Goal: Task Accomplishment & Management: Manage account settings

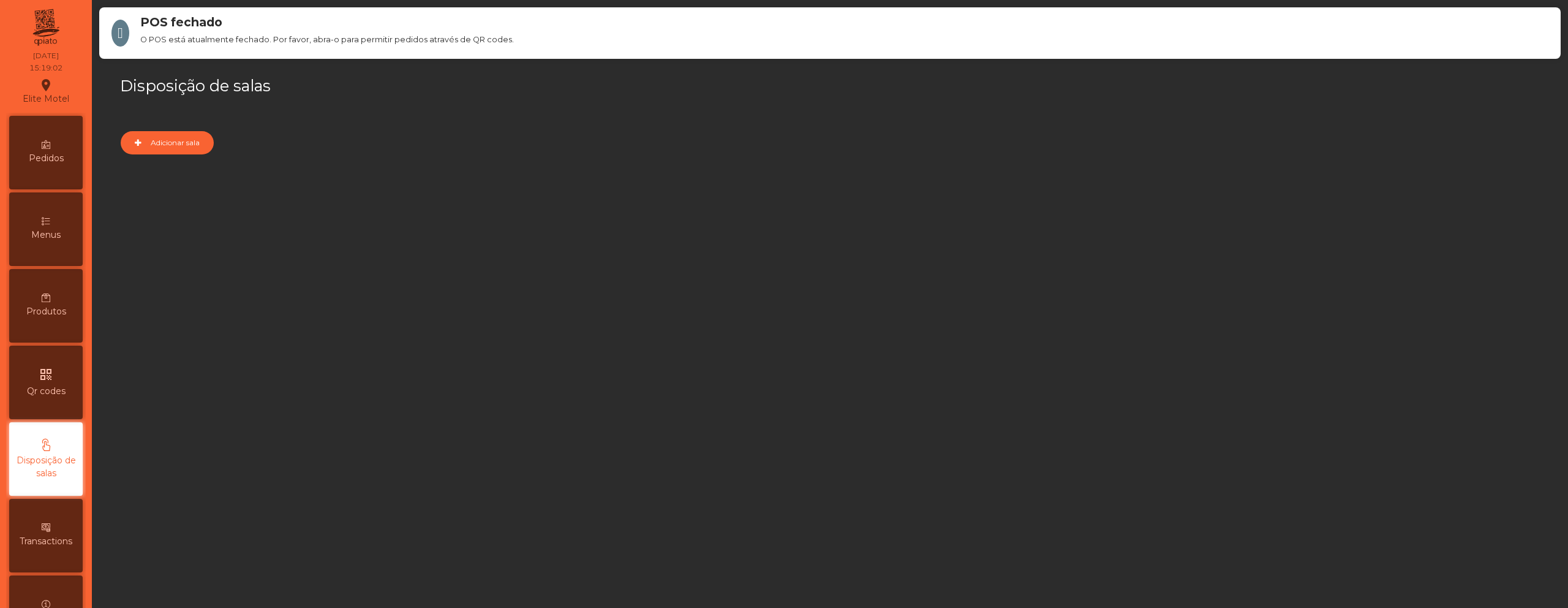
click at [33, 235] on div "Menus" at bounding box center [46, 229] width 74 height 74
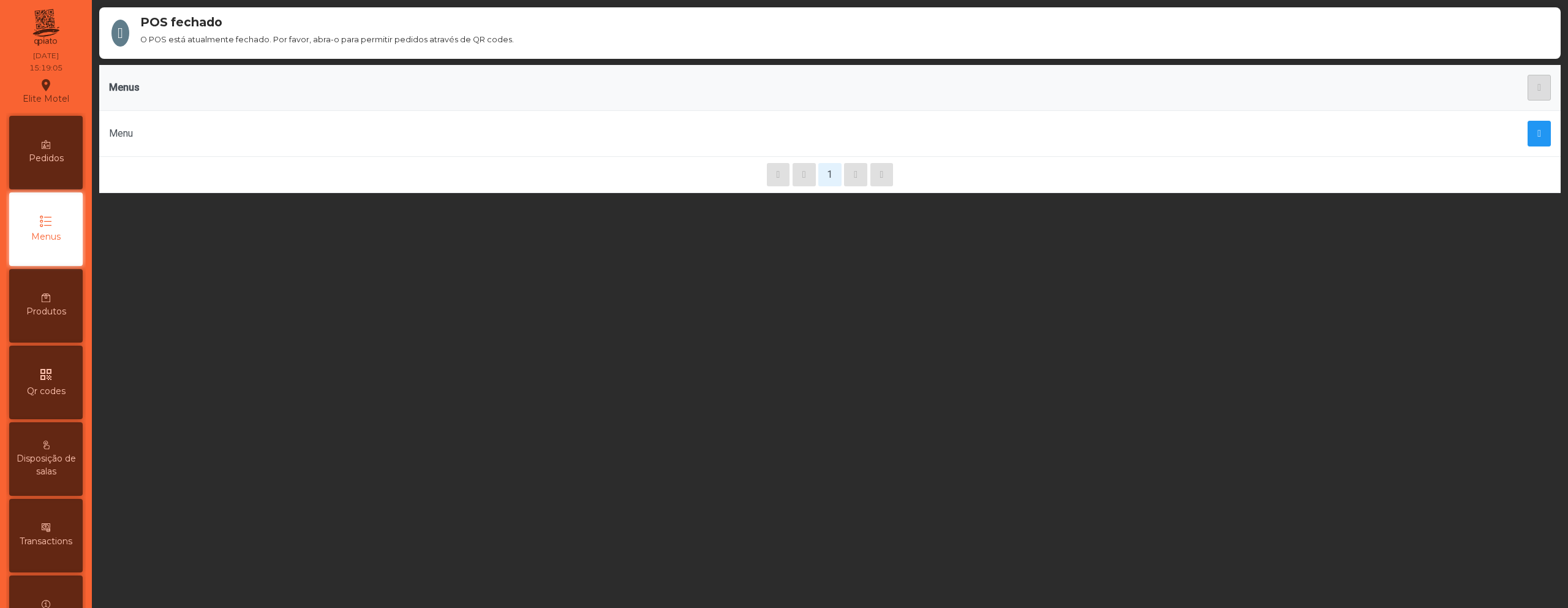
click at [63, 298] on div "Produtos" at bounding box center [46, 306] width 74 height 74
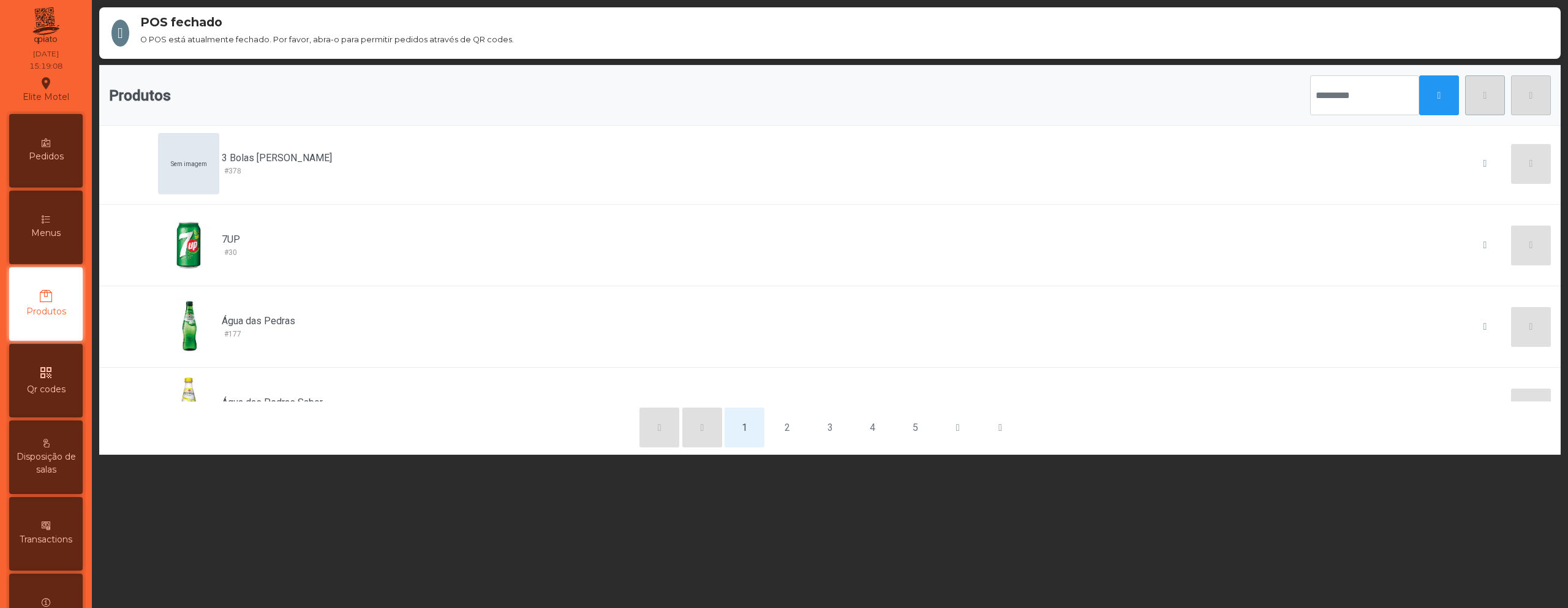
scroll to position [539, 0]
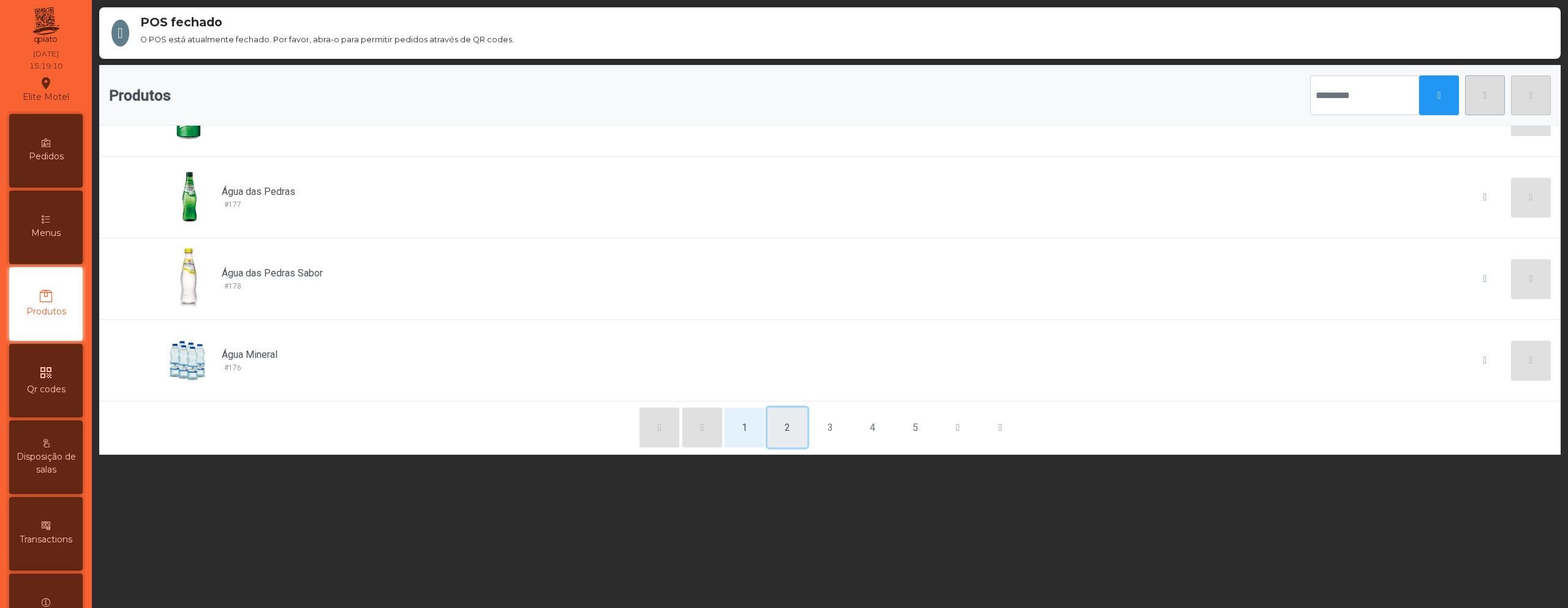
click at [778, 428] on button "2" at bounding box center [787, 427] width 40 height 40
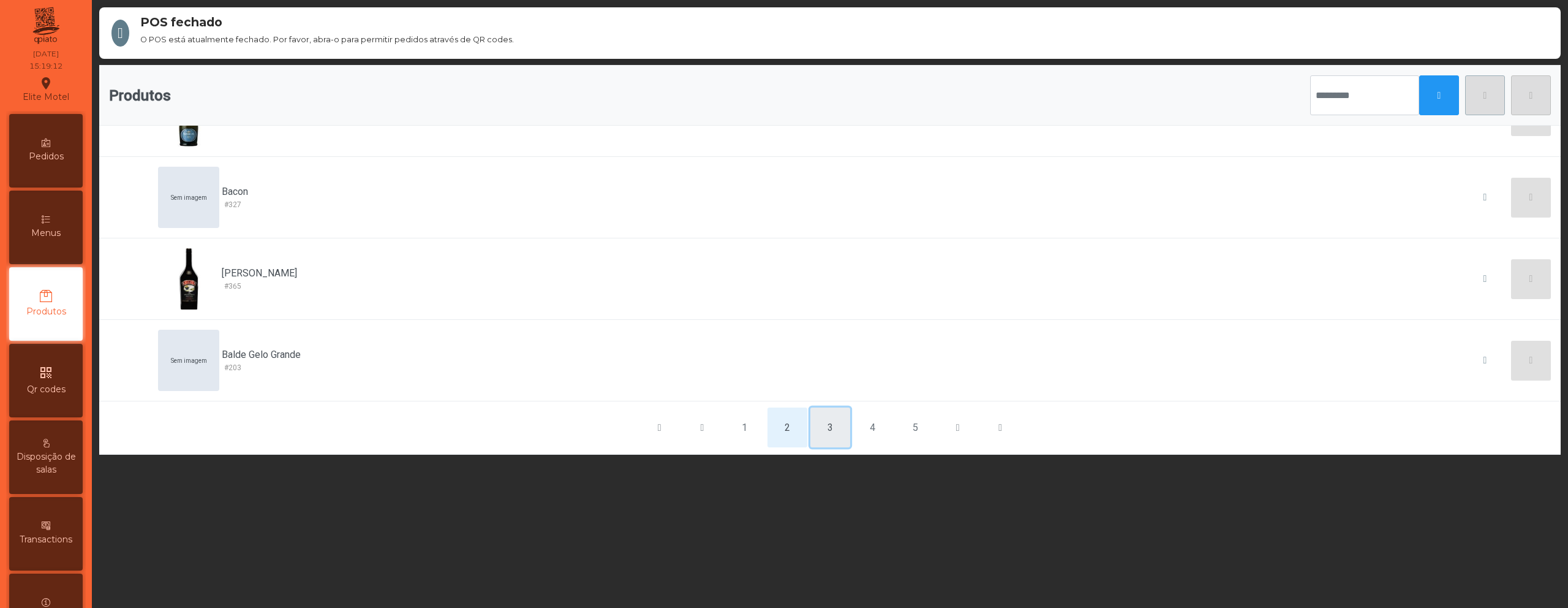
click at [836, 438] on button "3" at bounding box center [829, 427] width 40 height 40
click at [857, 420] on button "4" at bounding box center [872, 427] width 40 height 40
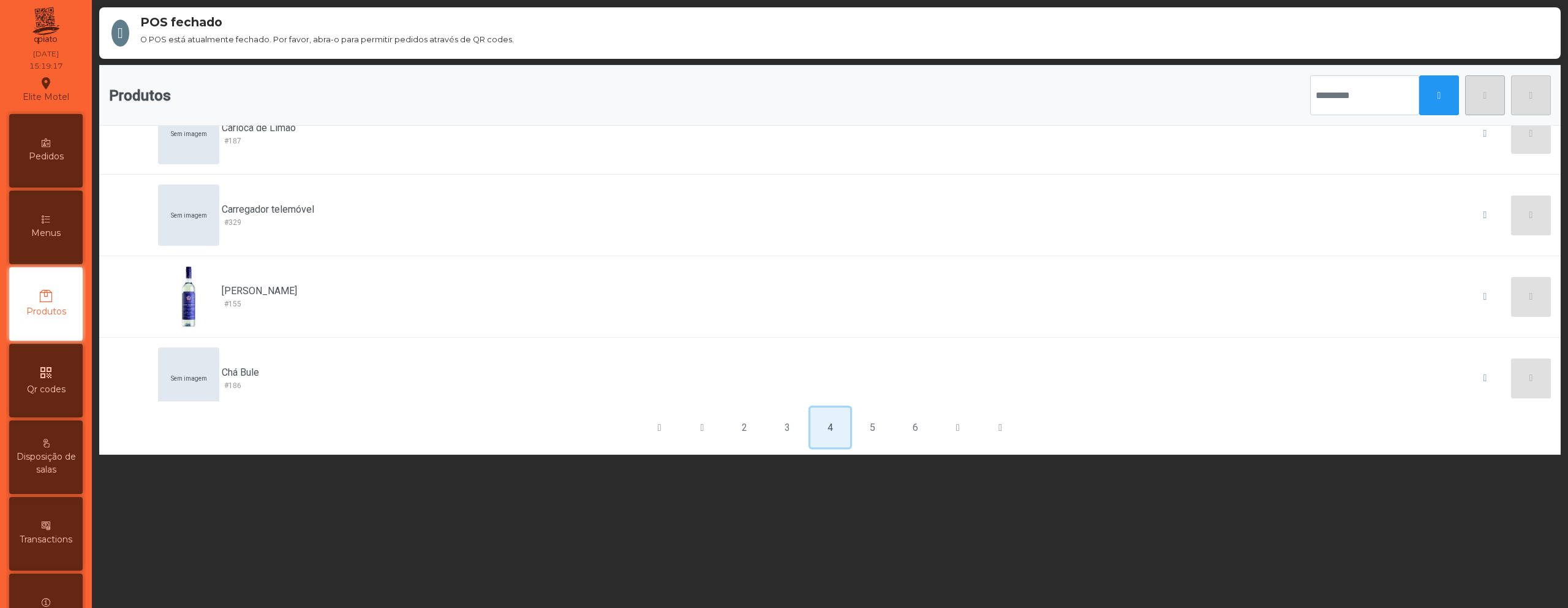
scroll to position [253, 0]
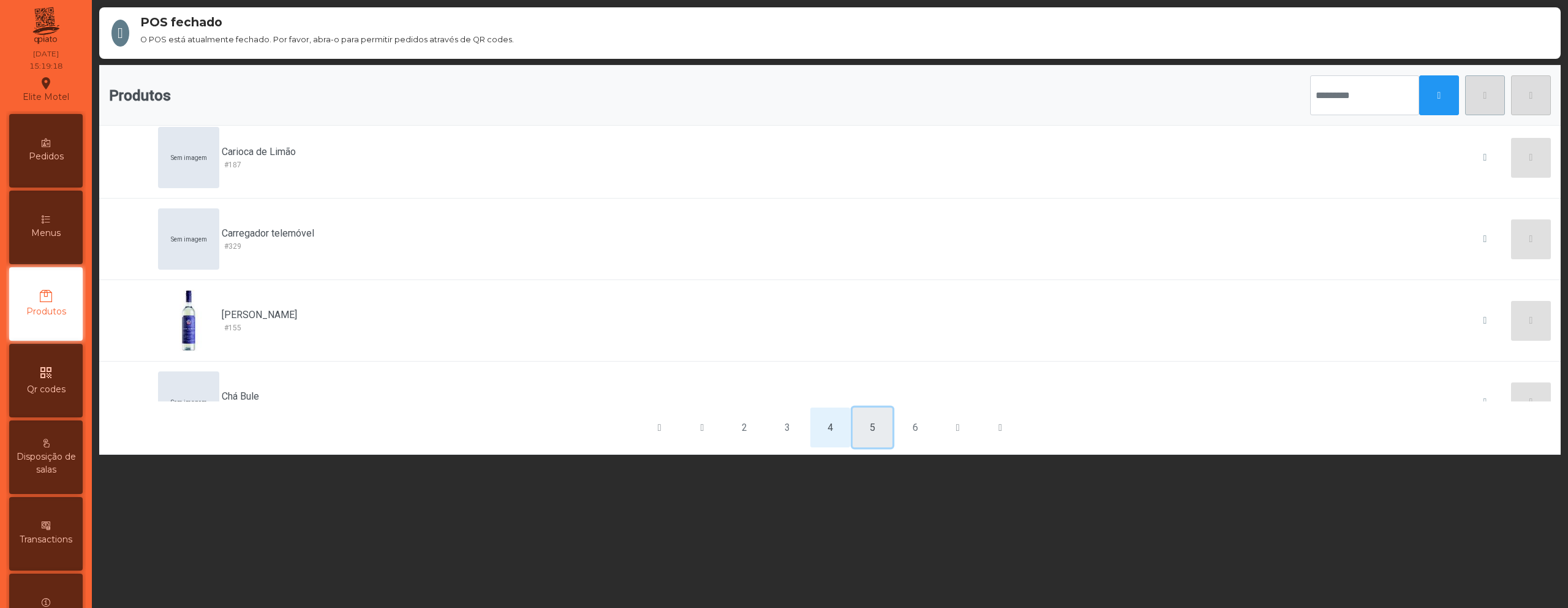
click at [880, 437] on button "5" at bounding box center [872, 427] width 40 height 40
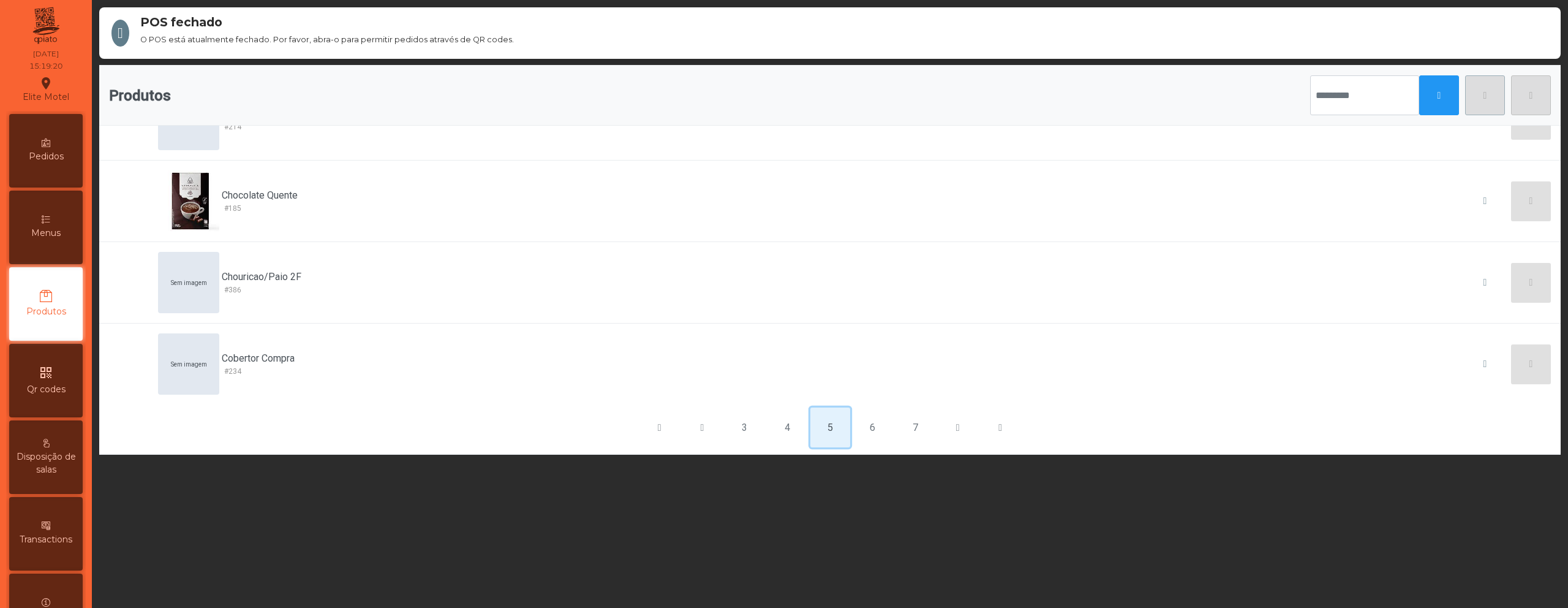
scroll to position [539, 0]
click at [861, 430] on button "6" at bounding box center [872, 427] width 40 height 40
click at [860, 435] on button "7" at bounding box center [872, 427] width 40 height 40
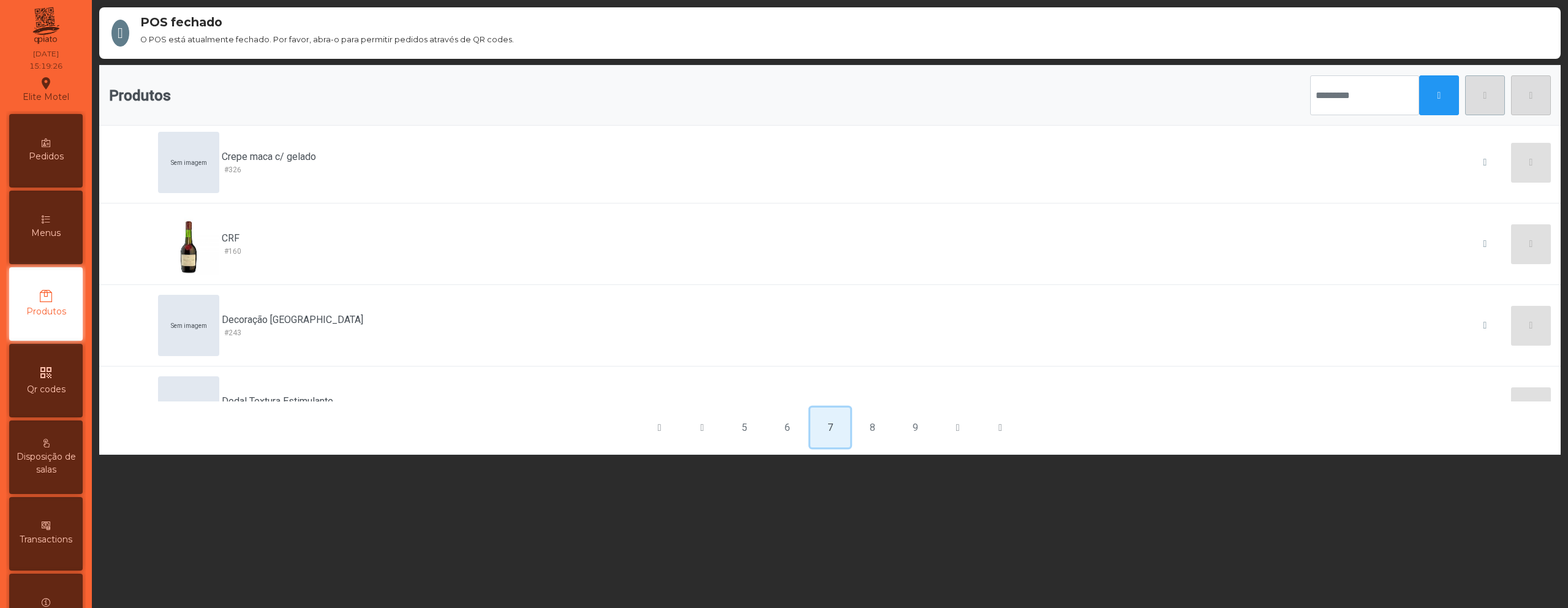
scroll to position [0, 0]
click at [66, 206] on div "Menus" at bounding box center [46, 227] width 74 height 74
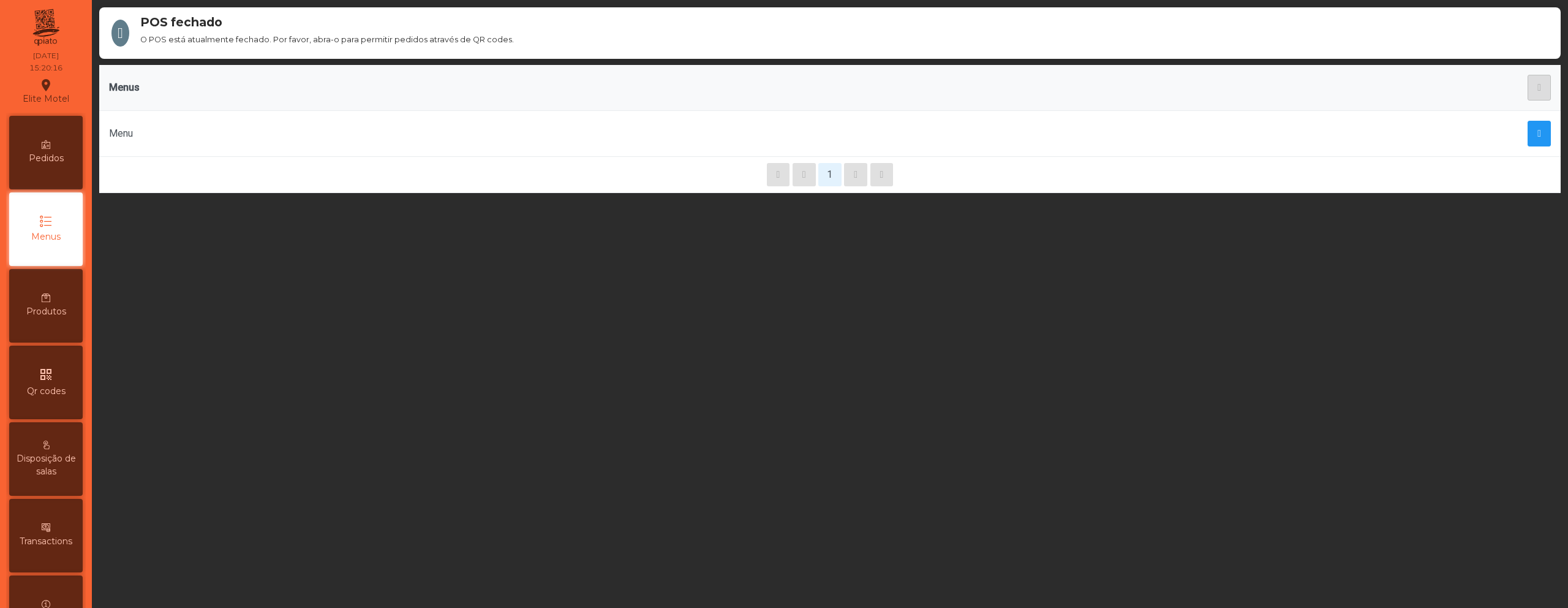
click at [77, 299] on div "Produtos" at bounding box center [46, 306] width 74 height 74
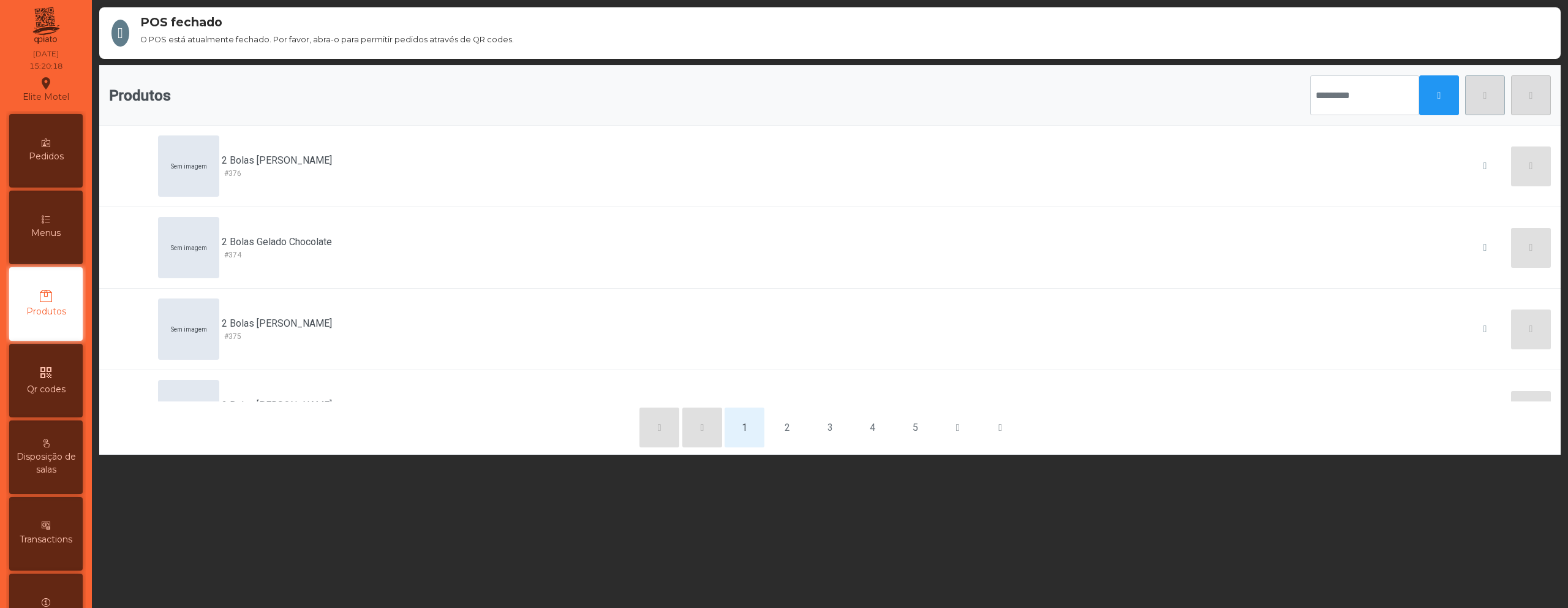
click at [50, 222] on icon at bounding box center [46, 219] width 9 height 9
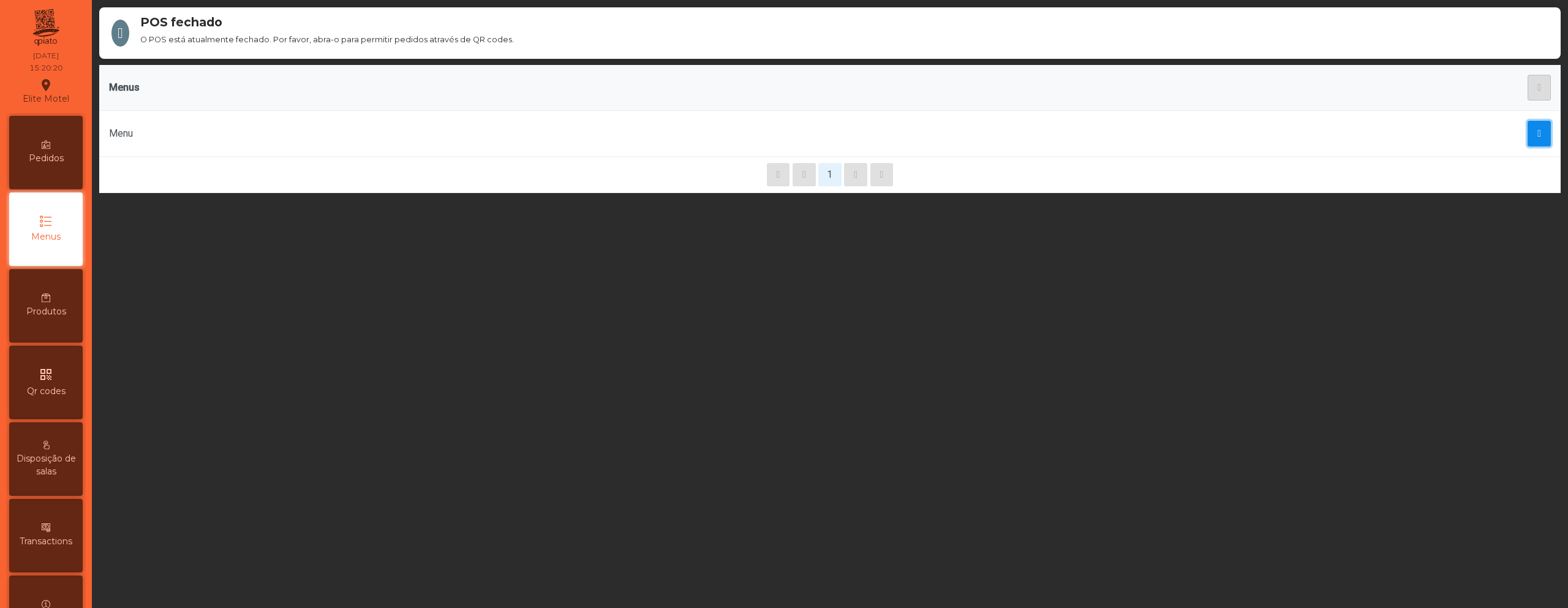
click at [1537, 136] on span "button" at bounding box center [1539, 133] width 4 height 10
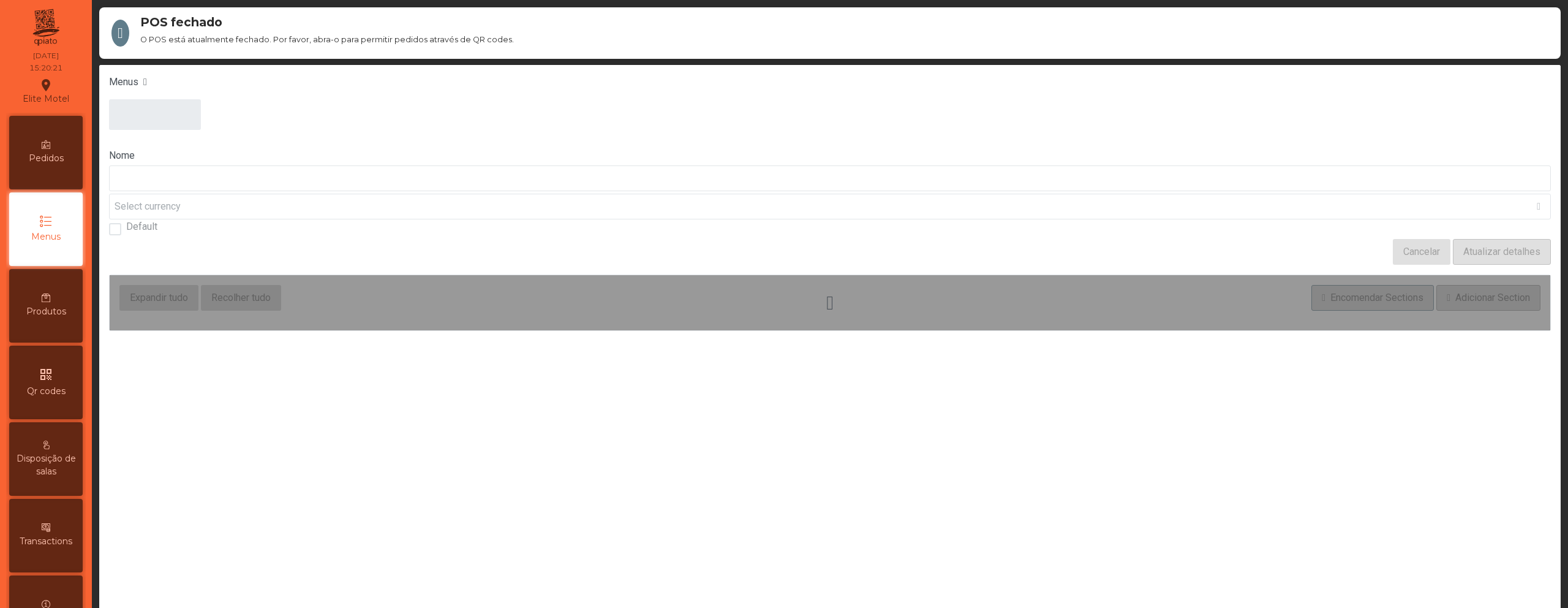
type input "****"
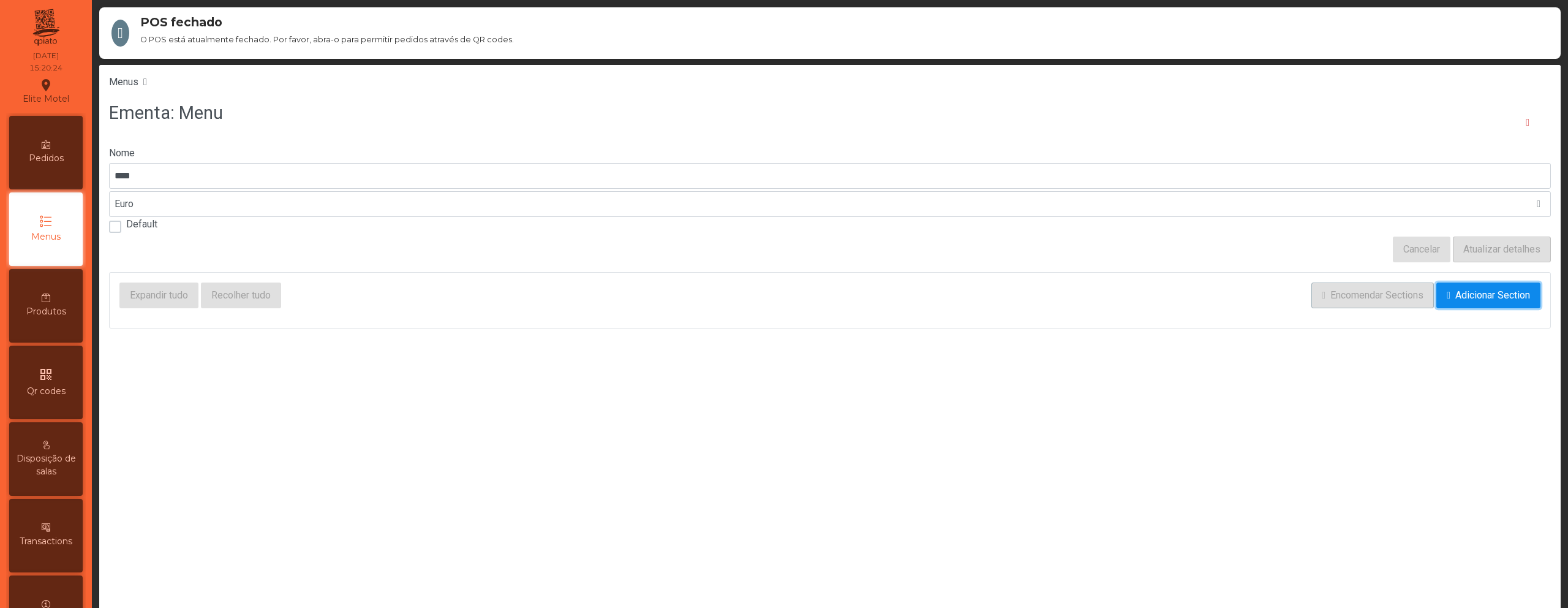
click at [1472, 299] on span "Adicionar Section" at bounding box center [1492, 295] width 74 height 15
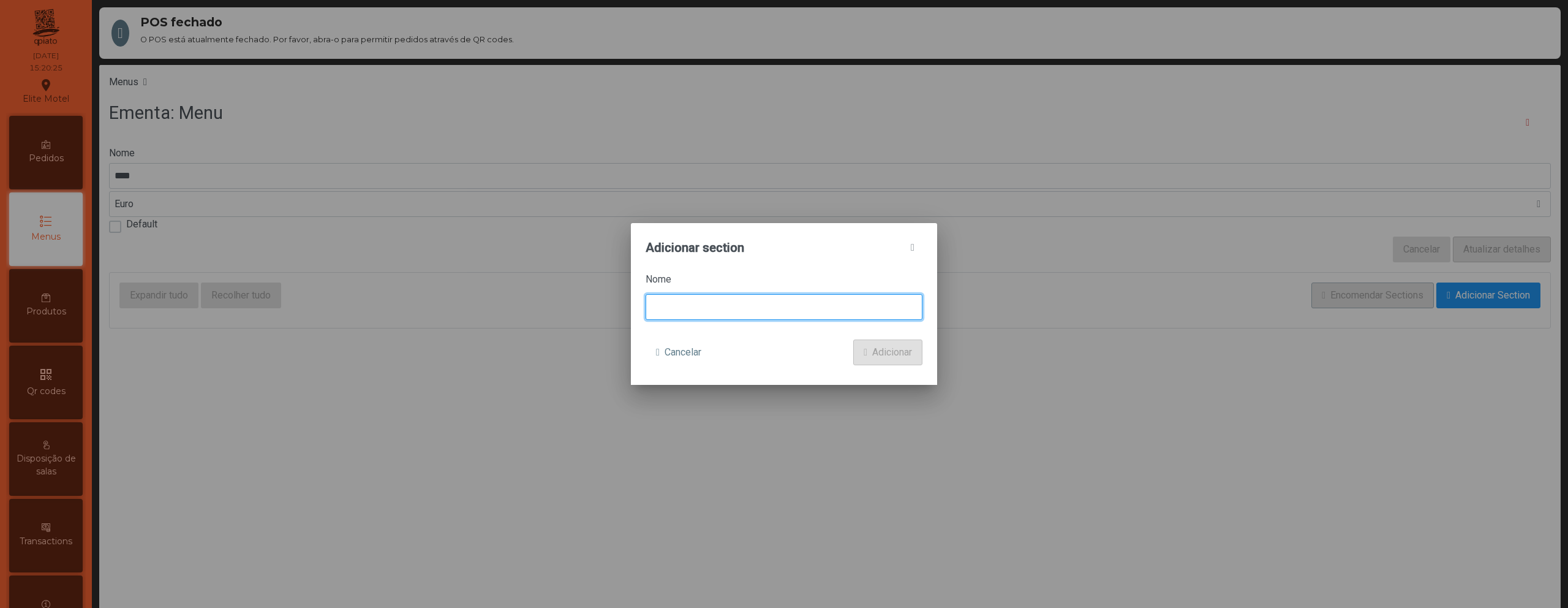
click at [852, 304] on input at bounding box center [784, 306] width 277 height 26
type input "**********"
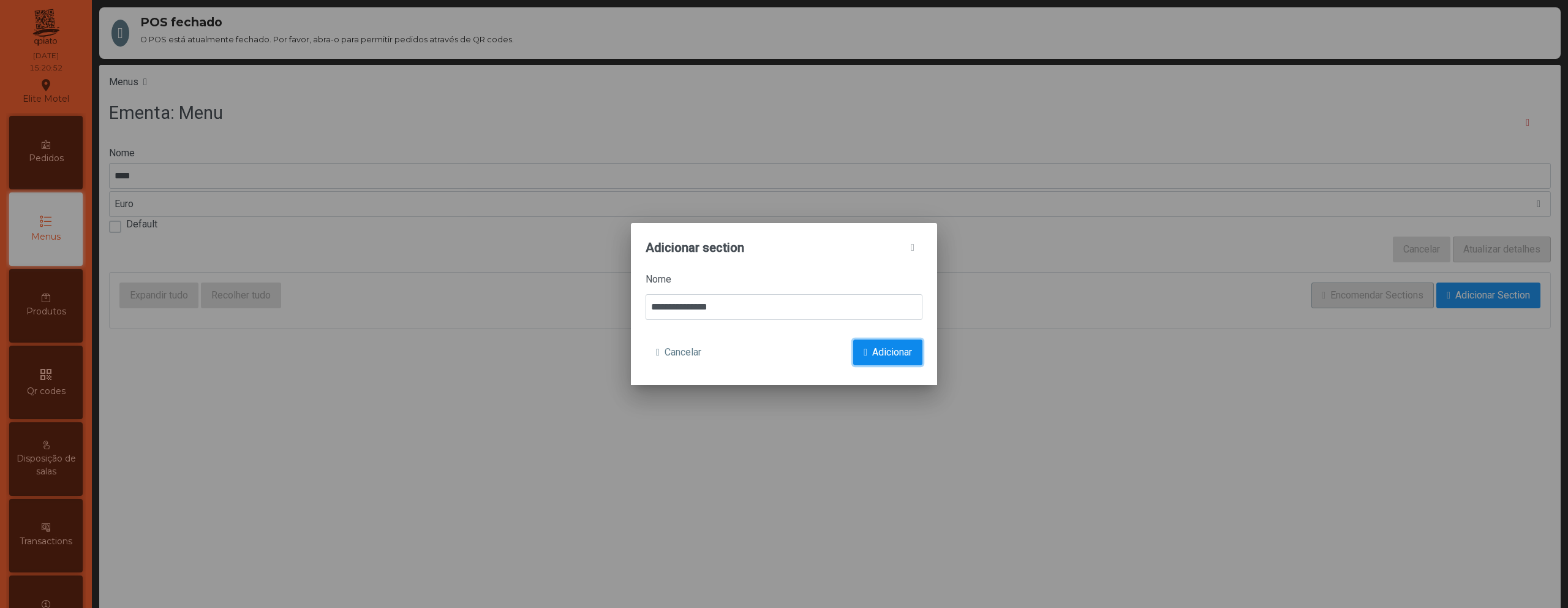
click at [894, 351] on span "Adicionar" at bounding box center [891, 352] width 40 height 15
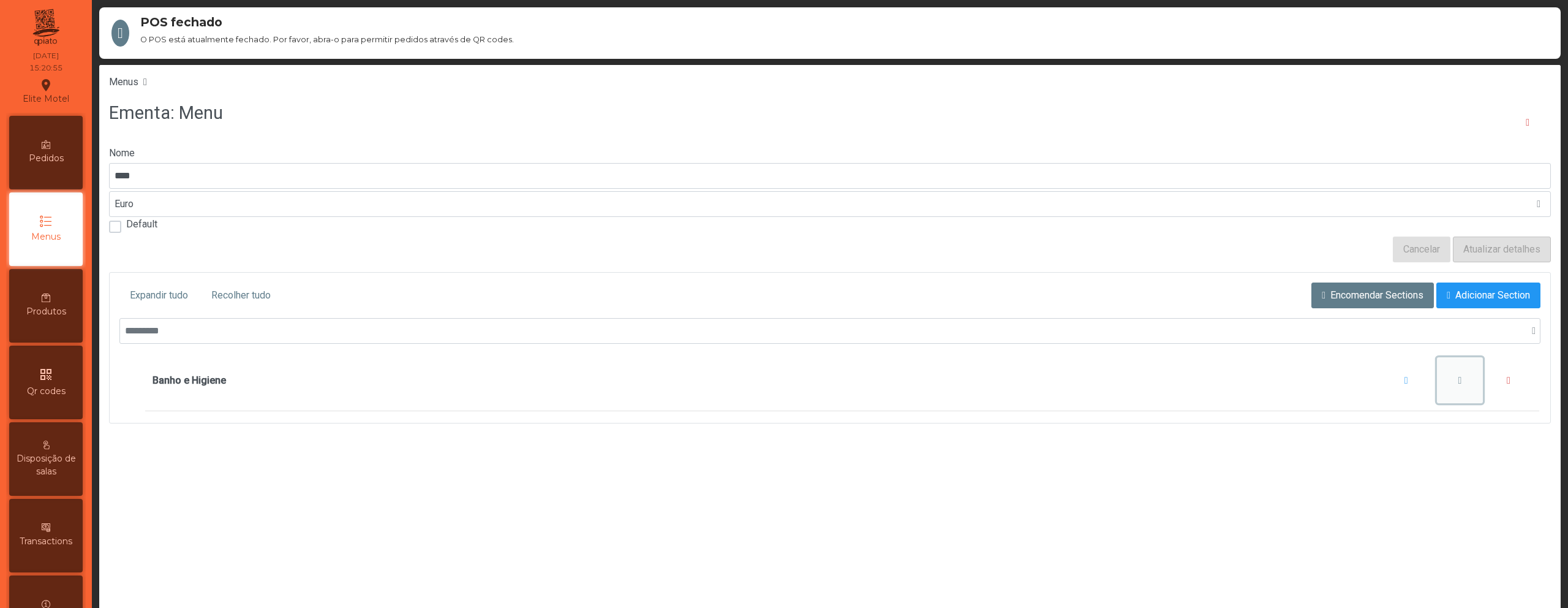
click at [1458, 385] on span "Banho e Higiene" at bounding box center [1459, 380] width 4 height 10
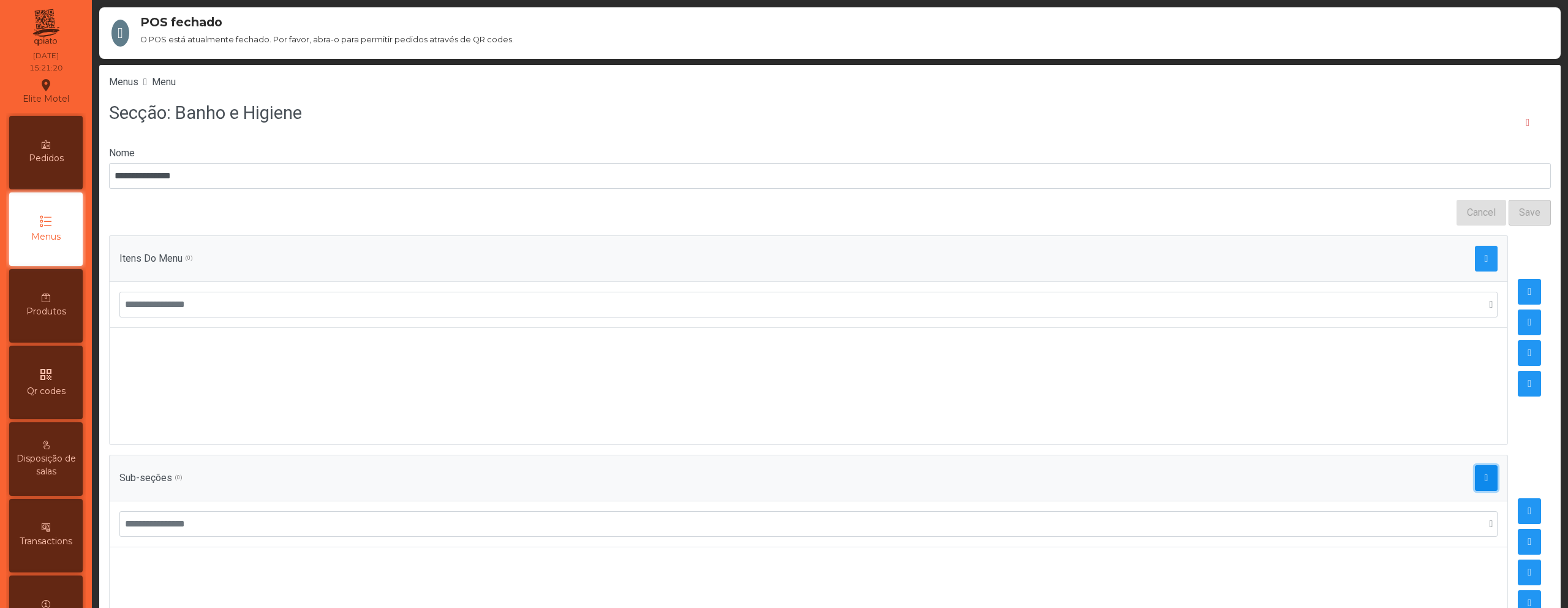
click at [1484, 477] on span "button" at bounding box center [1486, 478] width 4 height 10
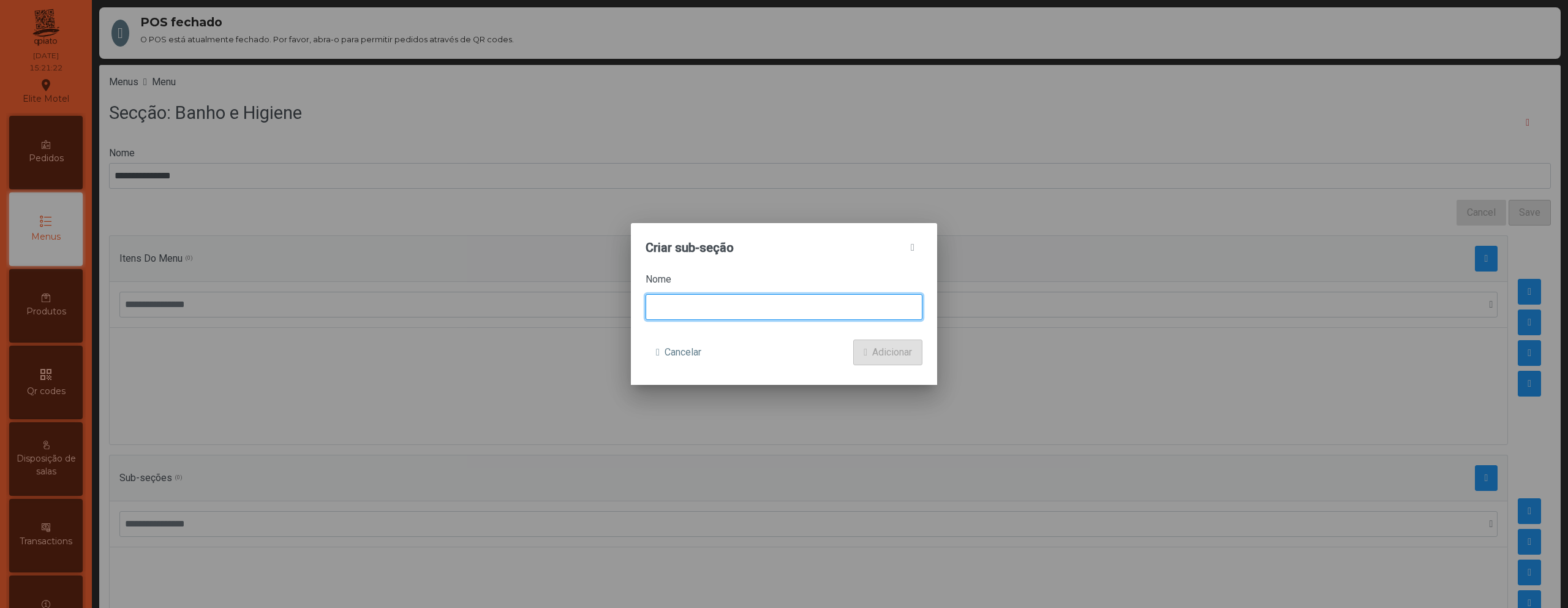
click at [684, 318] on input at bounding box center [784, 306] width 277 height 26
type input "**********"
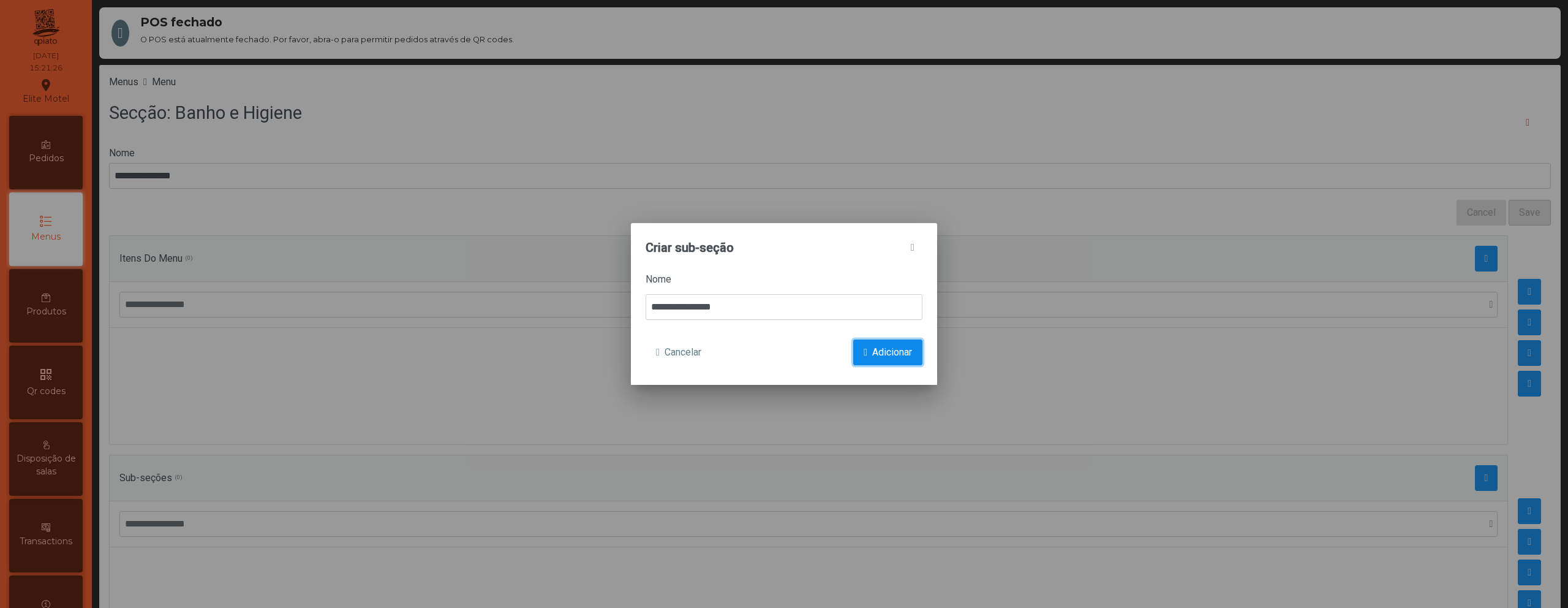
click at [863, 348] on span "submit" at bounding box center [865, 352] width 4 height 10
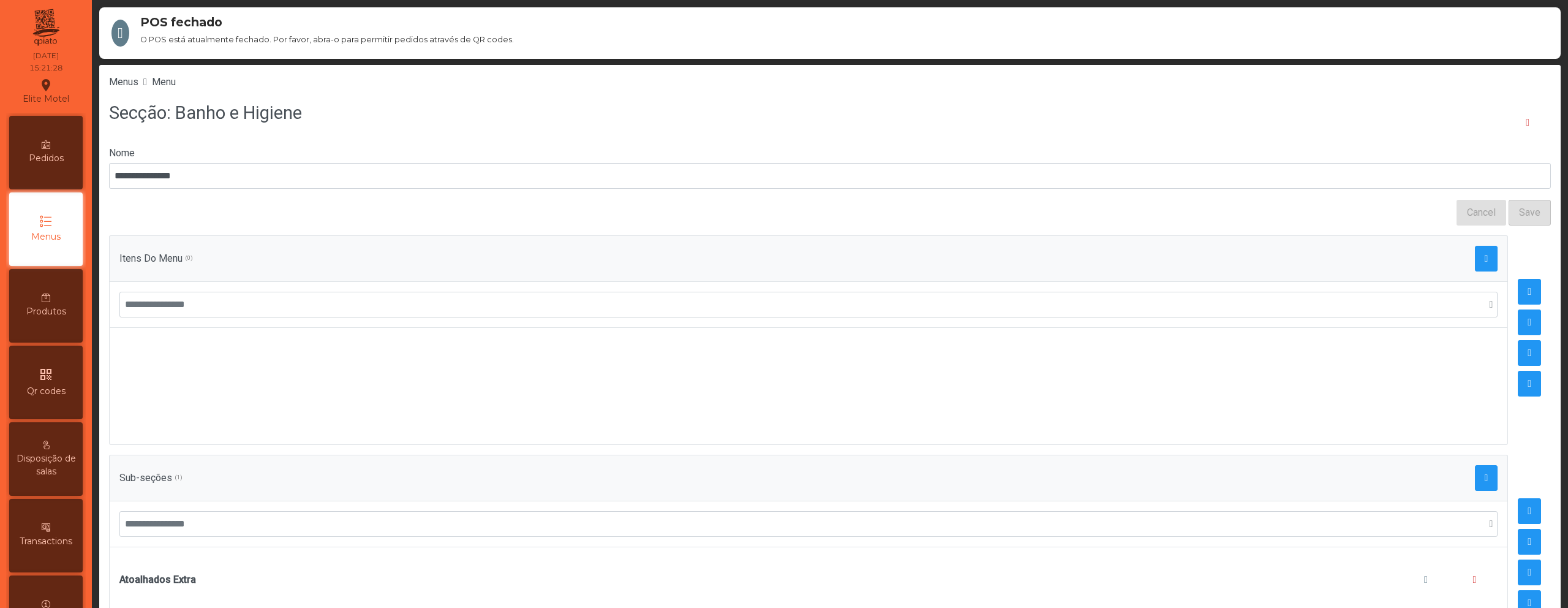
scroll to position [35, 0]
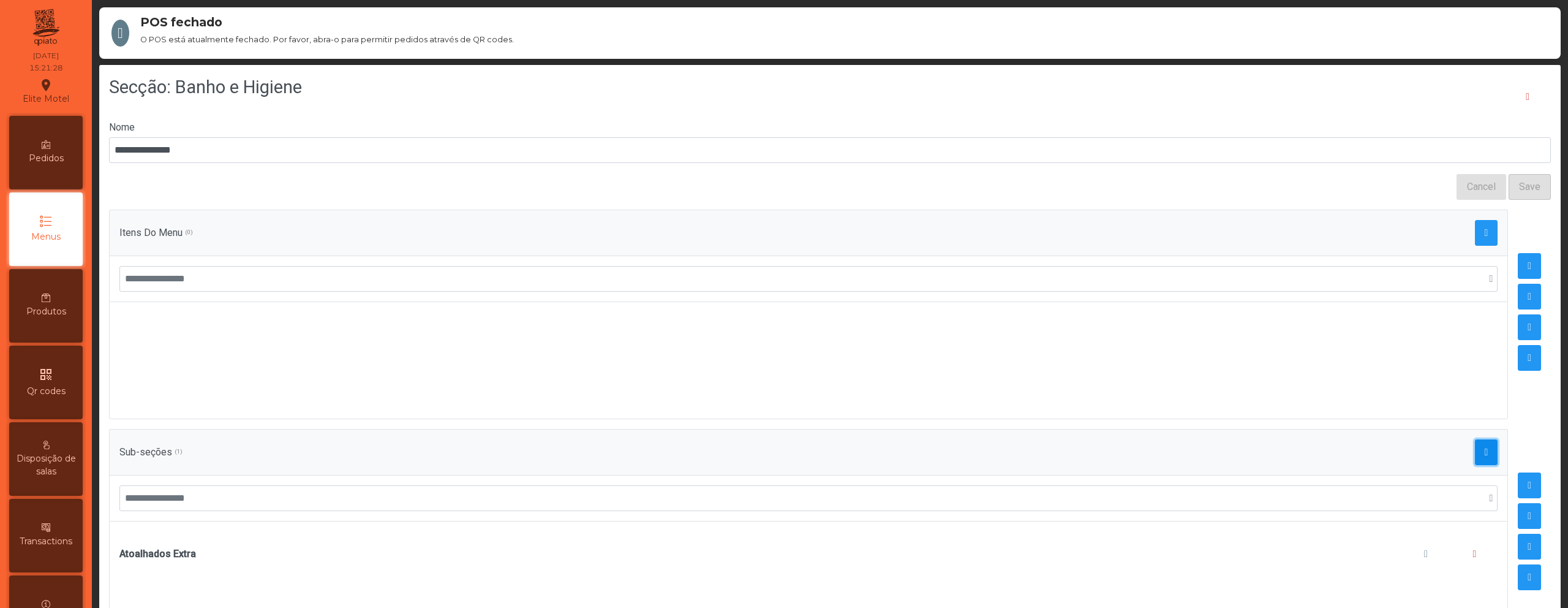
click at [1484, 447] on span "button" at bounding box center [1486, 452] width 4 height 10
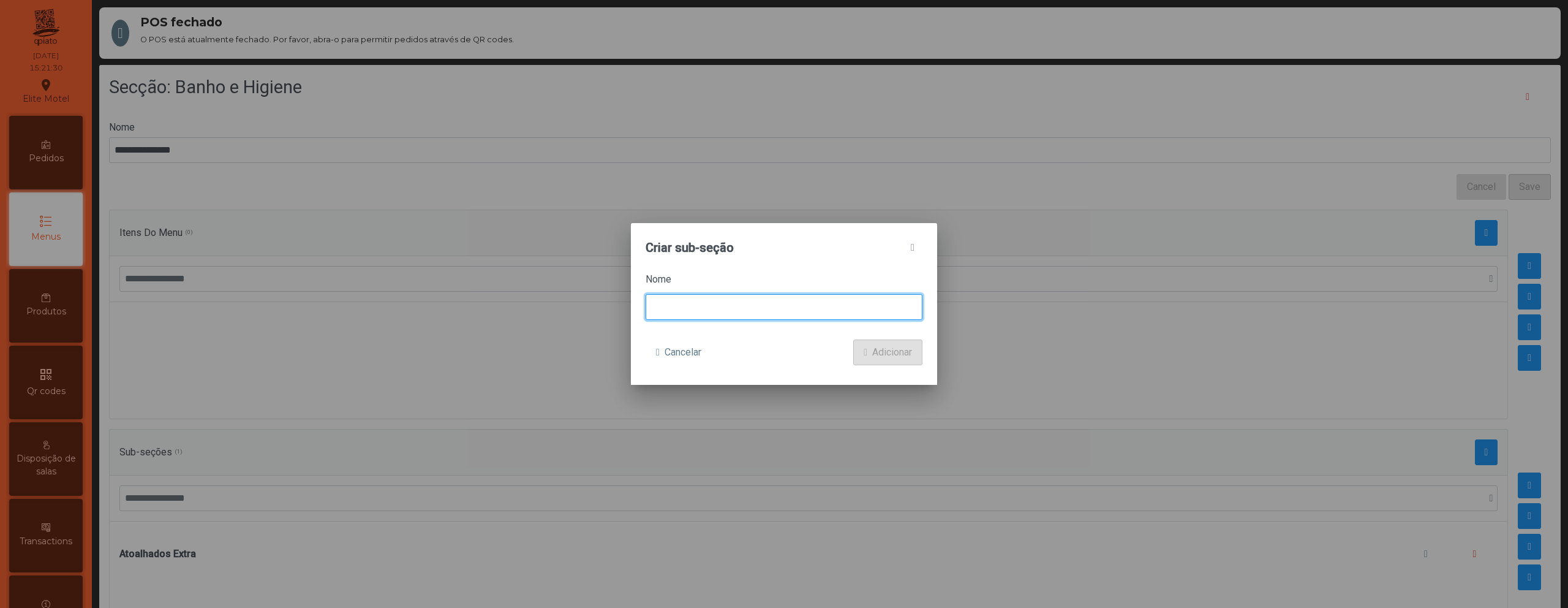
click at [849, 304] on input at bounding box center [784, 306] width 277 height 26
type input "**********"
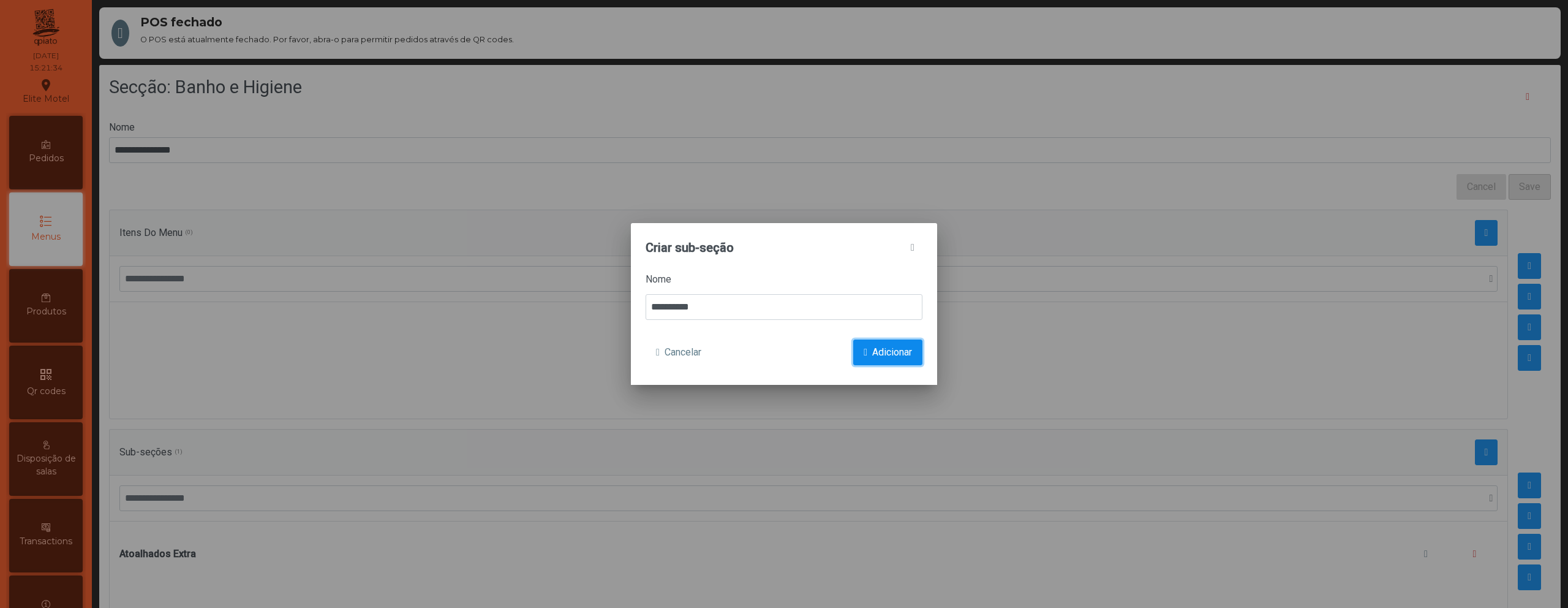
click at [896, 353] on span "Adicionar" at bounding box center [891, 352] width 40 height 15
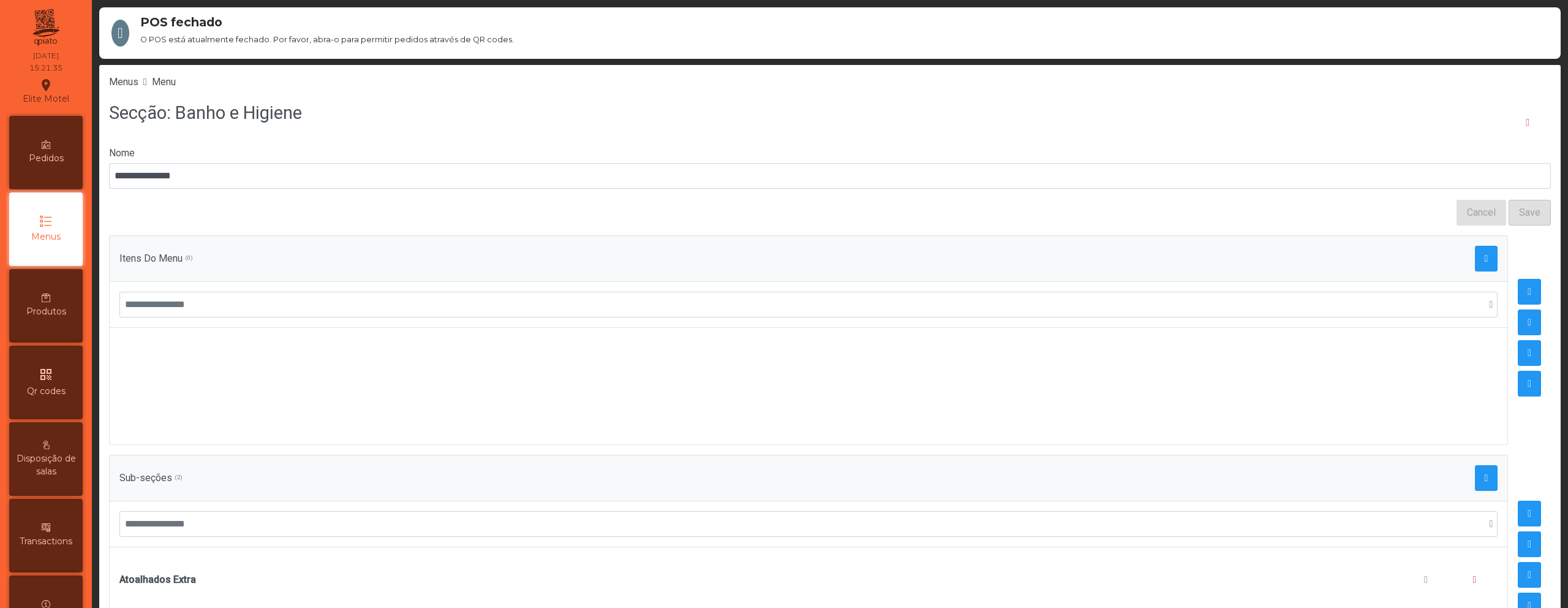
scroll to position [40, 0]
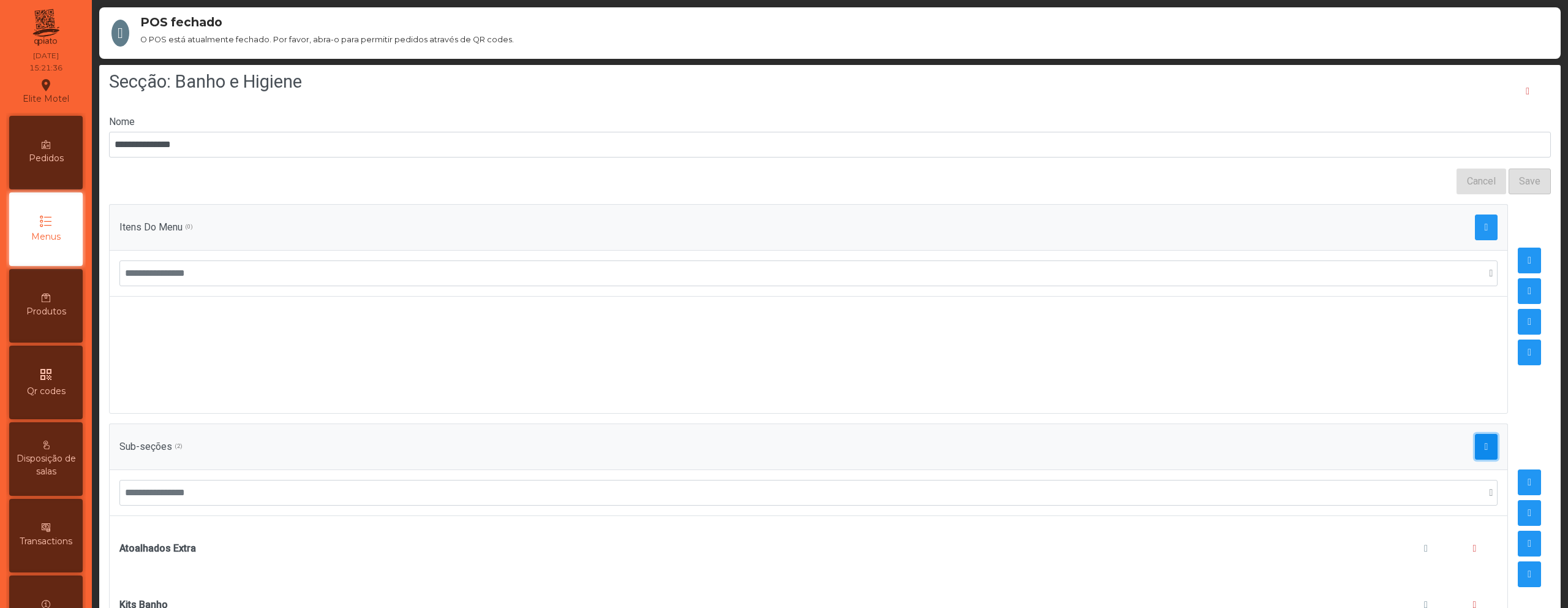
click at [1484, 442] on span "button" at bounding box center [1486, 447] width 4 height 10
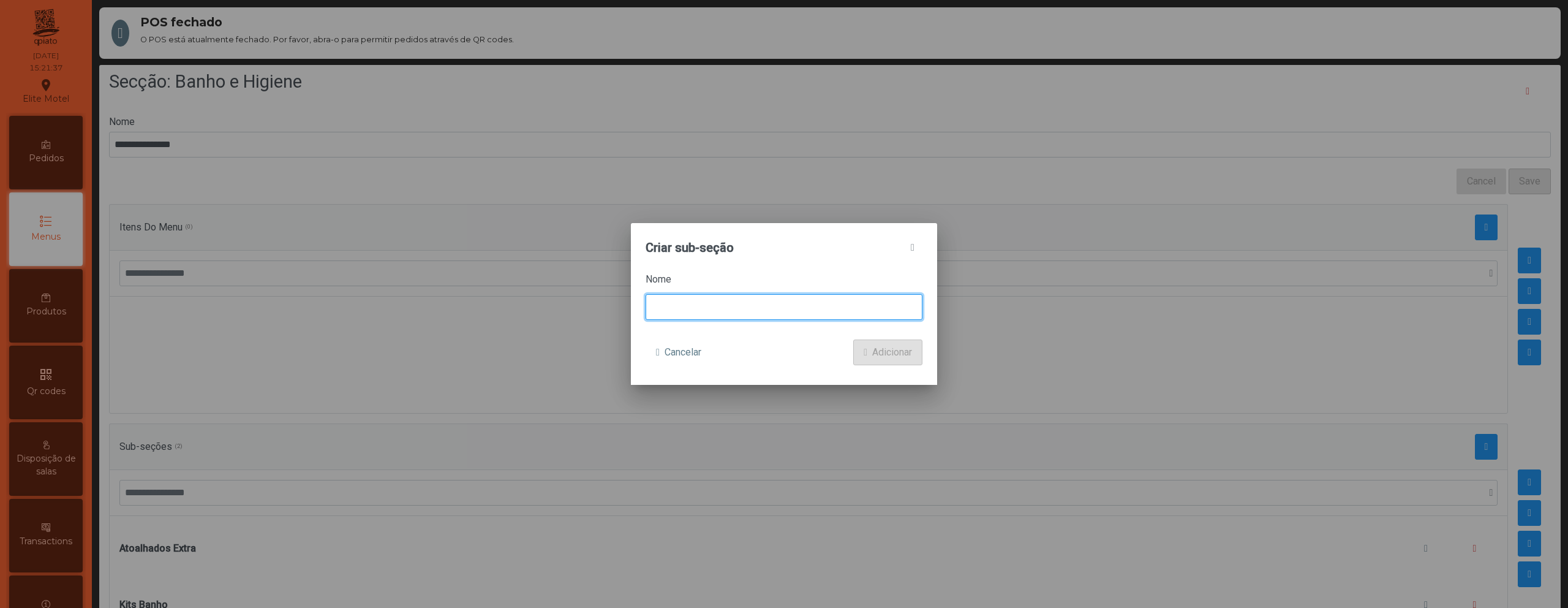
click at [798, 309] on input at bounding box center [784, 306] width 277 height 26
type input "*******"
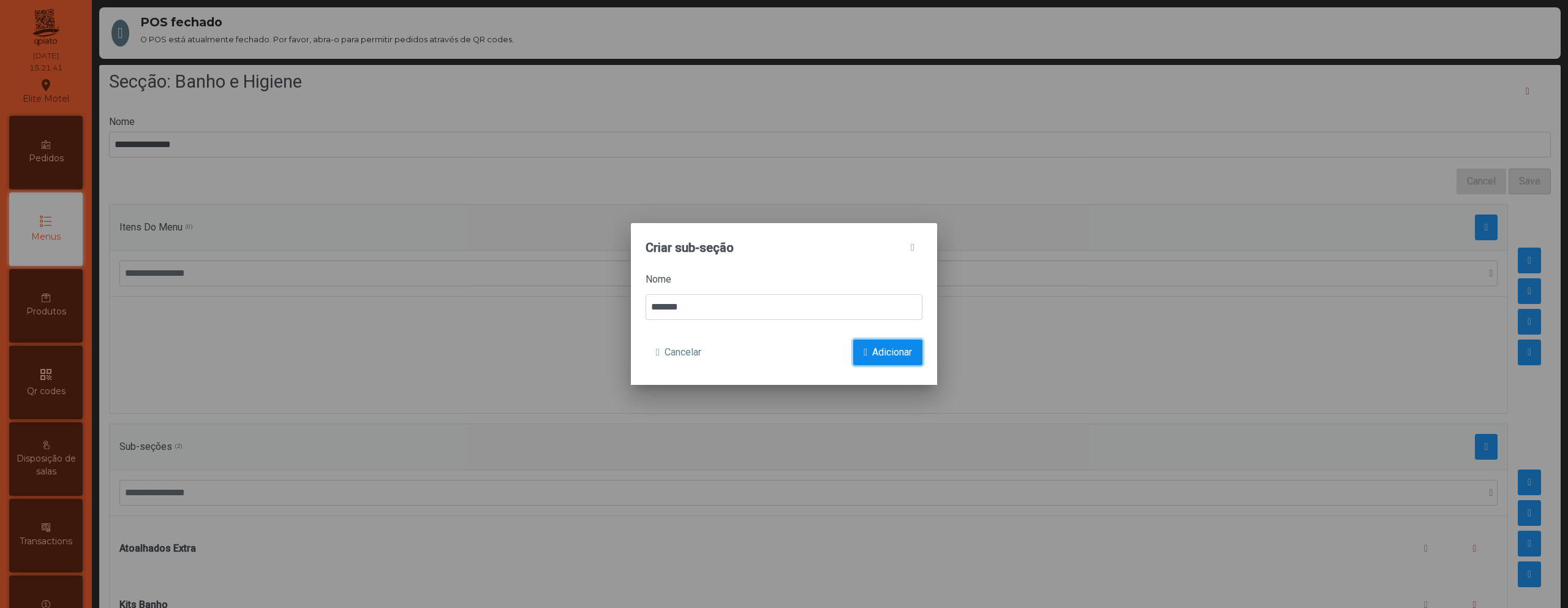
click at [876, 358] on span "Adicionar" at bounding box center [891, 352] width 40 height 15
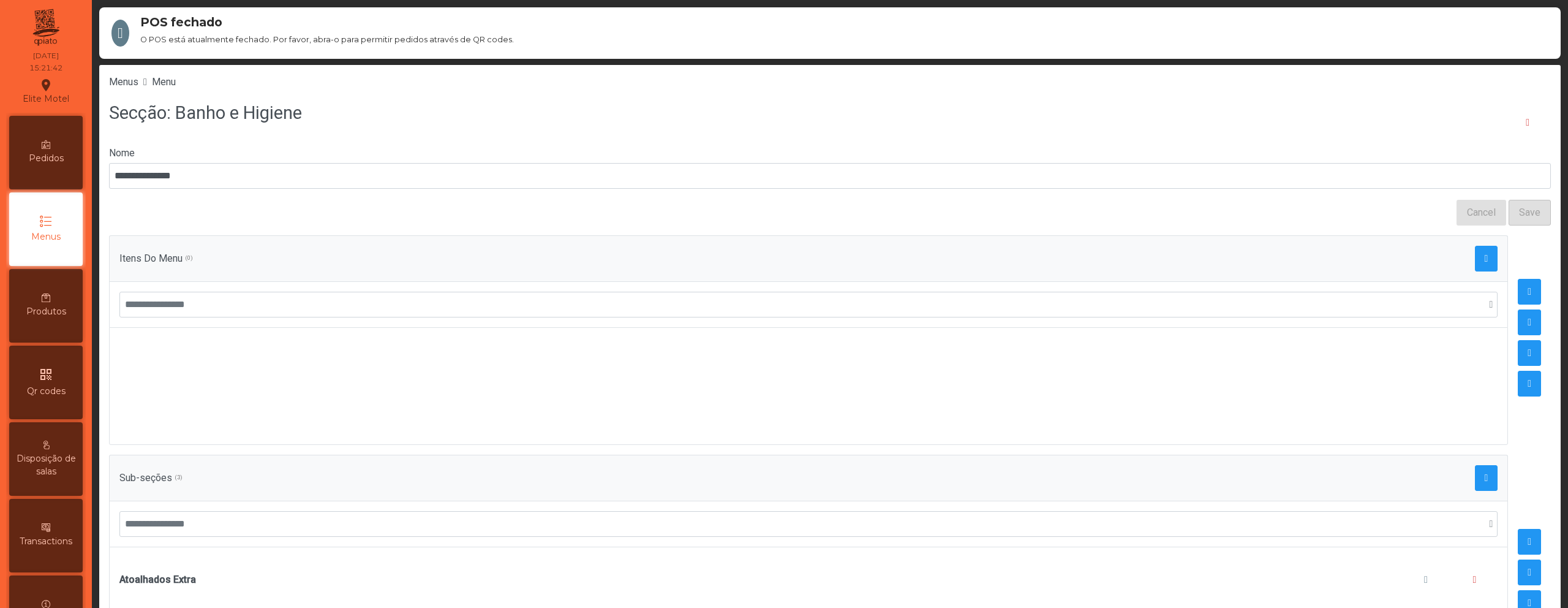
scroll to position [96, 0]
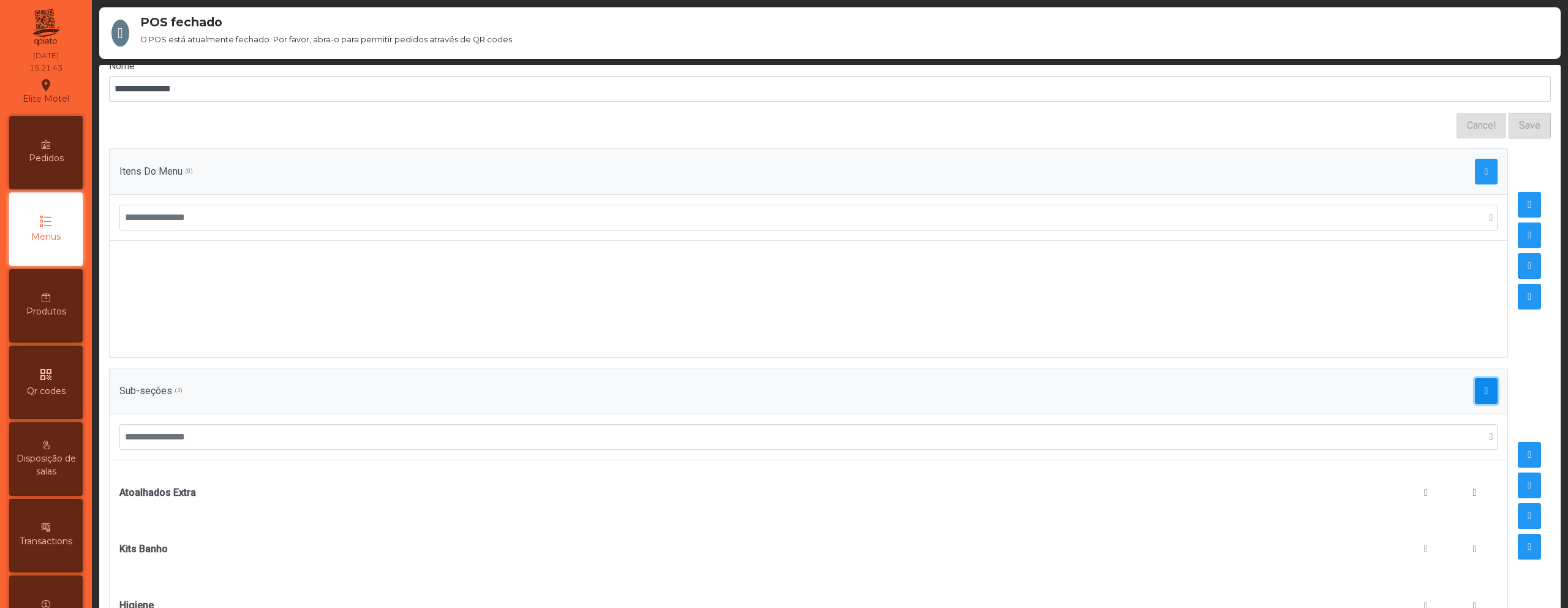
click at [1484, 386] on span "button" at bounding box center [1486, 391] width 4 height 10
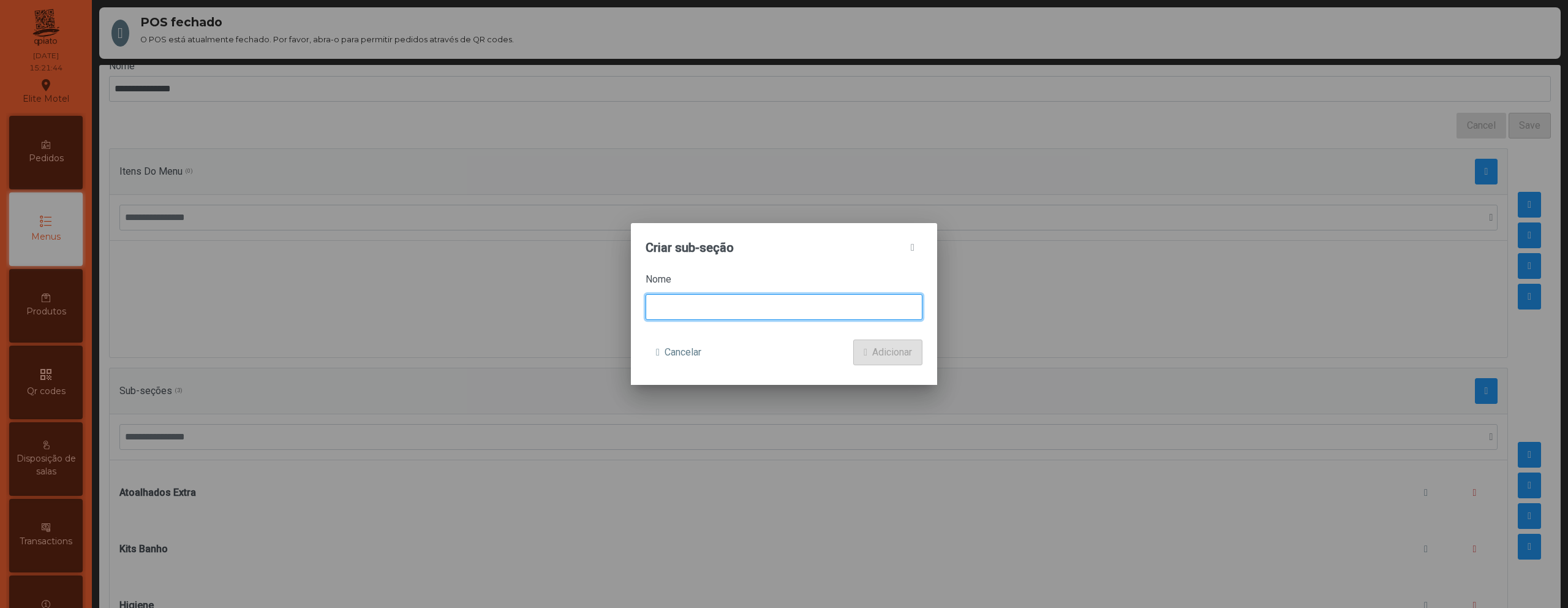
click at [715, 308] on input at bounding box center [784, 306] width 277 height 26
type input "*"
type input "**********"
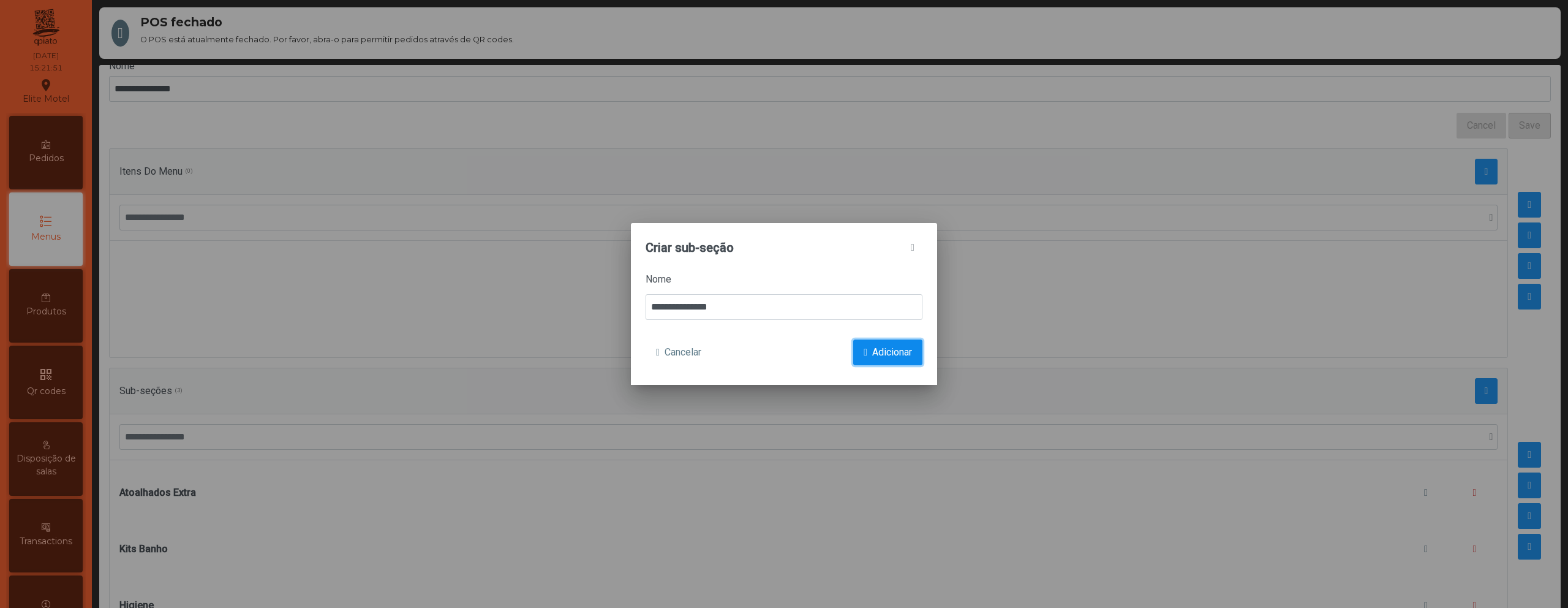
click at [898, 351] on span "Adicionar" at bounding box center [891, 352] width 40 height 15
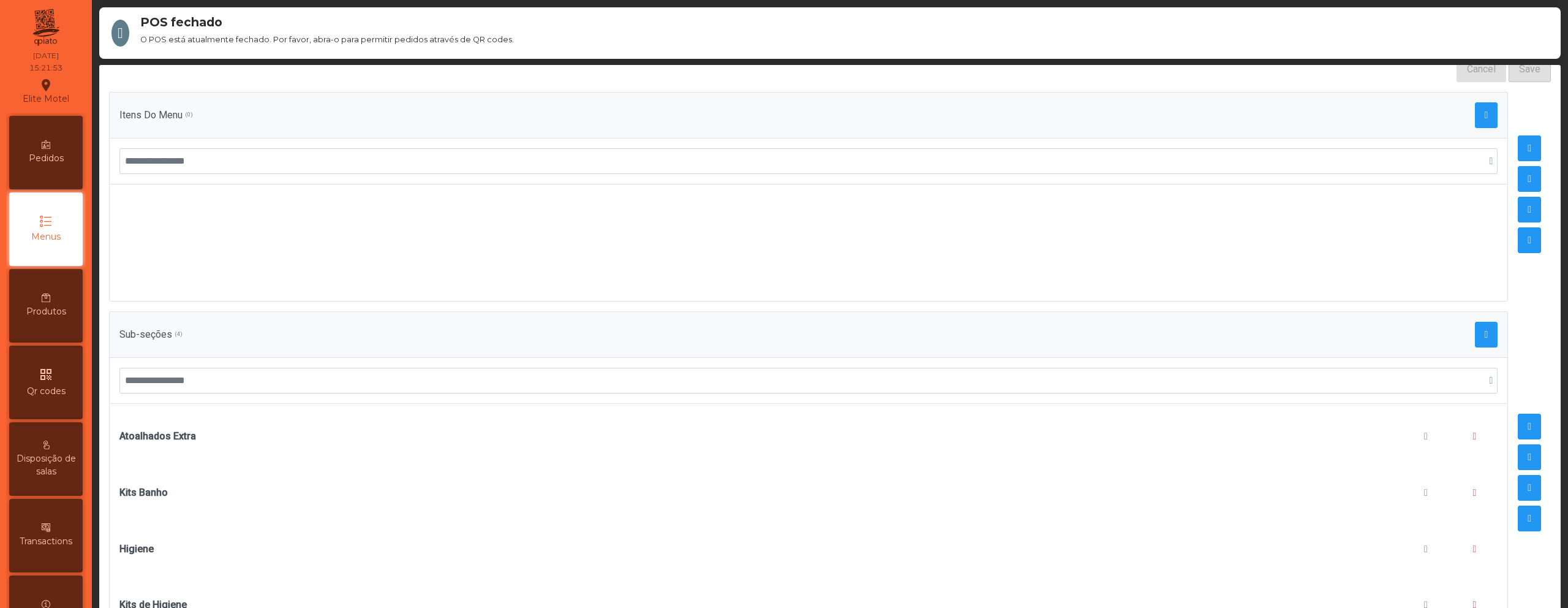
scroll to position [57, 0]
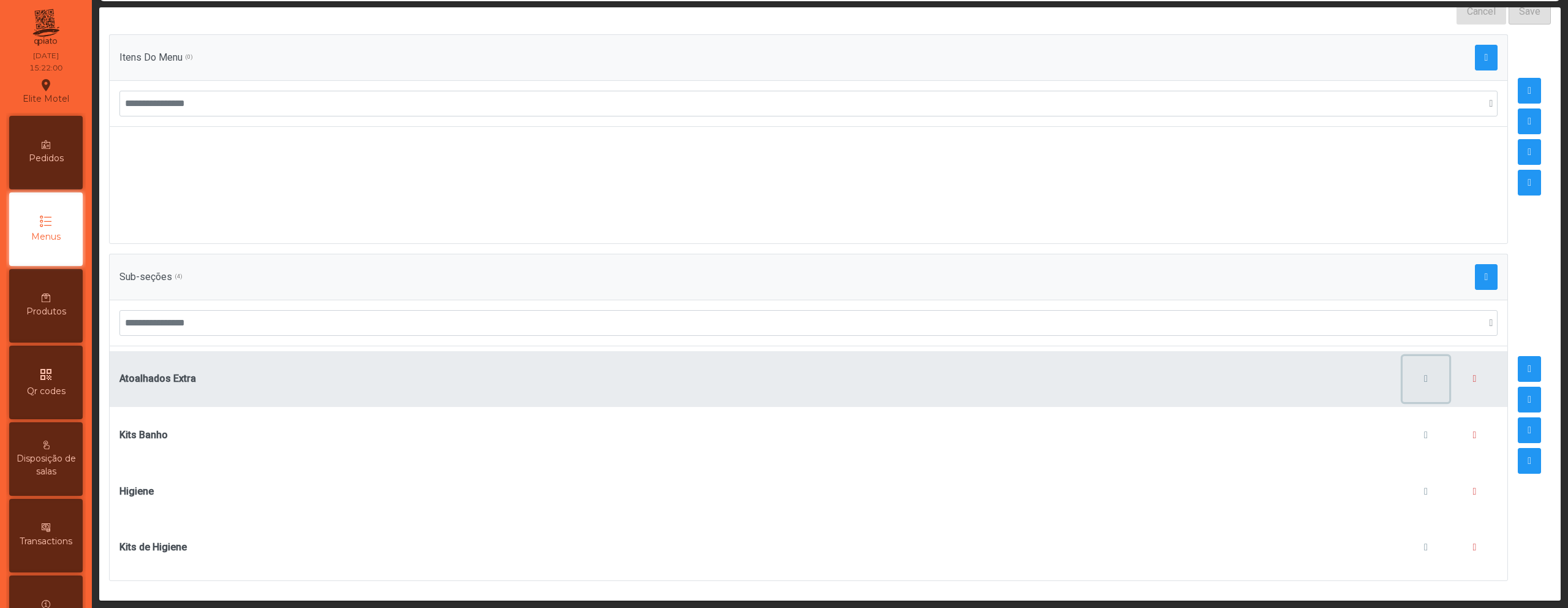
click at [1424, 374] on span "button" at bounding box center [1425, 378] width 4 height 10
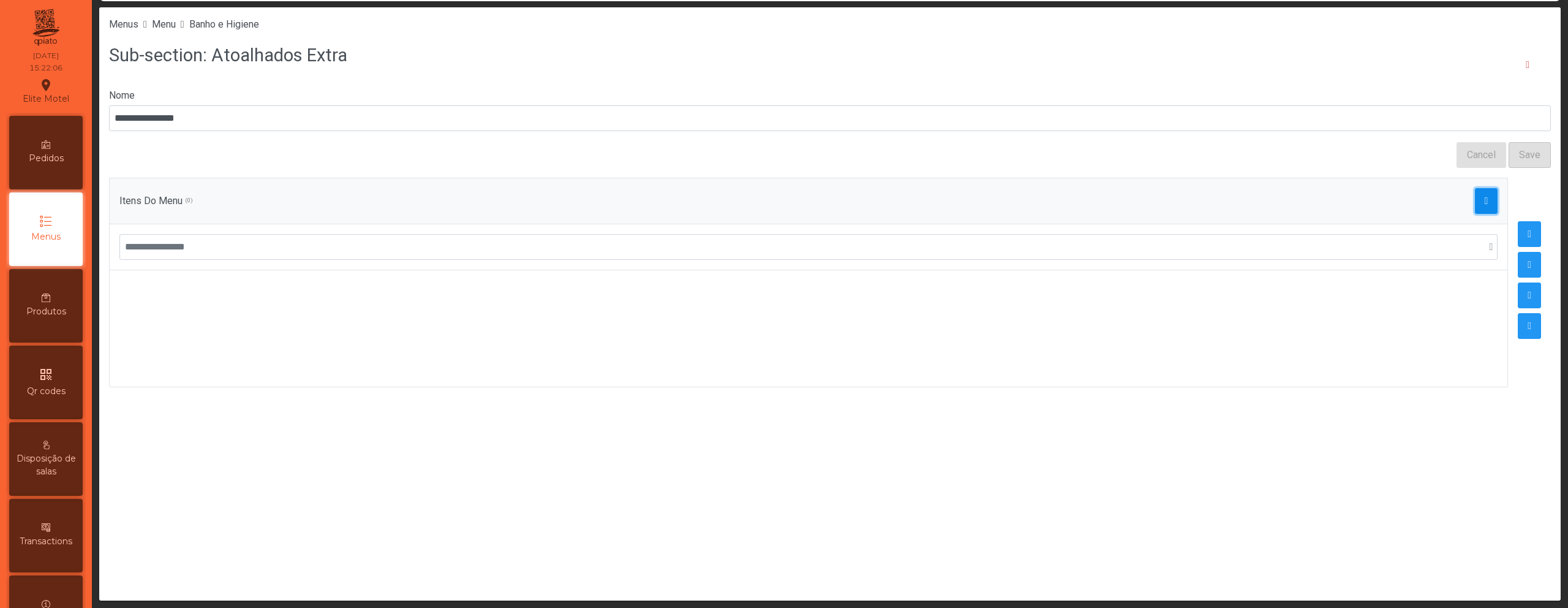
click at [1484, 200] on span "button" at bounding box center [1486, 201] width 4 height 10
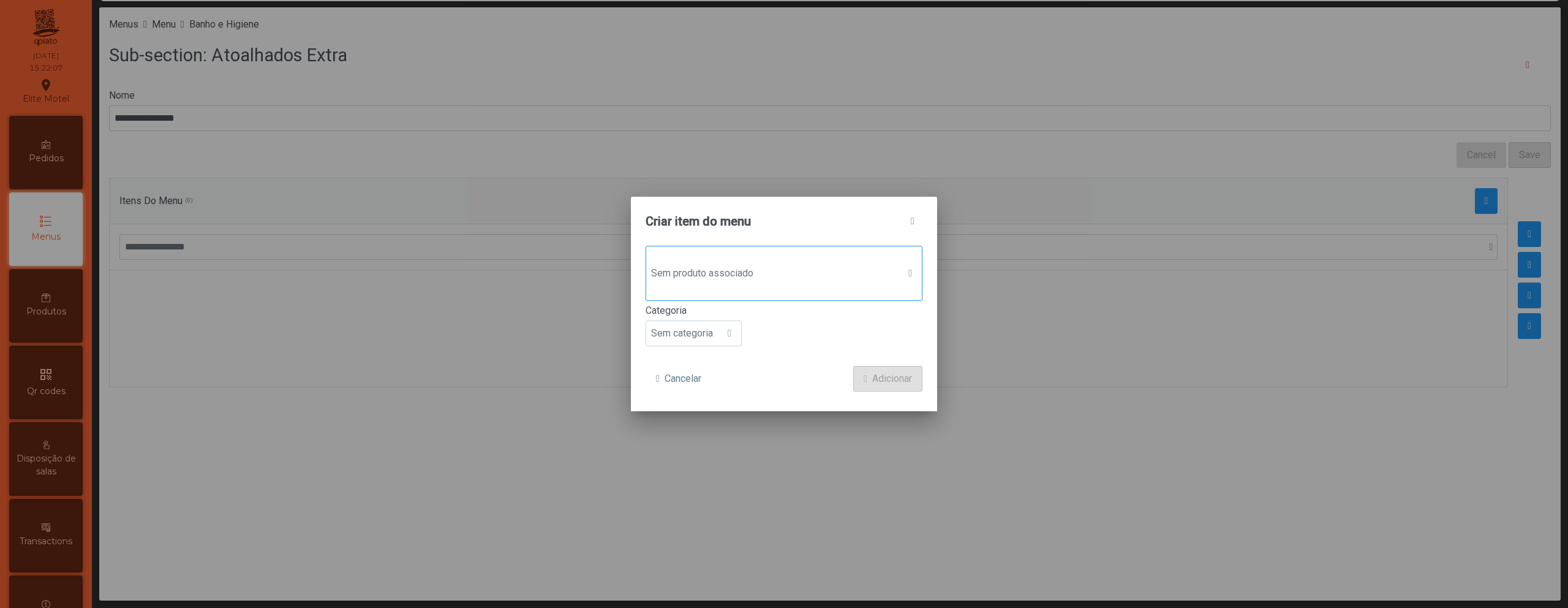
click at [702, 268] on span "Sem produto associado" at bounding box center [773, 274] width 253 height 25
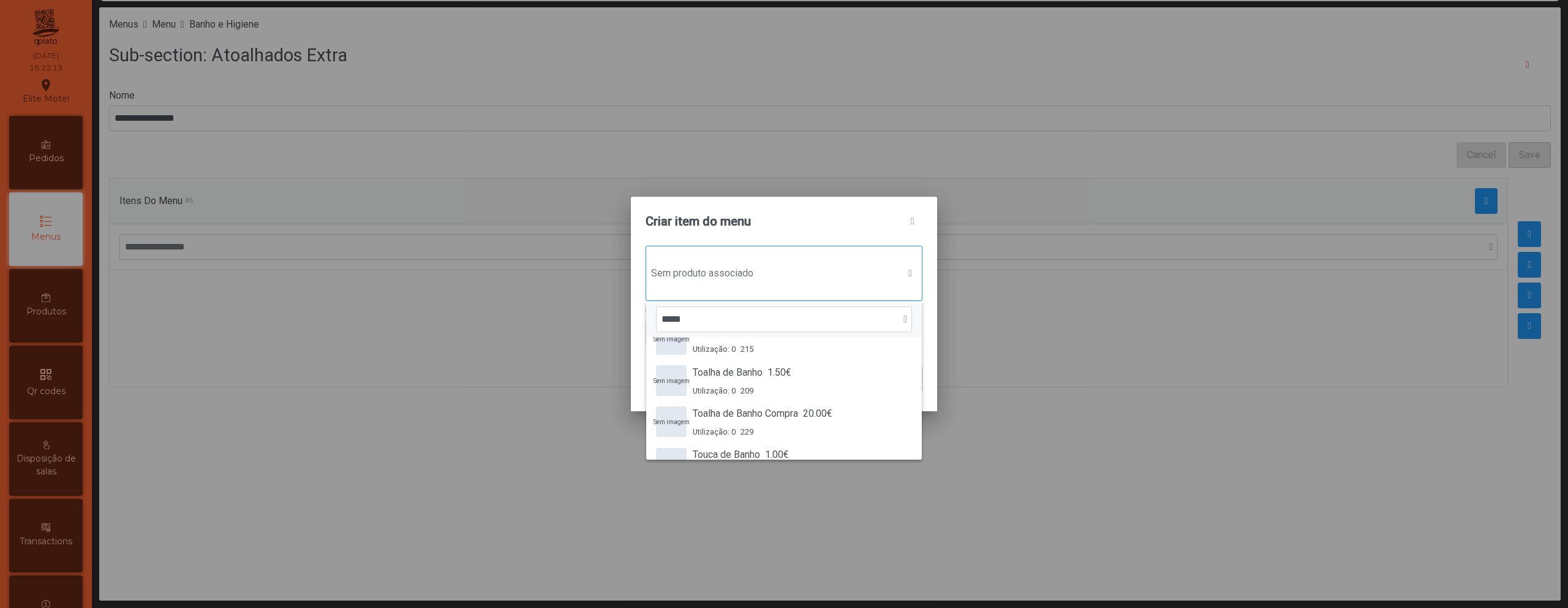
scroll to position [106, 0]
type input "*****"
click at [774, 384] on div "Utilização: 0 209" at bounding box center [742, 389] width 98 height 12
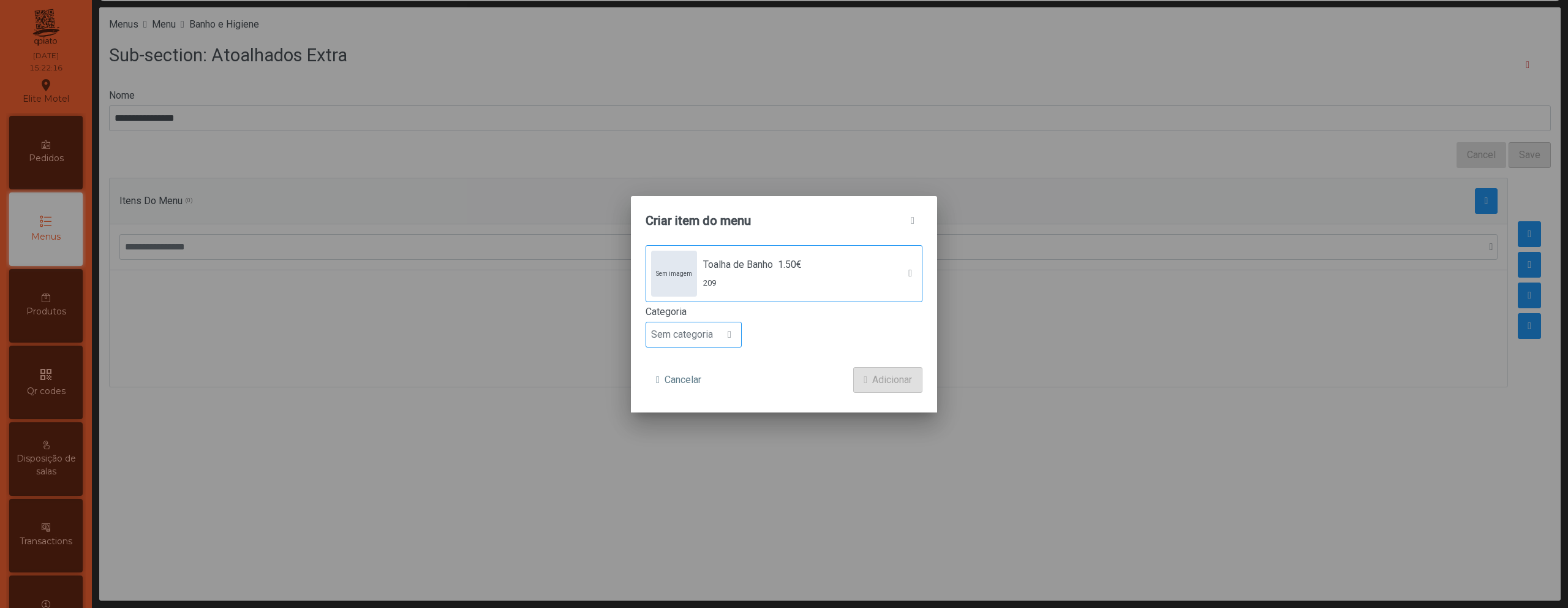
click at [696, 334] on span "Sem categoria" at bounding box center [682, 335] width 71 height 25
click at [693, 364] on li "Entrada" at bounding box center [694, 365] width 95 height 25
click at [884, 380] on span "Adicionar" at bounding box center [891, 379] width 40 height 15
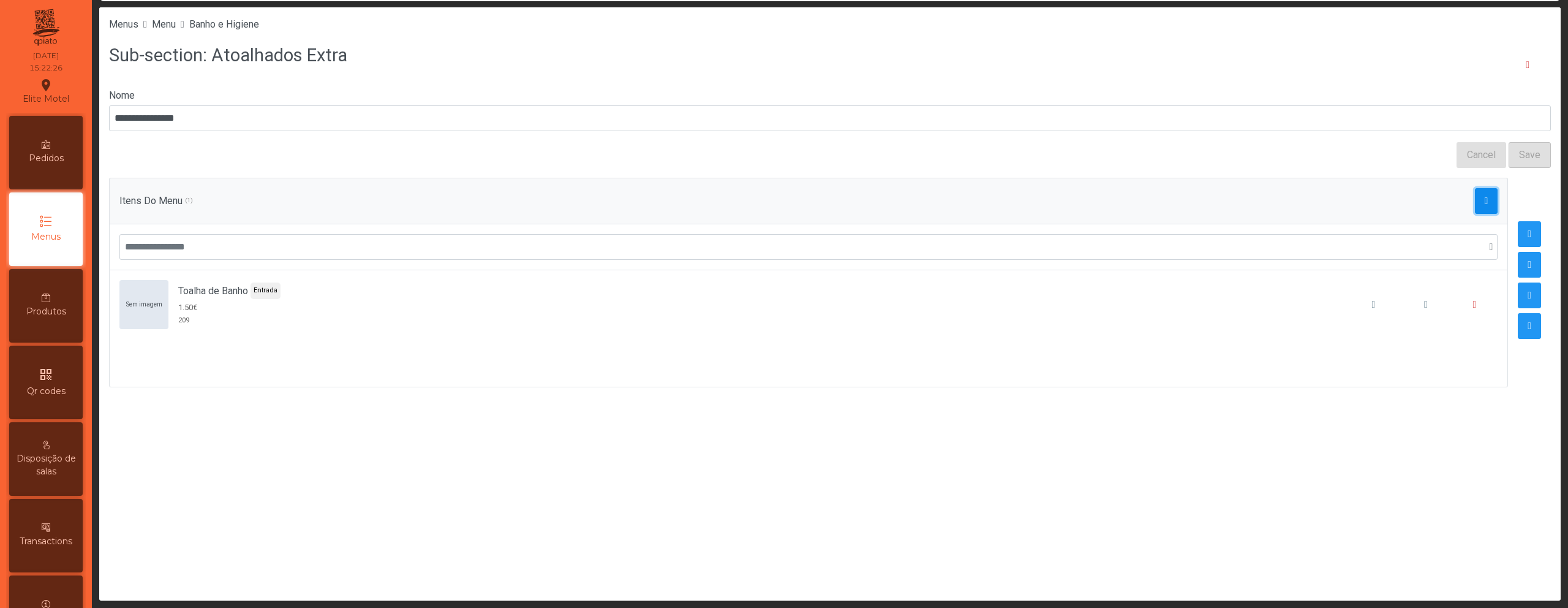
click at [1475, 206] on button "button" at bounding box center [1487, 201] width 23 height 26
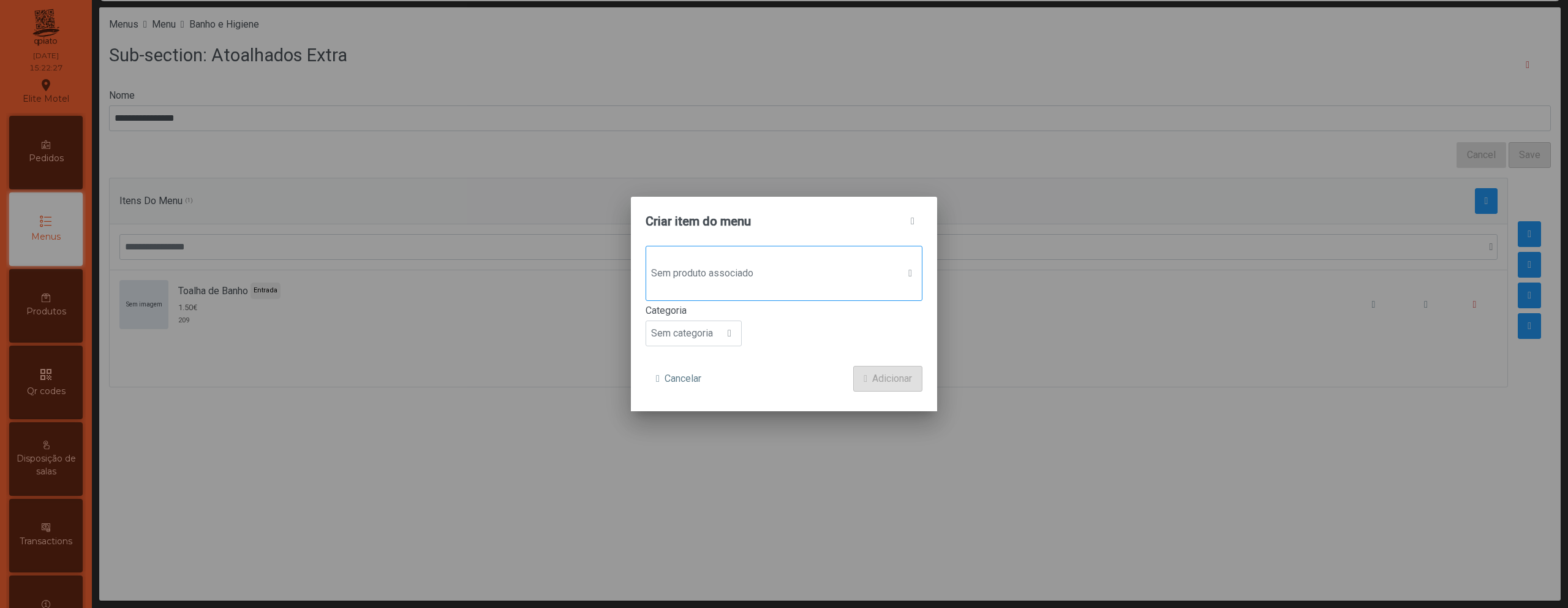
click at [759, 280] on span "Sem produto associado" at bounding box center [773, 274] width 253 height 25
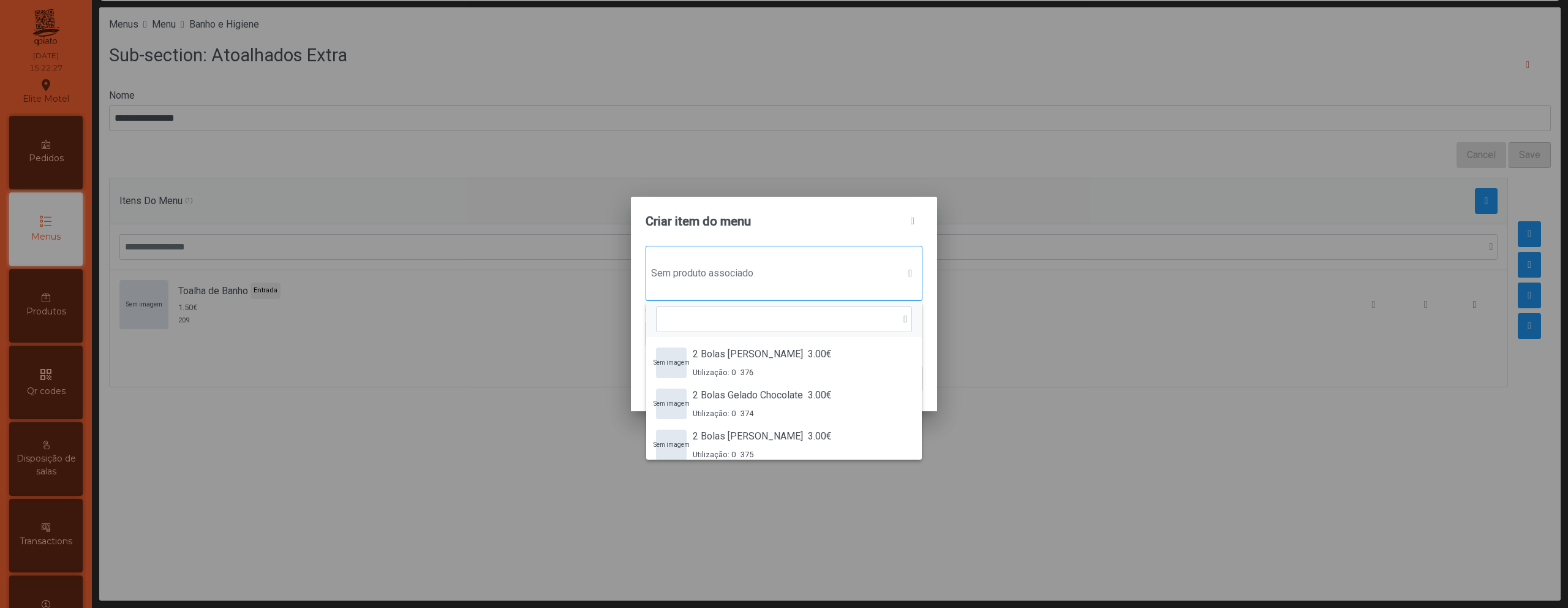
scroll to position [9, 60]
type input "*"
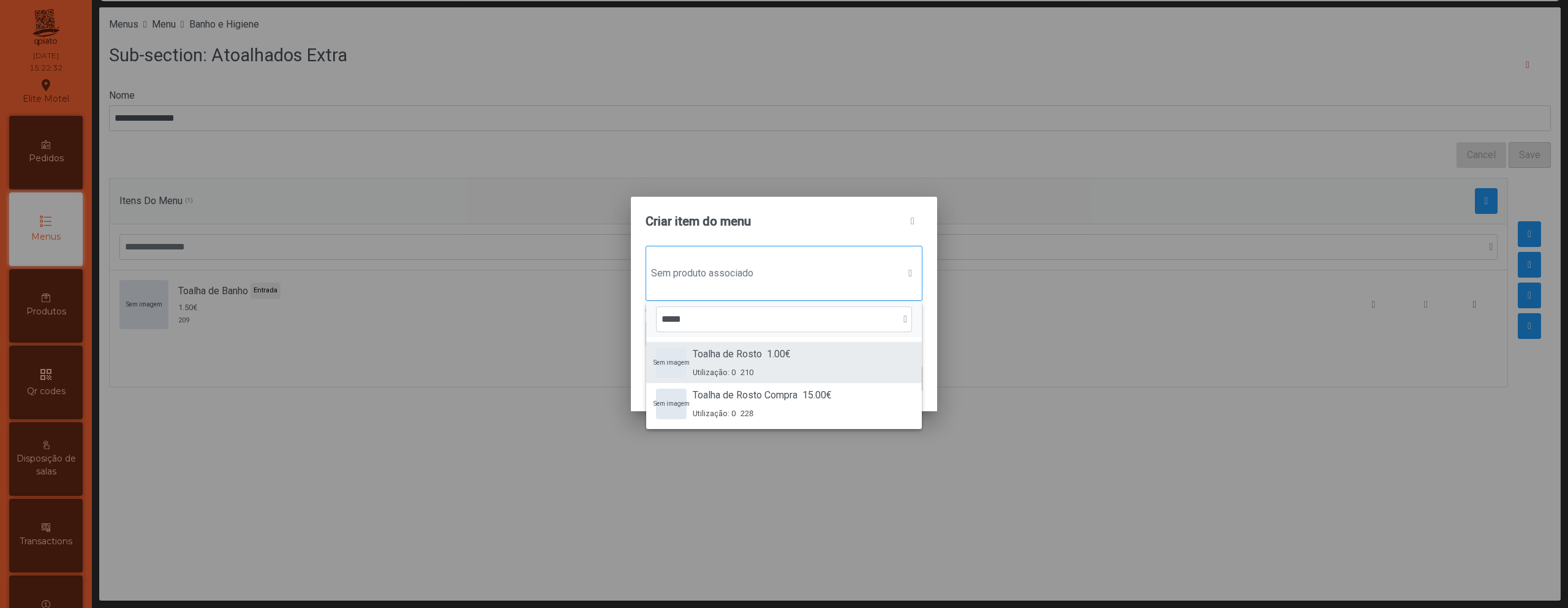
type input "*****"
click at [740, 351] on span "Toalha de Rosto" at bounding box center [727, 354] width 69 height 15
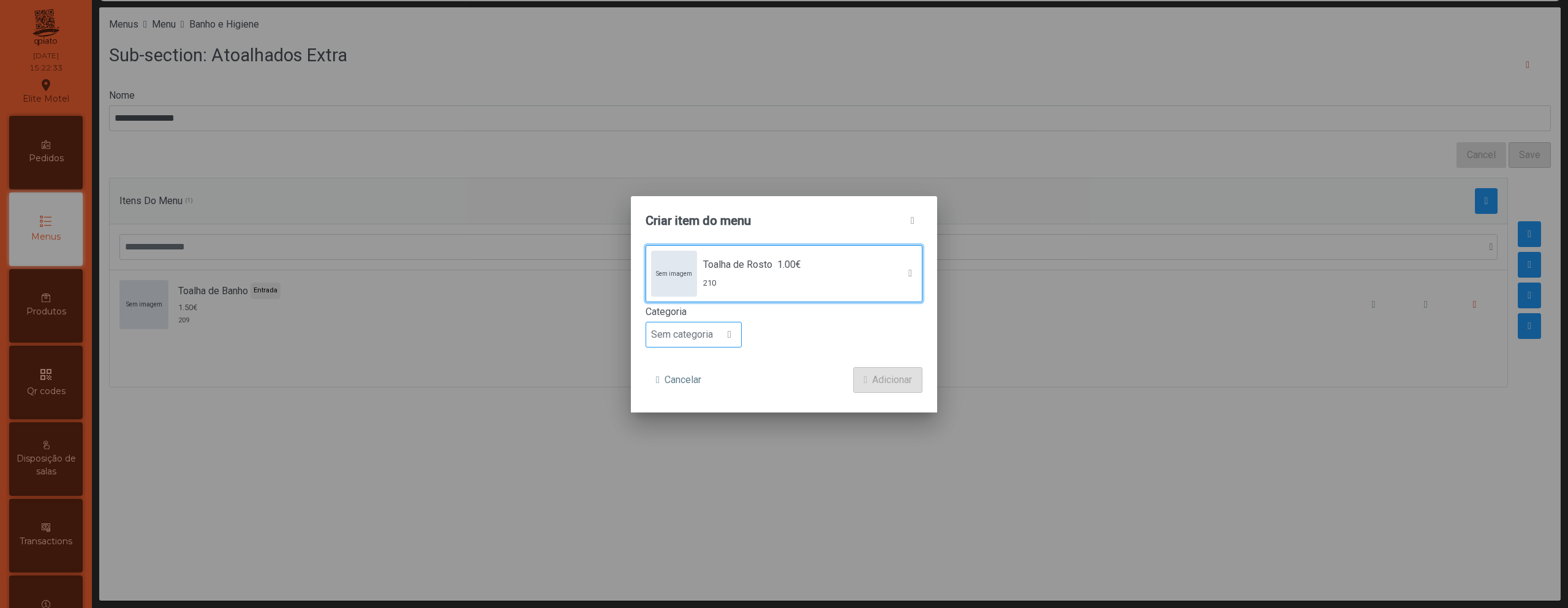
click at [688, 340] on span "Sem categoria" at bounding box center [682, 335] width 71 height 25
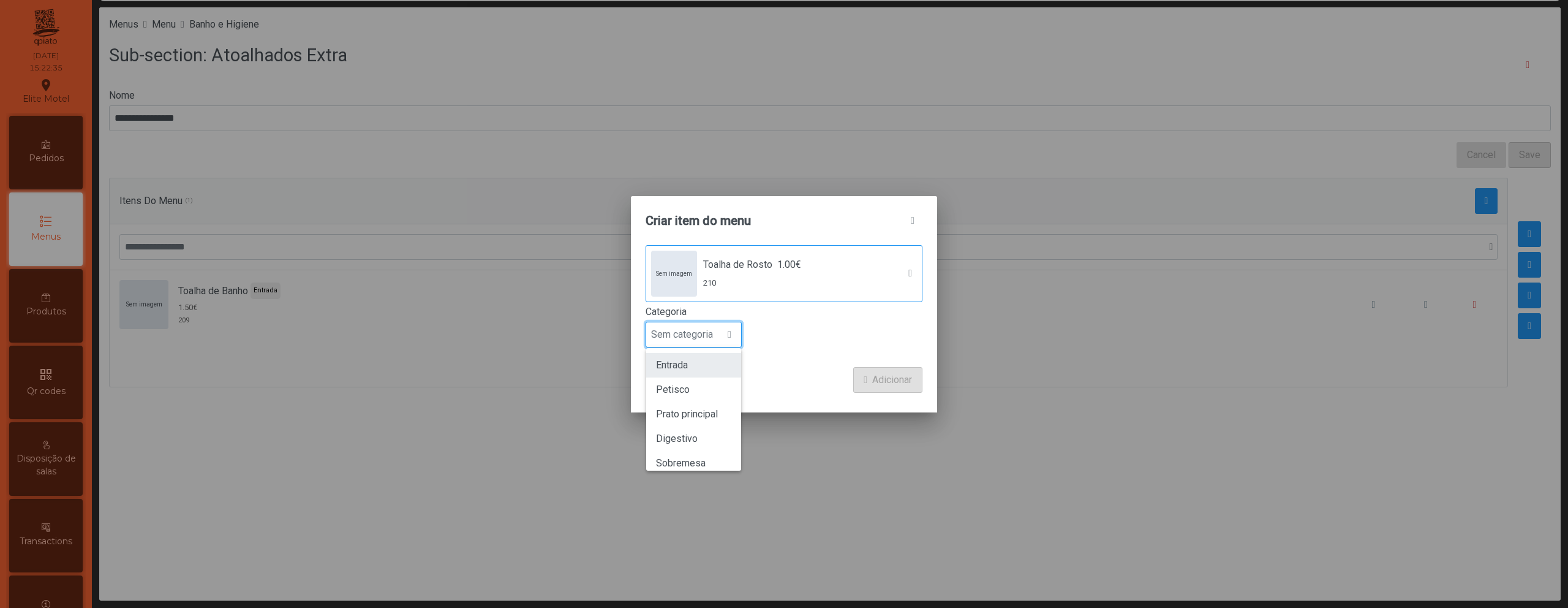
click at [702, 366] on li "Entrada" at bounding box center [694, 365] width 95 height 25
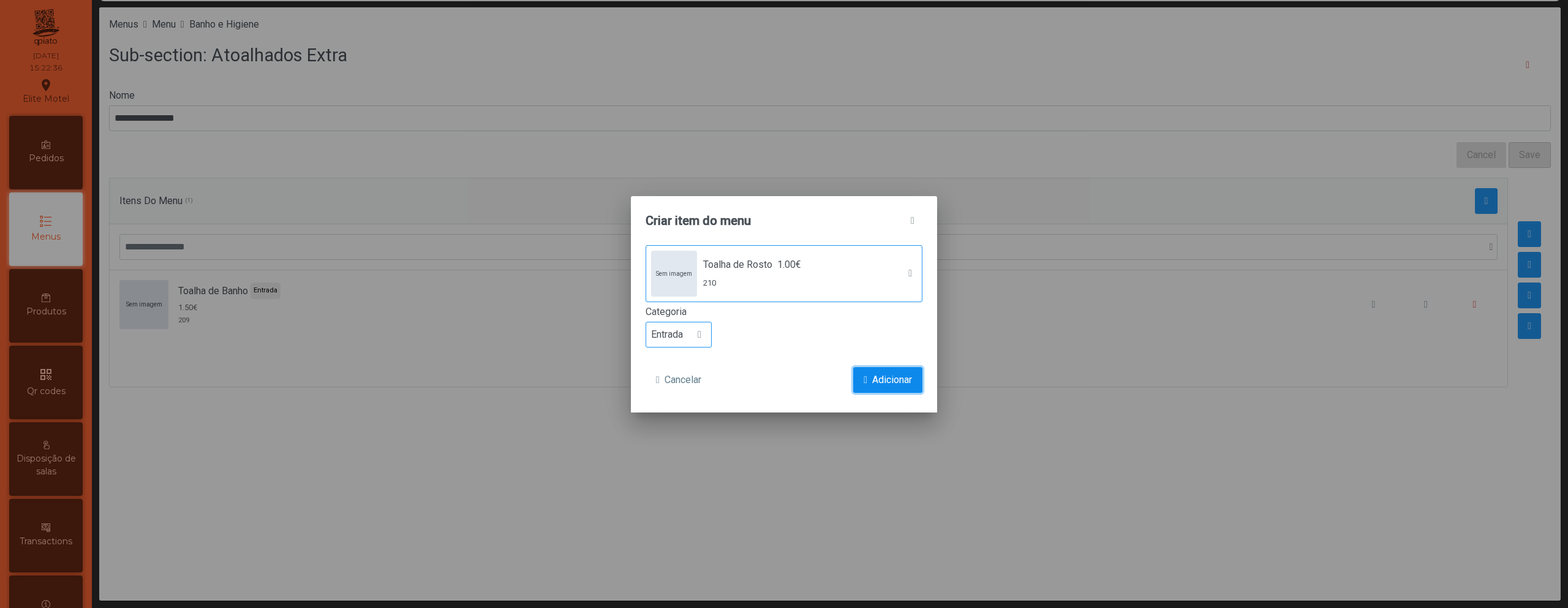
click at [898, 374] on span "Adicionar" at bounding box center [891, 379] width 40 height 15
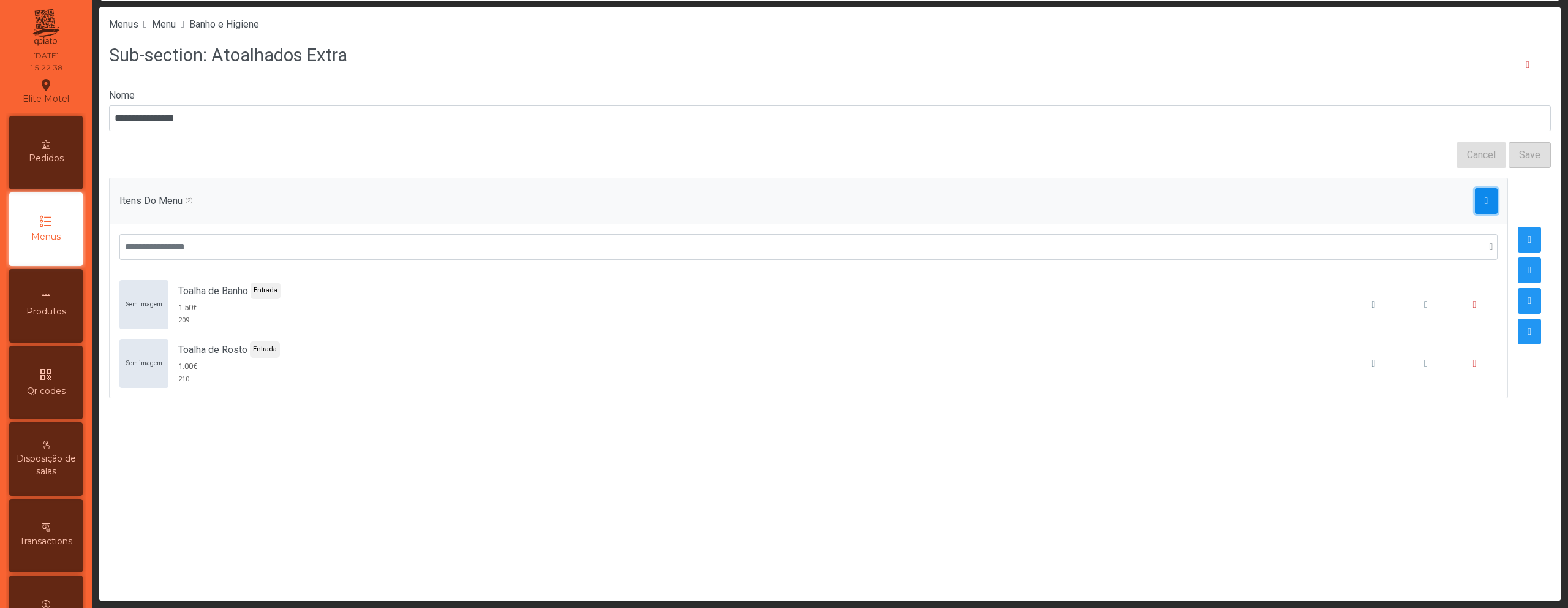
click at [1484, 200] on span "button" at bounding box center [1486, 201] width 4 height 10
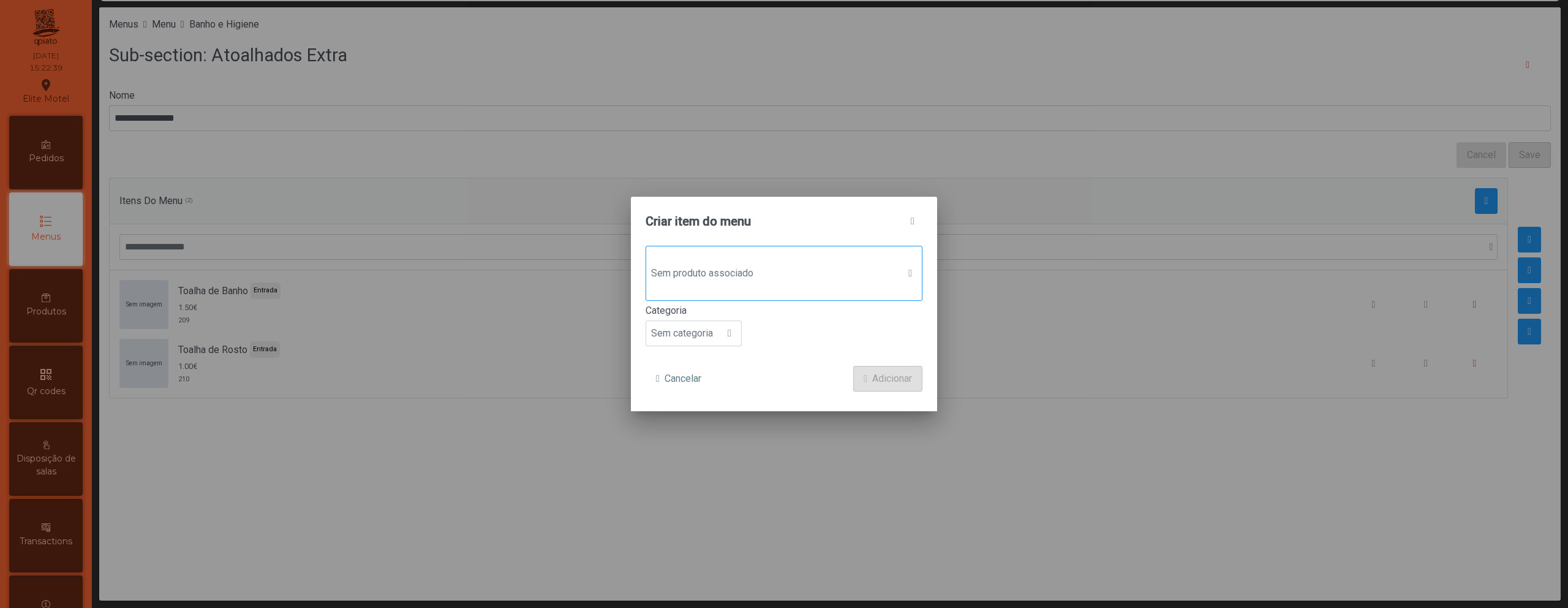
click at [805, 277] on span "Sem produto associado" at bounding box center [773, 274] width 253 height 25
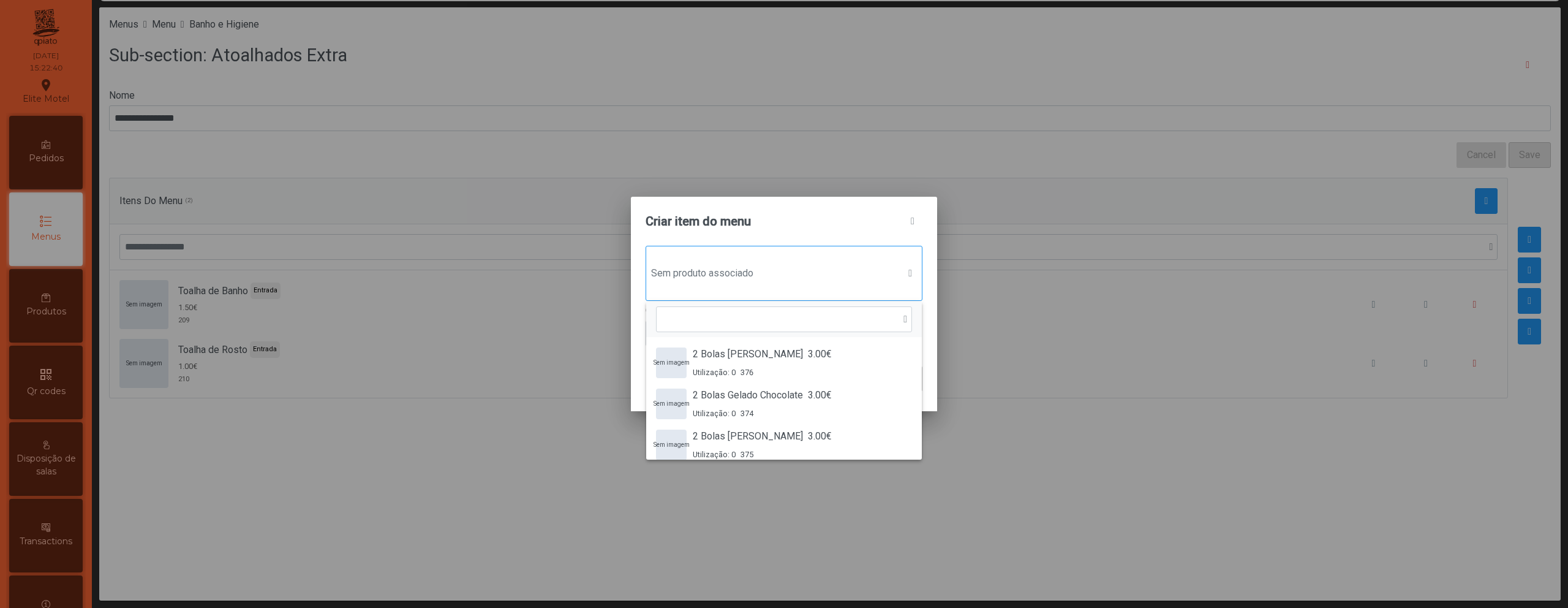
scroll to position [9, 60]
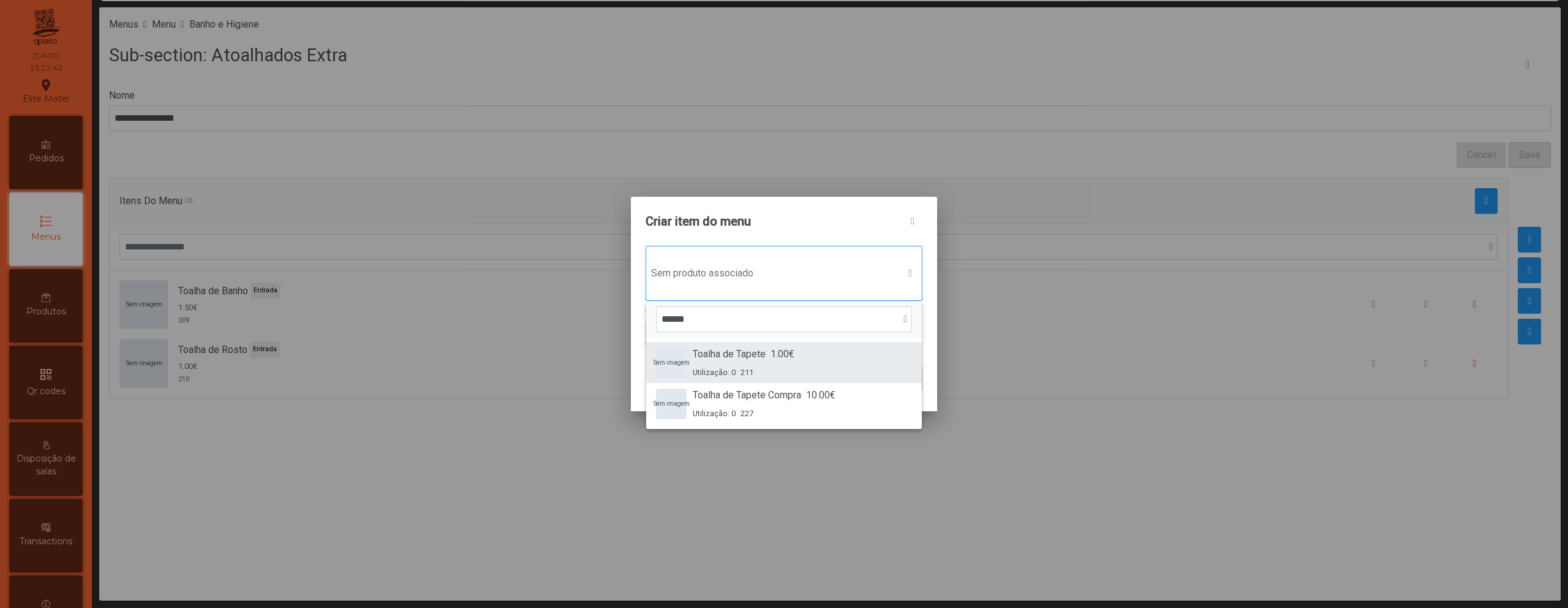
type input "******"
click at [800, 358] on div "Sem imagem Toalha de Tapete 1.00€ Utilização: 0 211" at bounding box center [784, 362] width 256 height 31
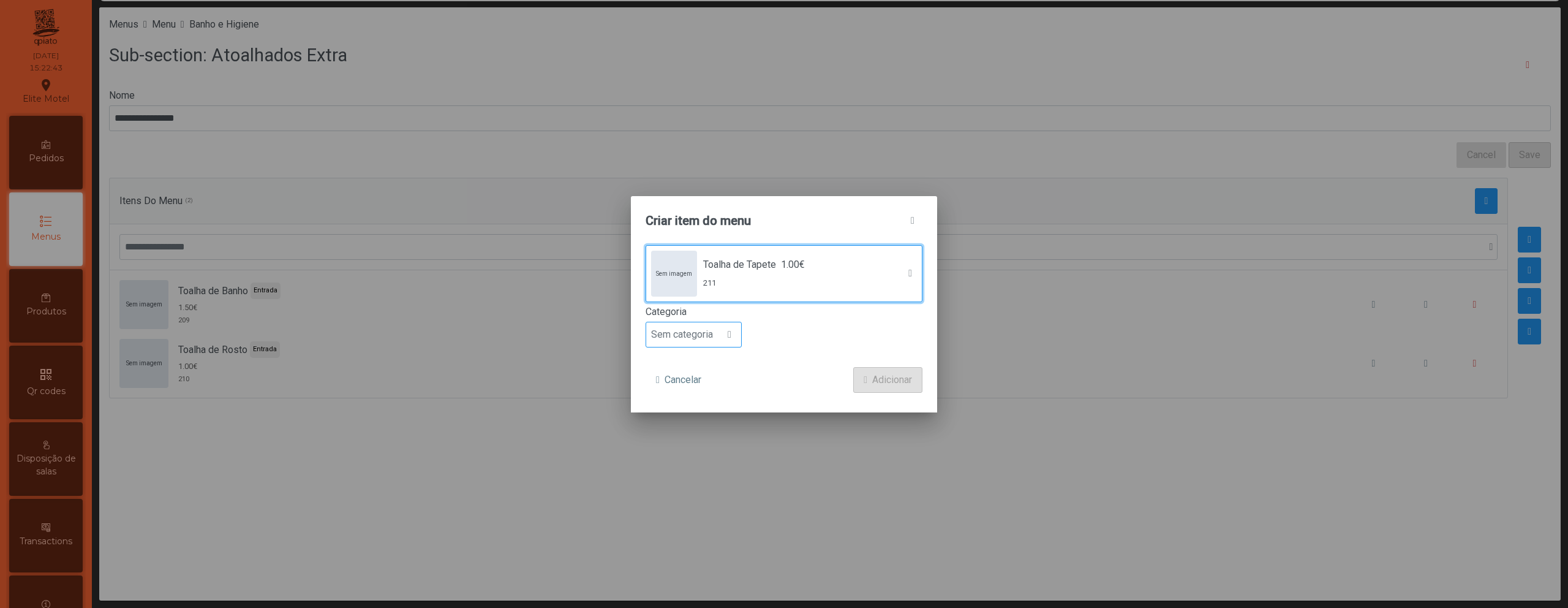
click at [690, 335] on span "Sem categoria" at bounding box center [682, 335] width 71 height 25
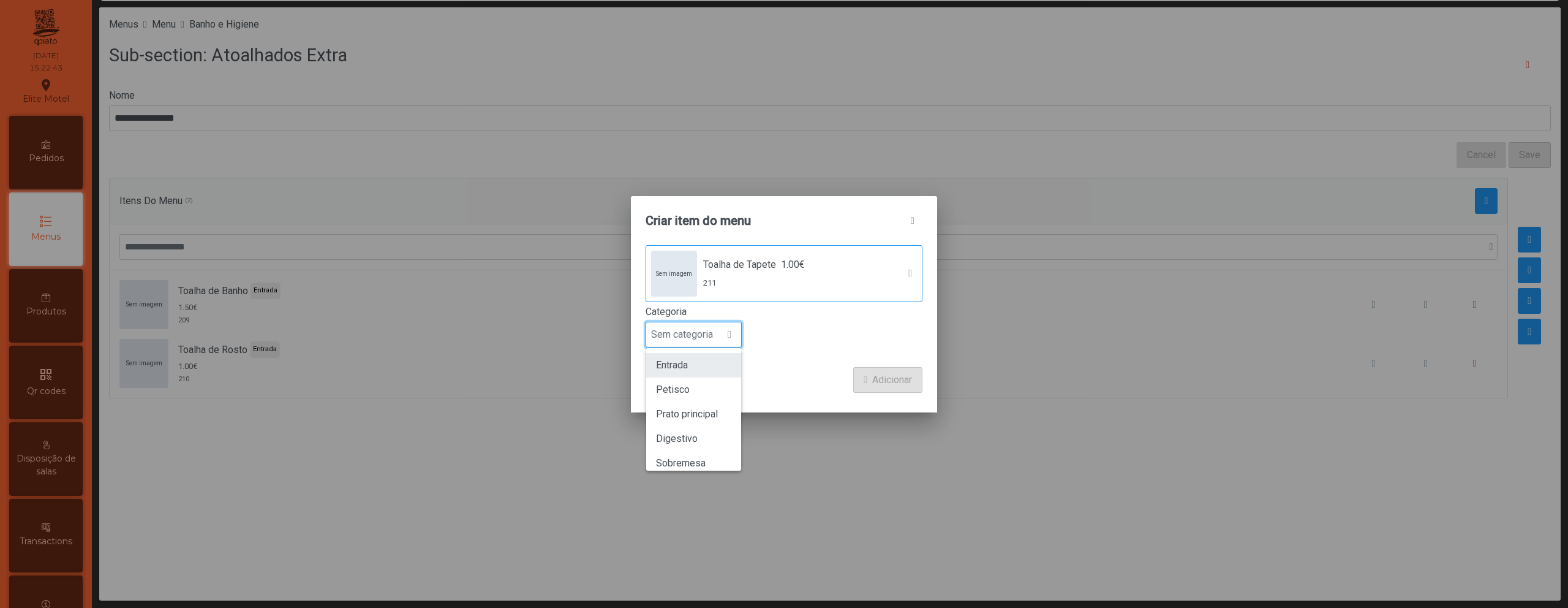
click at [688, 364] on span "Entrada" at bounding box center [671, 364] width 32 height 12
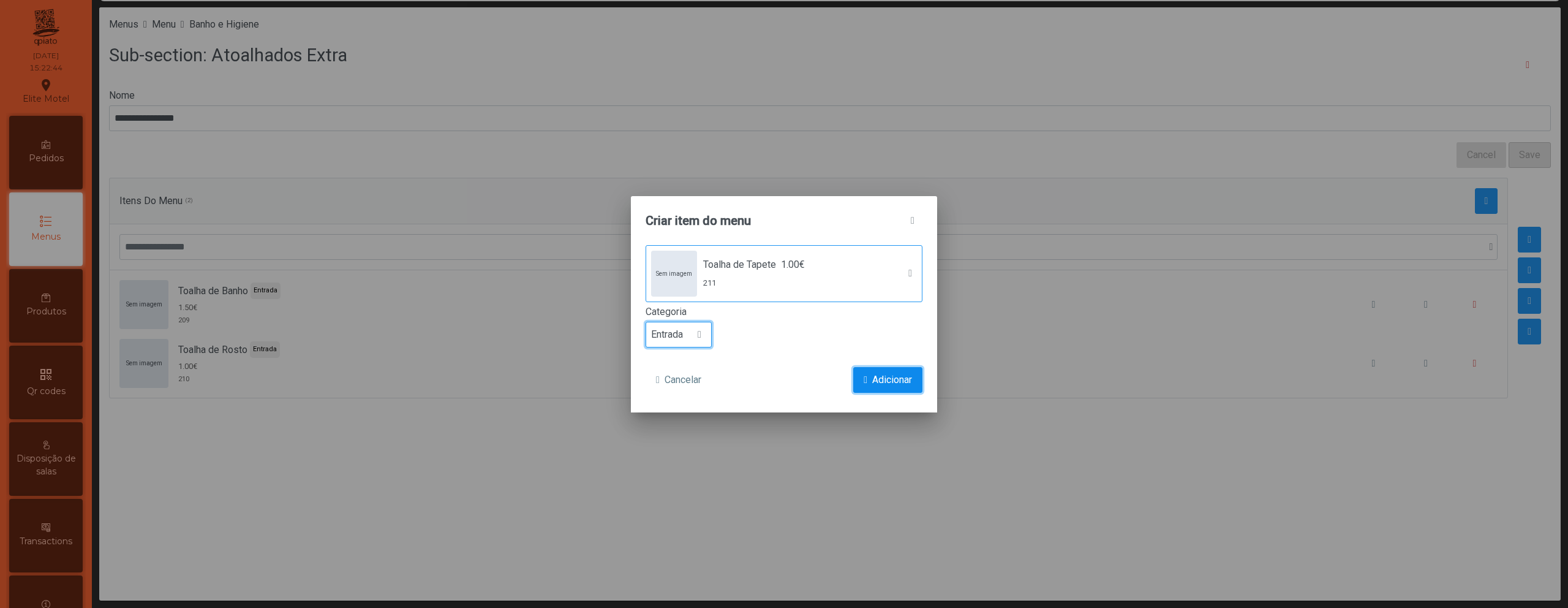
click at [894, 381] on span "Adicionar" at bounding box center [891, 379] width 40 height 15
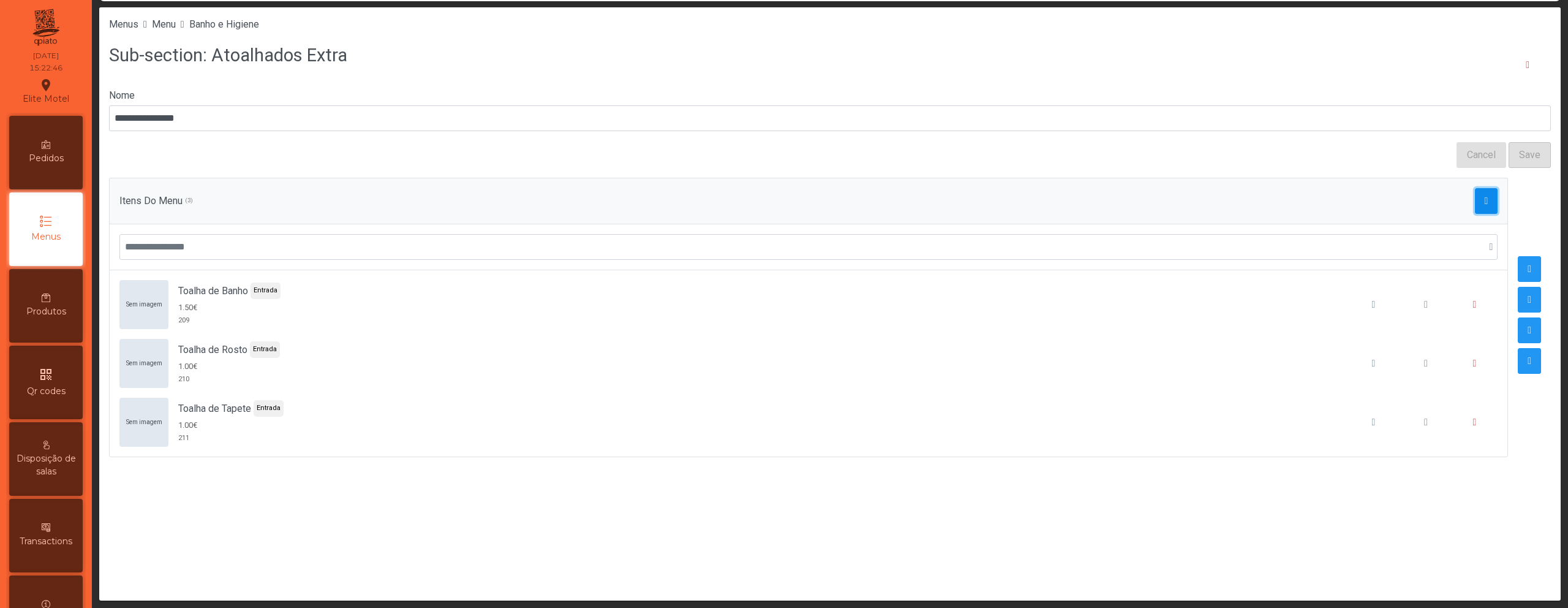
click at [1484, 204] on span "button" at bounding box center [1486, 201] width 4 height 10
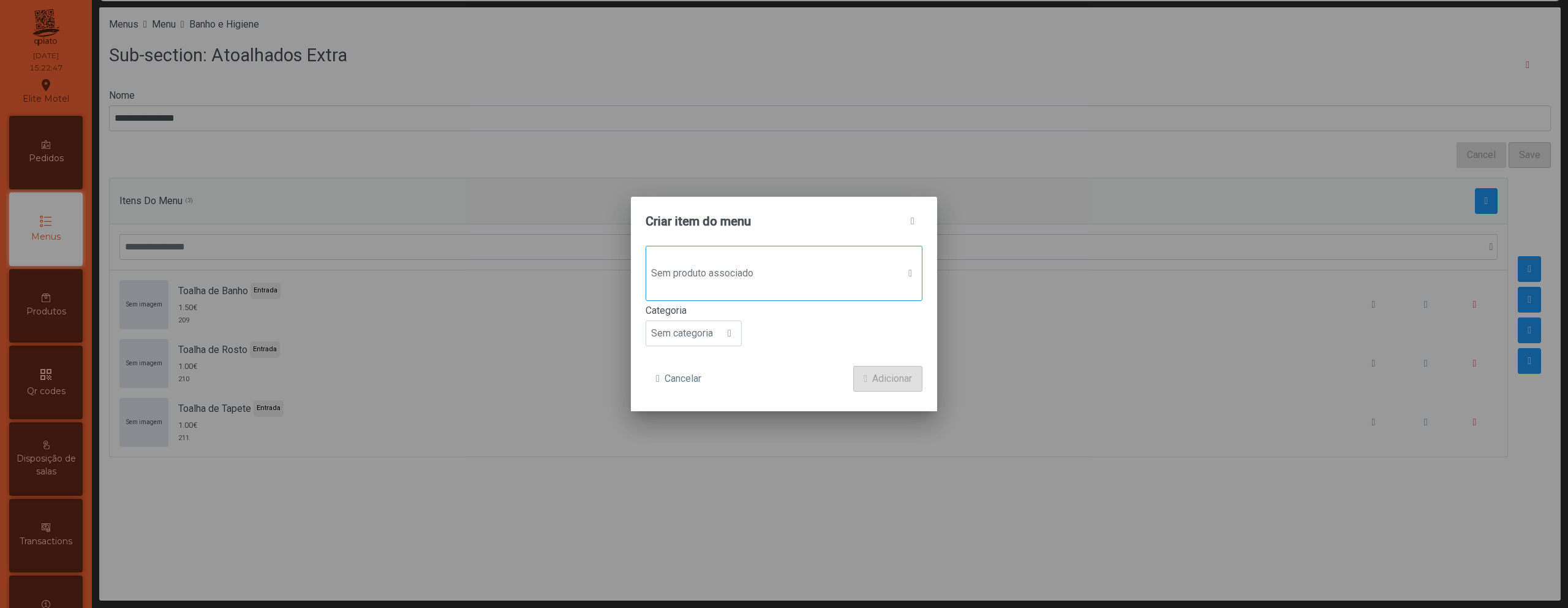
click at [802, 271] on span "Sem produto associado" at bounding box center [773, 274] width 253 height 25
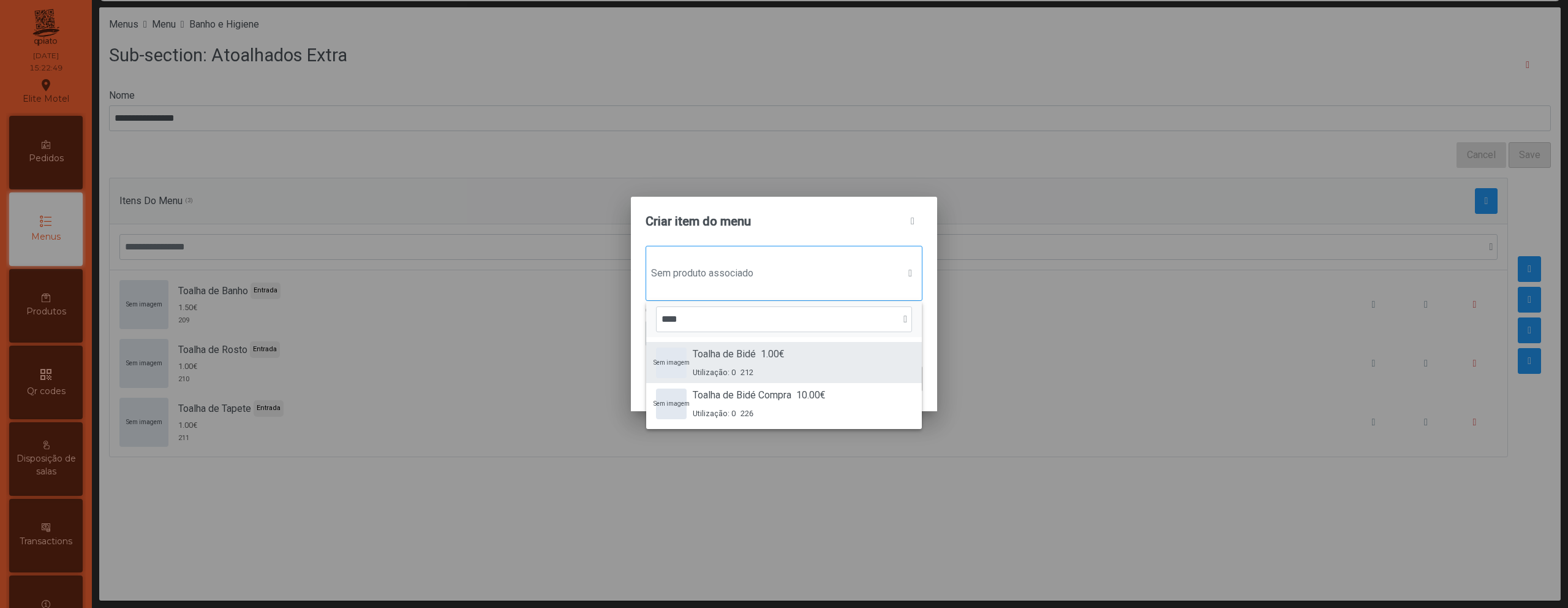
type input "****"
click at [766, 361] on span "1.00€" at bounding box center [772, 354] width 24 height 15
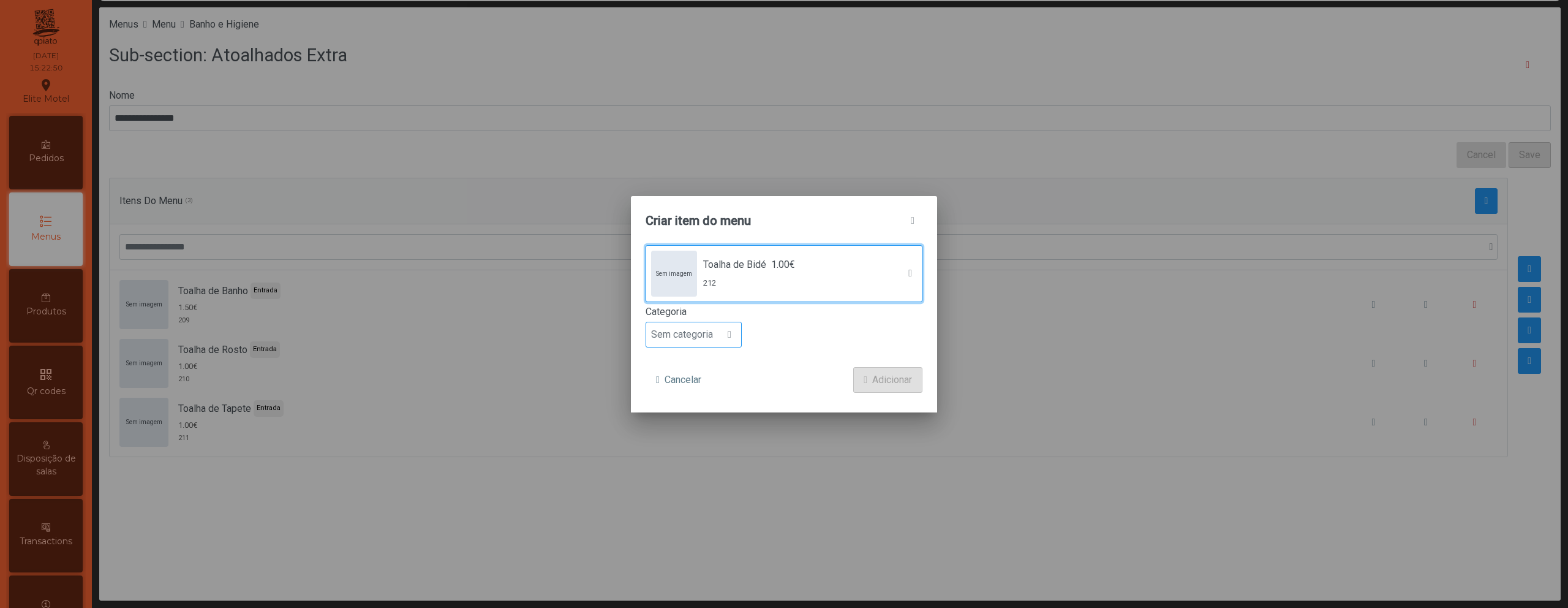
click at [688, 337] on span "Sem categoria" at bounding box center [682, 335] width 71 height 25
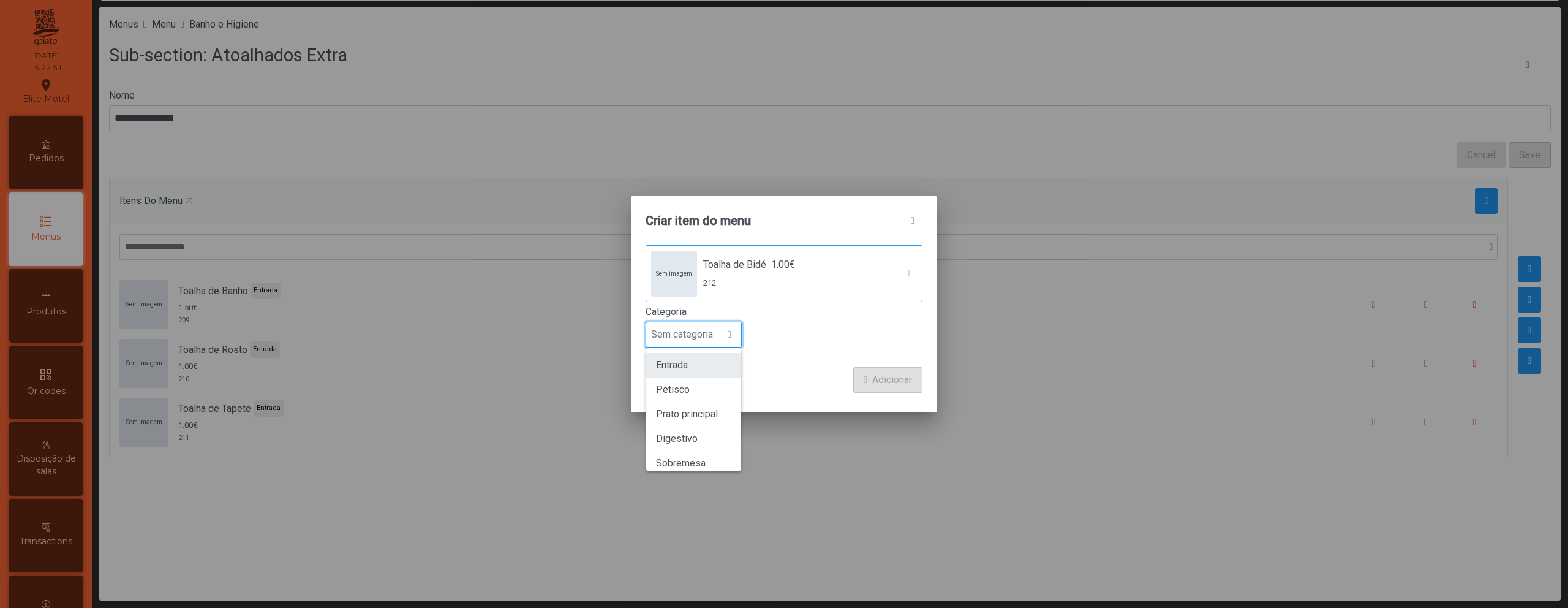
click at [688, 375] on li "Entrada" at bounding box center [694, 365] width 95 height 25
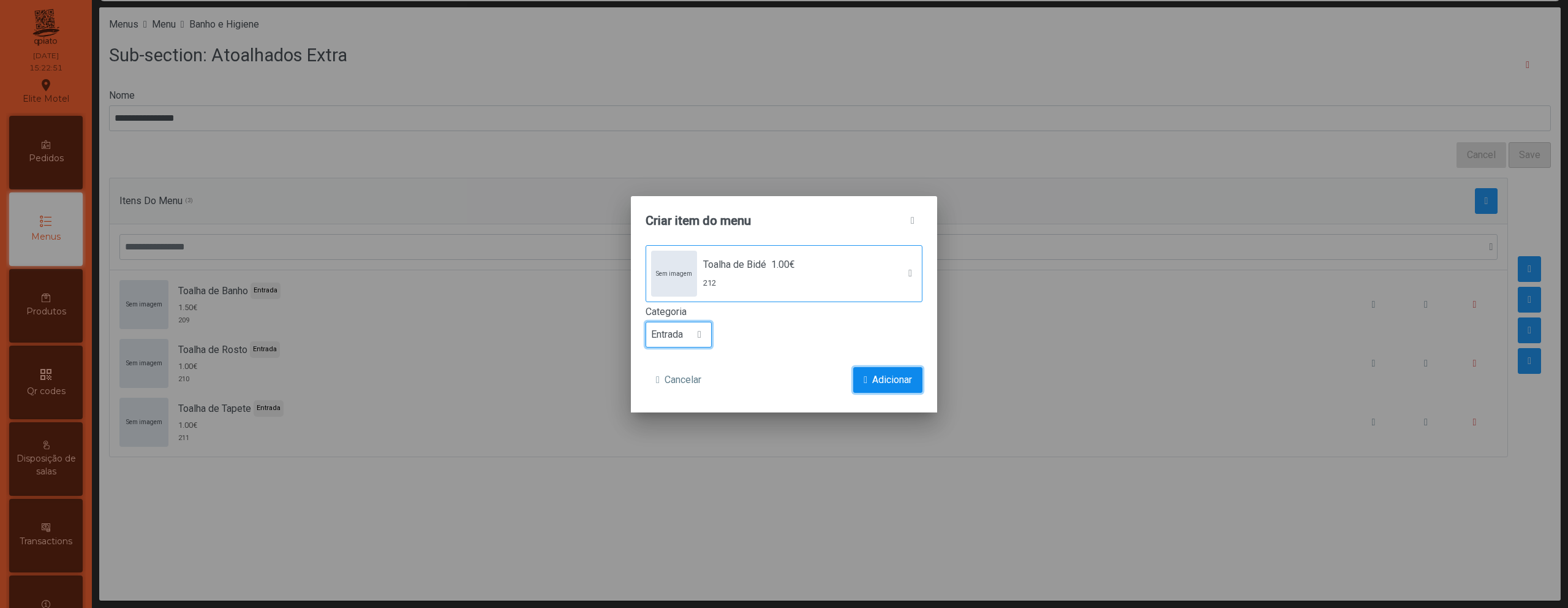
click at [887, 381] on span "Adicionar" at bounding box center [891, 379] width 40 height 15
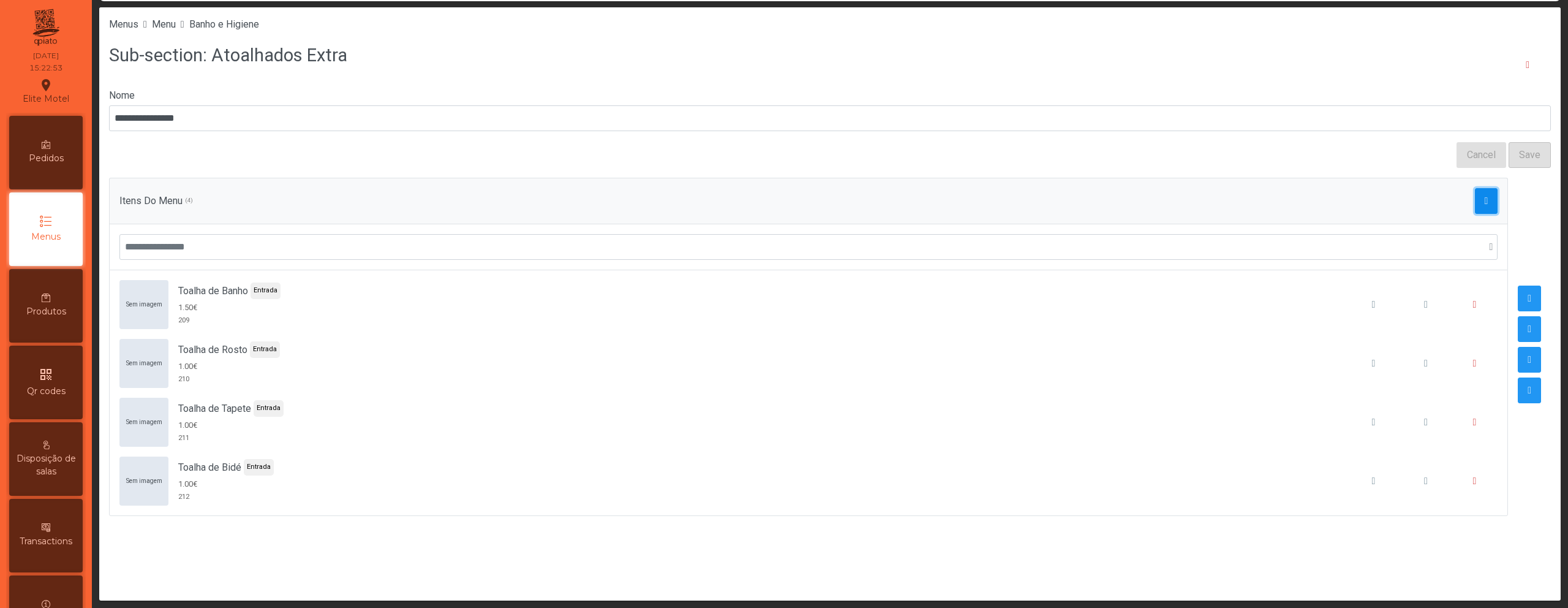
click at [1475, 201] on button "button" at bounding box center [1487, 201] width 23 height 26
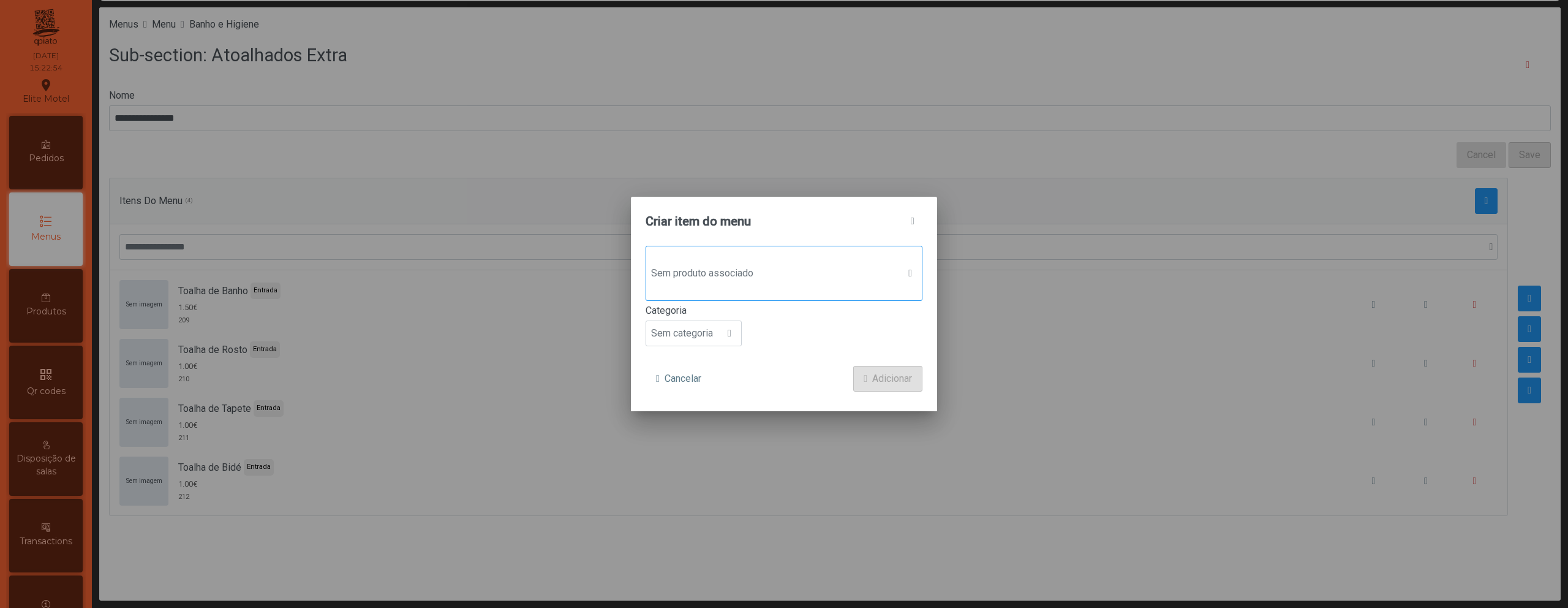
click at [764, 282] on span "Sem produto associado" at bounding box center [773, 274] width 253 height 25
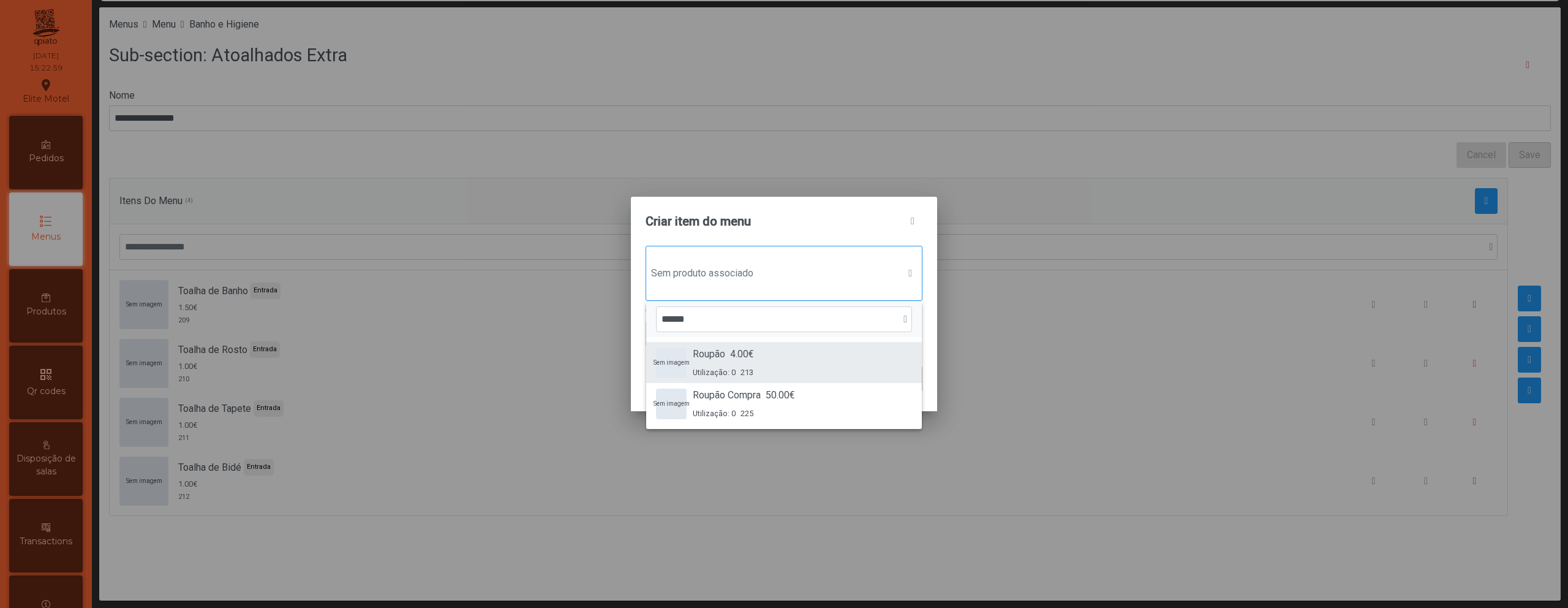
type input "******"
click at [750, 361] on span "4.00€" at bounding box center [742, 354] width 24 height 15
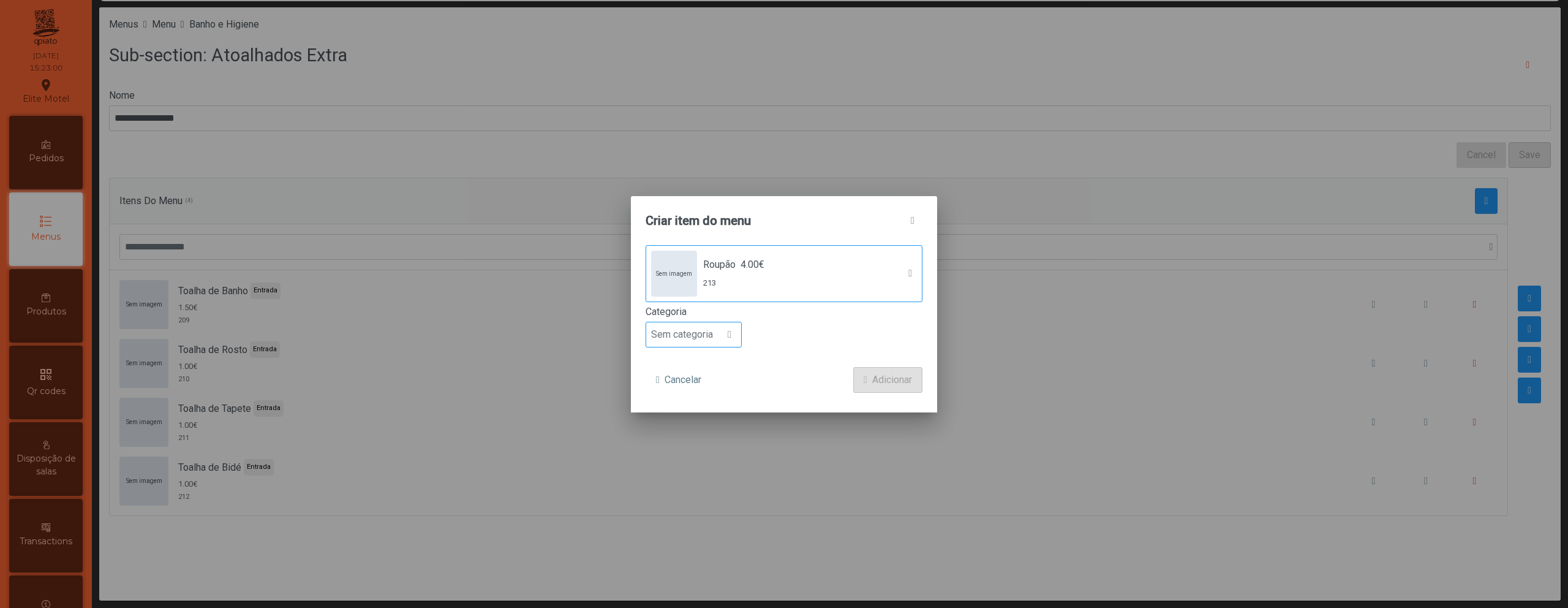
click at [698, 340] on span "Sem categoria" at bounding box center [682, 335] width 71 height 25
click at [694, 362] on li "Entrada" at bounding box center [694, 365] width 95 height 25
click at [891, 379] on span "Adicionar" at bounding box center [891, 379] width 40 height 15
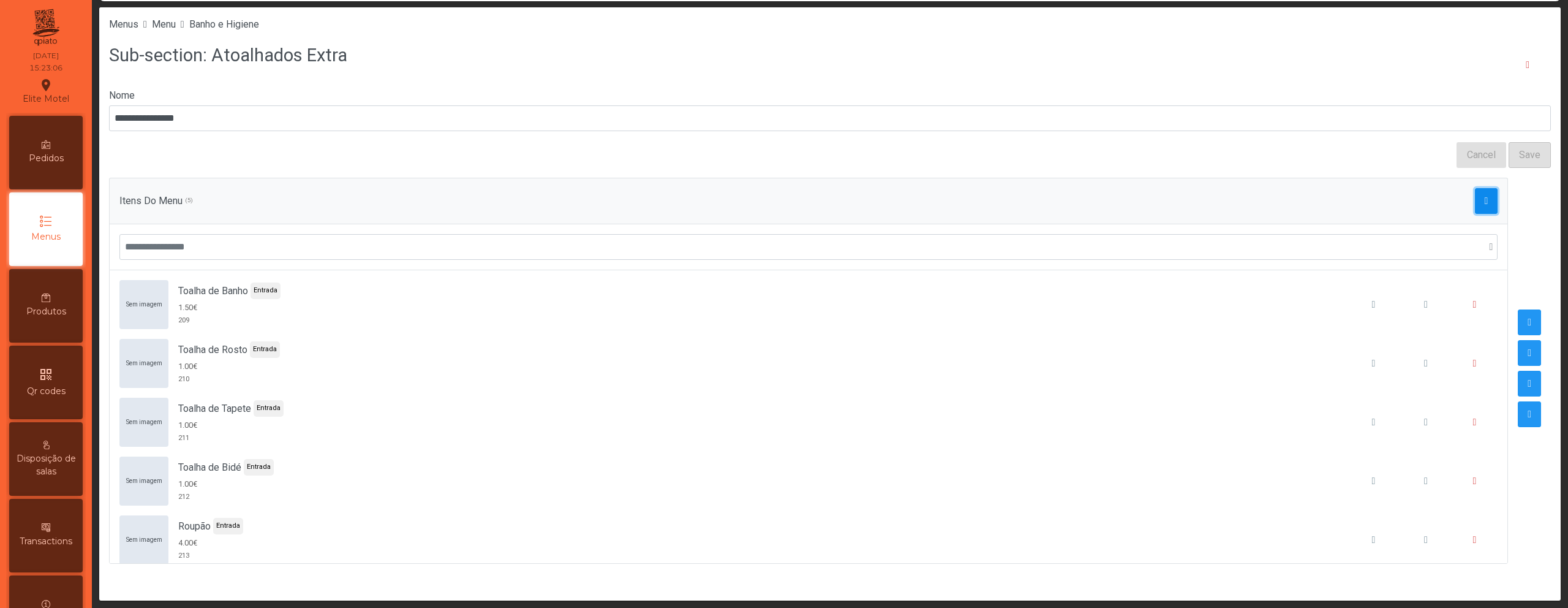
click at [1475, 204] on button "button" at bounding box center [1487, 201] width 23 height 26
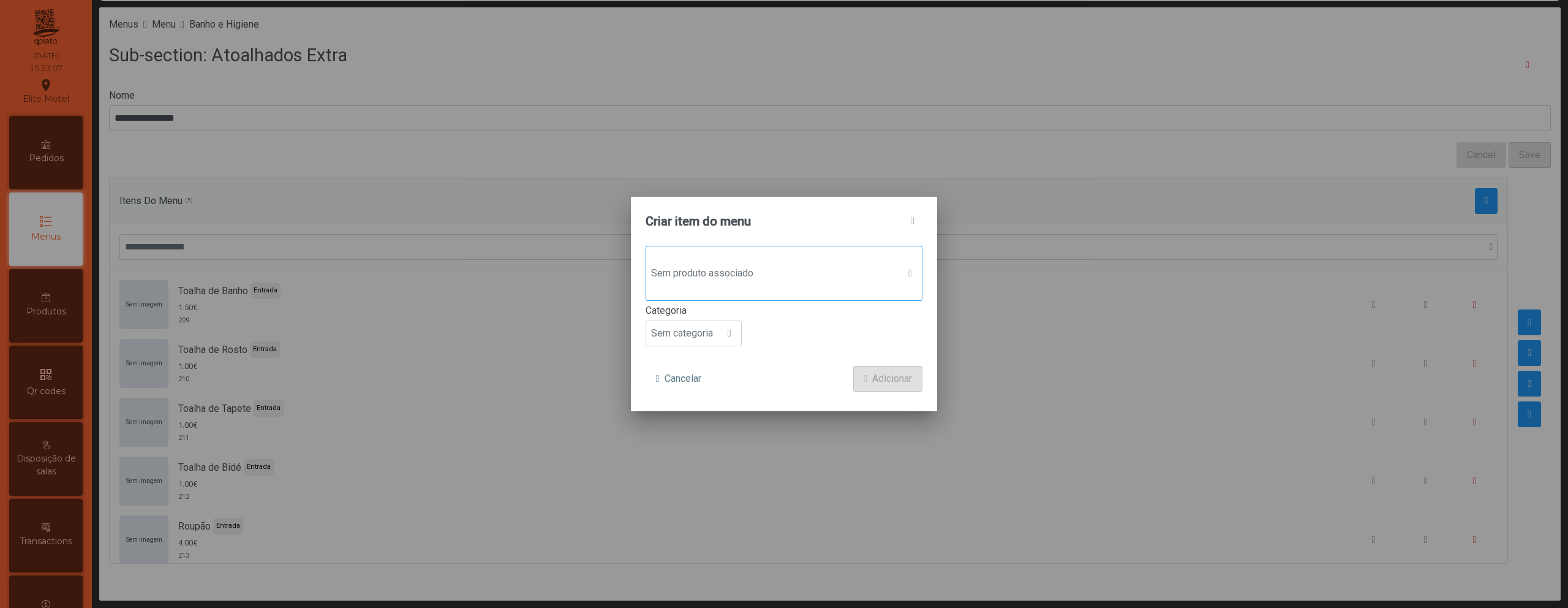
click at [778, 282] on span "Sem produto associado" at bounding box center [773, 274] width 253 height 25
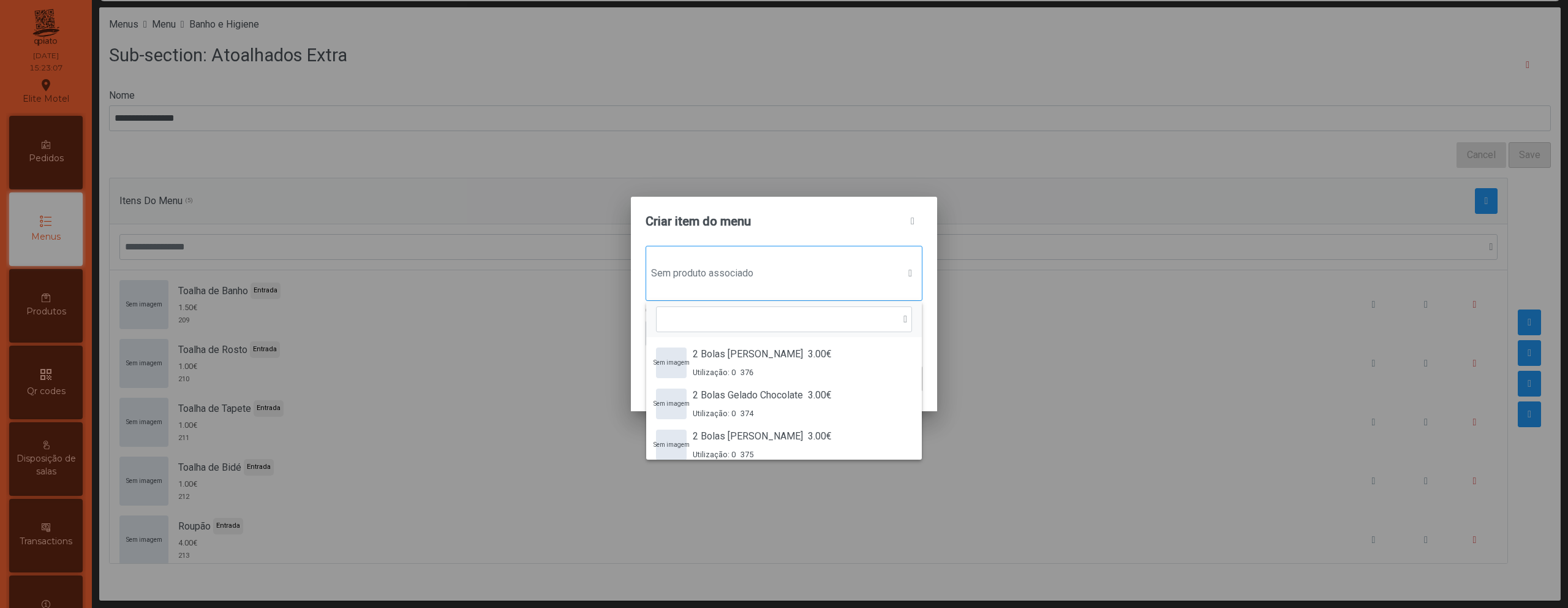
scroll to position [9, 60]
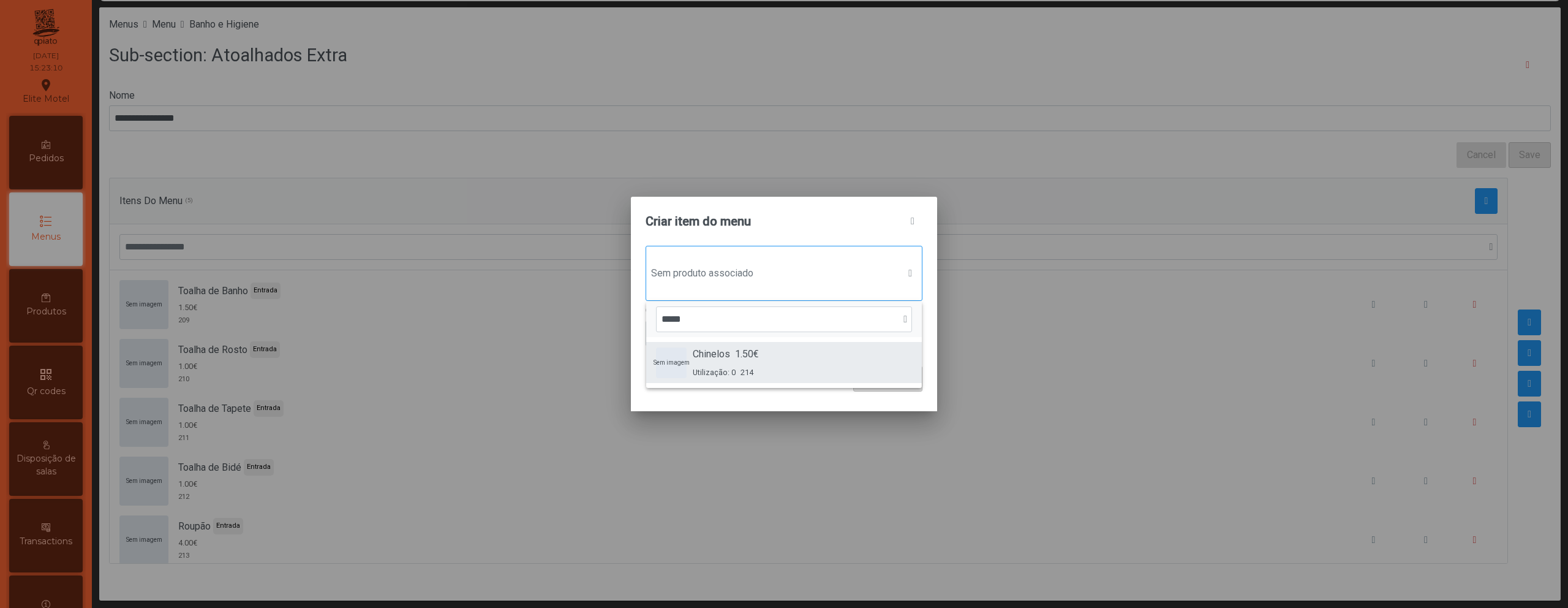
type input "*****"
click at [738, 368] on div "Utilização: 0 214" at bounding box center [725, 372] width 66 height 12
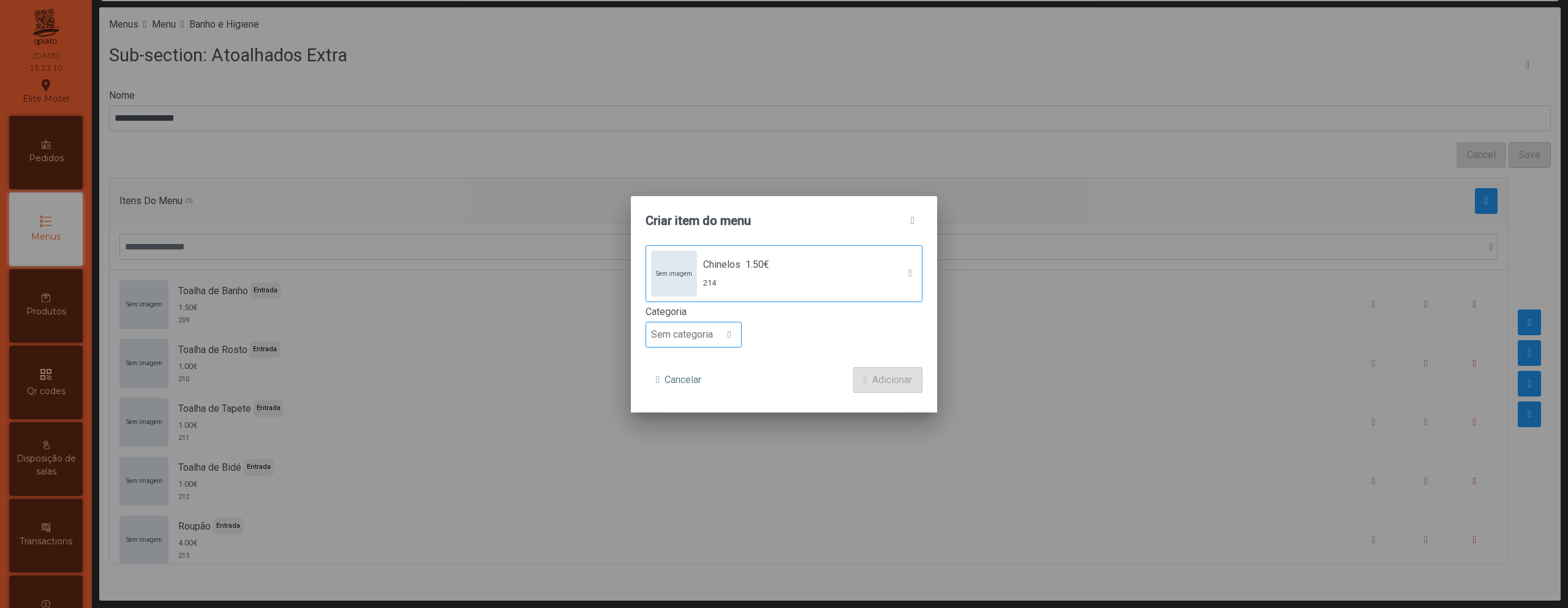
click at [694, 336] on span "Sem categoria" at bounding box center [682, 335] width 71 height 25
click at [698, 364] on li "Entrada" at bounding box center [694, 365] width 95 height 25
click at [898, 375] on span "Adicionar" at bounding box center [891, 379] width 40 height 15
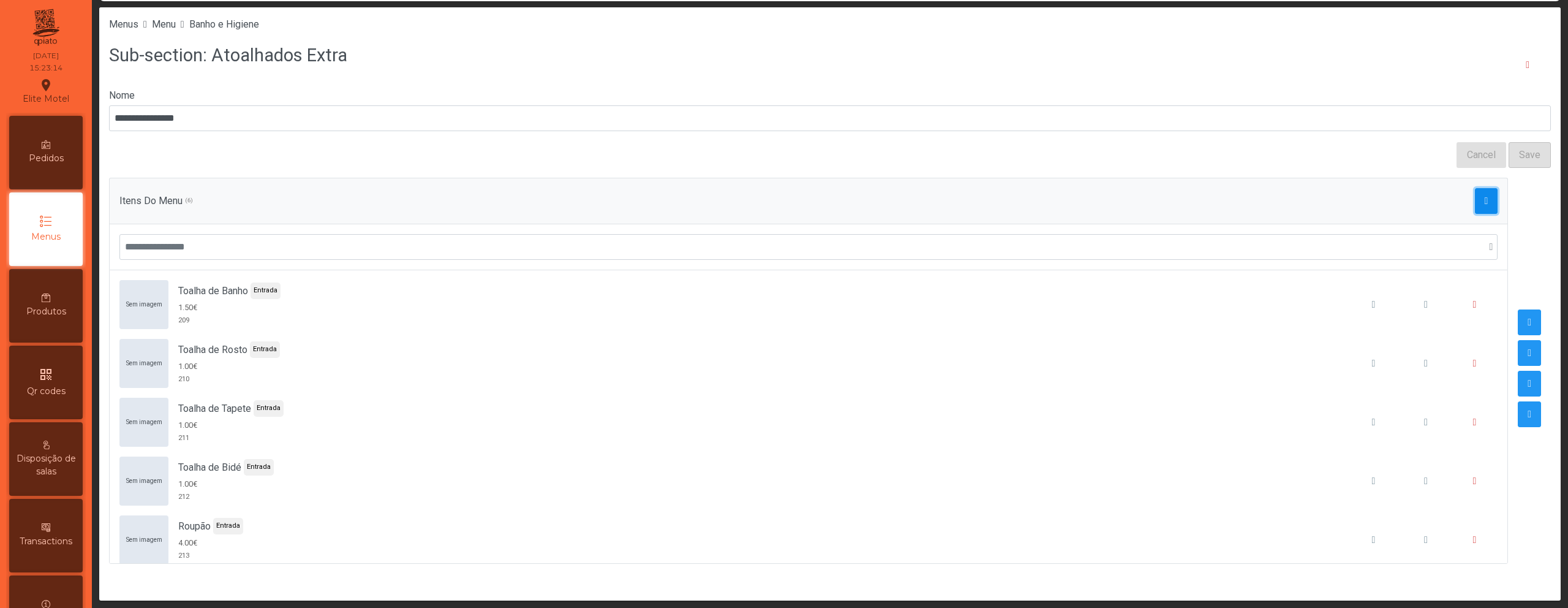
click at [1475, 206] on button "button" at bounding box center [1487, 201] width 23 height 26
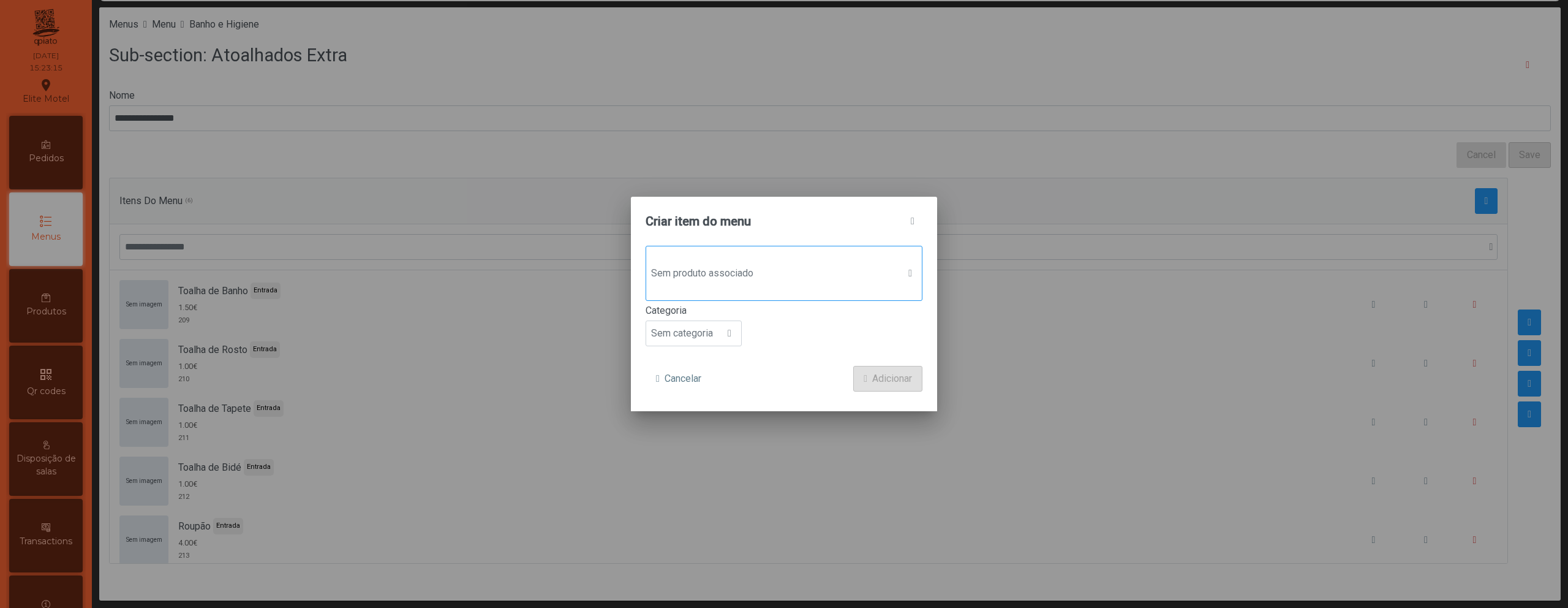
click at [770, 282] on span "Sem produto associado" at bounding box center [773, 274] width 253 height 25
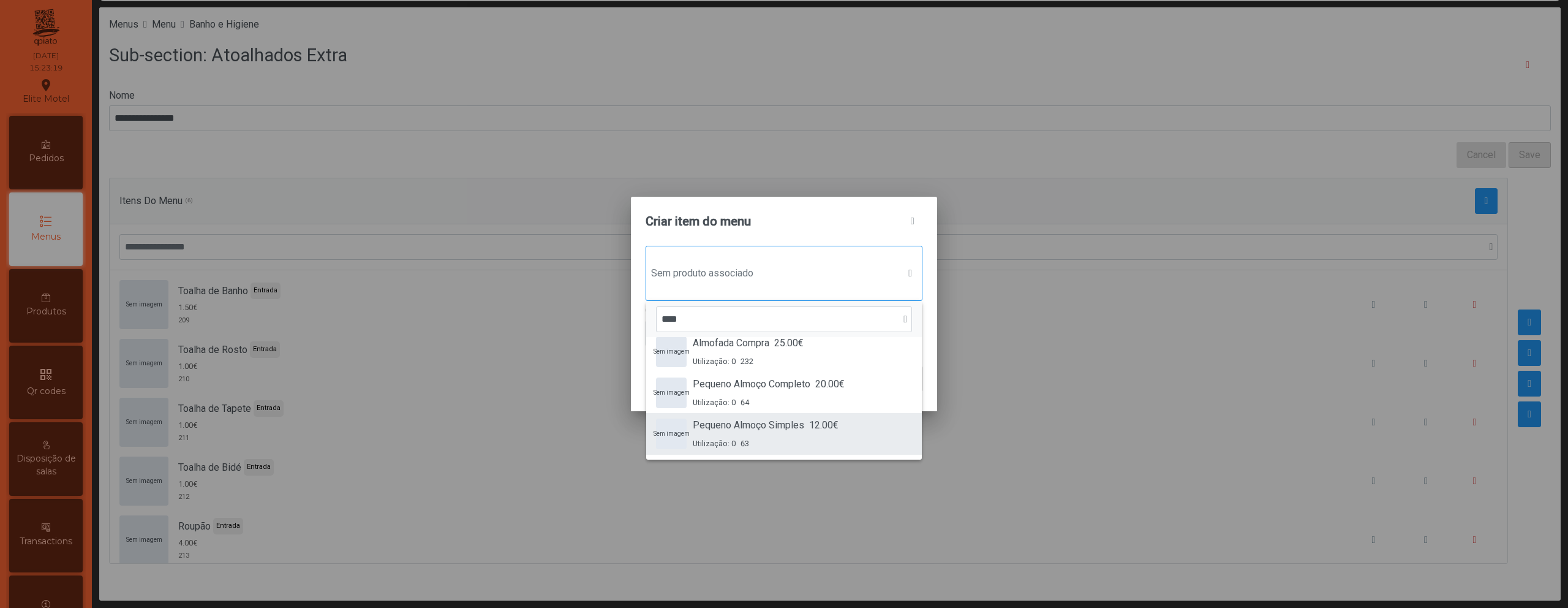
scroll to position [0, 0]
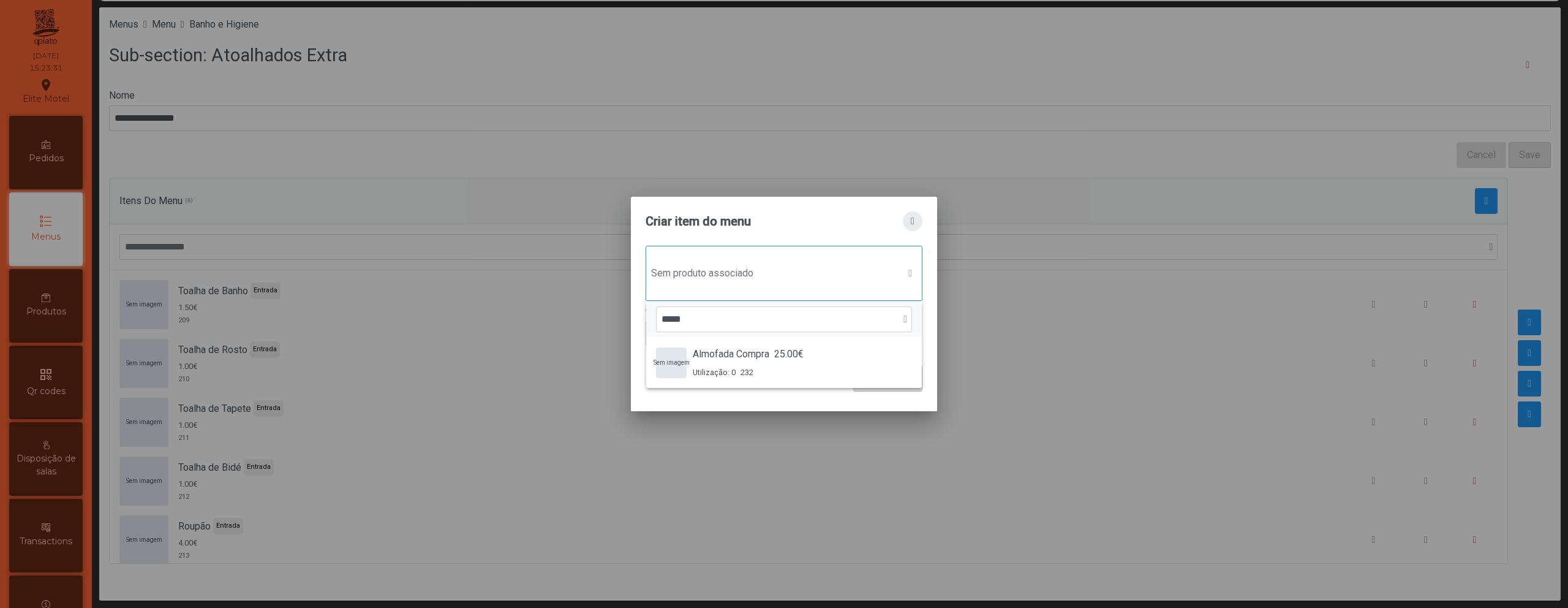
type input "*****"
click at [914, 220] on span "button" at bounding box center [912, 221] width 4 height 10
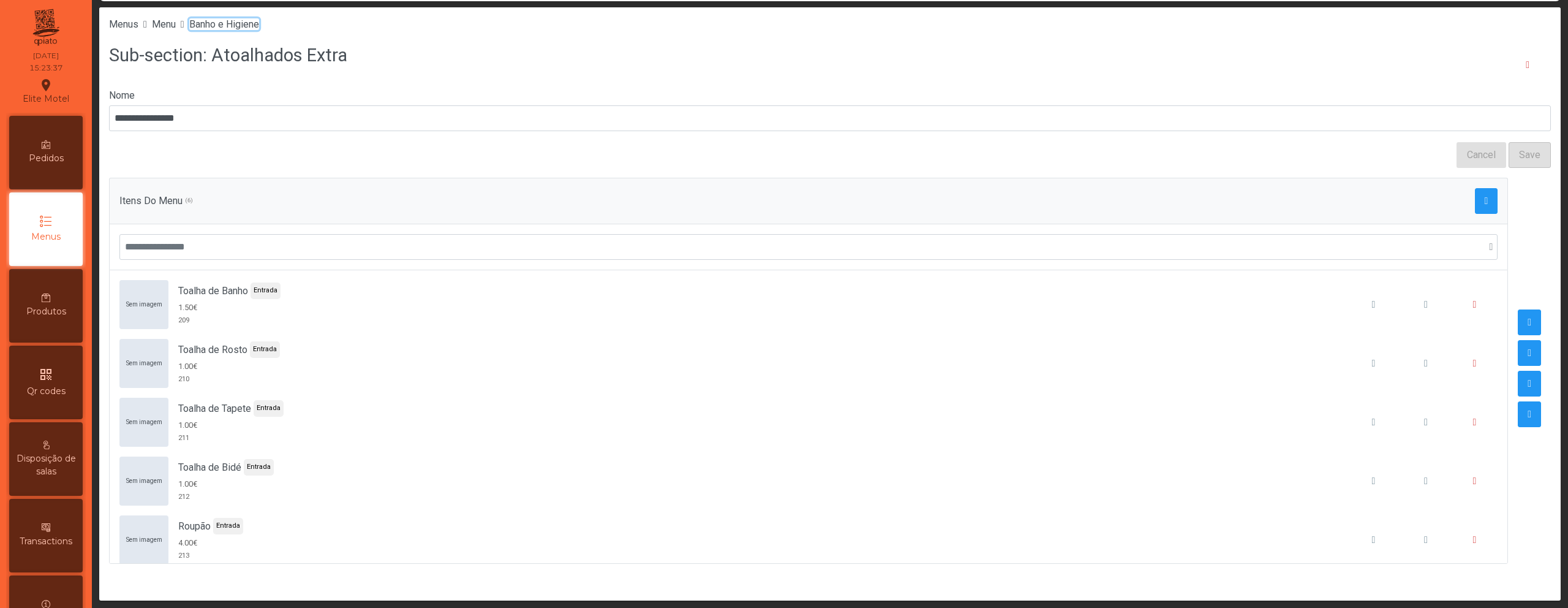
click at [244, 22] on span "Banho e Higiene" at bounding box center [224, 24] width 70 height 12
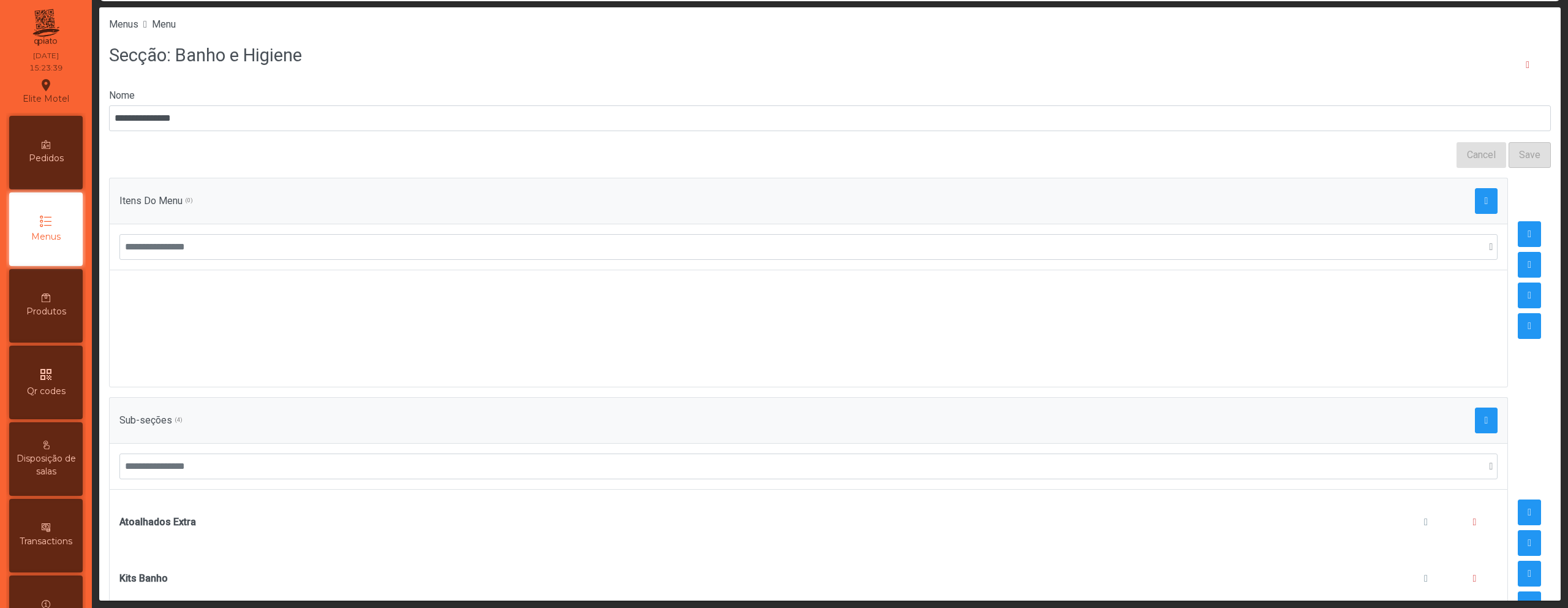
scroll to position [153, 0]
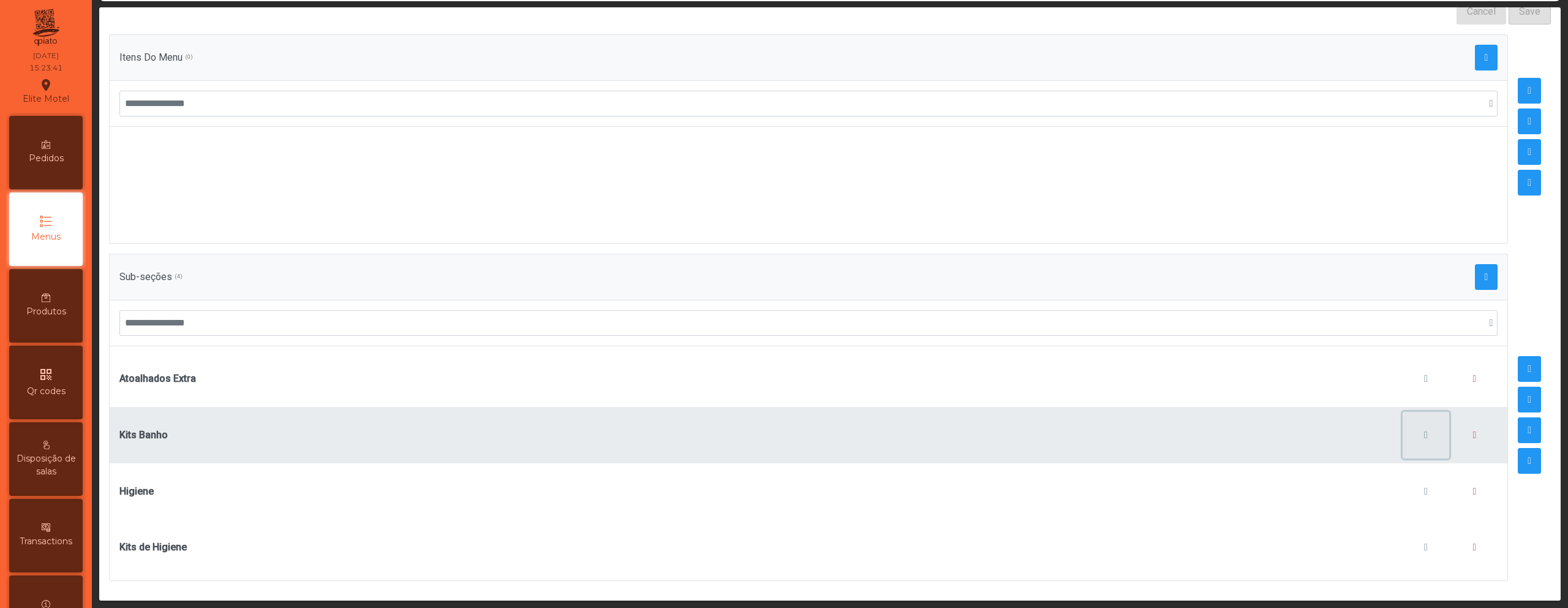
click at [1402, 428] on button "button" at bounding box center [1425, 435] width 47 height 47
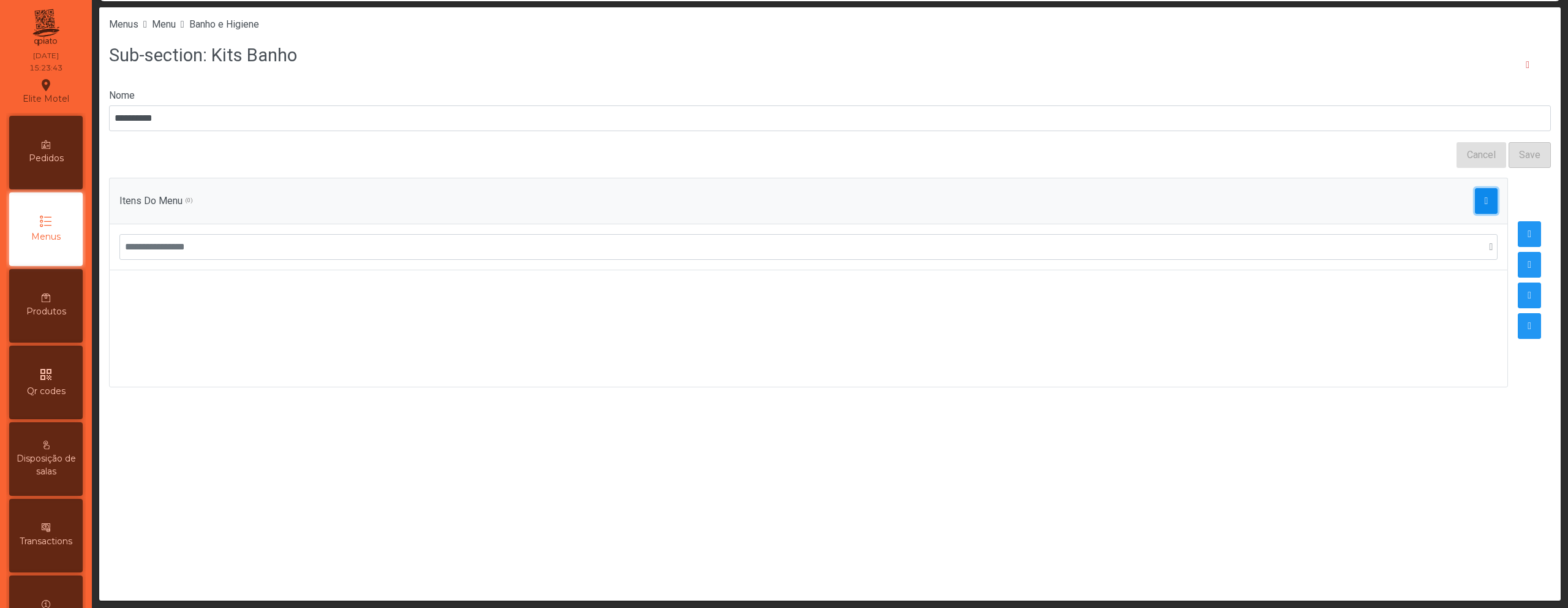
click at [1484, 200] on span "button" at bounding box center [1486, 201] width 4 height 10
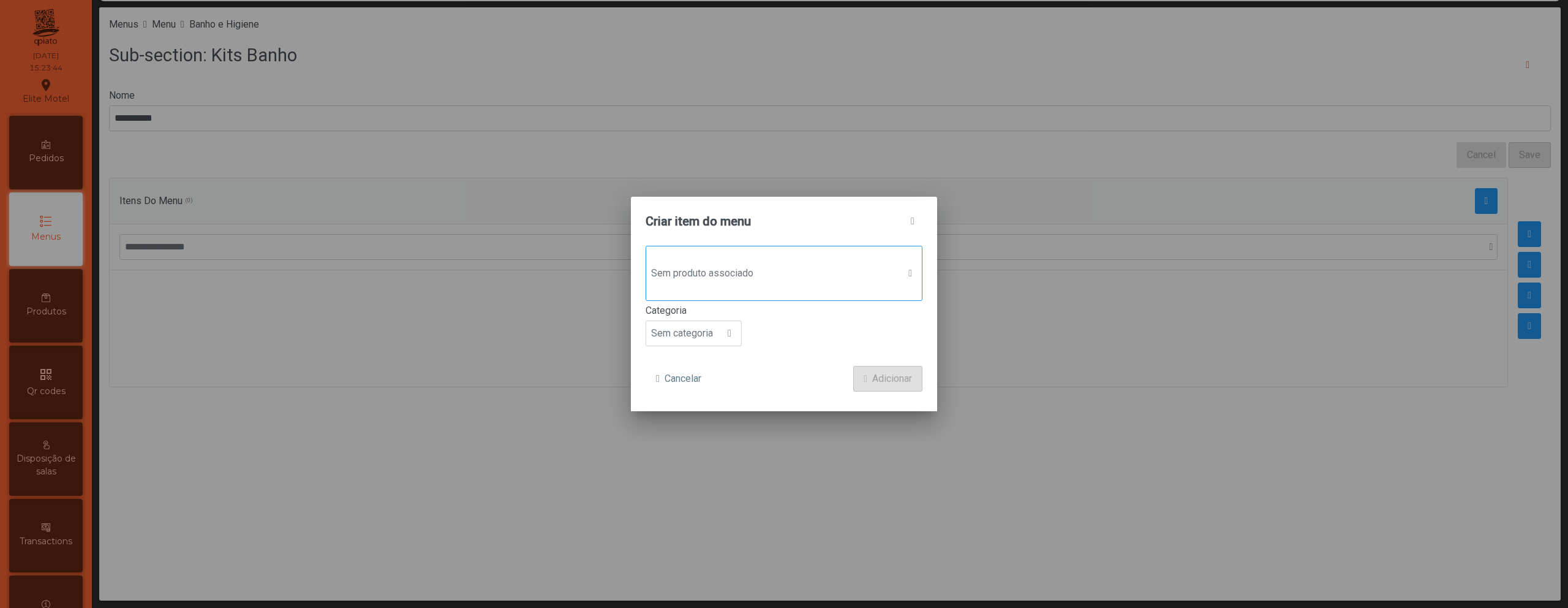
click at [770, 274] on span "Sem produto associado" at bounding box center [773, 274] width 253 height 25
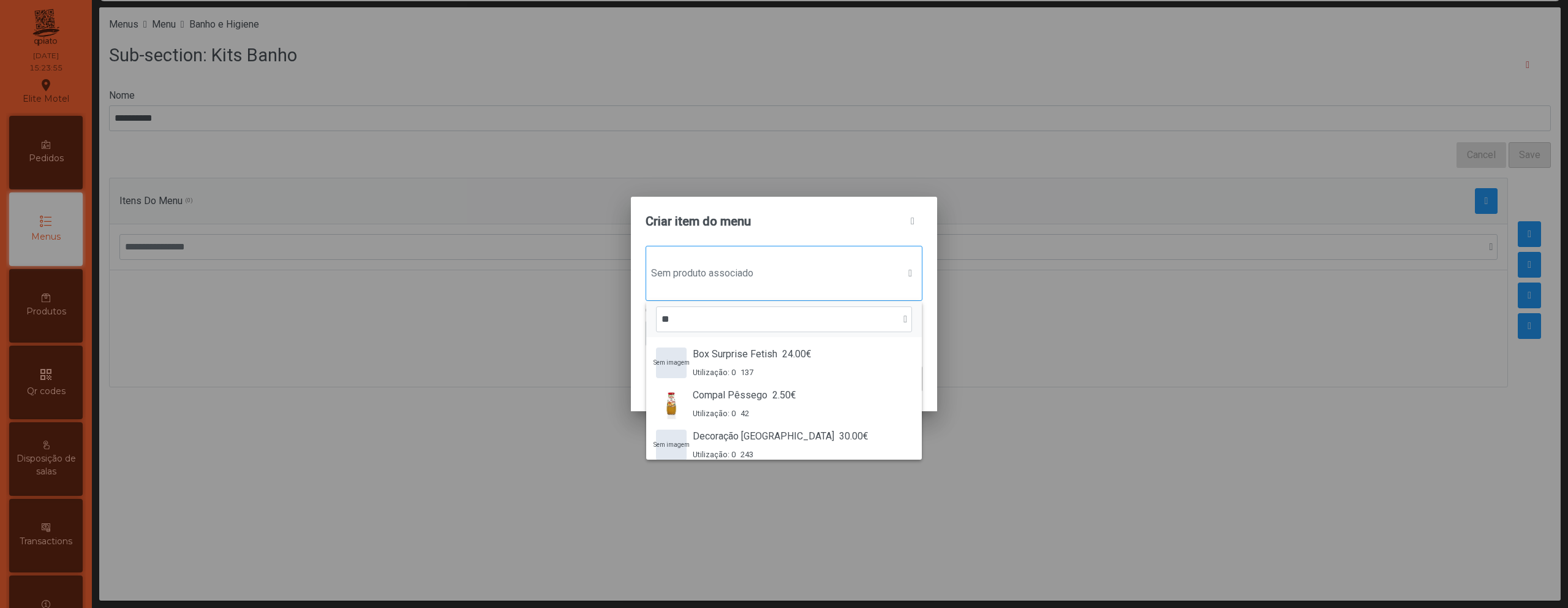
type input "*"
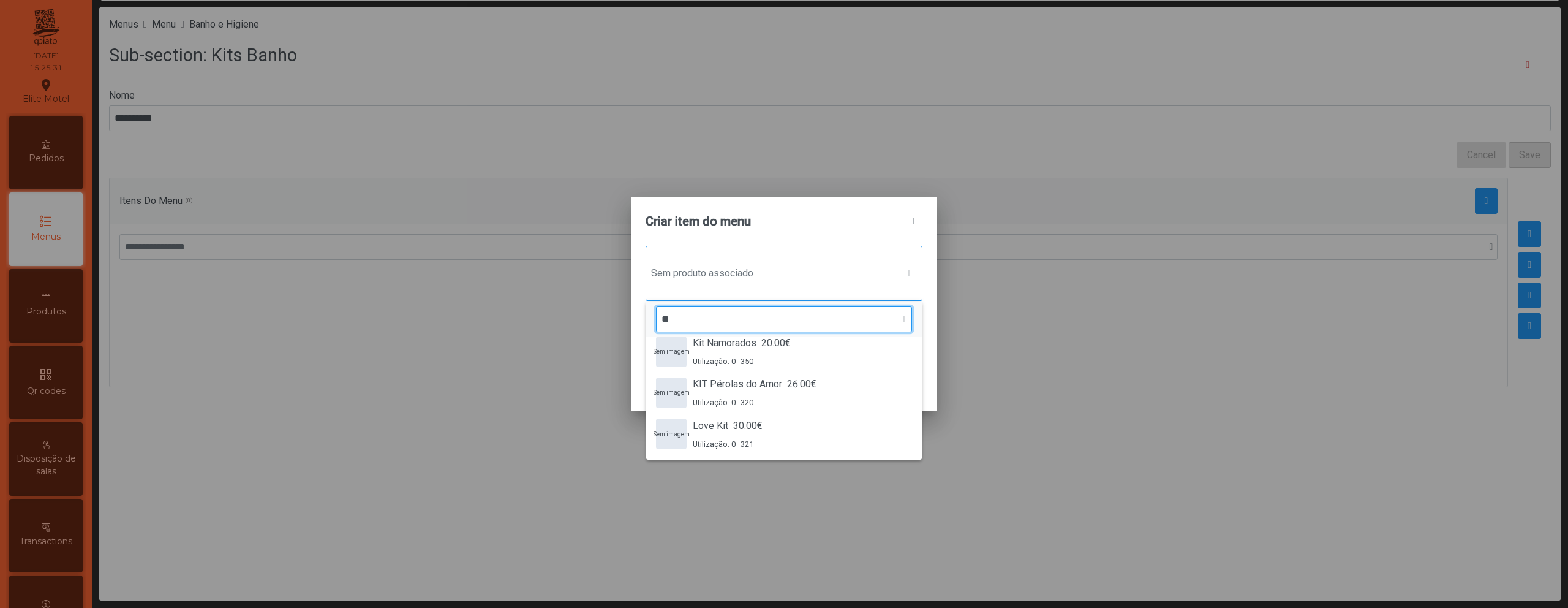
type input "*"
type input "***"
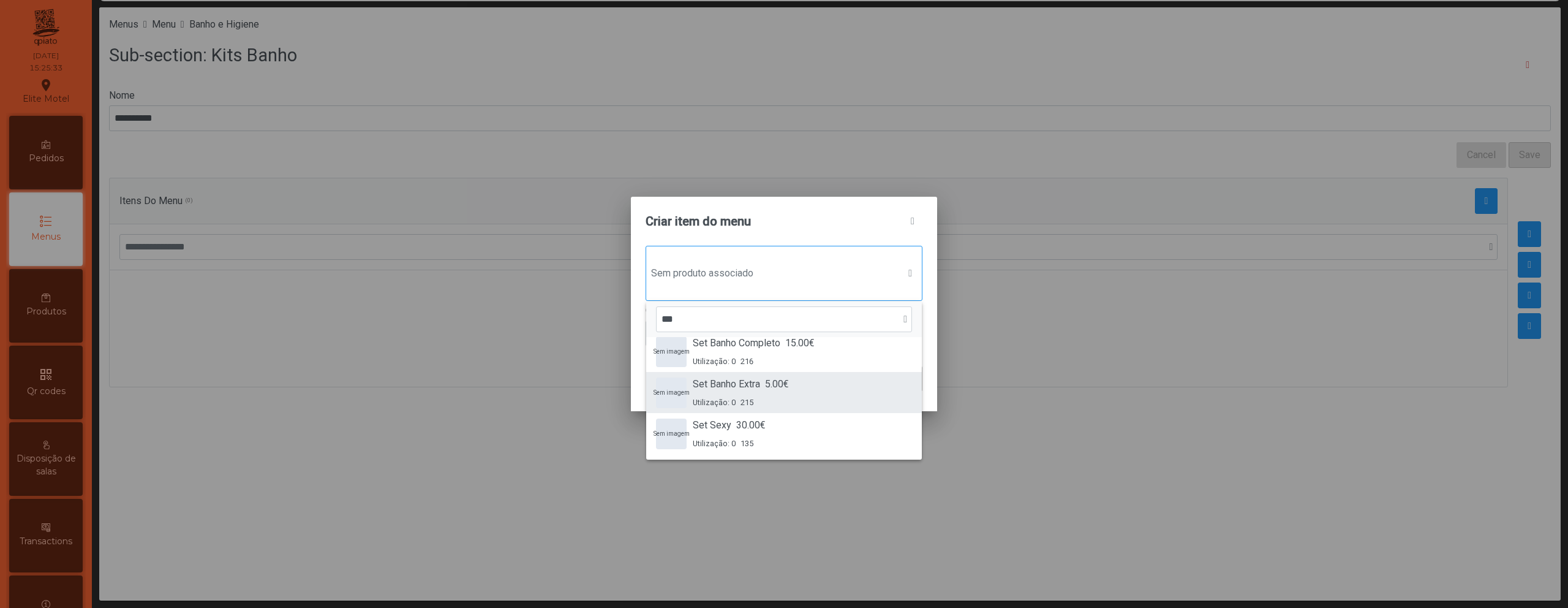
click at [731, 393] on div "Set Banho Extra 5.00€ Utilização: 0 215" at bounding box center [741, 392] width 96 height 31
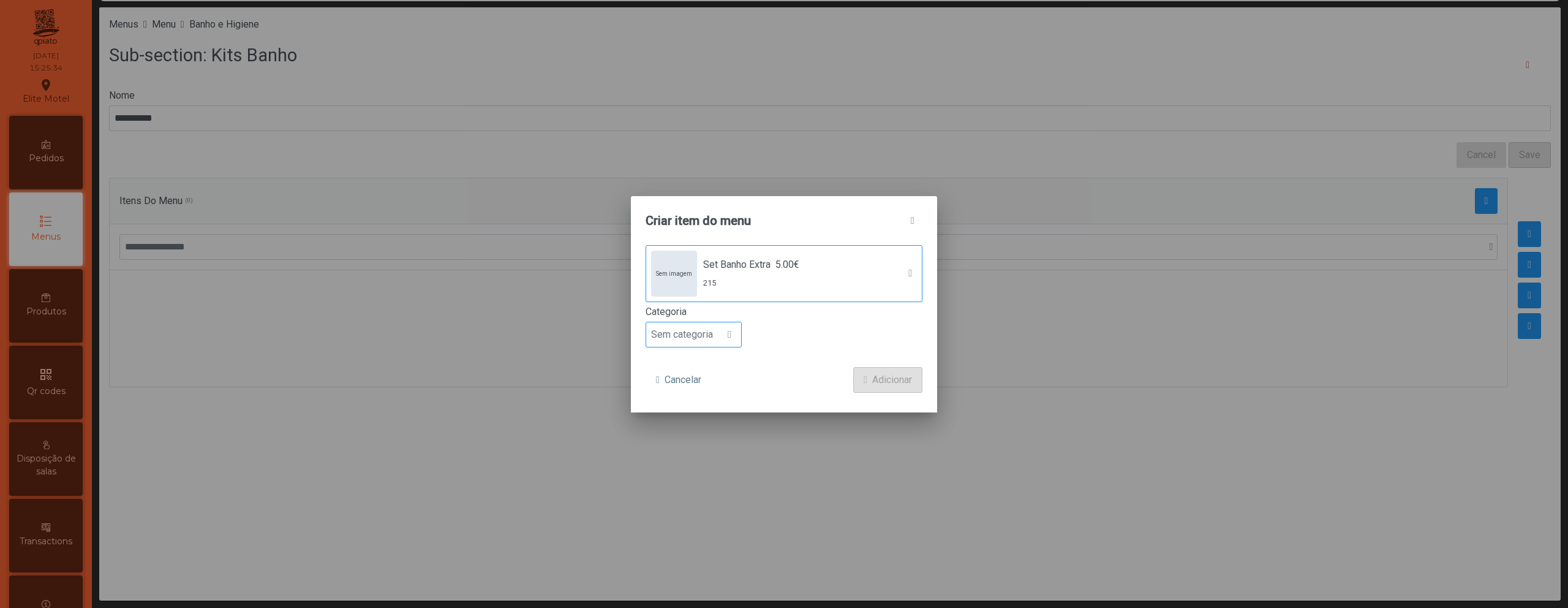
click at [698, 344] on span "Sem categoria" at bounding box center [682, 335] width 71 height 25
click at [699, 371] on li "Entrada" at bounding box center [694, 365] width 95 height 25
click at [872, 384] on span "Adicionar" at bounding box center [891, 379] width 40 height 15
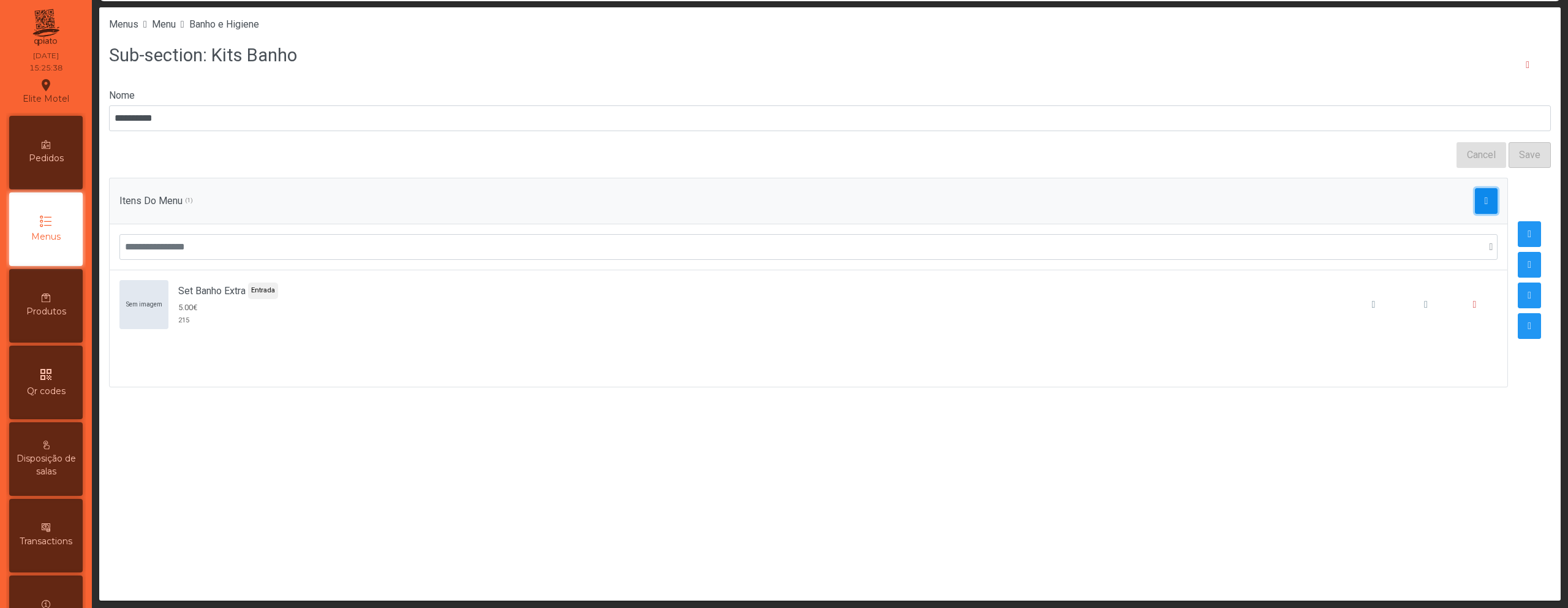
click at [1475, 195] on button "button" at bounding box center [1487, 201] width 23 height 26
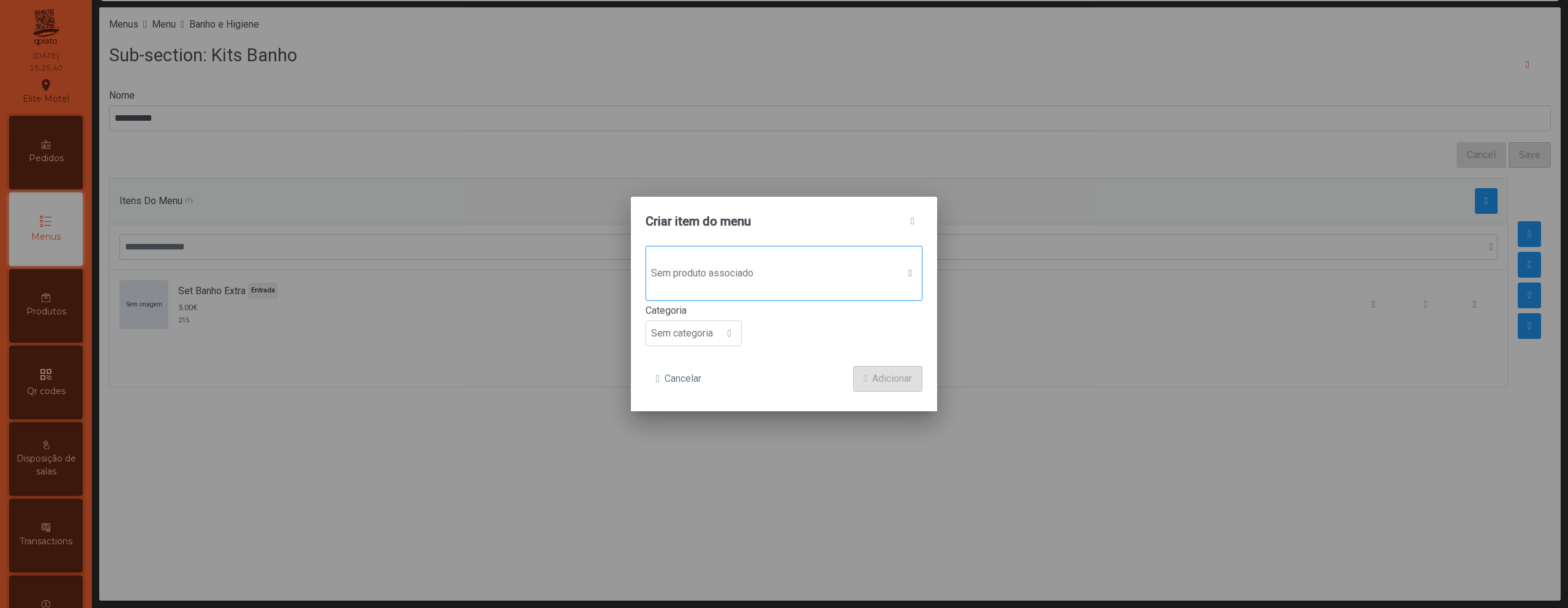
click at [722, 257] on div "Sem produto associado" at bounding box center [784, 273] width 277 height 55
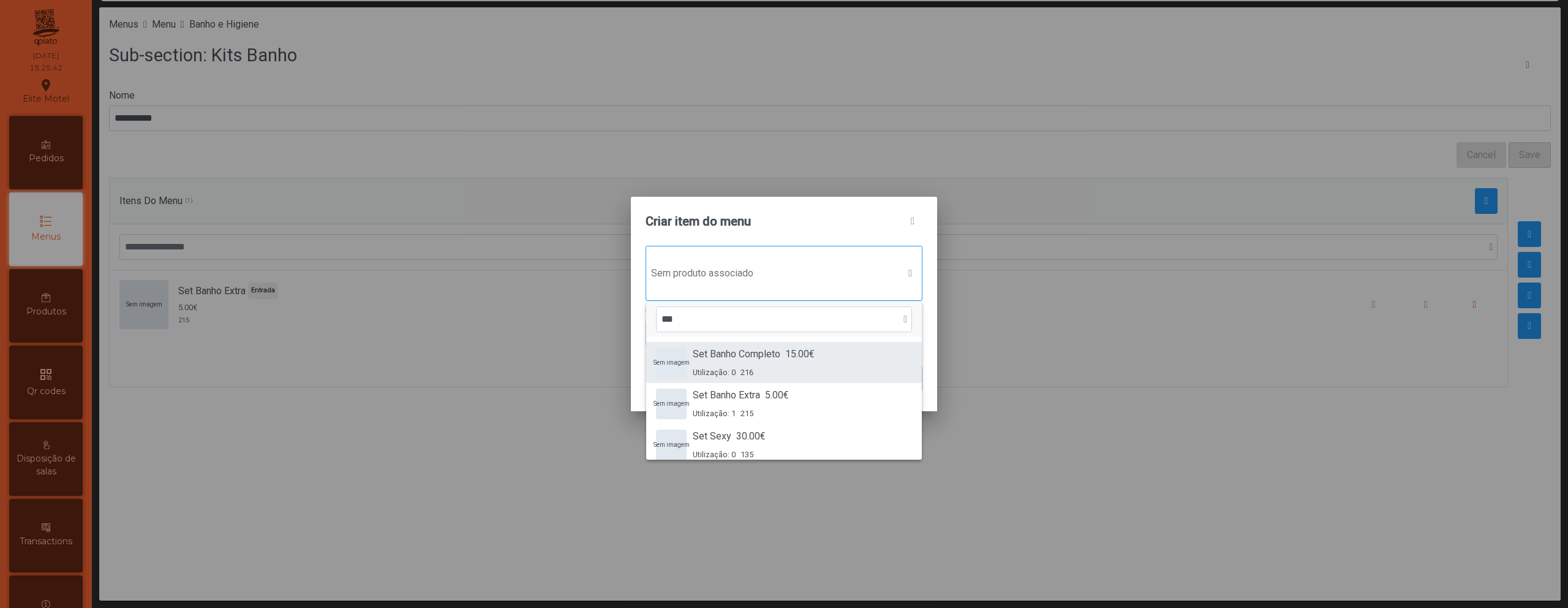
type input "***"
click at [736, 358] on span "Set Banho Completo" at bounding box center [736, 354] width 88 height 15
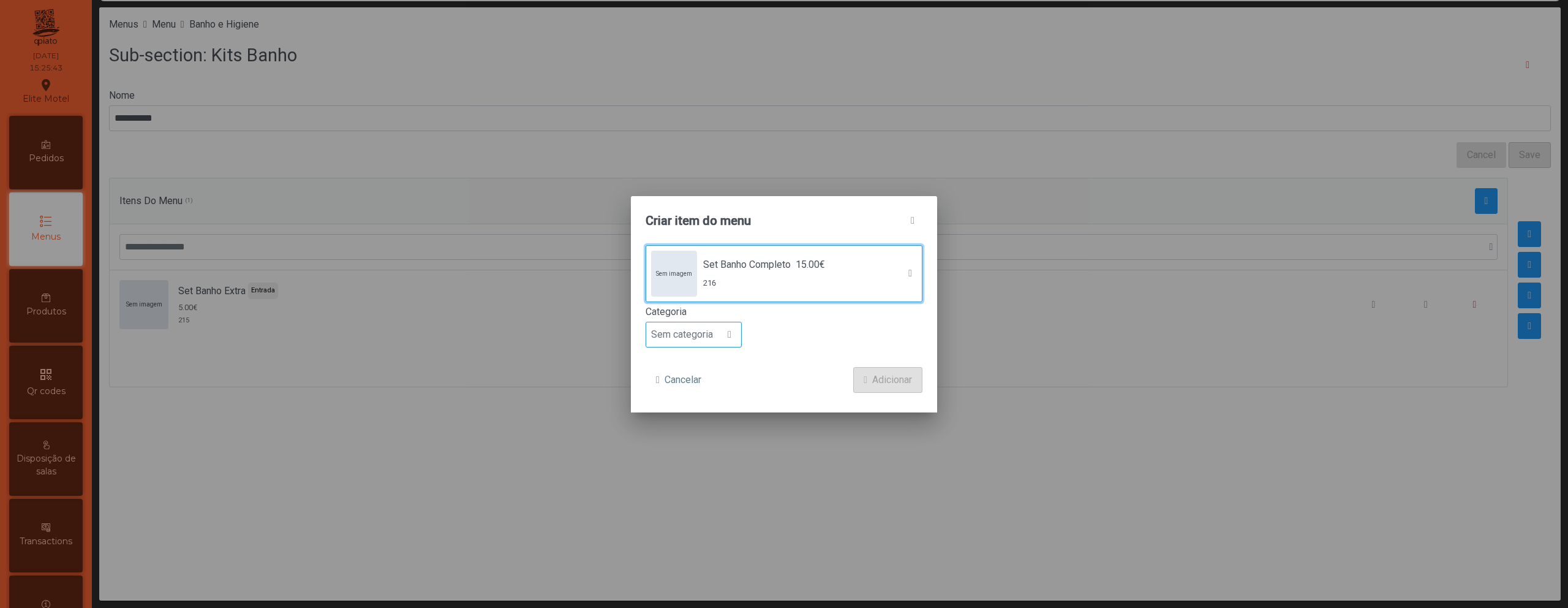
click at [715, 330] on span "Sem categoria" at bounding box center [682, 335] width 71 height 25
click at [715, 361] on li "Entrada" at bounding box center [694, 365] width 95 height 25
click at [886, 379] on span "Adicionar" at bounding box center [891, 379] width 40 height 15
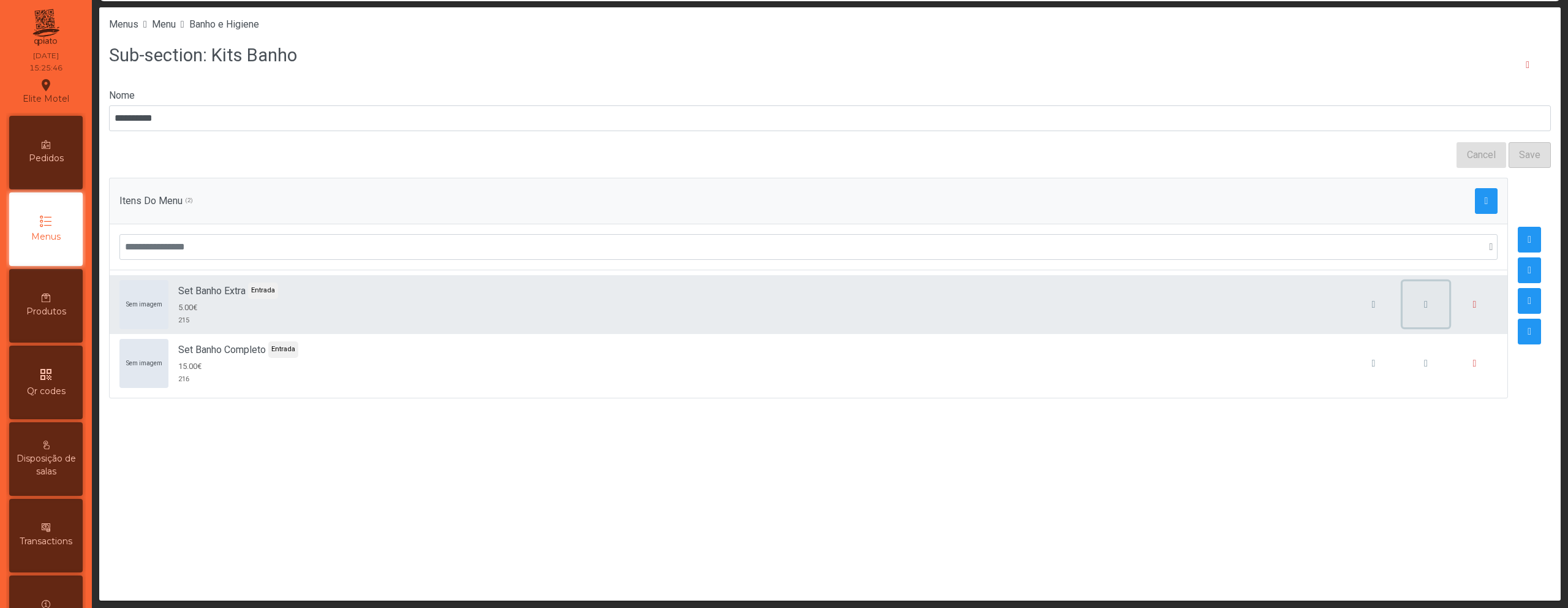
click at [1409, 303] on button "button" at bounding box center [1425, 305] width 47 height 47
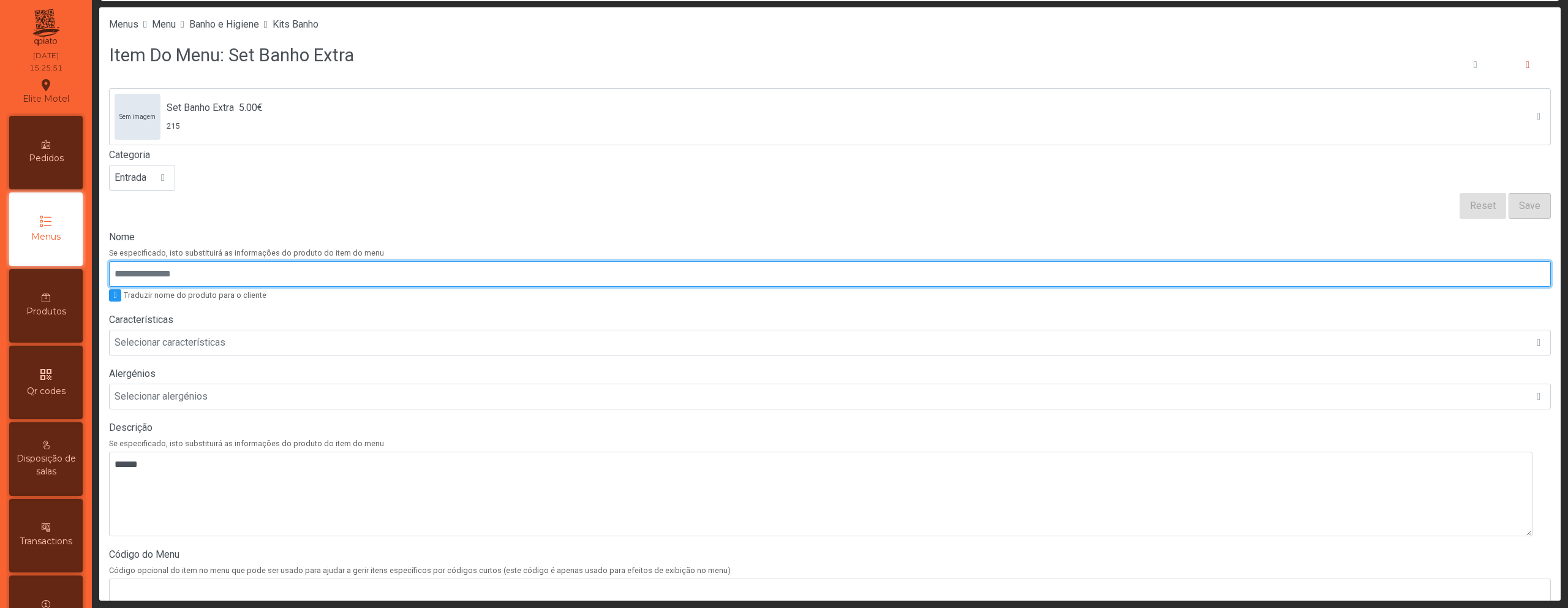
click at [295, 279] on input "Nome" at bounding box center [830, 274] width 1442 height 26
paste input "**********"
type input "**********"
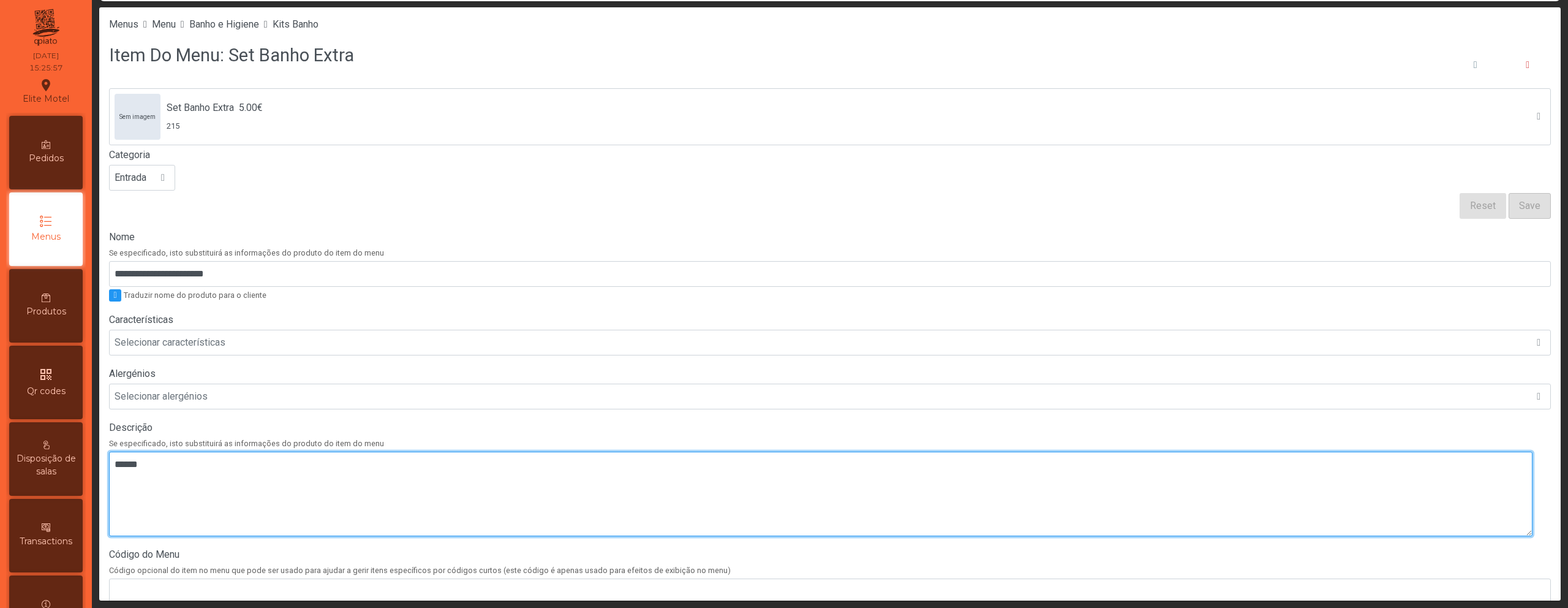
click at [769, 493] on textarea at bounding box center [821, 493] width 1423 height 85
paste textarea "**********"
click at [115, 478] on textarea at bounding box center [821, 493] width 1423 height 85
click at [115, 478] on textarea at bounding box center [821, 493] width 1423 height 85
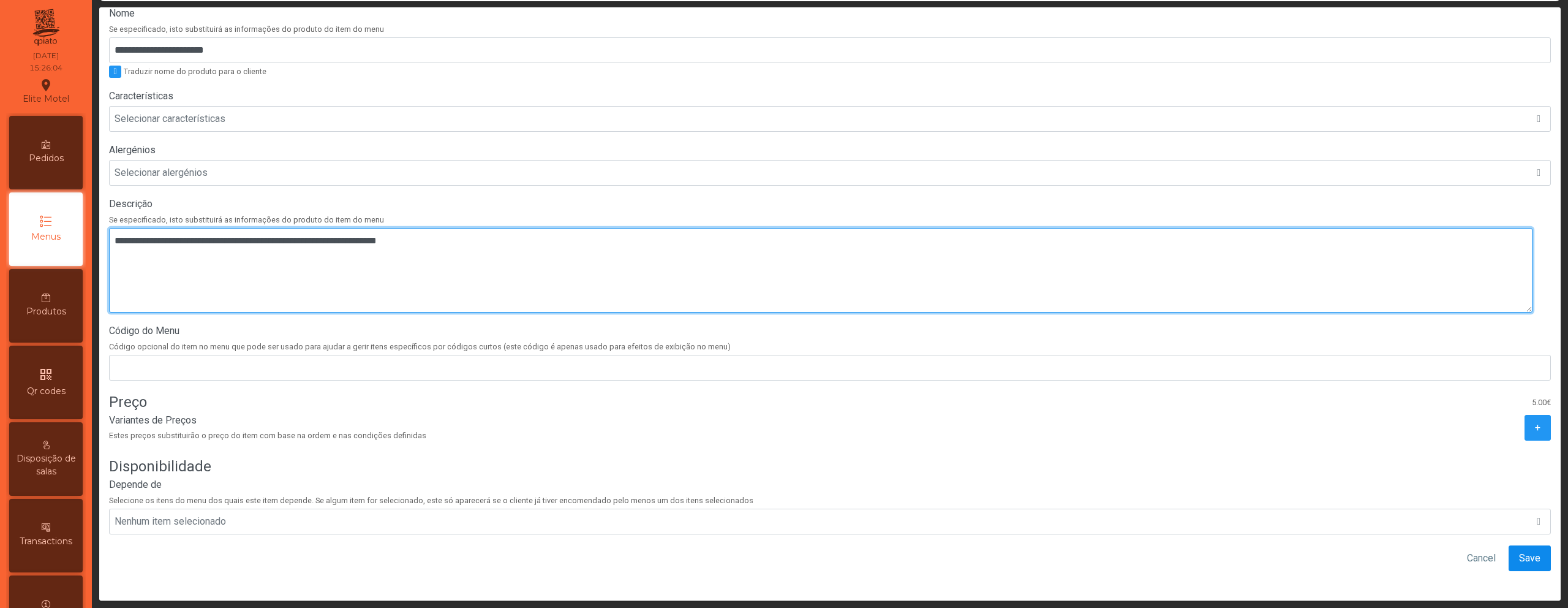
type textarea "**********"
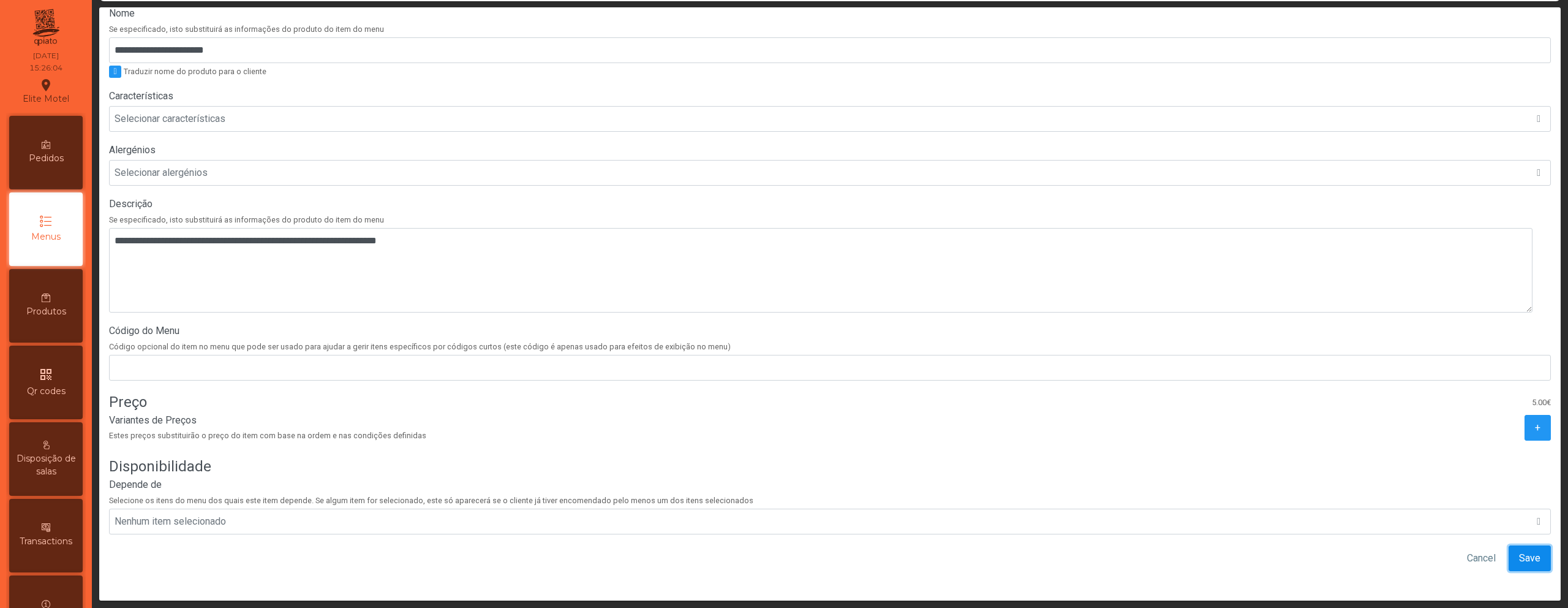
click at [1519, 551] on span "Save" at bounding box center [1530, 558] width 22 height 15
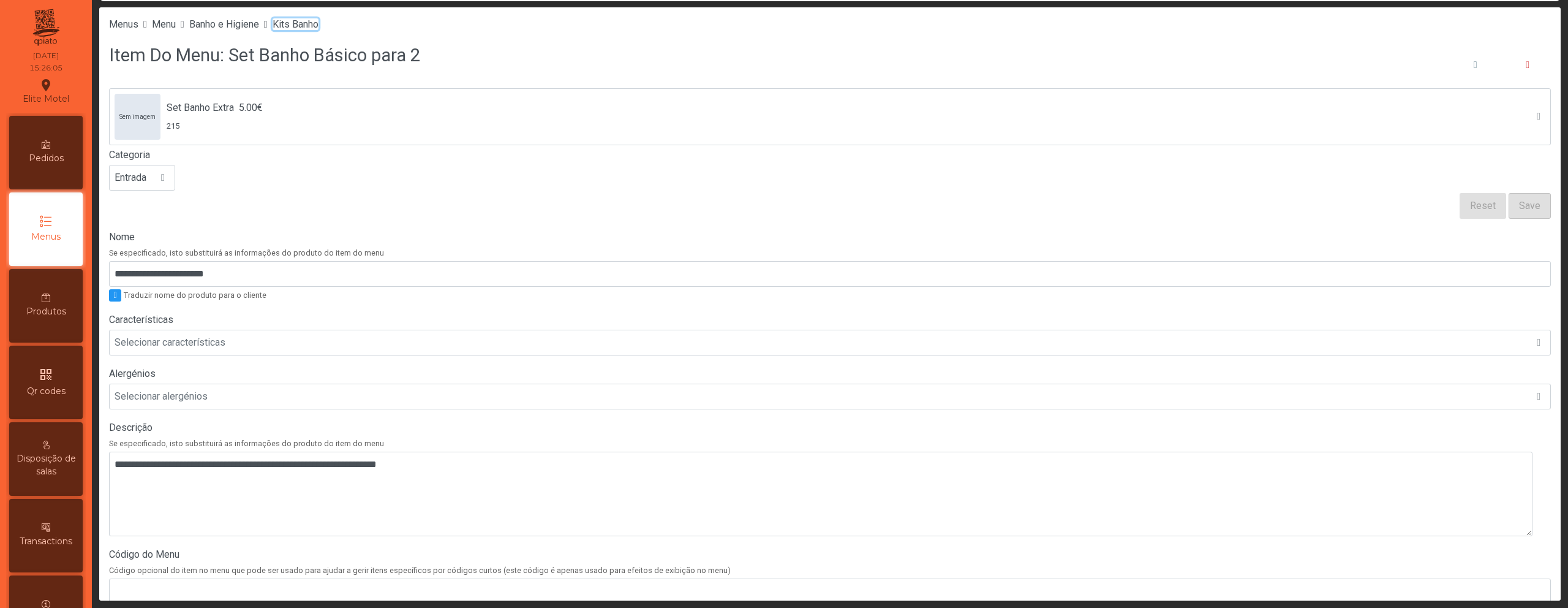
click at [319, 26] on span "Kits Banho" at bounding box center [295, 24] width 46 height 12
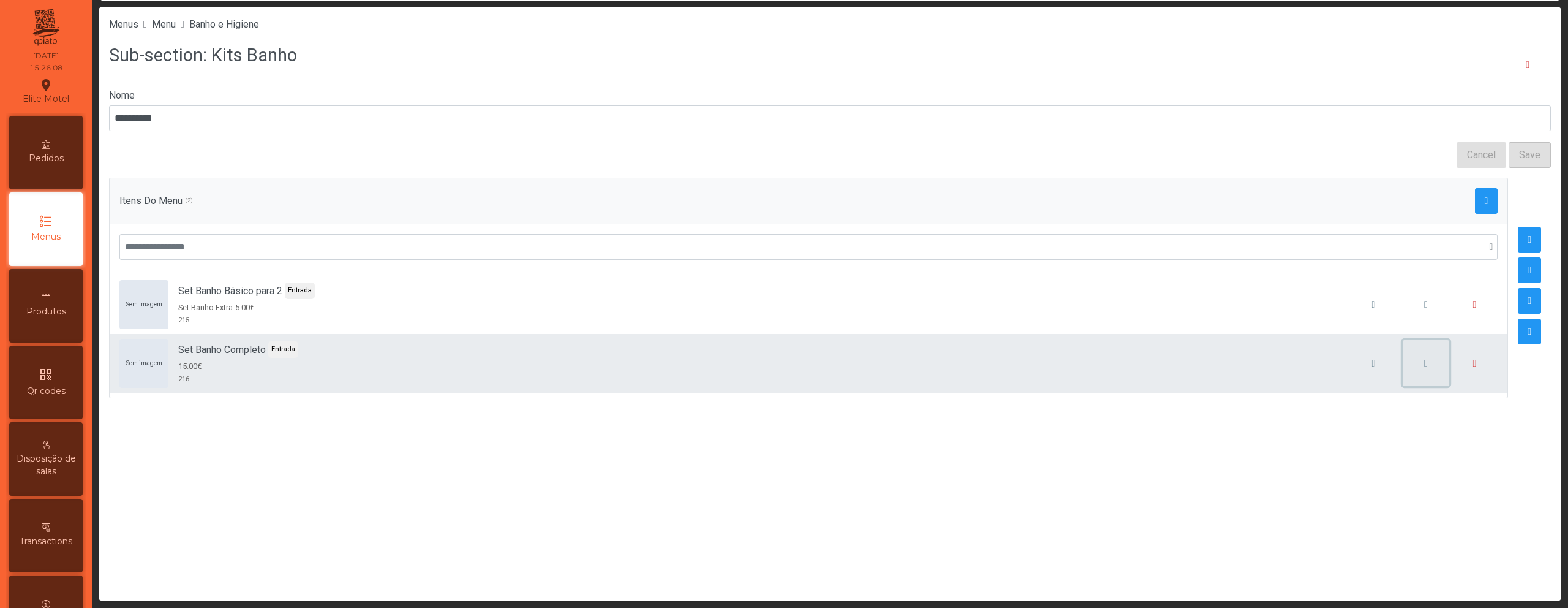
click at [1414, 368] on button "button" at bounding box center [1425, 364] width 47 height 47
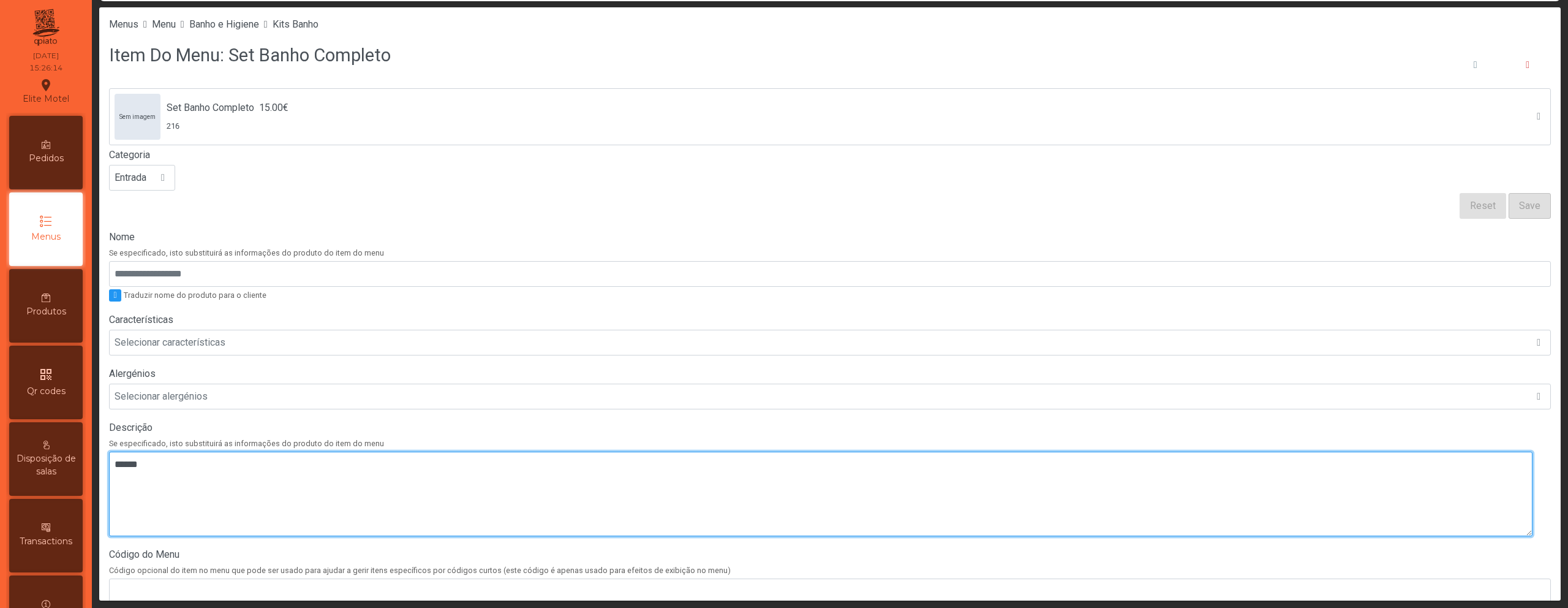
click at [359, 475] on textarea at bounding box center [821, 493] width 1423 height 85
paste textarea "**********"
click at [113, 478] on textarea at bounding box center [821, 493] width 1423 height 85
click at [114, 480] on textarea at bounding box center [821, 493] width 1423 height 85
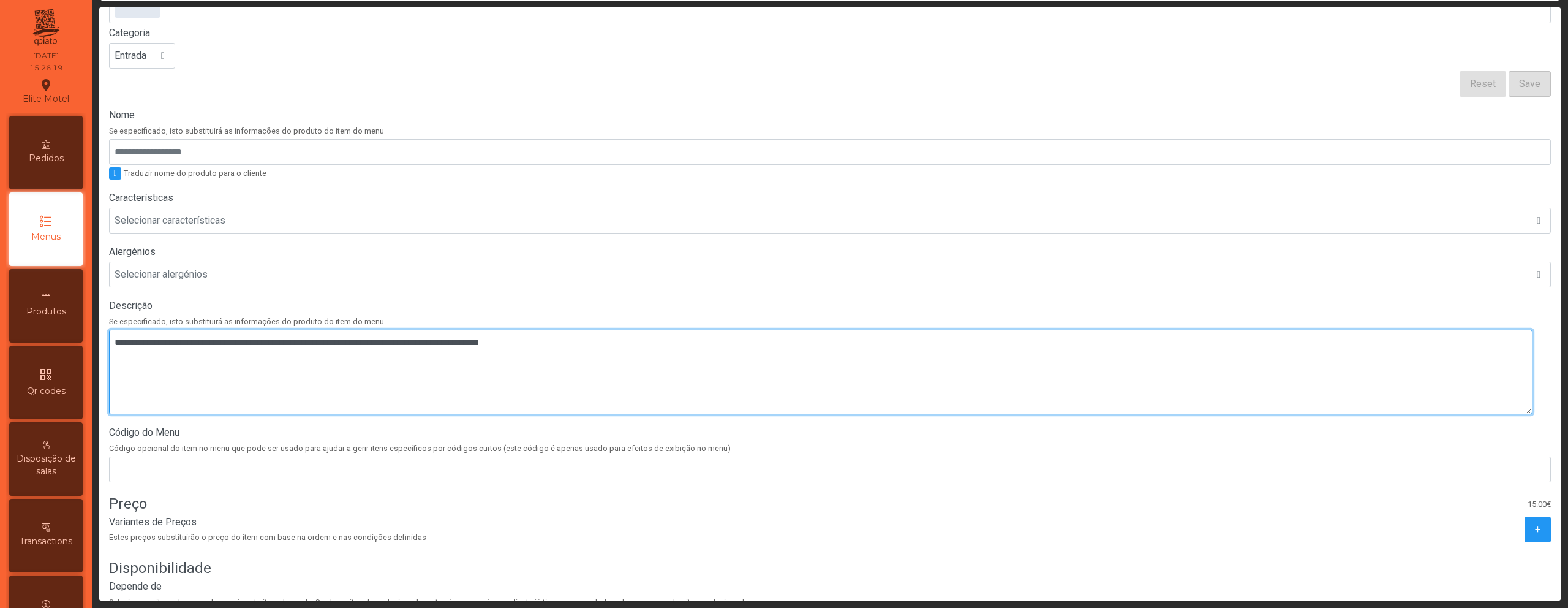
scroll to position [233, 0]
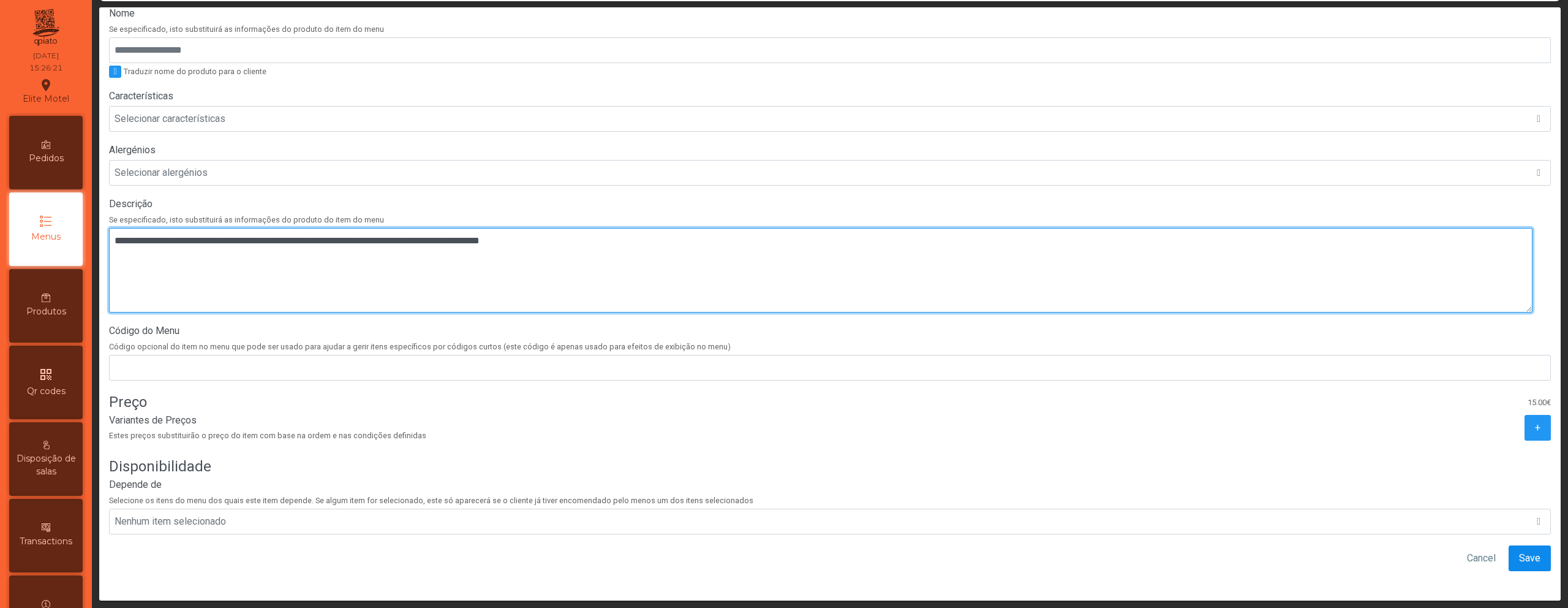
type textarea "**********"
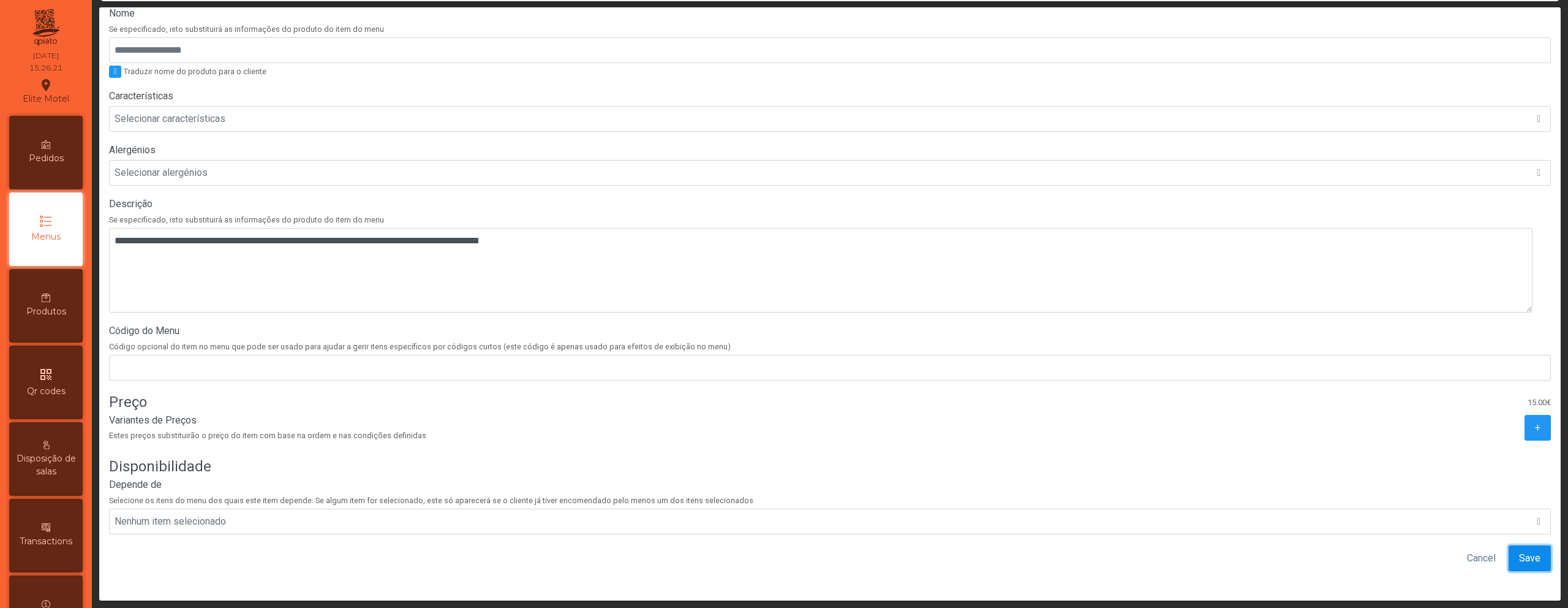
click at [1519, 551] on span "Save" at bounding box center [1530, 558] width 22 height 15
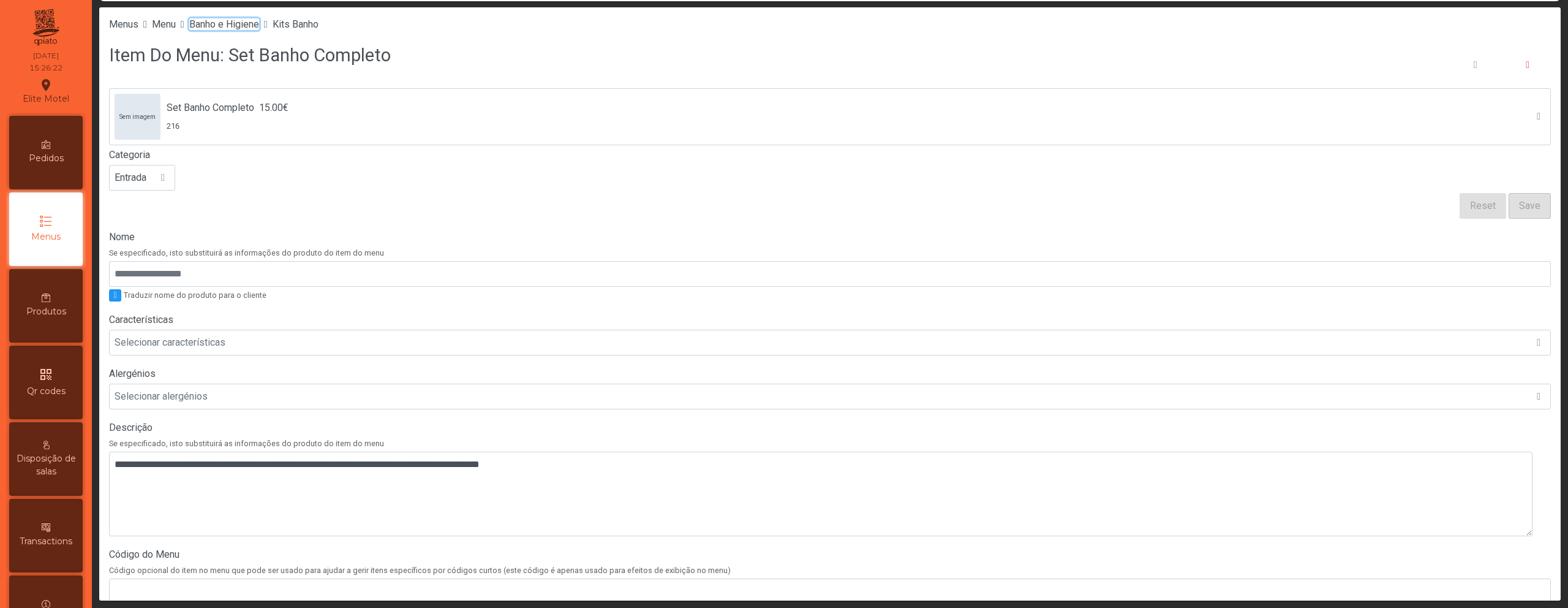
click at [251, 28] on span "Banho e Higiene" at bounding box center [224, 24] width 70 height 12
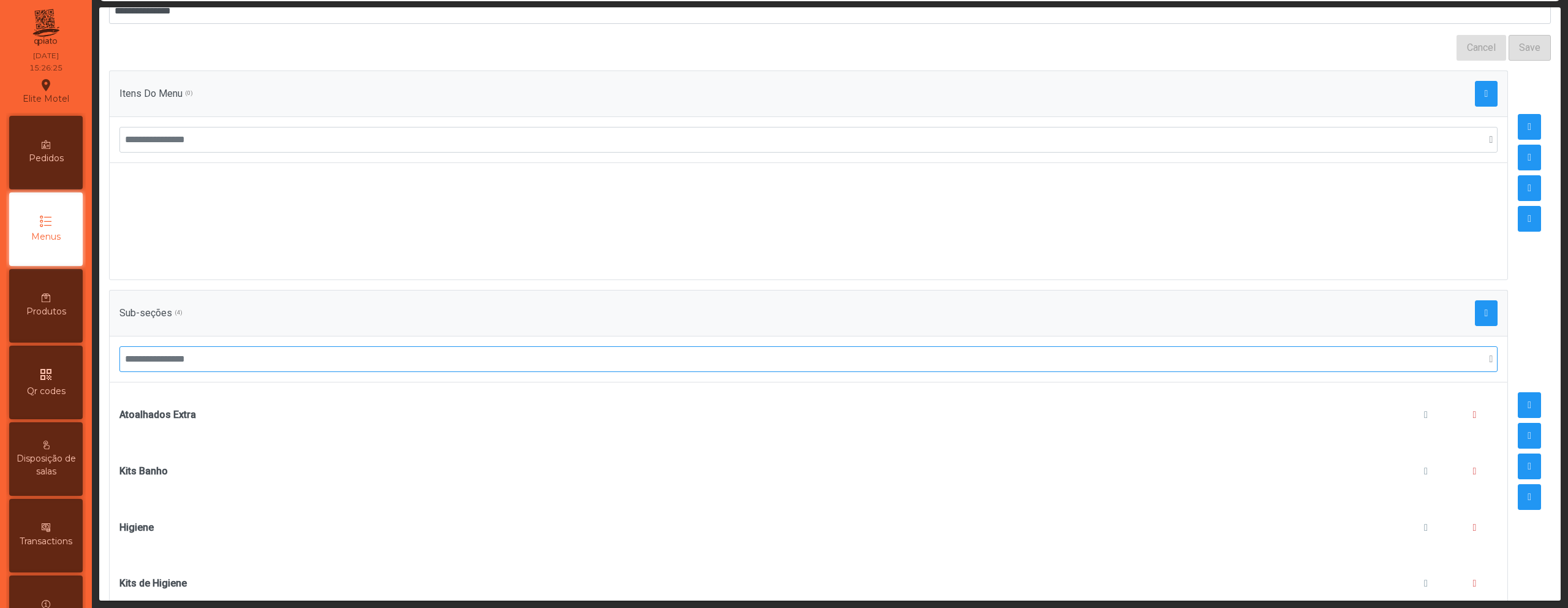
scroll to position [153, 0]
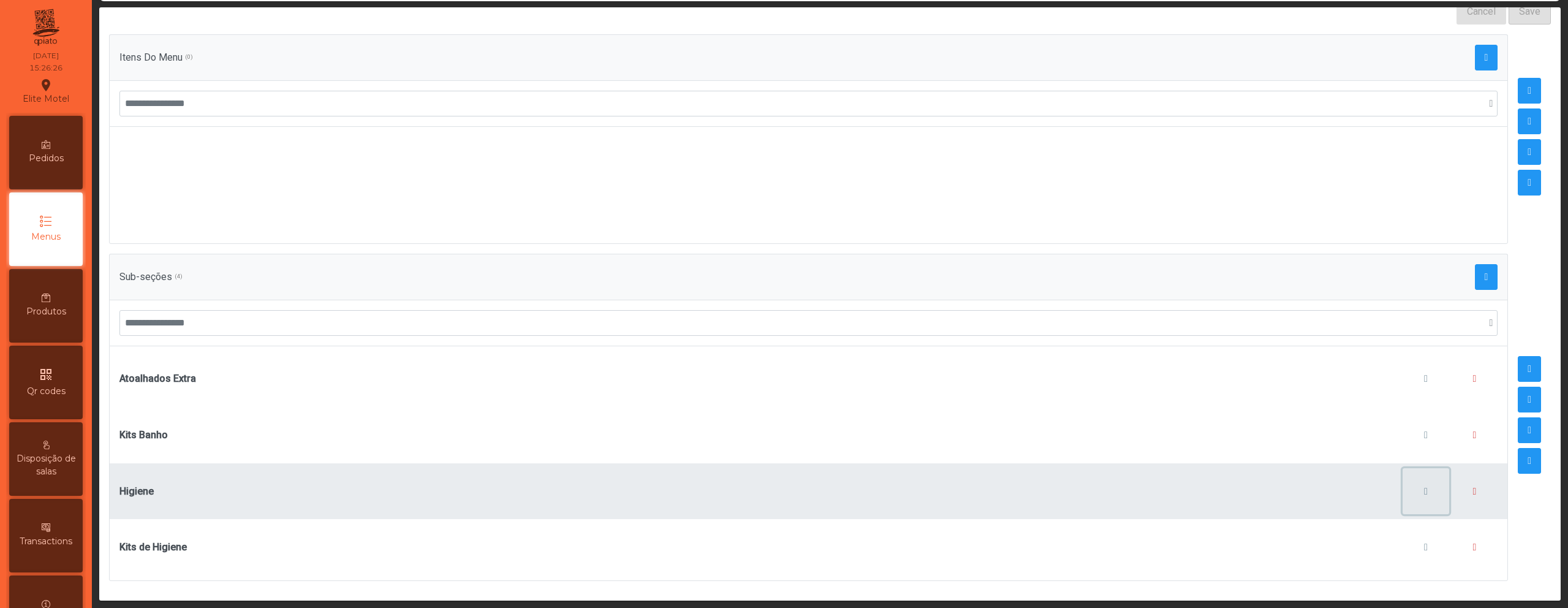
click at [1402, 483] on button "button" at bounding box center [1425, 492] width 47 height 47
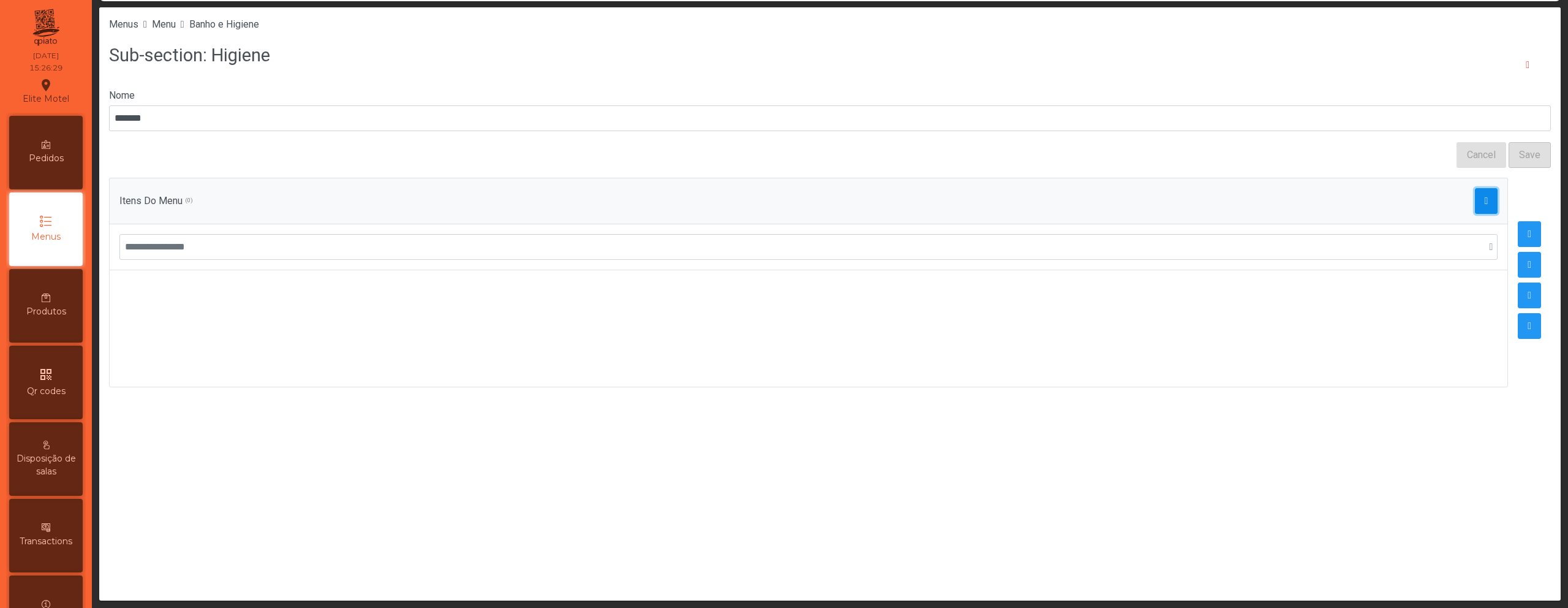
click at [1475, 206] on button "button" at bounding box center [1487, 201] width 23 height 26
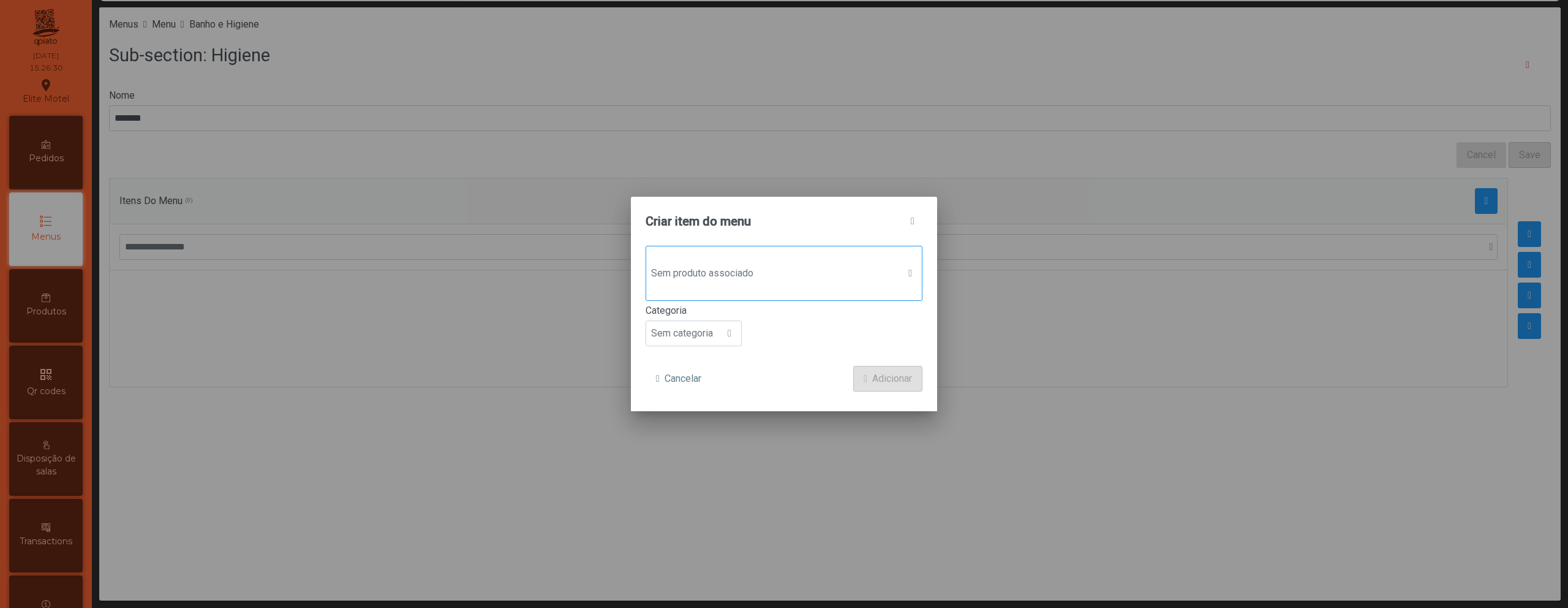
click at [784, 267] on span "Sem produto associado" at bounding box center [773, 274] width 253 height 25
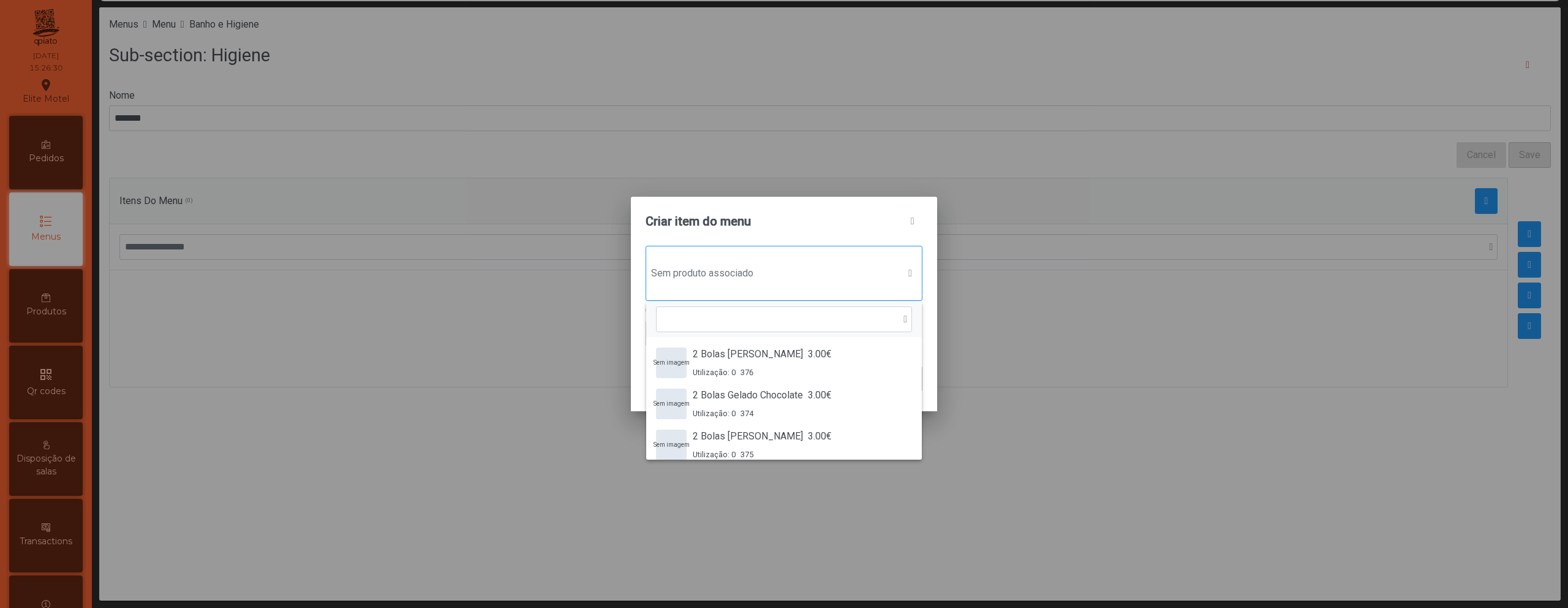
scroll to position [9, 60]
type input "***"
click at [793, 352] on span "1.00€" at bounding box center [789, 354] width 24 height 15
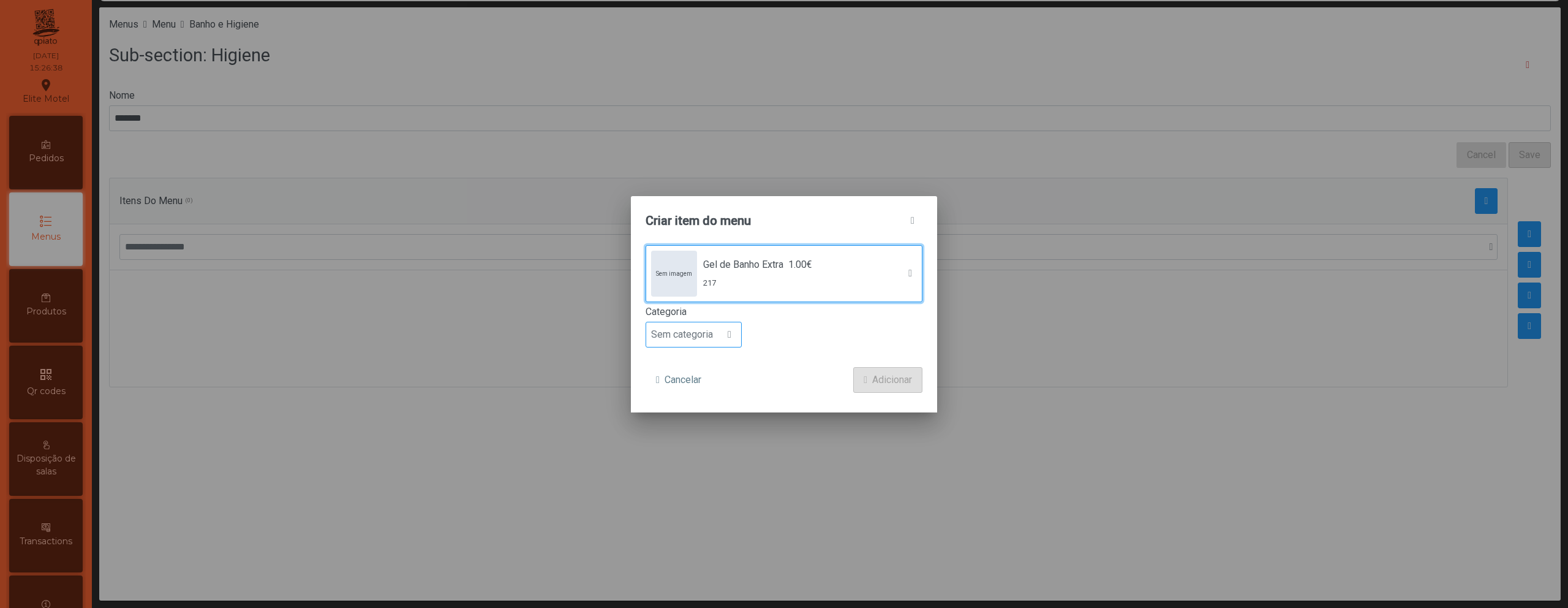
click at [706, 337] on span "Sem categoria" at bounding box center [682, 335] width 71 height 25
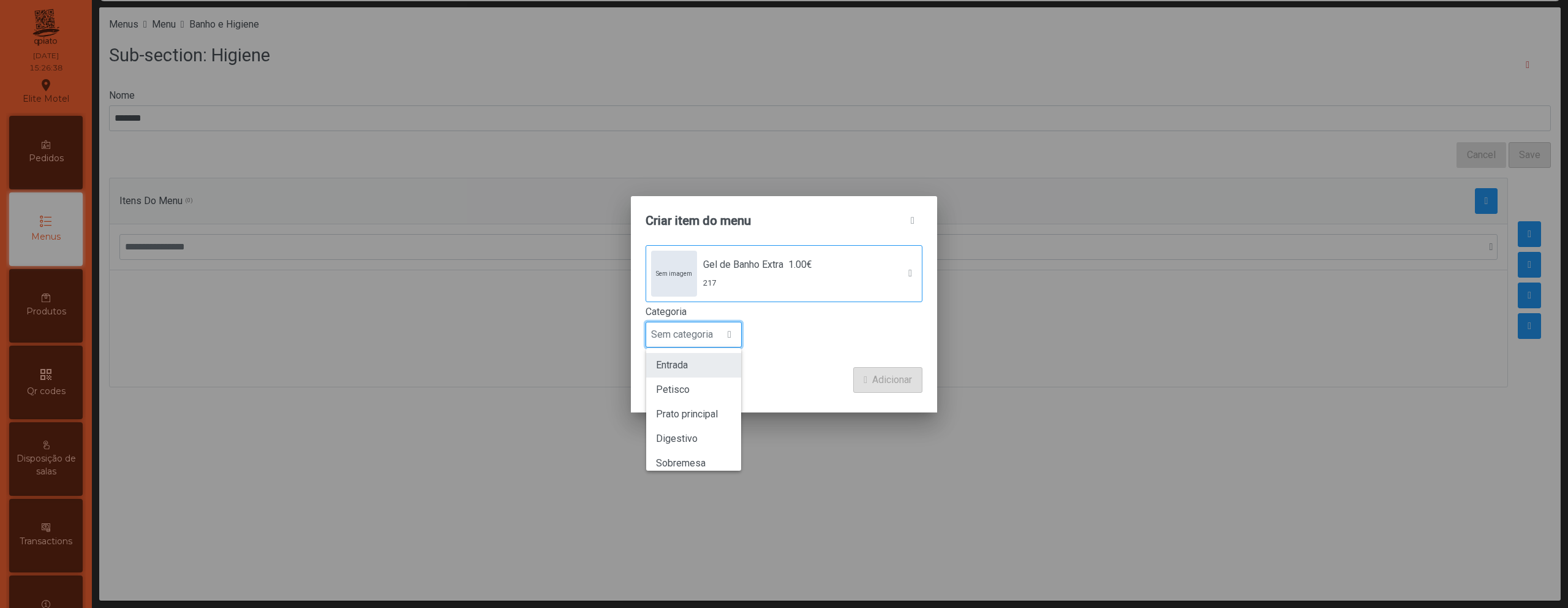
click at [709, 364] on li "Entrada" at bounding box center [694, 365] width 95 height 25
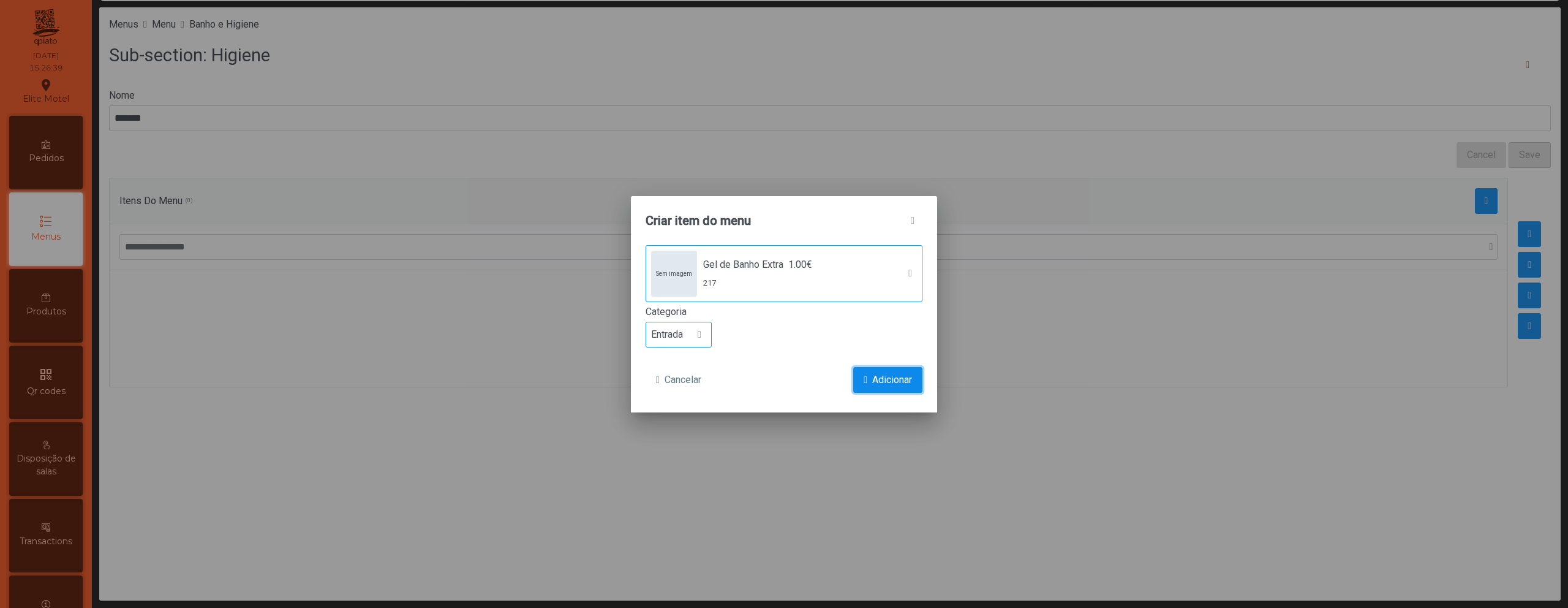
click at [891, 378] on span "Adicionar" at bounding box center [891, 379] width 40 height 15
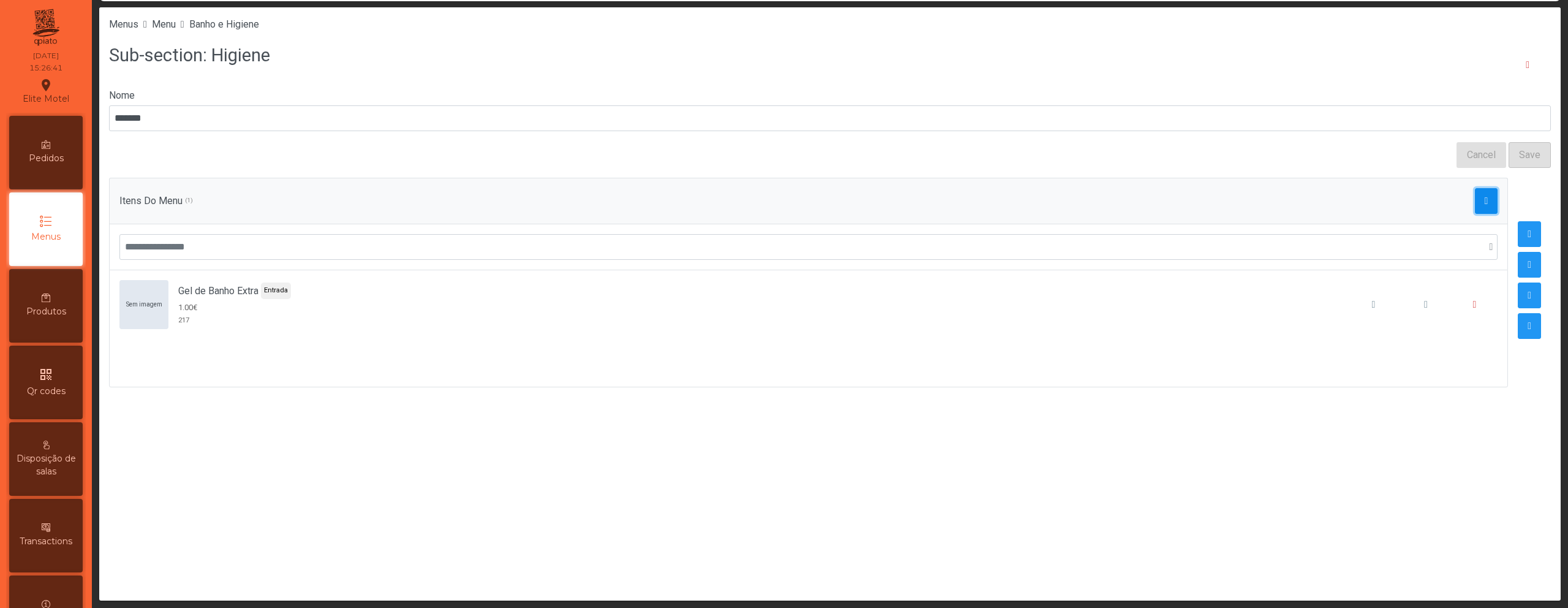
click at [1484, 196] on span "button" at bounding box center [1486, 201] width 4 height 10
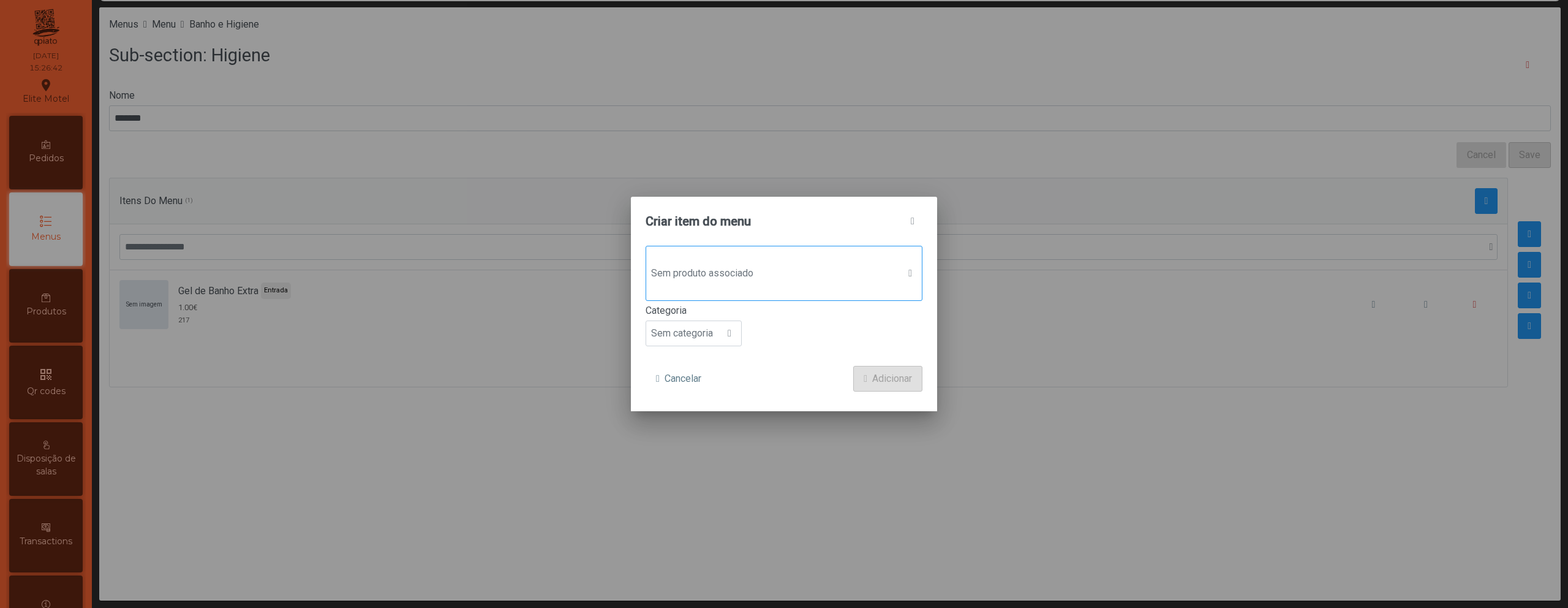
click at [870, 282] on span "Sem produto associado" at bounding box center [773, 274] width 253 height 25
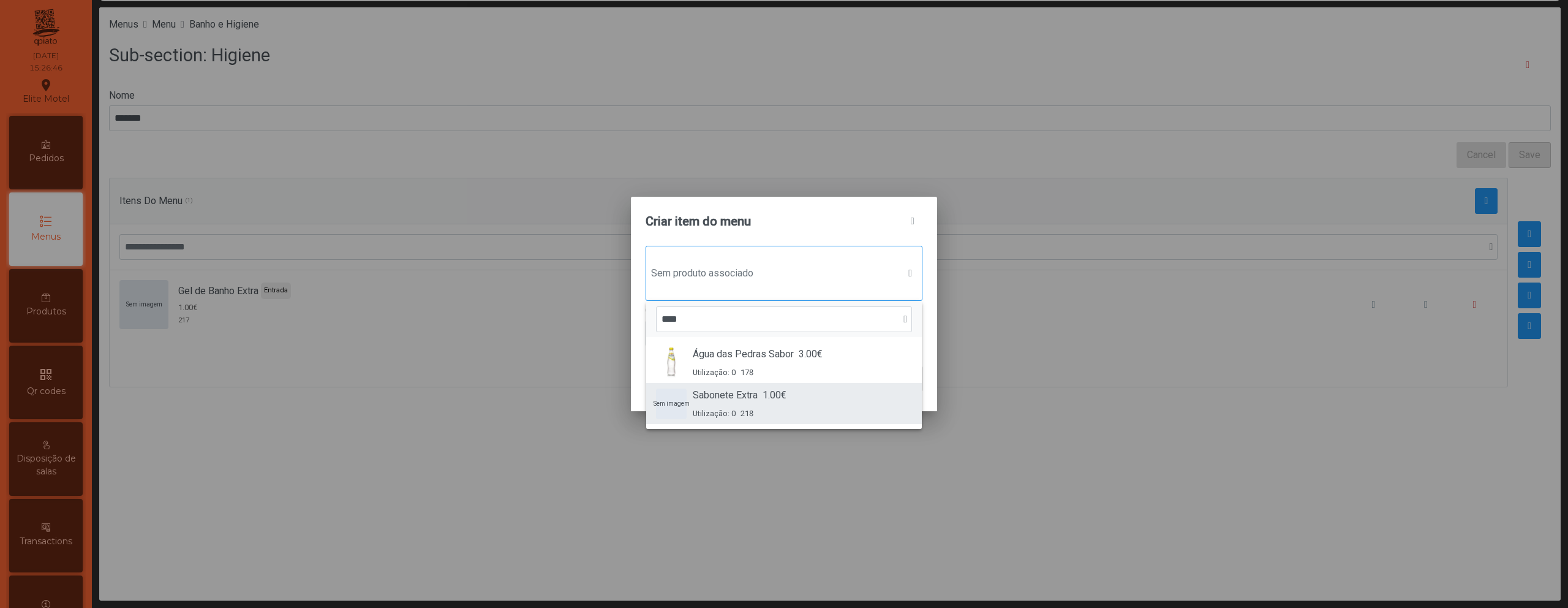
type input "****"
click at [756, 392] on span "Sabonete Extra" at bounding box center [725, 395] width 65 height 15
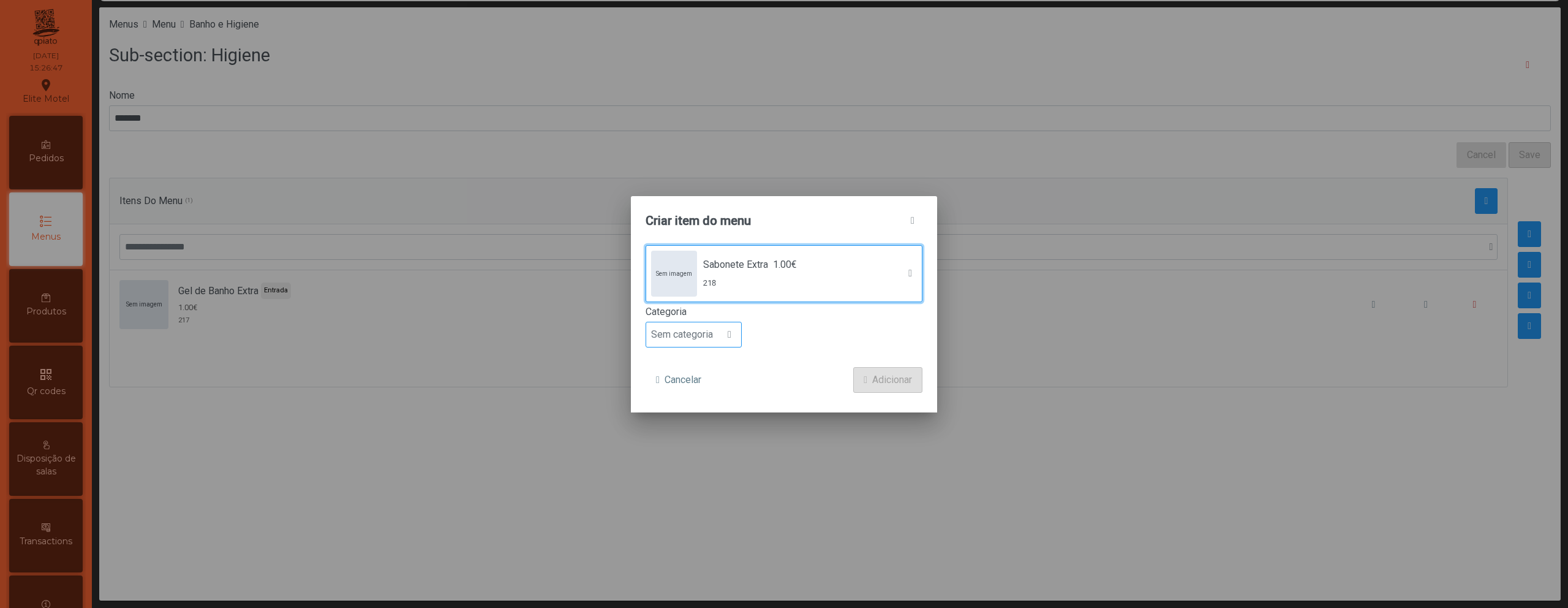
click at [725, 328] on div at bounding box center [729, 335] width 23 height 25
click at [711, 358] on li "Entrada" at bounding box center [694, 365] width 95 height 25
click at [897, 382] on span "Adicionar" at bounding box center [891, 379] width 40 height 15
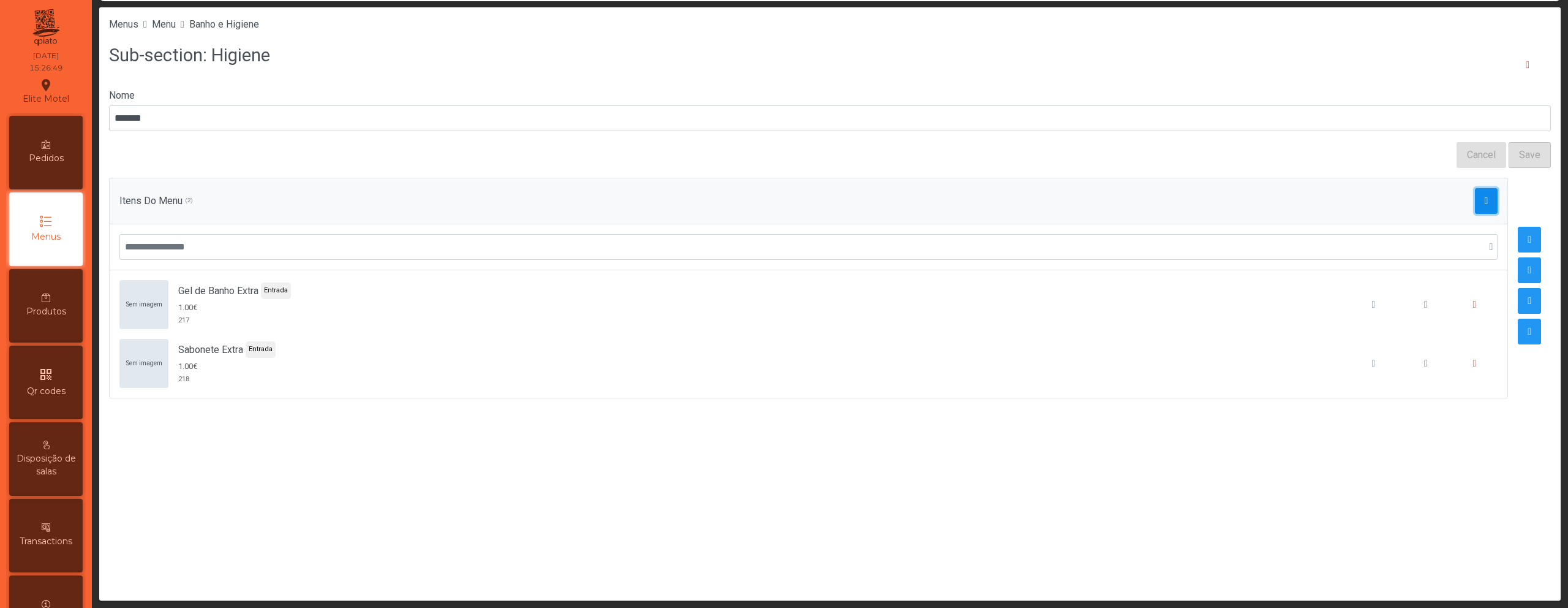
click at [1484, 203] on span "button" at bounding box center [1486, 201] width 4 height 10
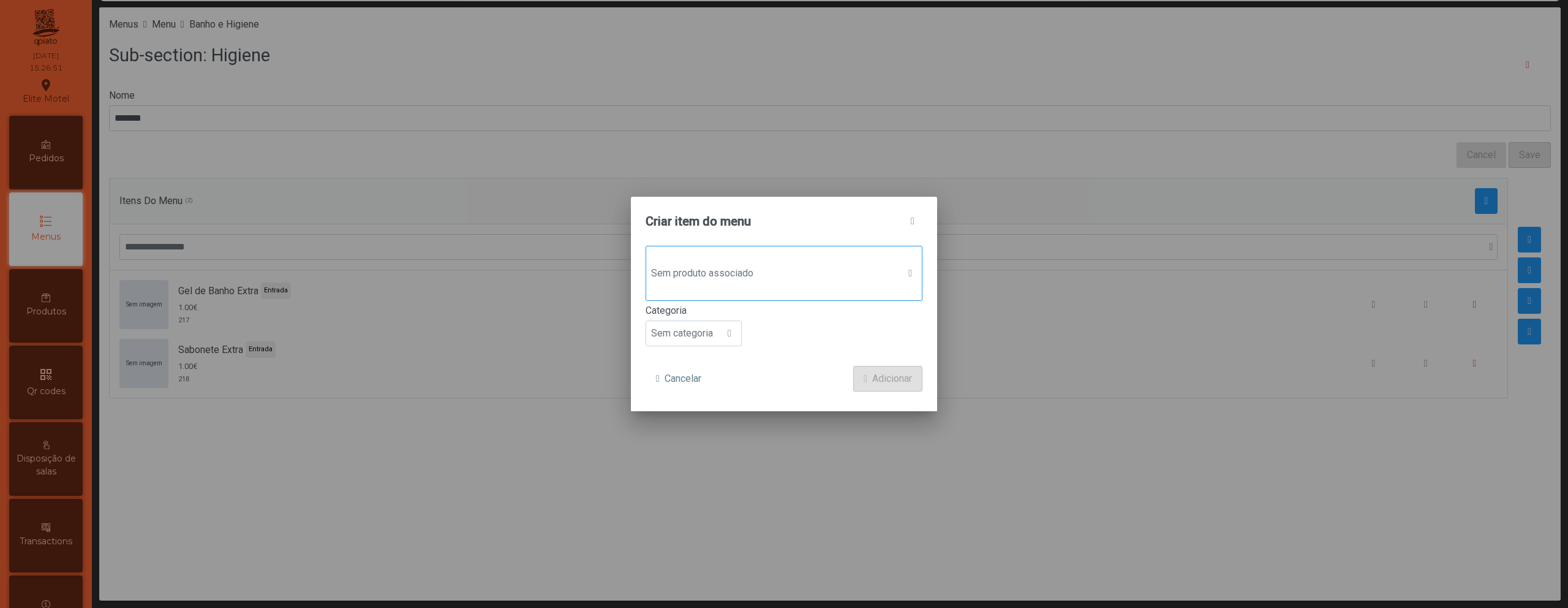
click at [843, 279] on span "Sem produto associado" at bounding box center [773, 274] width 253 height 25
type input "****"
click at [807, 375] on div "Sem imagem Touca de Banho 1.00€ Utilização: 0 219" at bounding box center [784, 362] width 256 height 31
click at [706, 335] on span "Sem categoria" at bounding box center [682, 335] width 71 height 25
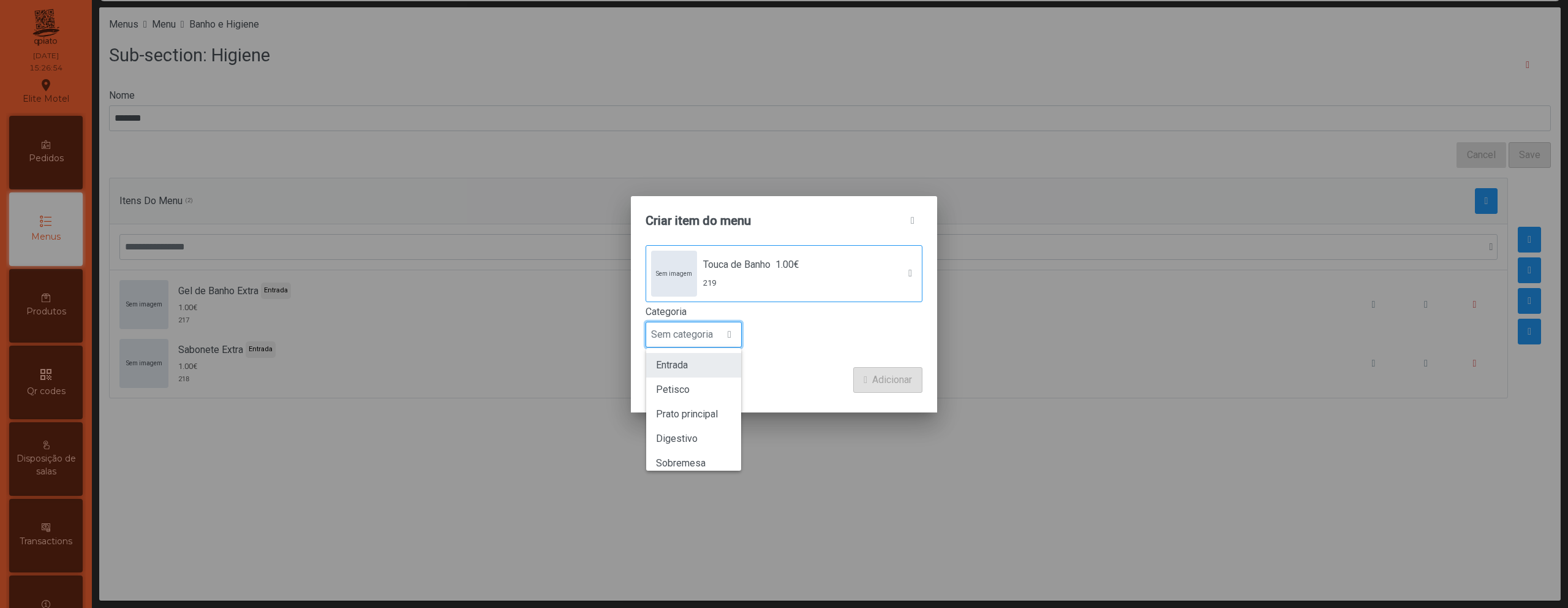
click at [705, 361] on li "Entrada" at bounding box center [694, 365] width 95 height 25
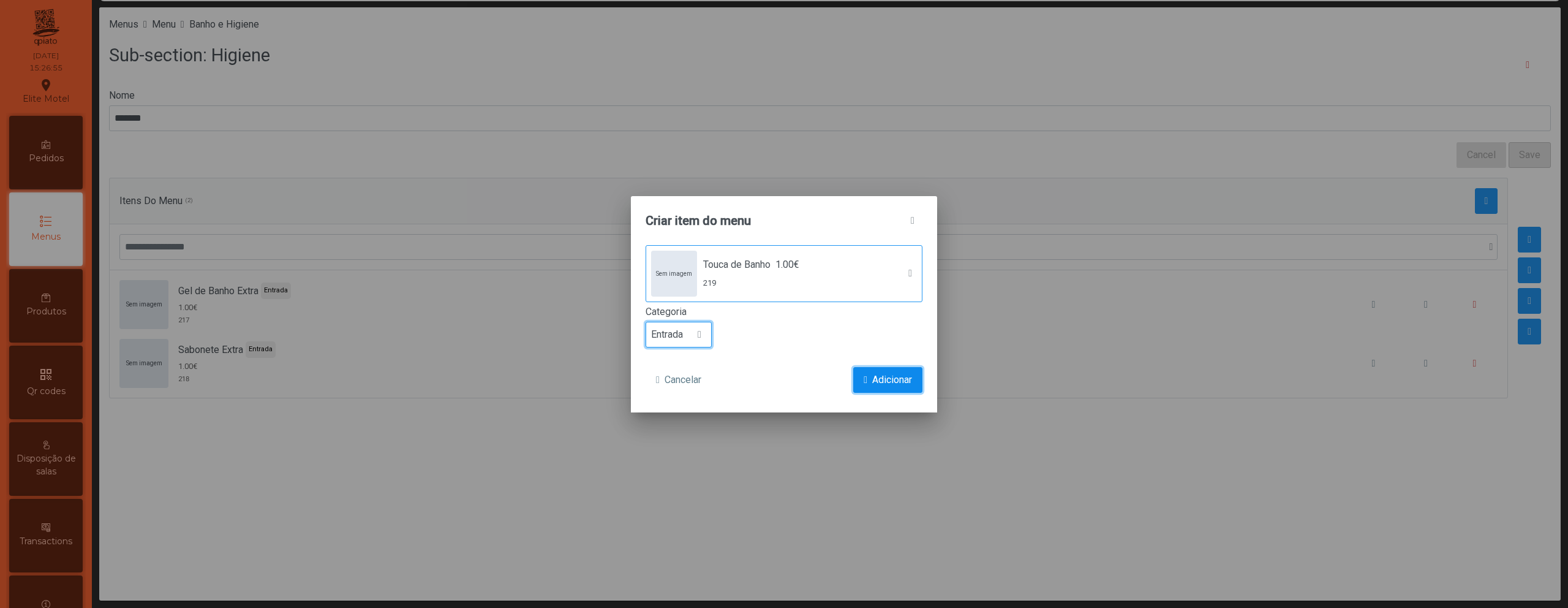
click at [863, 378] on span "submit" at bounding box center [865, 380] width 4 height 10
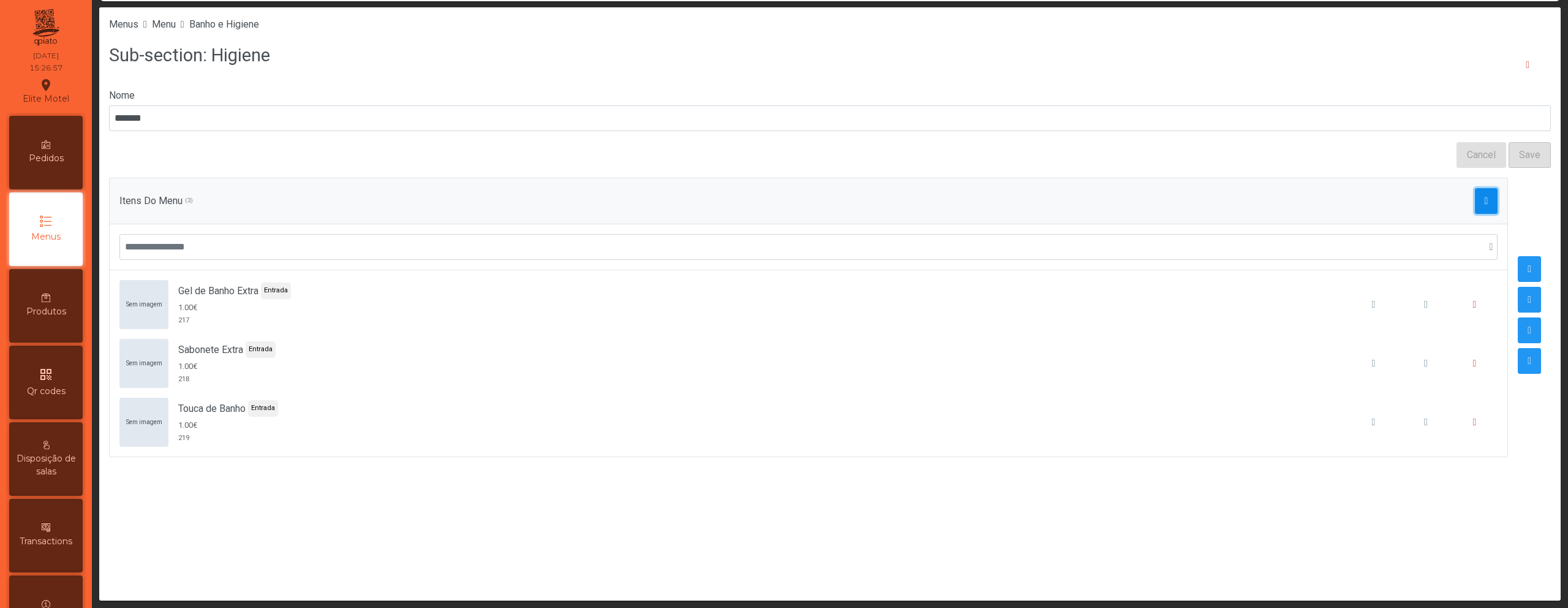
click at [1475, 206] on button "button" at bounding box center [1487, 201] width 23 height 26
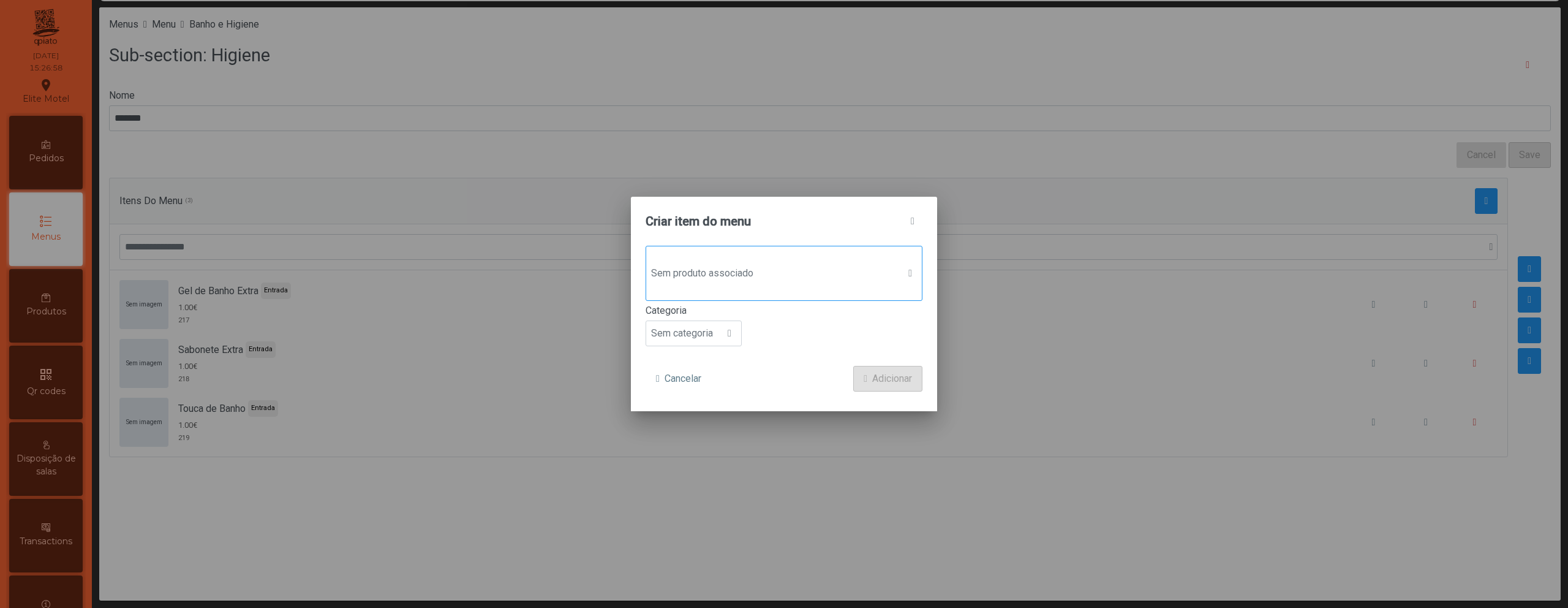
click at [673, 255] on div "Sem produto associado" at bounding box center [784, 273] width 277 height 55
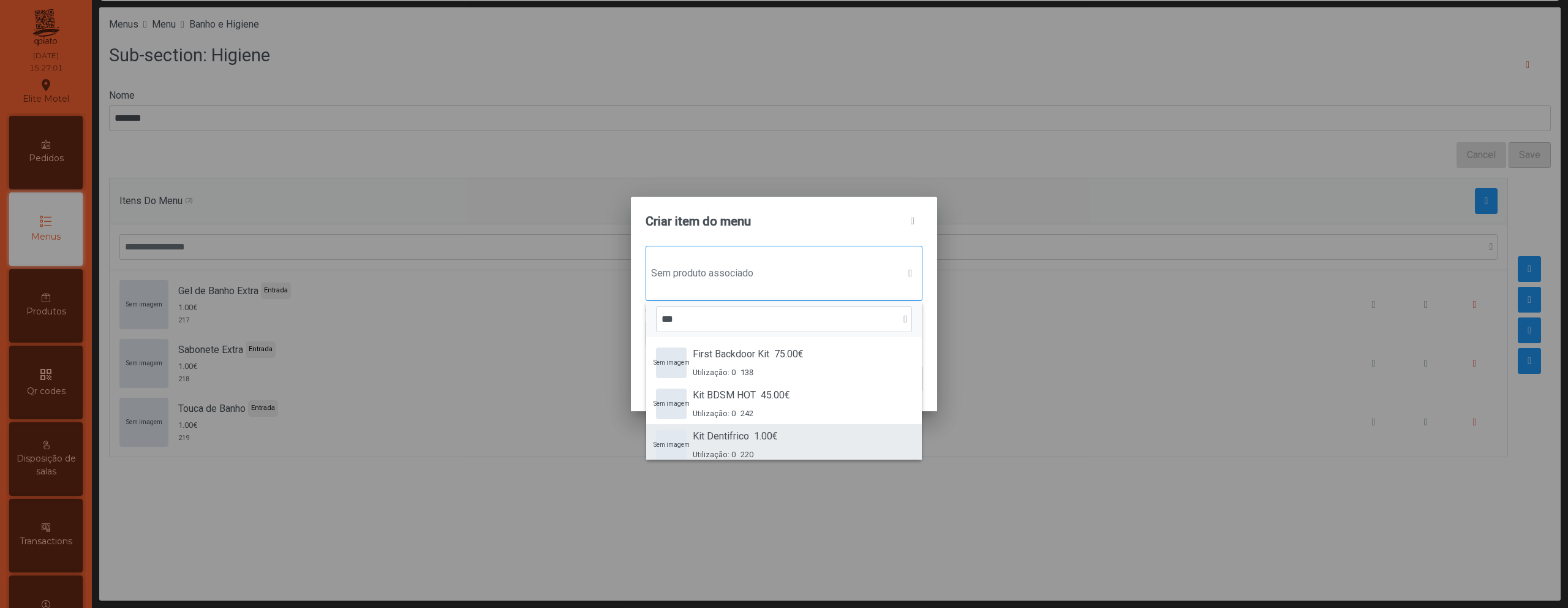
type input "***"
click at [757, 435] on span "1.00€" at bounding box center [766, 436] width 24 height 15
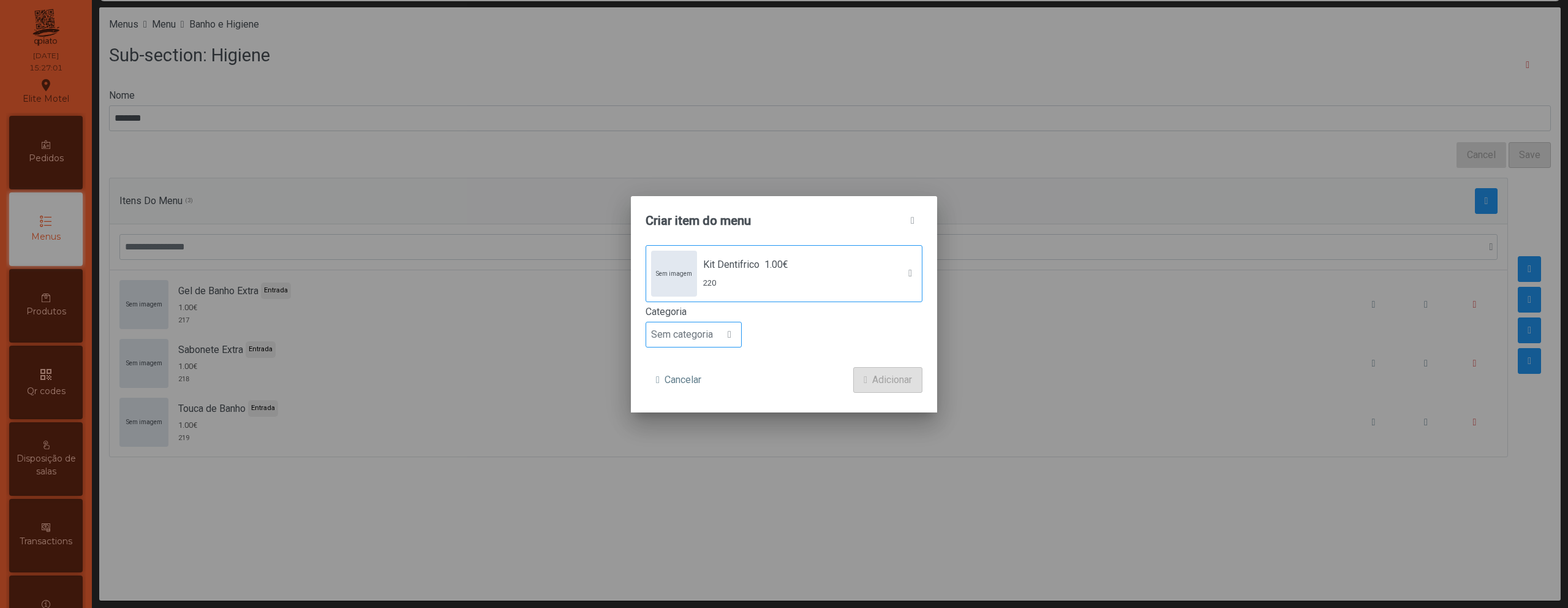
click at [705, 336] on span "Sem categoria" at bounding box center [682, 335] width 71 height 25
click at [705, 369] on li "Entrada" at bounding box center [694, 365] width 95 height 25
click at [877, 378] on span "Adicionar" at bounding box center [891, 379] width 40 height 15
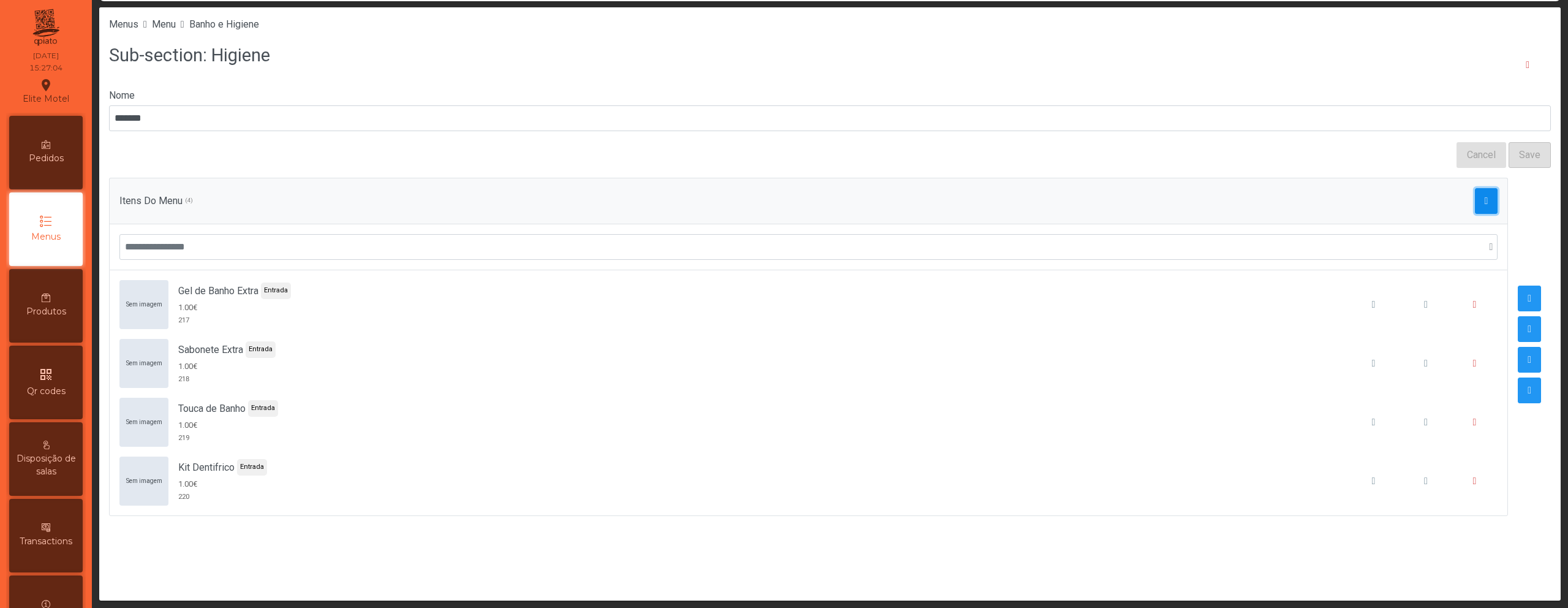
click at [1478, 206] on button "button" at bounding box center [1487, 201] width 23 height 26
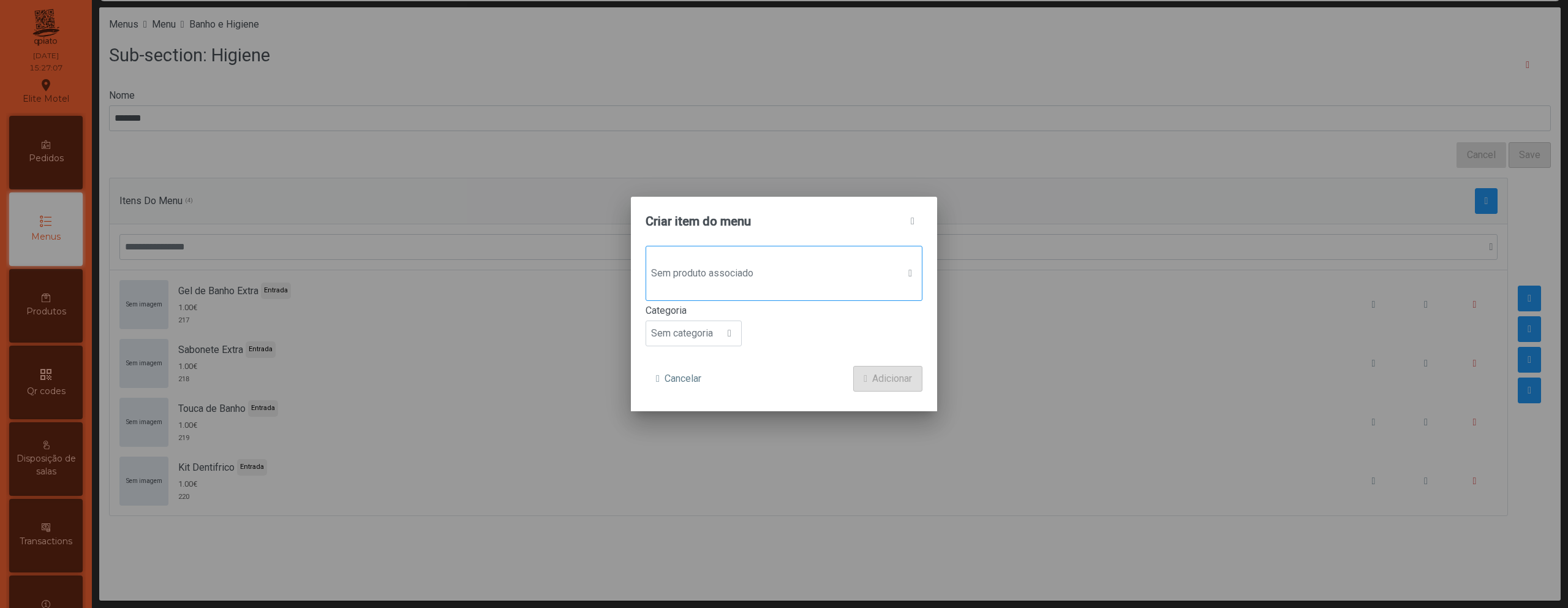
click at [894, 268] on span "Sem produto associado" at bounding box center [773, 274] width 253 height 25
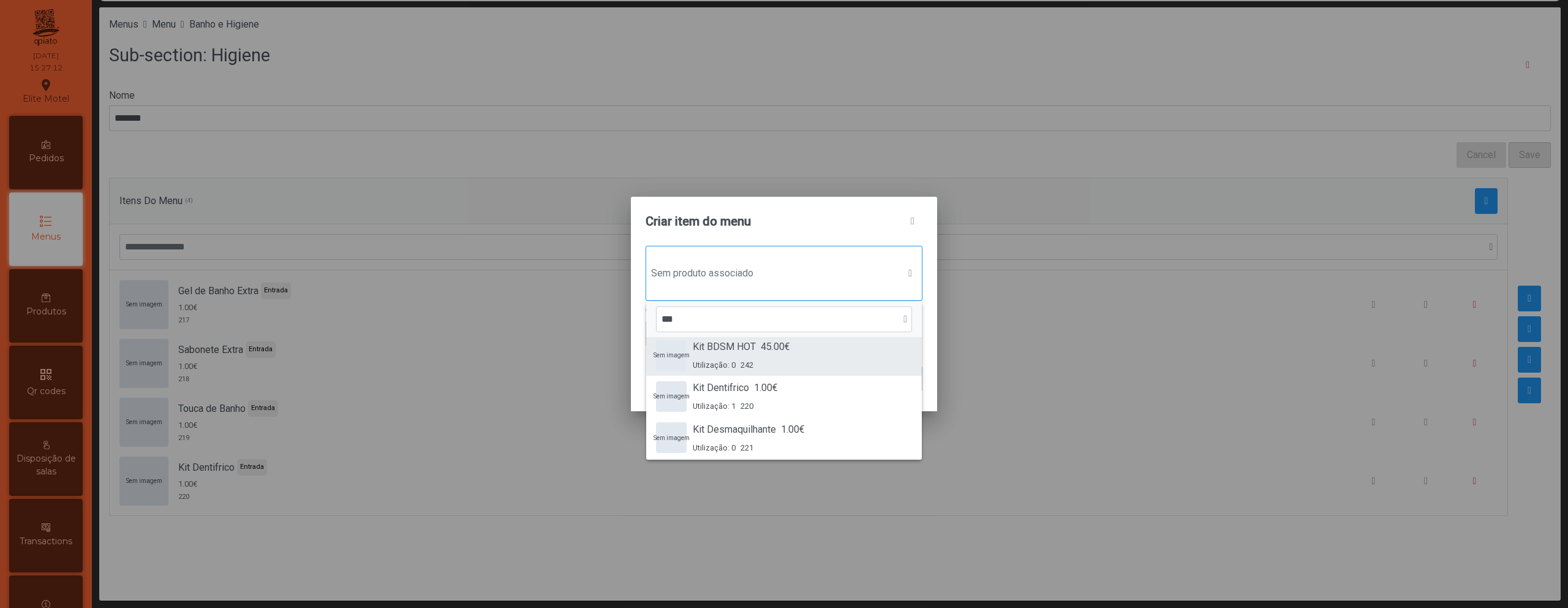
scroll to position [57, 0]
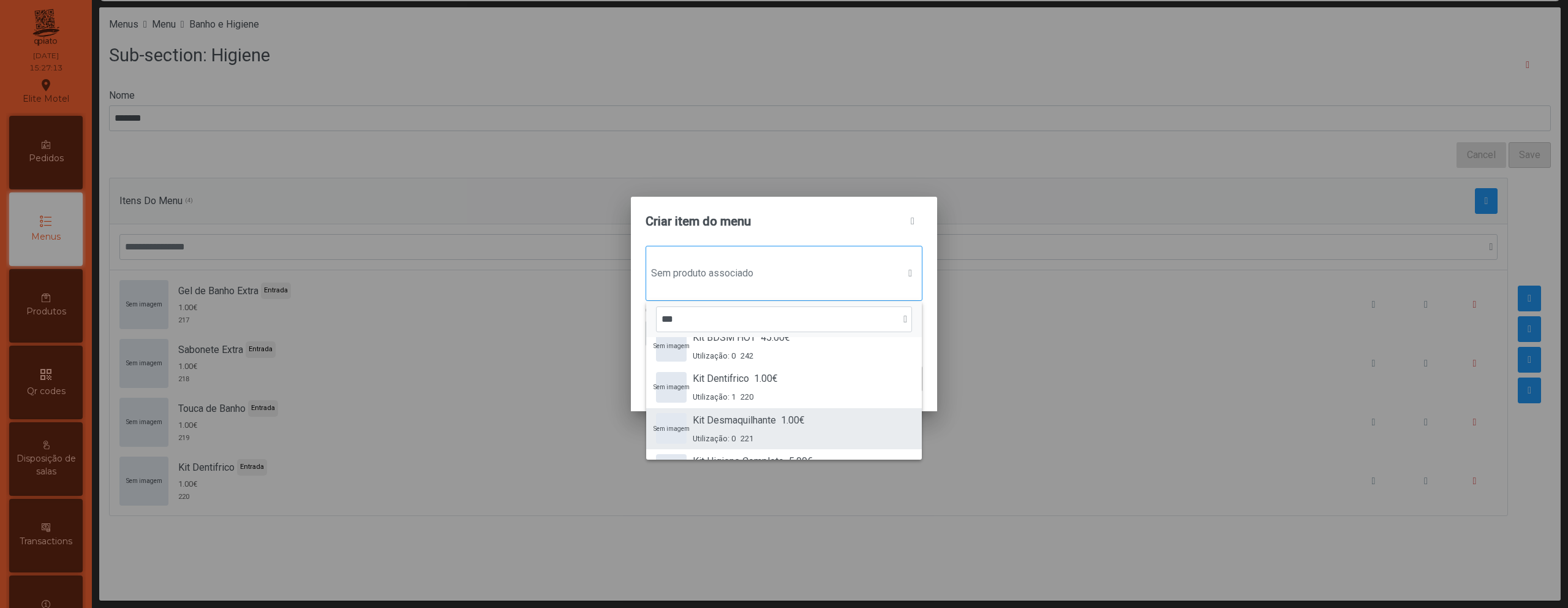
type input "***"
click at [804, 425] on span "1.00€" at bounding box center [792, 420] width 24 height 15
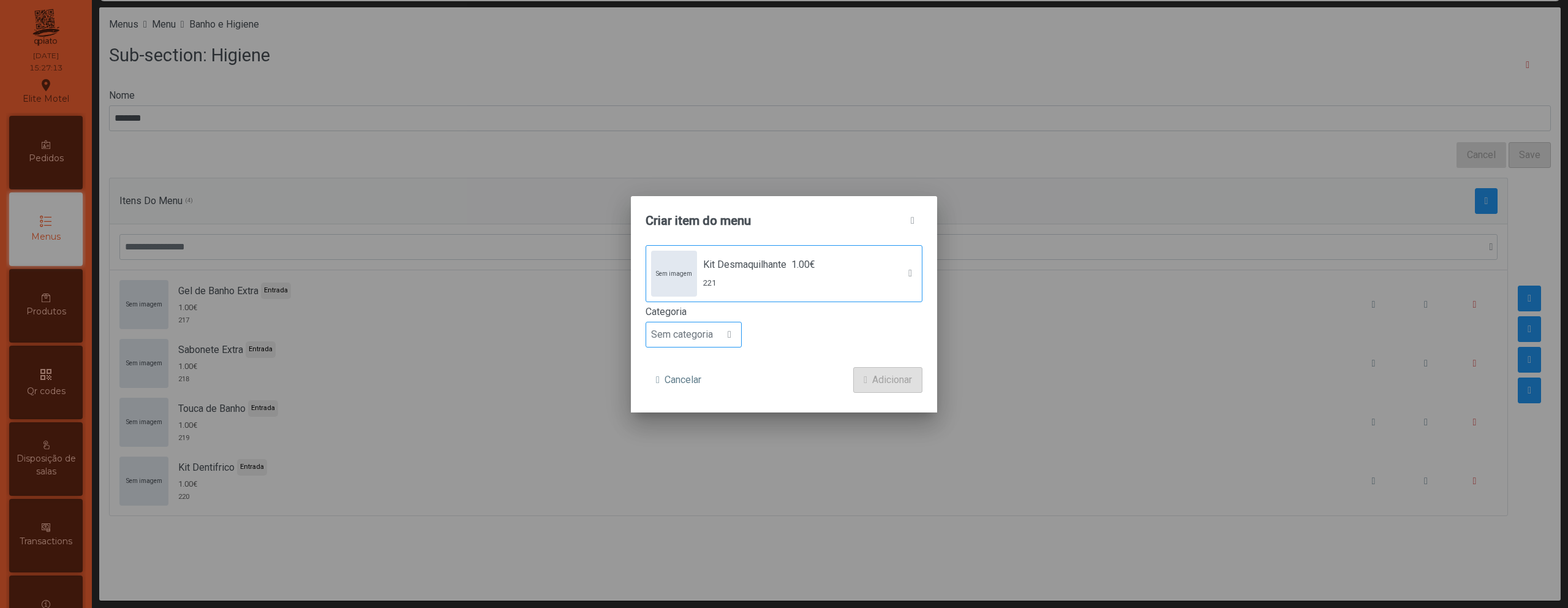
click at [719, 337] on div at bounding box center [729, 335] width 23 height 25
click at [719, 363] on li "Entrada" at bounding box center [694, 365] width 95 height 25
click at [874, 380] on span "Adicionar" at bounding box center [891, 379] width 40 height 15
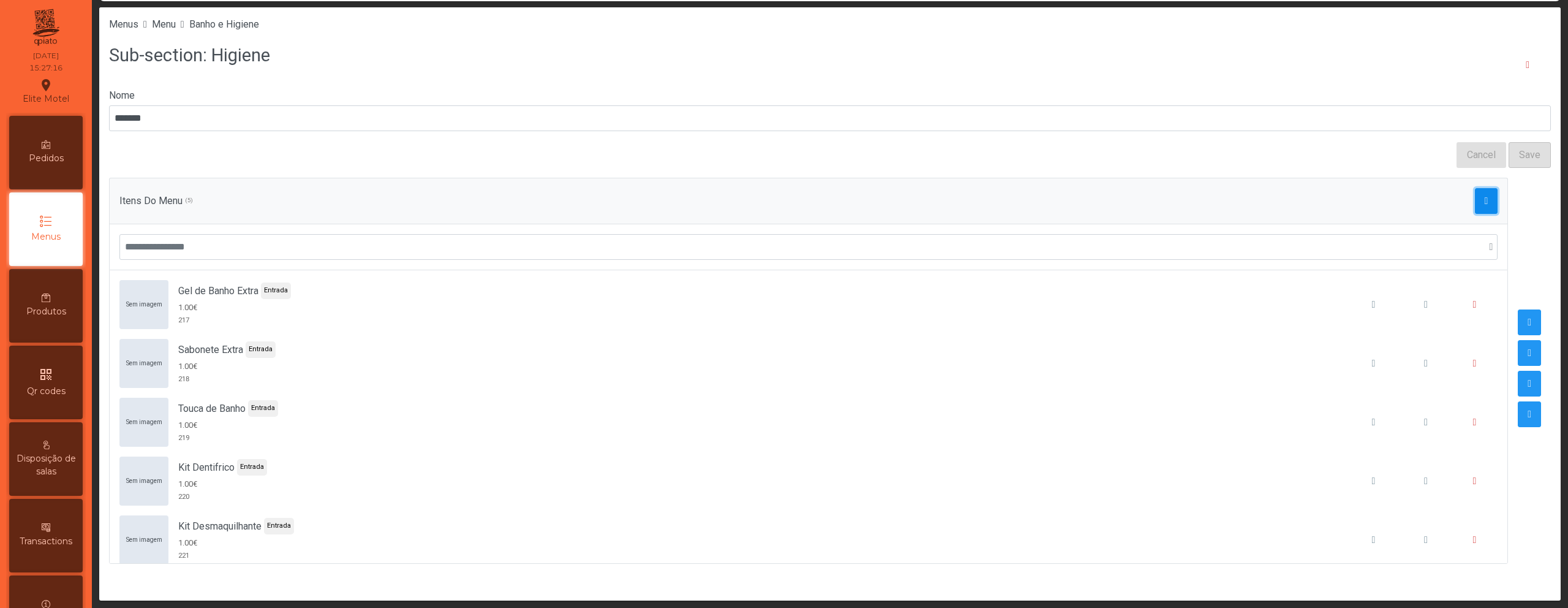
click at [1484, 202] on span "button" at bounding box center [1486, 201] width 4 height 10
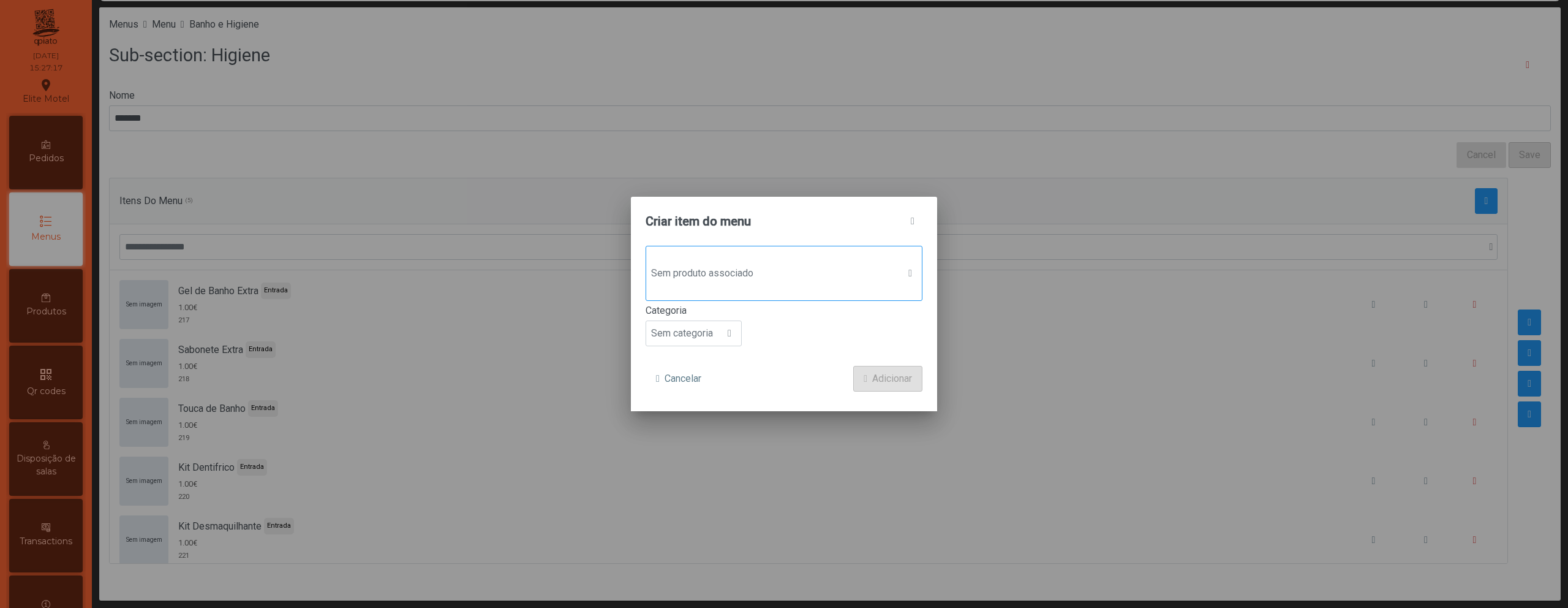
click at [797, 270] on span "Sem produto associado" at bounding box center [773, 274] width 253 height 25
type input "****"
click at [753, 353] on div "Pente 1.00€" at bounding box center [723, 354] width 60 height 15
click at [702, 329] on span "Sem categoria" at bounding box center [682, 335] width 71 height 25
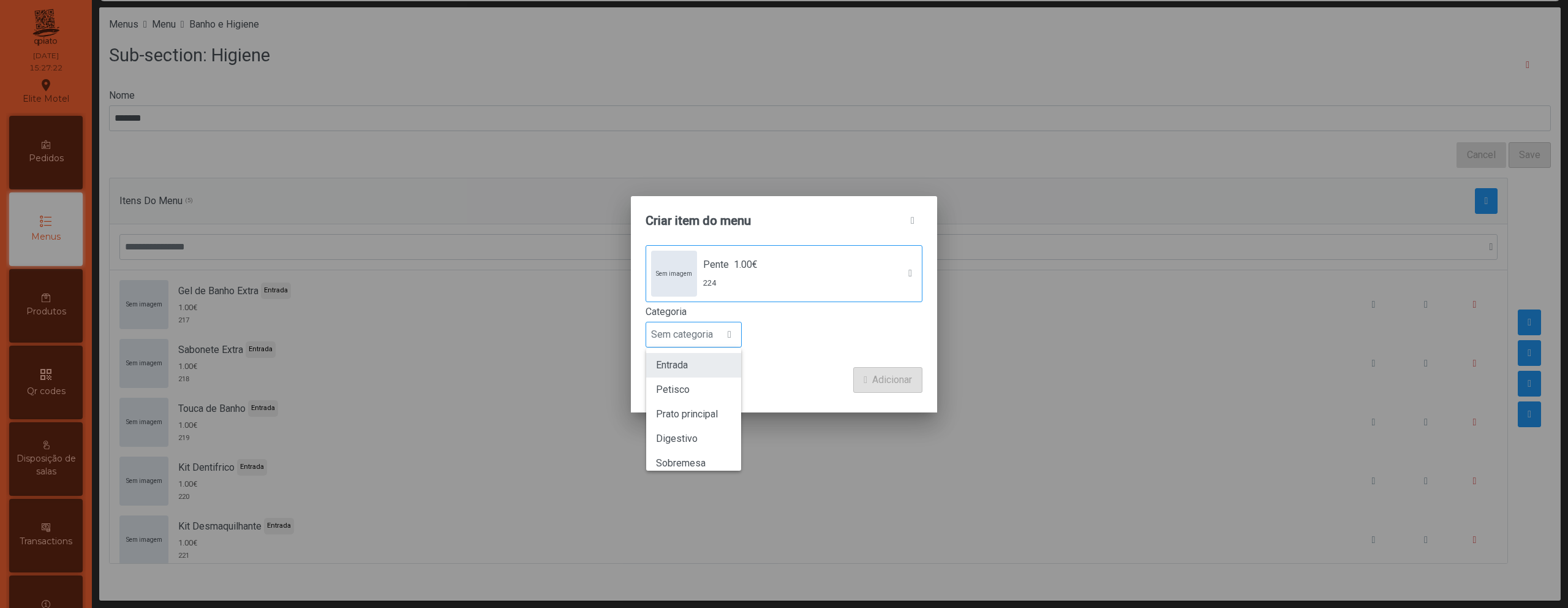
click at [688, 361] on span "Entrada" at bounding box center [671, 364] width 32 height 12
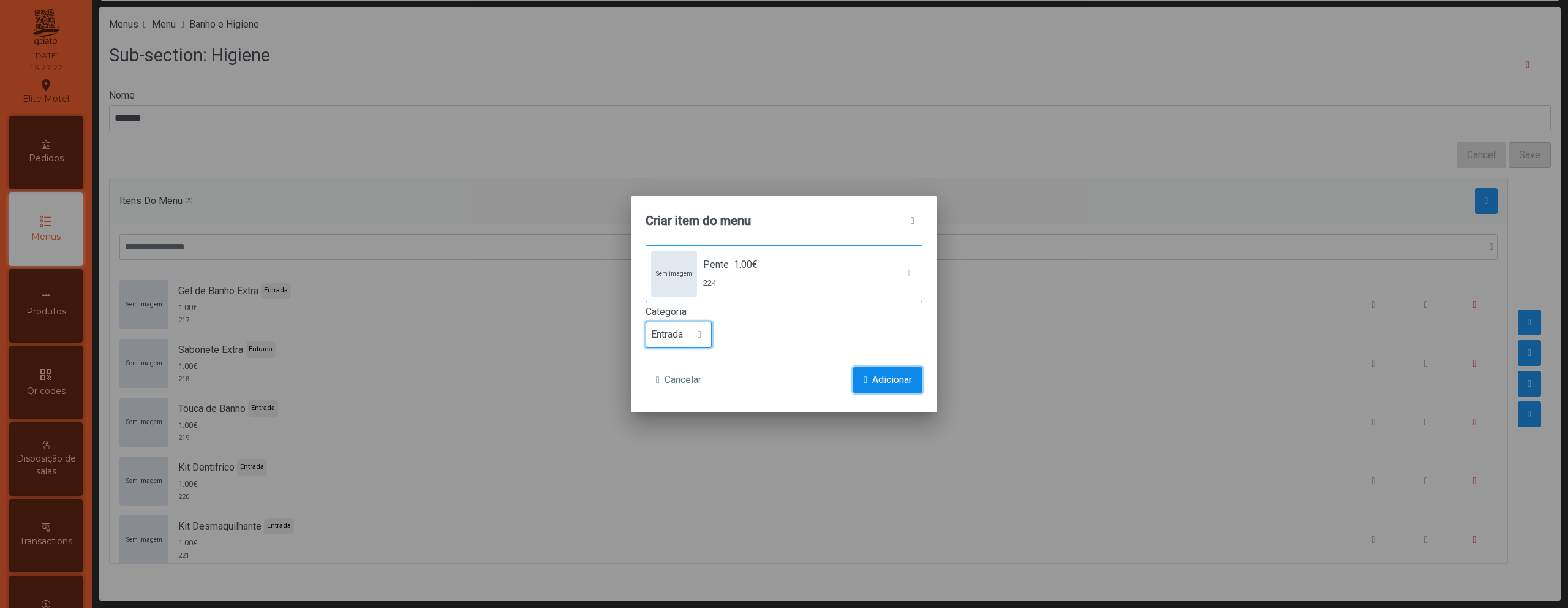
click at [882, 375] on span "Adicionar" at bounding box center [891, 379] width 40 height 15
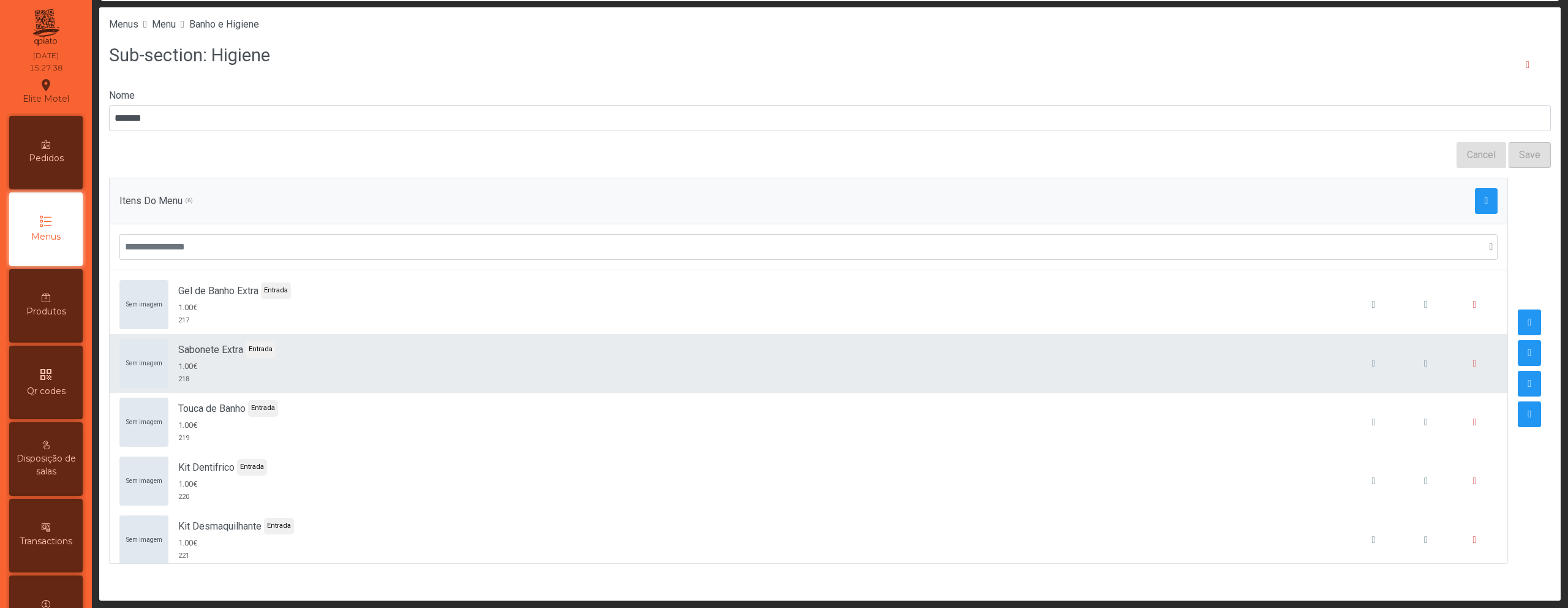
scroll to position [0, 0]
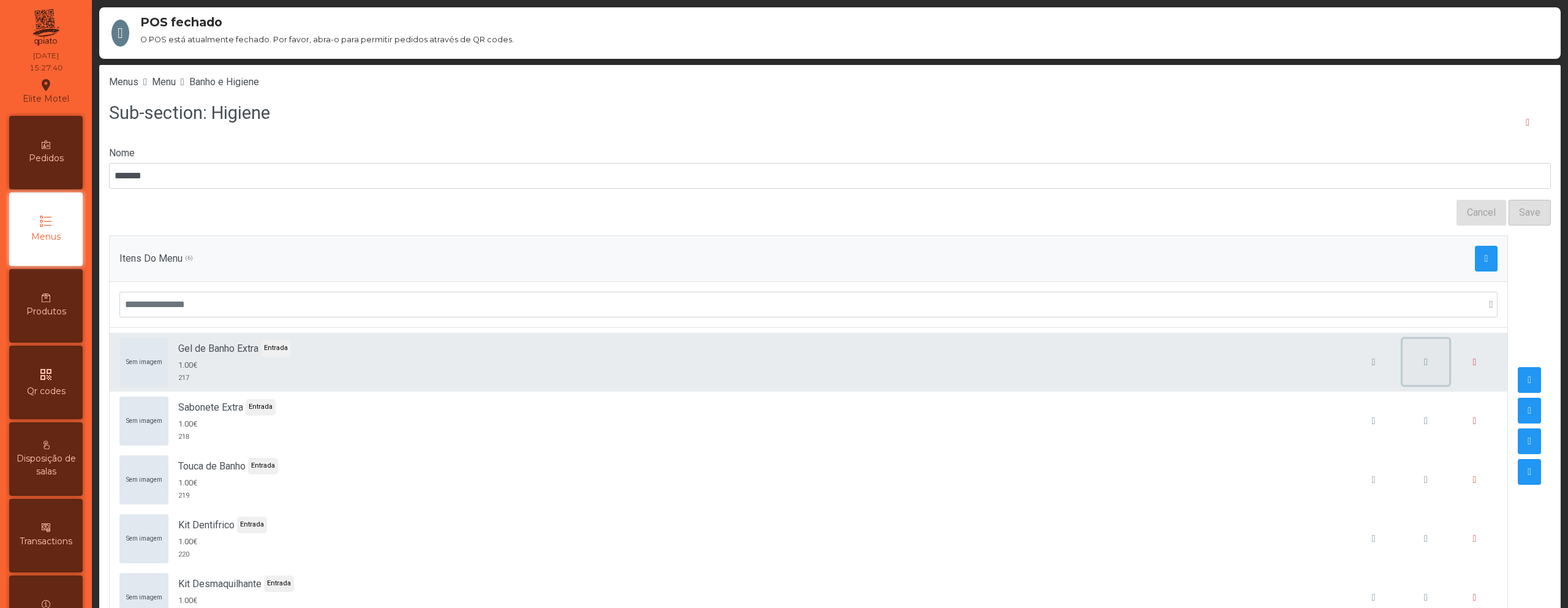
click at [1402, 362] on button "button" at bounding box center [1425, 362] width 47 height 47
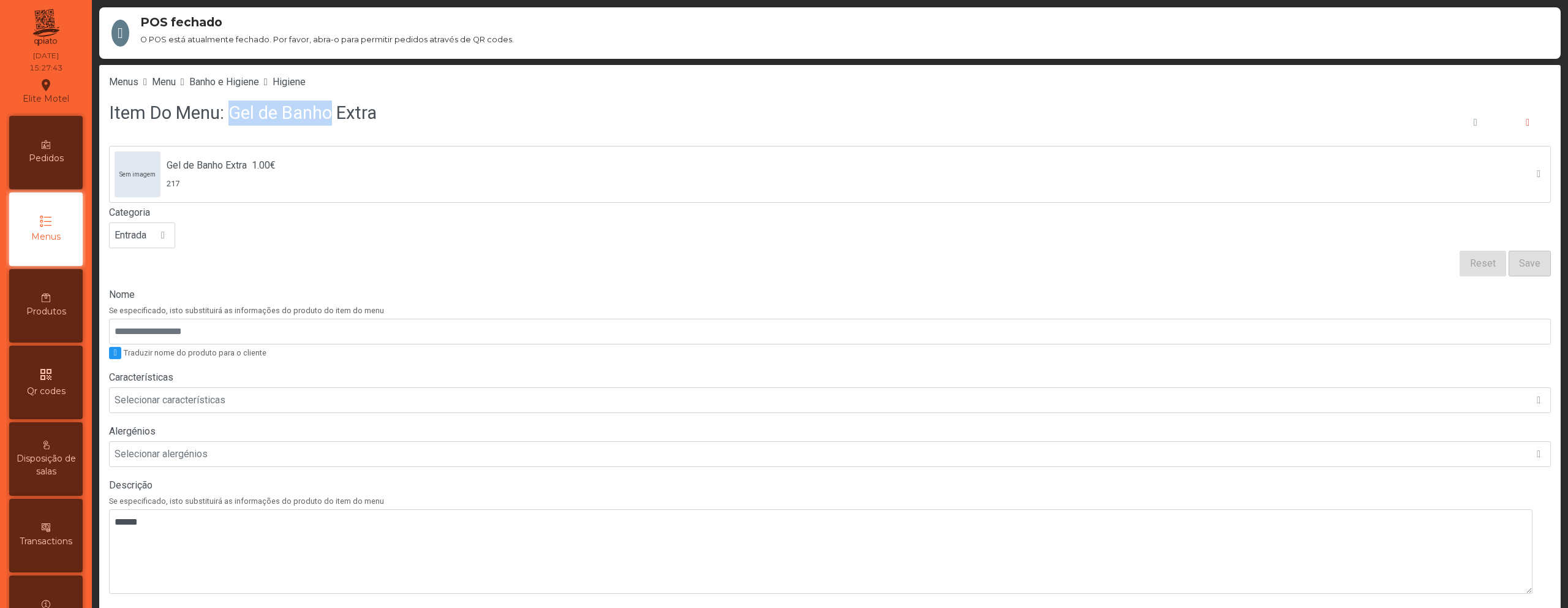
drag, startPoint x: 228, startPoint y: 116, endPoint x: 326, endPoint y: 116, distance: 98.0
click at [326, 116] on h3 "Item Do Menu: Gel de Banho Extra" at bounding box center [243, 113] width 267 height 25
copy h3 "Gel de Banho"
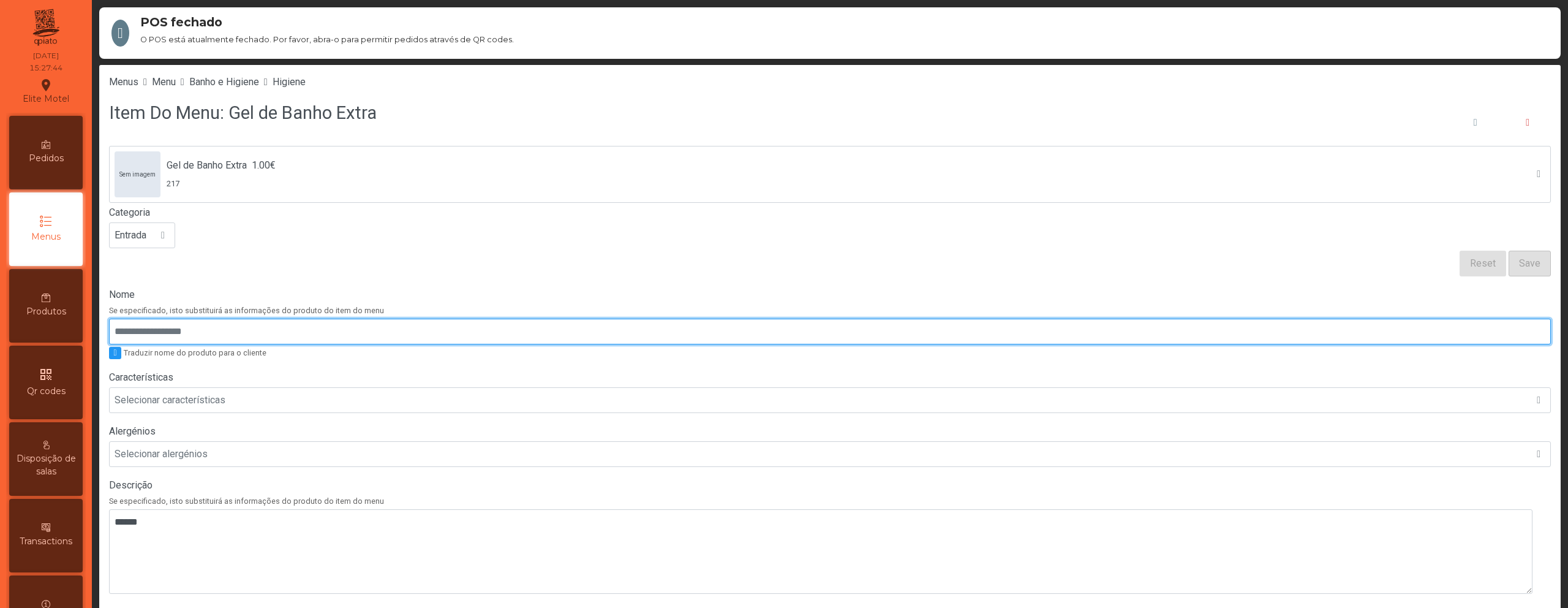
click at [264, 320] on input "Nome" at bounding box center [830, 331] width 1442 height 26
paste input "**********"
type input "**********"
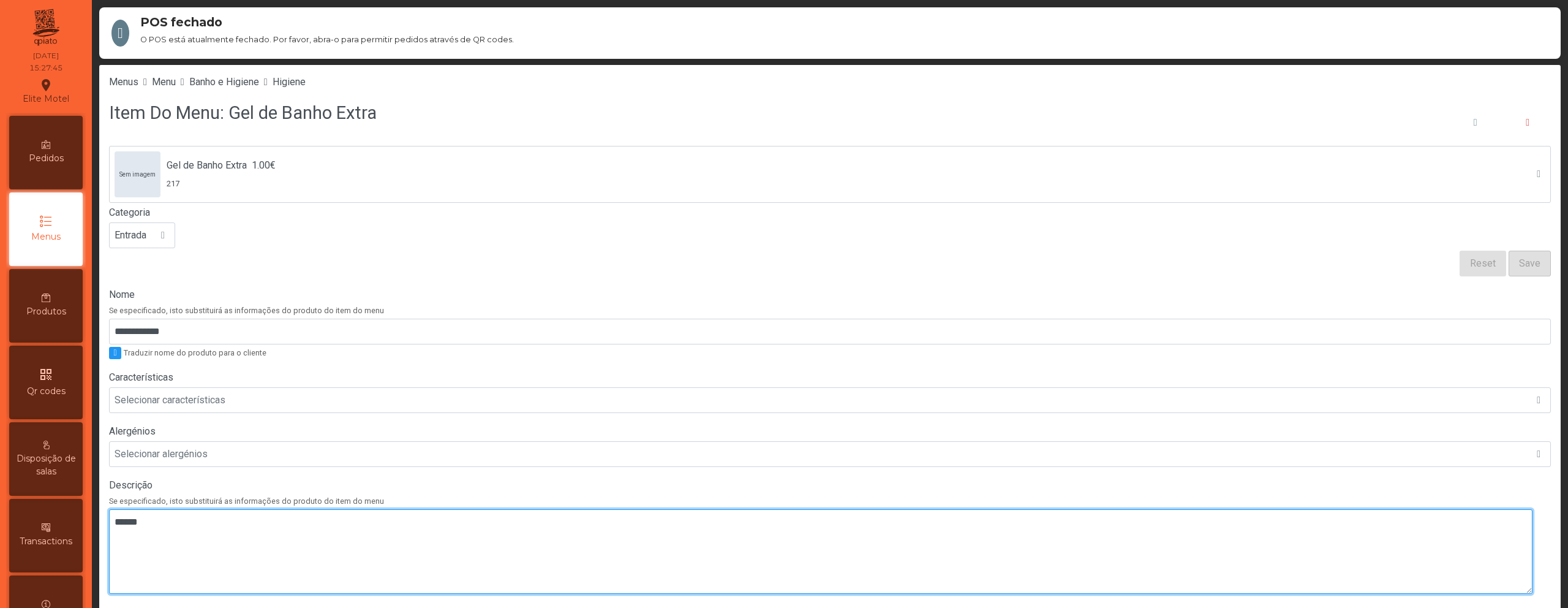
click at [202, 530] on textarea at bounding box center [821, 551] width 1423 height 85
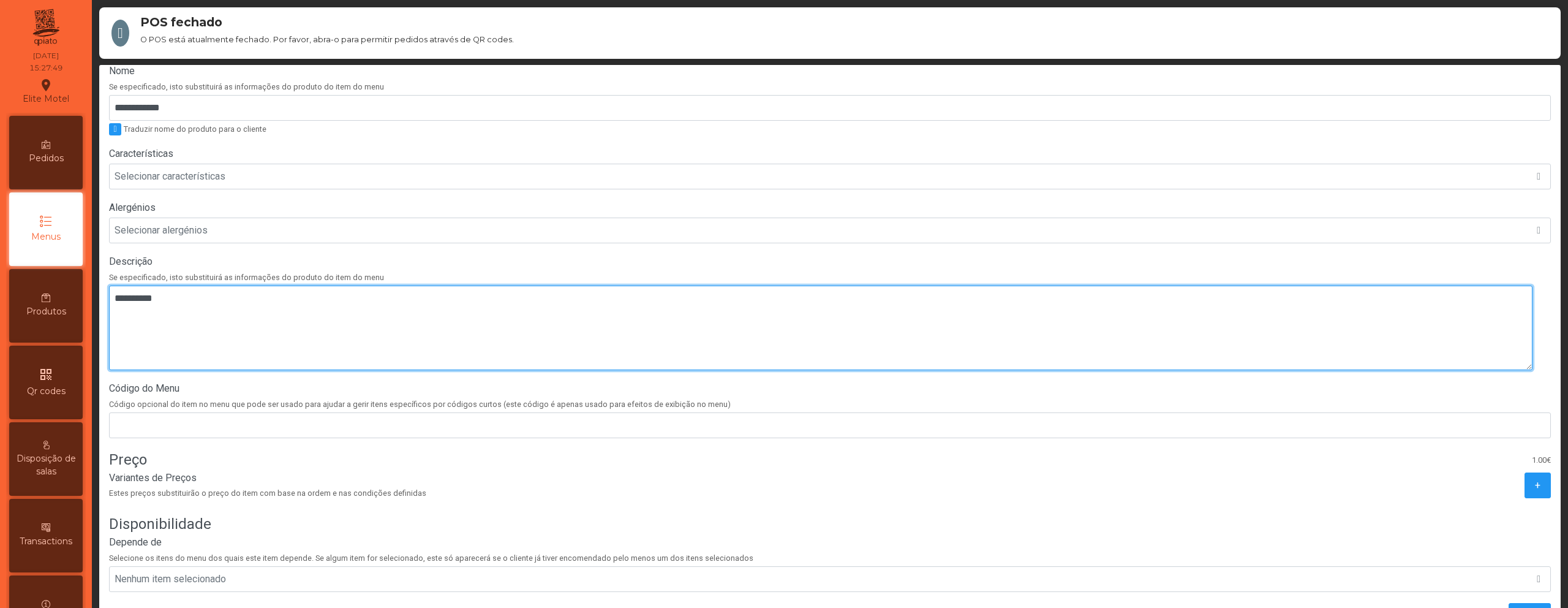
scroll to position [57, 0]
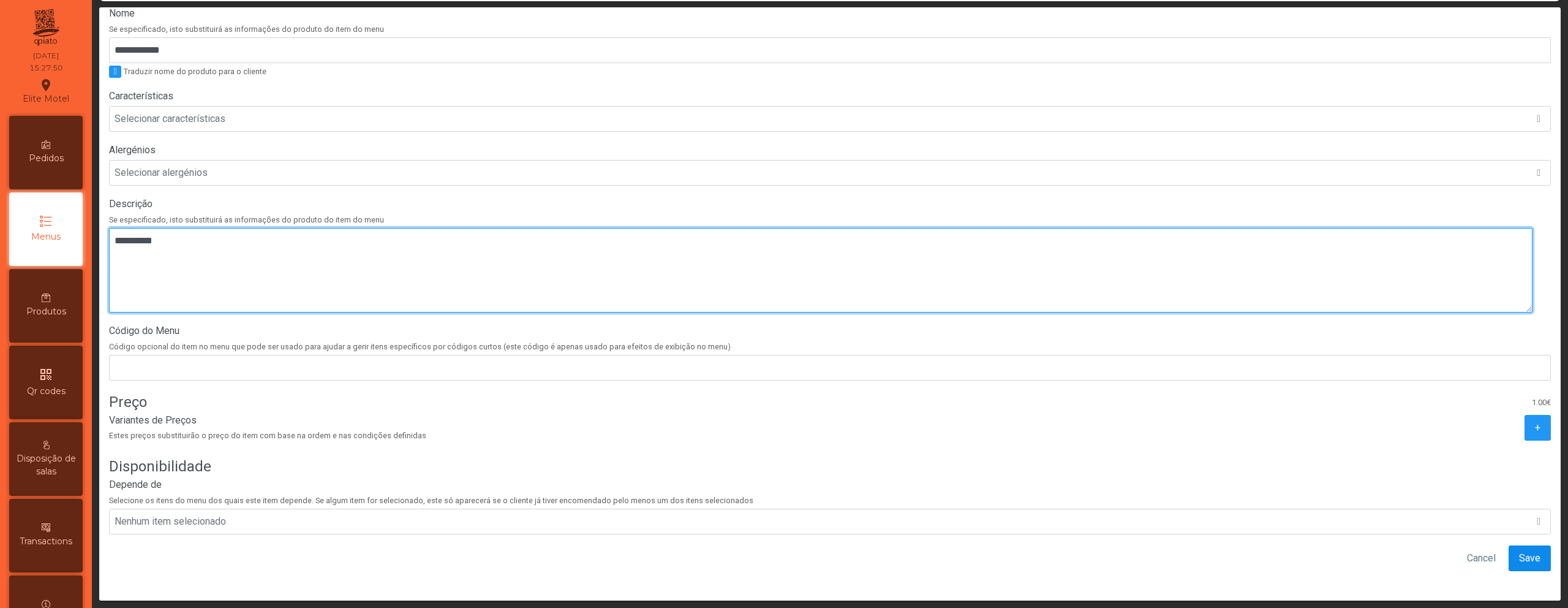
type textarea "**********"
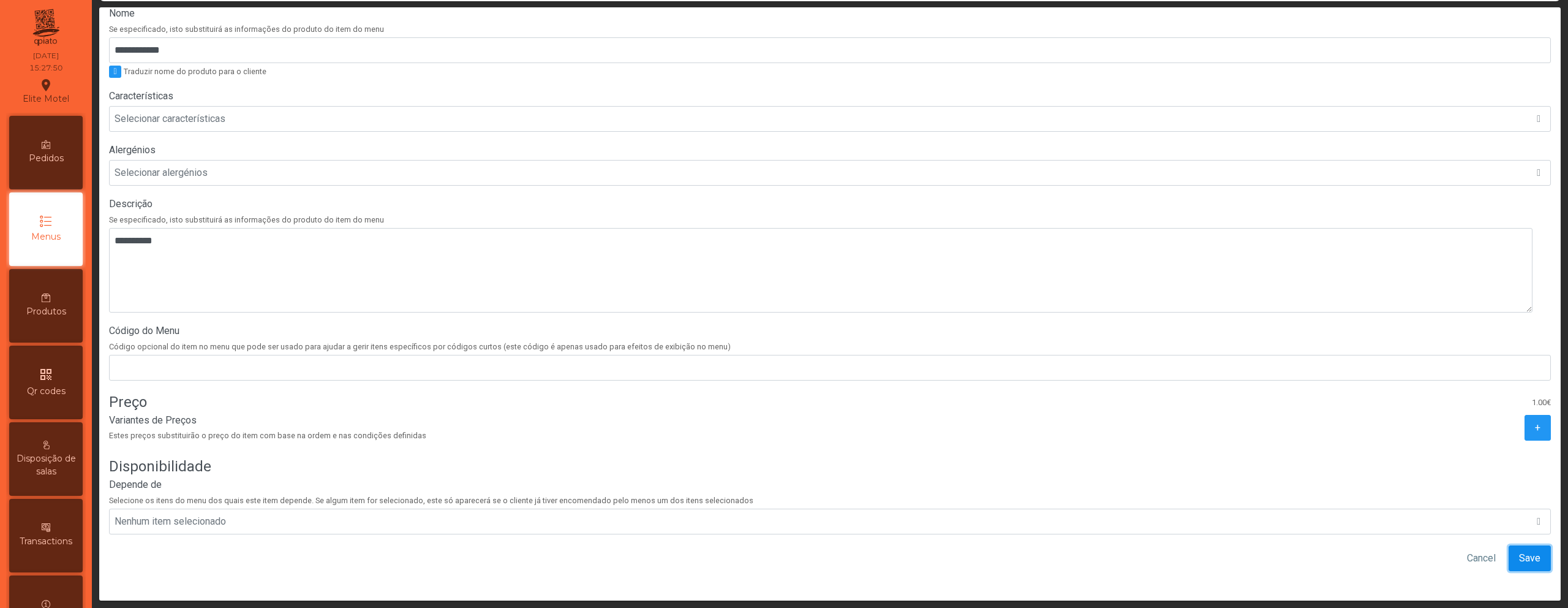
click at [1519, 551] on span "Save" at bounding box center [1530, 558] width 22 height 15
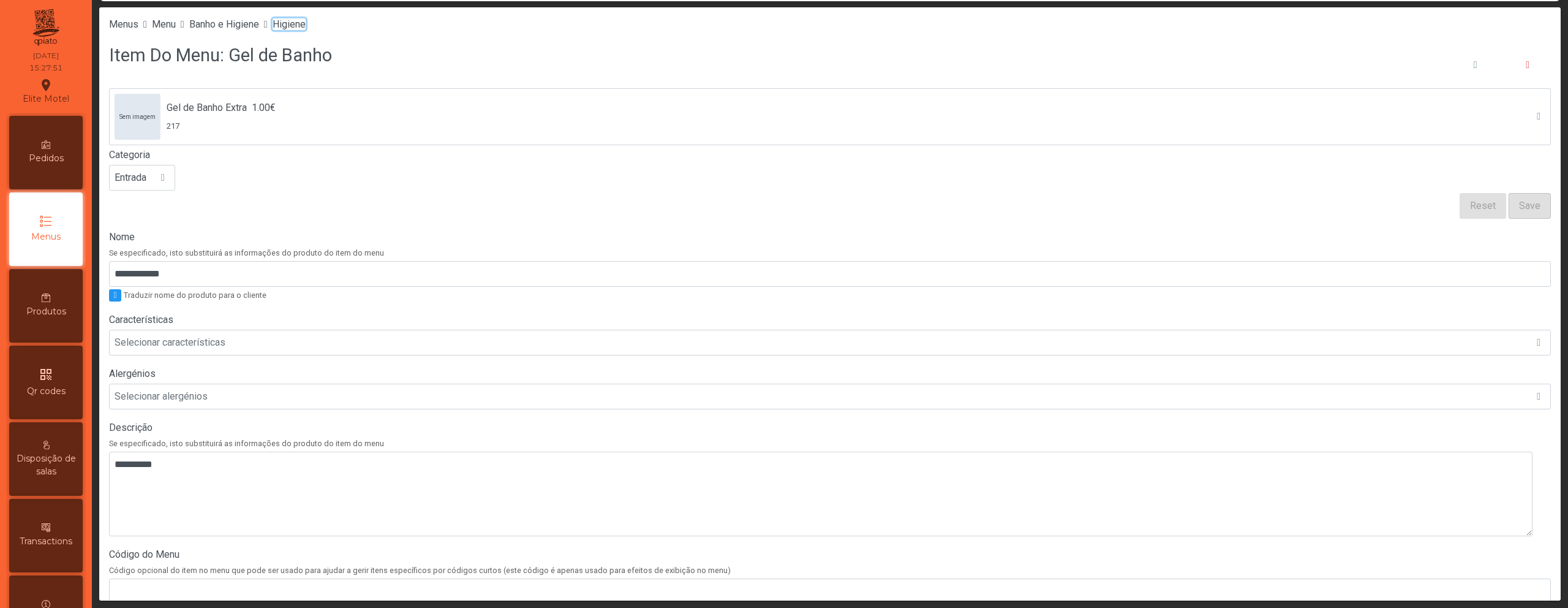
click at [305, 25] on span "Higiene" at bounding box center [289, 24] width 33 height 12
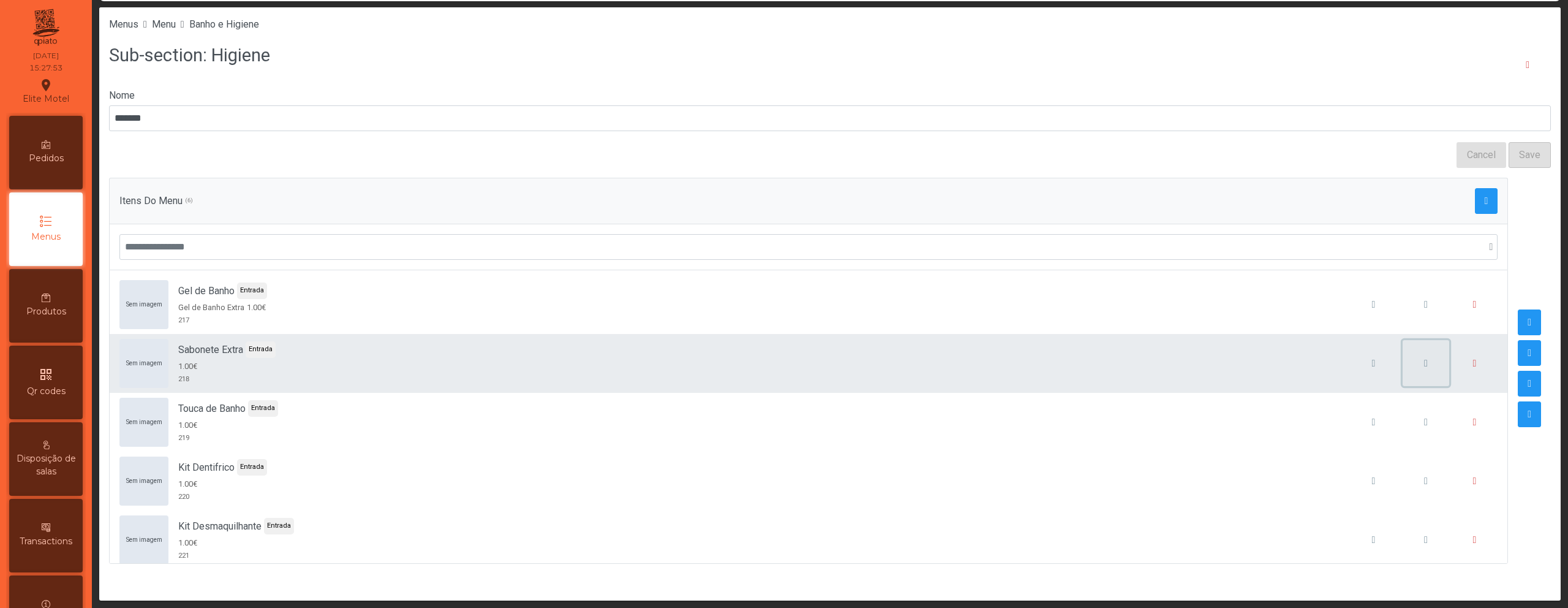
click at [1424, 364] on span "button" at bounding box center [1425, 363] width 4 height 10
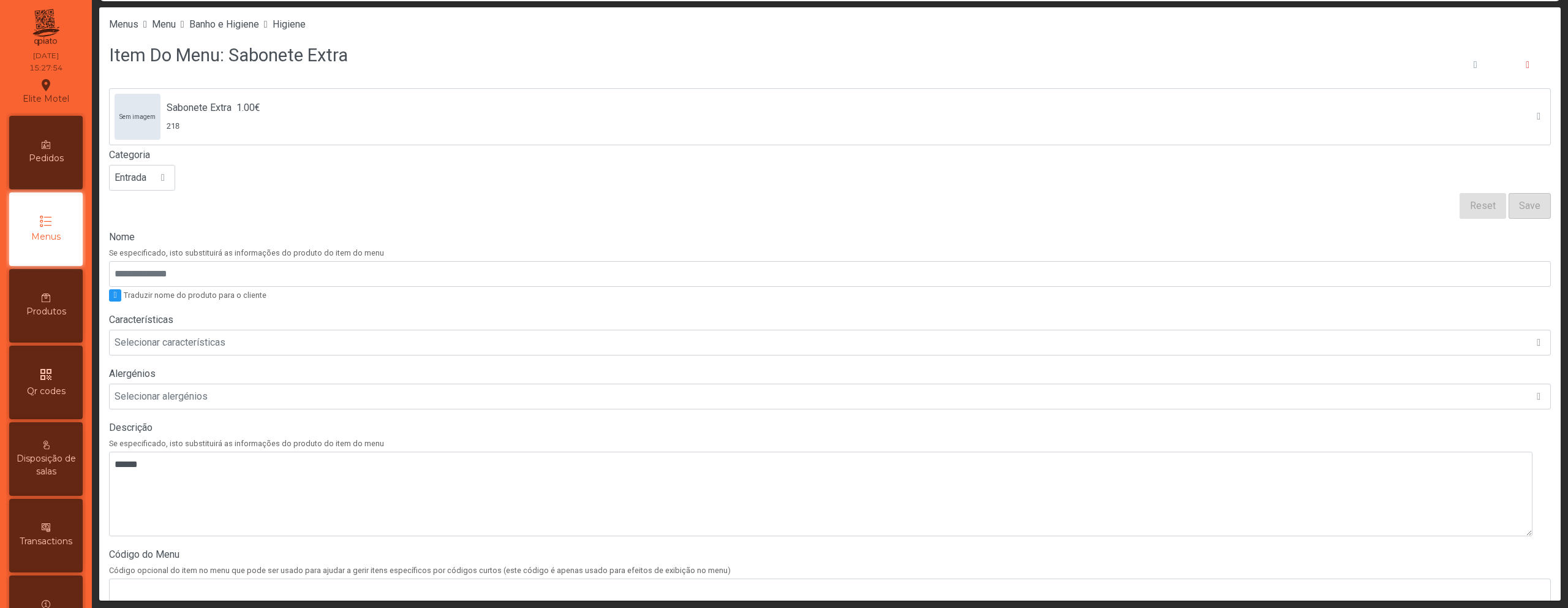
click at [243, 63] on h3 "Item Do Menu: Sabonete Extra" at bounding box center [229, 55] width 239 height 25
copy h3 "Sabonete"
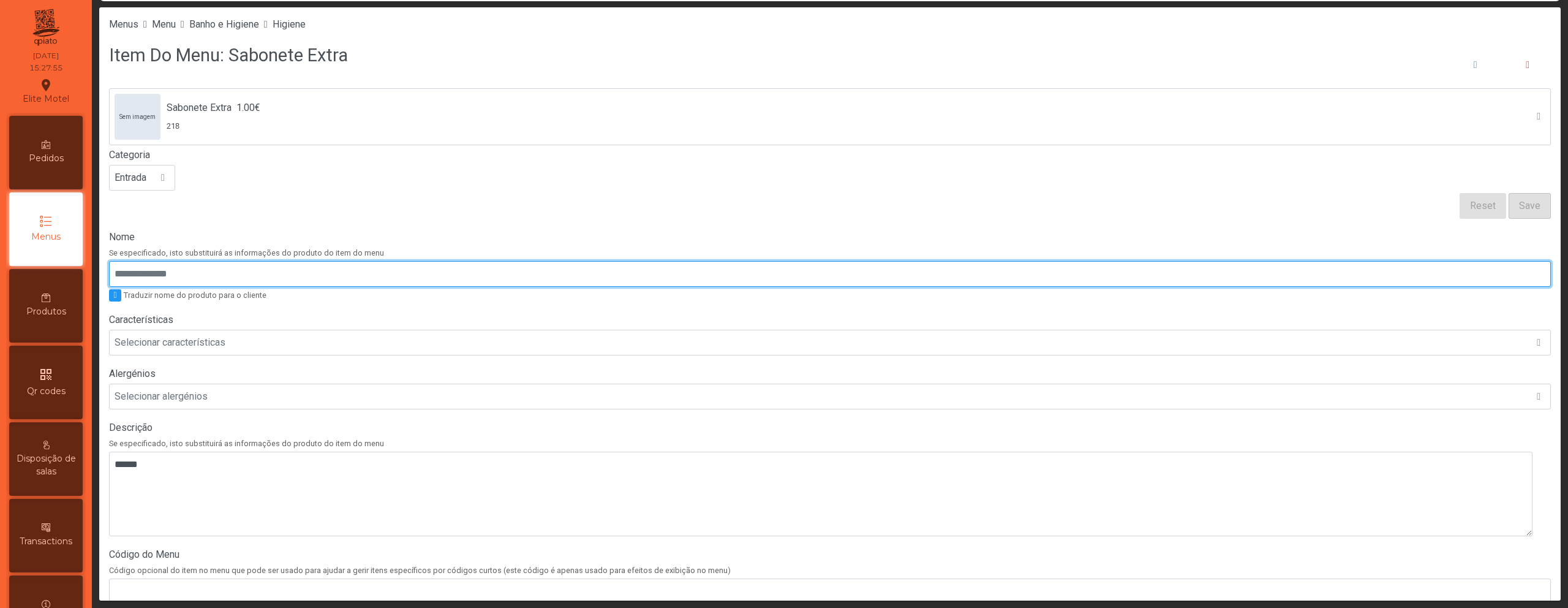
click at [162, 271] on input "Nome" at bounding box center [830, 274] width 1442 height 26
paste input "********"
type input "********"
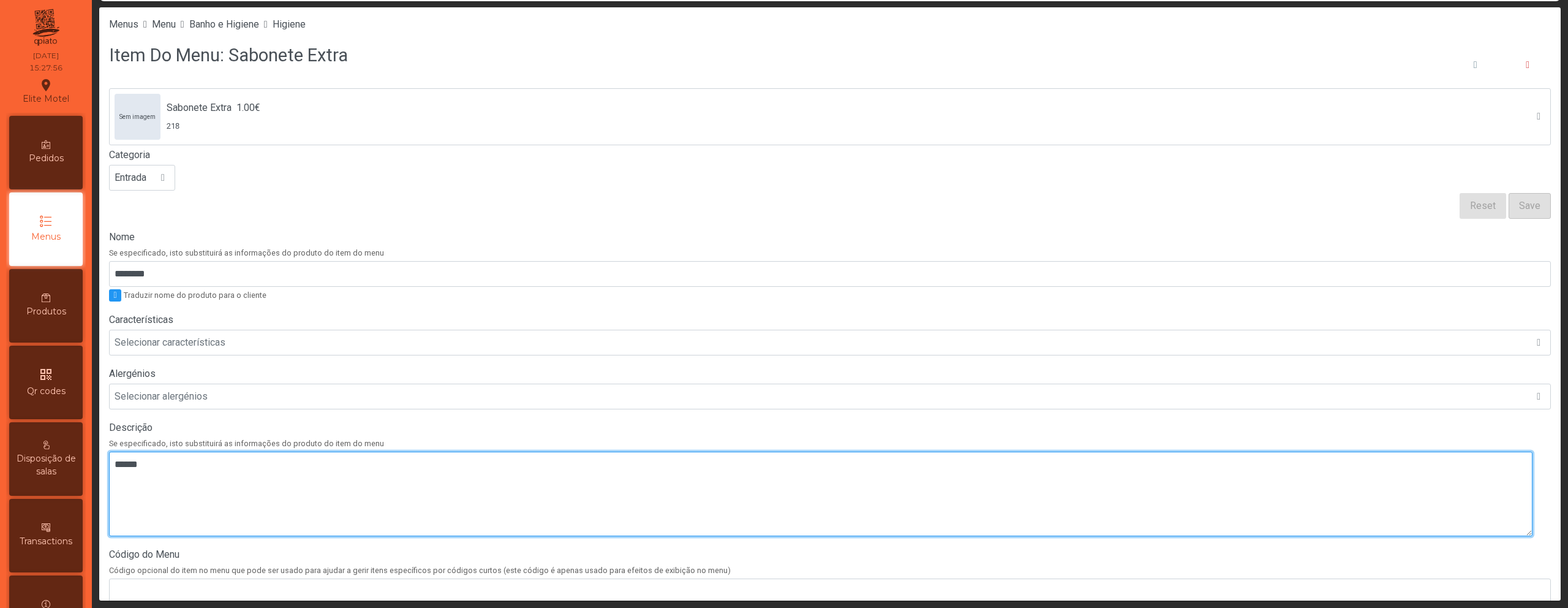
click at [192, 496] on textarea at bounding box center [821, 493] width 1423 height 85
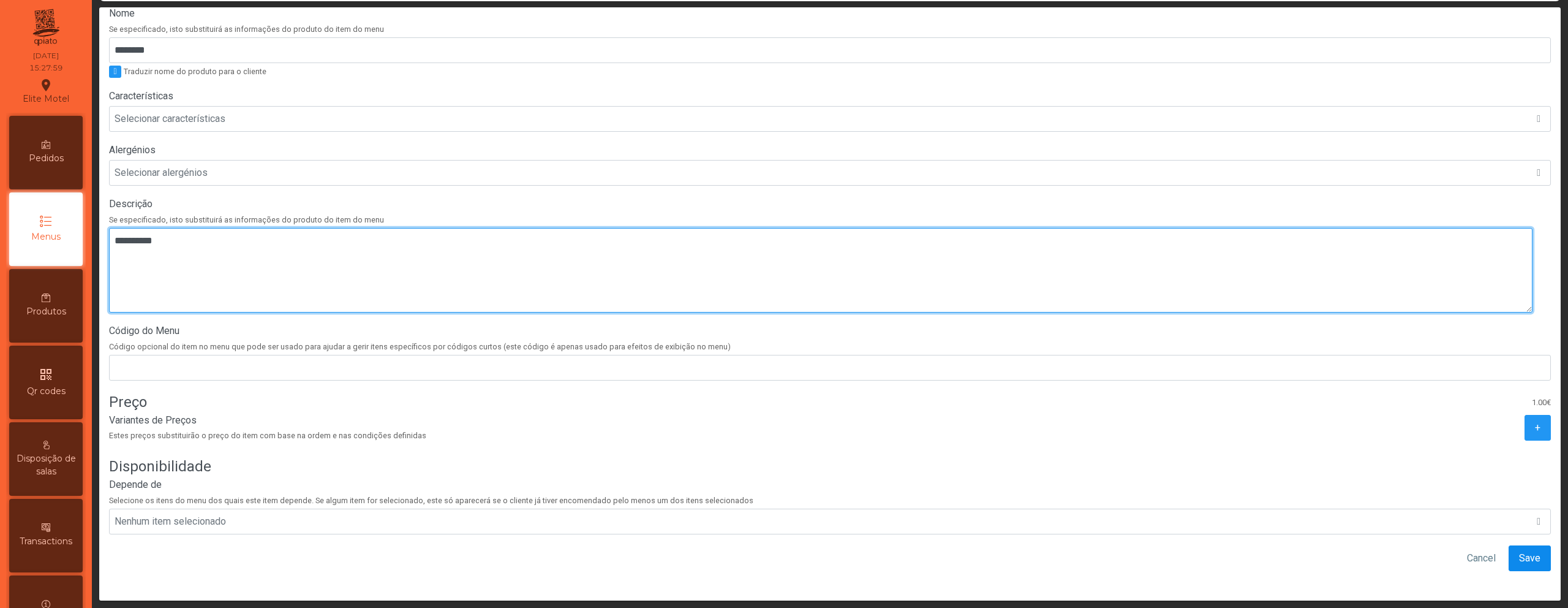
type textarea "**********"
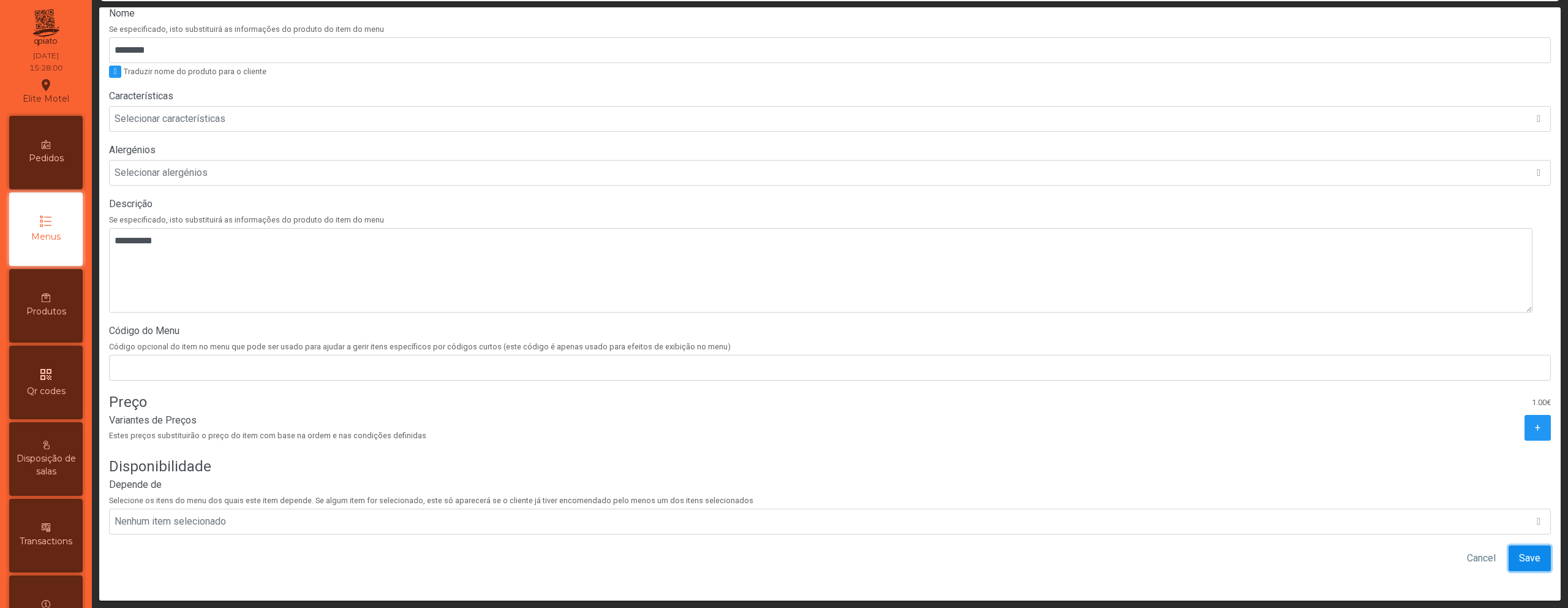
click at [1519, 551] on span "Save" at bounding box center [1530, 558] width 22 height 15
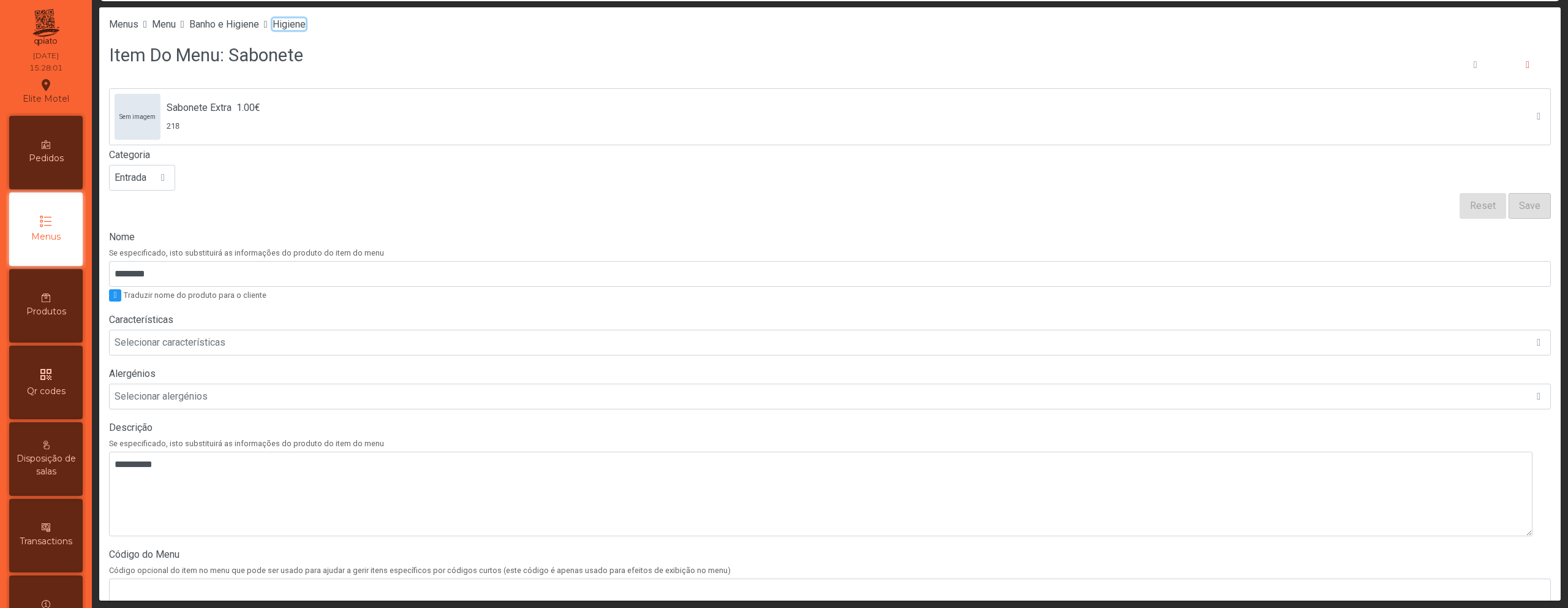
click at [305, 25] on span "Higiene" at bounding box center [289, 24] width 33 height 12
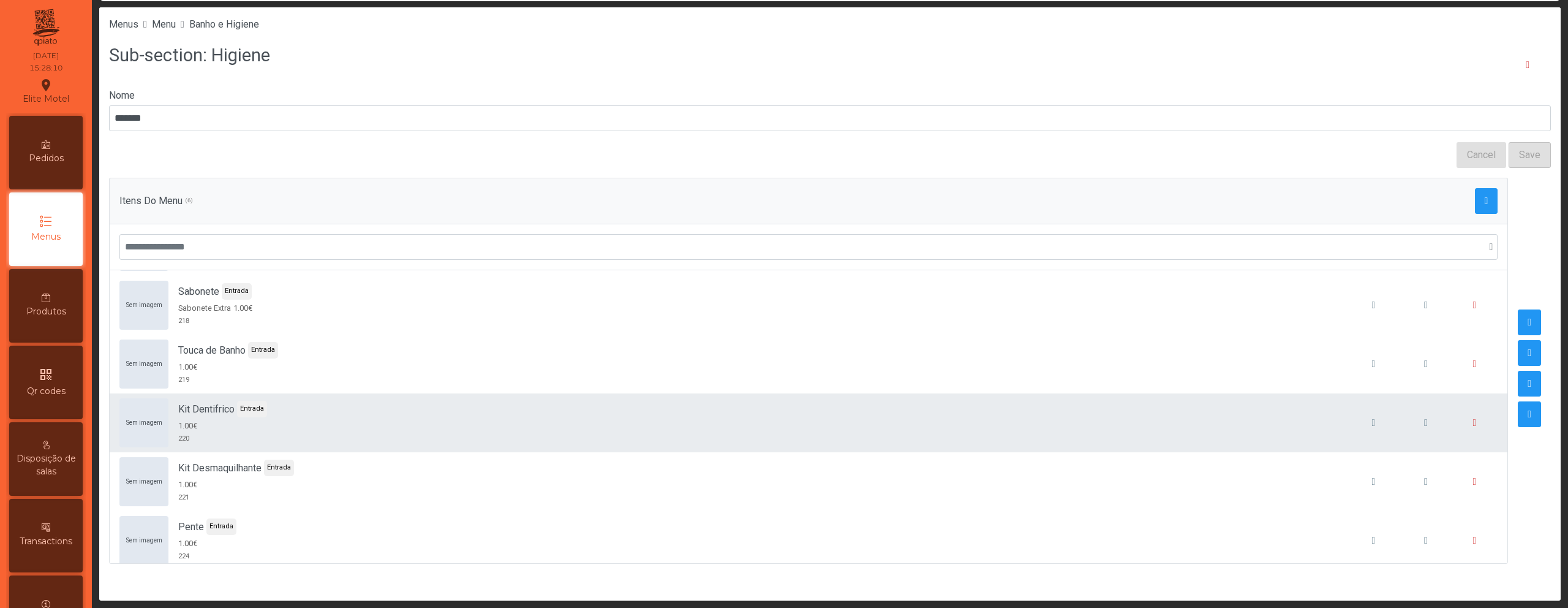
scroll to position [70, 0]
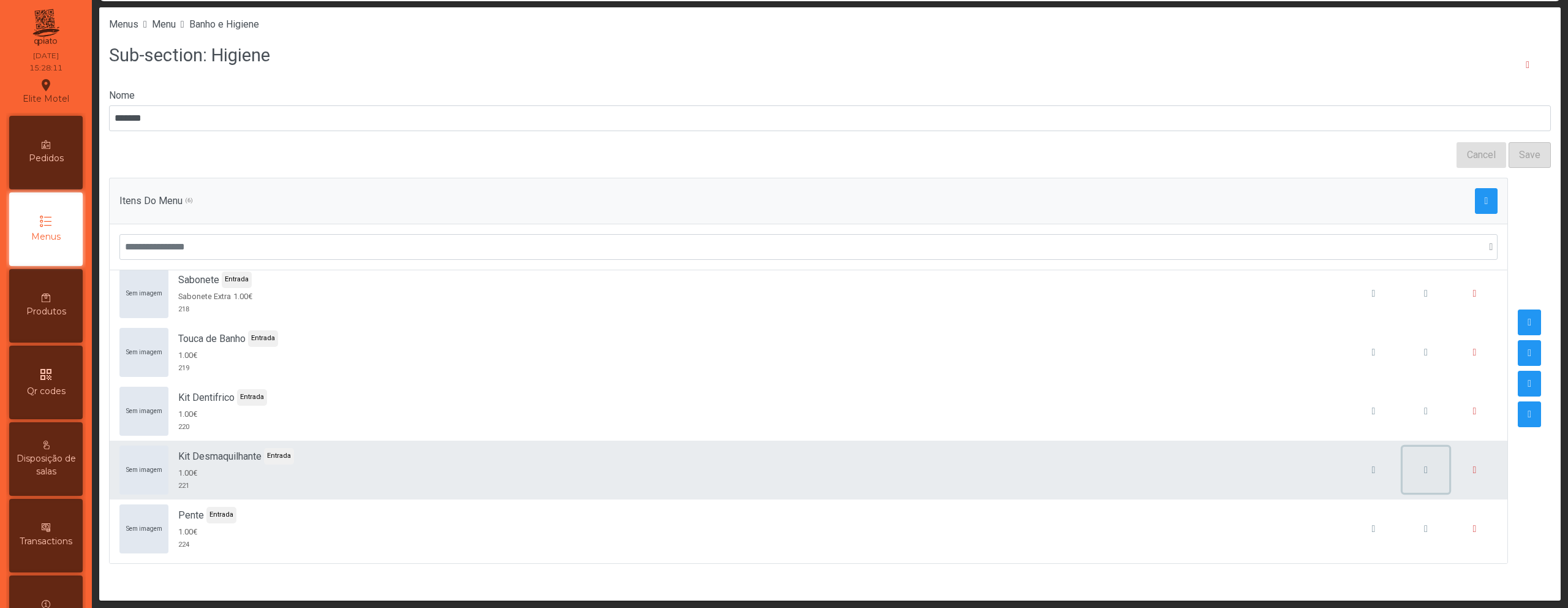
click at [1424, 471] on span "button" at bounding box center [1425, 470] width 4 height 10
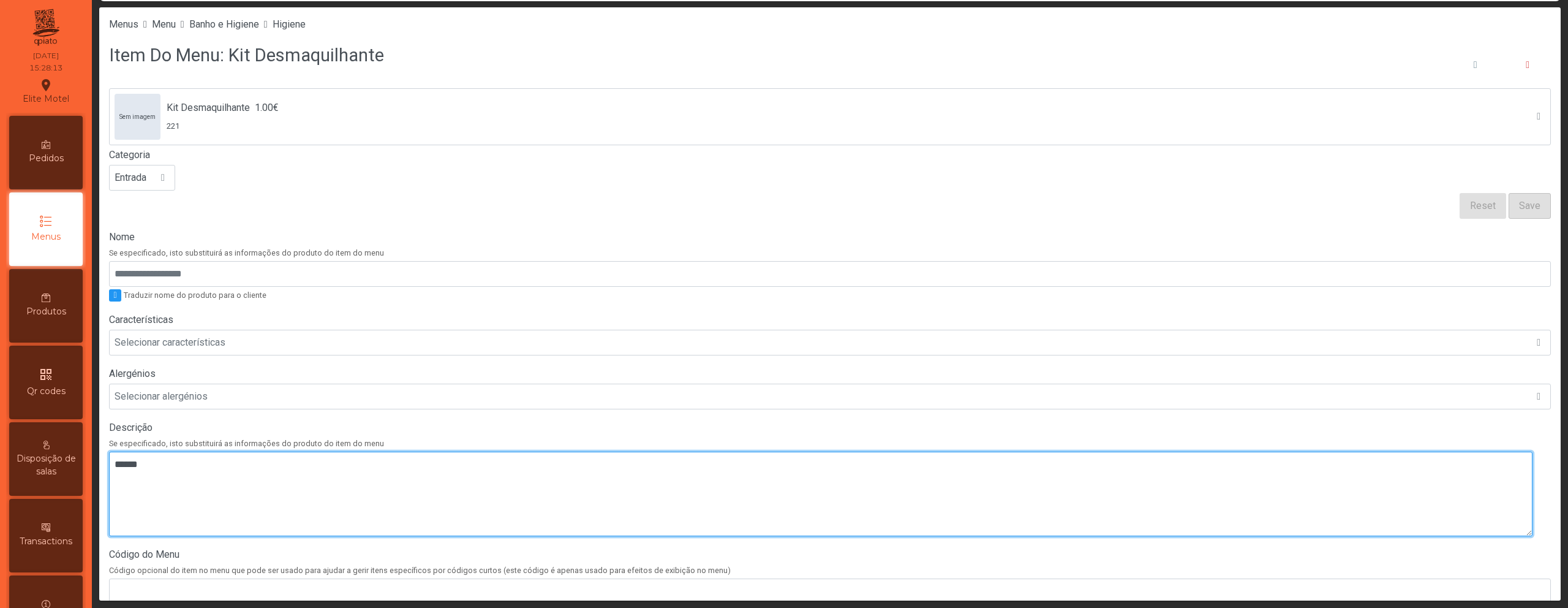
click at [214, 485] on textarea at bounding box center [821, 493] width 1423 height 85
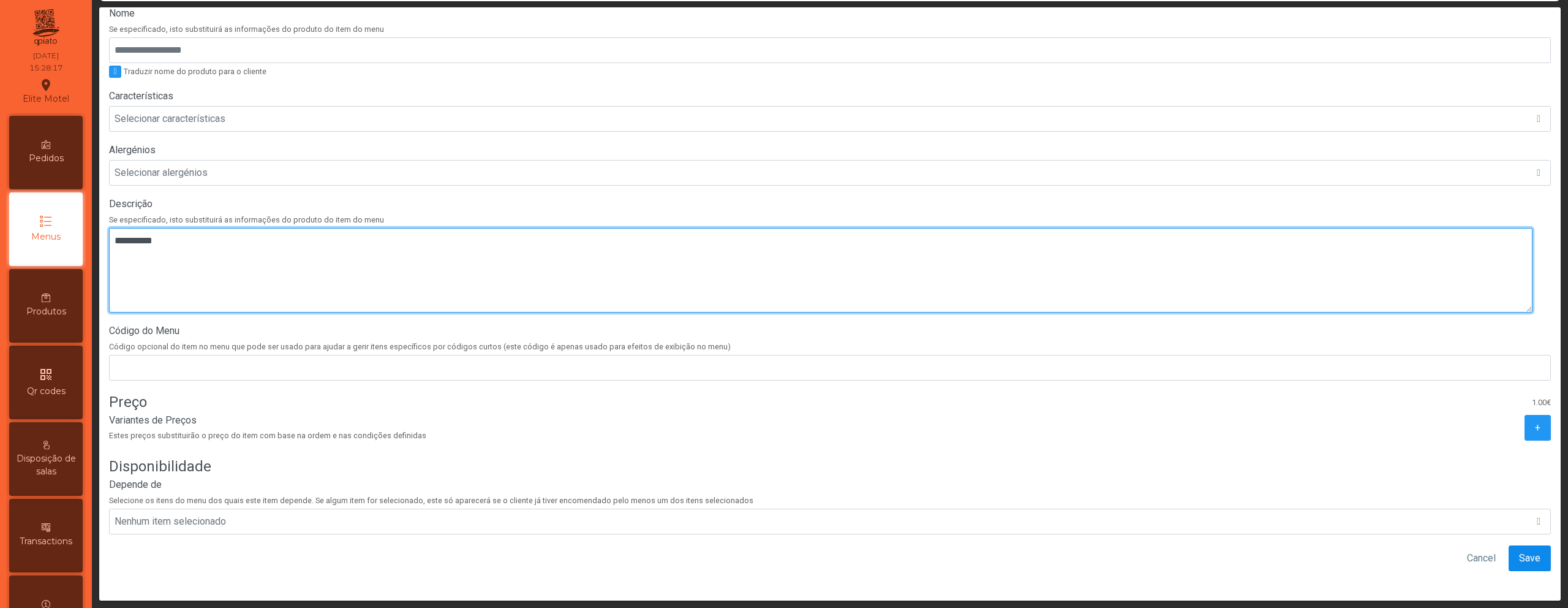
type textarea "**********"
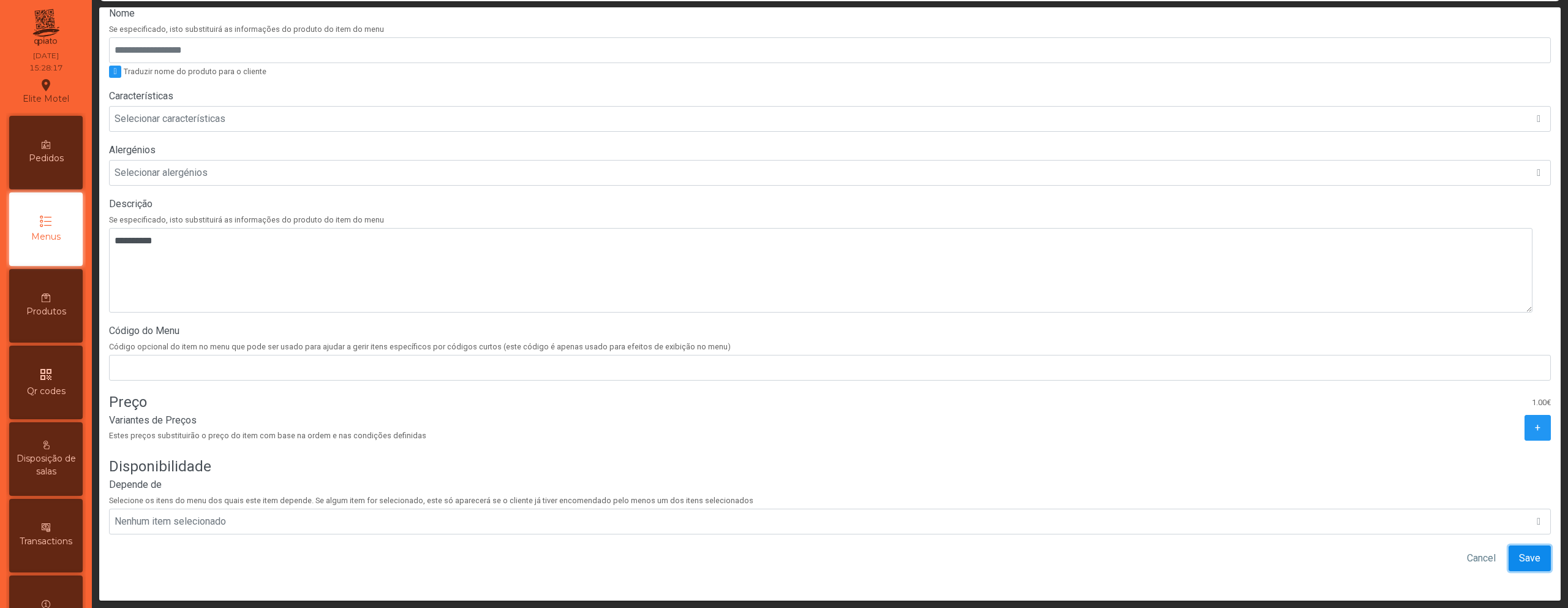
click at [1519, 551] on span "Save" at bounding box center [1530, 558] width 22 height 15
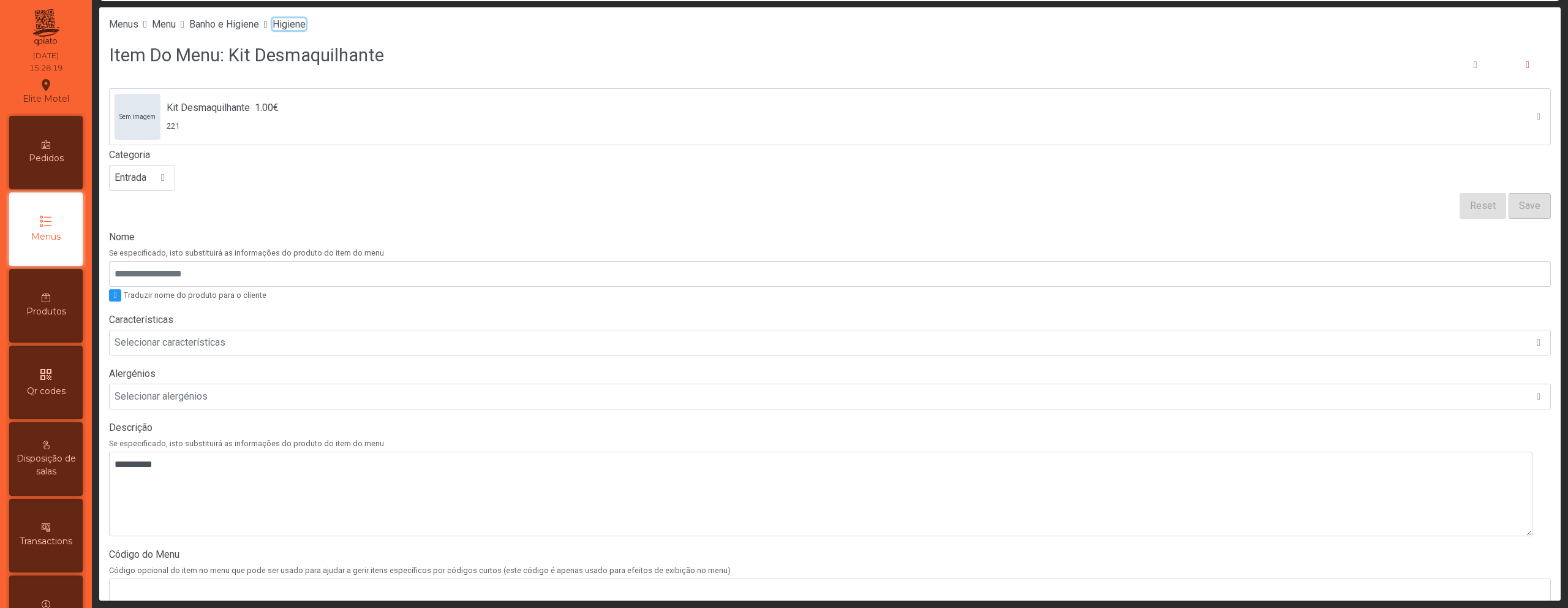
click at [305, 22] on span "Higiene" at bounding box center [289, 24] width 33 height 12
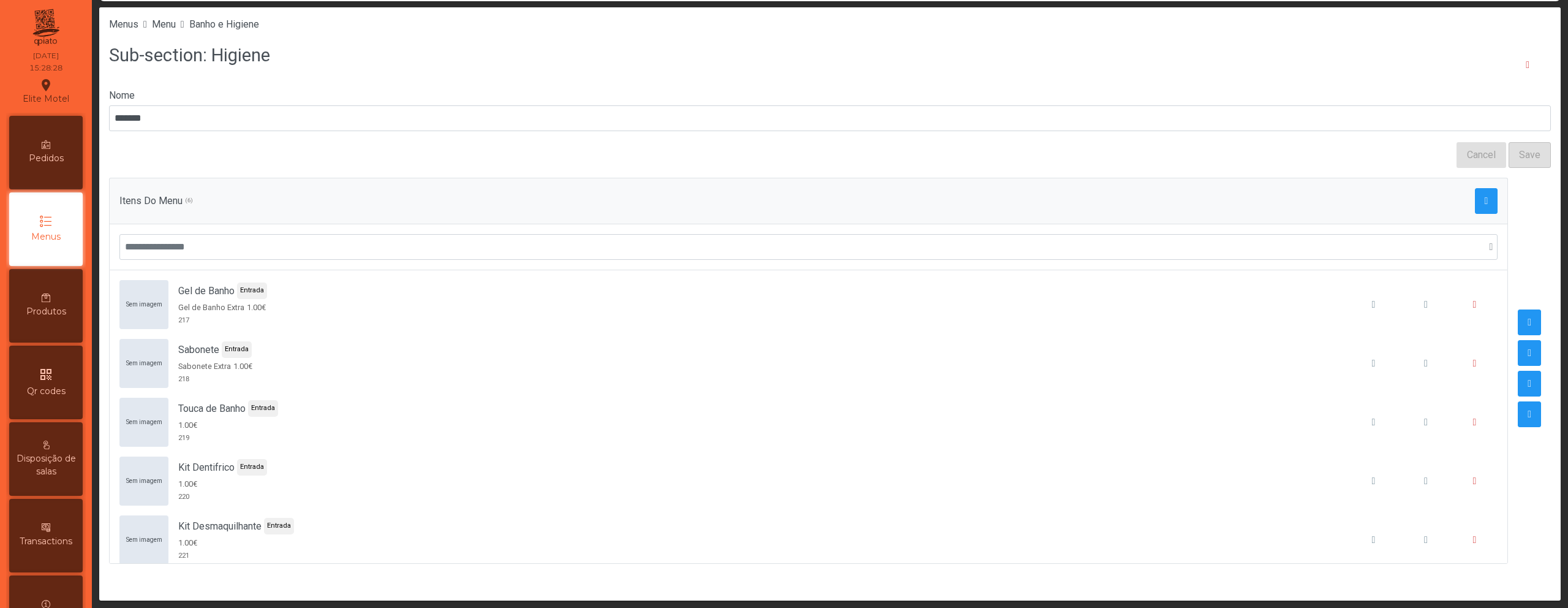
click at [241, 7] on div "Menus Menu Banho e Higiene" at bounding box center [829, 24] width 1461 height 34
click at [241, 19] on span "Banho e Higiene" at bounding box center [224, 24] width 70 height 12
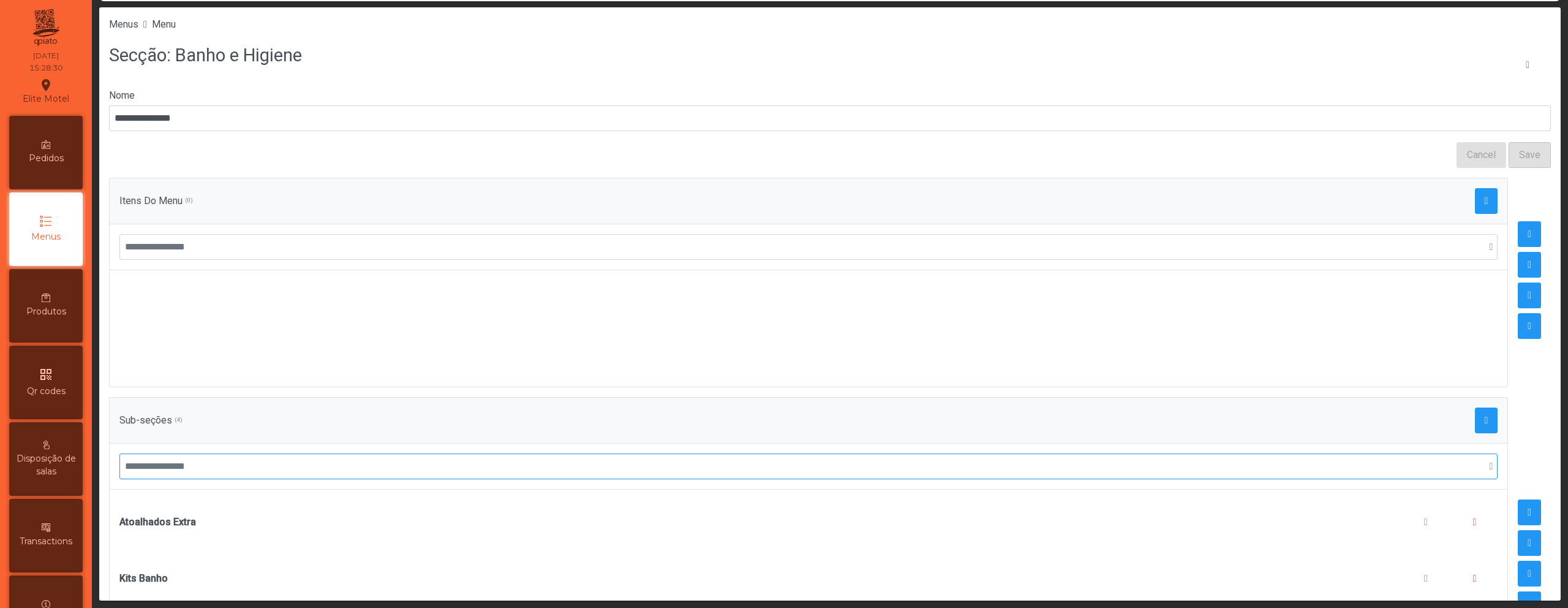
scroll to position [153, 0]
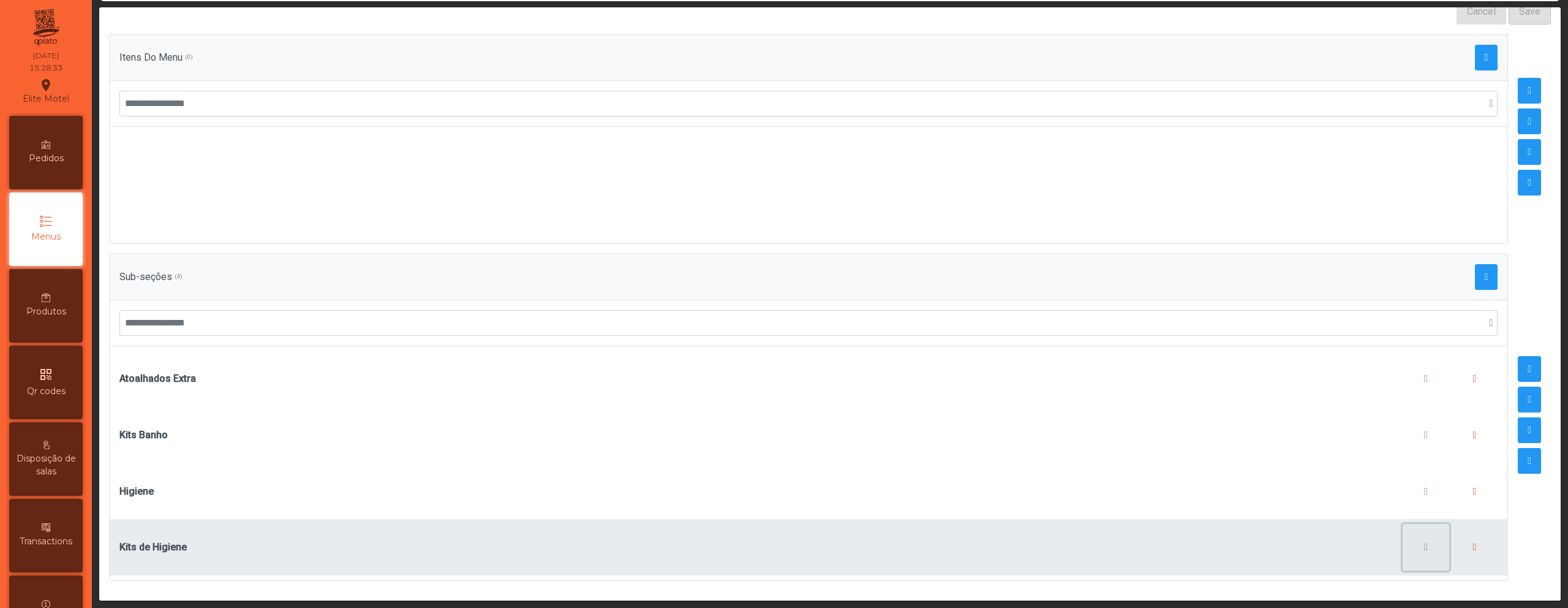
click at [1424, 542] on span "button" at bounding box center [1425, 547] width 4 height 10
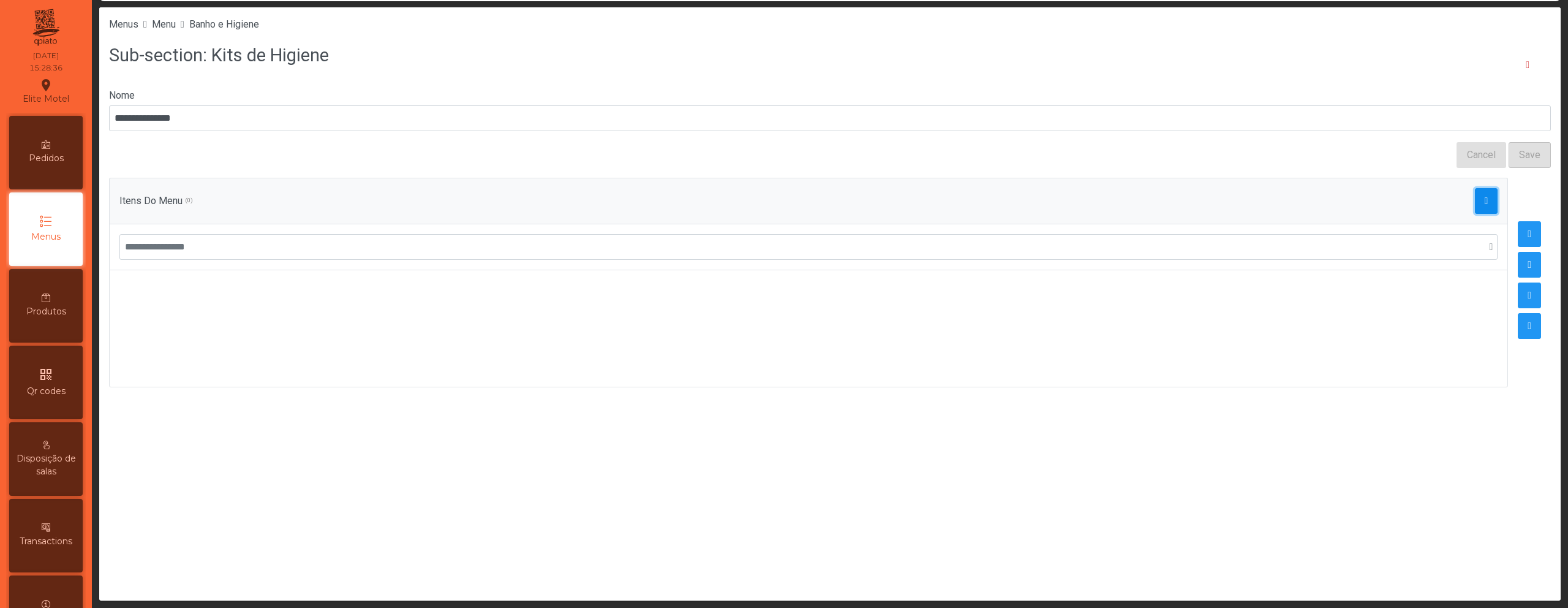
click at [1484, 205] on span "button" at bounding box center [1486, 201] width 4 height 10
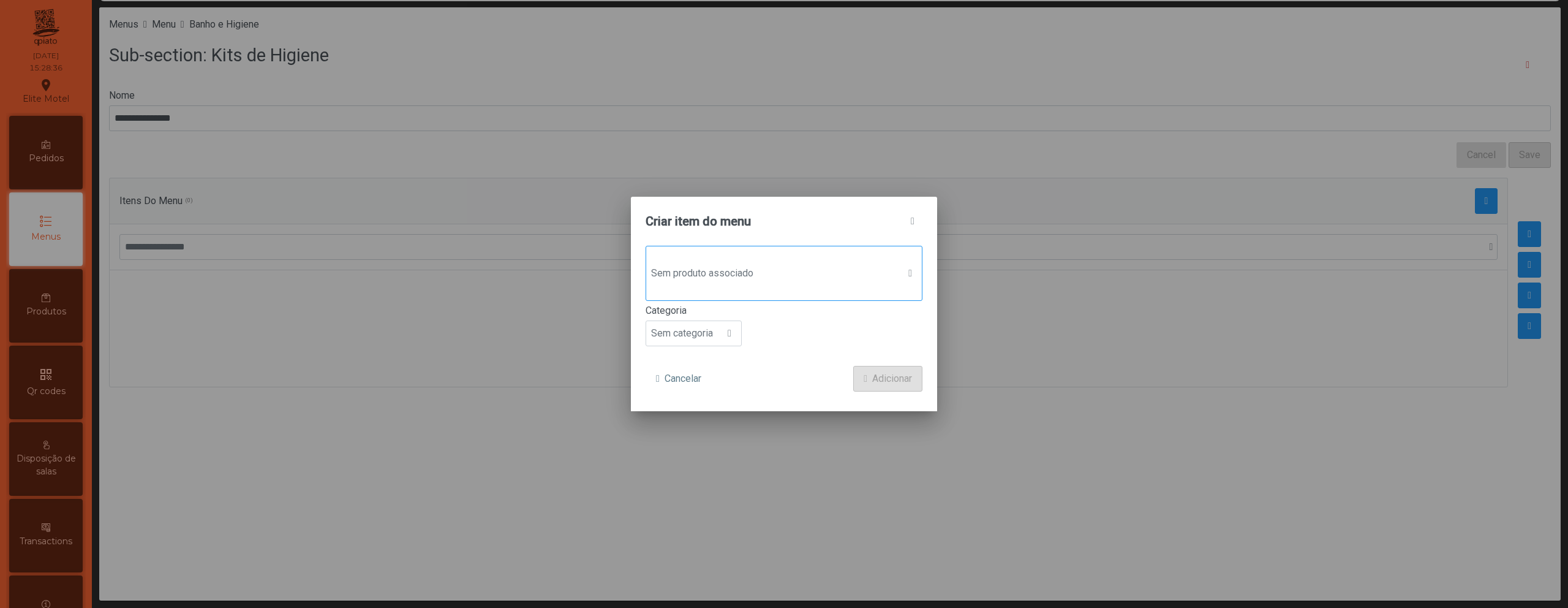
click at [798, 264] on span "Sem produto associado" at bounding box center [773, 274] width 253 height 25
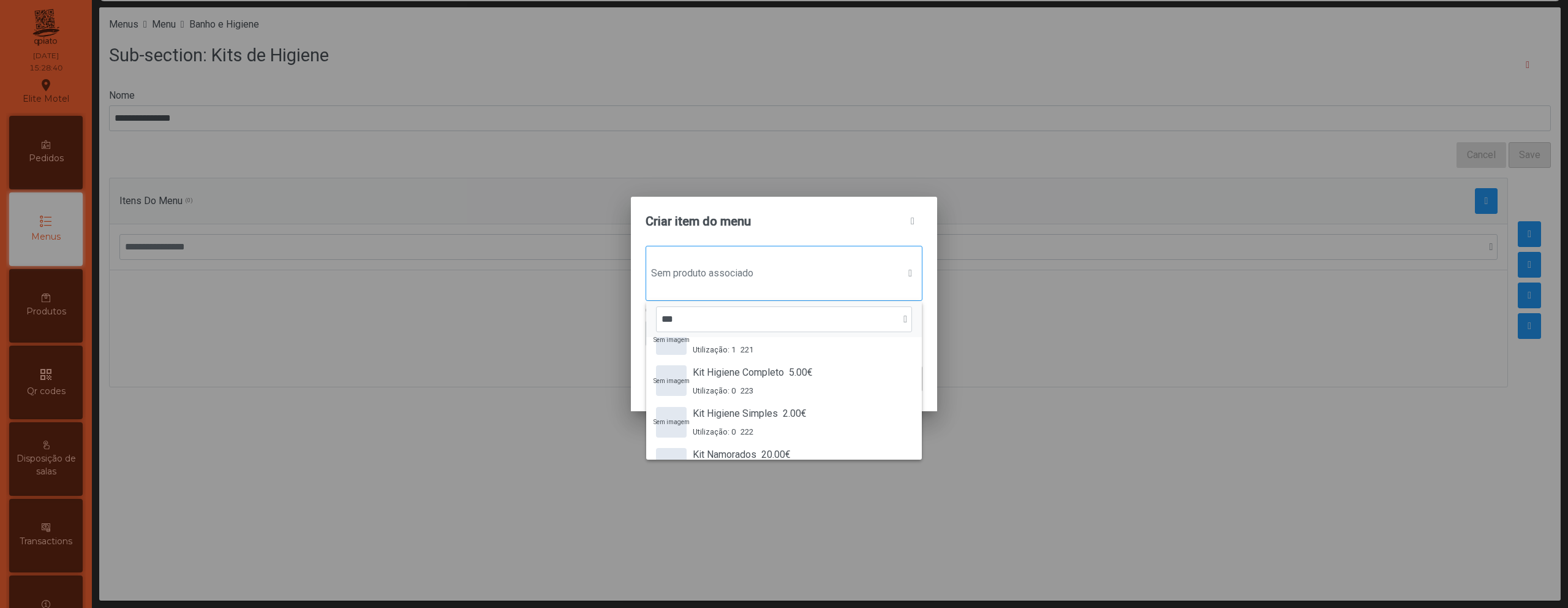
scroll to position [145, 0]
type input "***"
click at [781, 416] on div "Kit Higiene Simples 2.00€" at bounding box center [750, 414] width 114 height 15
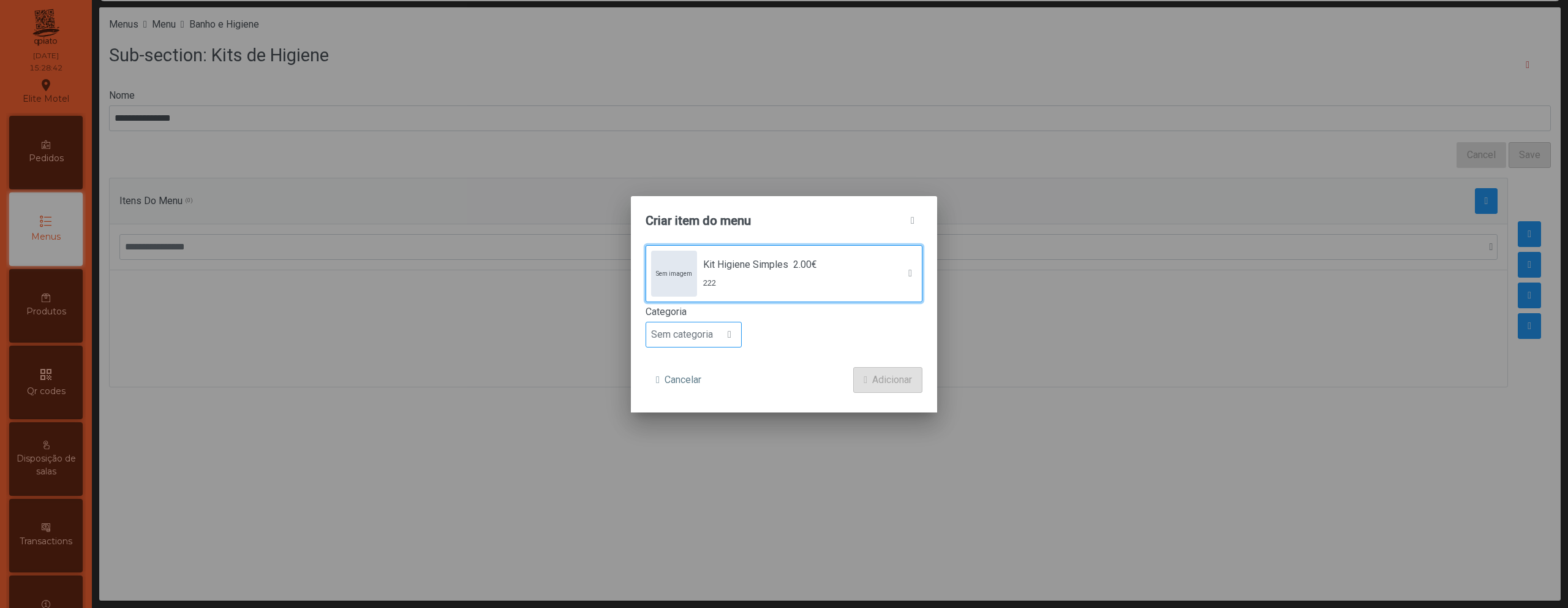
click at [722, 335] on div at bounding box center [729, 335] width 23 height 25
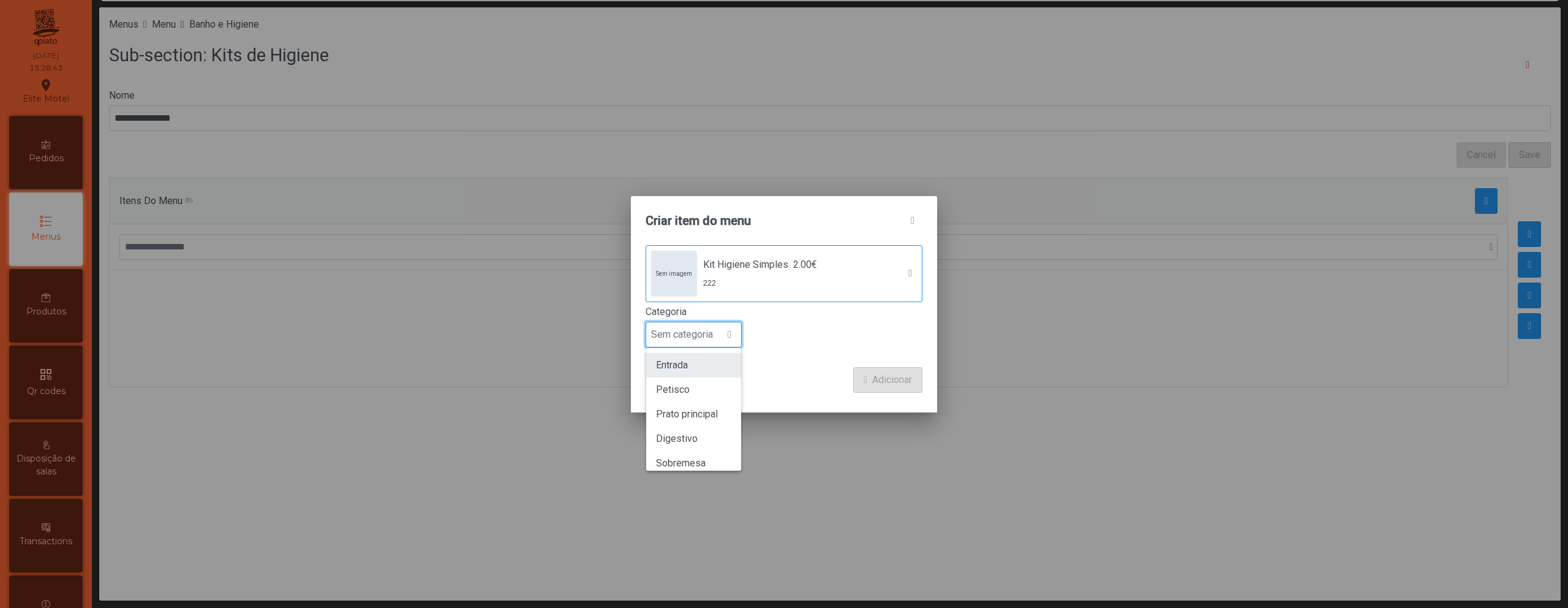
click at [717, 361] on li "Entrada" at bounding box center [694, 365] width 95 height 25
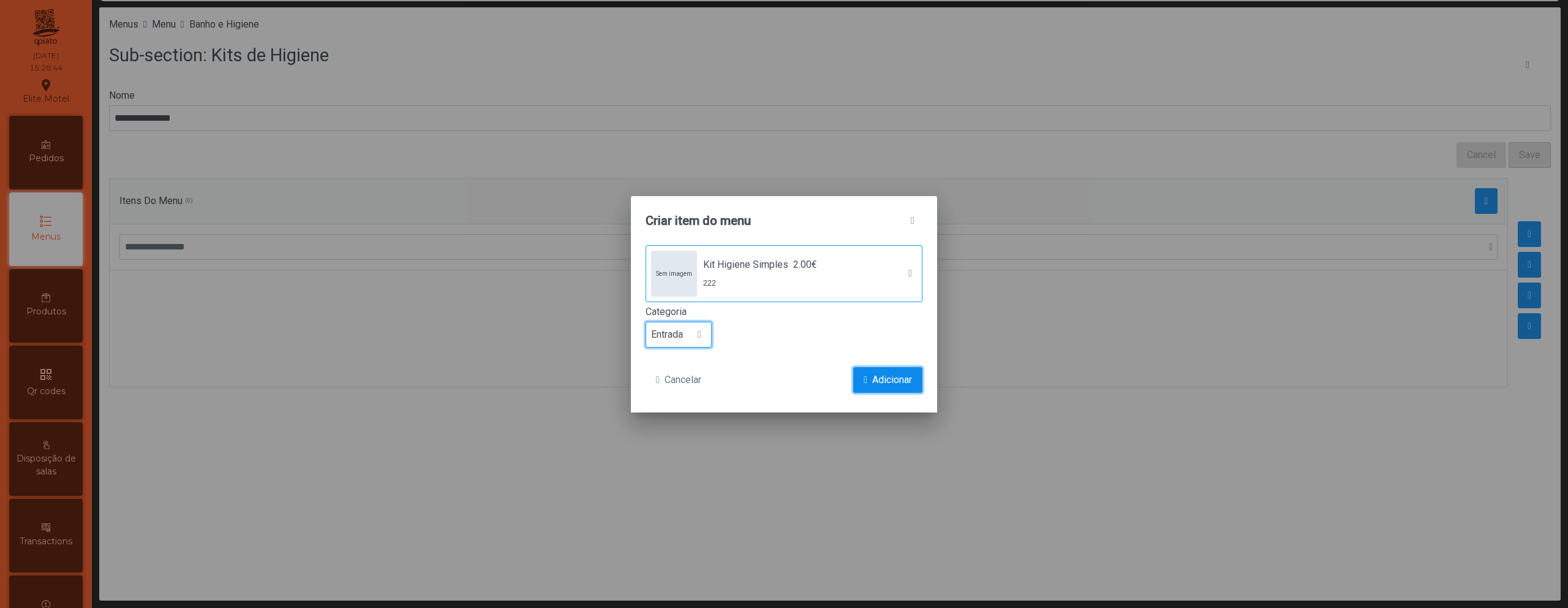
click at [889, 375] on span "Adicionar" at bounding box center [891, 379] width 40 height 15
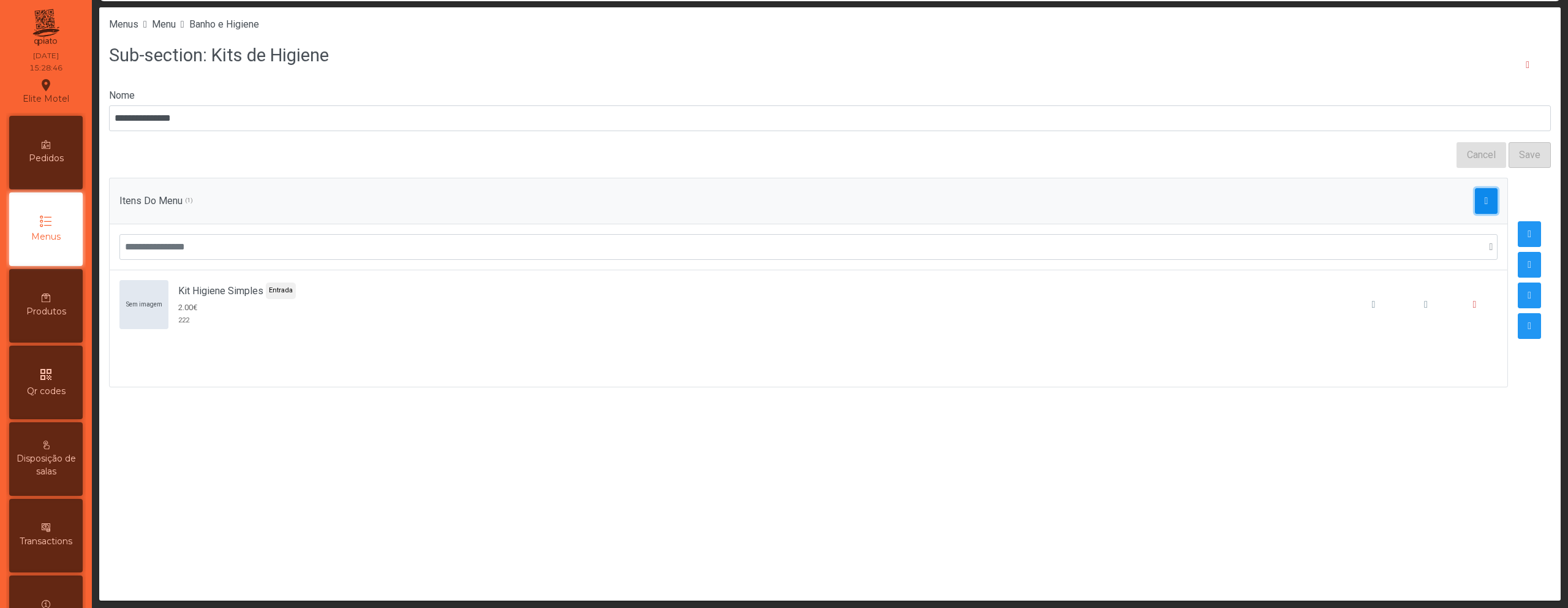
click at [1484, 200] on span "button" at bounding box center [1486, 201] width 4 height 10
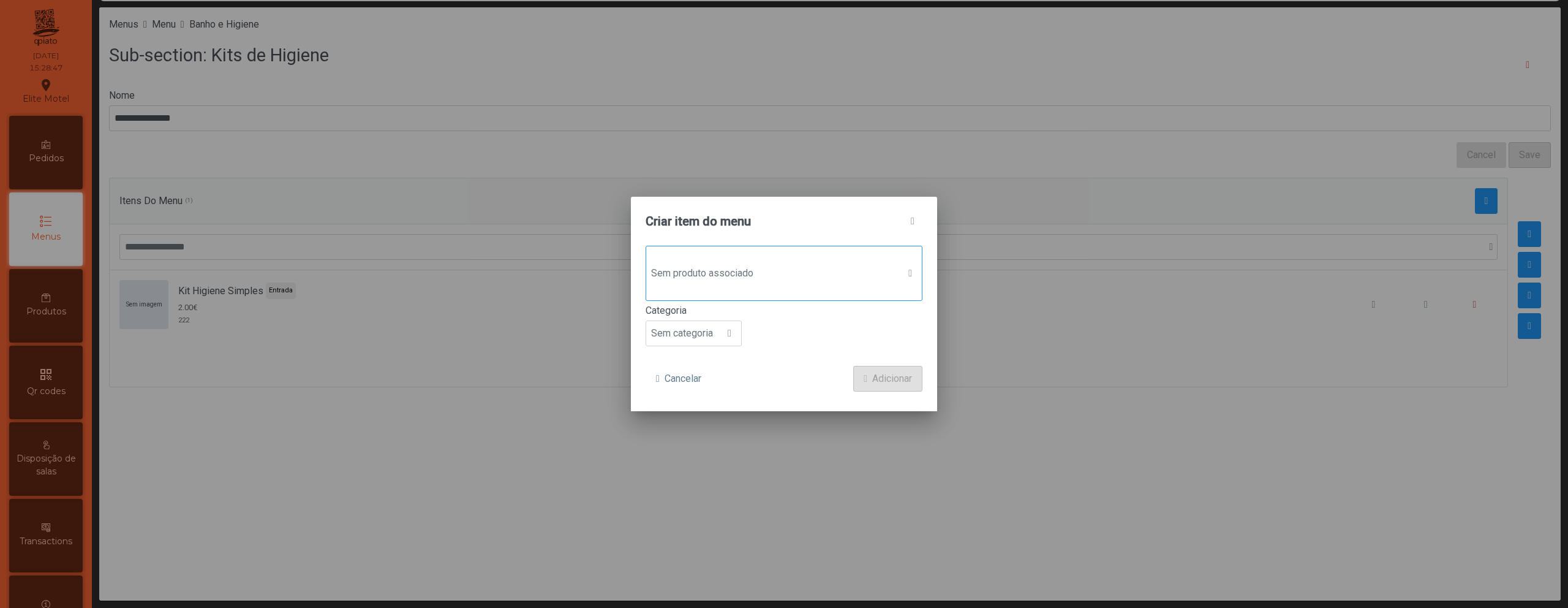
click at [821, 281] on span "Sem produto associado" at bounding box center [773, 274] width 253 height 25
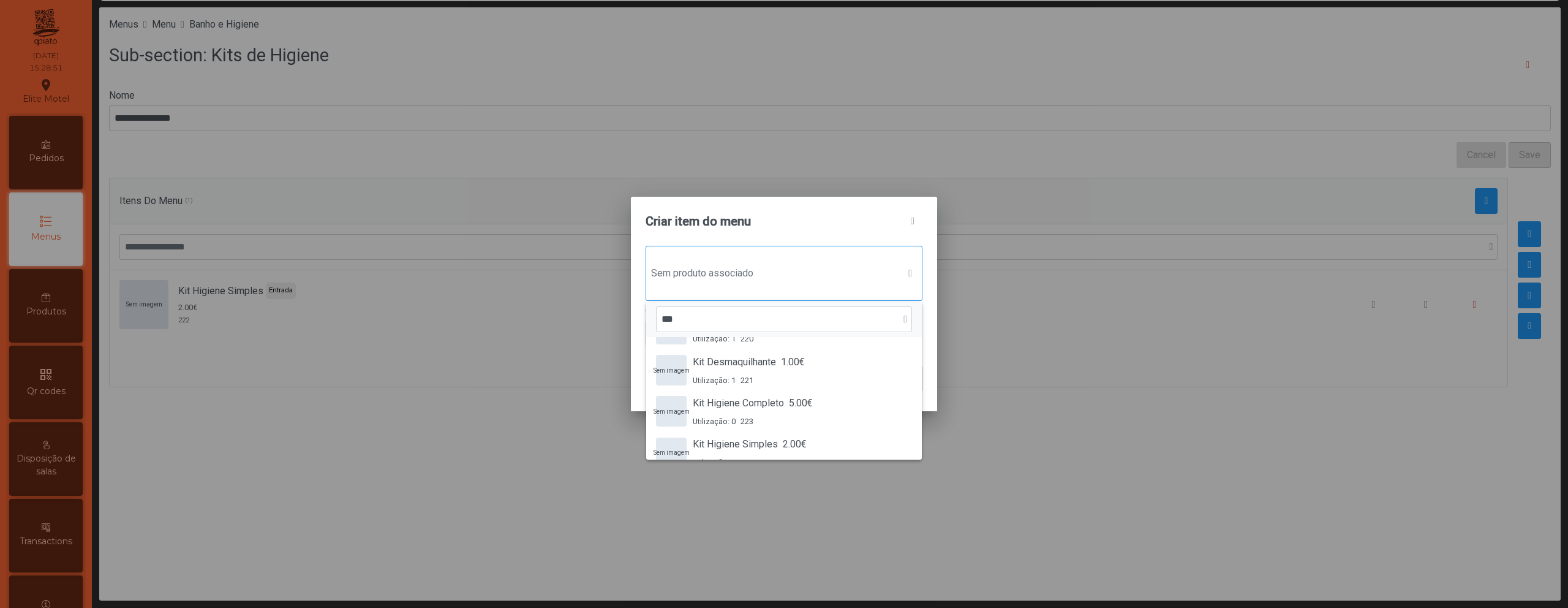
scroll to position [116, 0]
type input "***"
click at [748, 402] on span "Kit Higiene Completo" at bounding box center [739, 402] width 91 height 15
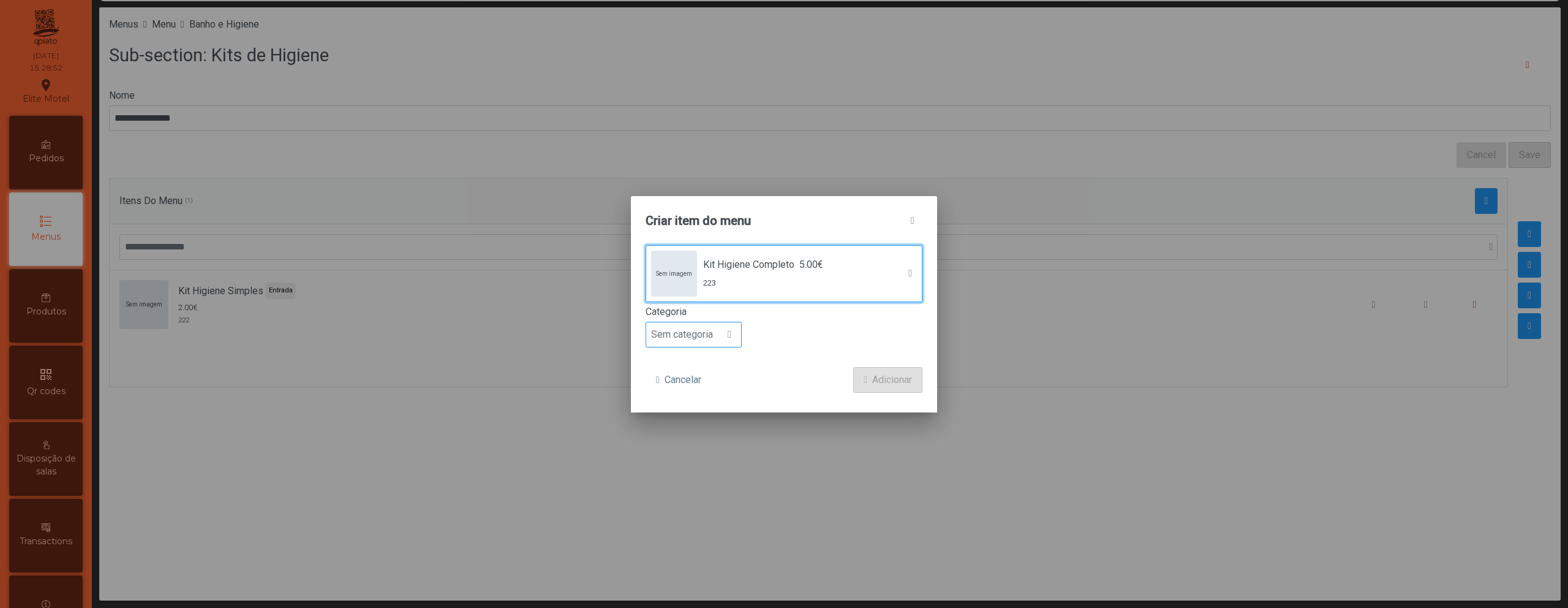
click at [710, 335] on span "Sem categoria" at bounding box center [682, 335] width 71 height 25
click at [711, 361] on li "Entrada" at bounding box center [694, 365] width 95 height 25
click at [872, 374] on span "Adicionar" at bounding box center [891, 379] width 40 height 15
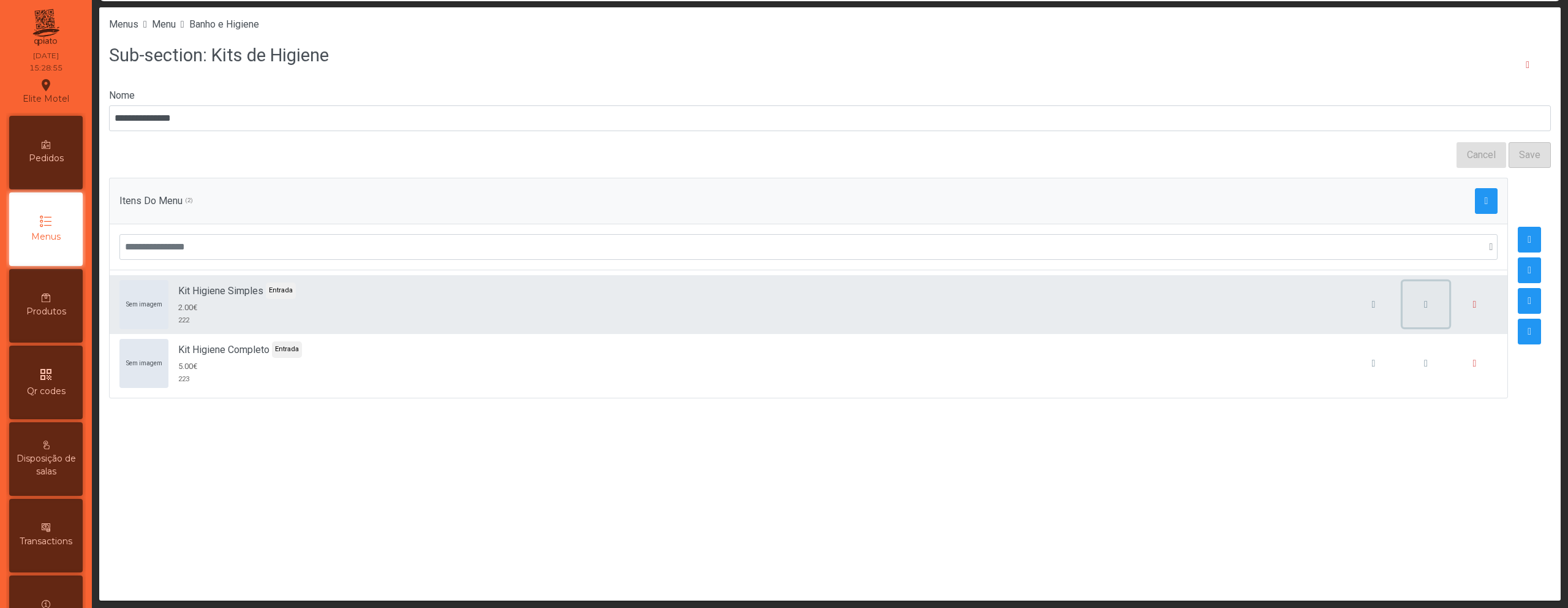
click at [1421, 311] on button "button" at bounding box center [1425, 305] width 47 height 47
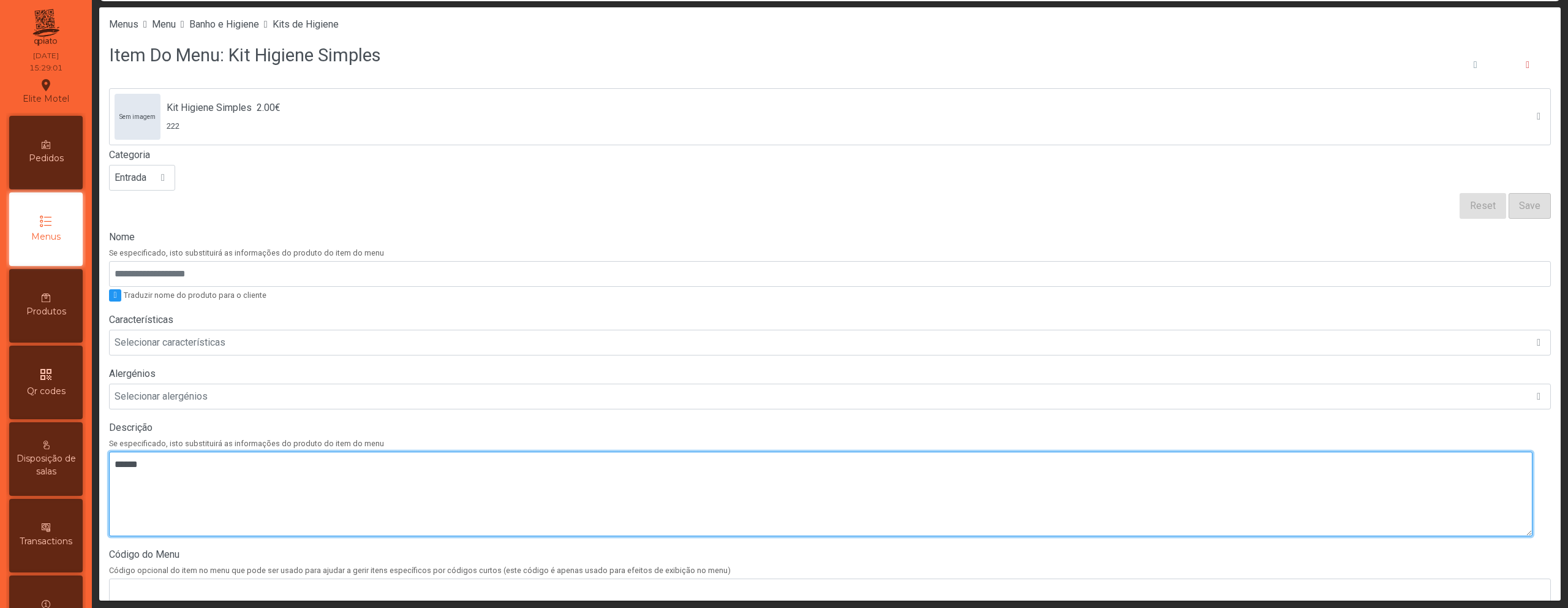
click at [538, 502] on textarea at bounding box center [821, 493] width 1423 height 85
paste textarea "**********"
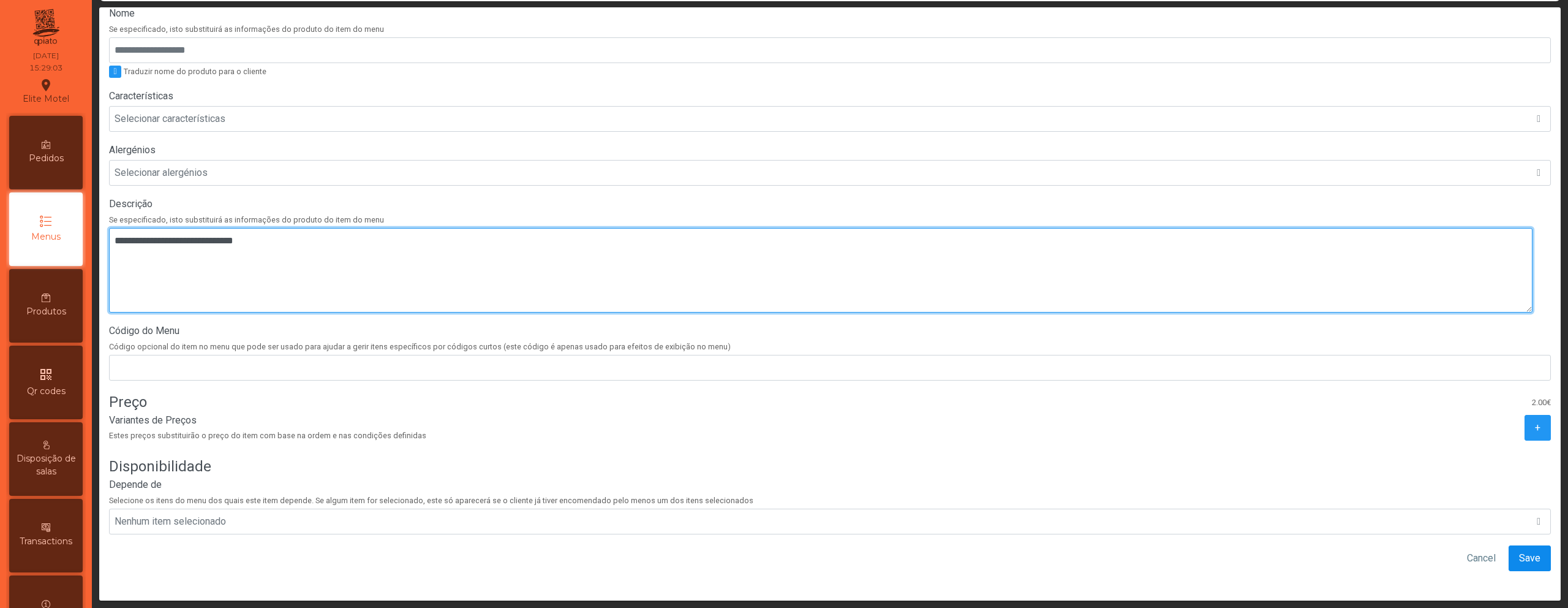
type textarea "**********"
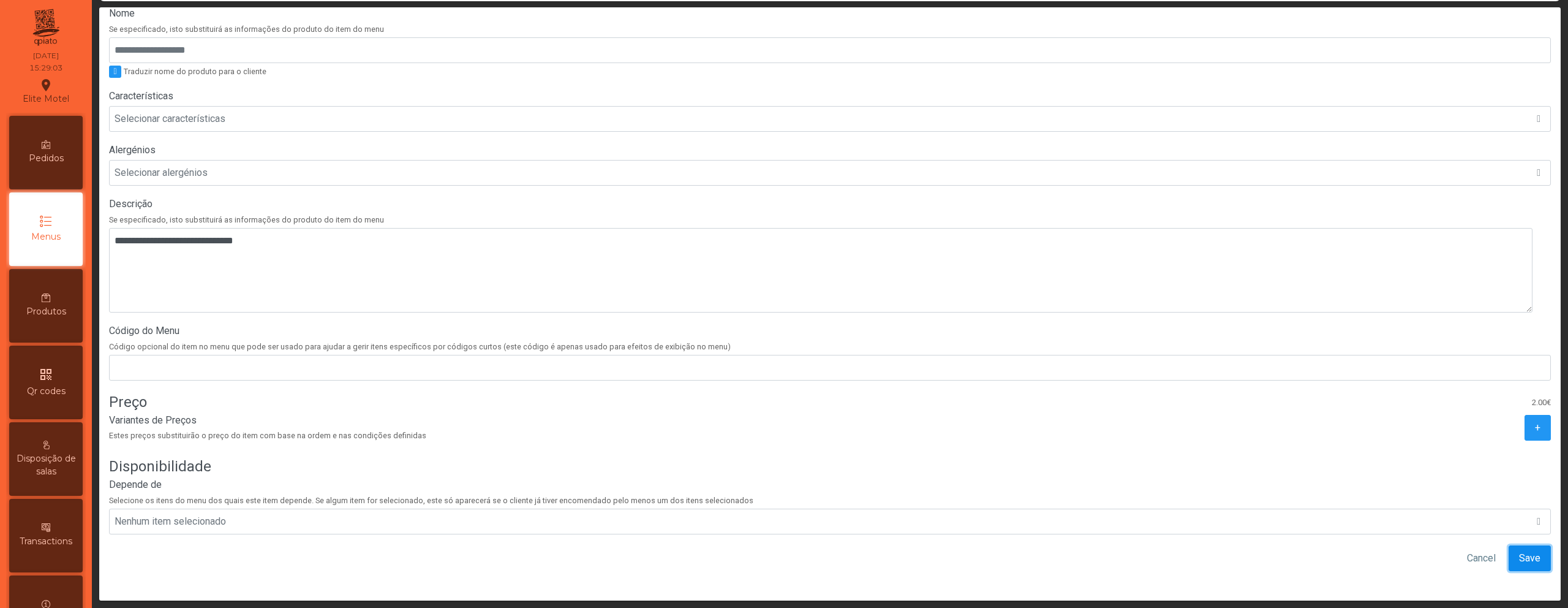
click at [1519, 551] on span "Save" at bounding box center [1530, 558] width 22 height 15
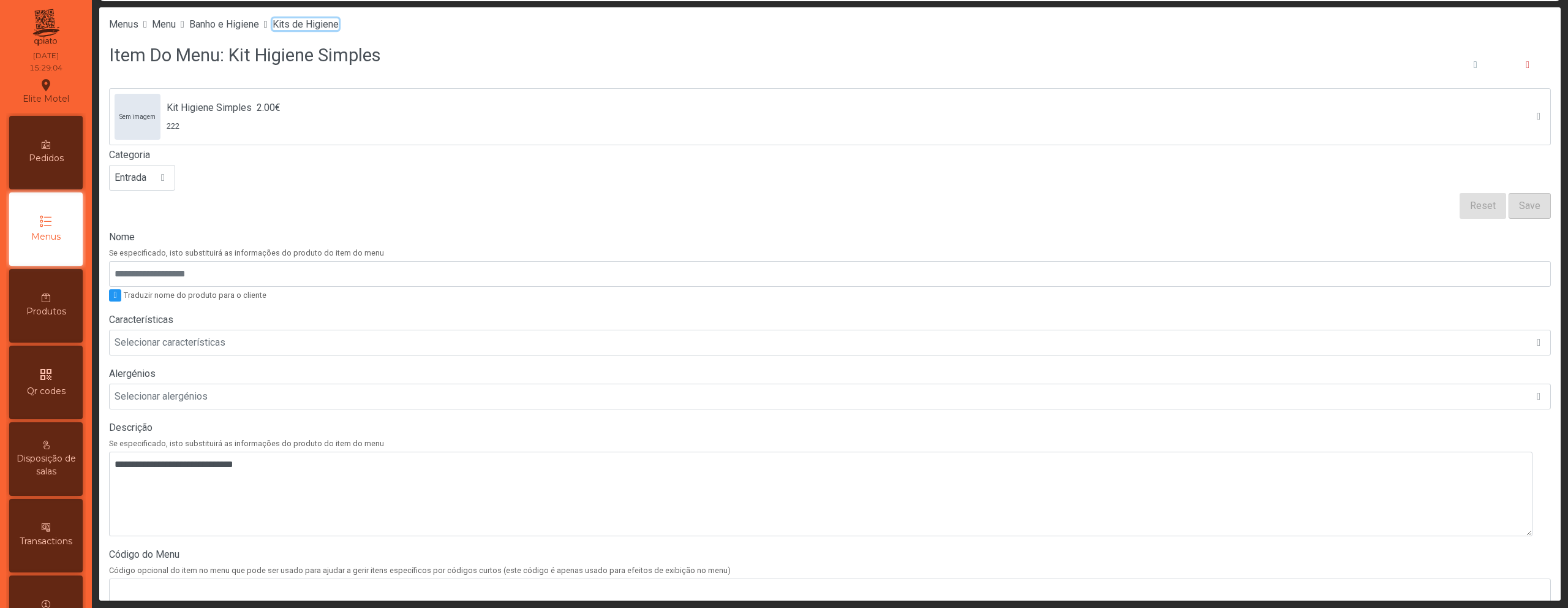
click at [323, 19] on span "Kits de Higiene" at bounding box center [305, 24] width 66 height 12
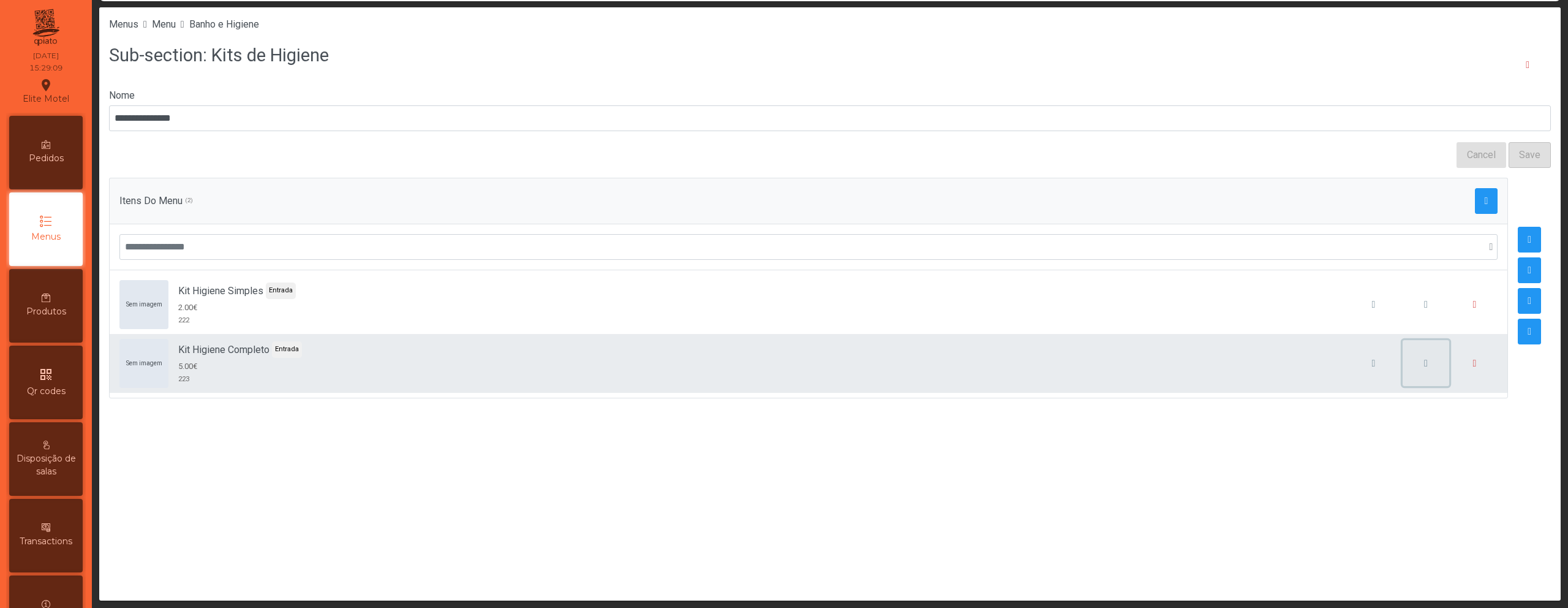
click at [1424, 368] on span "button" at bounding box center [1425, 363] width 4 height 10
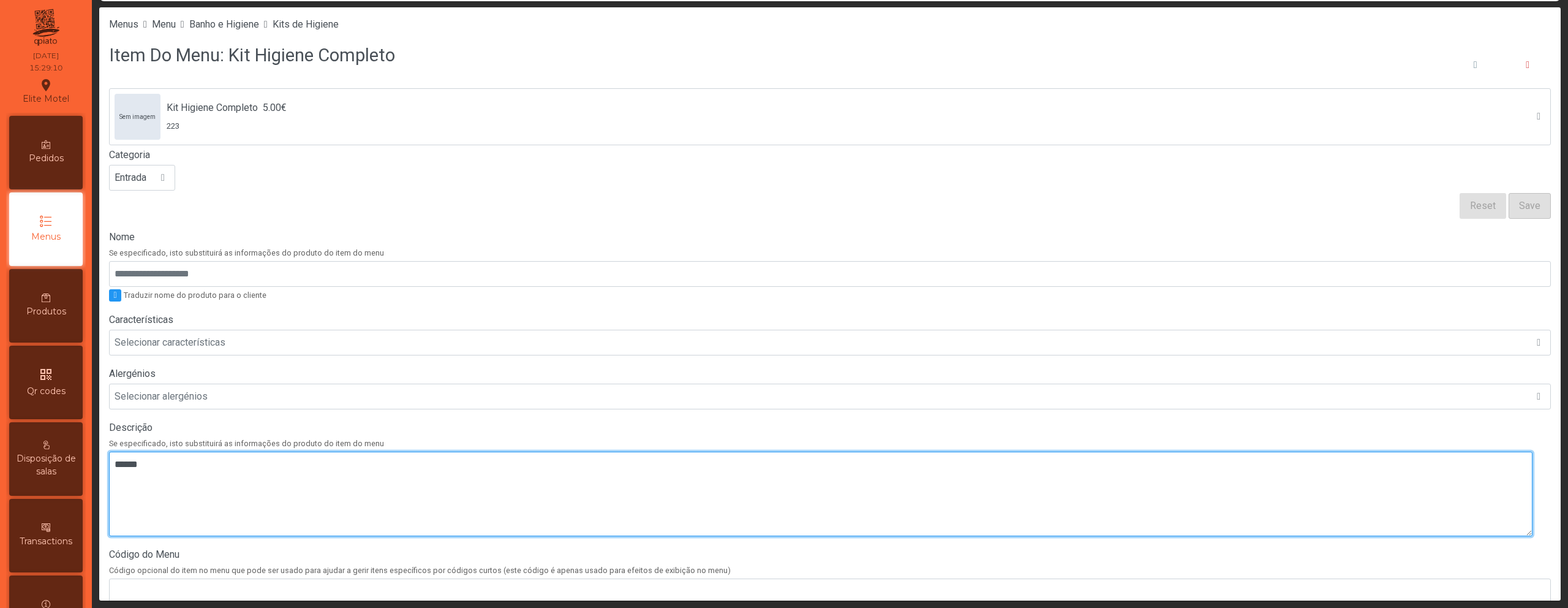
click at [406, 483] on textarea at bounding box center [821, 493] width 1423 height 85
paste textarea "**********"
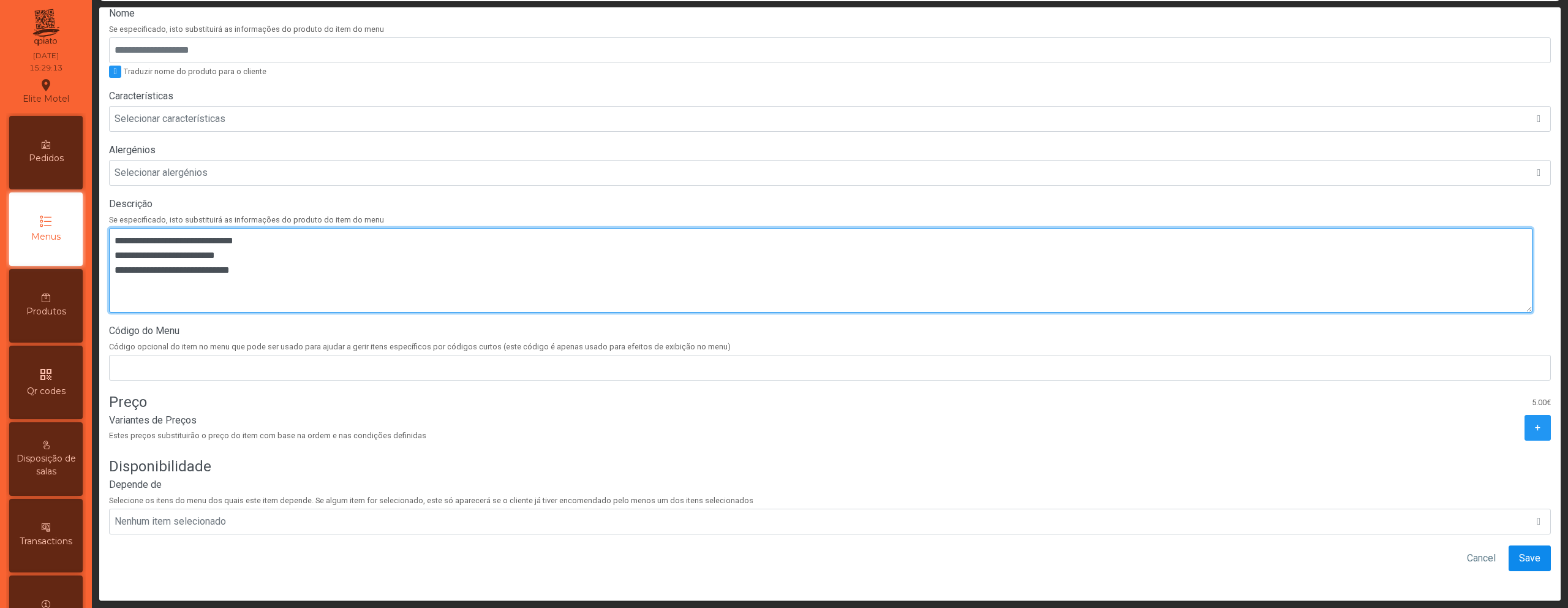
type textarea "**********"
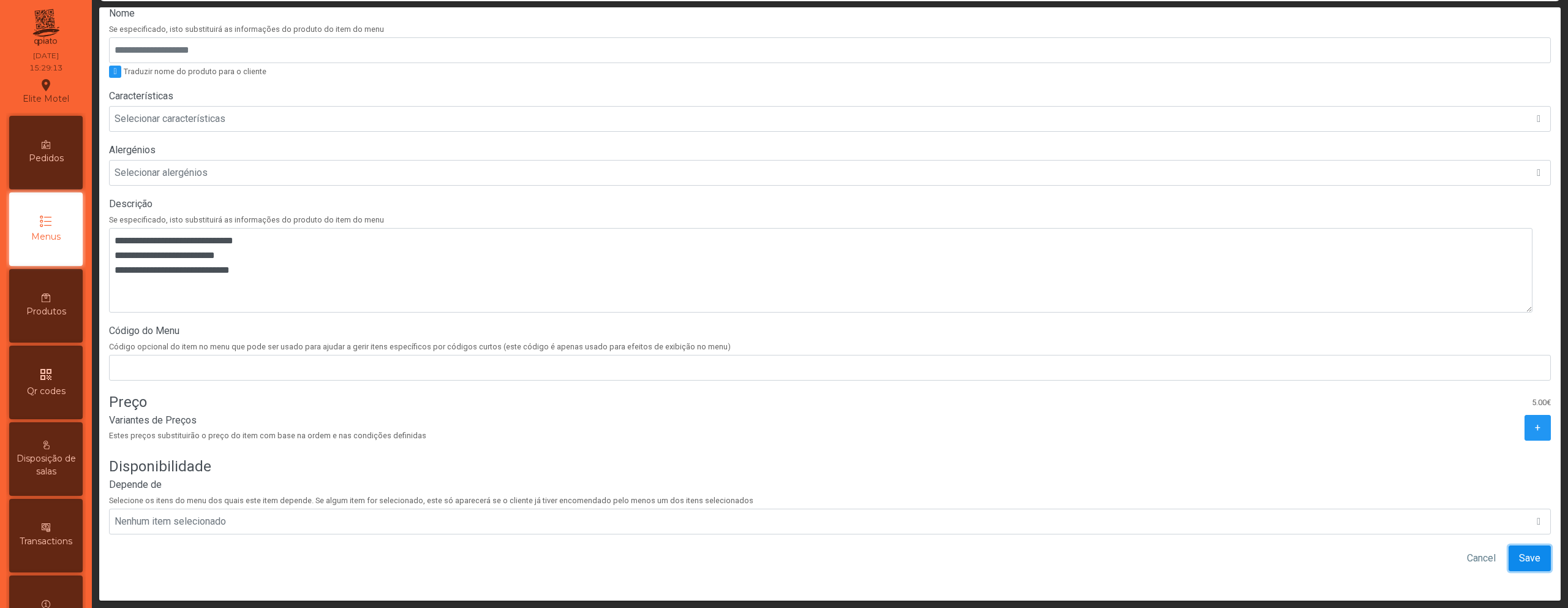
click at [1519, 551] on span "Save" at bounding box center [1530, 558] width 22 height 15
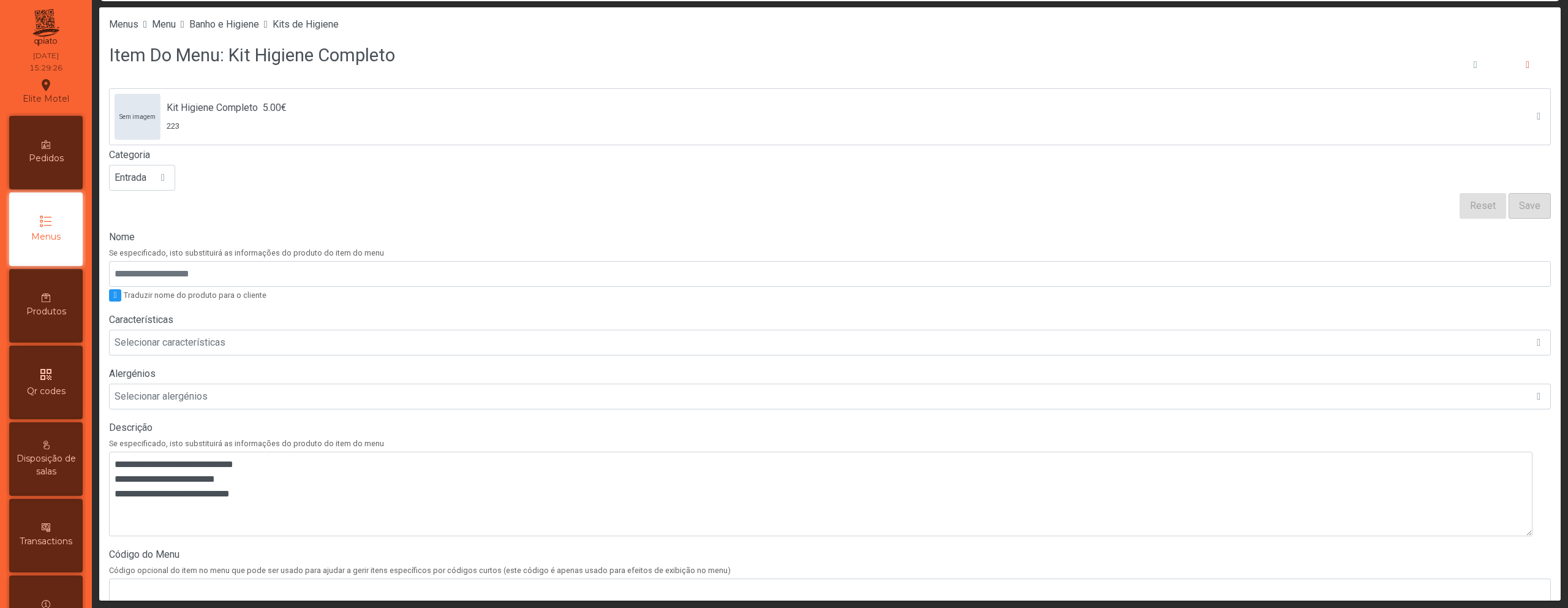
click at [65, 392] on span "Qr codes" at bounding box center [47, 391] width 39 height 13
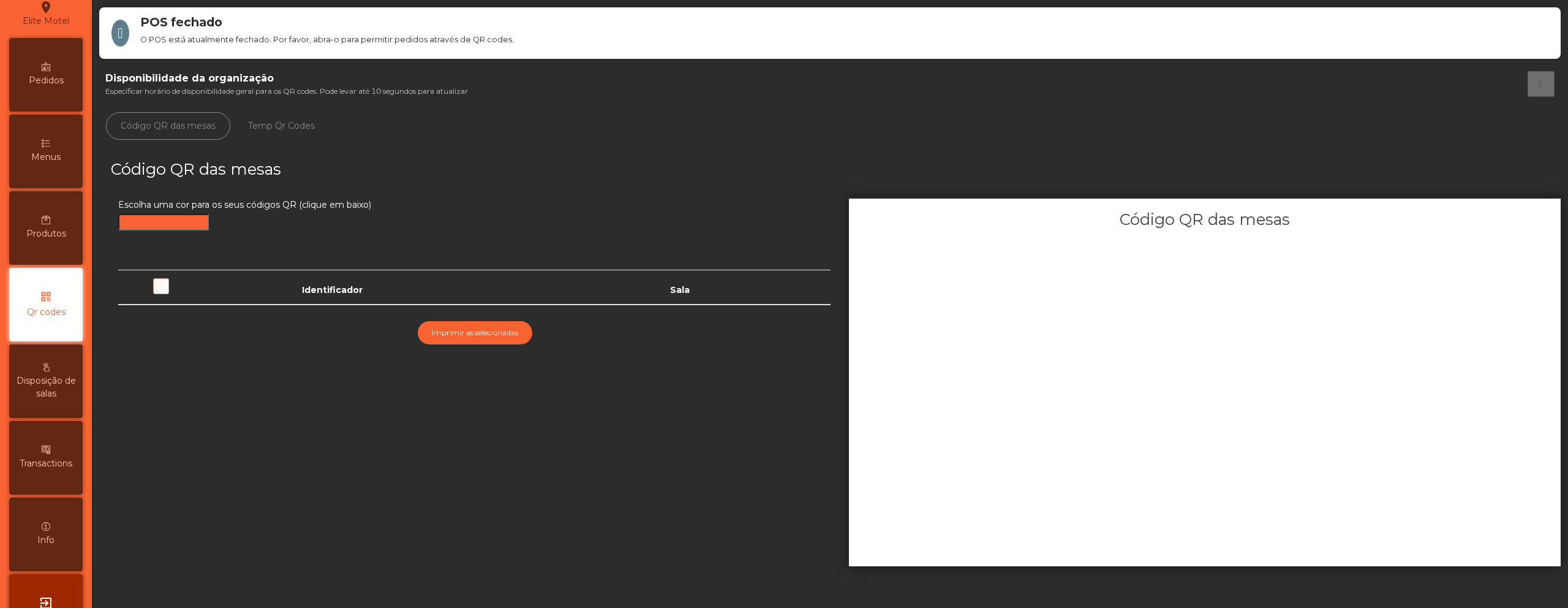
scroll to position [78, 0]
click at [50, 363] on icon at bounding box center [46, 366] width 9 height 9
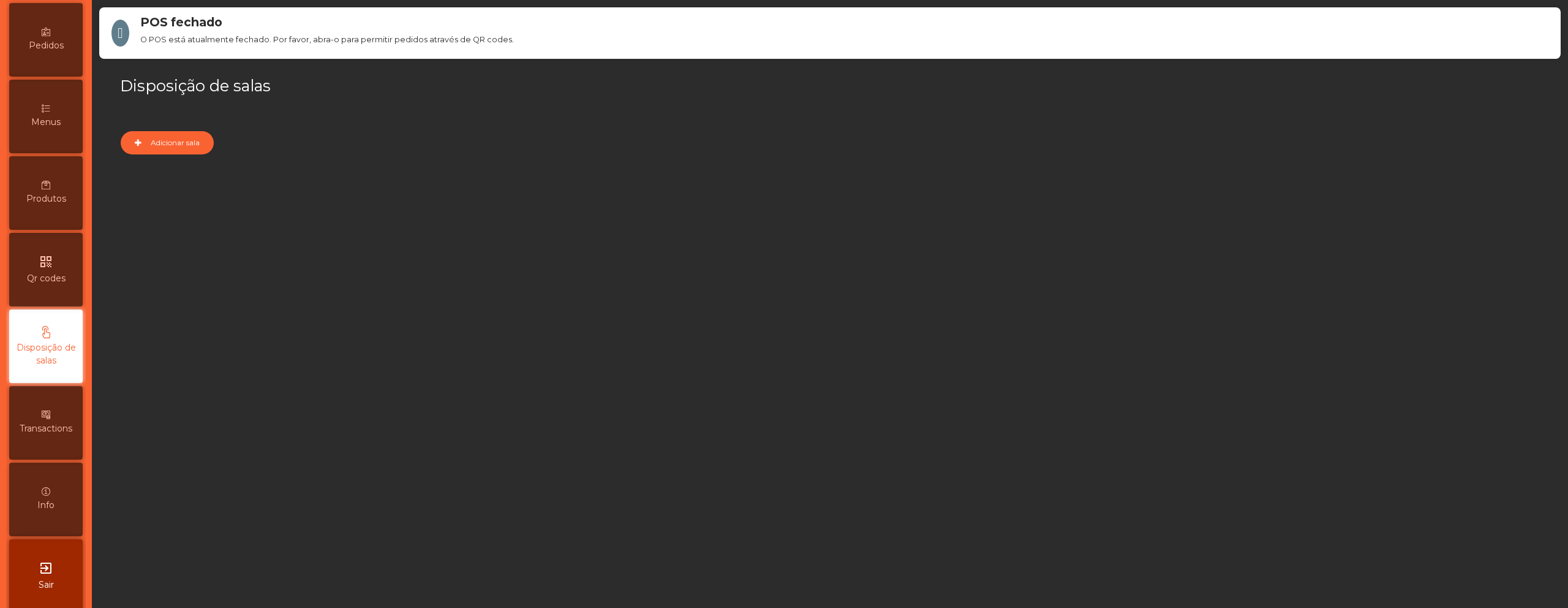
scroll to position [127, 0]
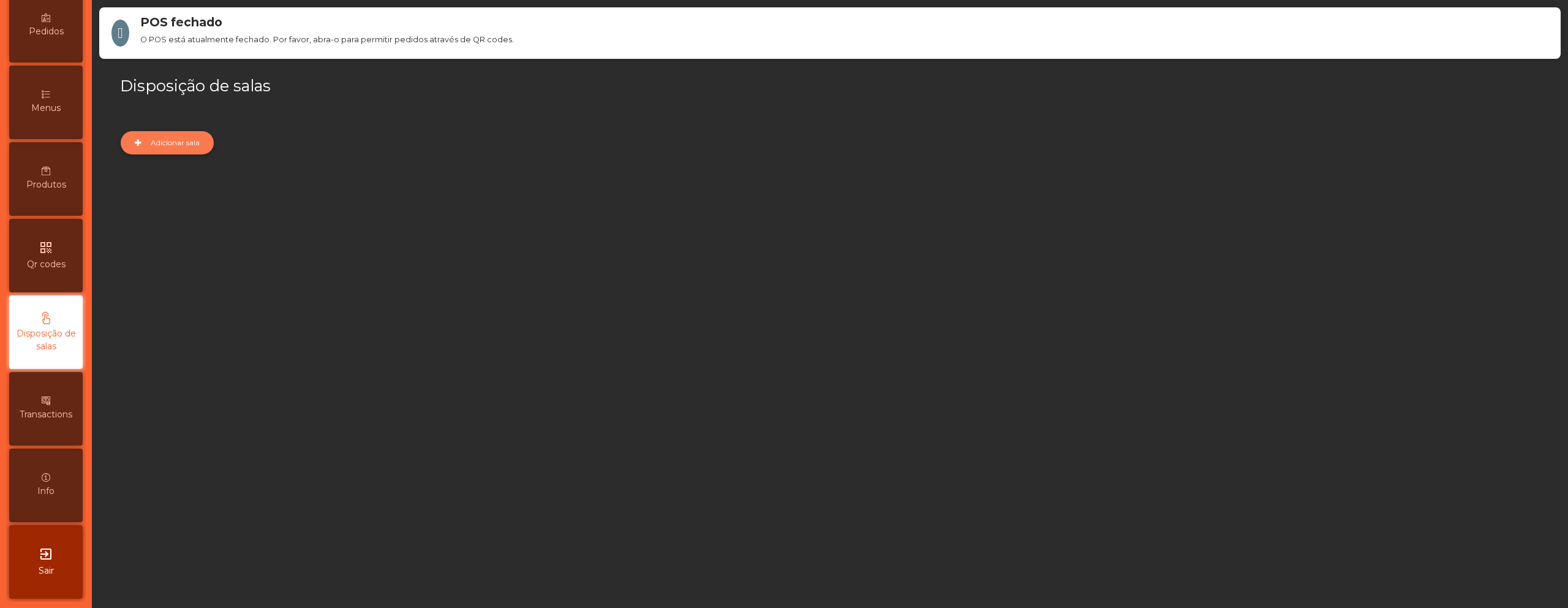
click at [174, 136] on button "Adicionar sala" at bounding box center [167, 143] width 93 height 23
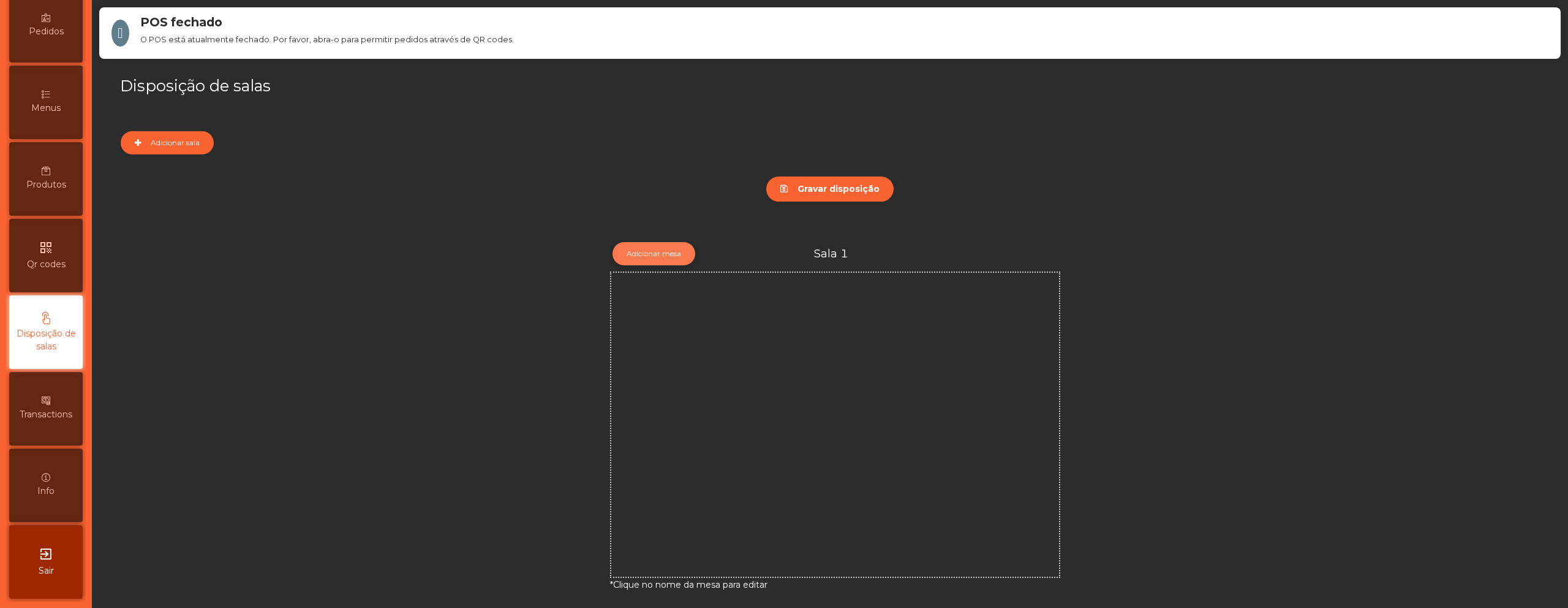
click at [676, 258] on button "Adicionar mesa" at bounding box center [653, 254] width 83 height 23
drag, startPoint x: 612, startPoint y: 281, endPoint x: 688, endPoint y: 320, distance: 85.4
click at [624, 285] on icon at bounding box center [618, 279] width 12 height 12
click at [845, 256] on icon "edit" at bounding box center [850, 252] width 11 height 11
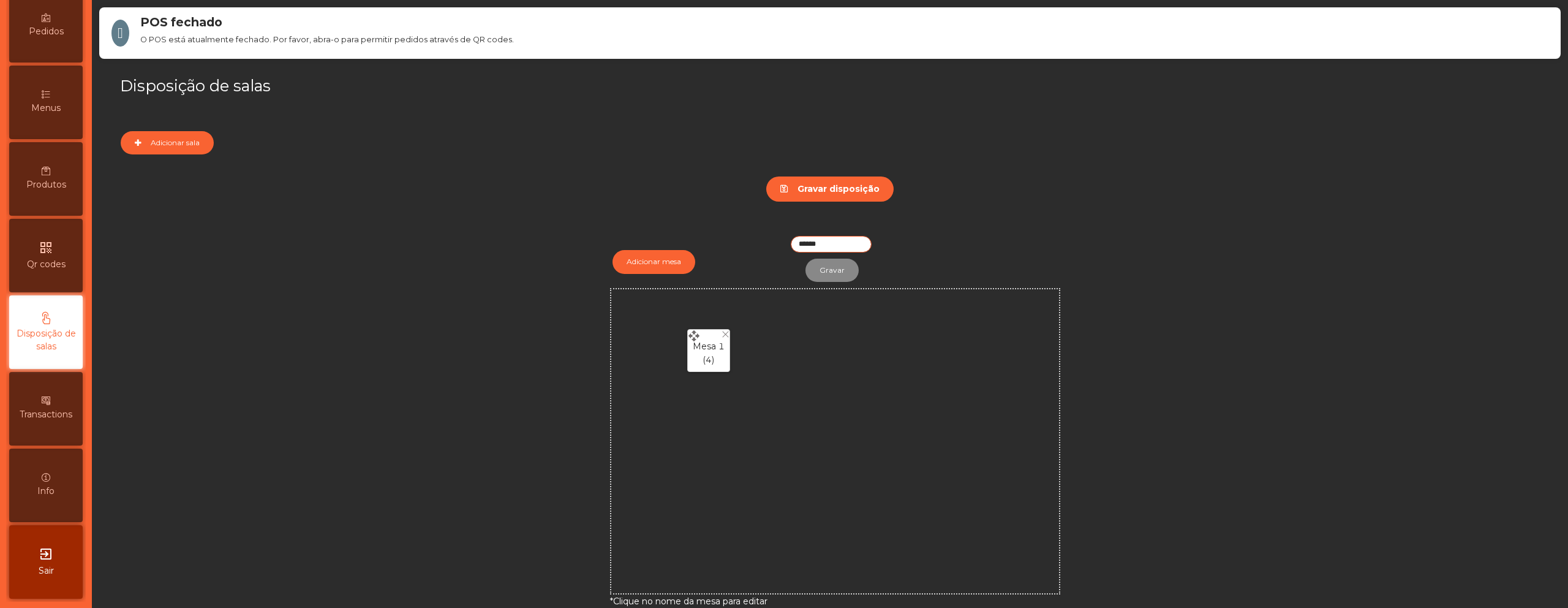
click at [810, 244] on input "******" at bounding box center [831, 244] width 81 height 16
type input "*******"
click at [826, 273] on button "Gravar" at bounding box center [832, 270] width 53 height 23
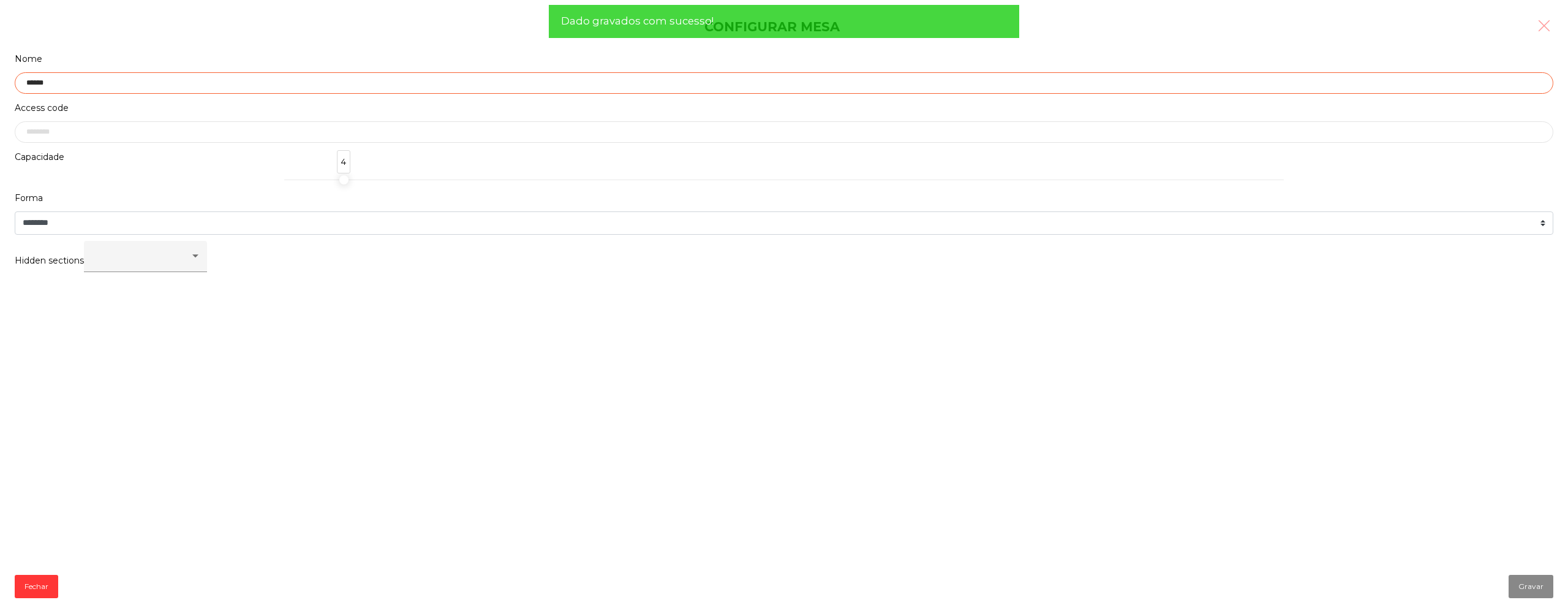
click at [35, 86] on input "******" at bounding box center [784, 83] width 1539 height 22
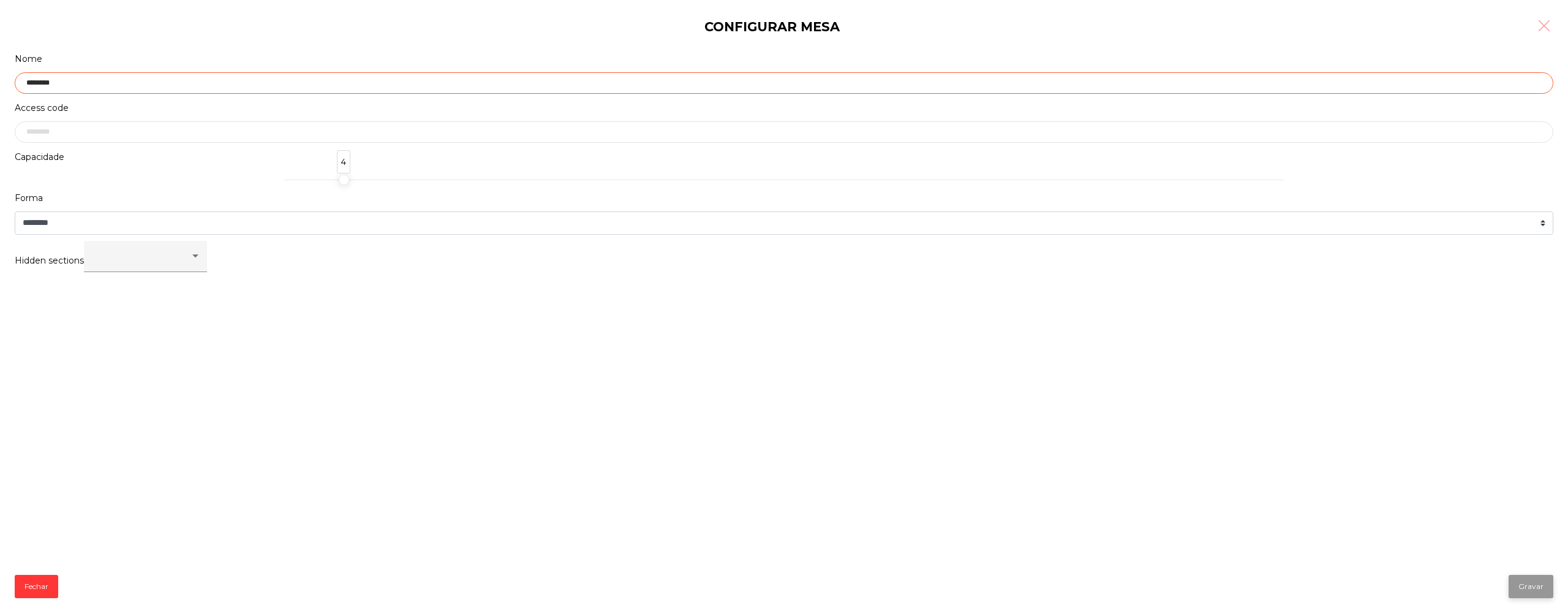
type input "********"
click at [1517, 586] on button "Gravar" at bounding box center [1531, 586] width 45 height 23
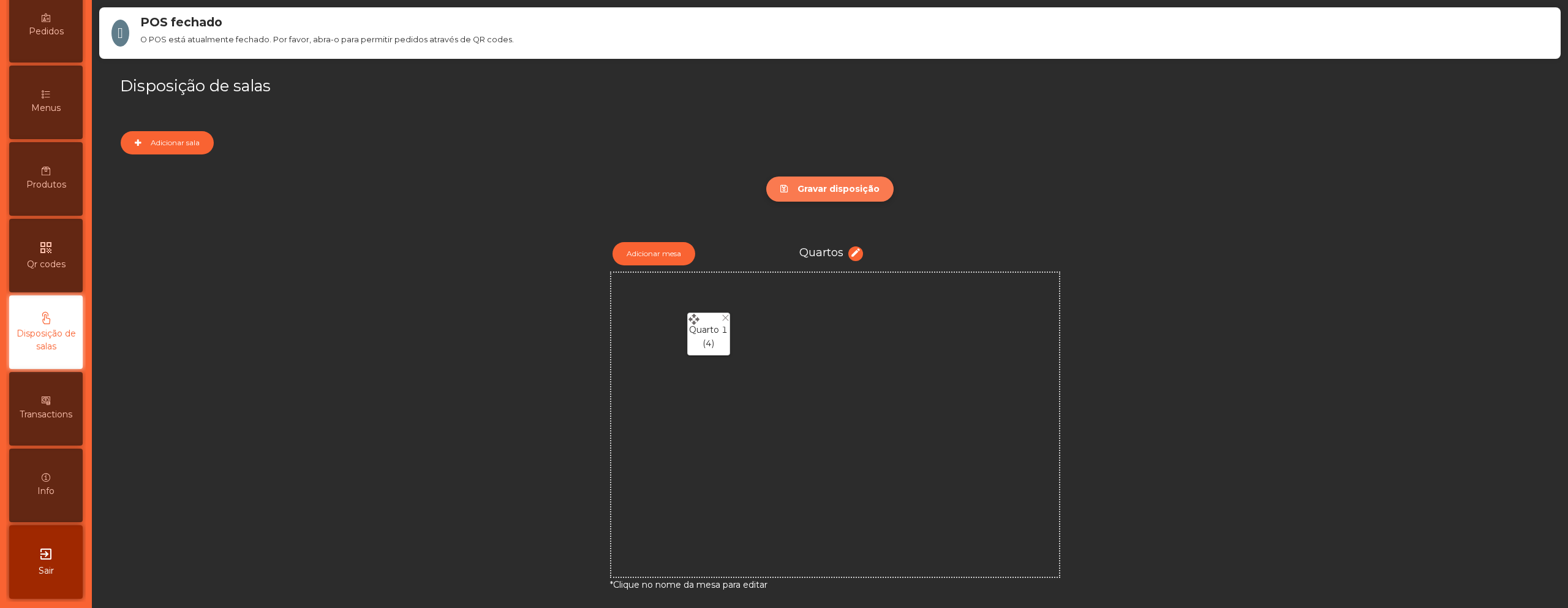
click at [823, 186] on button "Gravar disposição" at bounding box center [829, 189] width 127 height 25
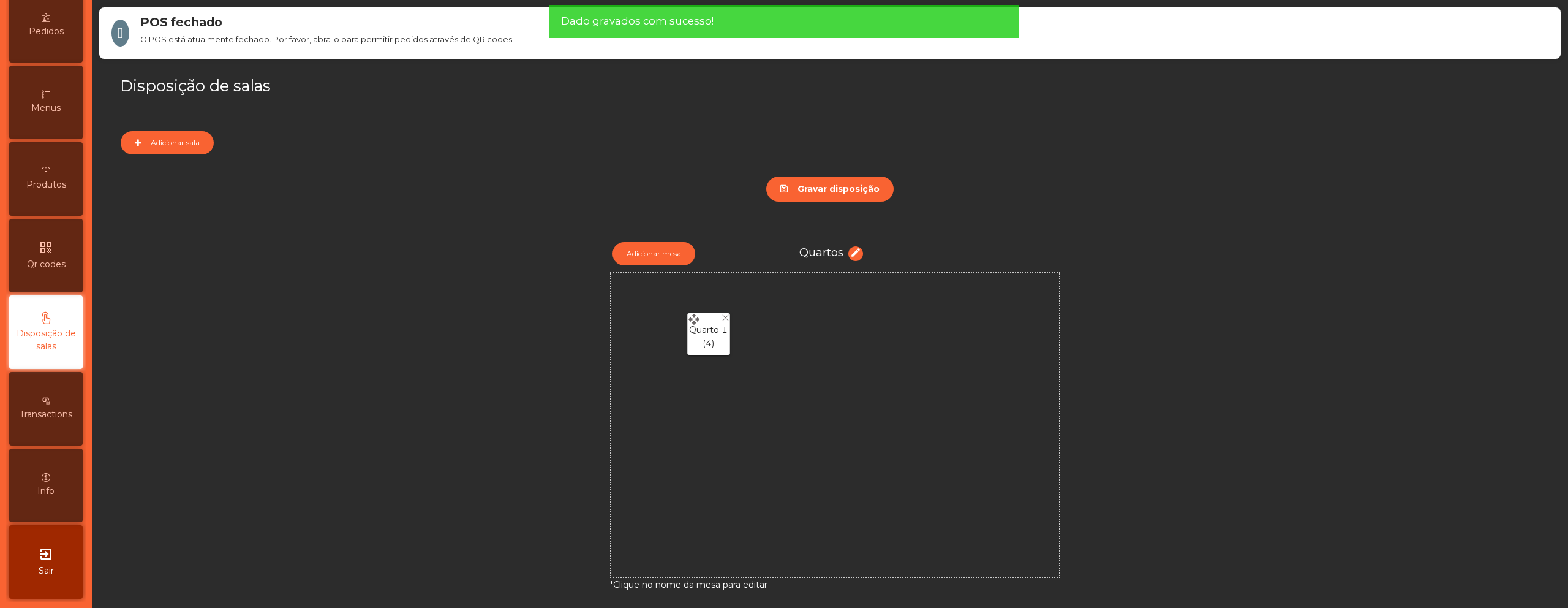
click at [53, 248] on icon "qr_code" at bounding box center [46, 247] width 15 height 15
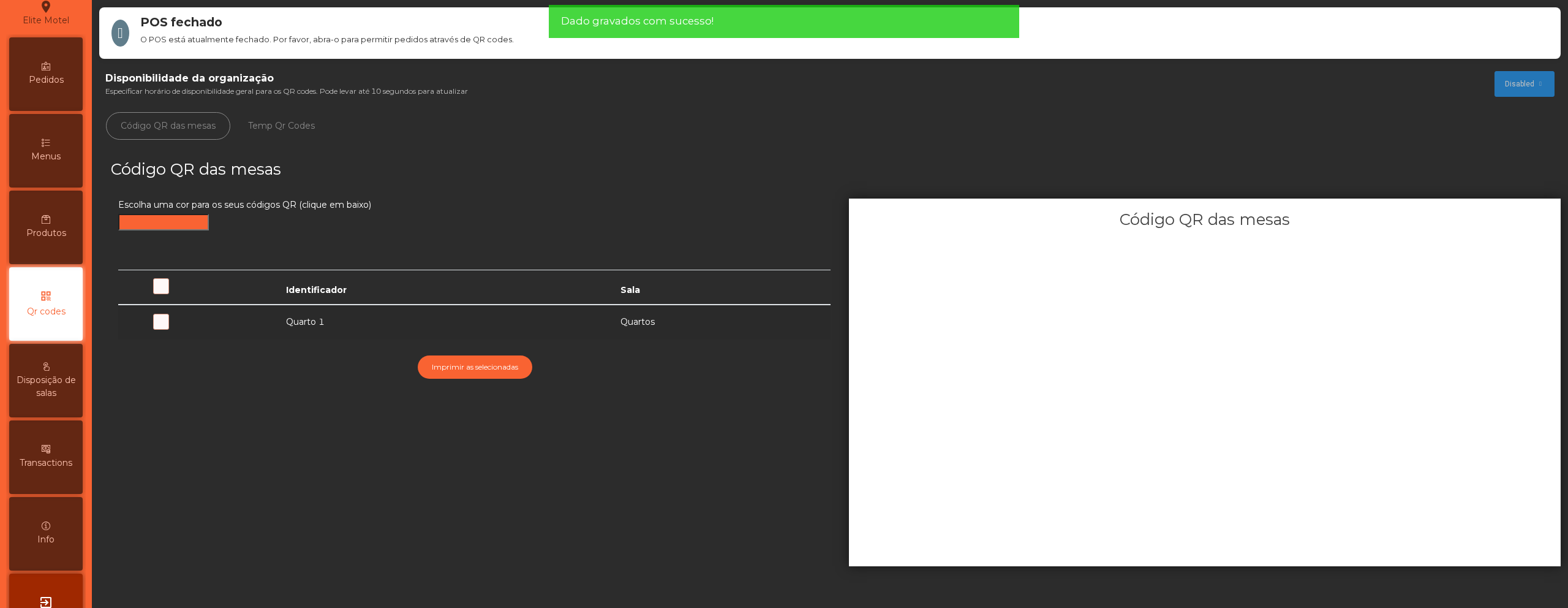
click at [208, 329] on span at bounding box center [208, 329] width 0 height 0
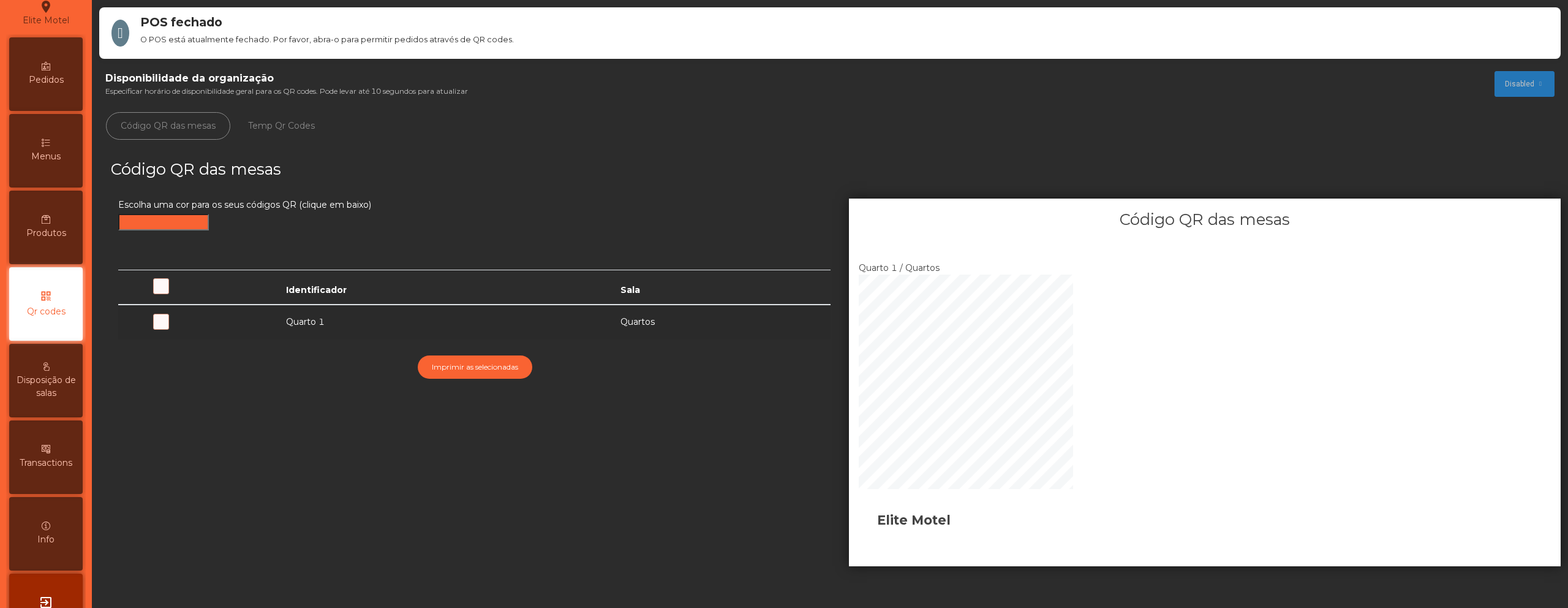
click at [65, 165] on div "Menus" at bounding box center [46, 150] width 74 height 74
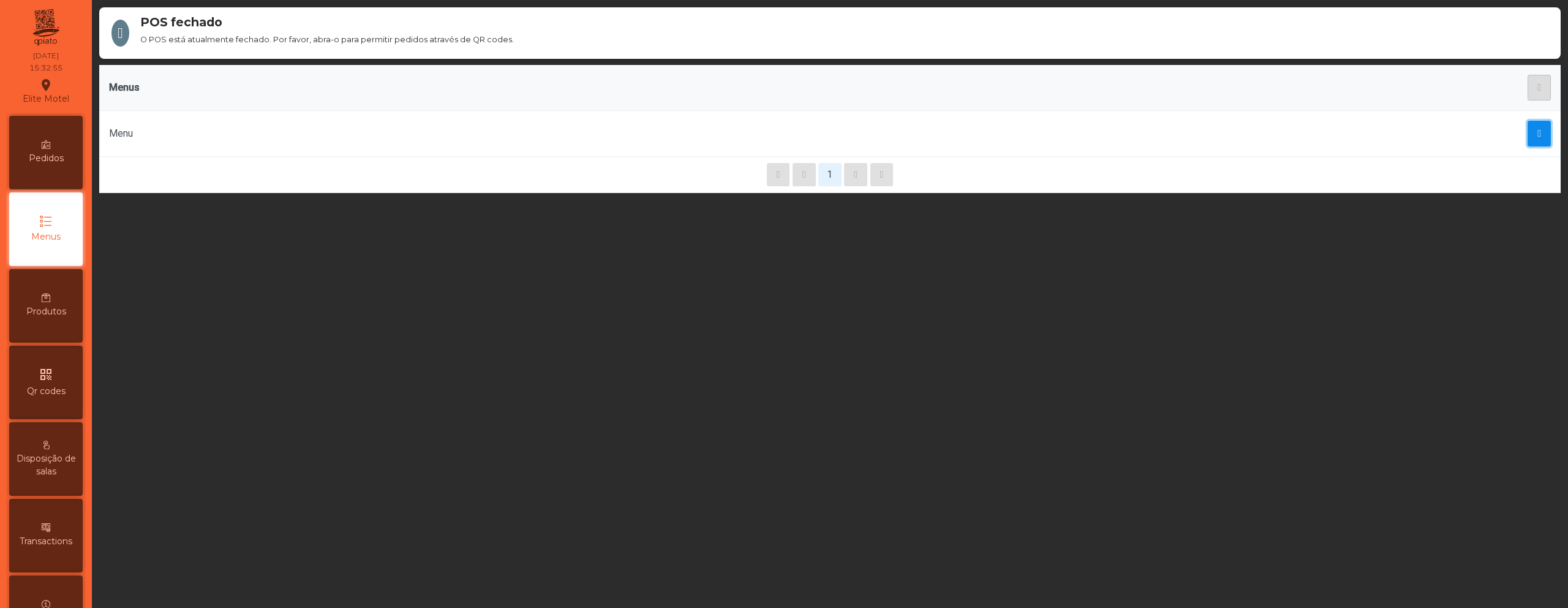
click at [1528, 139] on button "button" at bounding box center [1539, 133] width 23 height 26
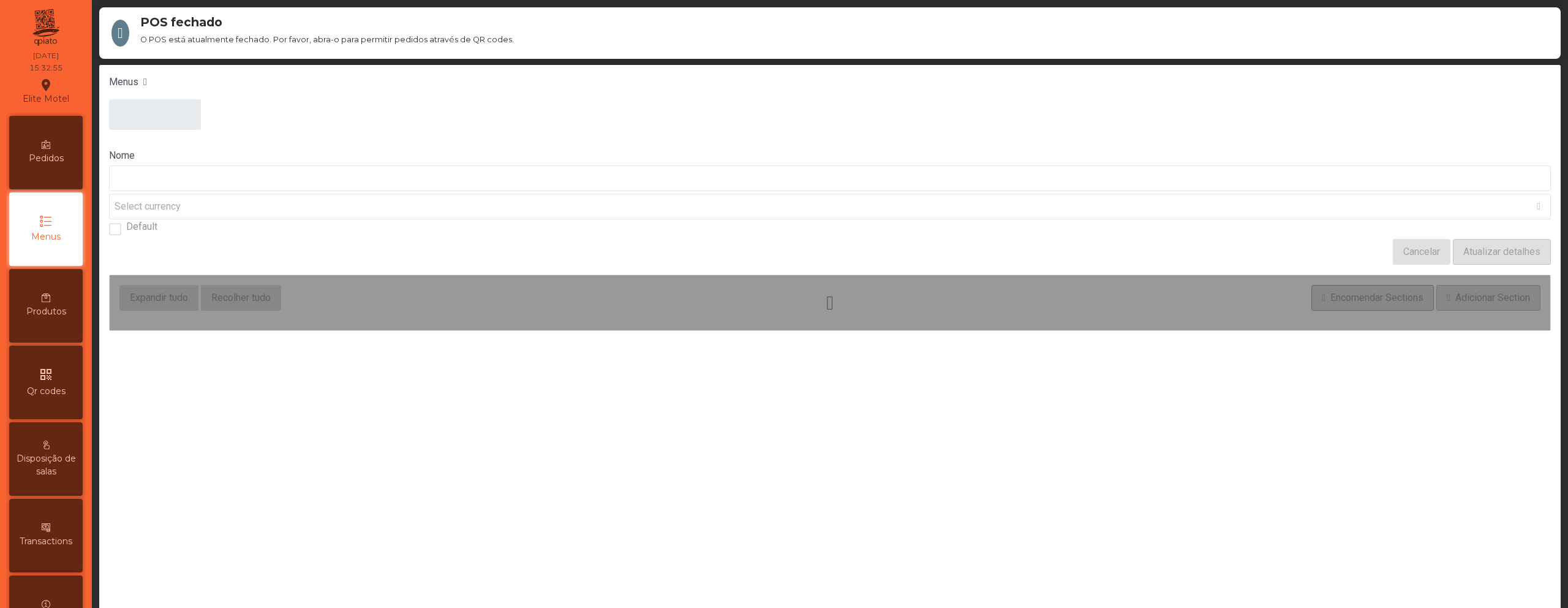
type input "****"
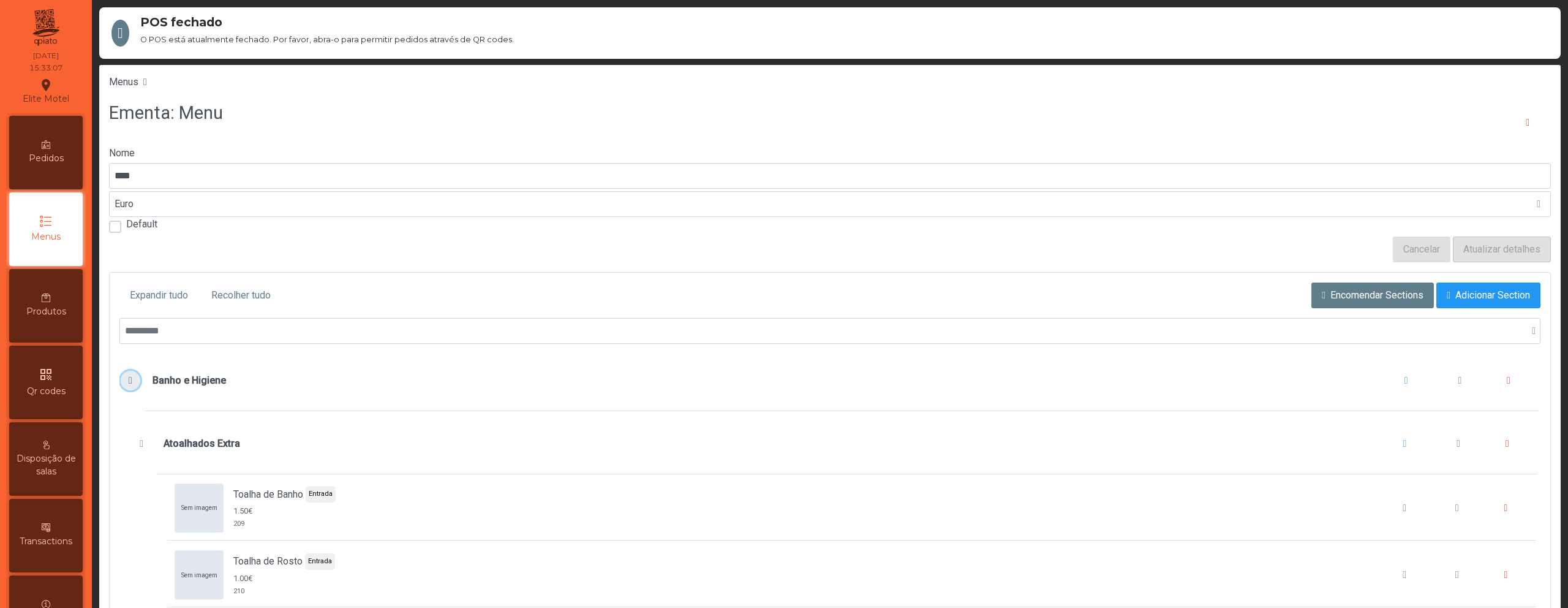
click at [127, 382] on span "Banho e Higiene" at bounding box center [130, 380] width 13 height 10
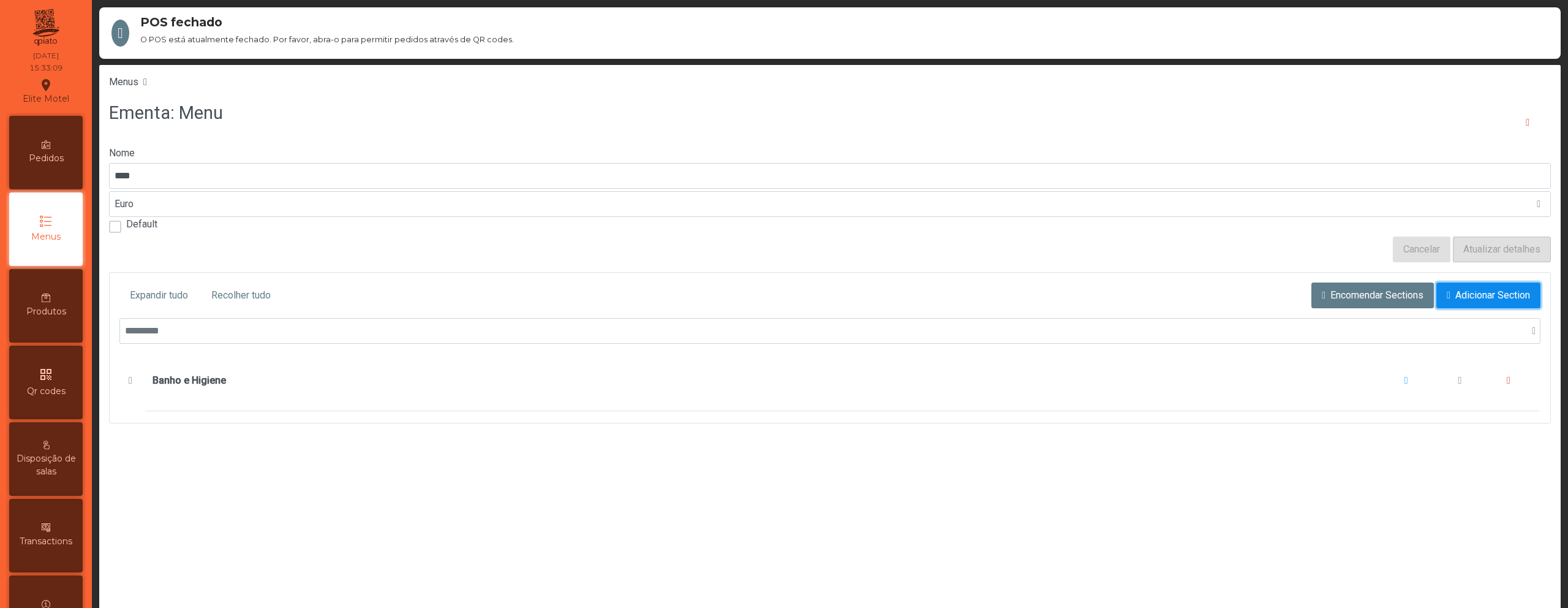
click at [1440, 292] on button "Adicionar Section" at bounding box center [1488, 295] width 104 height 26
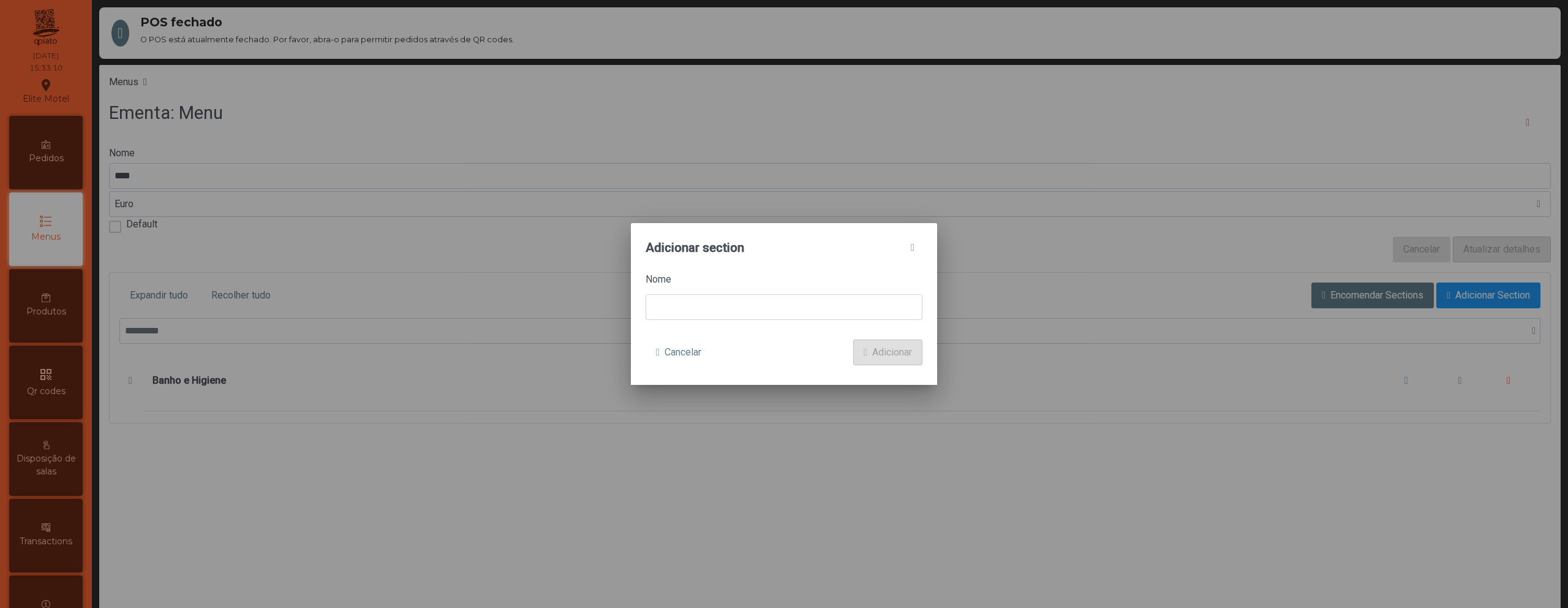
click at [748, 285] on label "Nome" at bounding box center [784, 279] width 277 height 15
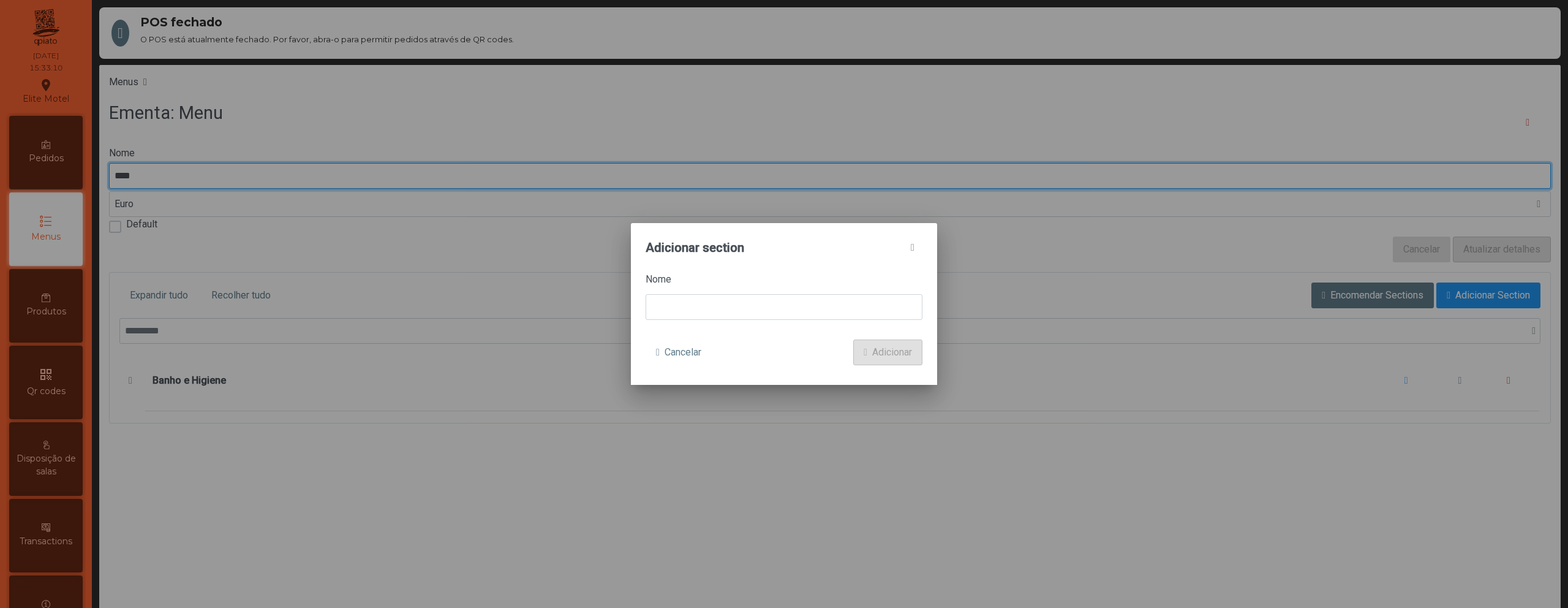
click at [748, 188] on input "****" at bounding box center [830, 175] width 1442 height 26
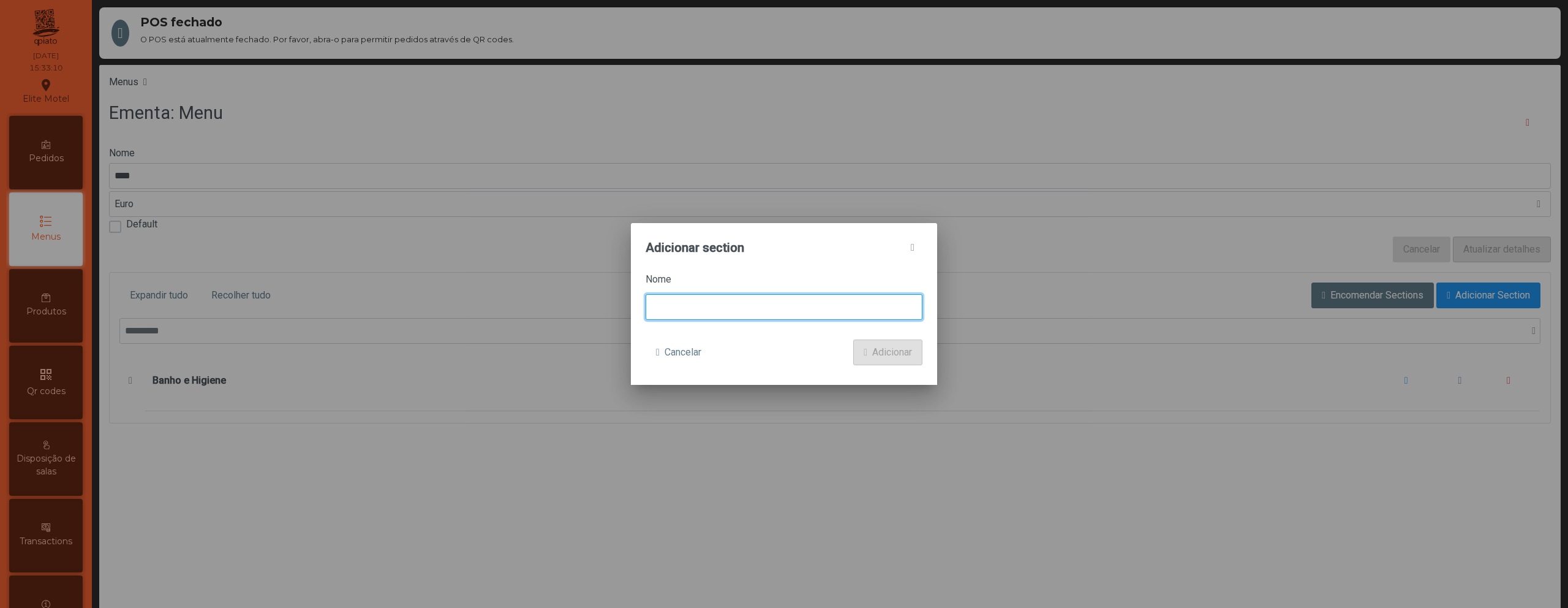
click at [731, 299] on input at bounding box center [784, 306] width 277 height 26
type input "**********"
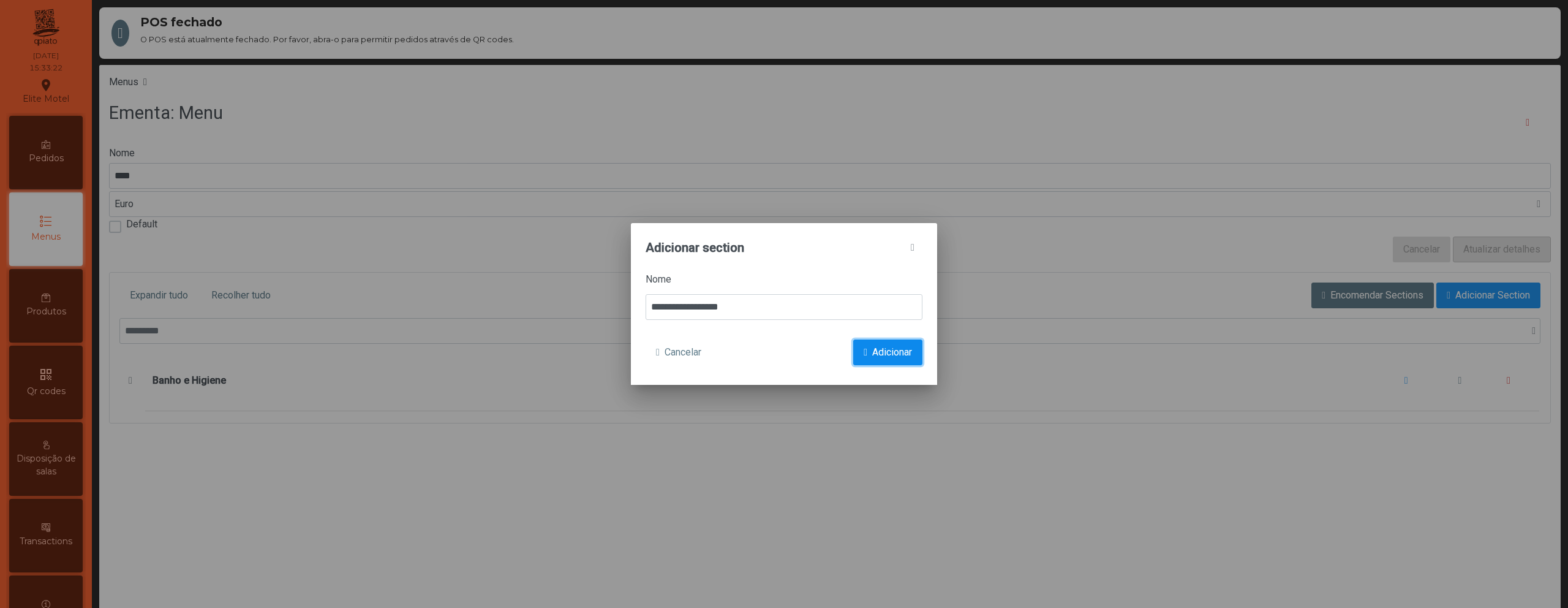
click at [889, 355] on span "Adicionar" at bounding box center [891, 352] width 40 height 15
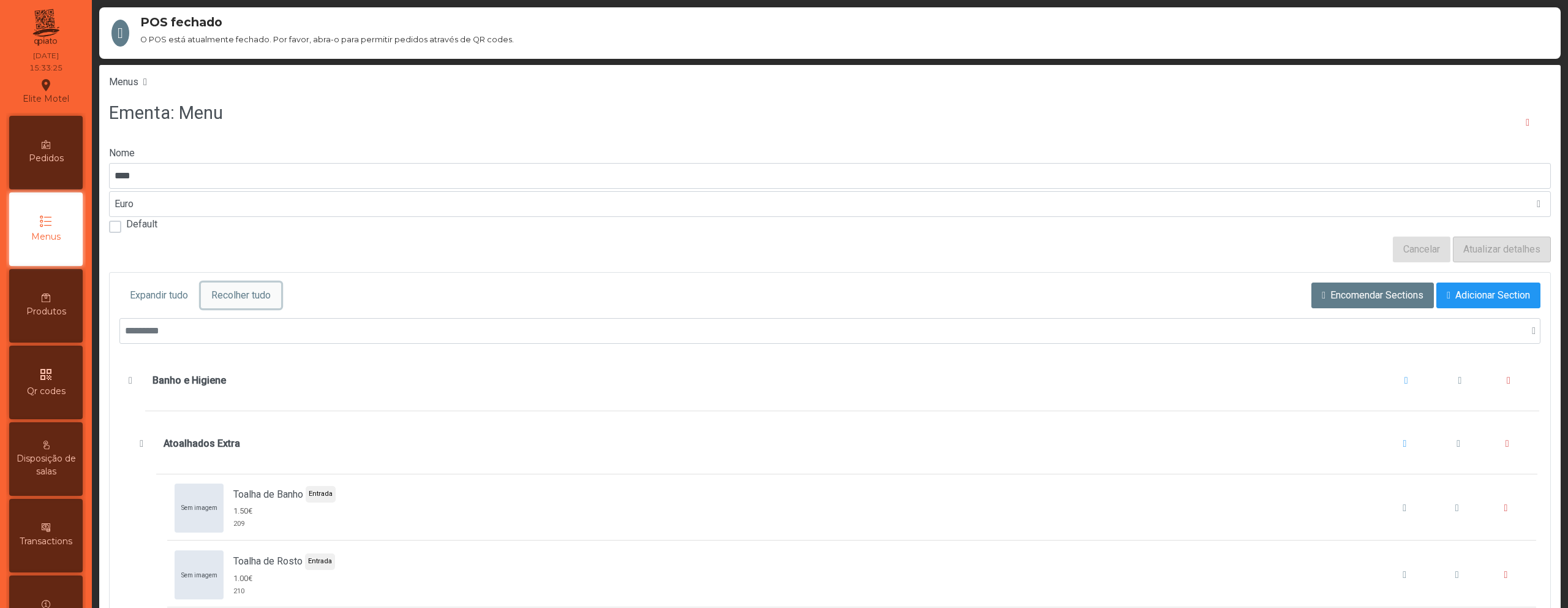
click at [250, 301] on span "Recolher tudo" at bounding box center [241, 295] width 60 height 15
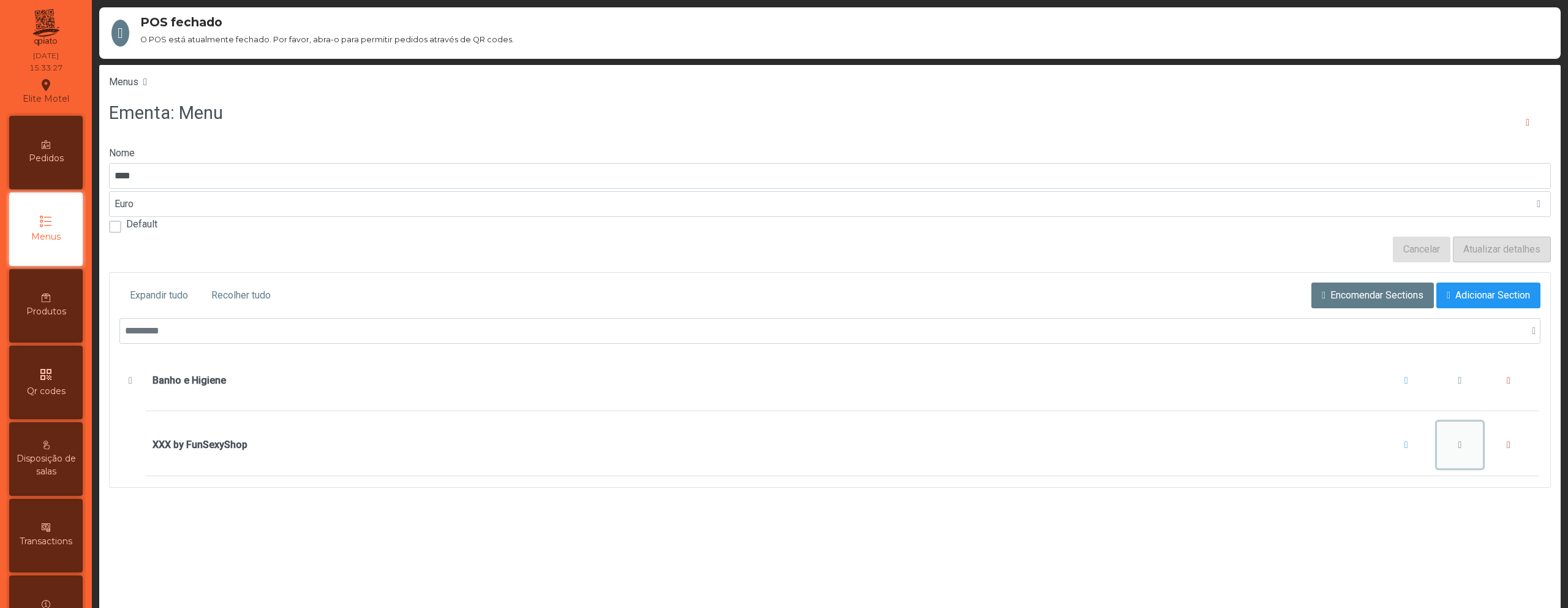
click at [1458, 445] on span "XXX by FunSexyShop" at bounding box center [1459, 444] width 4 height 10
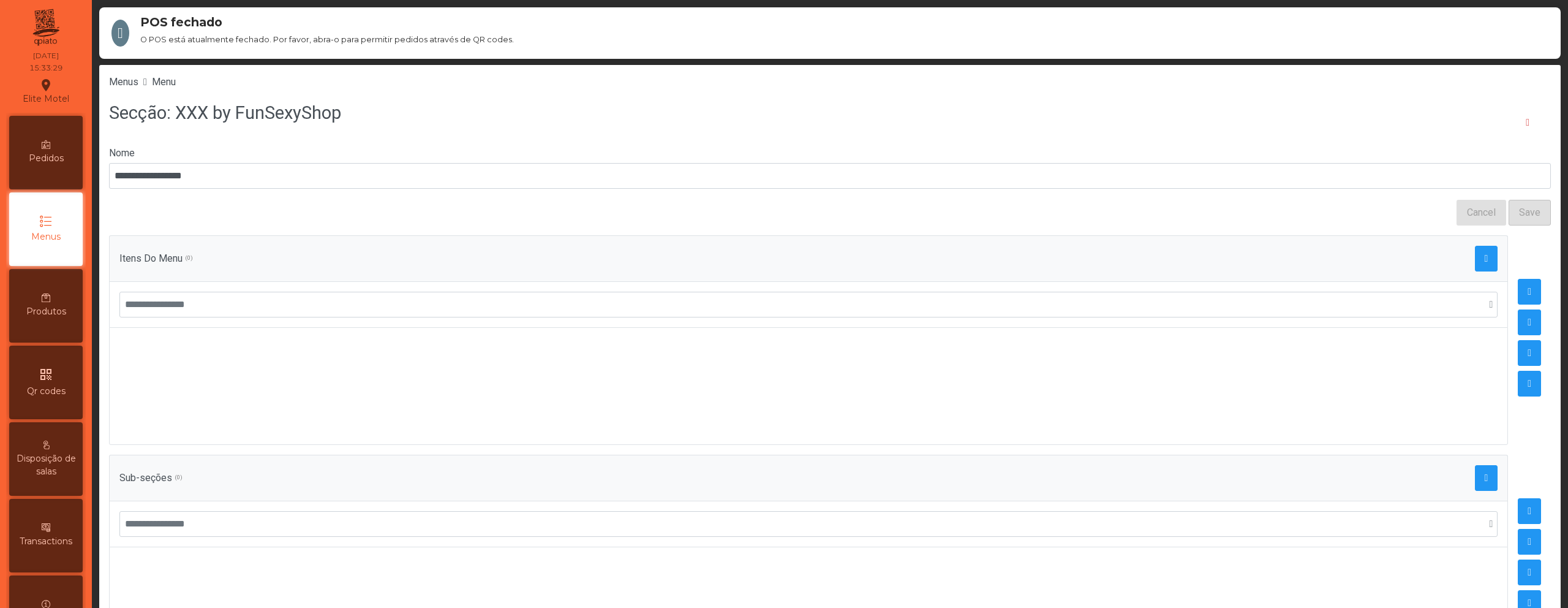
scroll to position [35, 0]
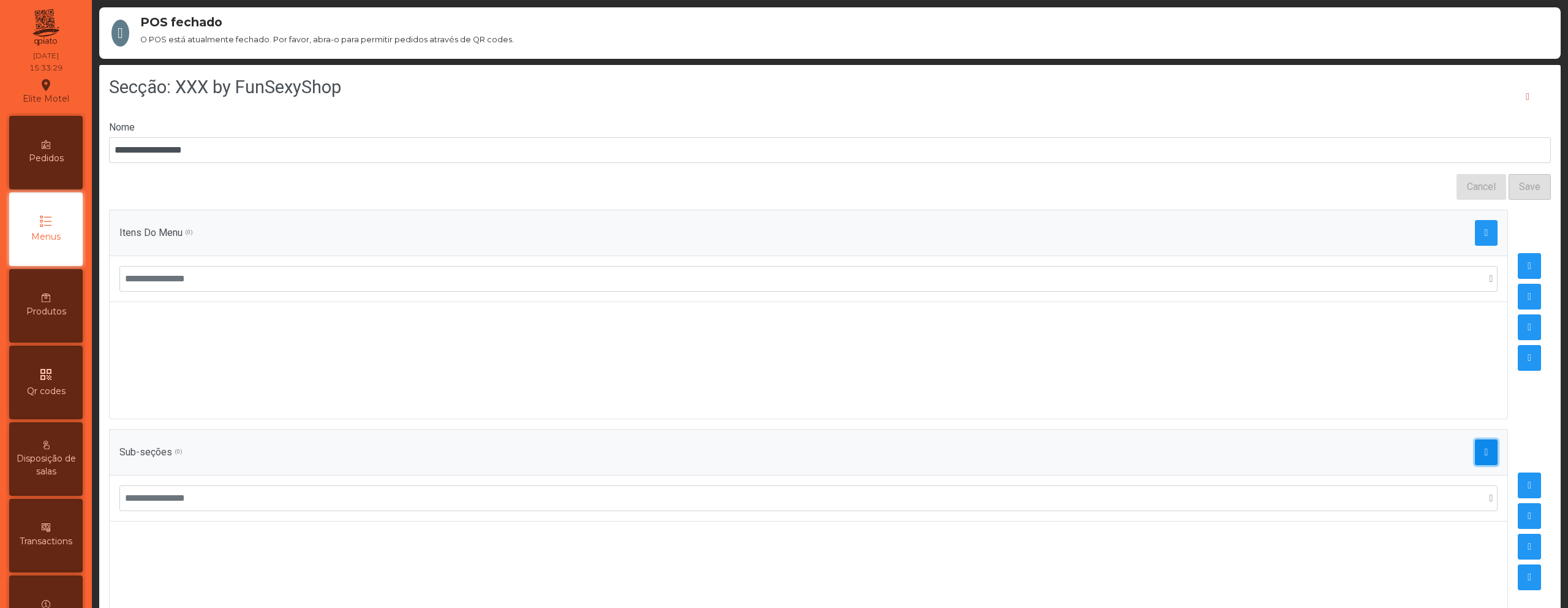
click at [1484, 447] on span "button" at bounding box center [1486, 452] width 4 height 10
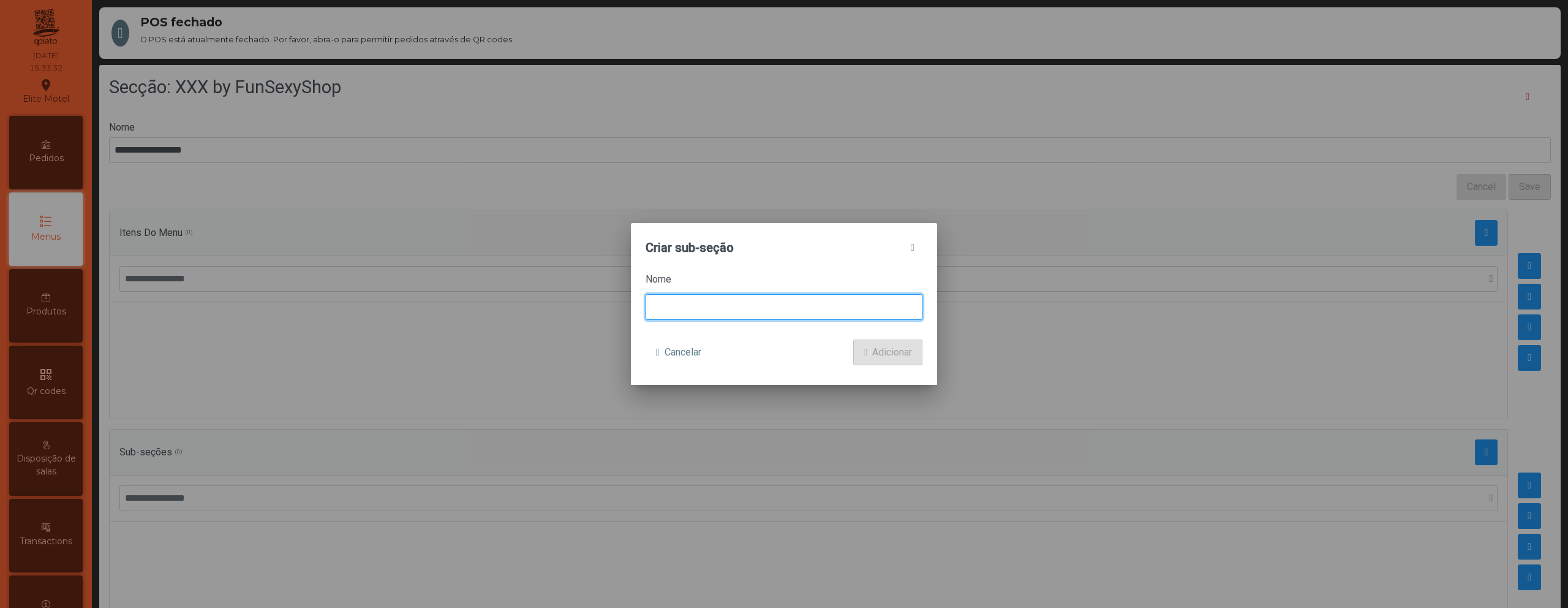
click at [769, 313] on input at bounding box center [784, 306] width 277 height 26
type input "**********"
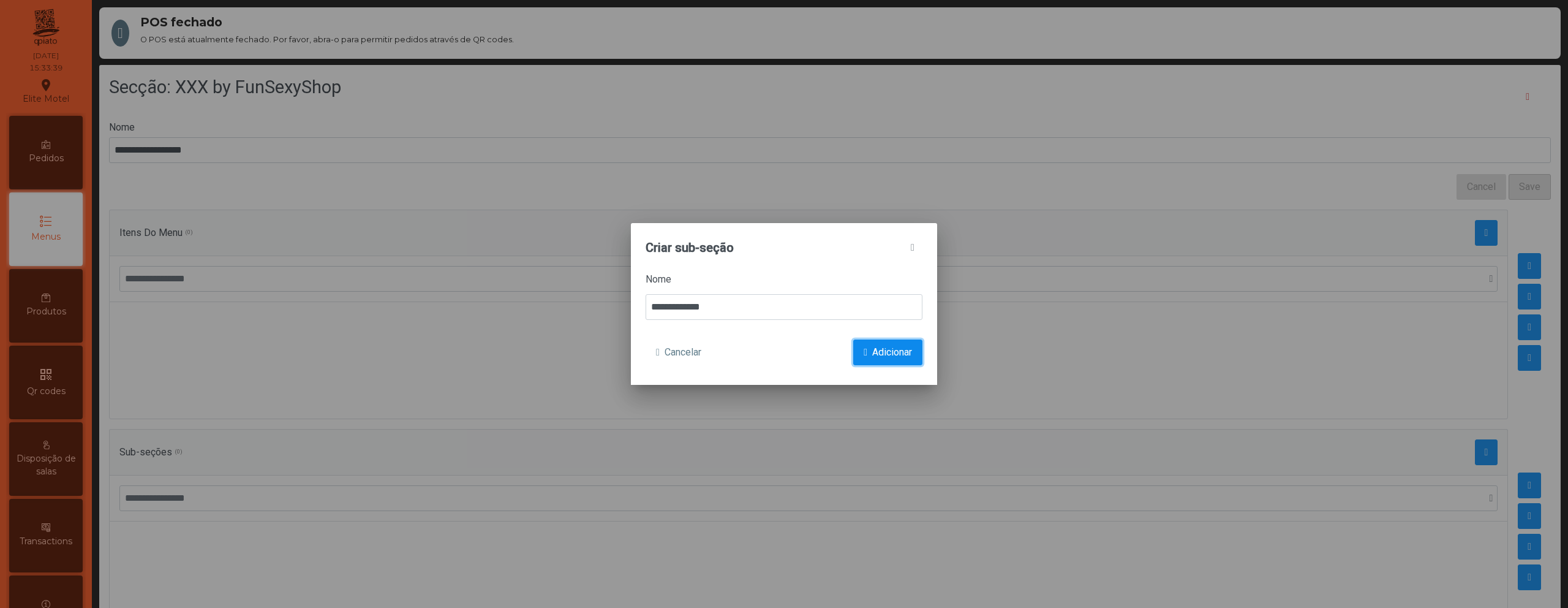
click at [894, 356] on span "Adicionar" at bounding box center [891, 352] width 40 height 15
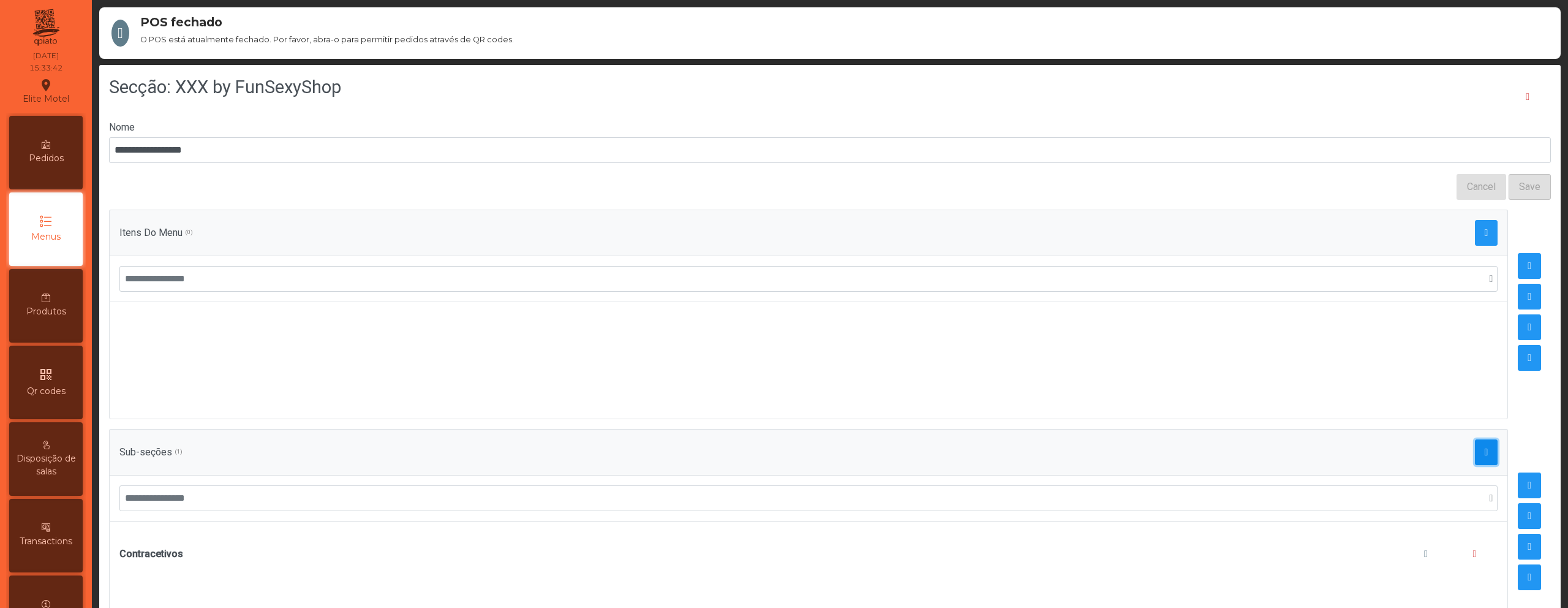
click at [1484, 447] on span "button" at bounding box center [1486, 452] width 4 height 10
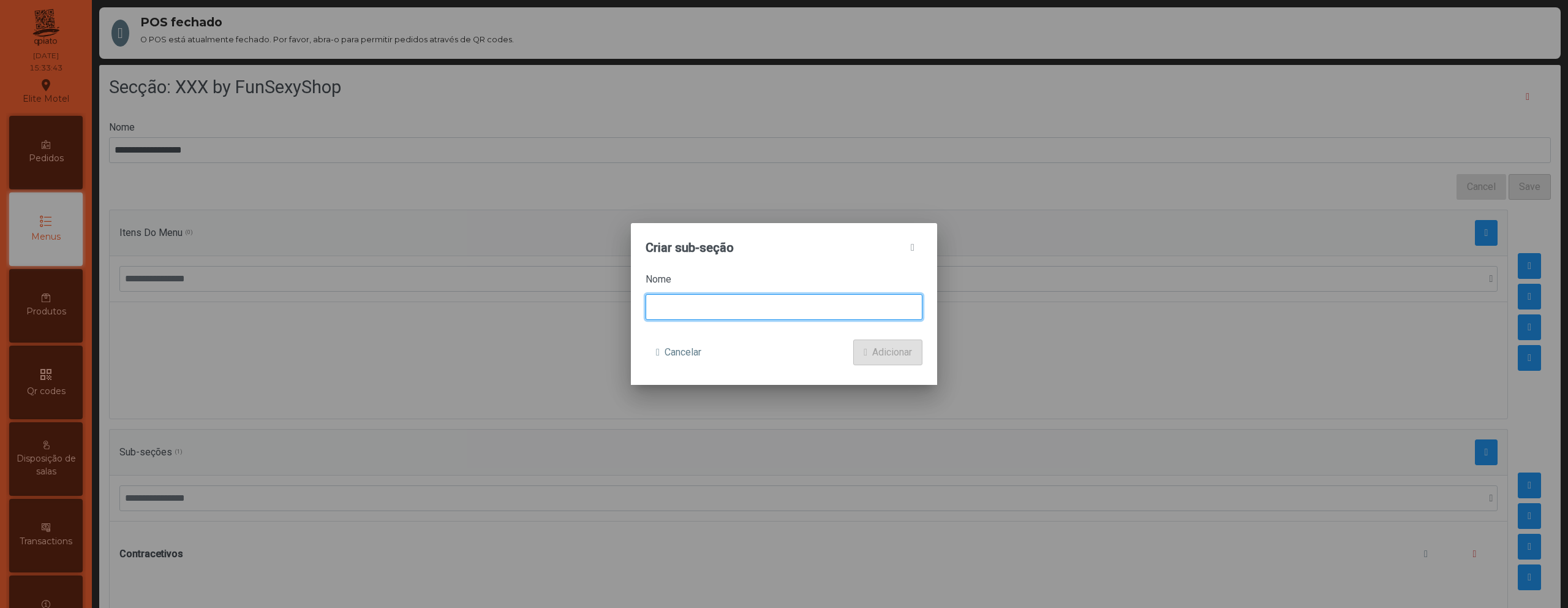
click at [825, 313] on input at bounding box center [784, 306] width 277 height 26
type input "**********"
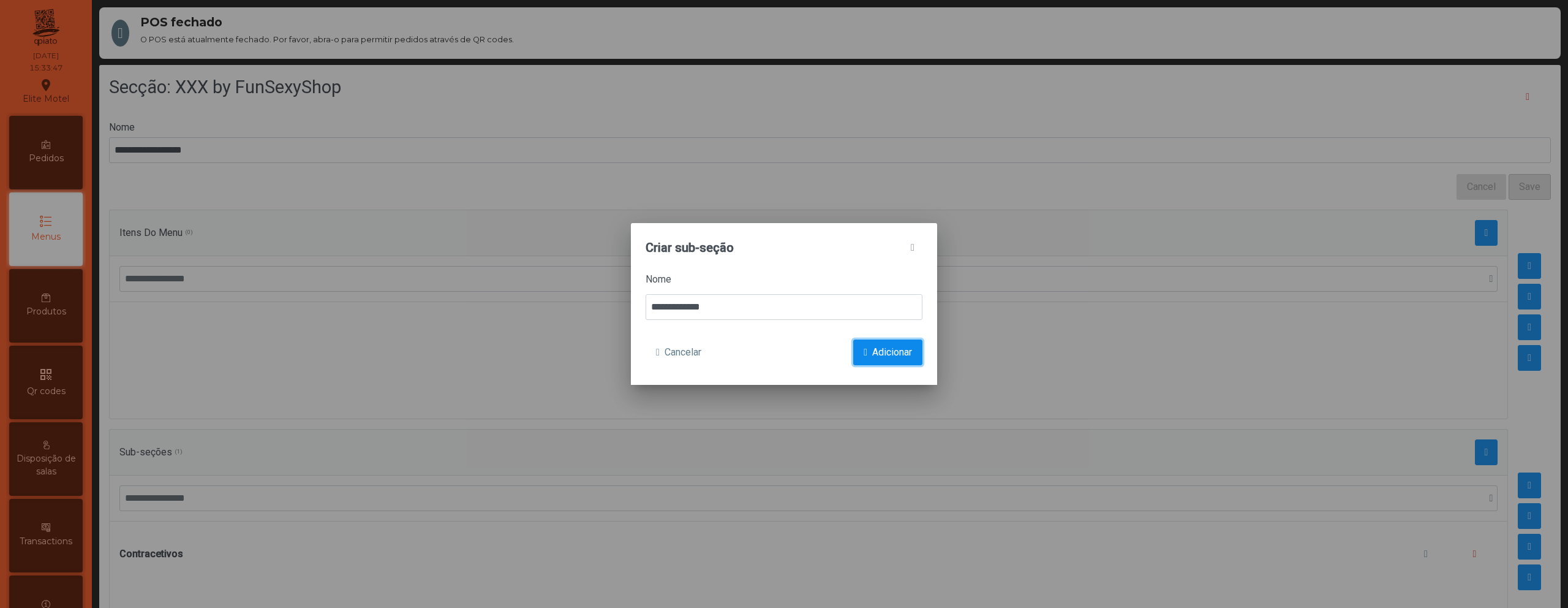
click at [917, 360] on button "Adicionar" at bounding box center [887, 352] width 69 height 26
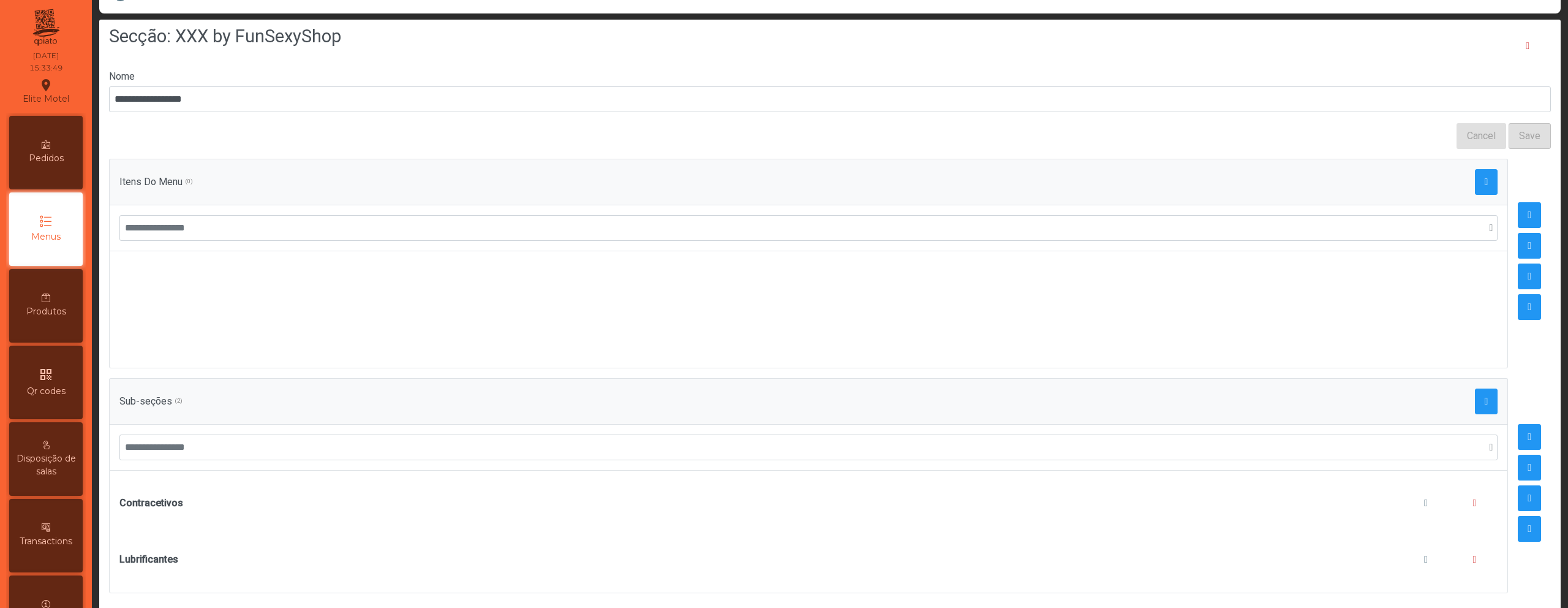
scroll to position [57, 0]
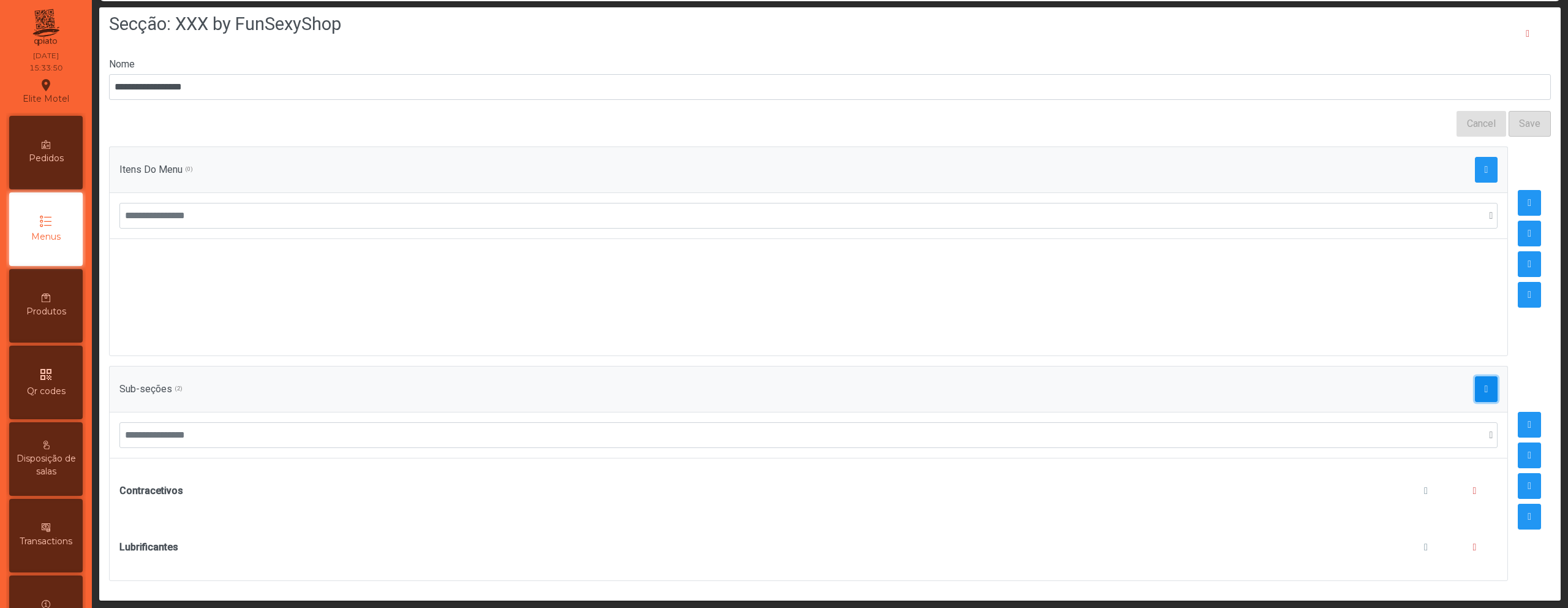
click at [1475, 378] on button "button" at bounding box center [1487, 389] width 23 height 26
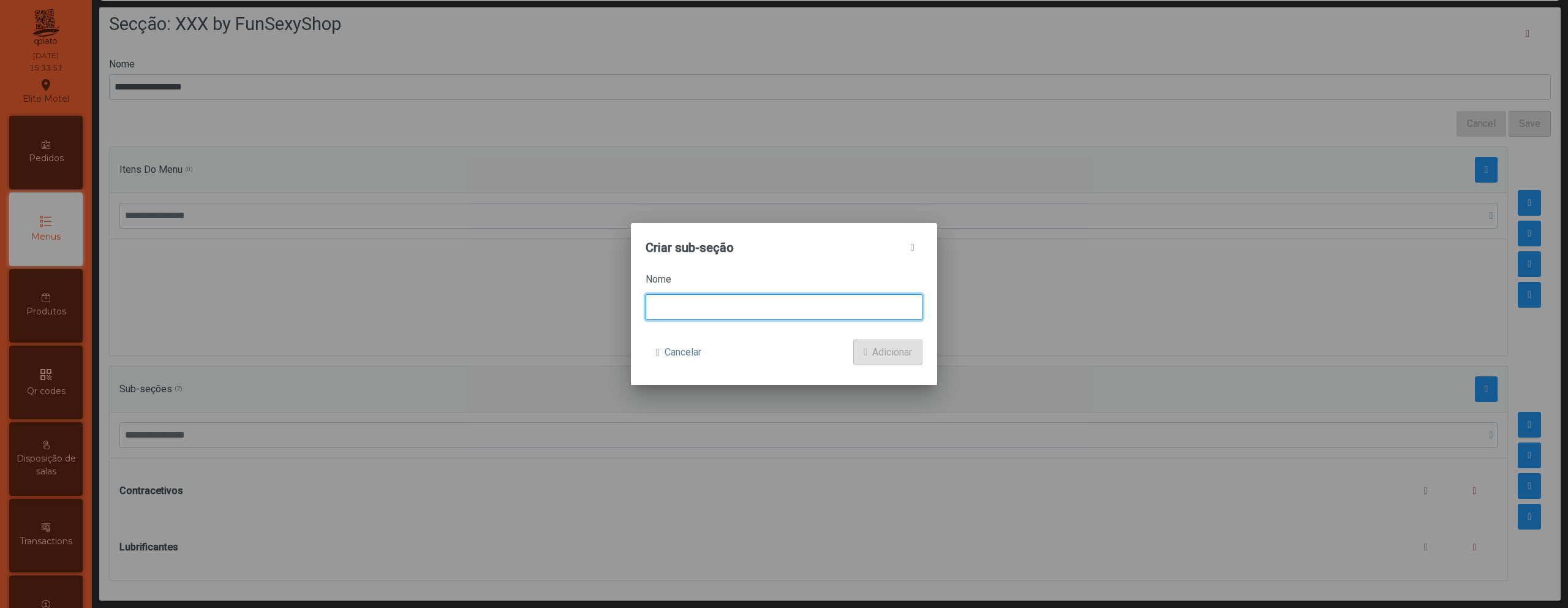
click at [753, 304] on input at bounding box center [784, 306] width 277 height 26
type input "**********"
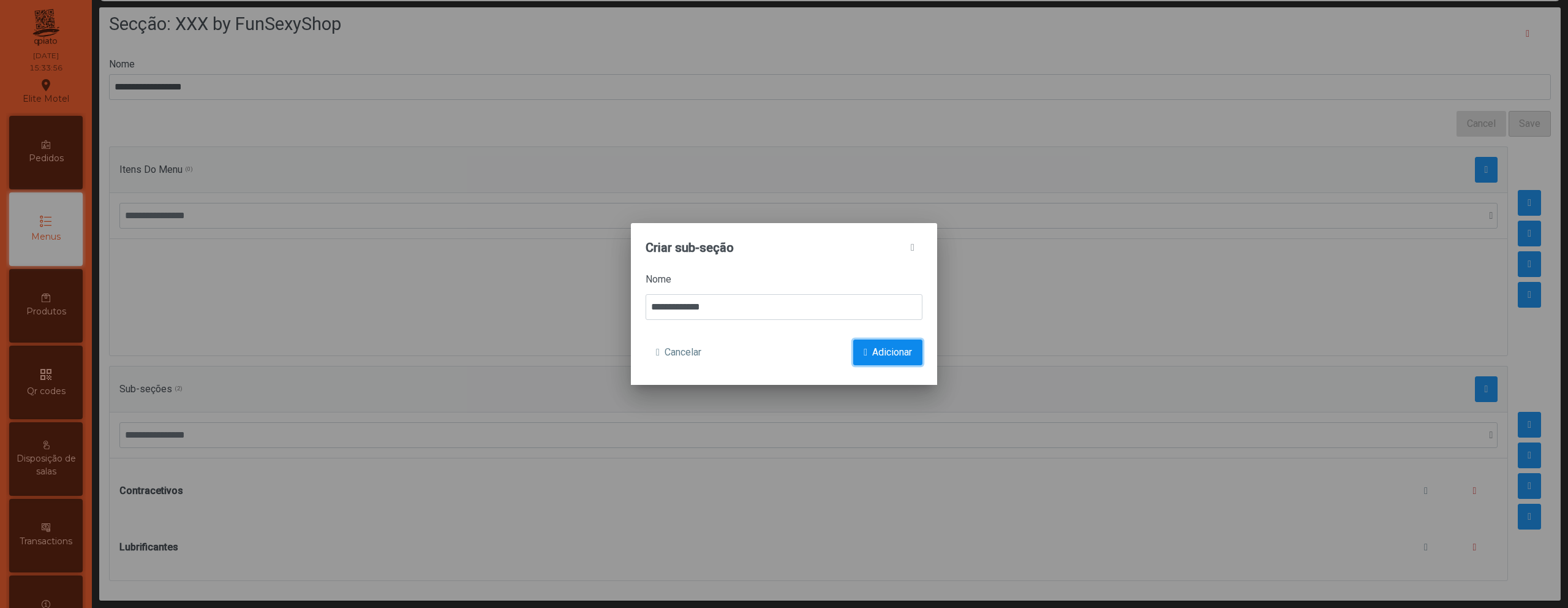
click at [886, 347] on span "Adicionar" at bounding box center [891, 352] width 40 height 15
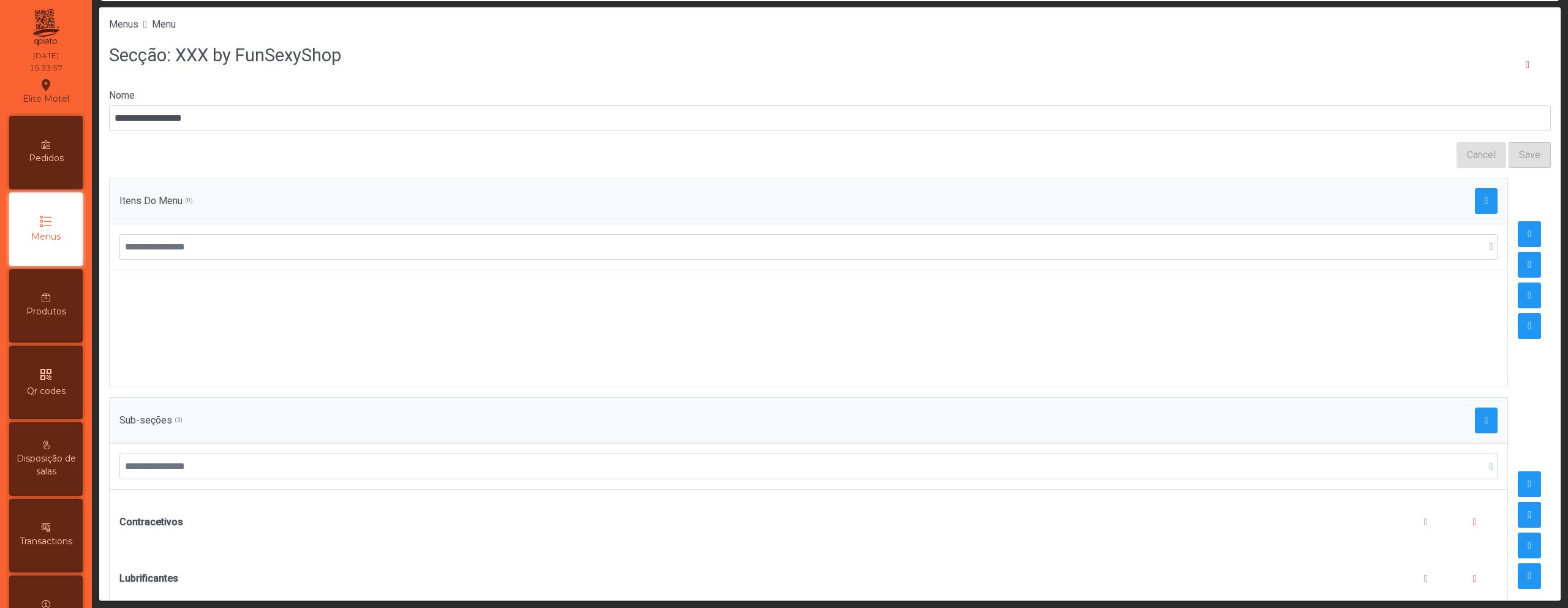
scroll to position [96, 0]
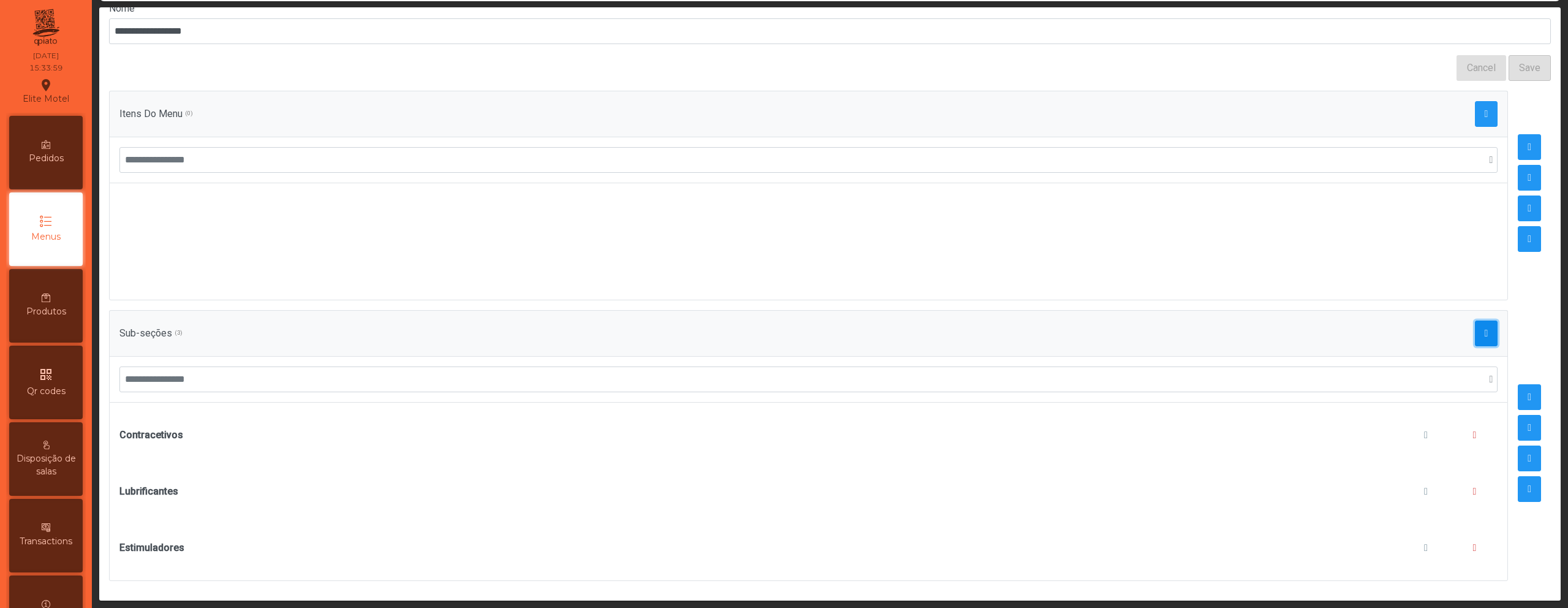
click at [1484, 329] on span "button" at bounding box center [1486, 333] width 4 height 10
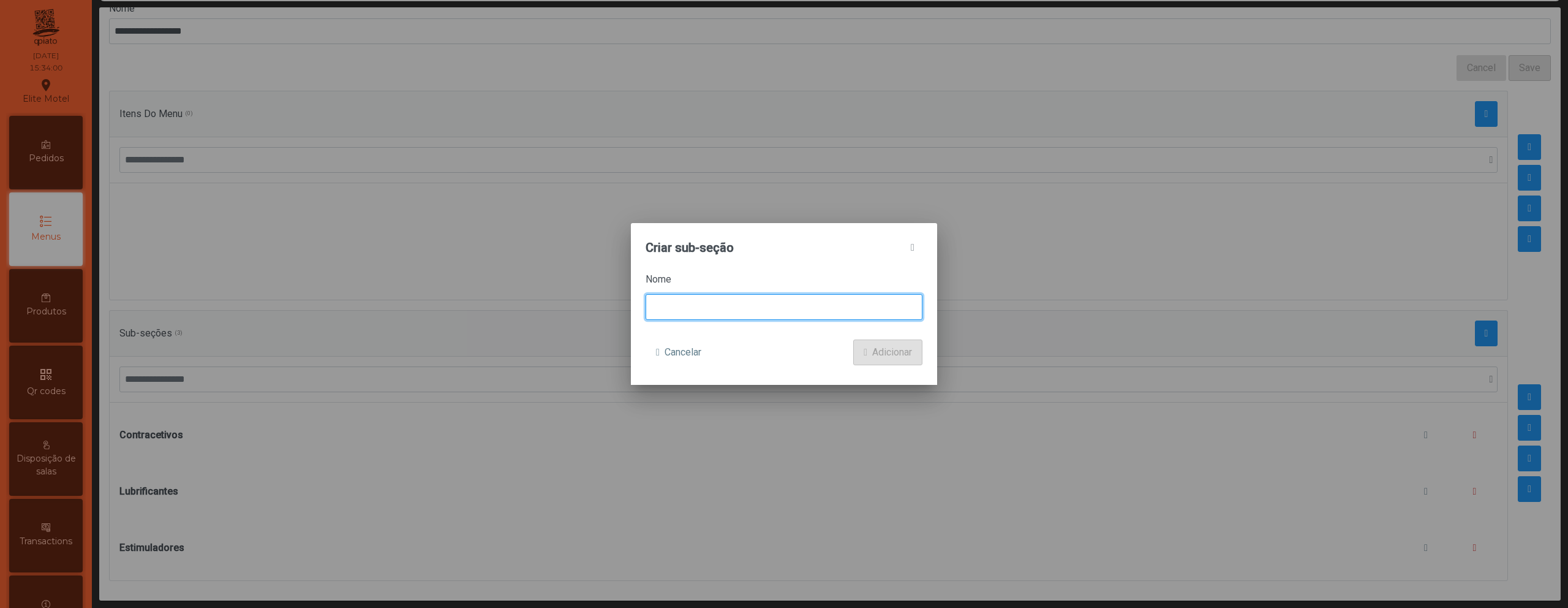
click at [805, 318] on input at bounding box center [784, 306] width 277 height 26
type input "****"
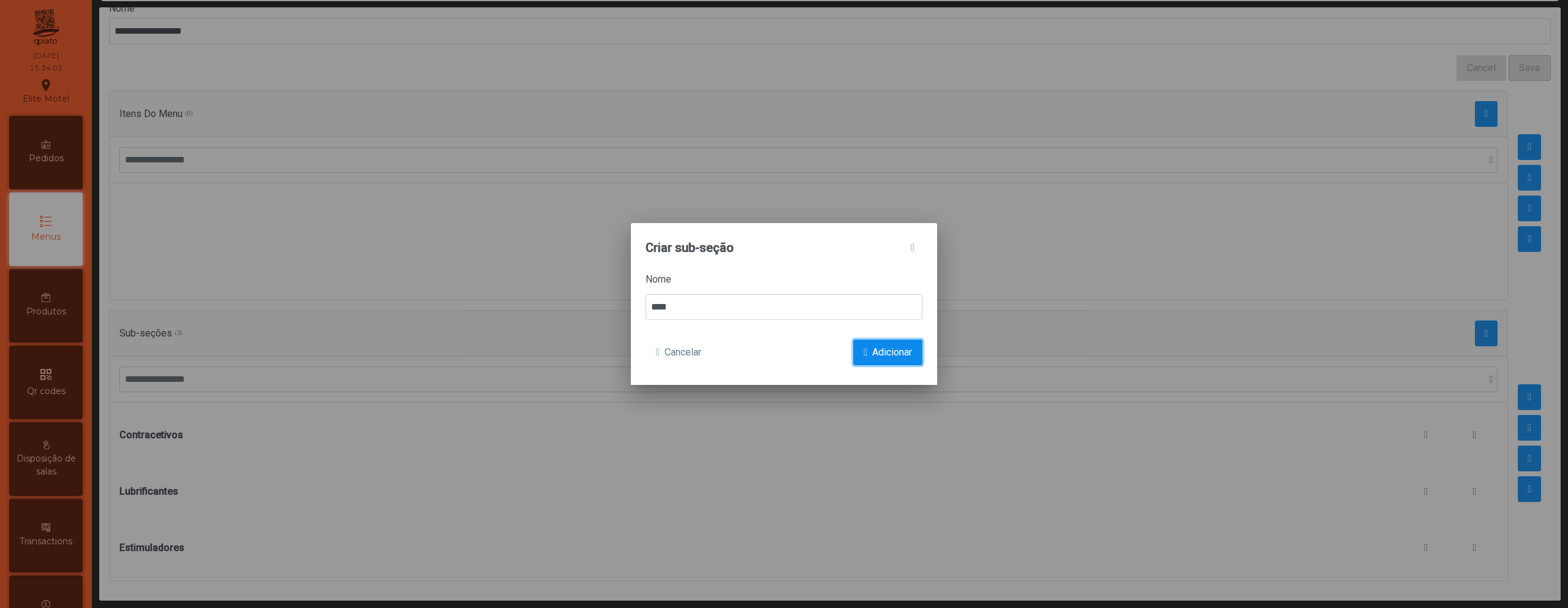
click at [894, 358] on span "Adicionar" at bounding box center [891, 352] width 40 height 15
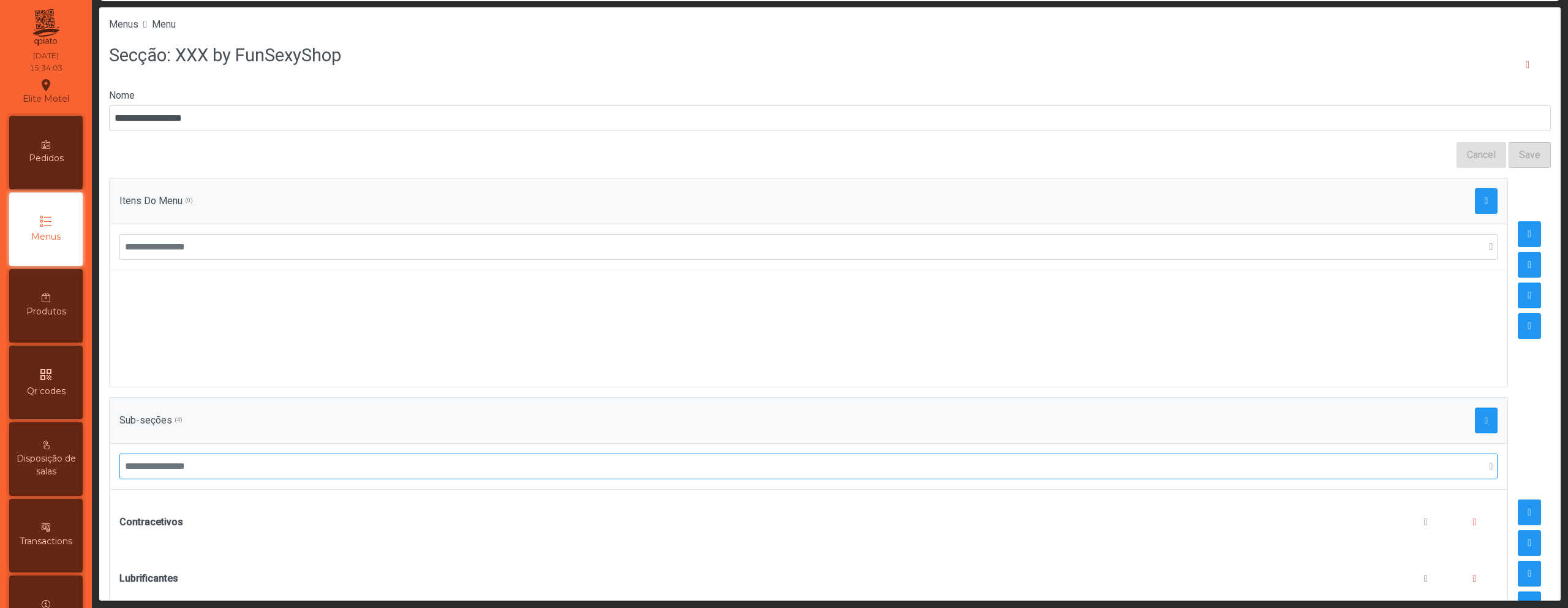
scroll to position [153, 0]
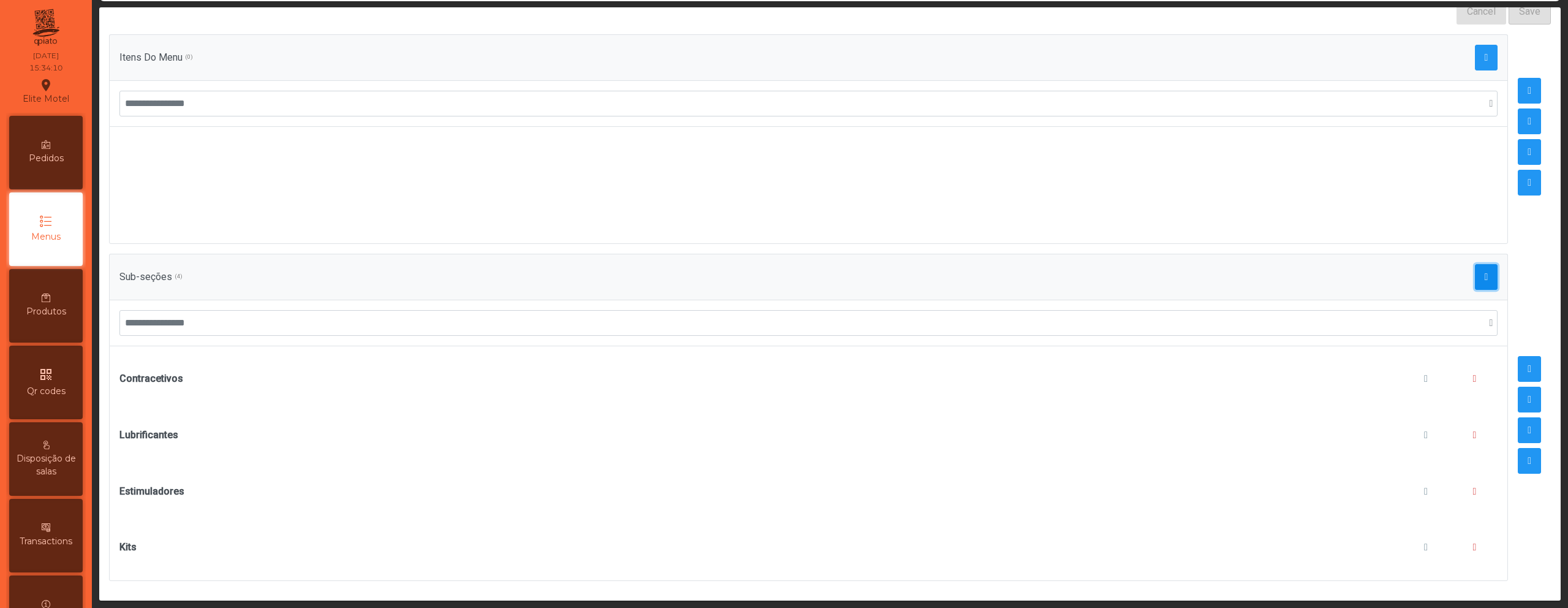
click at [1484, 272] on span "button" at bounding box center [1486, 277] width 4 height 10
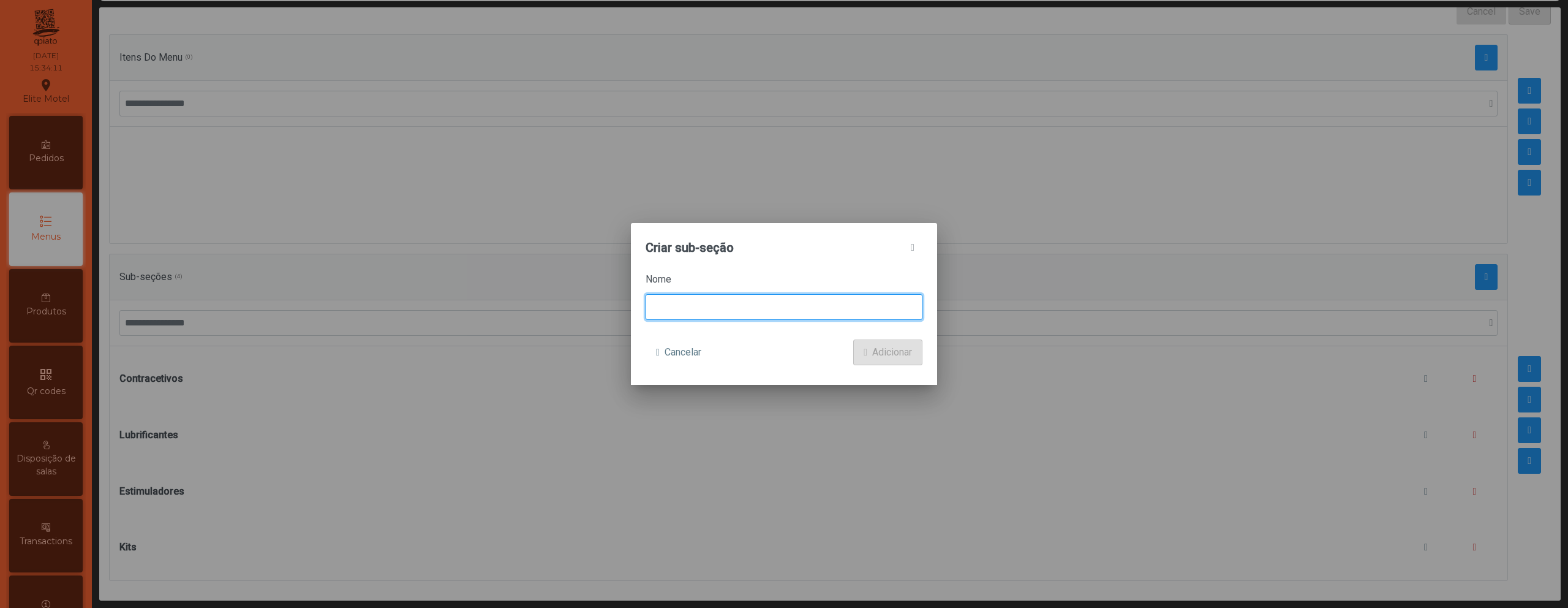
click at [819, 302] on input at bounding box center [784, 306] width 277 height 26
type input "******"
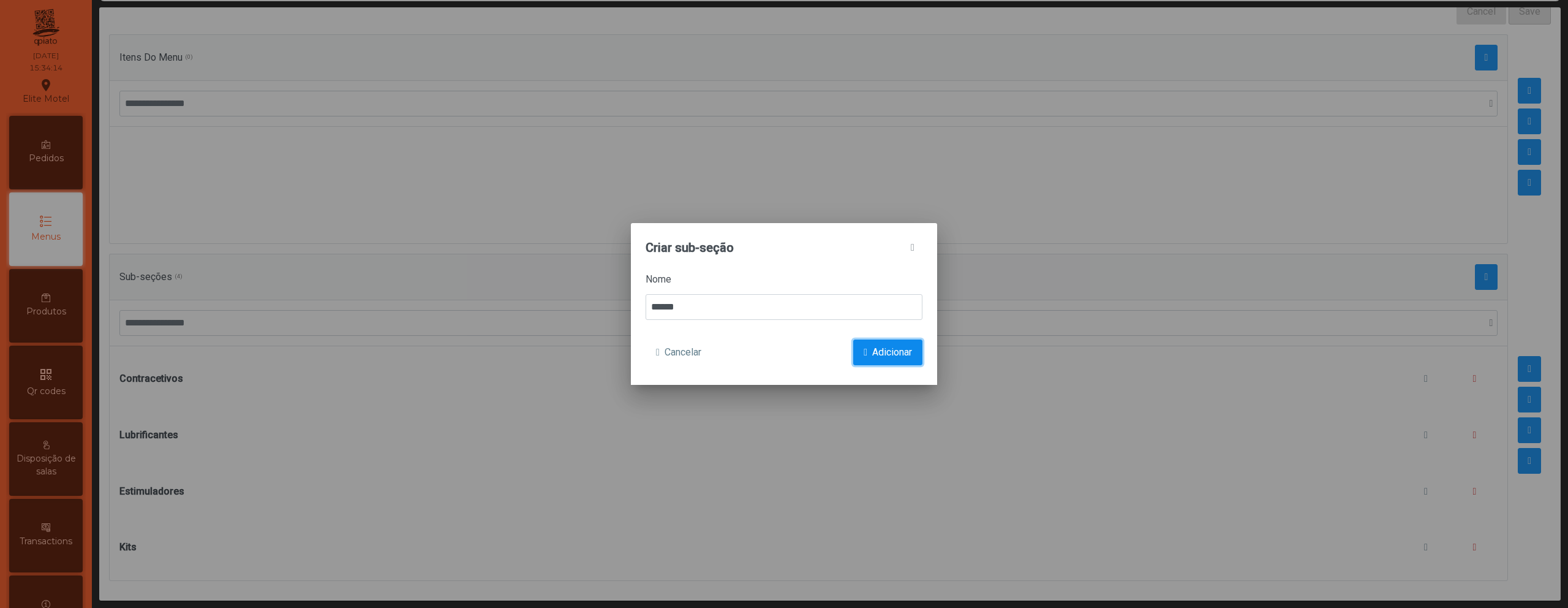
click at [889, 343] on button "Adicionar" at bounding box center [887, 352] width 69 height 26
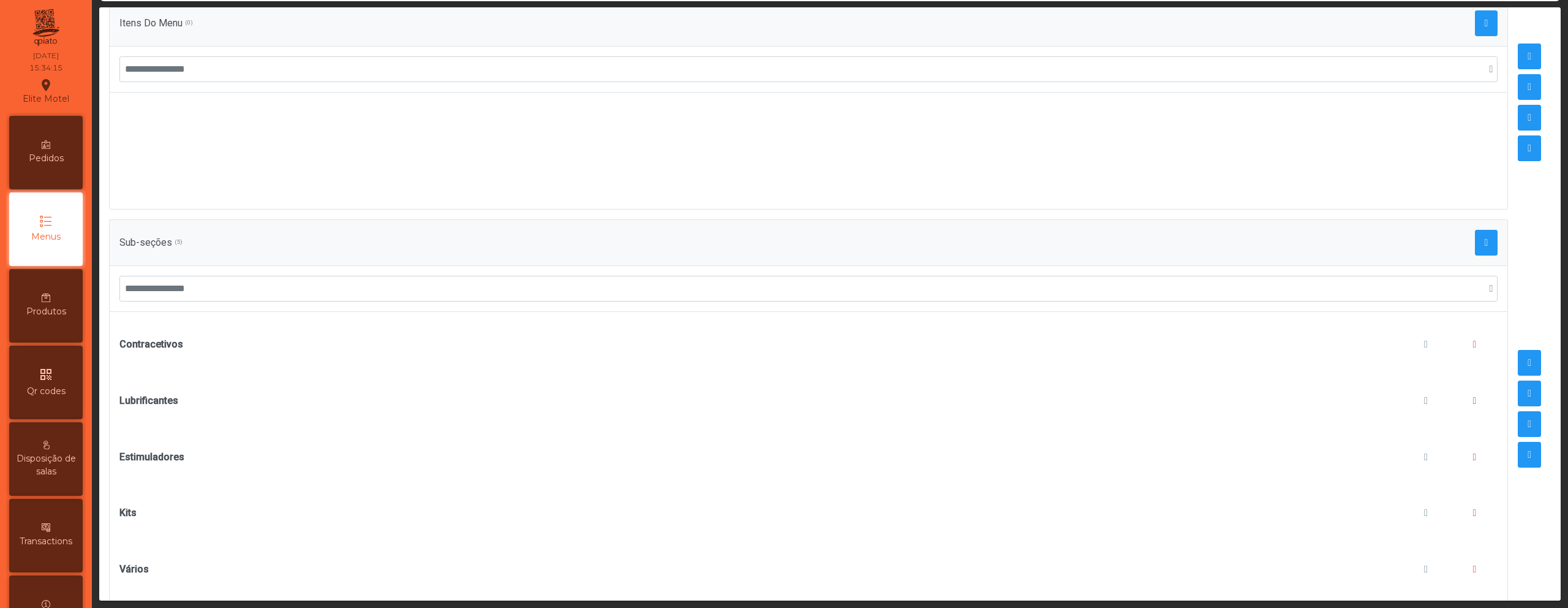
scroll to position [209, 0]
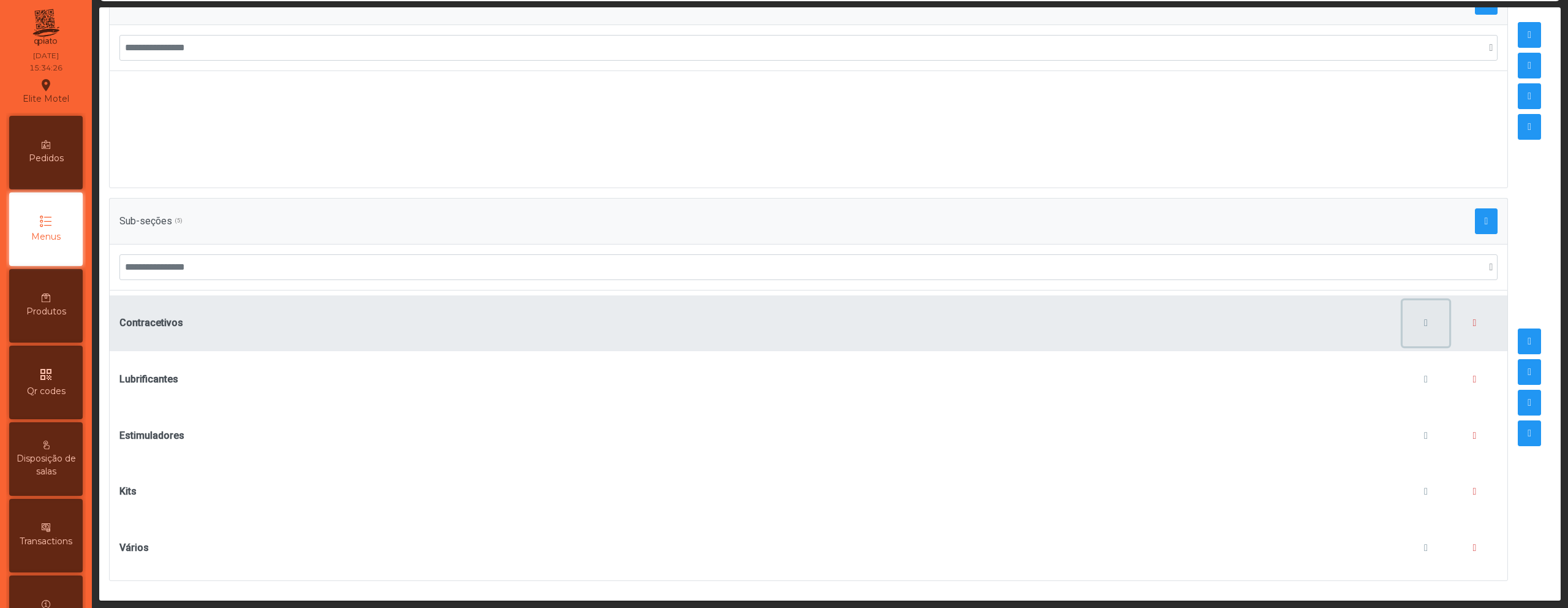
click at [1424, 318] on span "button" at bounding box center [1425, 323] width 4 height 10
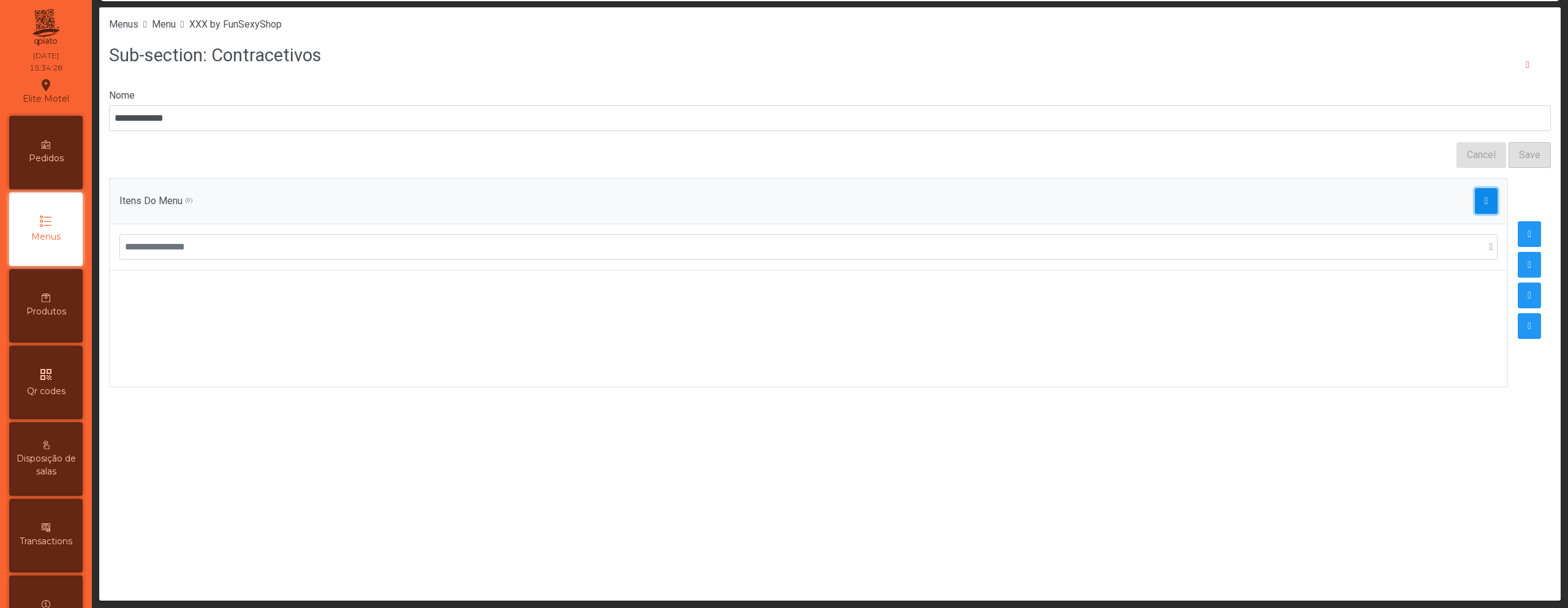
click at [1484, 197] on span "button" at bounding box center [1486, 201] width 4 height 10
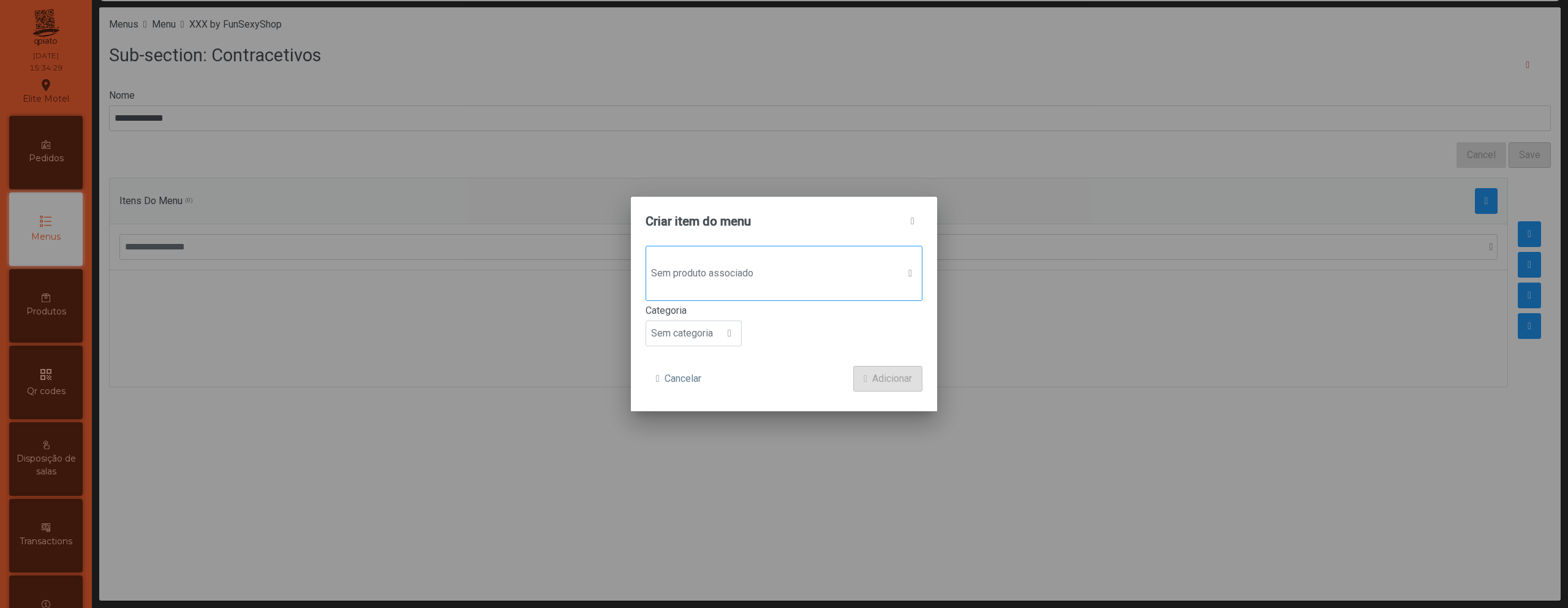
click at [791, 287] on div "Sem produto associado" at bounding box center [784, 273] width 277 height 55
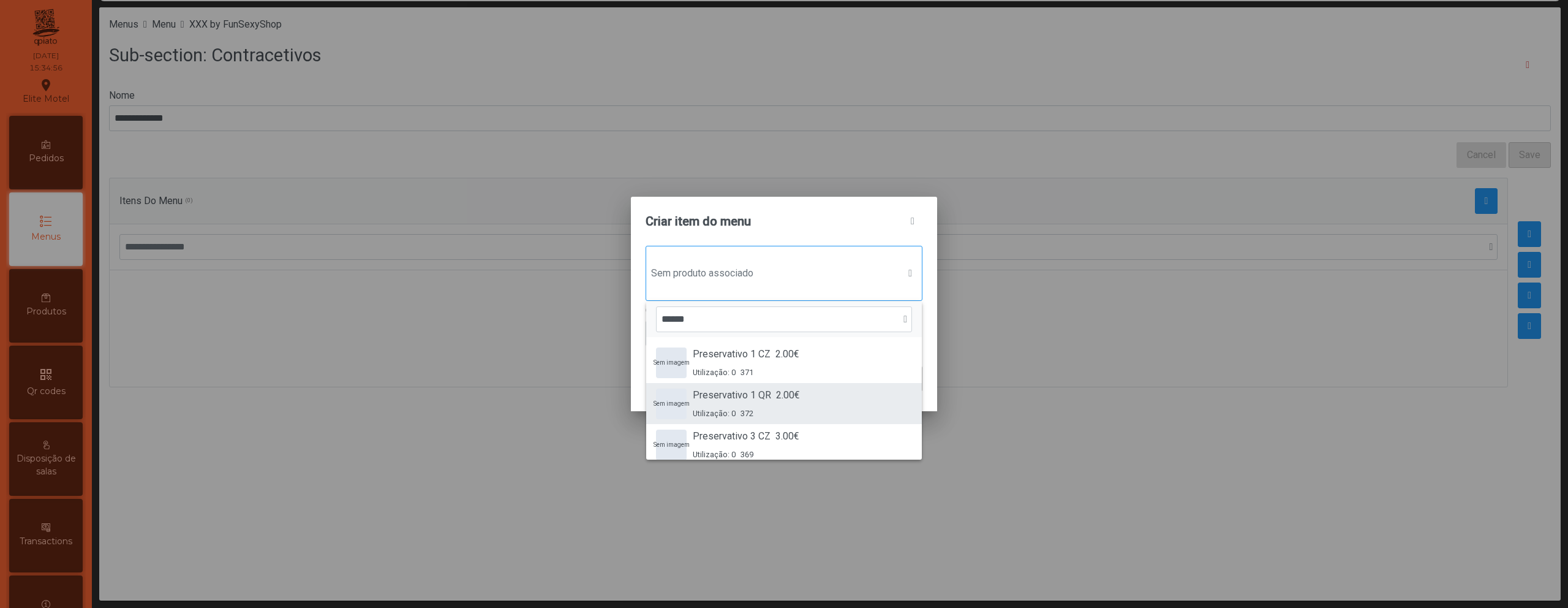
type input "******"
click at [817, 391] on div "Sem imagem Preservativo 1 QR 2.00€ Utilização: 0 372" at bounding box center [784, 403] width 256 height 31
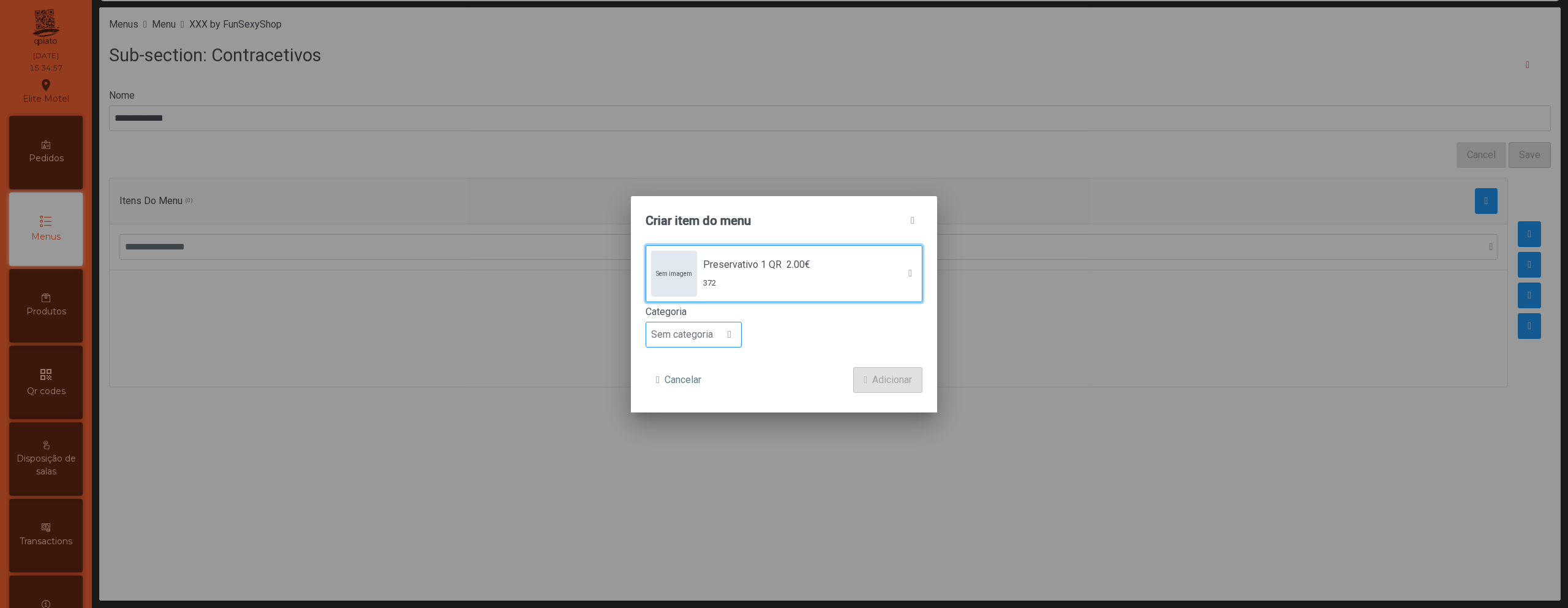
click at [721, 333] on div at bounding box center [729, 335] width 23 height 25
click at [701, 387] on li "Petisco" at bounding box center [694, 390] width 95 height 25
click at [877, 375] on span "Adicionar" at bounding box center [891, 379] width 40 height 15
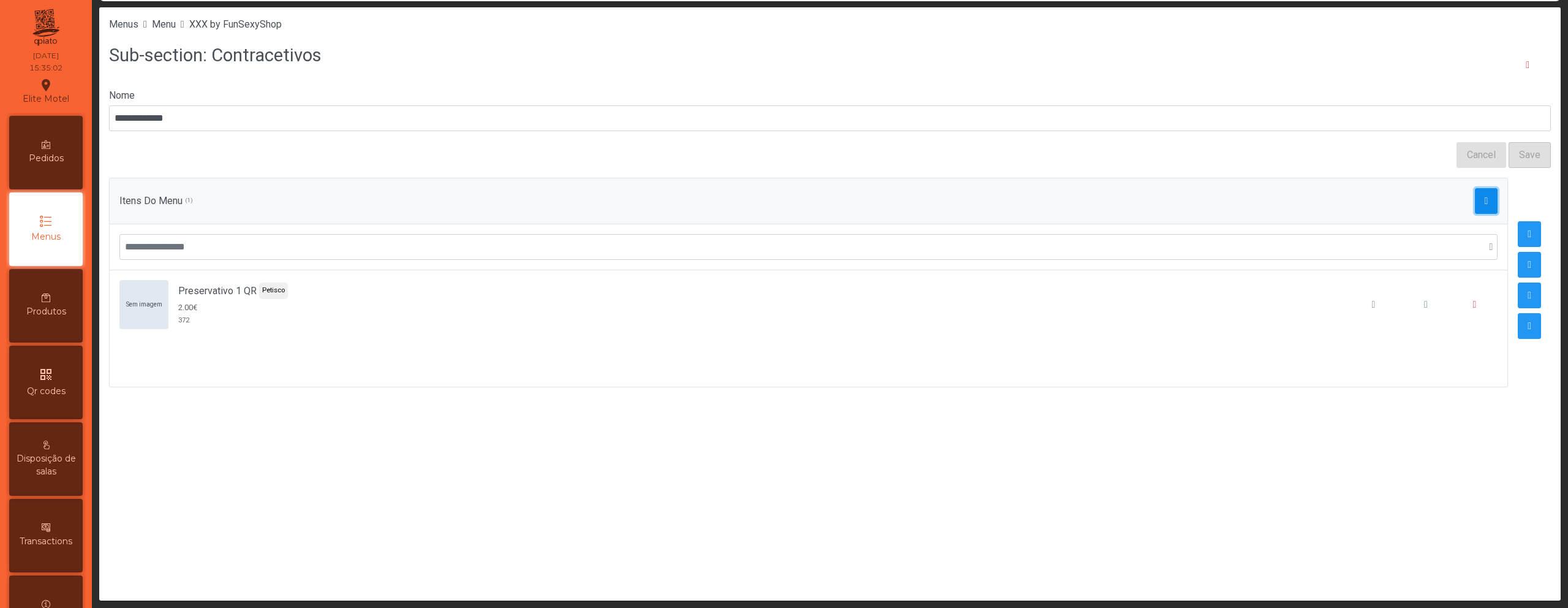
click at [1475, 206] on button "button" at bounding box center [1487, 201] width 23 height 26
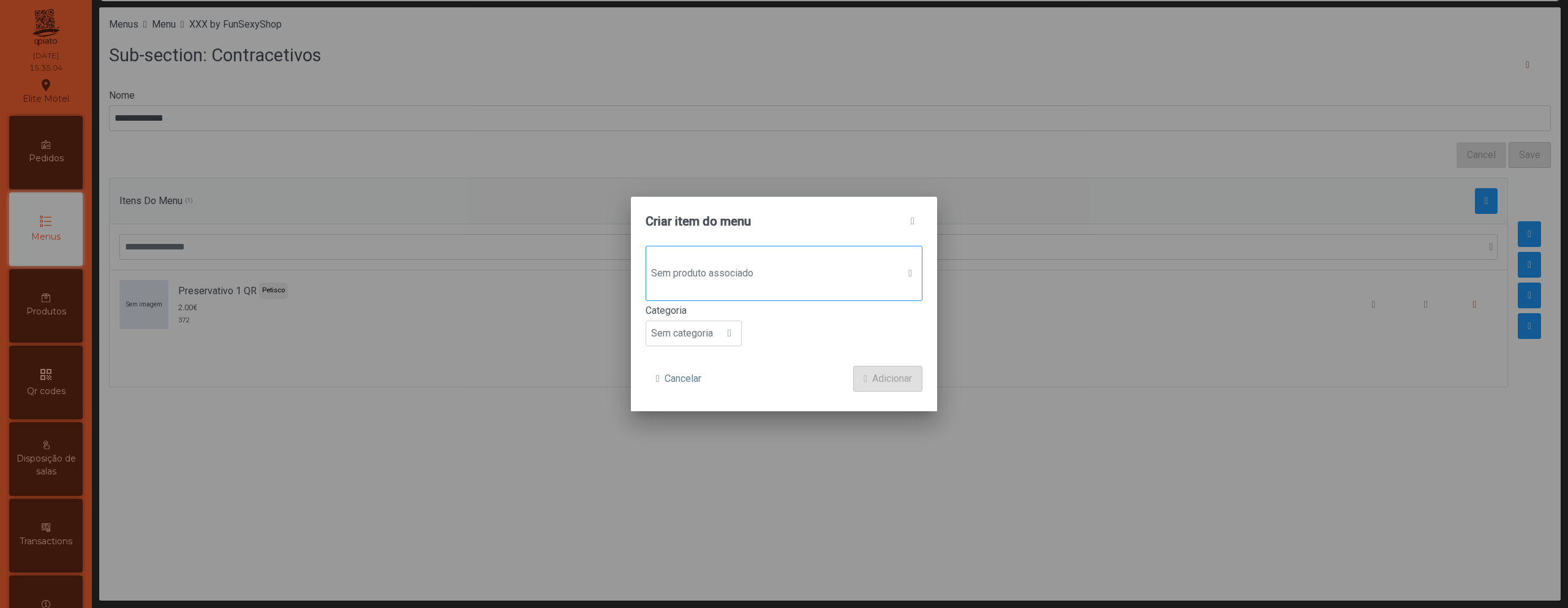
click at [779, 268] on span "Sem produto associado" at bounding box center [773, 274] width 253 height 25
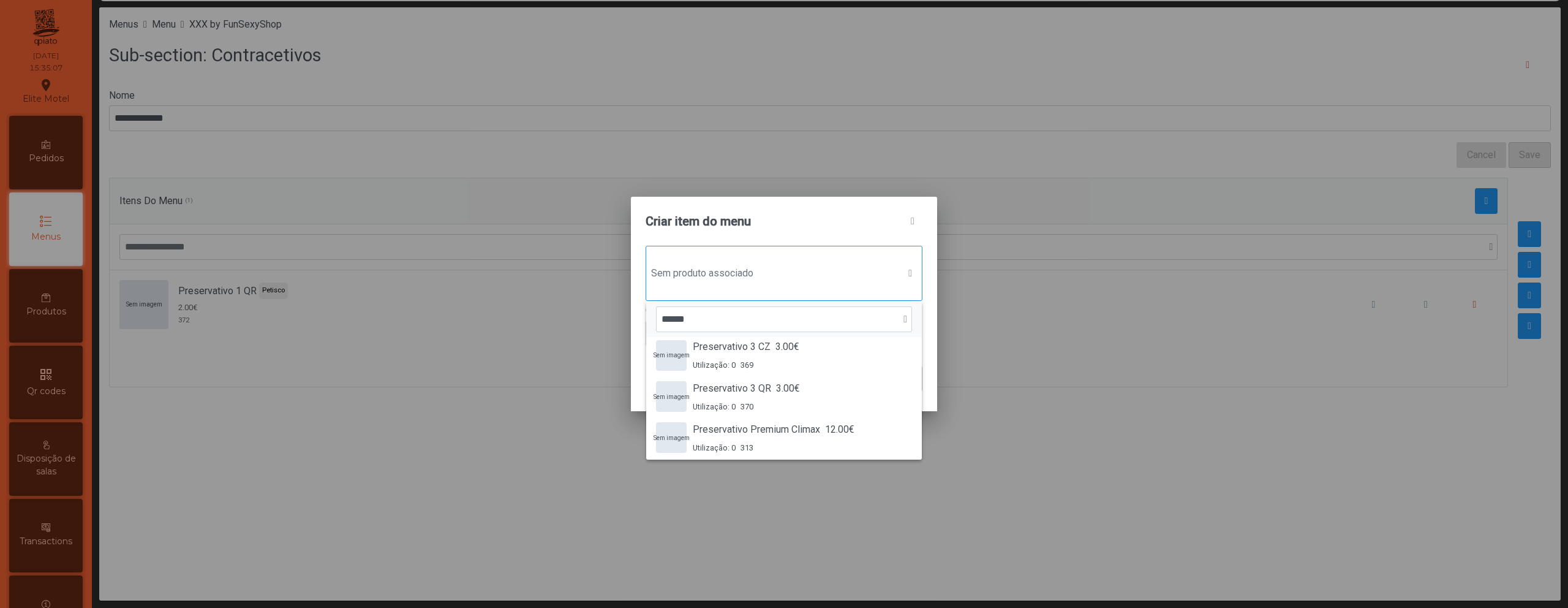
scroll to position [97, 0]
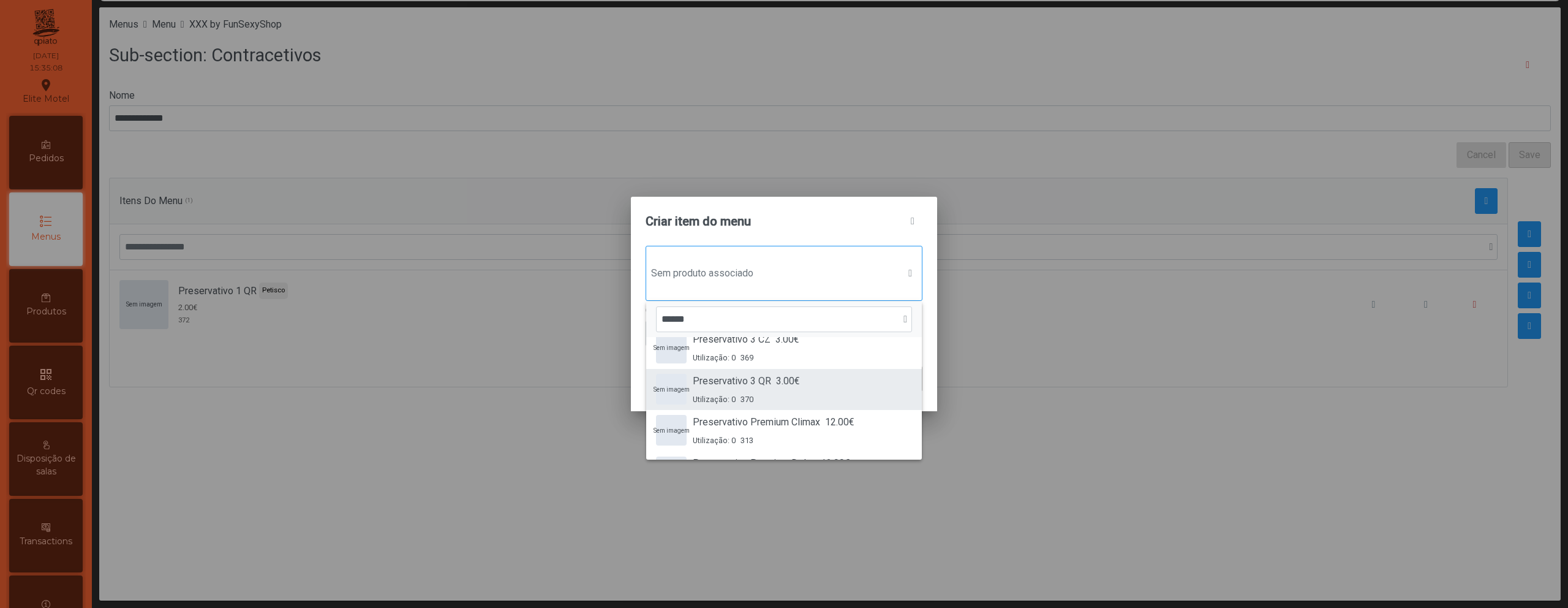
type input "******"
click at [795, 396] on div "Utilização: 0 370" at bounding box center [746, 399] width 107 height 12
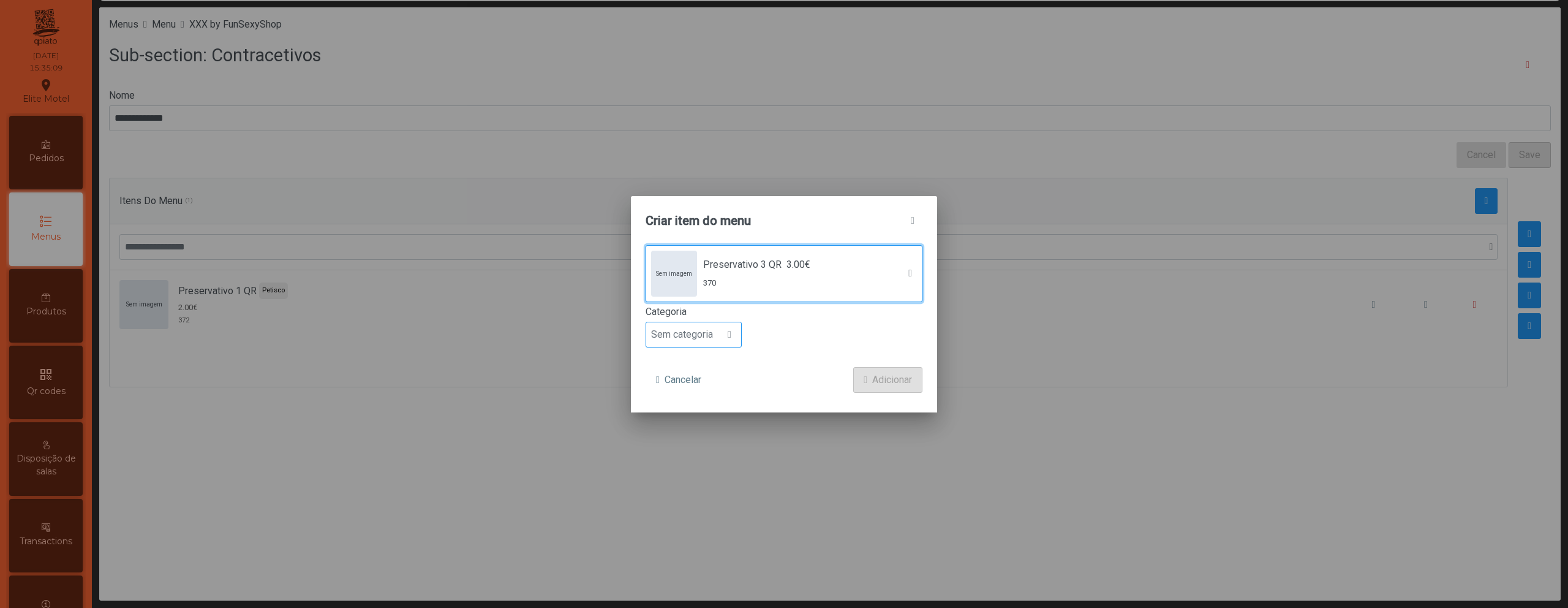
click at [698, 339] on span "Sem categoria" at bounding box center [682, 335] width 71 height 25
click at [700, 384] on li "Petisco" at bounding box center [694, 390] width 95 height 25
click at [878, 376] on span "Adicionar" at bounding box center [891, 379] width 40 height 15
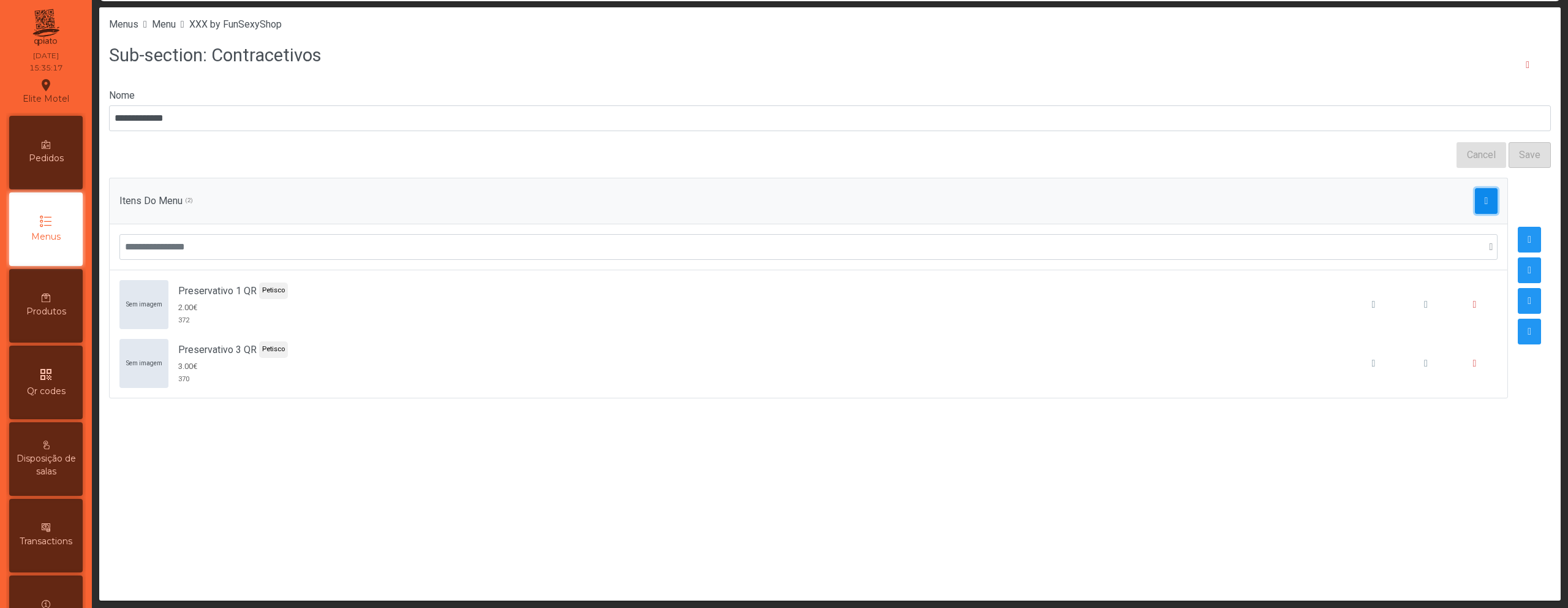
click at [1480, 206] on button "button" at bounding box center [1487, 201] width 23 height 26
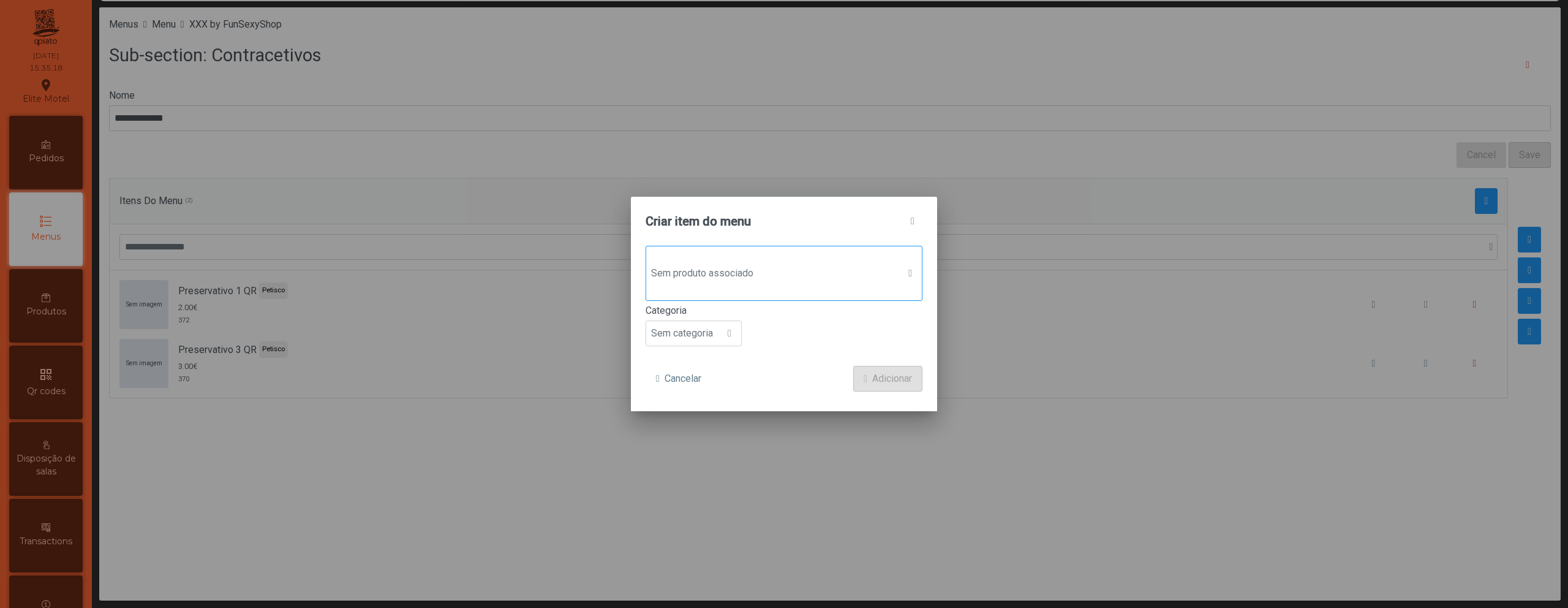
click at [731, 264] on span "Sem produto associado" at bounding box center [773, 274] width 253 height 25
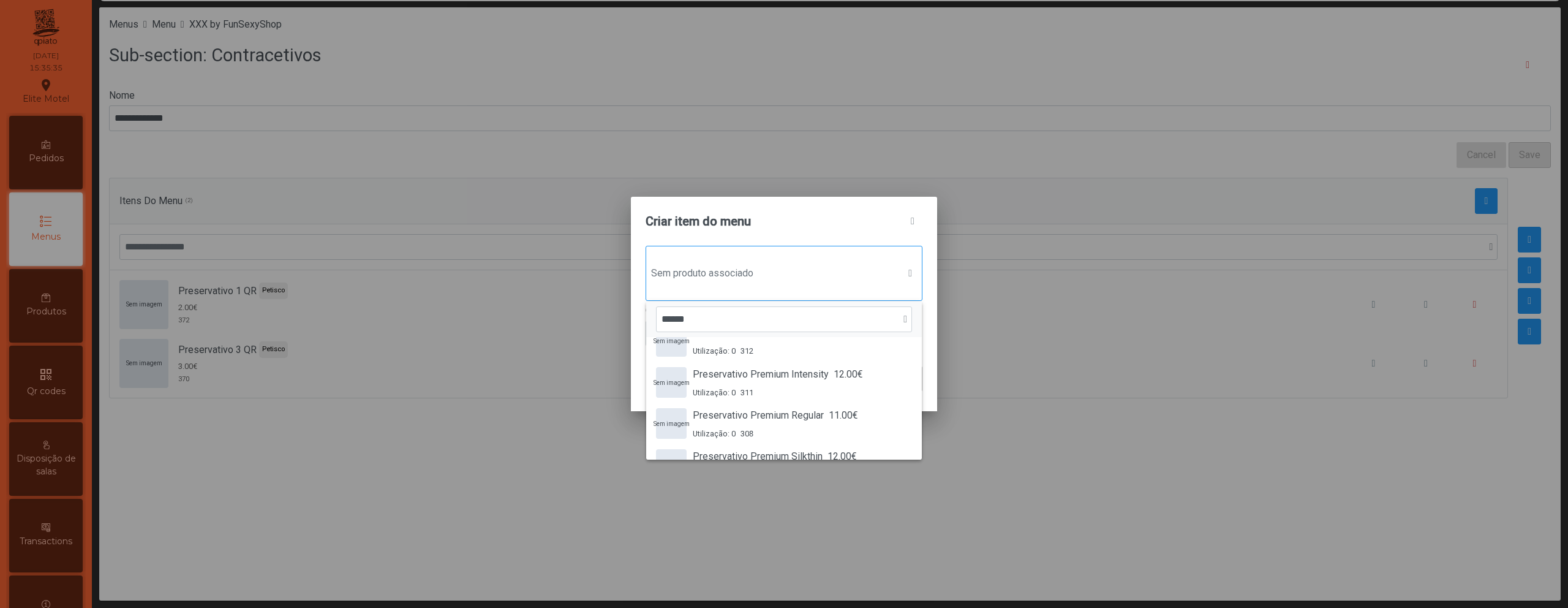
scroll to position [340, 0]
type input "******"
click at [754, 389] on span "Preservativo Premium Regular" at bounding box center [758, 385] width 131 height 15
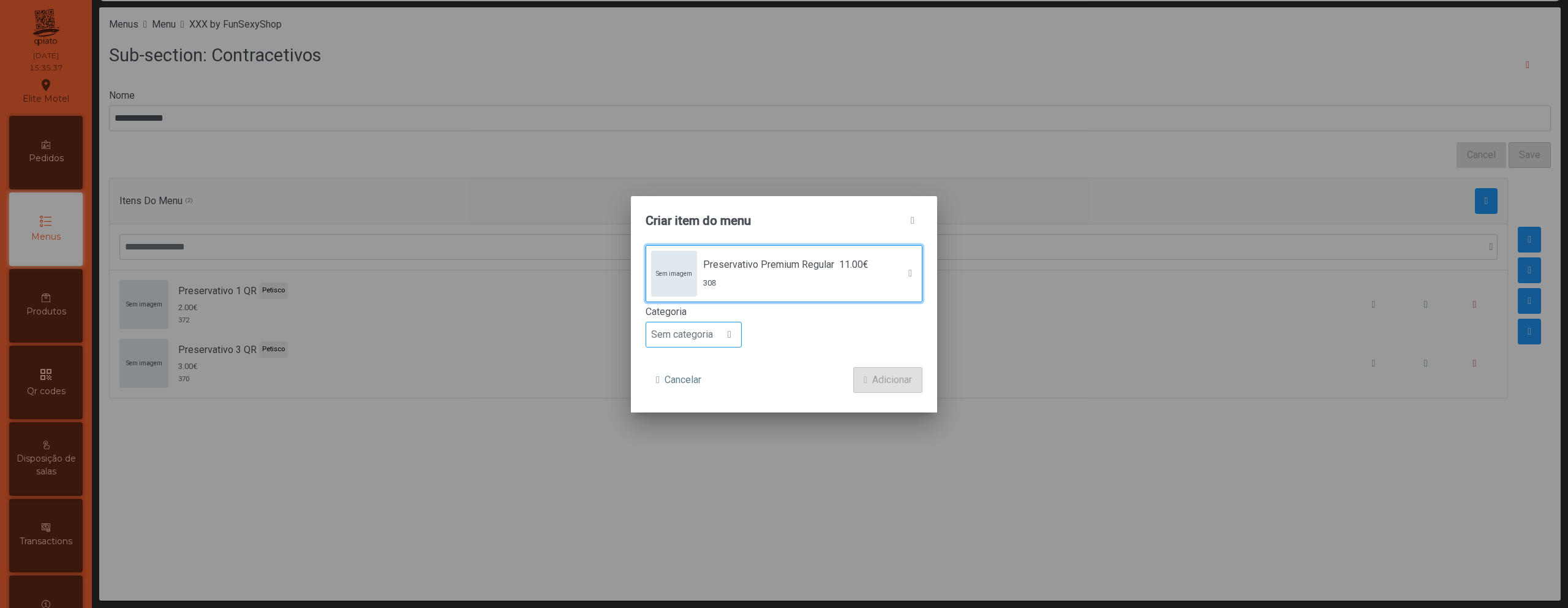
click at [722, 341] on div at bounding box center [729, 335] width 23 height 25
click at [703, 384] on li "Petisco" at bounding box center [694, 390] width 95 height 25
click at [887, 378] on span "Adicionar" at bounding box center [891, 379] width 40 height 15
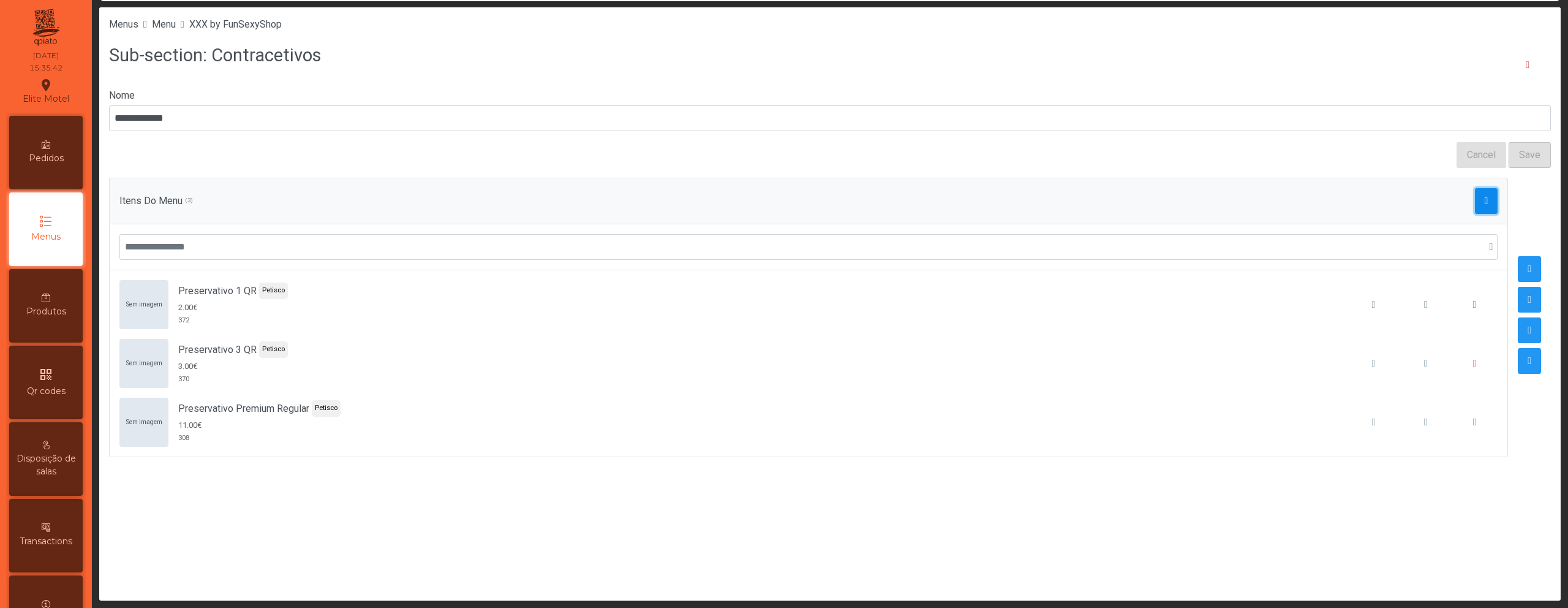
click at [1484, 199] on span "button" at bounding box center [1486, 201] width 4 height 10
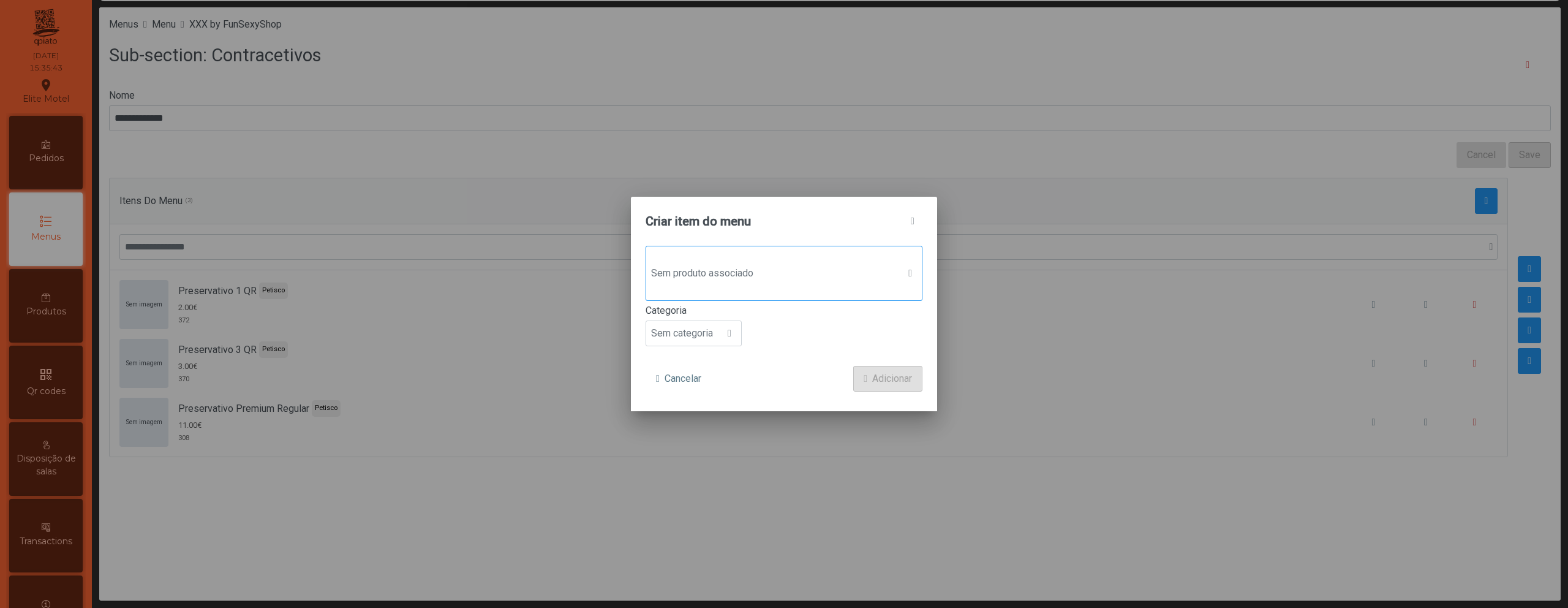
click at [771, 274] on span "Sem produto associado" at bounding box center [773, 274] width 253 height 25
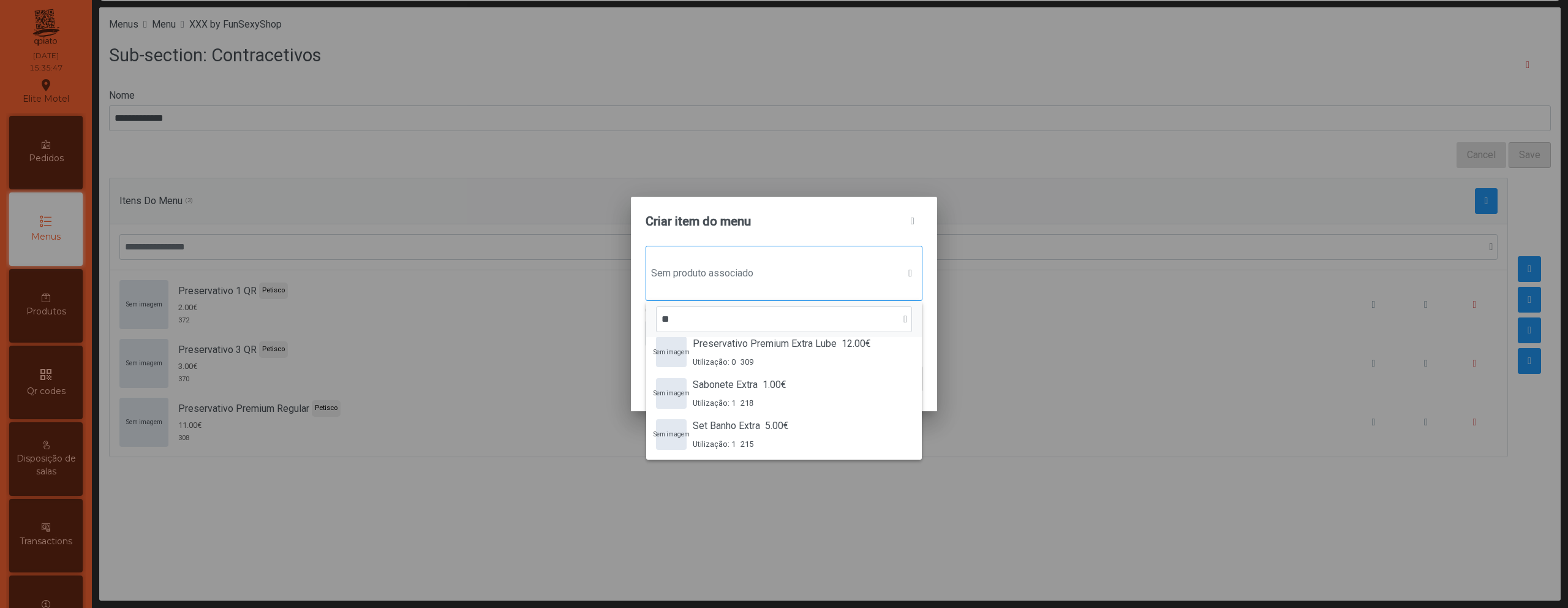
type input "*"
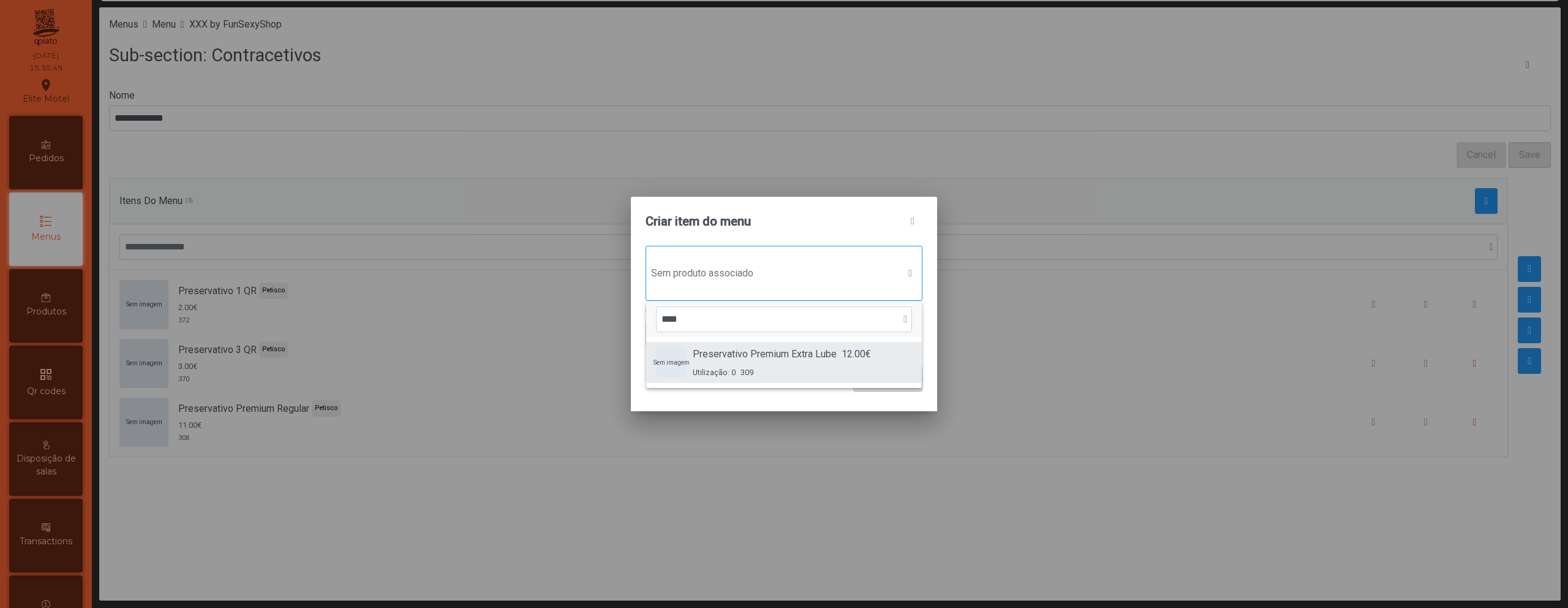
type input "****"
click at [783, 368] on div "Utilização: 0 309" at bounding box center [782, 372] width 178 height 12
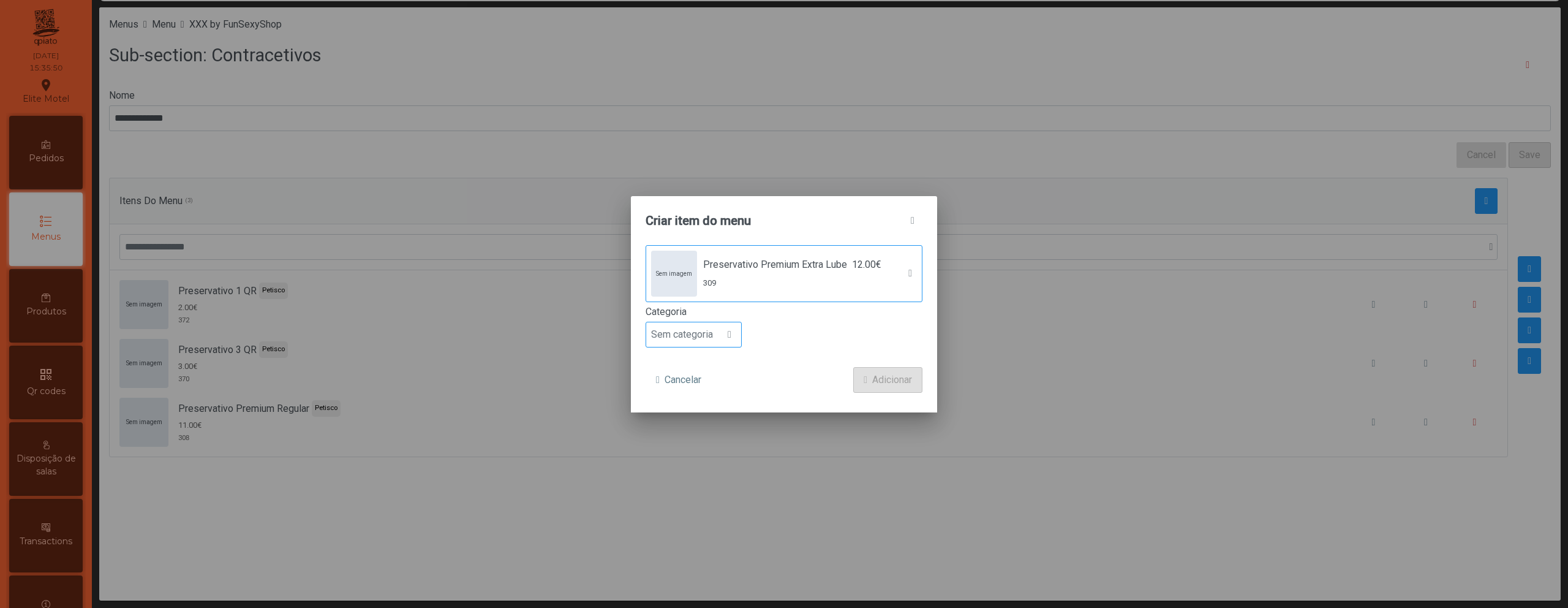
click at [709, 338] on span "Sem categoria" at bounding box center [682, 335] width 71 height 25
click at [703, 385] on li "Petisco" at bounding box center [694, 390] width 95 height 25
click at [857, 385] on button "Adicionar" at bounding box center [887, 379] width 69 height 26
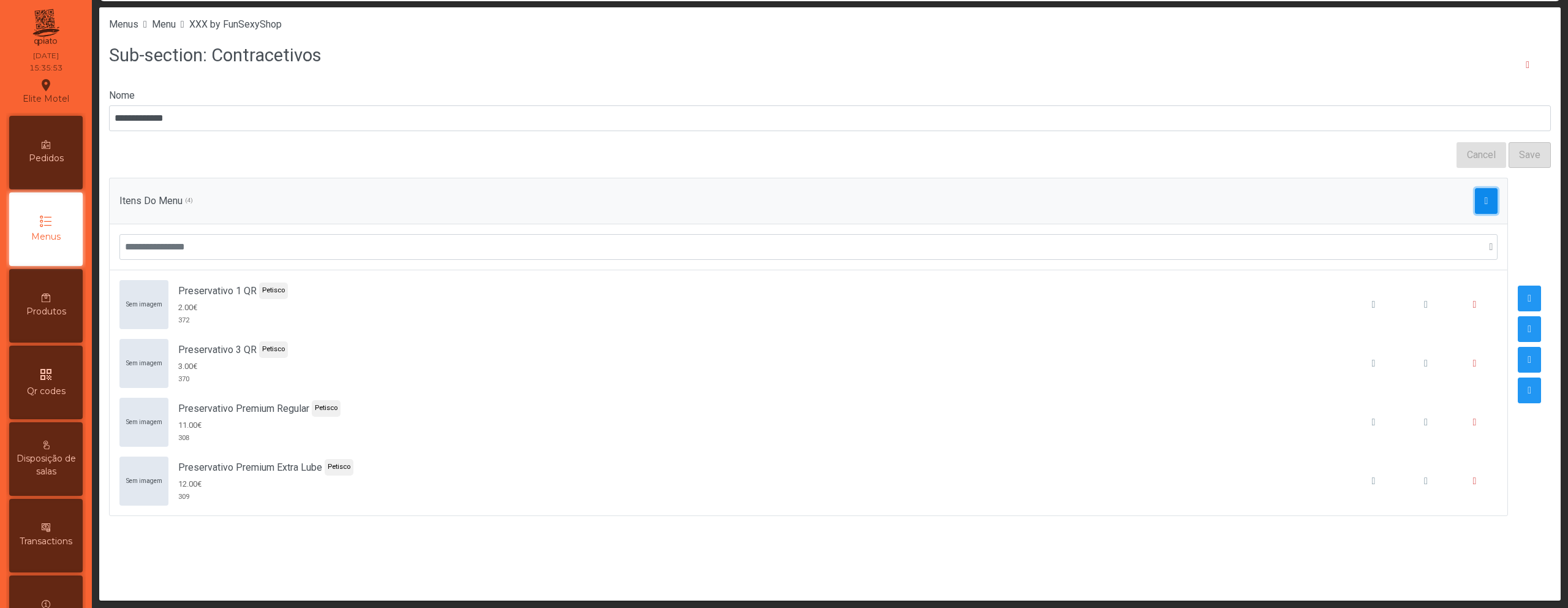
click at [1484, 203] on span "button" at bounding box center [1486, 201] width 4 height 10
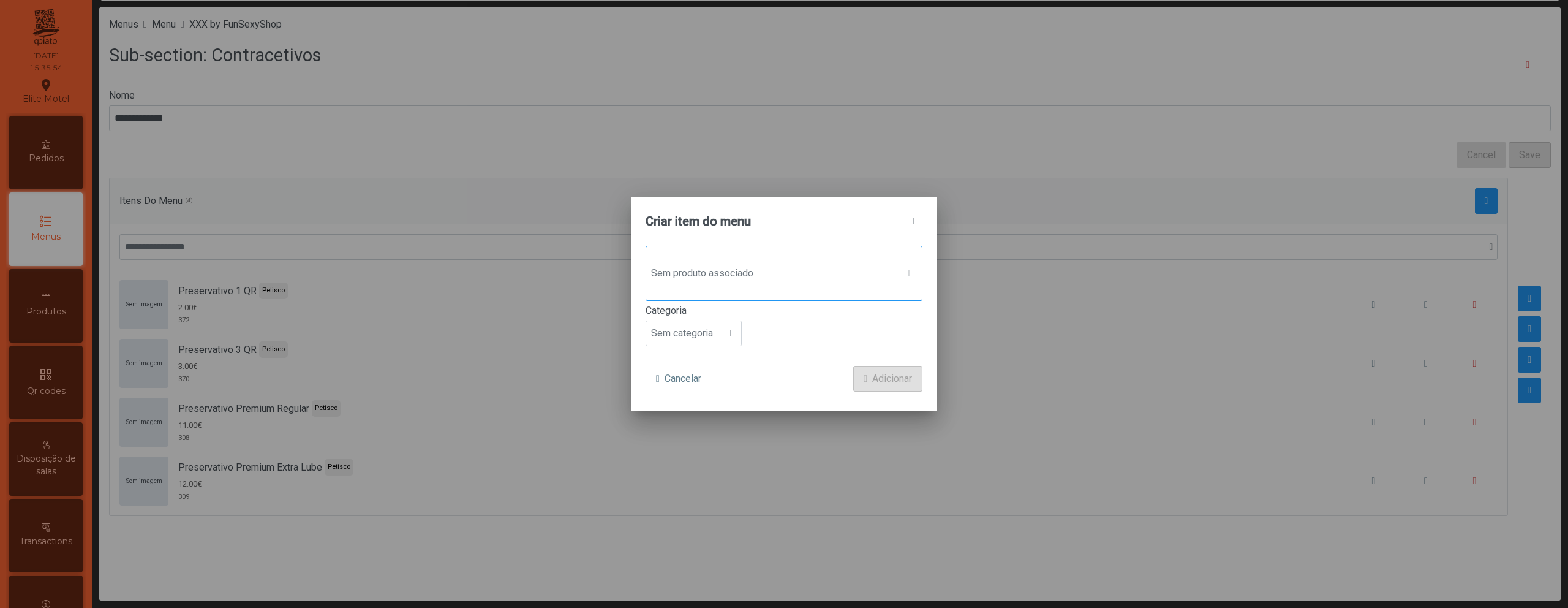
click at [801, 270] on span "Sem produto associado" at bounding box center [773, 274] width 253 height 25
type input "****"
click at [781, 356] on span "Preservativo Premium Silkthin" at bounding box center [758, 354] width 130 height 15
click at [719, 345] on div at bounding box center [729, 335] width 23 height 25
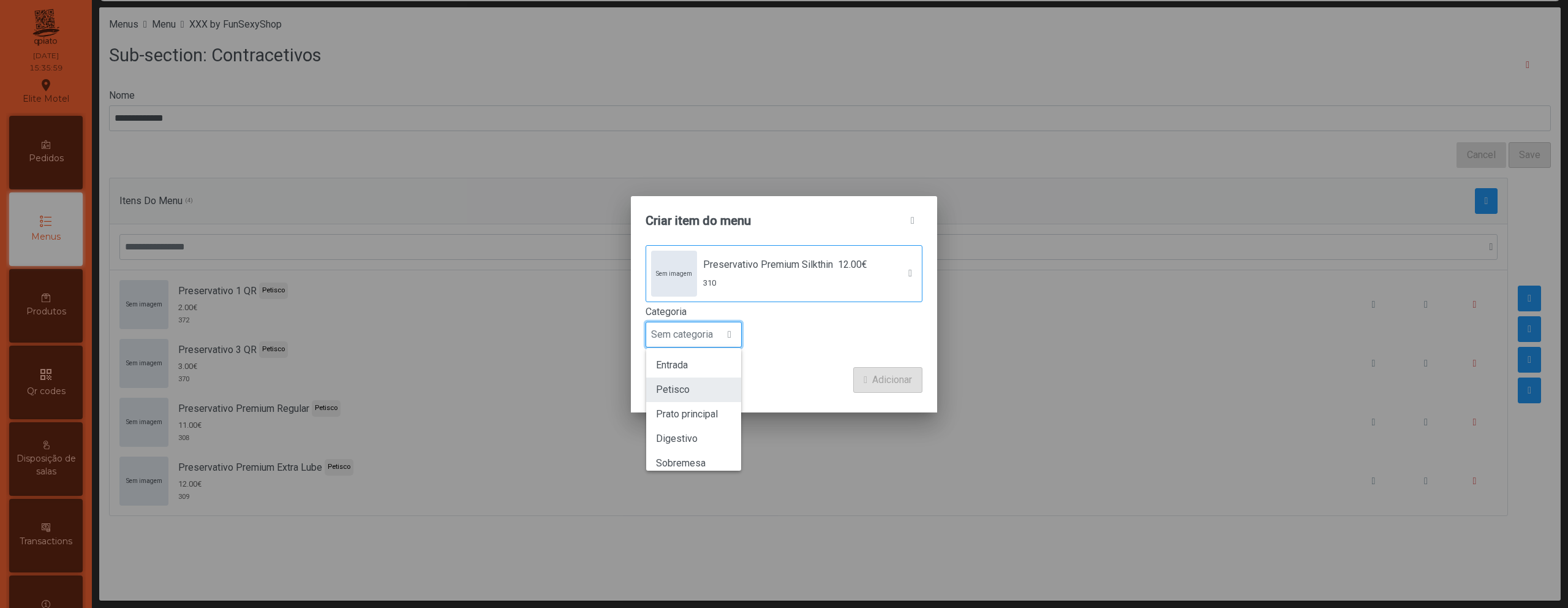
click at [713, 392] on li "Petisco" at bounding box center [694, 390] width 95 height 25
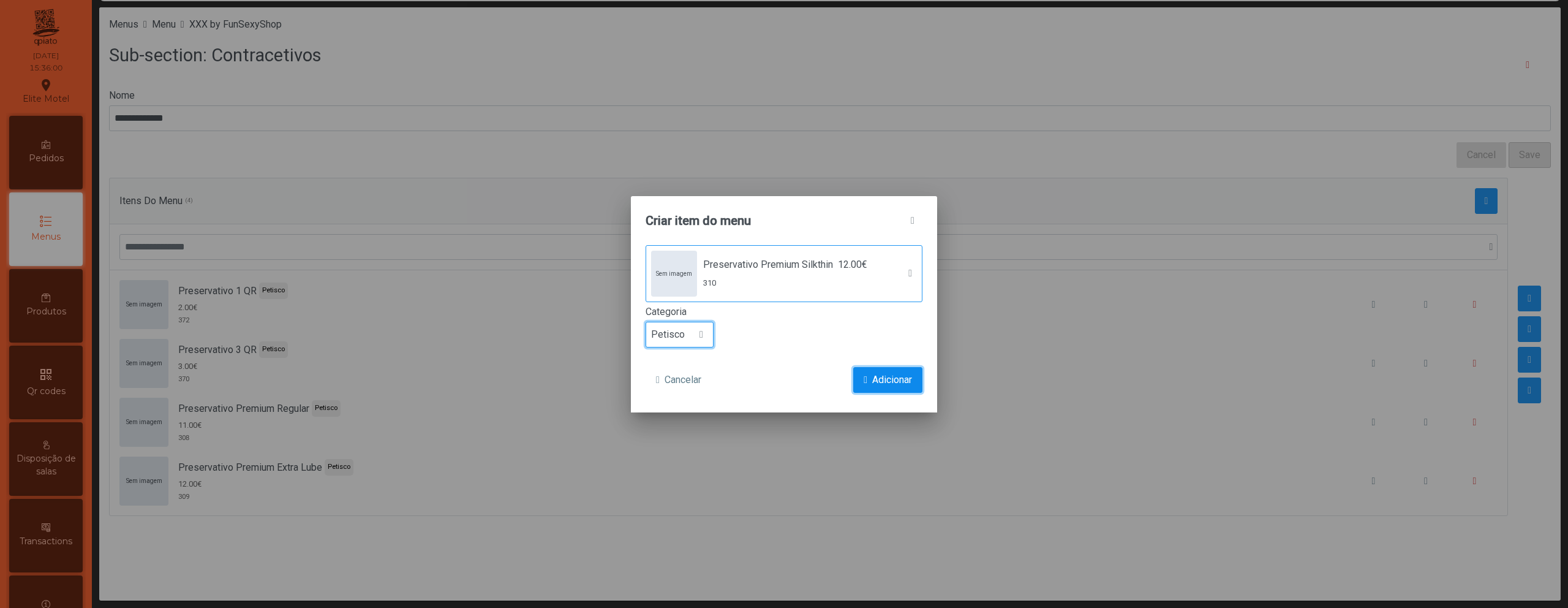
click at [868, 381] on button "Adicionar" at bounding box center [887, 379] width 69 height 26
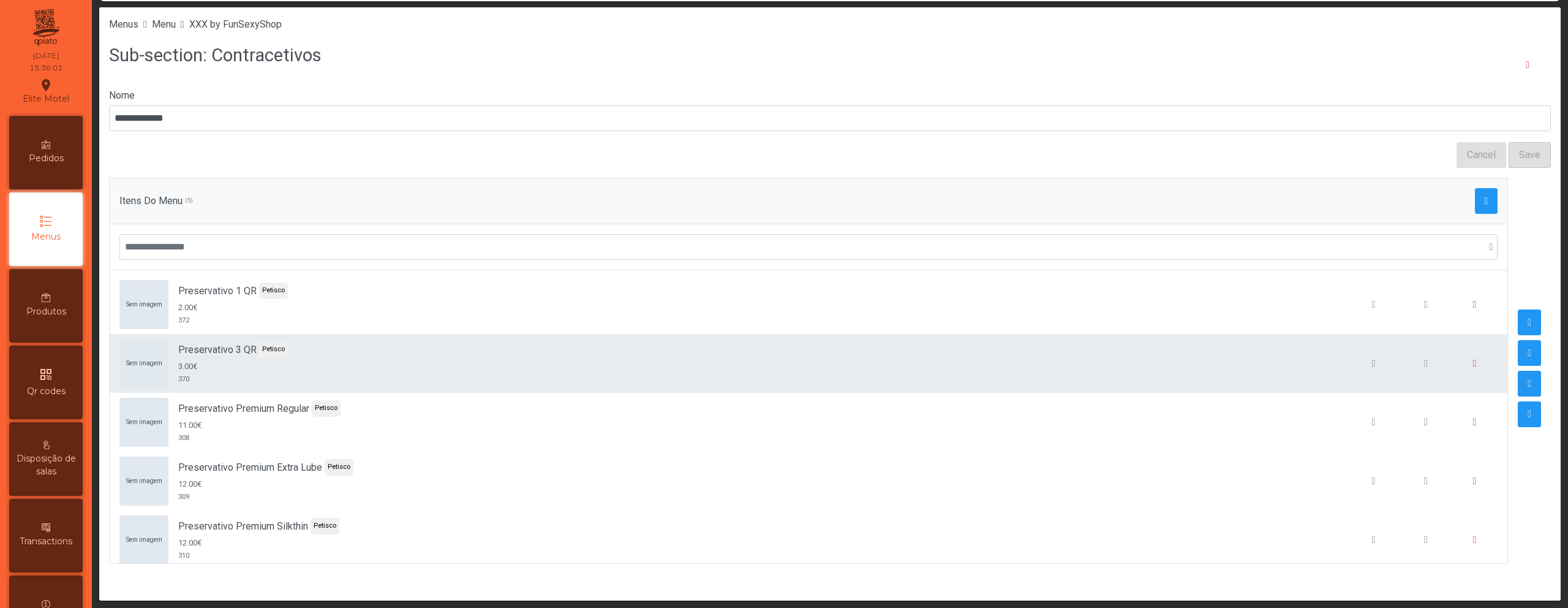
scroll to position [11, 0]
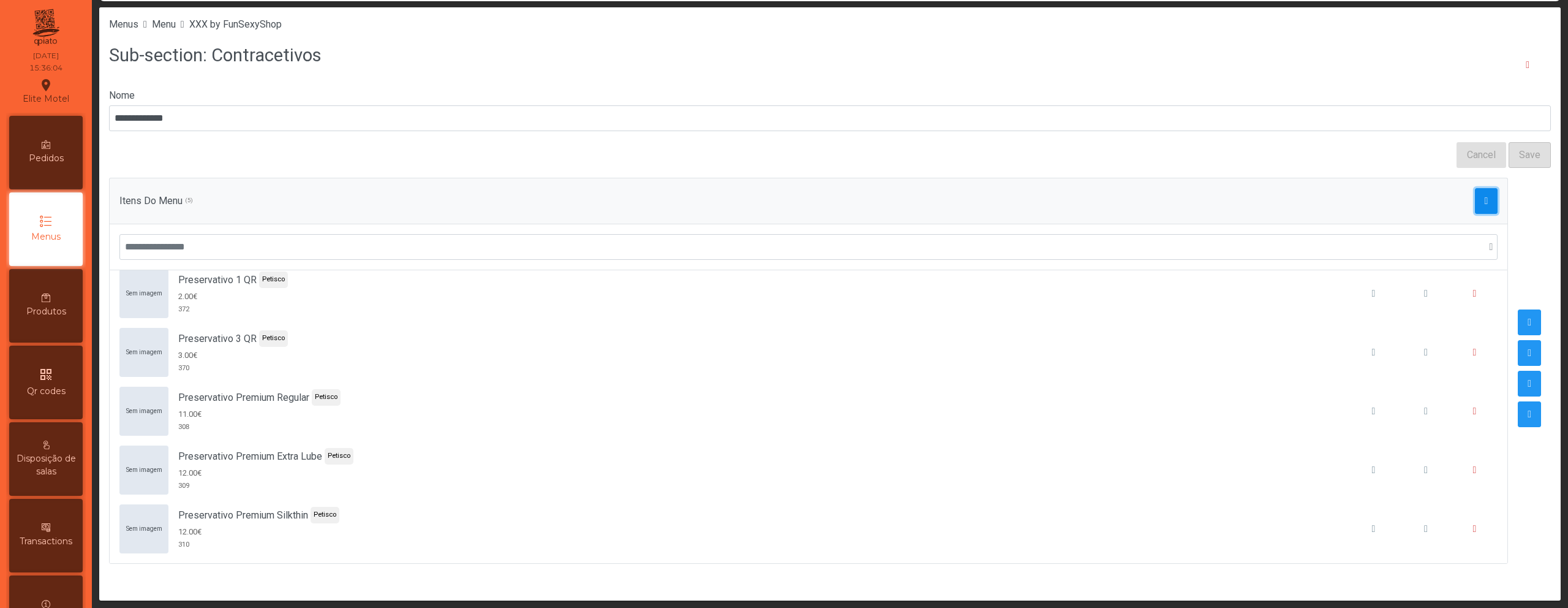
click at [1484, 200] on span "button" at bounding box center [1486, 201] width 4 height 10
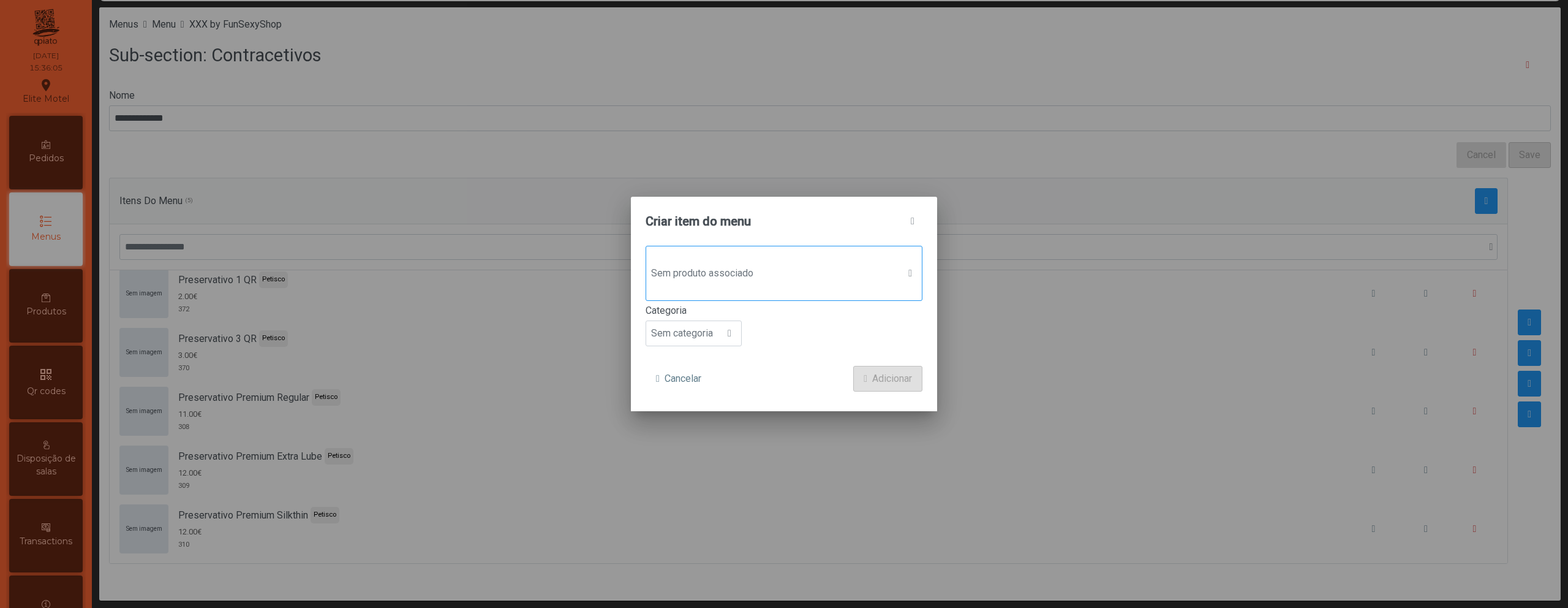
click at [770, 268] on span "Sem produto associado" at bounding box center [773, 274] width 253 height 25
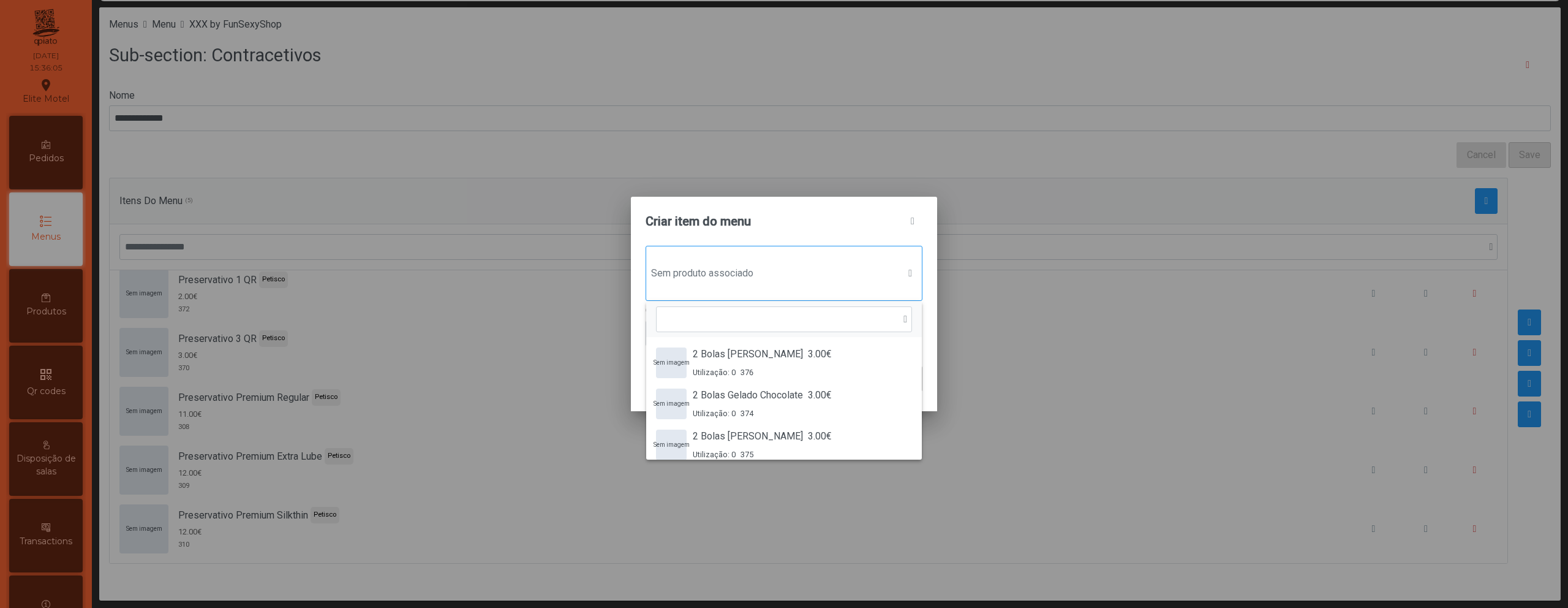
scroll to position [9, 60]
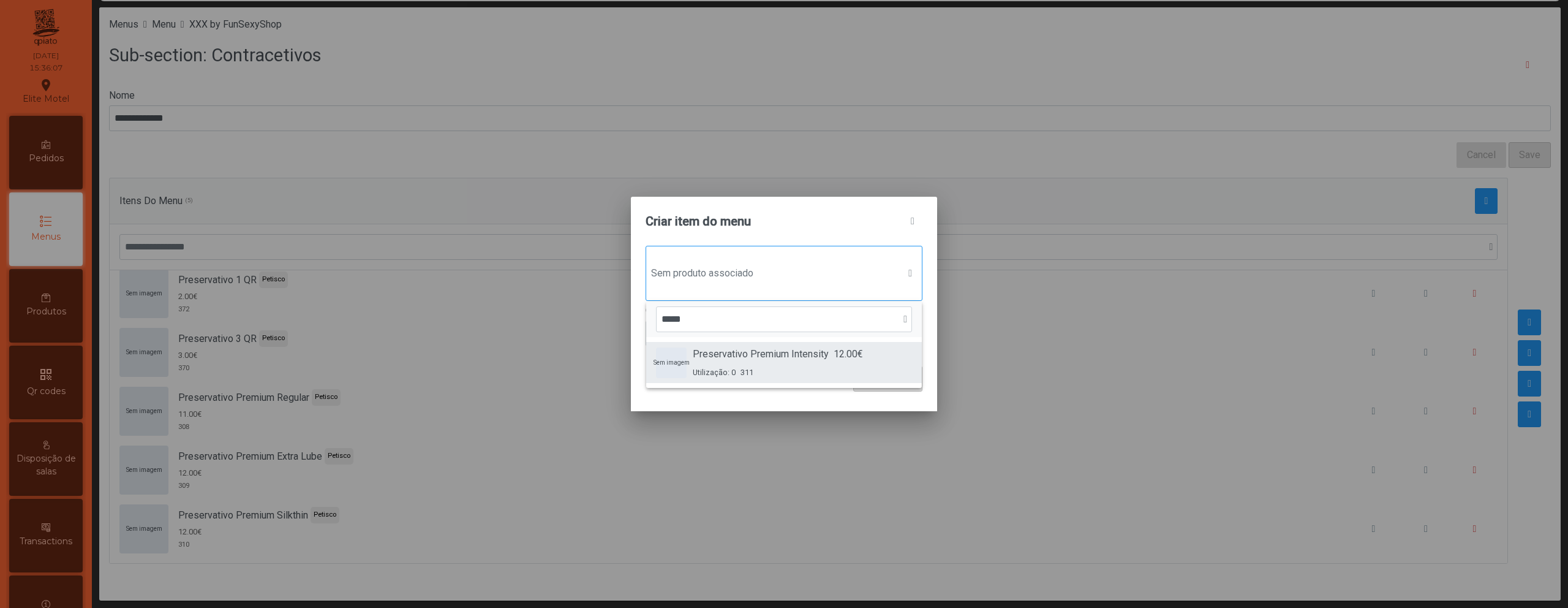
type input "*****"
click at [755, 350] on span "Preservativo Premium Intensity" at bounding box center [760, 354] width 136 height 15
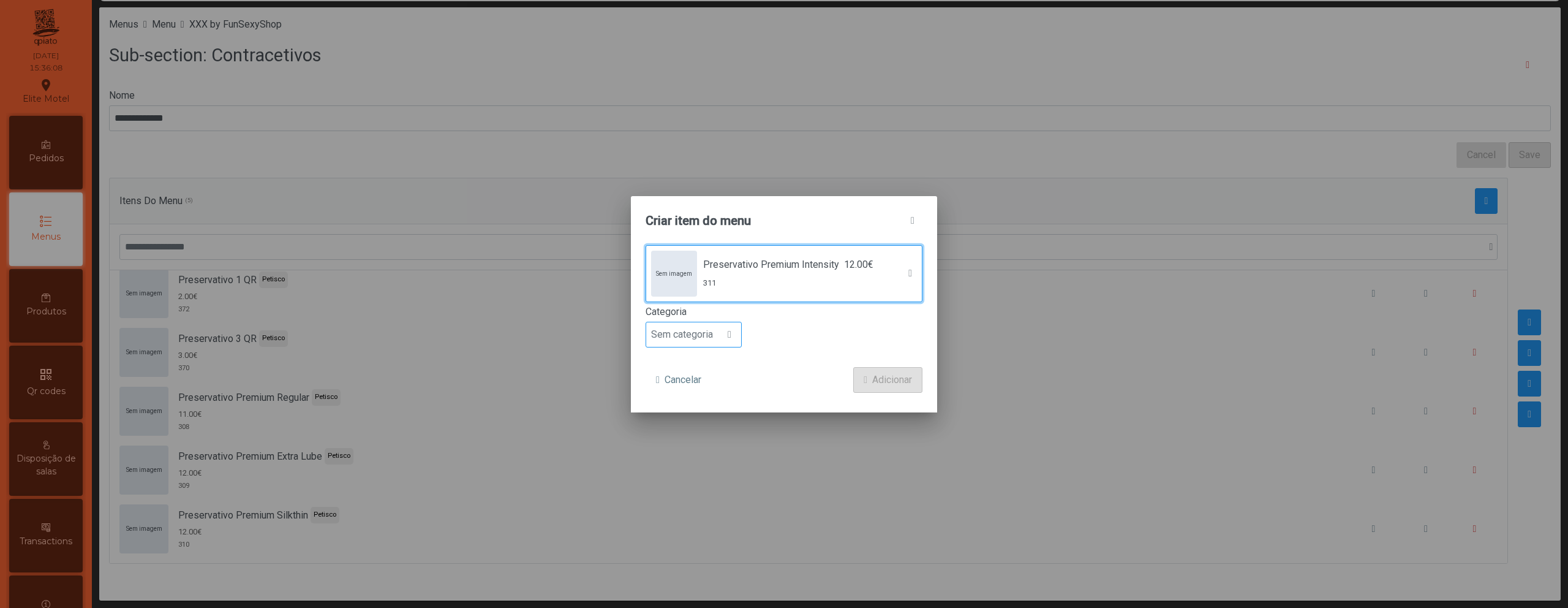
click at [705, 337] on span "Sem categoria" at bounding box center [682, 335] width 71 height 25
click at [696, 391] on li "Petisco" at bounding box center [694, 390] width 95 height 25
click at [887, 375] on span "Adicionar" at bounding box center [891, 379] width 40 height 15
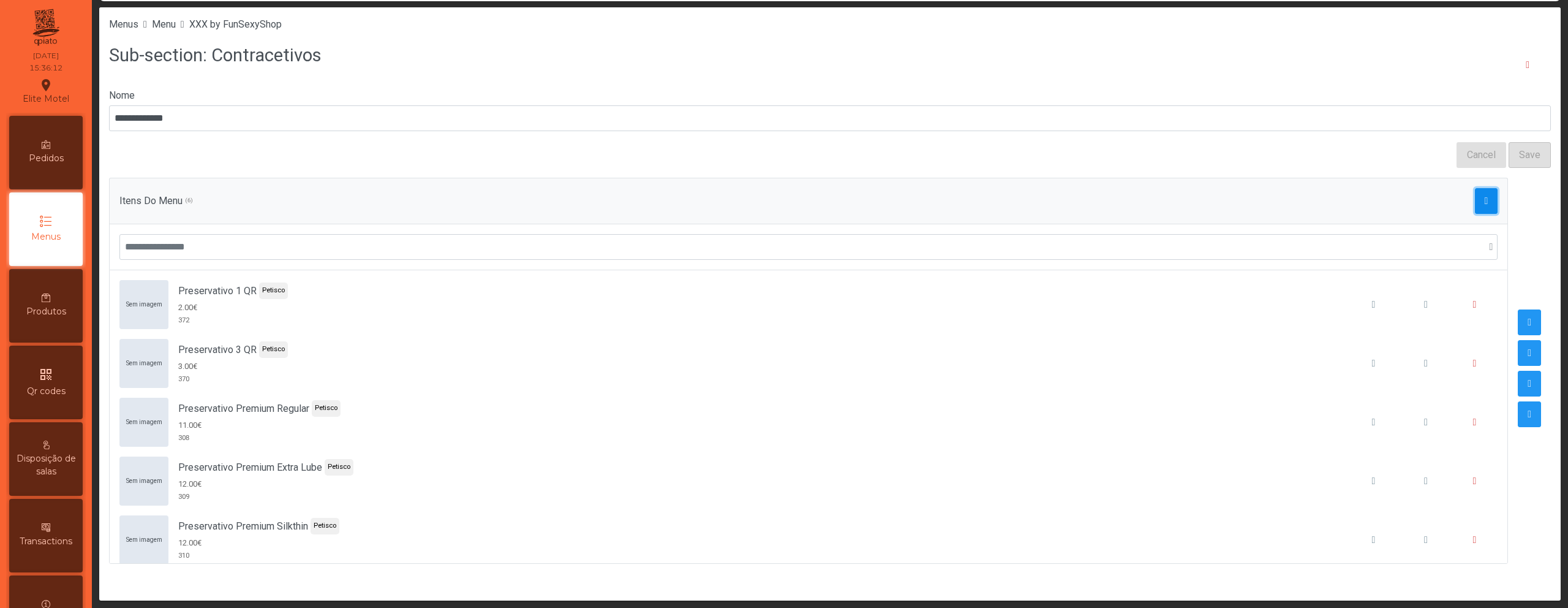
click at [1484, 205] on span "button" at bounding box center [1486, 201] width 4 height 10
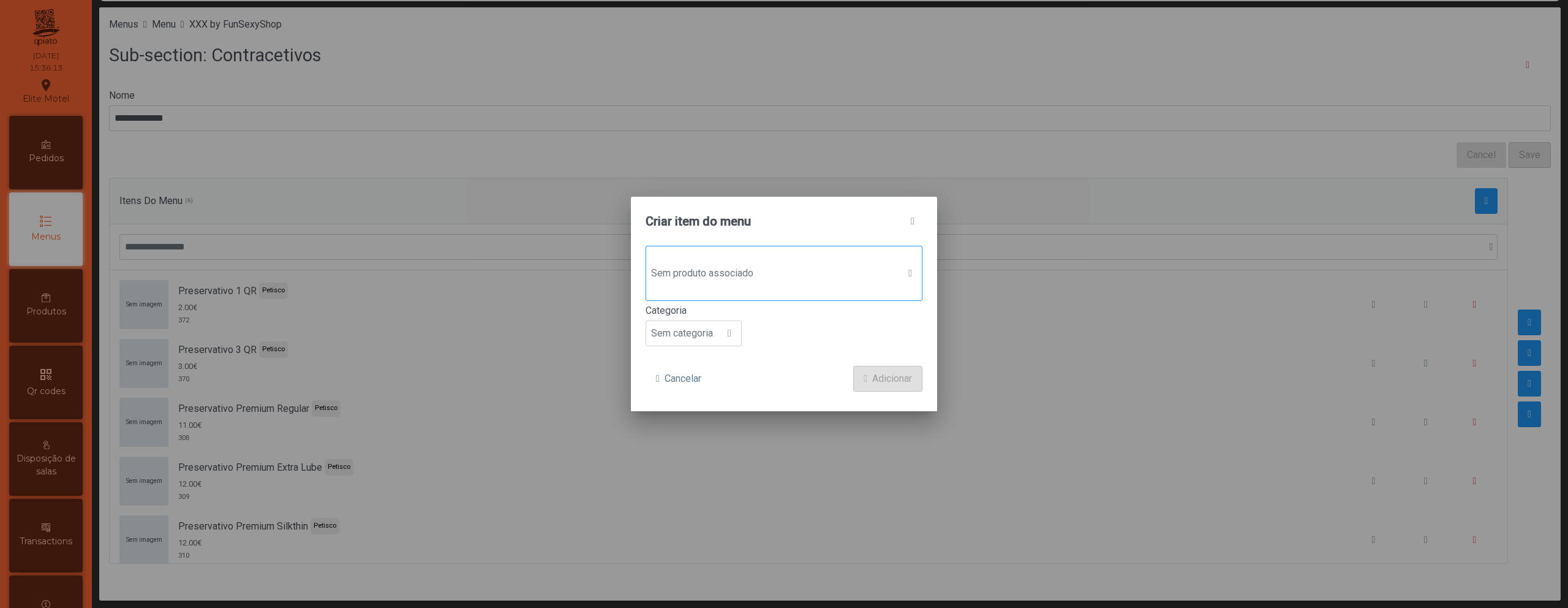
click at [742, 288] on div "Sem produto associado" at bounding box center [784, 273] width 277 height 55
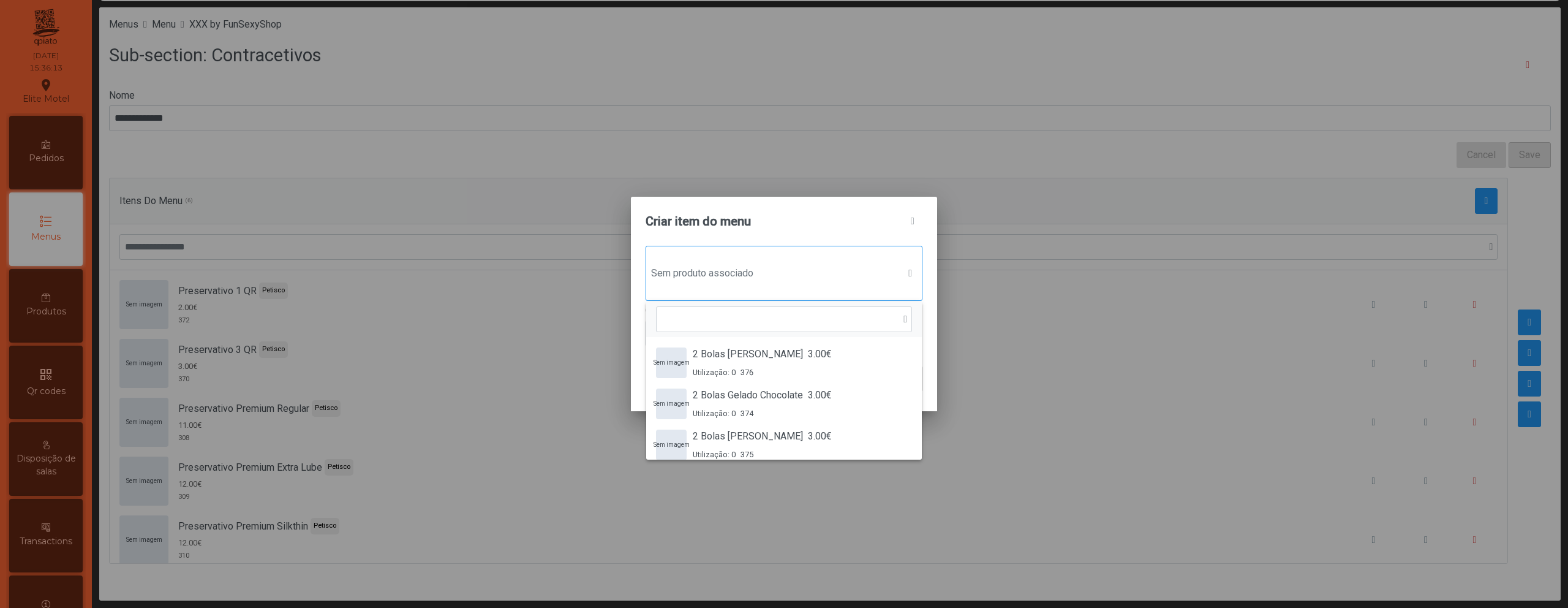
scroll to position [9, 60]
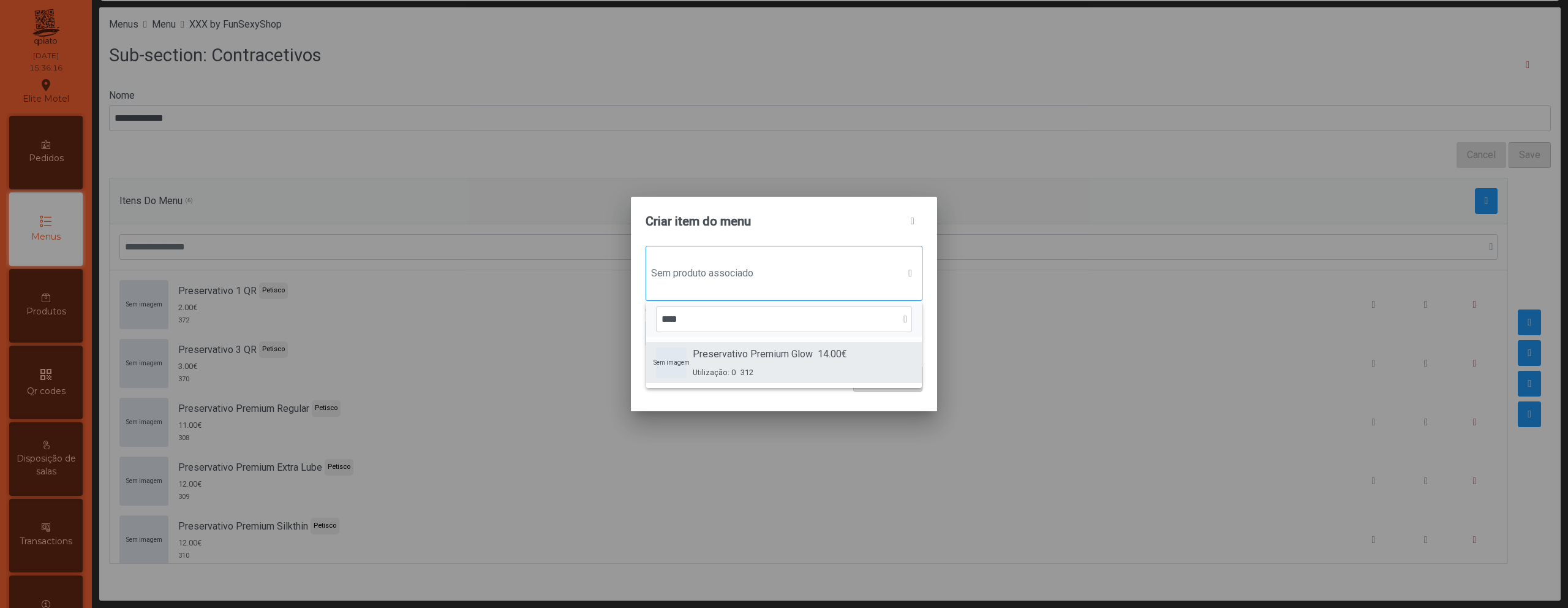
type input "****"
click at [740, 353] on span "Preservativo Premium Glow" at bounding box center [753, 354] width 120 height 15
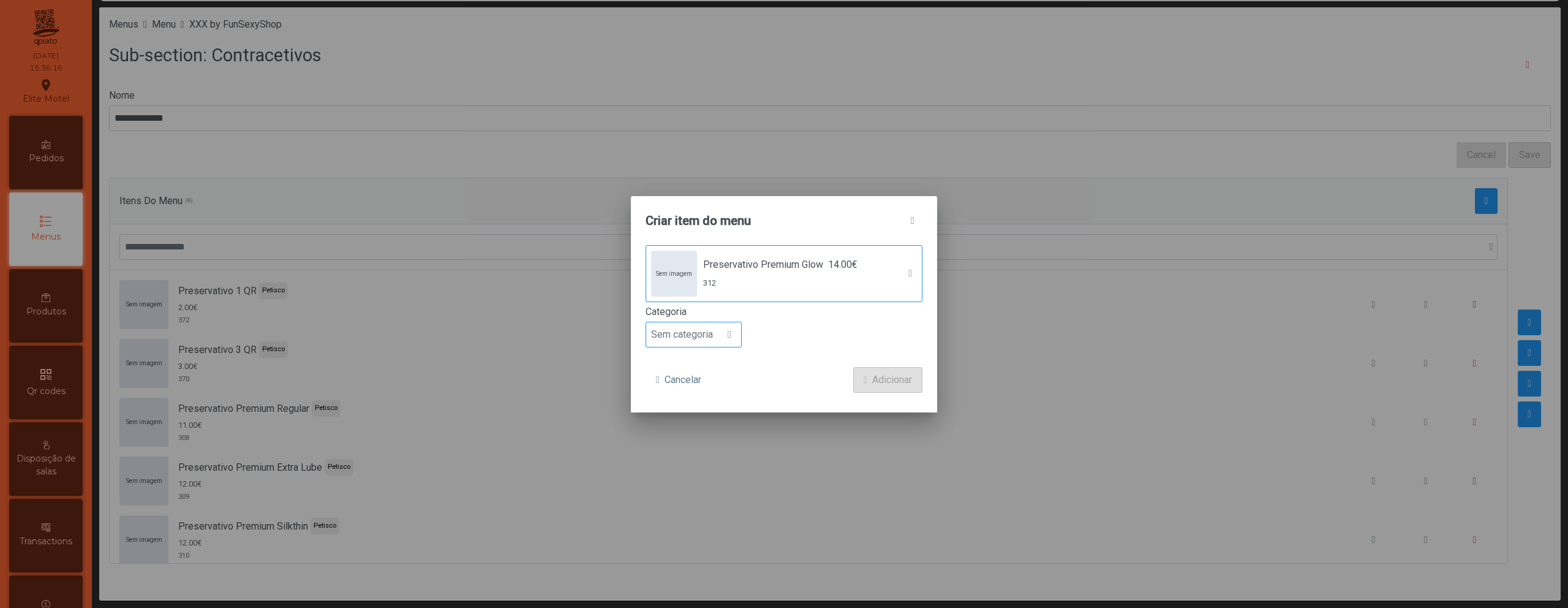
click at [704, 333] on span "Sem categoria" at bounding box center [682, 335] width 71 height 25
click at [698, 393] on li "Petisco" at bounding box center [694, 390] width 95 height 25
click at [880, 385] on span "Adicionar" at bounding box center [891, 379] width 40 height 15
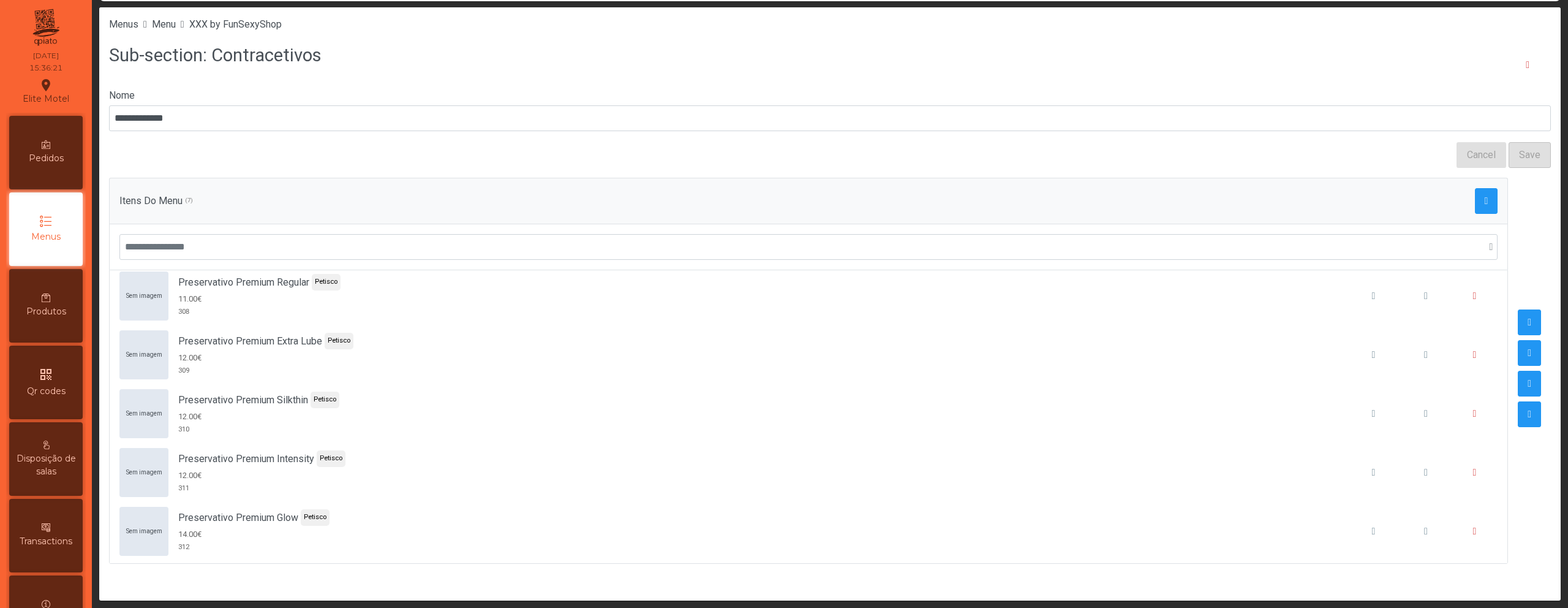
scroll to position [129, 0]
click at [1475, 201] on button "button" at bounding box center [1487, 201] width 23 height 26
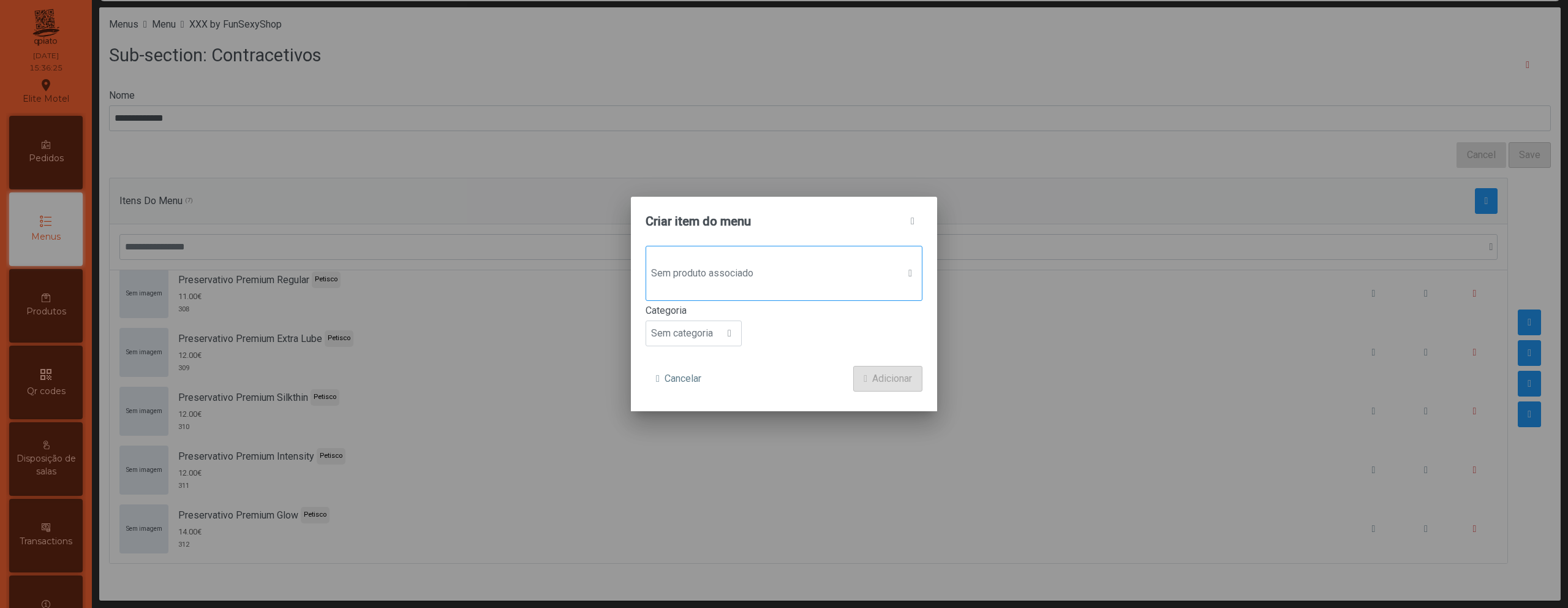
click at [722, 264] on span "Sem produto associado" at bounding box center [773, 274] width 253 height 25
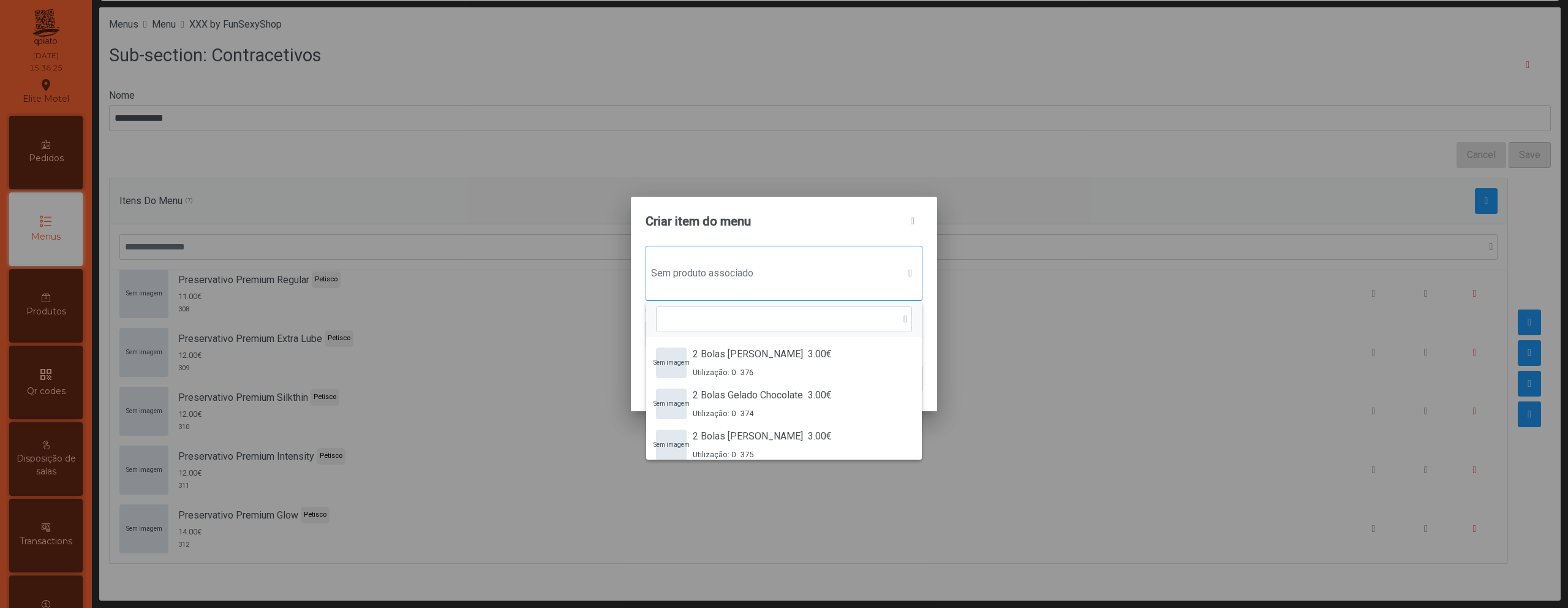
scroll to position [9, 60]
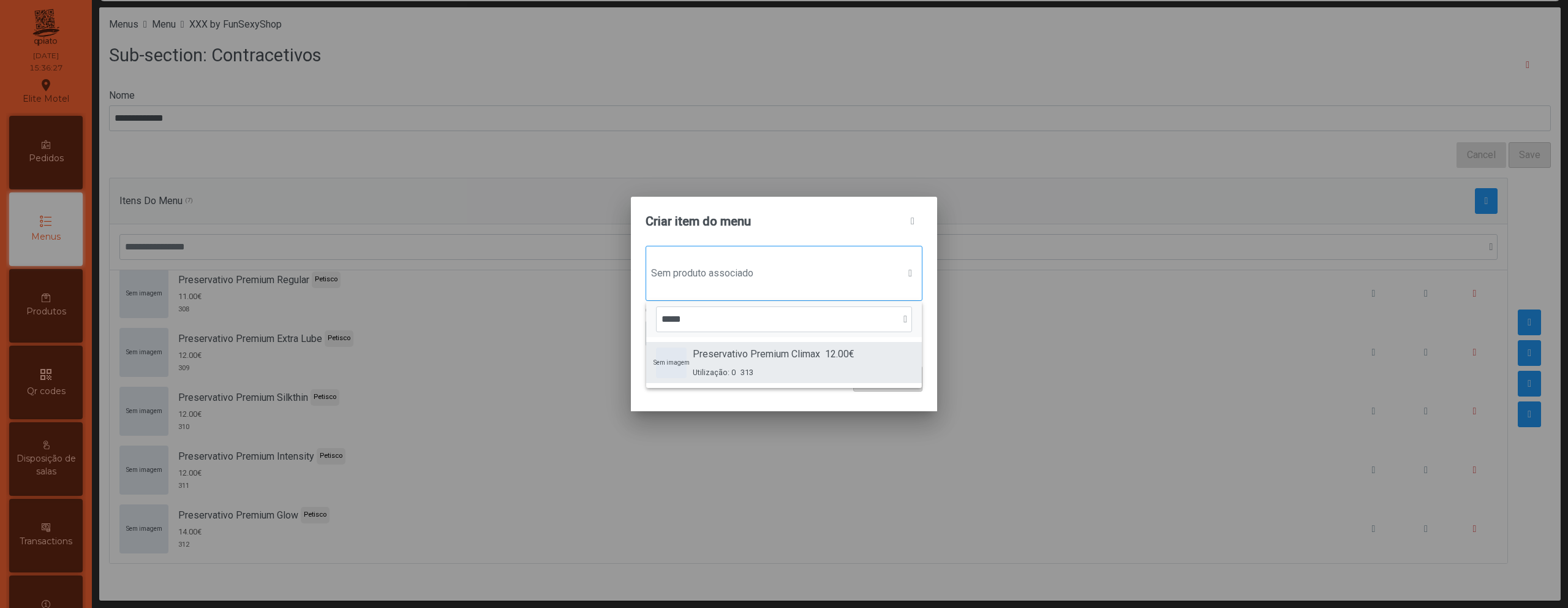
type input "*****"
click at [725, 349] on span "Preservativo Premium Climax" at bounding box center [756, 354] width 127 height 15
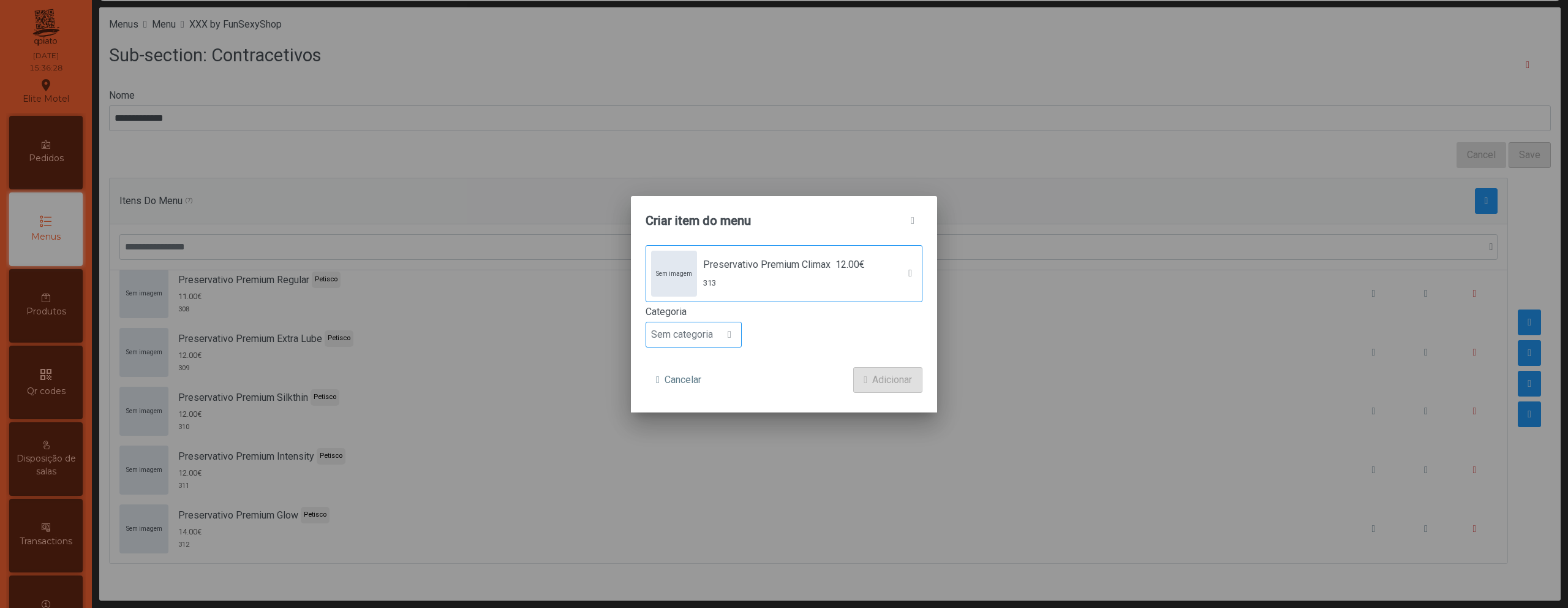
click at [706, 337] on span "Sem categoria" at bounding box center [682, 335] width 71 height 25
click at [691, 392] on li "Petisco" at bounding box center [694, 390] width 95 height 25
click at [874, 379] on span "Adicionar" at bounding box center [891, 379] width 40 height 15
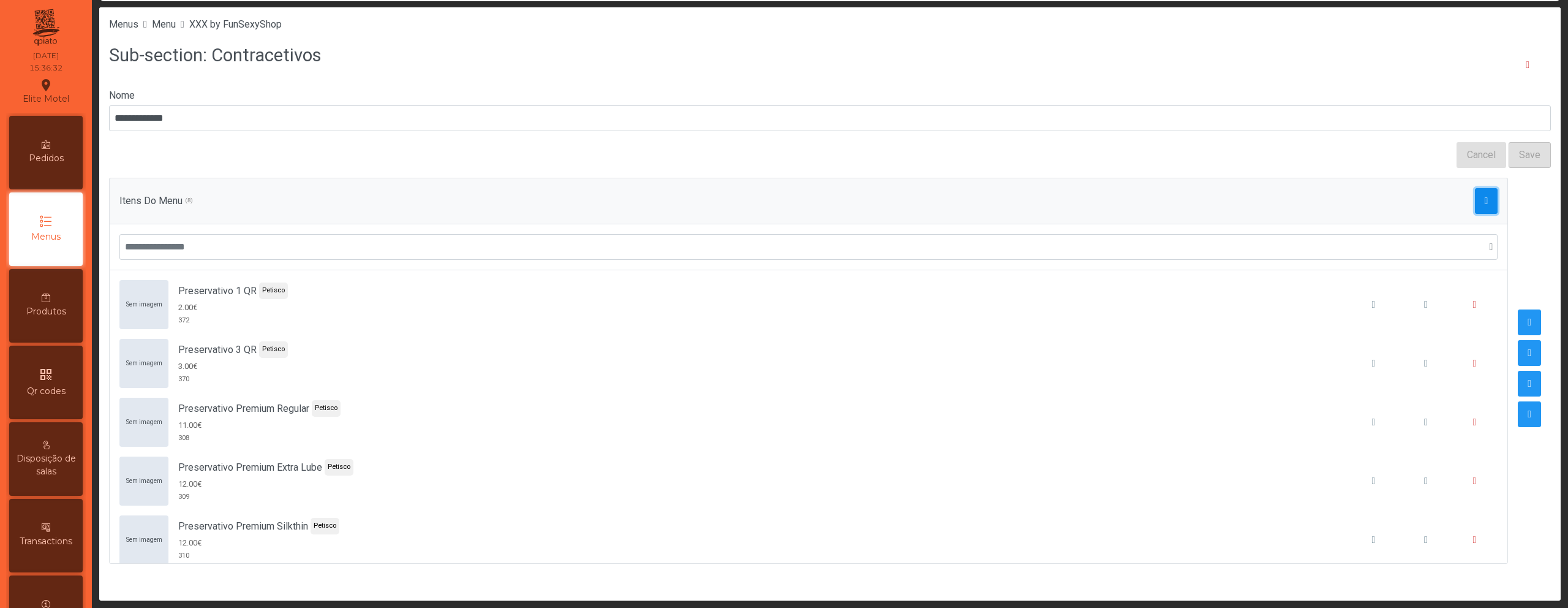
click at [1484, 201] on span "button" at bounding box center [1486, 201] width 4 height 10
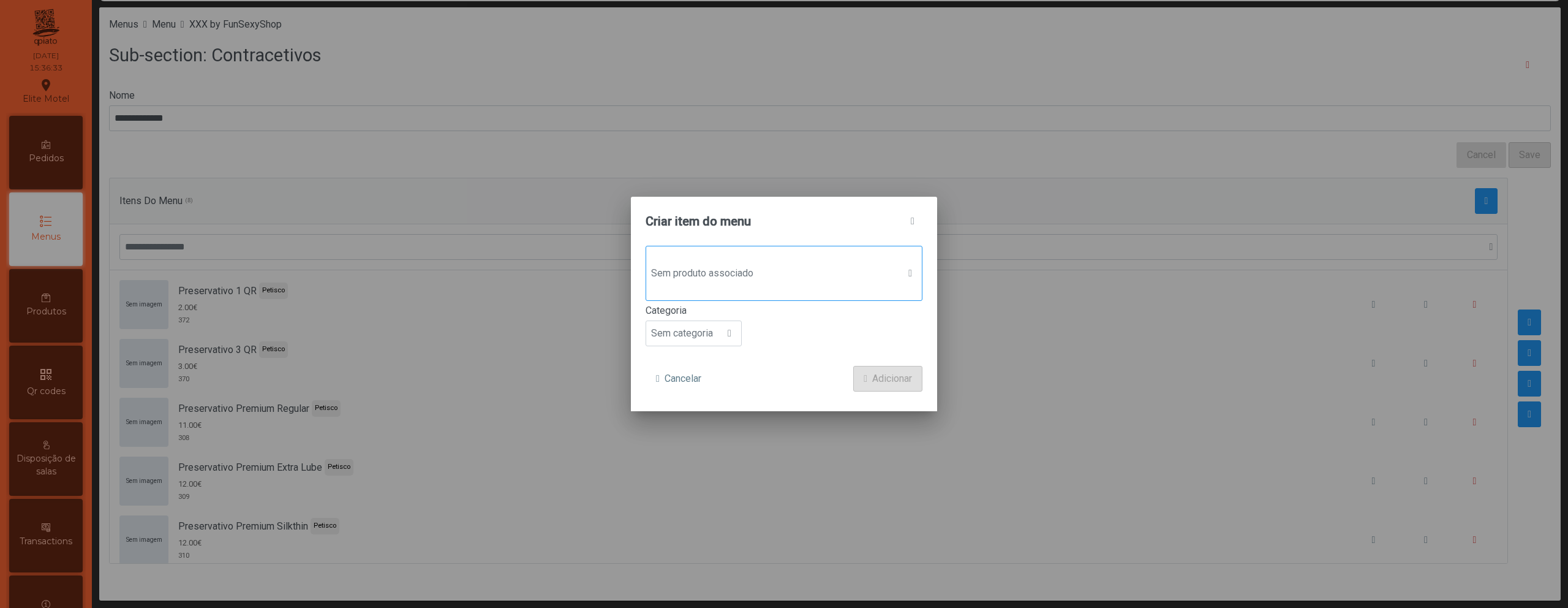
click at [816, 264] on span "Sem produto associado" at bounding box center [773, 274] width 253 height 25
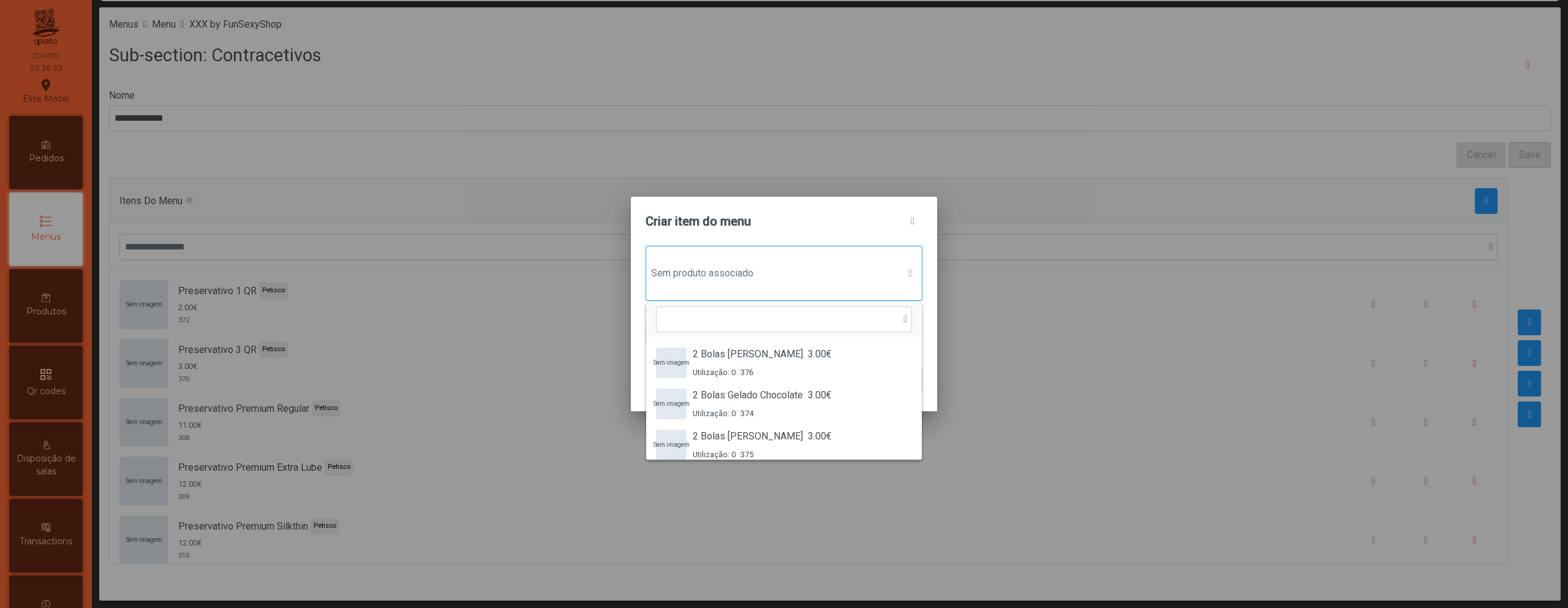
scroll to position [9, 60]
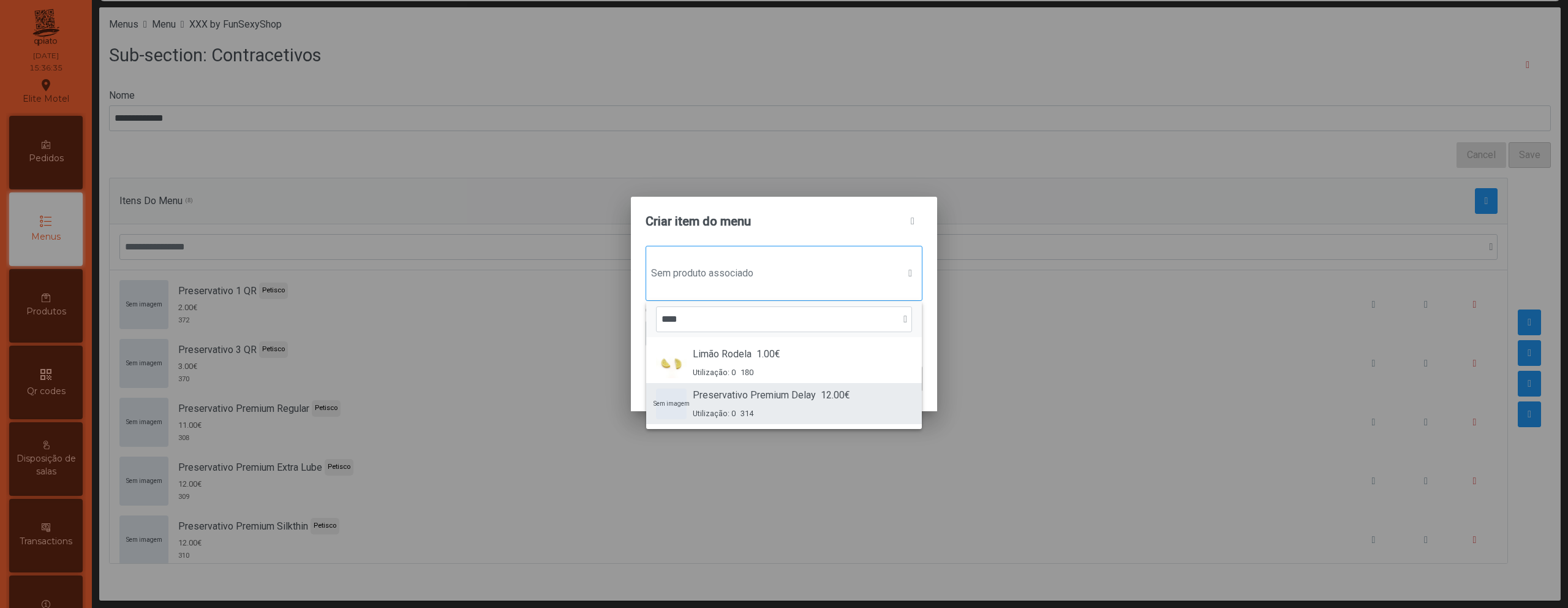
type input "****"
click at [777, 386] on li "Sem imagem Preservativo Premium Delay 12.00€ Utilização: 0 314" at bounding box center [784, 403] width 276 height 41
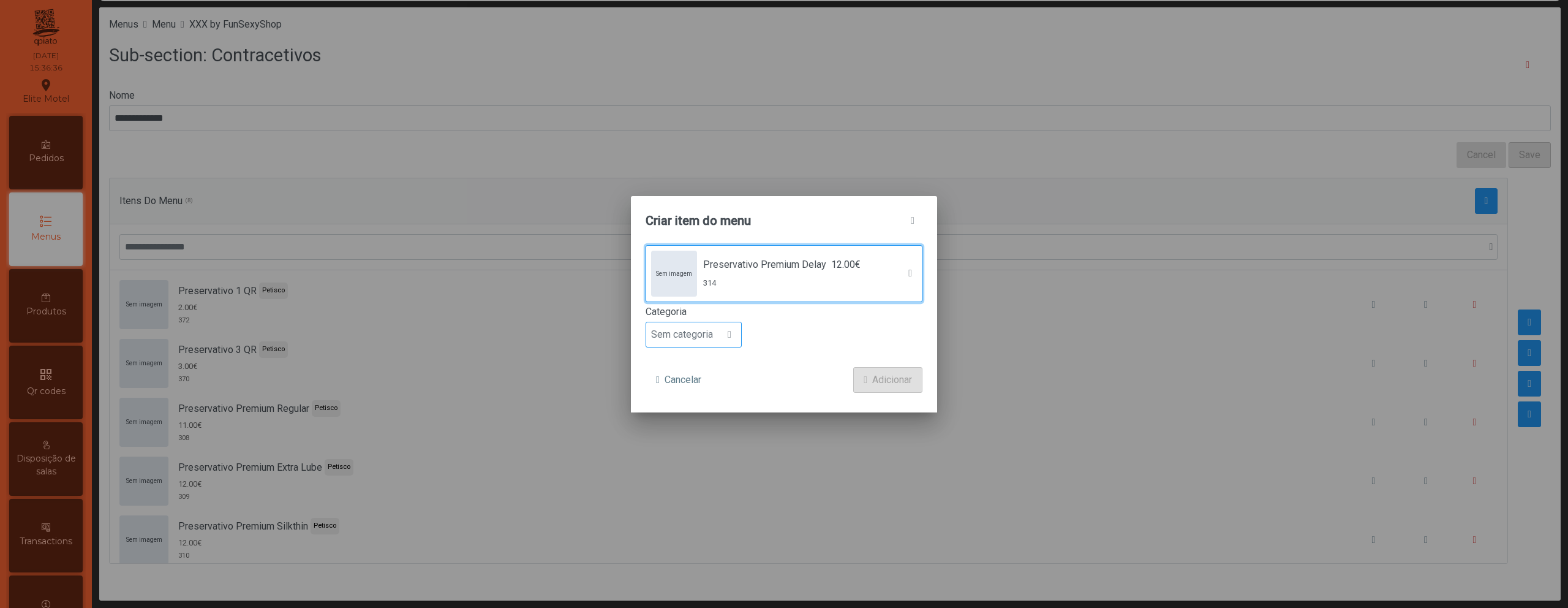
click at [728, 334] on span at bounding box center [729, 334] width 4 height 10
click at [715, 396] on li "Petisco" at bounding box center [694, 390] width 95 height 25
click at [888, 382] on span "Adicionar" at bounding box center [891, 379] width 40 height 15
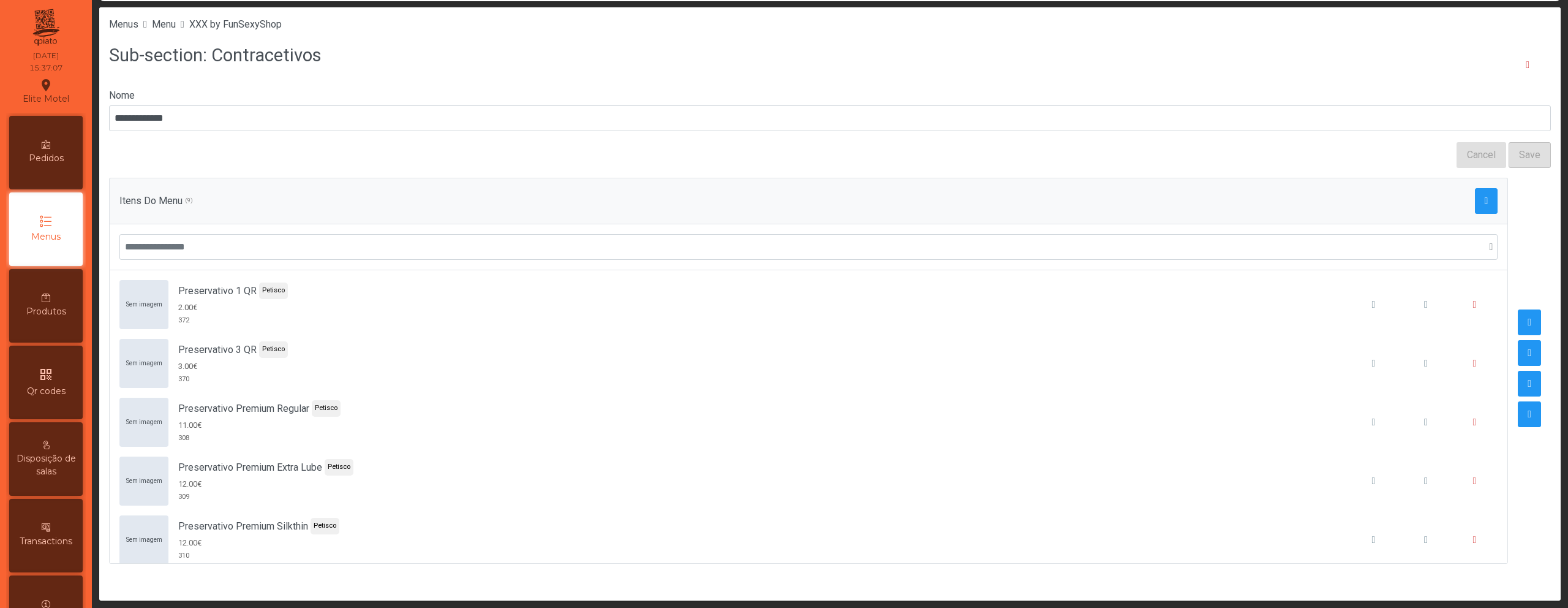
click at [455, 79] on div "Sub-section: Contracetivos" at bounding box center [830, 65] width 1442 height 47
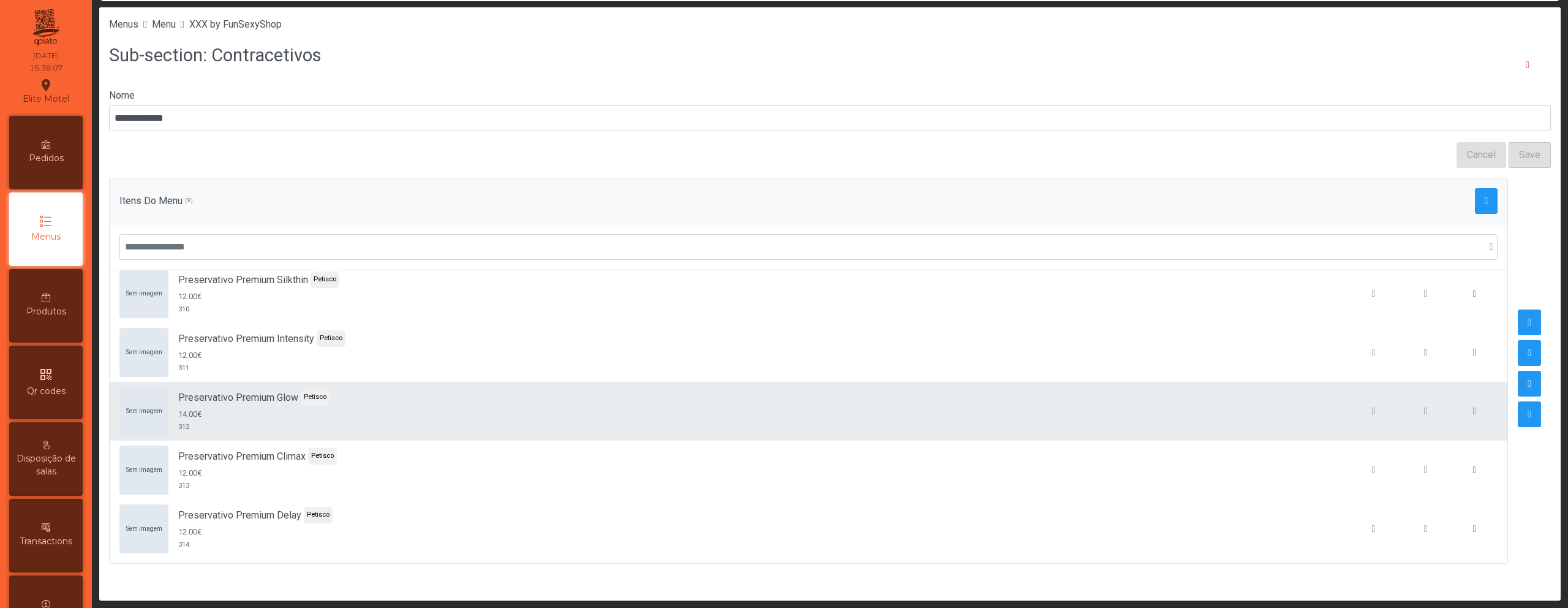
scroll to position [0, 0]
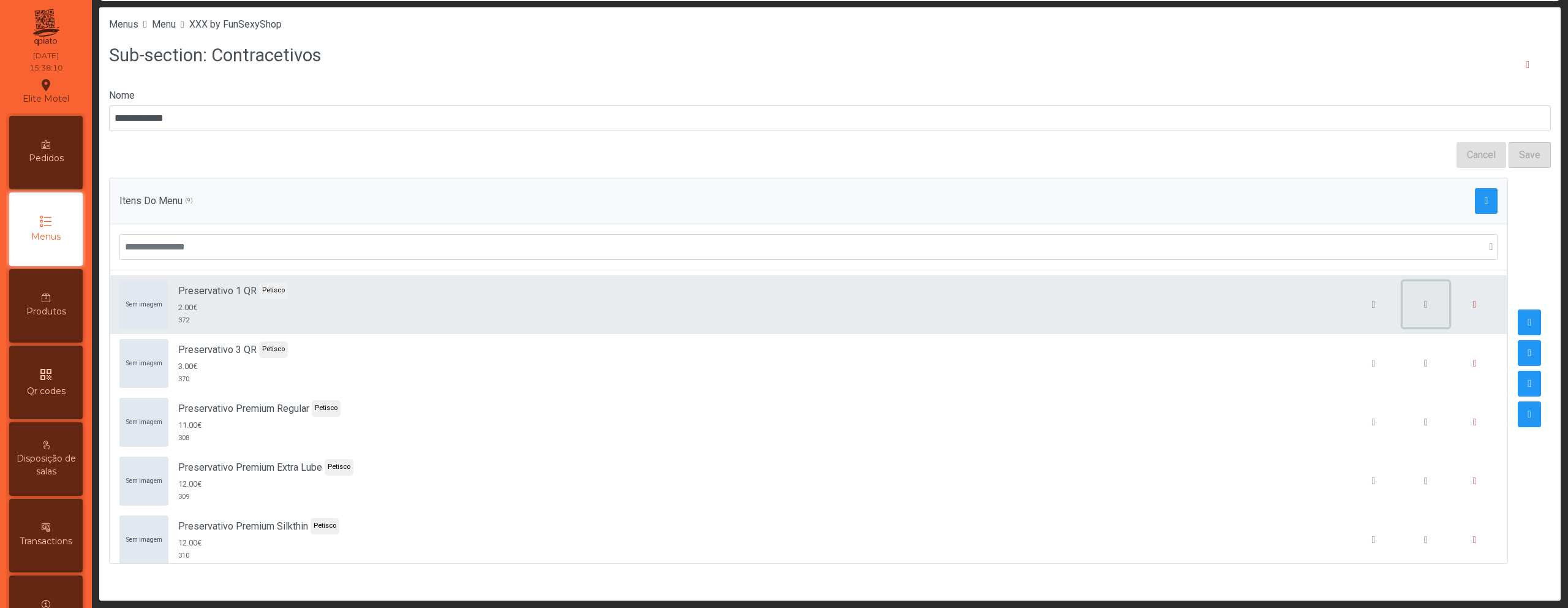
click at [1402, 308] on button "button" at bounding box center [1425, 305] width 47 height 47
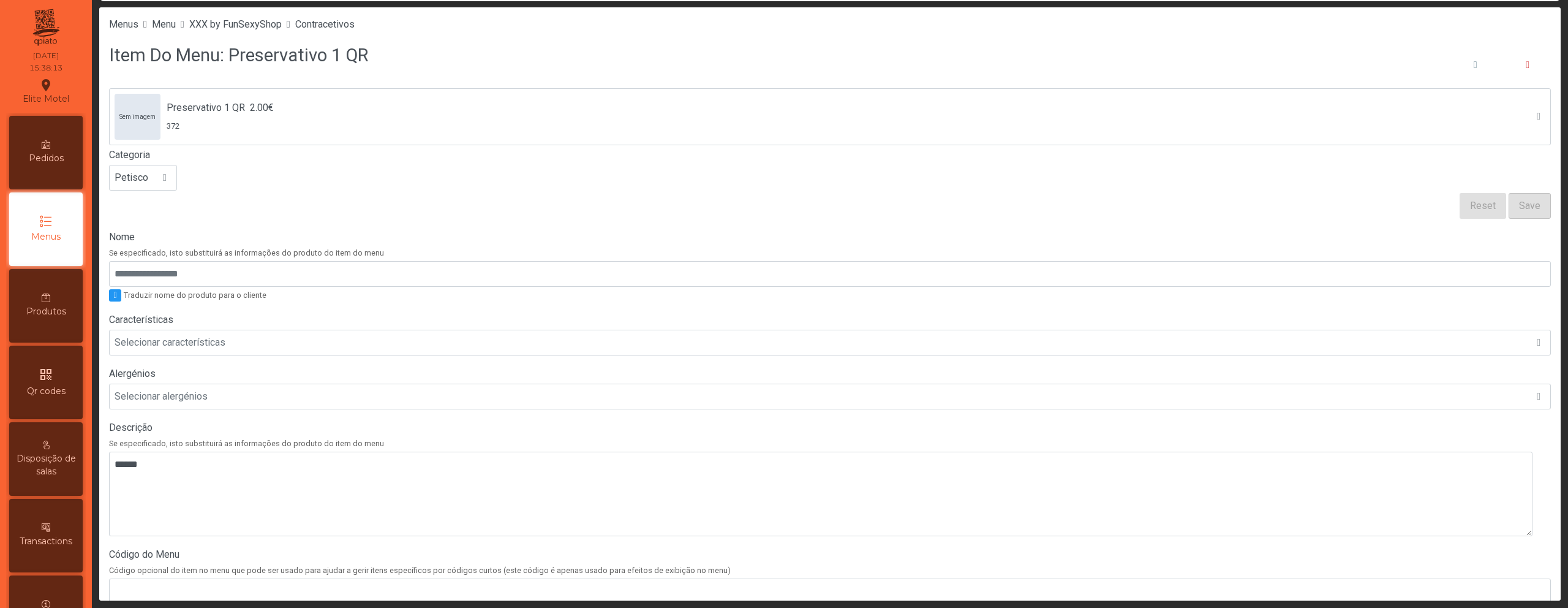
click at [240, 55] on h3 "Item Do Menu: Preservativo 1 QR" at bounding box center [239, 55] width 259 height 25
copy h3 "Preservativo"
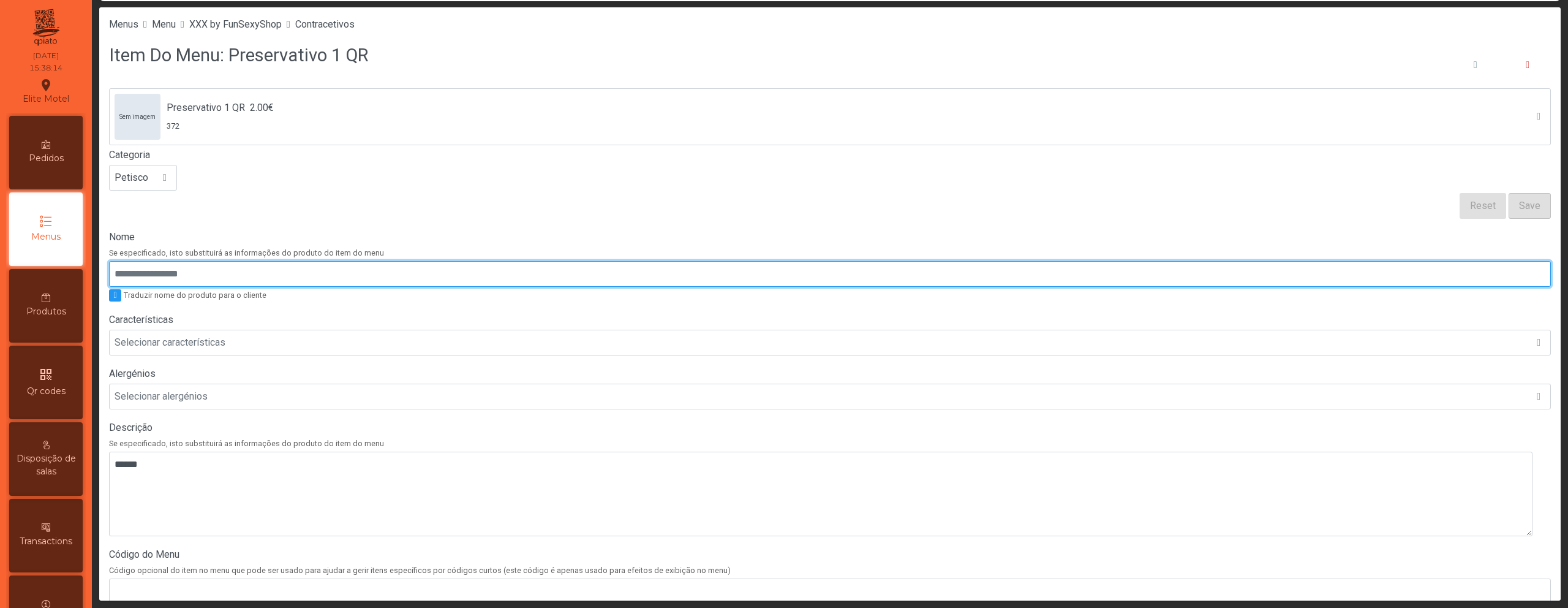
click at [168, 274] on input "Nome" at bounding box center [830, 274] width 1442 height 26
paste input "**********"
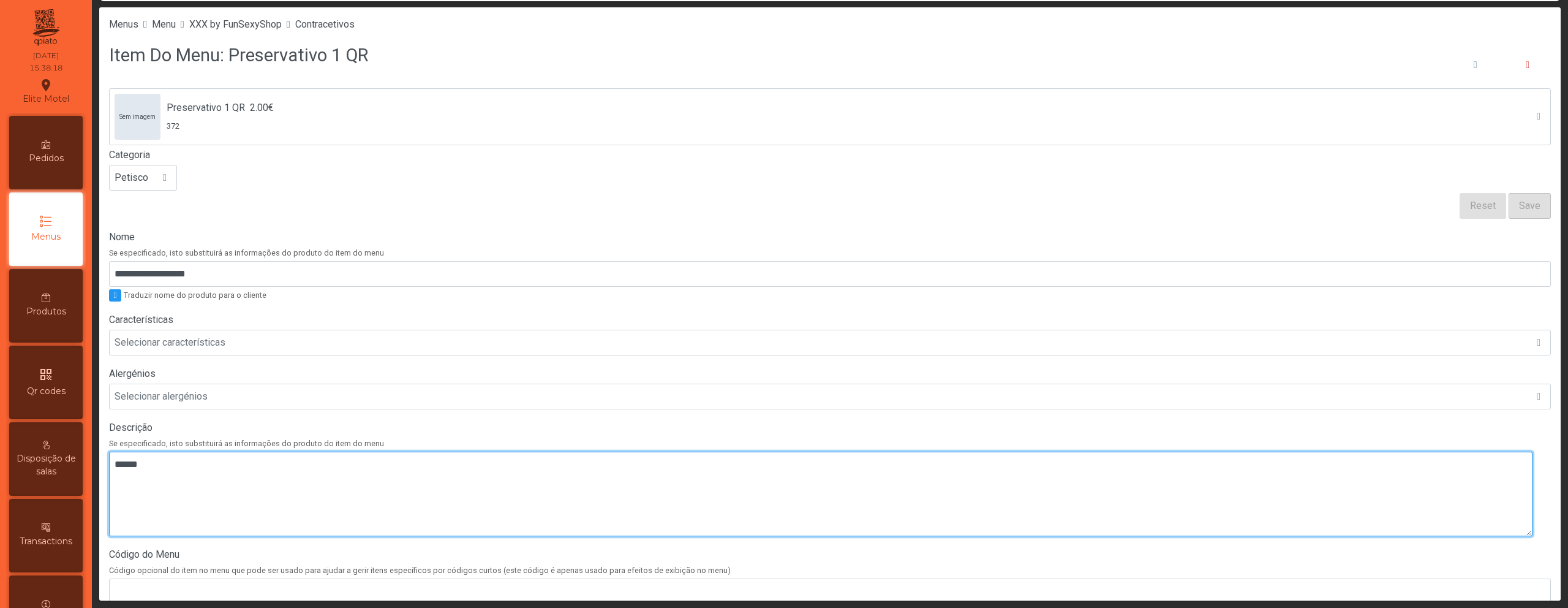
click at [547, 460] on textarea at bounding box center [821, 493] width 1423 height 85
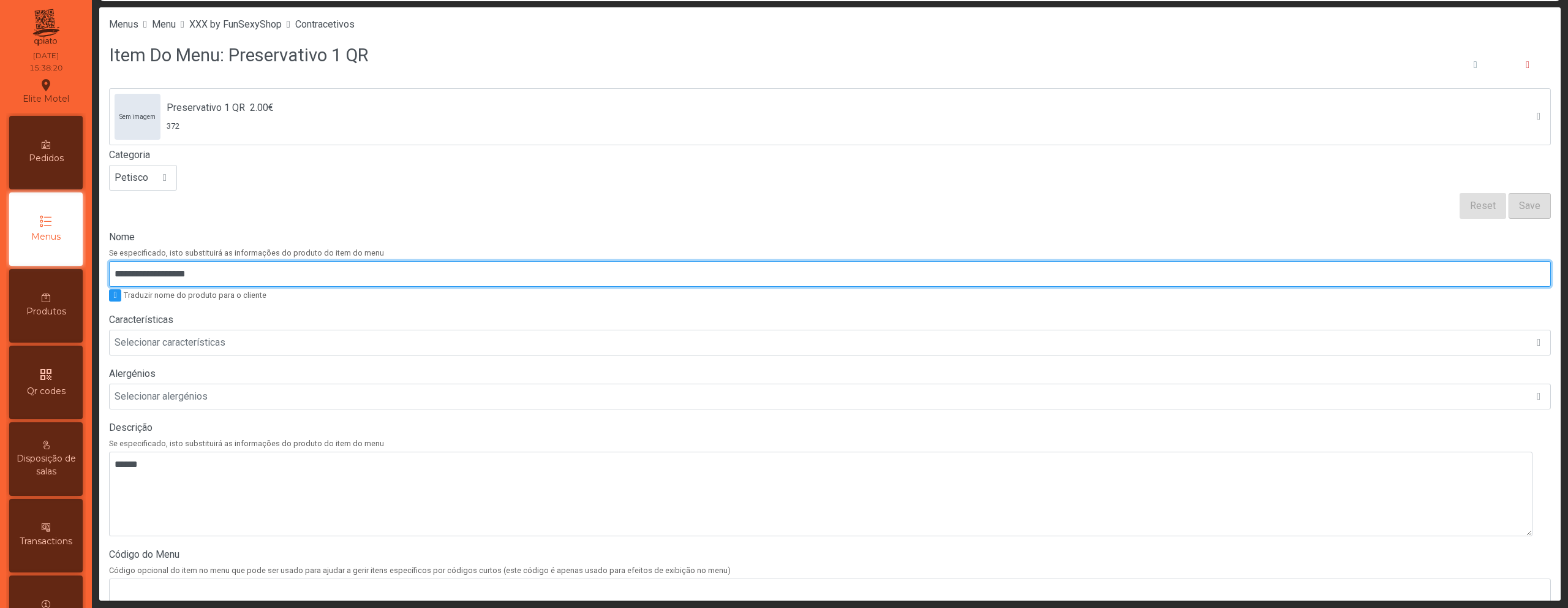
click at [482, 282] on input "**********" at bounding box center [830, 274] width 1442 height 26
click at [740, 272] on input "**********" at bounding box center [830, 274] width 1442 height 26
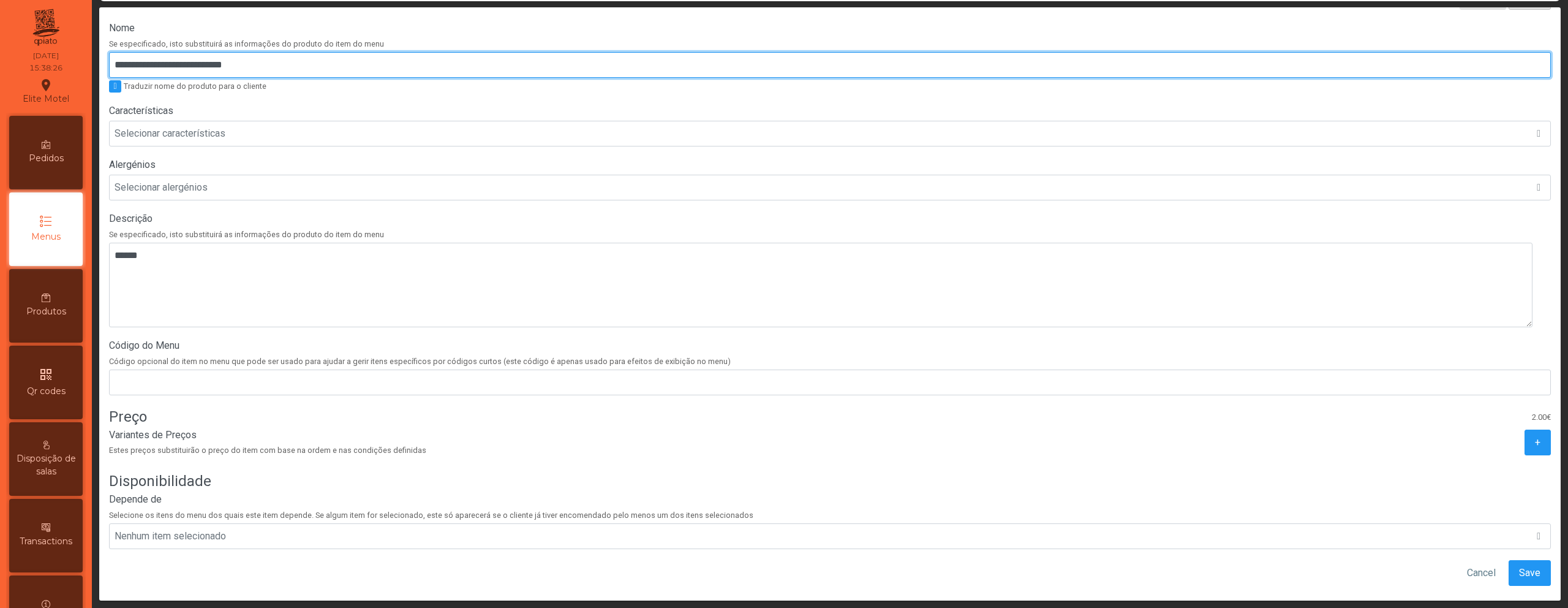
scroll to position [233, 0]
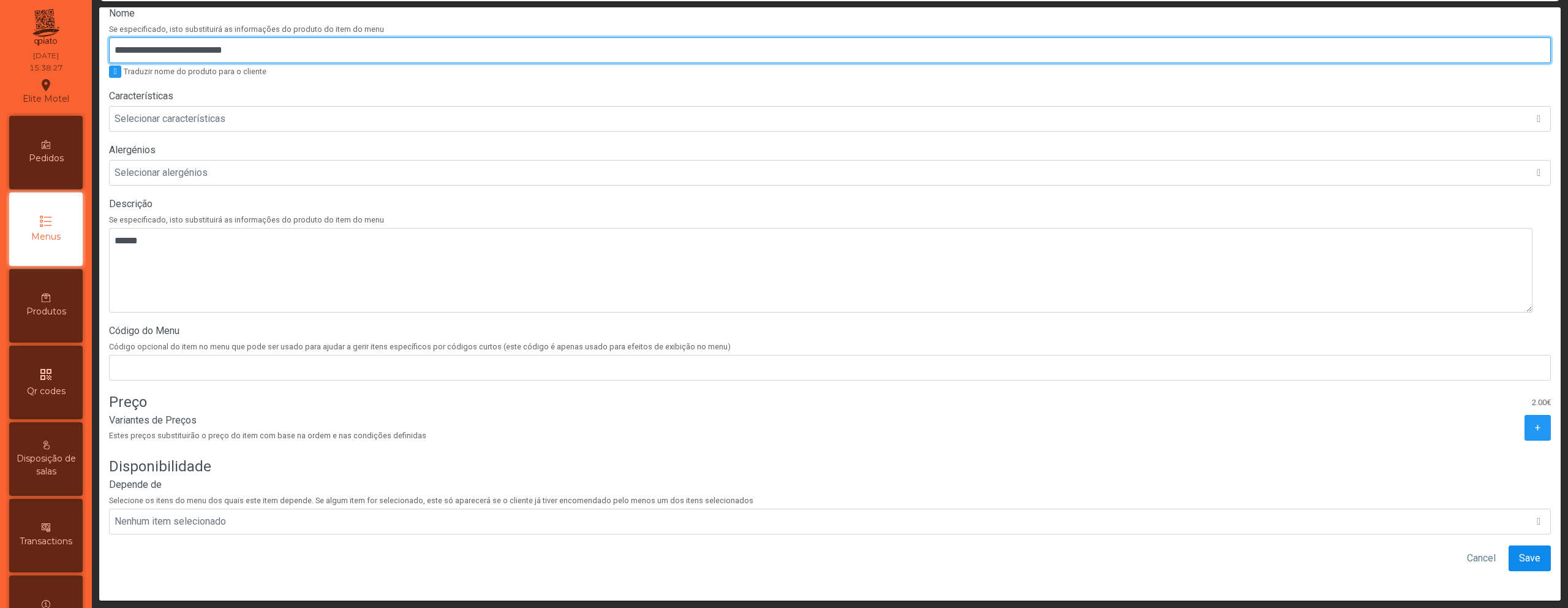
type input "**********"
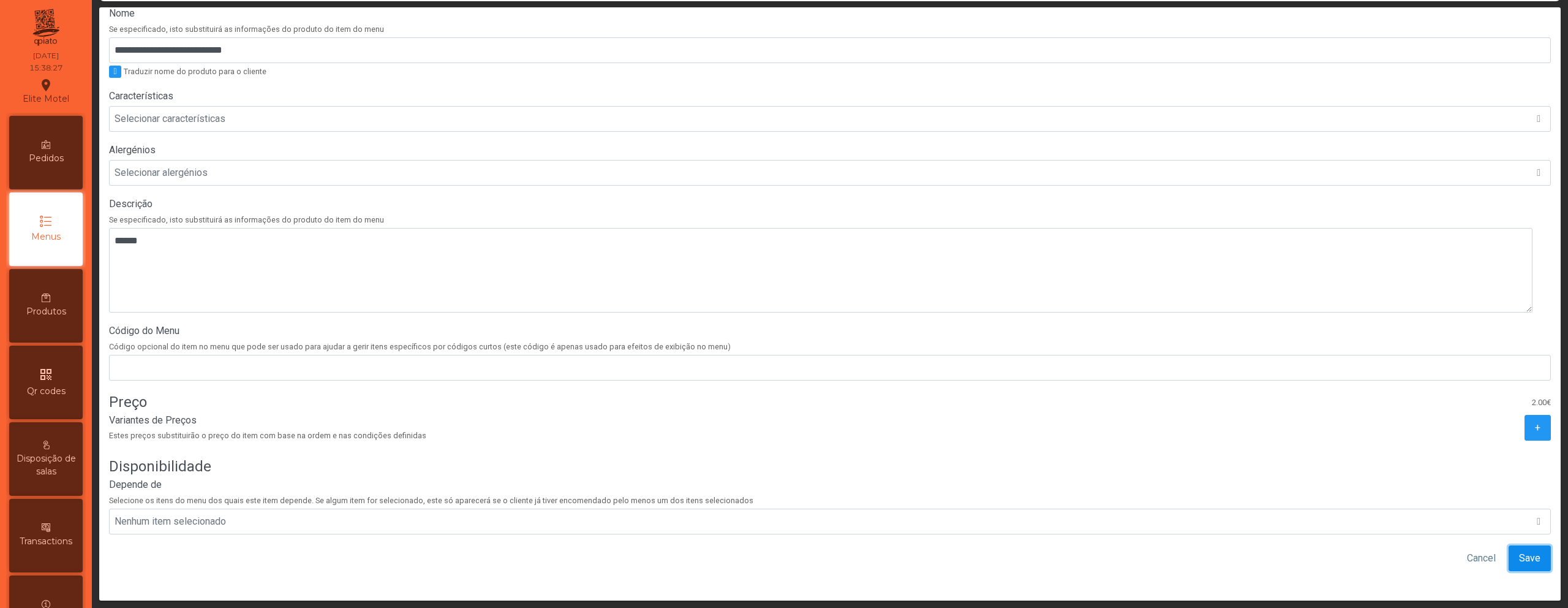
click at [1508, 552] on button "Save" at bounding box center [1529, 558] width 43 height 26
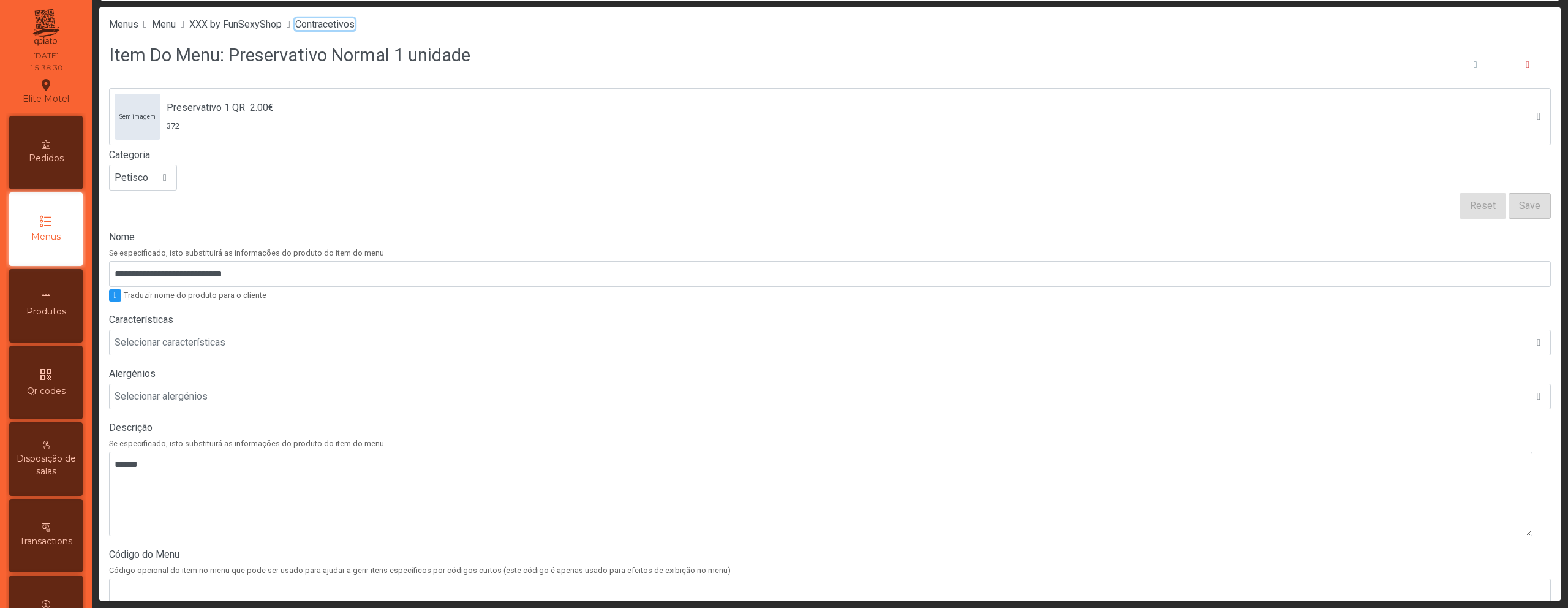
click at [354, 21] on span "Contracetivos" at bounding box center [325, 24] width 60 height 12
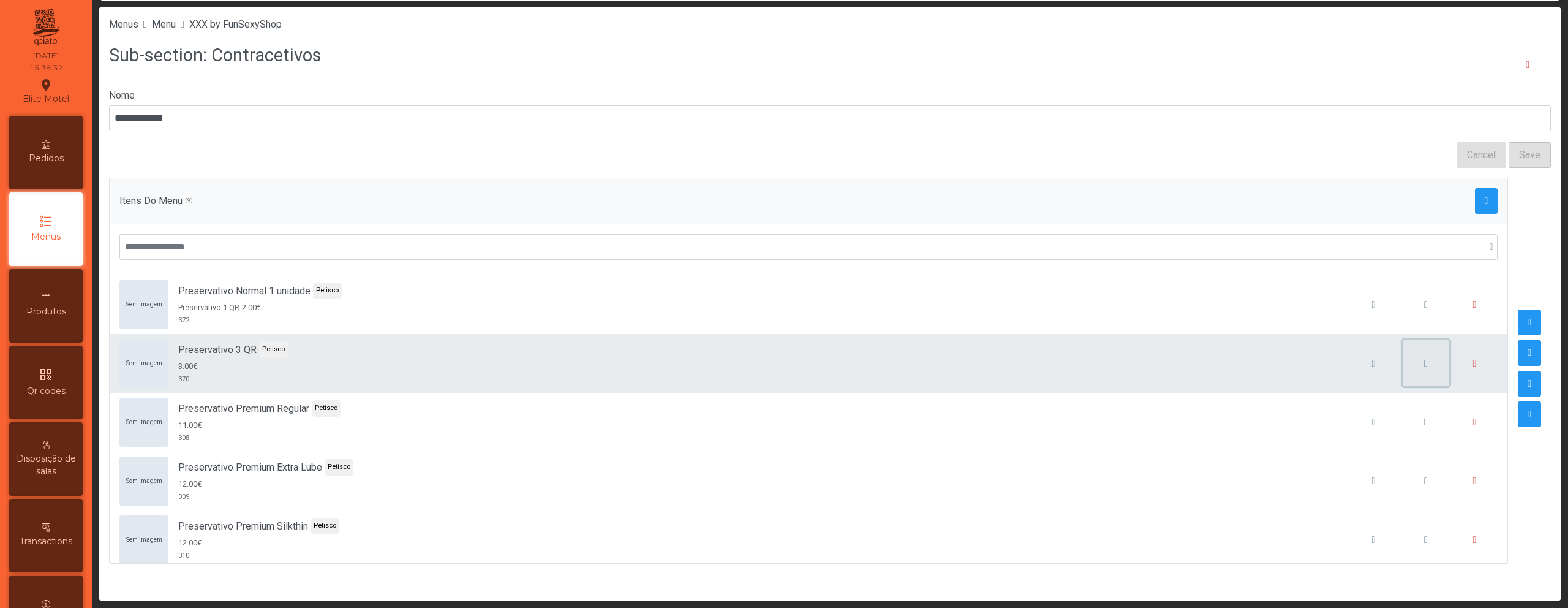
click at [1424, 364] on span "button" at bounding box center [1425, 363] width 4 height 10
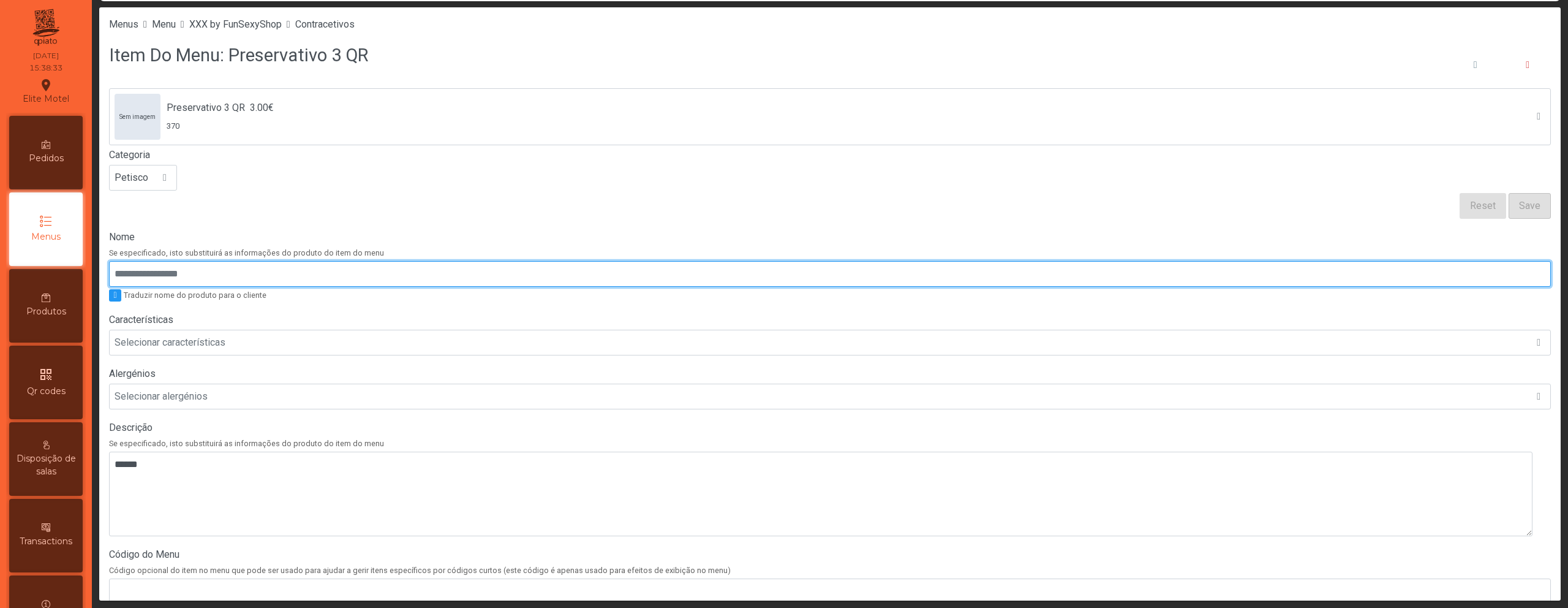
click at [319, 277] on input "Nome" at bounding box center [830, 274] width 1442 height 26
paste input "**********"
click at [213, 276] on input "**********" at bounding box center [830, 274] width 1442 height 26
click at [209, 276] on input "**********" at bounding box center [830, 274] width 1442 height 26
click at [288, 276] on input "**********" at bounding box center [830, 274] width 1442 height 26
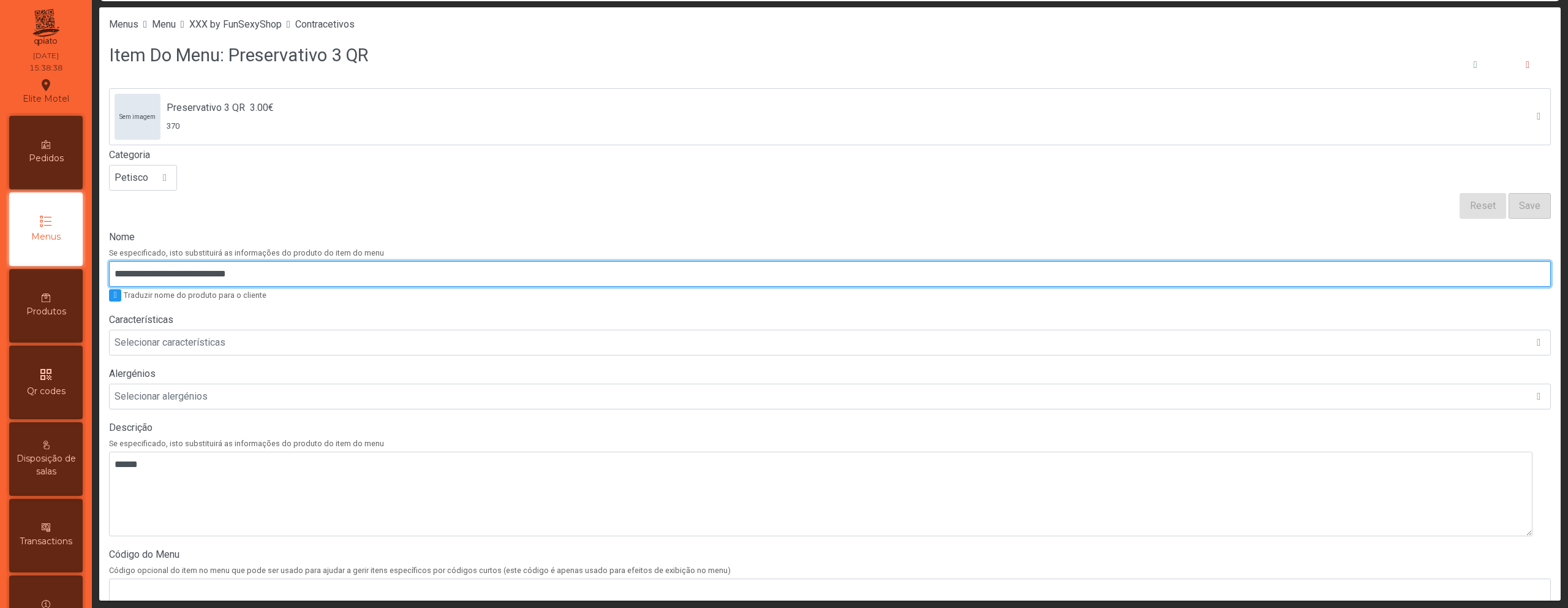
scroll to position [233, 0]
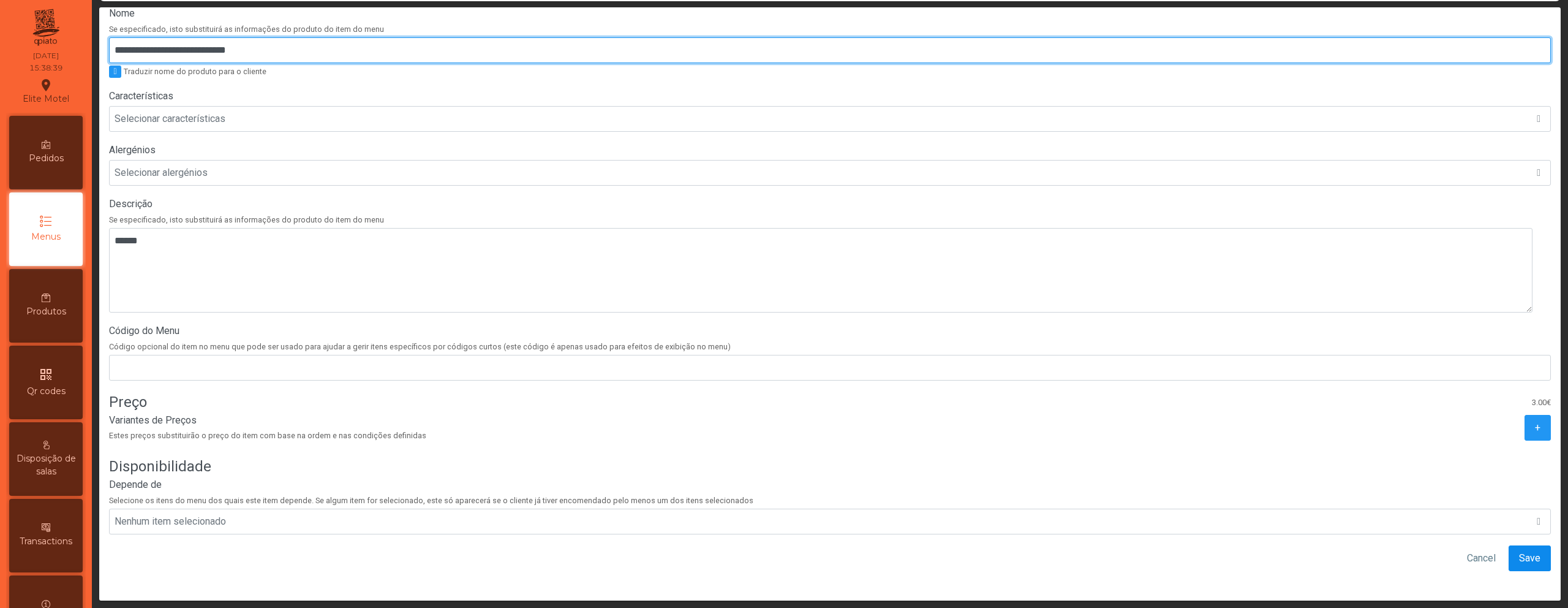
type input "**********"
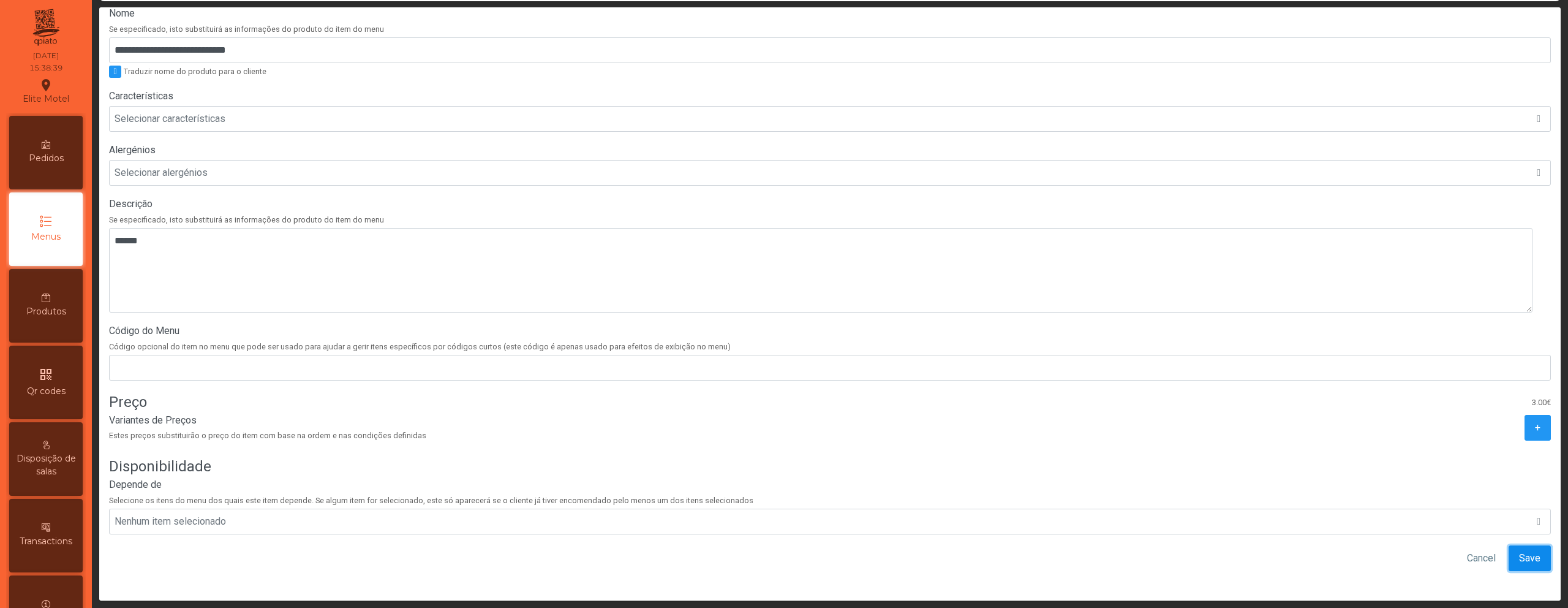
click at [1519, 556] on span "Save" at bounding box center [1530, 558] width 22 height 15
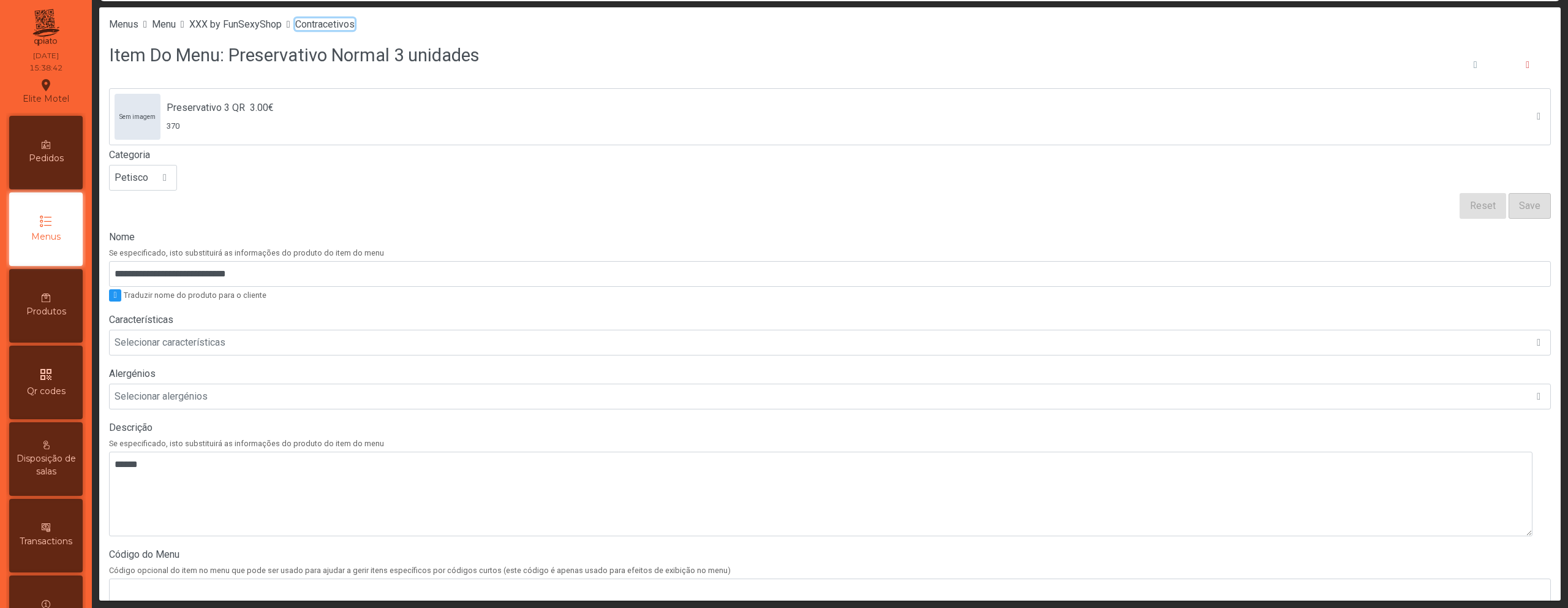
click at [353, 21] on span "Contracetivos" at bounding box center [325, 24] width 60 height 12
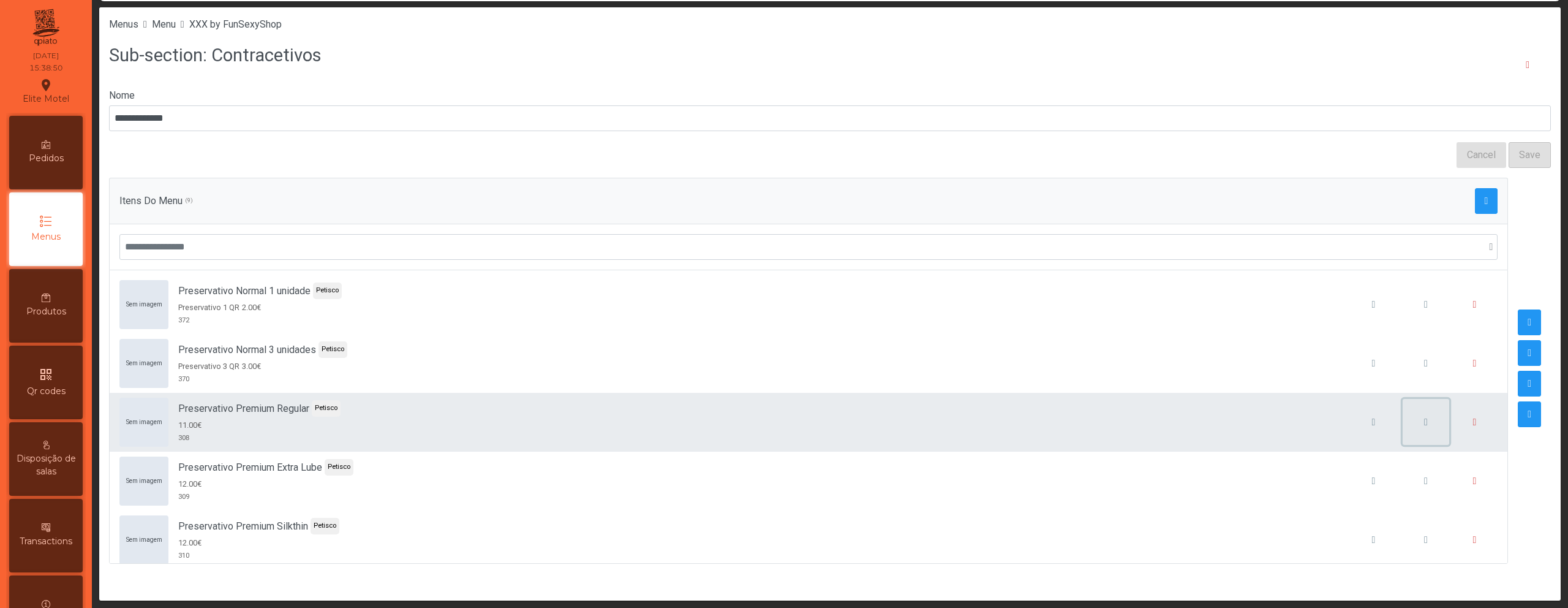
click at [1424, 422] on span "button" at bounding box center [1425, 422] width 4 height 10
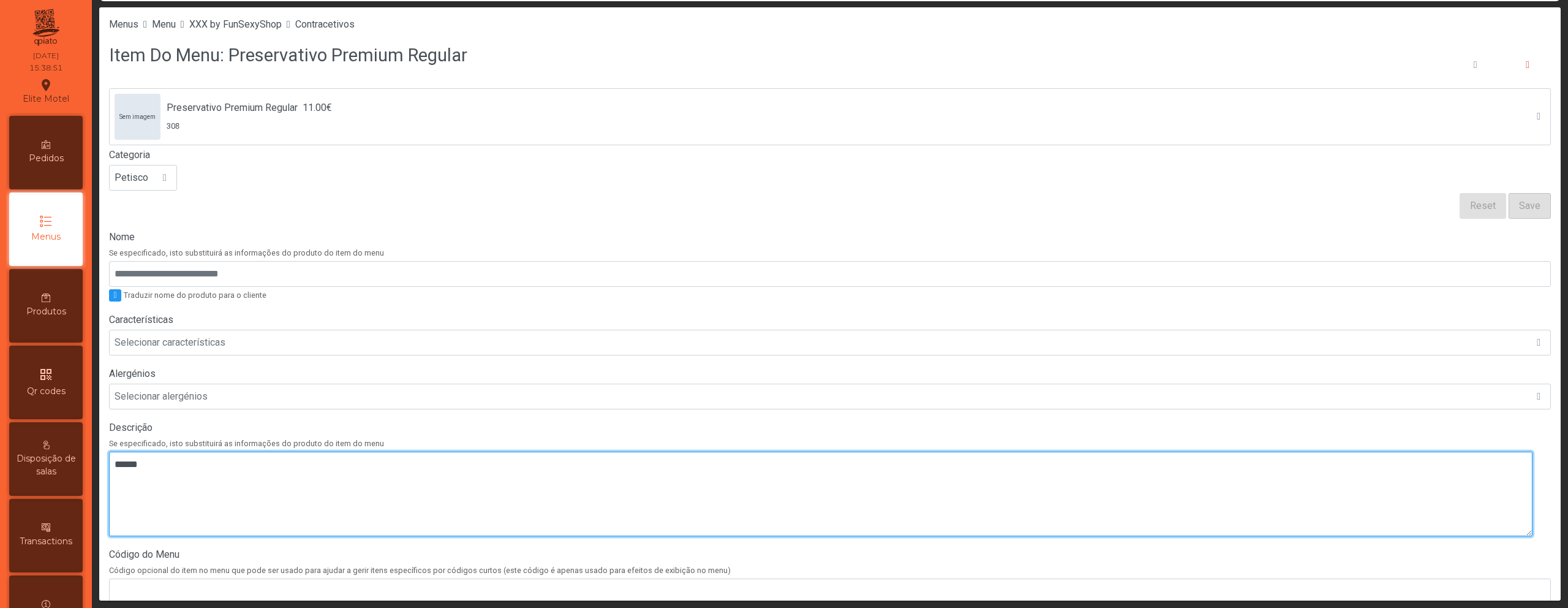
click at [684, 492] on textarea at bounding box center [821, 493] width 1423 height 85
click at [551, 465] on textarea at bounding box center [821, 493] width 1423 height 85
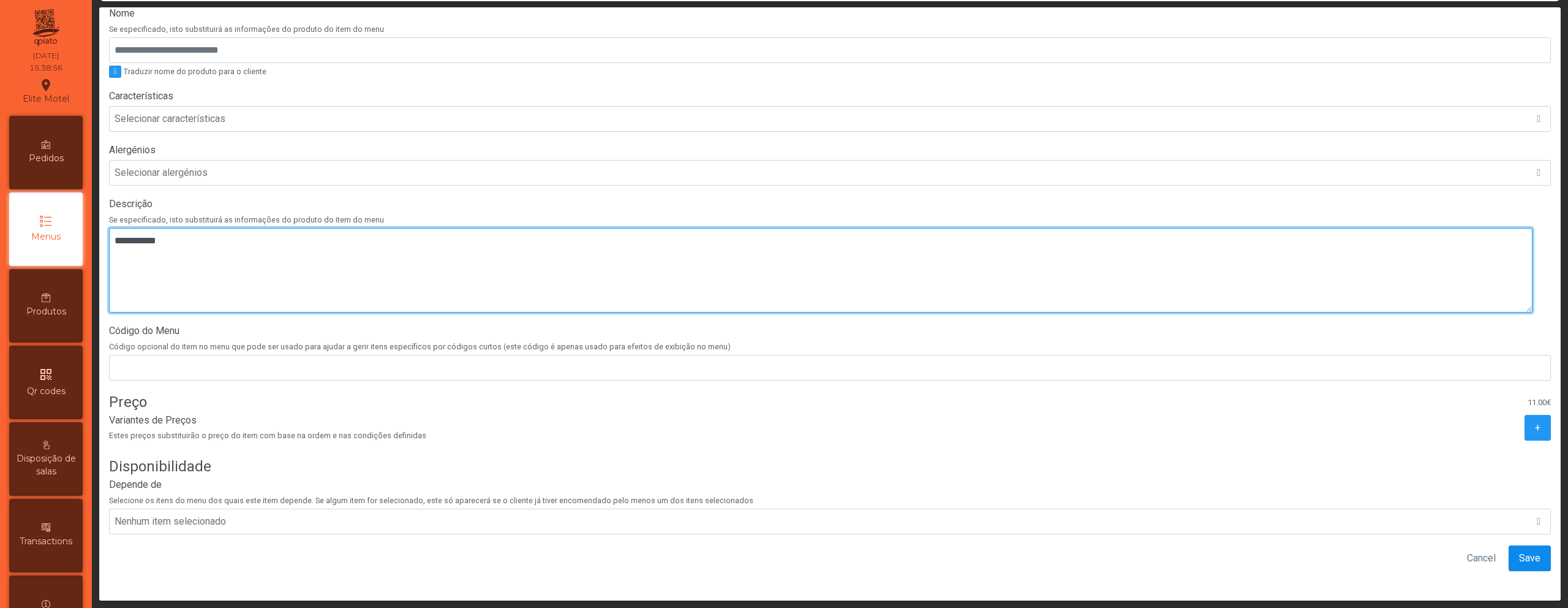
type textarea "**********"
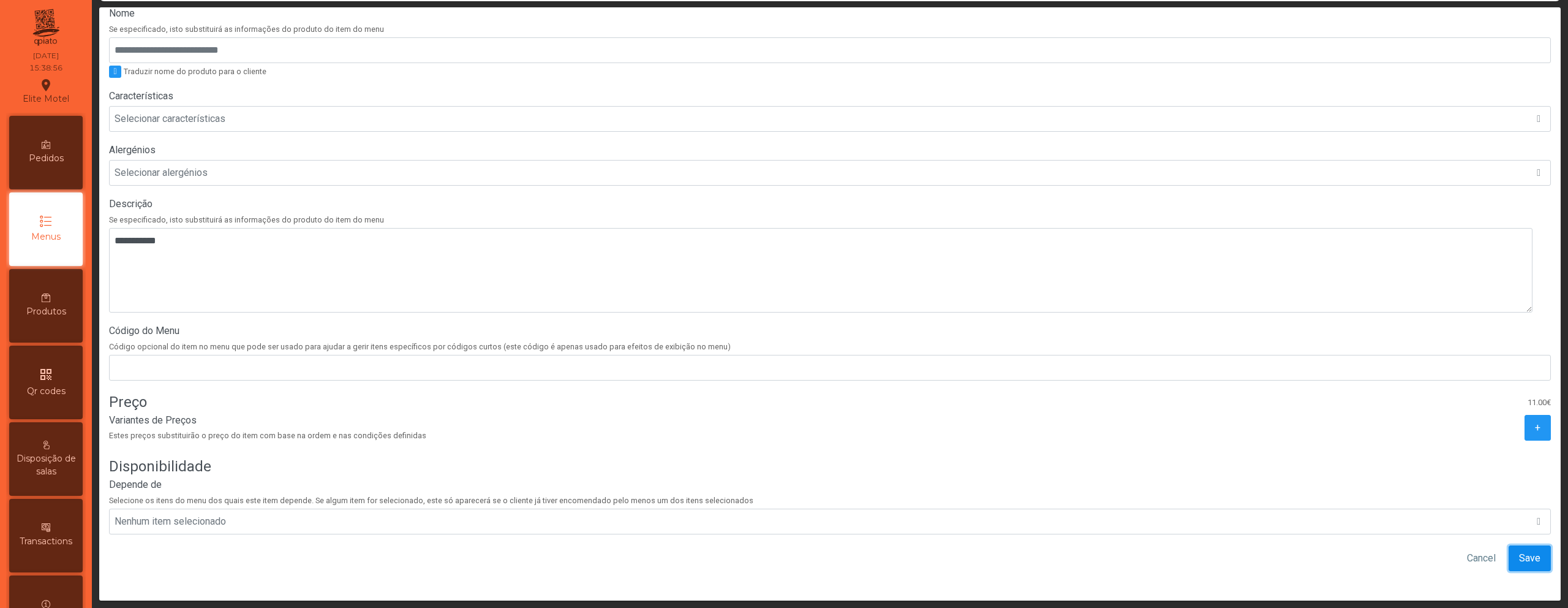
click at [1525, 553] on button "Save" at bounding box center [1529, 558] width 43 height 26
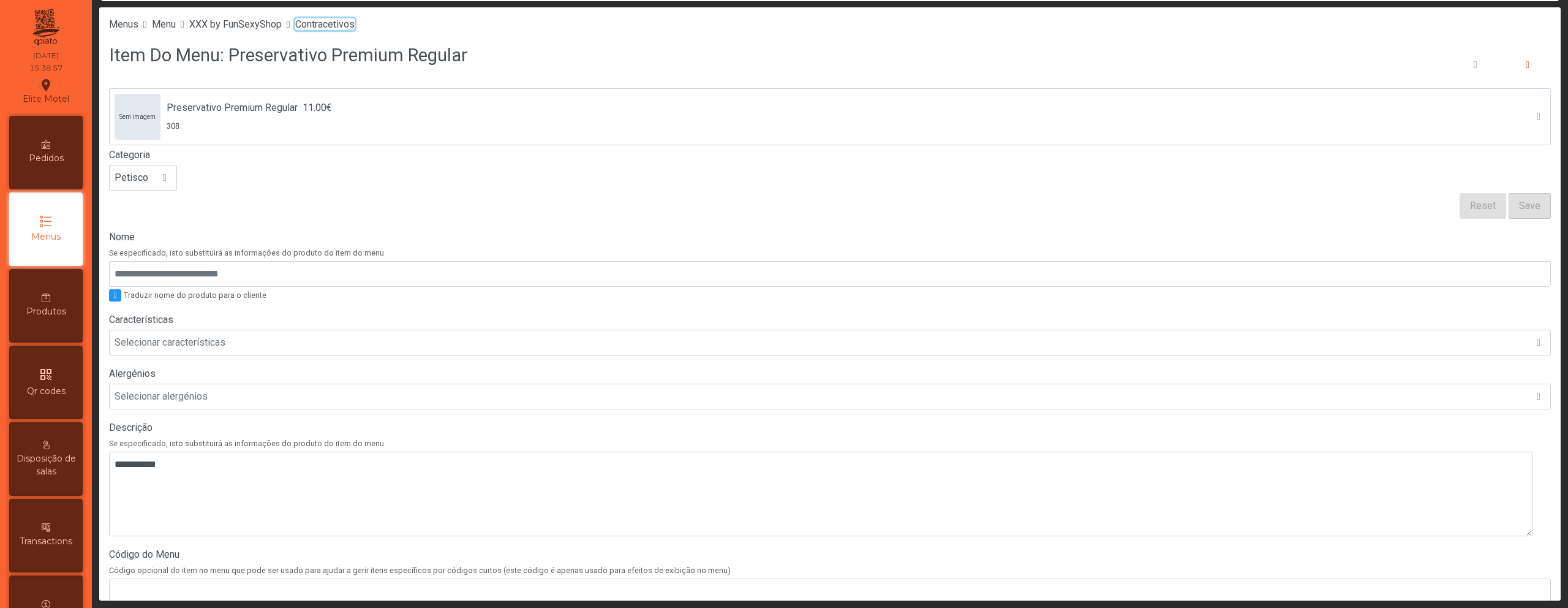
click at [338, 21] on span "Contracetivos" at bounding box center [325, 24] width 60 height 12
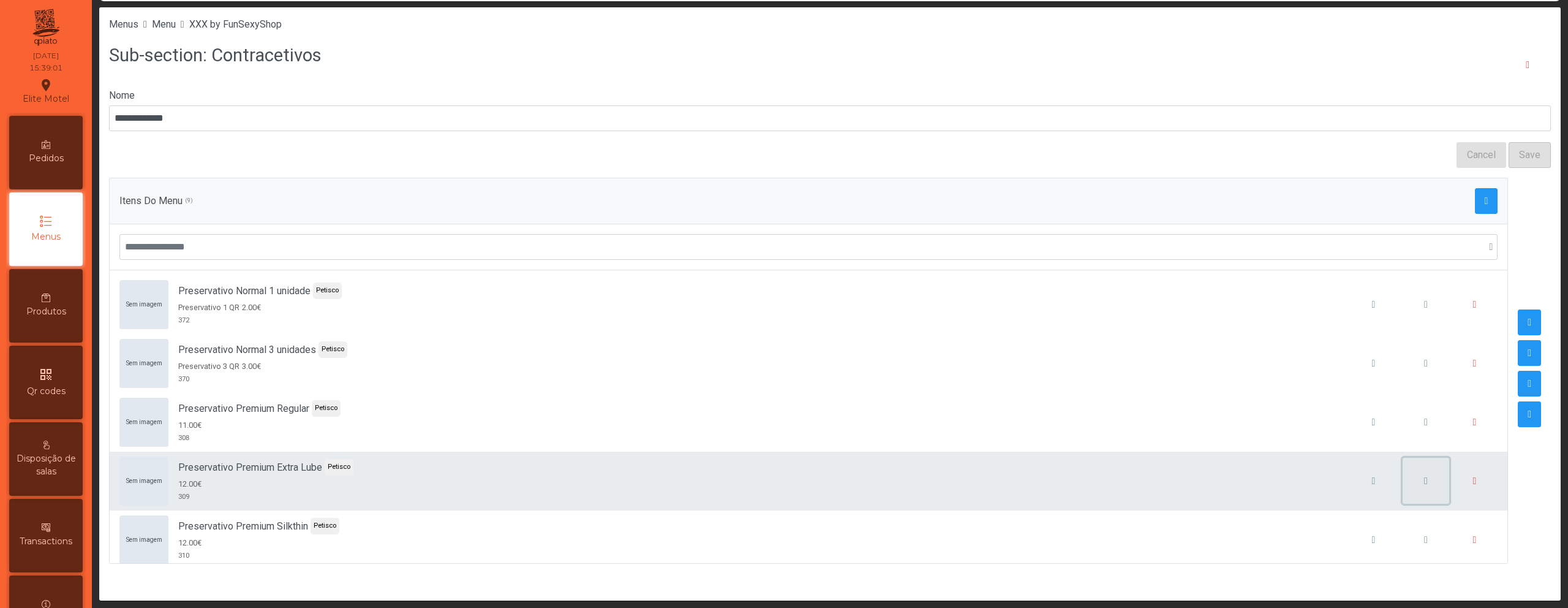
click at [1424, 478] on span "button" at bounding box center [1425, 481] width 4 height 10
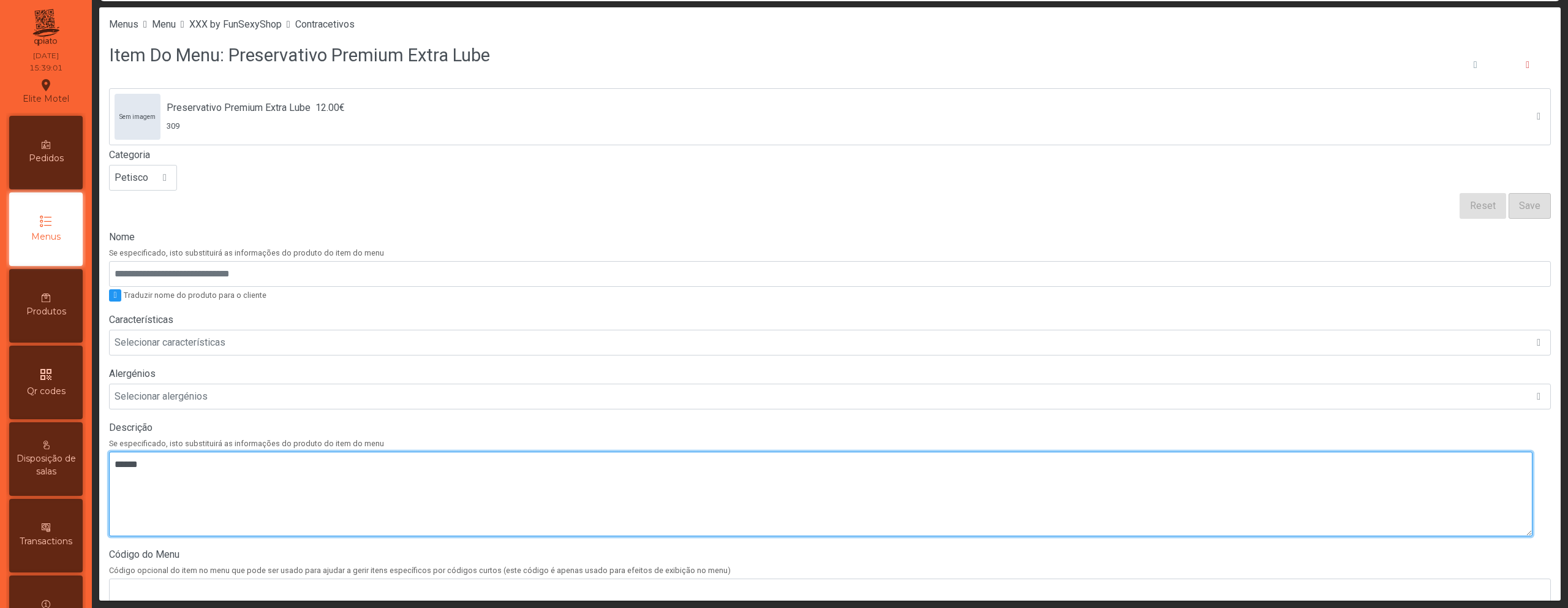
click at [830, 463] on textarea at bounding box center [821, 493] width 1423 height 85
paste textarea "**********"
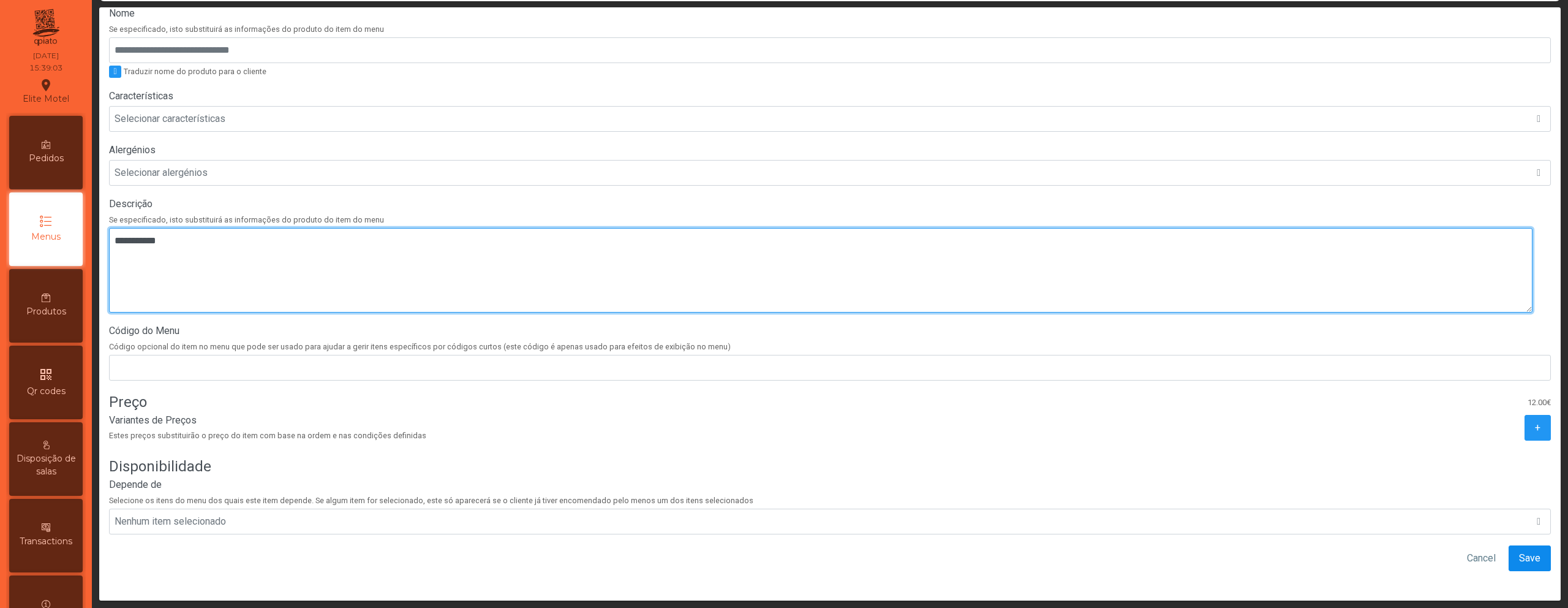
type textarea "**********"
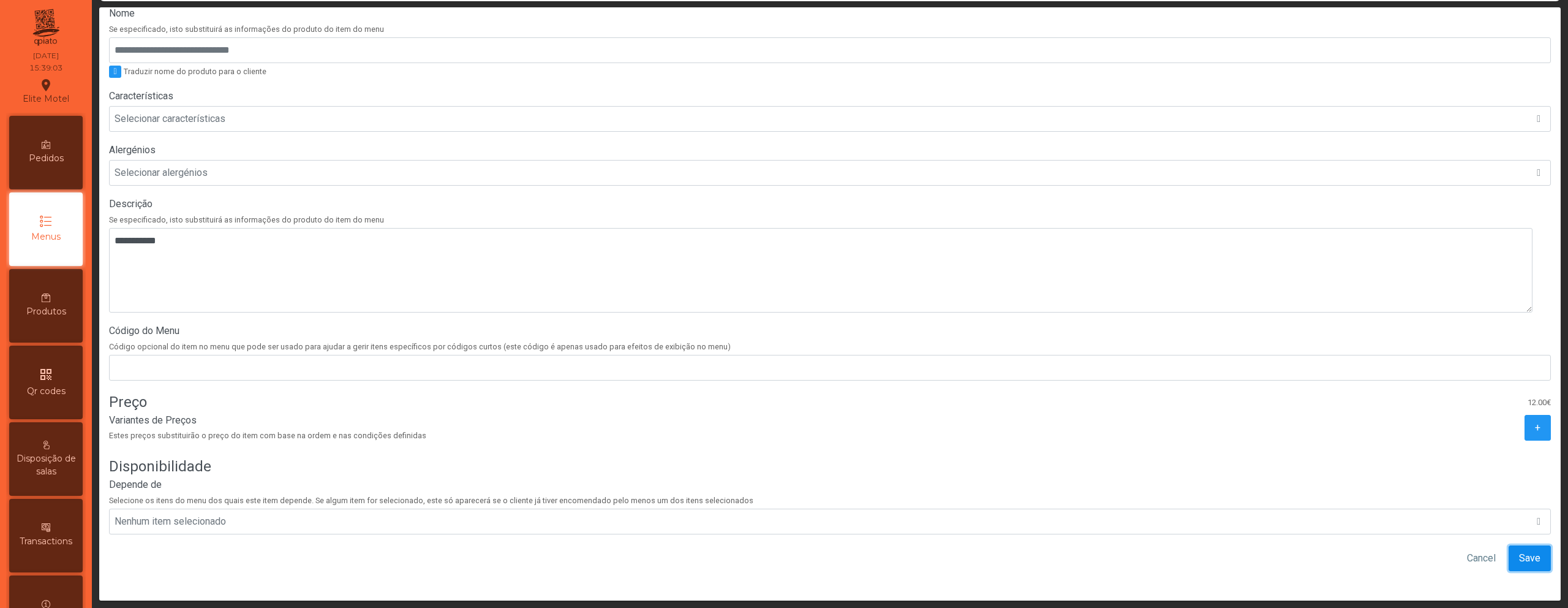
click at [1519, 552] on span "Save" at bounding box center [1530, 558] width 22 height 15
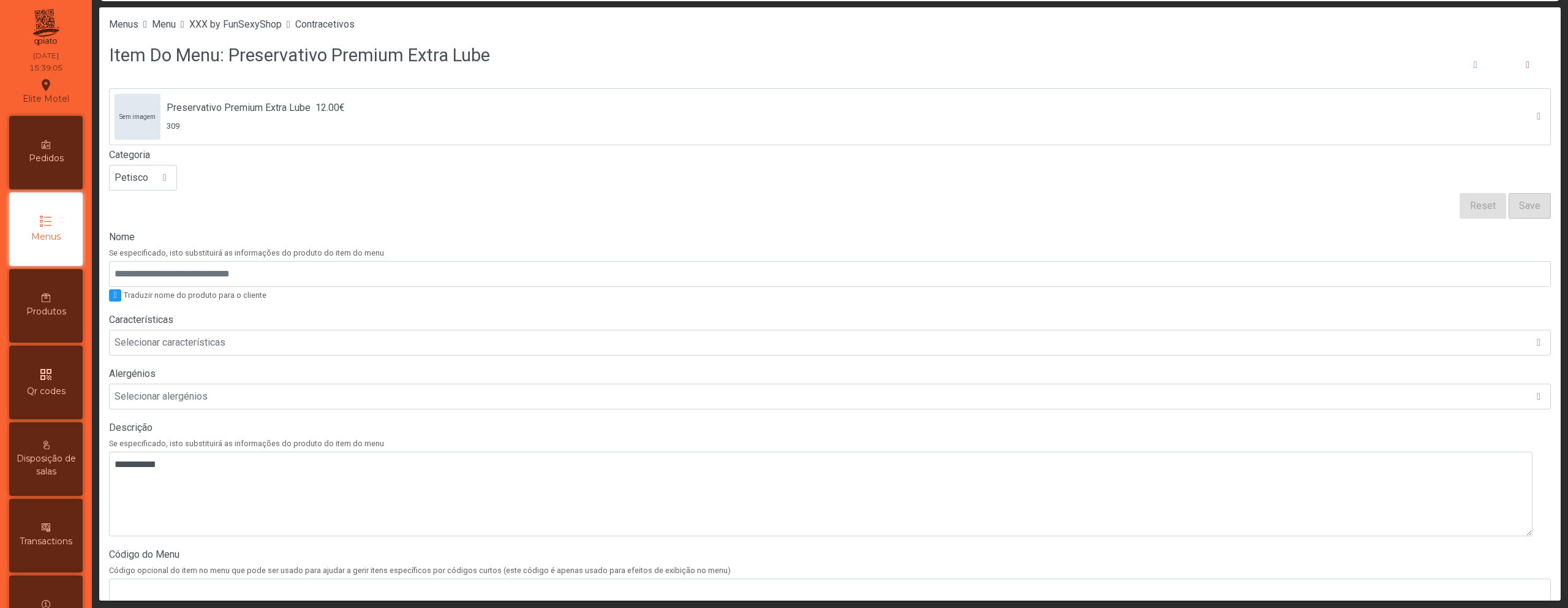
click at [354, 30] on li "Contracetivos" at bounding box center [325, 24] width 60 height 15
click at [354, 22] on span "Contracetivos" at bounding box center [325, 24] width 60 height 12
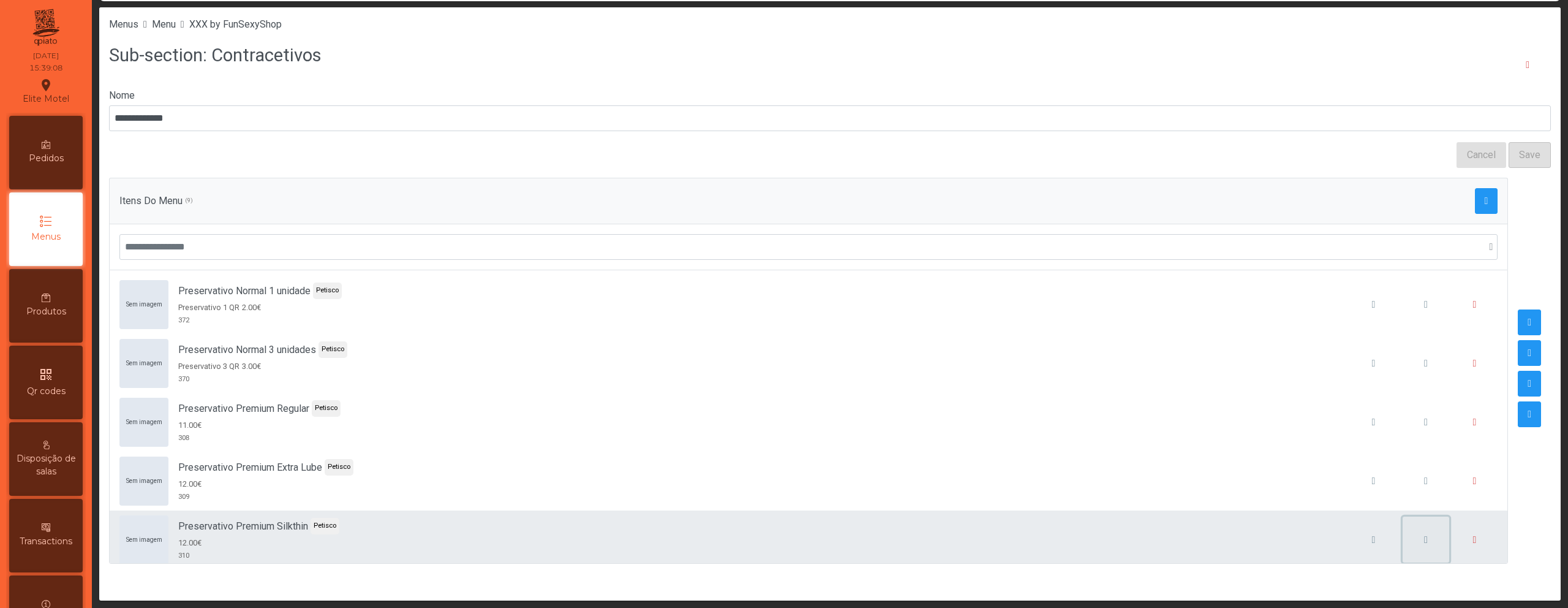
click at [1421, 536] on button "button" at bounding box center [1425, 540] width 47 height 47
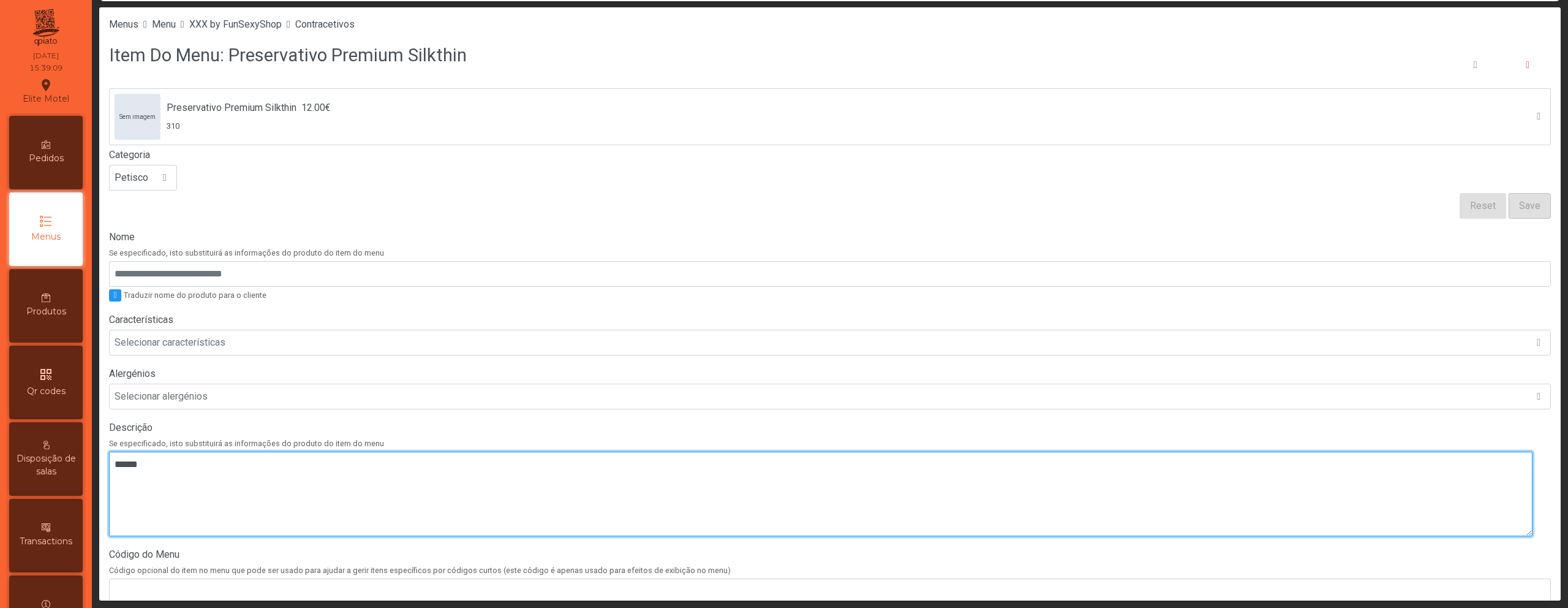
click at [696, 468] on textarea at bounding box center [821, 493] width 1423 height 85
paste textarea "**********"
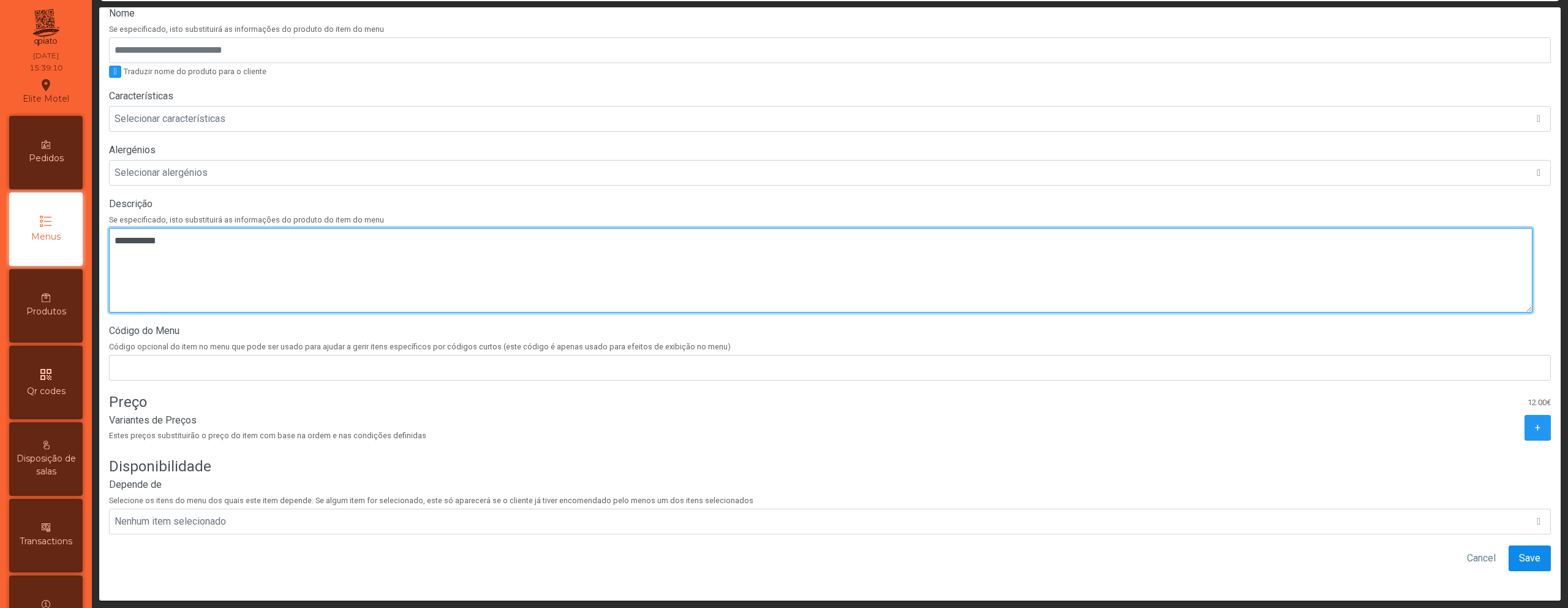
type textarea "**********"
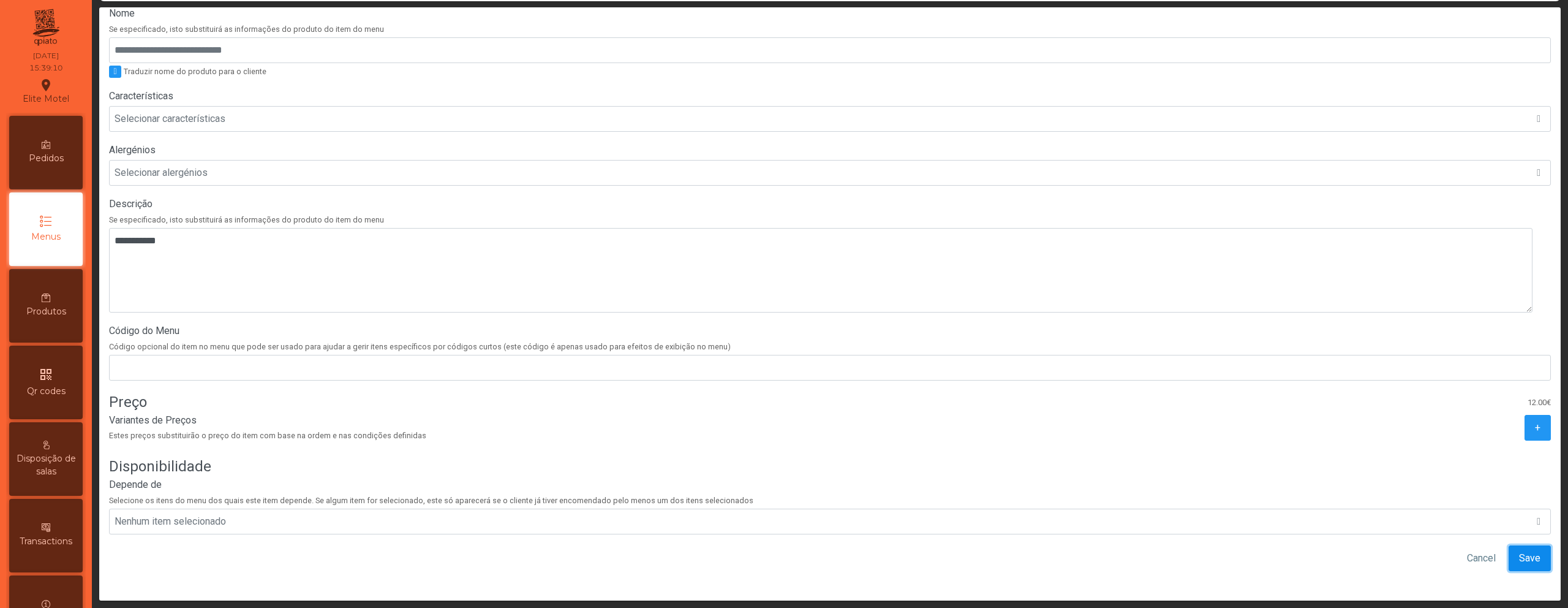
click at [1519, 551] on span "Save" at bounding box center [1530, 558] width 22 height 15
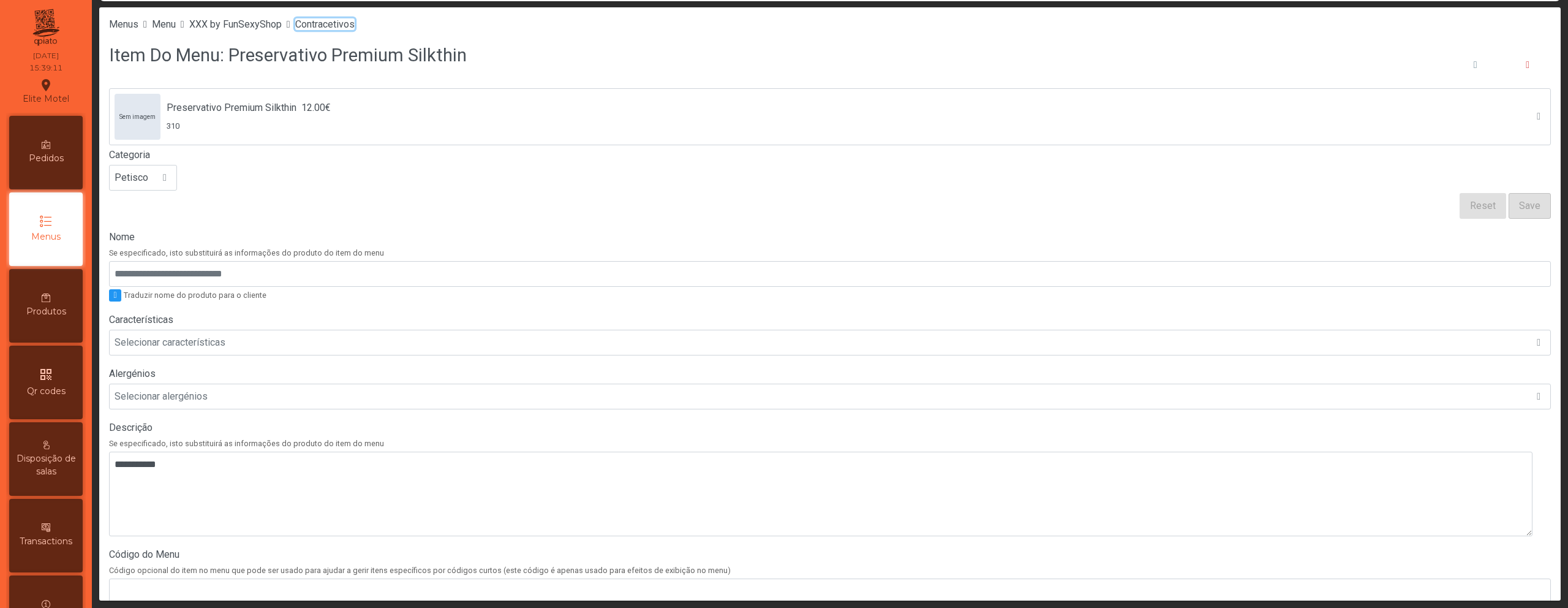
click at [354, 29] on span "Contracetivos" at bounding box center [325, 24] width 60 height 12
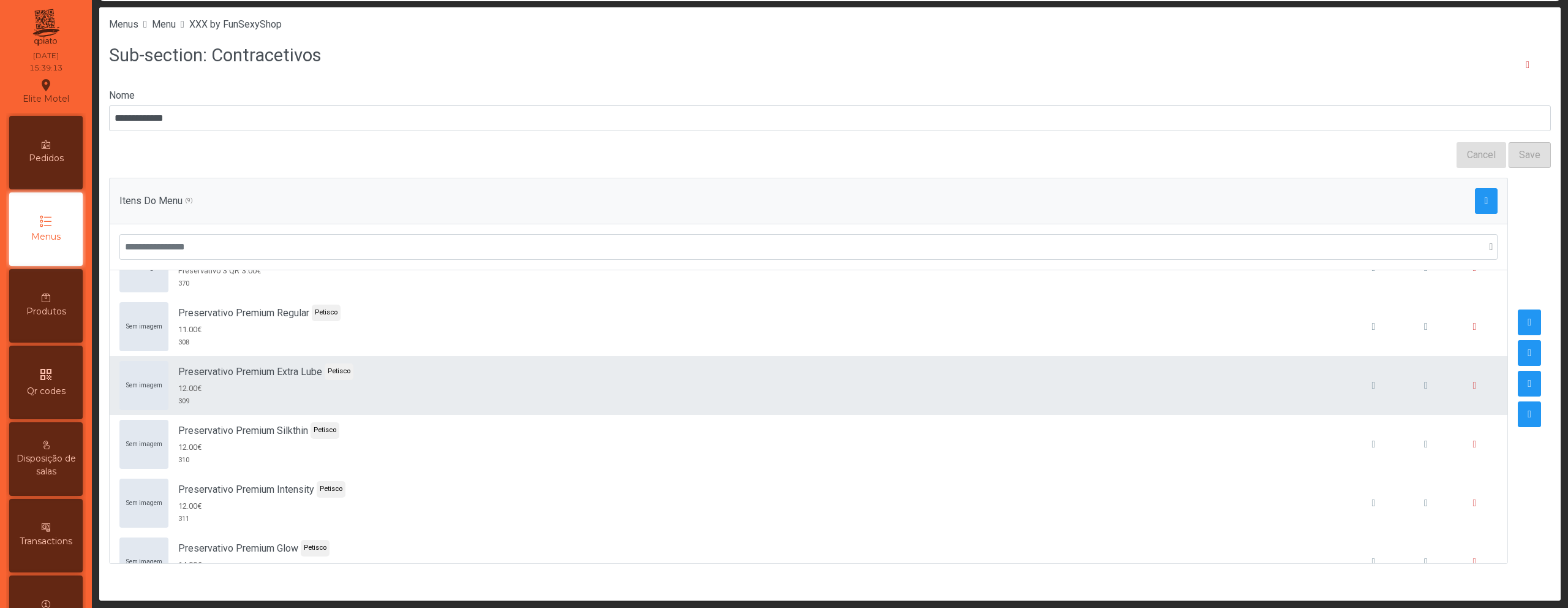
scroll to position [125, 0]
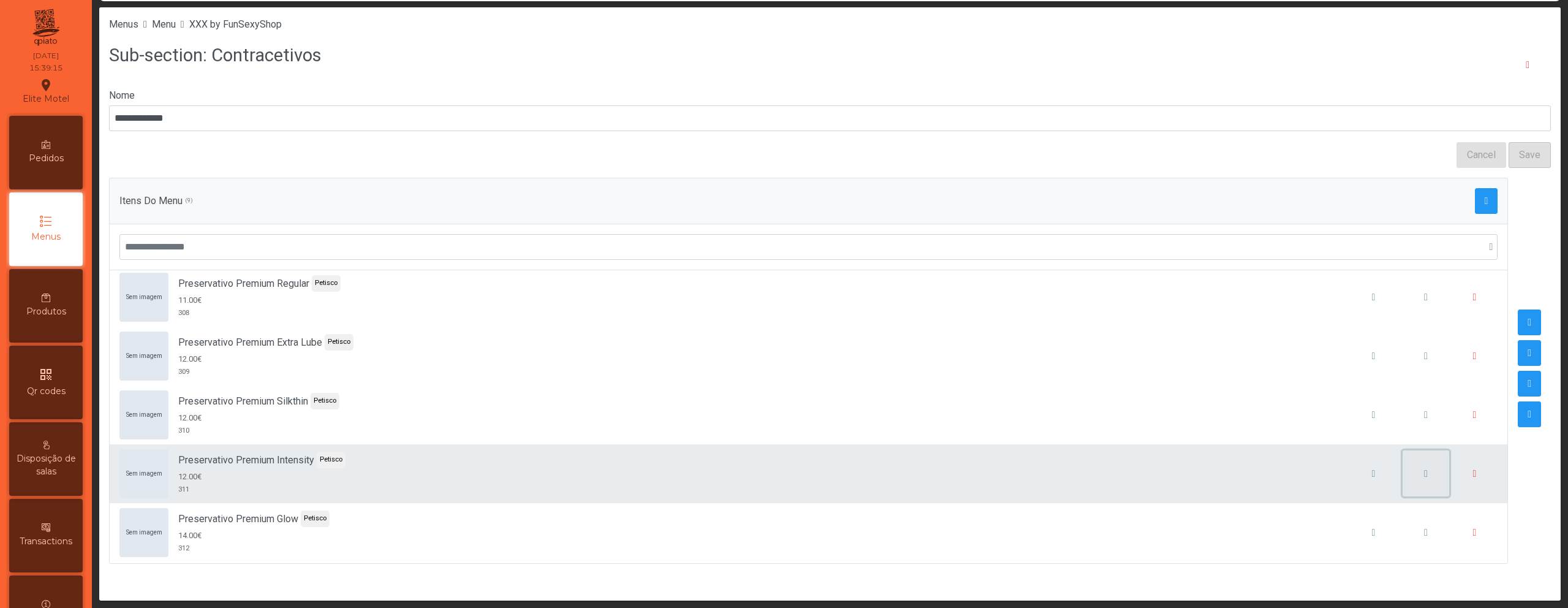
click at [1402, 472] on button "button" at bounding box center [1425, 474] width 47 height 47
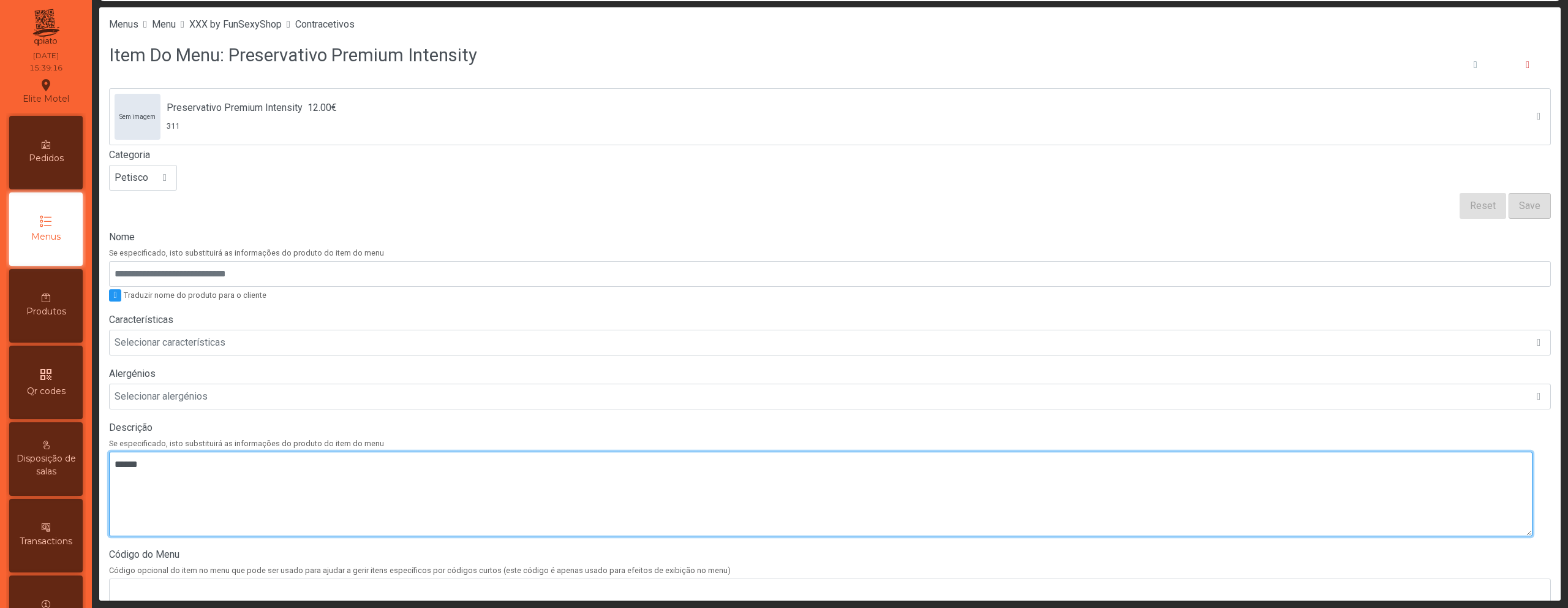
click at [639, 485] on textarea at bounding box center [821, 493] width 1423 height 85
paste textarea "**********"
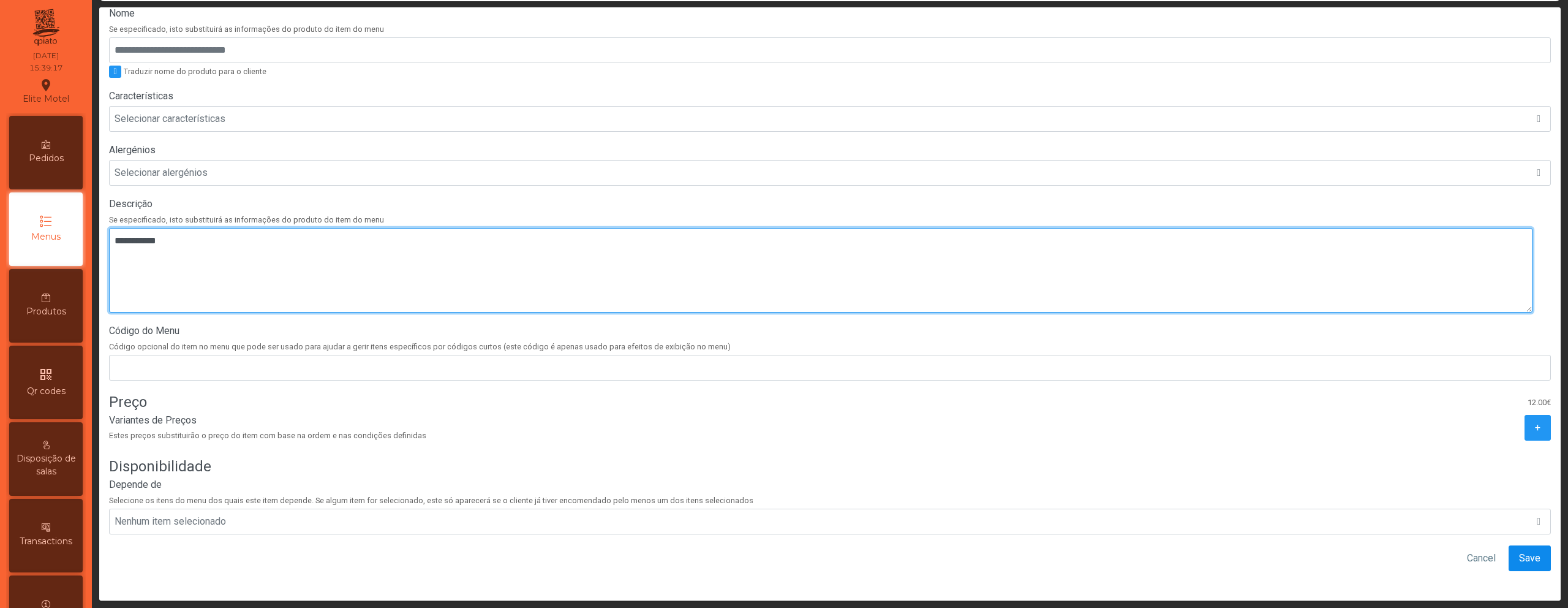
type textarea "**********"
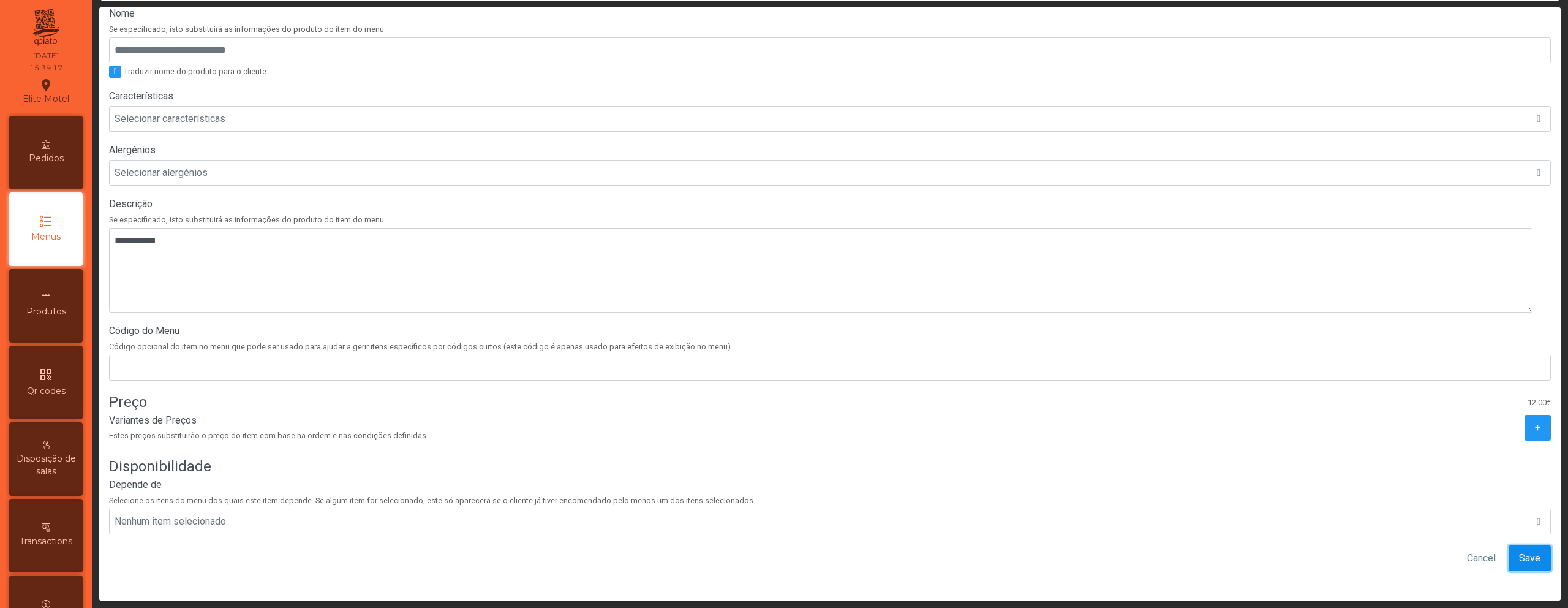
click at [1519, 551] on span "Save" at bounding box center [1530, 558] width 22 height 15
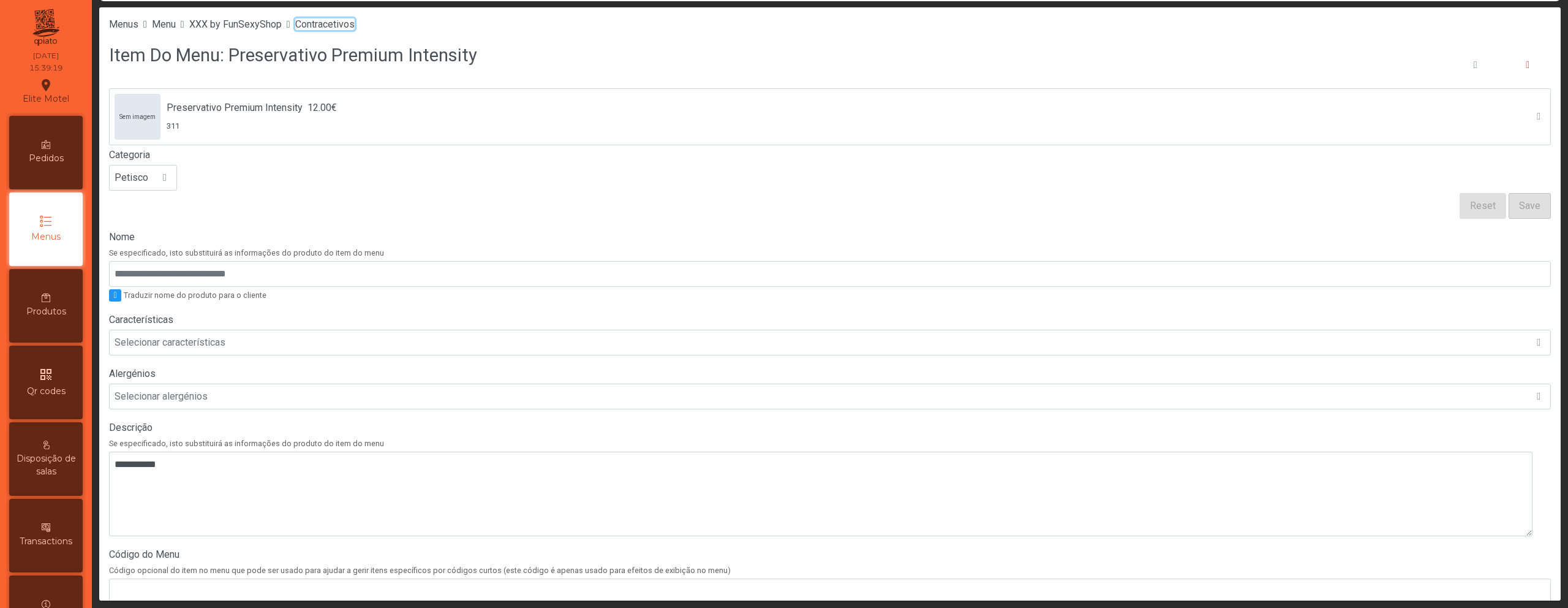
click at [354, 28] on span "Contracetivos" at bounding box center [325, 24] width 60 height 12
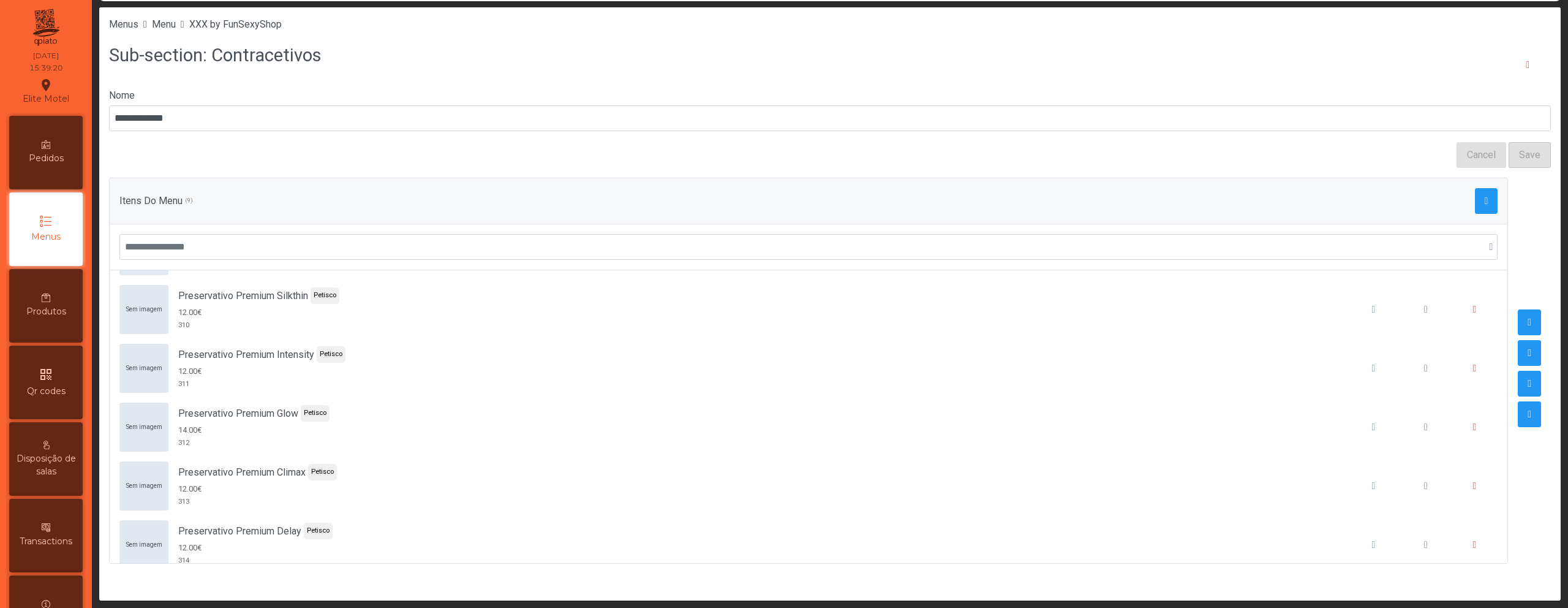
scroll to position [247, 0]
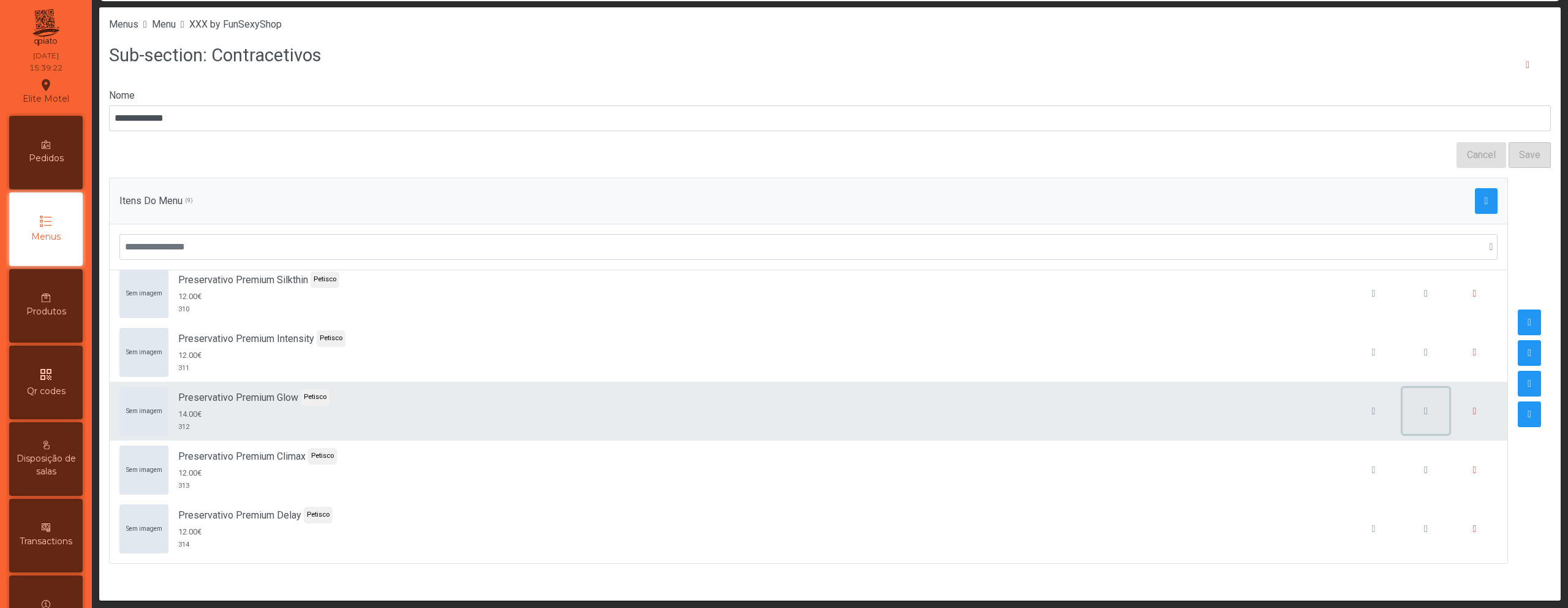
click at [1402, 417] on button "button" at bounding box center [1425, 411] width 47 height 47
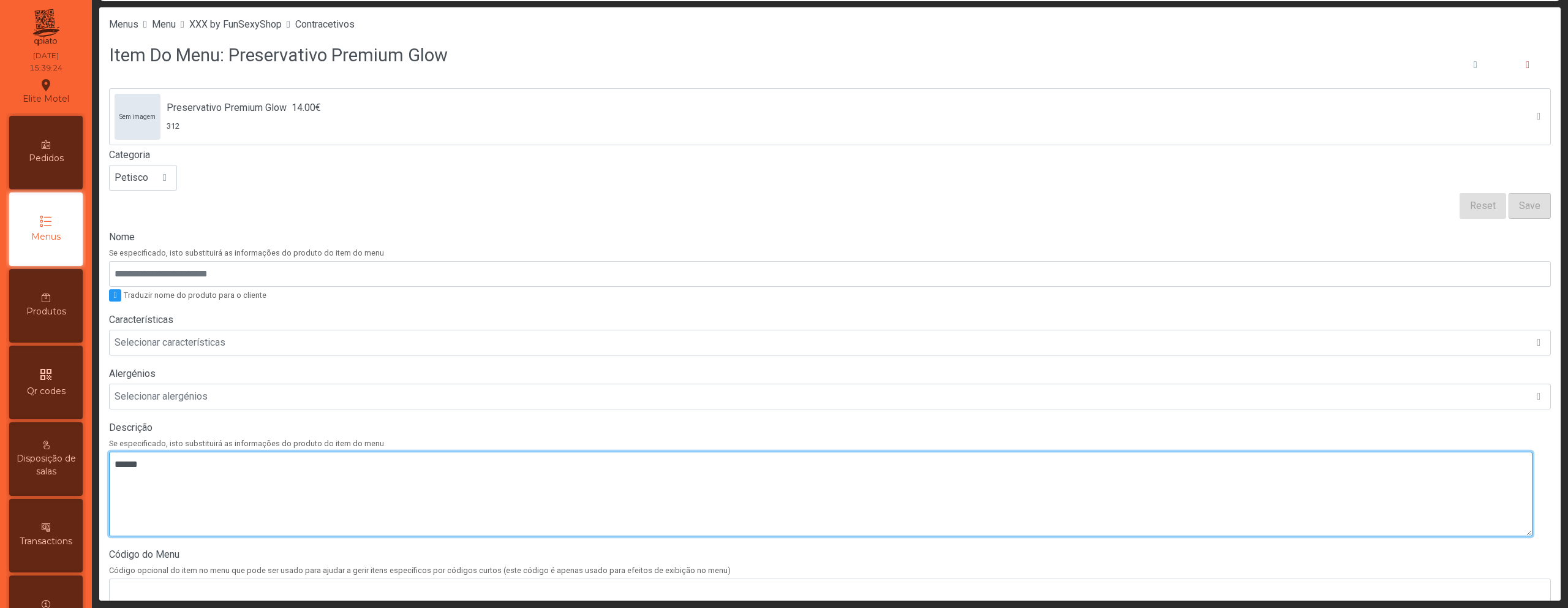
click at [236, 475] on textarea at bounding box center [821, 493] width 1423 height 85
paste textarea "**********"
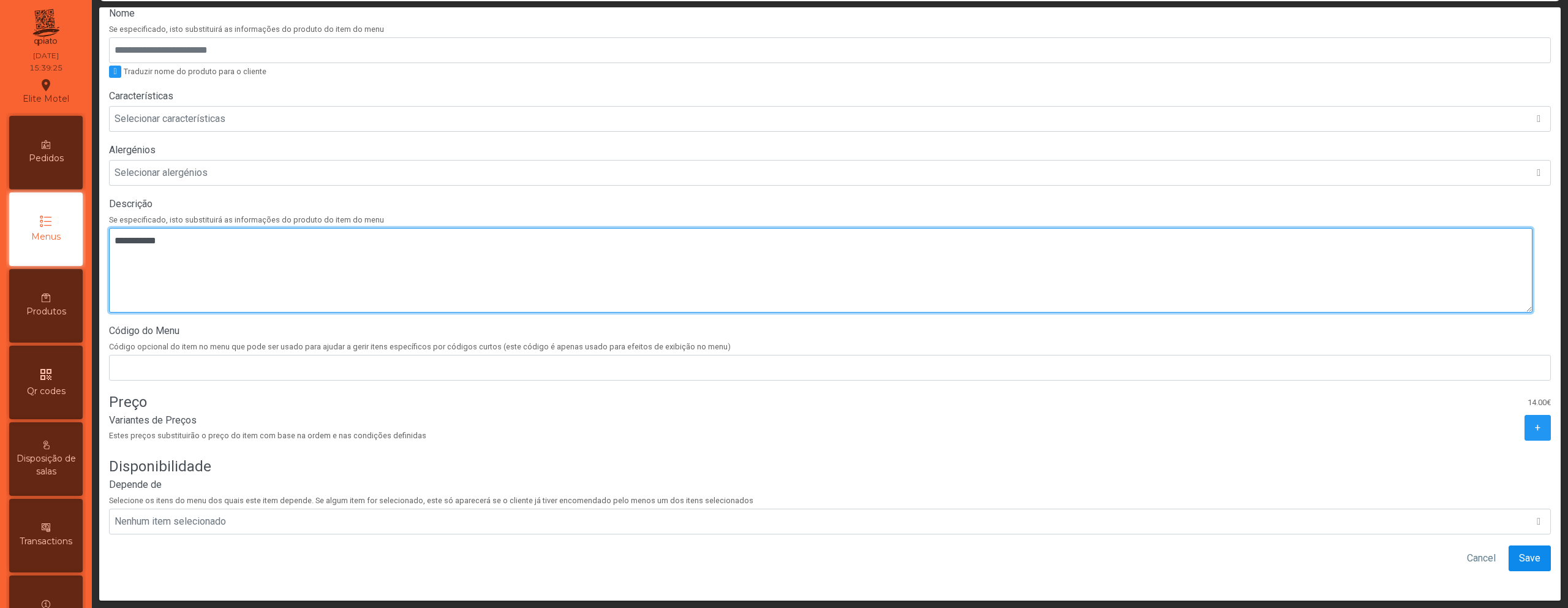
type textarea "**********"
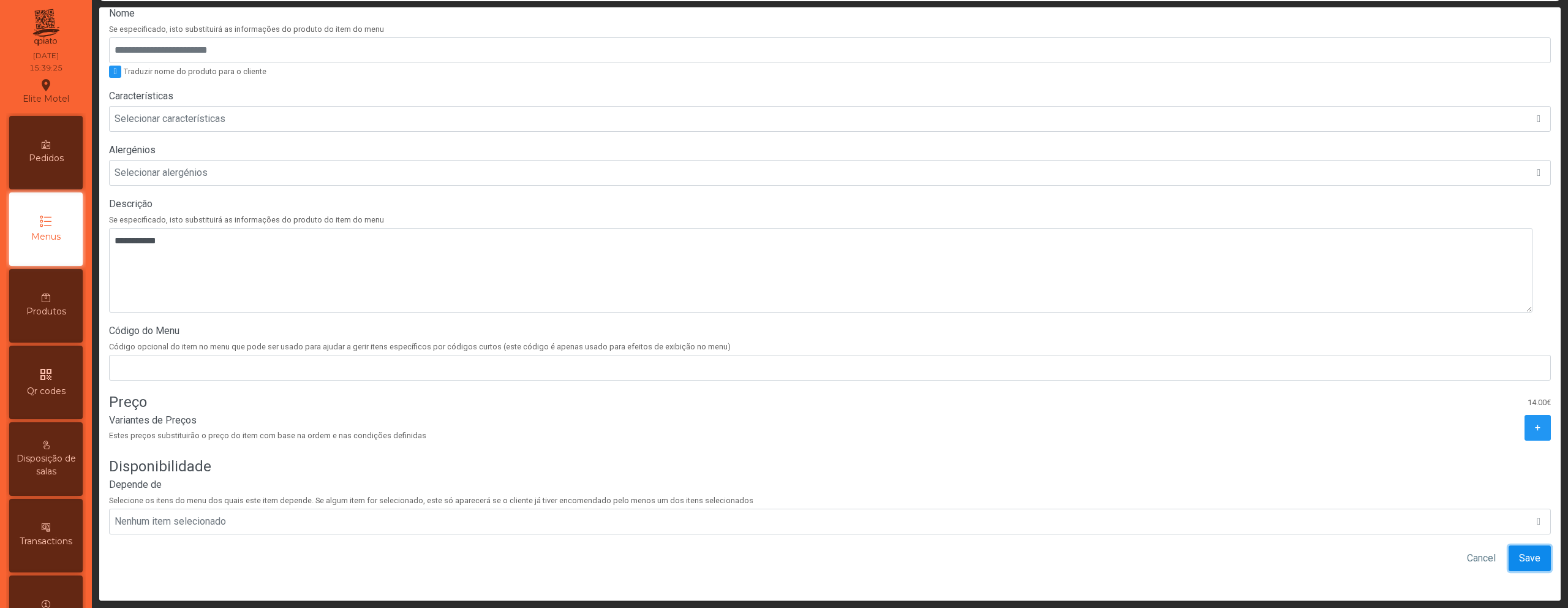
click at [1519, 552] on span "Save" at bounding box center [1530, 558] width 22 height 15
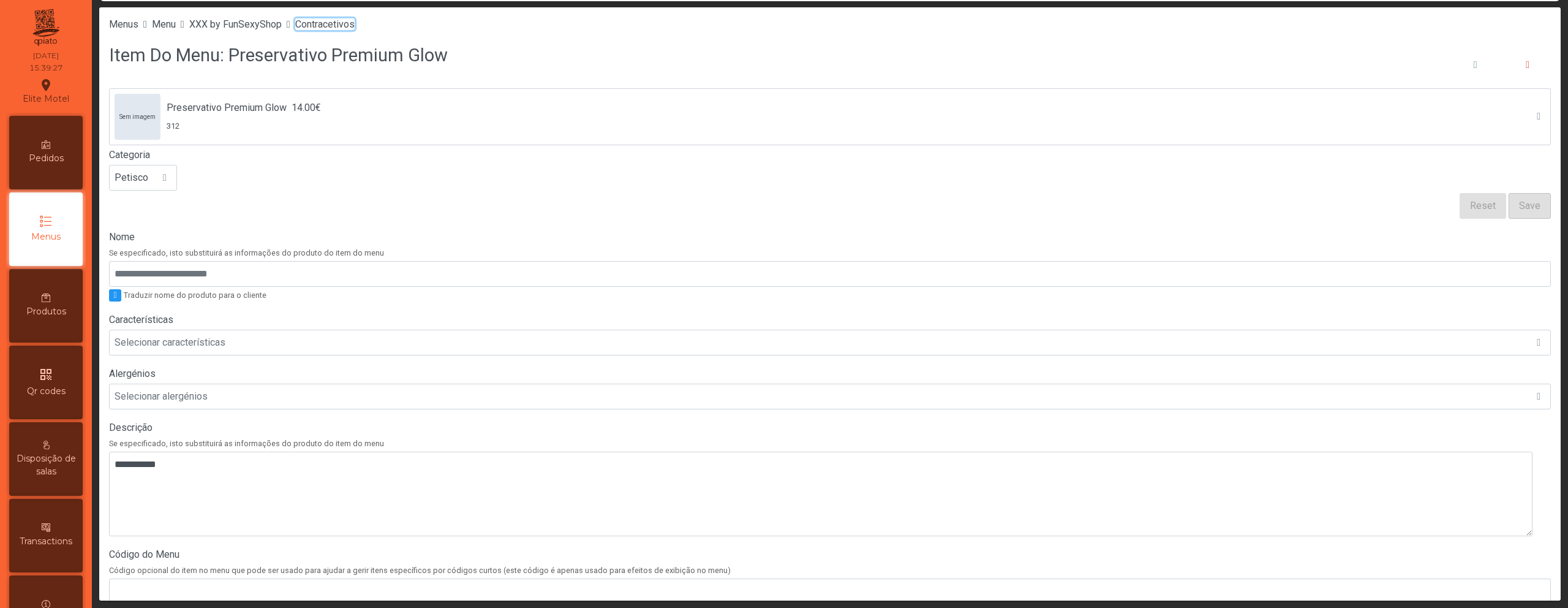
click at [336, 23] on span "Contracetivos" at bounding box center [325, 24] width 60 height 12
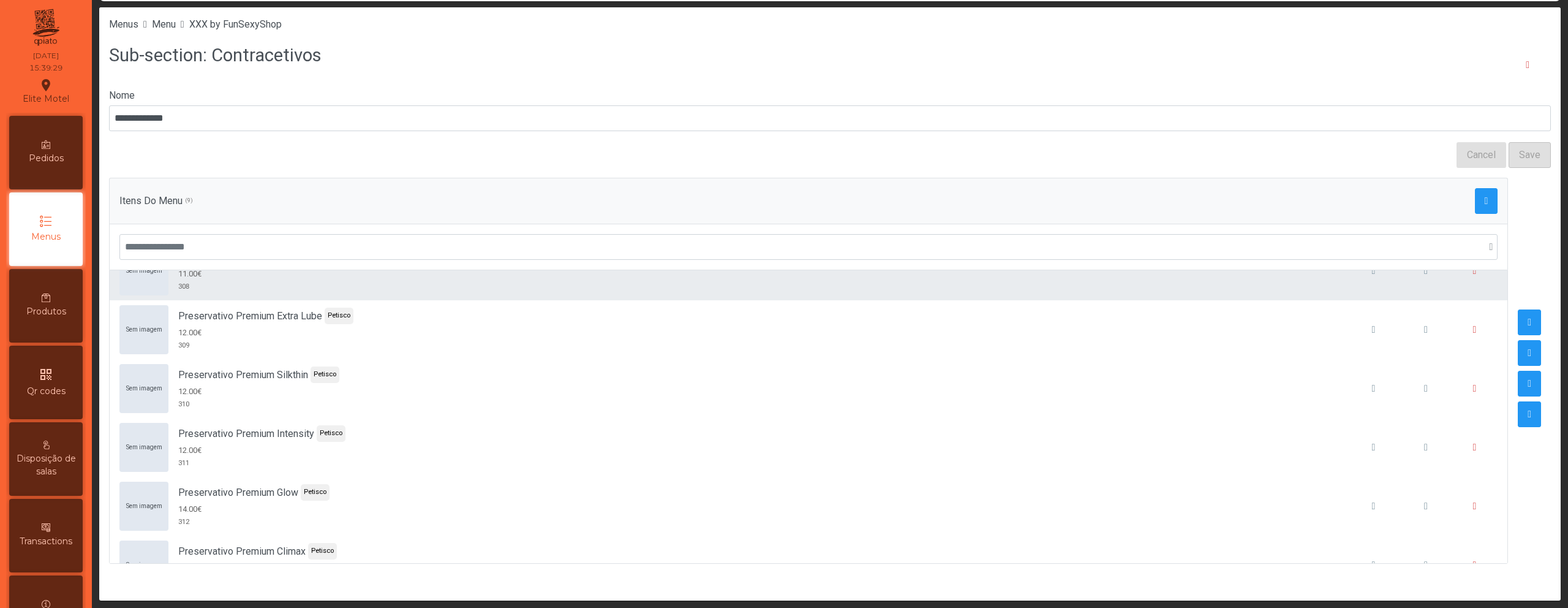
scroll to position [247, 0]
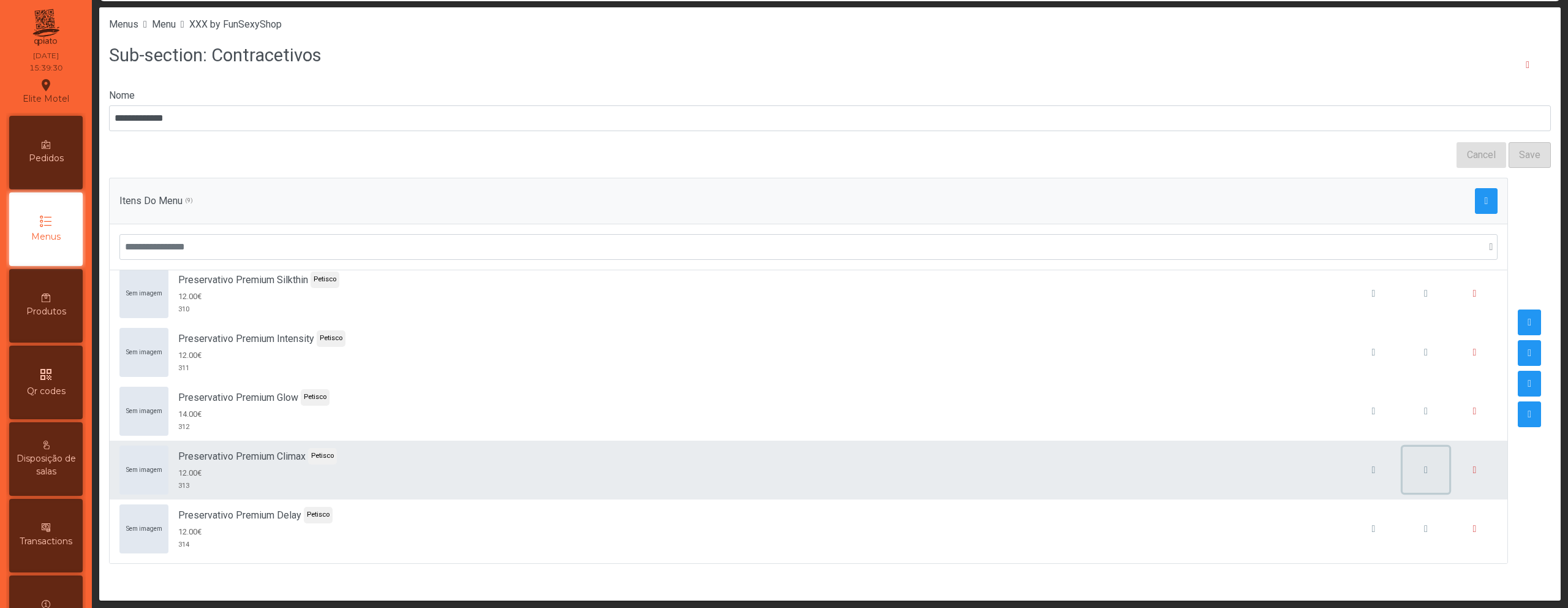
click at [1402, 468] on button "button" at bounding box center [1425, 470] width 47 height 47
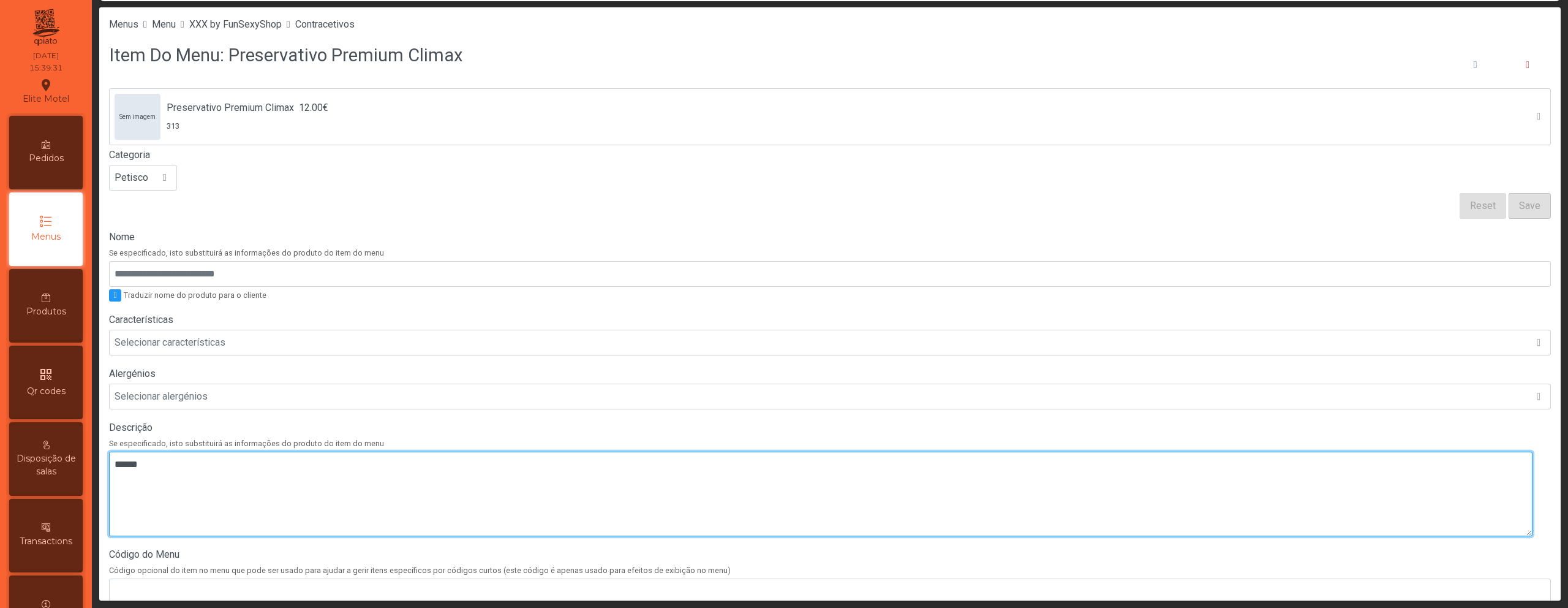
click at [612, 478] on textarea at bounding box center [821, 493] width 1423 height 85
paste textarea "**********"
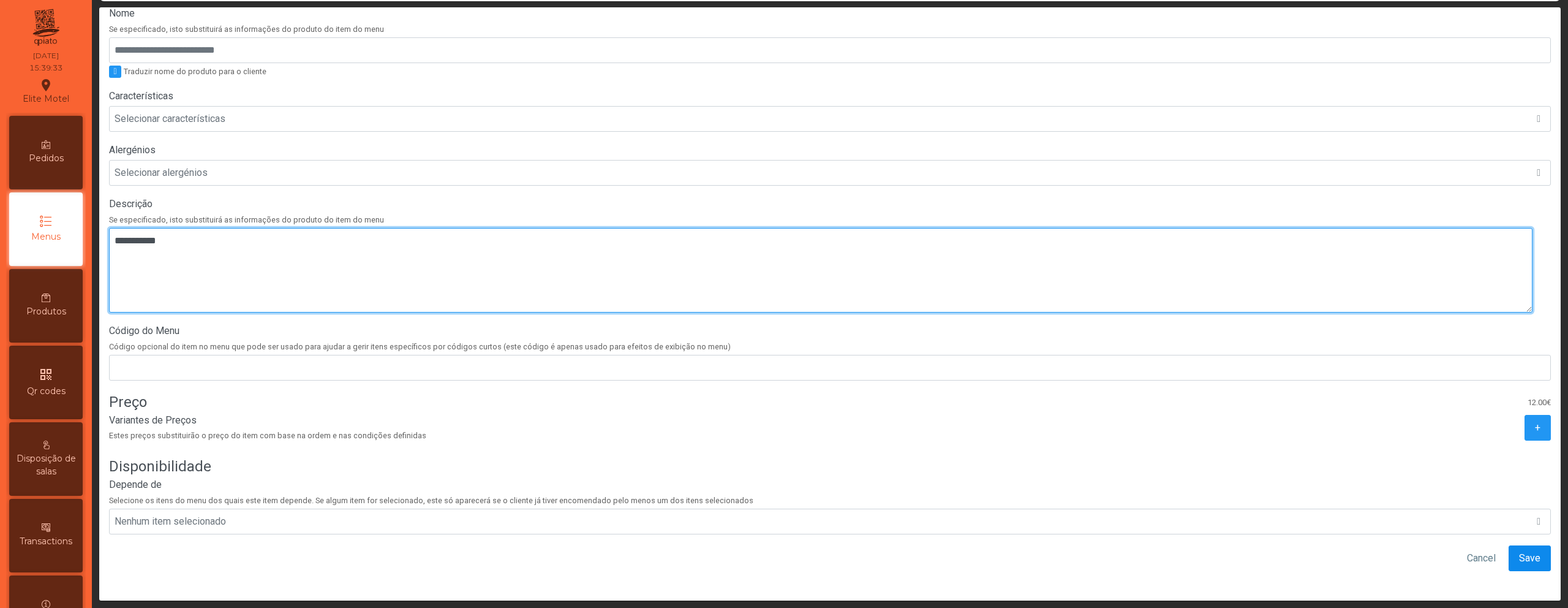
type textarea "**********"
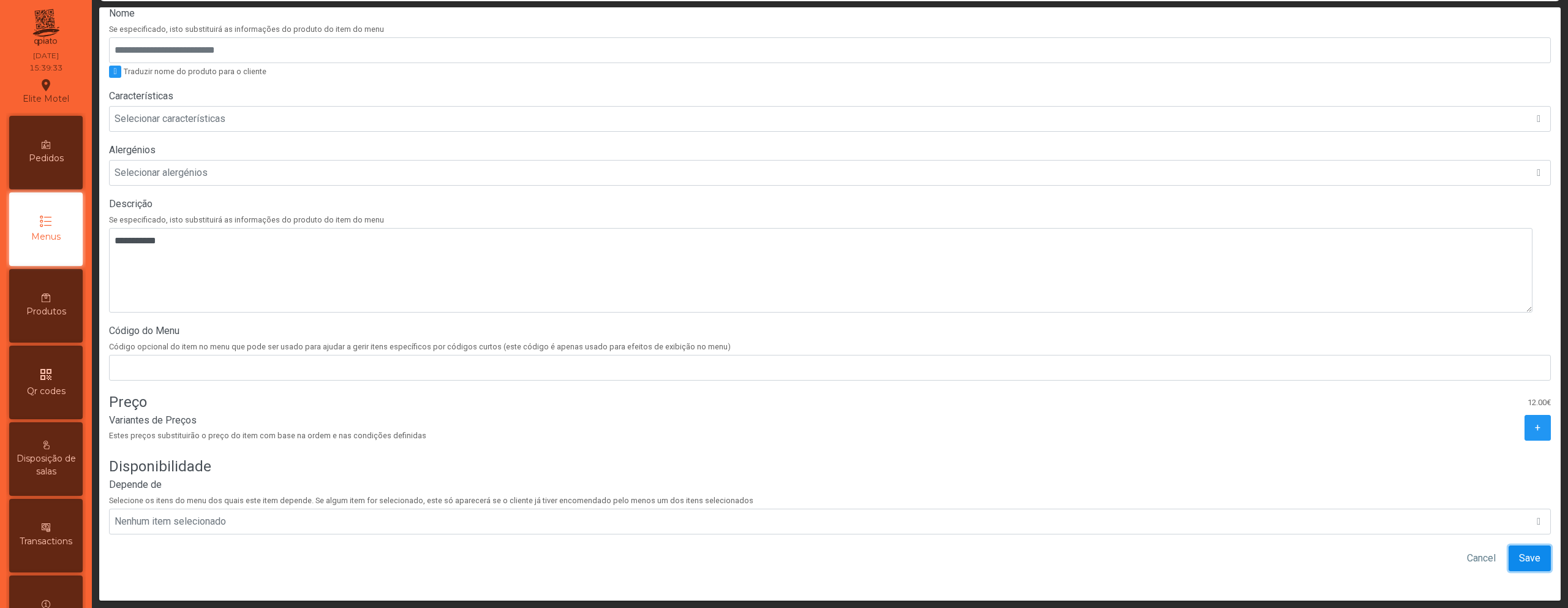
click at [1519, 554] on span "Save" at bounding box center [1530, 558] width 22 height 15
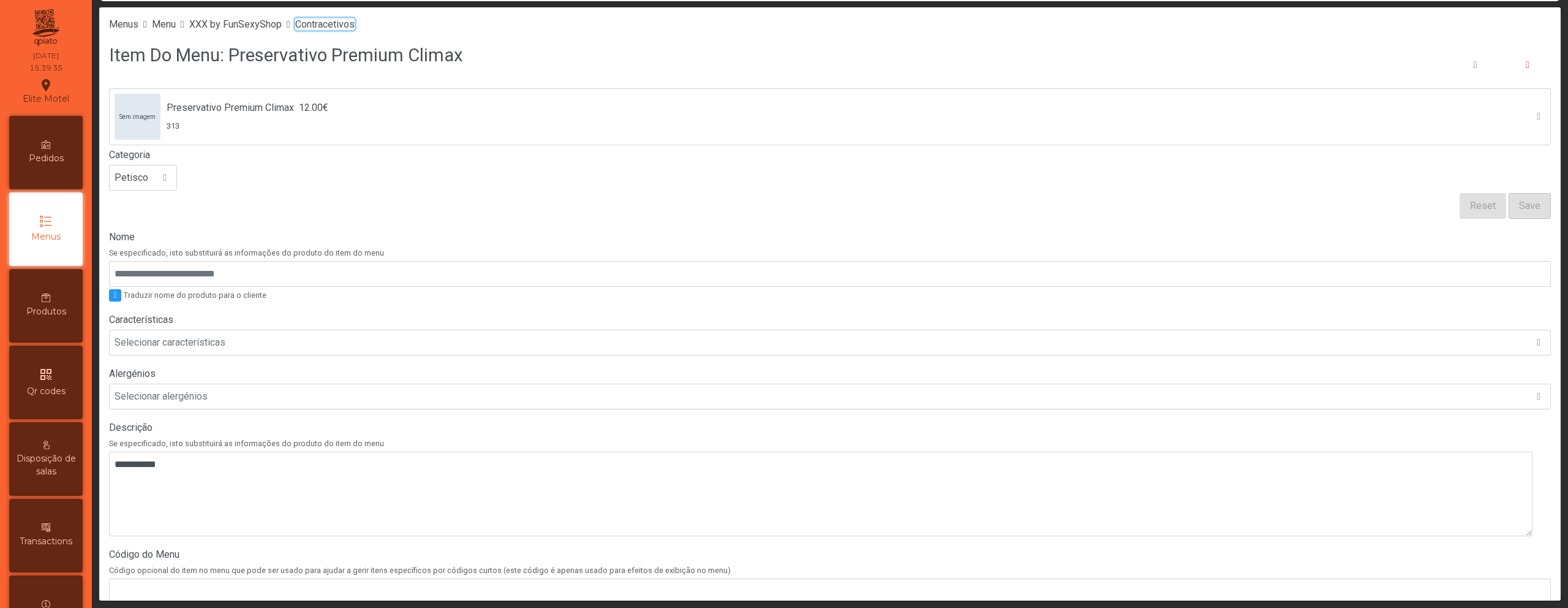
click at [348, 22] on span "Contracetivos" at bounding box center [325, 24] width 60 height 12
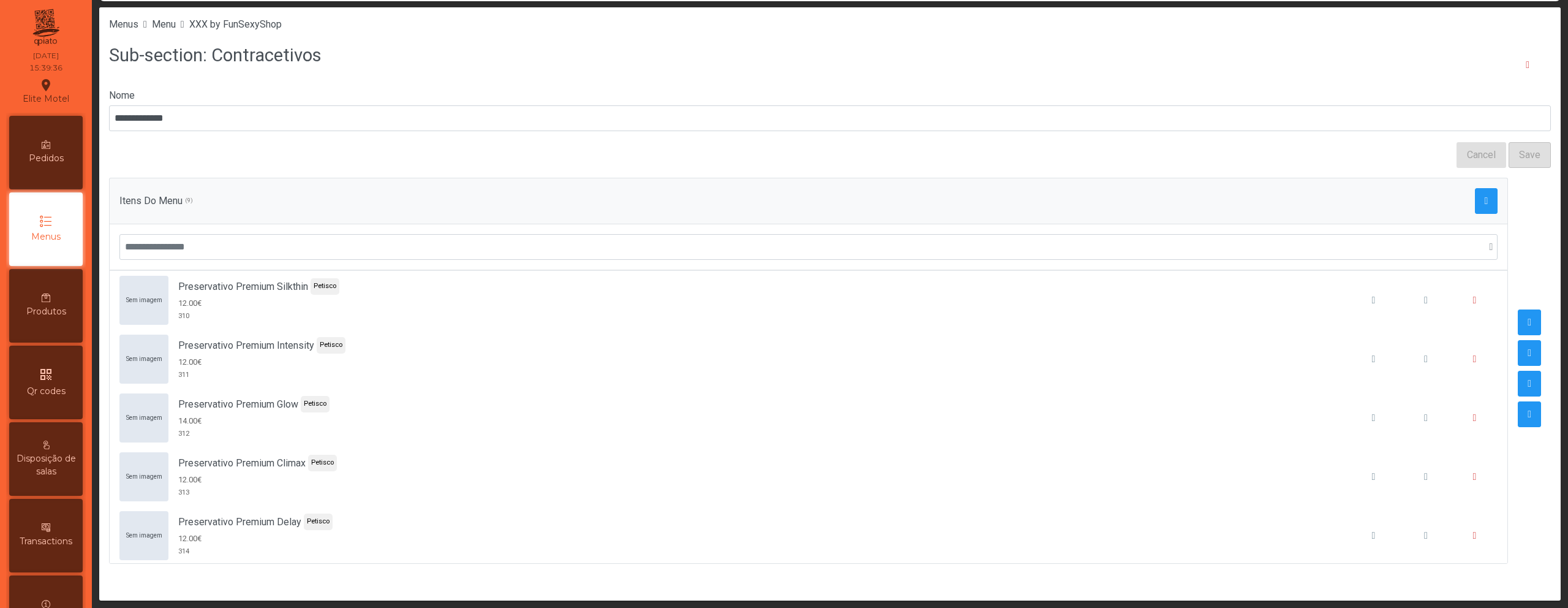
scroll to position [247, 0]
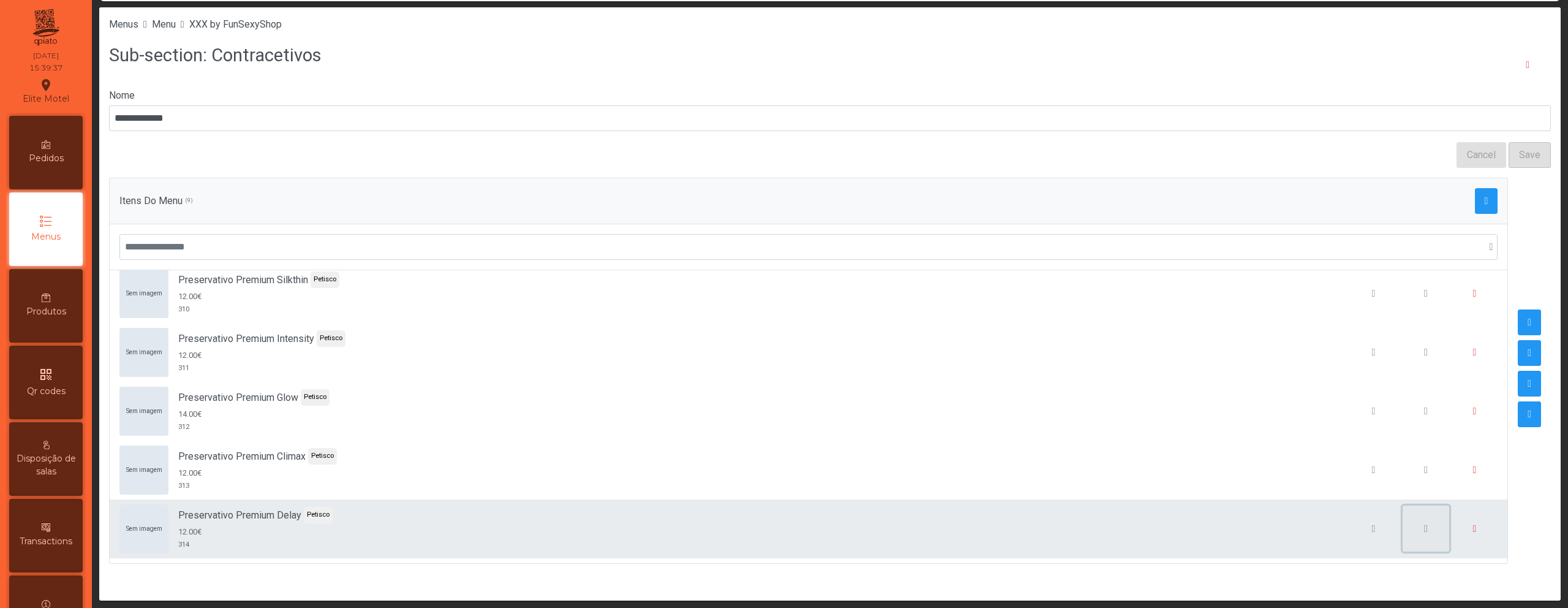
click at [1424, 527] on span "button" at bounding box center [1425, 529] width 4 height 10
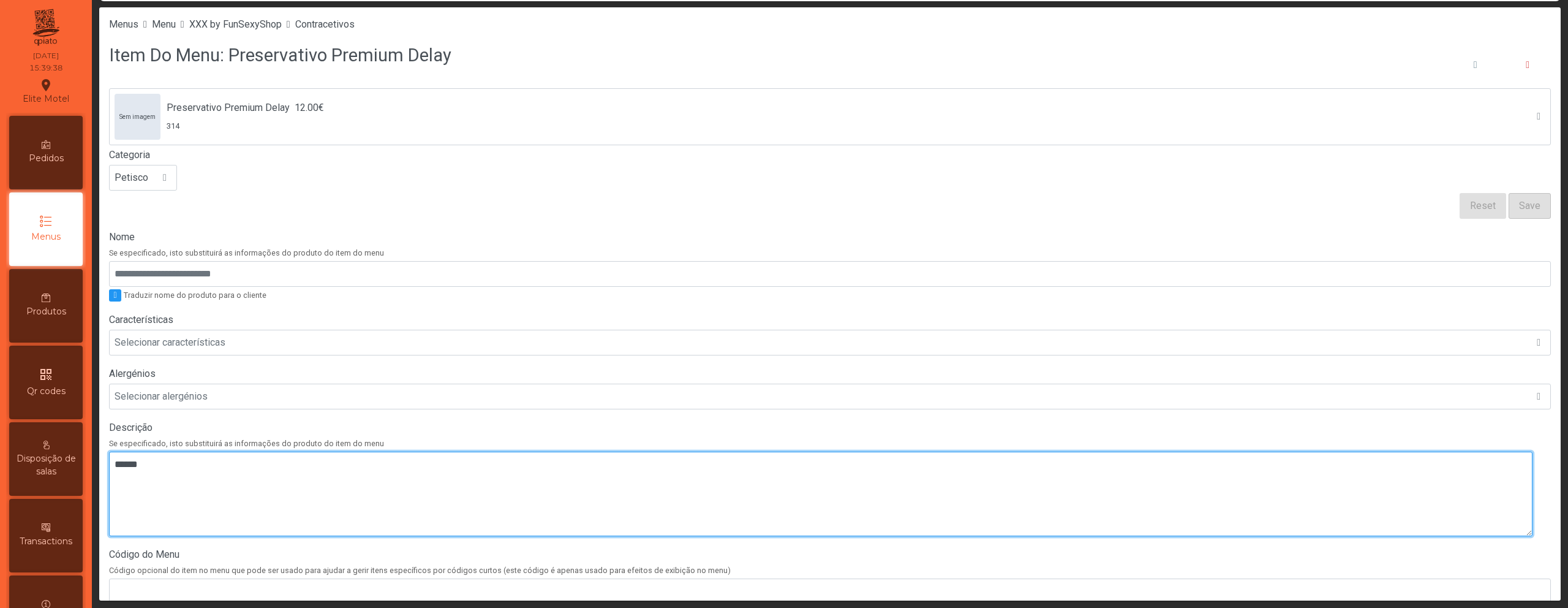
click at [770, 510] on textarea at bounding box center [821, 493] width 1423 height 85
paste textarea "**********"
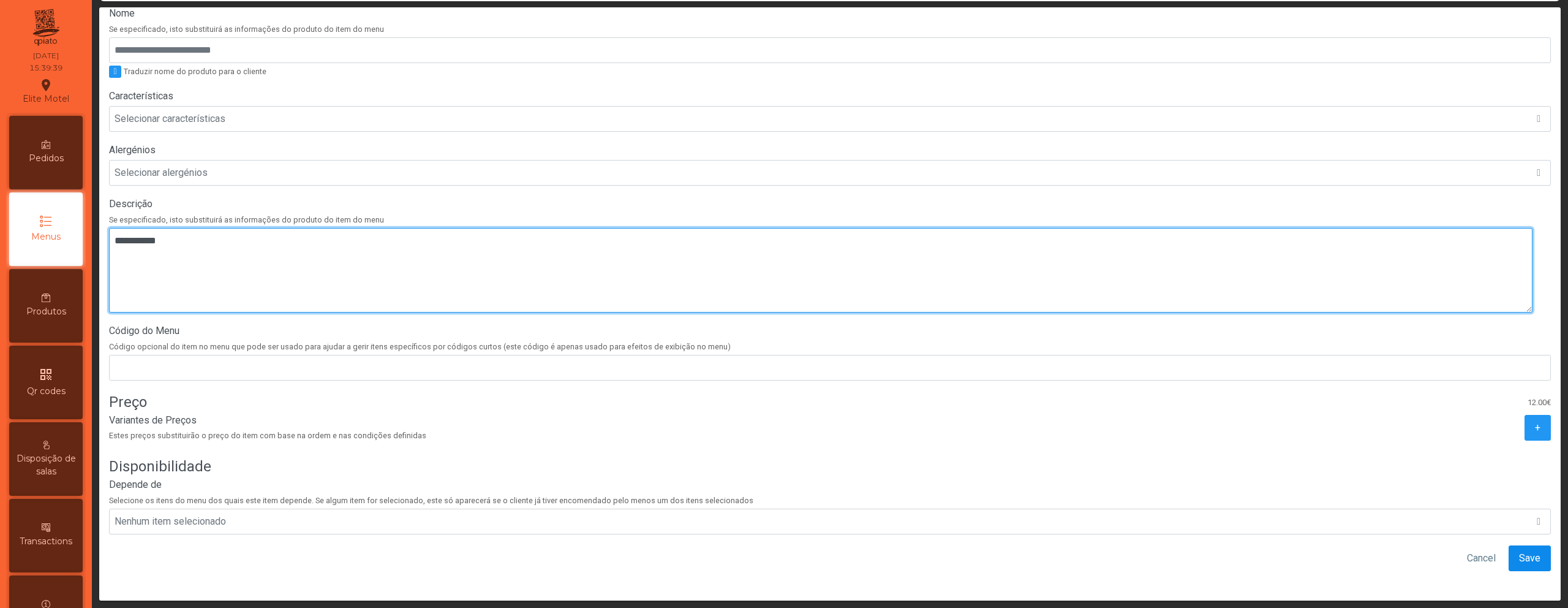
type textarea "**********"
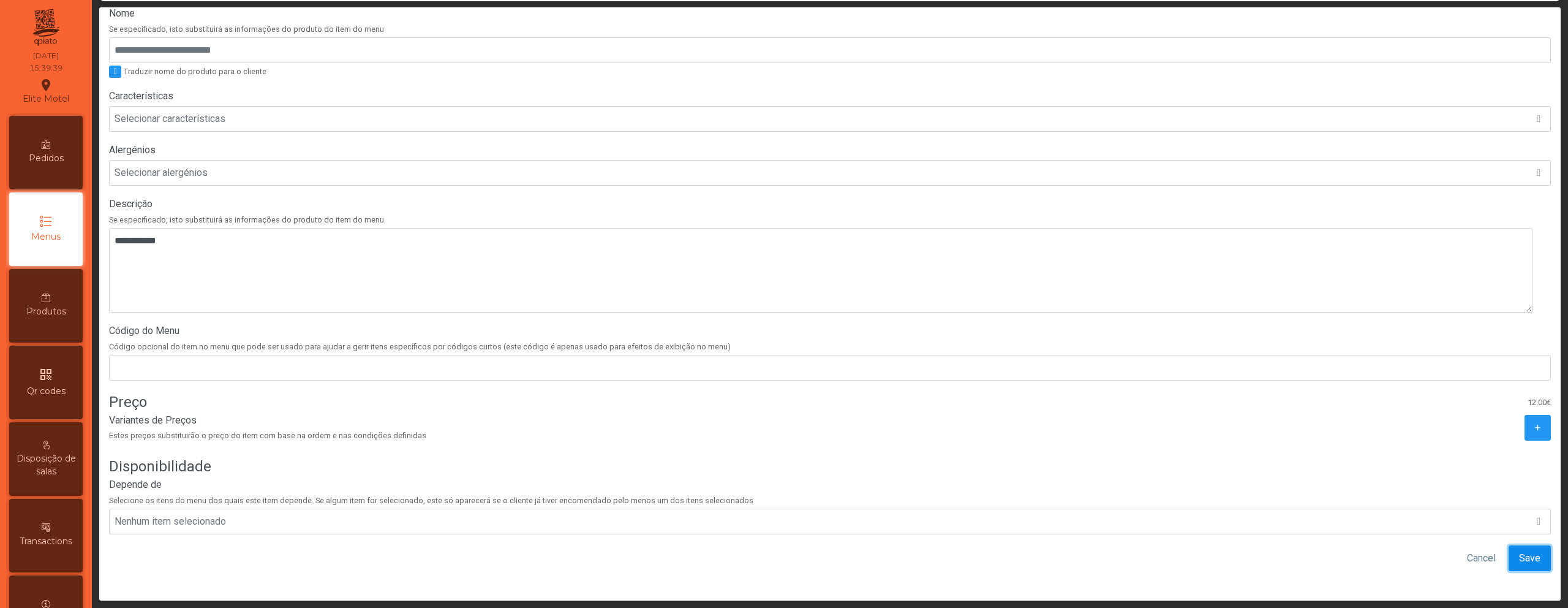
click at [1519, 551] on span "Save" at bounding box center [1530, 558] width 22 height 15
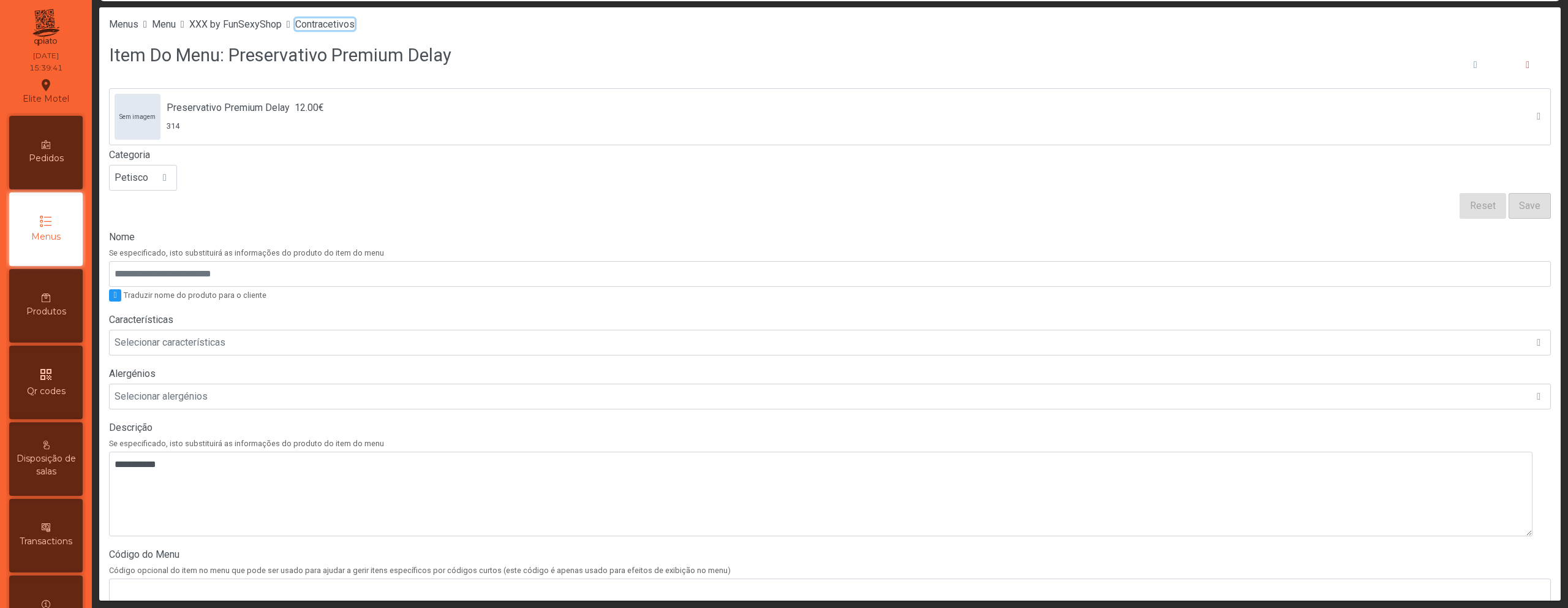
click at [350, 23] on span "Contracetivos" at bounding box center [325, 24] width 60 height 12
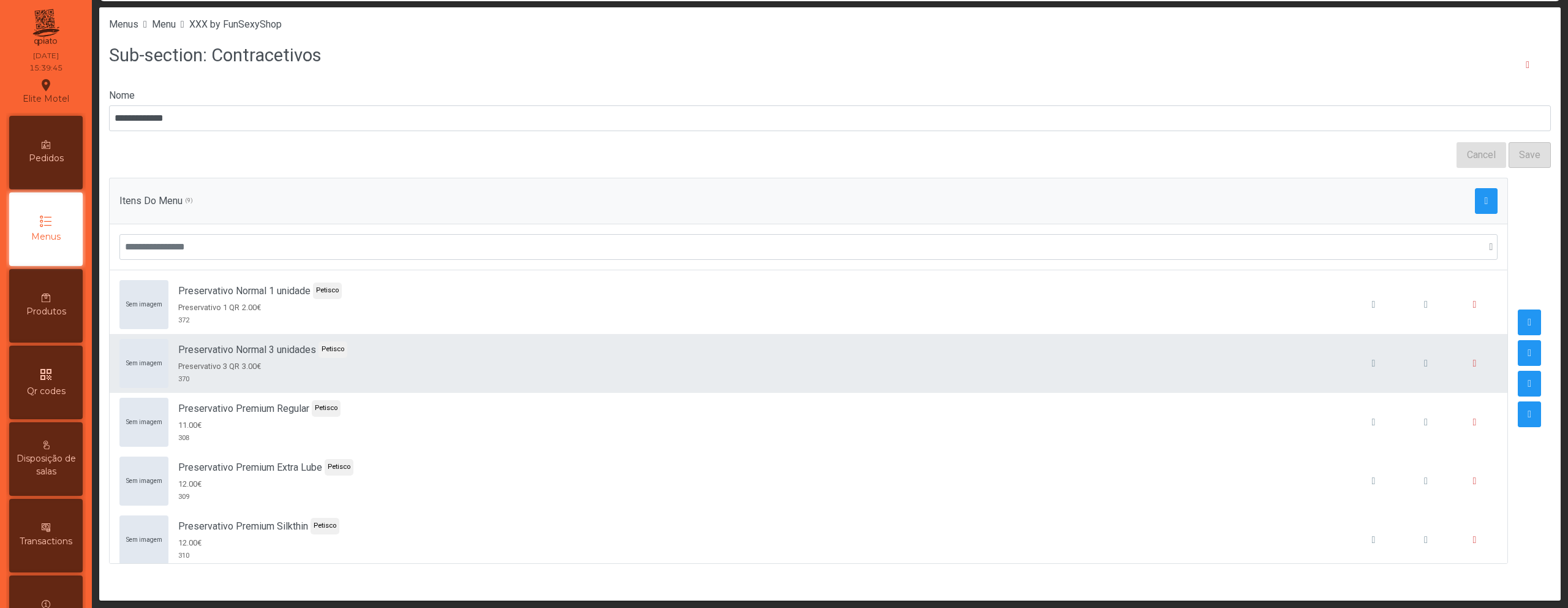
scroll to position [247, 0]
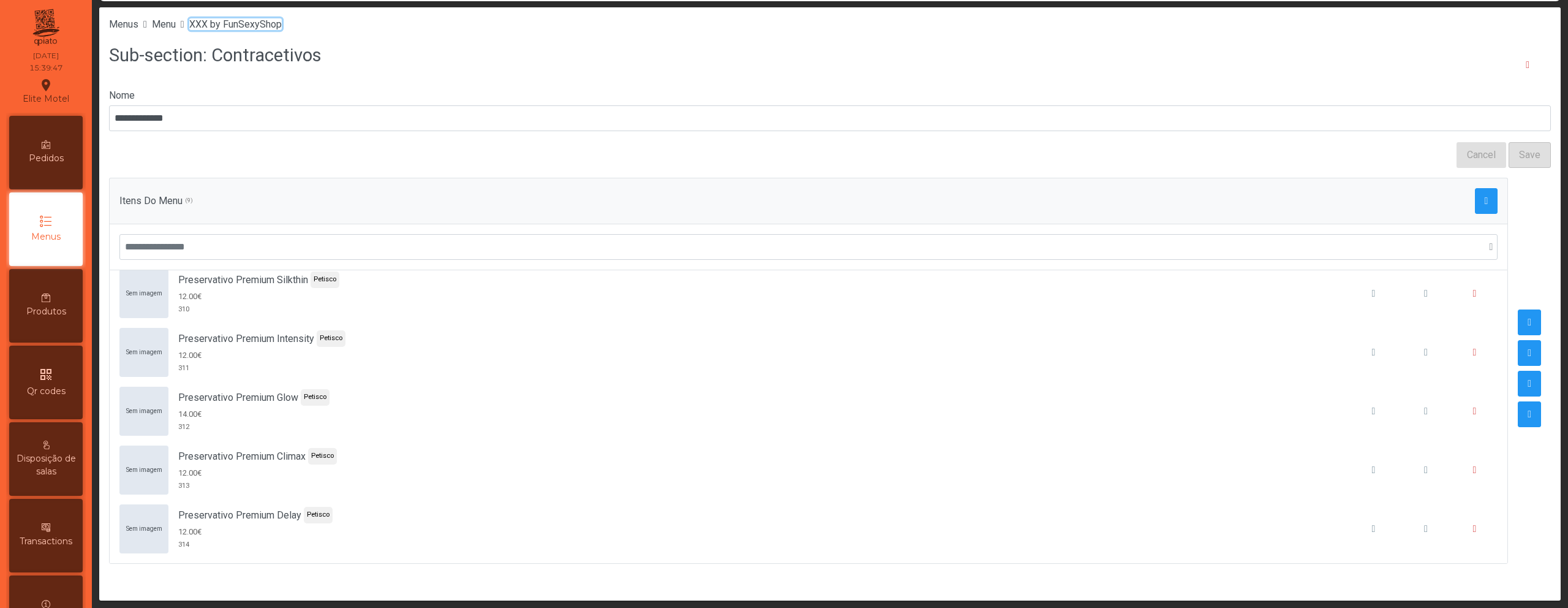
click at [273, 22] on span "XXX by FunSexyShop" at bounding box center [235, 24] width 92 height 12
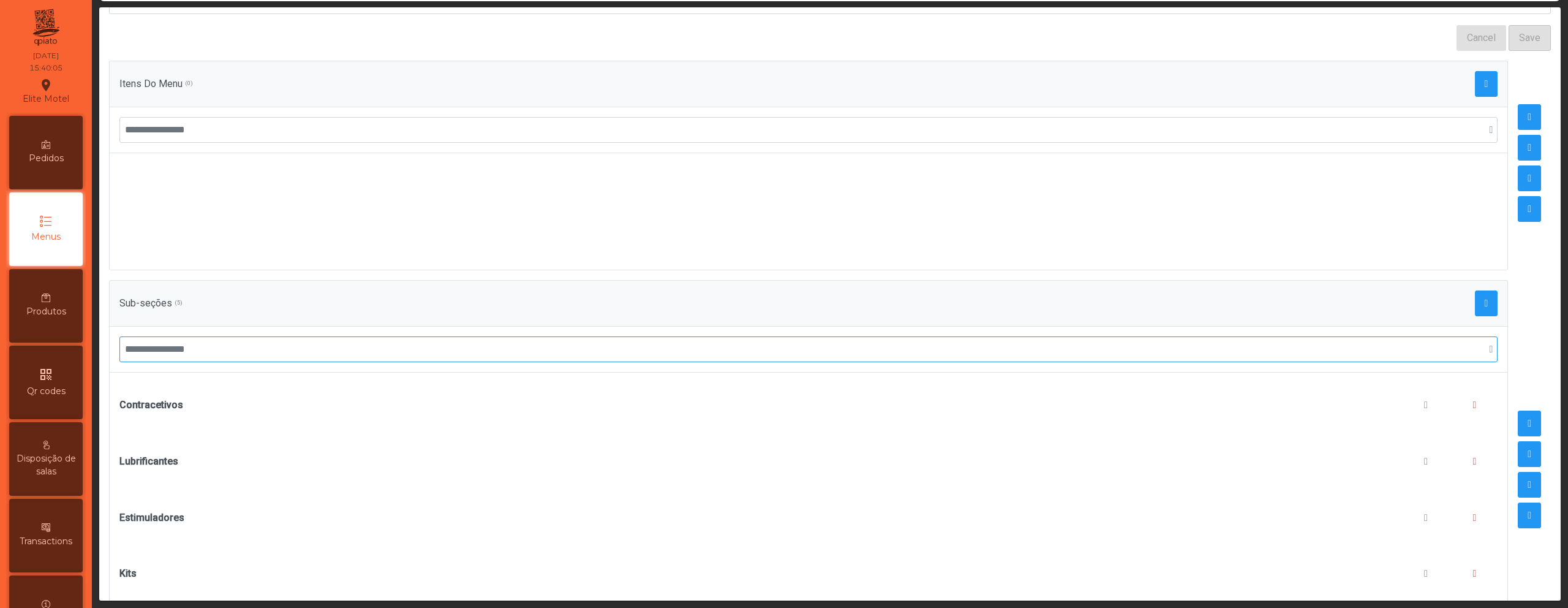
scroll to position [175, 0]
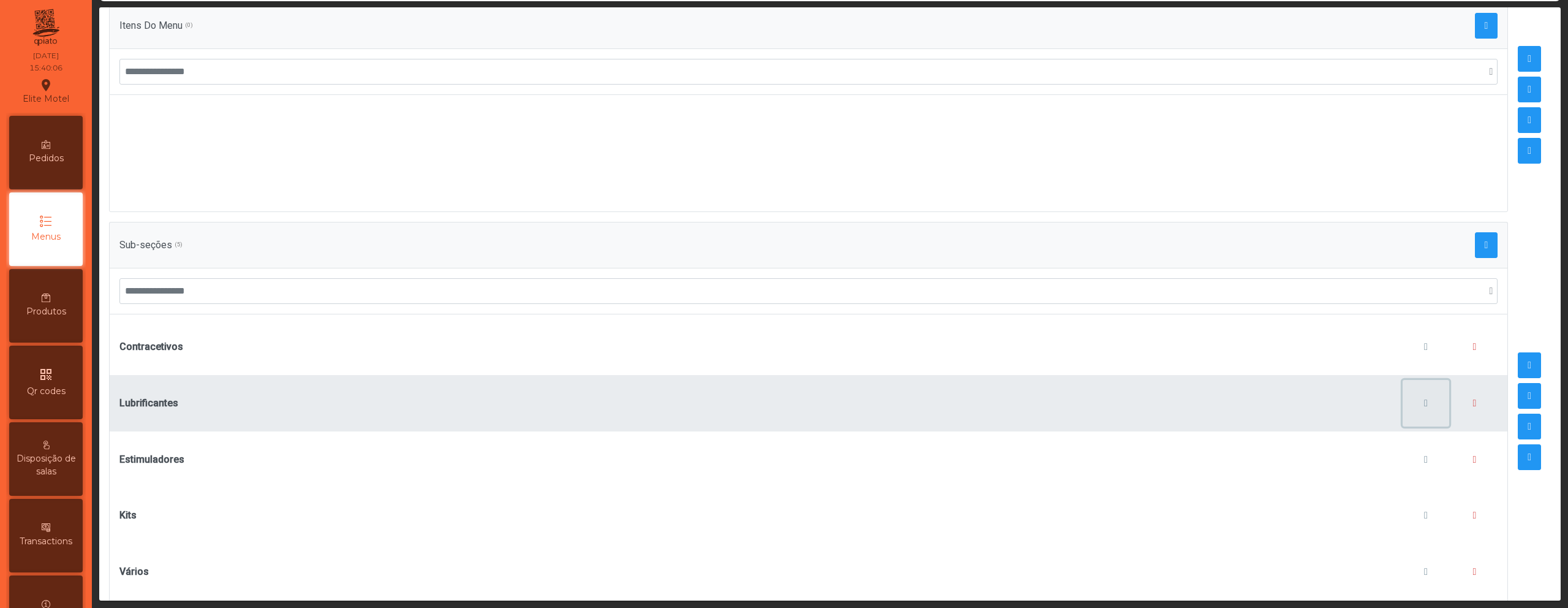
click at [1424, 404] on span "button" at bounding box center [1425, 403] width 4 height 10
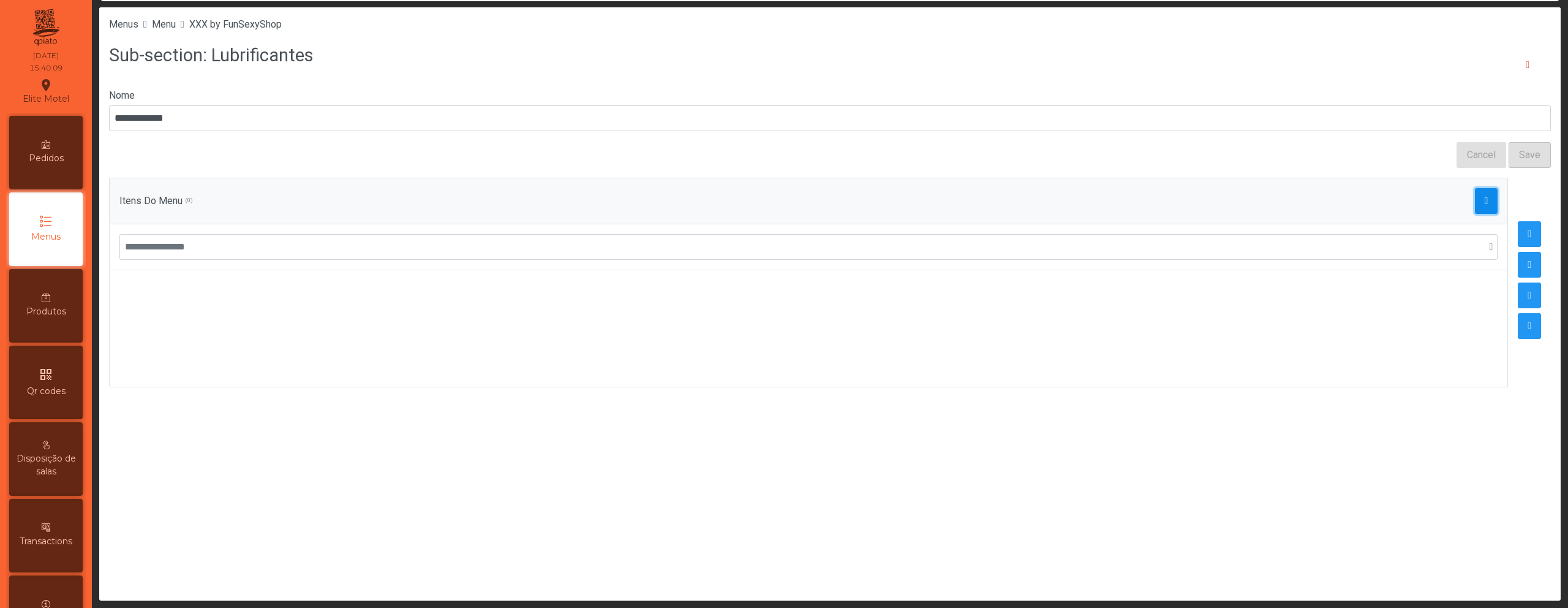
click at [1475, 202] on button "button" at bounding box center [1487, 201] width 23 height 26
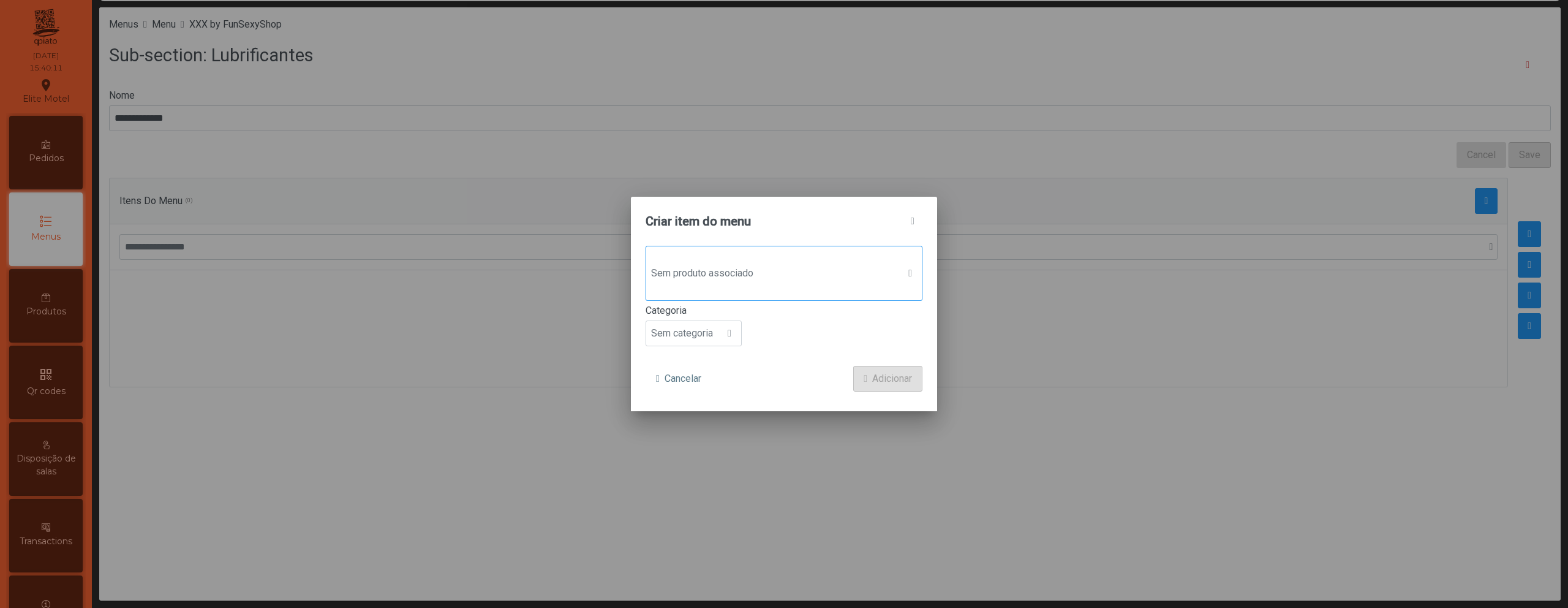
click at [700, 282] on span "Sem produto associado" at bounding box center [773, 274] width 253 height 25
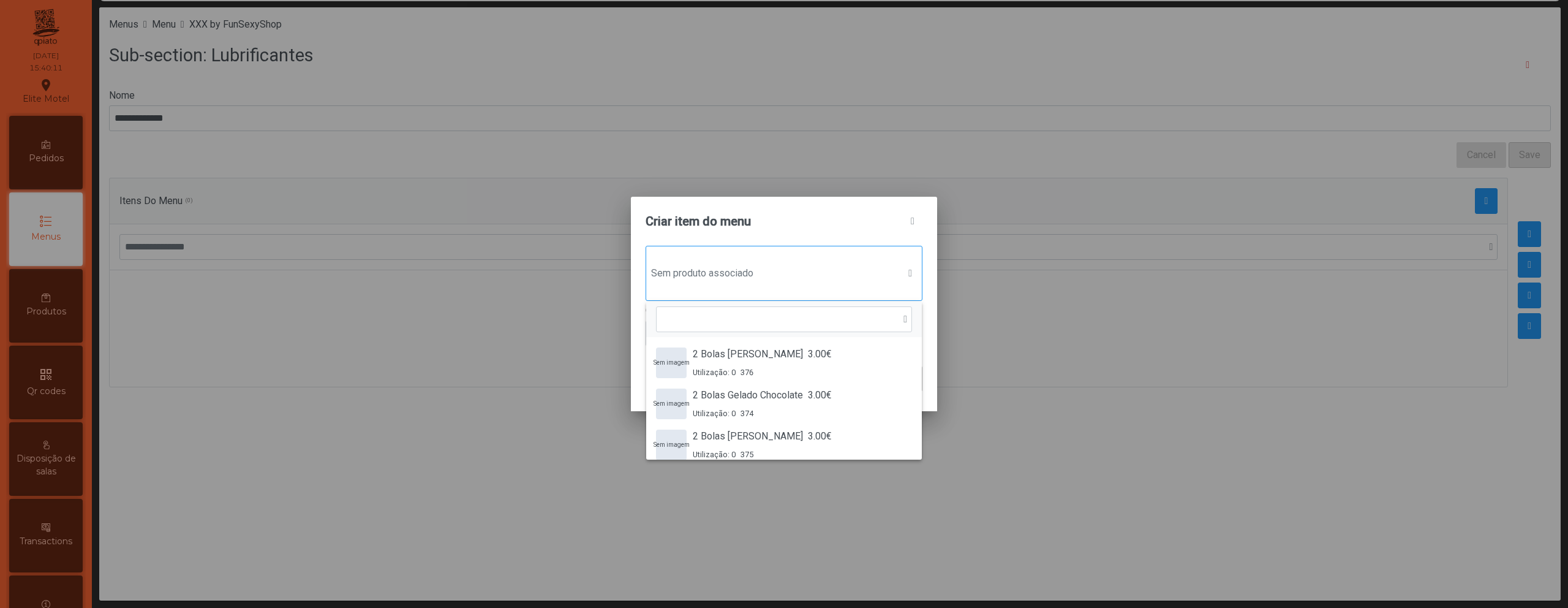
scroll to position [9, 60]
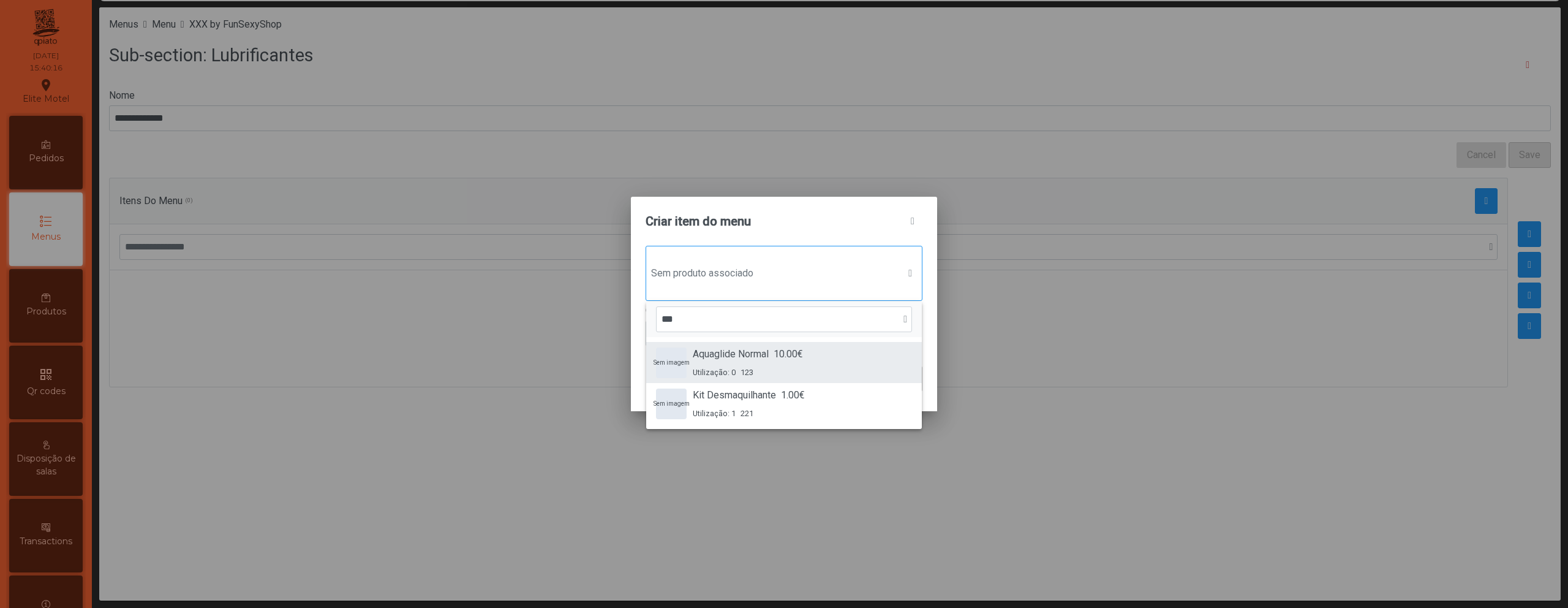
type input "***"
click at [713, 358] on span "Aquaglide Normal" at bounding box center [731, 354] width 76 height 15
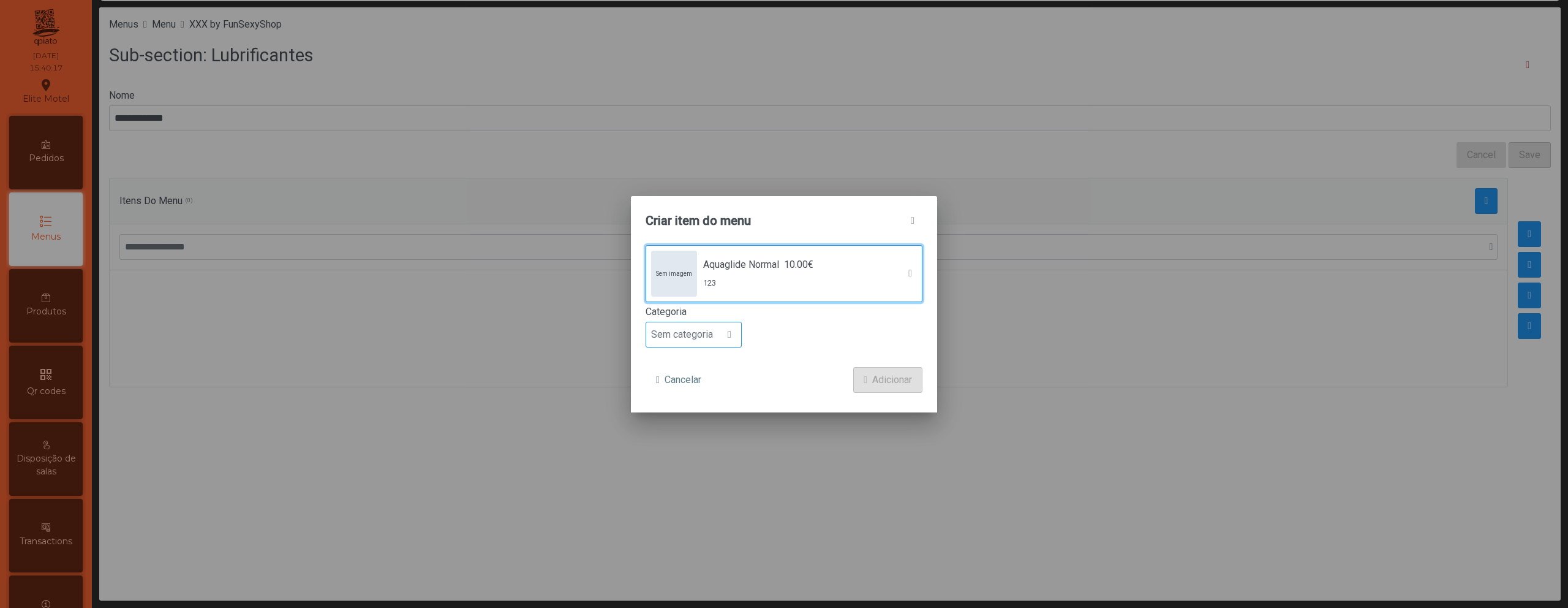
click at [702, 337] on span "Sem categoria" at bounding box center [682, 335] width 71 height 25
click at [696, 390] on li "Petisco" at bounding box center [694, 390] width 95 height 25
click at [918, 391] on button "Adicionar" at bounding box center [887, 379] width 69 height 26
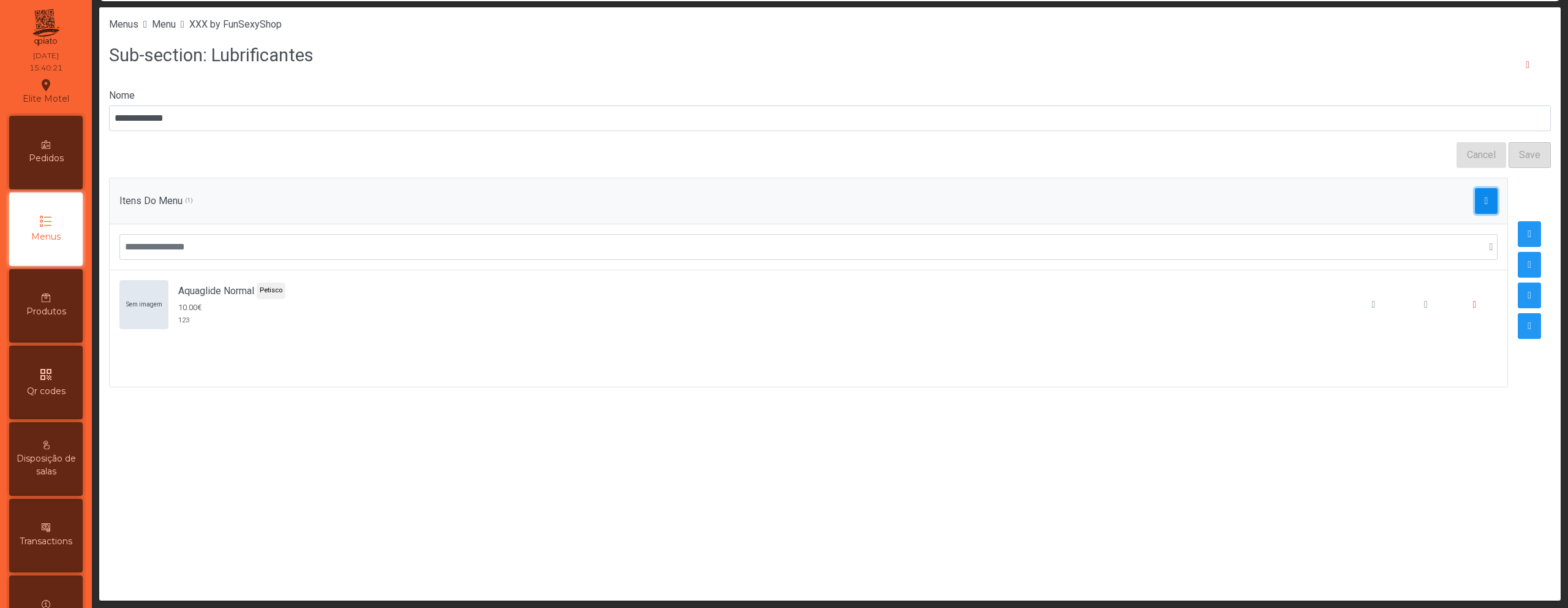
click at [1475, 201] on button "button" at bounding box center [1487, 201] width 23 height 26
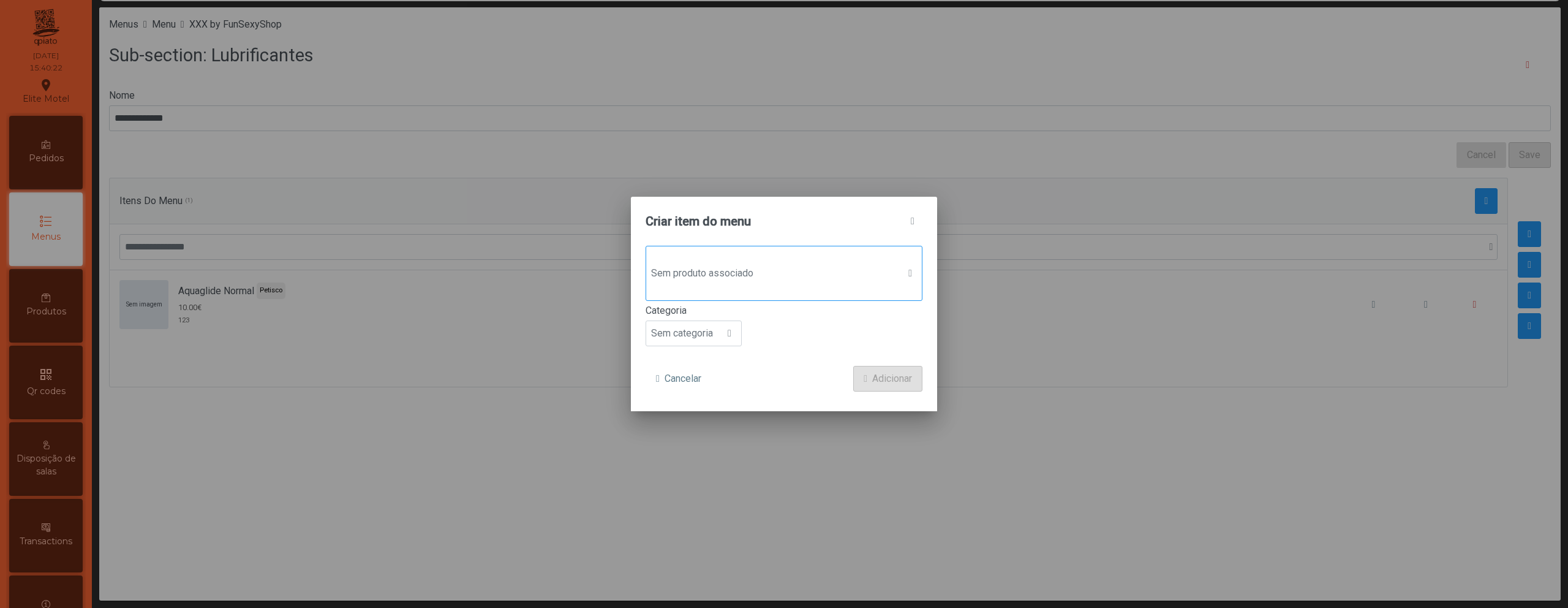
click at [753, 292] on div "Sem produto associado" at bounding box center [784, 273] width 277 height 55
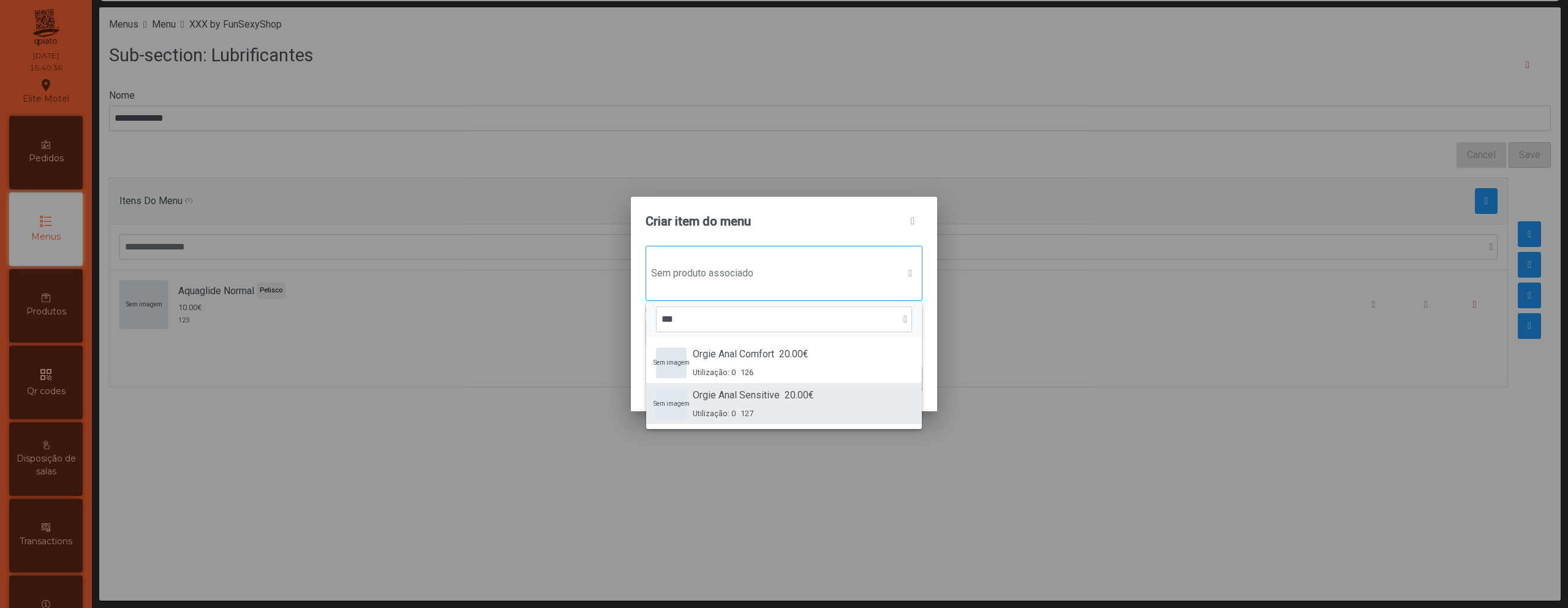
type input "***"
click at [763, 401] on span "Orgie Anal Sensitive" at bounding box center [736, 395] width 87 height 15
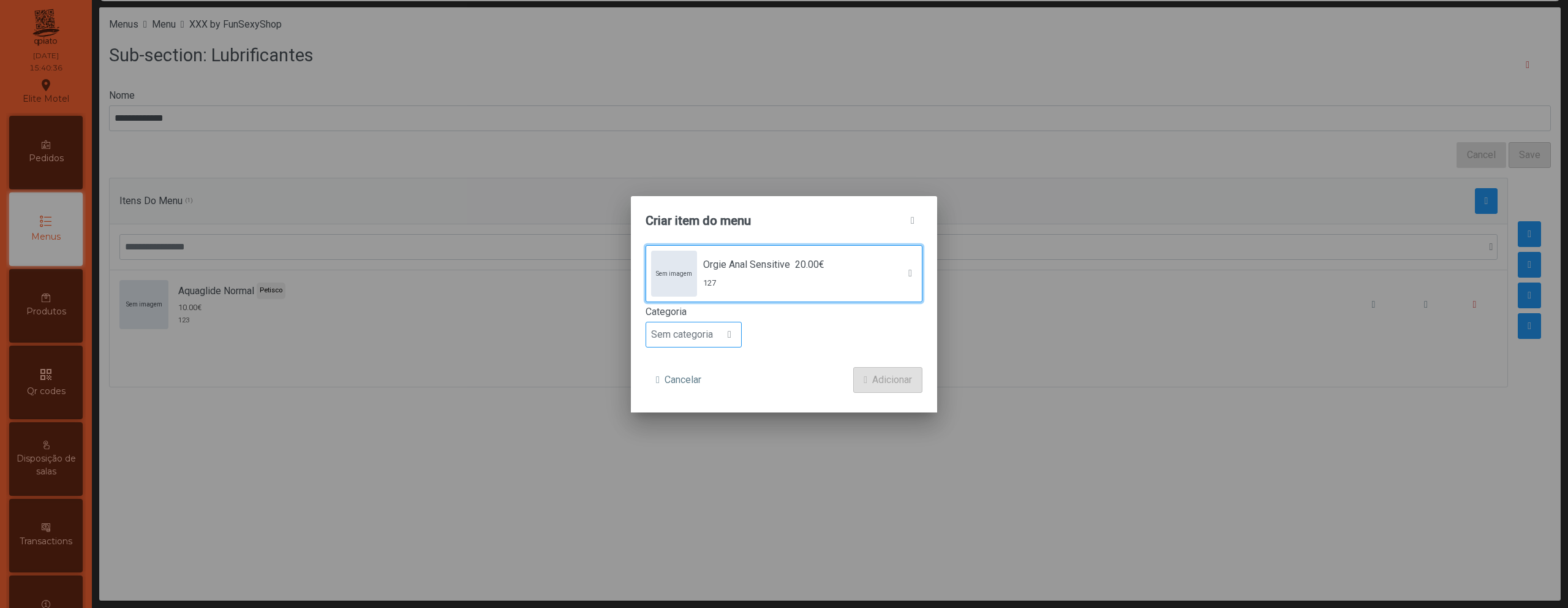
click at [719, 336] on div at bounding box center [729, 335] width 23 height 25
click at [705, 383] on li "Petisco" at bounding box center [694, 390] width 95 height 25
click at [891, 376] on span "Adicionar" at bounding box center [891, 379] width 40 height 15
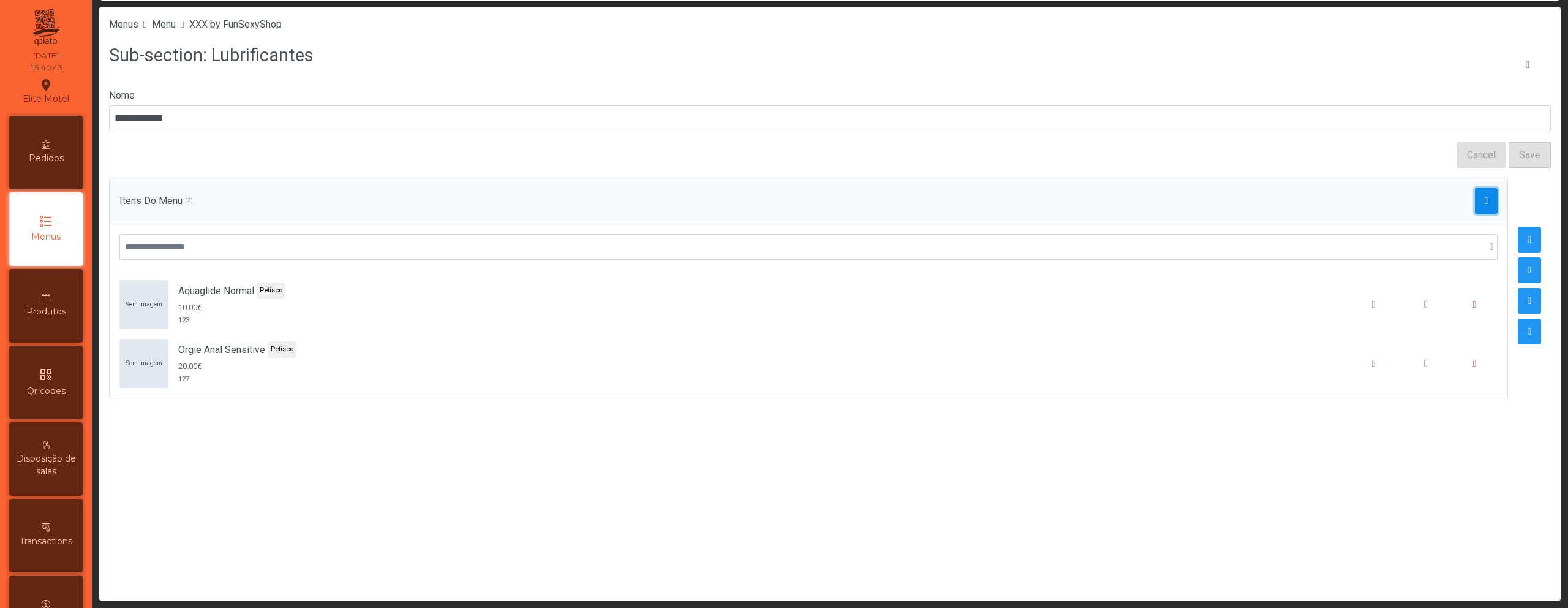
click at [1481, 205] on button "button" at bounding box center [1487, 201] width 23 height 26
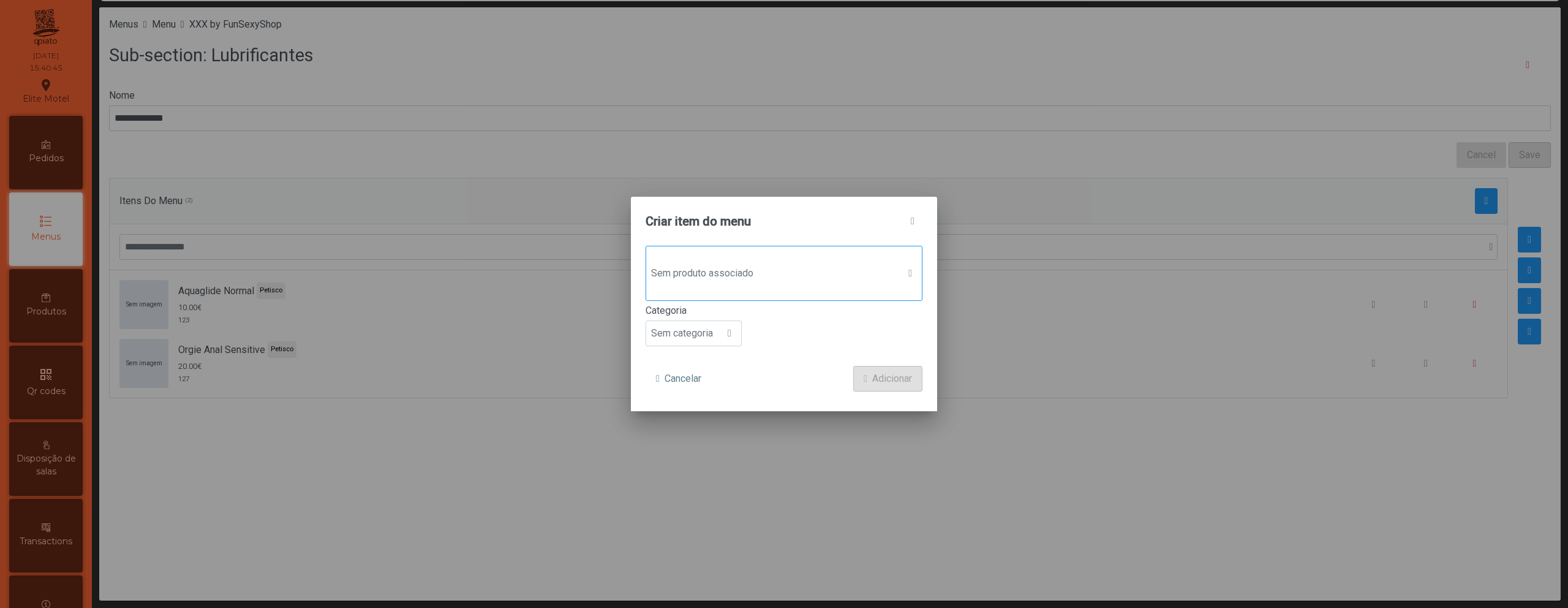
click at [781, 279] on span "Sem produto associado" at bounding box center [773, 274] width 253 height 25
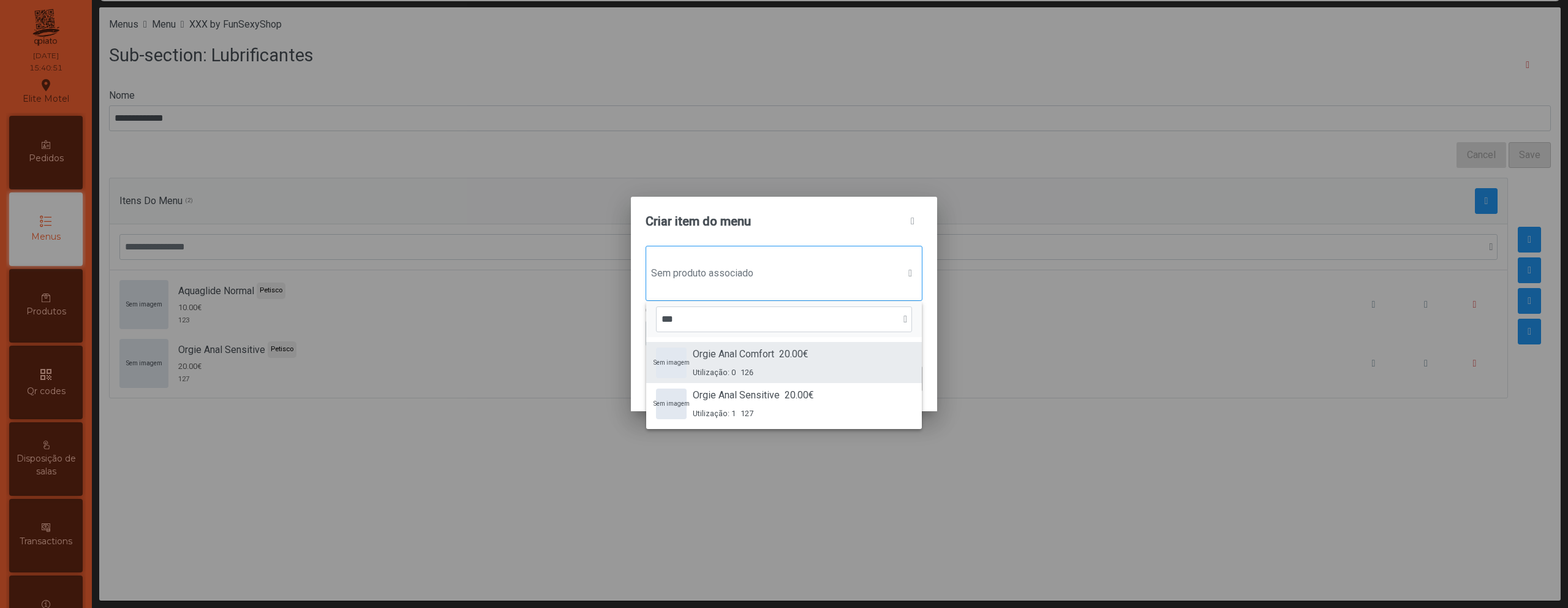
type input "***"
click at [787, 353] on span "20.00€" at bounding box center [794, 354] width 29 height 15
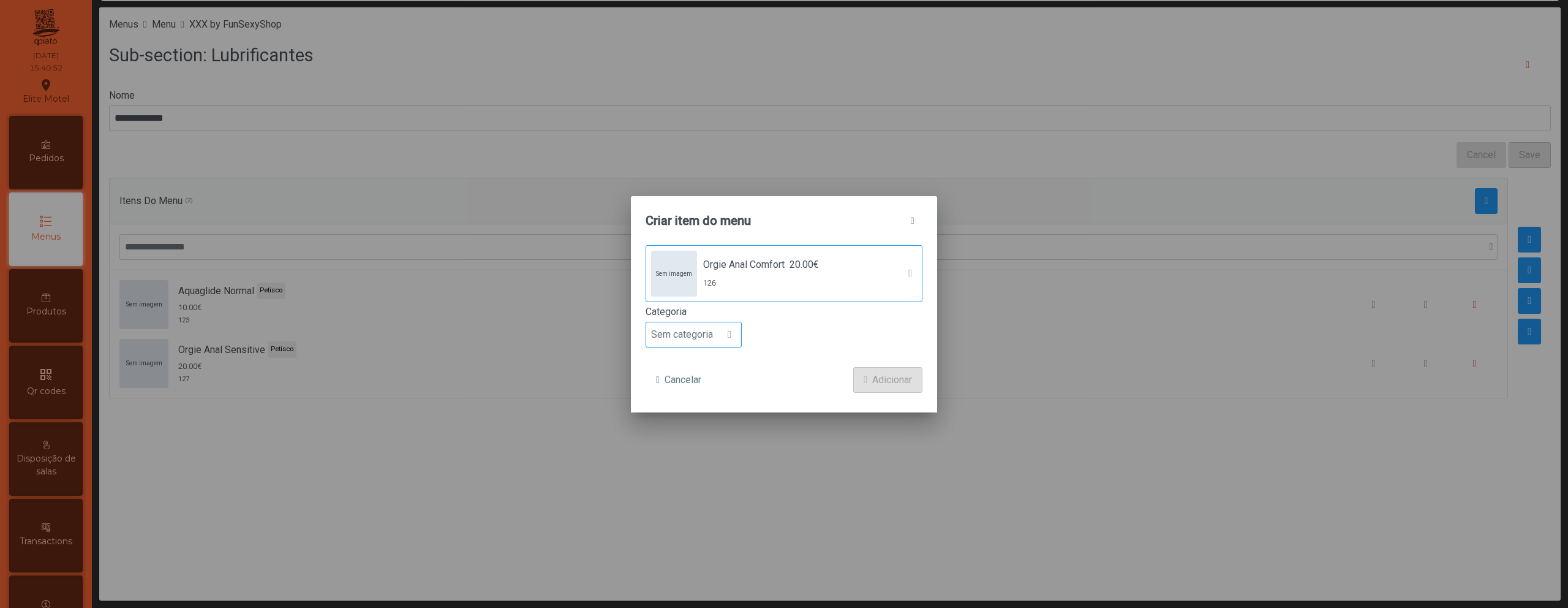
click at [707, 332] on span "Sem categoria" at bounding box center [682, 335] width 71 height 25
click at [697, 387] on li "Petisco" at bounding box center [694, 390] width 95 height 25
click at [872, 378] on span "Adicionar" at bounding box center [891, 379] width 40 height 15
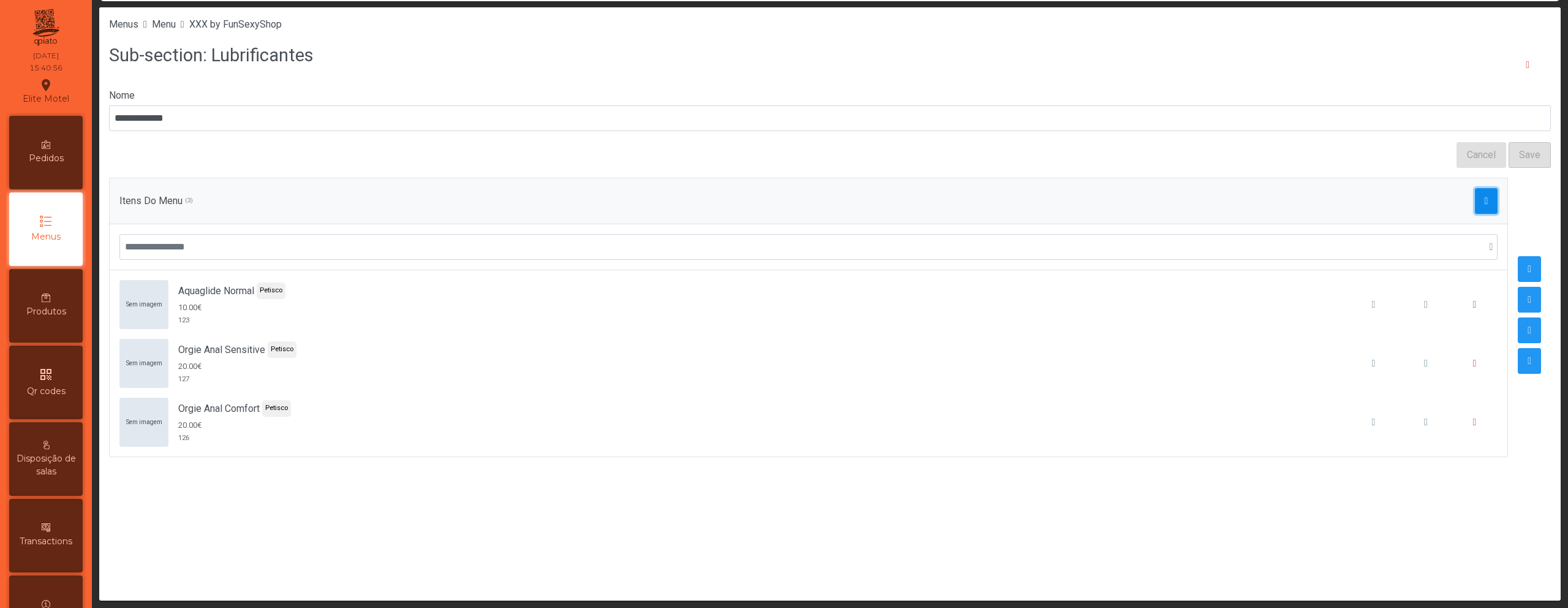
click at [1484, 199] on span "button" at bounding box center [1486, 201] width 4 height 10
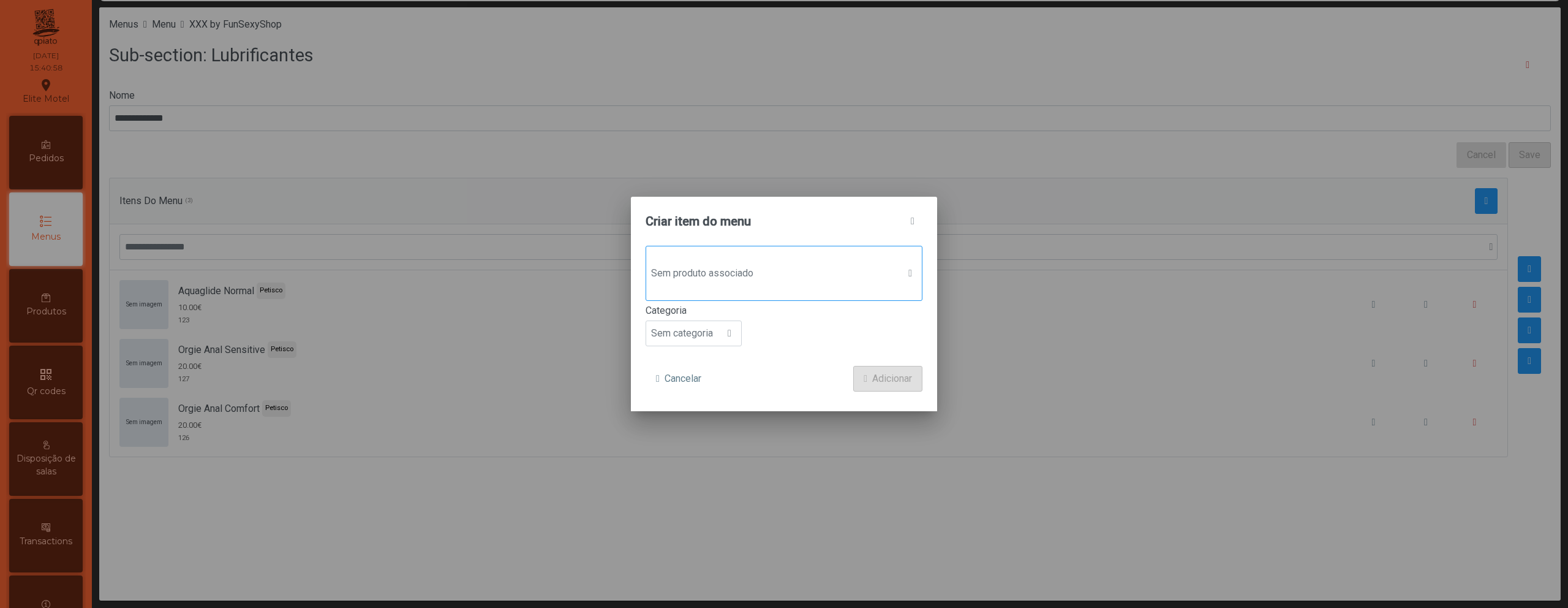
click at [701, 273] on span "Sem produto associado" at bounding box center [773, 274] width 253 height 25
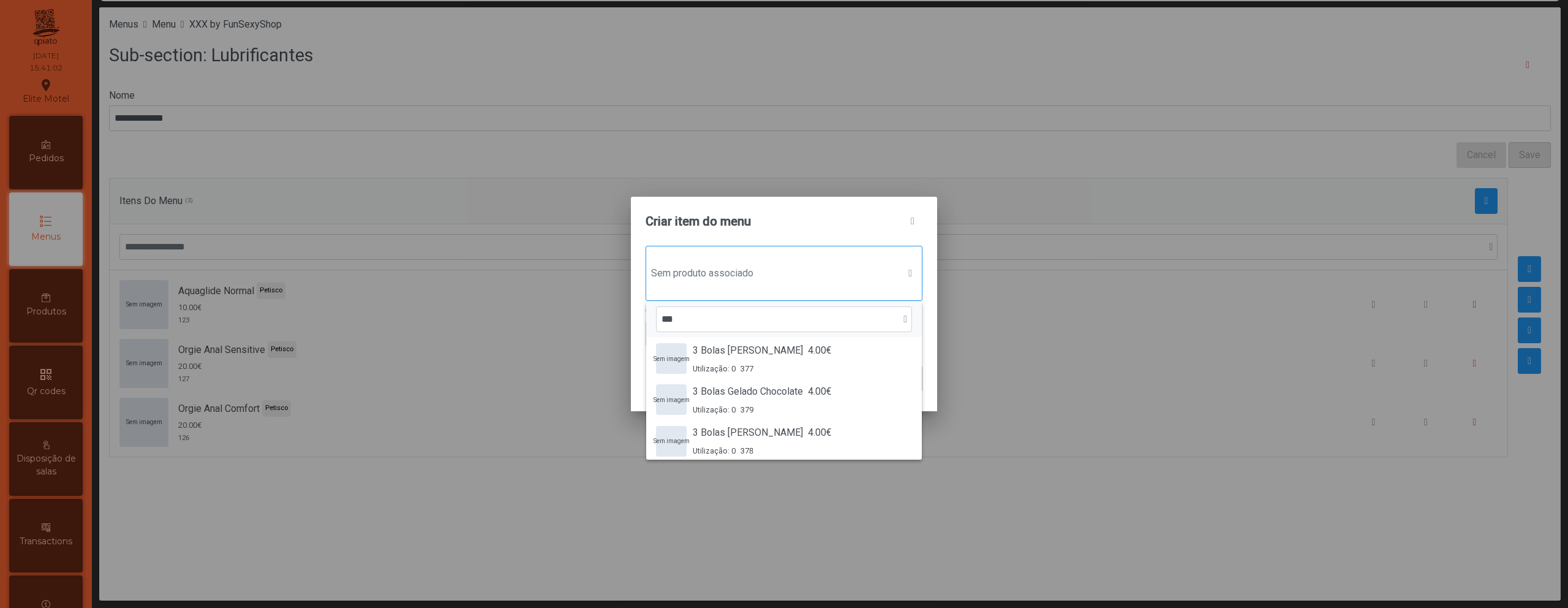
scroll to position [217, 0]
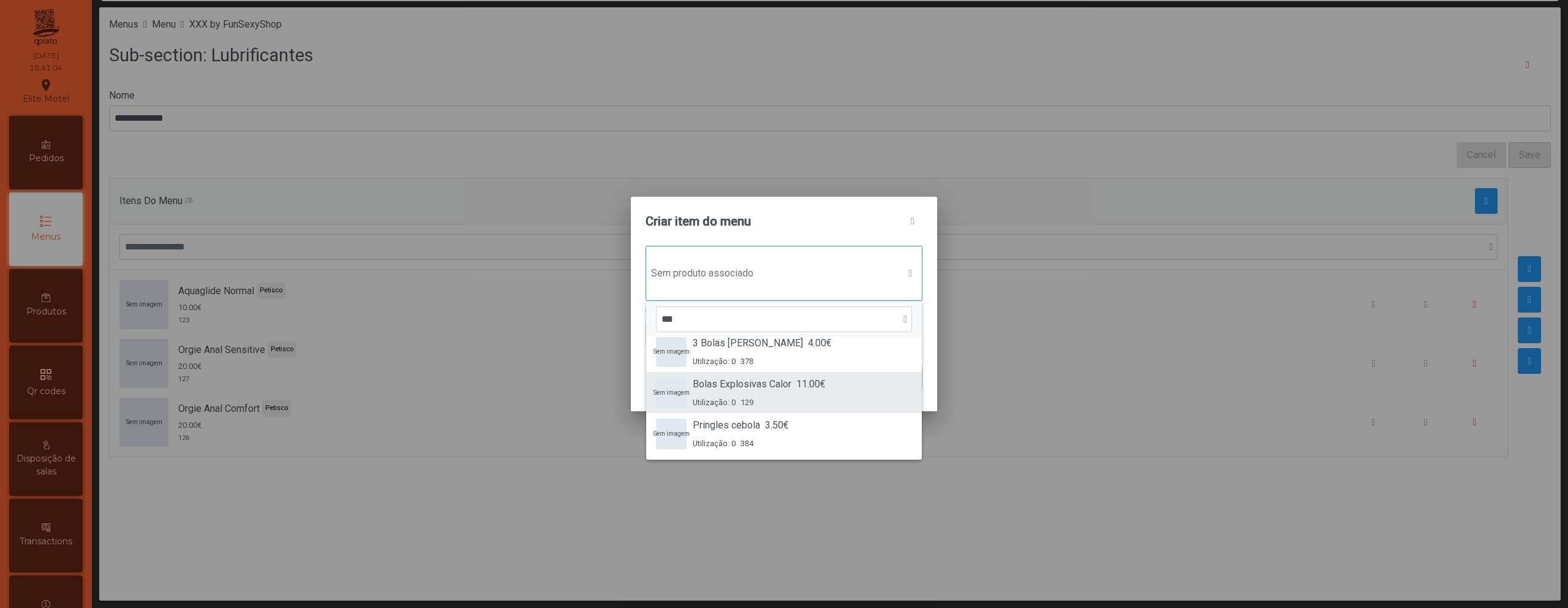
type input "***"
click at [794, 392] on div "Bolas Explosivas Calor 11.00€ Utilização: 0 129" at bounding box center [759, 392] width 133 height 31
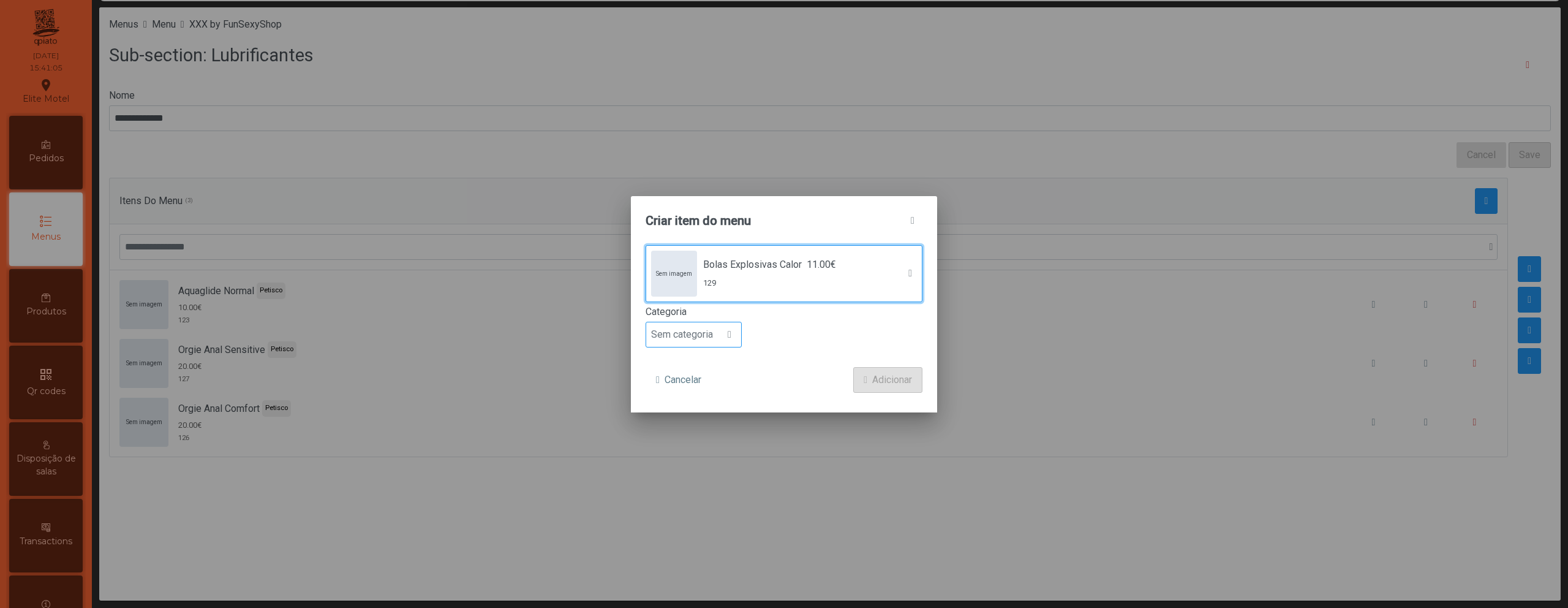
click at [692, 337] on span "Sem categoria" at bounding box center [682, 335] width 71 height 25
click at [698, 390] on li "Petisco" at bounding box center [694, 390] width 95 height 25
click at [865, 378] on span "submit" at bounding box center [865, 380] width 4 height 10
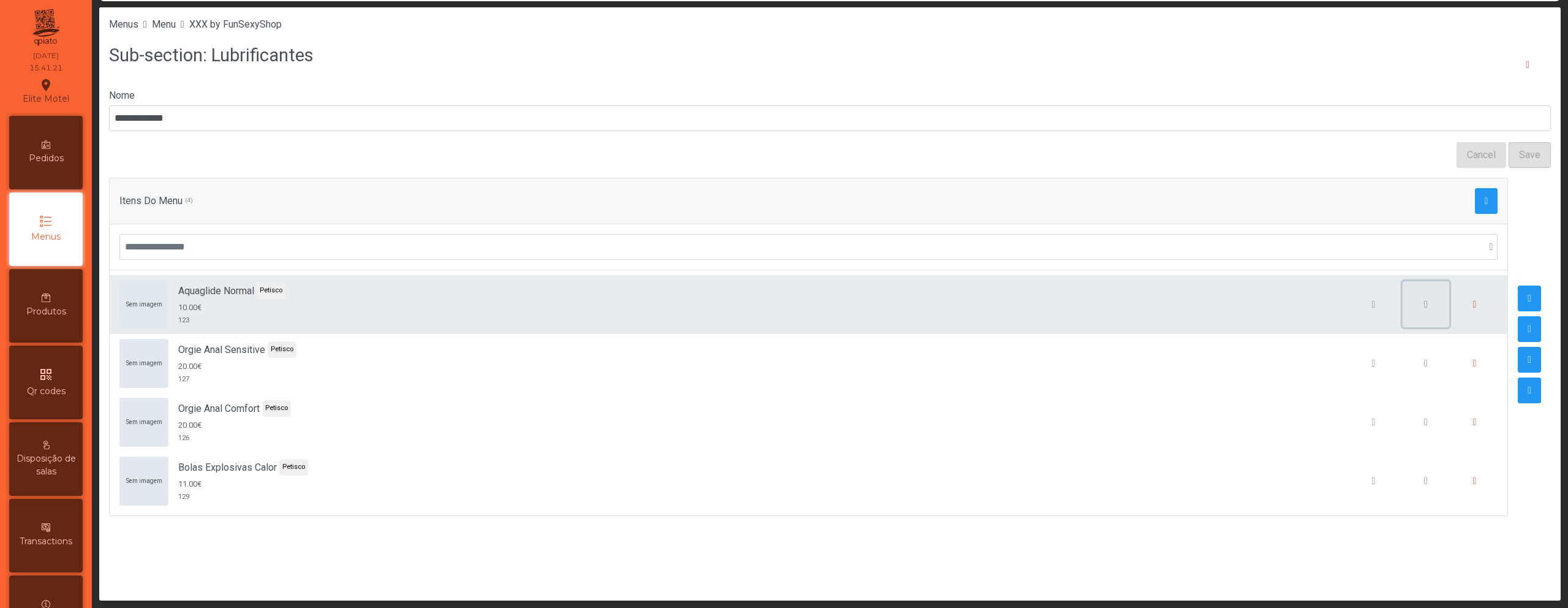
click at [1424, 306] on span "button" at bounding box center [1425, 304] width 4 height 10
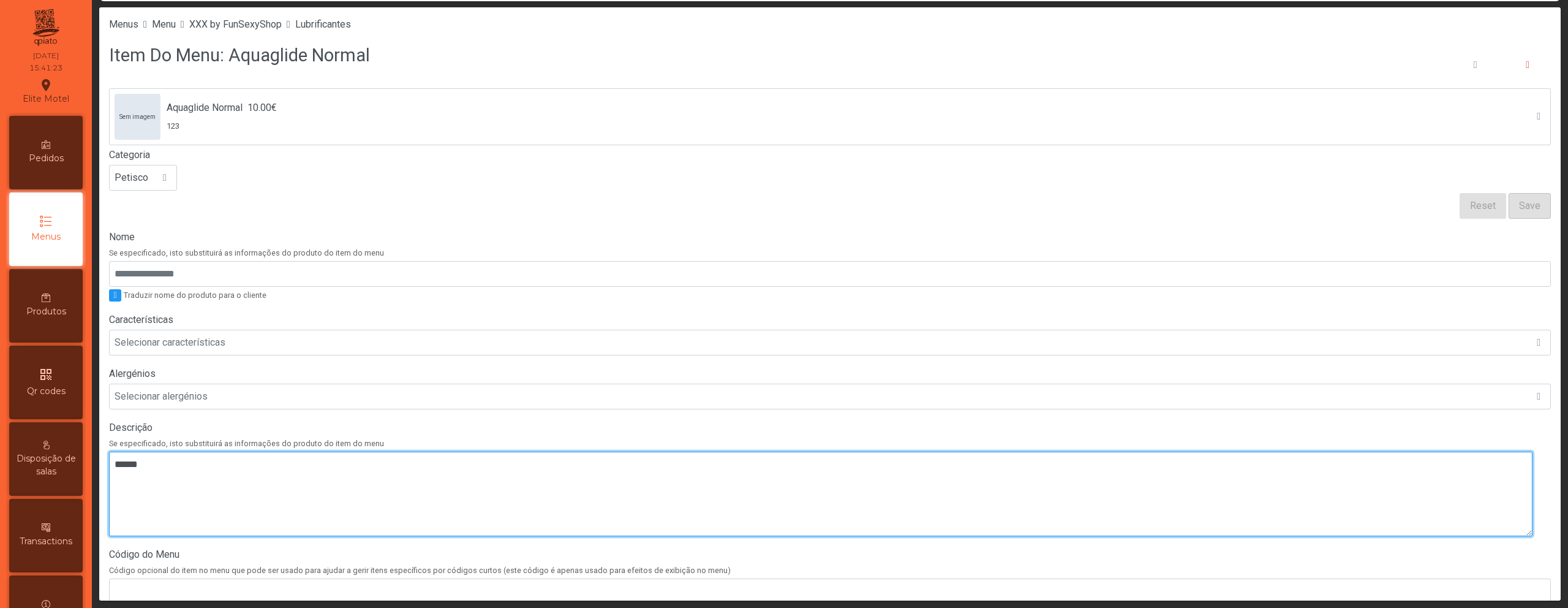
click at [154, 492] on textarea at bounding box center [821, 493] width 1423 height 85
paste textarea "****"
type textarea "****"
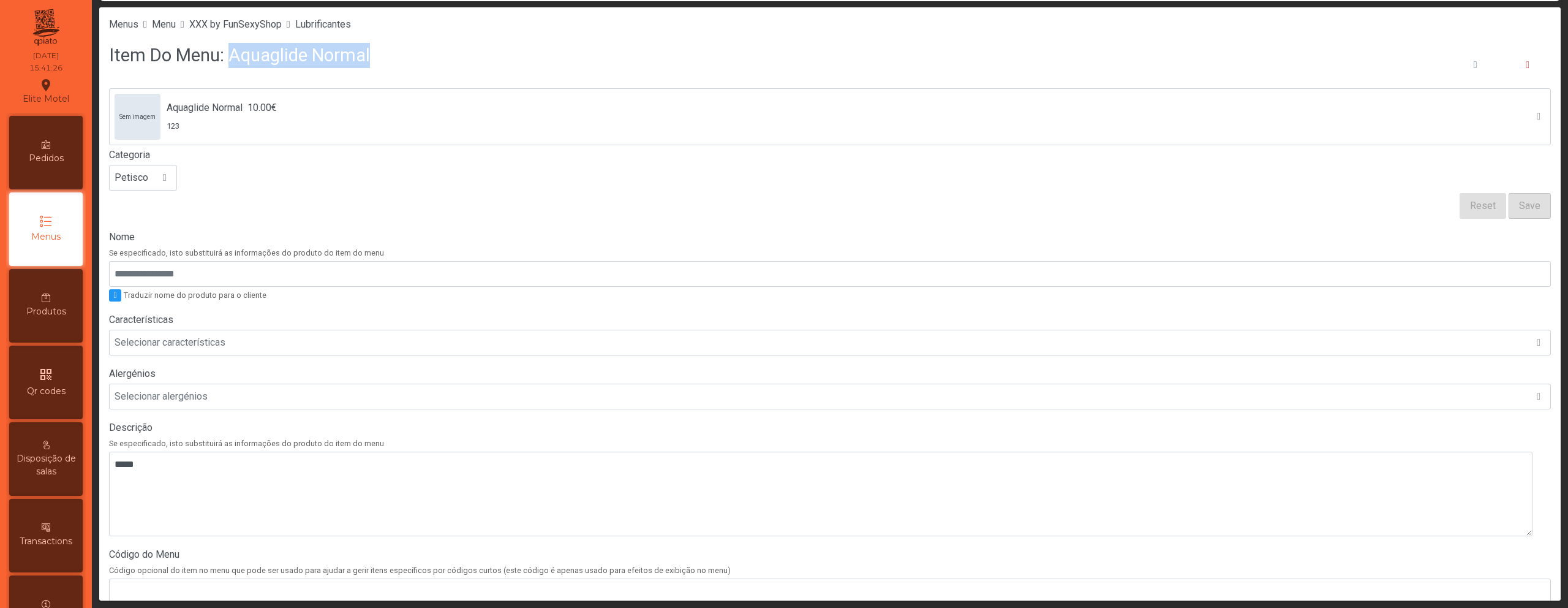
drag, startPoint x: 226, startPoint y: 56, endPoint x: 370, endPoint y: 57, distance: 144.0
click at [370, 57] on div "Item Do Menu: Aquaglide Normal" at bounding box center [830, 65] width 1442 height 47
copy h3 "Aquaglide Normal"
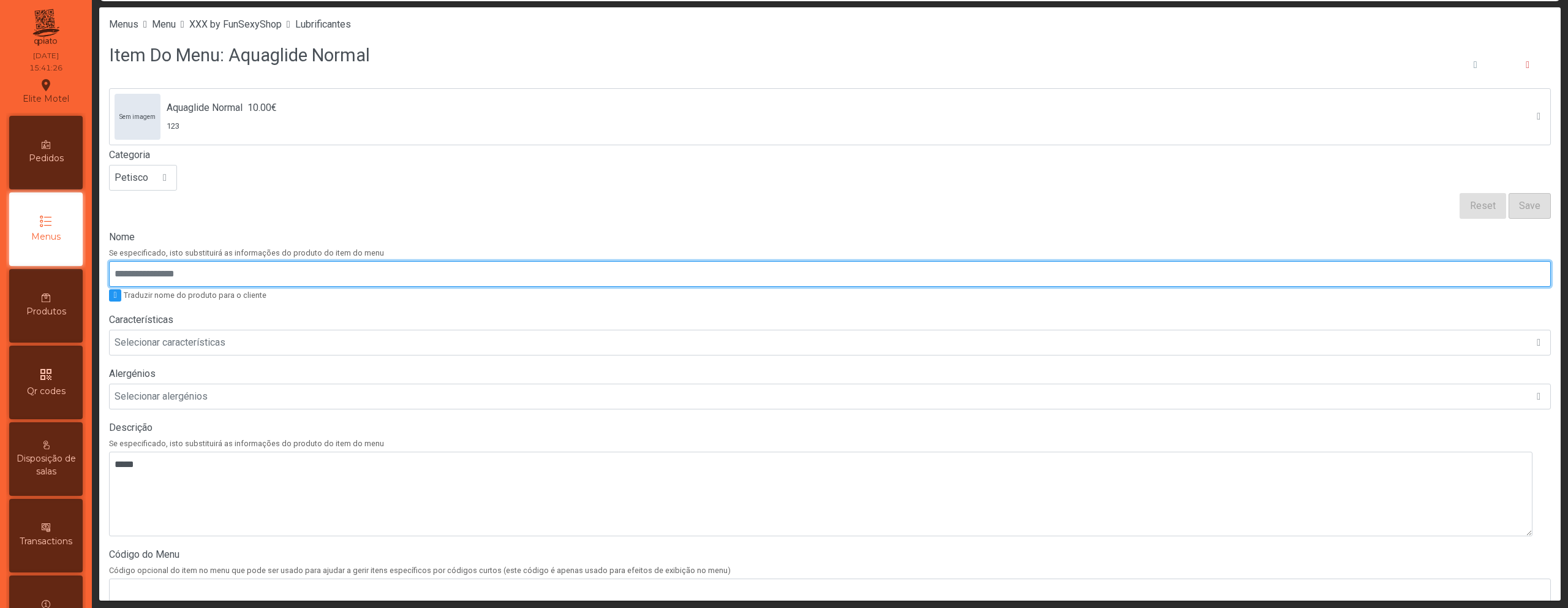
click at [155, 264] on input "Nome" at bounding box center [830, 274] width 1442 height 26
paste input "**********"
click at [162, 275] on input "**********" at bounding box center [830, 274] width 1442 height 26
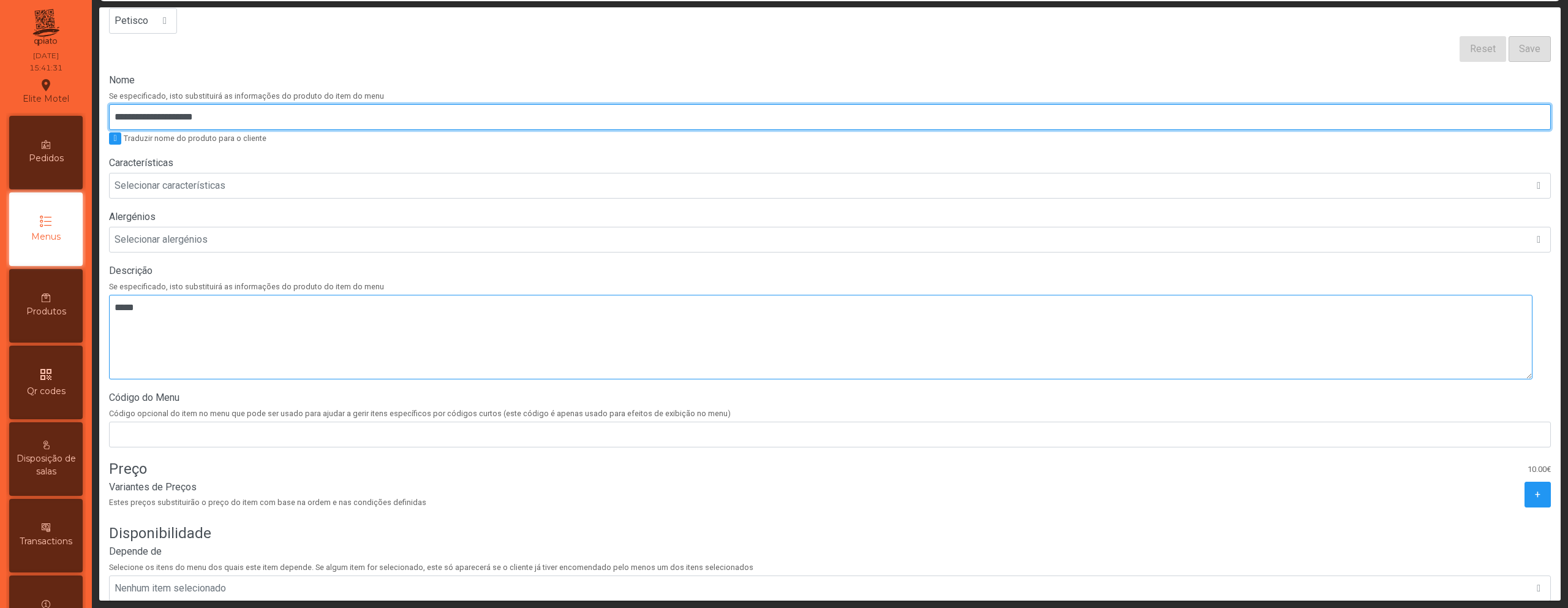
scroll to position [233, 0]
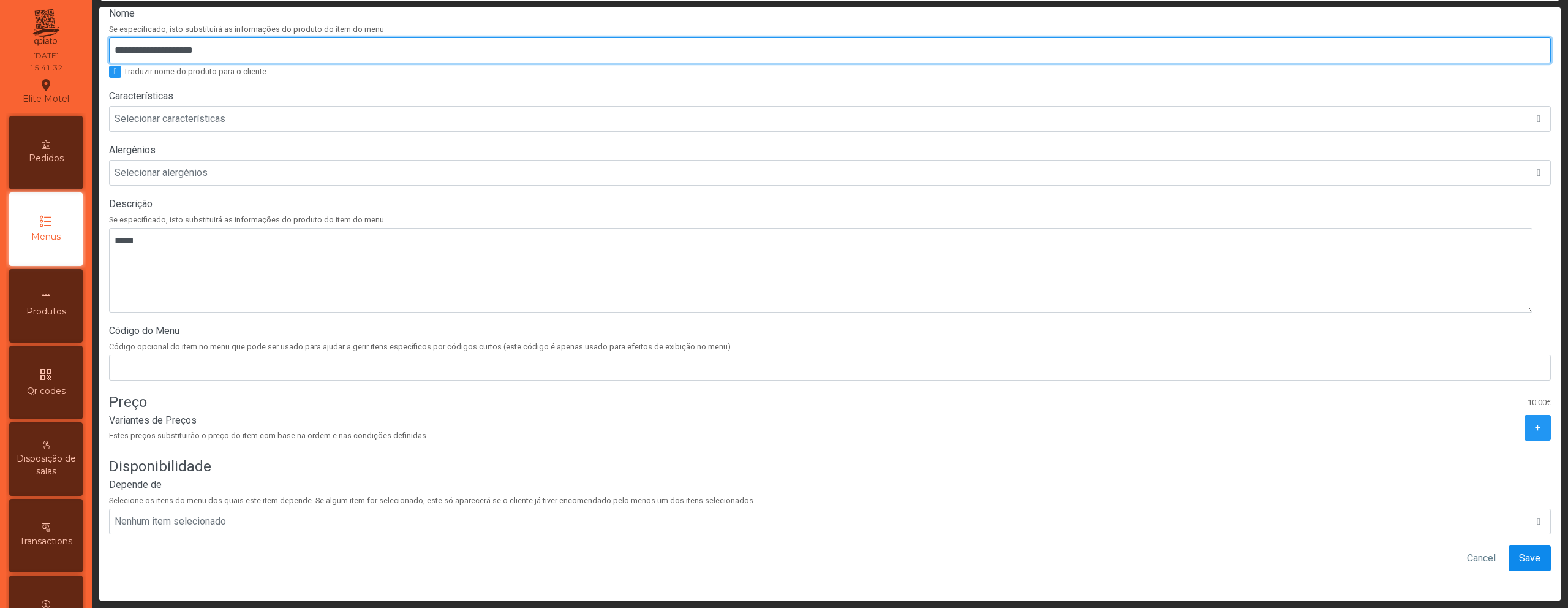
type input "**********"
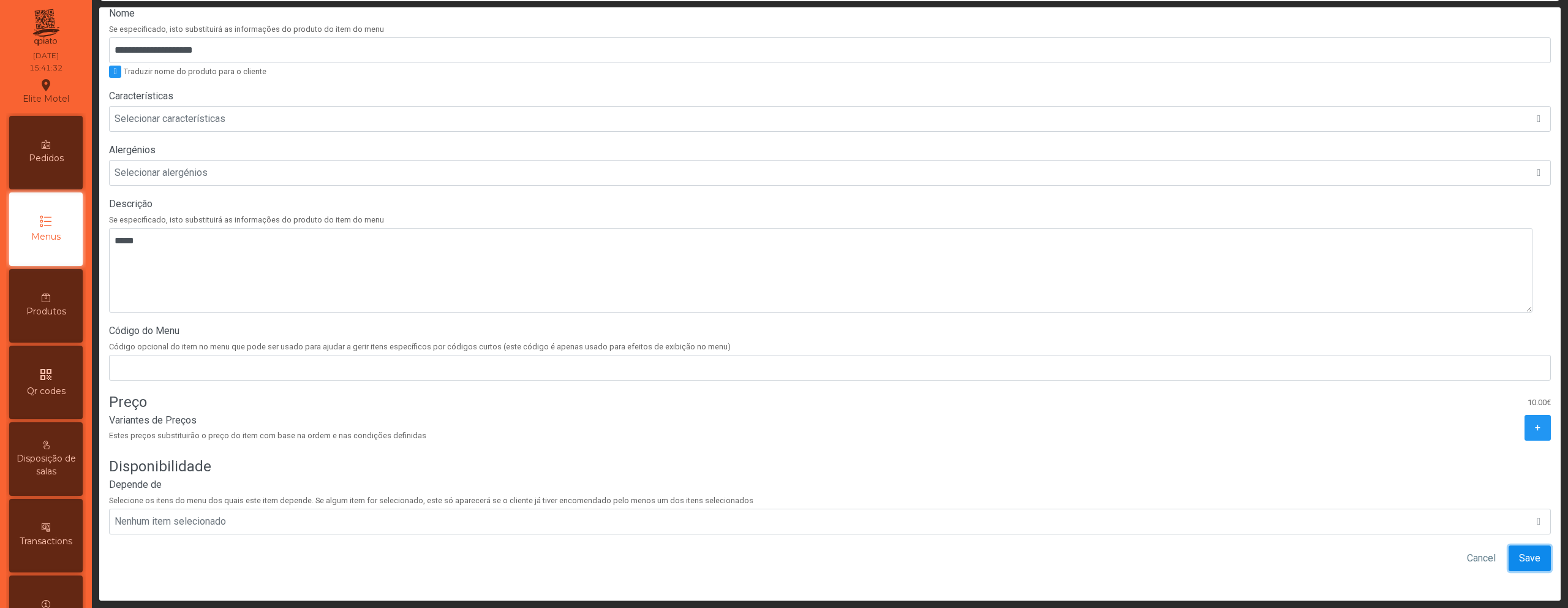
click at [1519, 551] on span "Save" at bounding box center [1530, 558] width 22 height 15
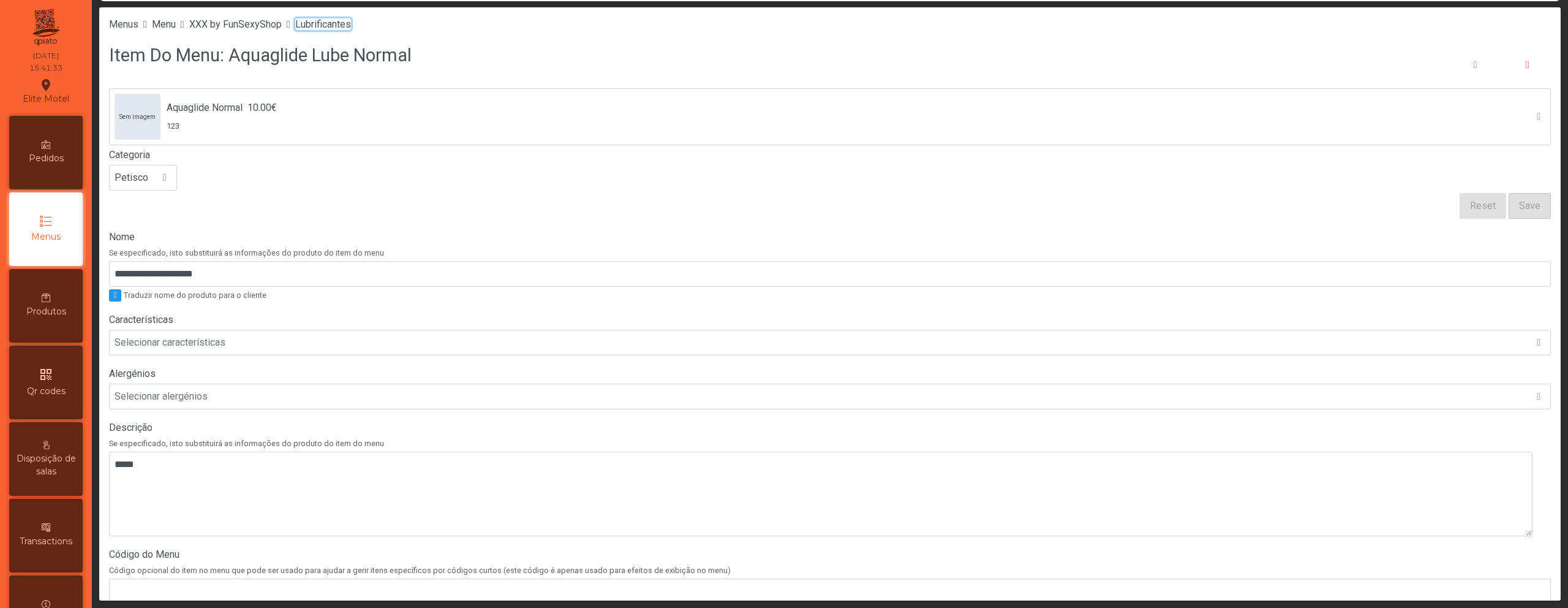
click at [351, 25] on span "Lubrificantes" at bounding box center [323, 24] width 56 height 12
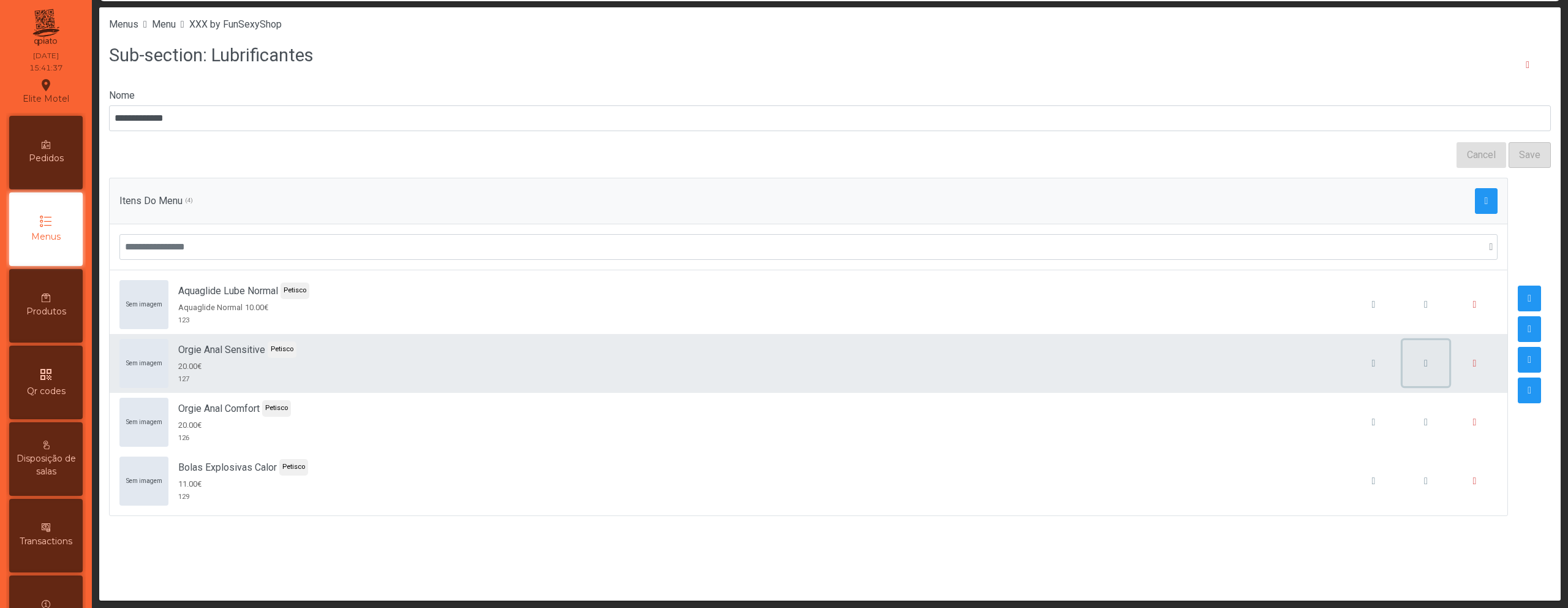
click at [1424, 362] on span "button" at bounding box center [1425, 363] width 4 height 10
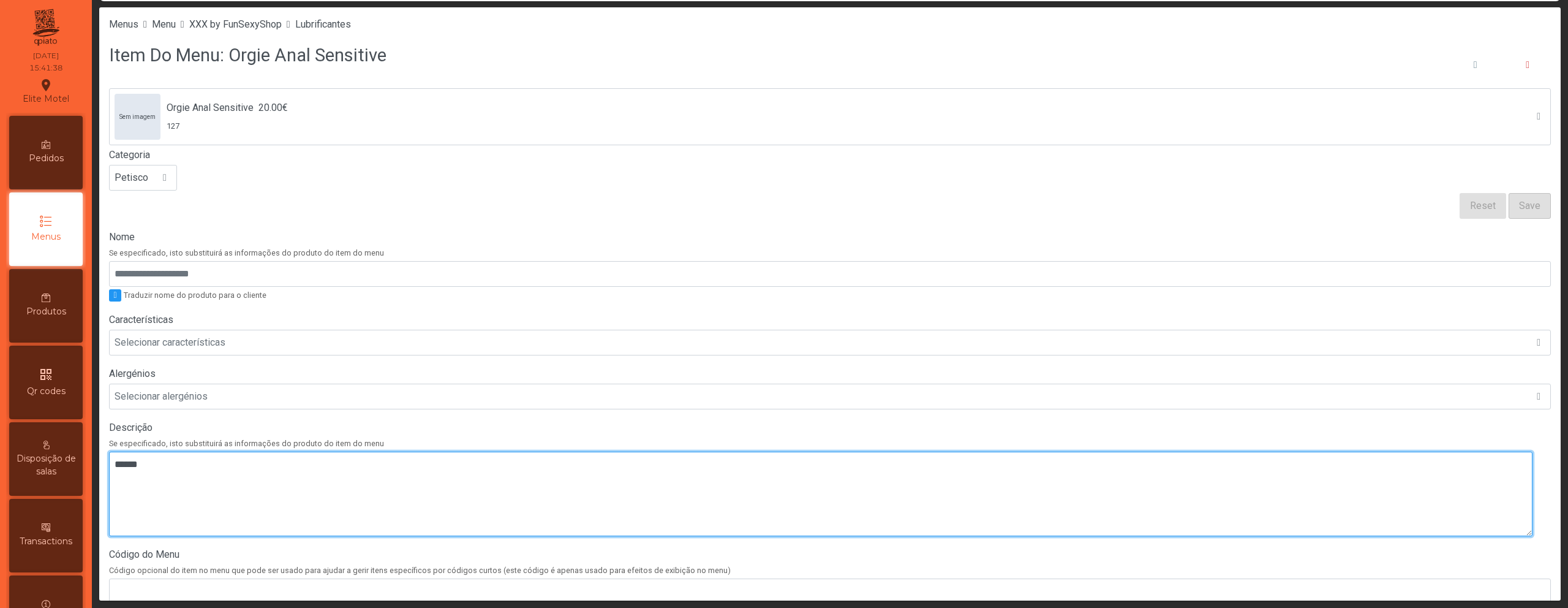
click at [732, 485] on textarea at bounding box center [821, 493] width 1423 height 85
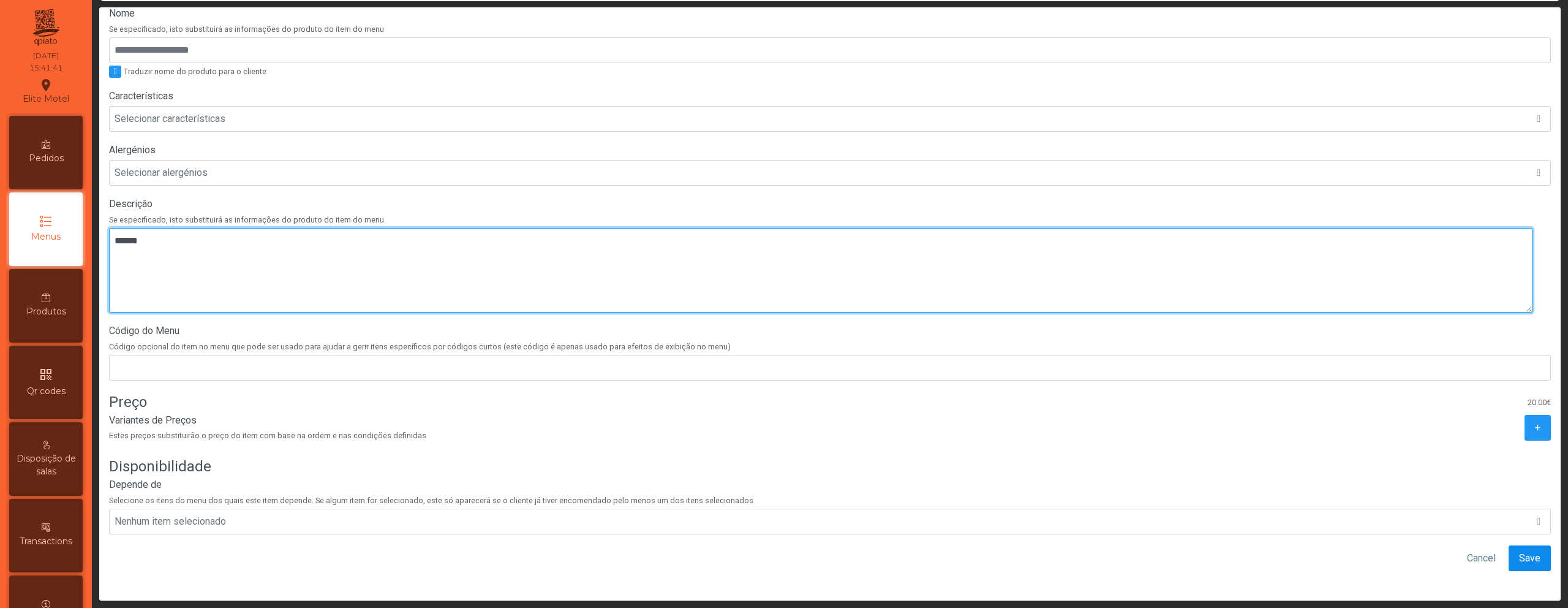
type textarea "******"
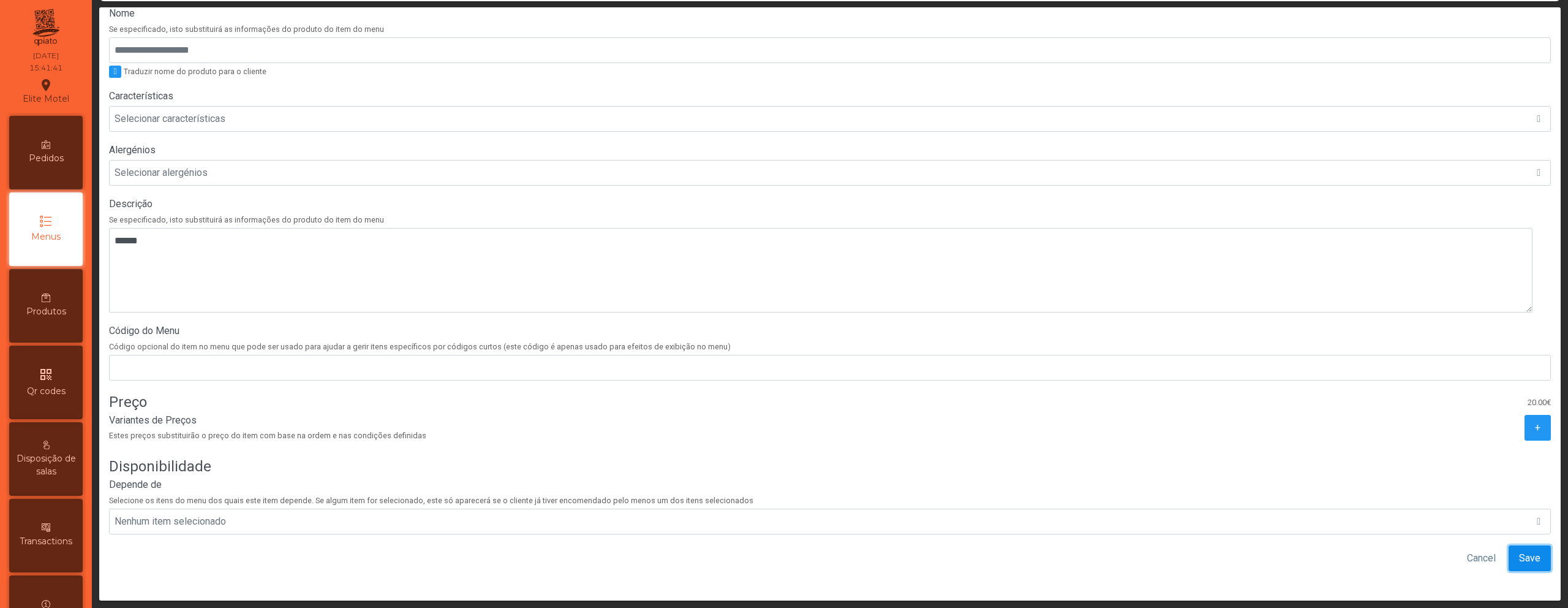
click at [1508, 558] on button "Save" at bounding box center [1529, 558] width 43 height 26
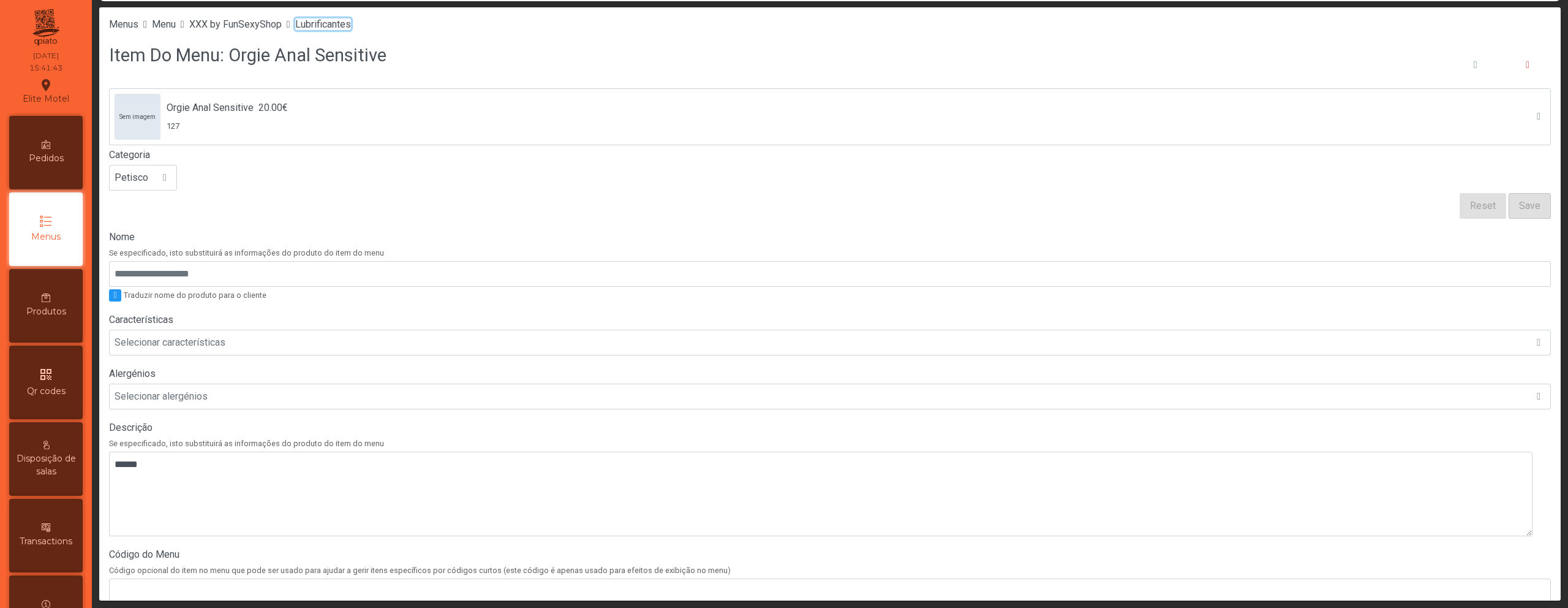
click at [351, 28] on span "Lubrificantes" at bounding box center [323, 24] width 56 height 12
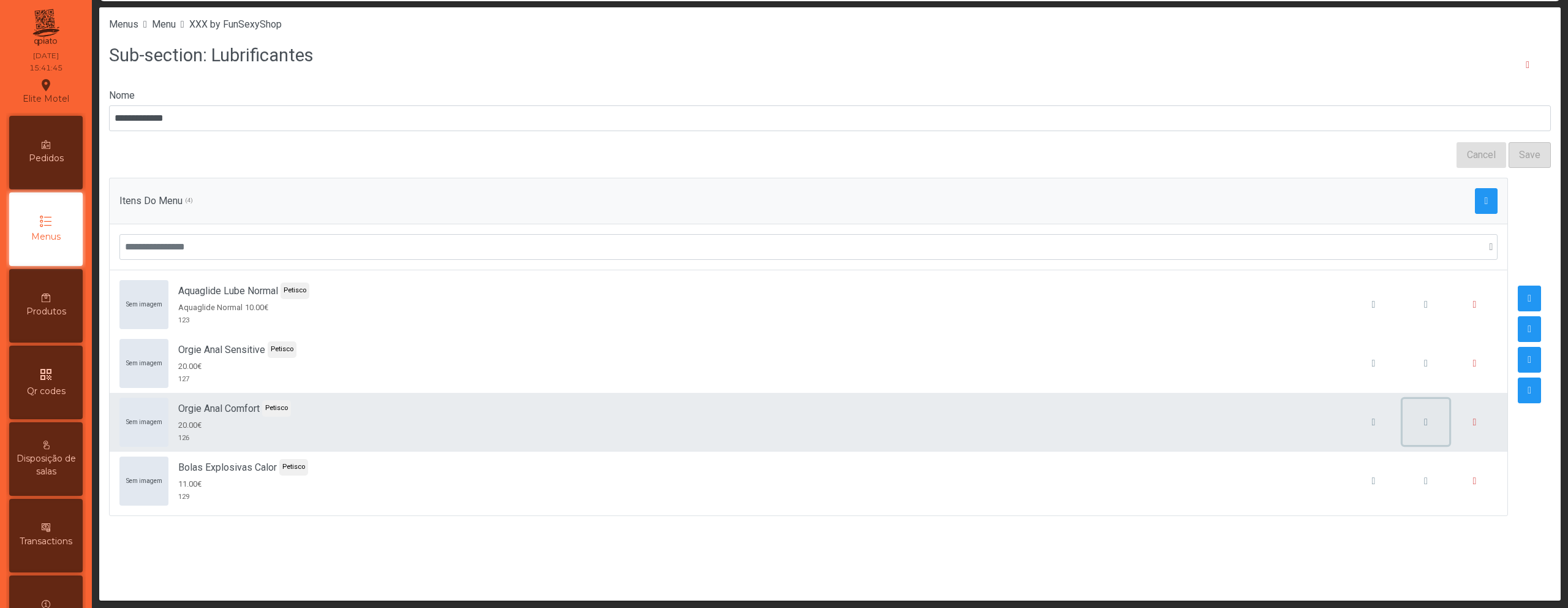
click at [1417, 428] on button "button" at bounding box center [1425, 422] width 47 height 47
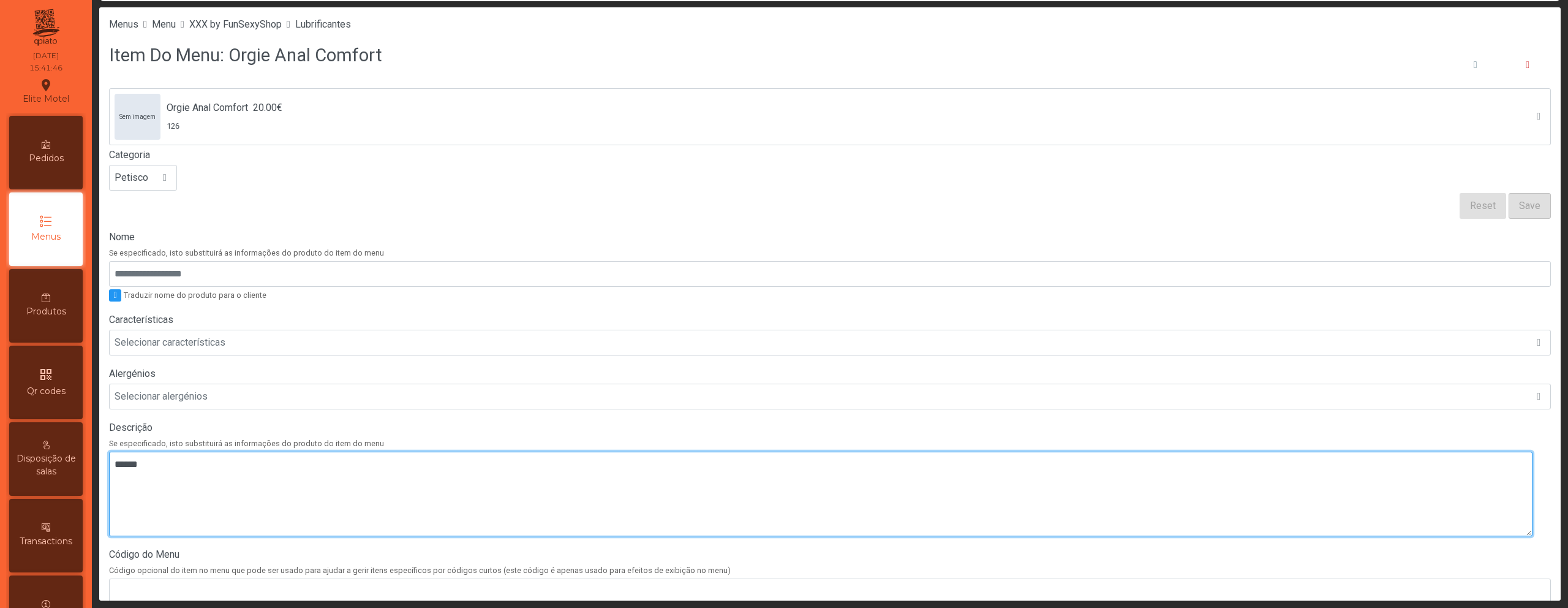
click at [410, 478] on textarea at bounding box center [821, 493] width 1423 height 85
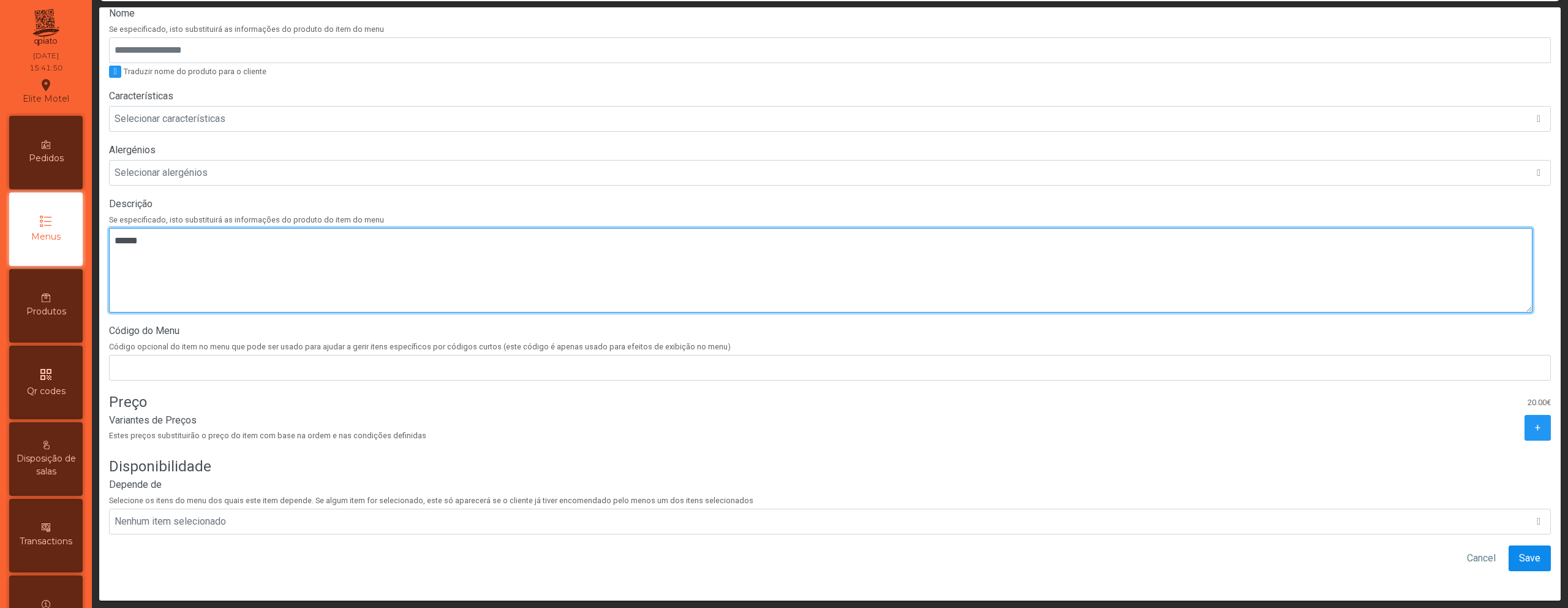
type textarea "******"
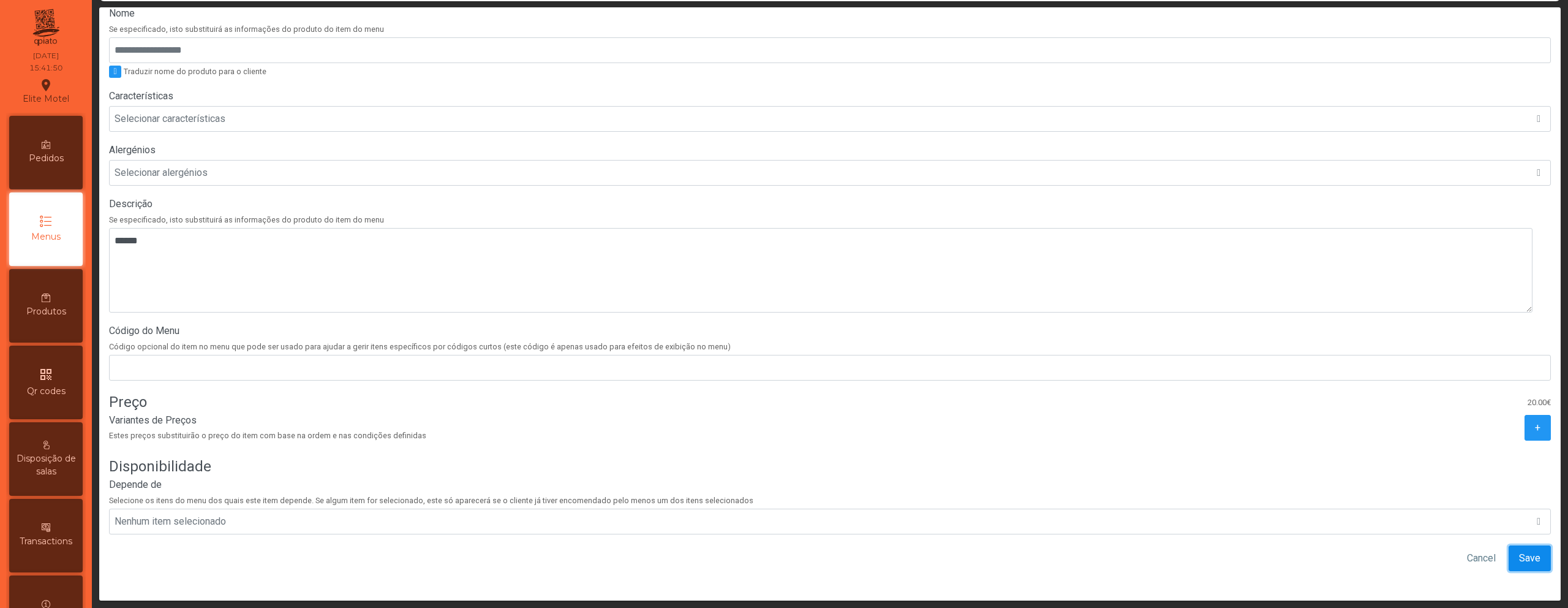
click at [1519, 551] on span "Save" at bounding box center [1530, 558] width 22 height 15
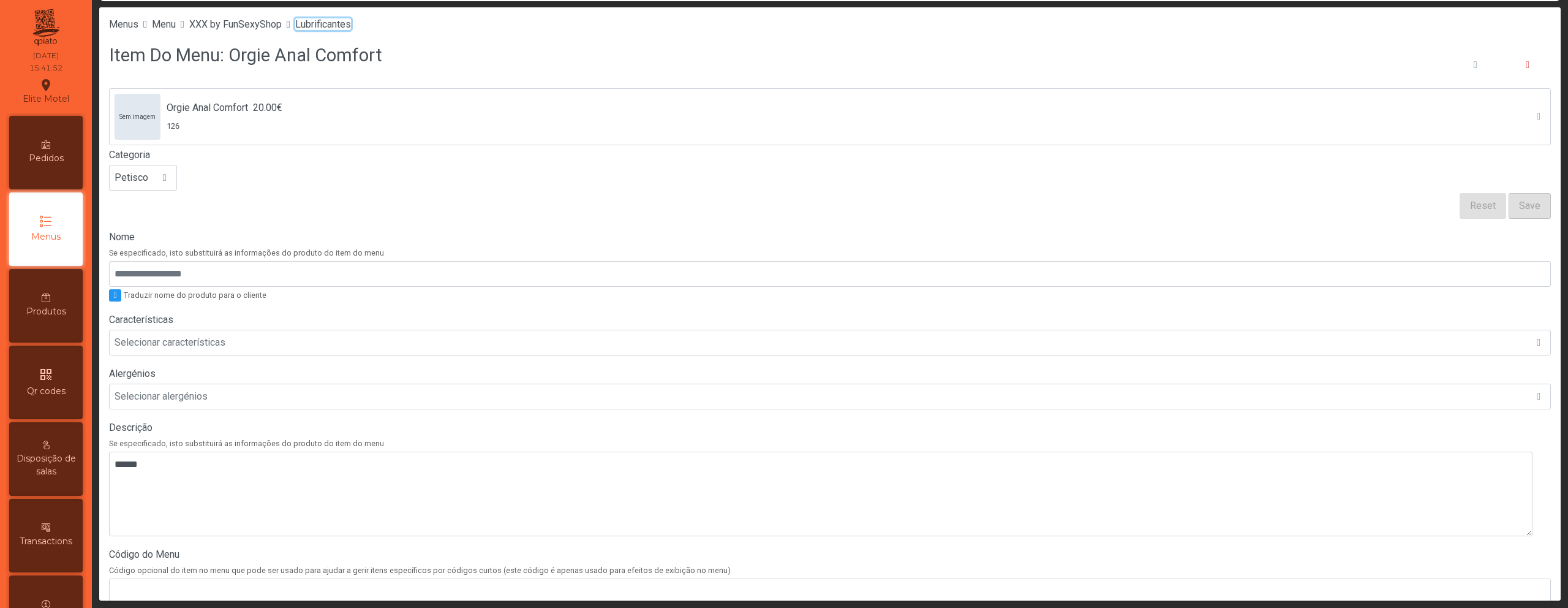
click at [351, 27] on span "Lubrificantes" at bounding box center [323, 24] width 56 height 12
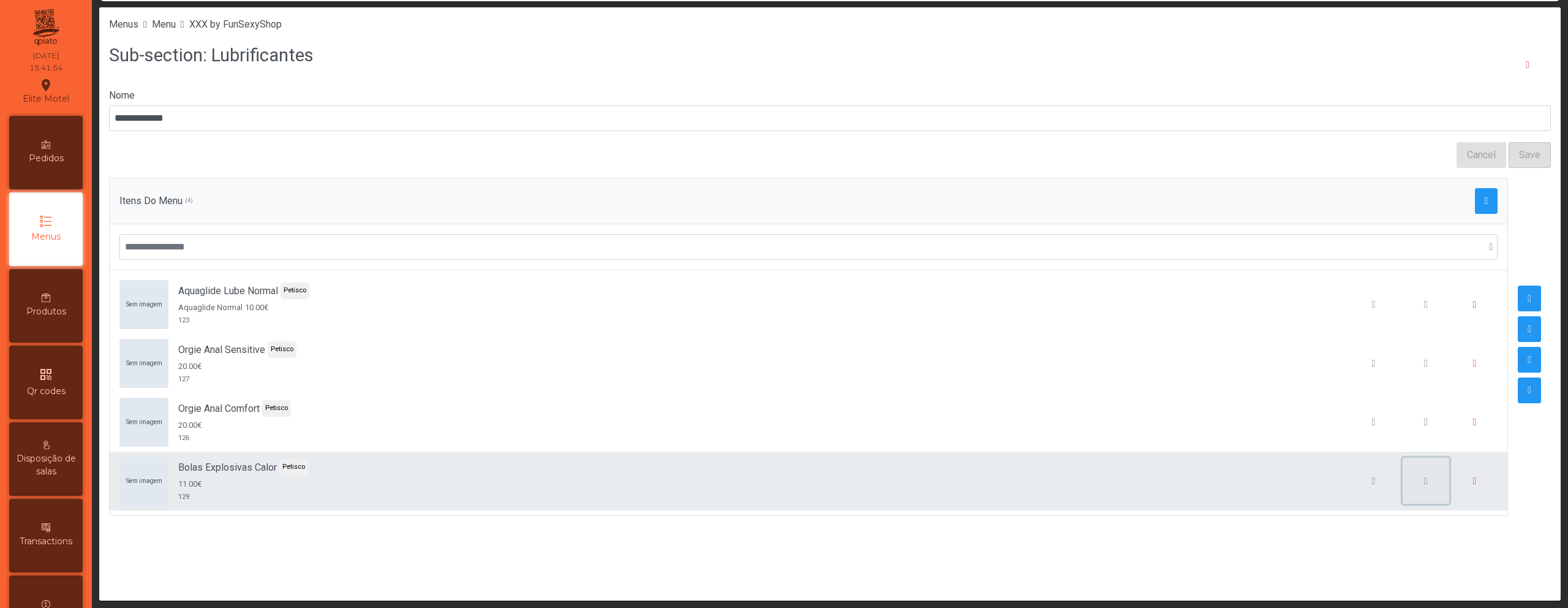
click at [1411, 486] on button "button" at bounding box center [1425, 481] width 47 height 47
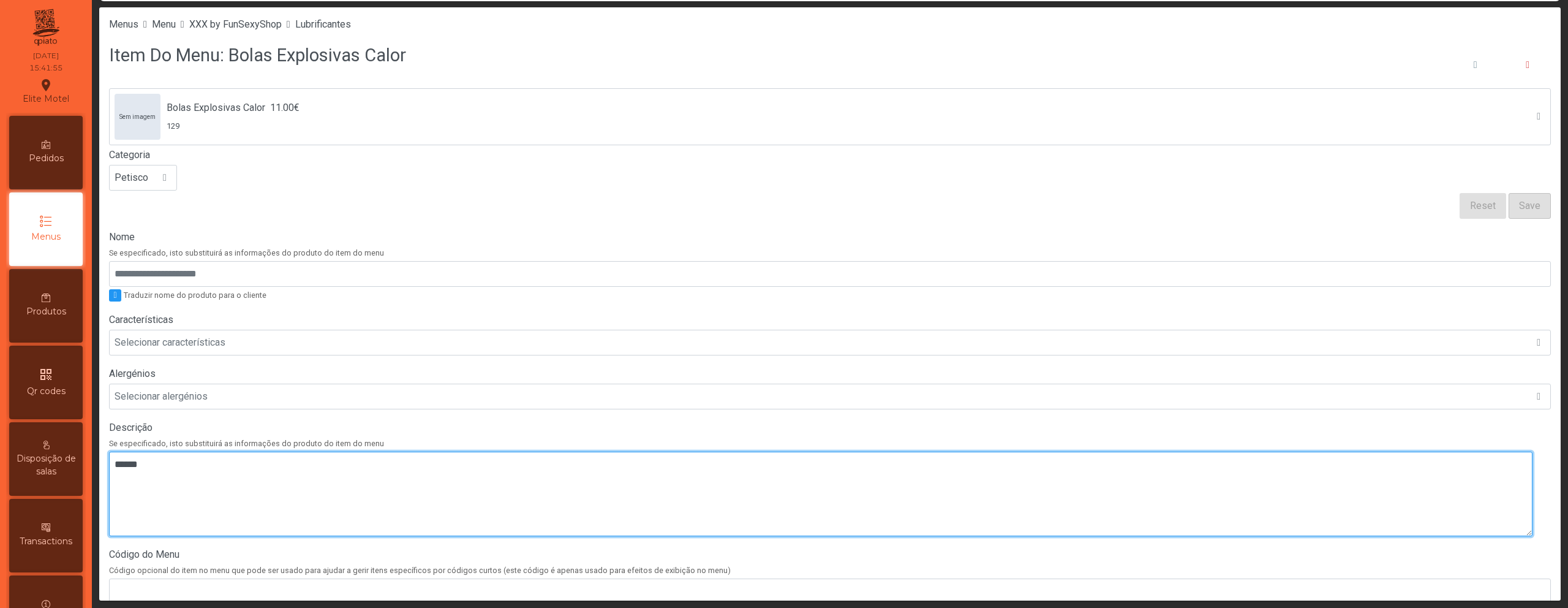
click at [652, 503] on textarea at bounding box center [821, 493] width 1423 height 85
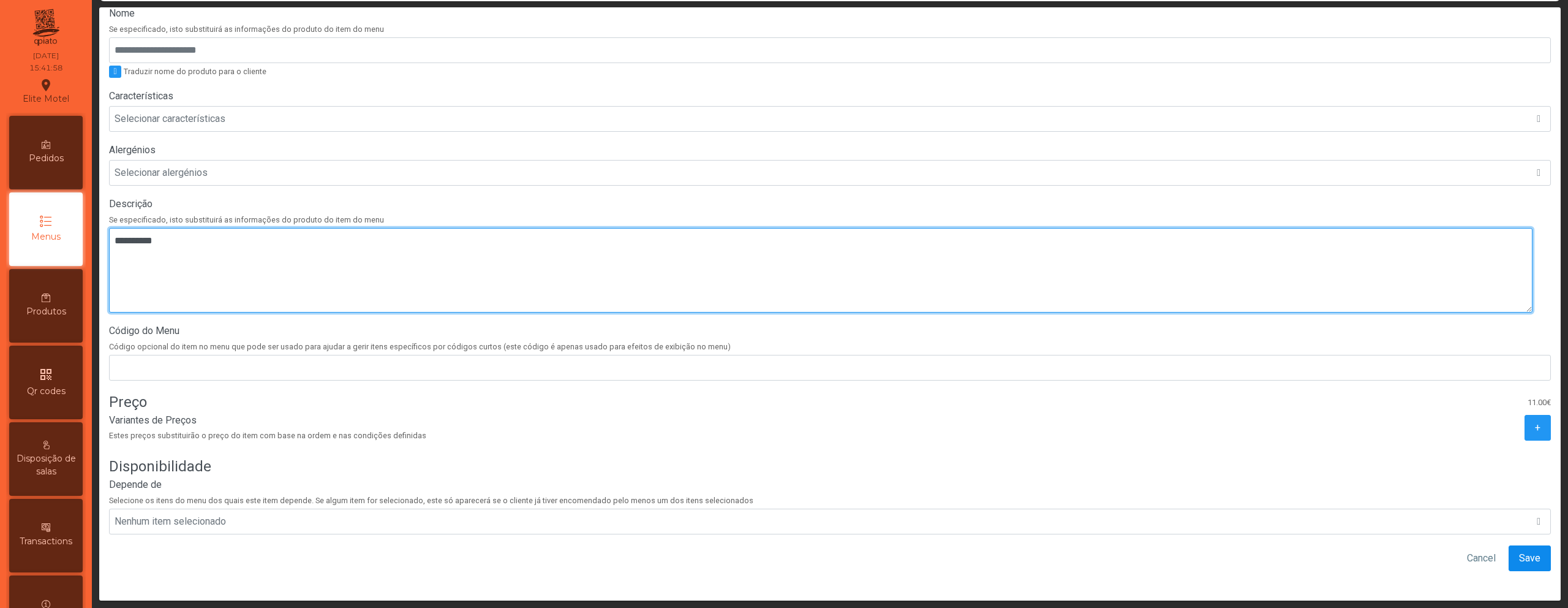
type textarea "**********"
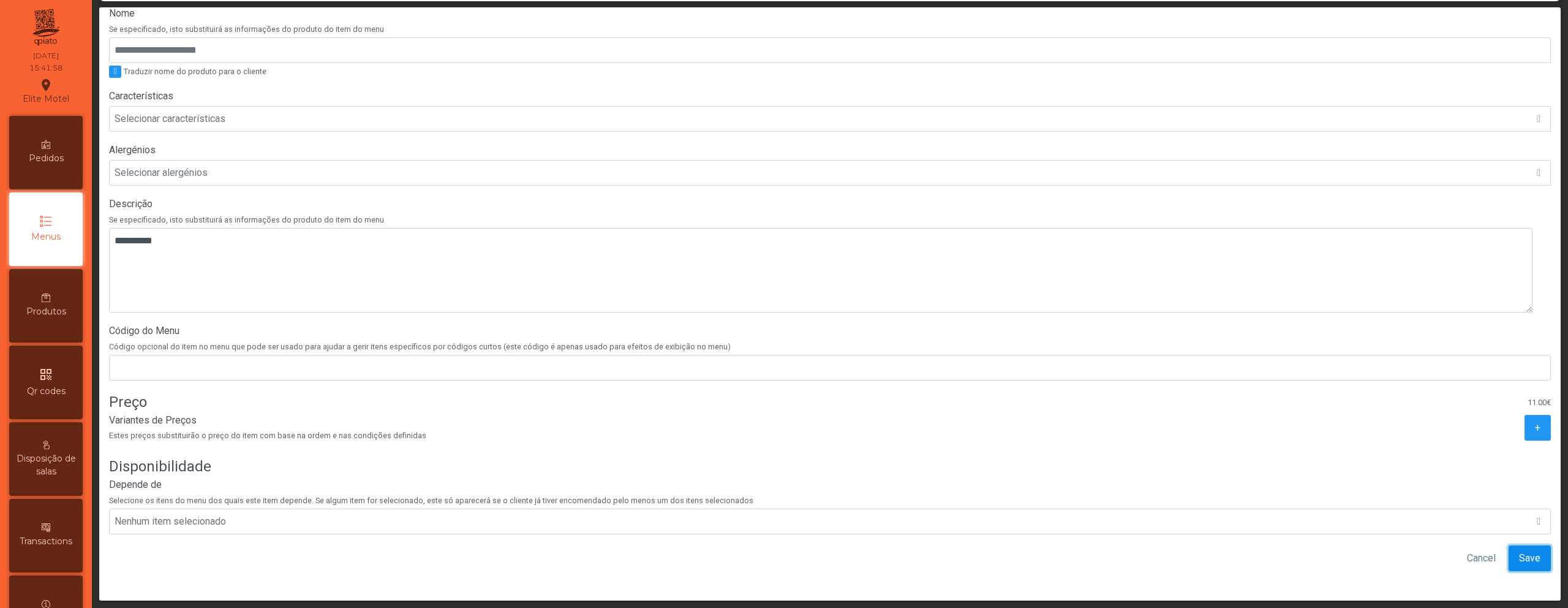
click at [1519, 551] on span "Save" at bounding box center [1530, 558] width 22 height 15
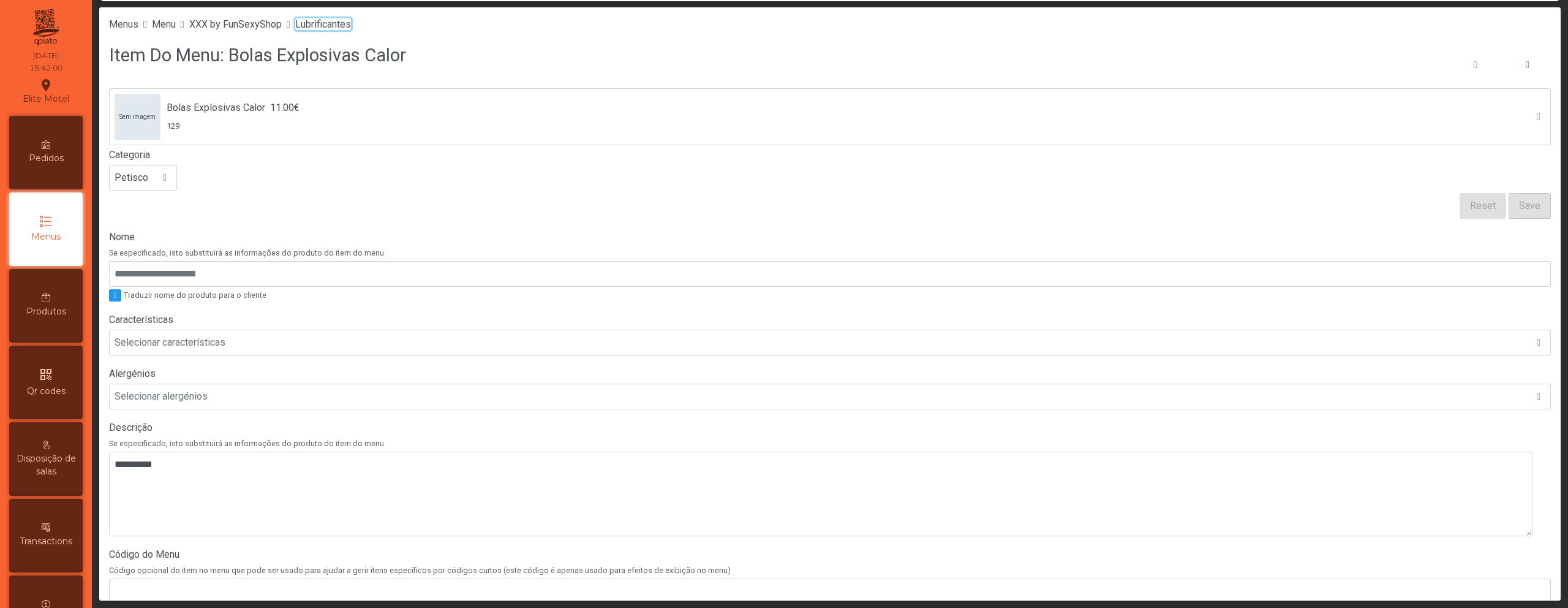
click at [351, 27] on span "Lubrificantes" at bounding box center [323, 24] width 56 height 12
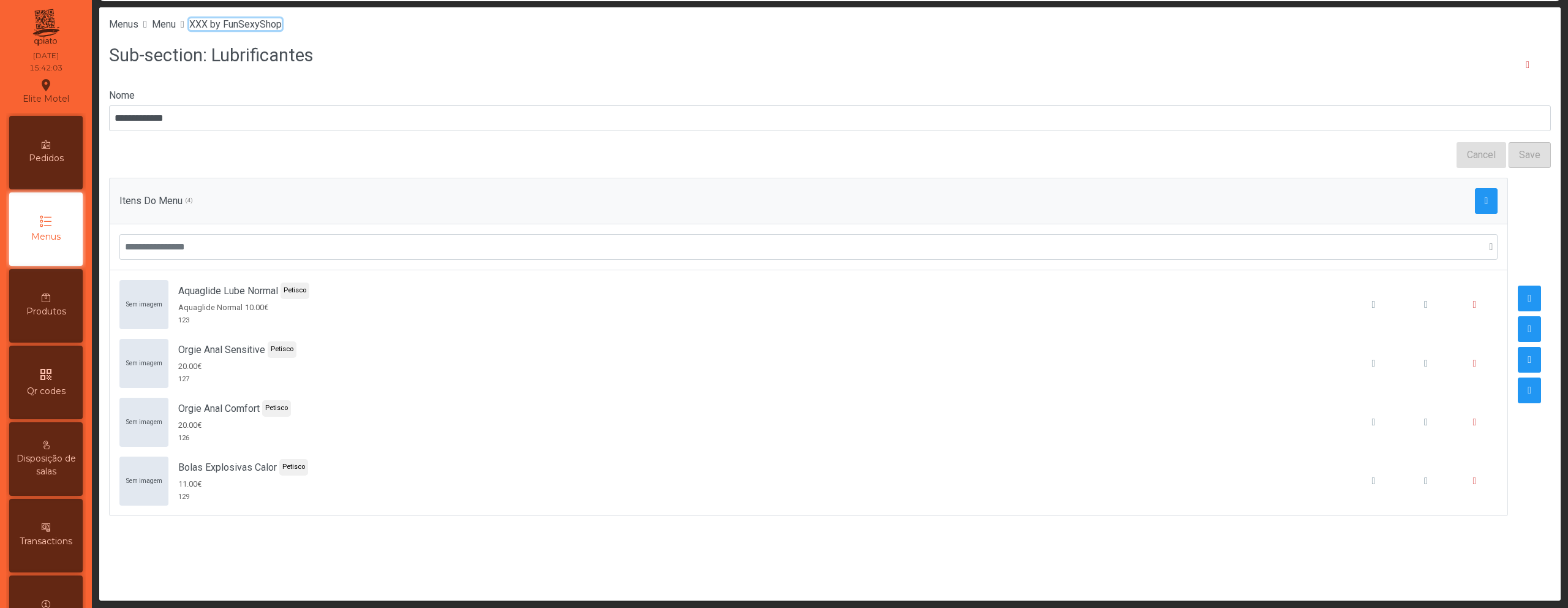
click at [281, 29] on span "XXX by FunSexyShop" at bounding box center [235, 24] width 92 height 12
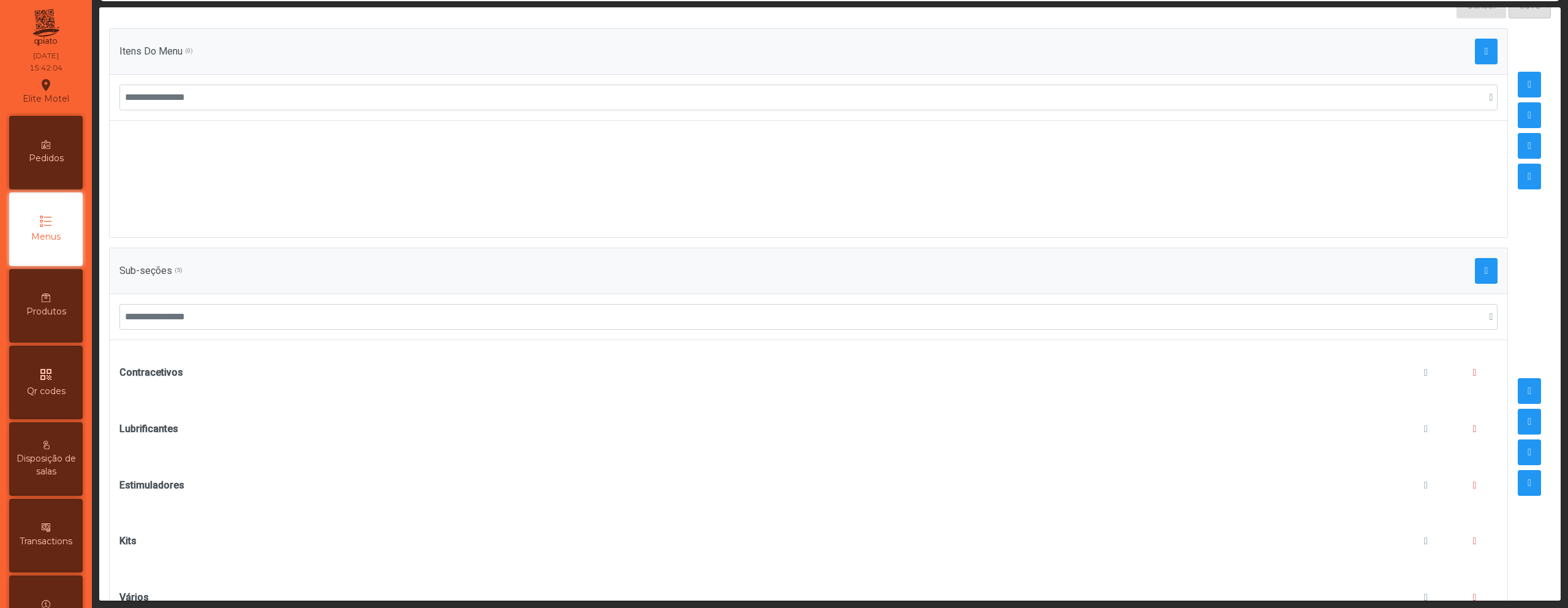
scroll to position [209, 0]
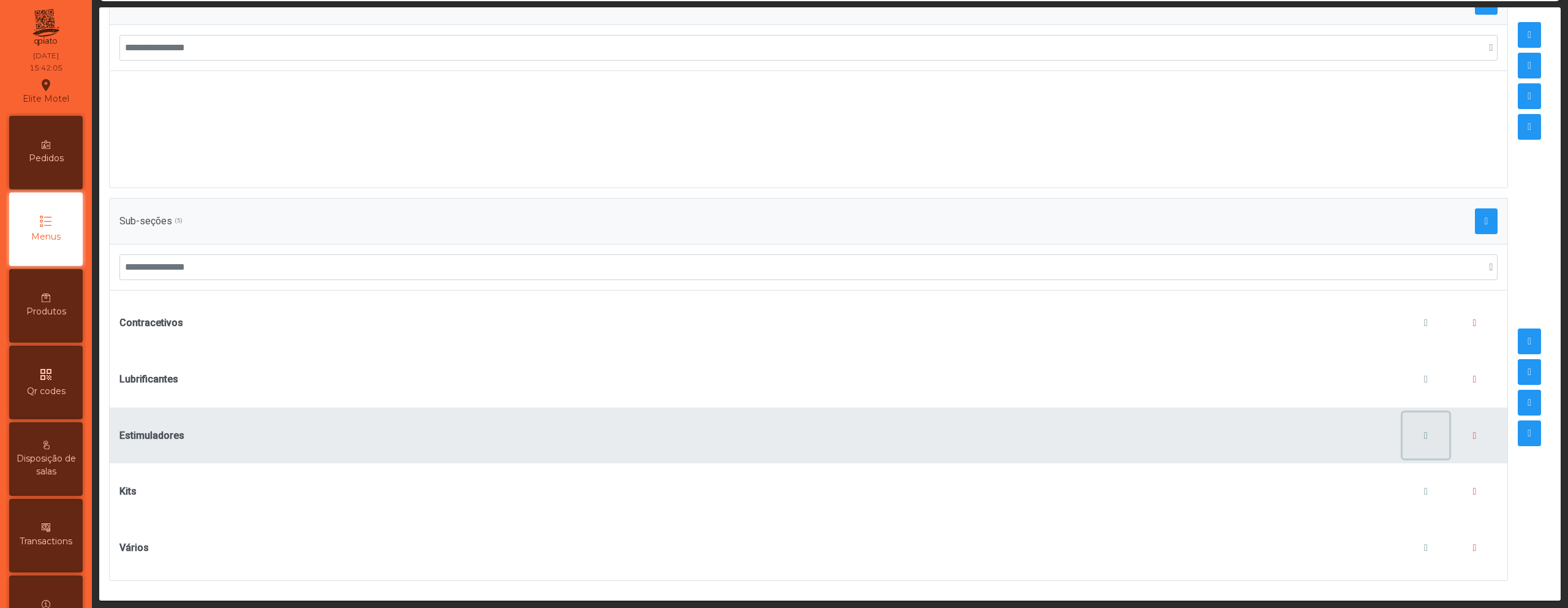
click at [1413, 425] on button "button" at bounding box center [1425, 436] width 47 height 47
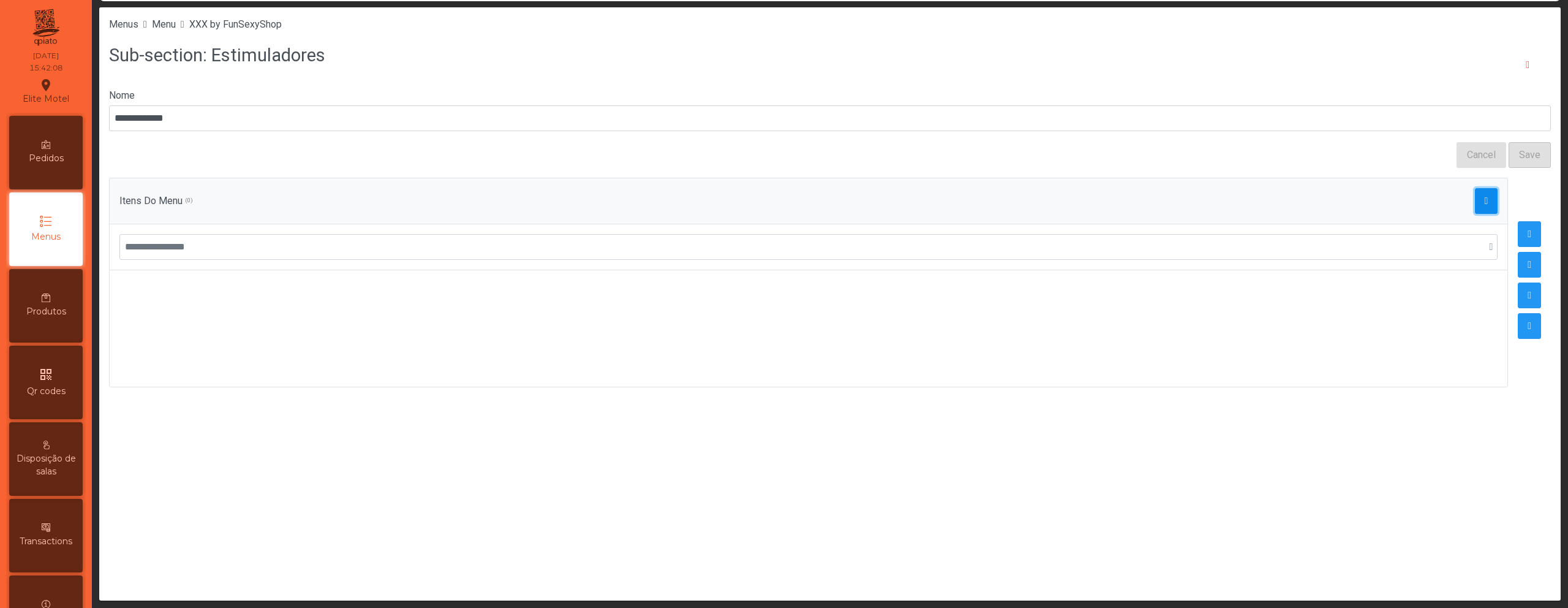
click at [1484, 197] on span "button" at bounding box center [1486, 201] width 4 height 10
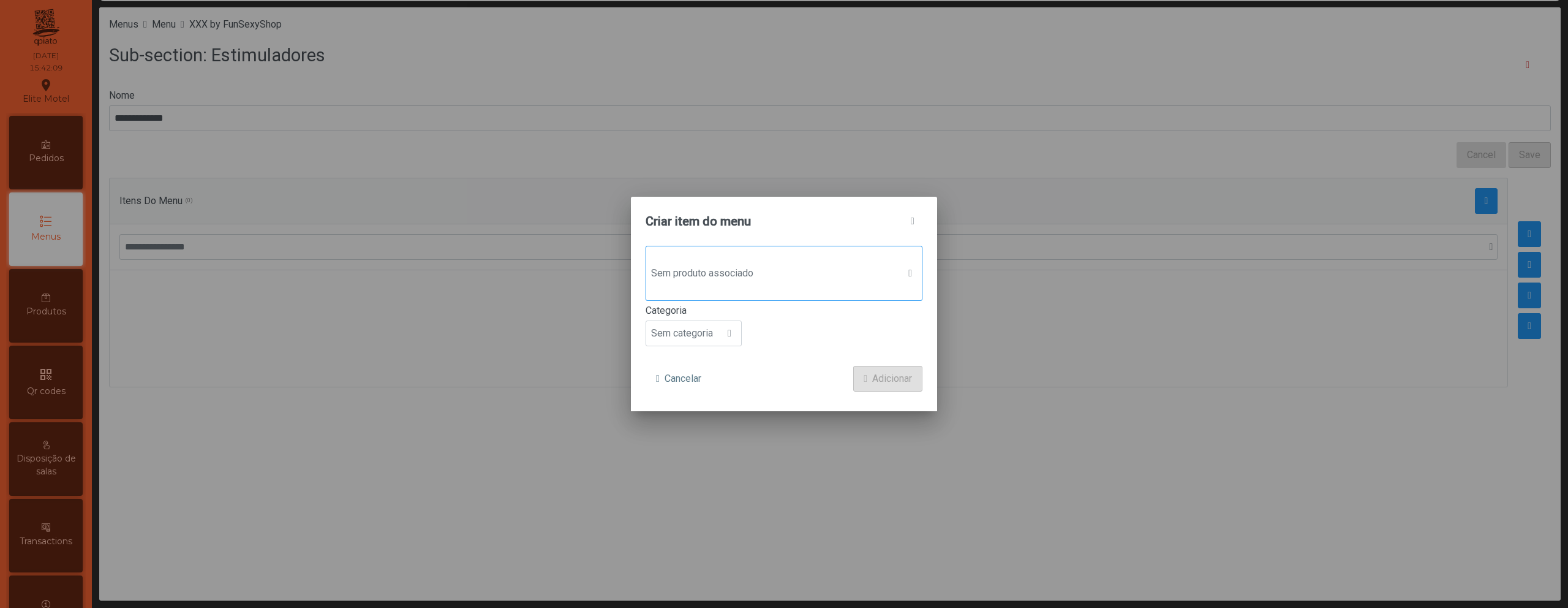
click at [821, 283] on span "Sem produto associado" at bounding box center [773, 274] width 253 height 25
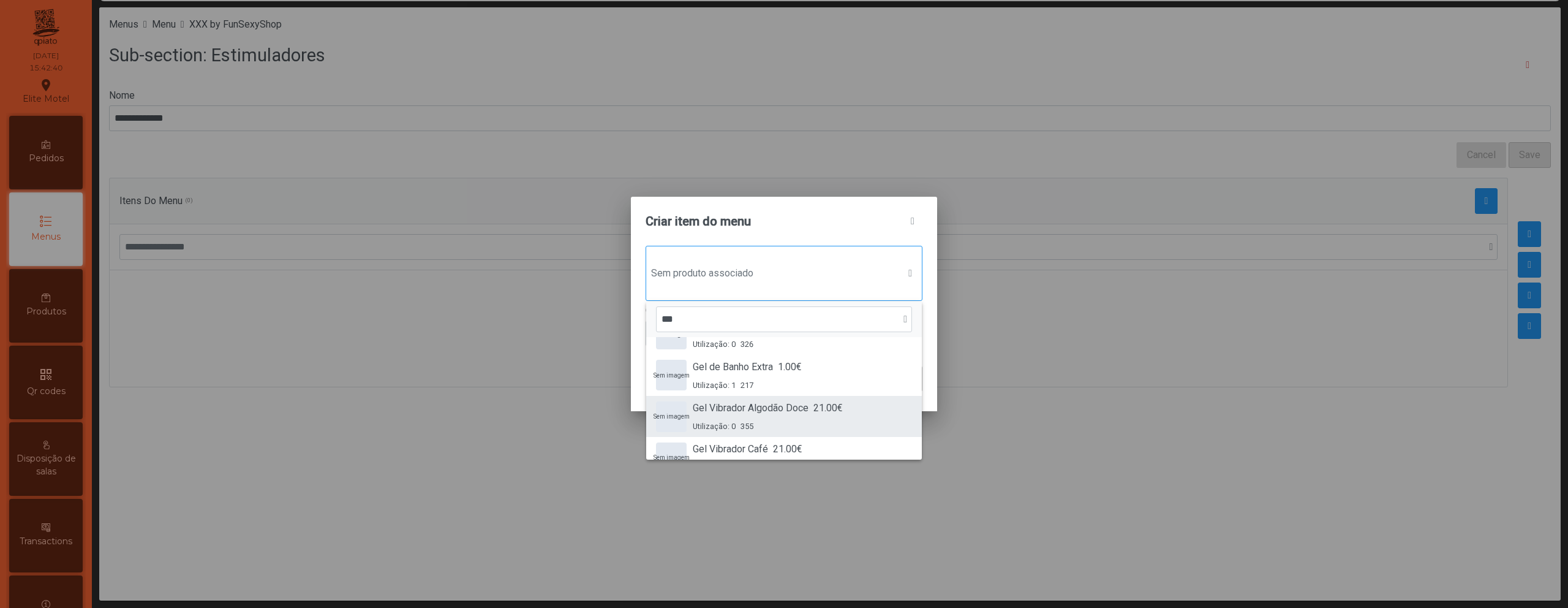
scroll to position [416, 0]
type input "***"
click at [856, 413] on div "Sem imagem Gel Vibrador Algodão Doce 21.00€ Utilização: 0 355" at bounding box center [784, 399] width 256 height 31
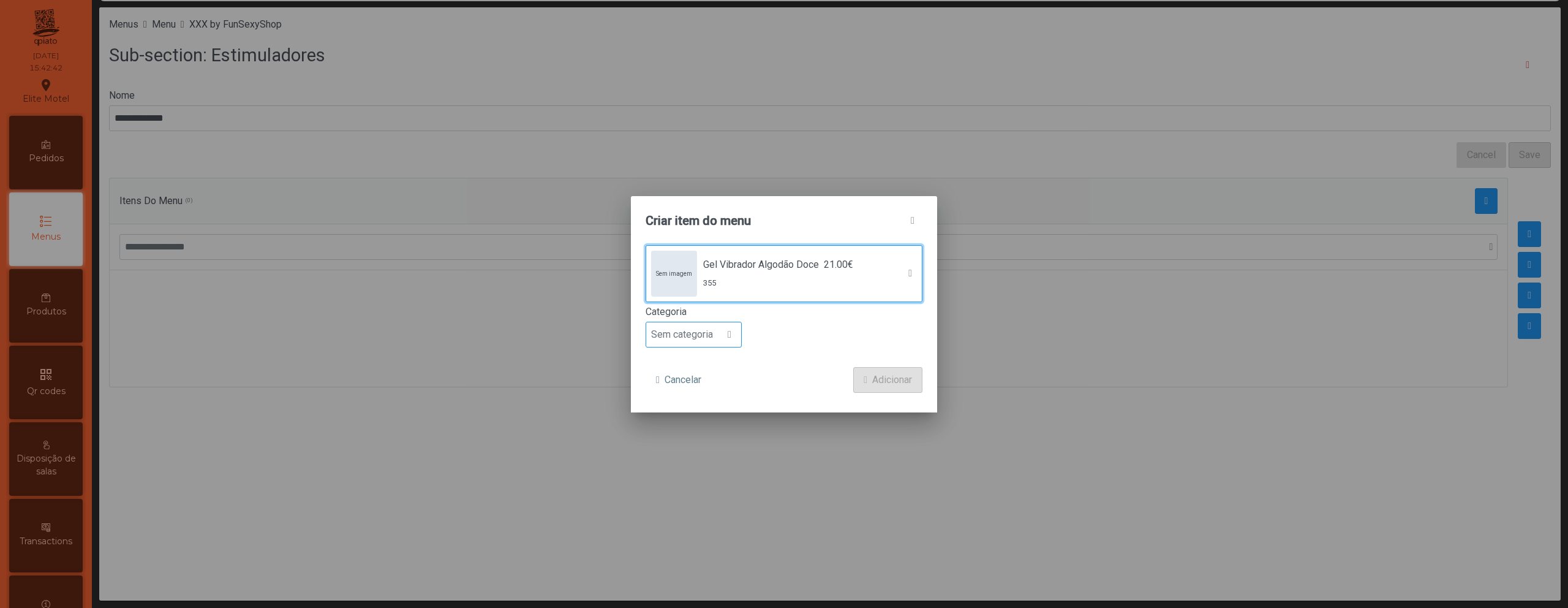
click at [707, 336] on span "Sem categoria" at bounding box center [682, 335] width 71 height 25
click at [707, 390] on li "Petisco" at bounding box center [694, 390] width 95 height 25
click at [905, 377] on span "Adicionar" at bounding box center [891, 379] width 40 height 15
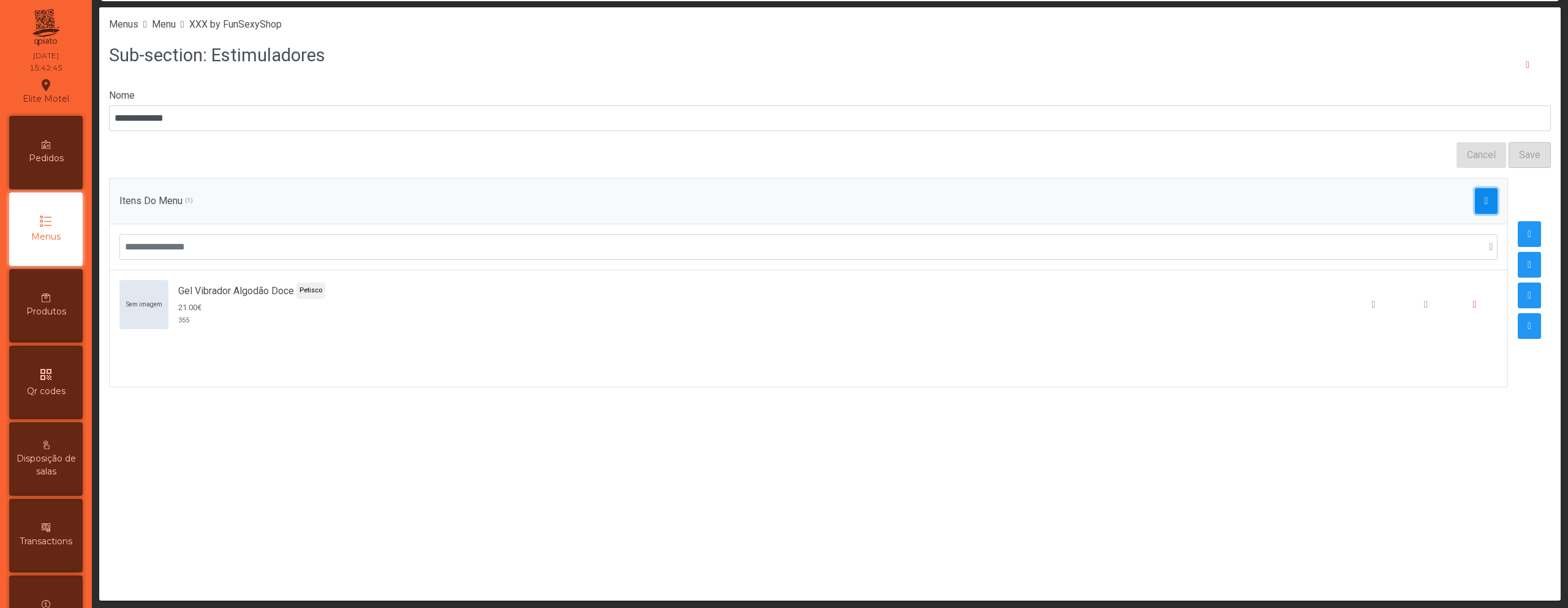
click at [1484, 196] on span "button" at bounding box center [1486, 201] width 4 height 10
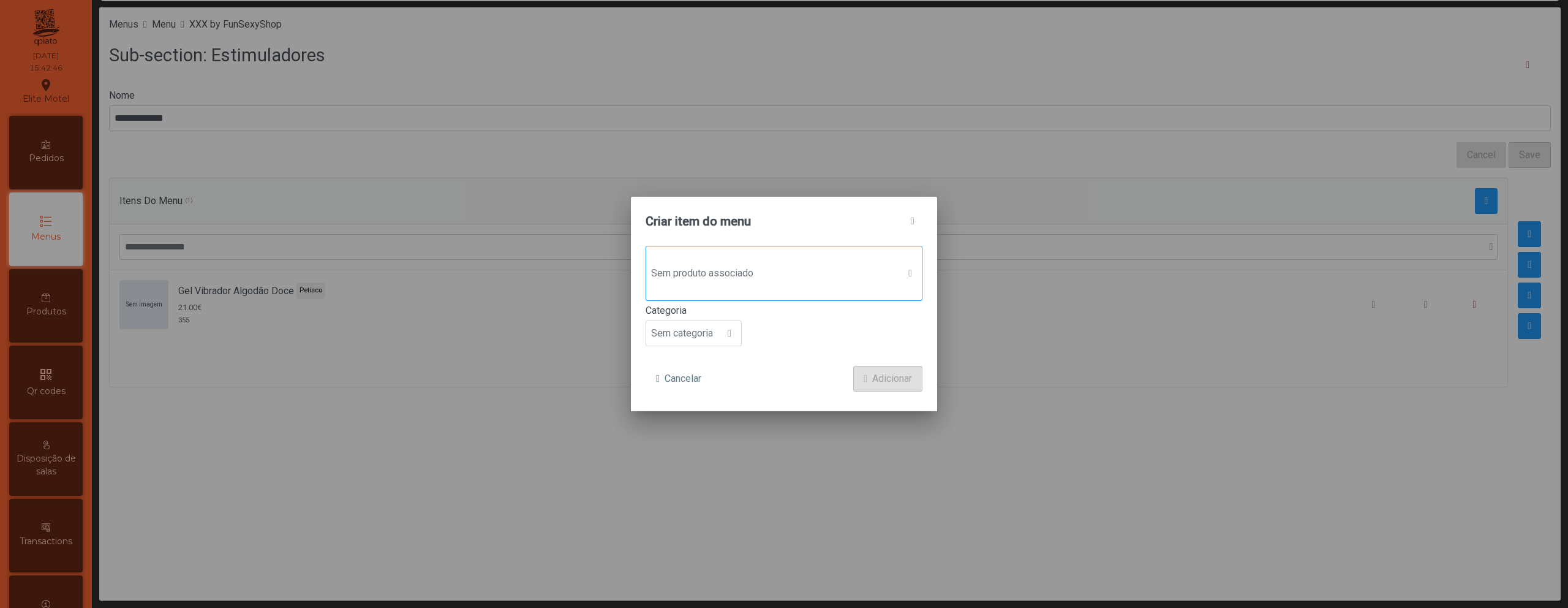
click at [775, 282] on span "Sem produto associado" at bounding box center [773, 274] width 253 height 25
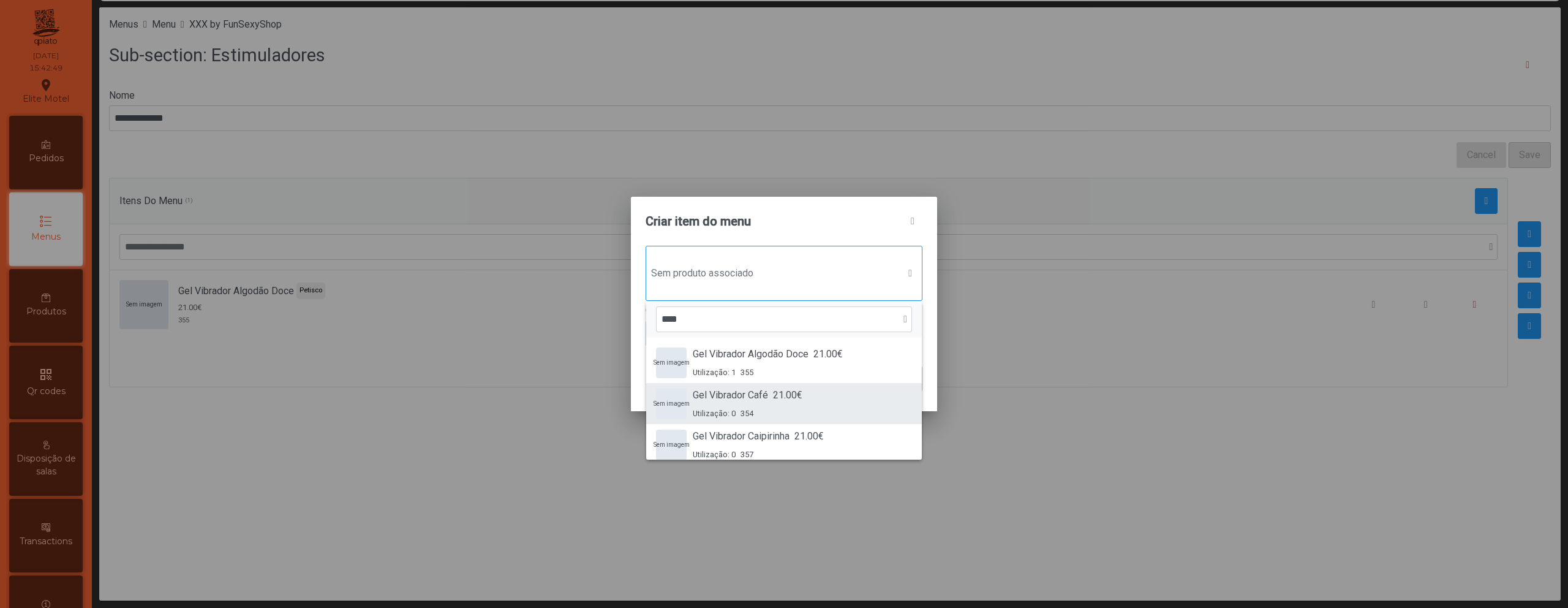
type input "****"
click at [832, 394] on div "Sem imagem Gel Vibrador Café 21.00€ Utilização: 0 354" at bounding box center [784, 403] width 256 height 31
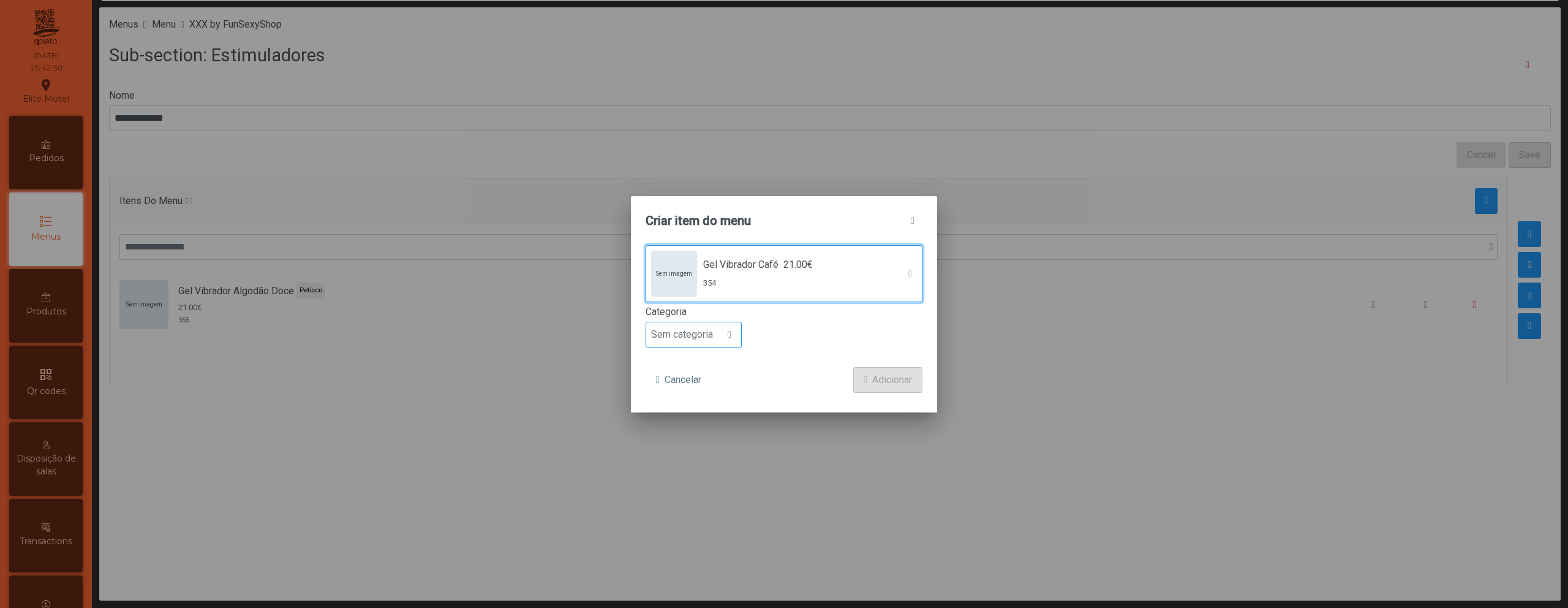
click at [725, 335] on div at bounding box center [729, 335] width 23 height 25
click at [701, 385] on li "Petisco" at bounding box center [694, 390] width 95 height 25
click at [853, 386] on button "Adicionar" at bounding box center [887, 379] width 69 height 26
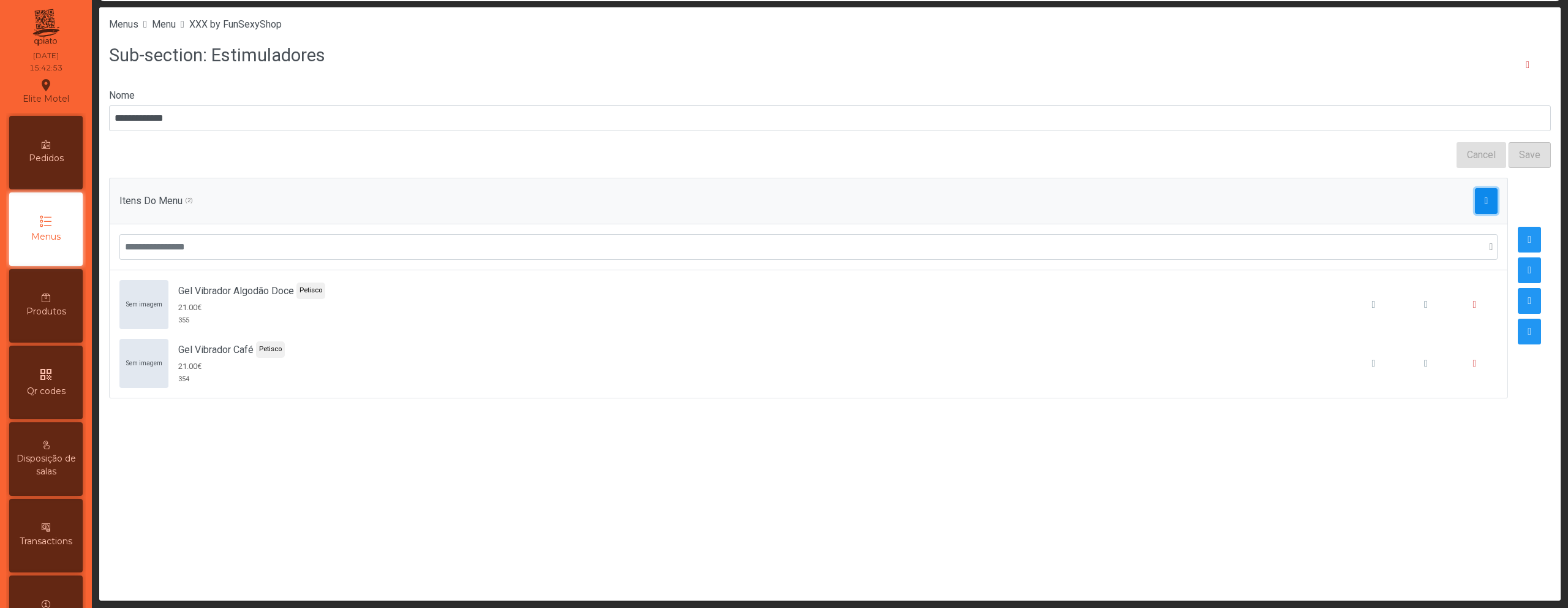
click at [1475, 194] on button "button" at bounding box center [1487, 201] width 23 height 26
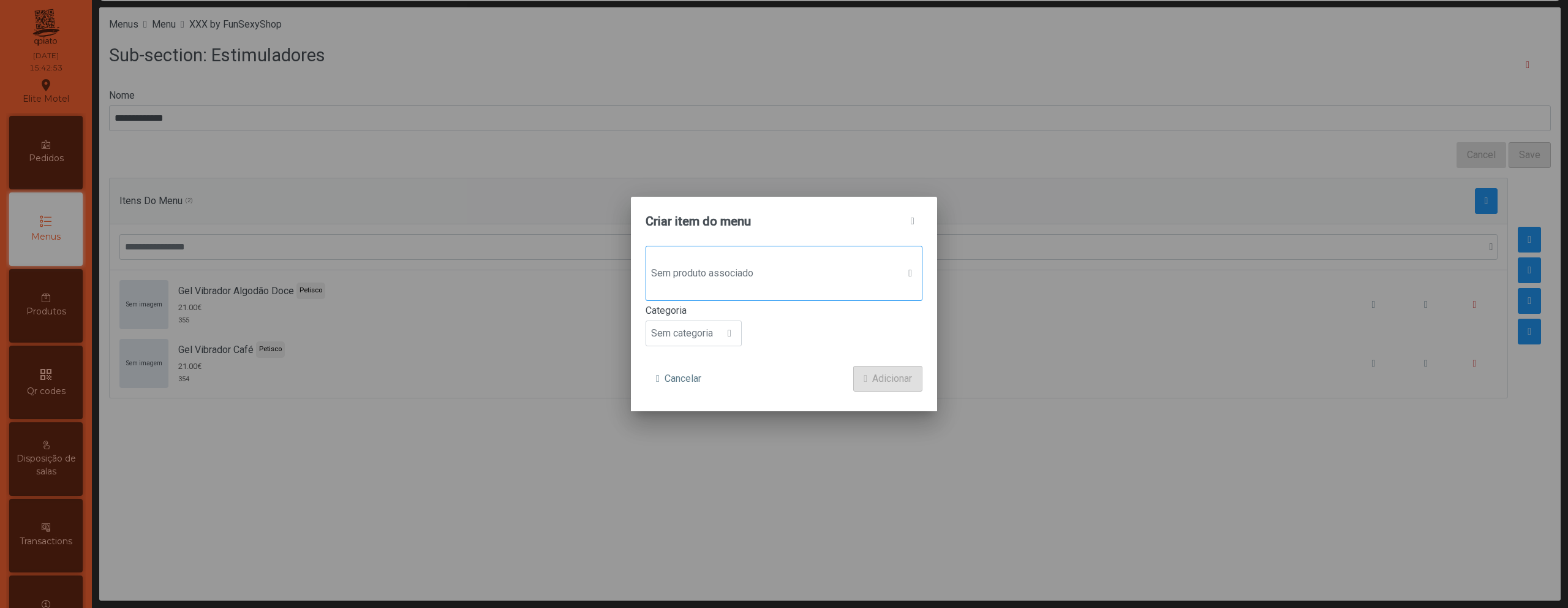
click at [819, 276] on span "Sem produto associado" at bounding box center [773, 274] width 253 height 25
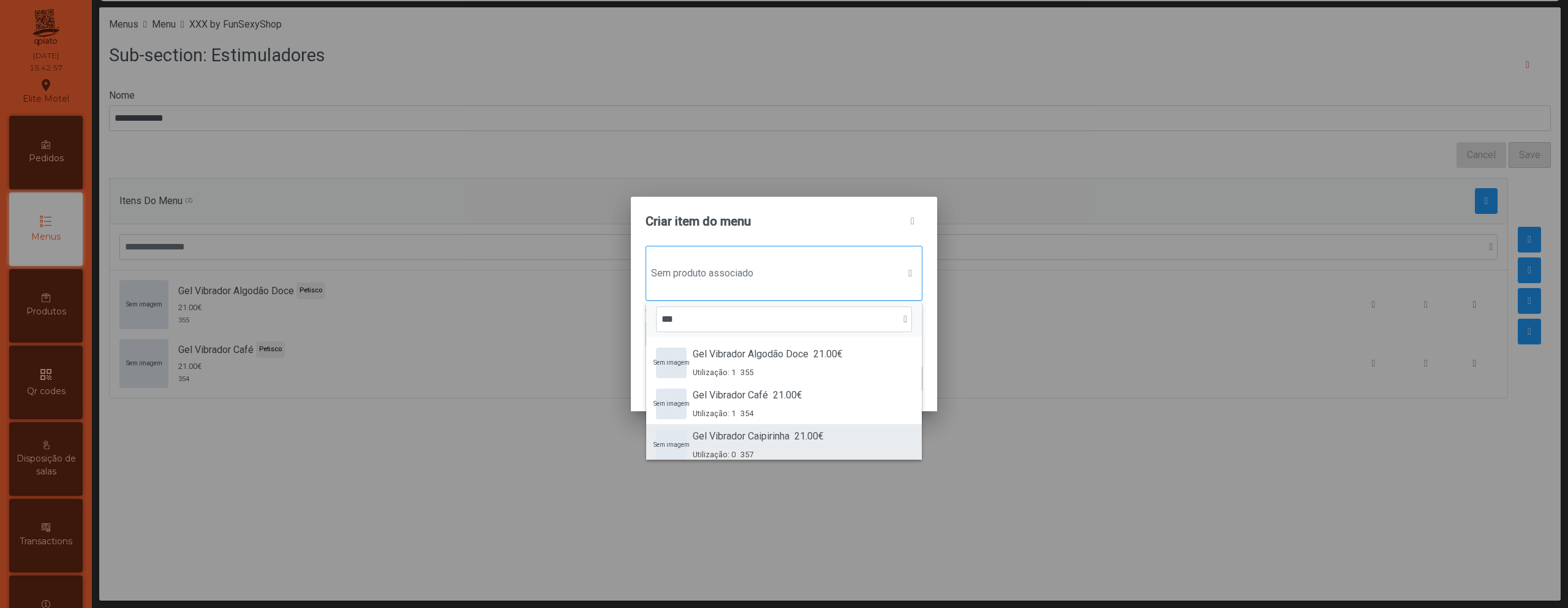
type input "***"
click at [812, 430] on span "21.00€" at bounding box center [809, 436] width 29 height 15
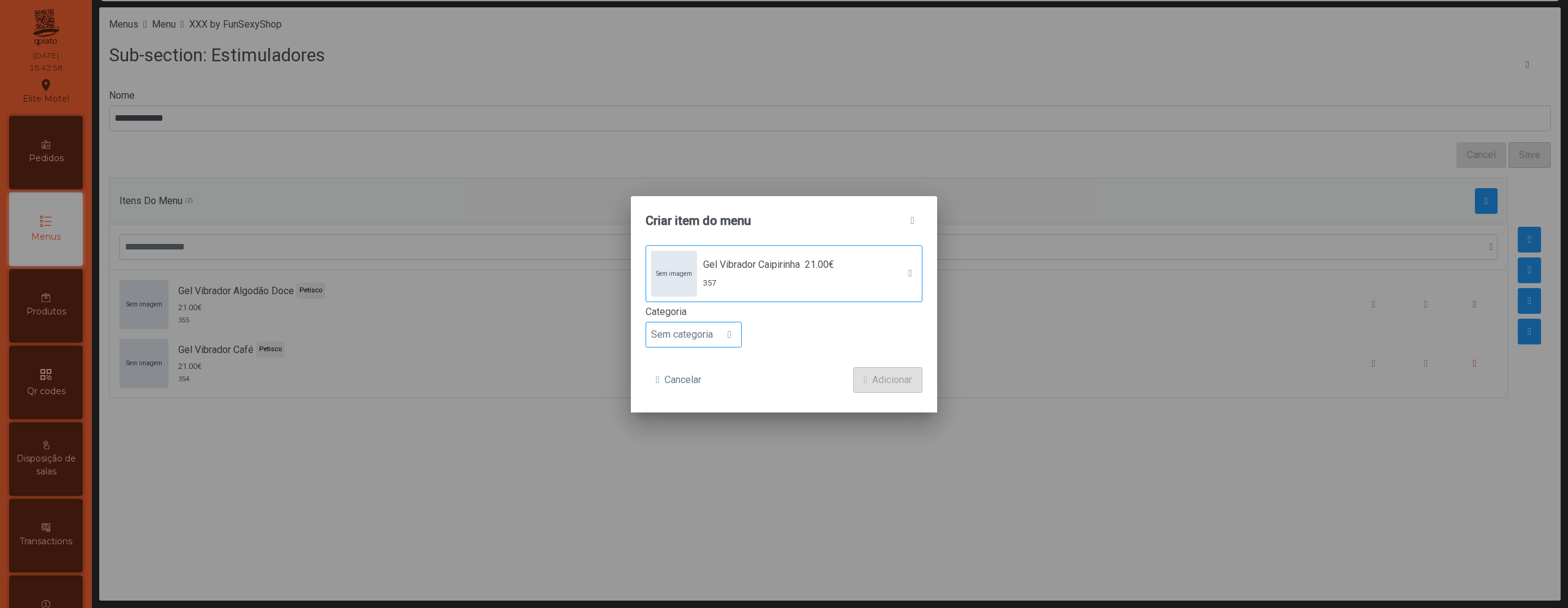
click at [725, 346] on div at bounding box center [729, 335] width 23 height 25
click at [716, 394] on li "Petisco" at bounding box center [694, 390] width 95 height 25
click at [864, 381] on span "submit" at bounding box center [865, 380] width 4 height 10
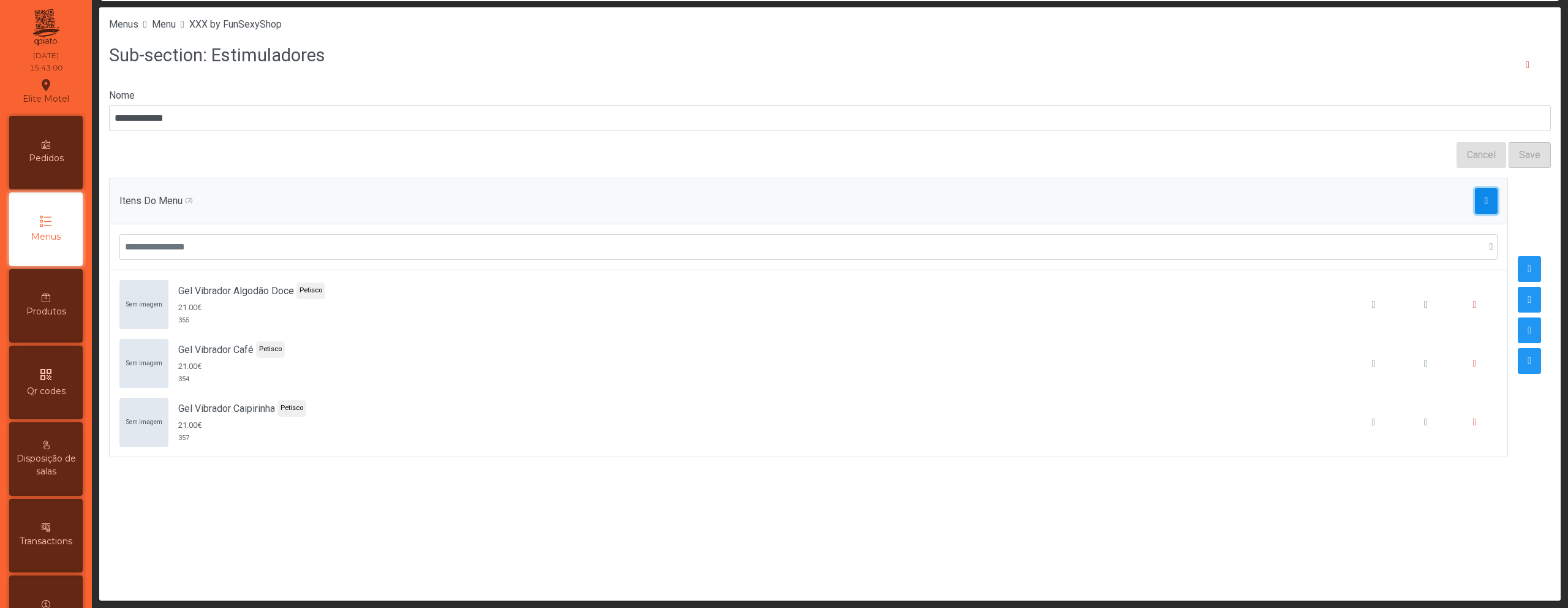
click at [1481, 200] on button "button" at bounding box center [1487, 201] width 23 height 26
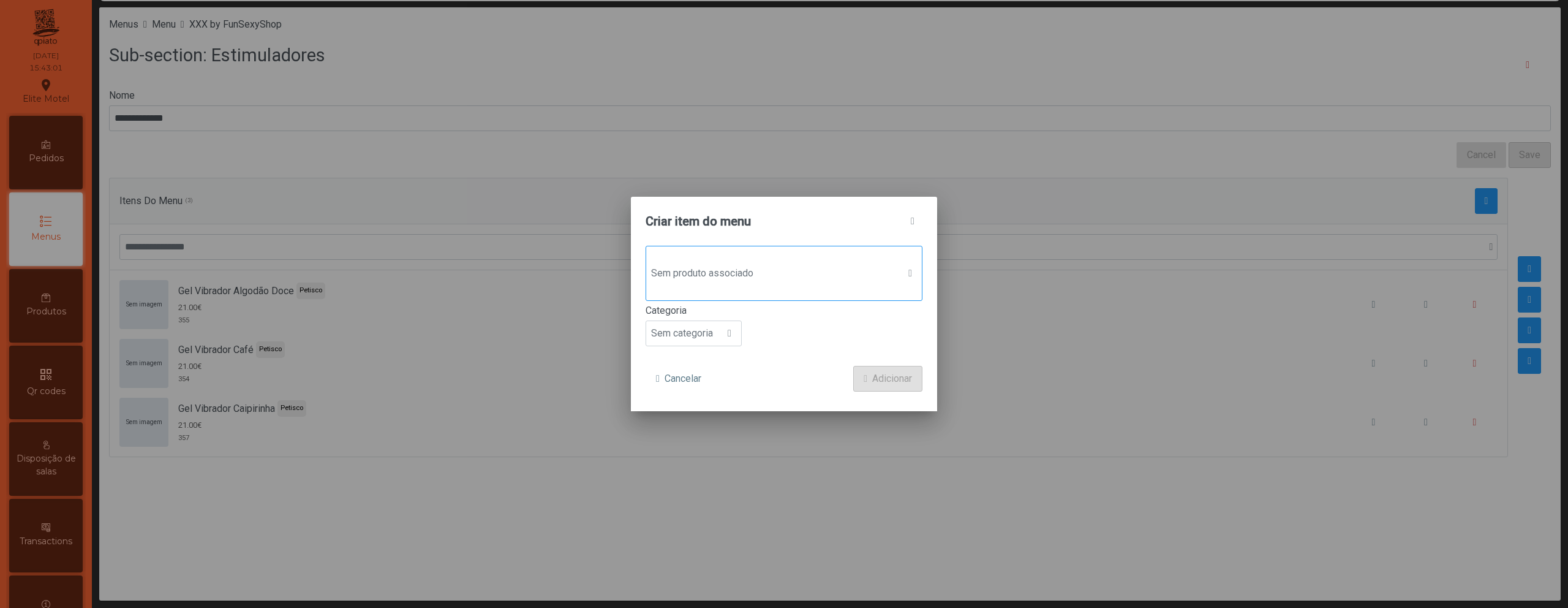
click at [802, 278] on span "Sem produto associado" at bounding box center [773, 274] width 253 height 25
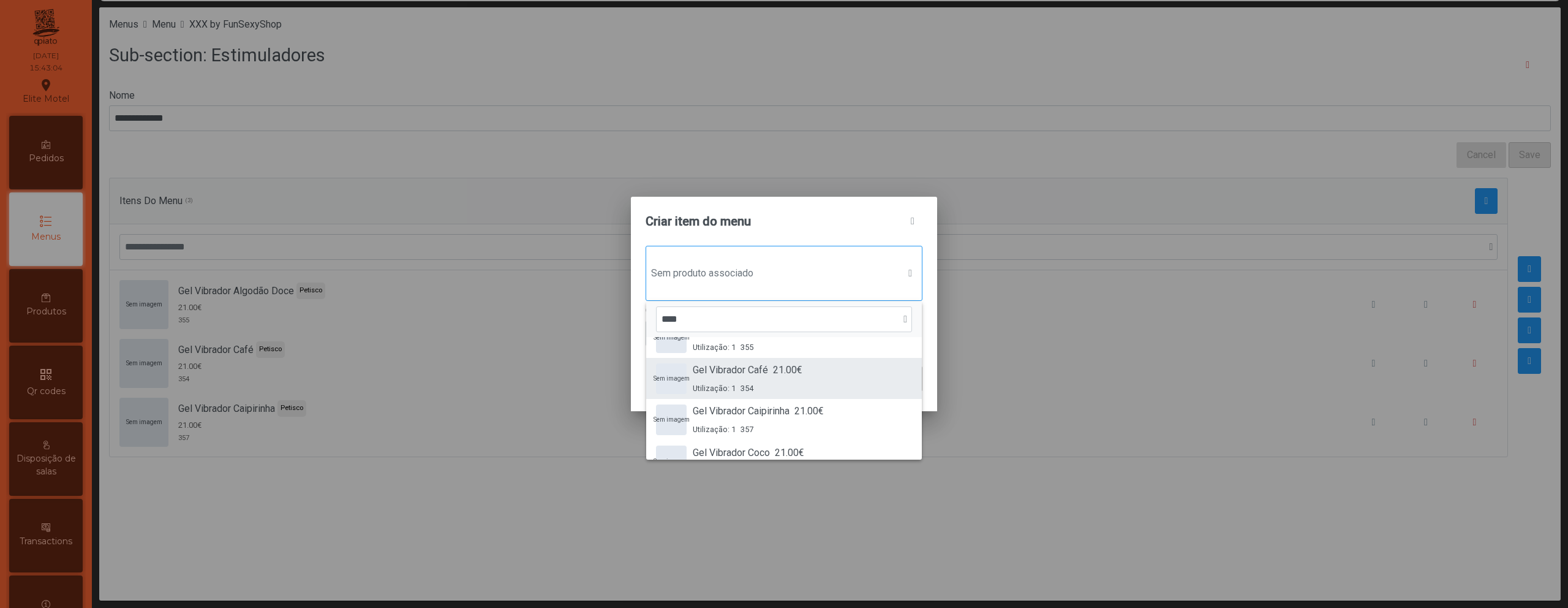
scroll to position [26, 0]
type input "****"
click at [775, 445] on div "Gel Vibrador Coco 21.00€" at bounding box center [749, 452] width 112 height 15
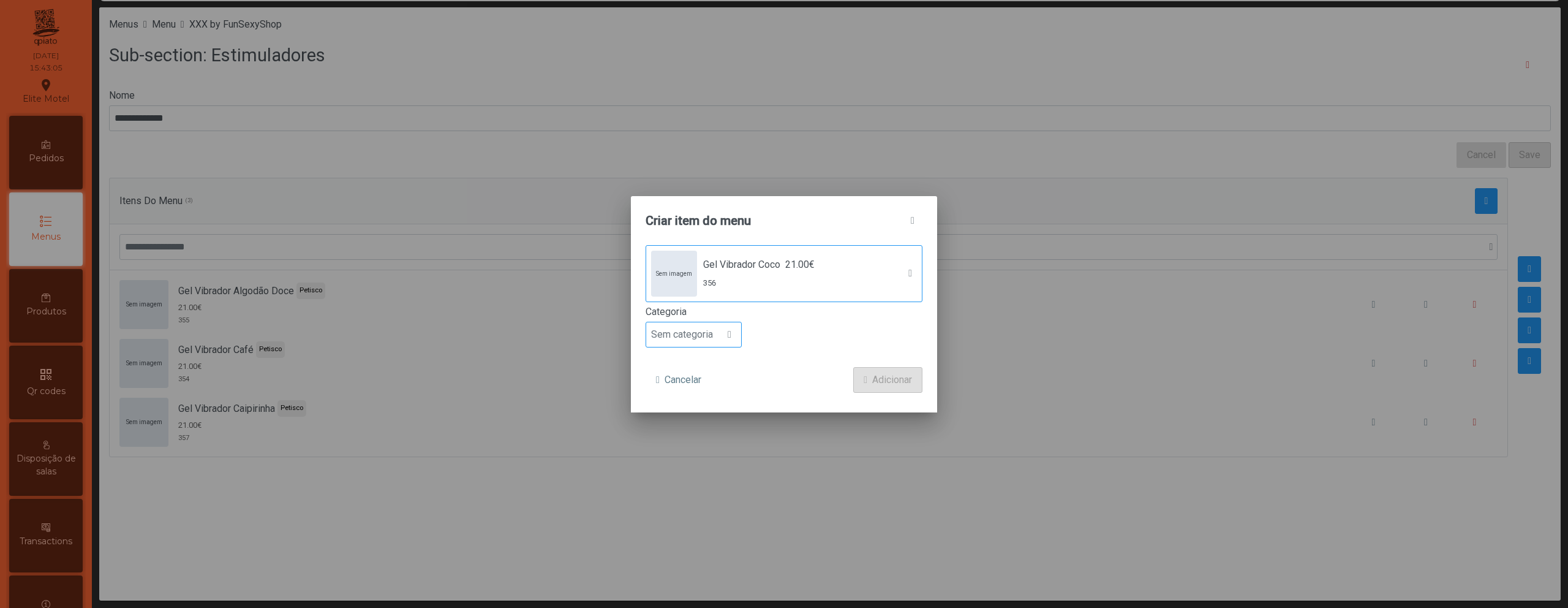
click at [708, 340] on span "Sem categoria" at bounding box center [682, 335] width 71 height 25
click at [704, 388] on li "Petisco" at bounding box center [694, 390] width 95 height 25
click at [886, 378] on span "Adicionar" at bounding box center [891, 379] width 40 height 15
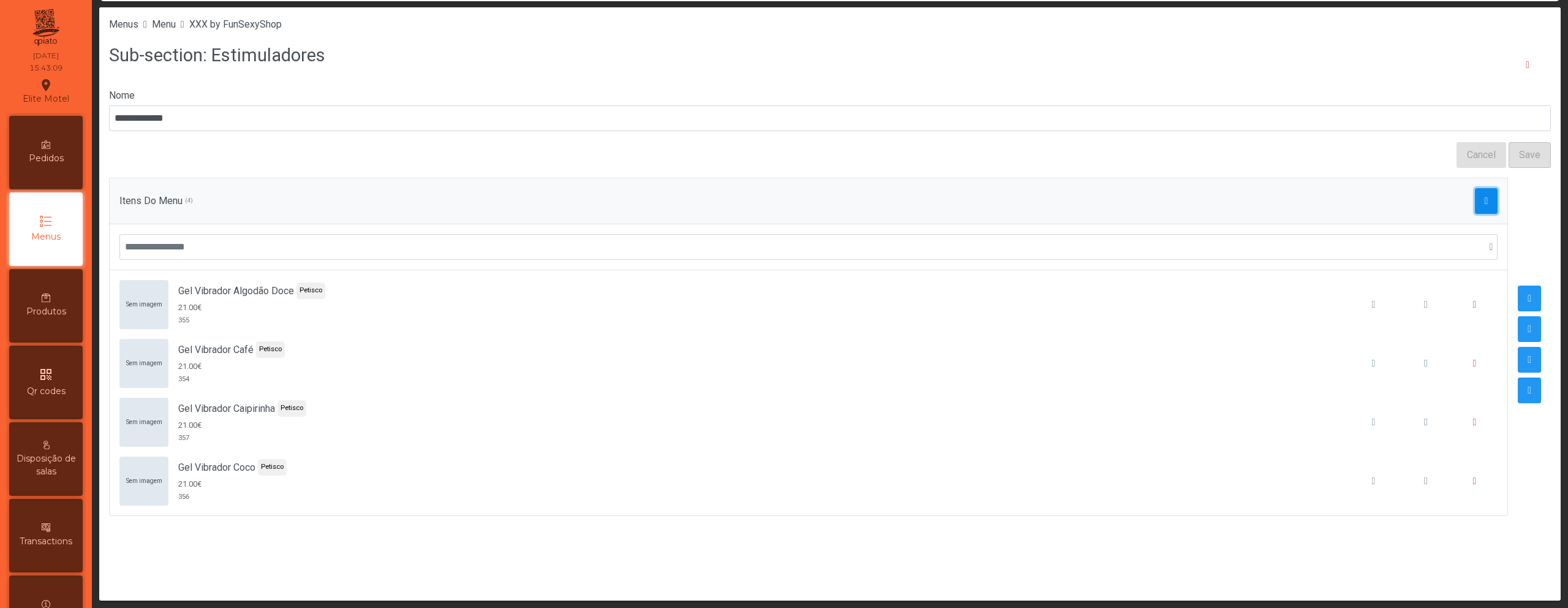
click at [1475, 206] on button "button" at bounding box center [1487, 201] width 23 height 26
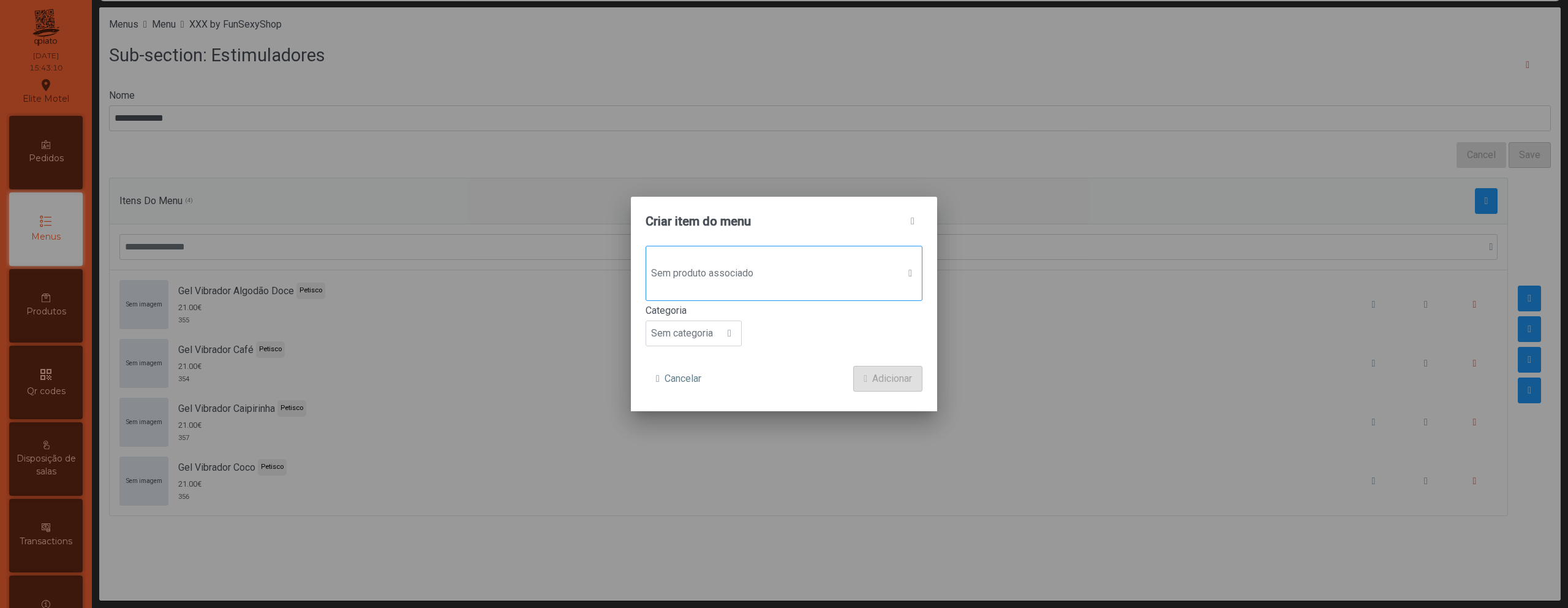
click at [775, 268] on span "Sem produto associado" at bounding box center [773, 274] width 253 height 25
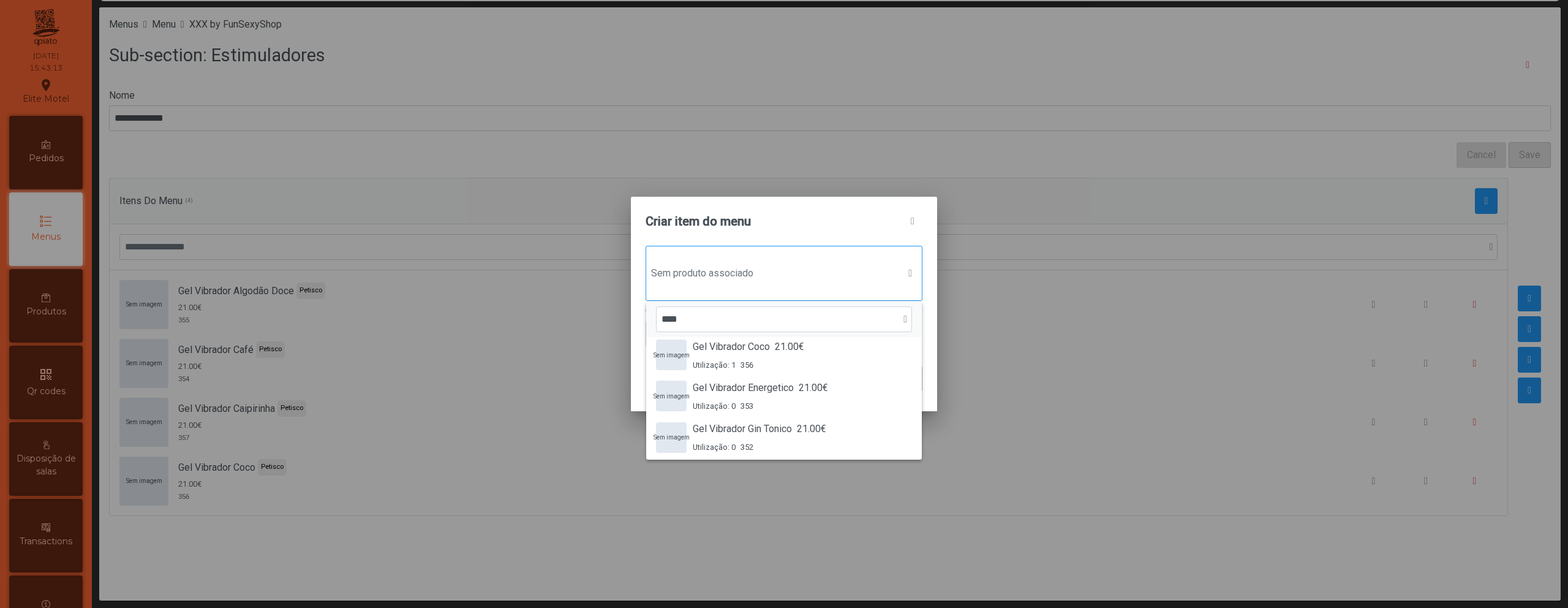
scroll to position [132, 0]
type input "****"
click at [807, 389] on span "21.00€" at bounding box center [813, 387] width 29 height 15
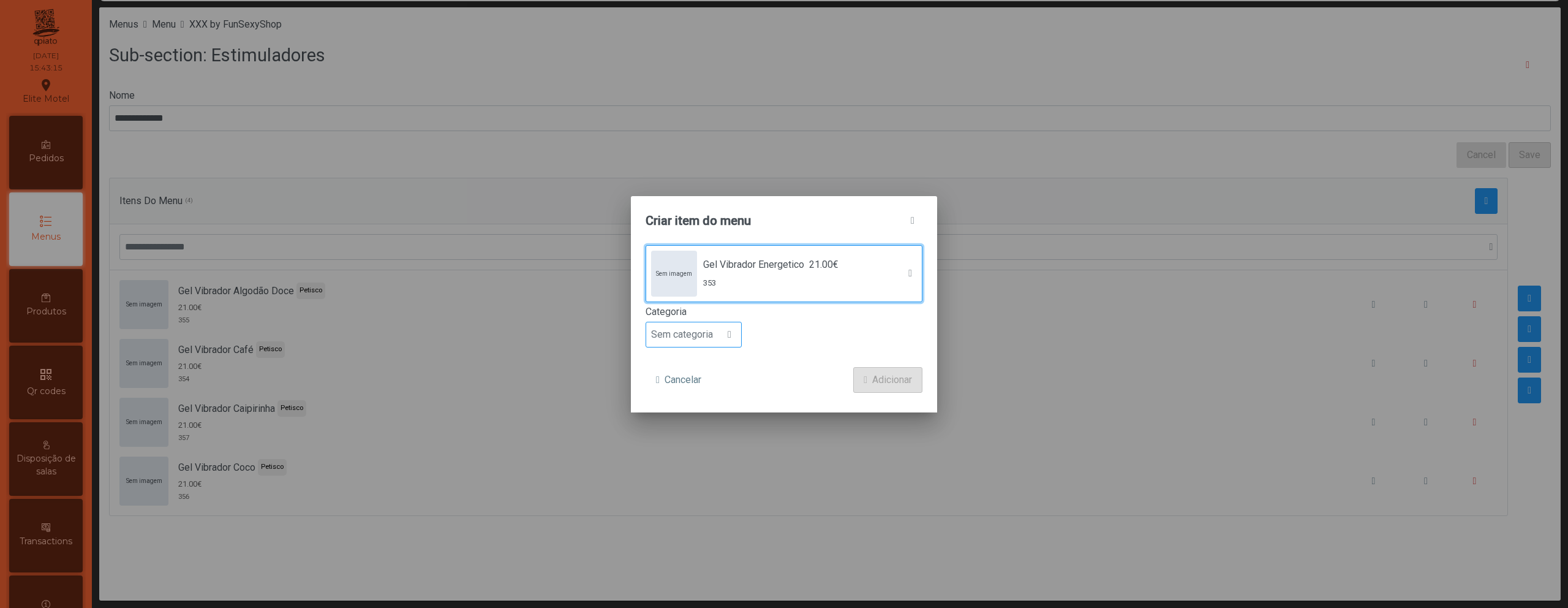
click at [697, 337] on span "Sem categoria" at bounding box center [682, 335] width 71 height 25
click at [702, 387] on li "Petisco" at bounding box center [694, 390] width 95 height 25
click at [867, 384] on button "Adicionar" at bounding box center [887, 379] width 69 height 26
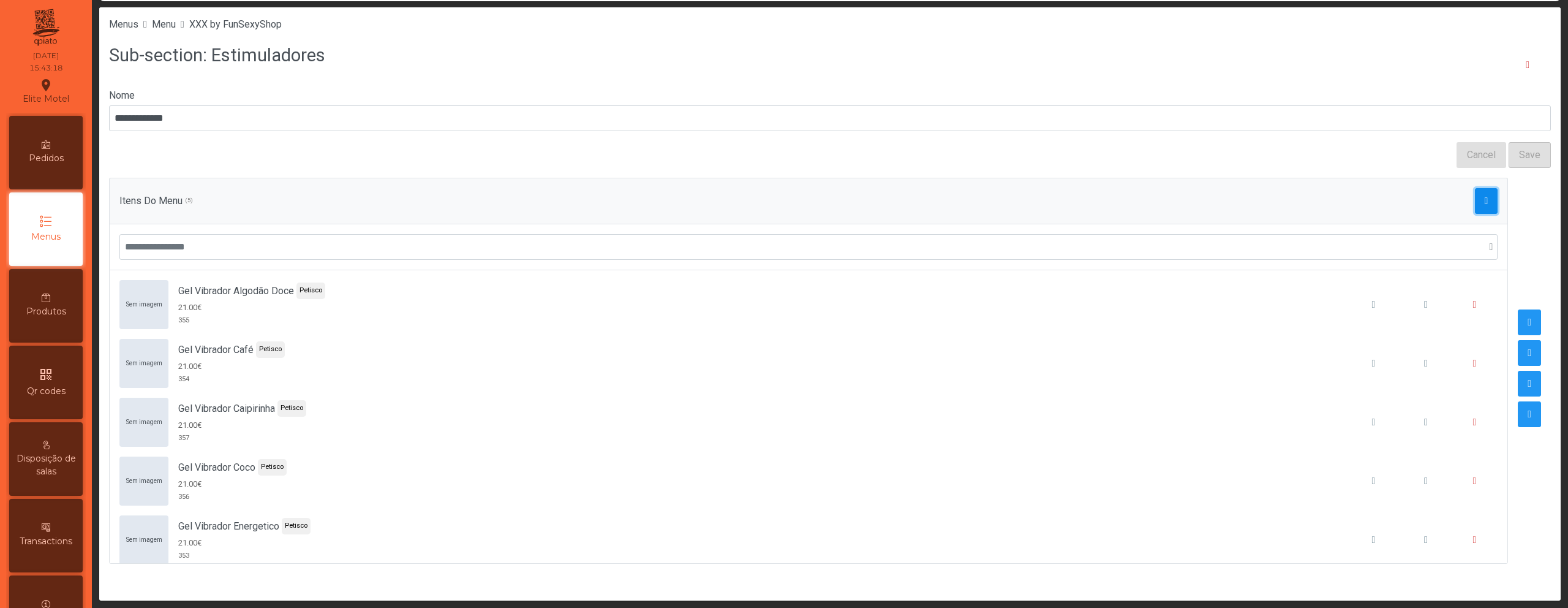
click at [1475, 208] on button "button" at bounding box center [1487, 201] width 23 height 26
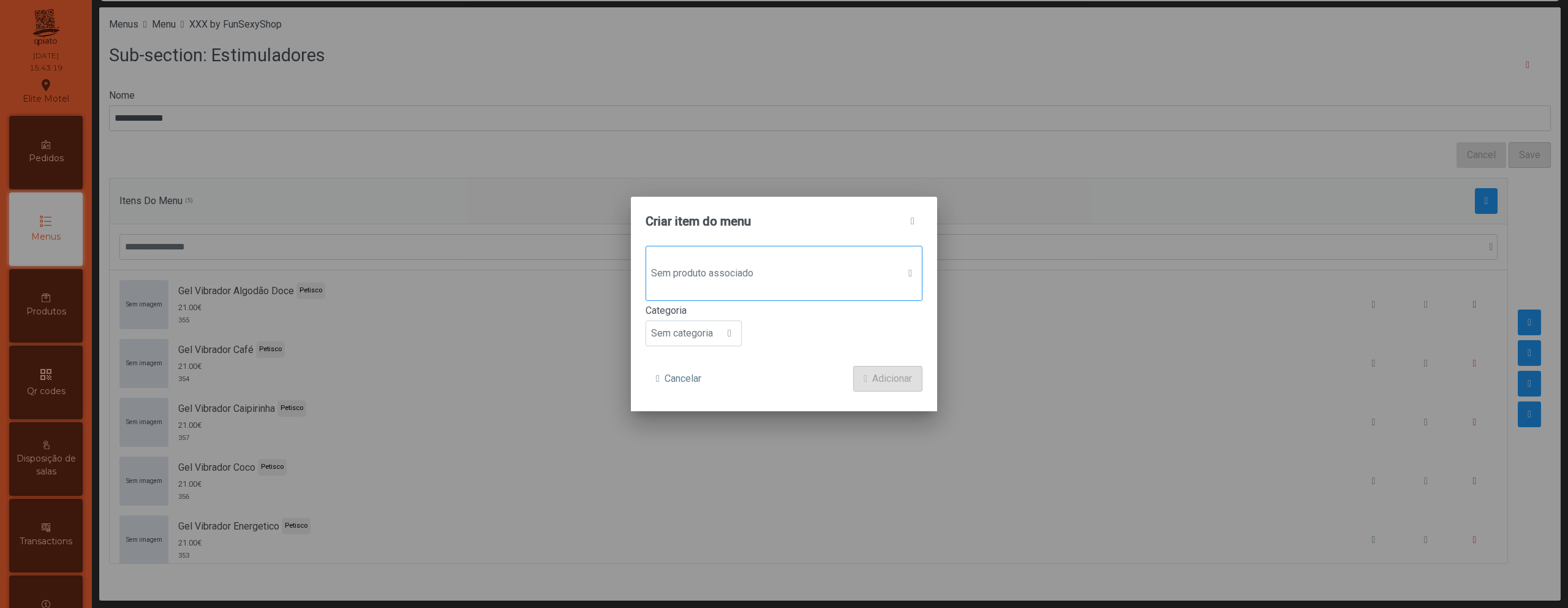
click at [763, 282] on span "Sem produto associado" at bounding box center [773, 274] width 253 height 25
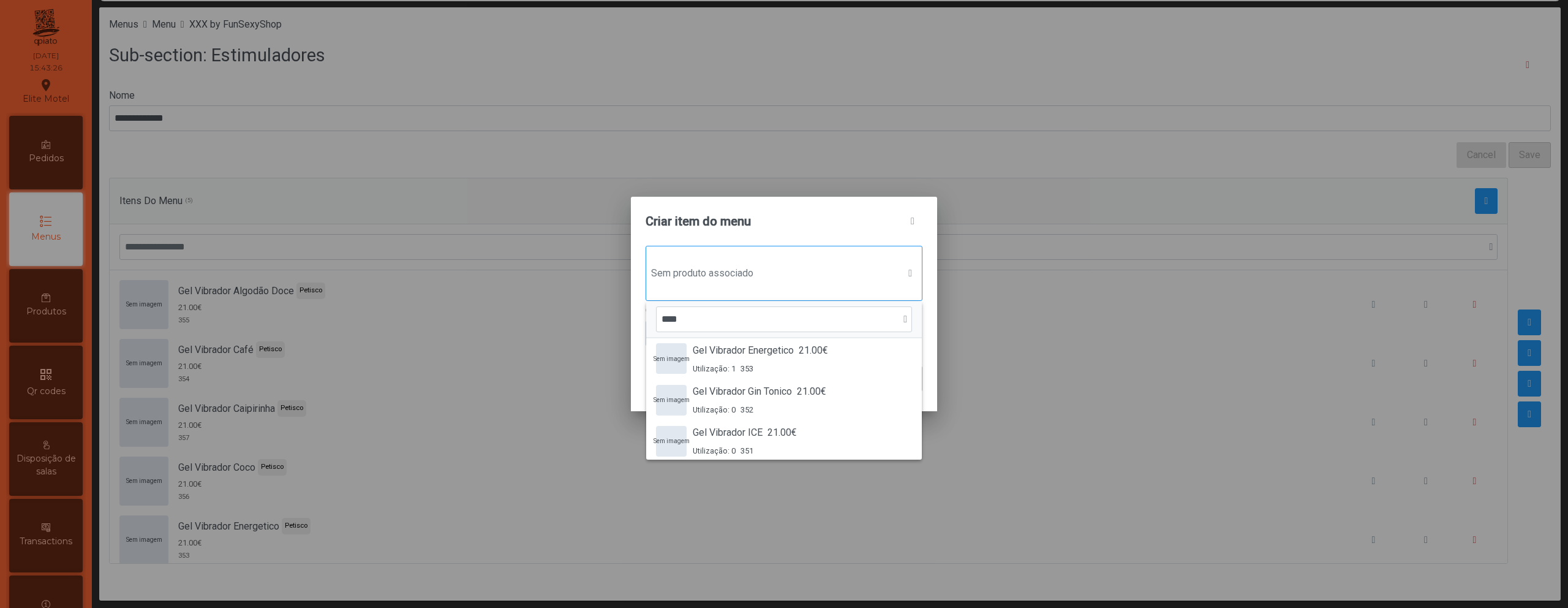
scroll to position [171, 0]
type input "****"
click at [791, 400] on div "Gel Vibrador Gin Tonico 21.00€ Utilização: 0 352" at bounding box center [760, 398] width 133 height 31
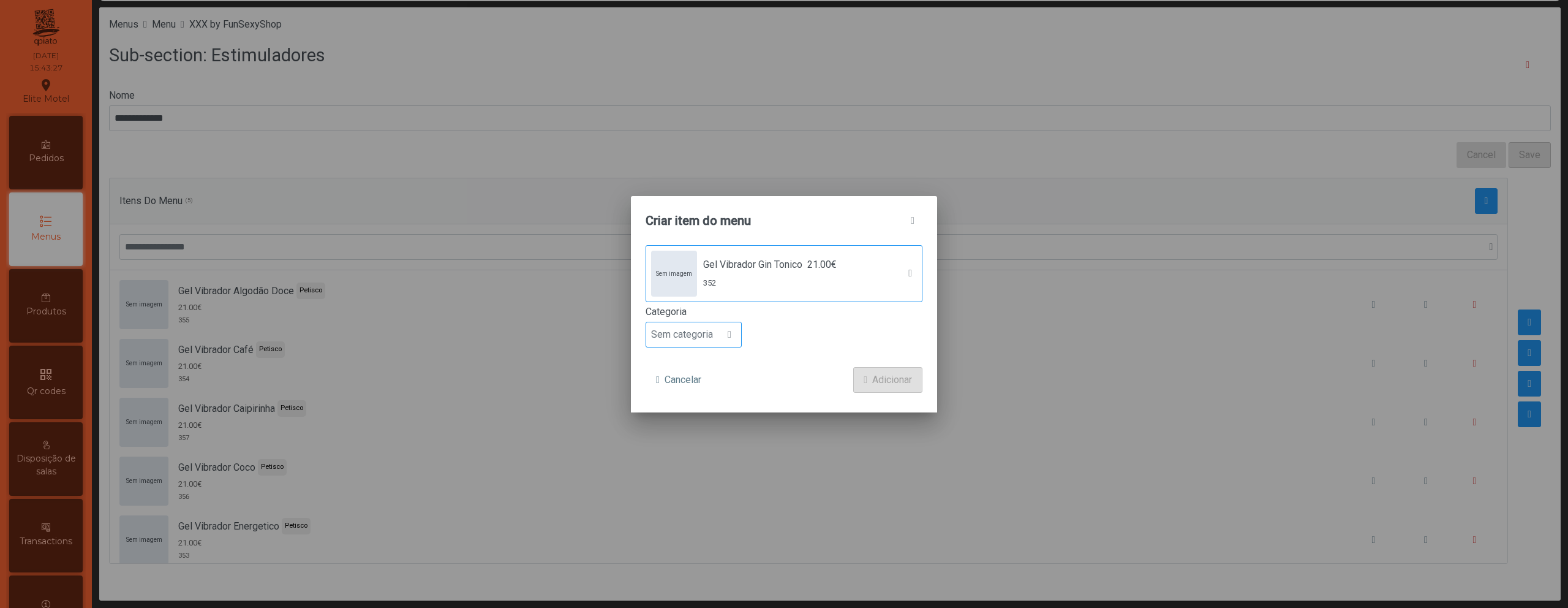
click at [691, 336] on span "Sem categoria" at bounding box center [682, 335] width 71 height 25
click at [694, 384] on li "Petisco" at bounding box center [694, 390] width 95 height 25
click at [875, 376] on span "Adicionar" at bounding box center [891, 379] width 40 height 15
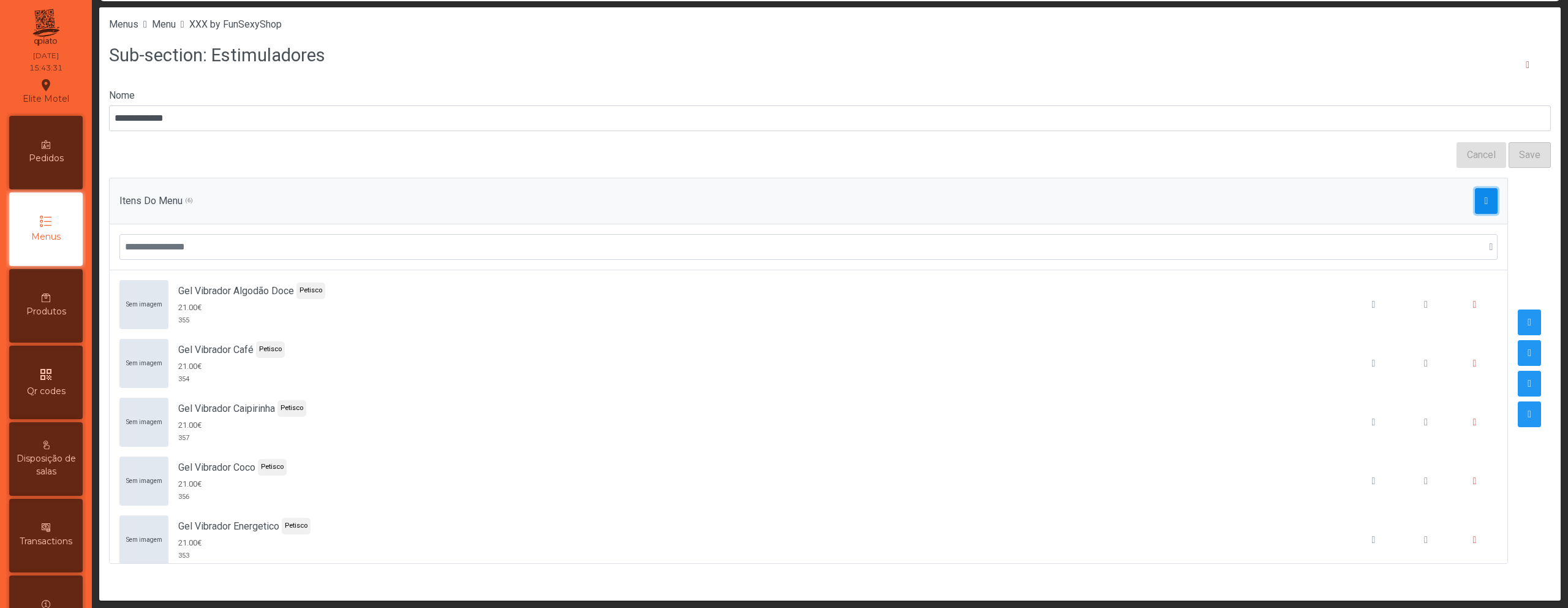
click at [1475, 202] on button "button" at bounding box center [1487, 201] width 23 height 26
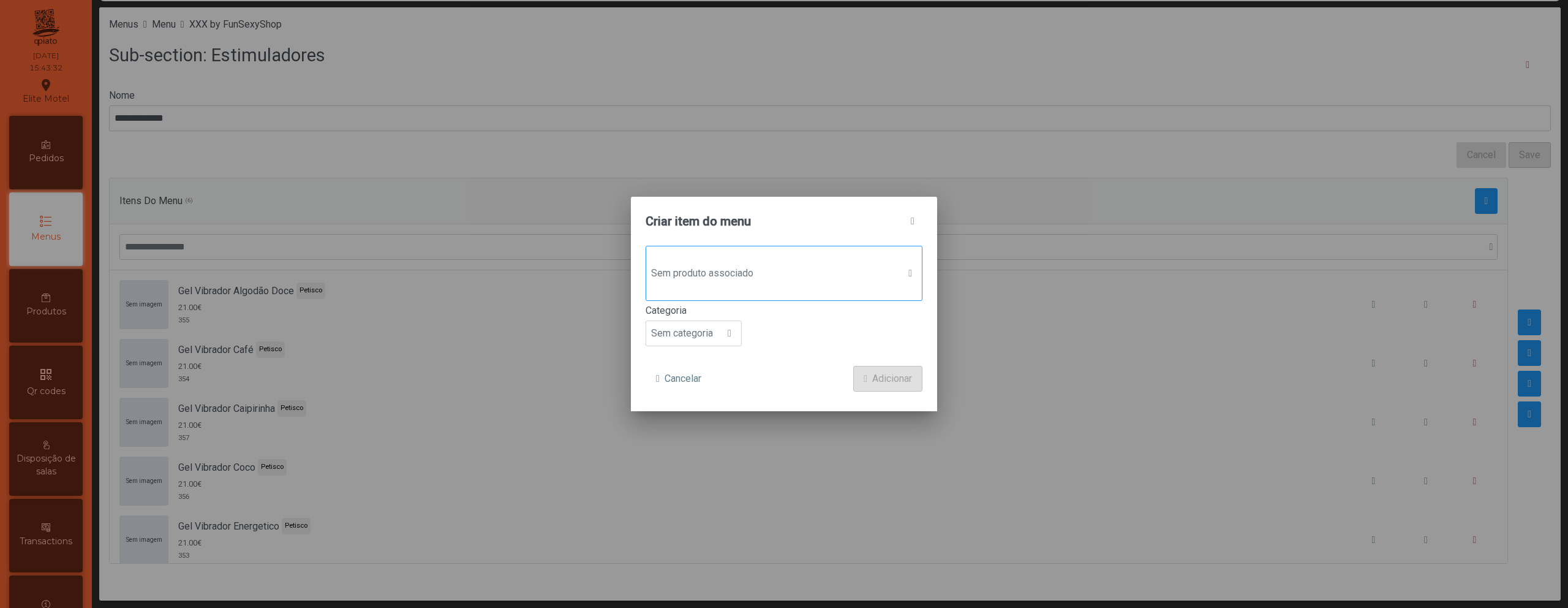
click at [784, 272] on span "Sem produto associado" at bounding box center [773, 274] width 253 height 25
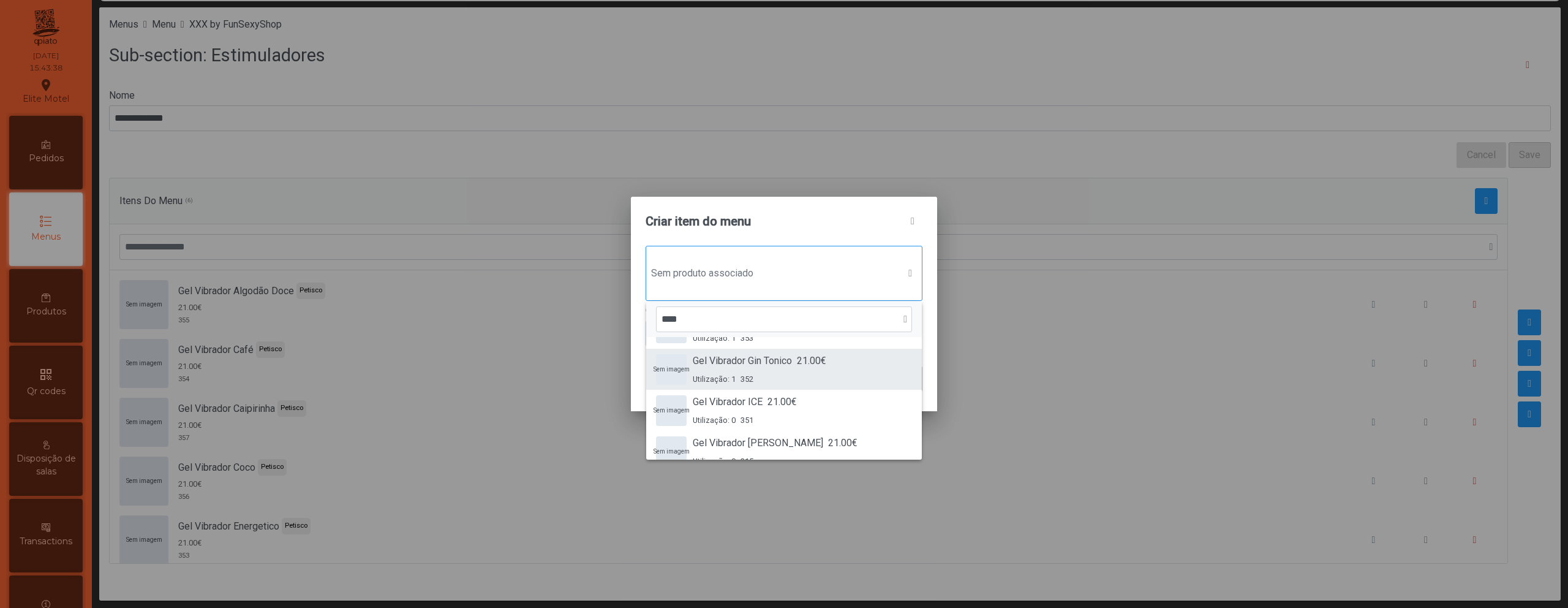
scroll to position [203, 0]
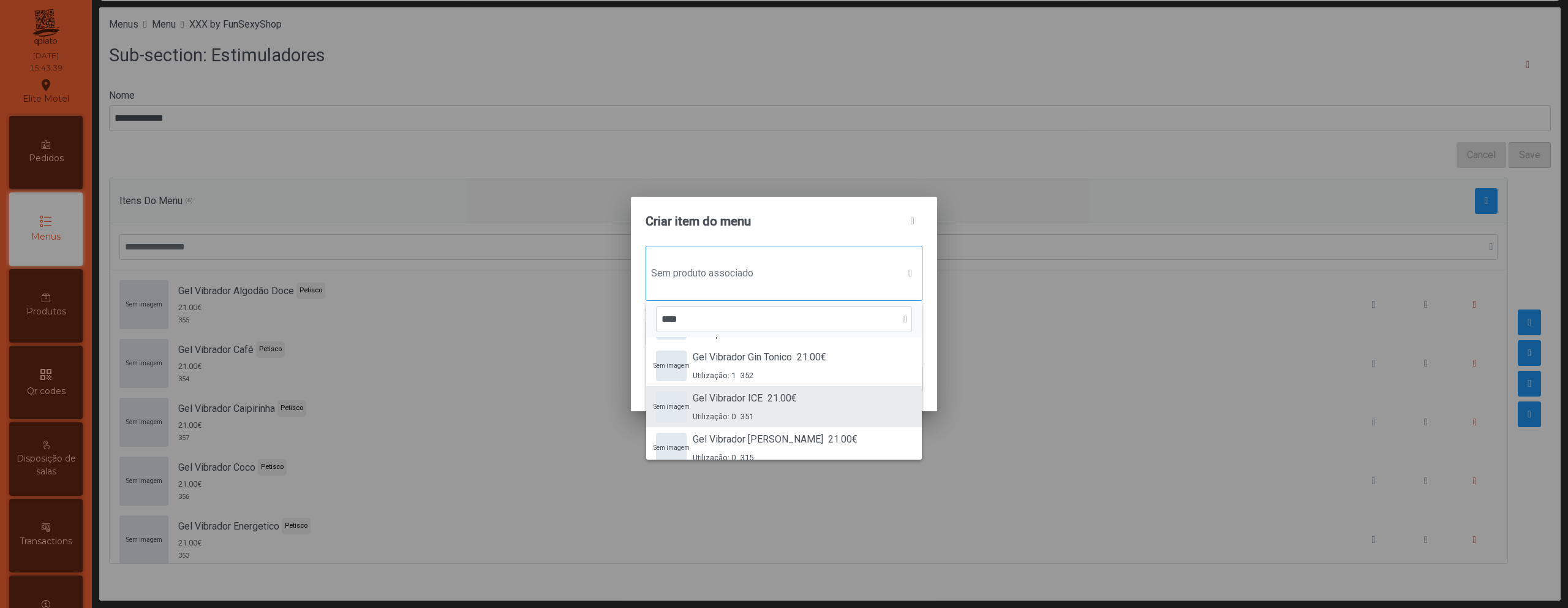
type input "****"
click at [796, 406] on div "Gel Vibrador ICE 21.00€ Utilização: 0 351" at bounding box center [745, 406] width 104 height 31
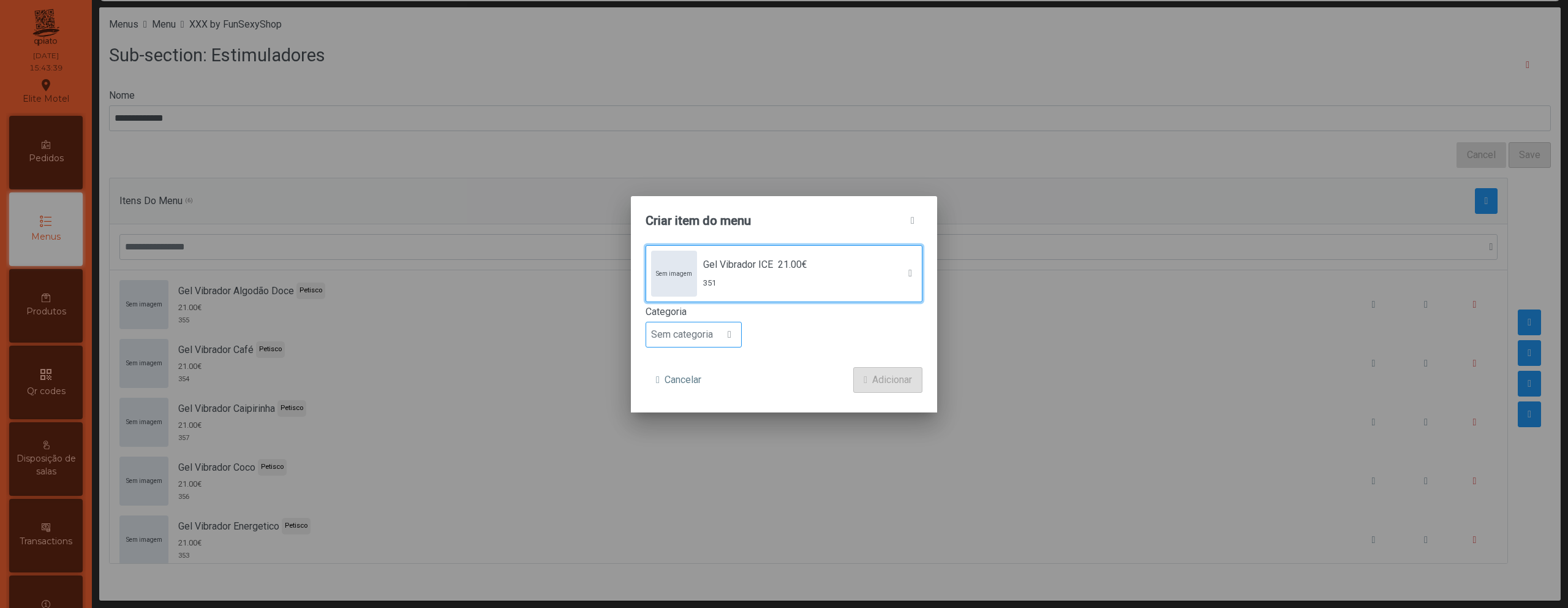
click at [705, 333] on span "Sem categoria" at bounding box center [682, 335] width 71 height 25
click at [699, 390] on li "Petisco" at bounding box center [694, 390] width 95 height 25
click at [879, 378] on span "Adicionar" at bounding box center [891, 379] width 40 height 15
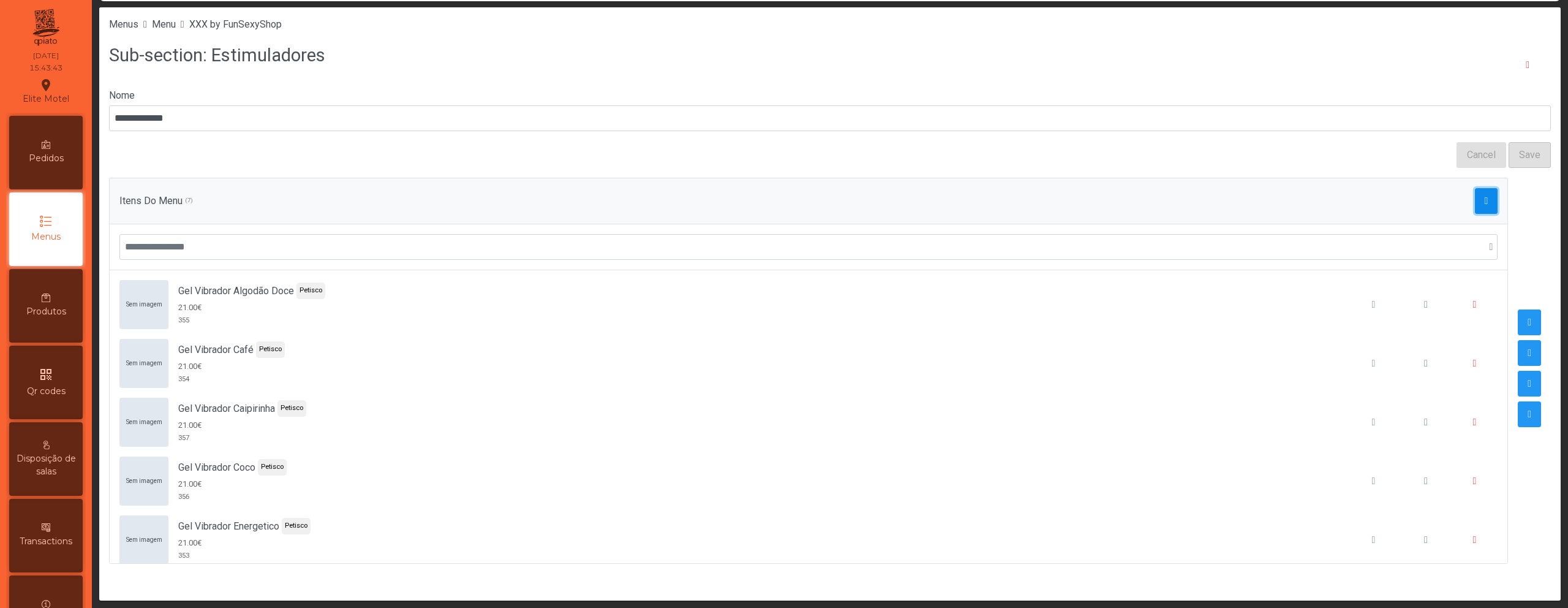
click at [1484, 204] on span "button" at bounding box center [1486, 201] width 4 height 10
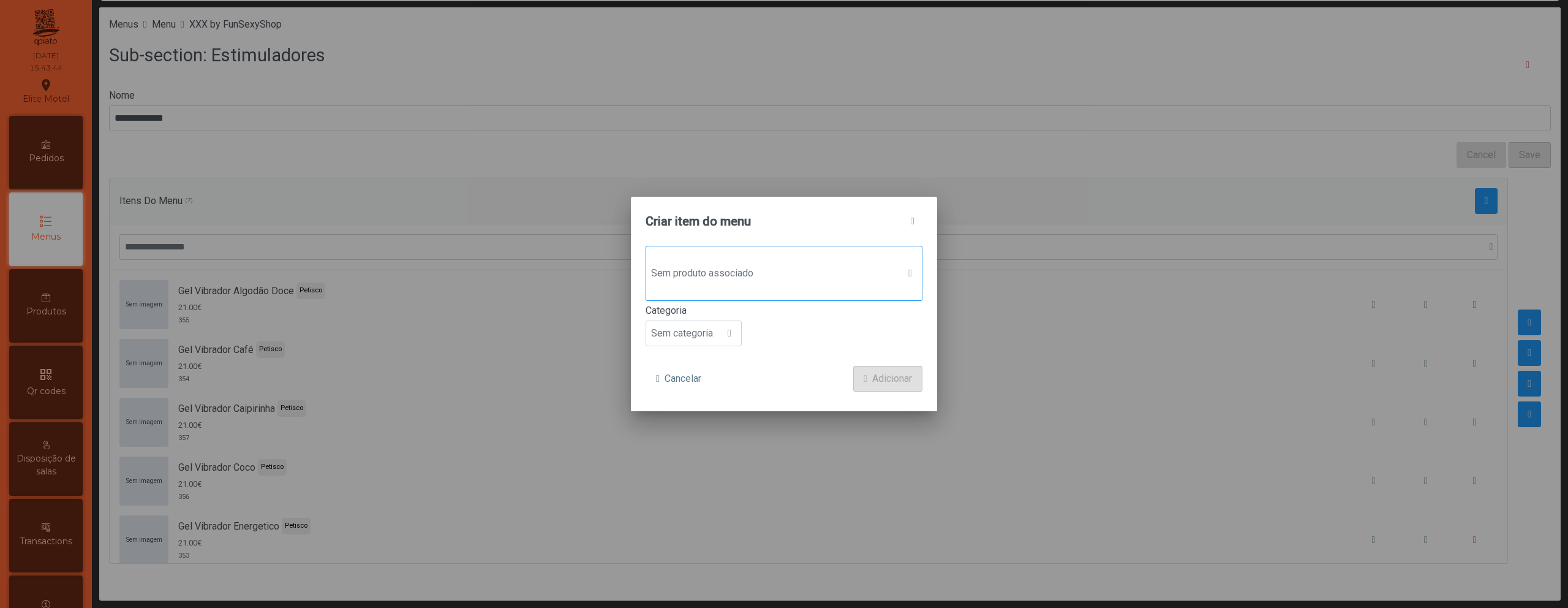
click at [787, 276] on span "Sem produto associado" at bounding box center [773, 274] width 253 height 25
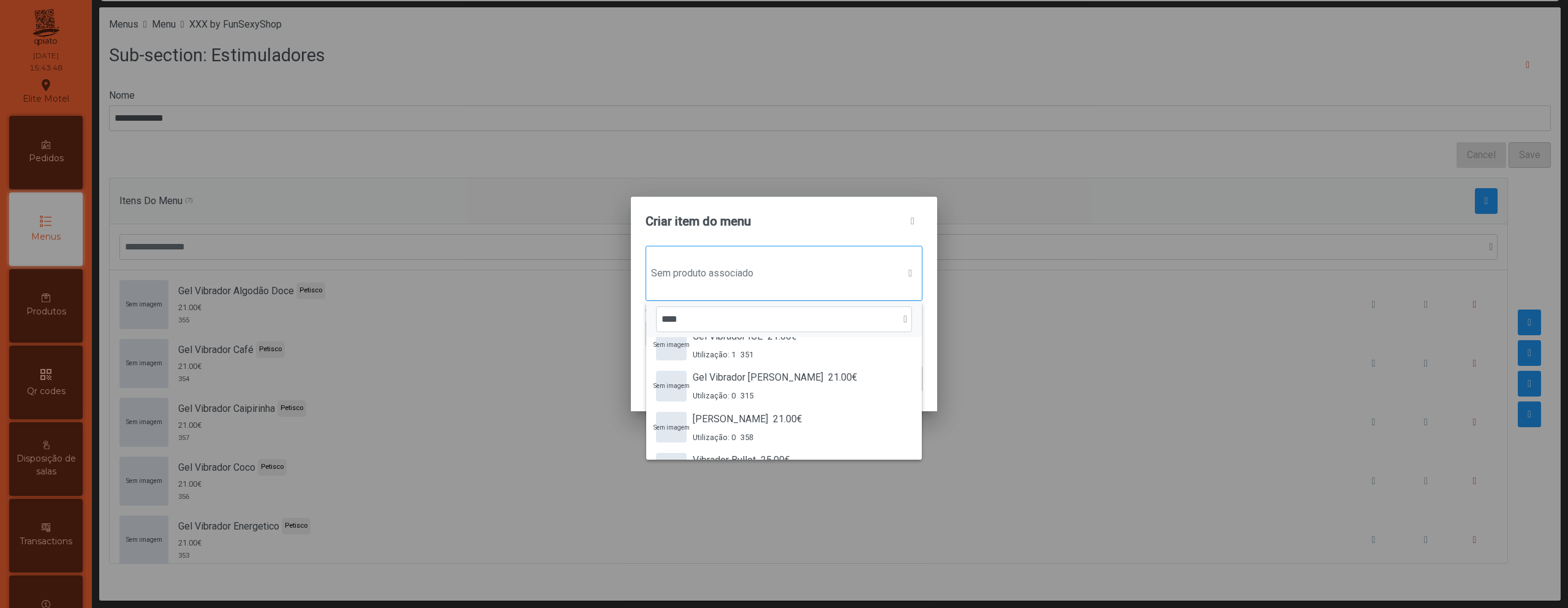
scroll to position [265, 0]
type input "****"
click at [801, 387] on div "Gel Vibrador Mel 21.00€ Utilização: 0 315" at bounding box center [775, 385] width 165 height 31
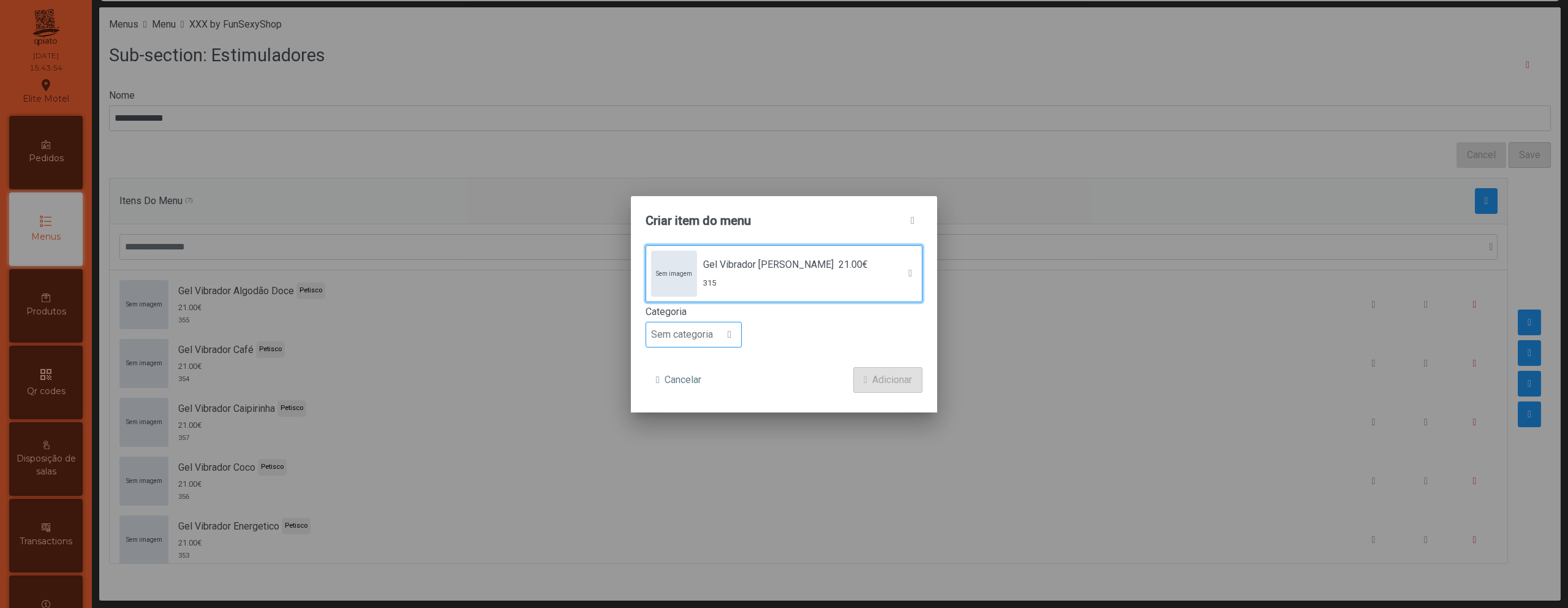
click at [705, 327] on span "Sem categoria" at bounding box center [682, 335] width 71 height 25
click at [692, 380] on li "Petisco" at bounding box center [694, 390] width 95 height 25
click at [880, 380] on span "Adicionar" at bounding box center [891, 379] width 40 height 15
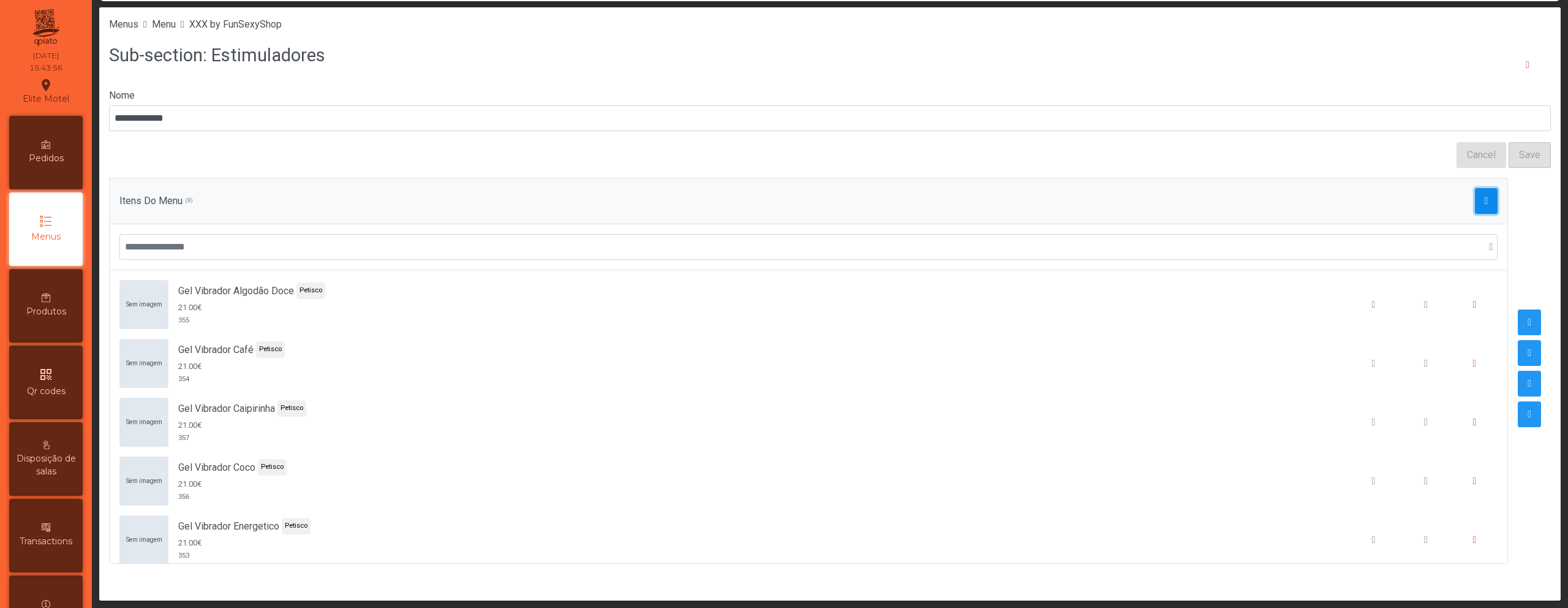
click at [1475, 209] on button "button" at bounding box center [1487, 201] width 23 height 26
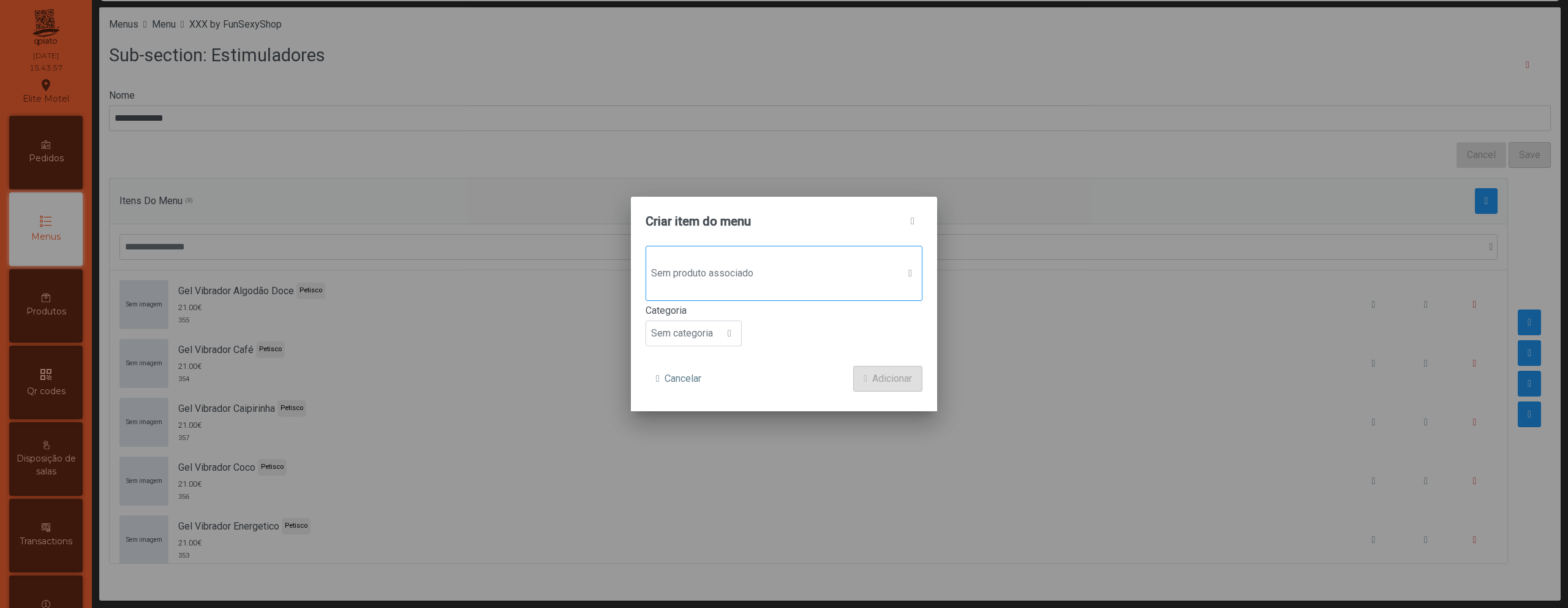
click at [701, 265] on span "Sem produto associado" at bounding box center [773, 274] width 253 height 25
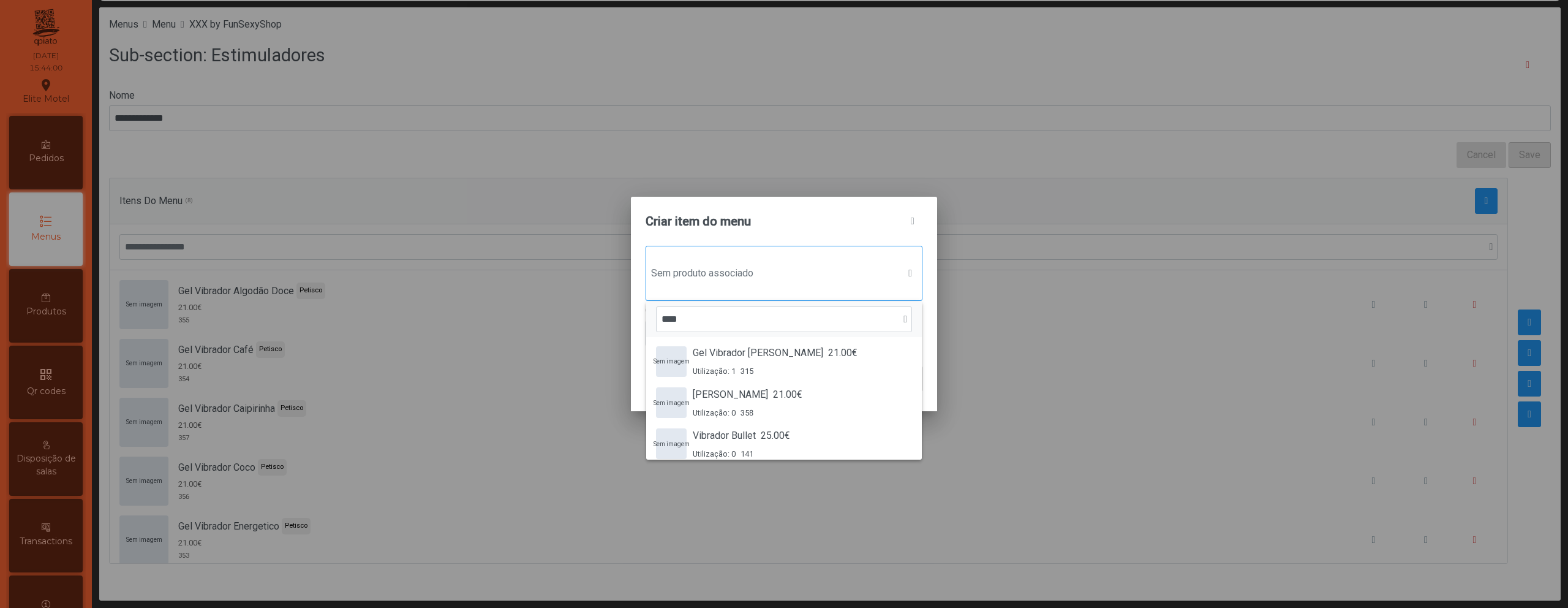
scroll to position [299, 0]
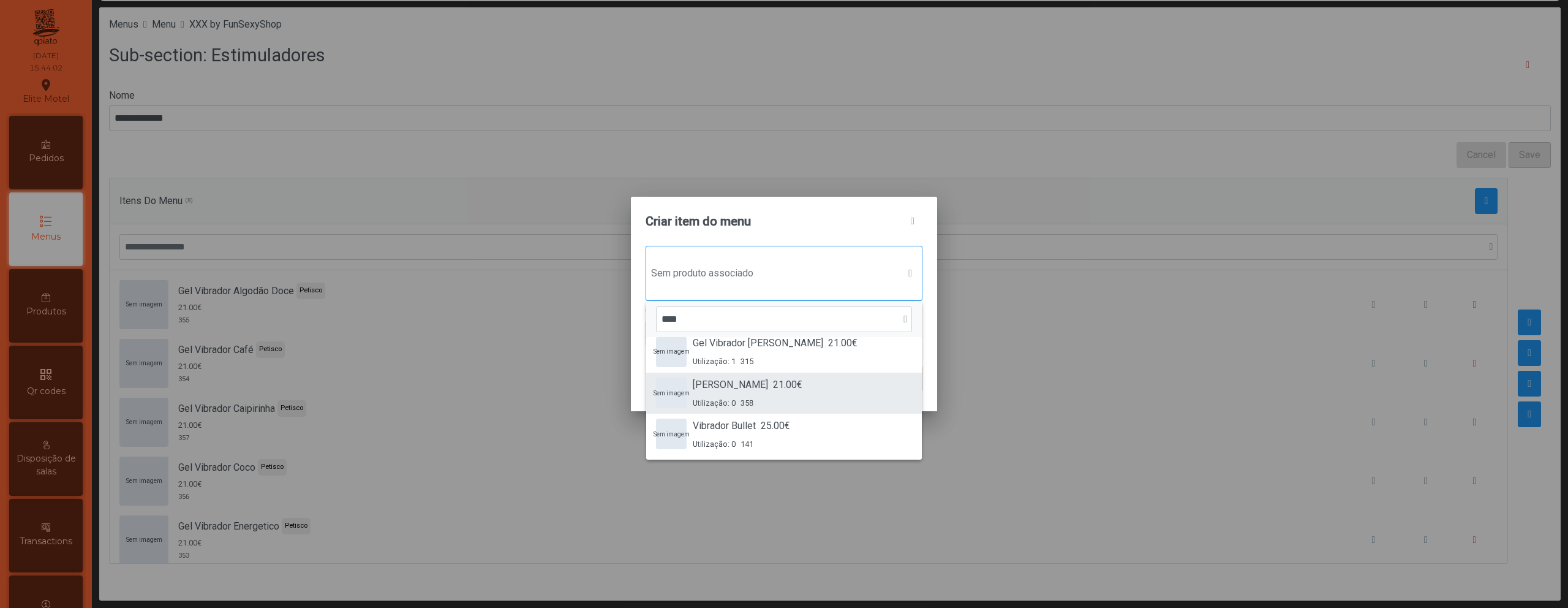
type input "****"
click at [768, 387] on span "Gel Vibrador Morango" at bounding box center [730, 385] width 75 height 15
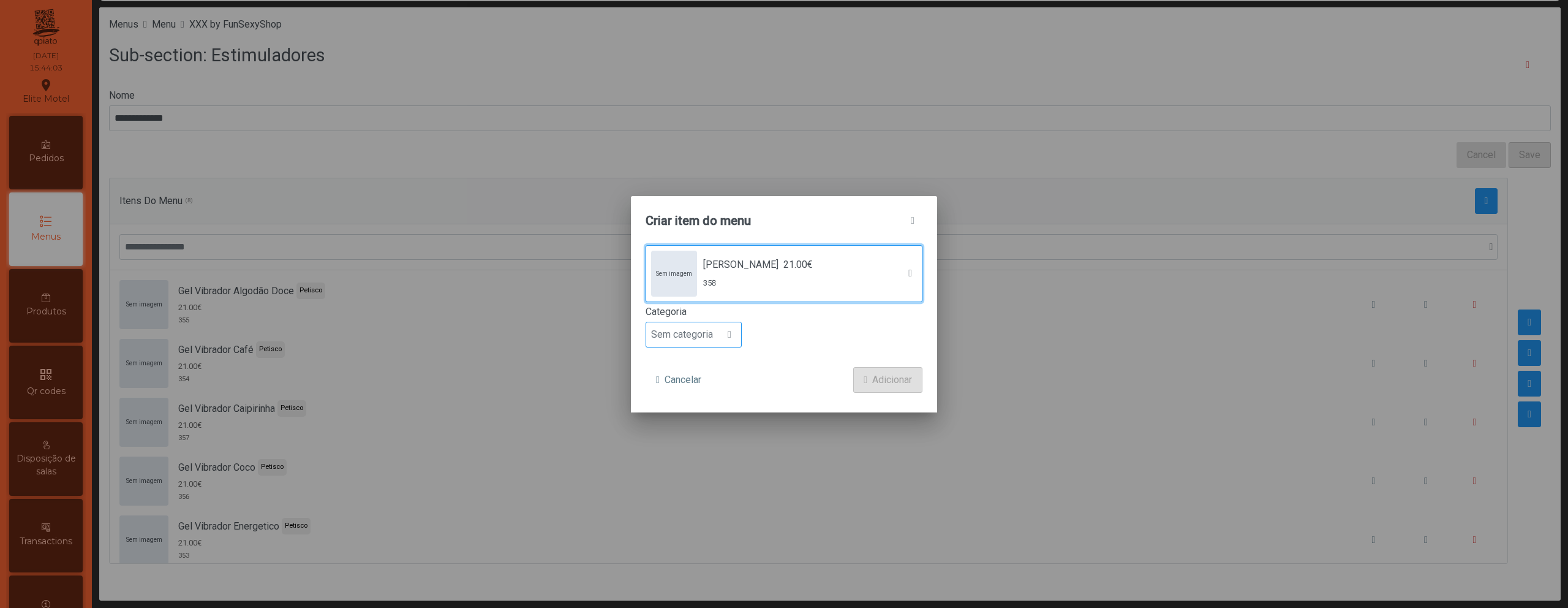
click at [708, 334] on span "Sem categoria" at bounding box center [682, 335] width 71 height 25
click at [698, 394] on li "Petisco" at bounding box center [694, 390] width 95 height 25
click at [877, 378] on span "Adicionar" at bounding box center [891, 379] width 40 height 15
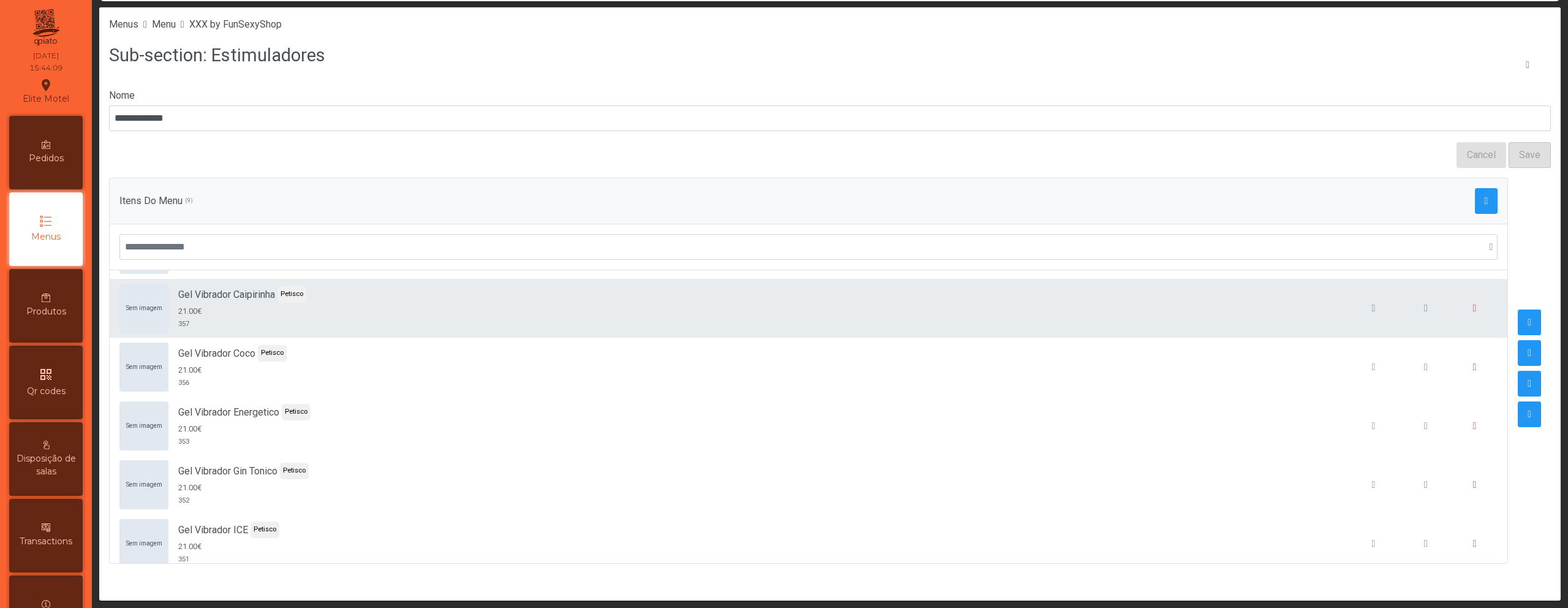
scroll to position [247, 0]
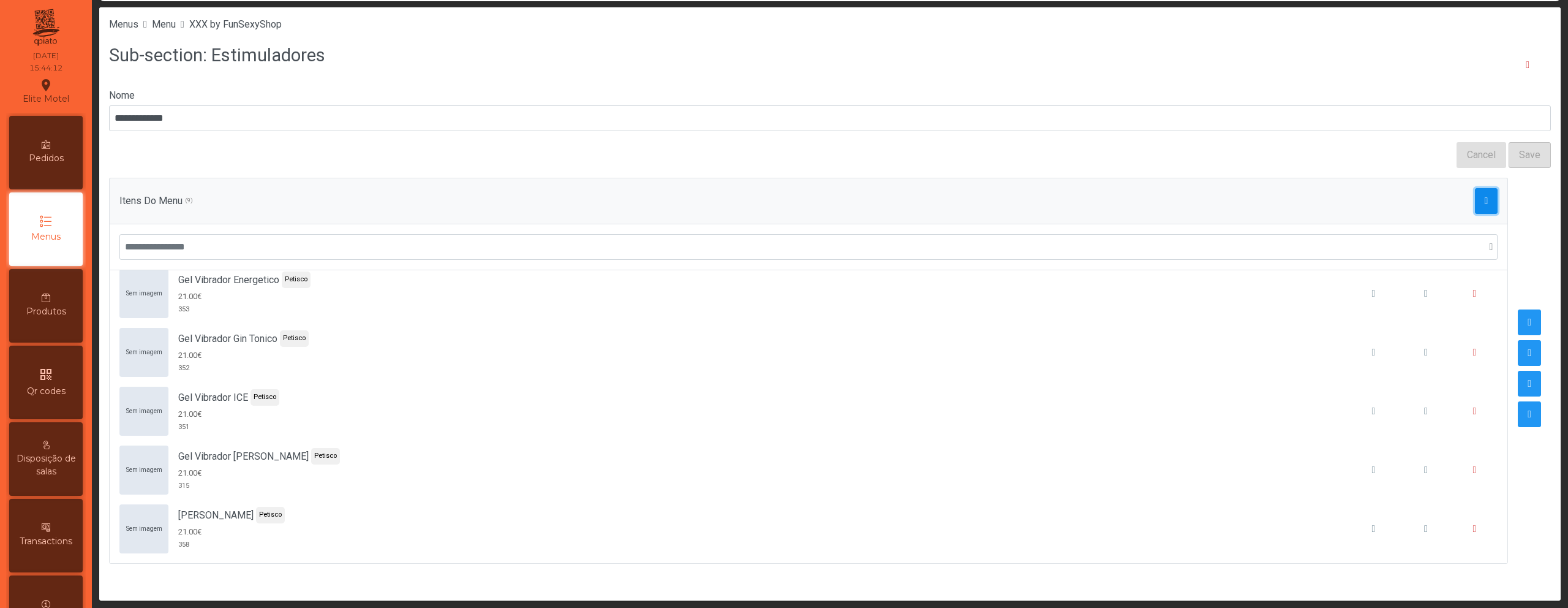
click at [1481, 192] on button "button" at bounding box center [1487, 201] width 23 height 26
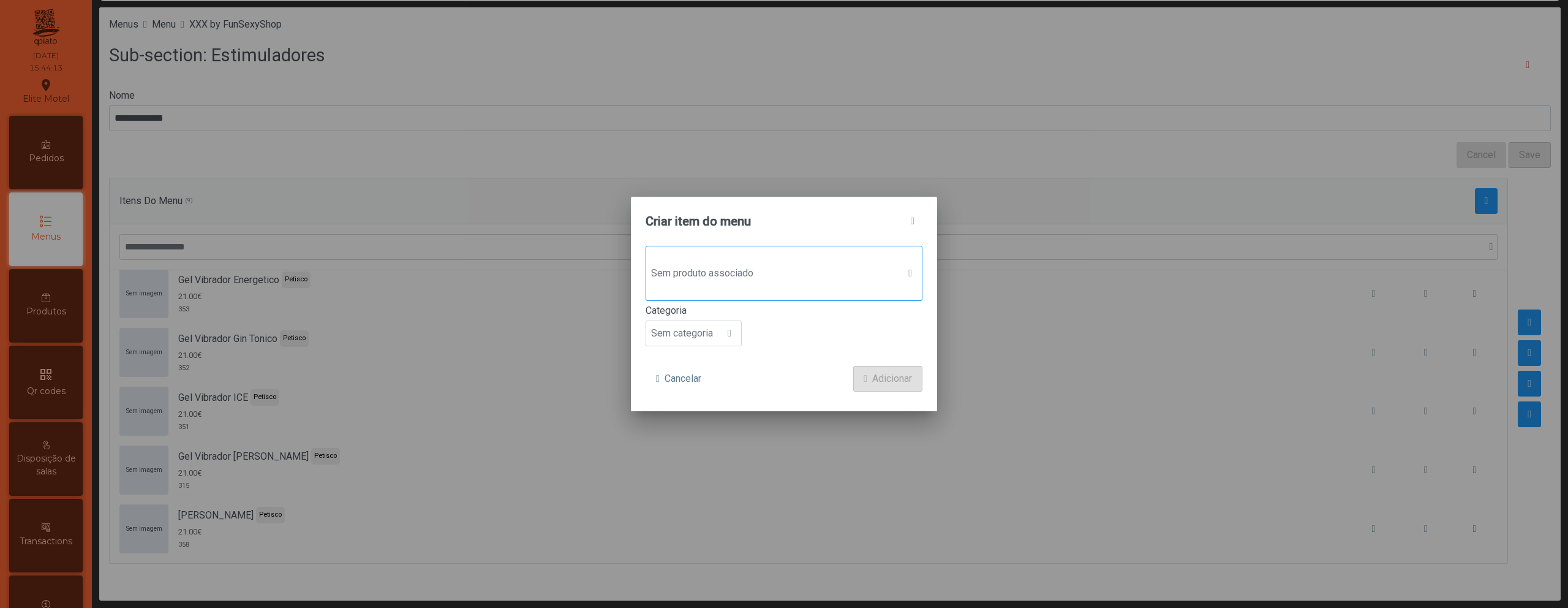
click at [777, 286] on div "Sem produto associado" at bounding box center [784, 273] width 277 height 55
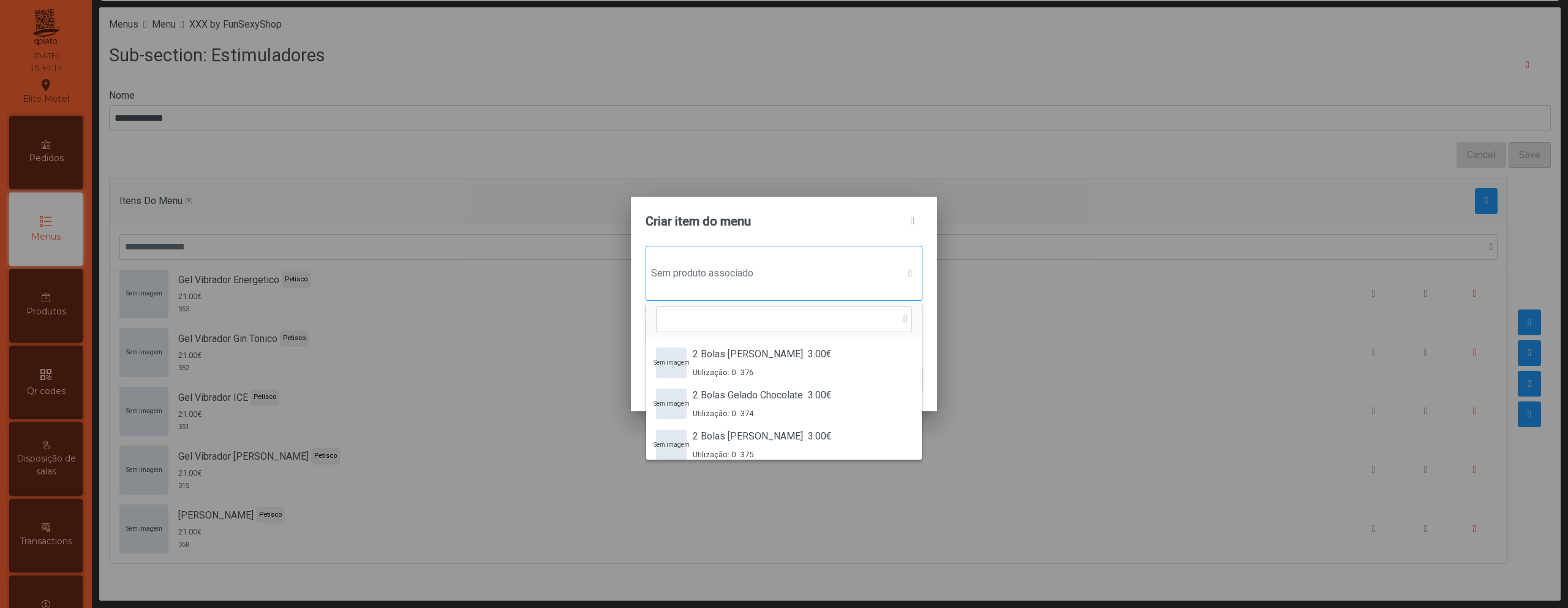
scroll to position [9, 60]
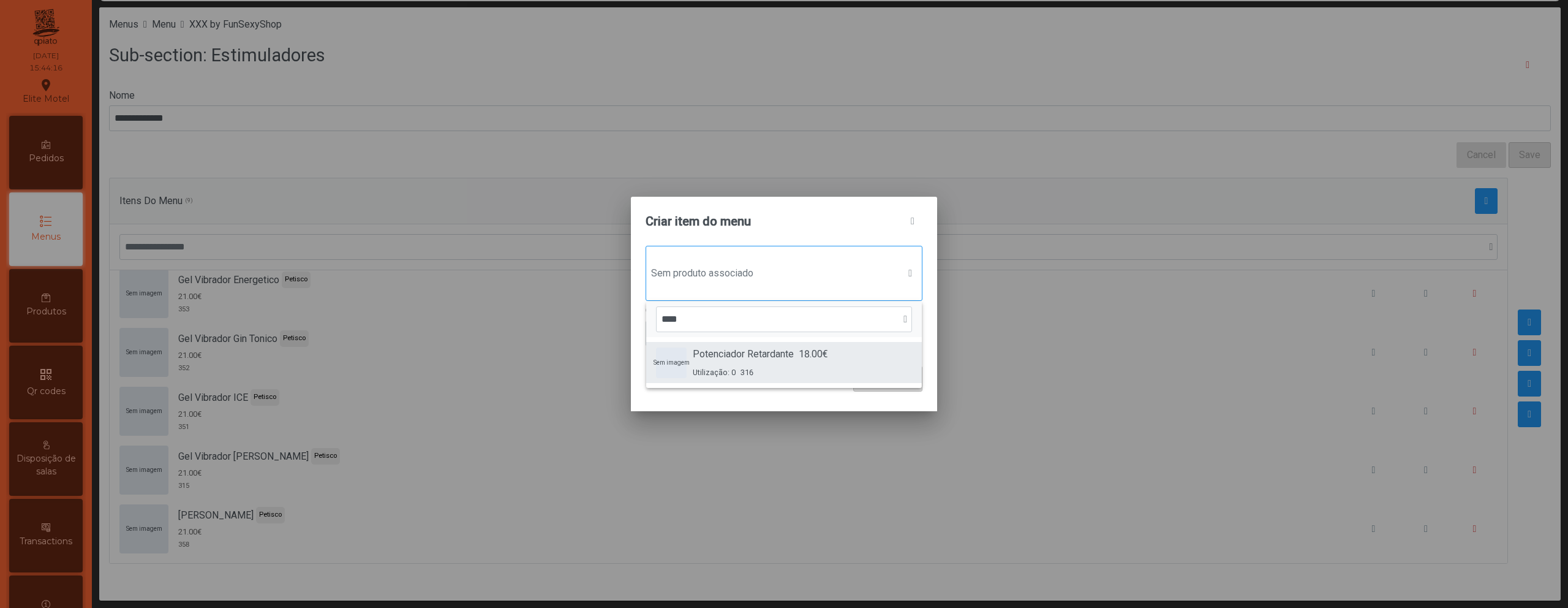
type input "****"
click at [732, 372] on span "Utilização: 0" at bounding box center [714, 372] width 43 height 12
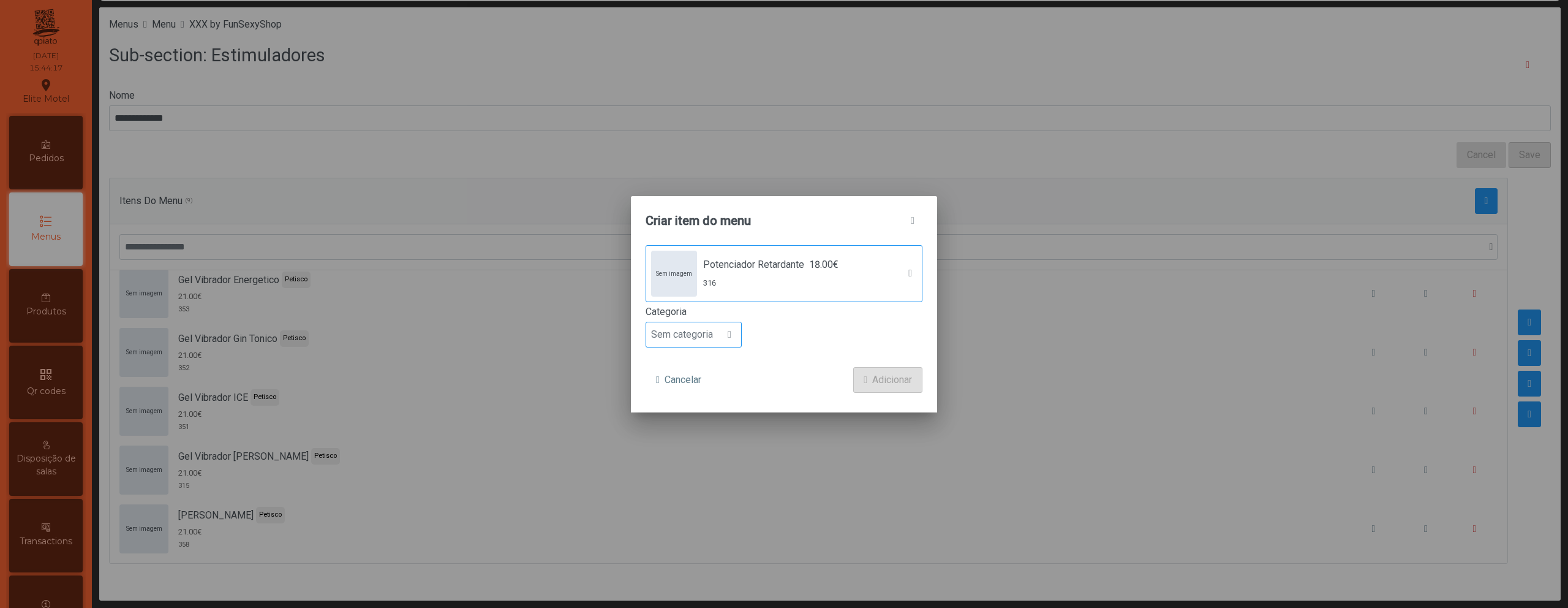
click at [715, 337] on span "Sem categoria" at bounding box center [682, 335] width 71 height 25
click at [703, 384] on li "Petisco" at bounding box center [694, 390] width 95 height 25
click at [879, 381] on span "Adicionar" at bounding box center [891, 379] width 40 height 15
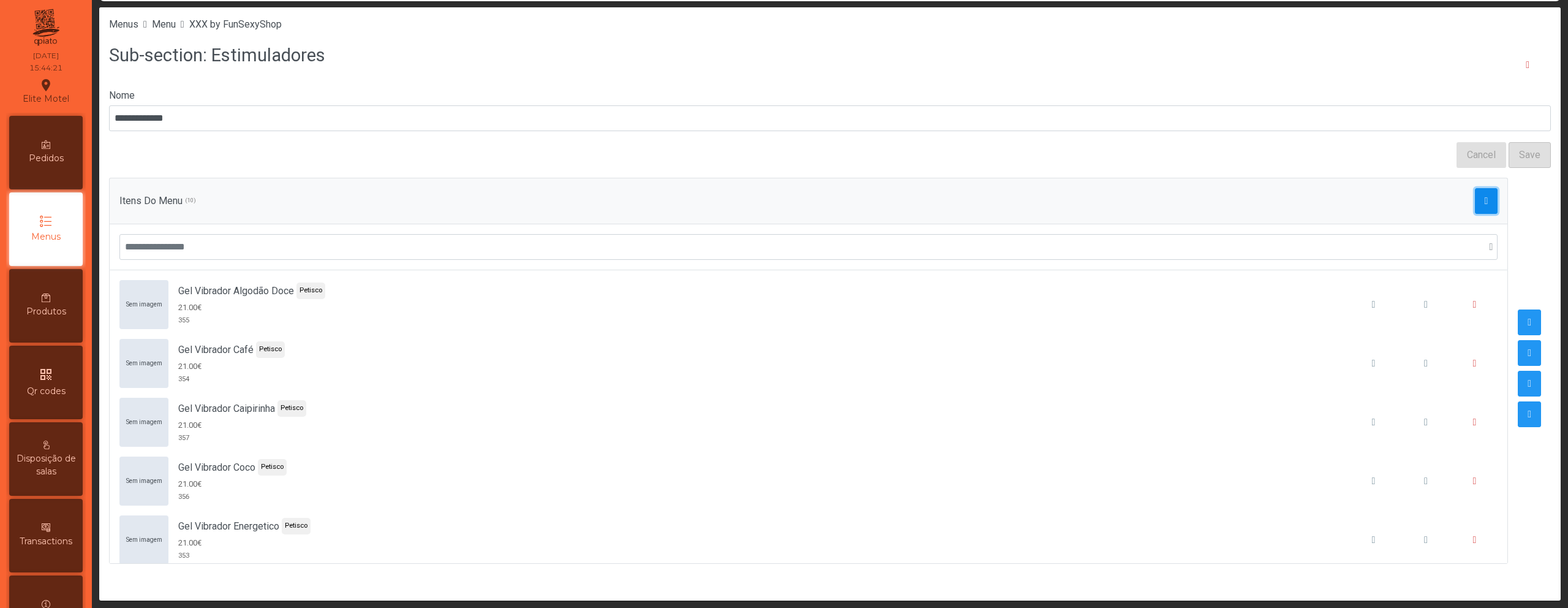
click at [1484, 204] on span "button" at bounding box center [1486, 201] width 4 height 10
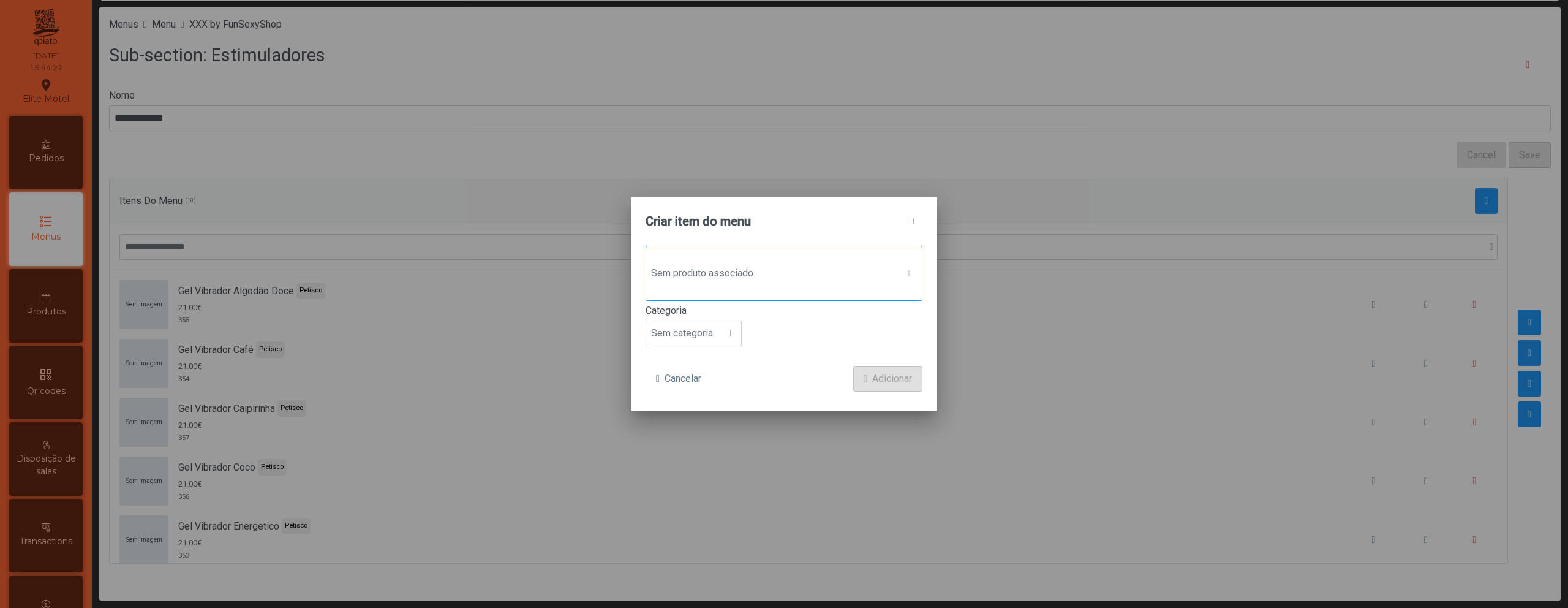
click at [763, 286] on div "Sem produto associado" at bounding box center [784, 273] width 277 height 55
type input "*****"
click at [763, 351] on span "18.00€" at bounding box center [760, 354] width 29 height 15
click at [700, 327] on span "Sem categoria" at bounding box center [682, 335] width 71 height 25
click at [692, 390] on li "Petisco" at bounding box center [694, 390] width 95 height 25
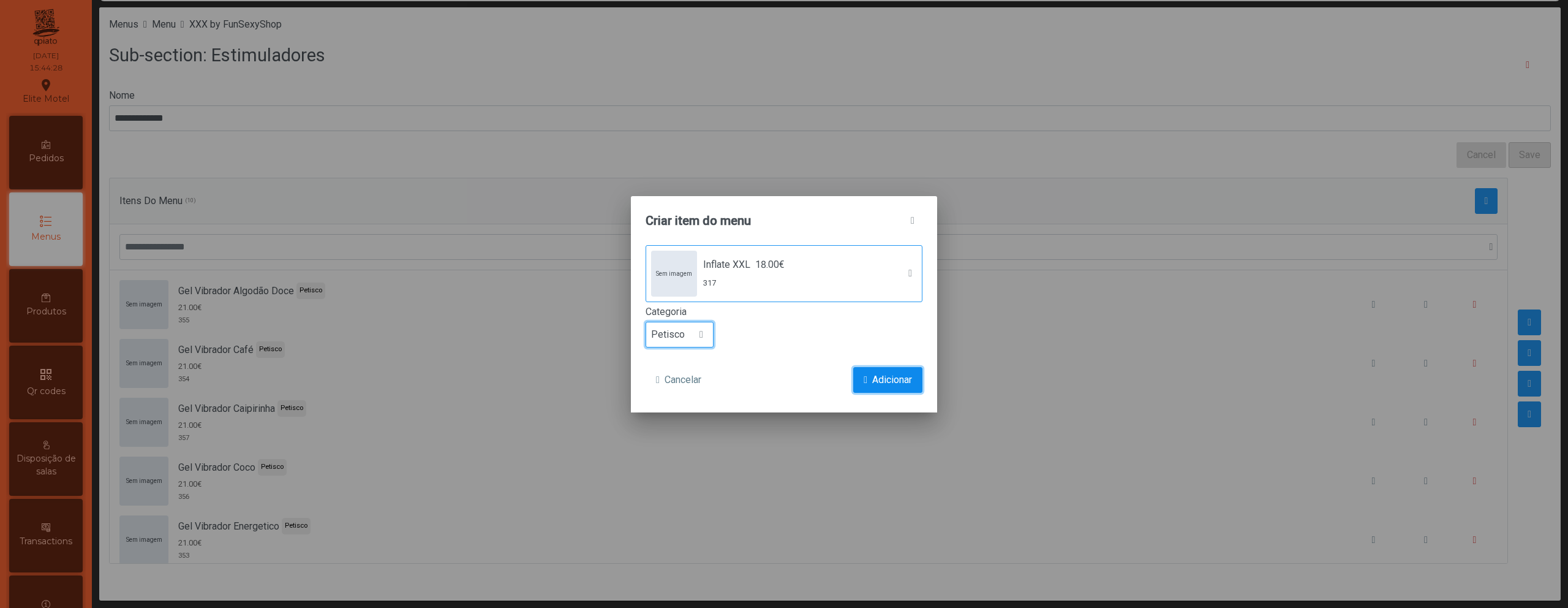
click at [866, 378] on button "Adicionar" at bounding box center [887, 379] width 69 height 26
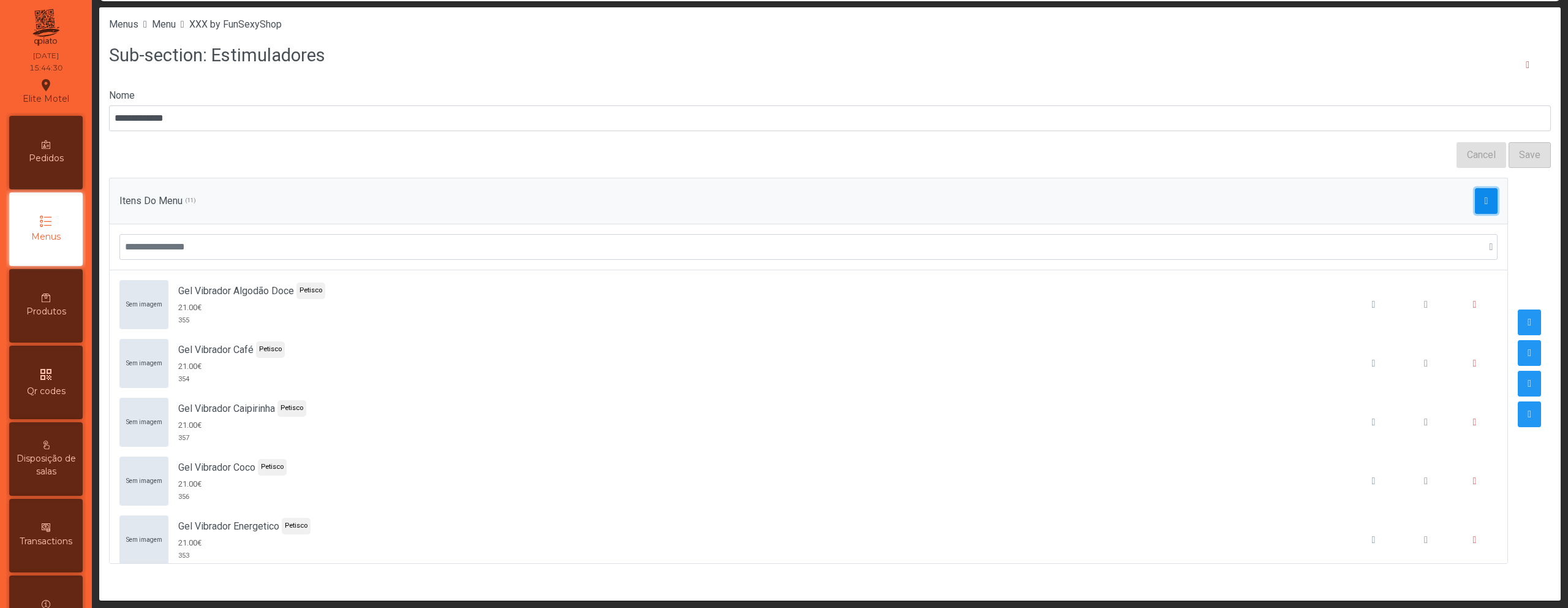
click at [1475, 207] on button "button" at bounding box center [1487, 201] width 23 height 26
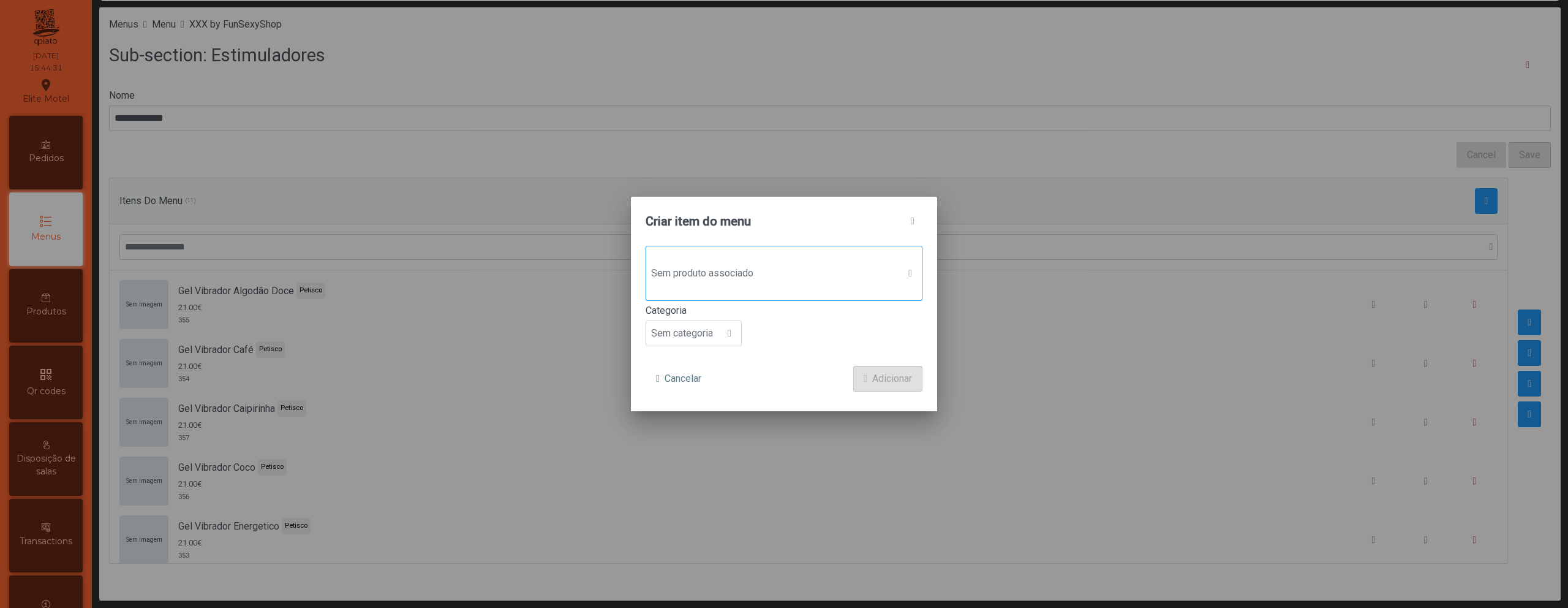
click at [751, 270] on span "Sem produto associado" at bounding box center [773, 274] width 253 height 25
type input "****"
click at [726, 355] on span "Tightening Gel" at bounding box center [723, 354] width 61 height 15
click at [702, 340] on span "Sem categoria" at bounding box center [682, 335] width 71 height 25
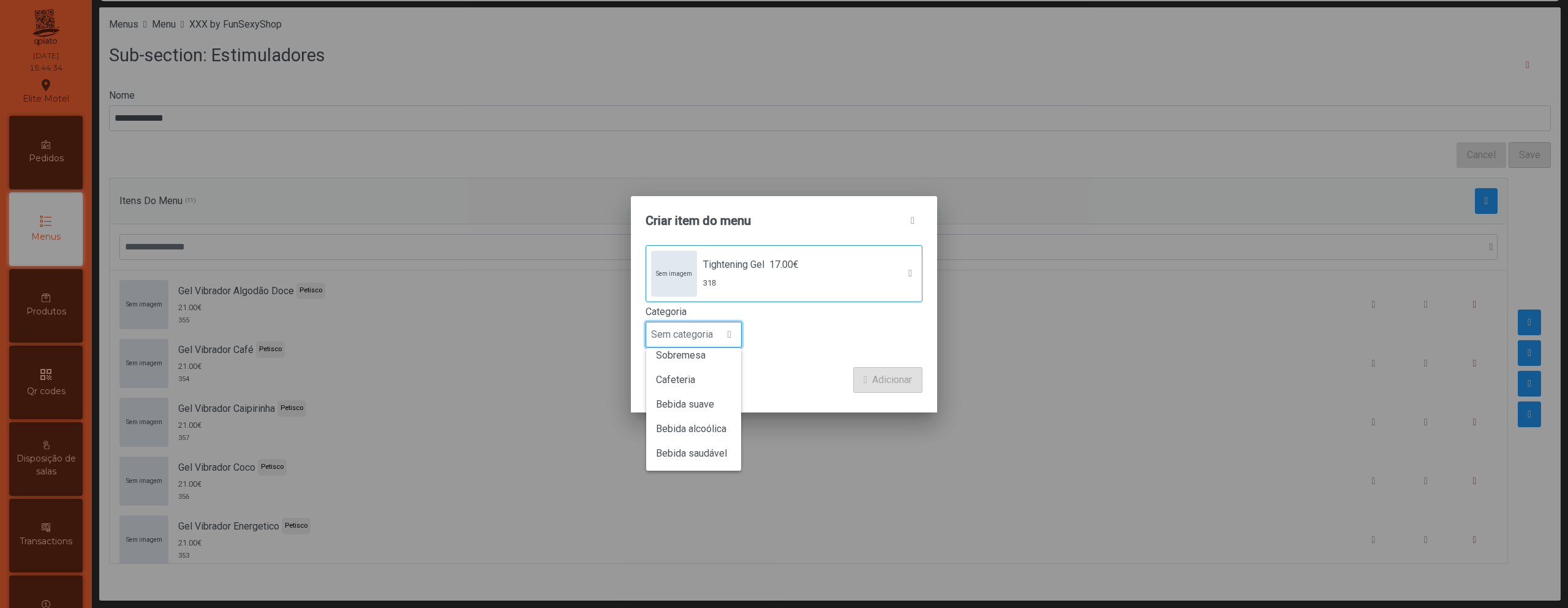
scroll to position [0, 0]
click at [691, 394] on li "Petisco" at bounding box center [694, 390] width 95 height 25
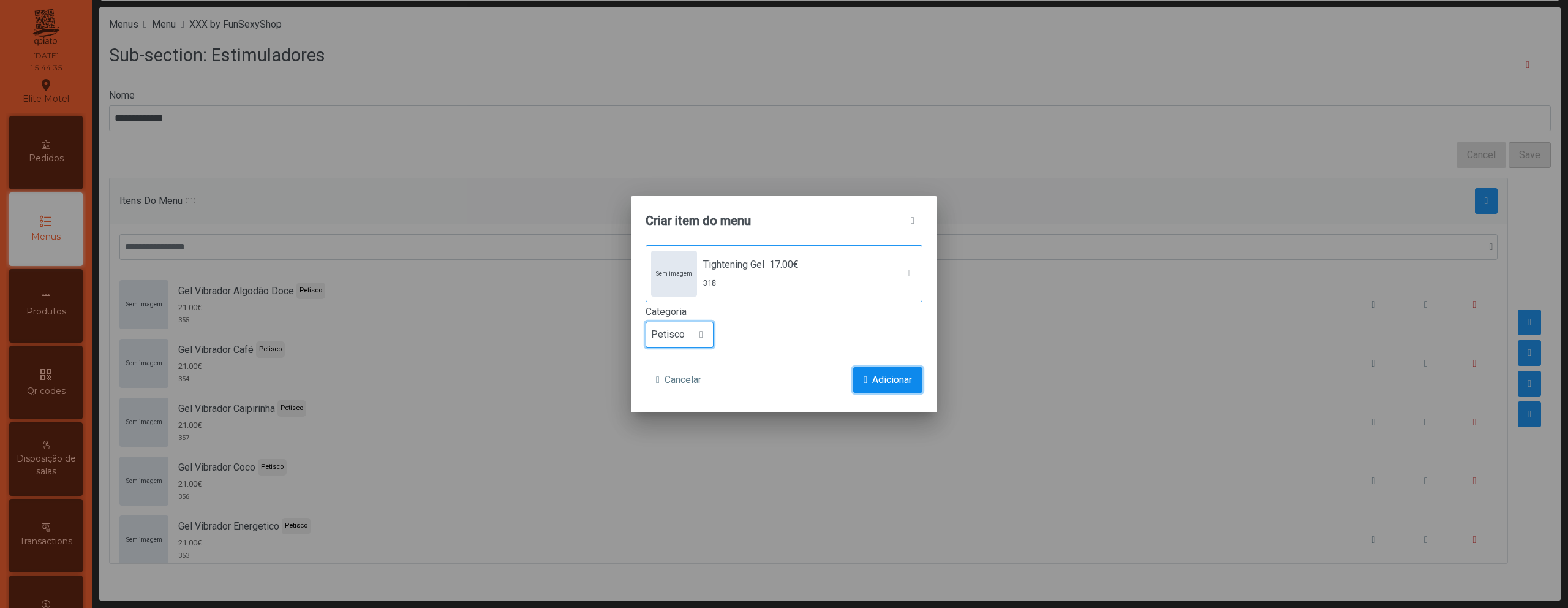
click at [886, 380] on span "Adicionar" at bounding box center [891, 379] width 40 height 15
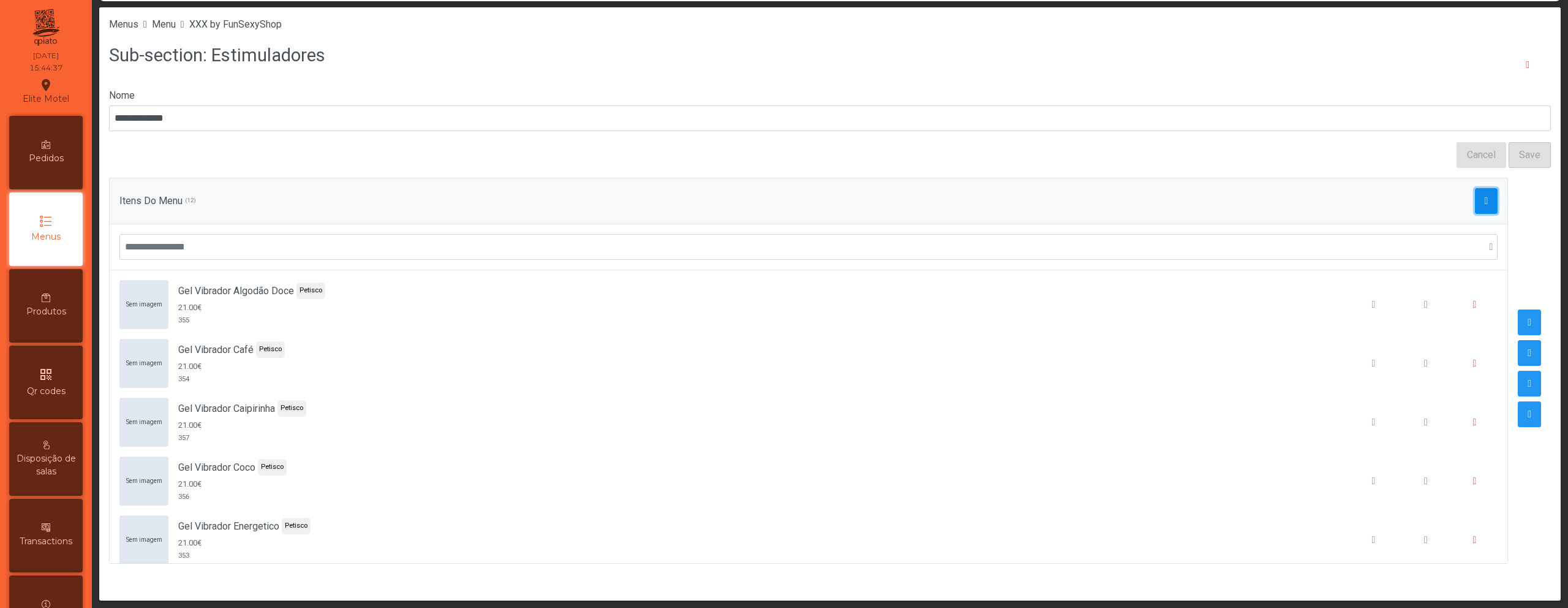
click at [1475, 200] on button "button" at bounding box center [1487, 201] width 23 height 26
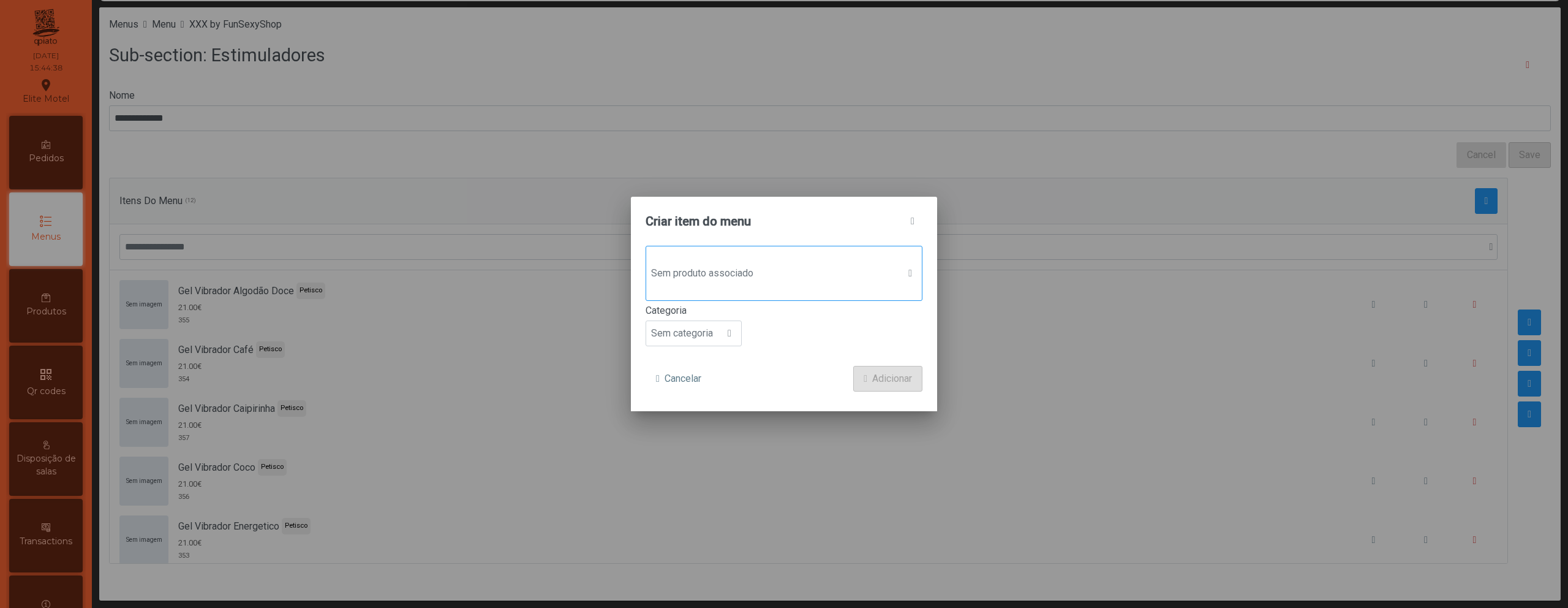
click at [775, 270] on span "Sem produto associado" at bounding box center [773, 274] width 253 height 25
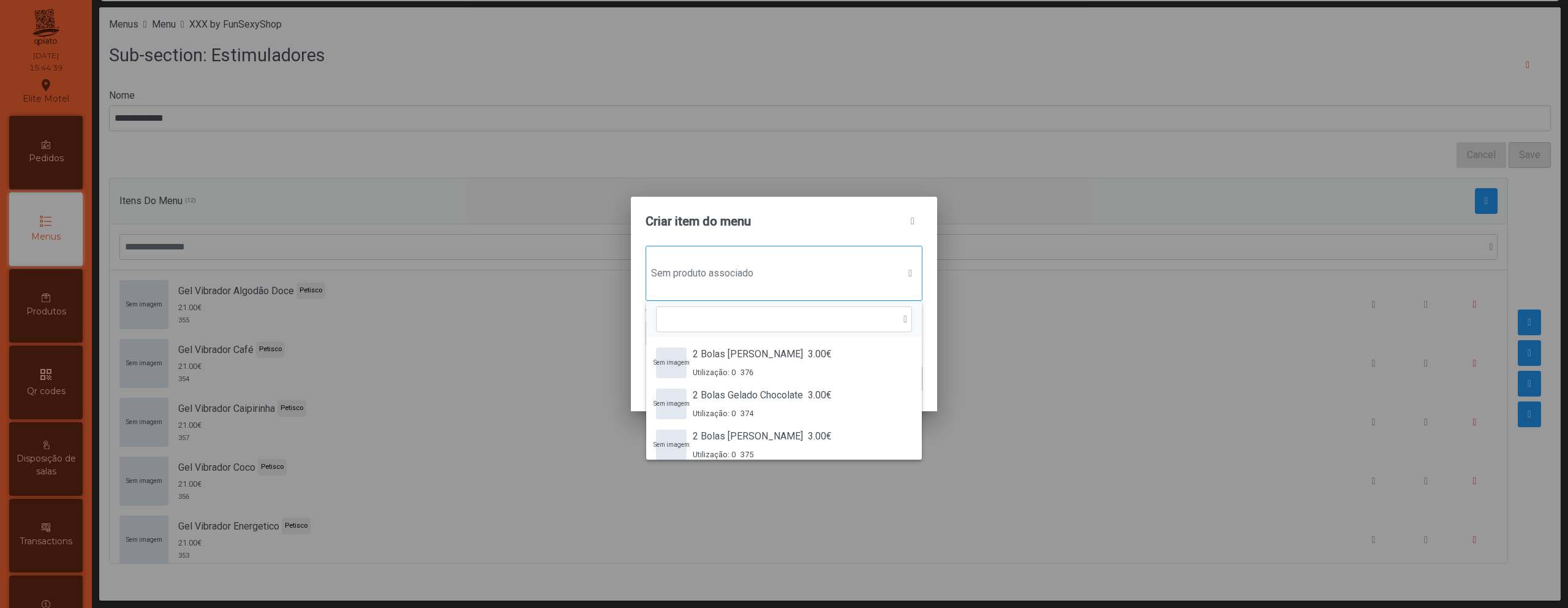
scroll to position [9, 60]
type input "*"
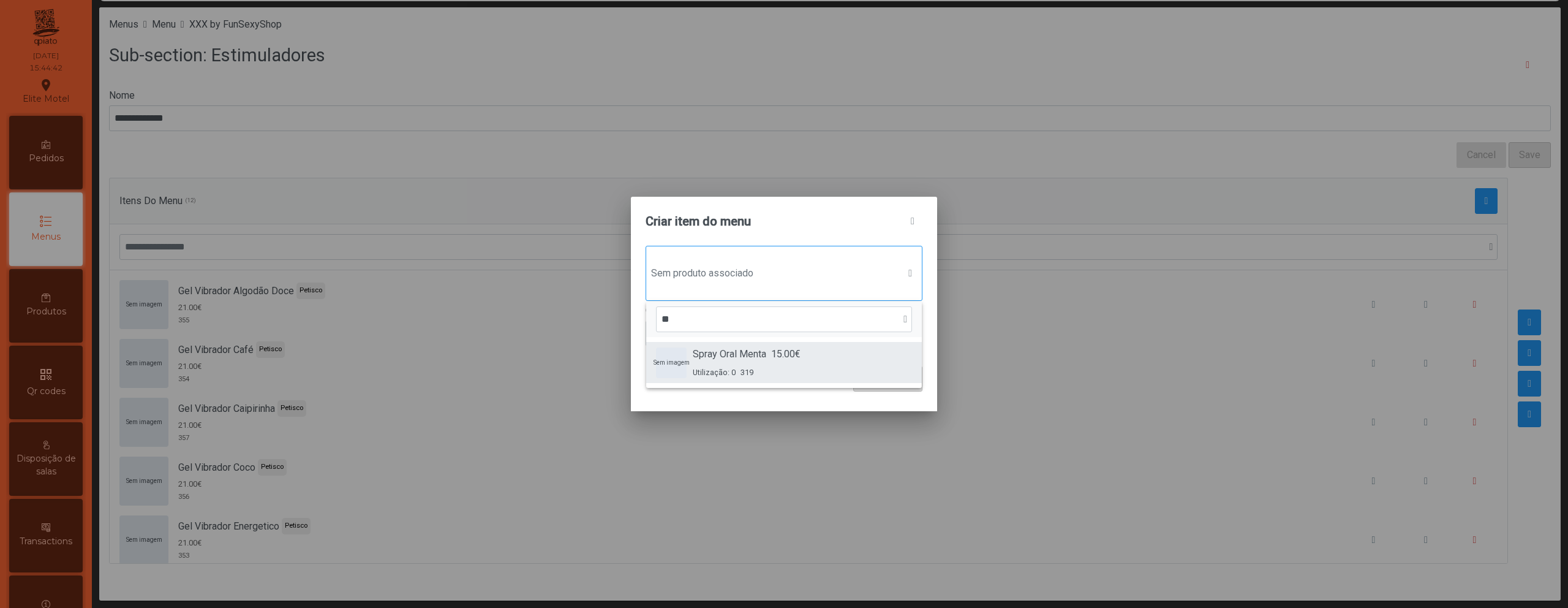
type input "**"
click at [712, 364] on div "Spray Oral Menta 15.00€ Utilização: 0 319" at bounding box center [746, 362] width 108 height 31
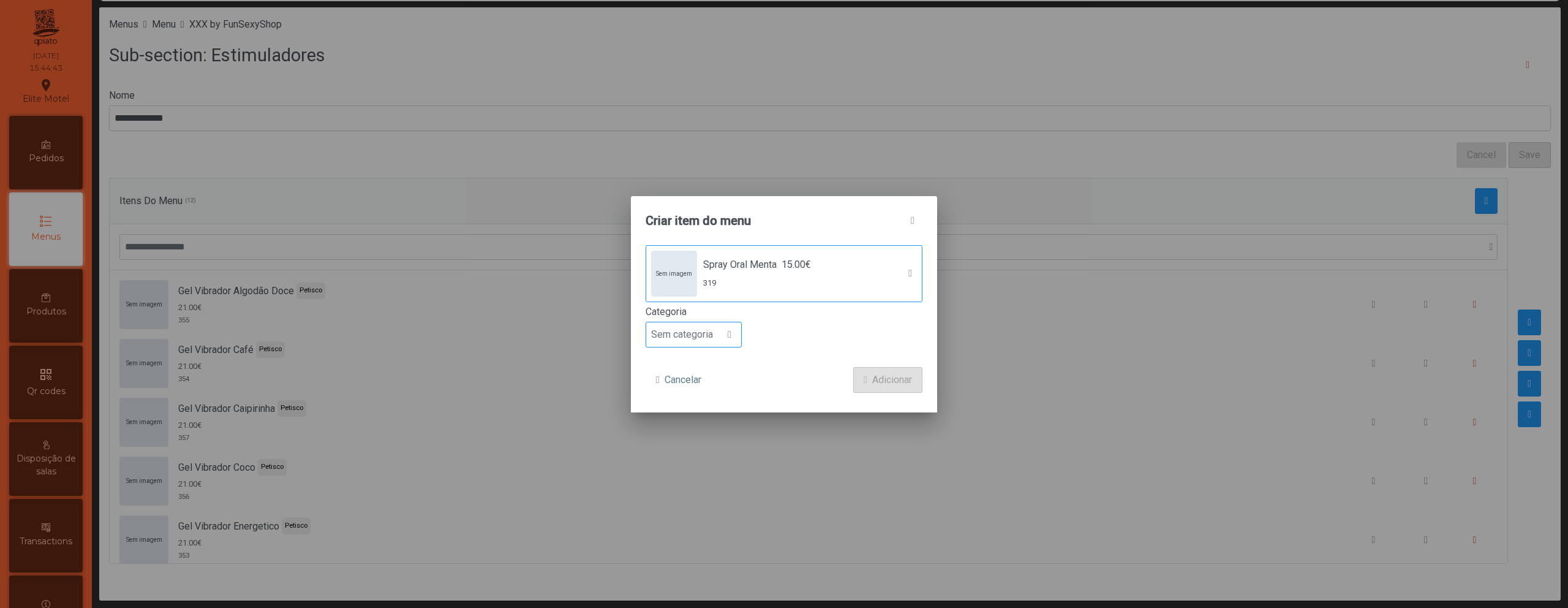
click at [707, 333] on span "Sem categoria" at bounding box center [682, 335] width 71 height 25
click at [701, 396] on li "Petisco" at bounding box center [694, 390] width 95 height 25
click at [900, 385] on span "Adicionar" at bounding box center [891, 379] width 40 height 15
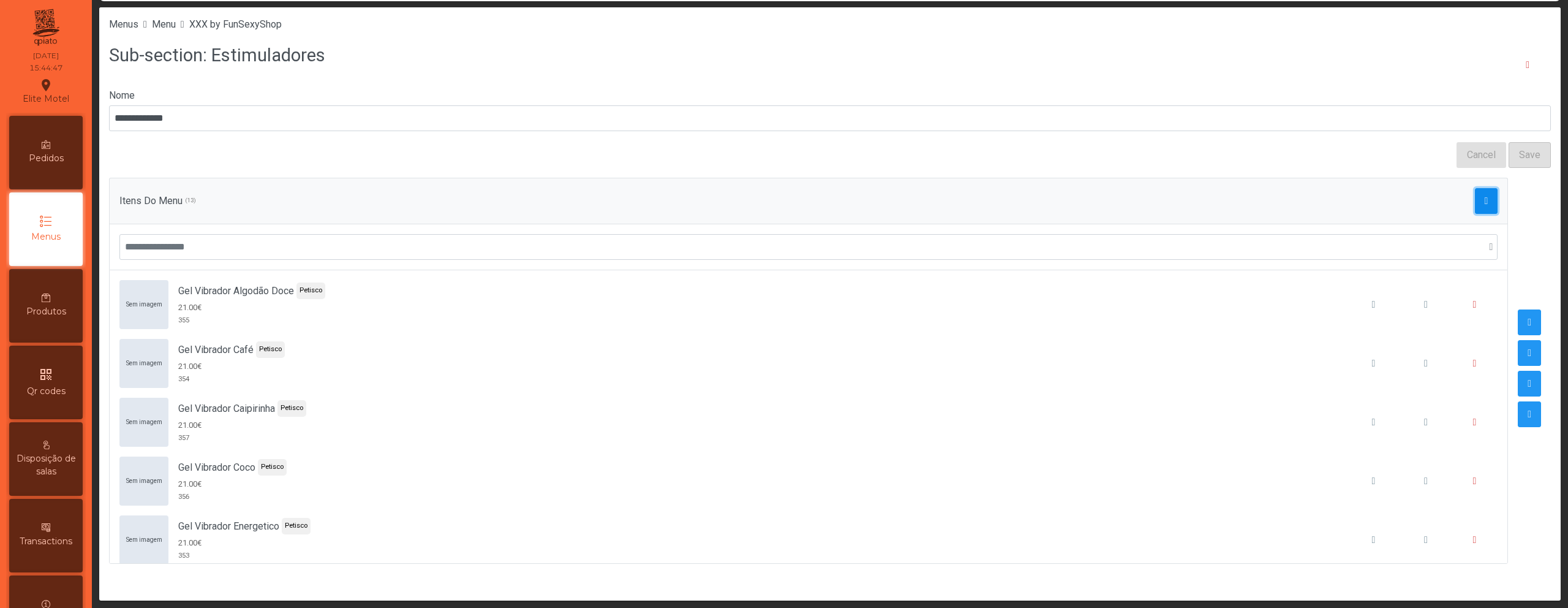
click at [1484, 206] on span "button" at bounding box center [1486, 201] width 4 height 10
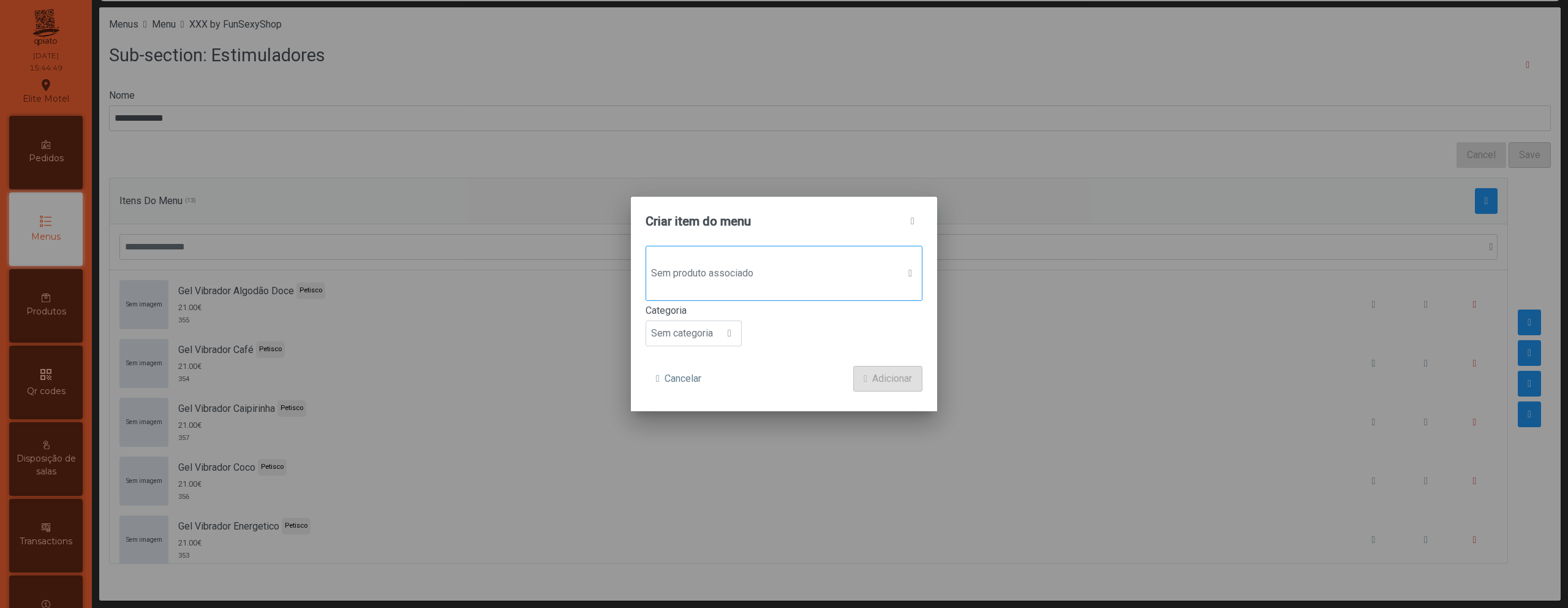
click at [723, 275] on span "Sem produto associado" at bounding box center [773, 274] width 253 height 25
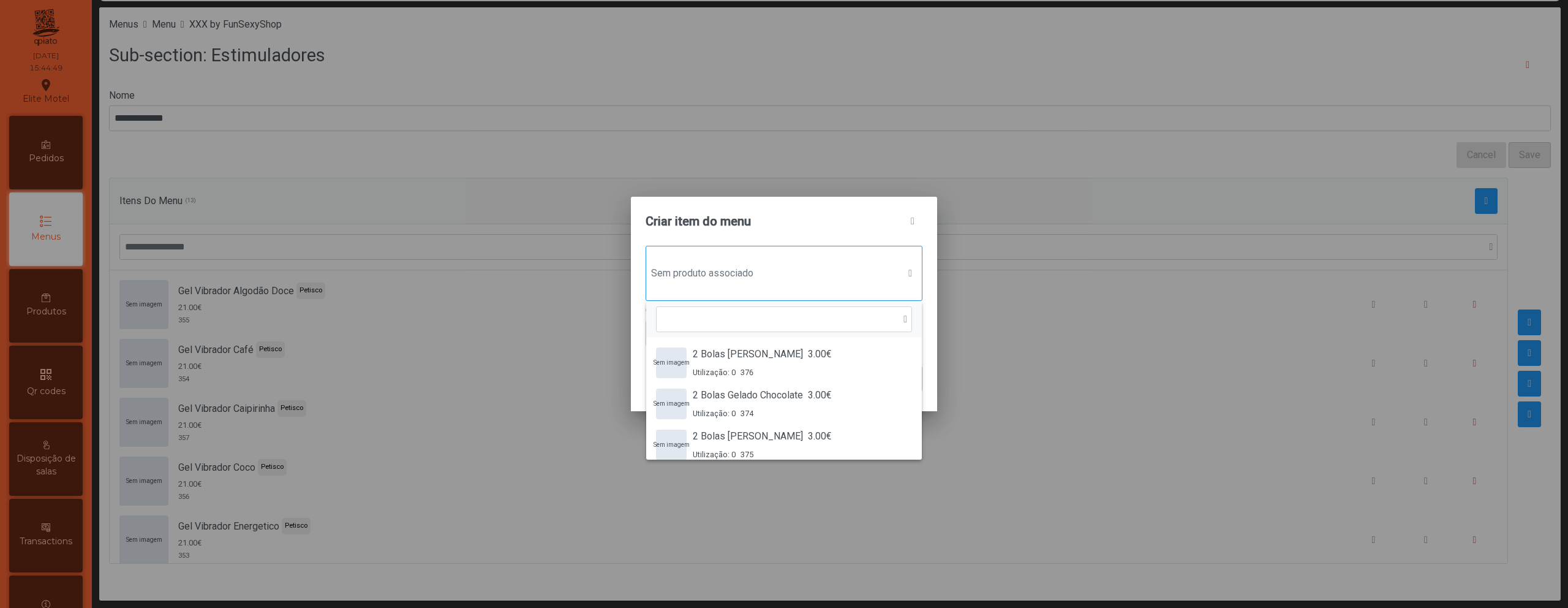
scroll to position [9, 60]
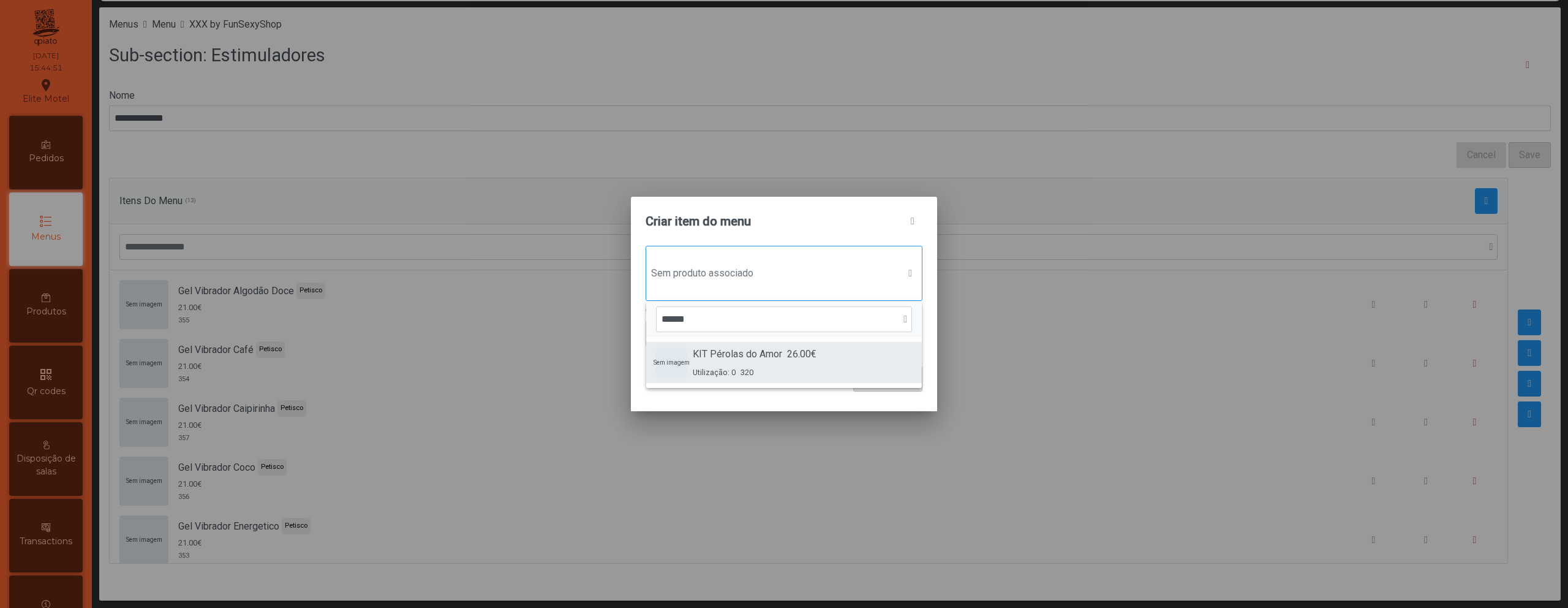
type input "******"
click at [705, 354] on span "KIT Pérolas do Amor" at bounding box center [737, 354] width 89 height 15
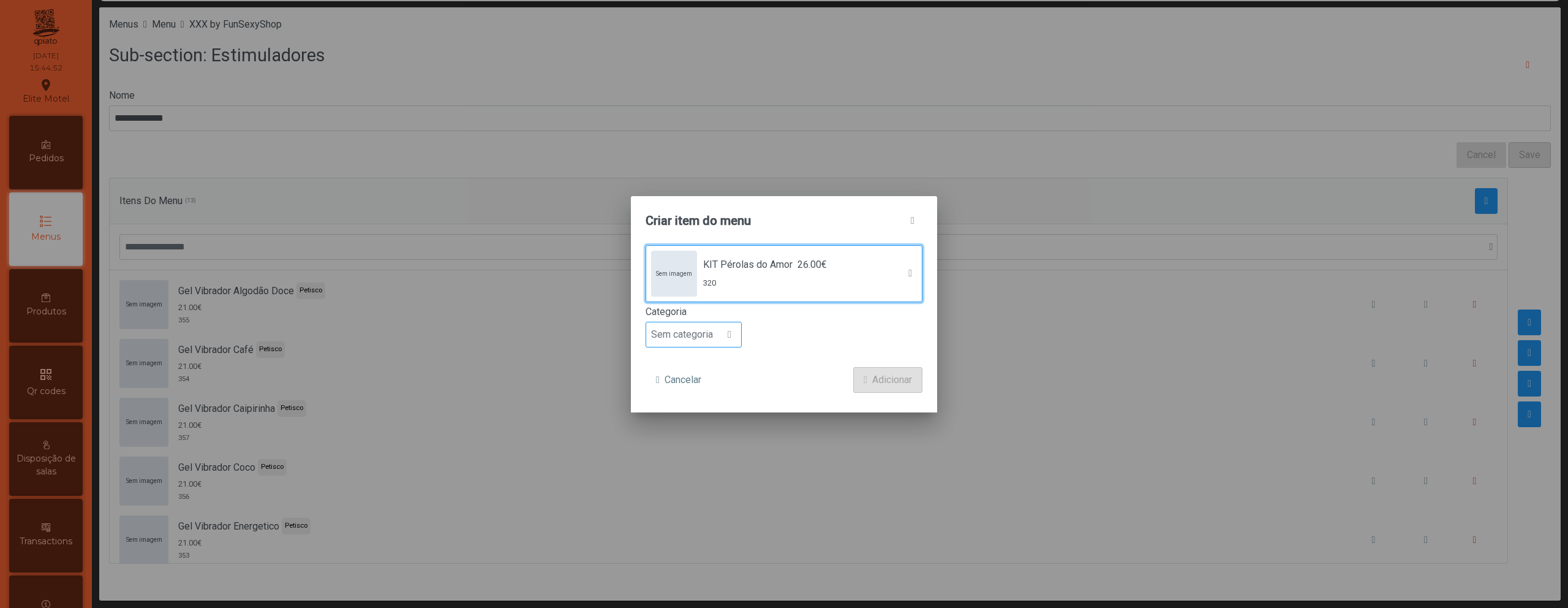
click at [696, 331] on span "Sem categoria" at bounding box center [682, 335] width 71 height 25
click at [699, 378] on li "Petisco" at bounding box center [694, 387] width 95 height 25
click at [891, 378] on span "Adicionar" at bounding box center [891, 379] width 40 height 15
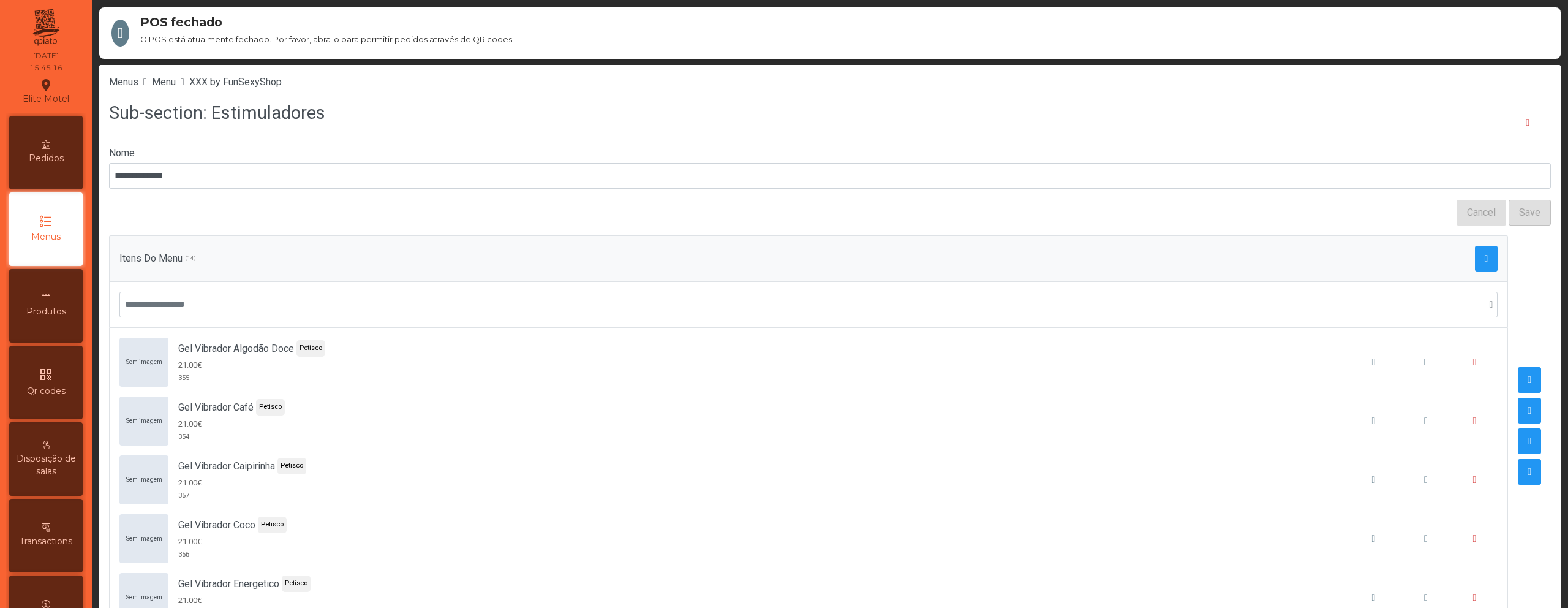
scroll to position [33, 0]
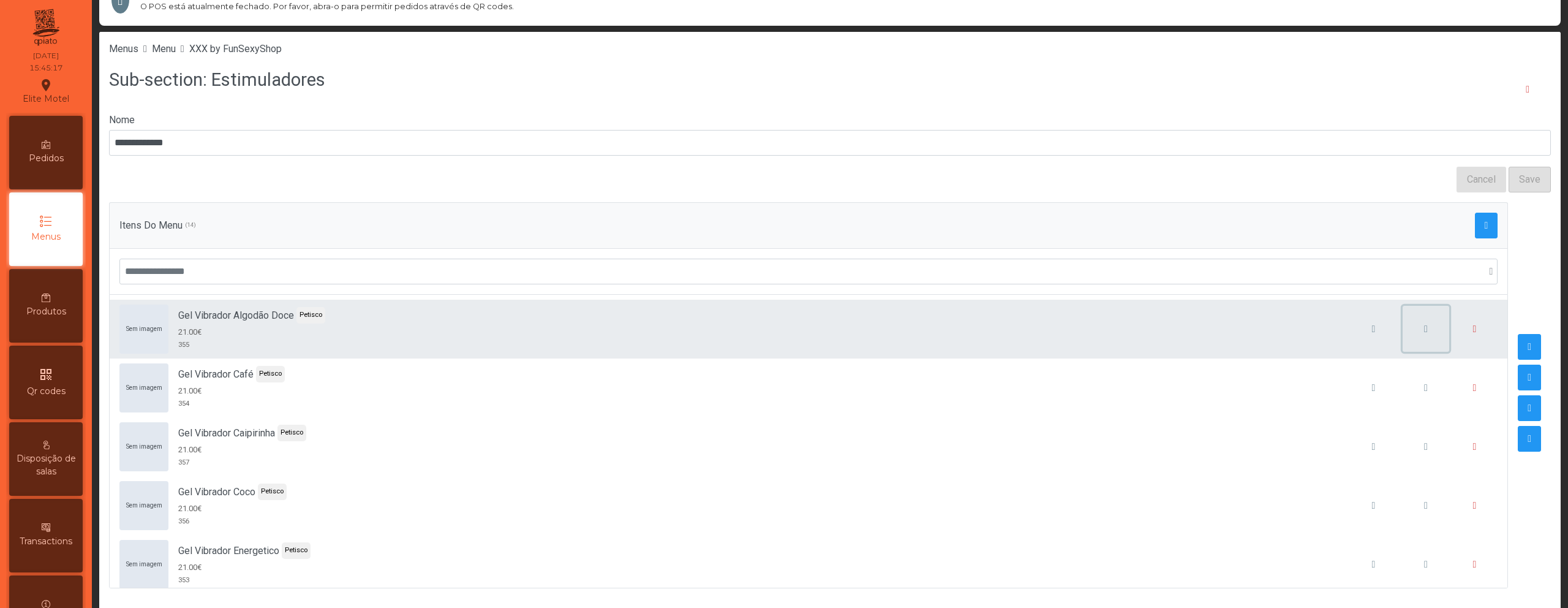
click at [1402, 324] on button "button" at bounding box center [1425, 329] width 47 height 47
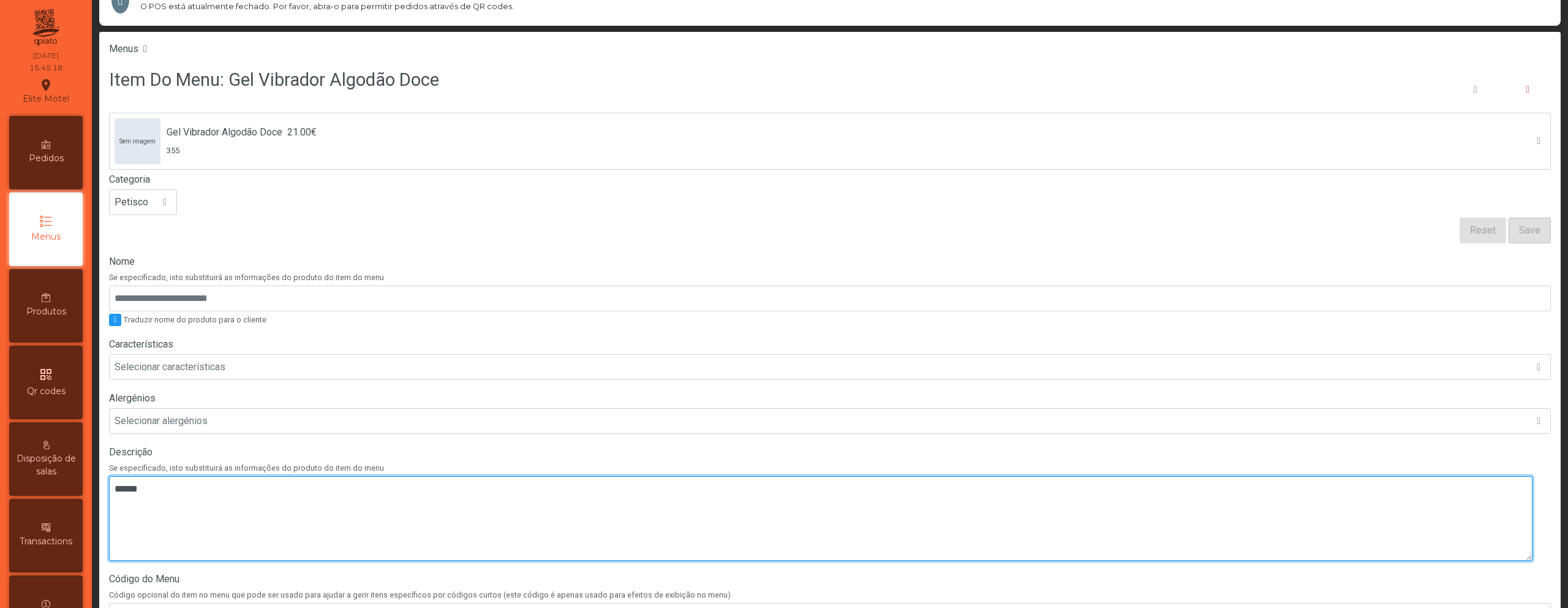
click at [416, 485] on textarea at bounding box center [821, 518] width 1423 height 85
click at [340, 485] on textarea at bounding box center [821, 518] width 1423 height 85
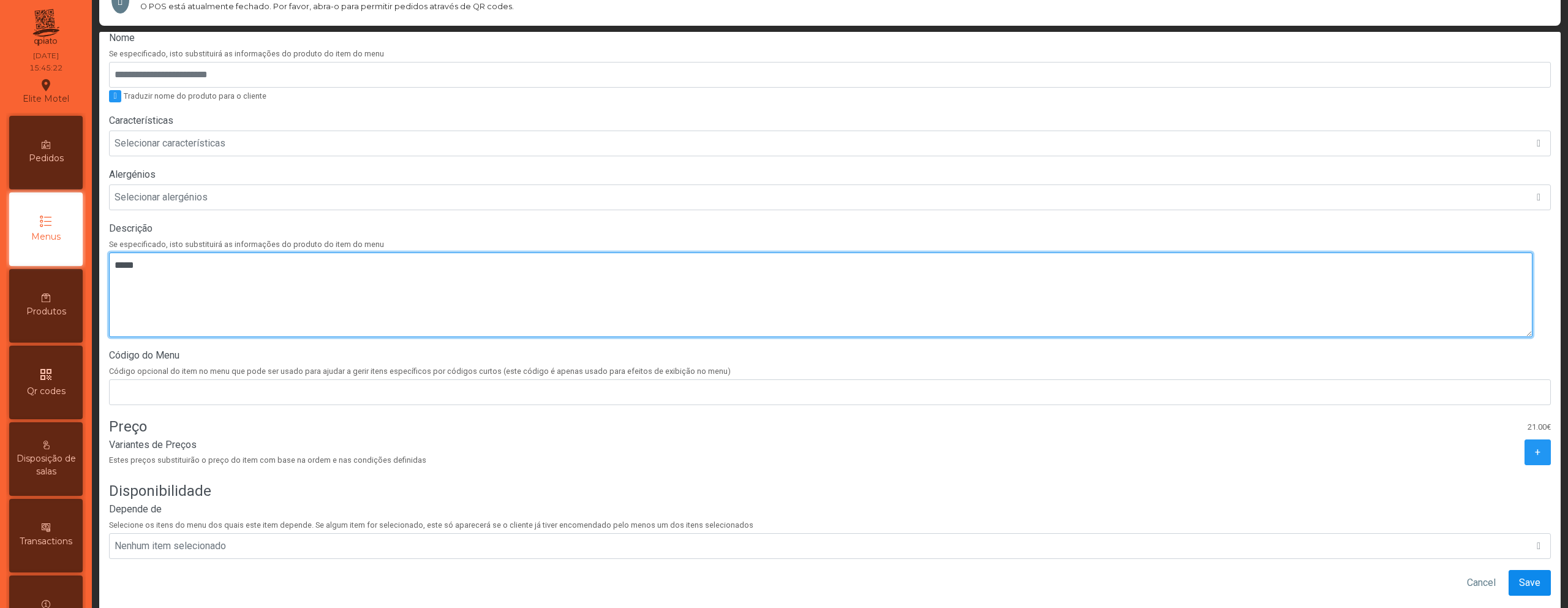
type textarea "*****"
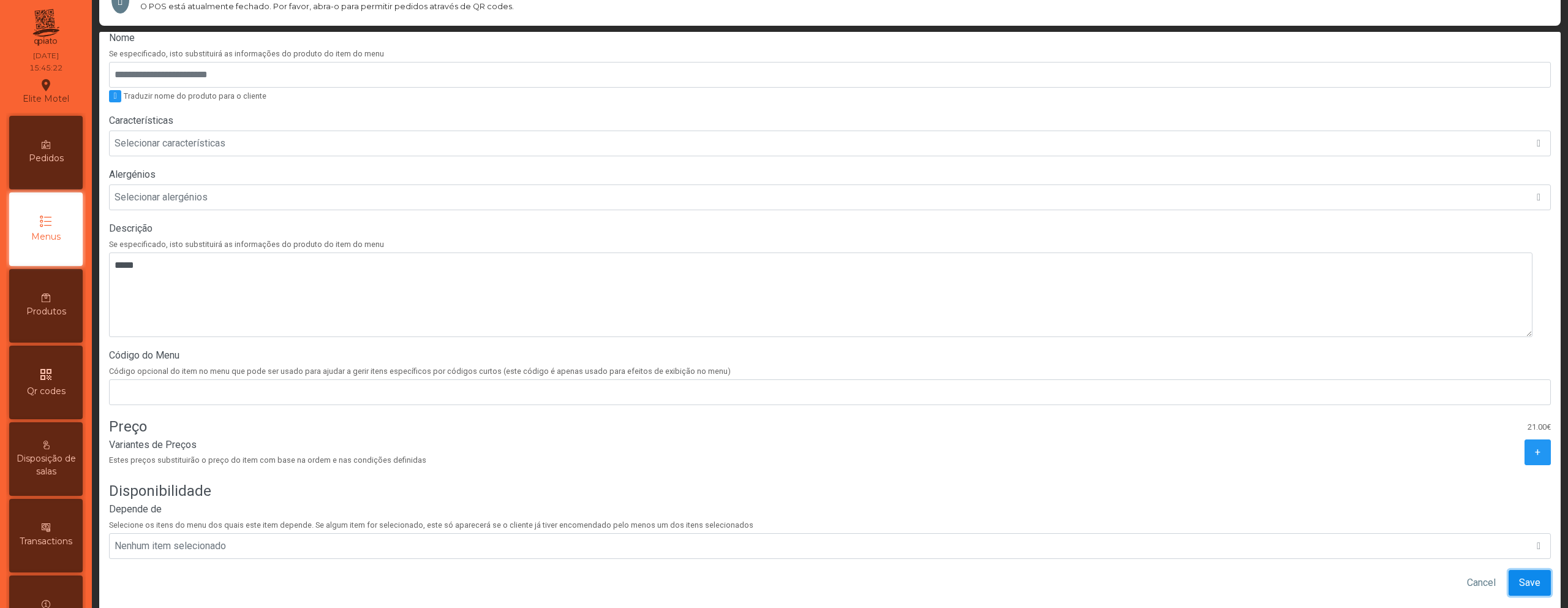
click at [1524, 576] on button "Save" at bounding box center [1529, 582] width 43 height 26
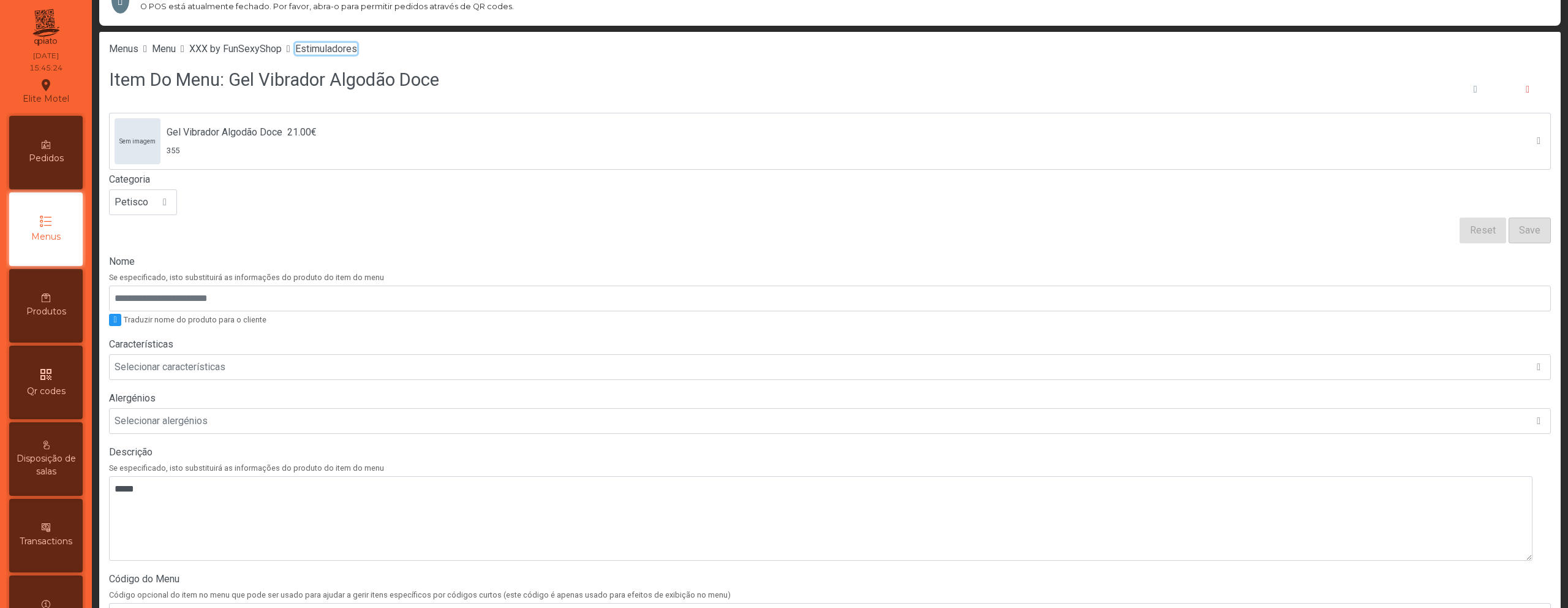
click at [357, 51] on span "Estimuladores" at bounding box center [326, 48] width 62 height 12
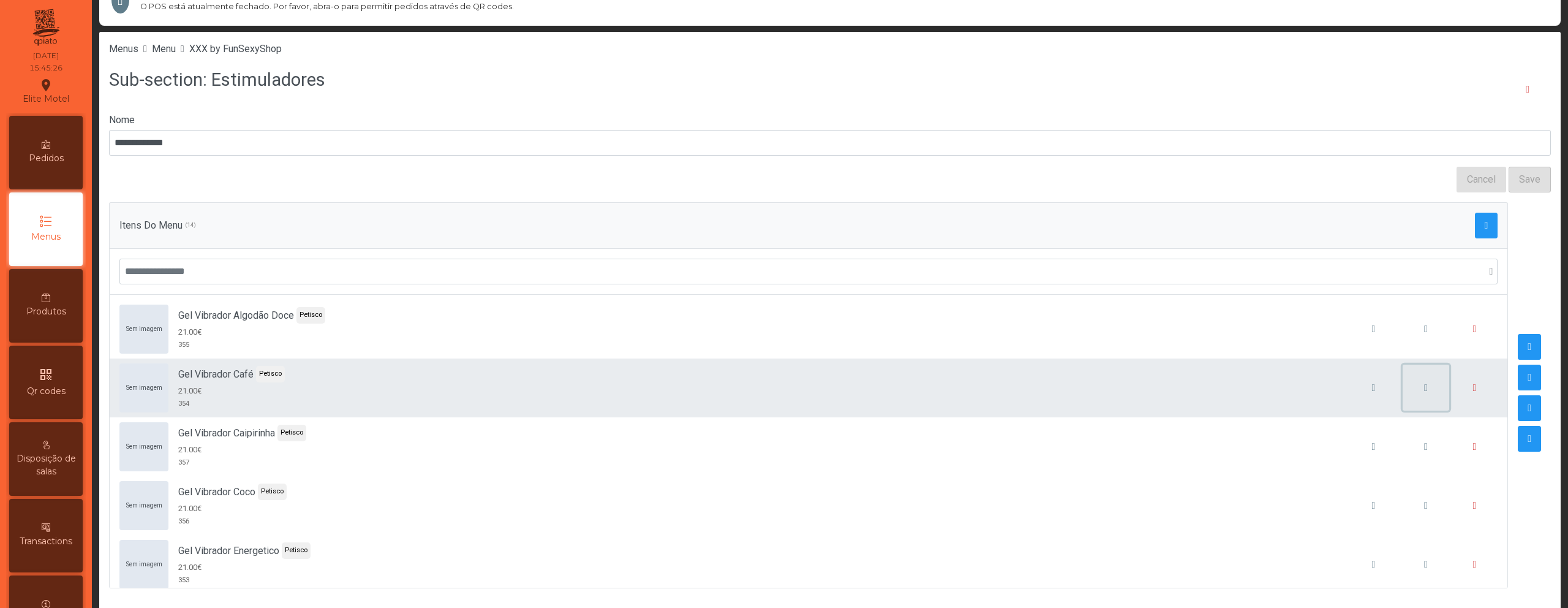
click at [1402, 398] on button "button" at bounding box center [1425, 388] width 47 height 47
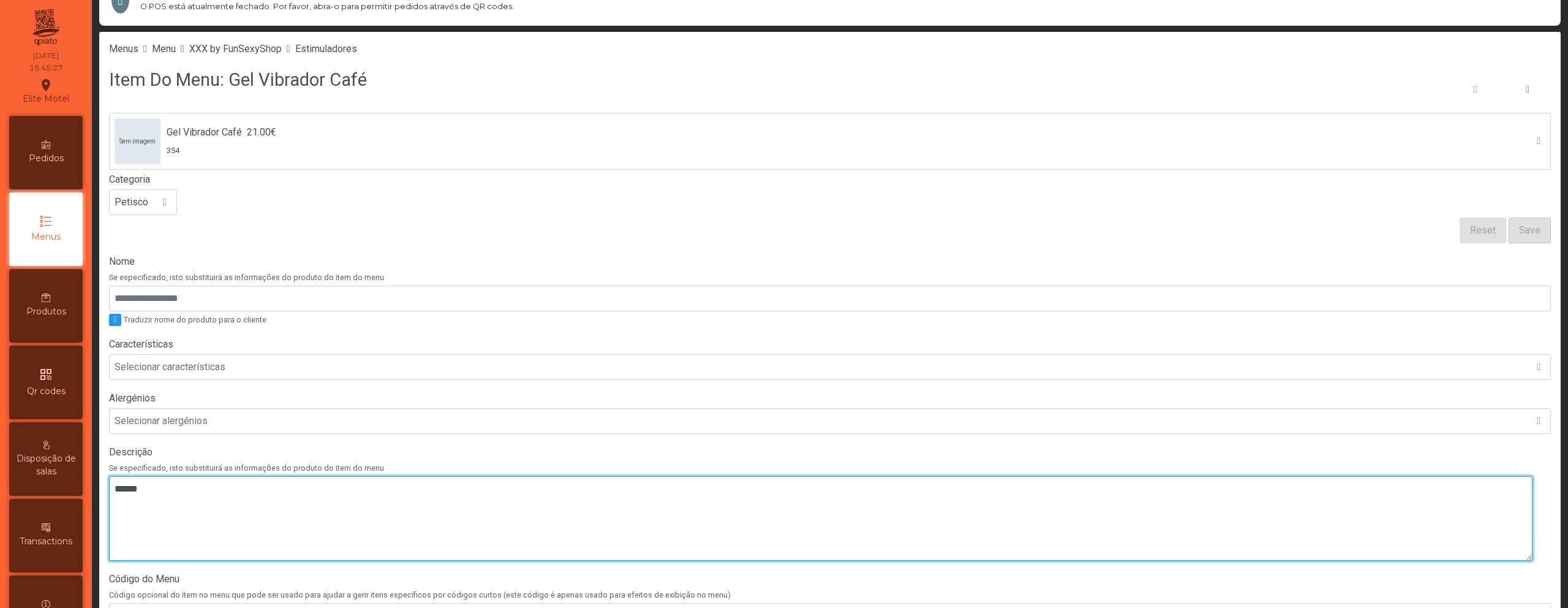
click at [460, 507] on textarea at bounding box center [821, 518] width 1423 height 85
paste textarea "*****"
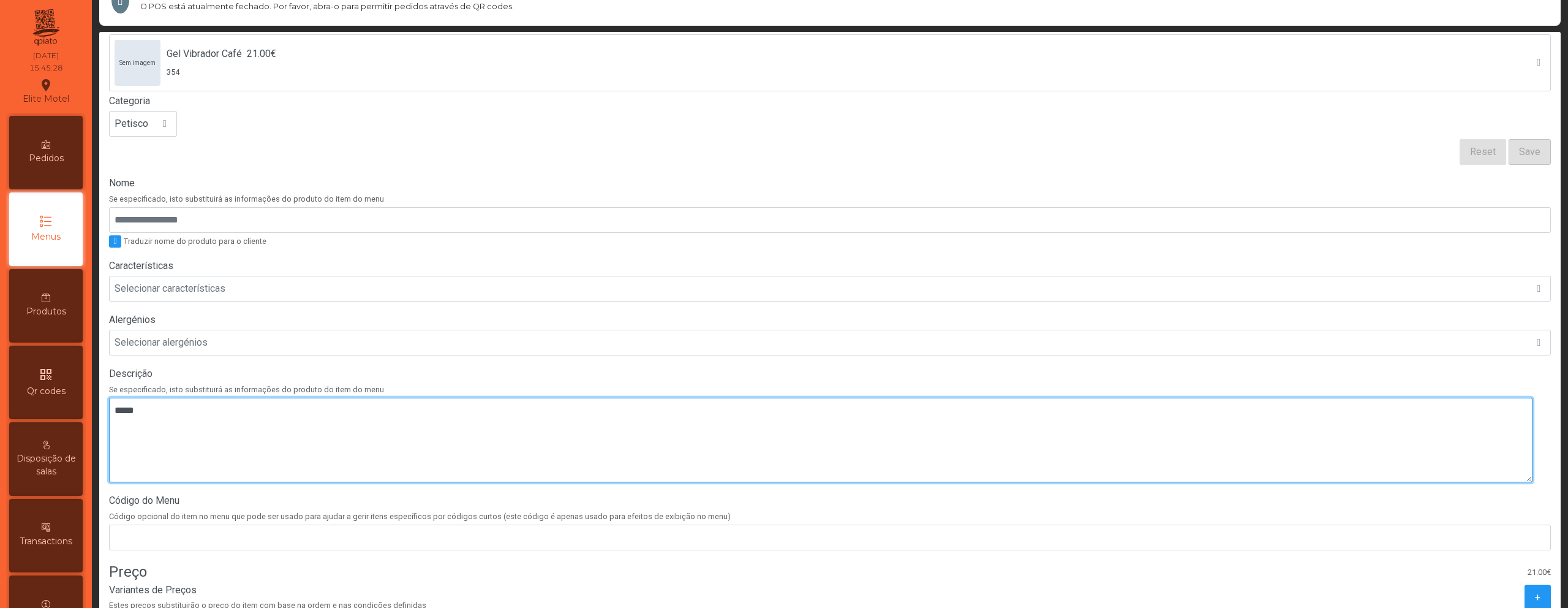
scroll to position [233, 0]
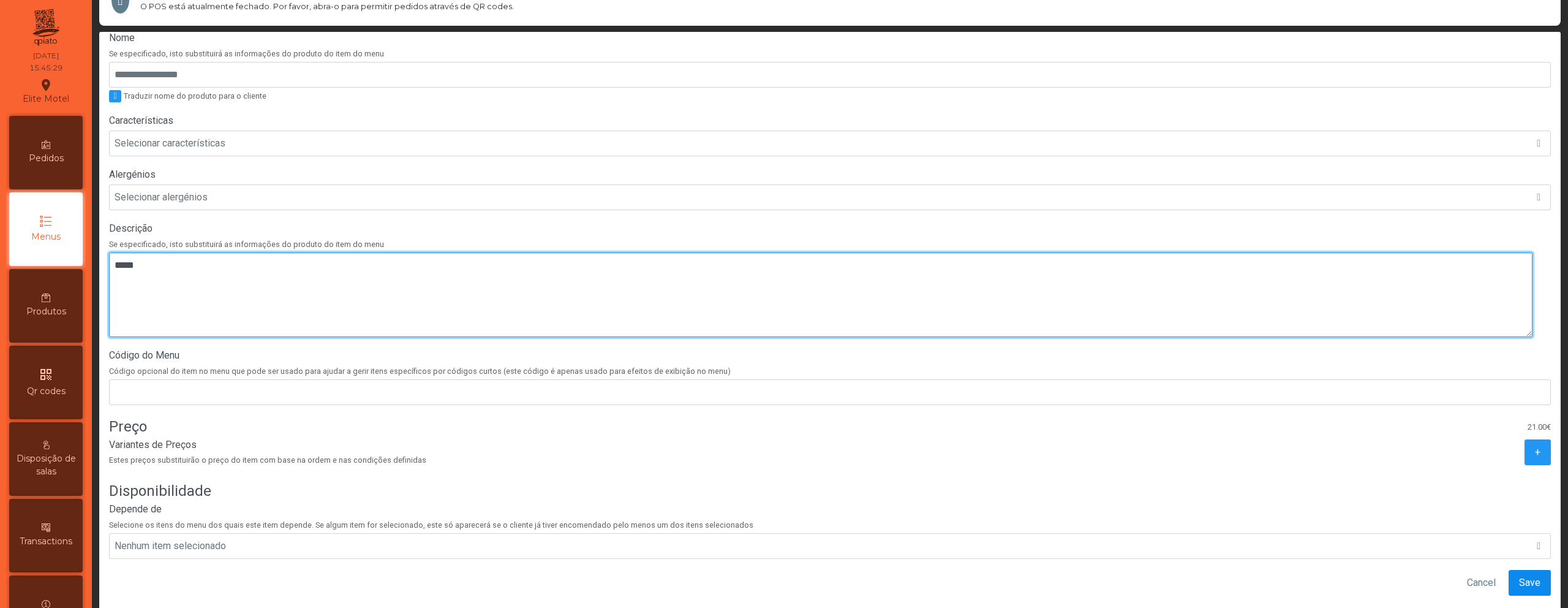
type textarea "*****"
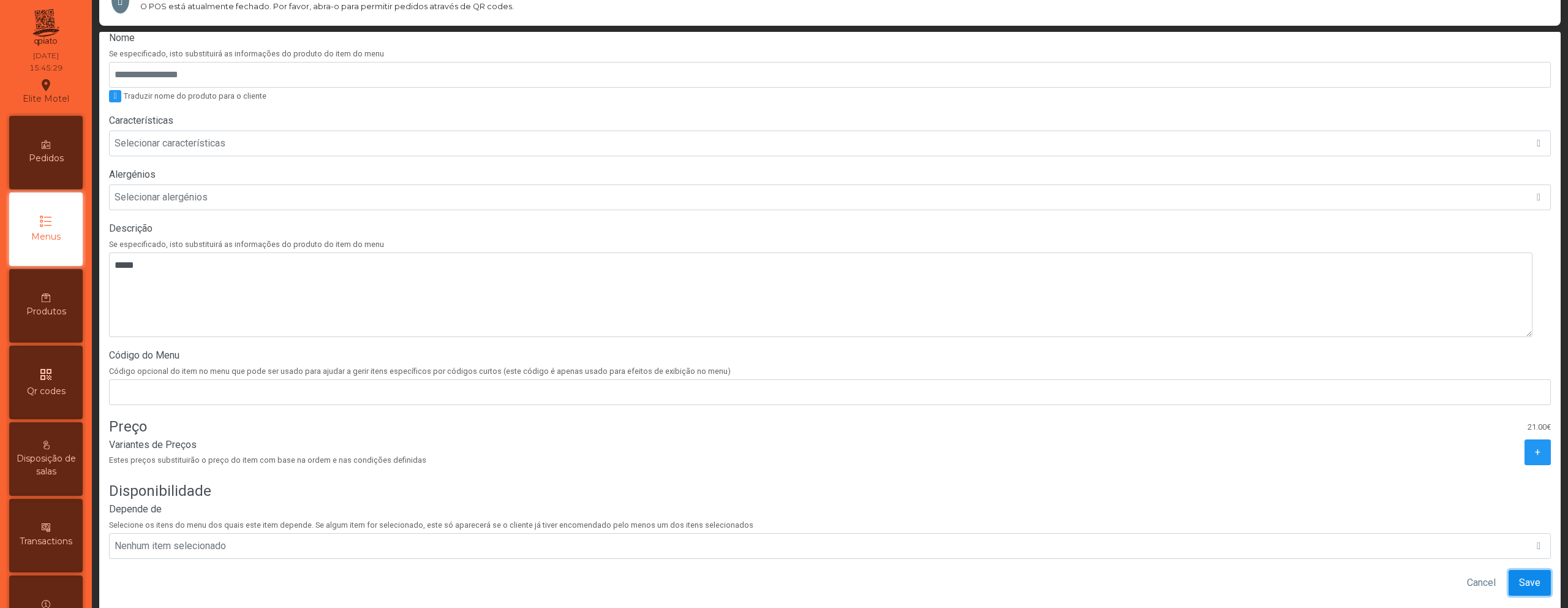
click at [1519, 576] on span "Save" at bounding box center [1530, 582] width 22 height 15
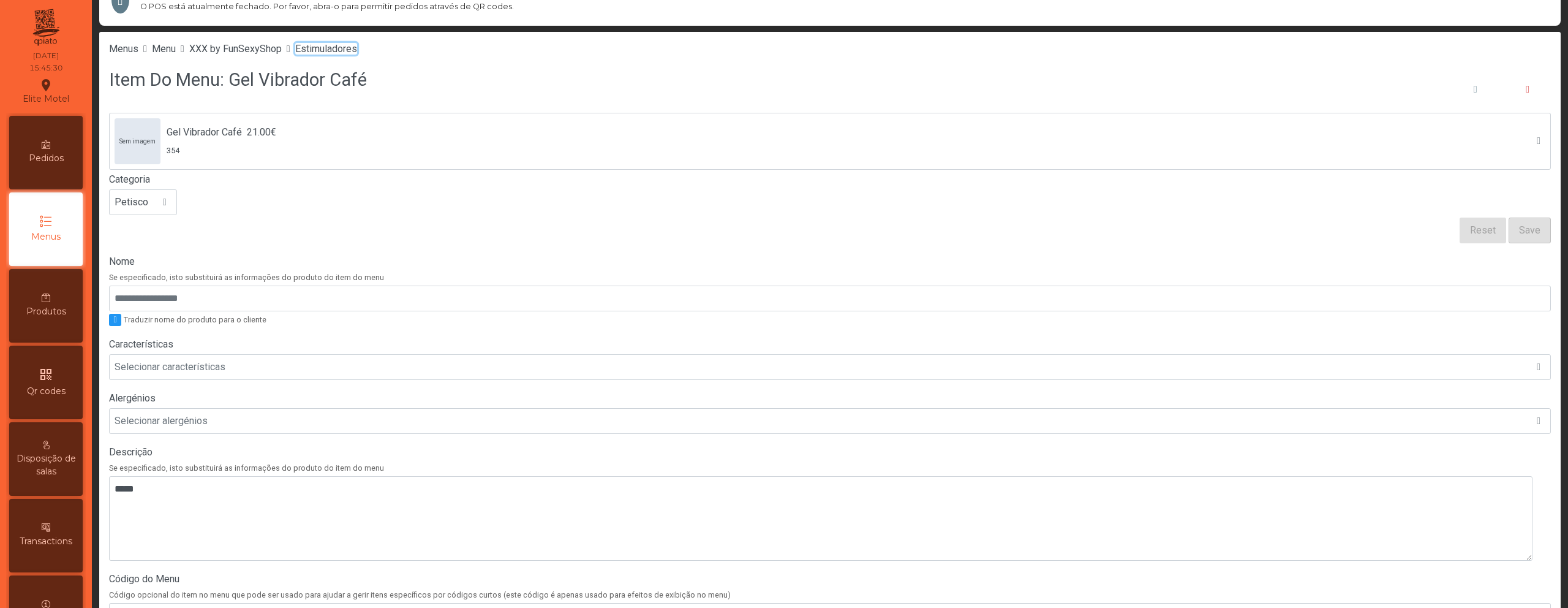
click at [339, 48] on span "Estimuladores" at bounding box center [326, 48] width 62 height 12
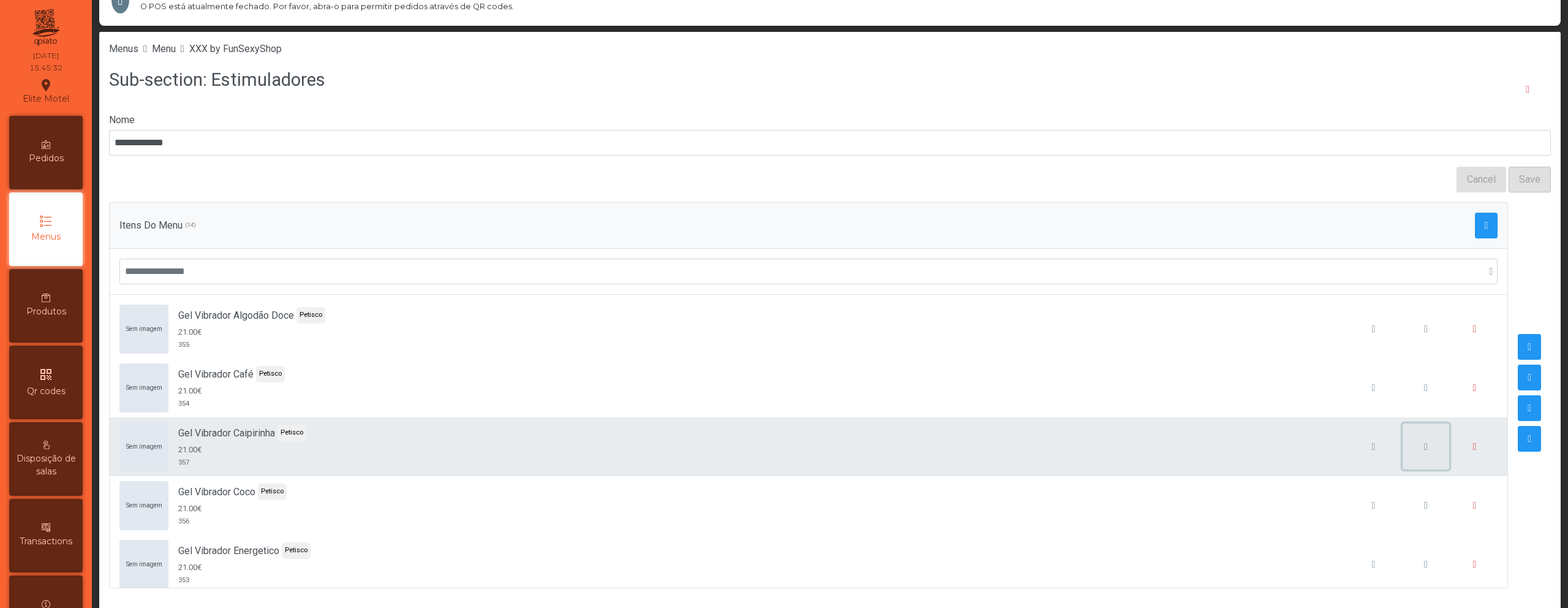
click at [1415, 460] on button "button" at bounding box center [1425, 447] width 47 height 47
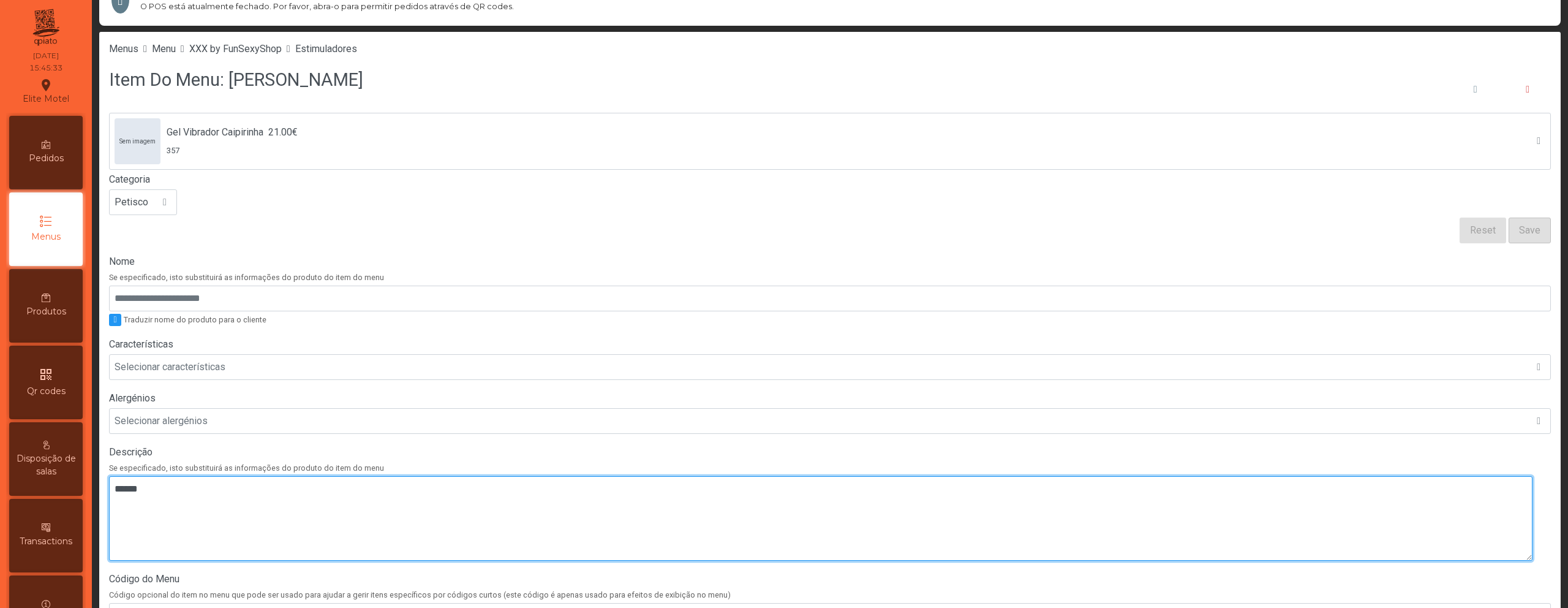
click at [574, 497] on textarea at bounding box center [821, 518] width 1423 height 85
paste textarea "*****"
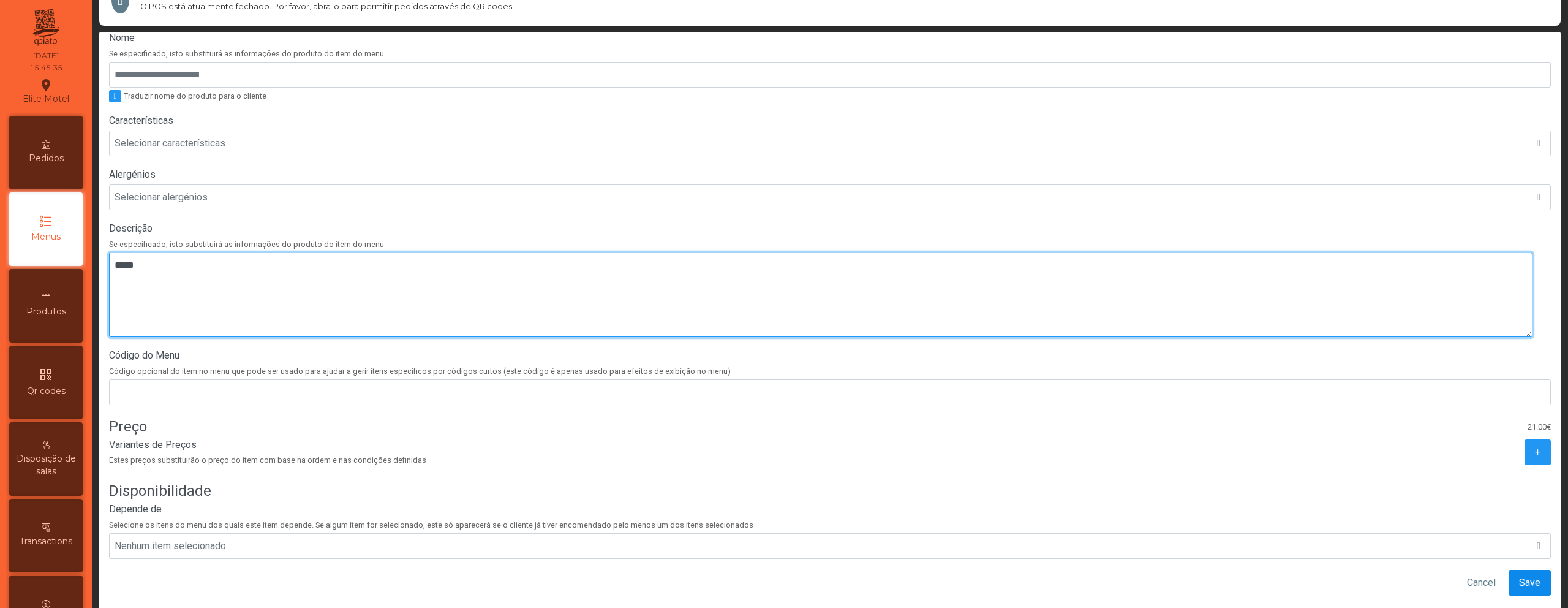
type textarea "*****"
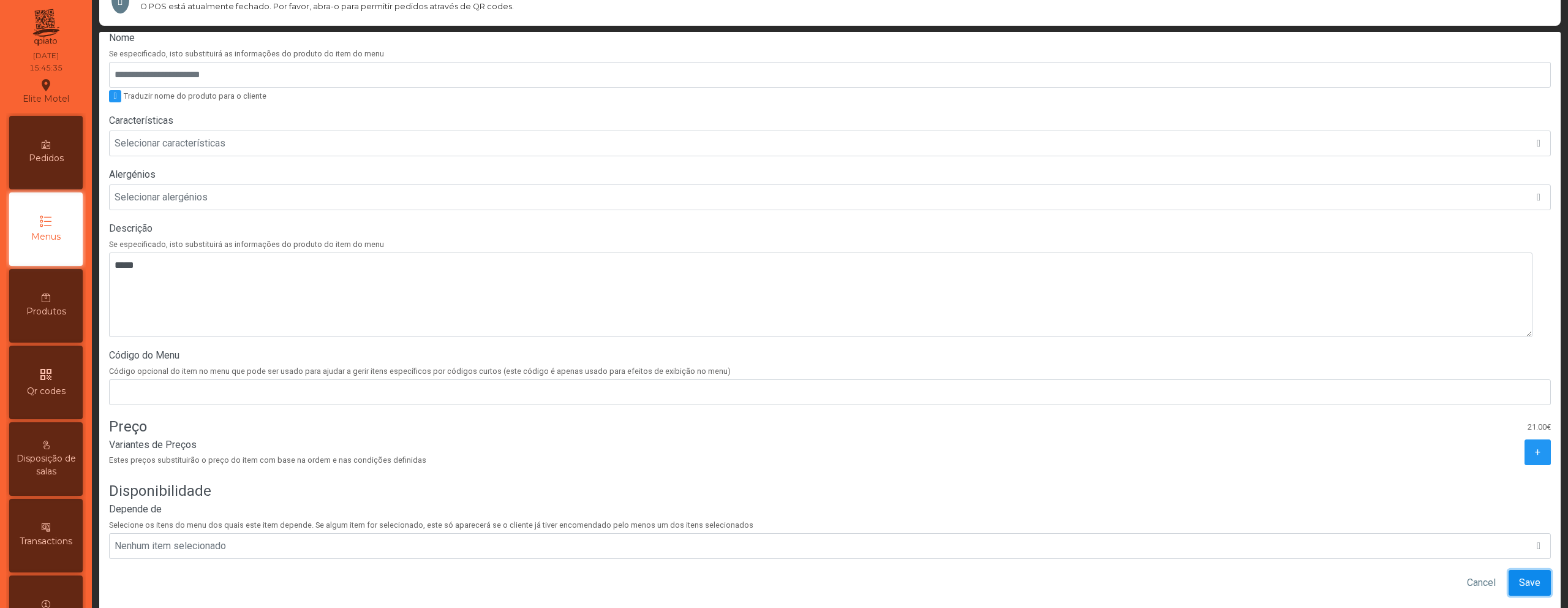
click at [1519, 575] on span "Save" at bounding box center [1530, 582] width 22 height 15
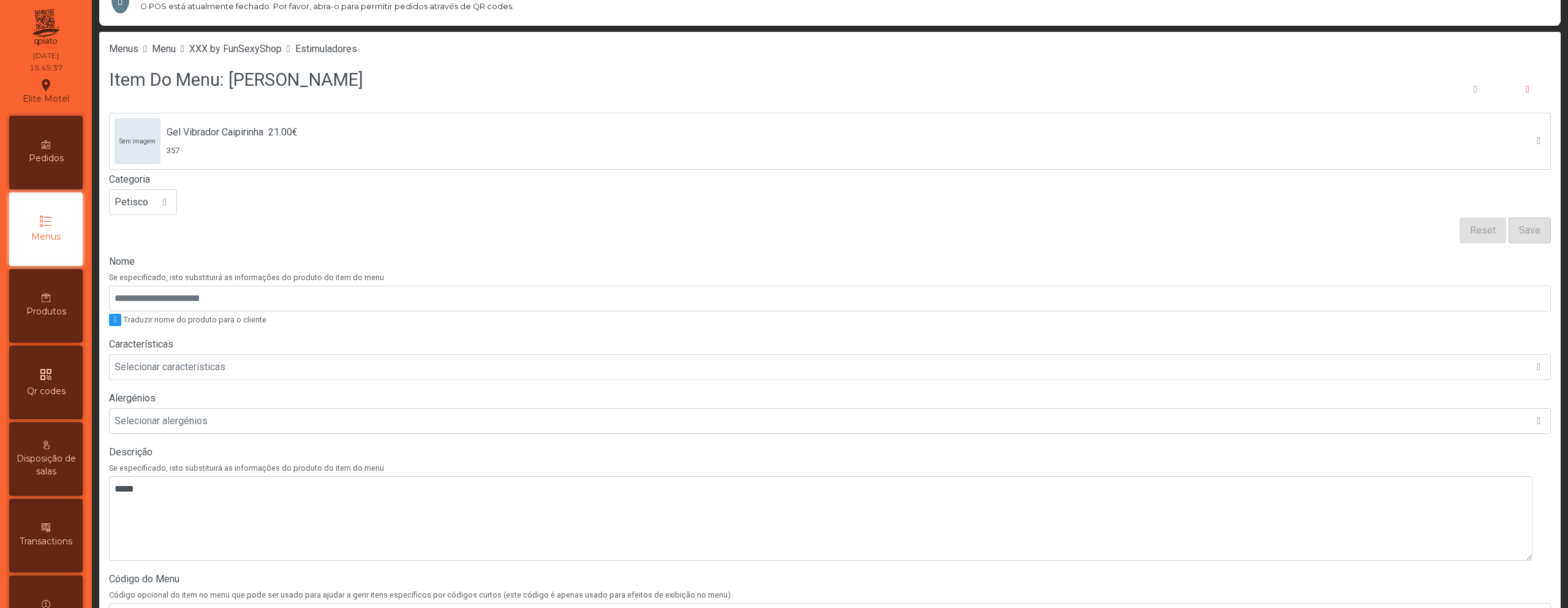
click at [354, 54] on li "Estimuladores" at bounding box center [326, 49] width 62 height 15
click at [352, 51] on span "Estimuladores" at bounding box center [326, 48] width 62 height 12
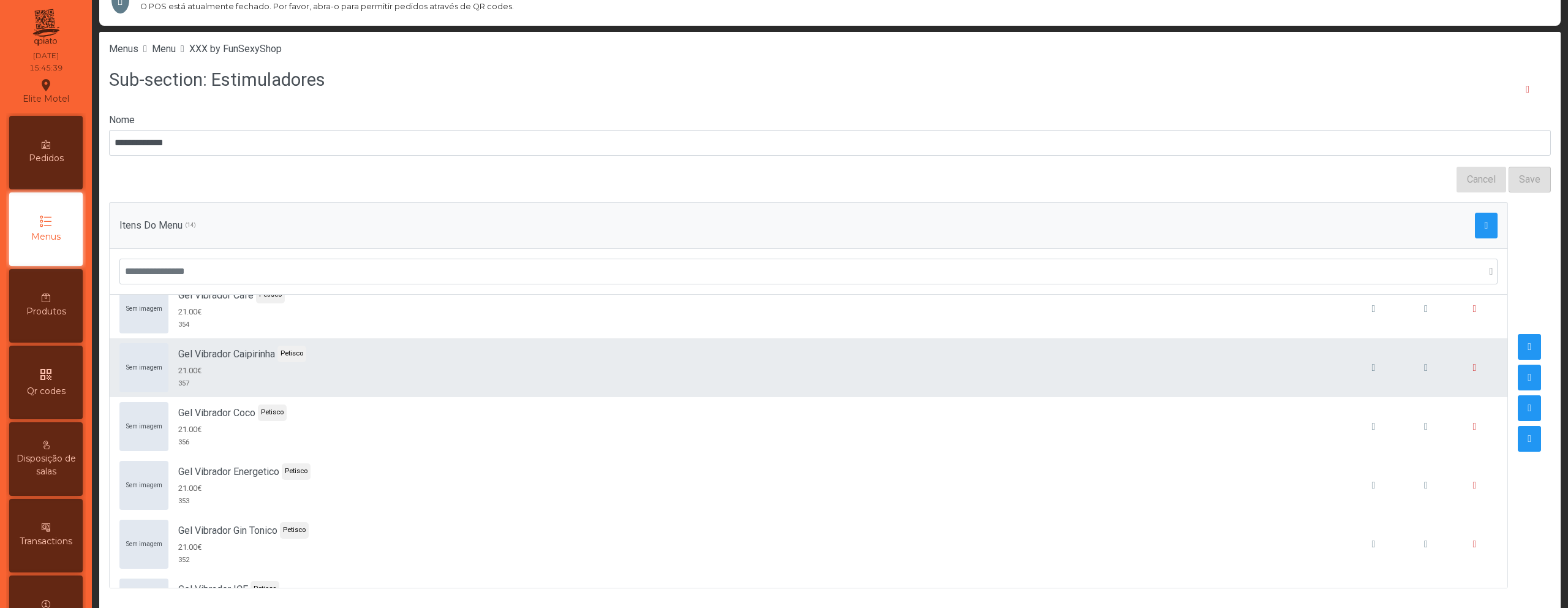
scroll to position [81, 0]
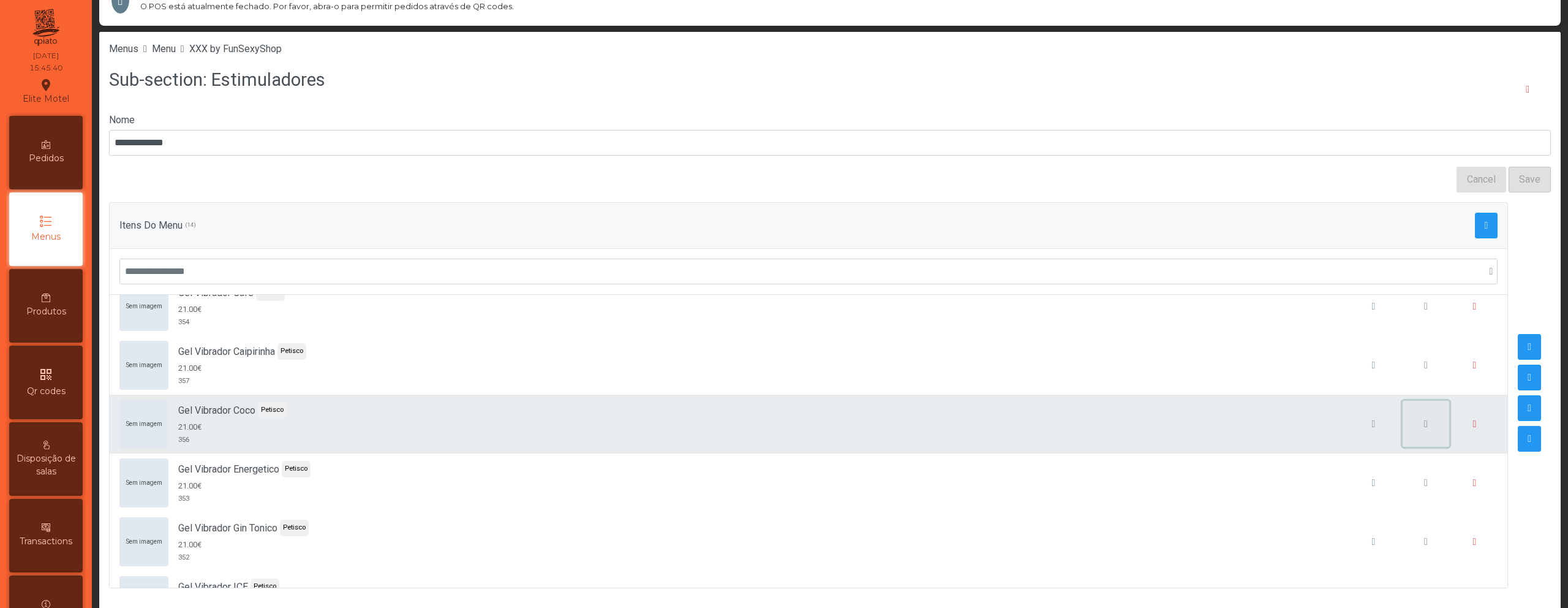
click at [1402, 422] on button "button" at bounding box center [1425, 424] width 47 height 47
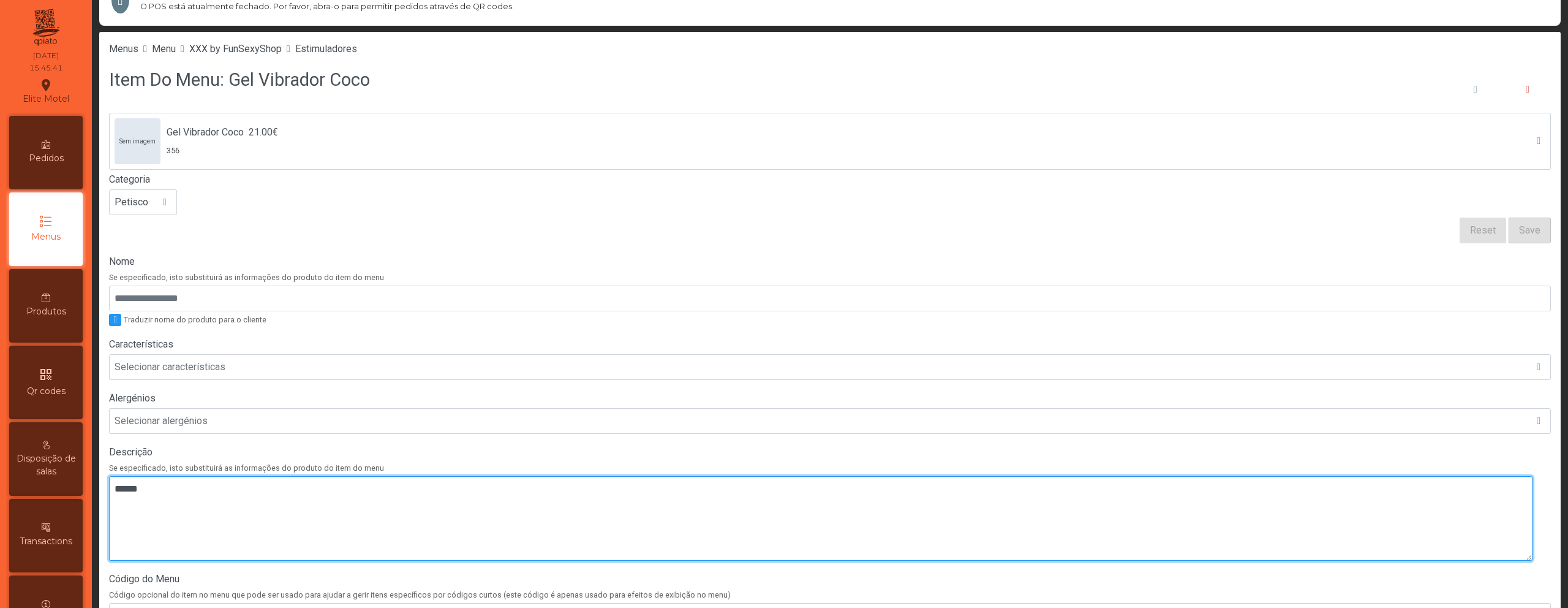
click at [405, 506] on textarea at bounding box center [821, 518] width 1423 height 85
paste textarea "*****"
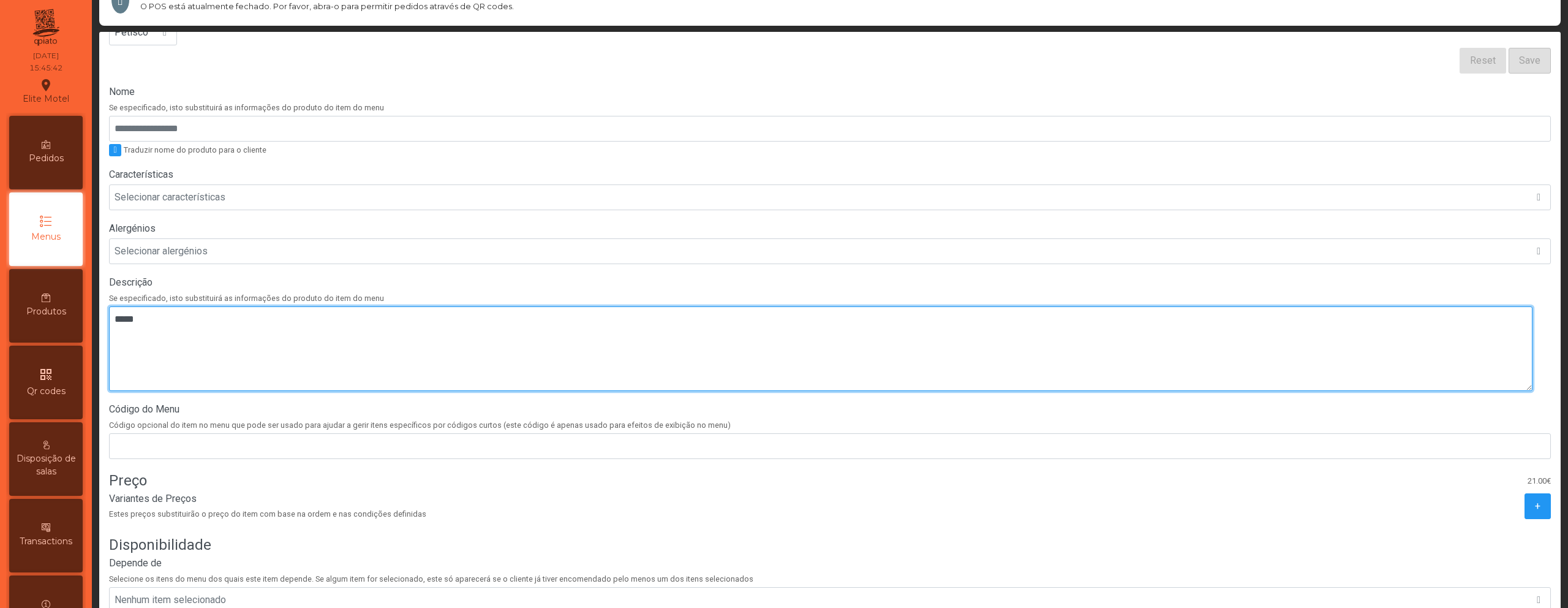
scroll to position [233, 0]
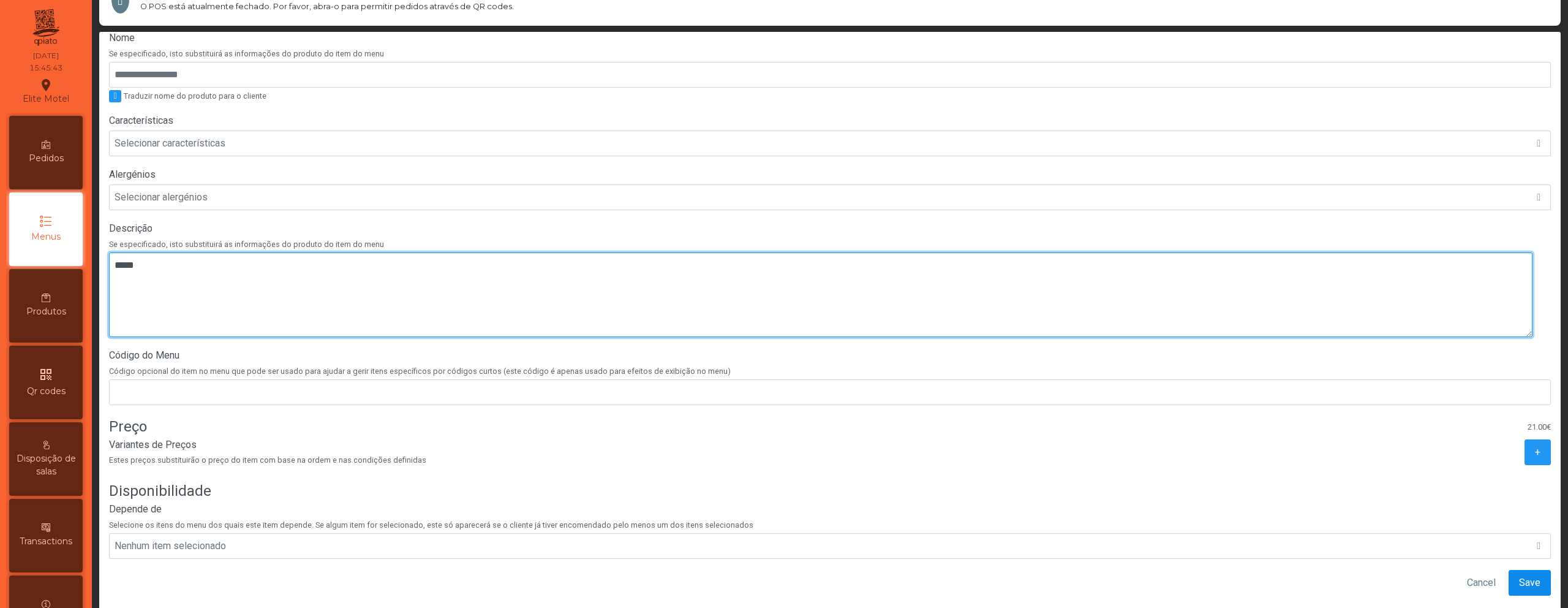
type textarea "*****"
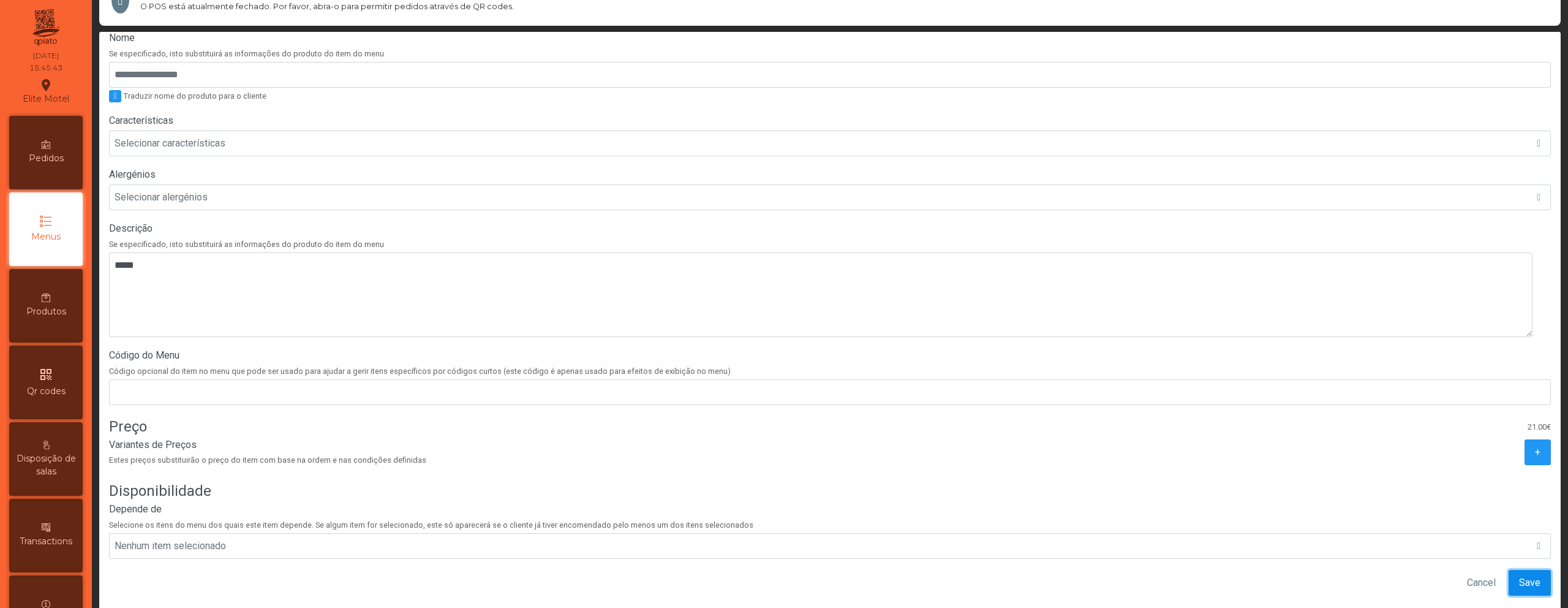
click at [1519, 575] on span "Save" at bounding box center [1530, 582] width 22 height 15
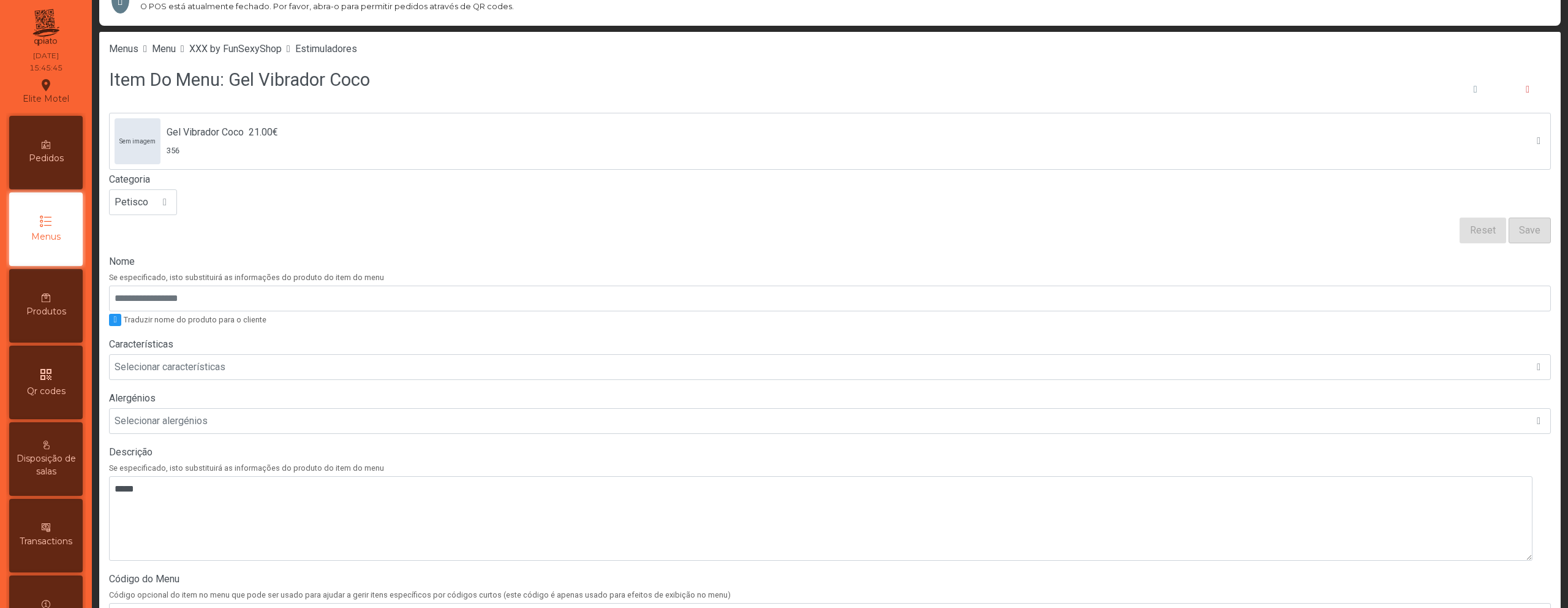
click at [354, 42] on li "Estimuladores" at bounding box center [326, 49] width 62 height 15
click at [346, 48] on span "Estimuladores" at bounding box center [326, 48] width 62 height 12
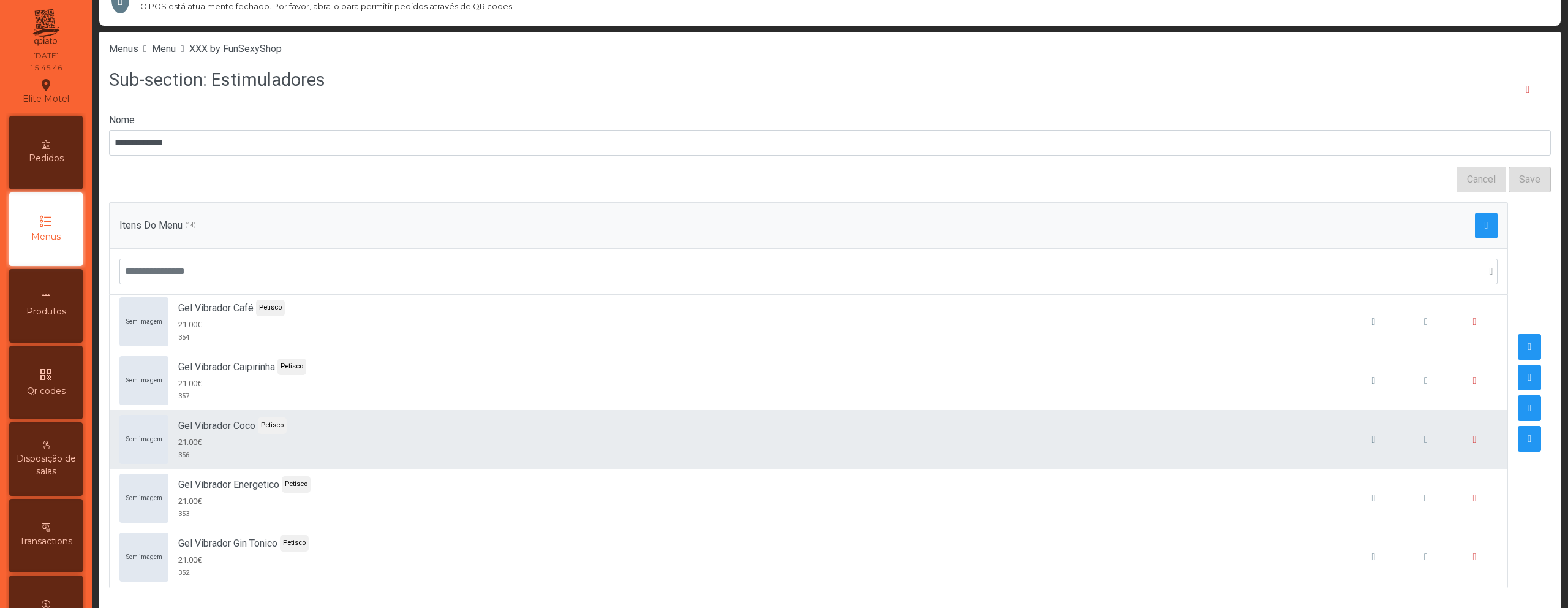
scroll to position [86, 0]
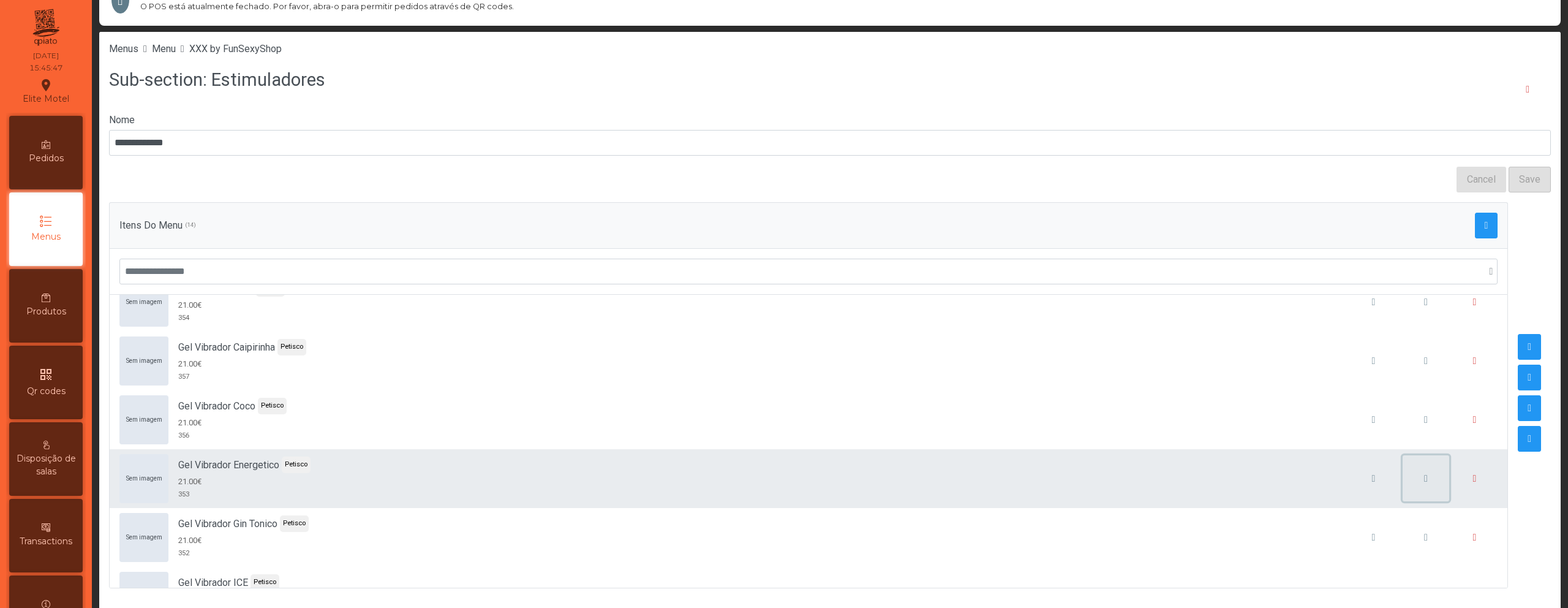
click at [1424, 478] on span "button" at bounding box center [1425, 478] width 4 height 10
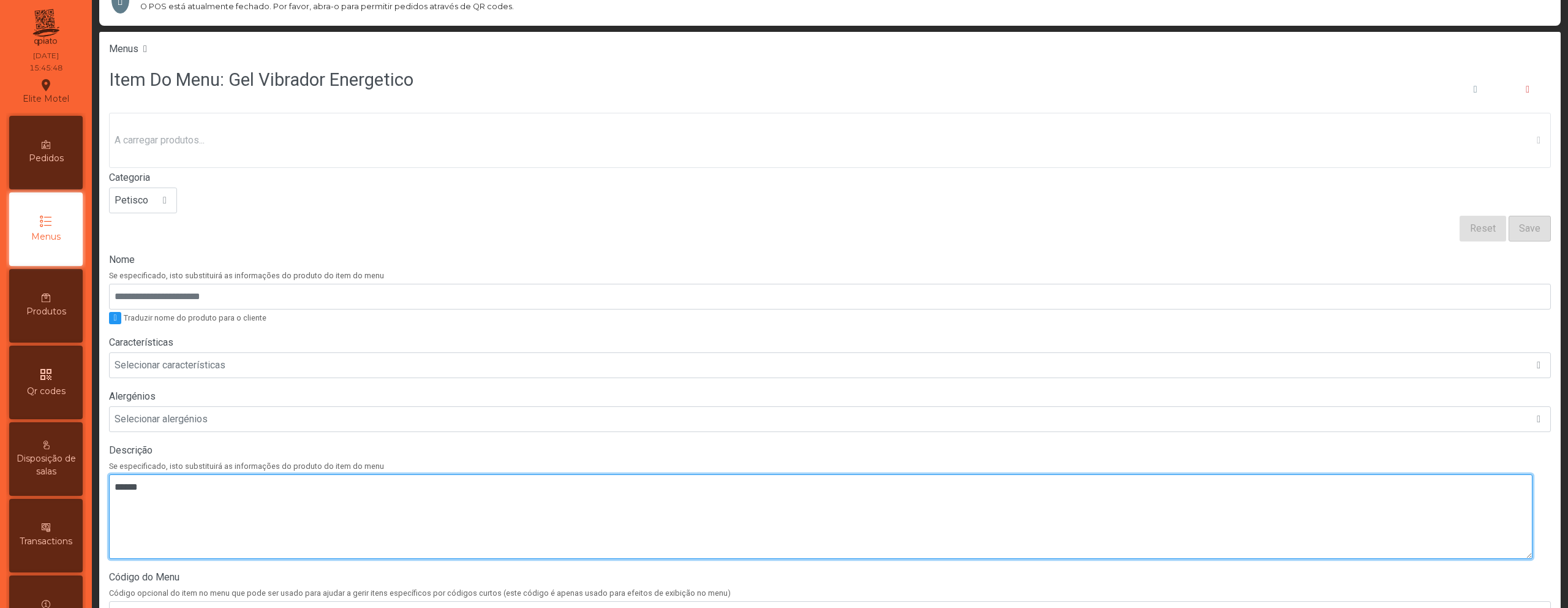
click at [935, 492] on textarea at bounding box center [821, 516] width 1423 height 85
paste textarea "*****"
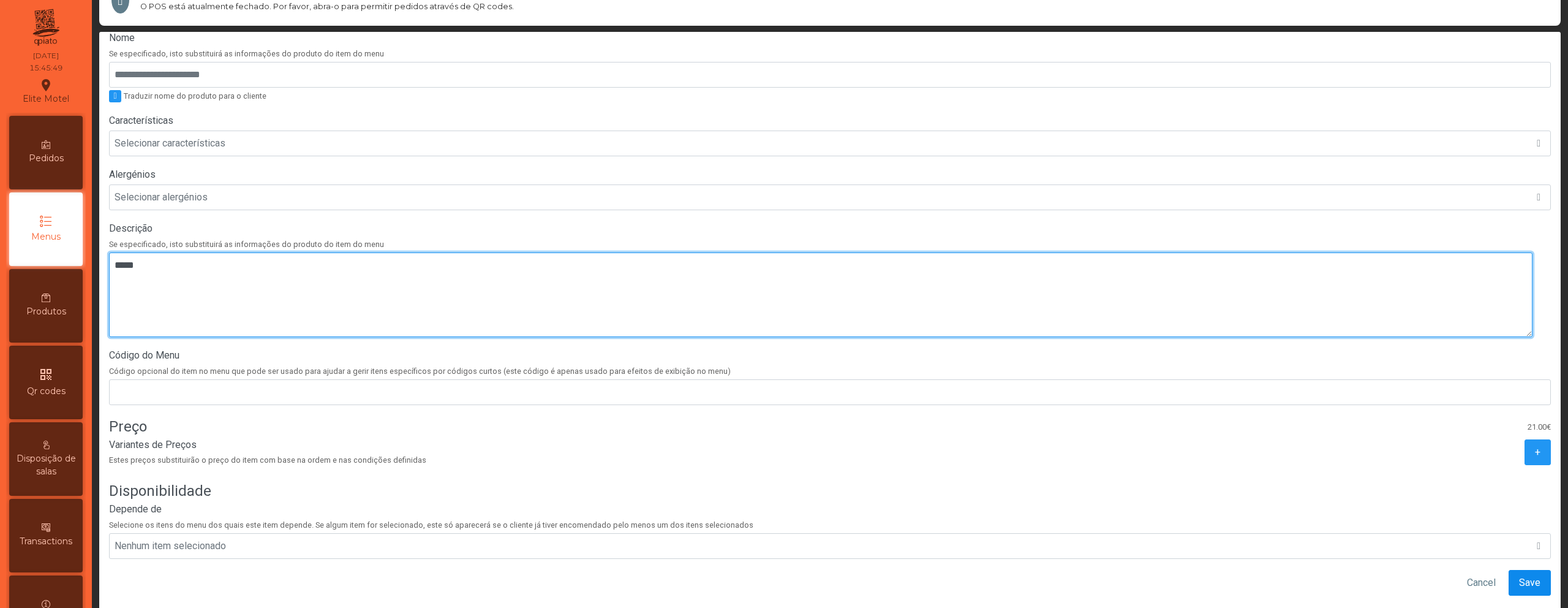
type textarea "*****"
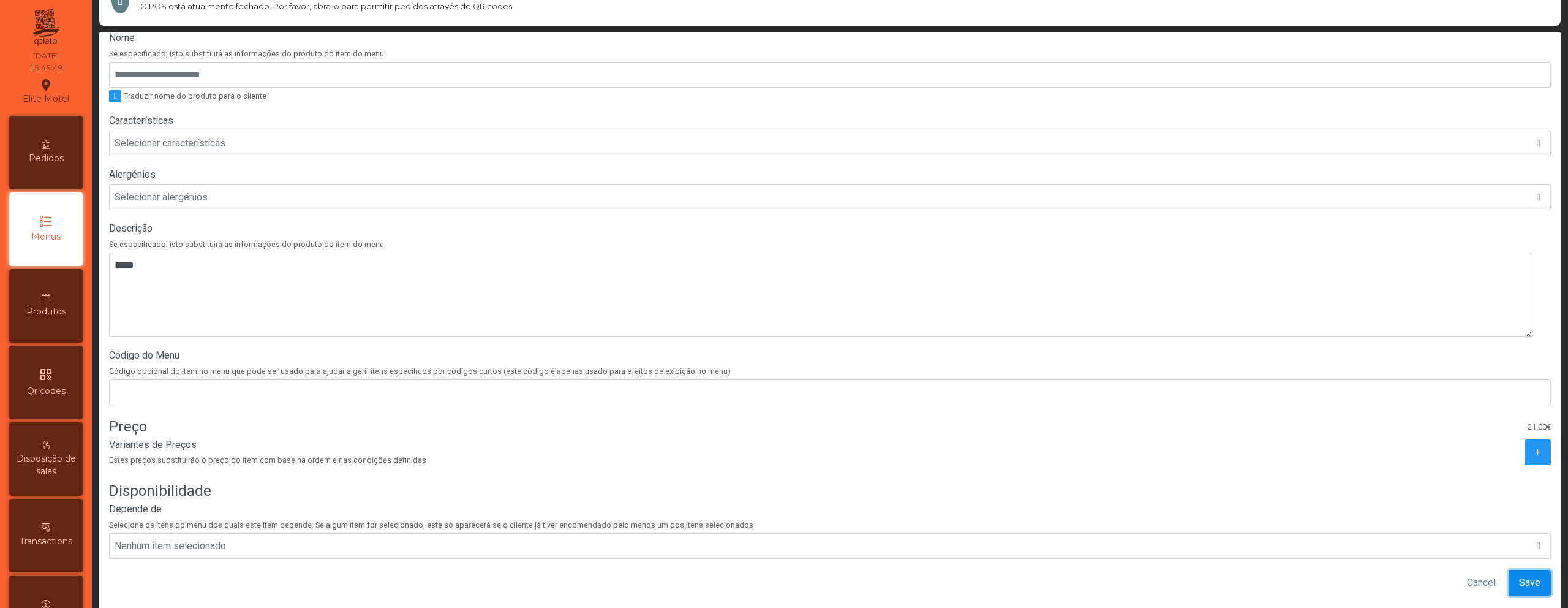
click at [1519, 575] on span "Save" at bounding box center [1530, 582] width 22 height 15
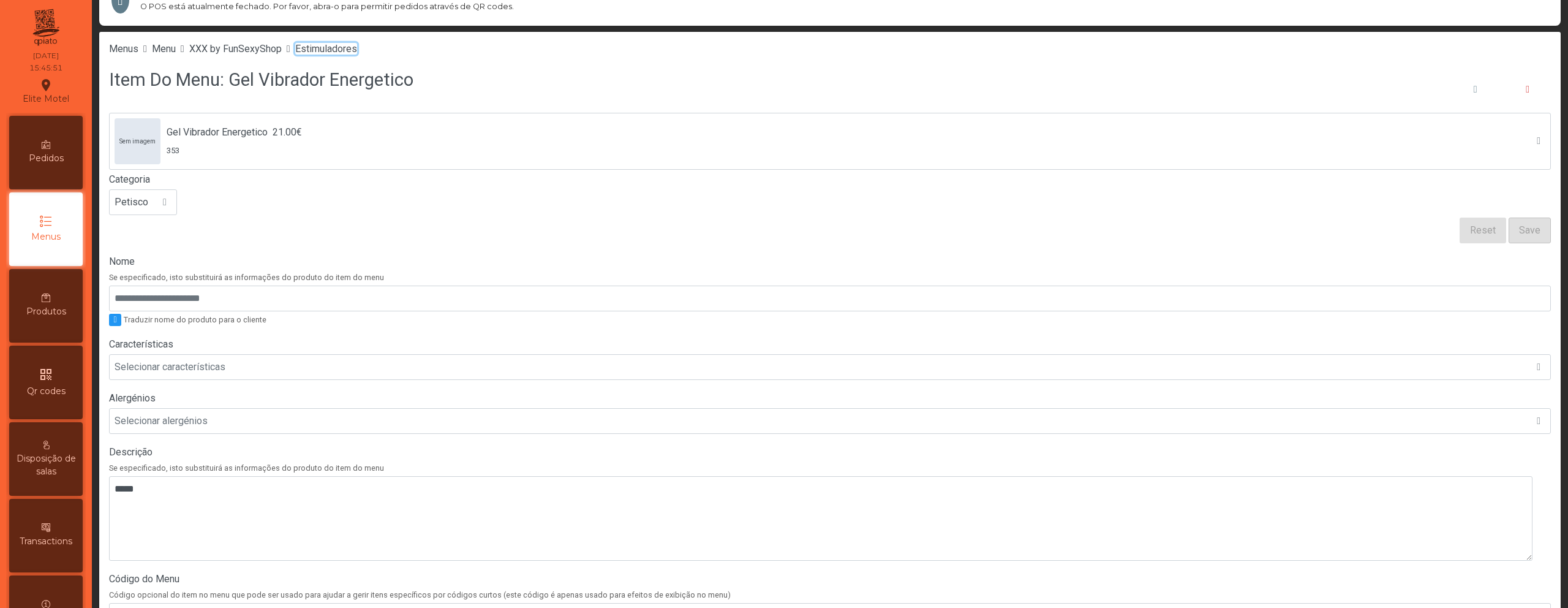
click at [357, 50] on span "Estimuladores" at bounding box center [326, 48] width 62 height 12
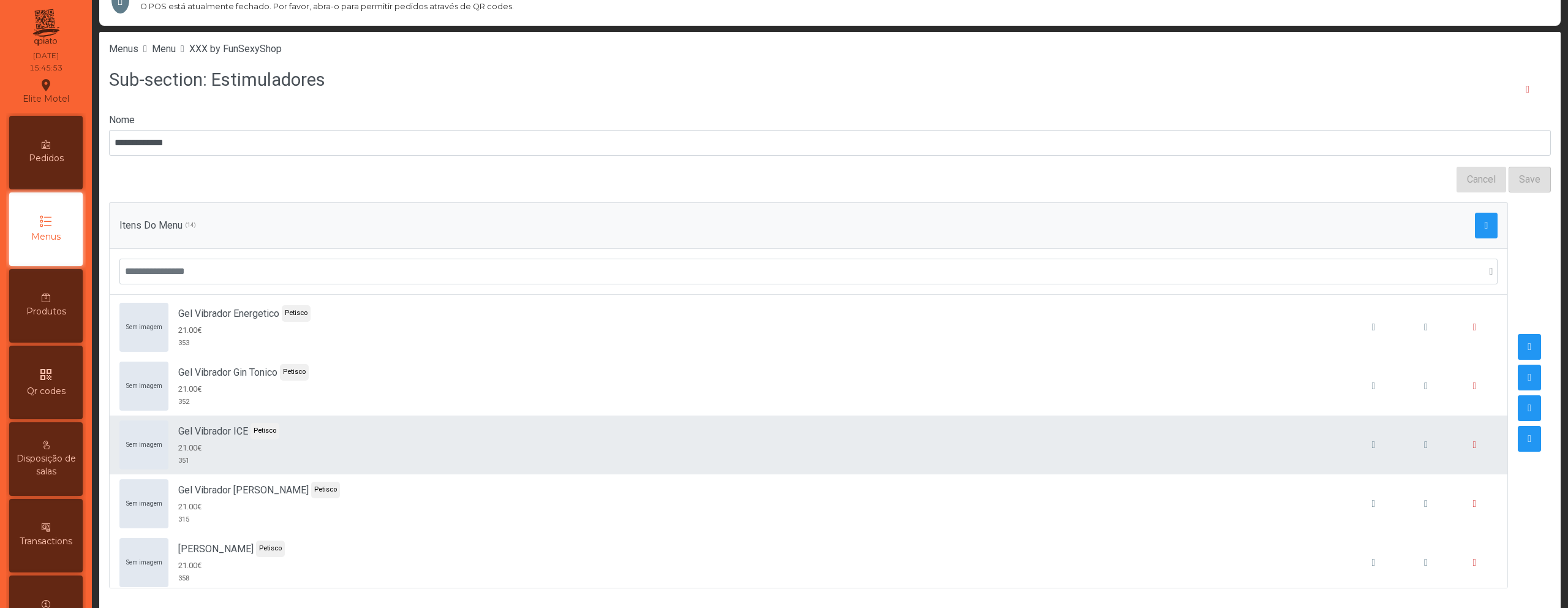
scroll to position [214, 0]
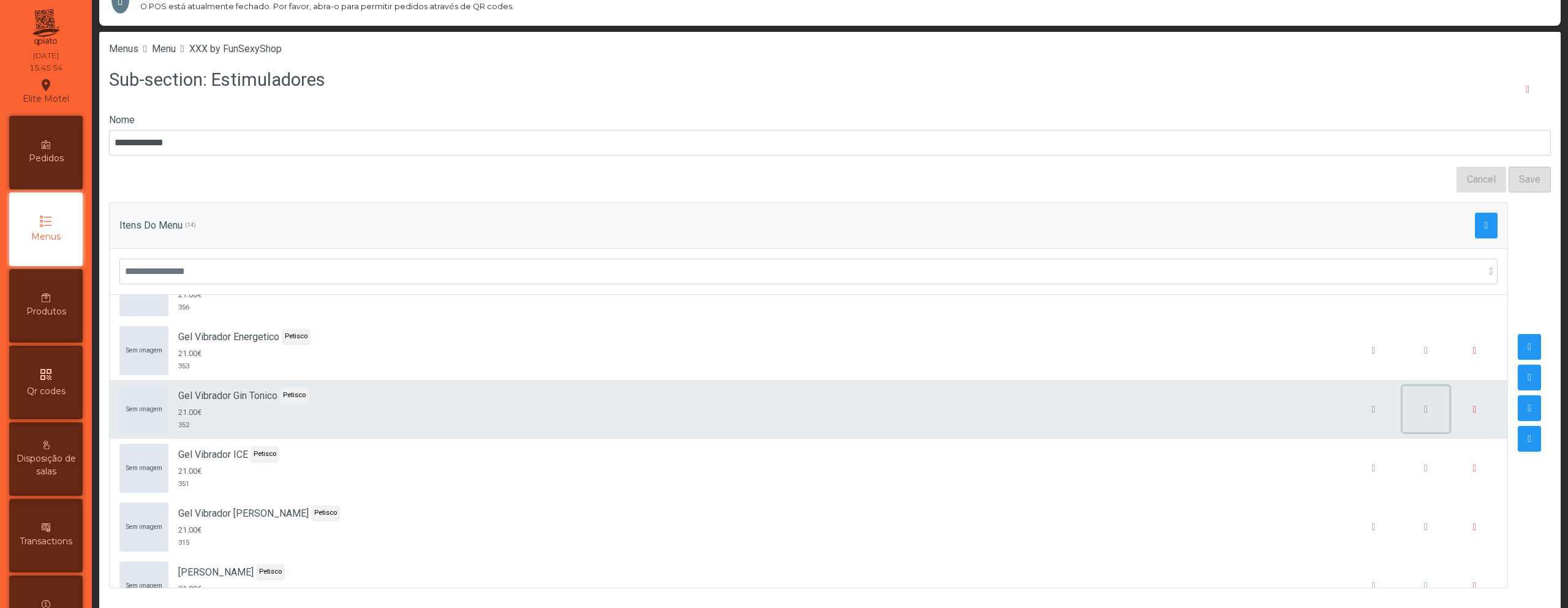
click at [1415, 420] on button "button" at bounding box center [1425, 409] width 47 height 47
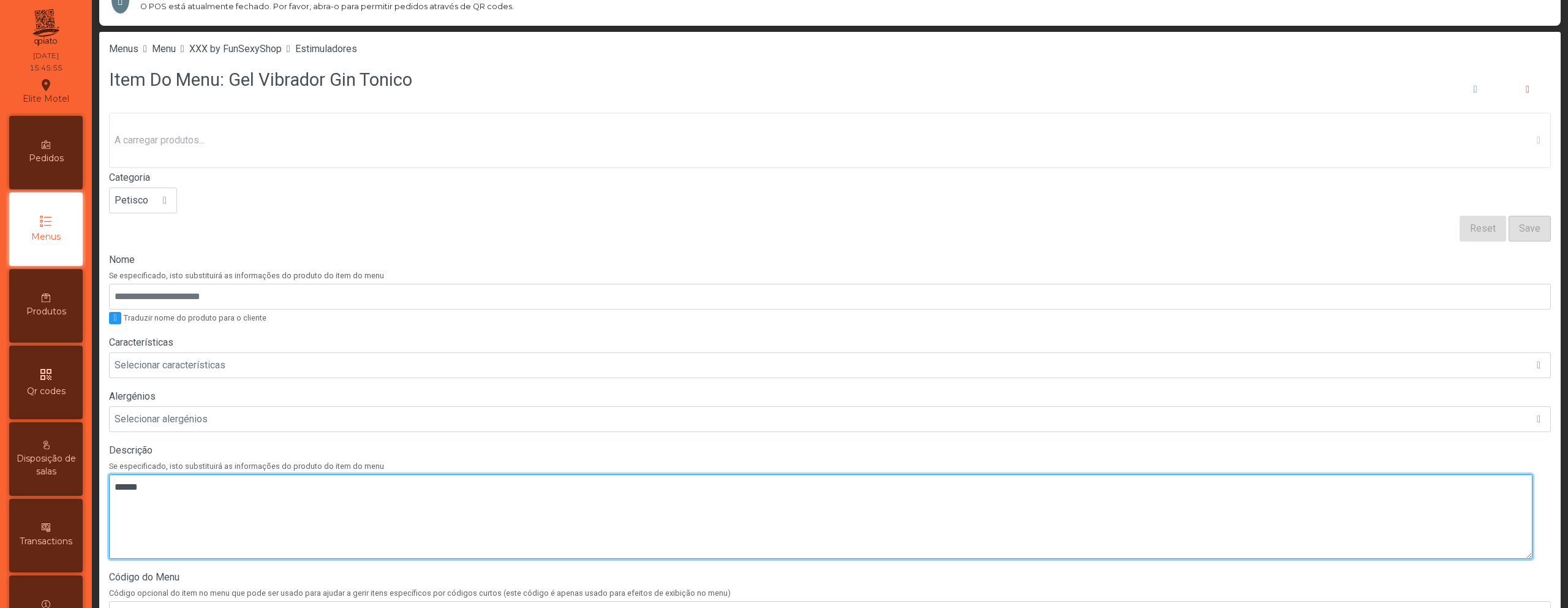
click at [763, 504] on textarea at bounding box center [821, 516] width 1423 height 85
paste textarea "*****"
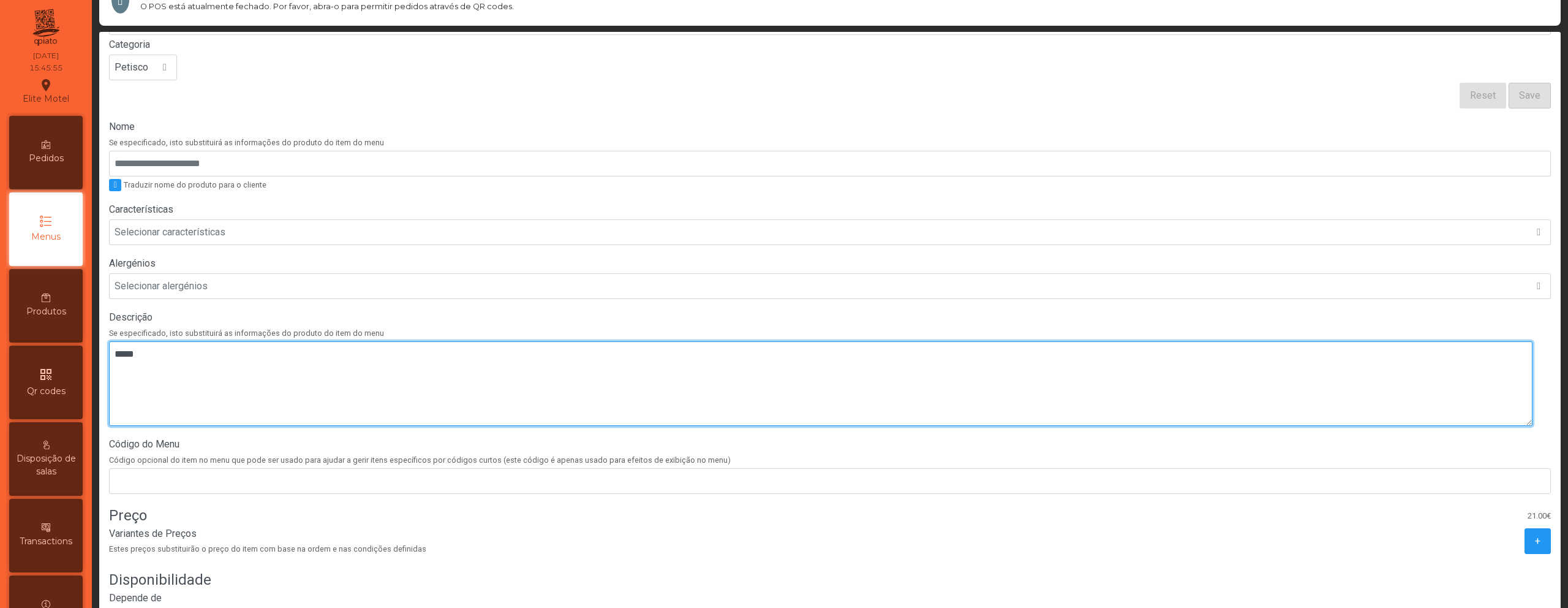
scroll to position [233, 0]
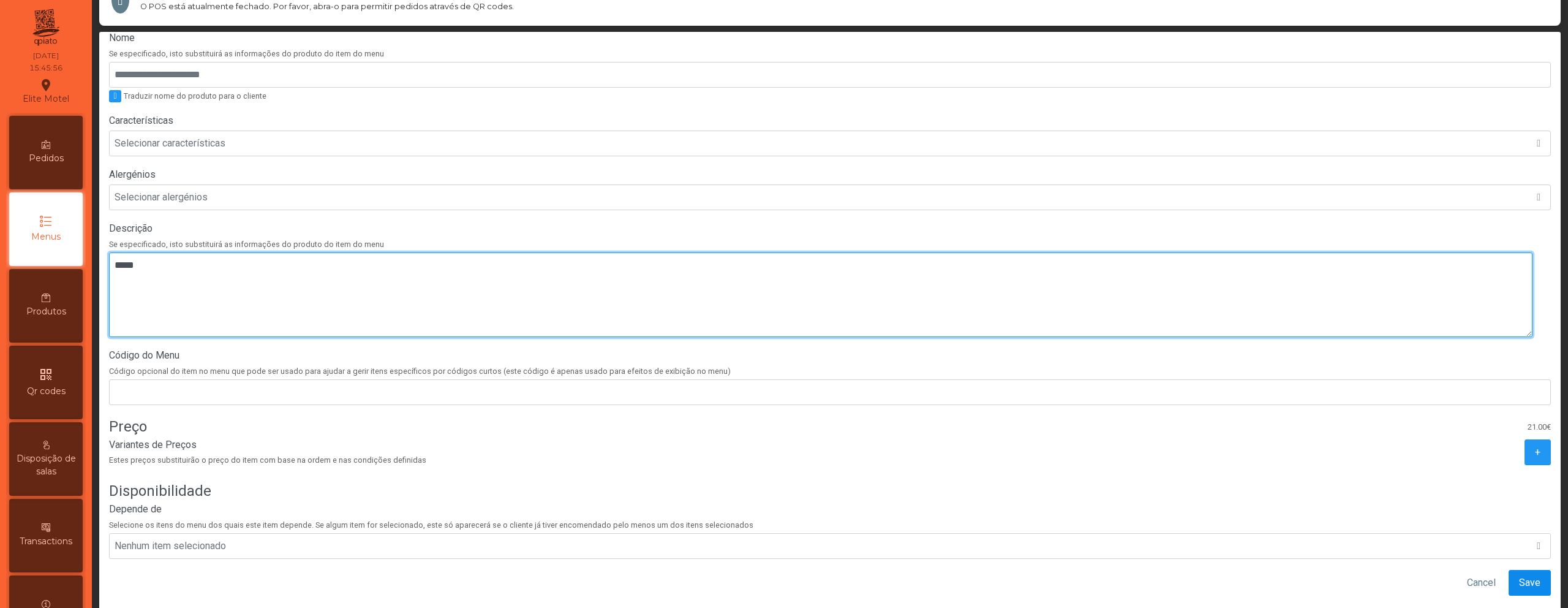
type textarea "*****"
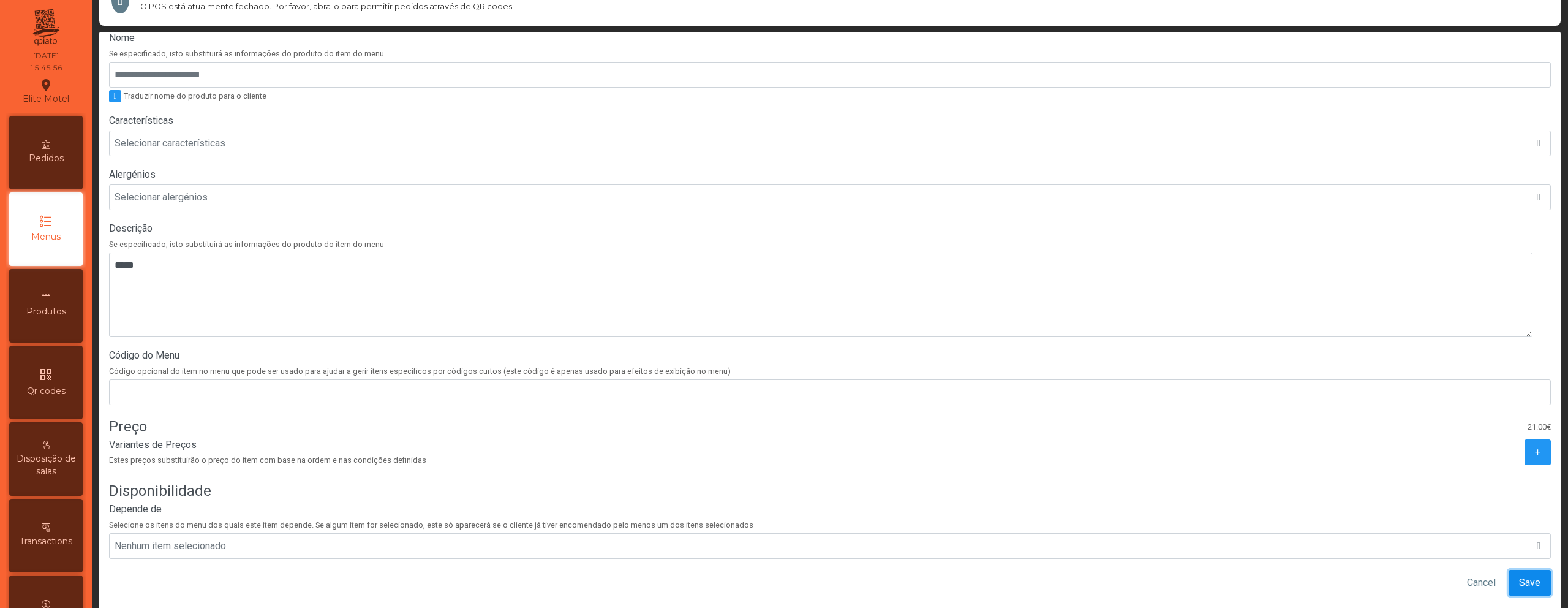
click at [1519, 575] on span "Save" at bounding box center [1530, 582] width 22 height 15
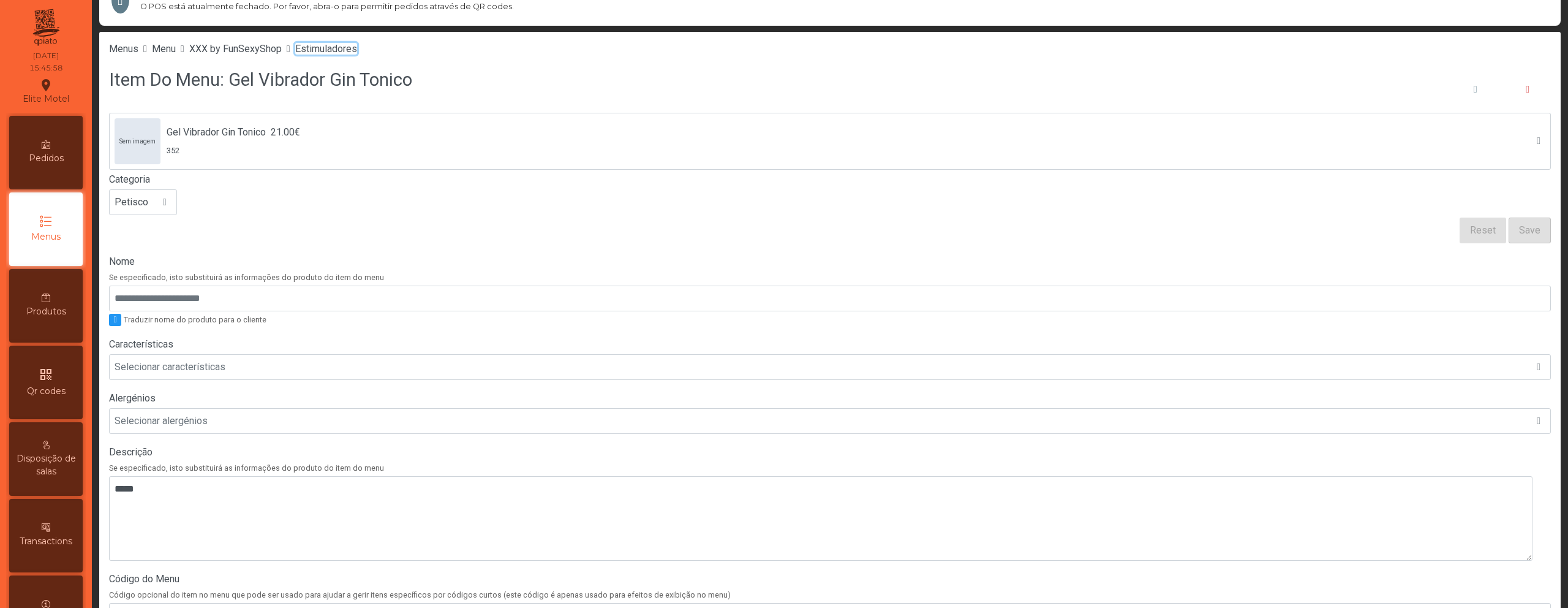
click at [339, 45] on span "Estimuladores" at bounding box center [326, 48] width 62 height 12
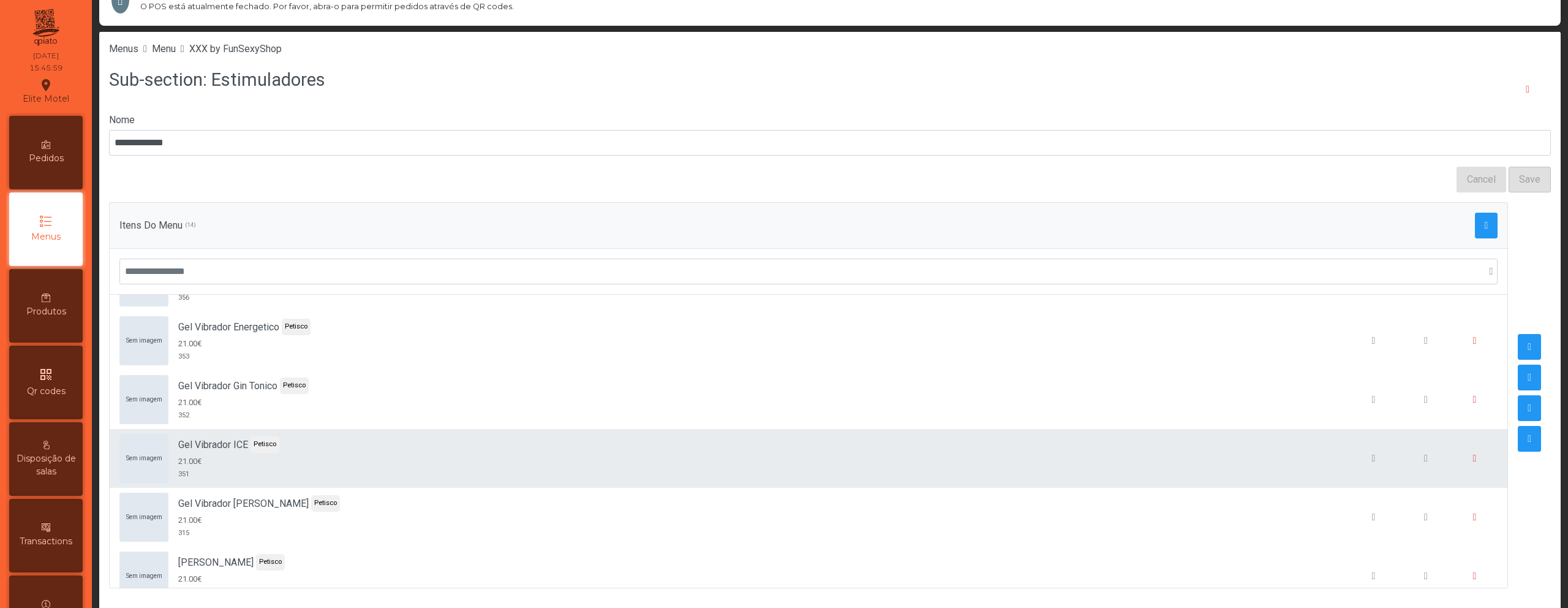
scroll to position [224, 0]
click at [1402, 458] on button "button" at bounding box center [1425, 458] width 47 height 47
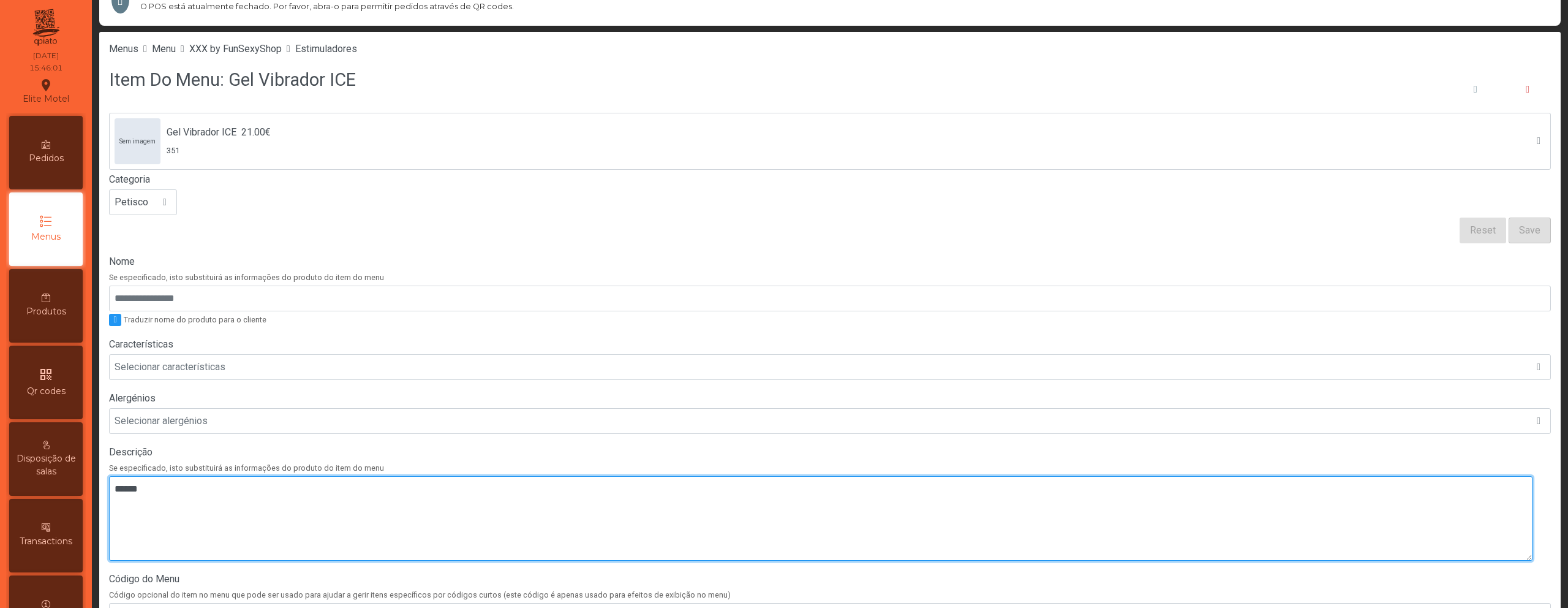
click at [794, 540] on textarea at bounding box center [821, 518] width 1423 height 85
paste textarea "*****"
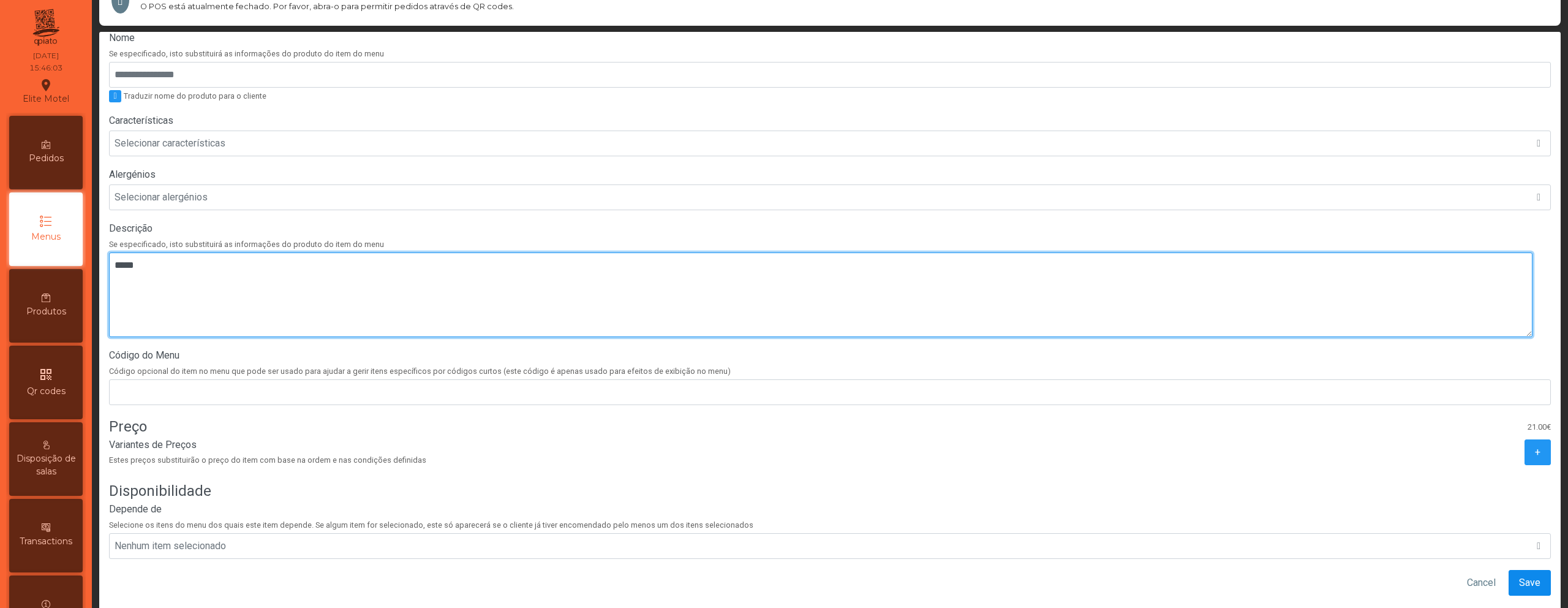
type textarea "*****"
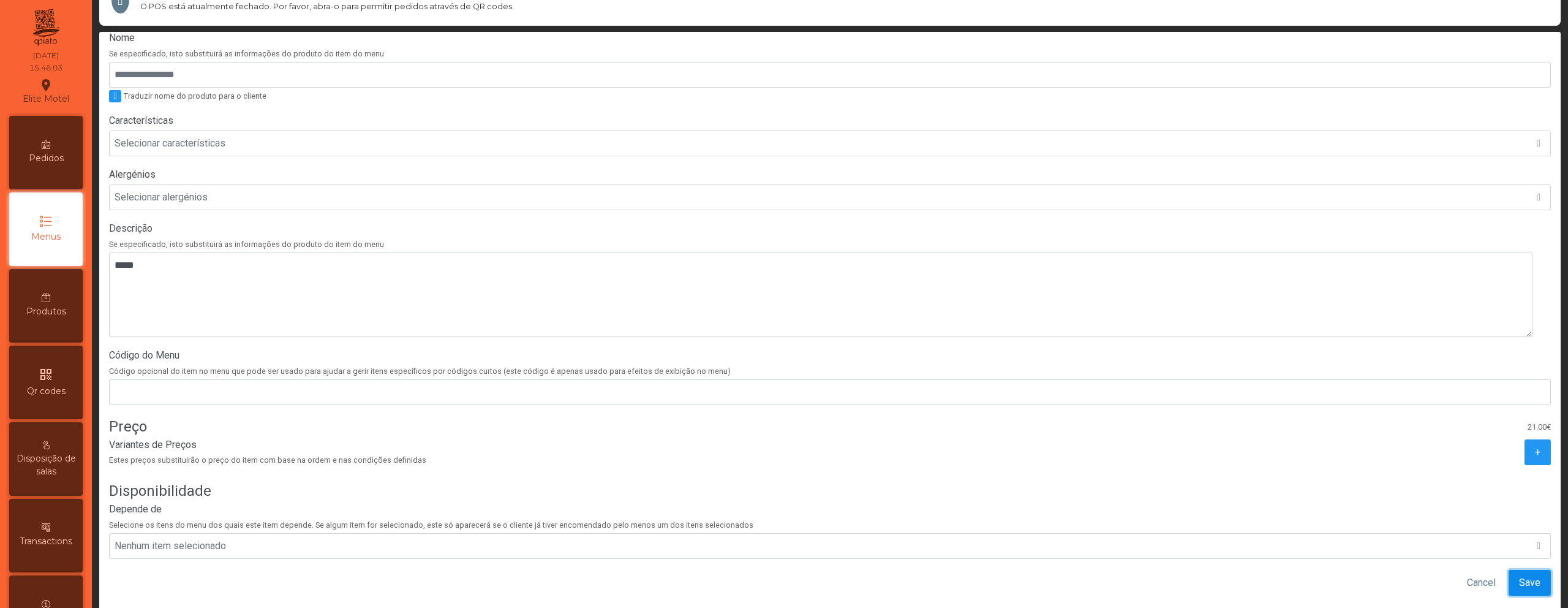
click at [1519, 579] on span "Save" at bounding box center [1530, 582] width 22 height 15
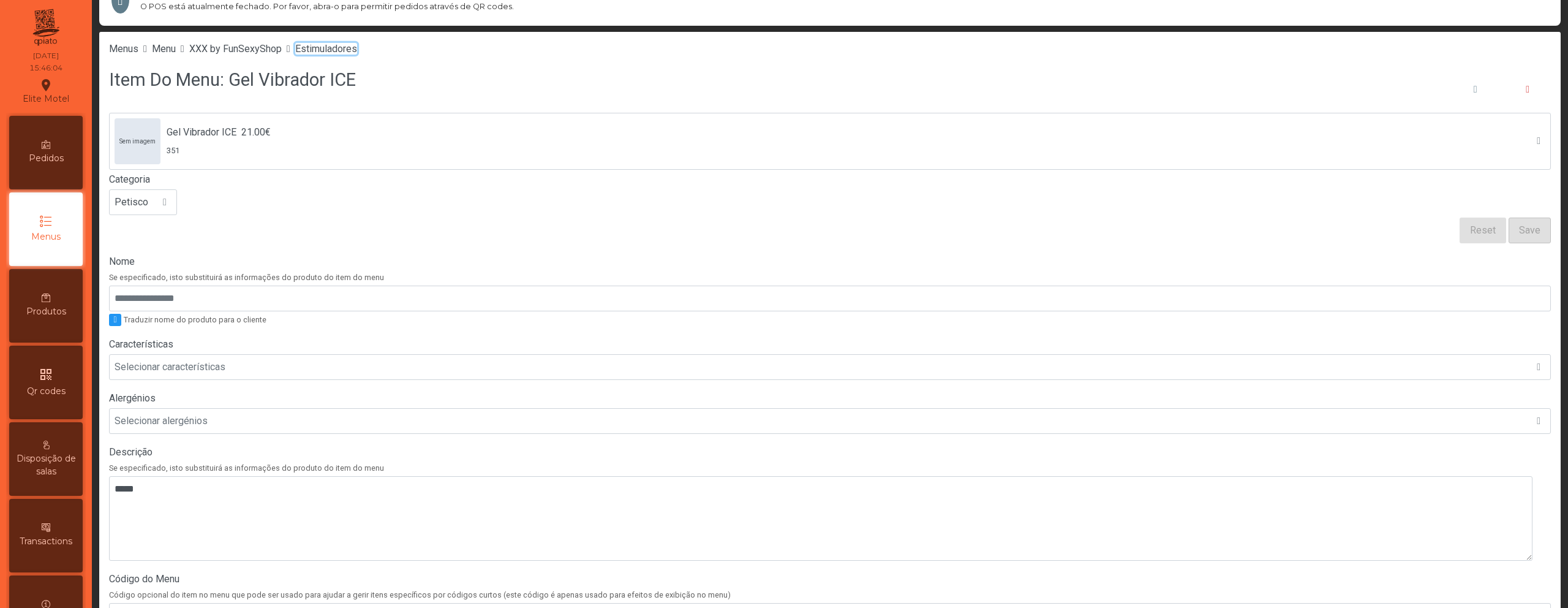
click at [357, 50] on span "Estimuladores" at bounding box center [326, 48] width 62 height 12
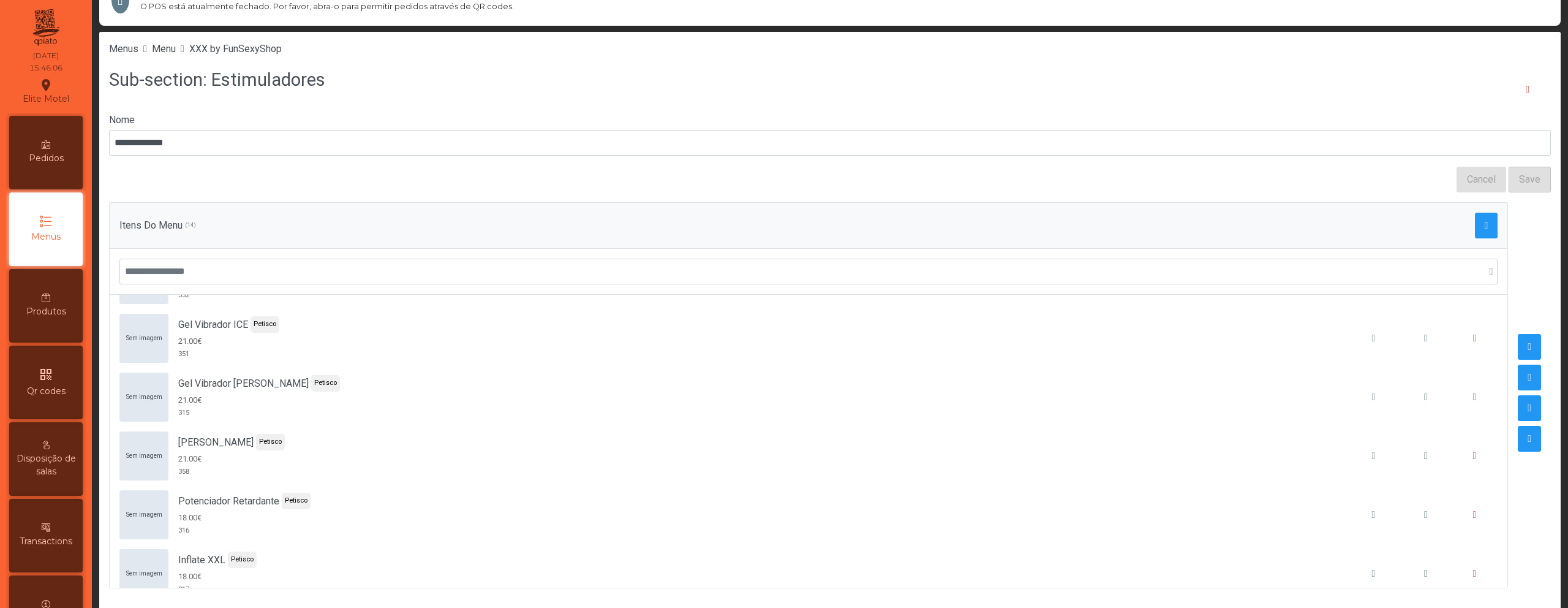
scroll to position [361, 0]
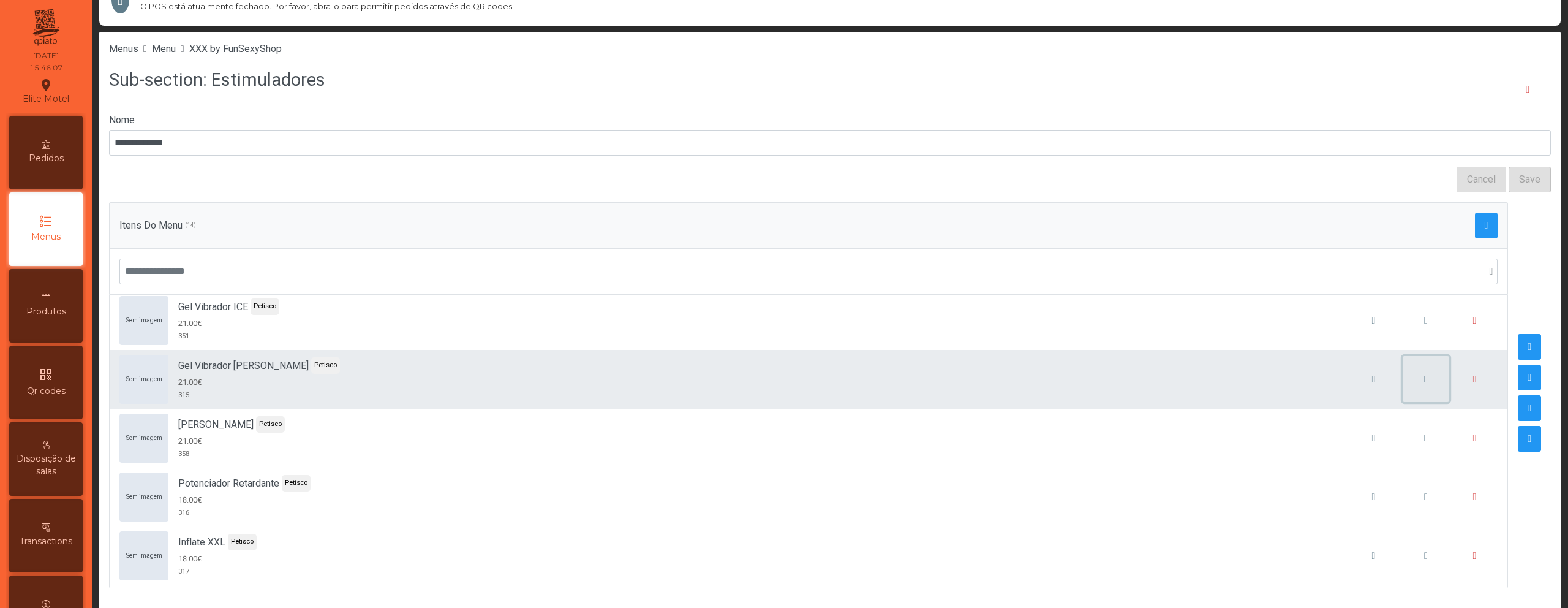
click at [1413, 382] on button "button" at bounding box center [1425, 379] width 47 height 47
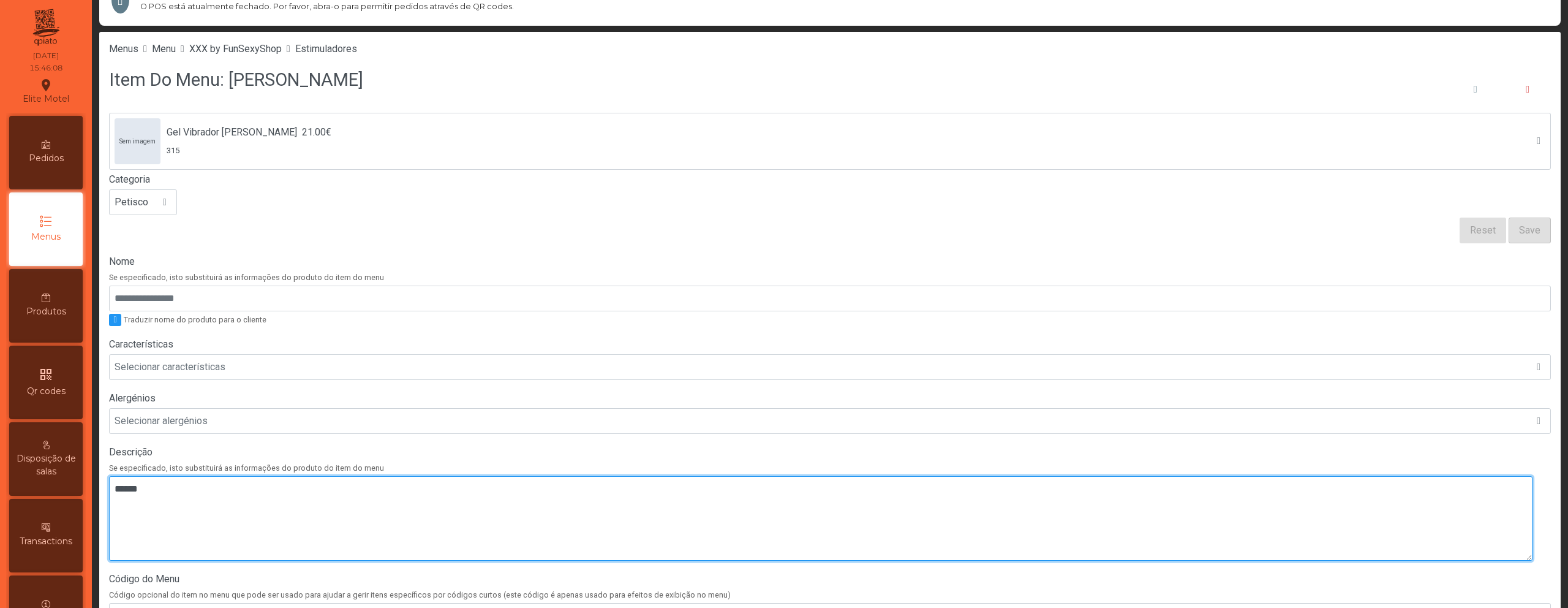
click at [563, 494] on textarea at bounding box center [821, 518] width 1423 height 85
paste textarea "*****"
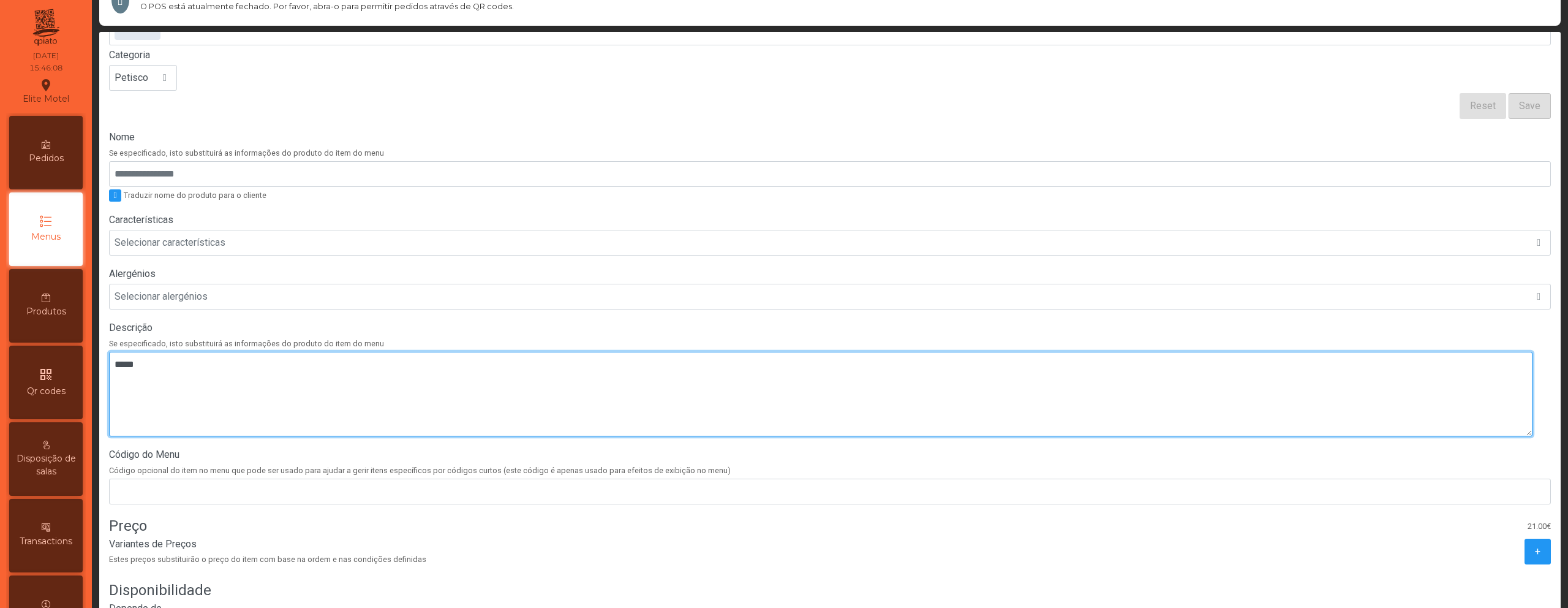
scroll to position [233, 0]
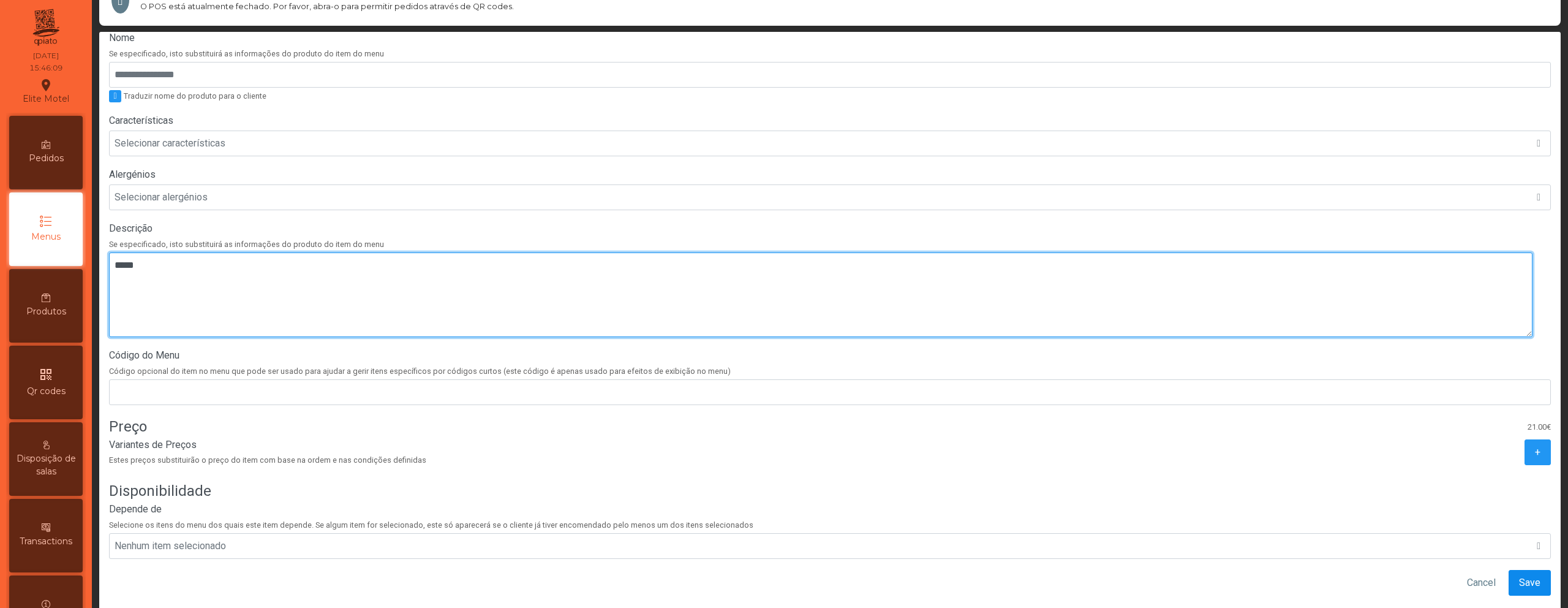
type textarea "*****"
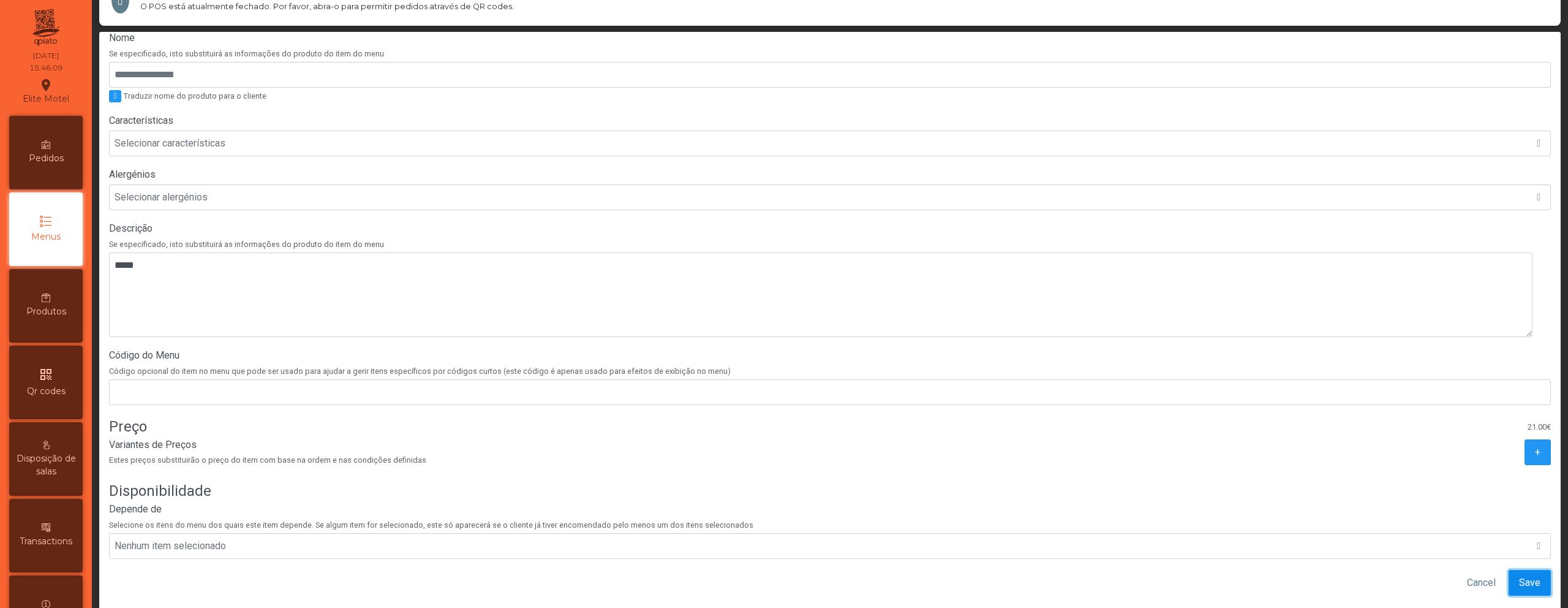
click at [1519, 575] on span "Save" at bounding box center [1530, 582] width 22 height 15
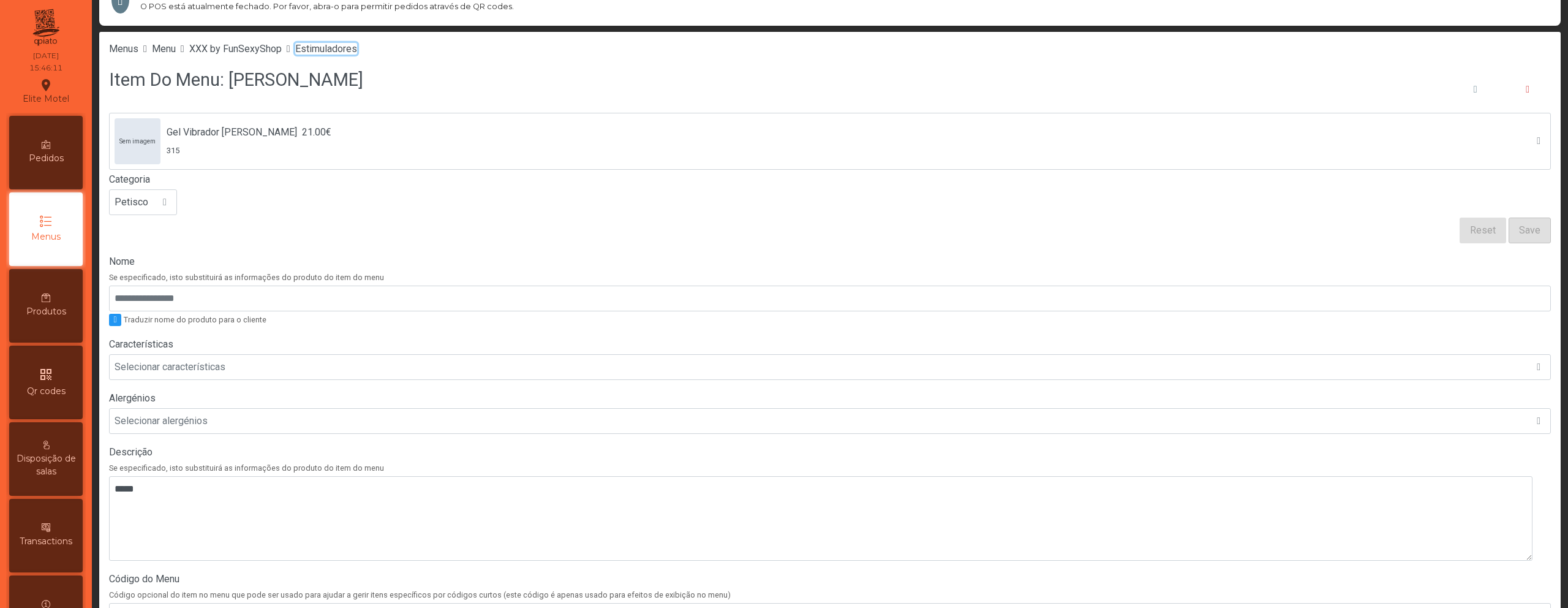
click at [357, 46] on span "Estimuladores" at bounding box center [326, 48] width 62 height 12
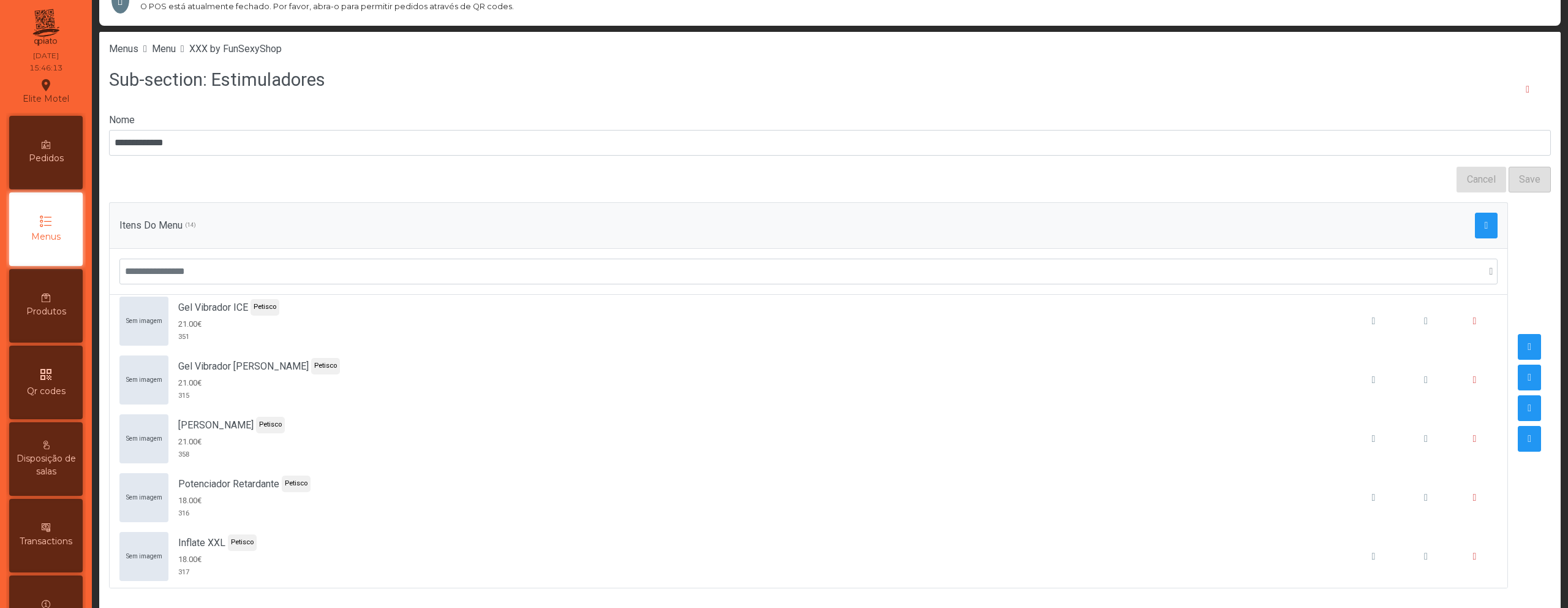
scroll to position [378, 0]
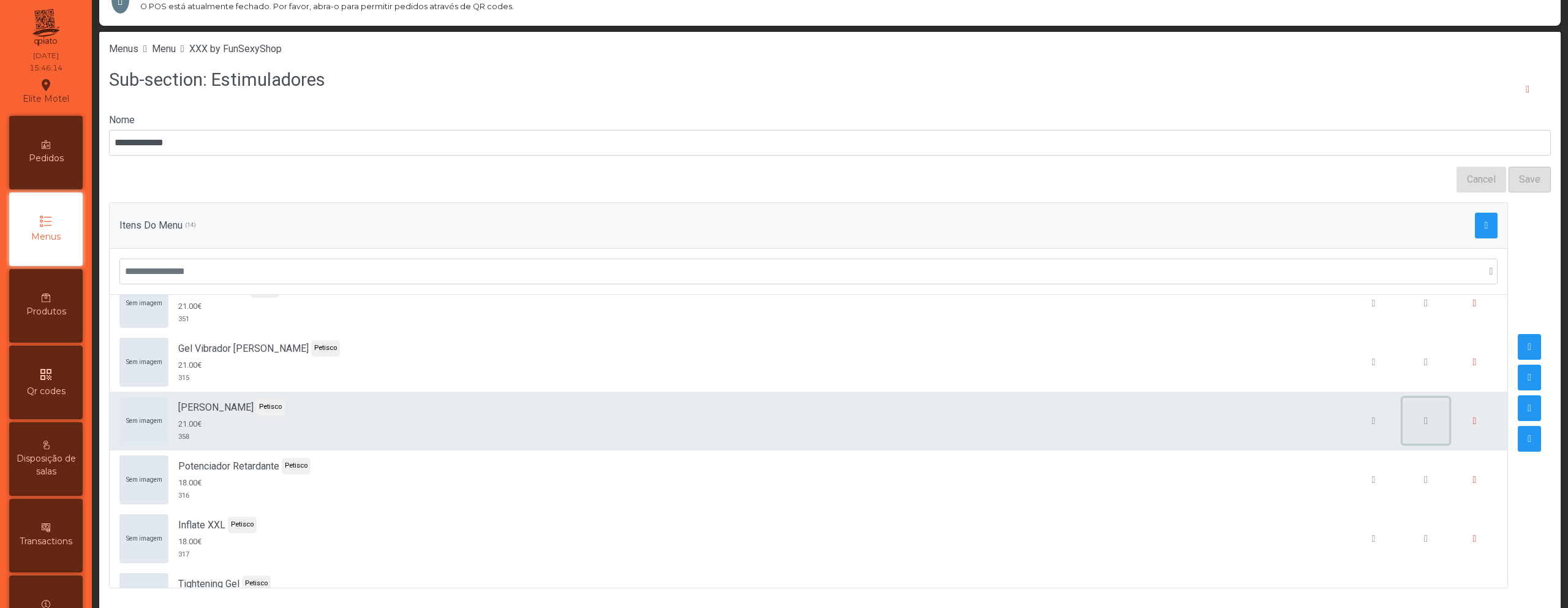
click at [1402, 418] on button "button" at bounding box center [1425, 421] width 47 height 47
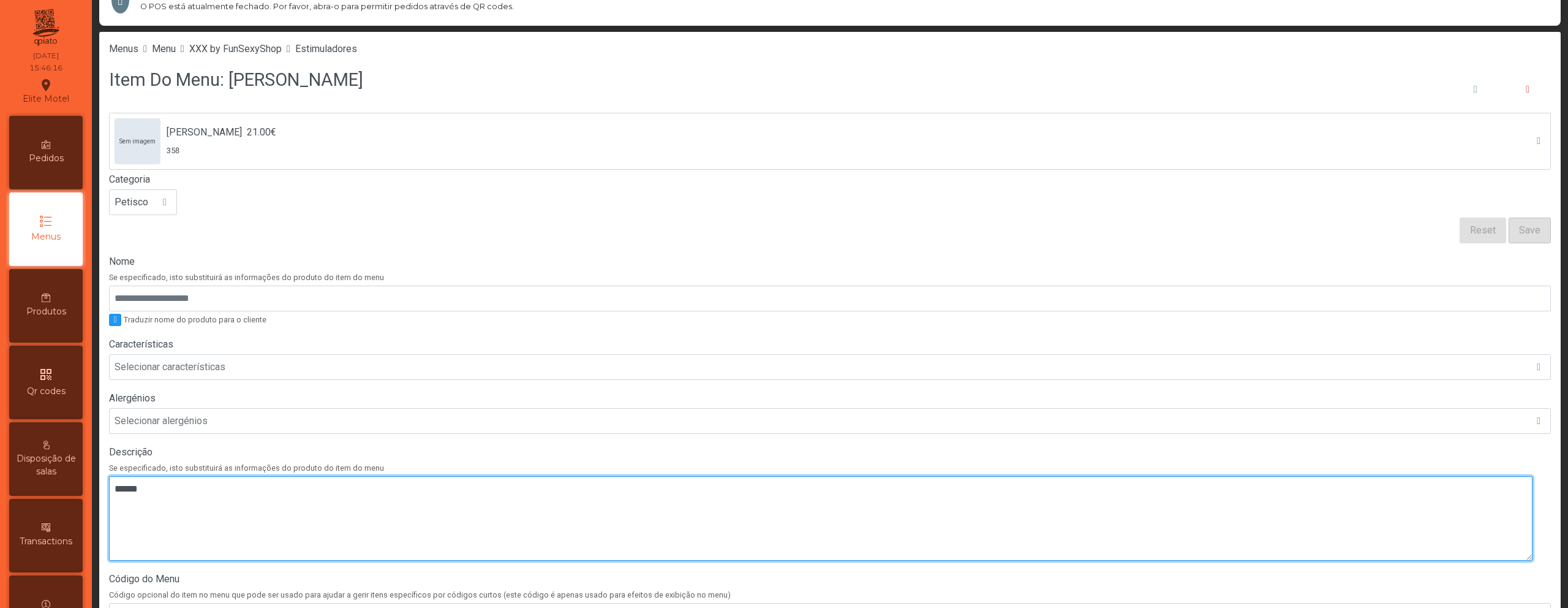
click at [324, 502] on textarea at bounding box center [821, 518] width 1423 height 85
paste textarea "*****"
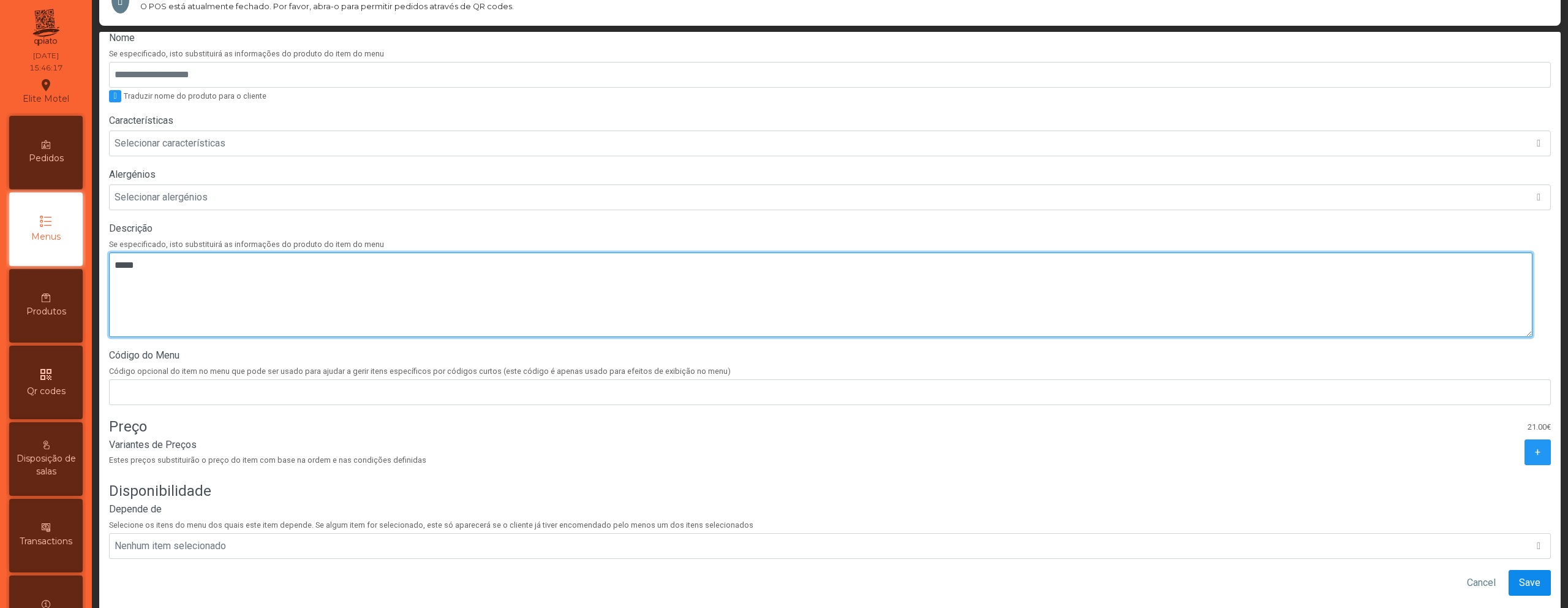
type textarea "*****"
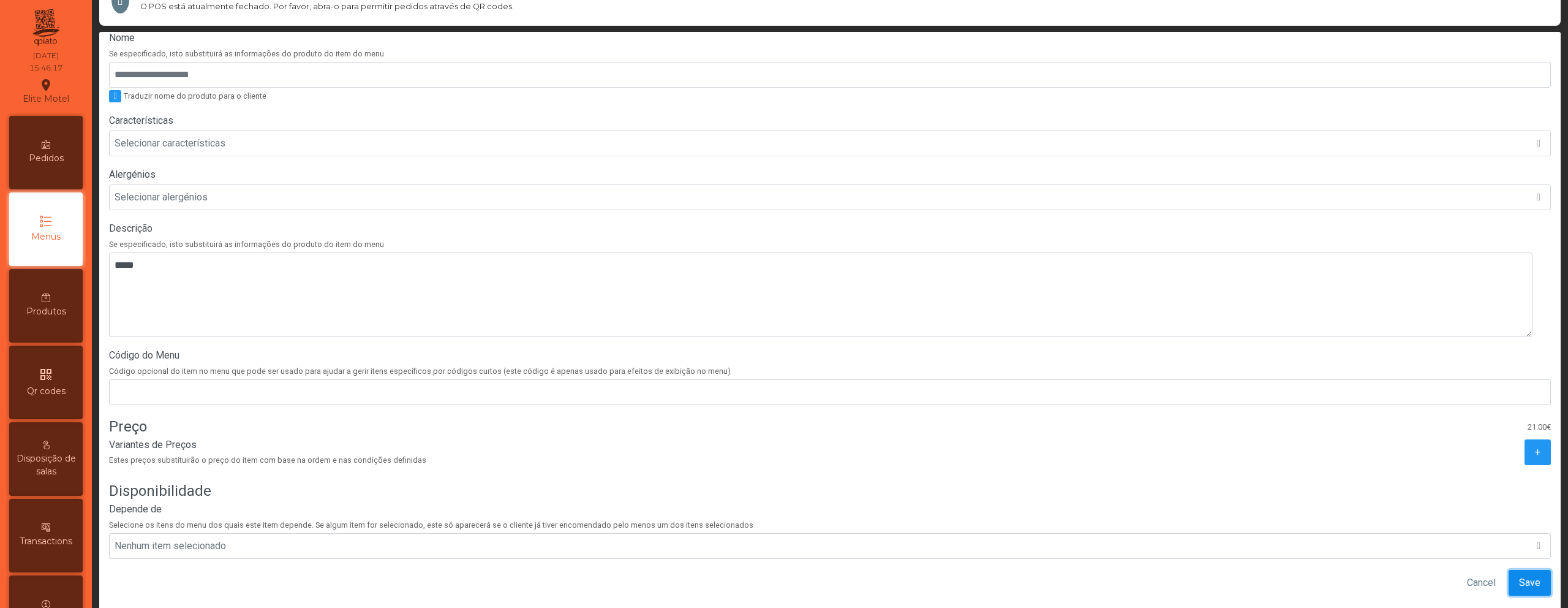
click at [1508, 577] on button "Save" at bounding box center [1529, 582] width 43 height 26
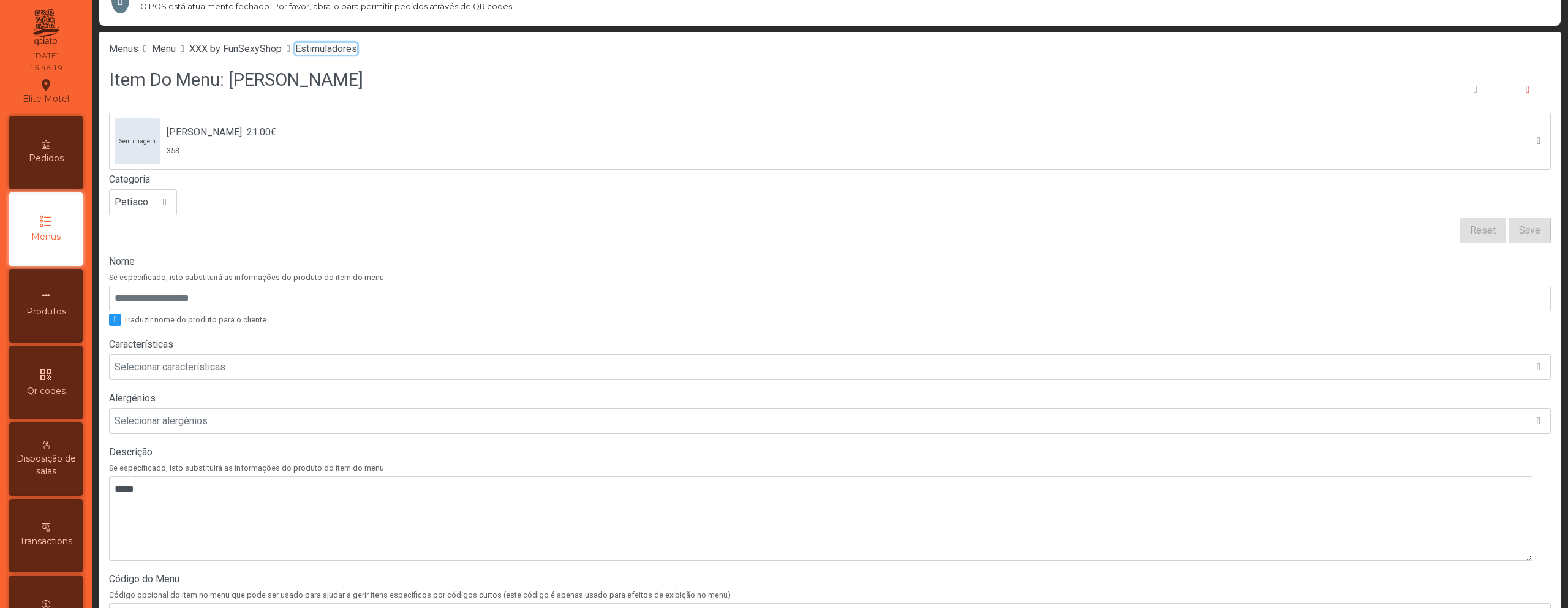
click at [341, 48] on span "Estimuladores" at bounding box center [326, 48] width 62 height 12
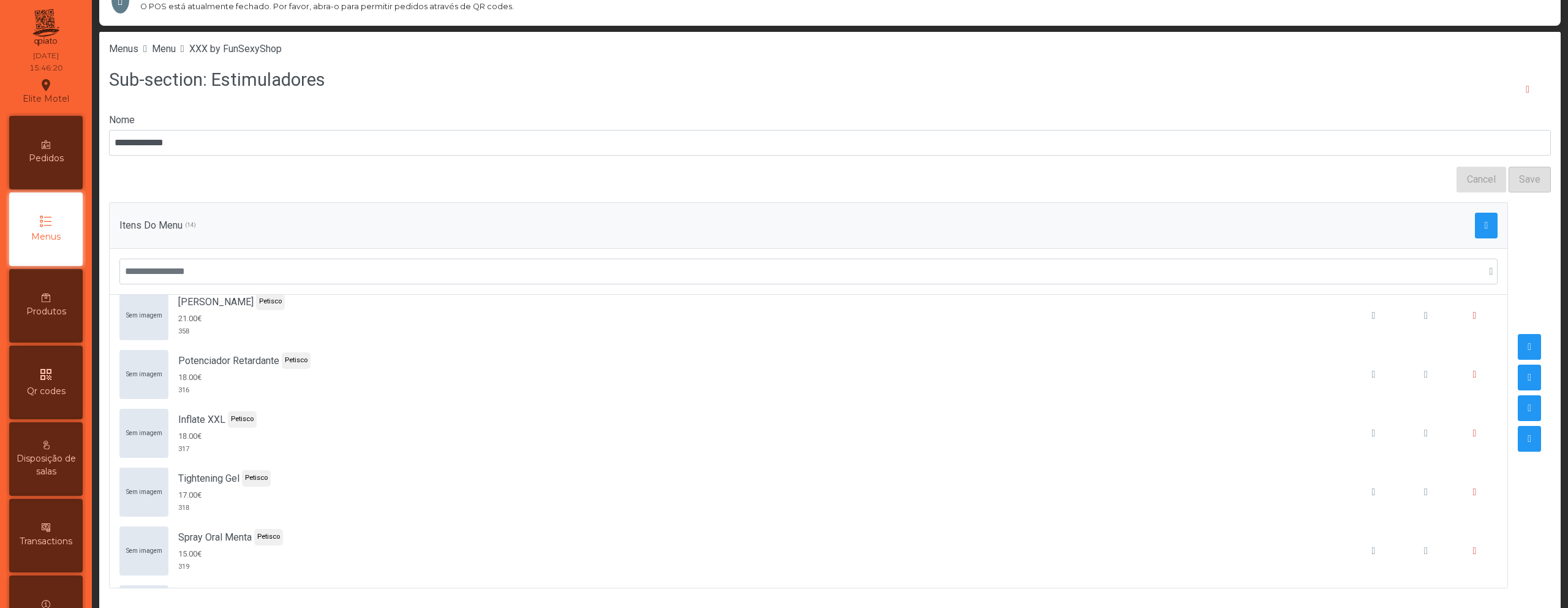
scroll to position [541, 0]
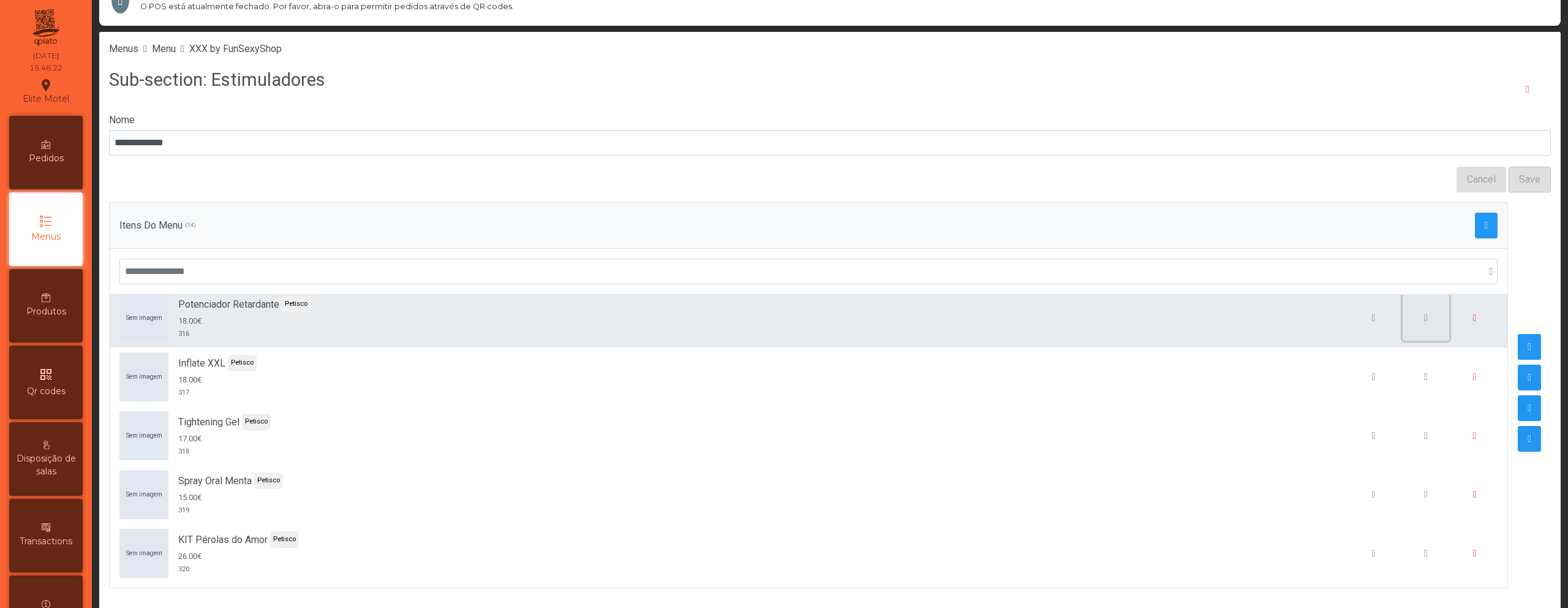
click at [1402, 316] on button "button" at bounding box center [1425, 318] width 47 height 47
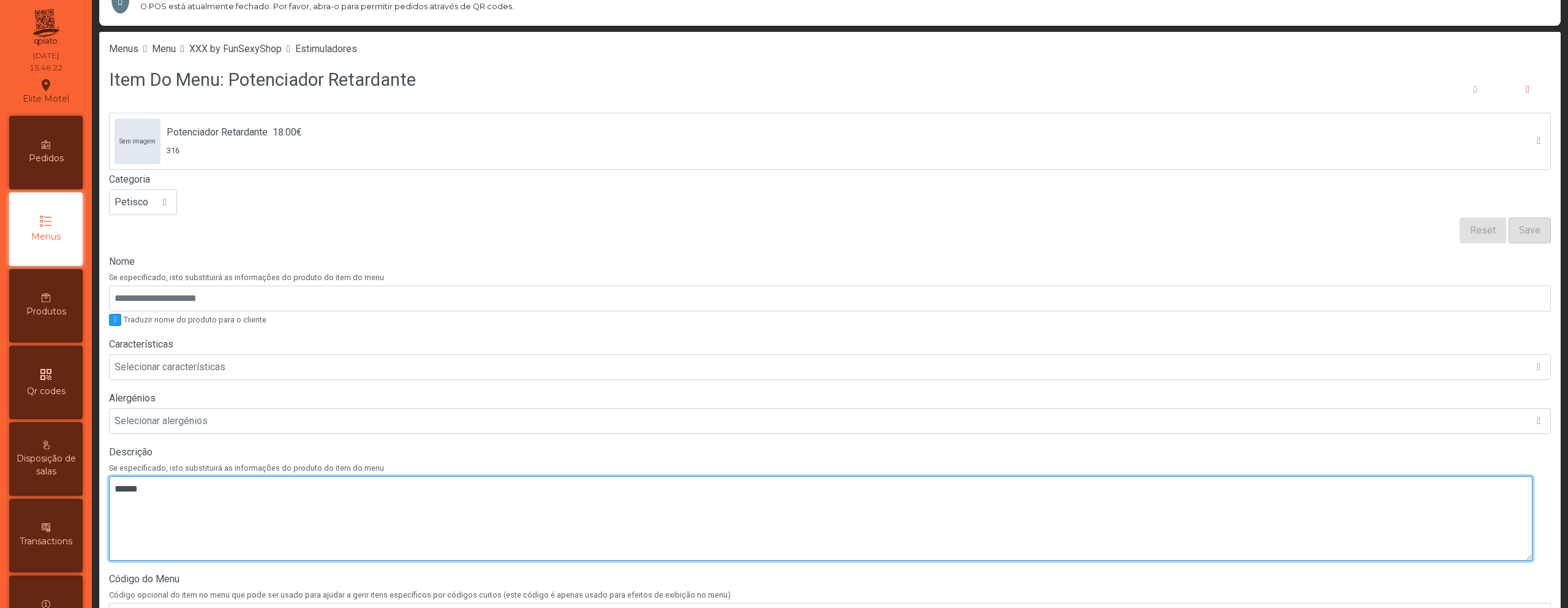
click at [657, 498] on textarea at bounding box center [821, 518] width 1423 height 85
paste textarea "*****"
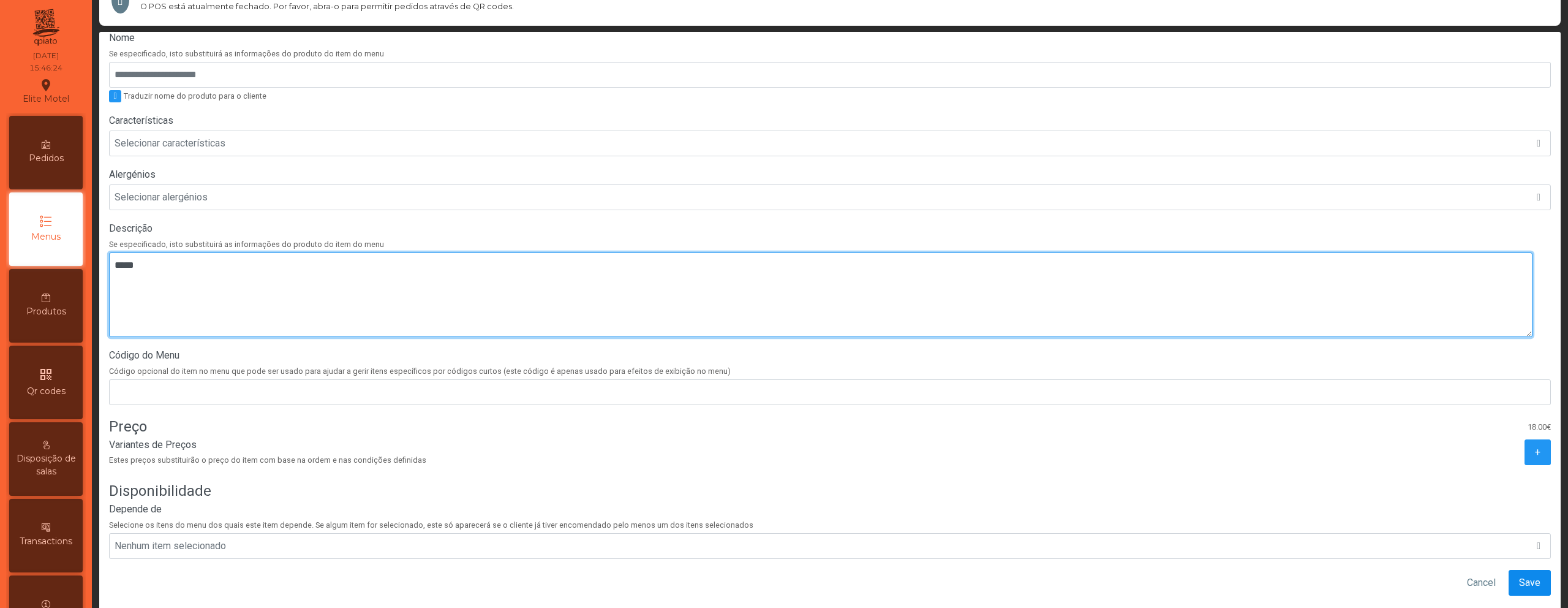
type textarea "*****"
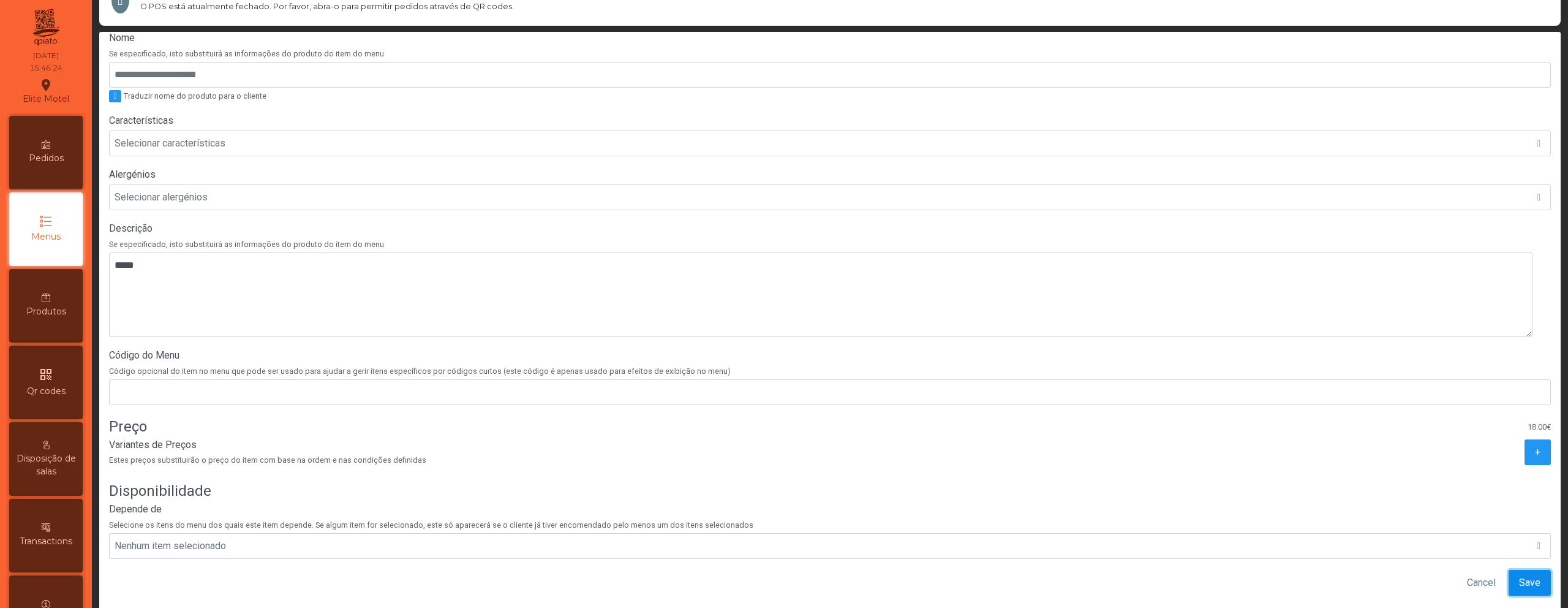
click at [1519, 575] on span "Save" at bounding box center [1530, 582] width 22 height 15
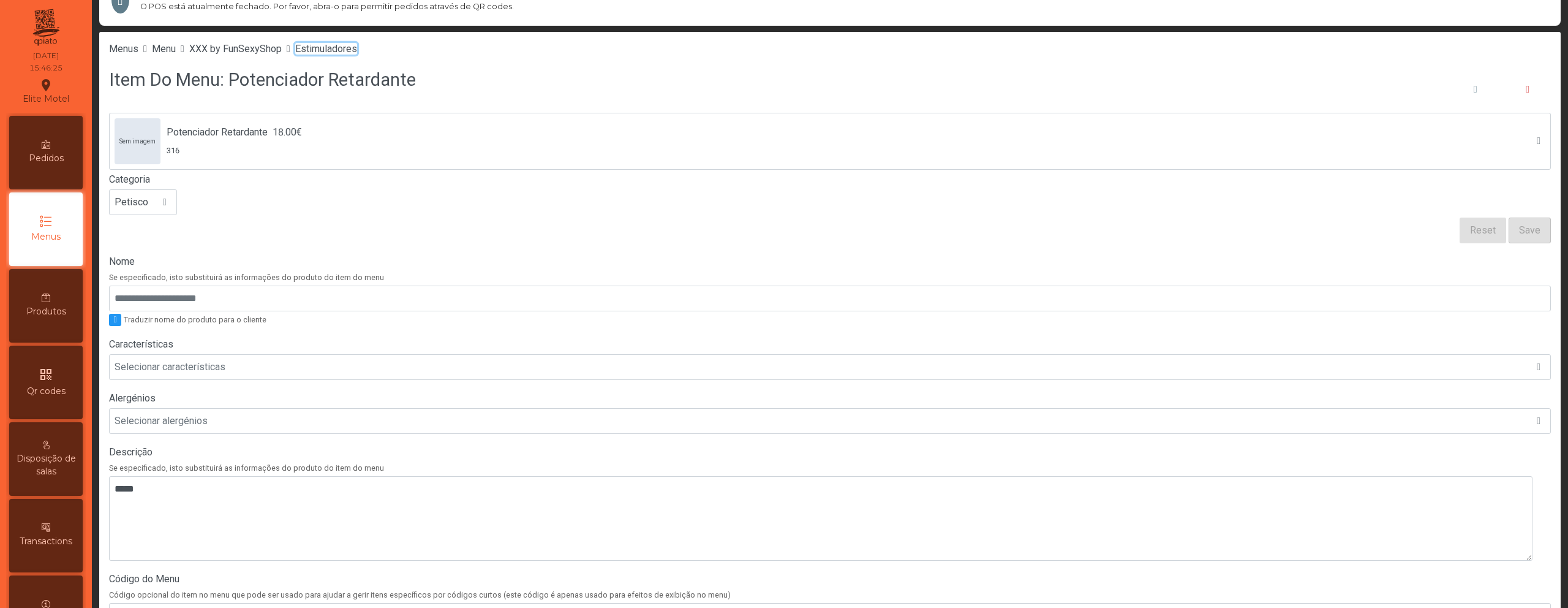
click at [357, 52] on span "Estimuladores" at bounding box center [326, 48] width 62 height 12
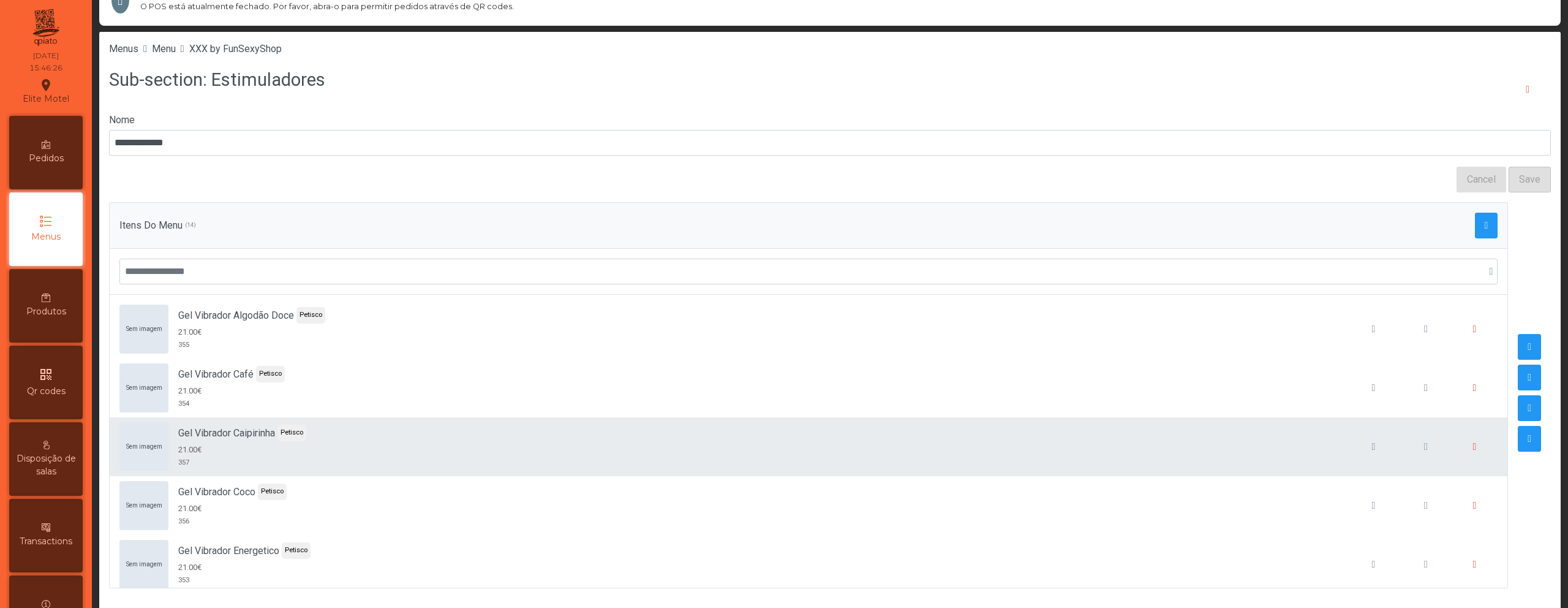
scroll to position [541, 0]
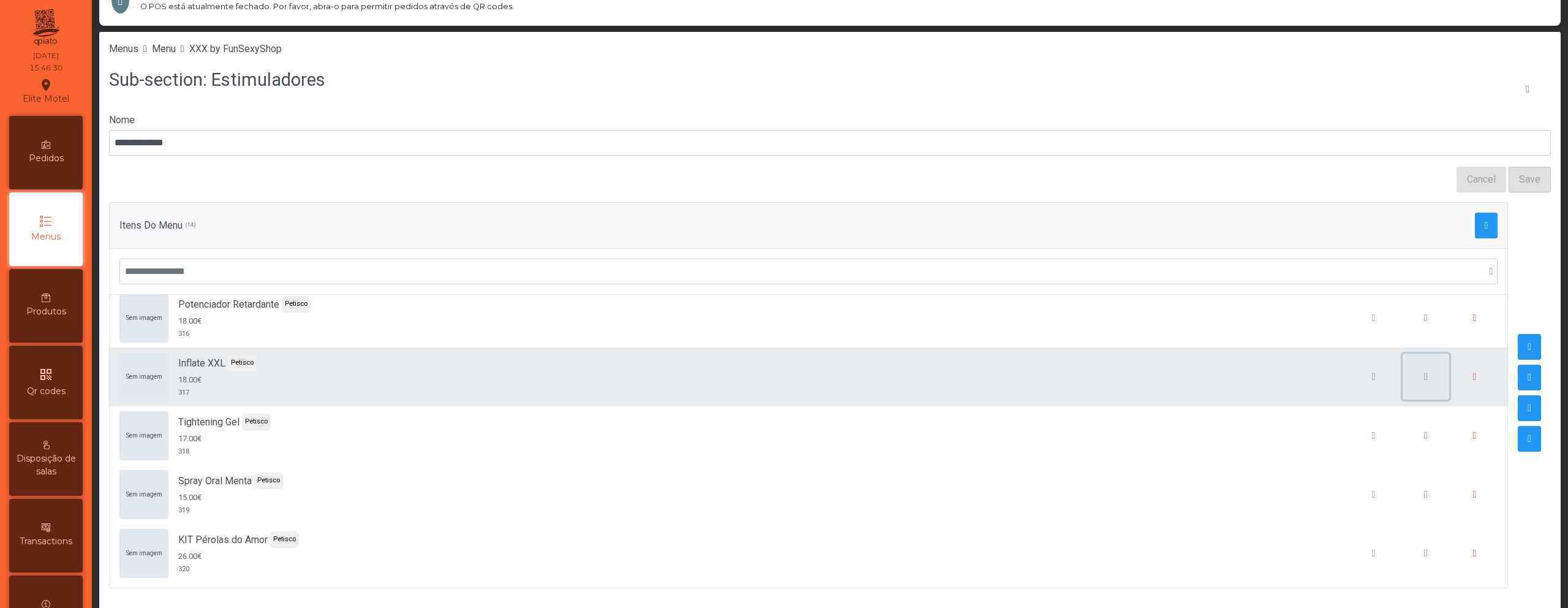
click at [1402, 376] on button "button" at bounding box center [1425, 377] width 47 height 47
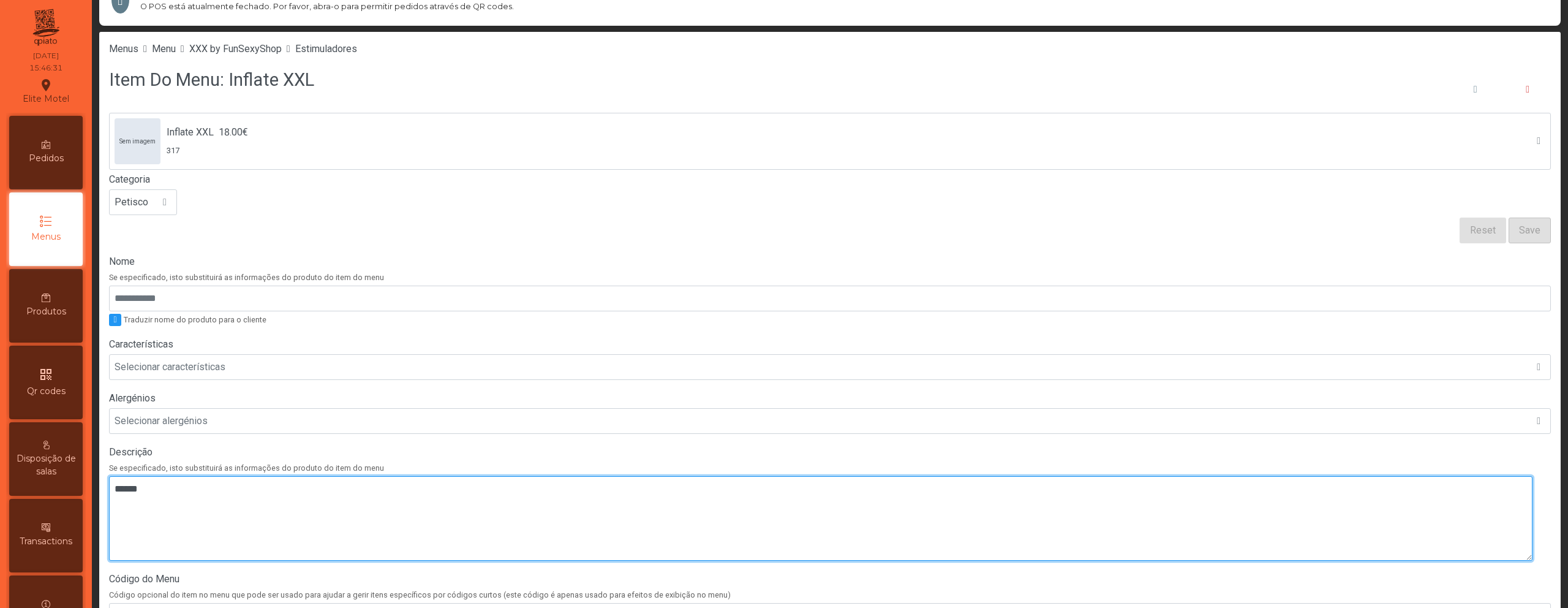
click at [495, 481] on textarea at bounding box center [821, 518] width 1423 height 85
paste textarea "*****"
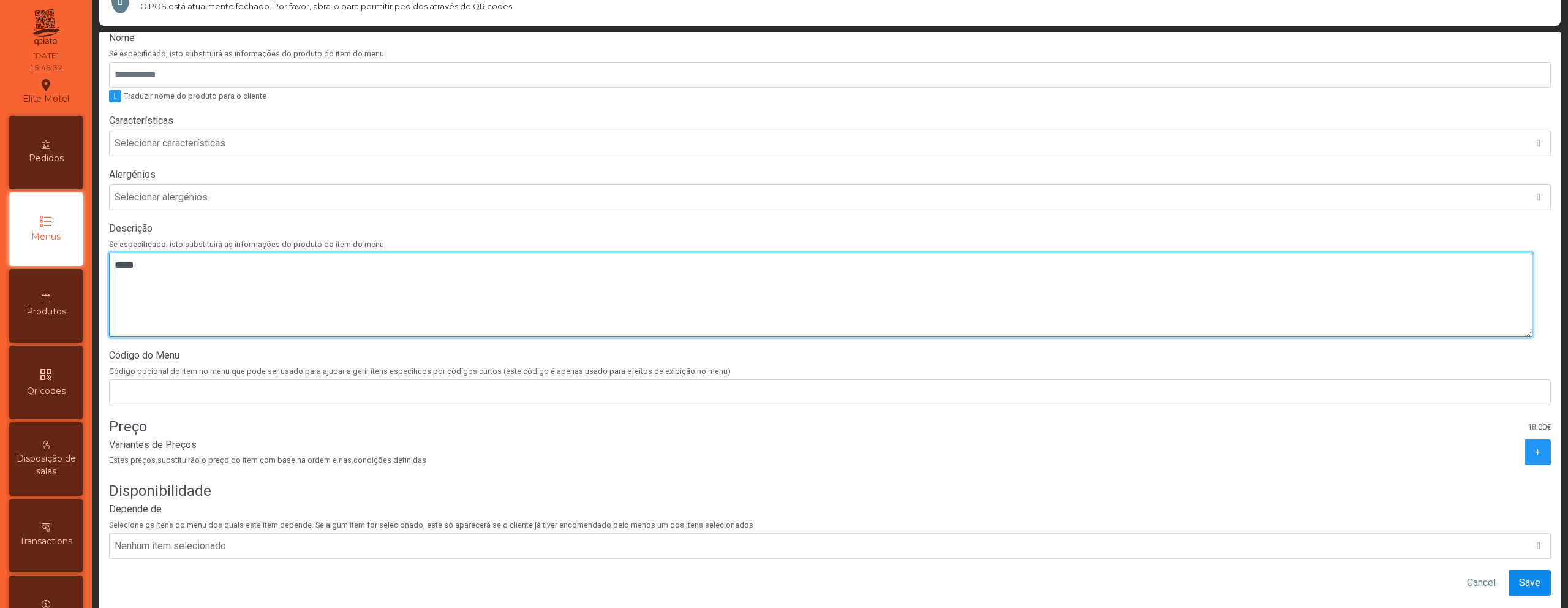
type textarea "*****"
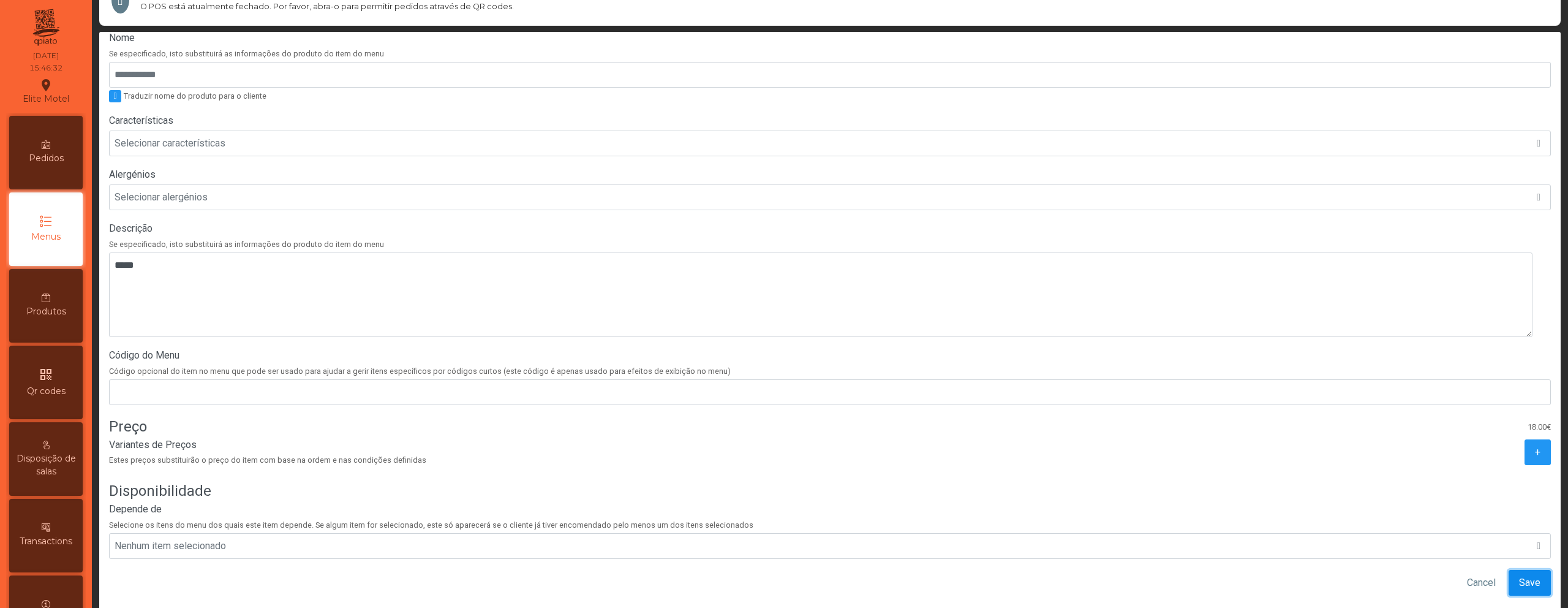
click at [1519, 575] on span "Save" at bounding box center [1530, 582] width 22 height 15
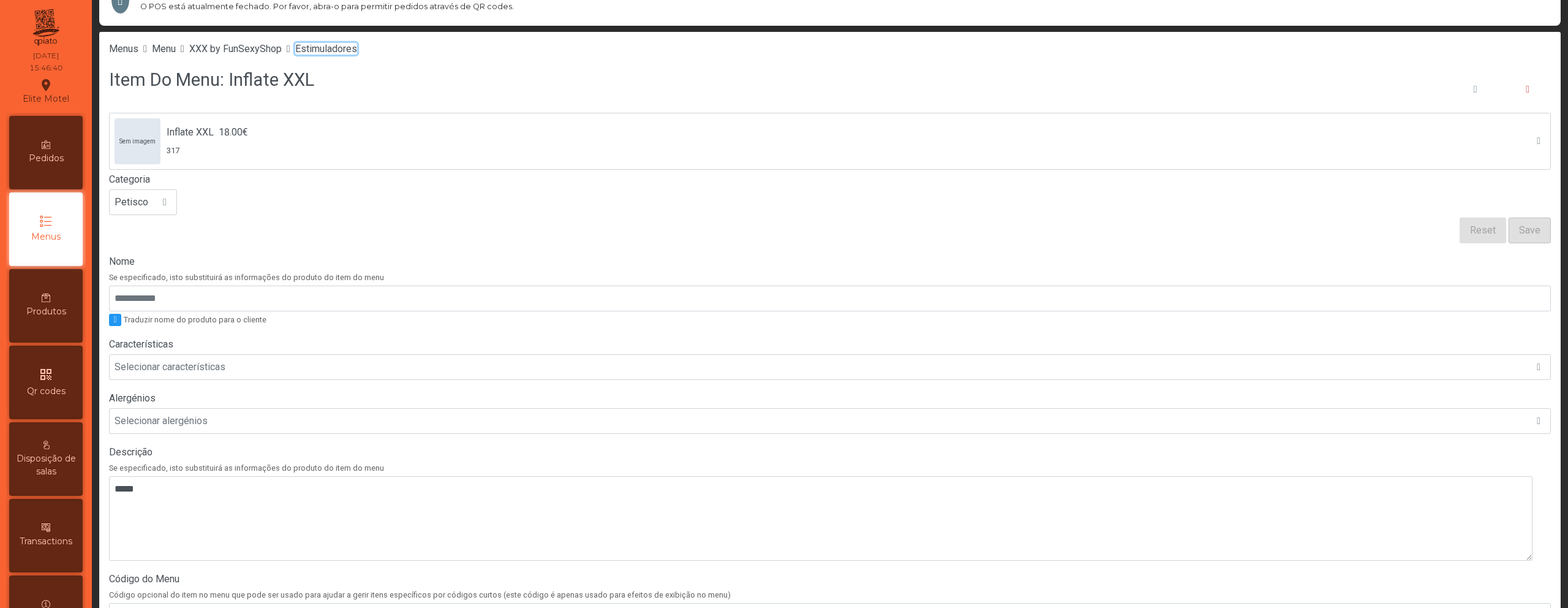
click at [357, 46] on span "Estimuladores" at bounding box center [326, 48] width 62 height 12
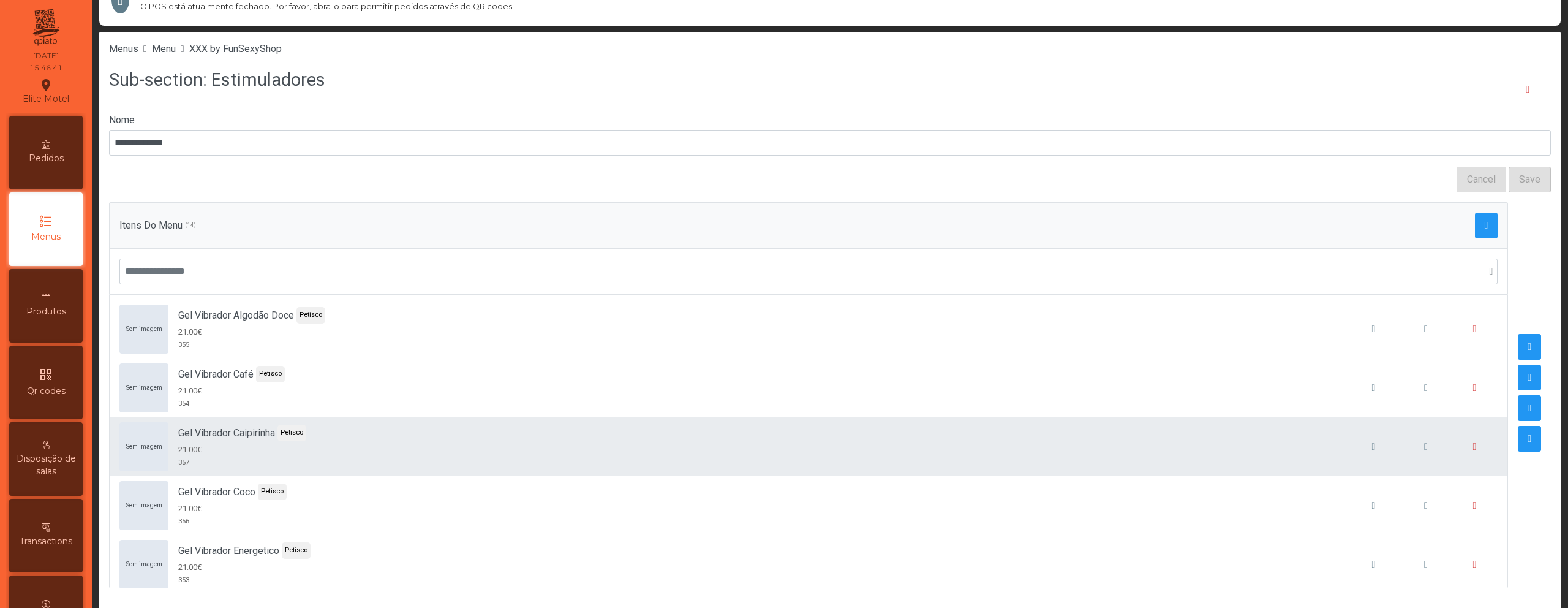
scroll to position [541, 0]
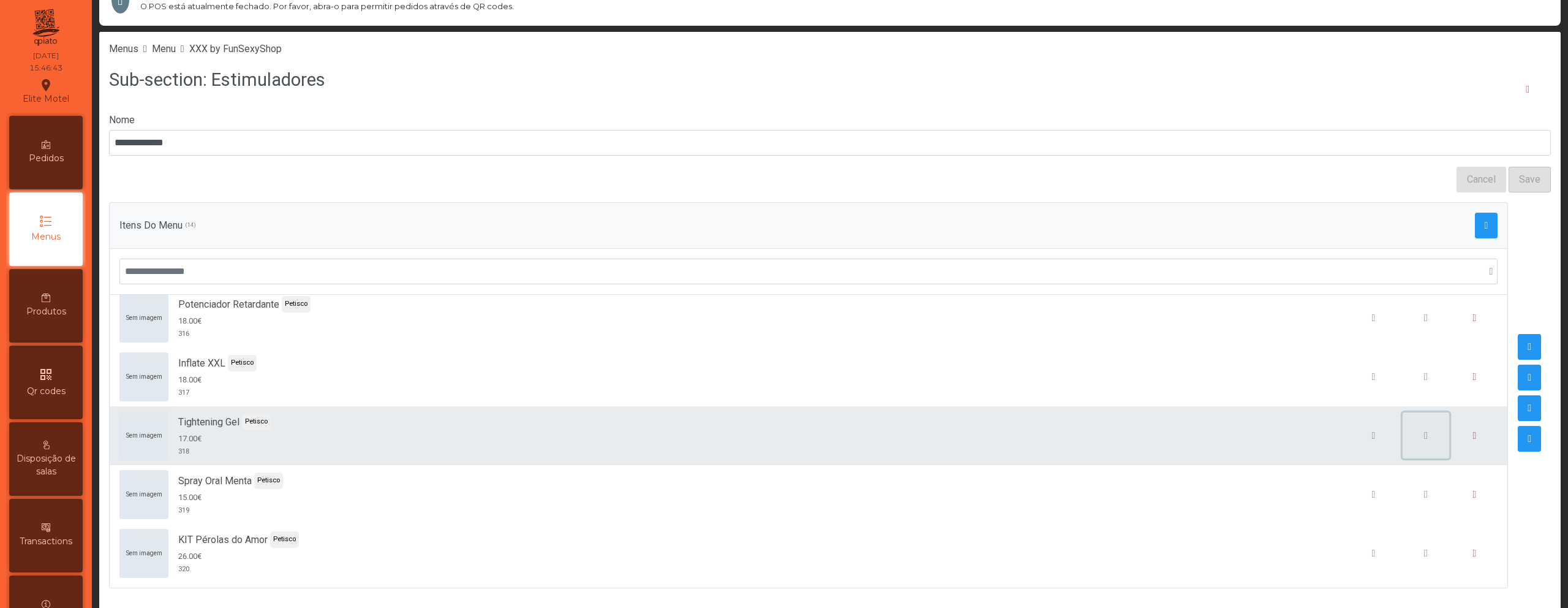
click at [1424, 430] on span "button" at bounding box center [1425, 435] width 4 height 10
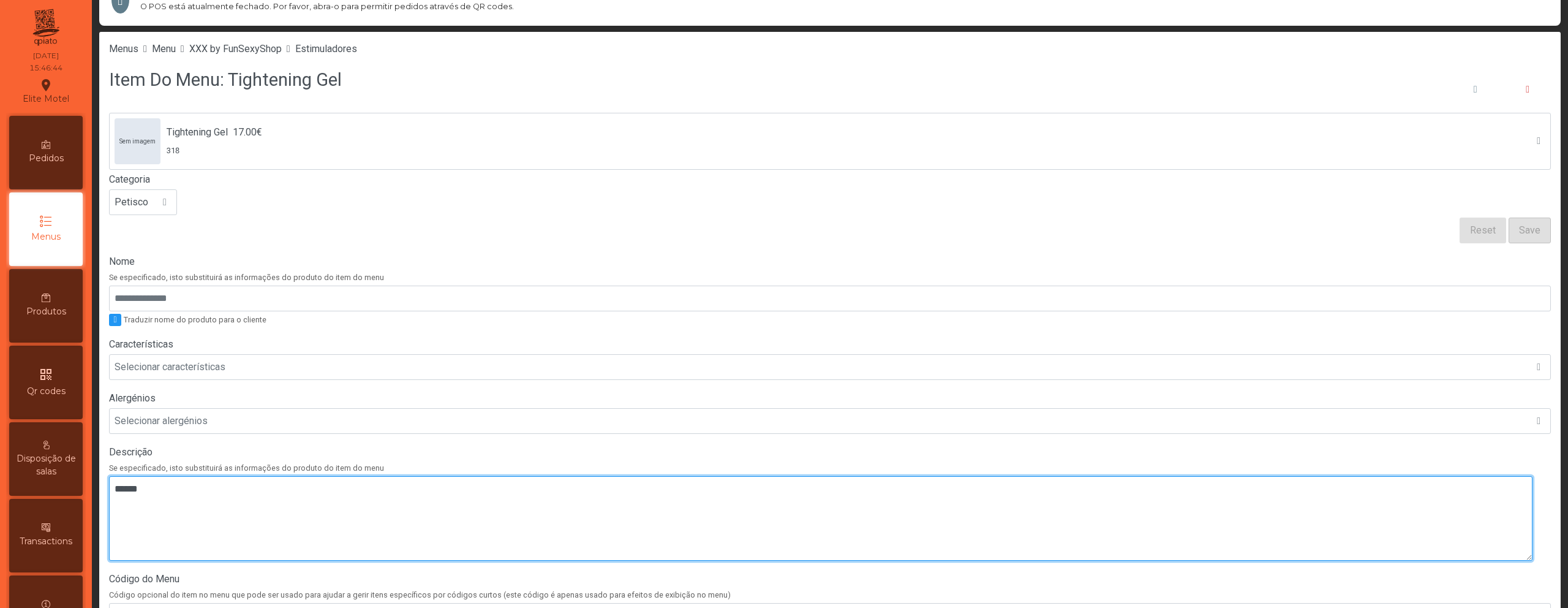
click at [558, 533] on textarea at bounding box center [821, 518] width 1423 height 85
paste textarea "*****"
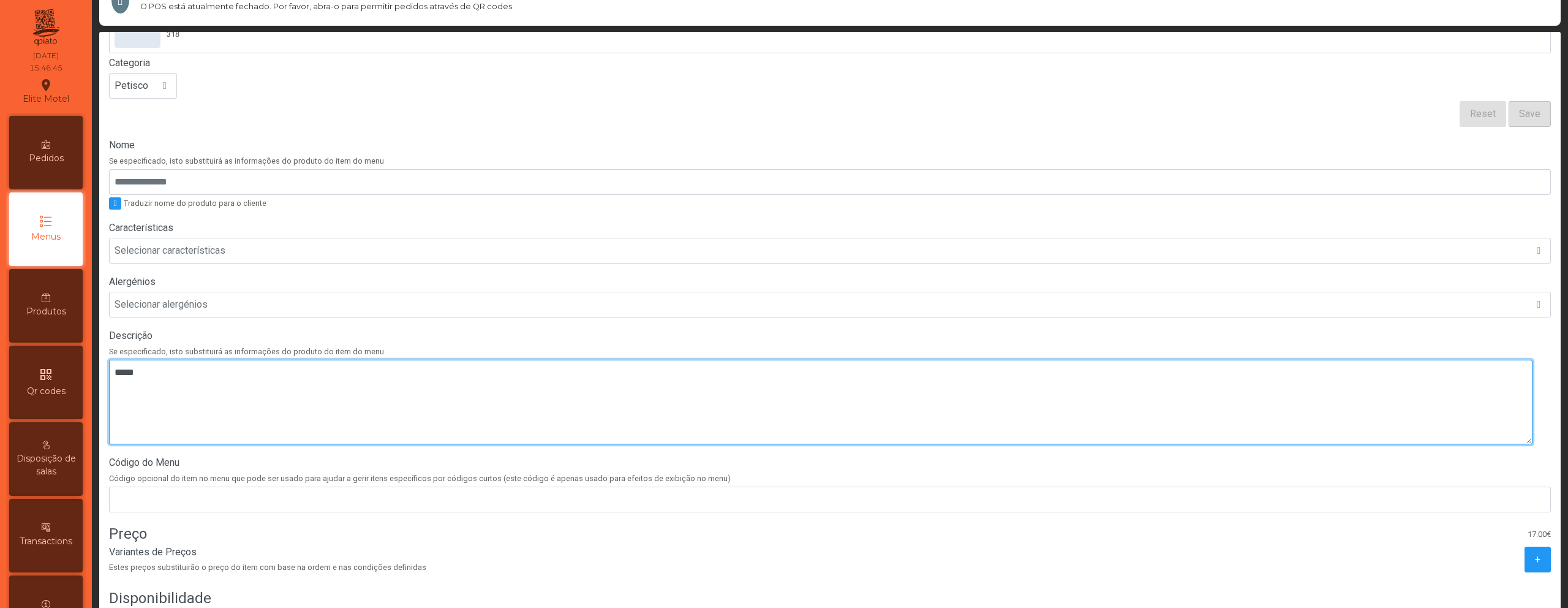
scroll to position [233, 0]
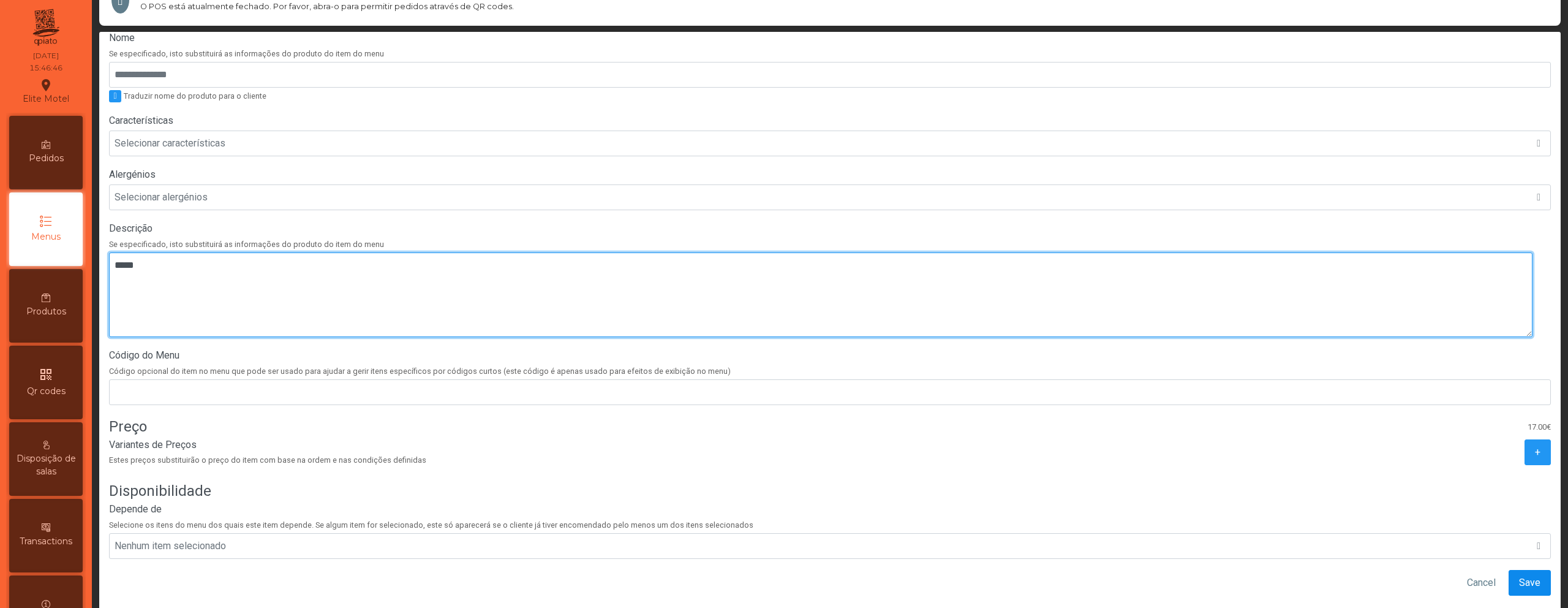
type textarea "*****"
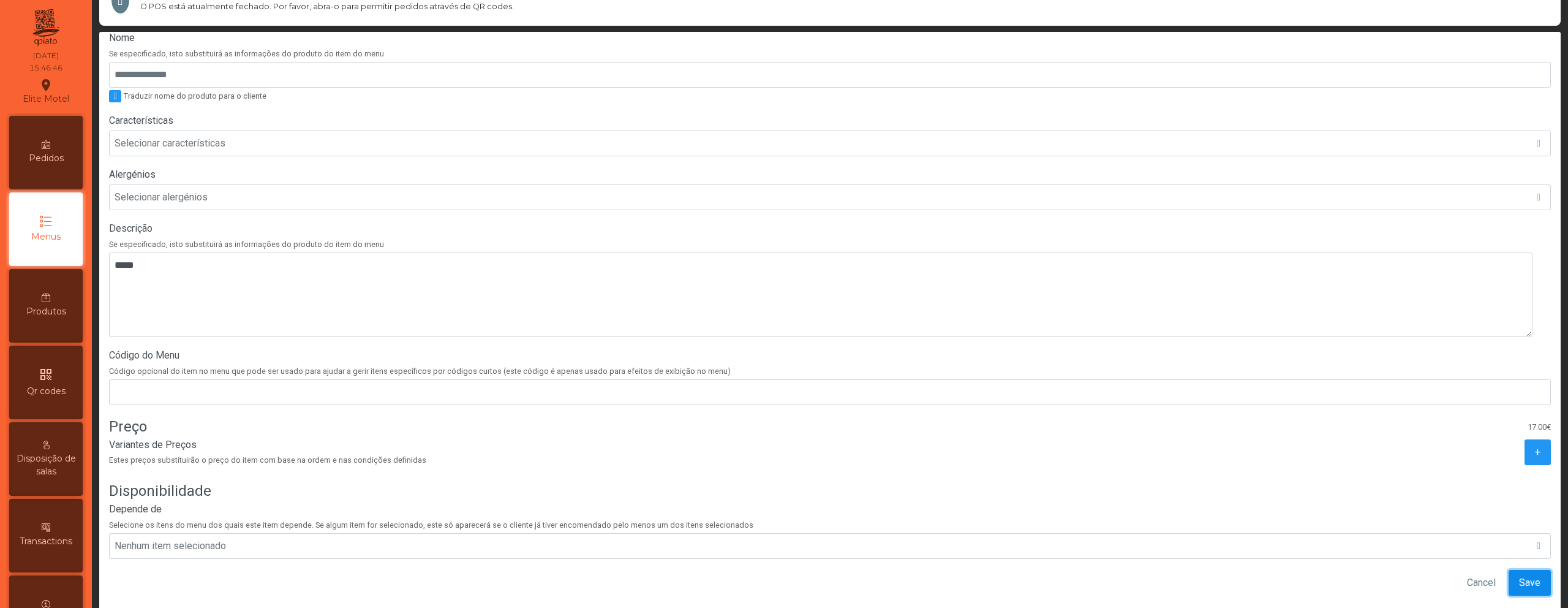
click at [1519, 575] on span "Save" at bounding box center [1530, 582] width 22 height 15
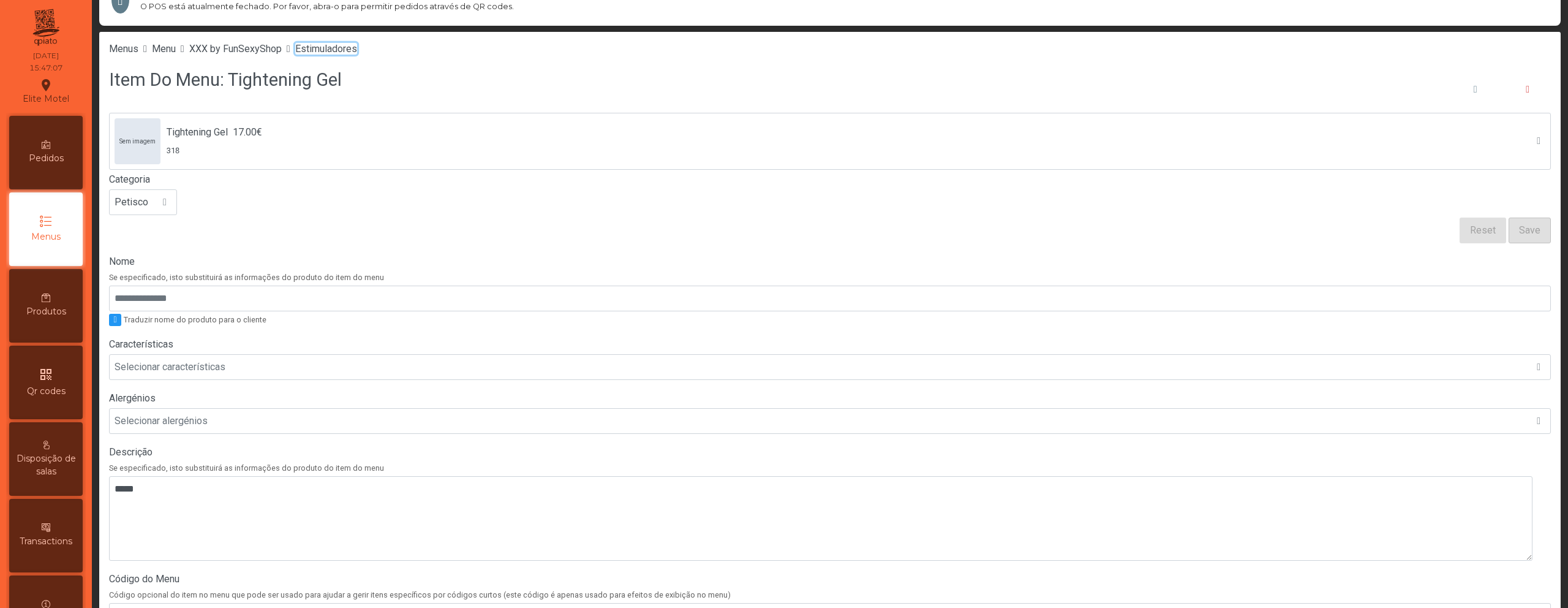
click at [337, 48] on span "Estimuladores" at bounding box center [326, 48] width 62 height 12
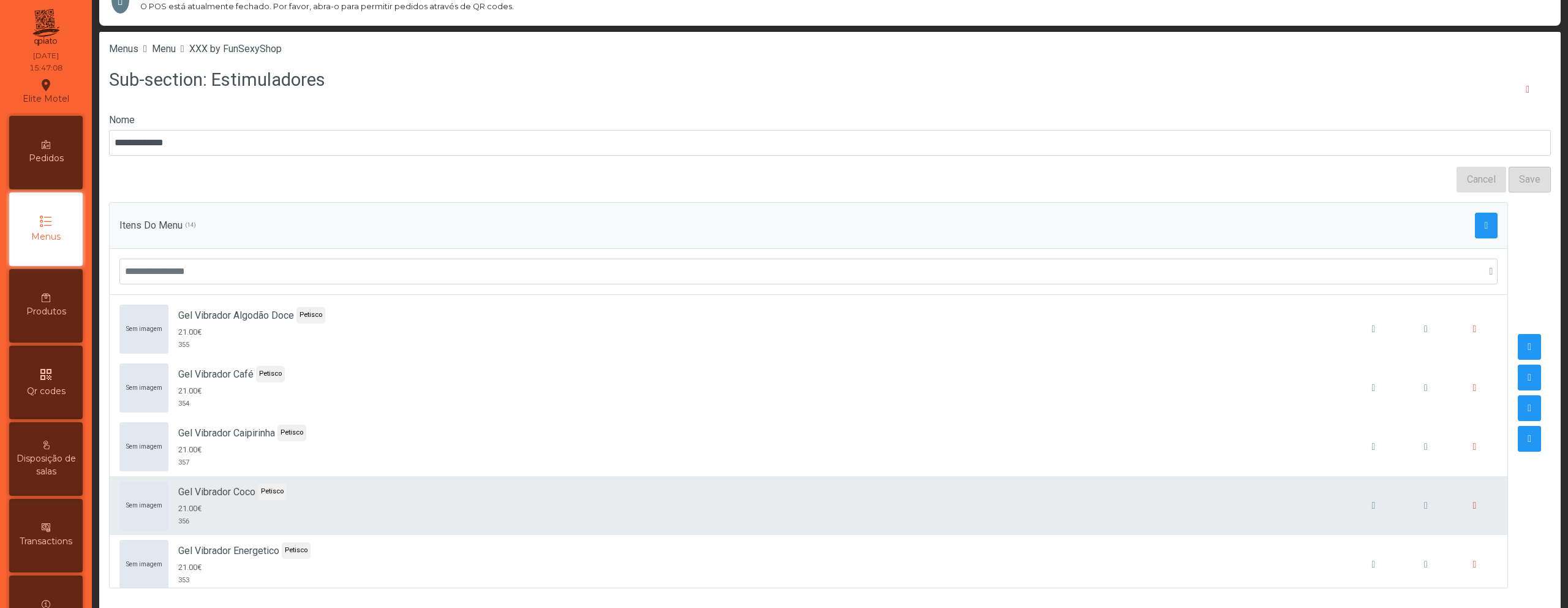
scroll to position [541, 0]
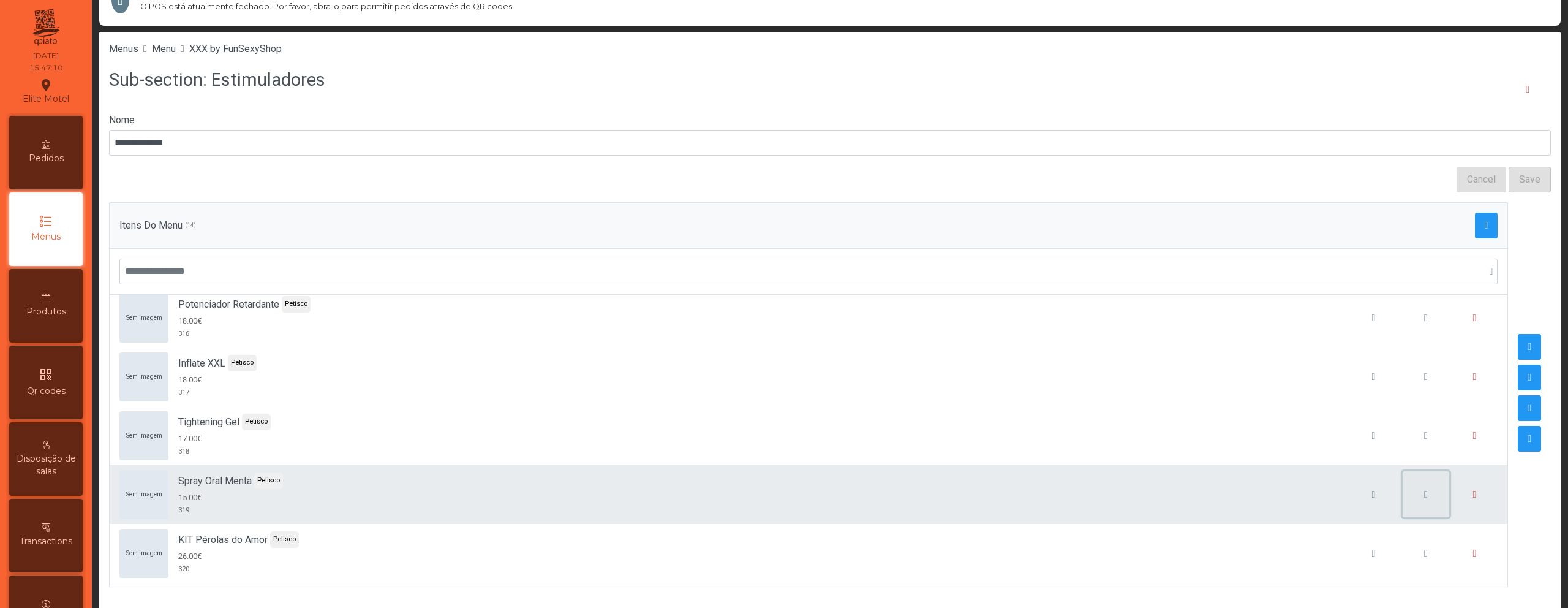
click at [1424, 496] on span "button" at bounding box center [1425, 494] width 4 height 10
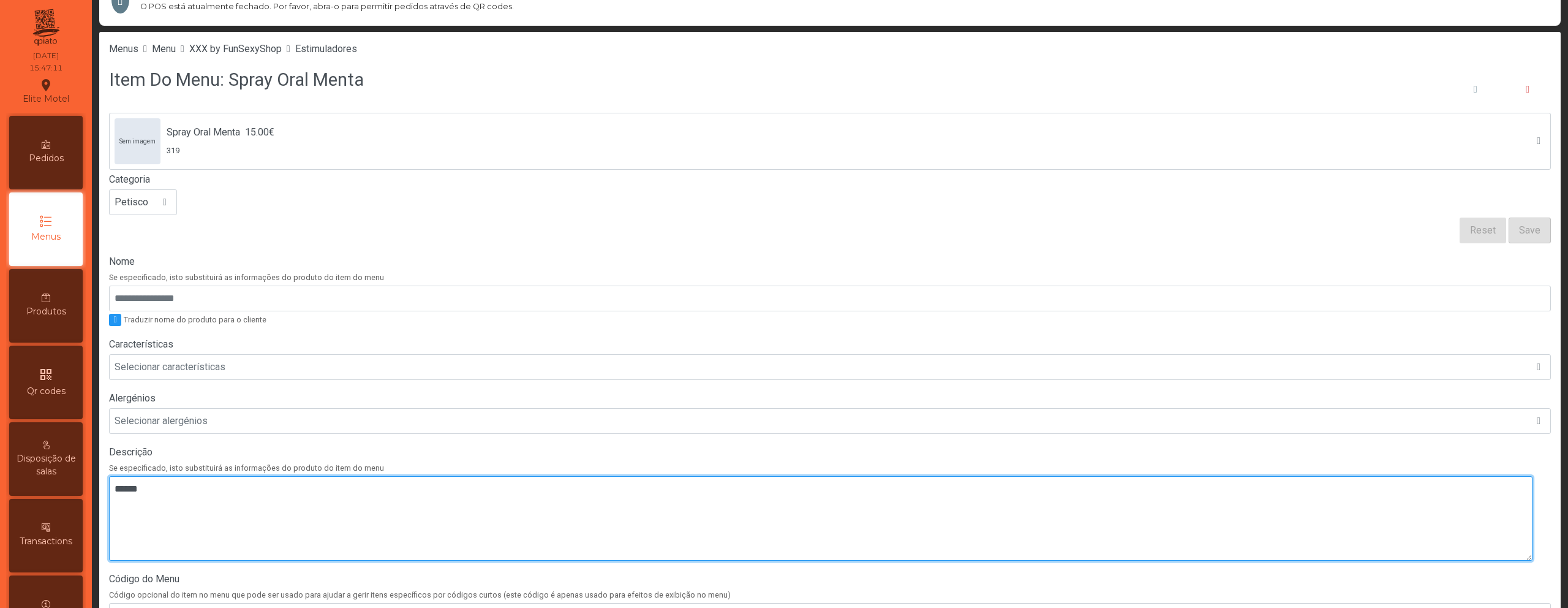
click at [628, 516] on textarea at bounding box center [821, 518] width 1423 height 85
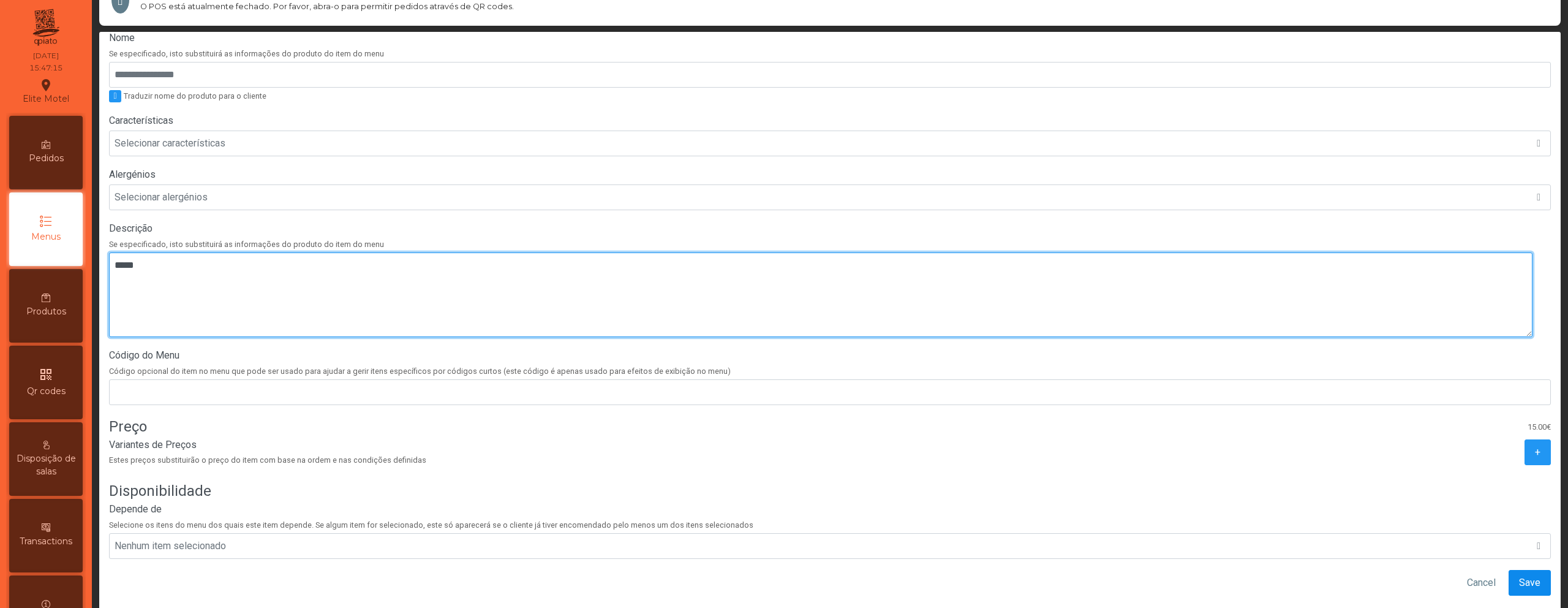
type textarea "*****"
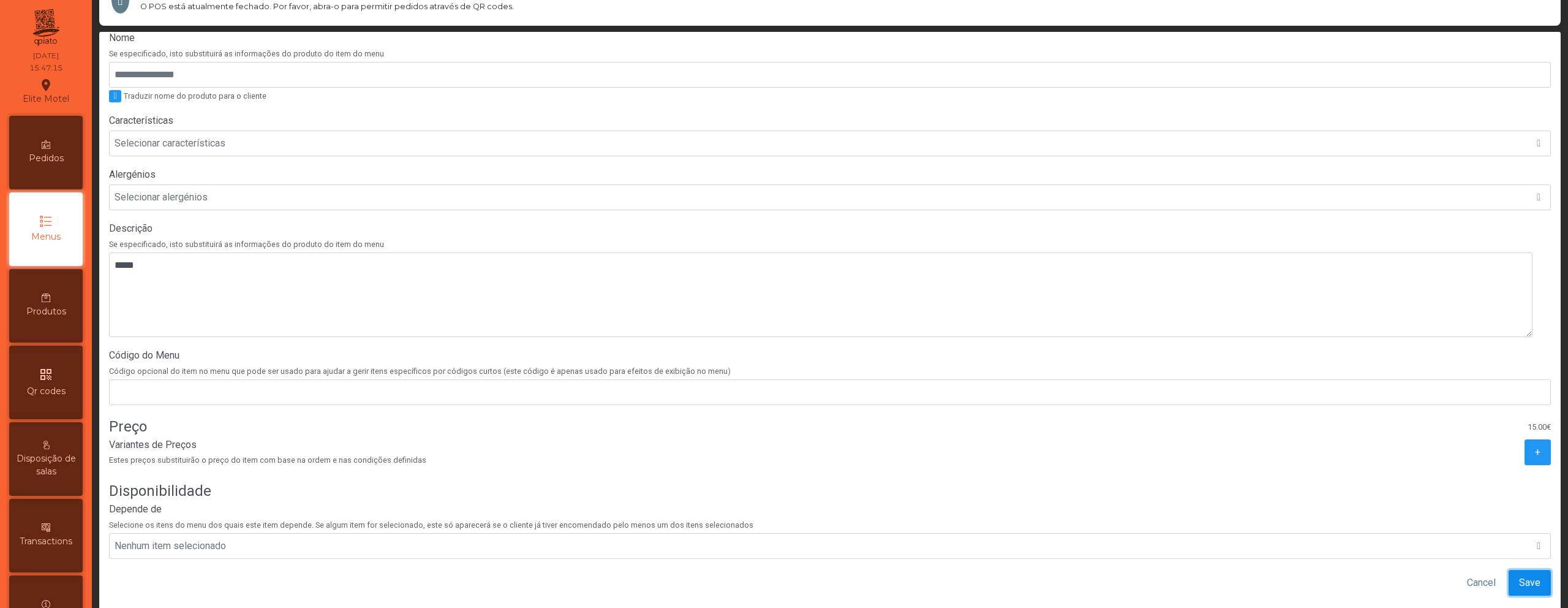
click at [1519, 575] on span "Save" at bounding box center [1530, 582] width 22 height 15
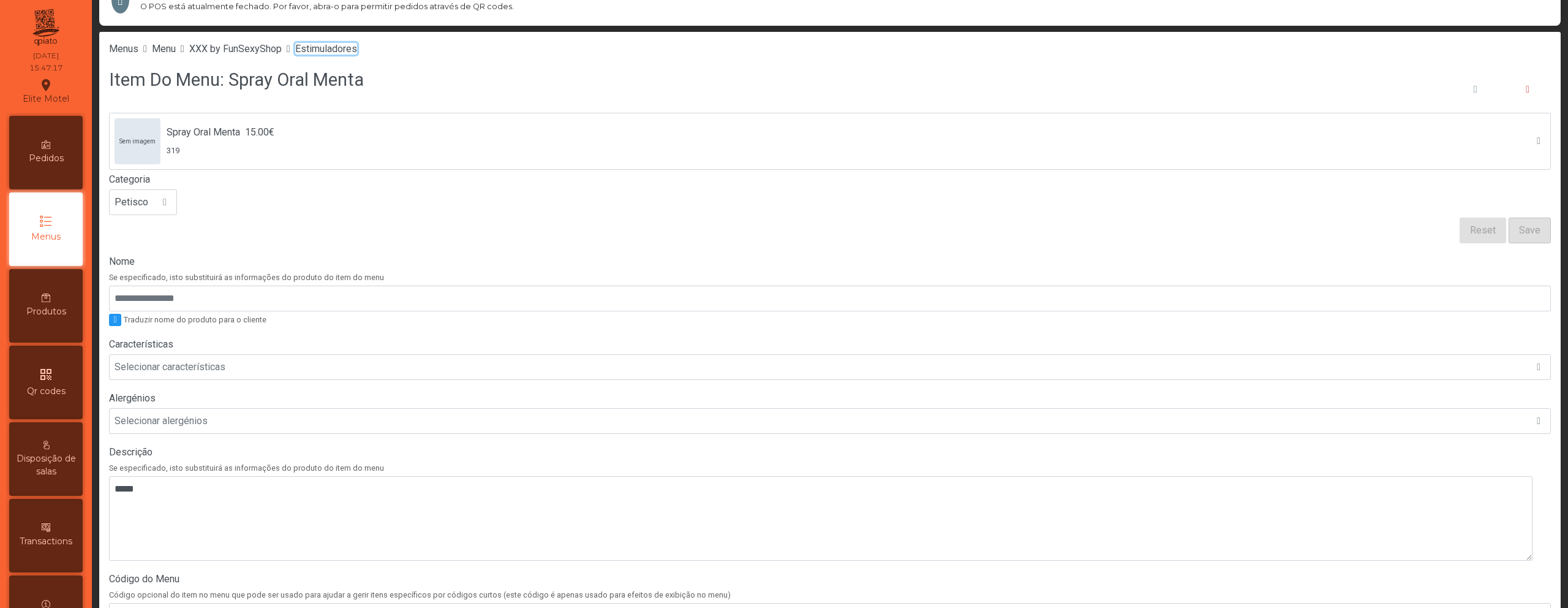
click at [347, 49] on span "Estimuladores" at bounding box center [326, 48] width 62 height 12
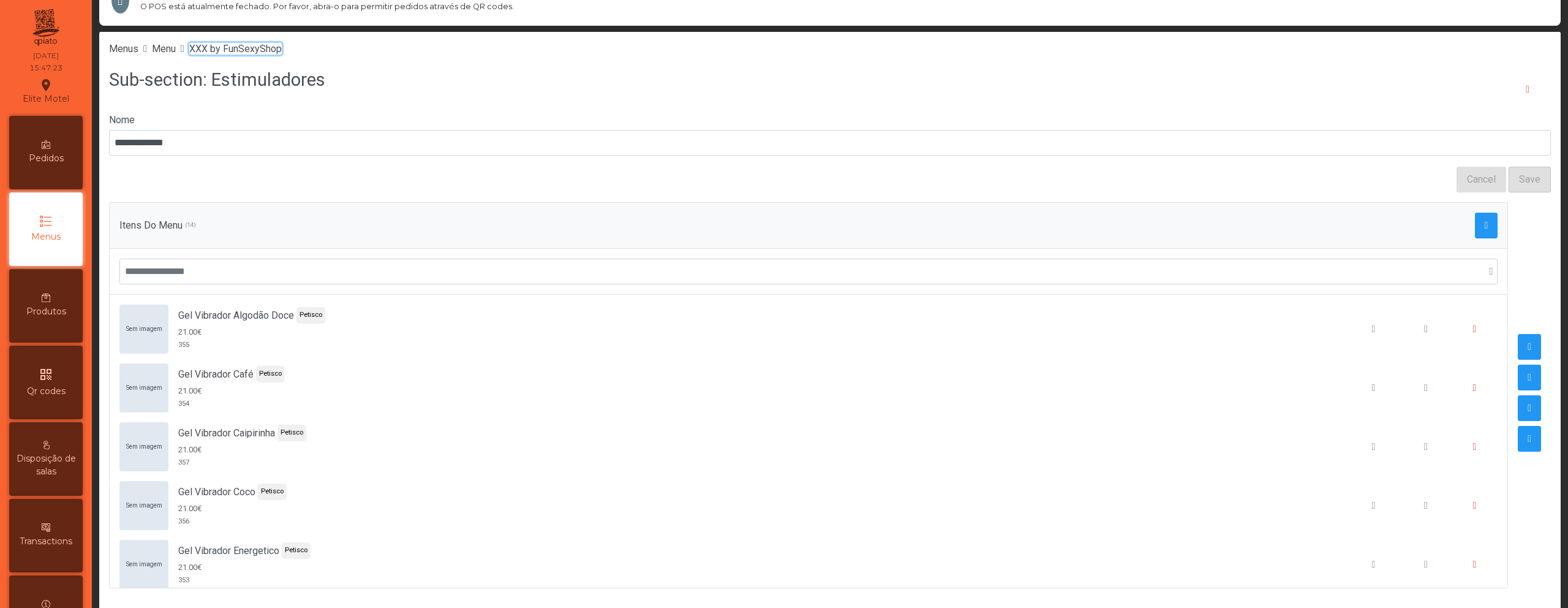
click at [266, 51] on span "XXX by FunSexyShop" at bounding box center [235, 48] width 92 height 12
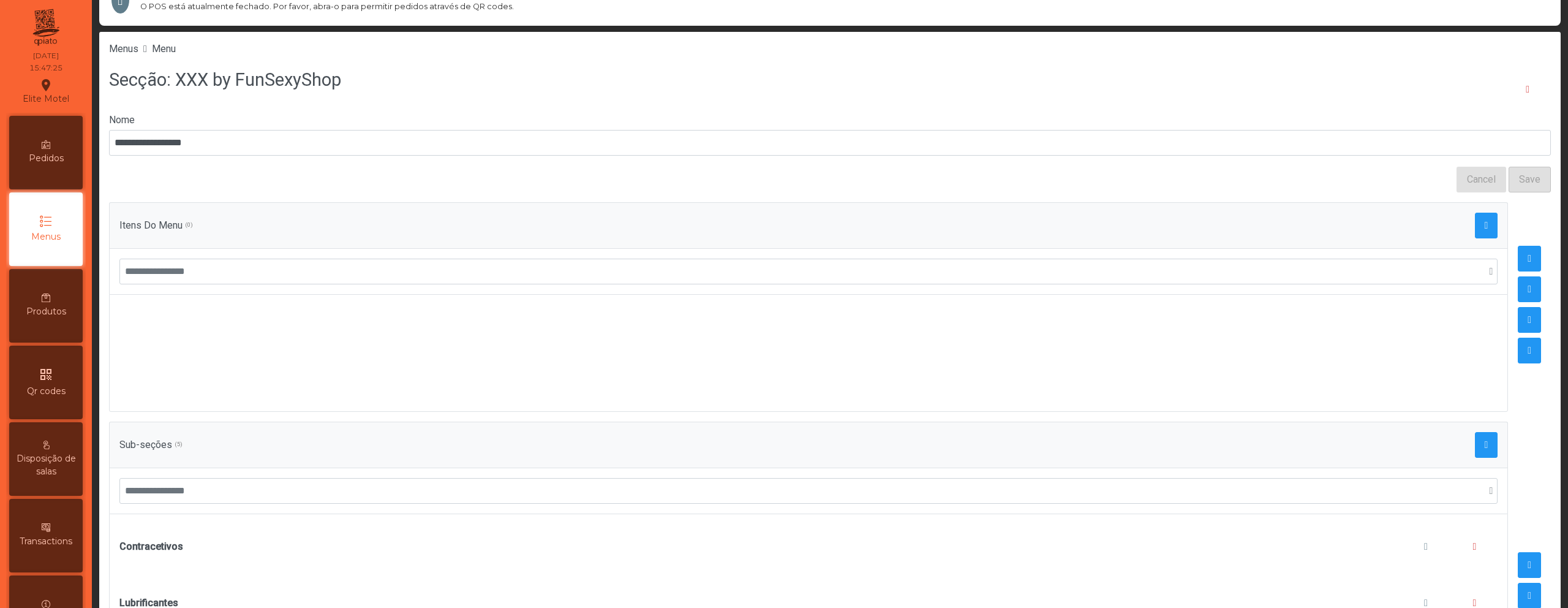
scroll to position [209, 0]
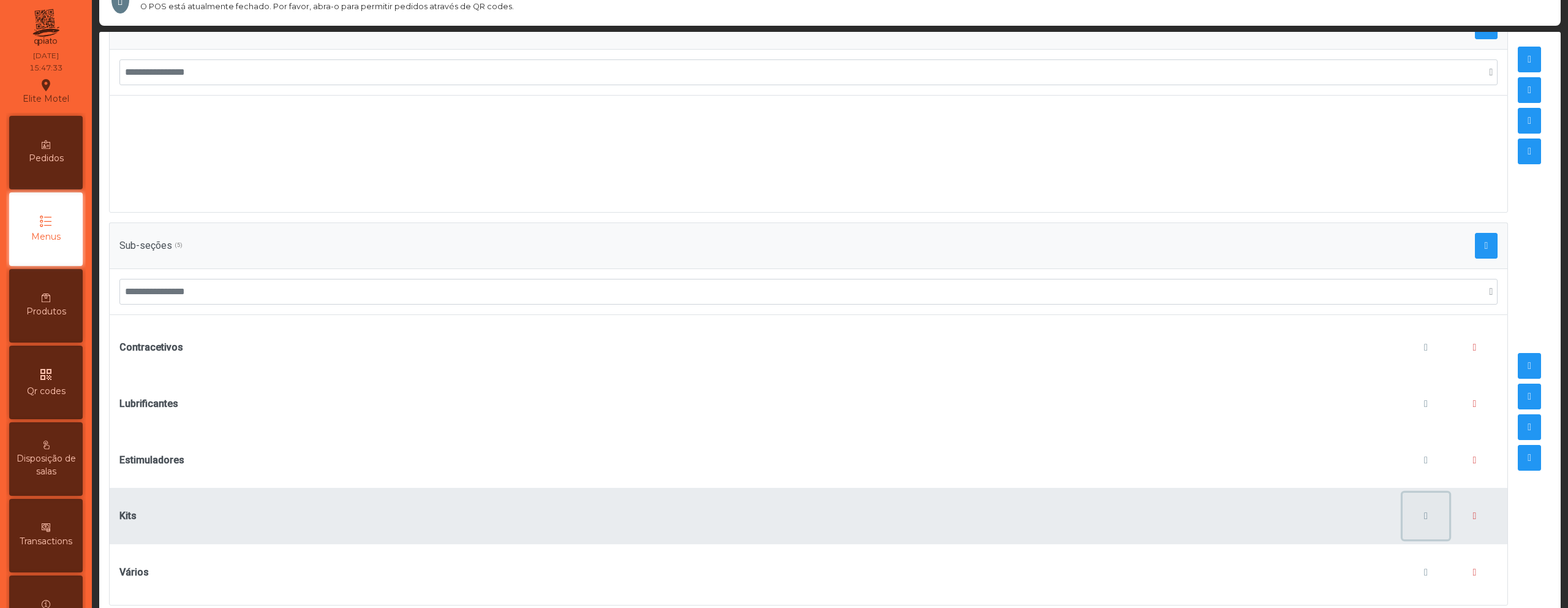
click at [1402, 506] on button "button" at bounding box center [1425, 516] width 47 height 47
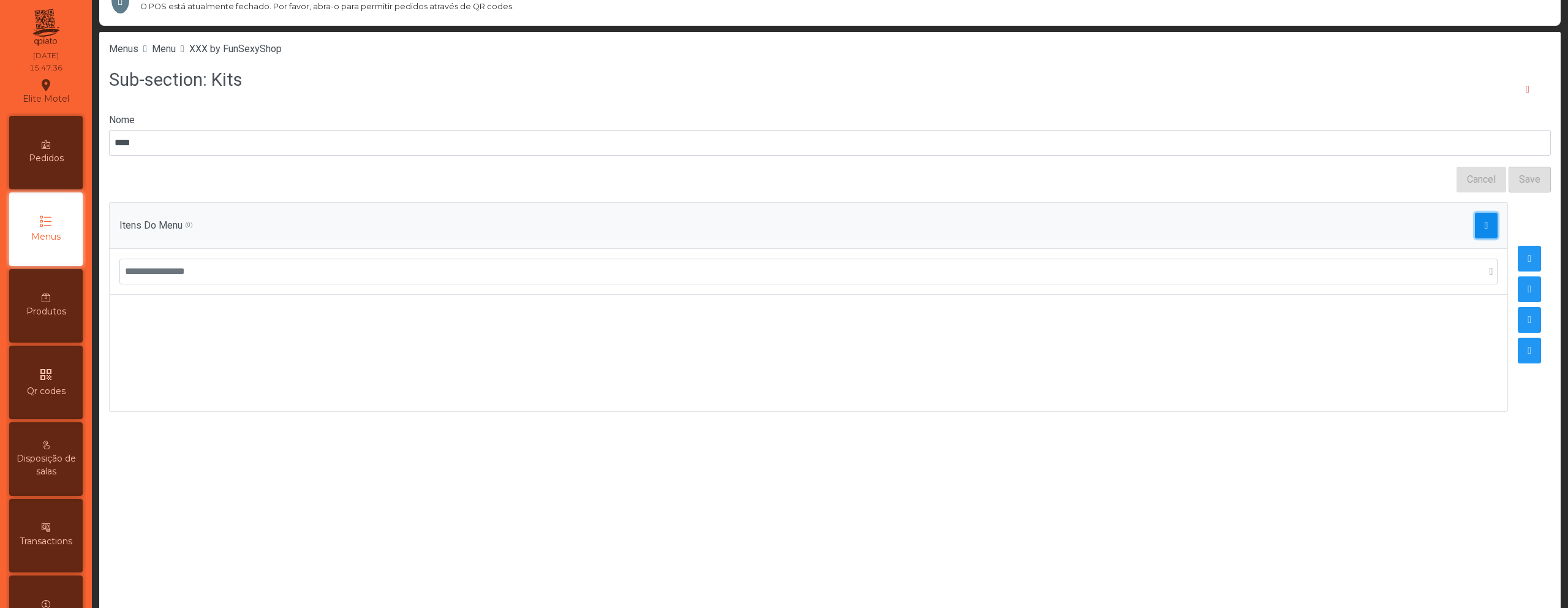
click at [1475, 219] on button "button" at bounding box center [1487, 225] width 23 height 26
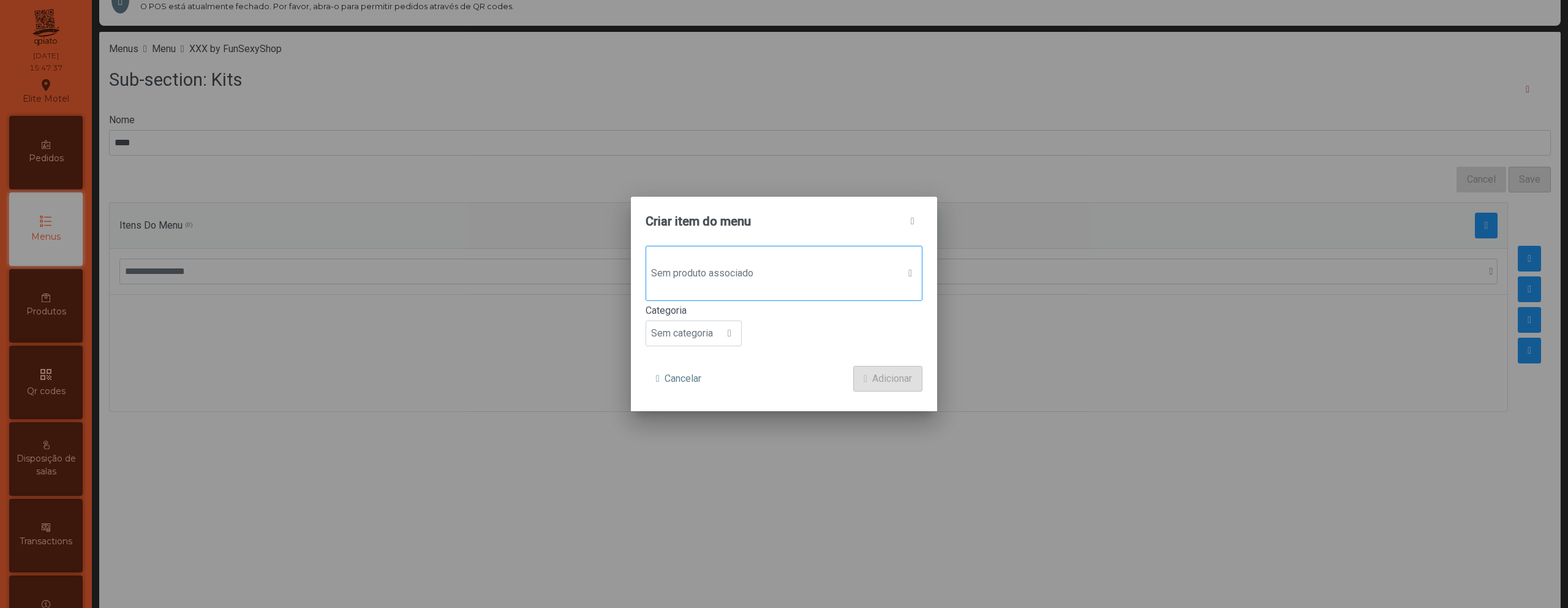
click at [667, 261] on span "Sem produto associado" at bounding box center [773, 274] width 253 height 25
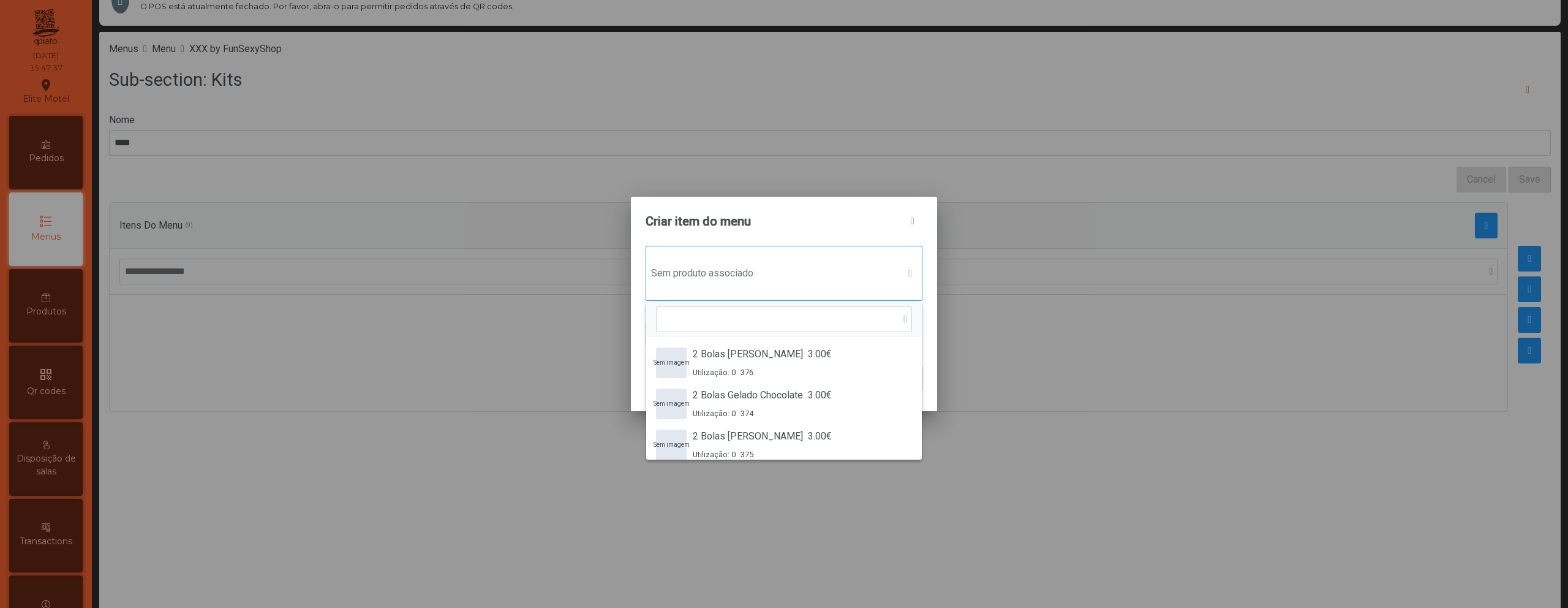
scroll to position [9, 60]
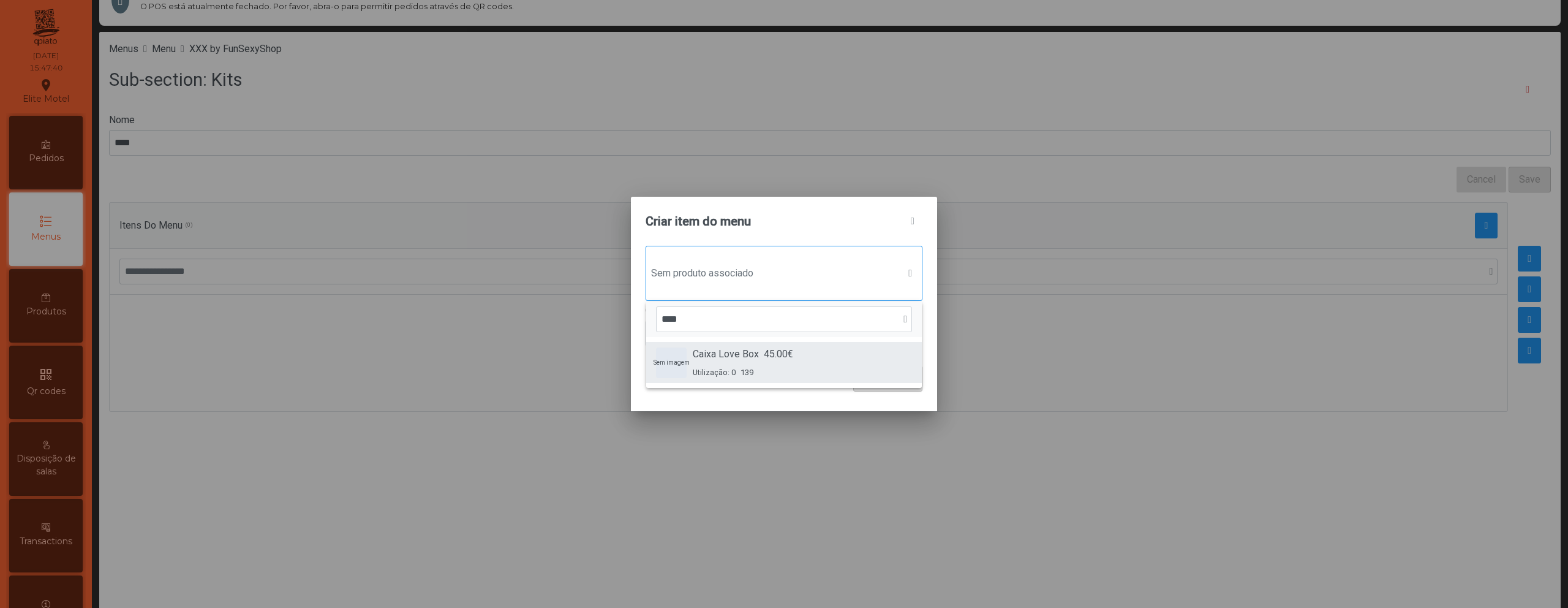
type input "****"
click at [726, 367] on span "Utilização: 0" at bounding box center [714, 372] width 43 height 12
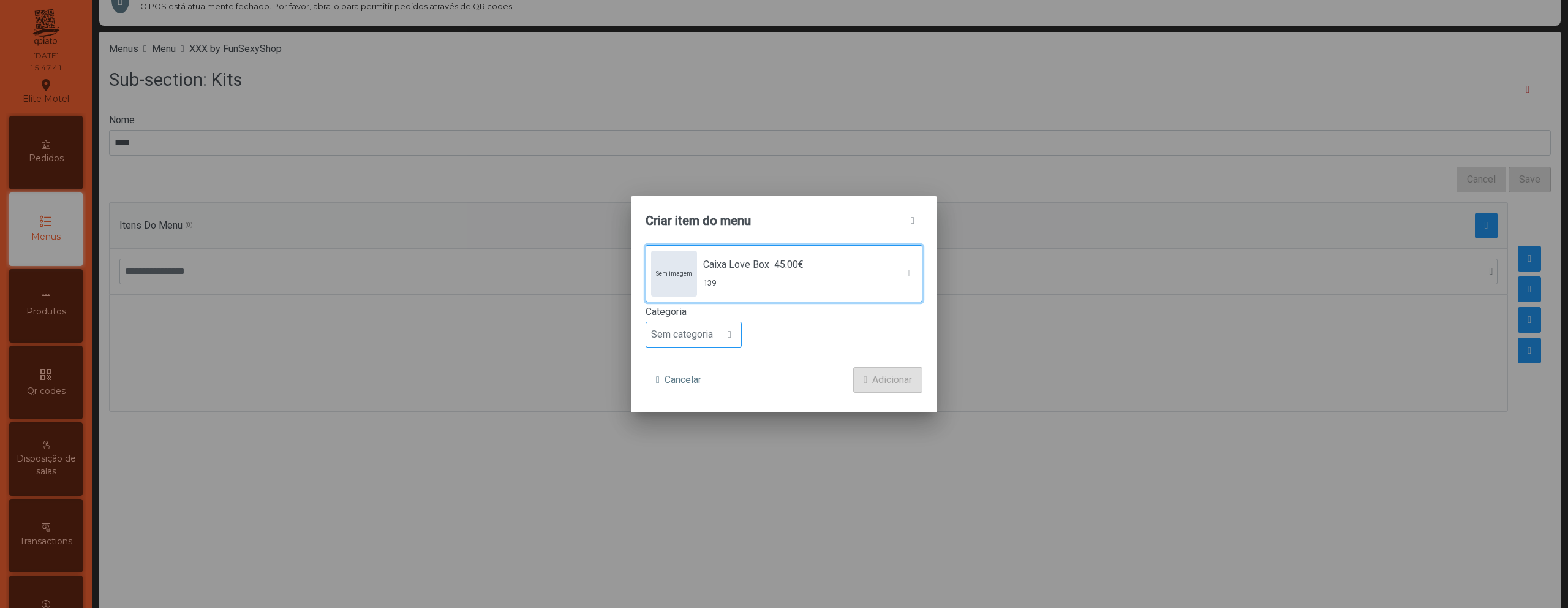
click at [700, 334] on span "Sem categoria" at bounding box center [682, 335] width 71 height 25
click at [711, 417] on span "Prato principal" at bounding box center [687, 413] width 62 height 12
click at [867, 388] on button "Adicionar" at bounding box center [887, 379] width 69 height 26
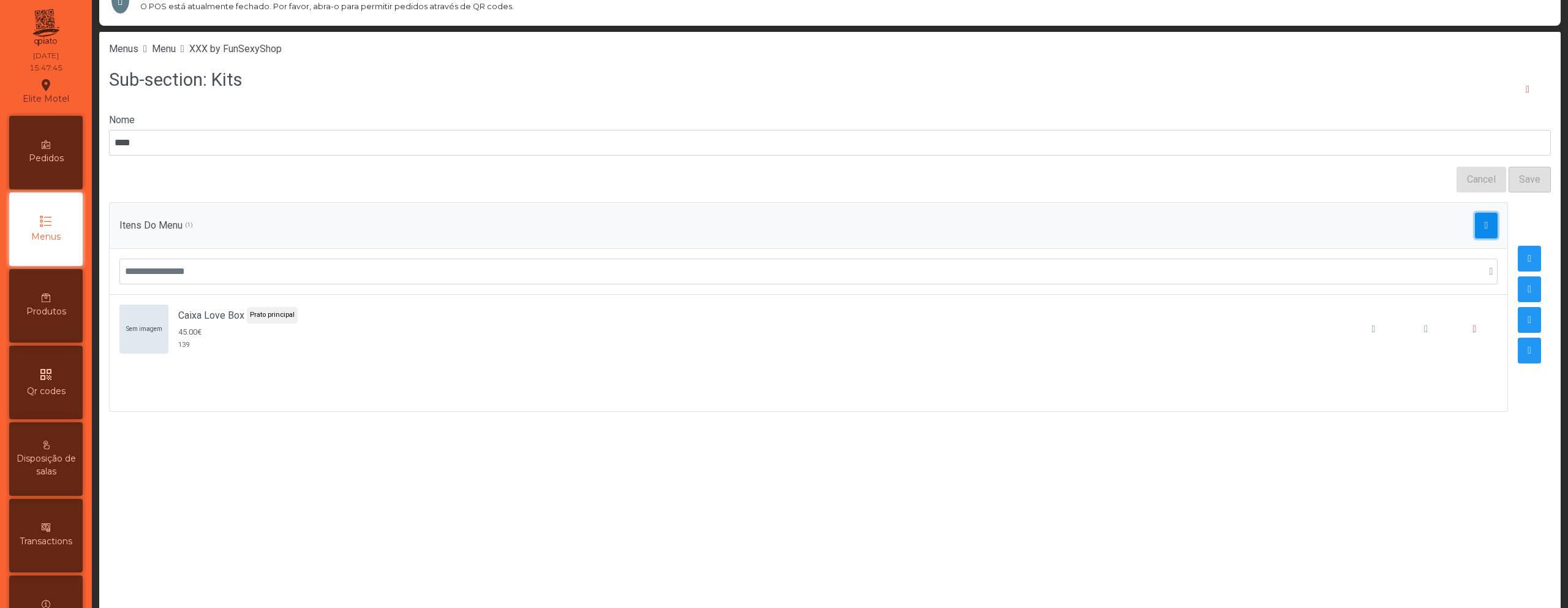
click at [1475, 223] on button "button" at bounding box center [1487, 225] width 23 height 26
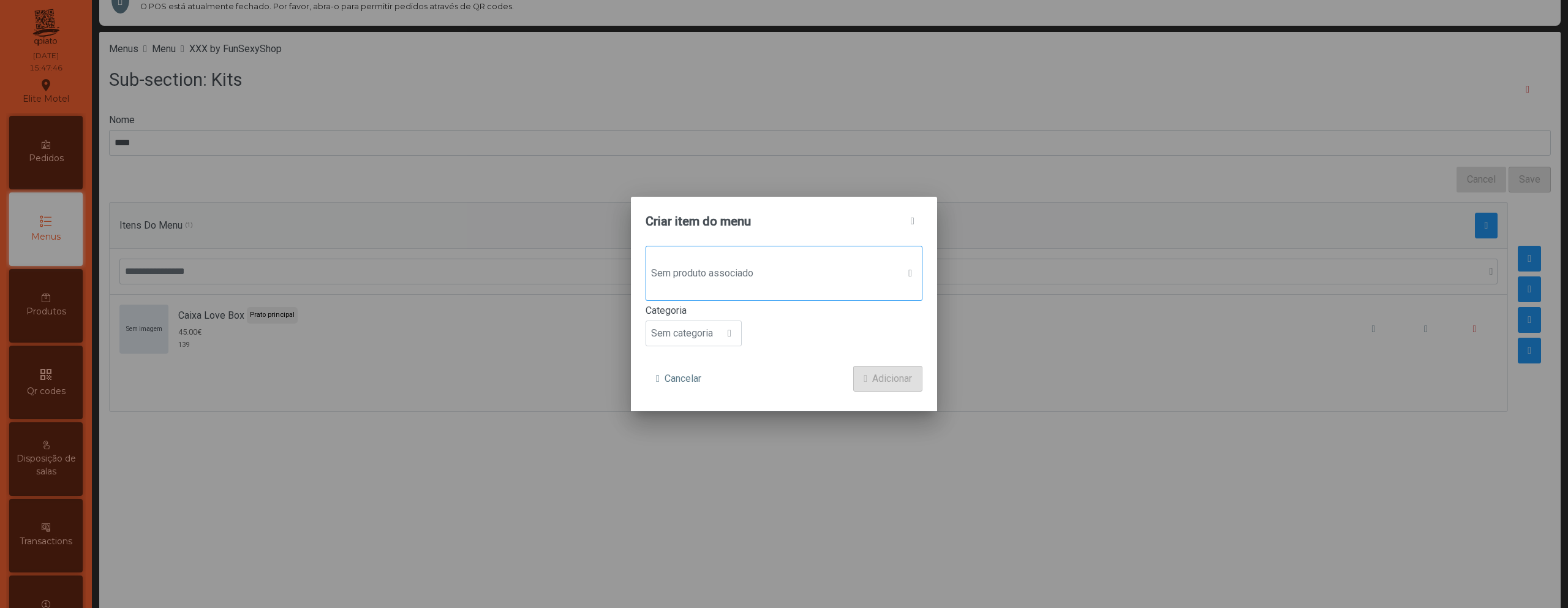
click at [679, 280] on span "Sem produto associado" at bounding box center [773, 274] width 253 height 25
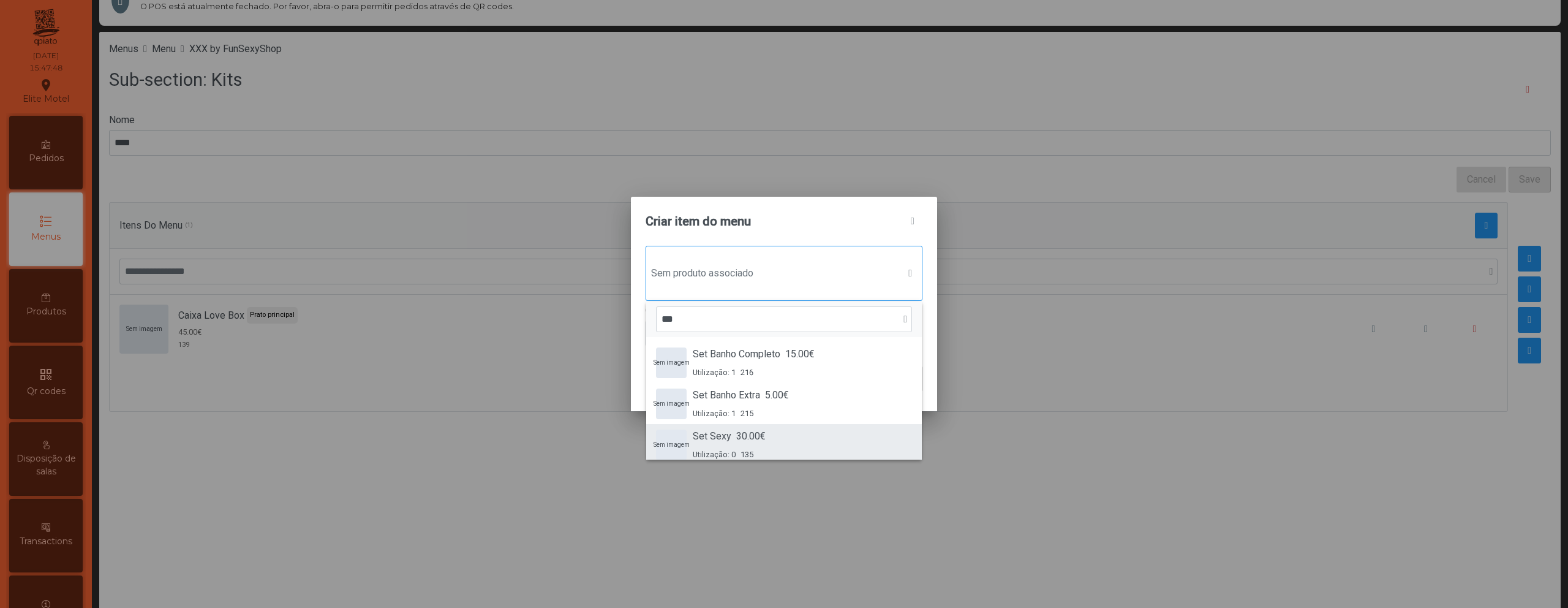
type input "***"
click at [770, 427] on li "Sem imagem Set Sexy 30.00€ Utilização: 0 135" at bounding box center [784, 444] width 276 height 41
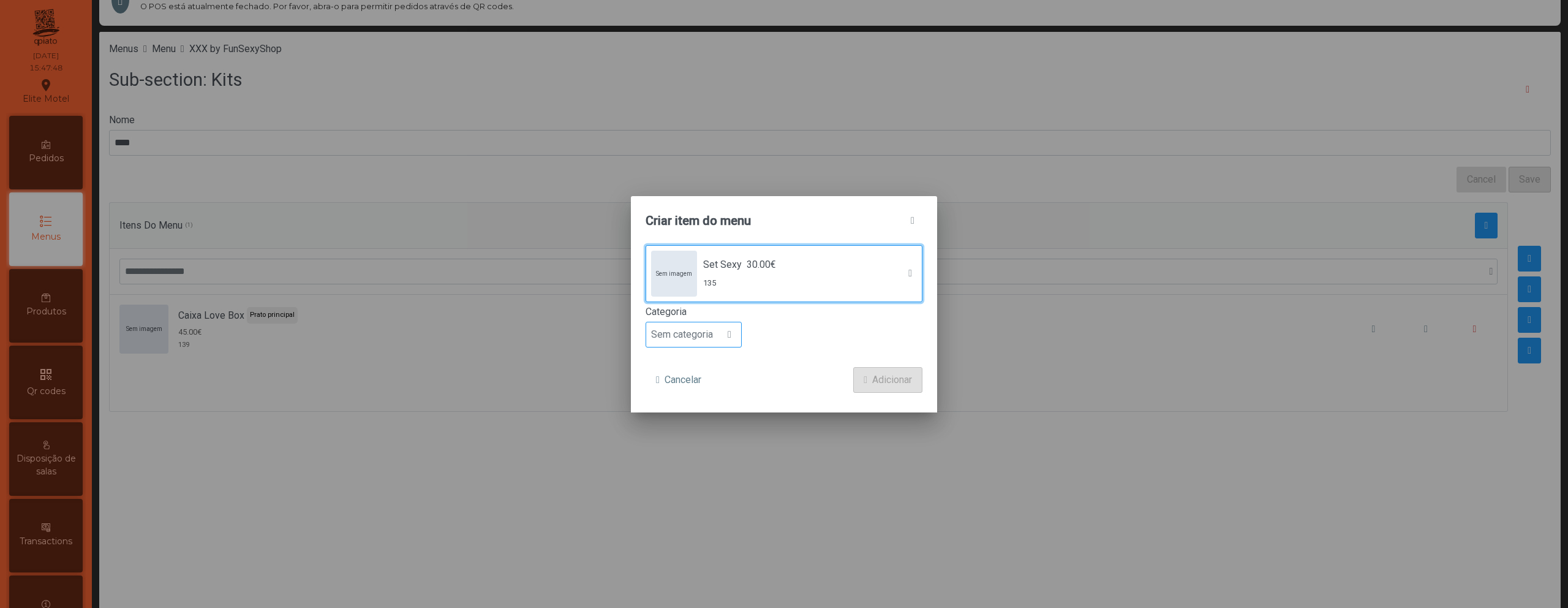
click at [693, 334] on span "Sem categoria" at bounding box center [682, 335] width 71 height 25
click at [701, 409] on span "Prato principal" at bounding box center [687, 413] width 62 height 12
click at [880, 382] on span "Adicionar" at bounding box center [891, 379] width 40 height 15
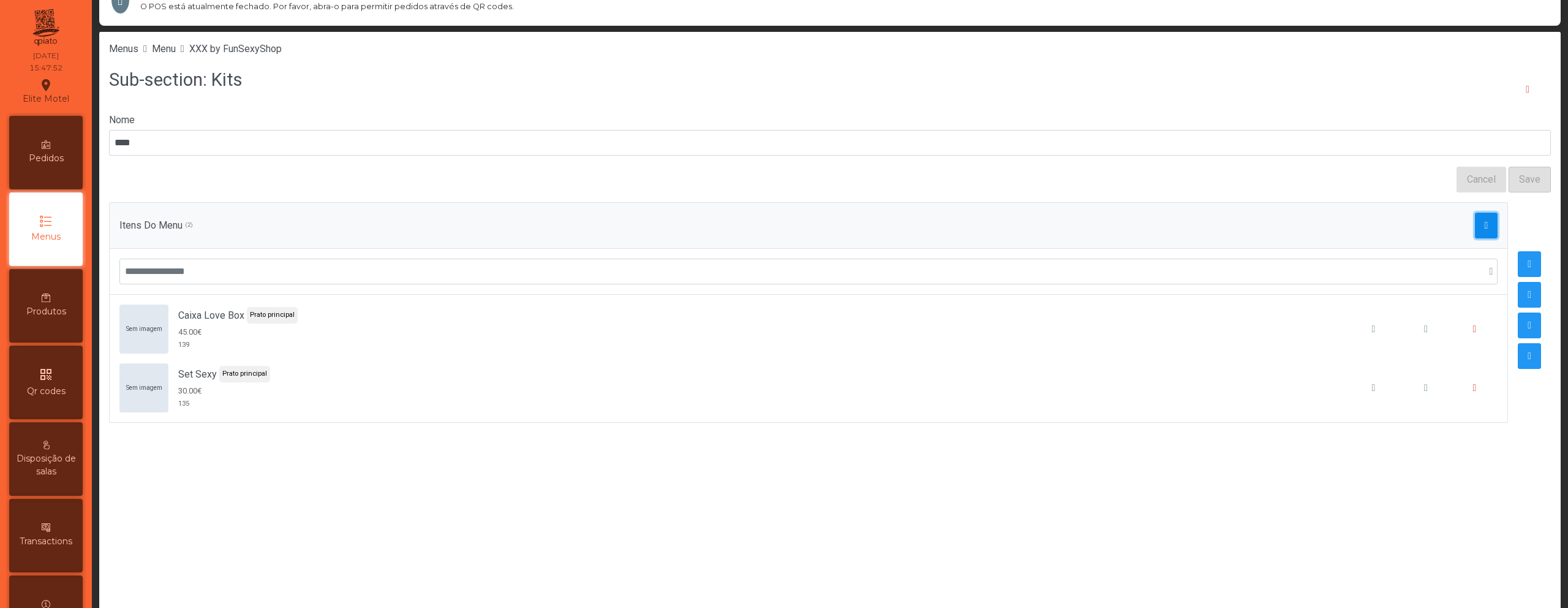
click at [1484, 230] on span "button" at bounding box center [1486, 225] width 4 height 10
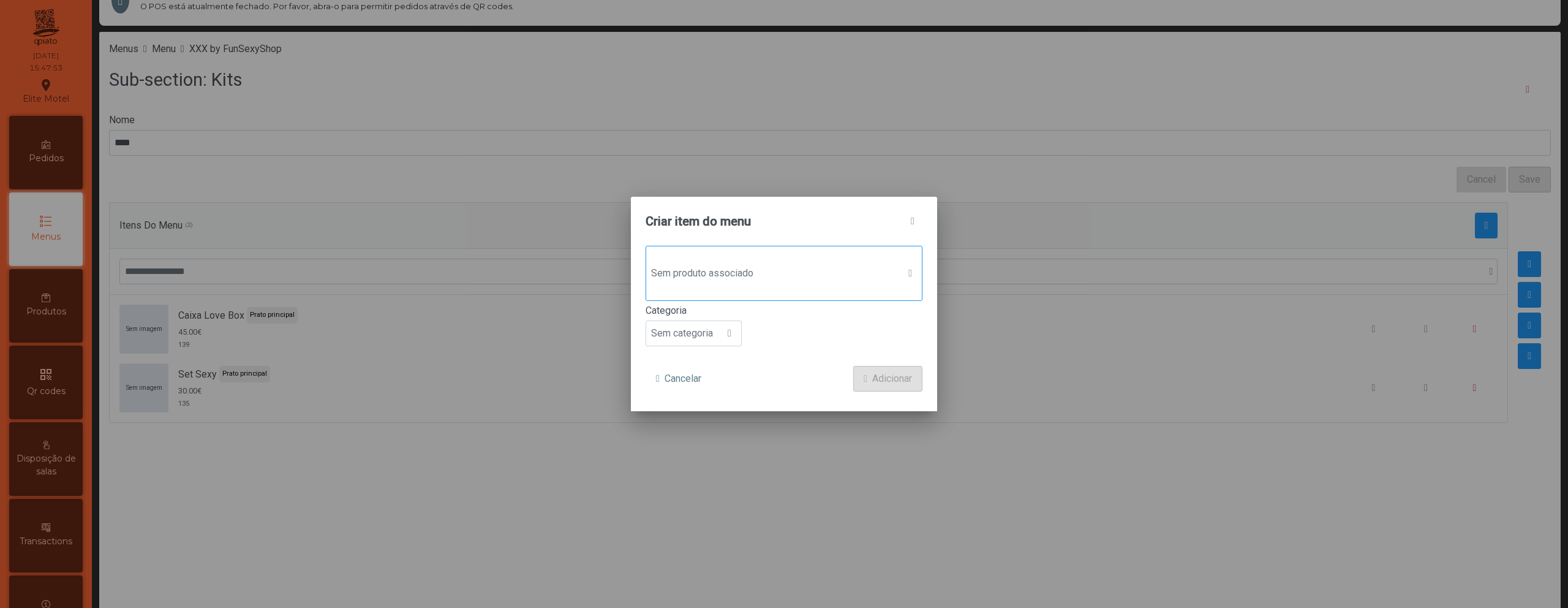
click at [772, 287] on div "Sem produto associado" at bounding box center [784, 273] width 277 height 55
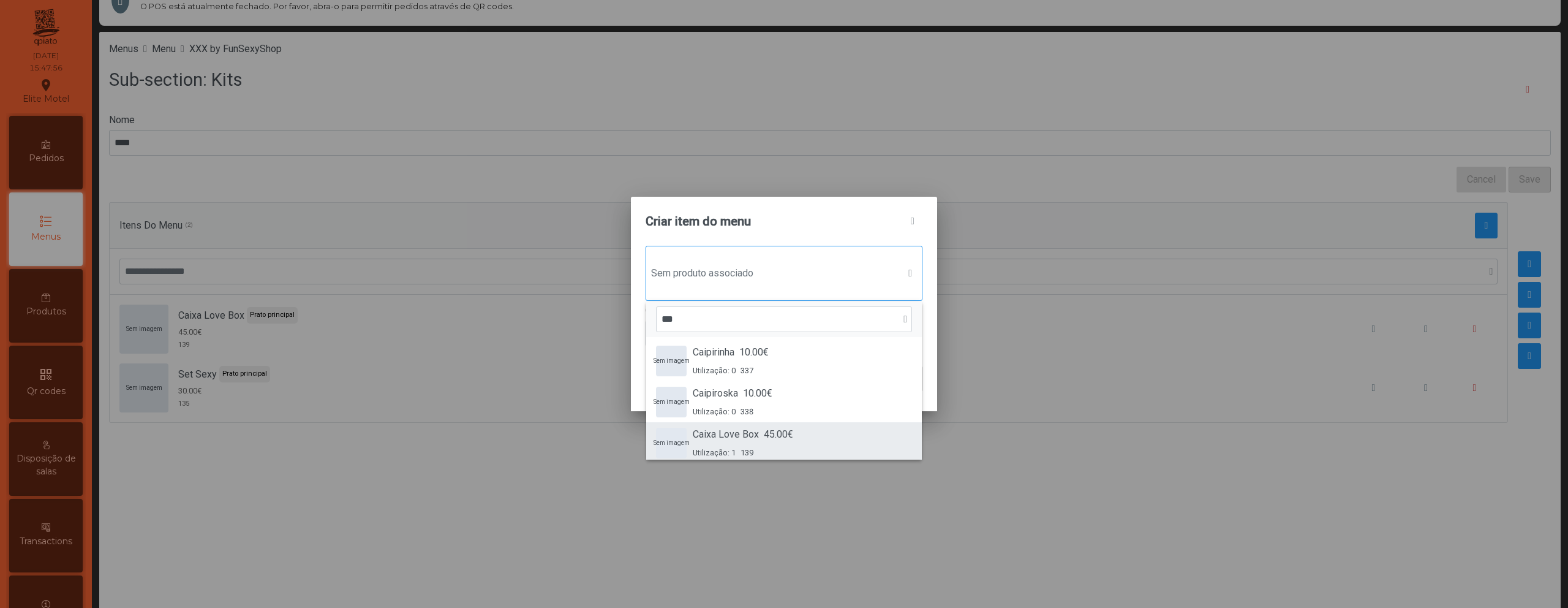
scroll to position [0, 0]
type input "*"
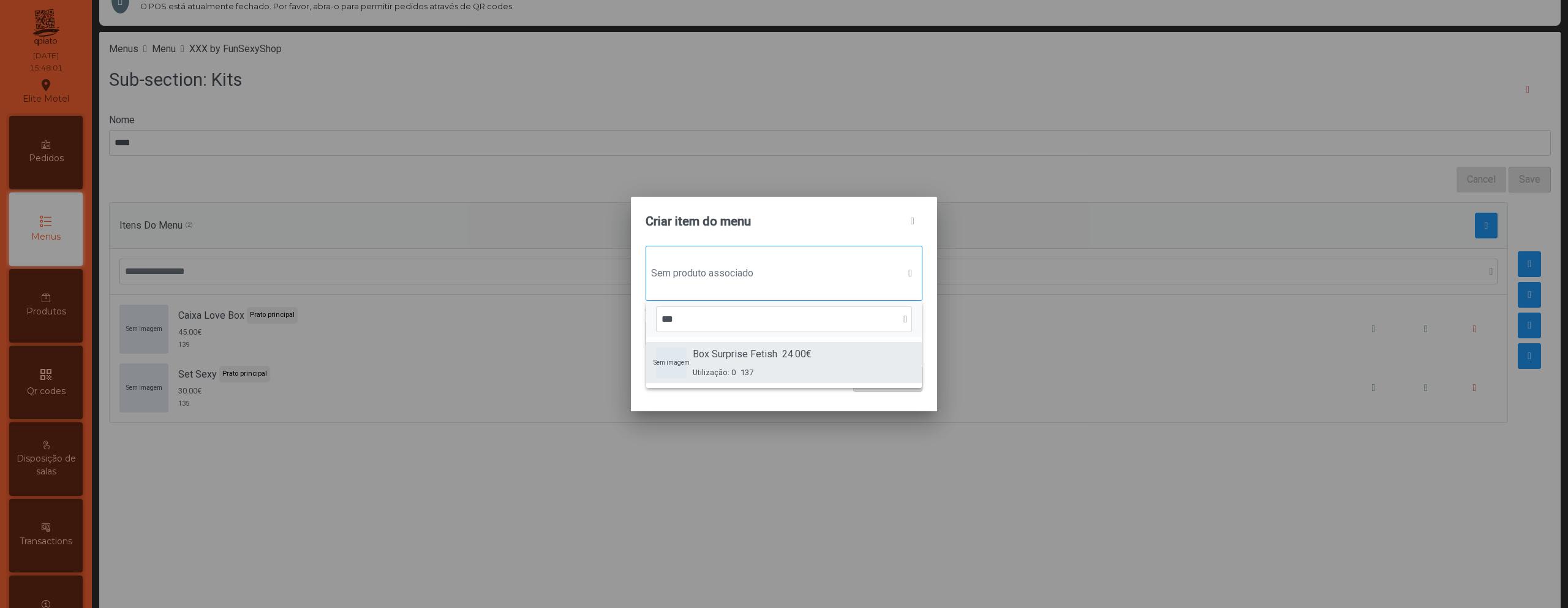
type input "***"
click at [754, 364] on div "Box Surprise Fetish 24.00€ Utilização: 0 137" at bounding box center [752, 362] width 119 height 31
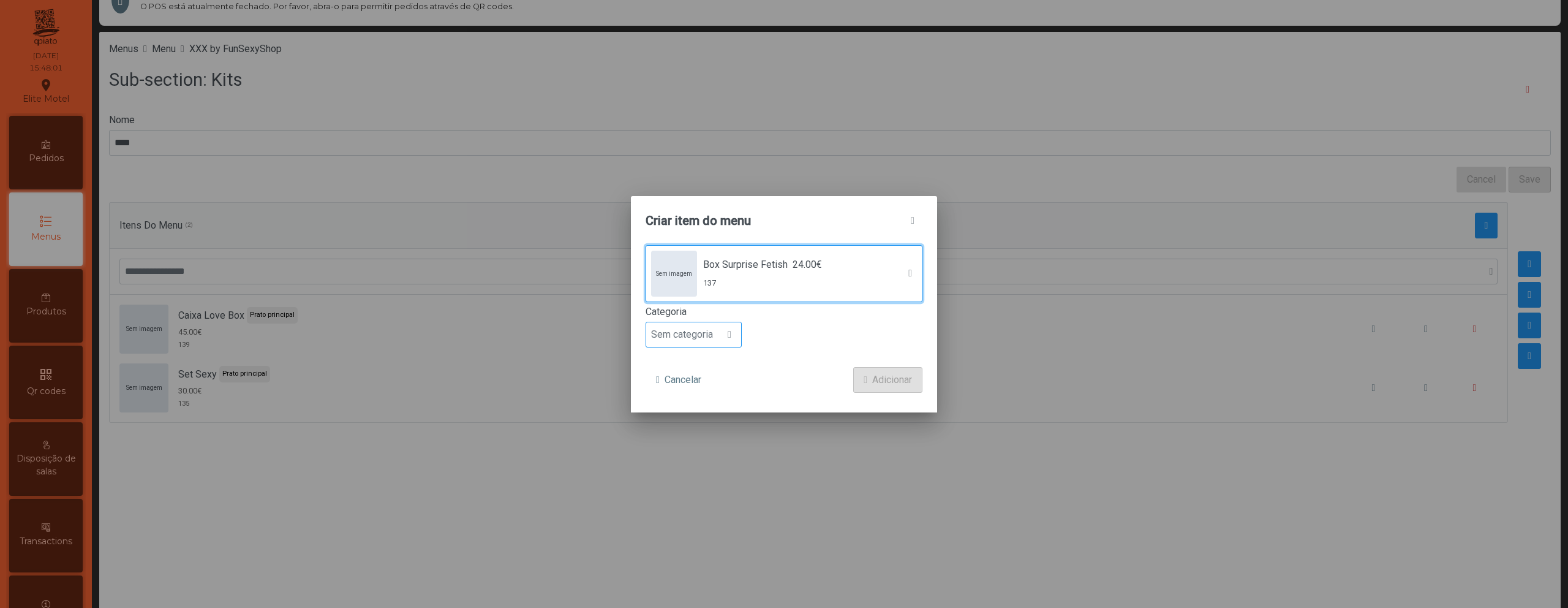
click at [698, 339] on span "Sem categoria" at bounding box center [682, 335] width 71 height 25
click at [700, 406] on li "Prato principal" at bounding box center [694, 414] width 95 height 25
drag, startPoint x: 871, startPoint y: 382, endPoint x: 894, endPoint y: 382, distance: 23.0
click at [872, 382] on span "Adicionar" at bounding box center [891, 379] width 40 height 15
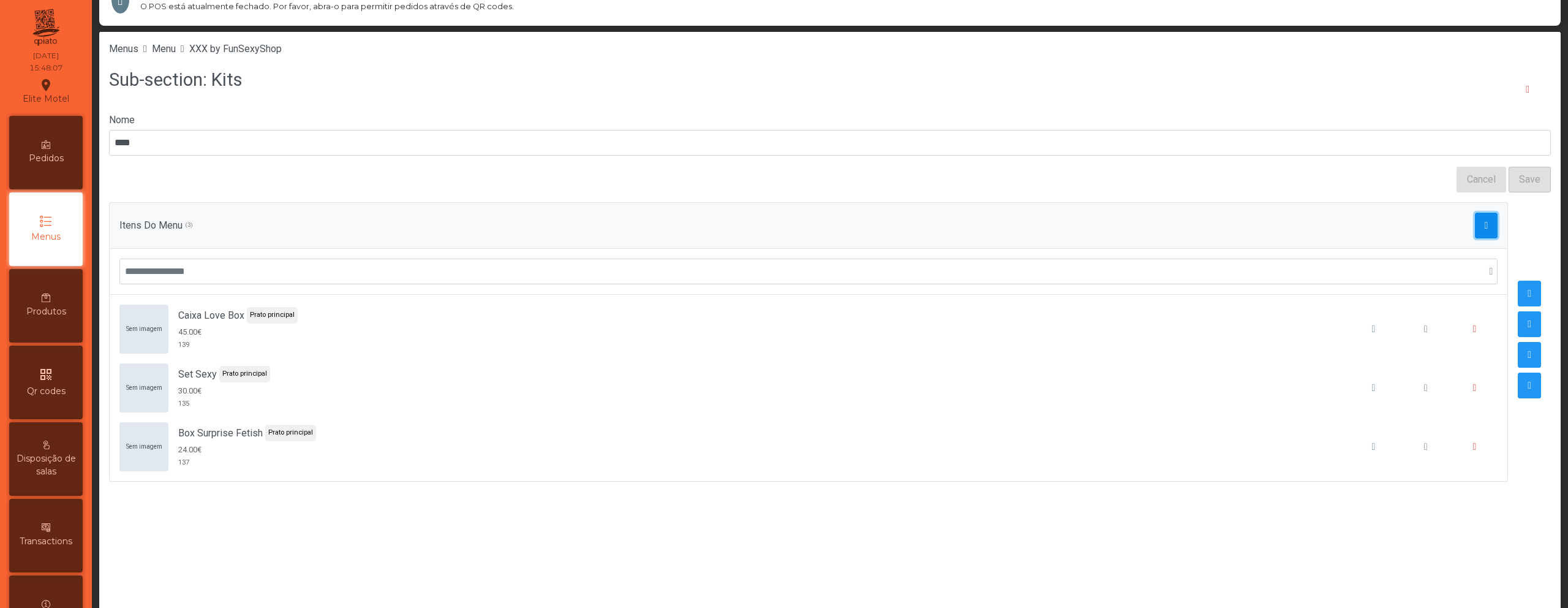
click at [1484, 230] on span "button" at bounding box center [1486, 225] width 4 height 10
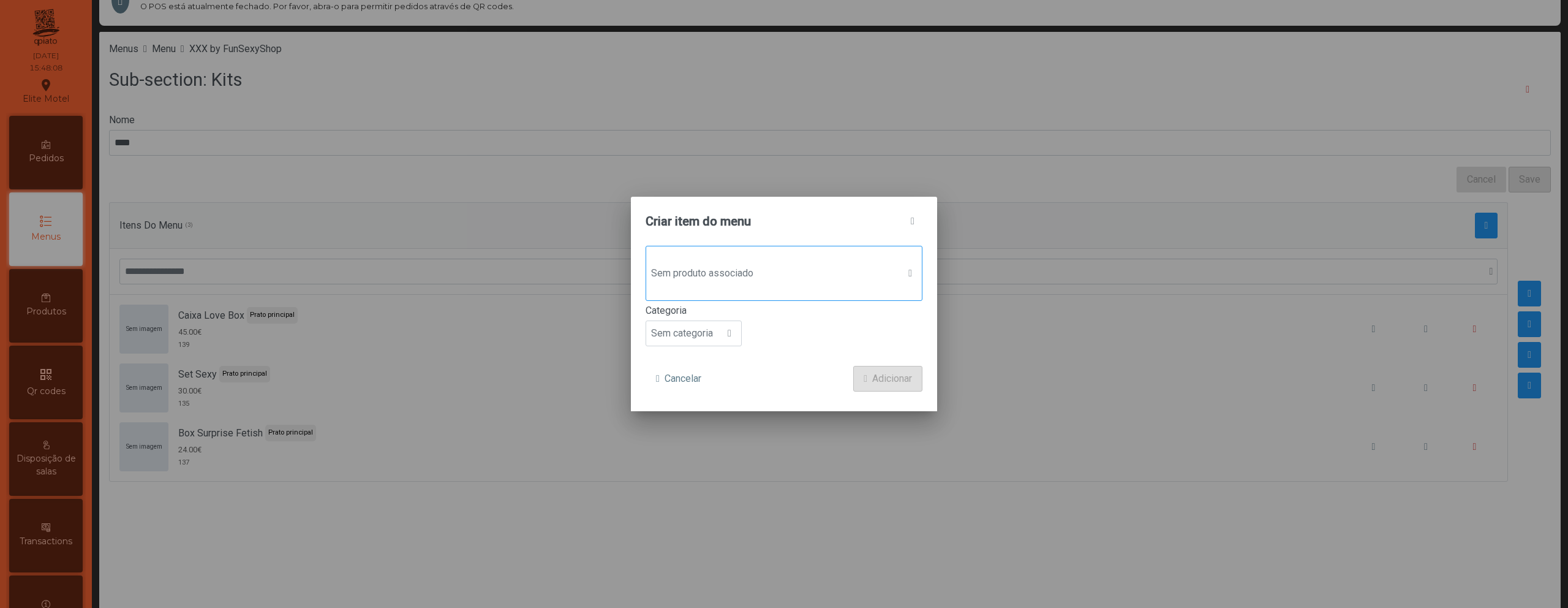
click at [802, 285] on span "Sem produto associado" at bounding box center [773, 274] width 253 height 25
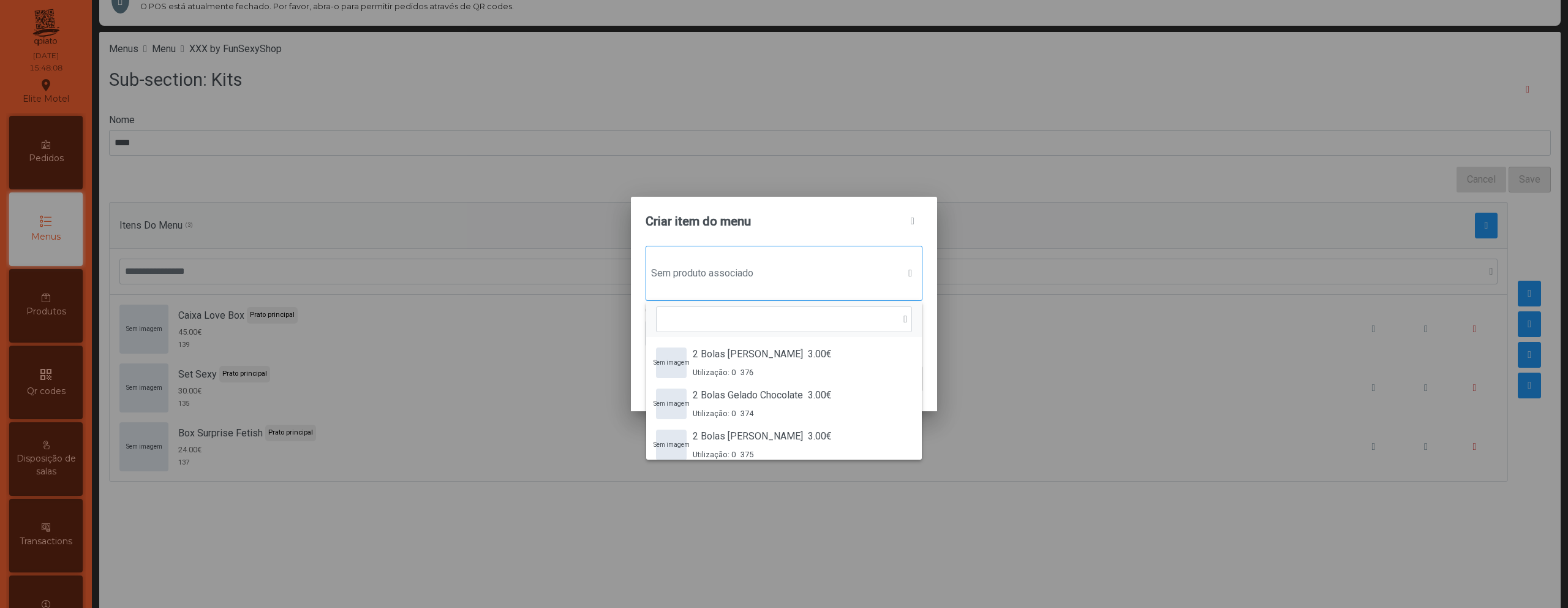
scroll to position [9, 60]
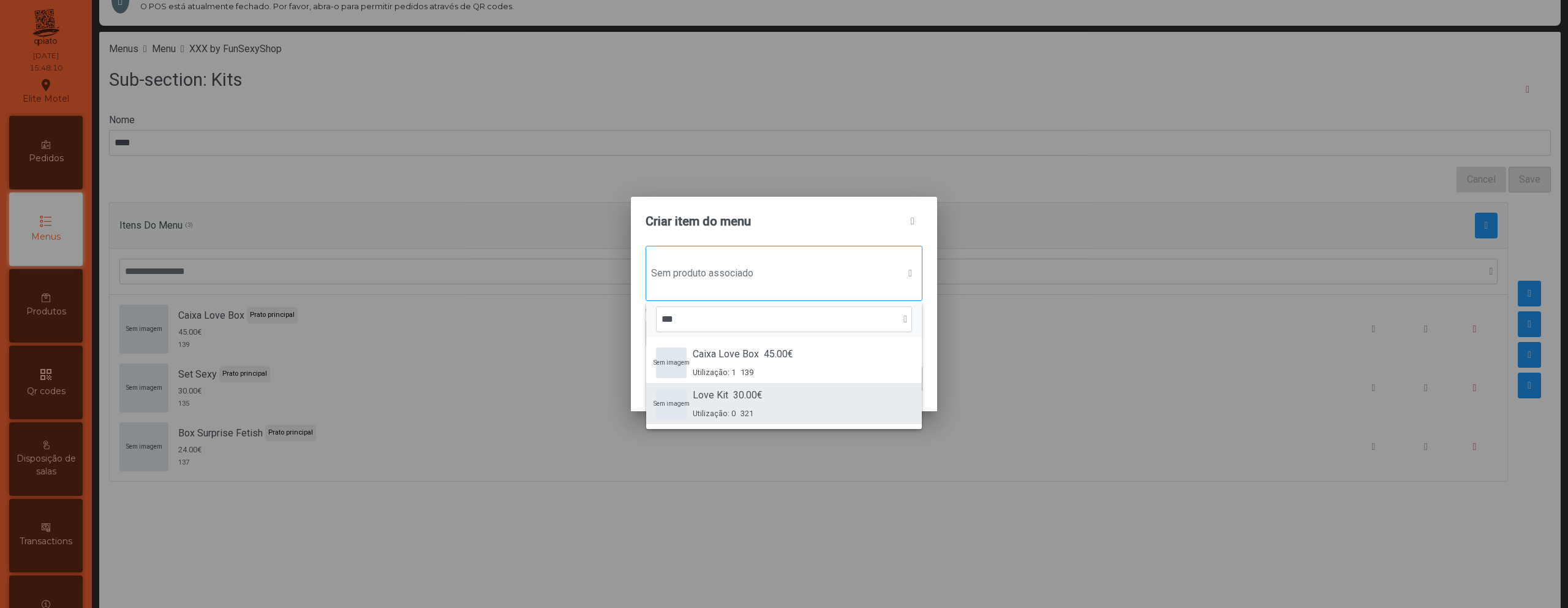
type input "***"
click at [766, 388] on div "Sem imagem Love Kit 30.00€ Utilização: 0 321" at bounding box center [784, 403] width 256 height 31
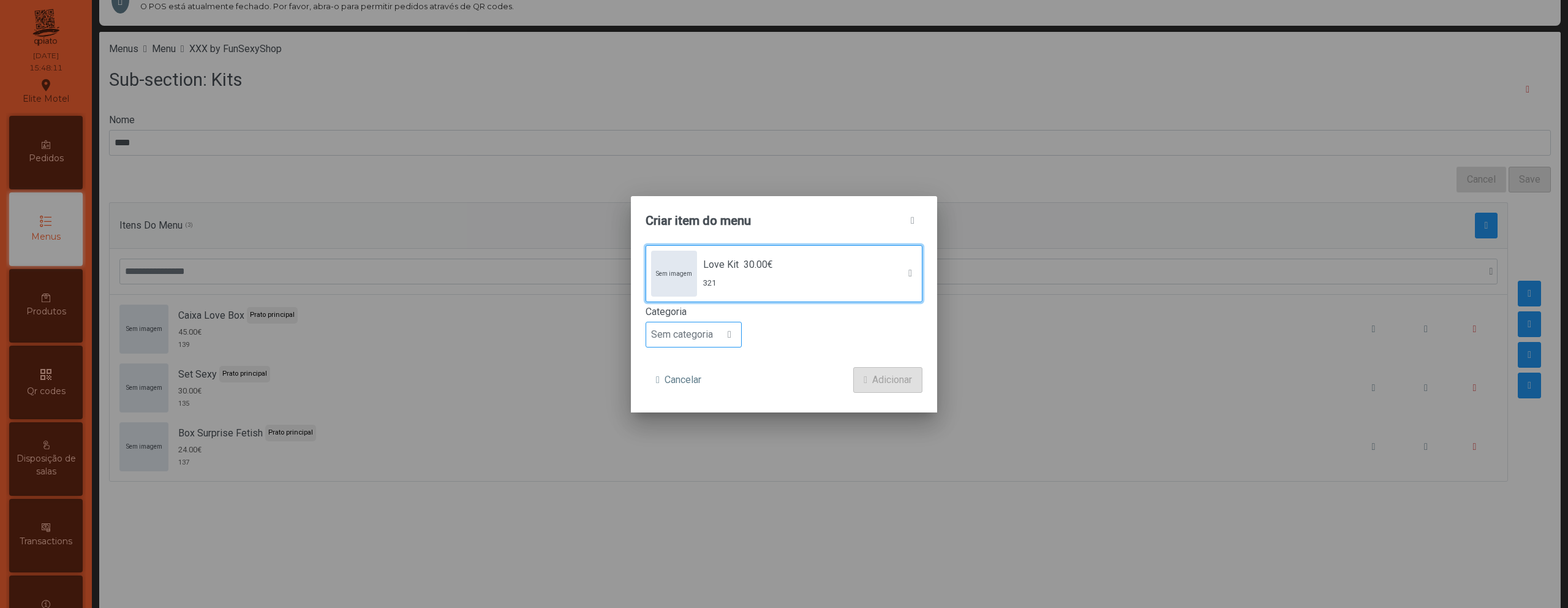
click at [730, 344] on div at bounding box center [729, 335] width 23 height 25
click at [707, 410] on span "Prato principal" at bounding box center [687, 413] width 62 height 12
click at [871, 361] on form "Sem imagem Love Kit 30.00€ 321 Categoria Prato principal Cancelar Adicionar" at bounding box center [784, 319] width 277 height 147
click at [874, 381] on span "Adicionar" at bounding box center [891, 379] width 40 height 15
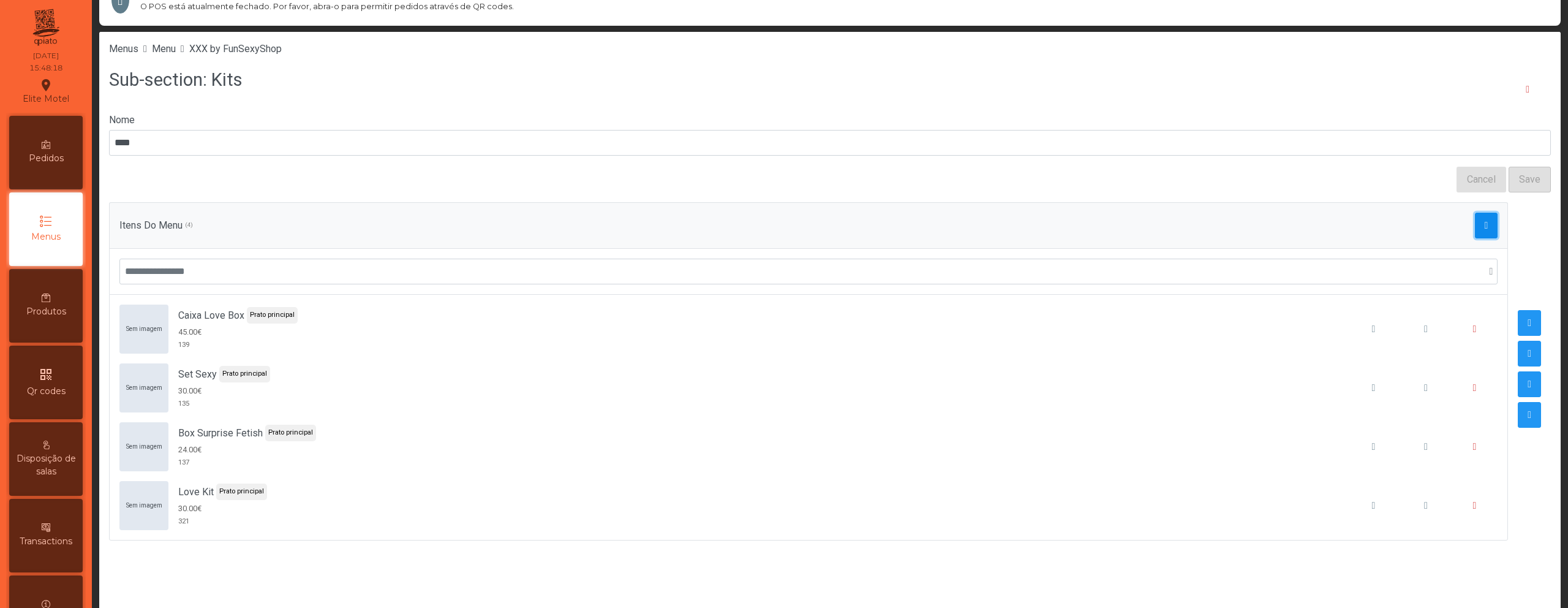
click at [1475, 230] on button "button" at bounding box center [1487, 225] width 23 height 26
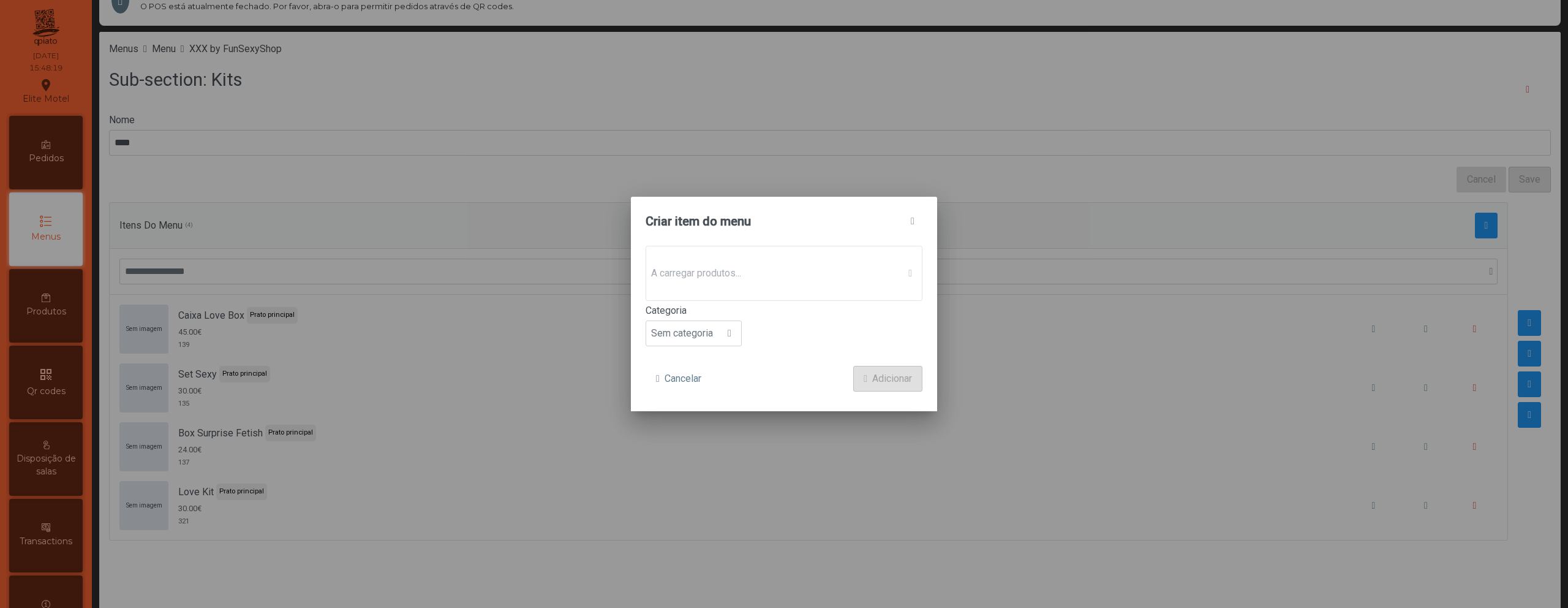
click at [782, 268] on p-dropdown "A carregar produtos..." at bounding box center [784, 273] width 277 height 55
click at [780, 271] on span "Sem produto associado" at bounding box center [773, 274] width 253 height 25
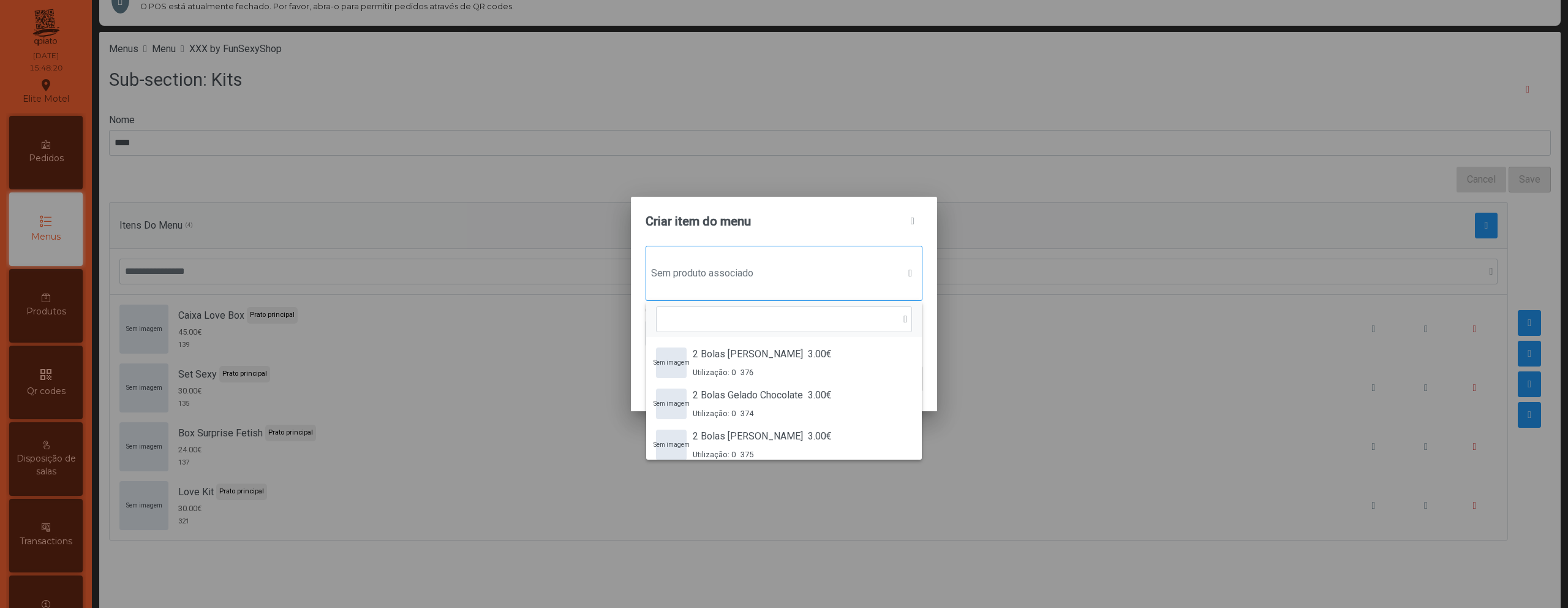
scroll to position [9, 60]
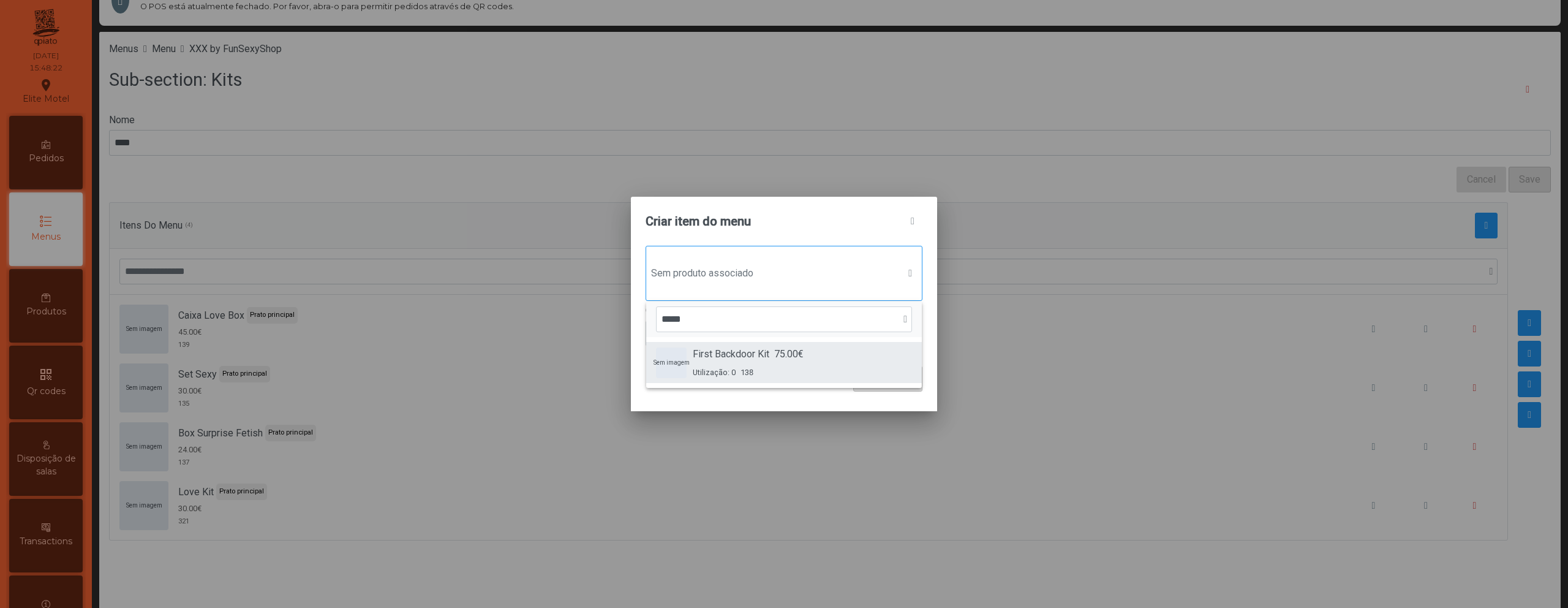
type input "*****"
click at [788, 362] on div "First Backdoor Kit 75.00€ Utilização: 0 138" at bounding box center [748, 362] width 111 height 31
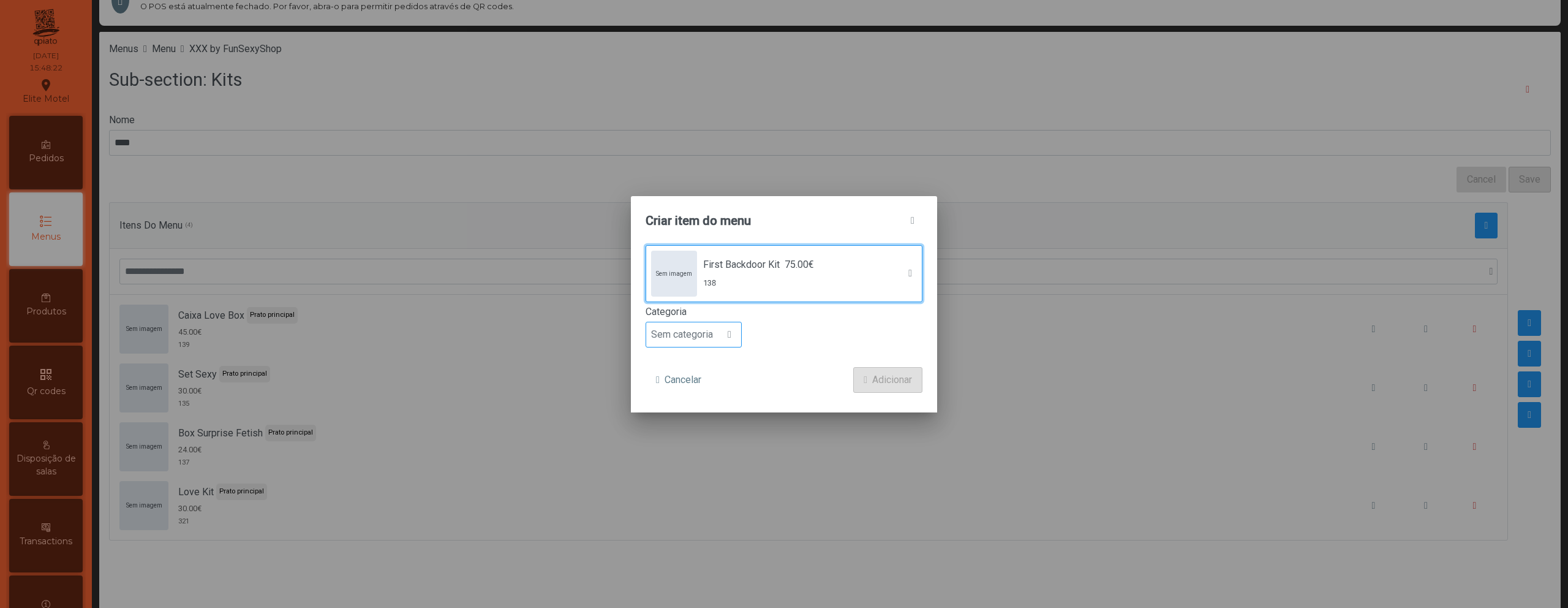
click at [712, 338] on span "Sem categoria" at bounding box center [682, 335] width 71 height 25
click at [699, 414] on span "Prato principal" at bounding box center [687, 413] width 62 height 12
click at [880, 365] on form "Sem imagem First Backdoor Kit 75.00€ 138 Categoria Prato principal Cancelar Adi…" at bounding box center [784, 319] width 277 height 147
click at [880, 375] on span "Adicionar" at bounding box center [891, 379] width 40 height 15
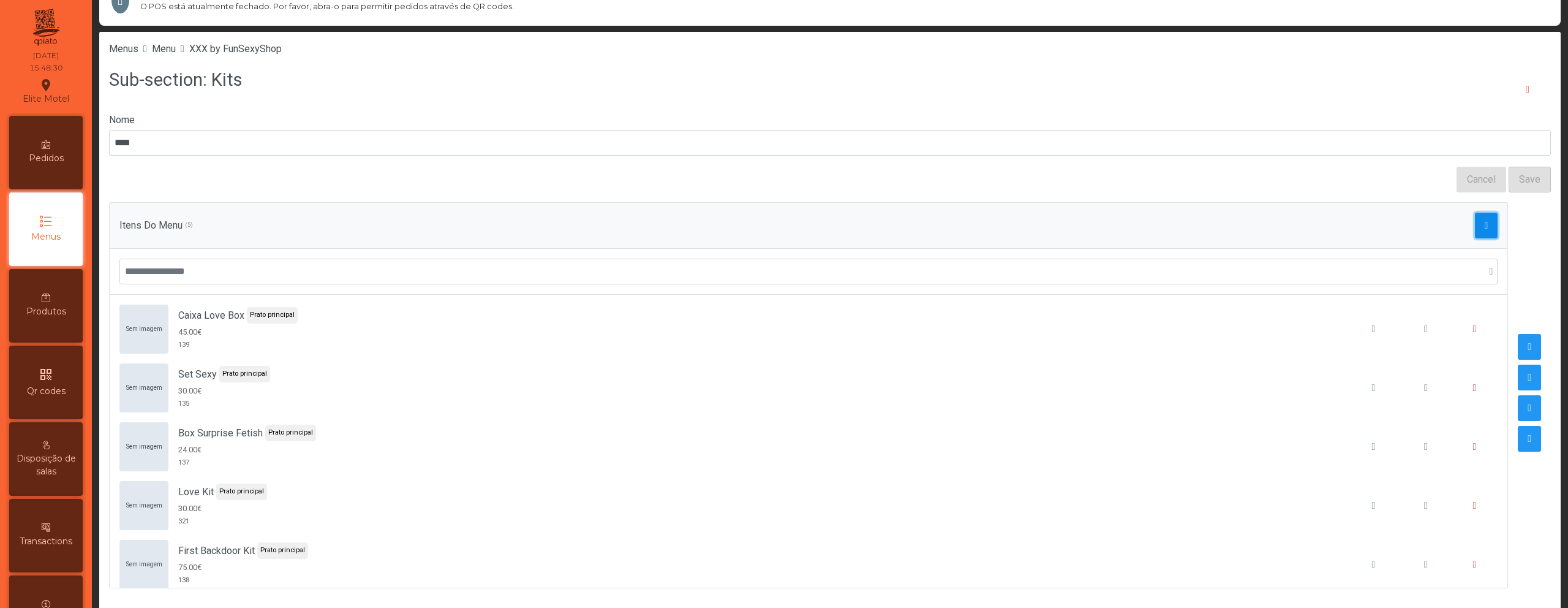
click at [1475, 232] on button "button" at bounding box center [1487, 225] width 23 height 26
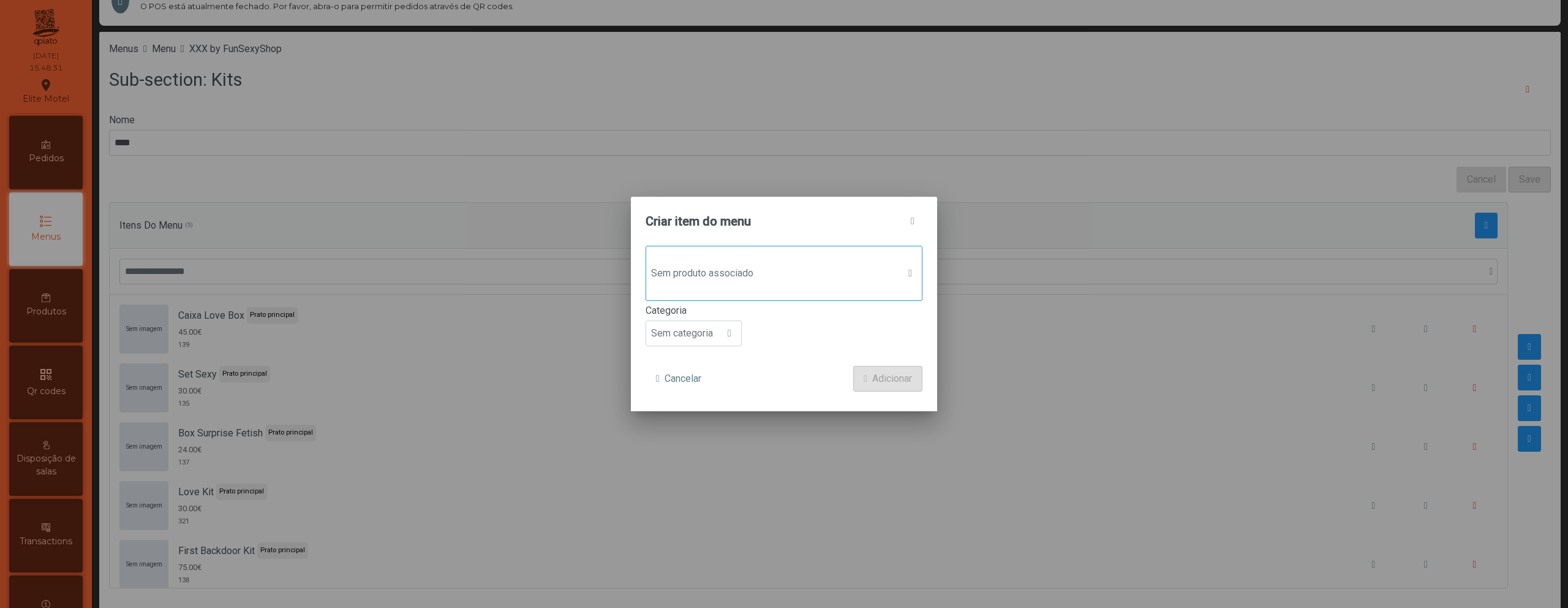
click at [722, 284] on span "Sem produto associado" at bounding box center [773, 274] width 253 height 25
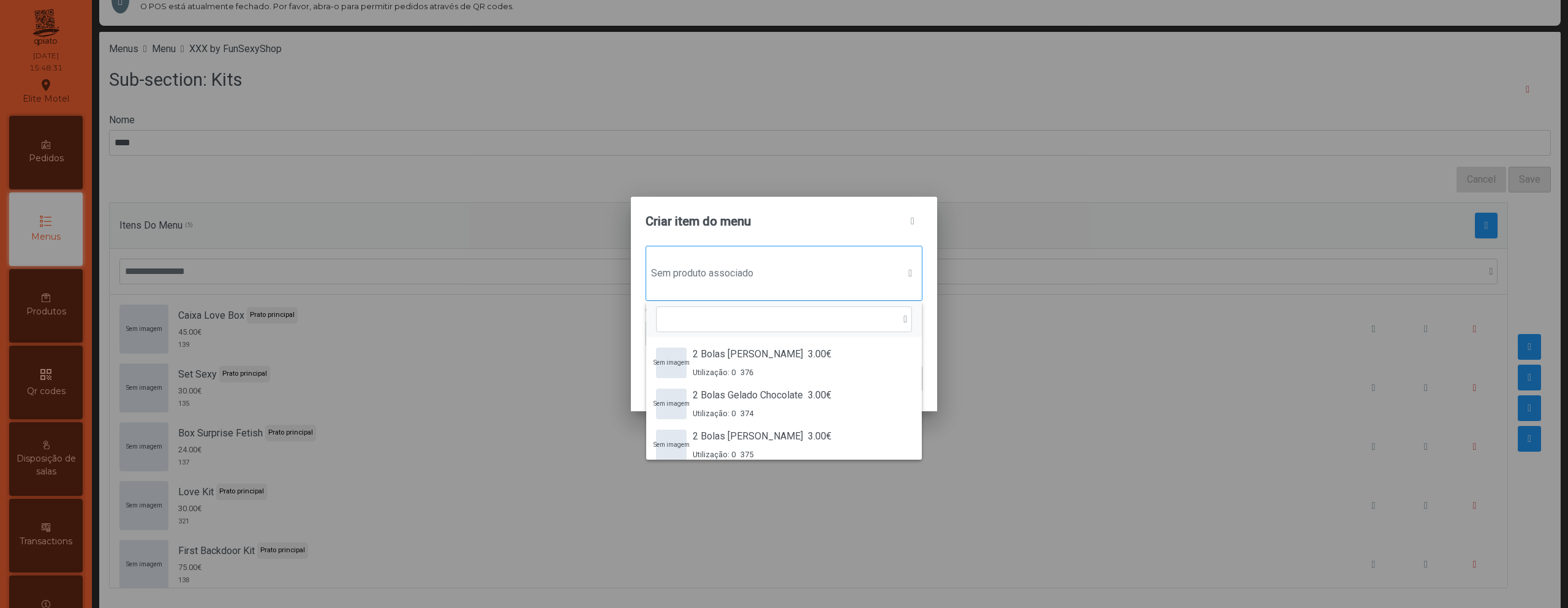
scroll to position [9, 60]
type input "***"
click at [725, 358] on span "Kit BDSM HOT" at bounding box center [724, 354] width 63 height 15
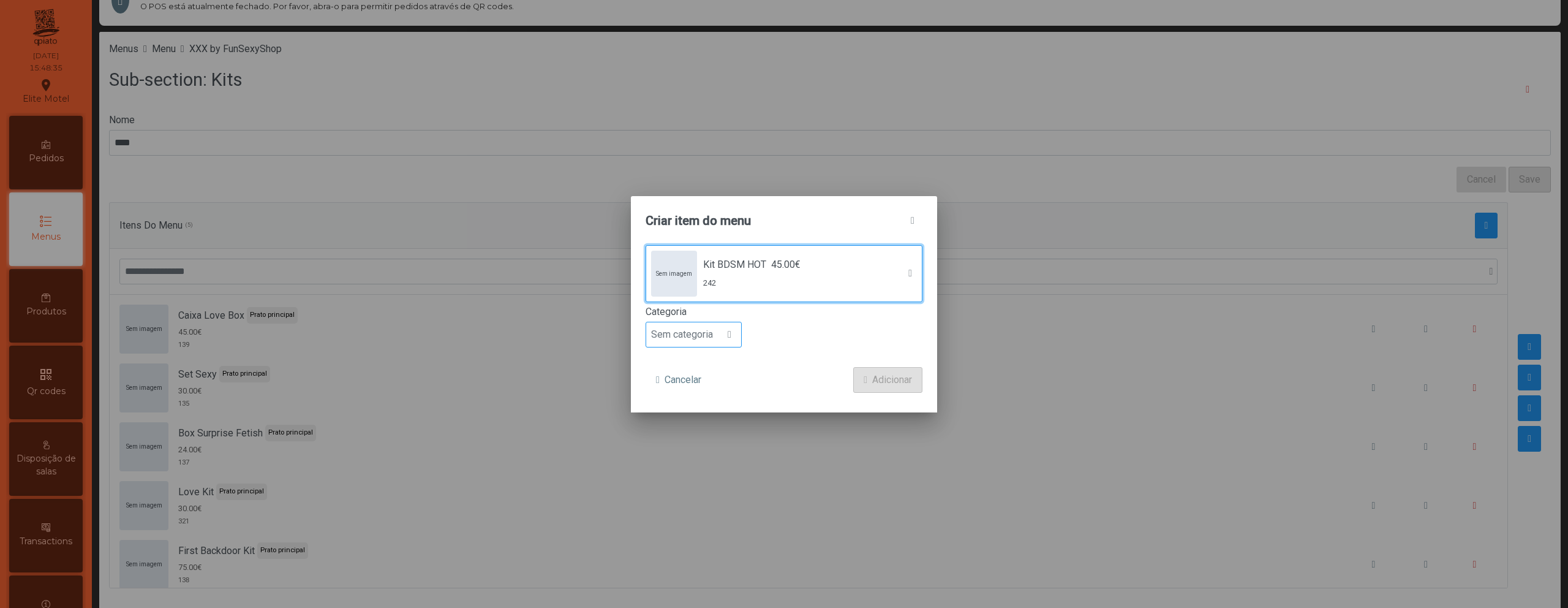
click at [710, 339] on span "Sem categoria" at bounding box center [682, 335] width 71 height 25
click at [698, 406] on li "Prato principal" at bounding box center [694, 414] width 95 height 25
click at [889, 383] on span "Adicionar" at bounding box center [891, 379] width 40 height 15
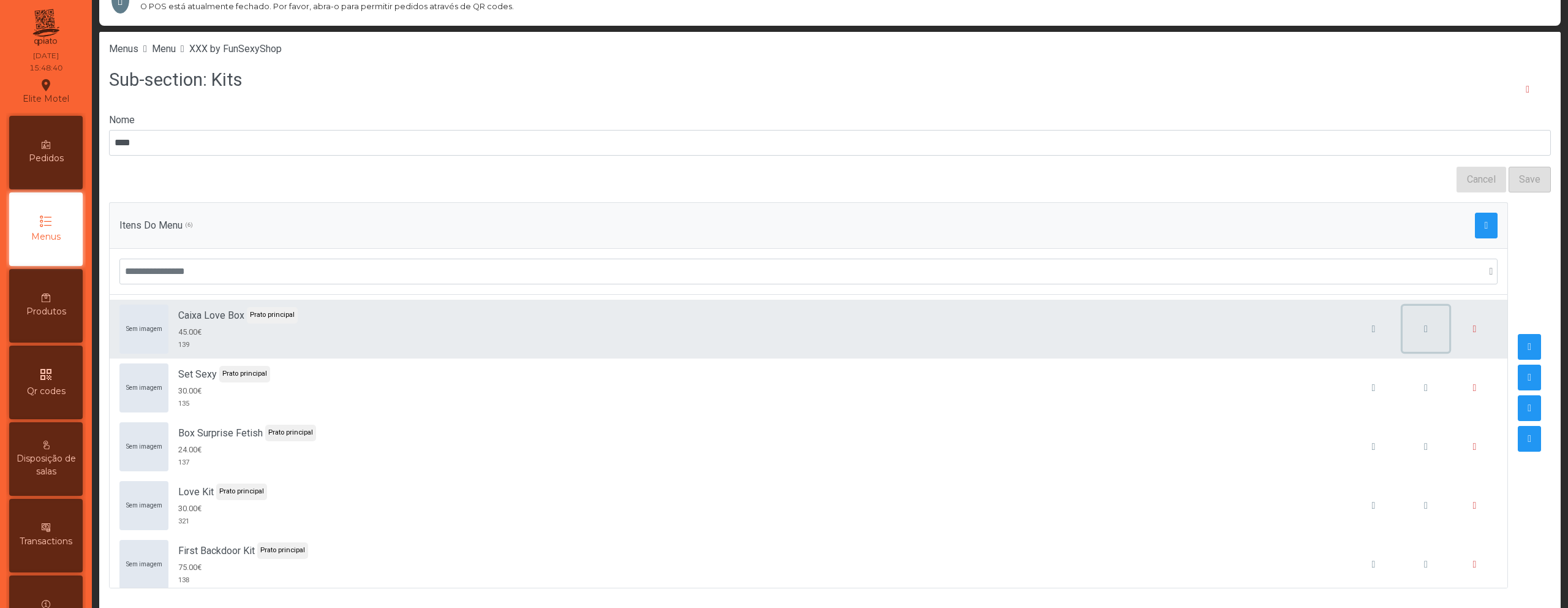
click at [1402, 340] on button "button" at bounding box center [1425, 329] width 47 height 47
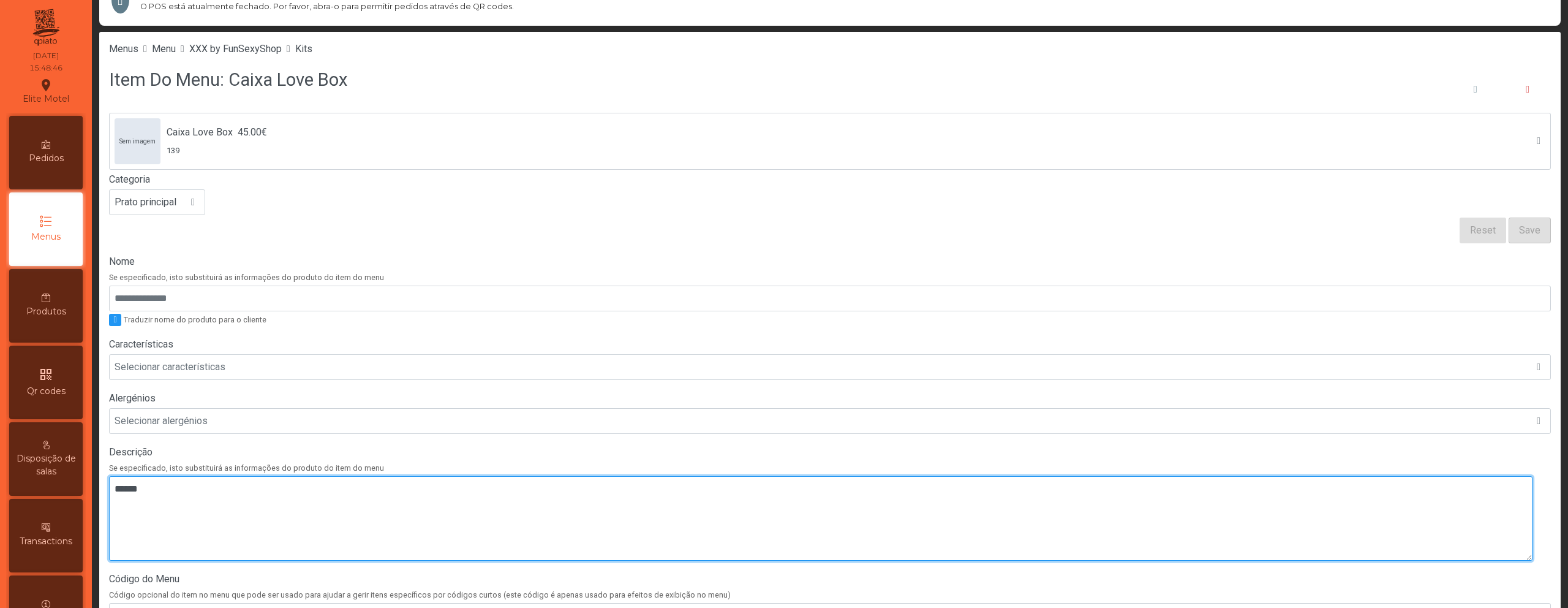
click at [236, 489] on textarea at bounding box center [821, 518] width 1423 height 85
paste textarea "**********"
click at [115, 506] on textarea at bounding box center [821, 518] width 1423 height 85
click at [115, 507] on textarea at bounding box center [821, 518] width 1423 height 85
click at [117, 504] on textarea at bounding box center [821, 518] width 1423 height 85
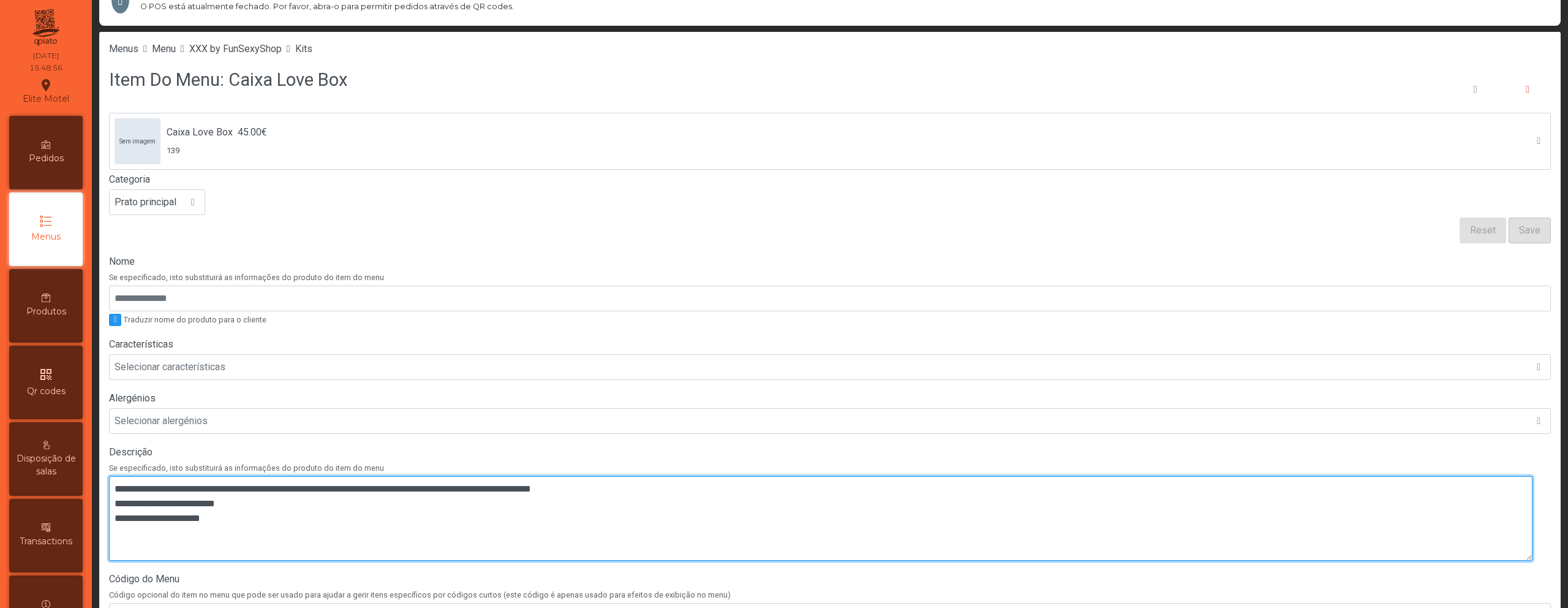
click at [115, 502] on textarea at bounding box center [821, 518] width 1423 height 85
click at [118, 507] on textarea at bounding box center [821, 518] width 1423 height 85
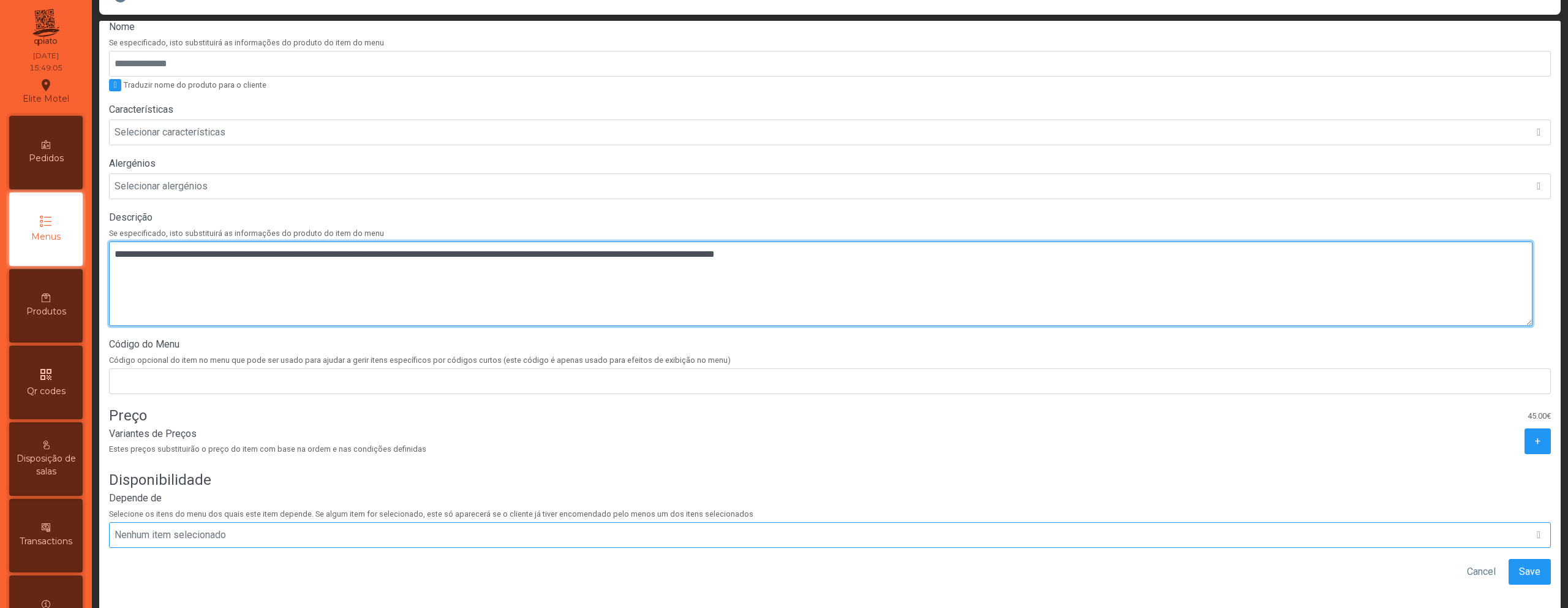
scroll to position [57, 0]
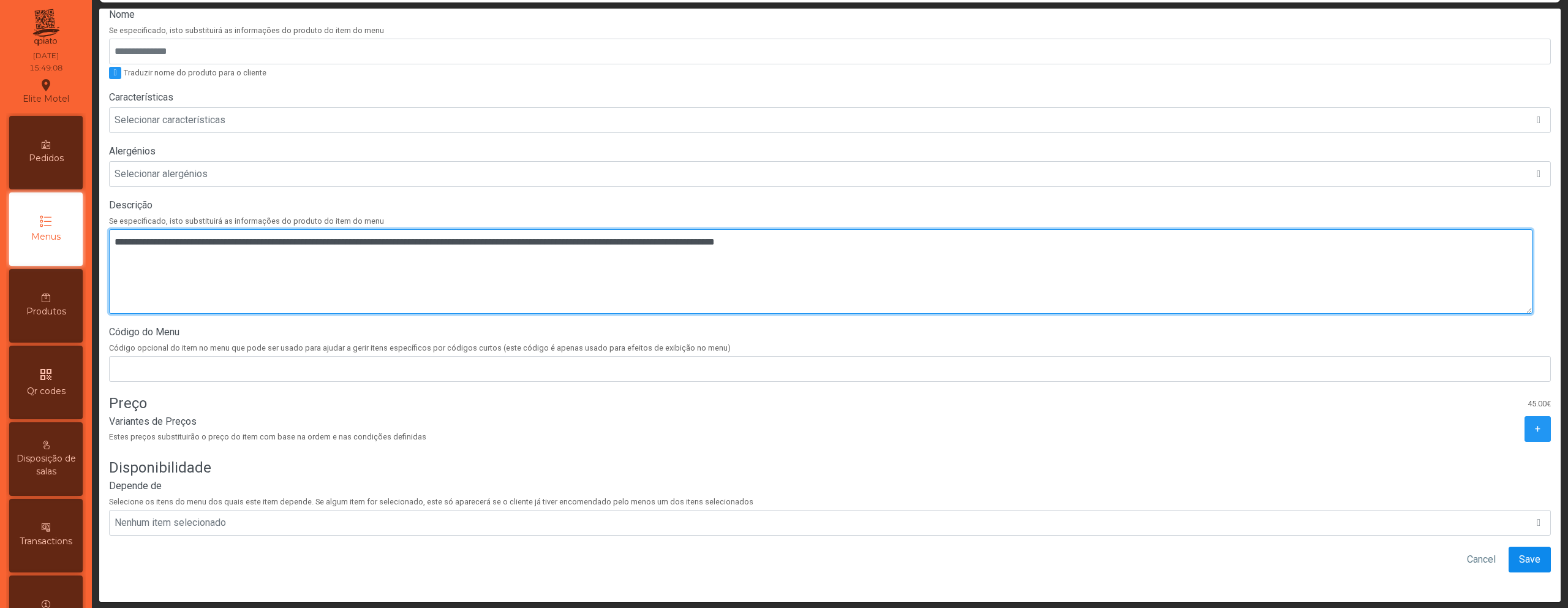
type textarea "**********"
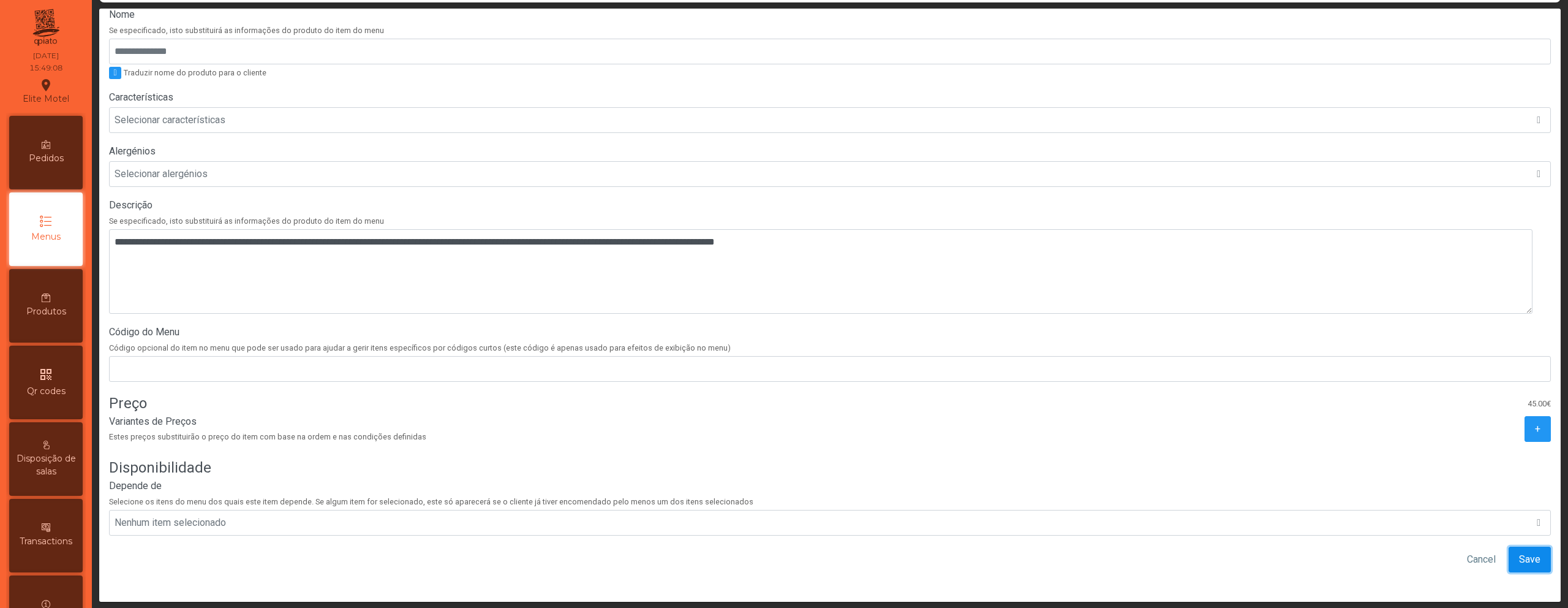
click at [1508, 551] on button "Save" at bounding box center [1529, 559] width 43 height 26
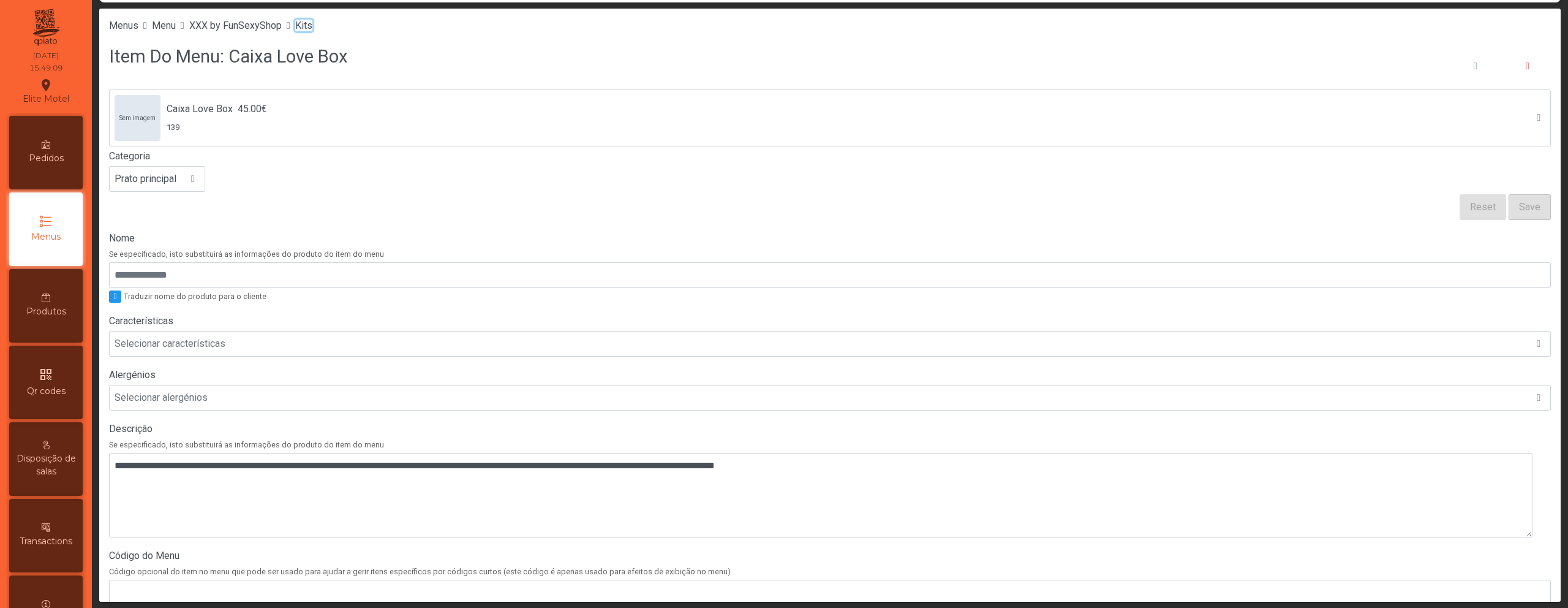
click at [312, 26] on span "Kits" at bounding box center [304, 25] width 17 height 12
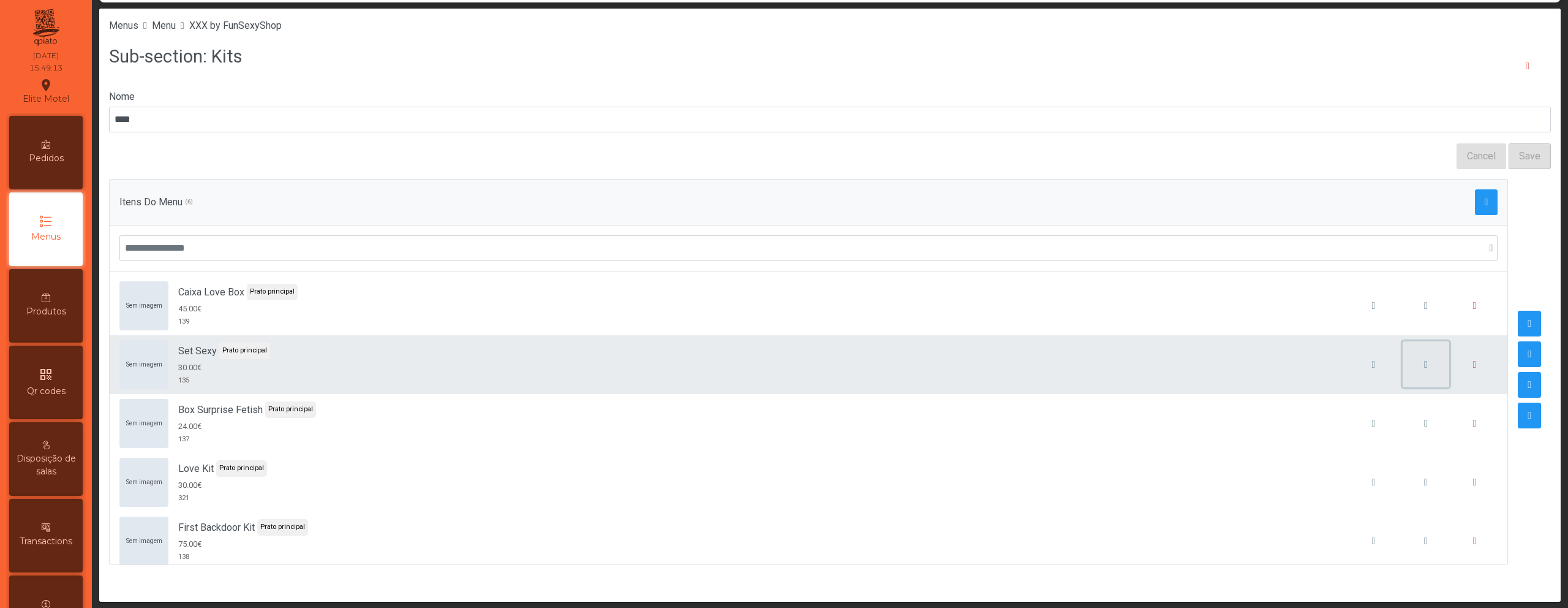
click at [1415, 369] on button "button" at bounding box center [1425, 364] width 47 height 47
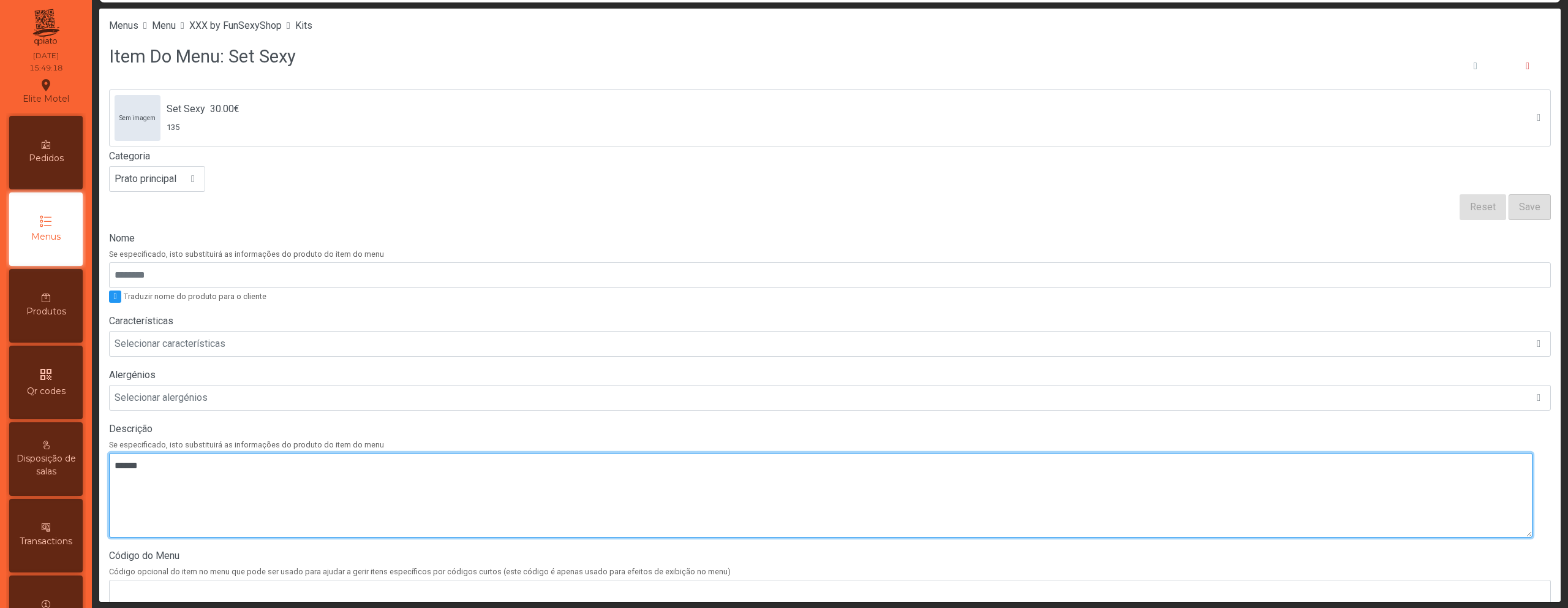
click at [591, 502] on textarea at bounding box center [821, 495] width 1423 height 85
paste textarea "**********"
click at [115, 482] on textarea at bounding box center [821, 495] width 1423 height 85
click at [117, 482] on textarea at bounding box center [821, 495] width 1423 height 85
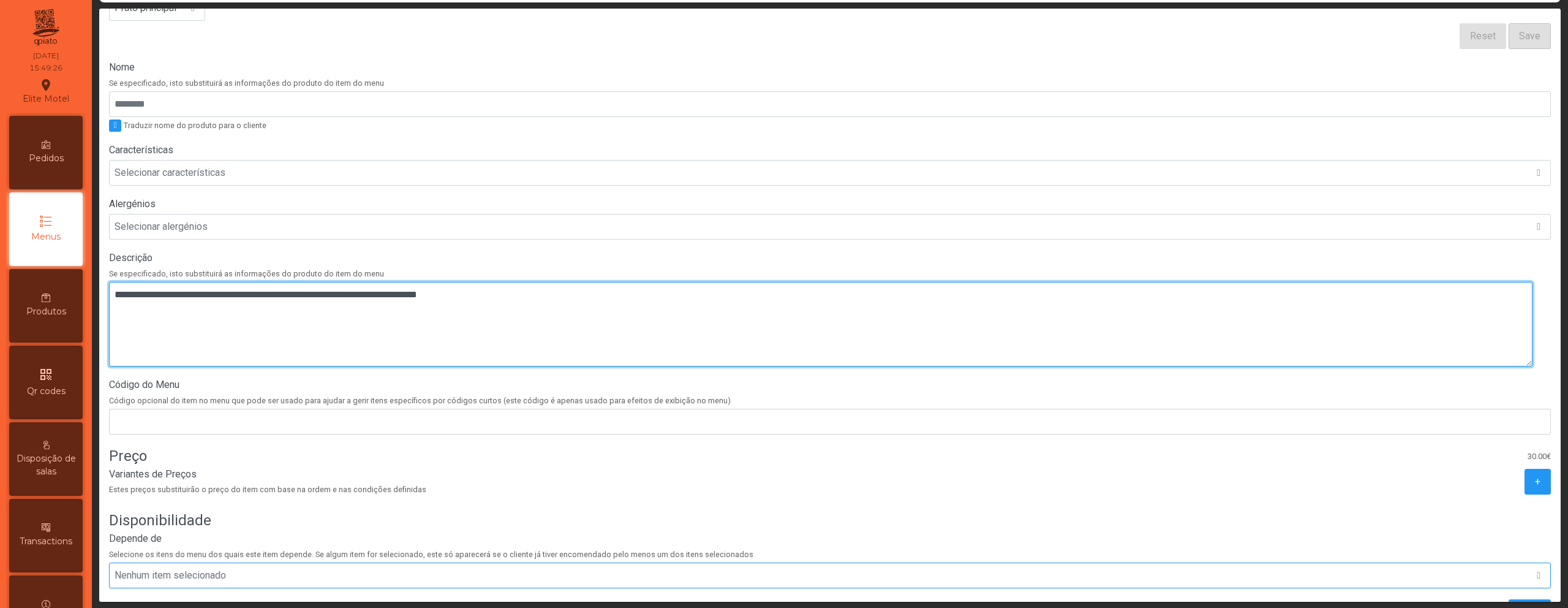
scroll to position [233, 0]
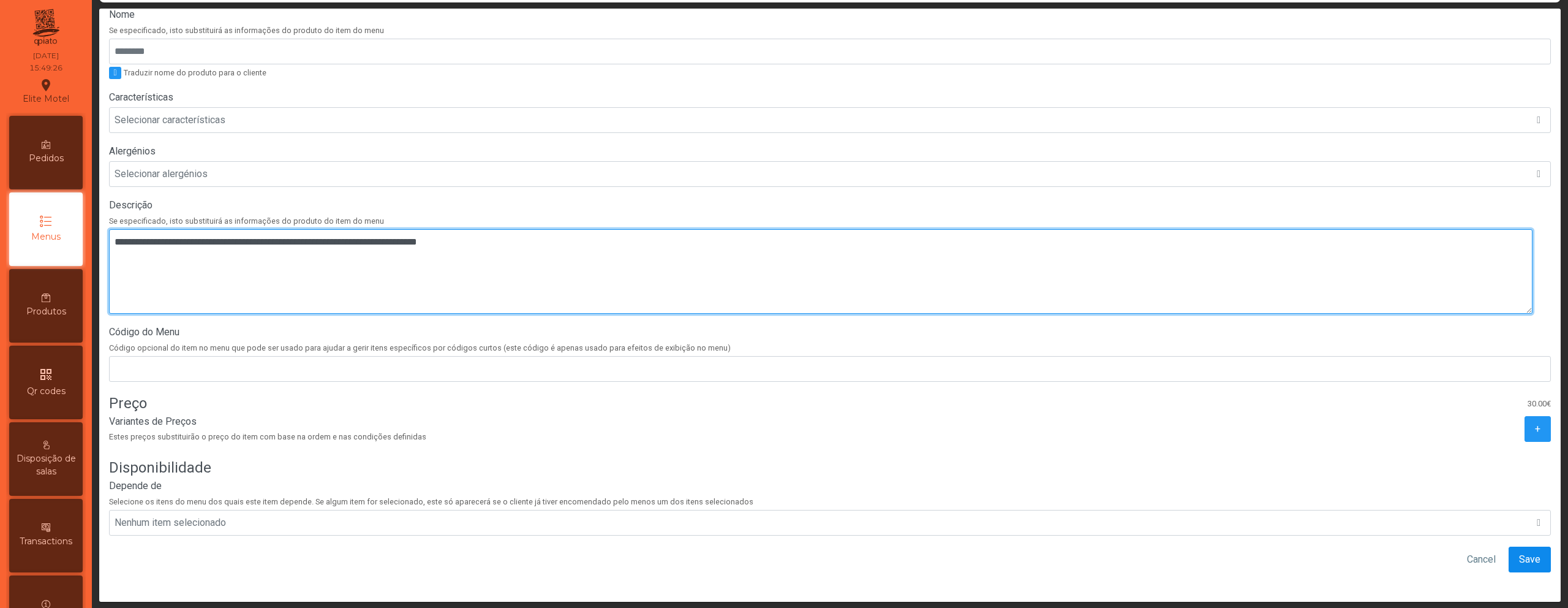
type textarea "**********"
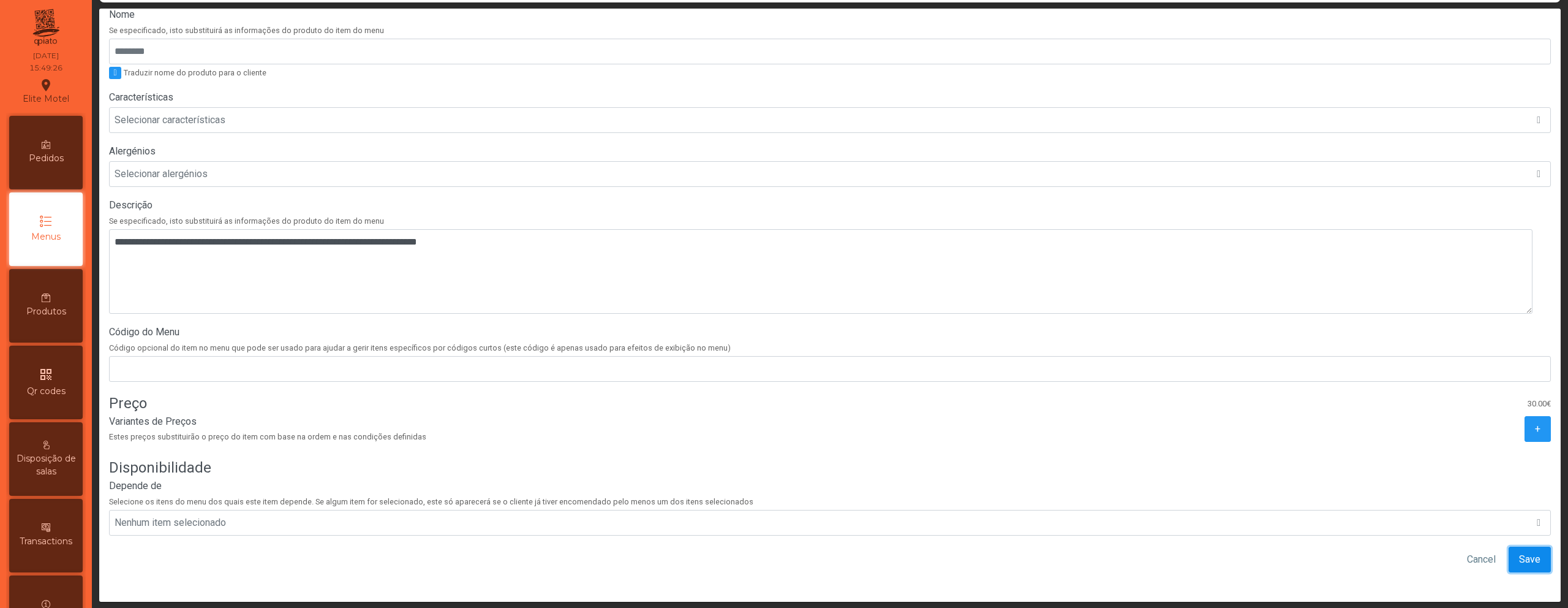
click at [1519, 552] on span "Save" at bounding box center [1530, 559] width 22 height 15
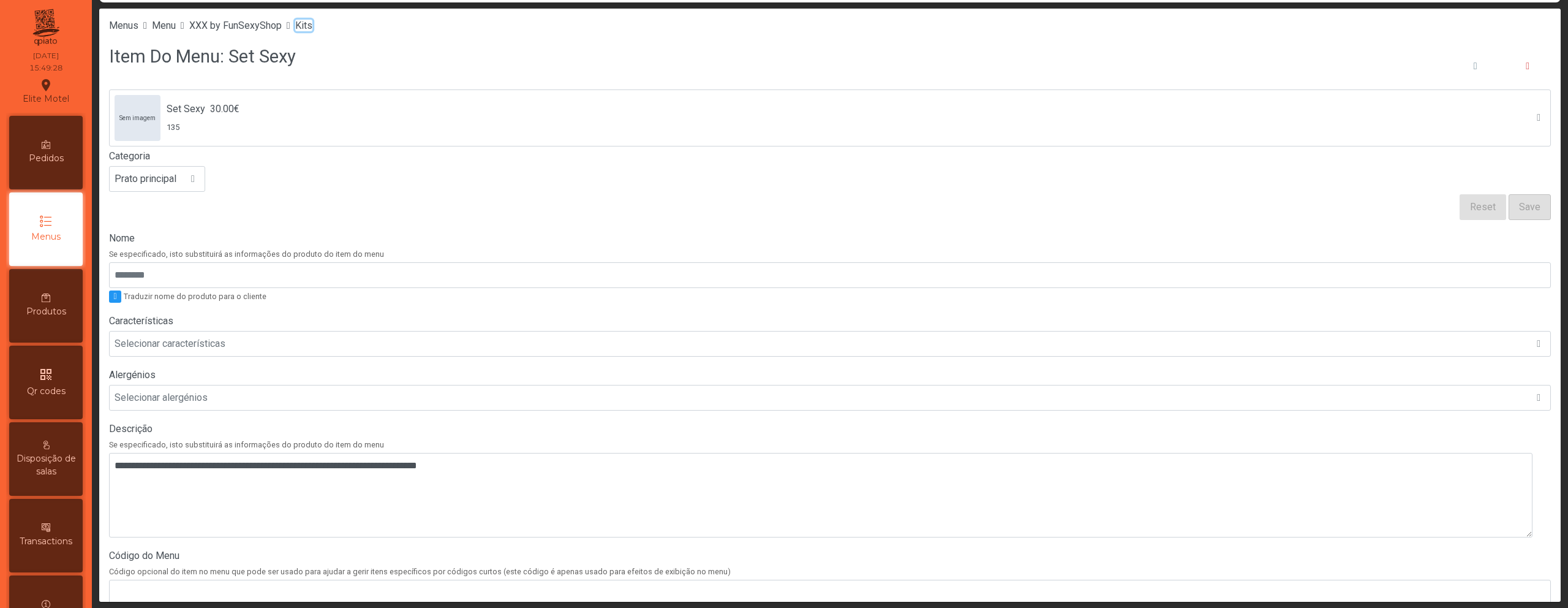
click at [312, 24] on span "Kits" at bounding box center [304, 25] width 17 height 12
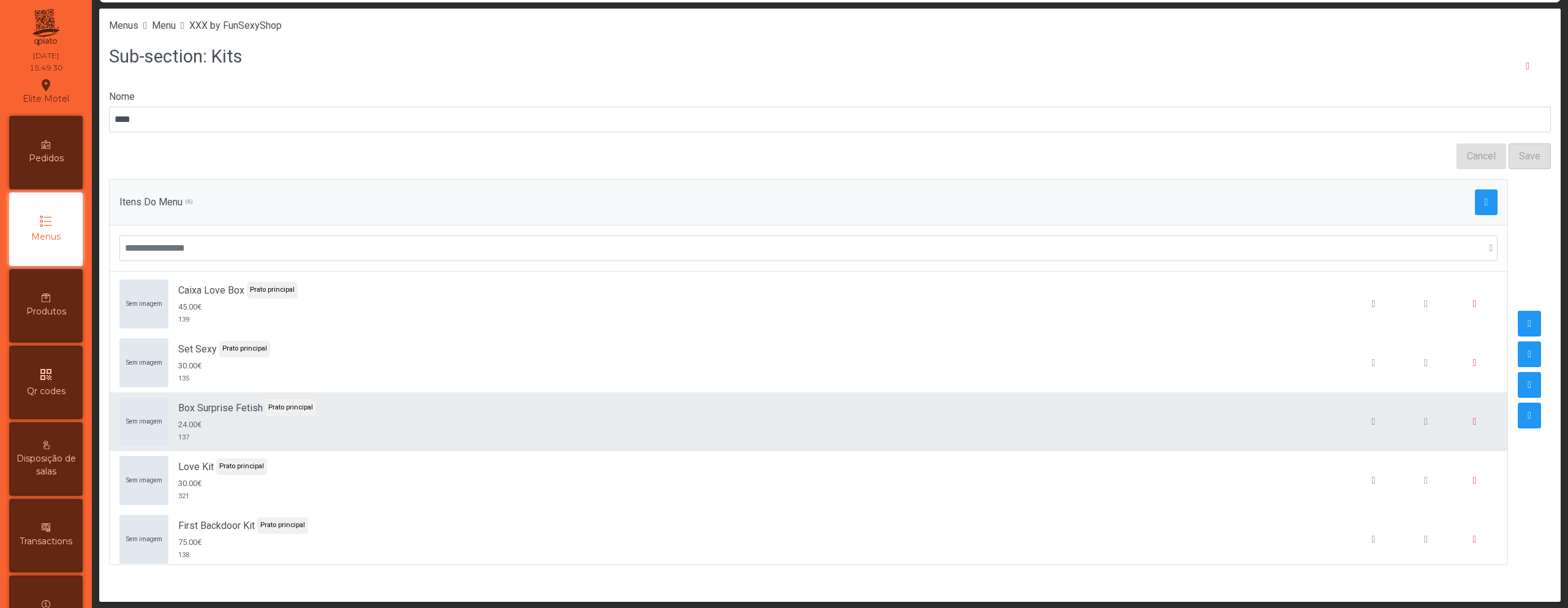
scroll to position [2, 0]
click at [1424, 422] on span "button" at bounding box center [1425, 421] width 4 height 10
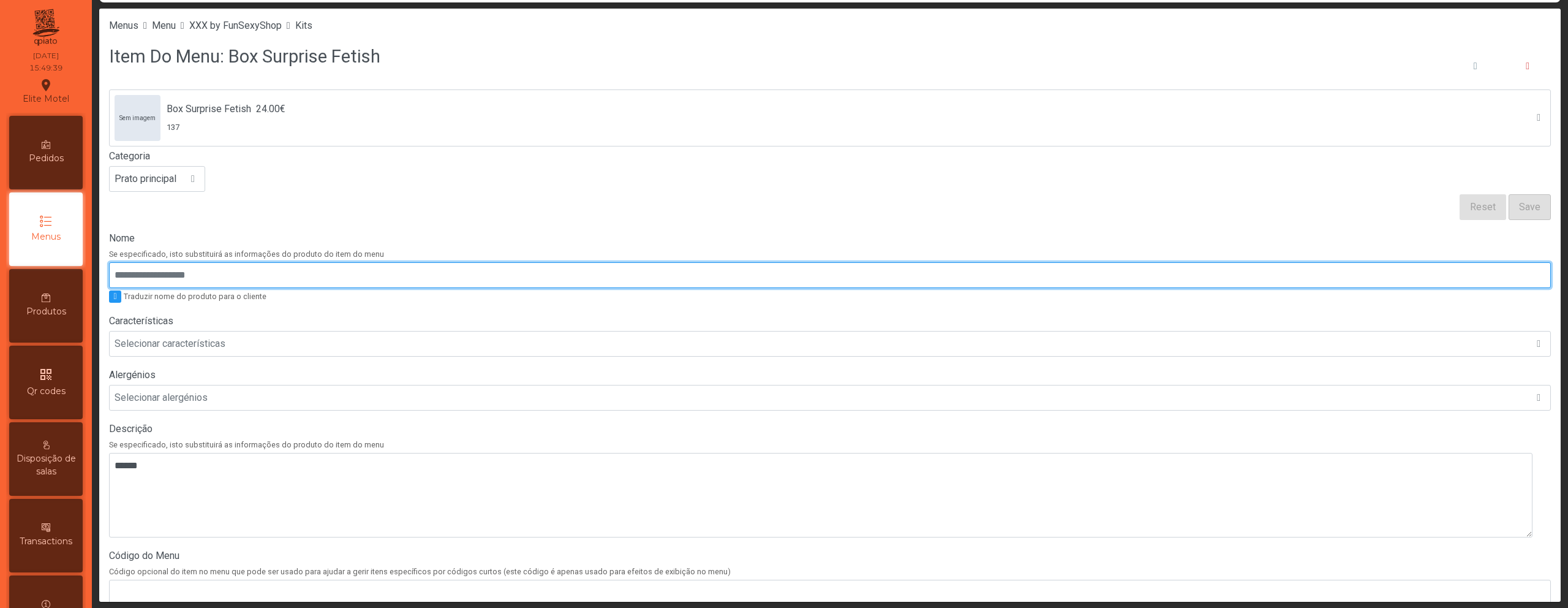
click at [206, 282] on input "Nome" at bounding box center [830, 275] width 1442 height 26
paste input "**********"
type input "**********"
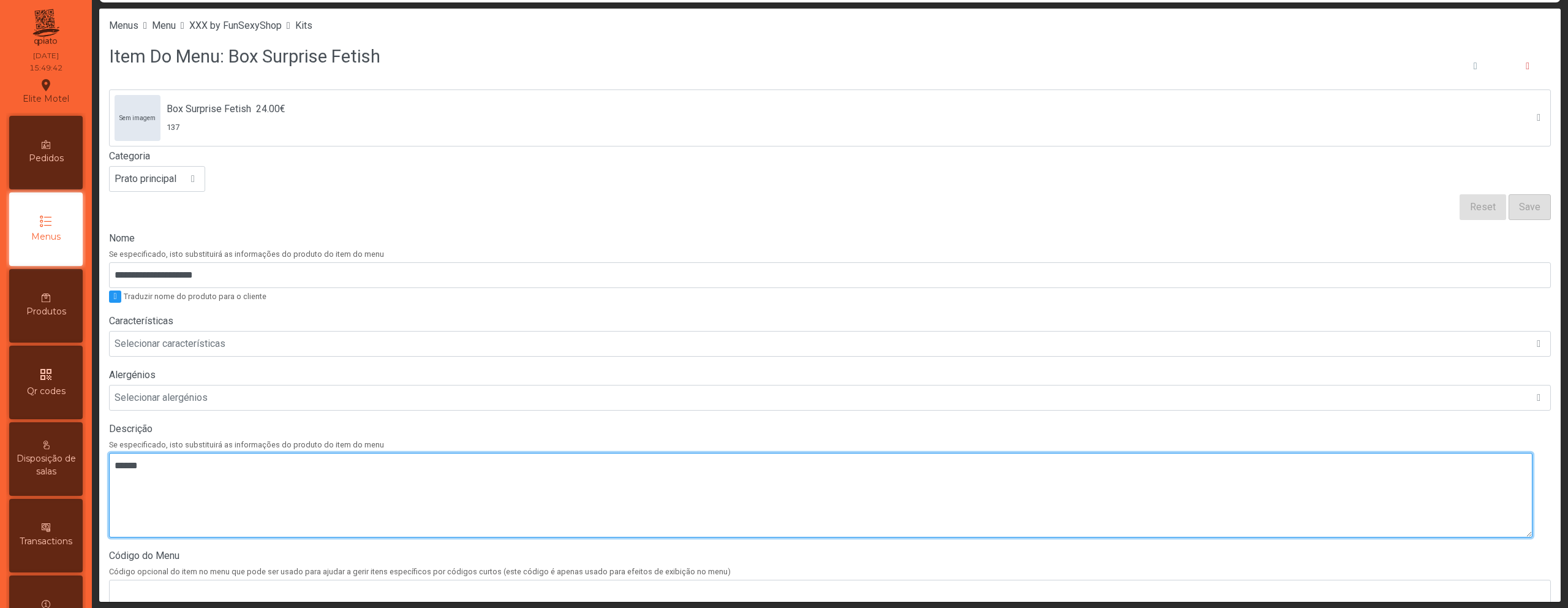
click at [203, 503] on textarea at bounding box center [821, 495] width 1423 height 85
click at [730, 489] on textarea at bounding box center [821, 495] width 1423 height 85
paste textarea "**********"
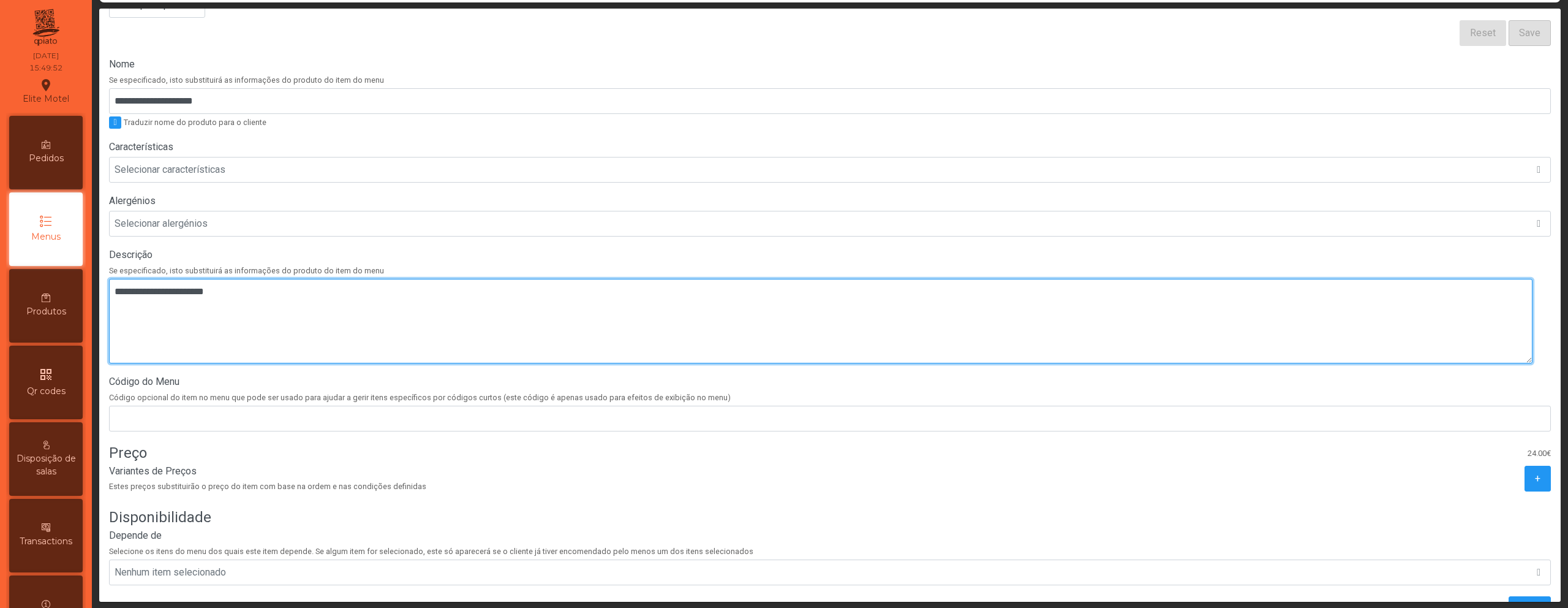
scroll to position [233, 0]
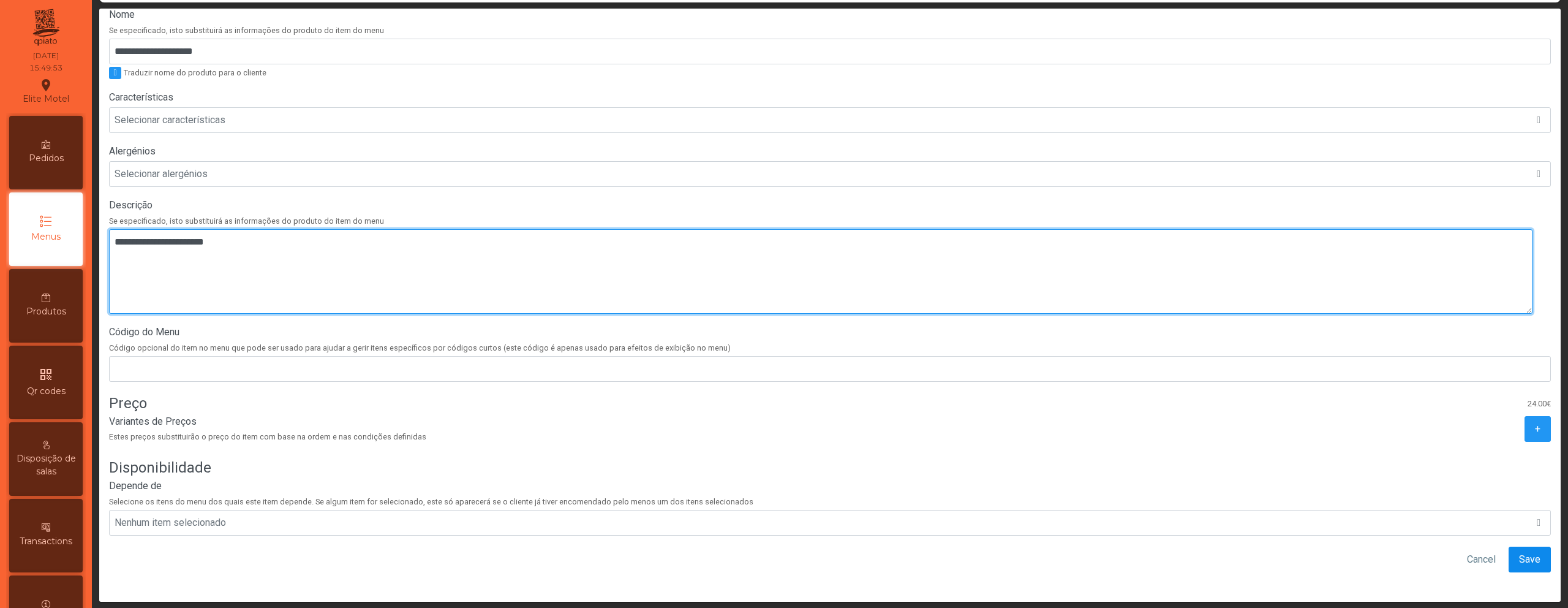
type textarea "**********"
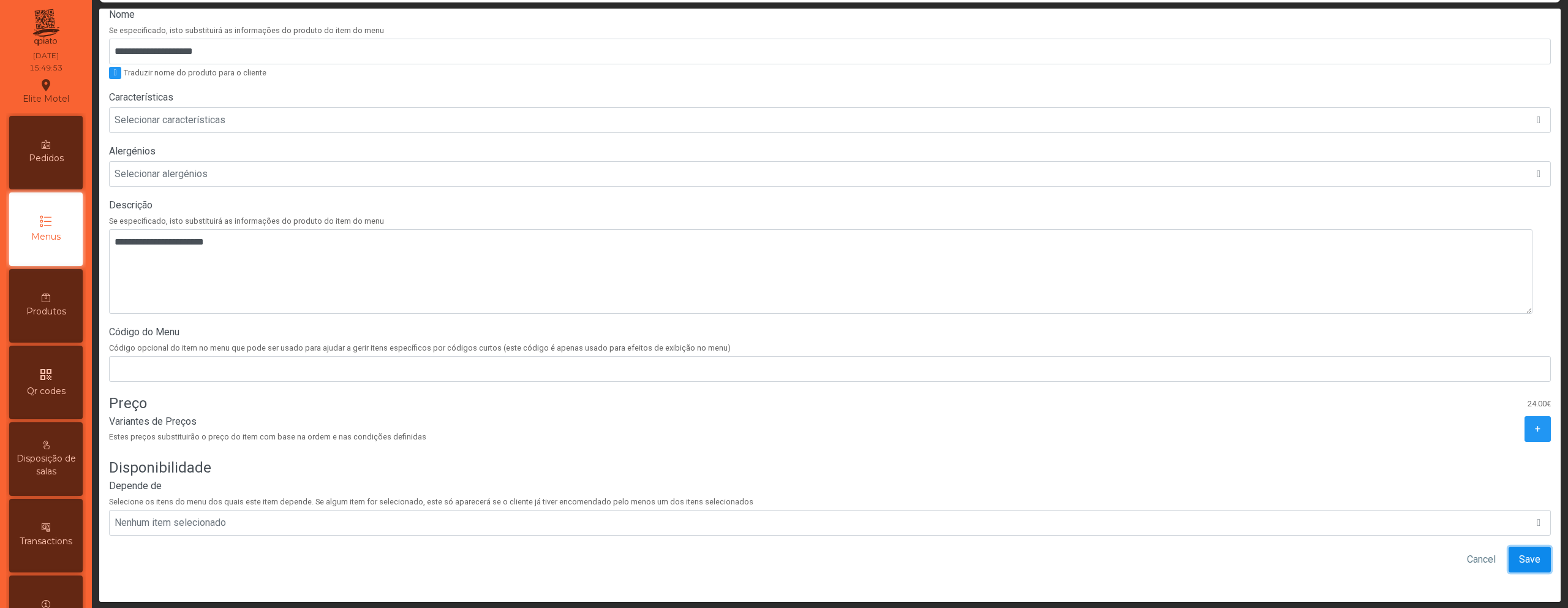
click at [1519, 552] on span "Save" at bounding box center [1530, 559] width 22 height 15
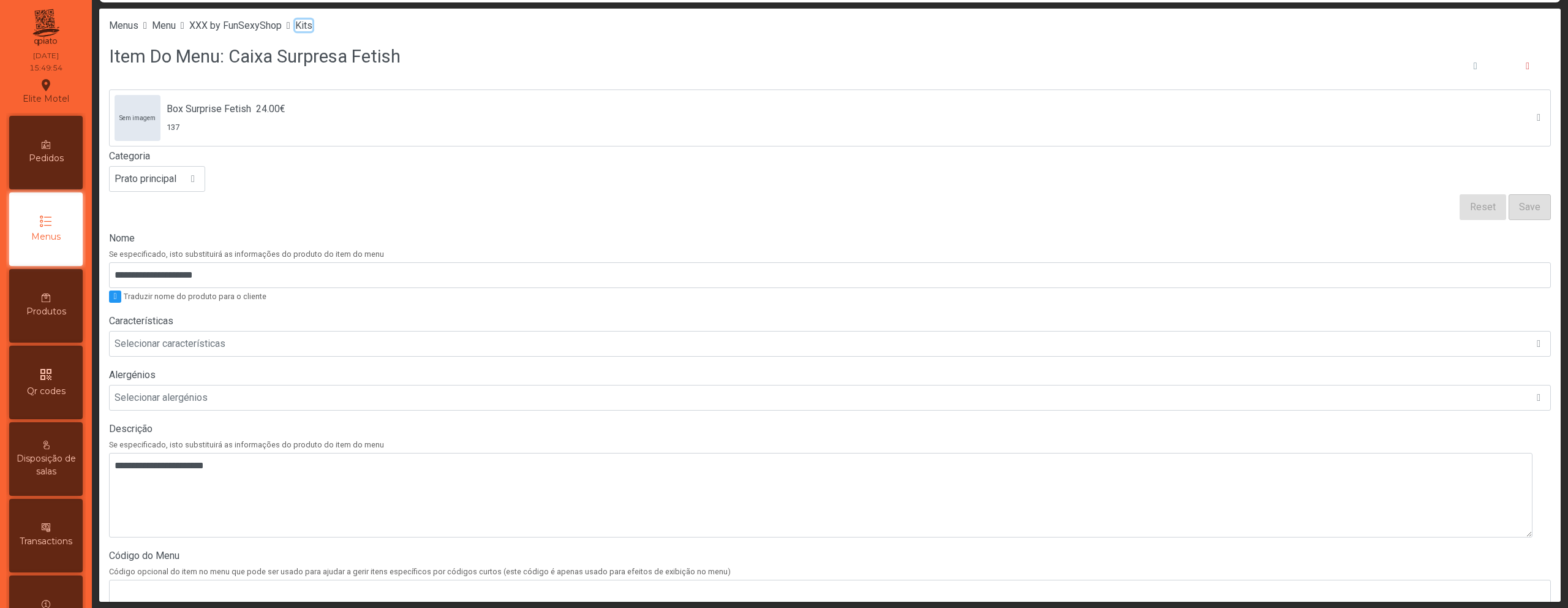
click at [312, 28] on span "Kits" at bounding box center [304, 25] width 17 height 12
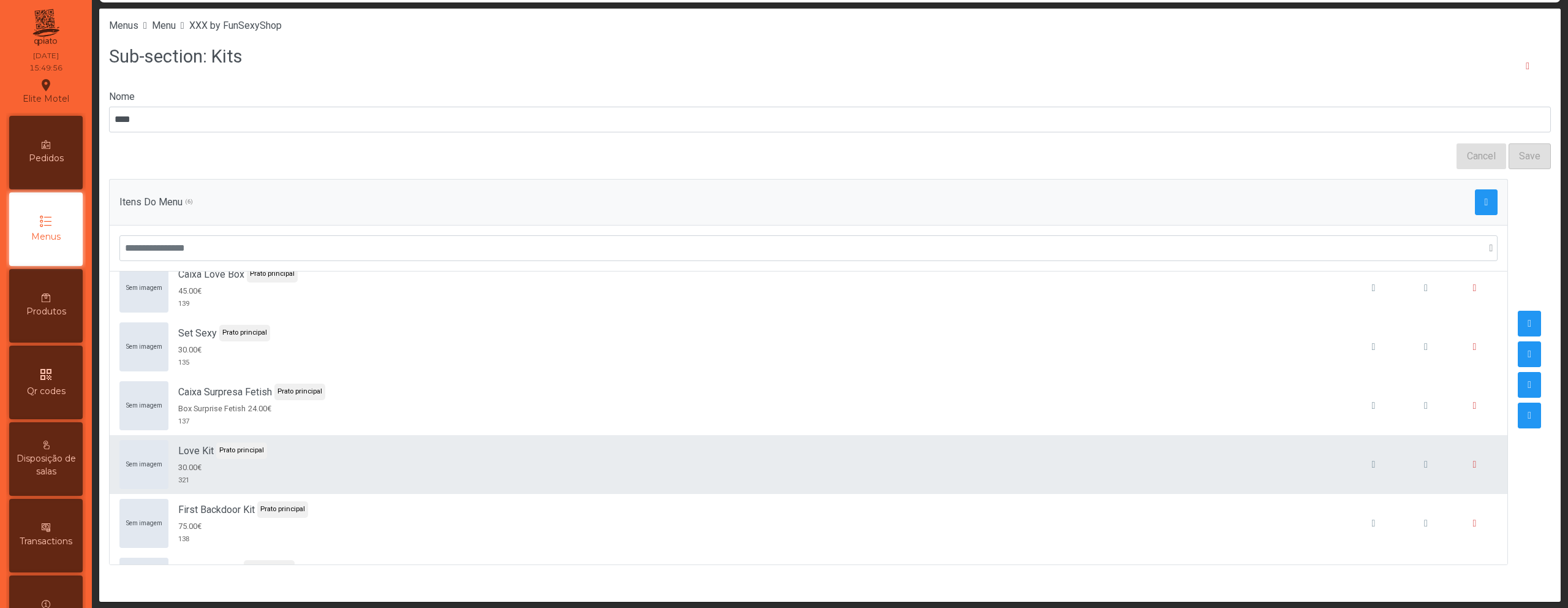
scroll to position [19, 0]
click at [1424, 463] on span "button" at bounding box center [1425, 463] width 4 height 10
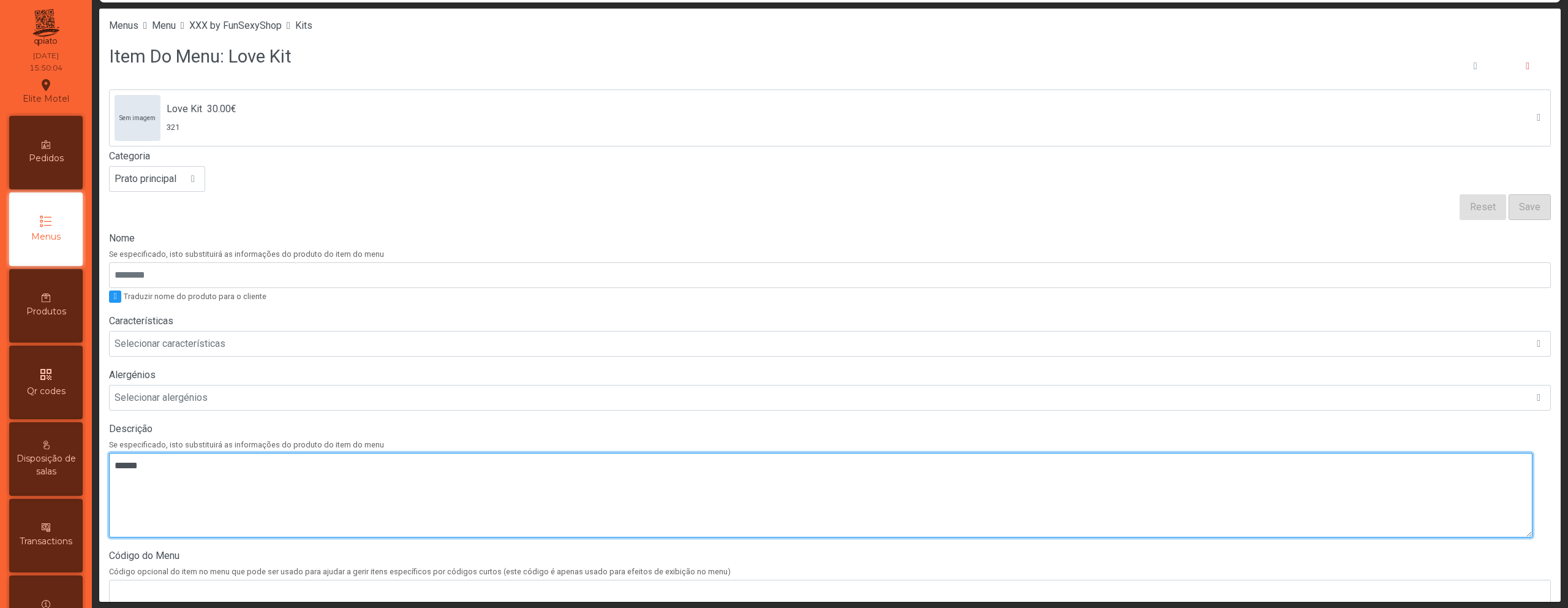
click at [165, 475] on textarea at bounding box center [821, 495] width 1423 height 85
paste textarea "**********"
click at [116, 479] on textarea at bounding box center [821, 495] width 1423 height 85
click at [112, 483] on textarea at bounding box center [821, 495] width 1423 height 85
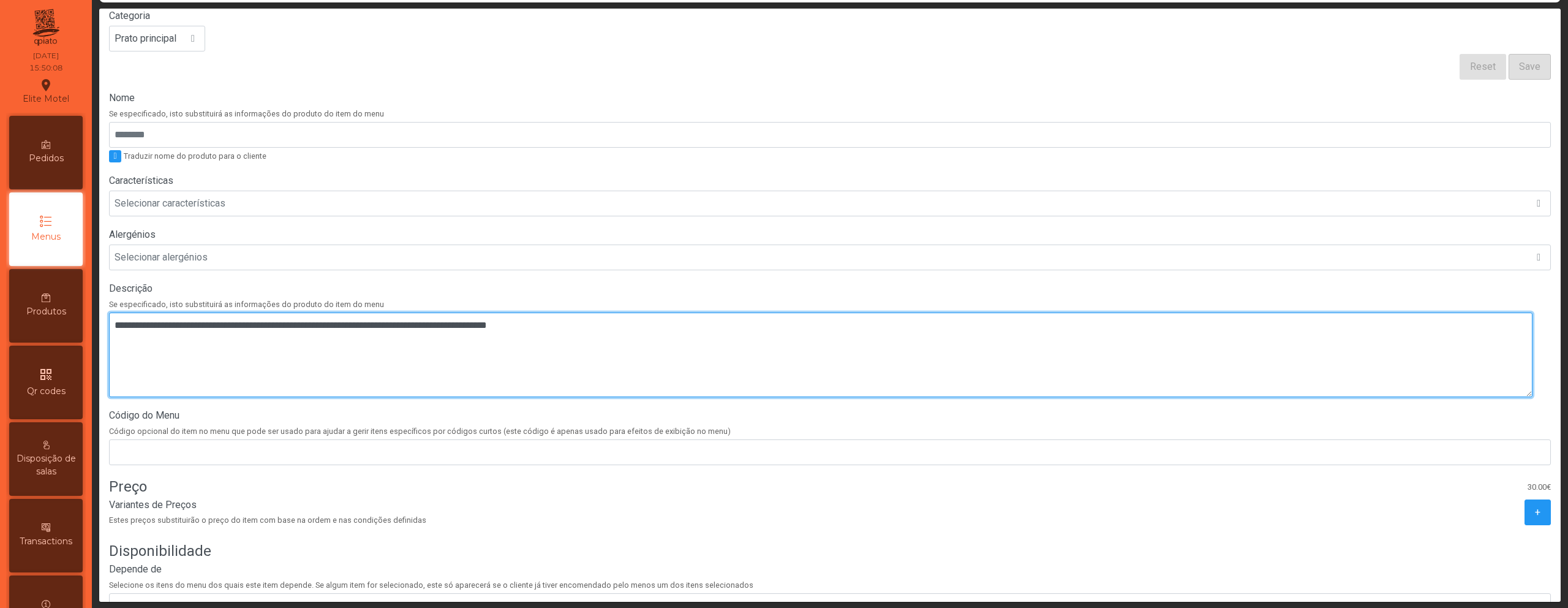
scroll to position [233, 0]
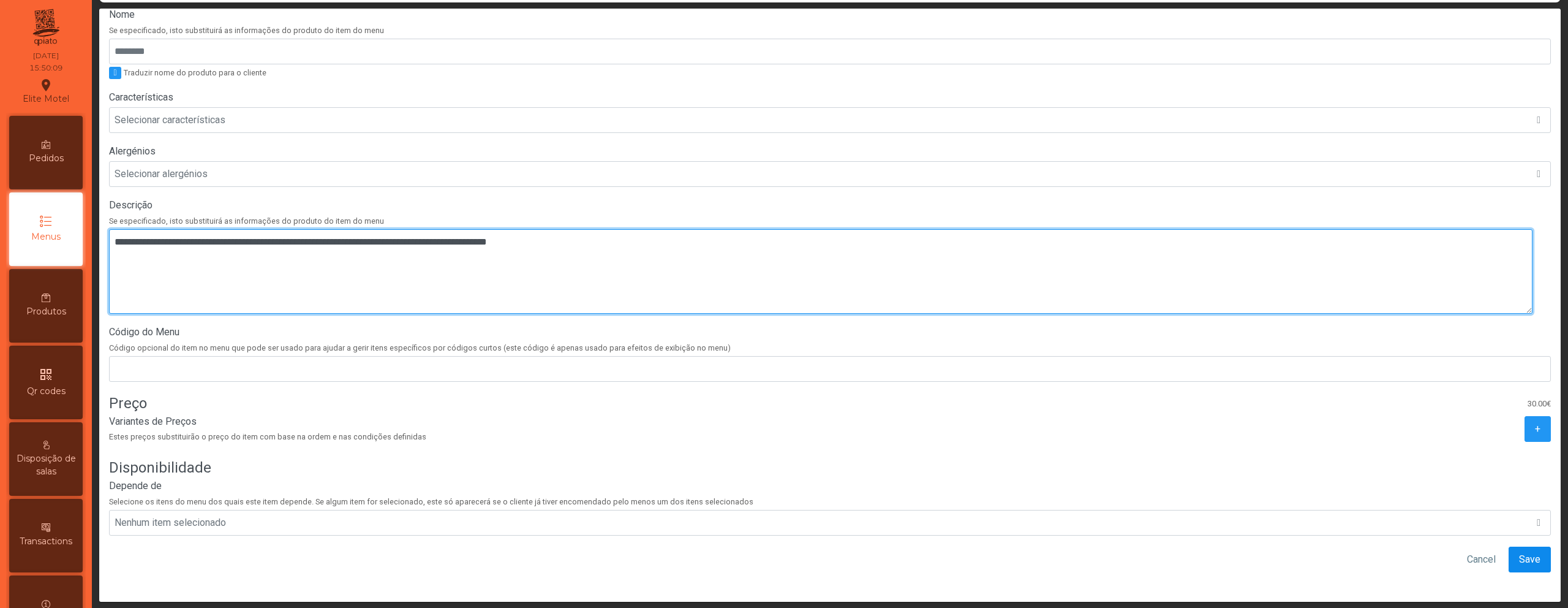
type textarea "**********"
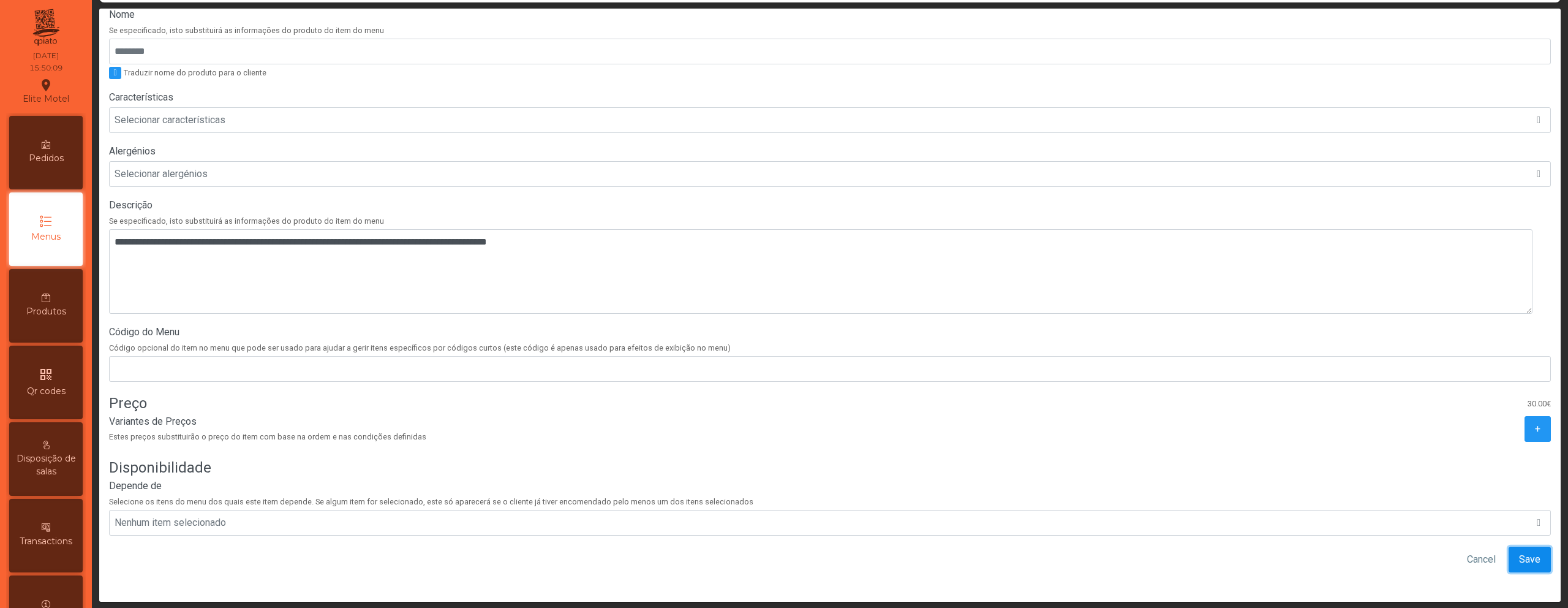
click at [1519, 552] on span "Save" at bounding box center [1530, 559] width 22 height 15
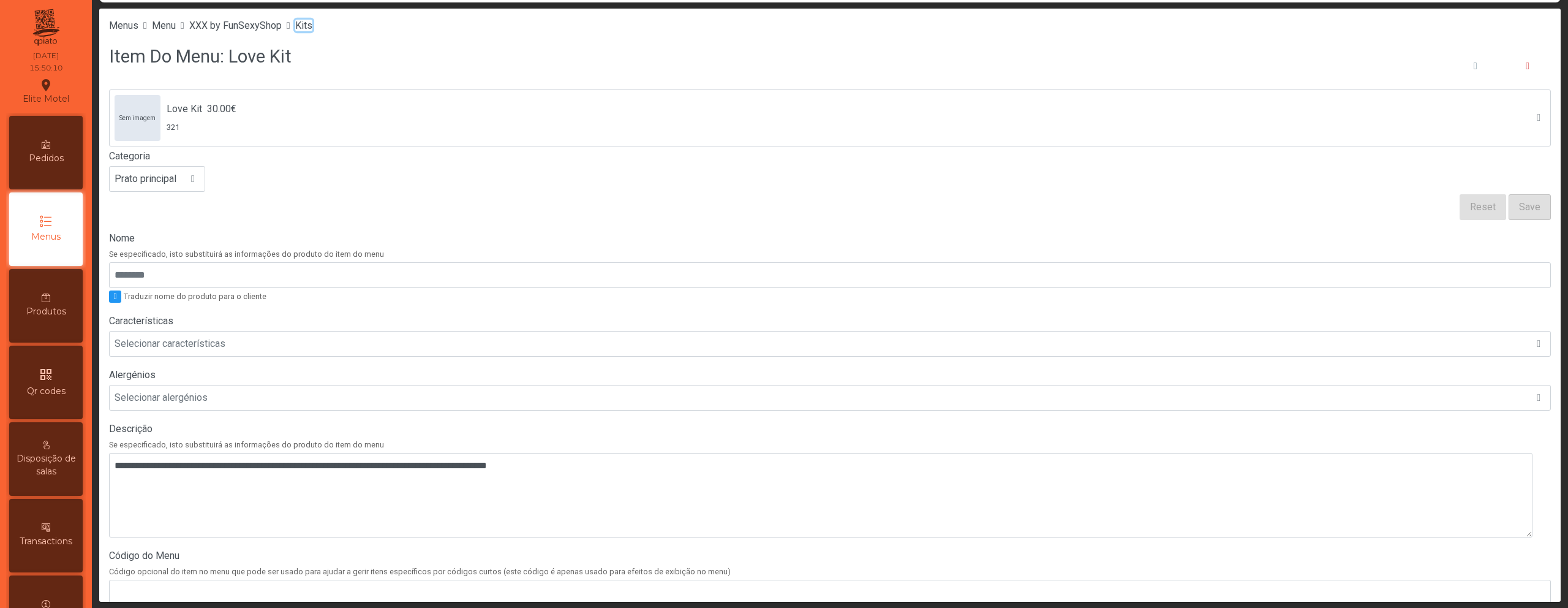
click at [312, 28] on span "Kits" at bounding box center [304, 25] width 17 height 12
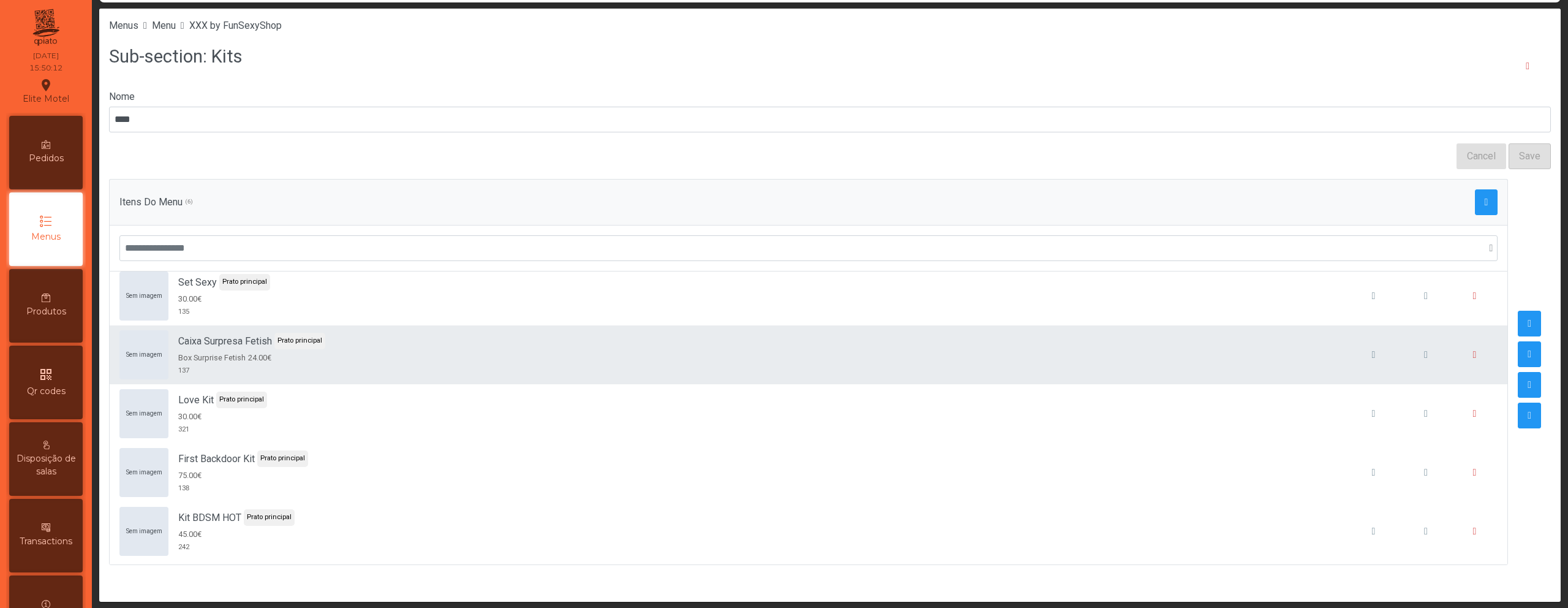
scroll to position [70, 0]
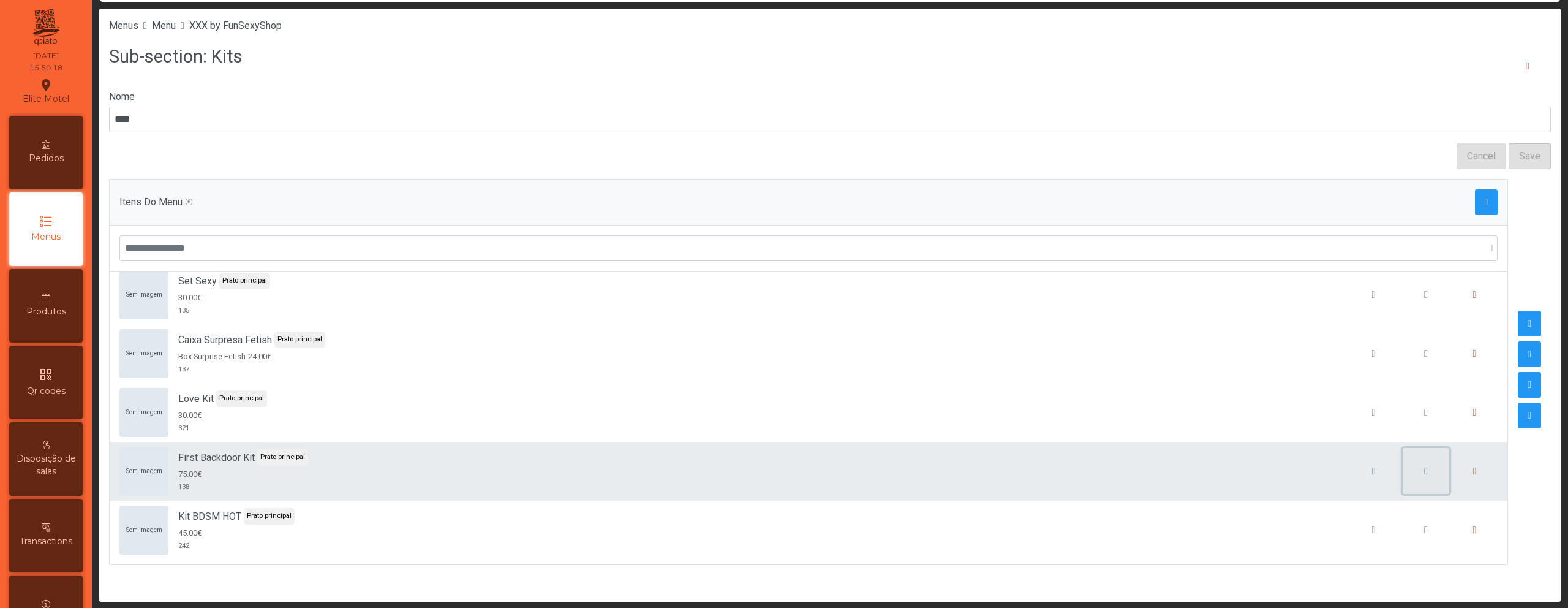
click at [1424, 475] on span "button" at bounding box center [1425, 471] width 4 height 10
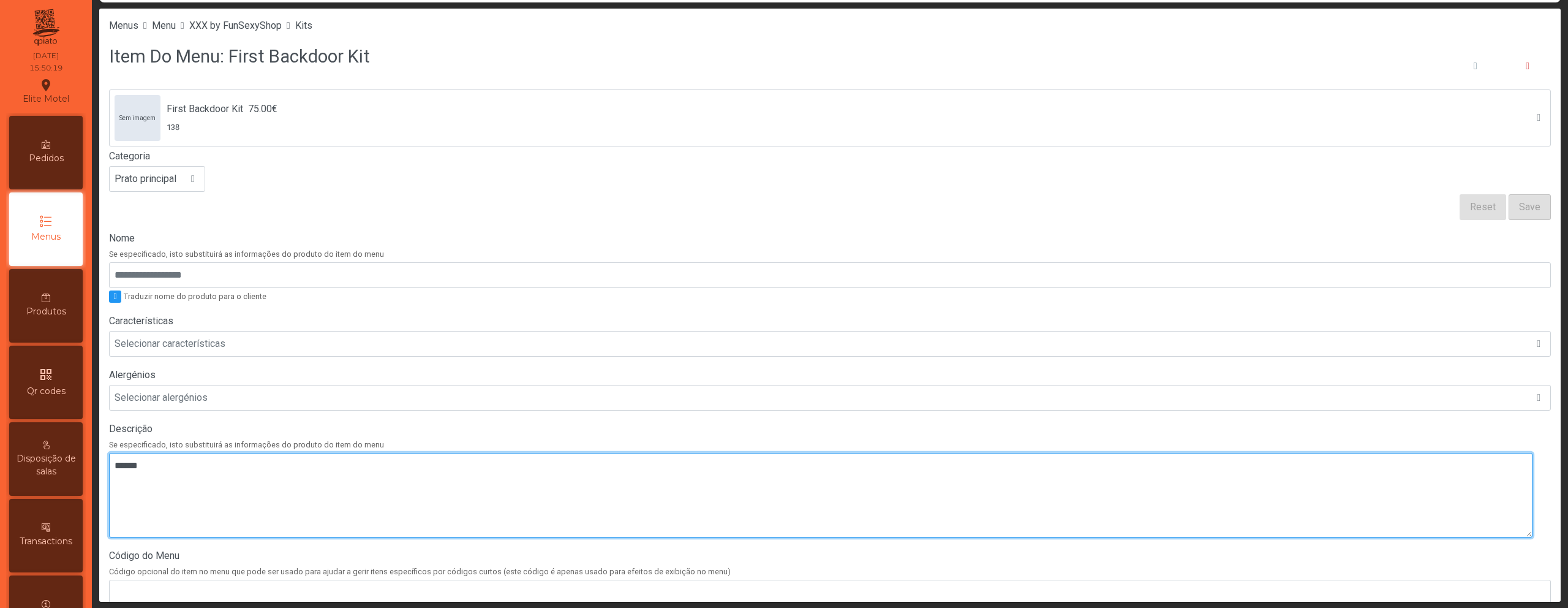
click at [282, 478] on textarea at bounding box center [821, 495] width 1423 height 85
paste textarea "**********"
click at [115, 483] on textarea at bounding box center [821, 495] width 1423 height 85
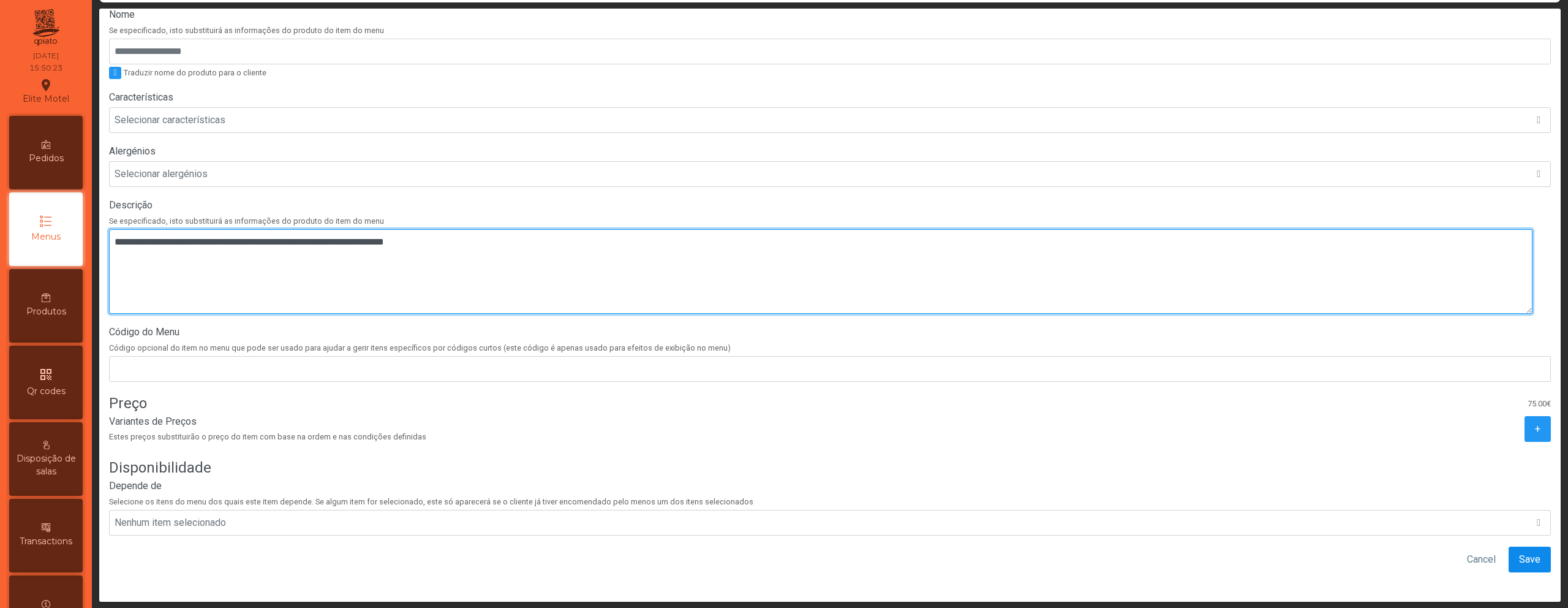
type textarea "**********"
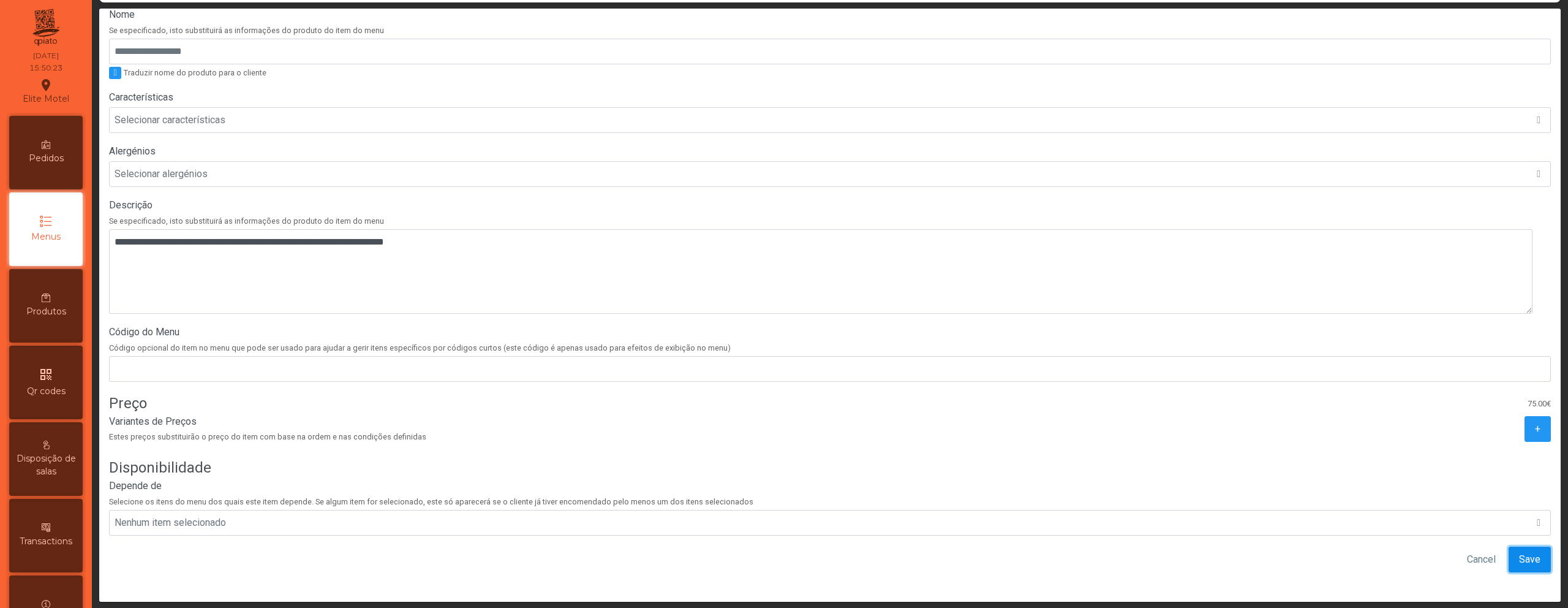
click at [1521, 552] on span "Save" at bounding box center [1530, 559] width 22 height 15
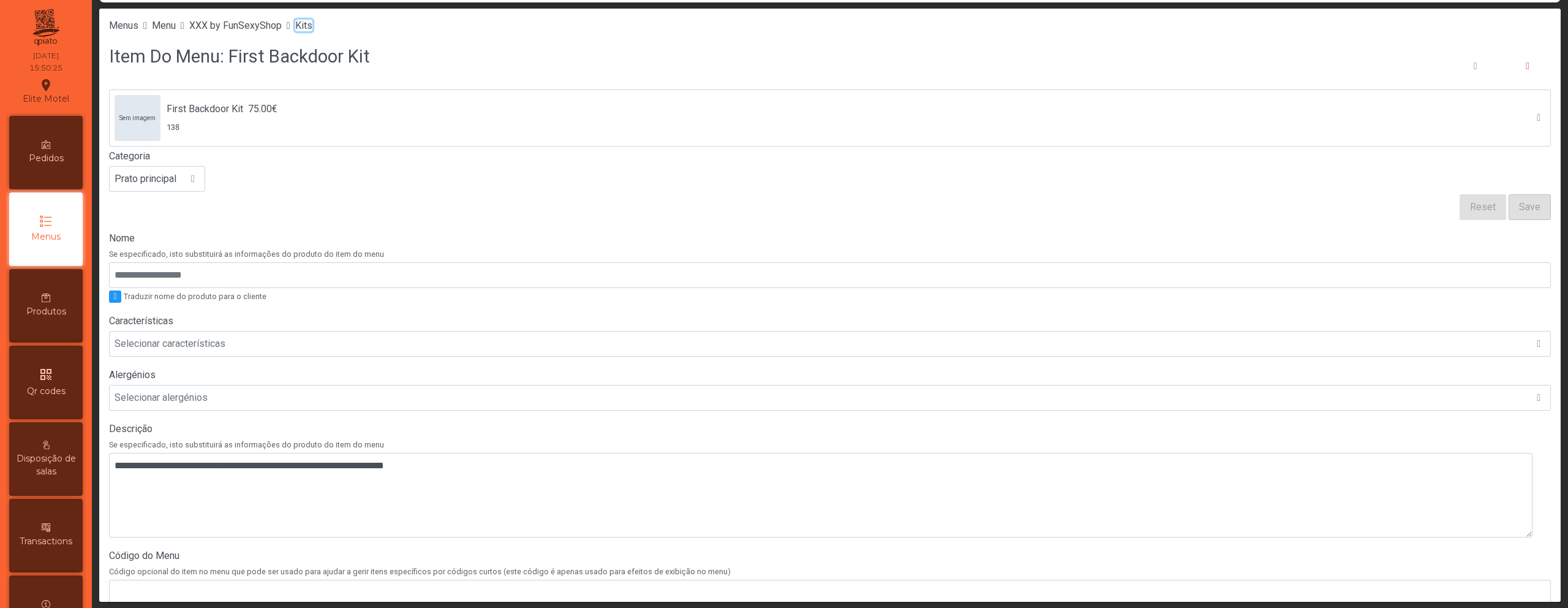
click at [312, 28] on span "Kits" at bounding box center [304, 25] width 17 height 12
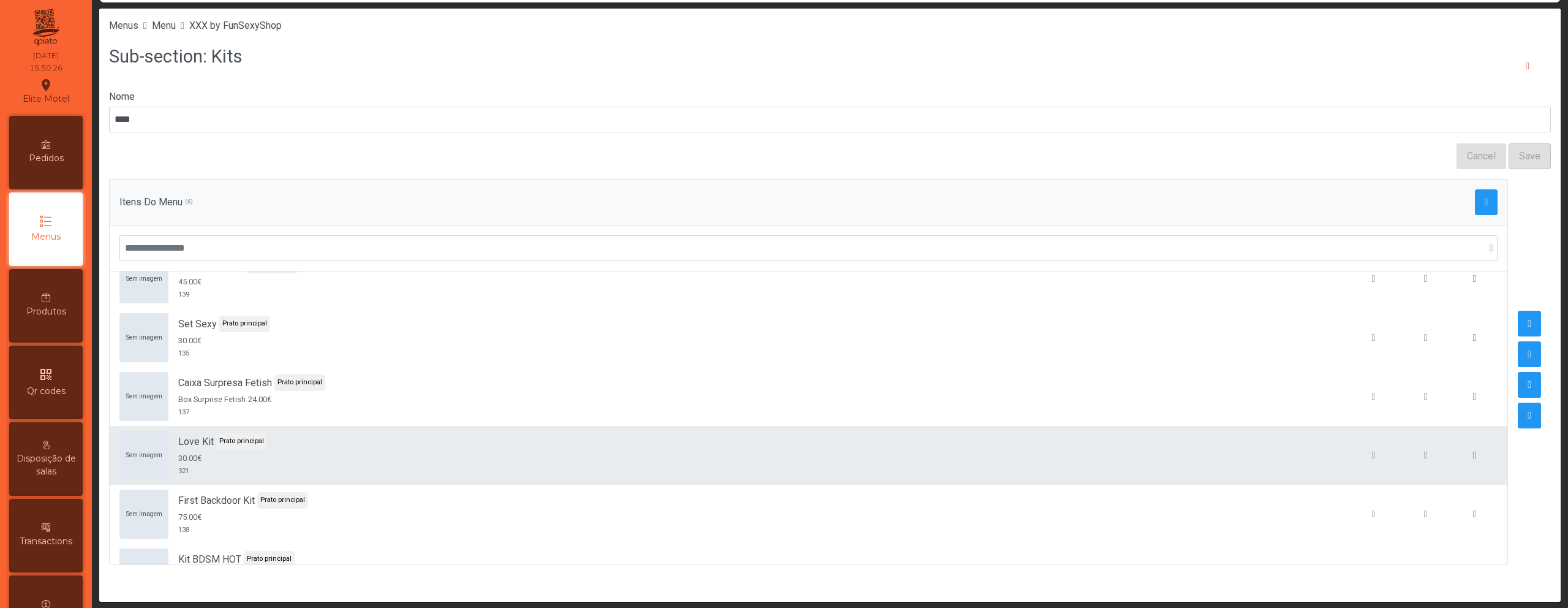
scroll to position [70, 0]
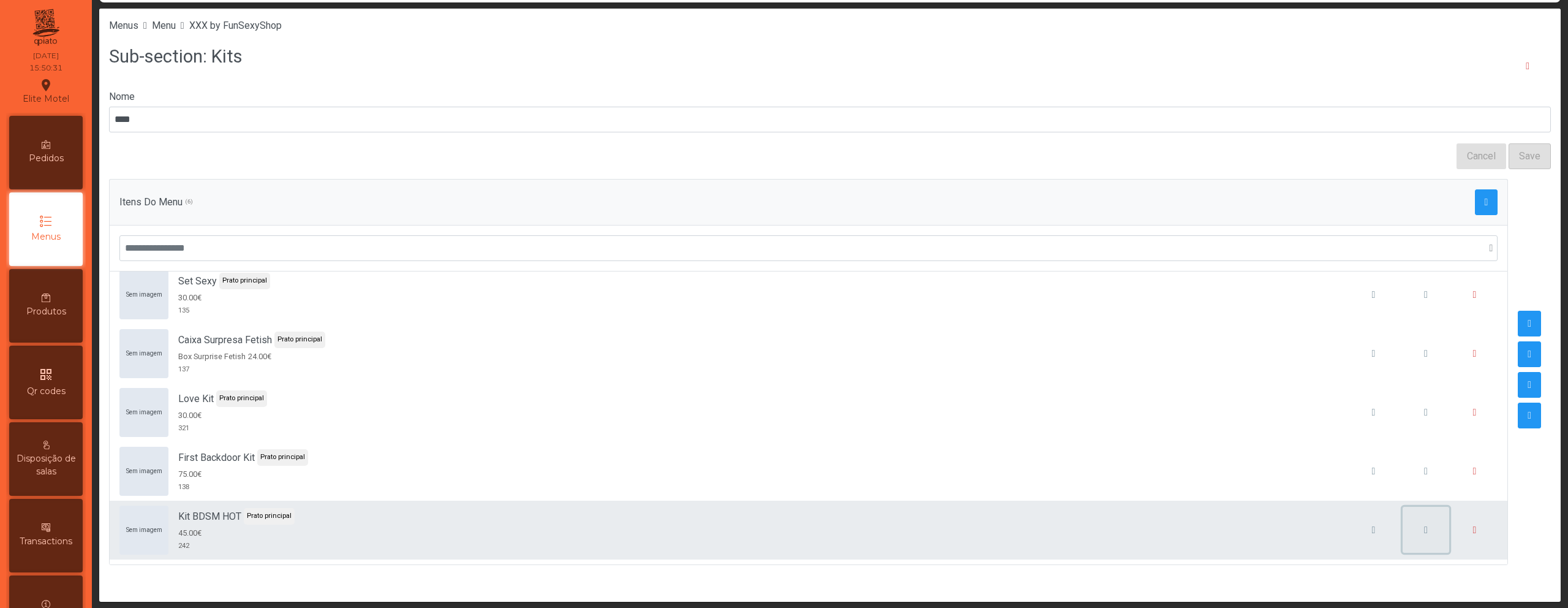
click at [1424, 534] on span "button" at bounding box center [1425, 530] width 4 height 10
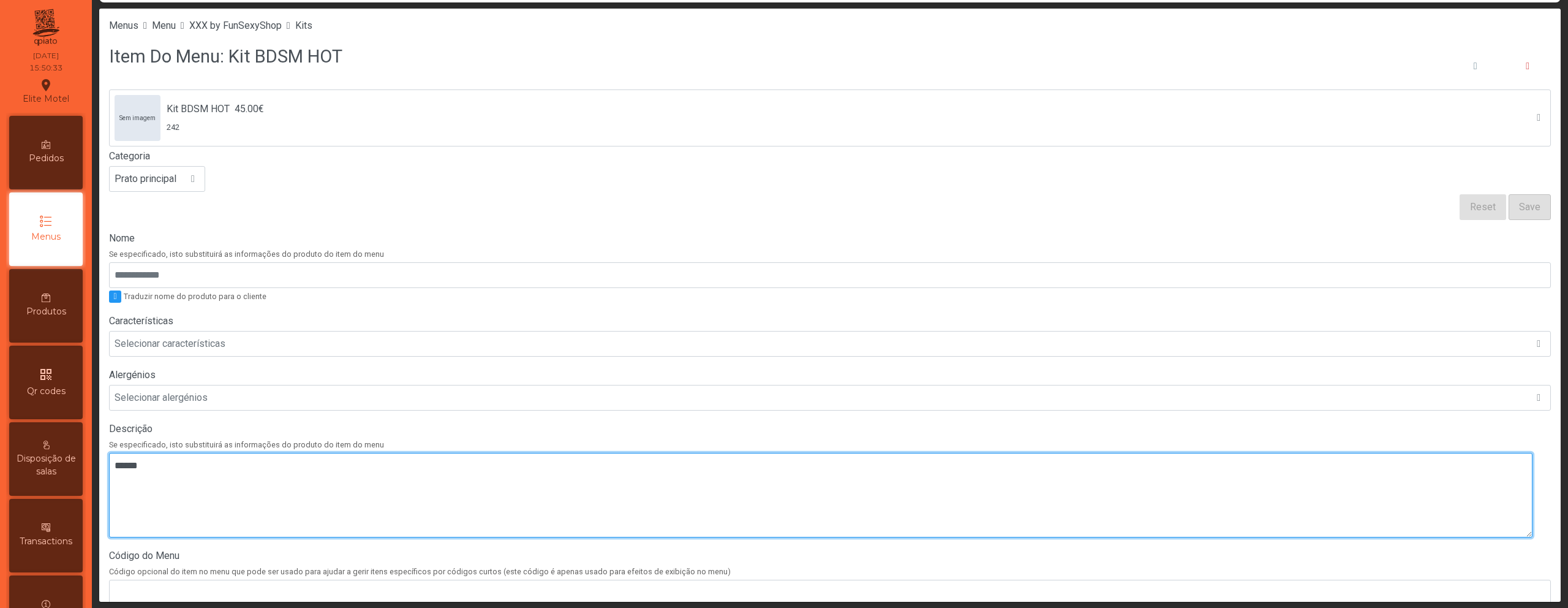
click at [351, 474] on textarea at bounding box center [821, 495] width 1423 height 85
paste textarea "**********"
drag, startPoint x: 115, startPoint y: 483, endPoint x: 206, endPoint y: 468, distance: 92.2
click at [115, 483] on textarea at bounding box center [821, 495] width 1423 height 85
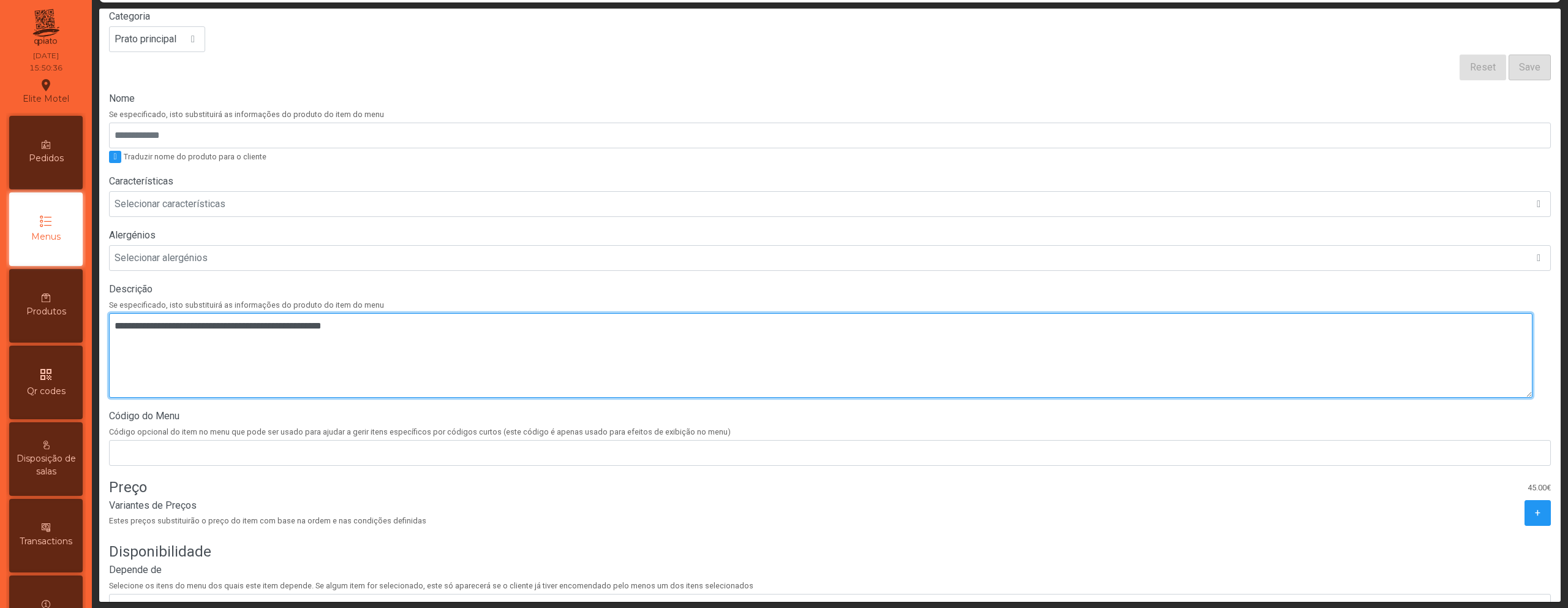
scroll to position [233, 0]
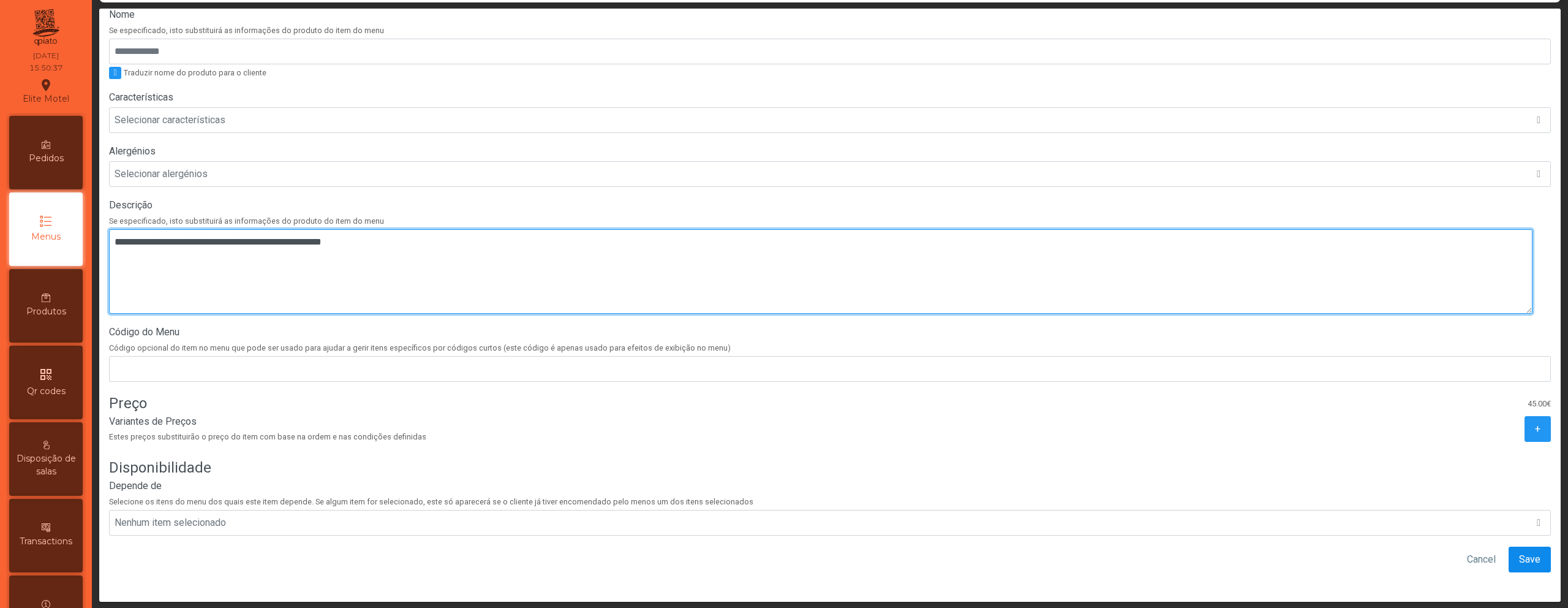
type textarea "**********"
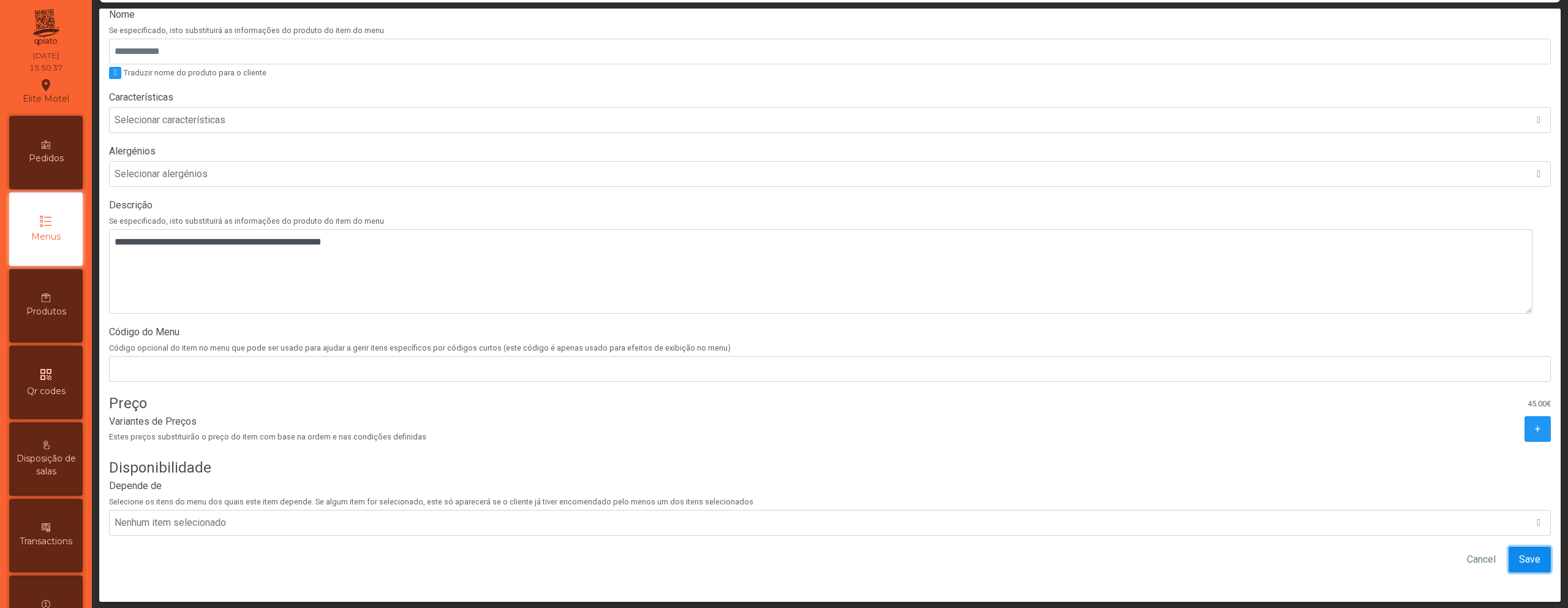
click at [1519, 552] on span "Save" at bounding box center [1530, 559] width 22 height 15
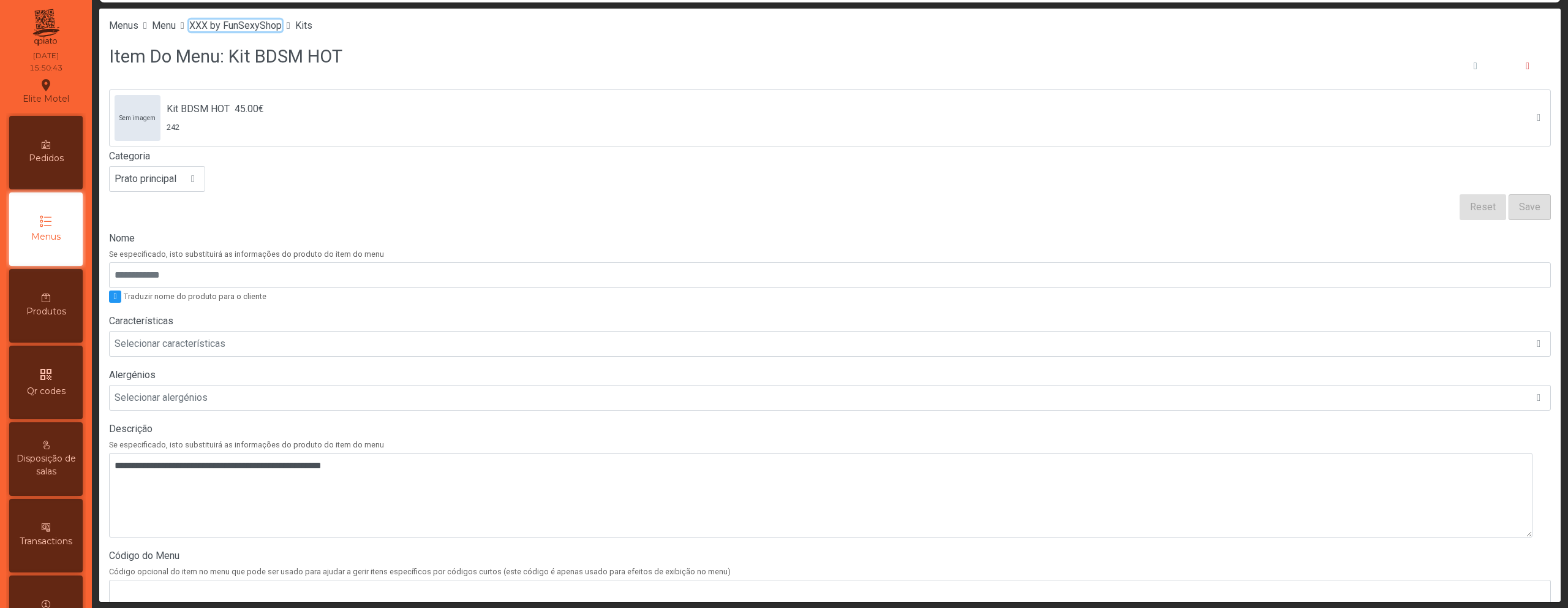
click at [265, 25] on span "XXX by FunSexyShop" at bounding box center [235, 25] width 92 height 12
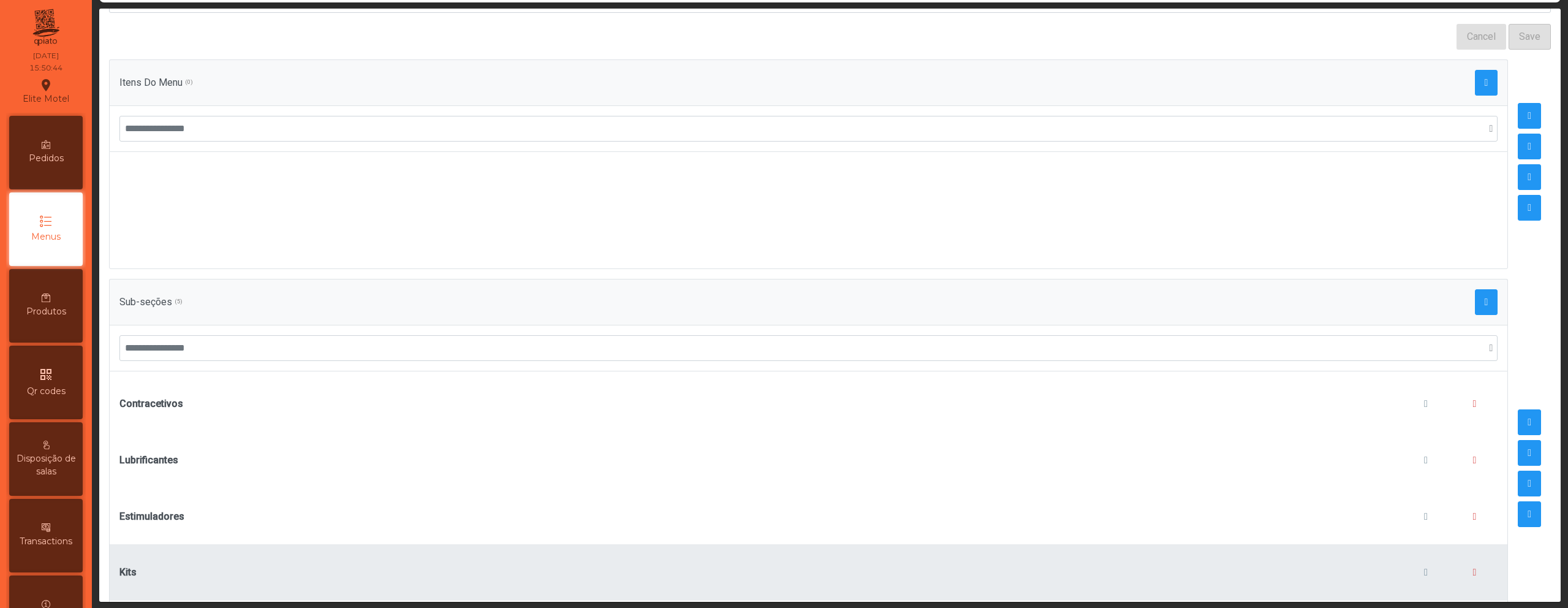
scroll to position [209, 0]
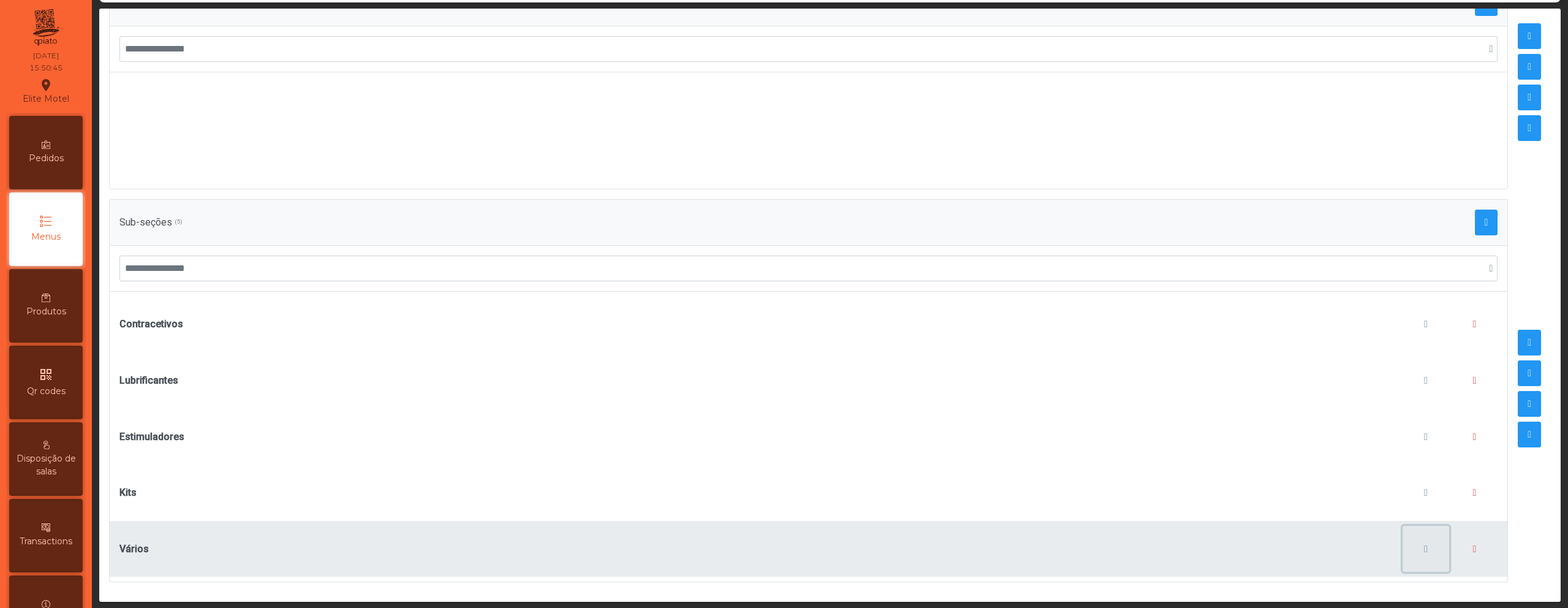
click at [1415, 536] on button "button" at bounding box center [1425, 549] width 47 height 47
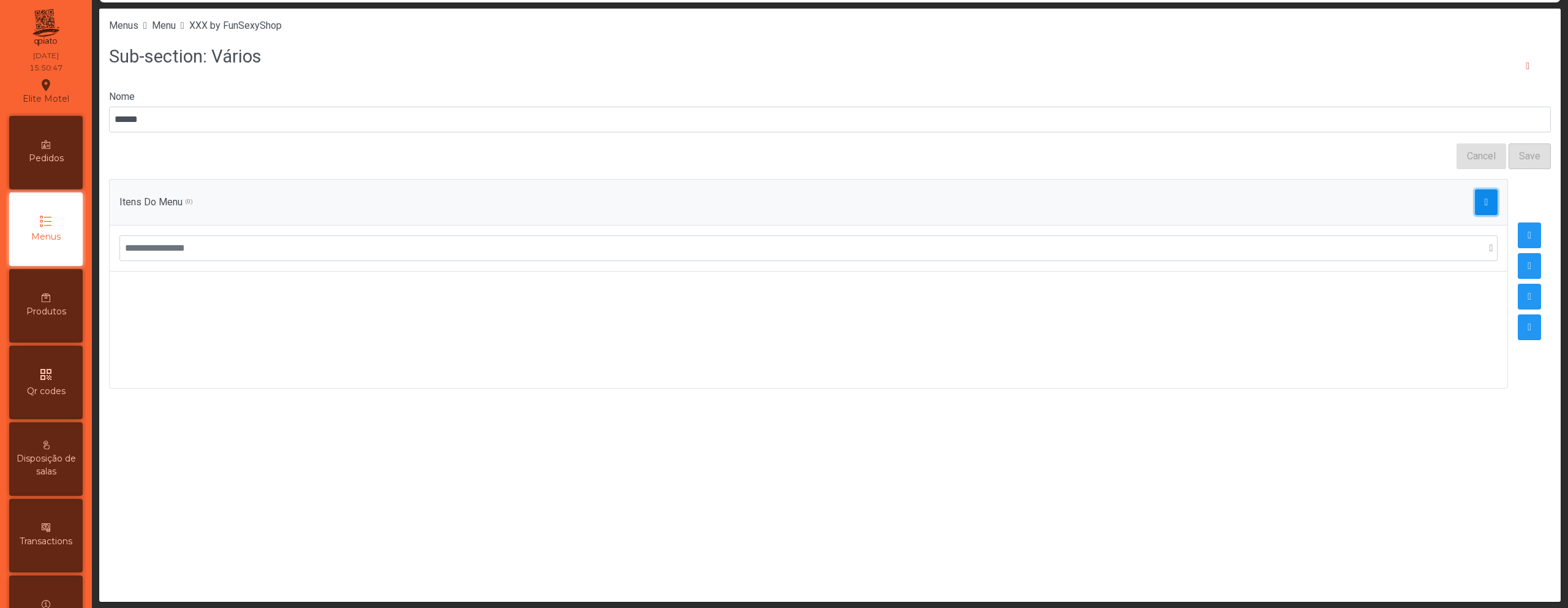
click at [1484, 203] on span "button" at bounding box center [1486, 202] width 4 height 10
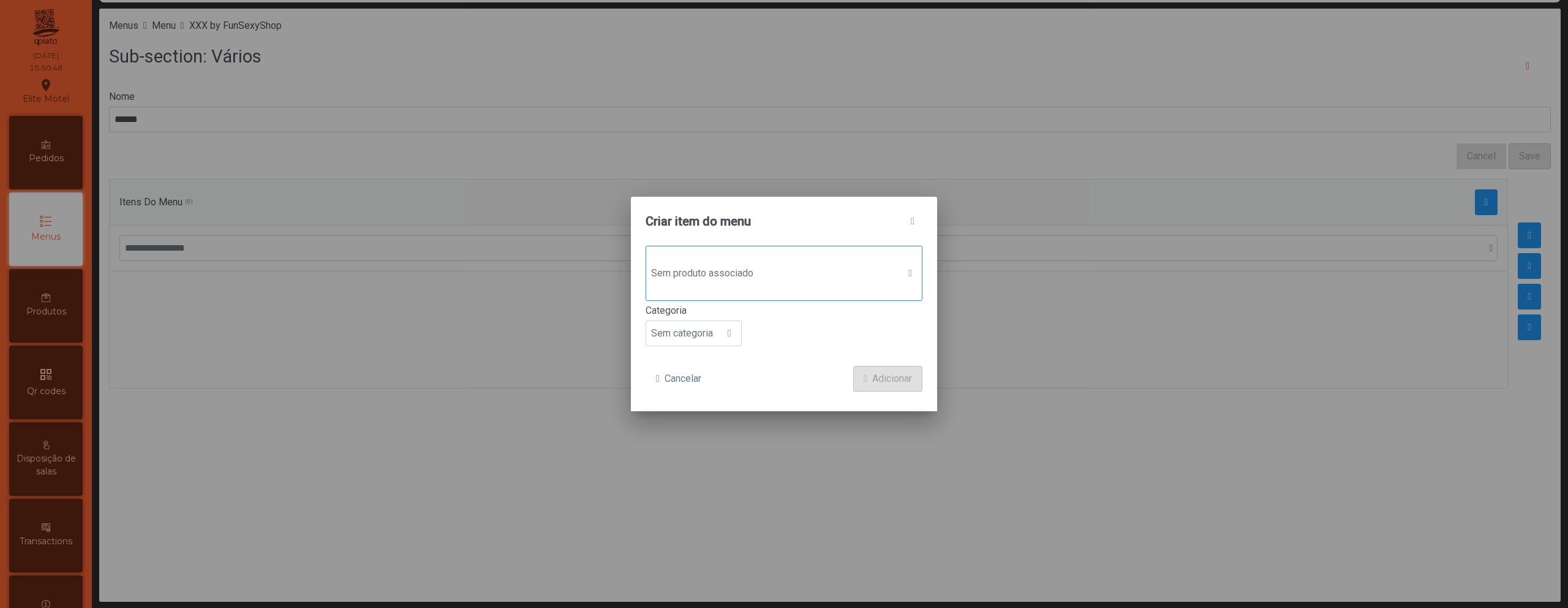
click at [743, 258] on div "Sem produto associado" at bounding box center [784, 273] width 277 height 55
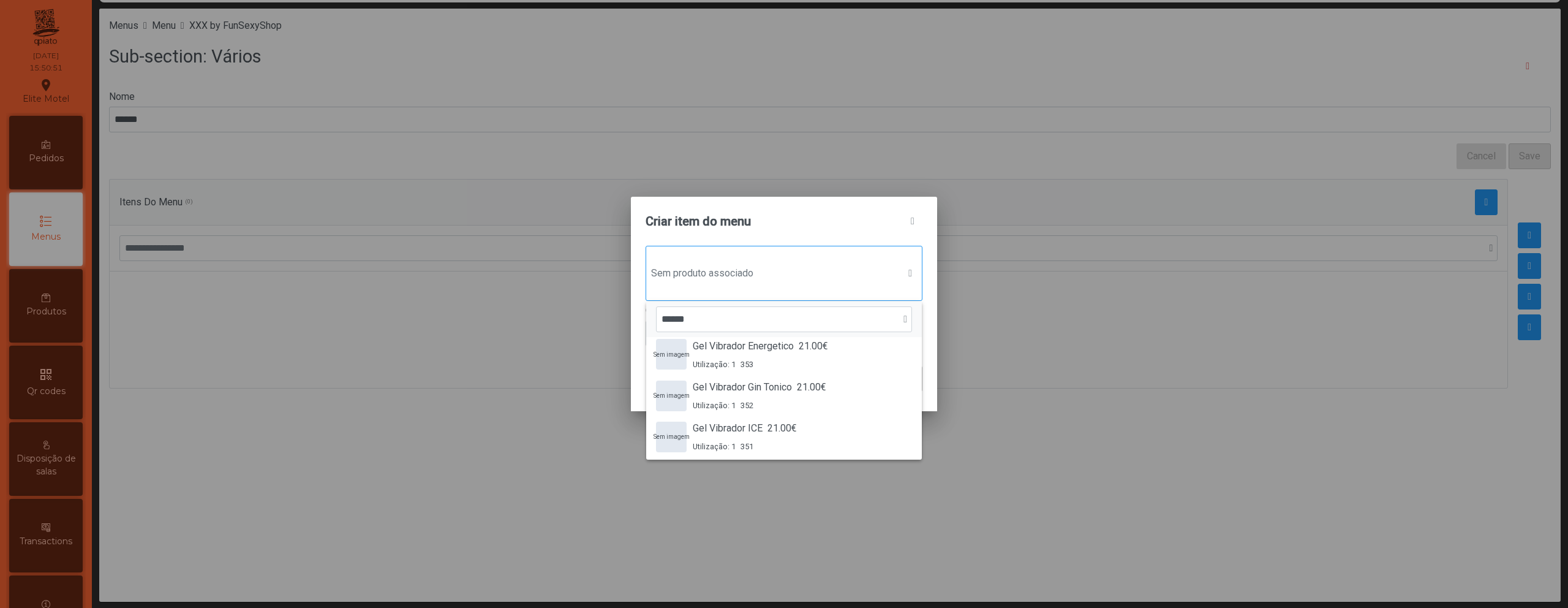
scroll to position [299, 0]
type input "******"
click at [825, 428] on div "Sem imagem Vibrador Bullet 25.00€ Utilização: 0 141" at bounding box center [784, 434] width 256 height 31
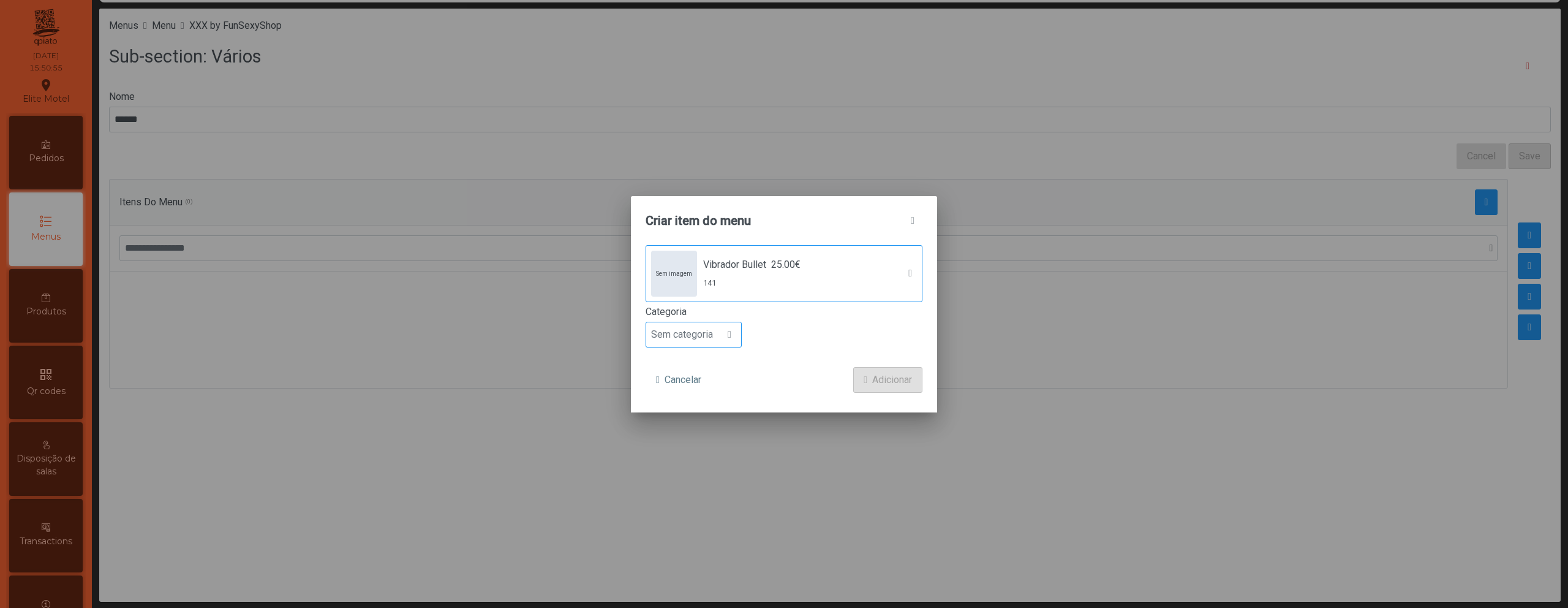
click at [719, 340] on div at bounding box center [729, 335] width 23 height 25
click at [708, 430] on li "Digestivo" at bounding box center [694, 439] width 95 height 25
click at [892, 384] on span "Adicionar" at bounding box center [891, 379] width 40 height 15
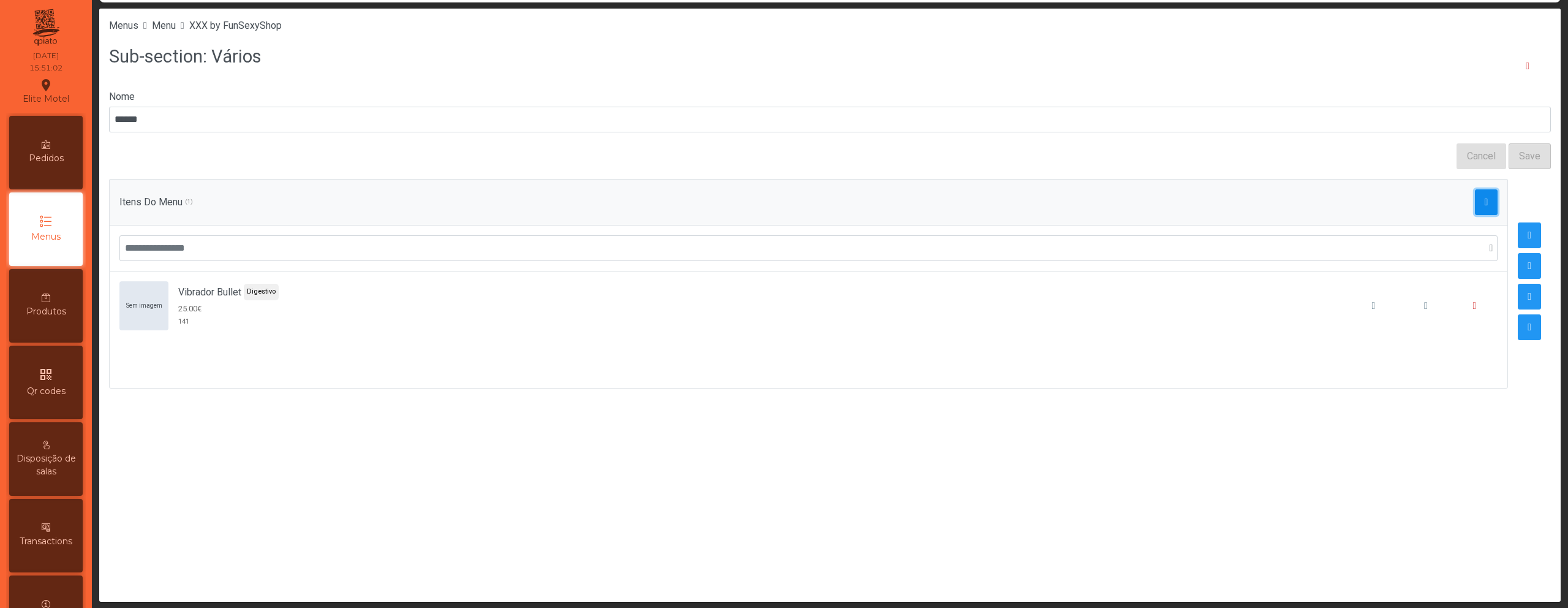
click at [1484, 206] on span "button" at bounding box center [1486, 202] width 4 height 10
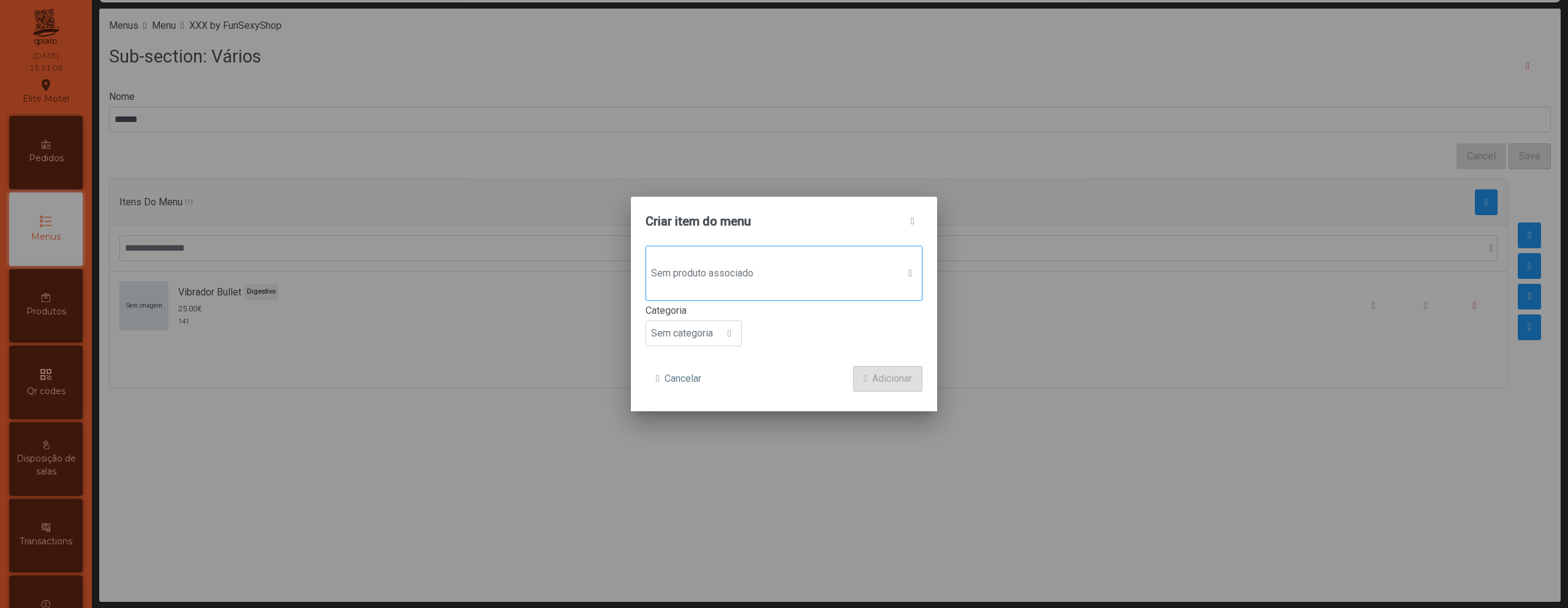
click at [777, 274] on span "Sem produto associado" at bounding box center [773, 274] width 253 height 25
type input "*****"
click at [760, 357] on span "35.00€" at bounding box center [772, 354] width 29 height 15
click at [721, 340] on div at bounding box center [729, 335] width 23 height 25
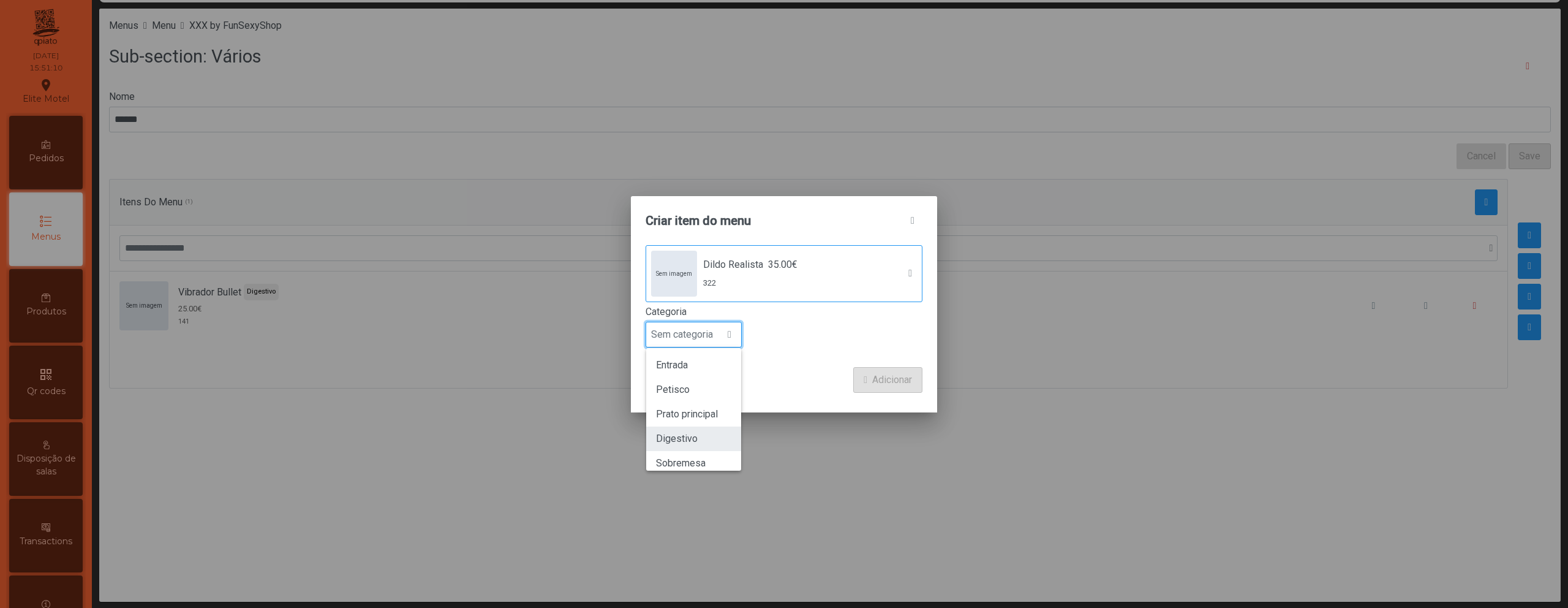
click at [704, 430] on li "Digestivo" at bounding box center [694, 439] width 95 height 25
click at [878, 379] on span "Adicionar" at bounding box center [891, 379] width 40 height 15
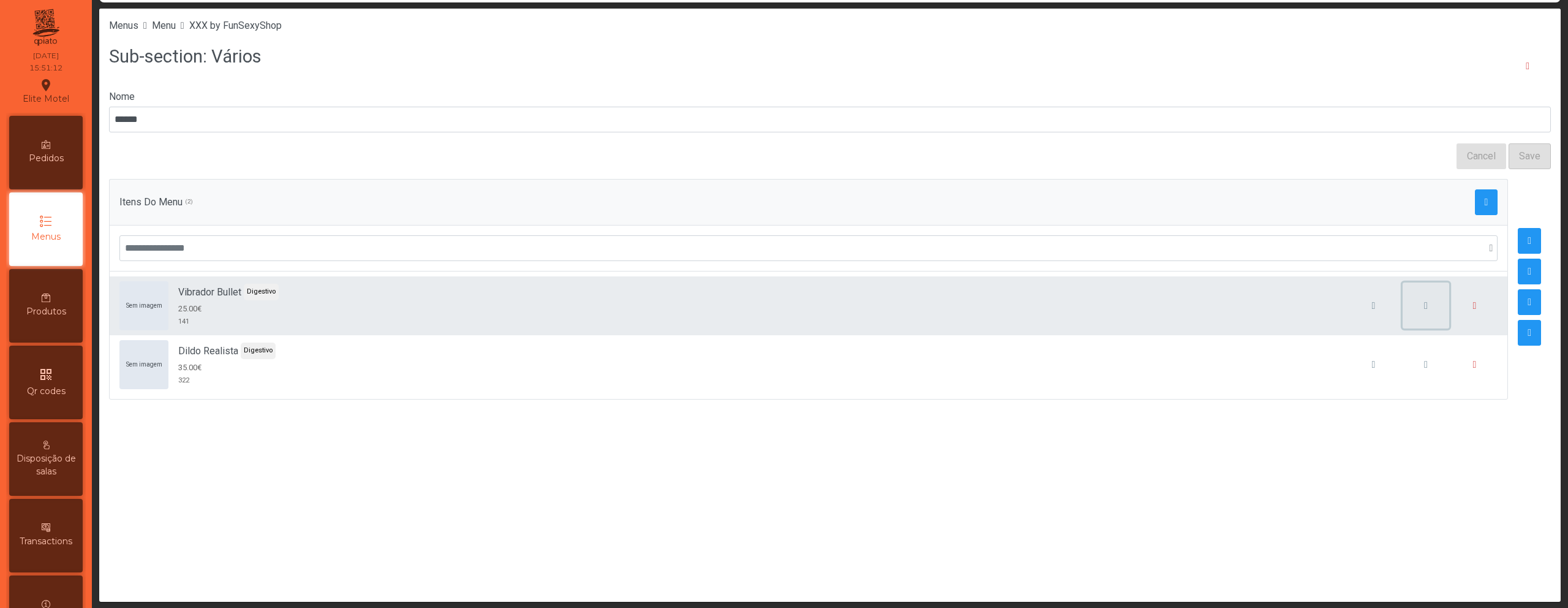
click at [1429, 310] on button "button" at bounding box center [1425, 306] width 47 height 47
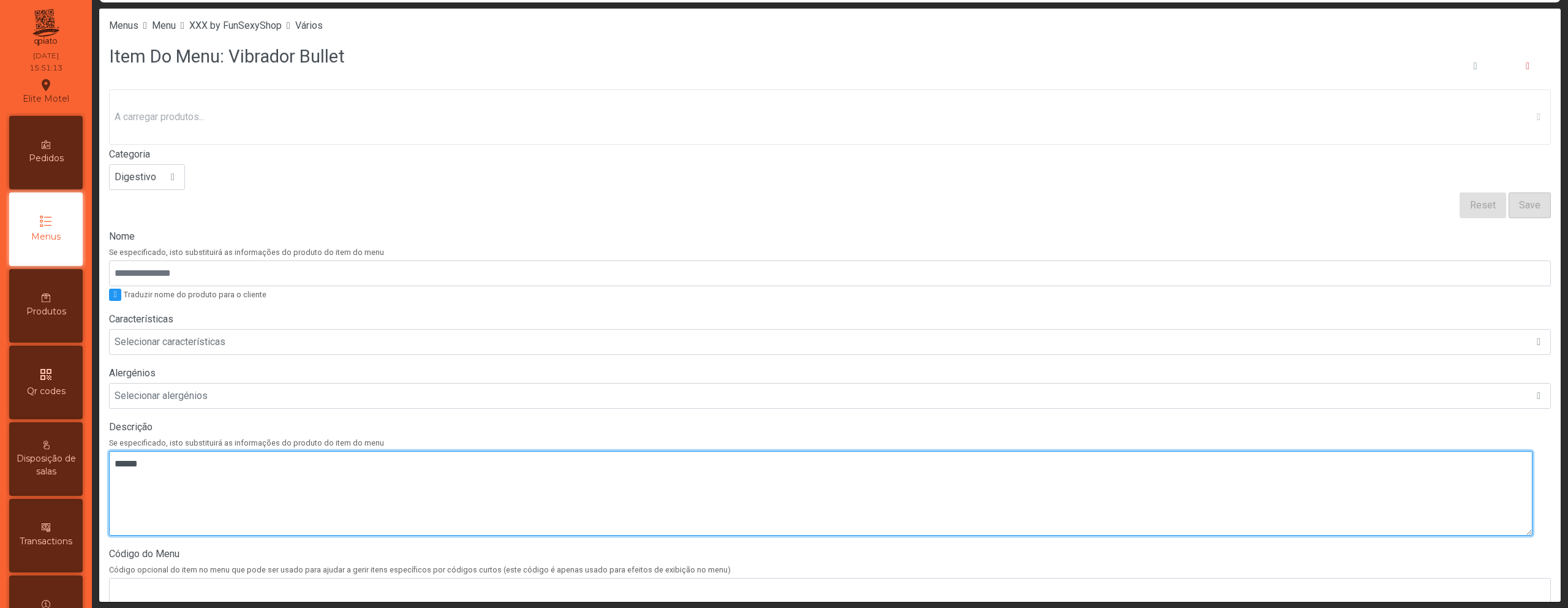
click at [507, 517] on textarea at bounding box center [821, 493] width 1423 height 85
click at [122, 463] on textarea at bounding box center [821, 495] width 1423 height 85
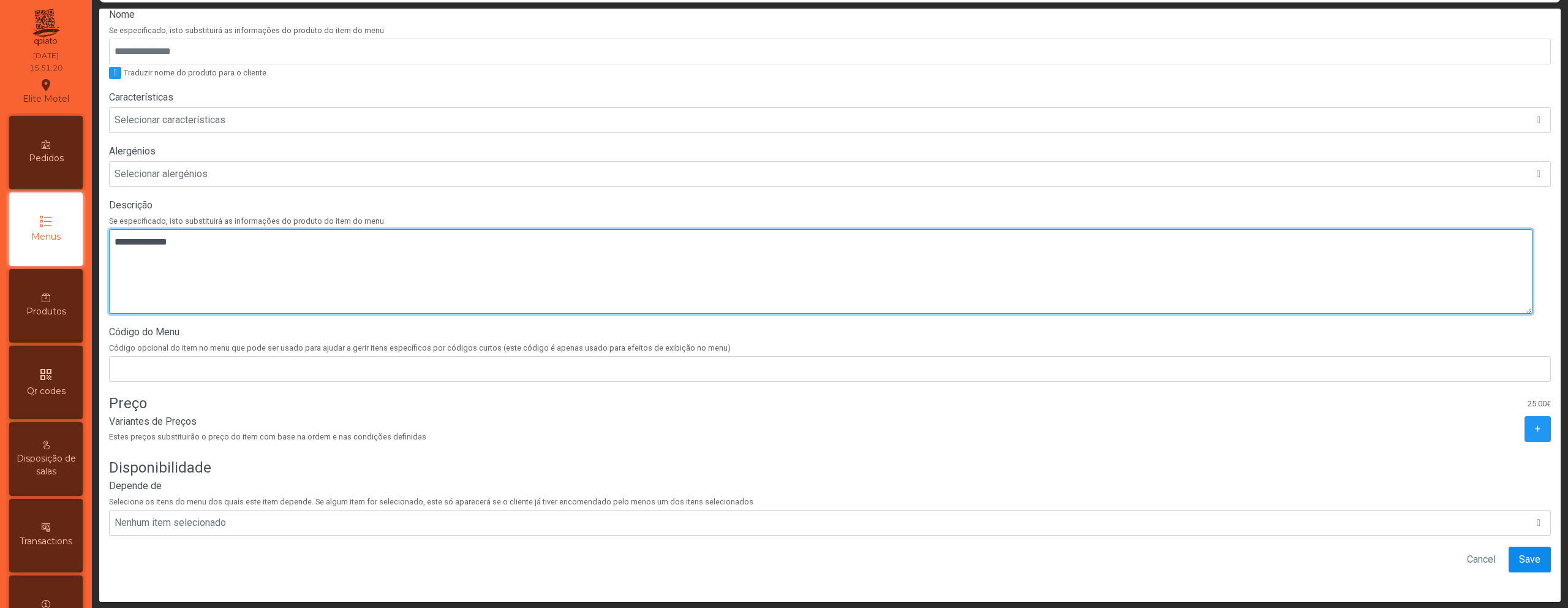
type textarea "**********"
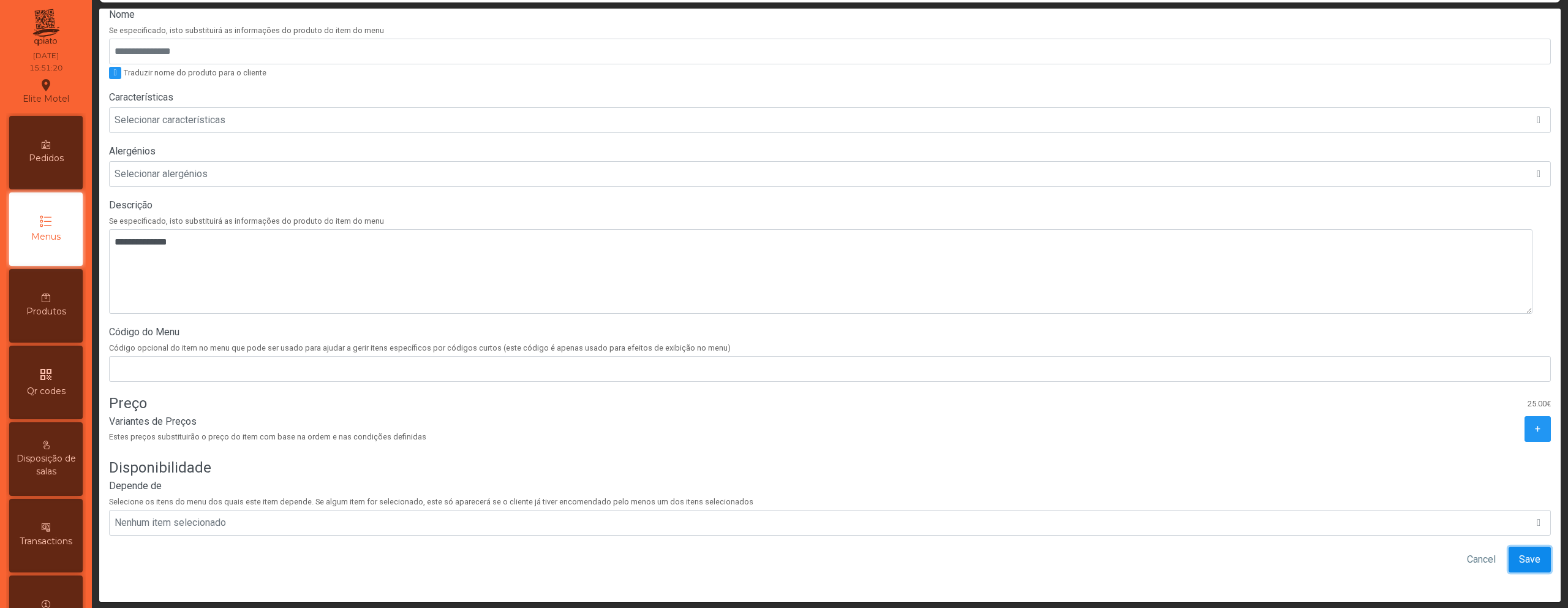
click at [1522, 553] on button "Save" at bounding box center [1529, 559] width 43 height 26
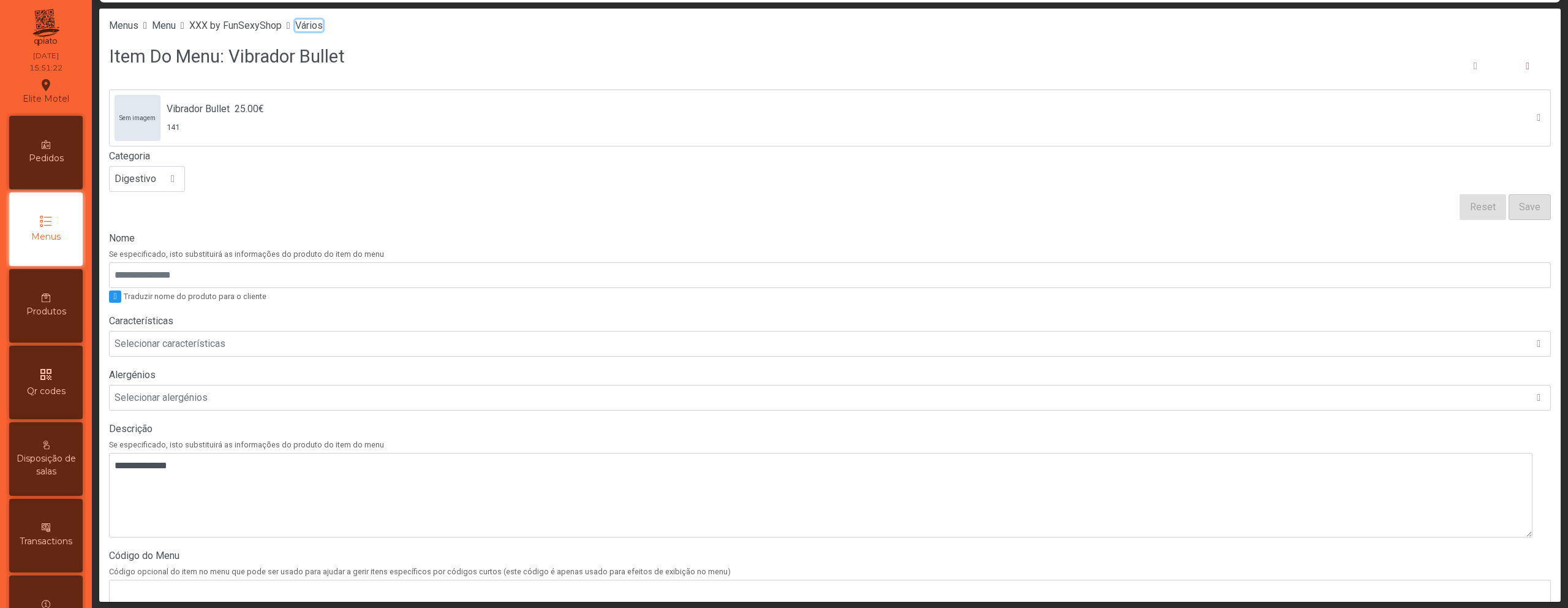
click at [322, 25] on span "Vários" at bounding box center [309, 25] width 28 height 12
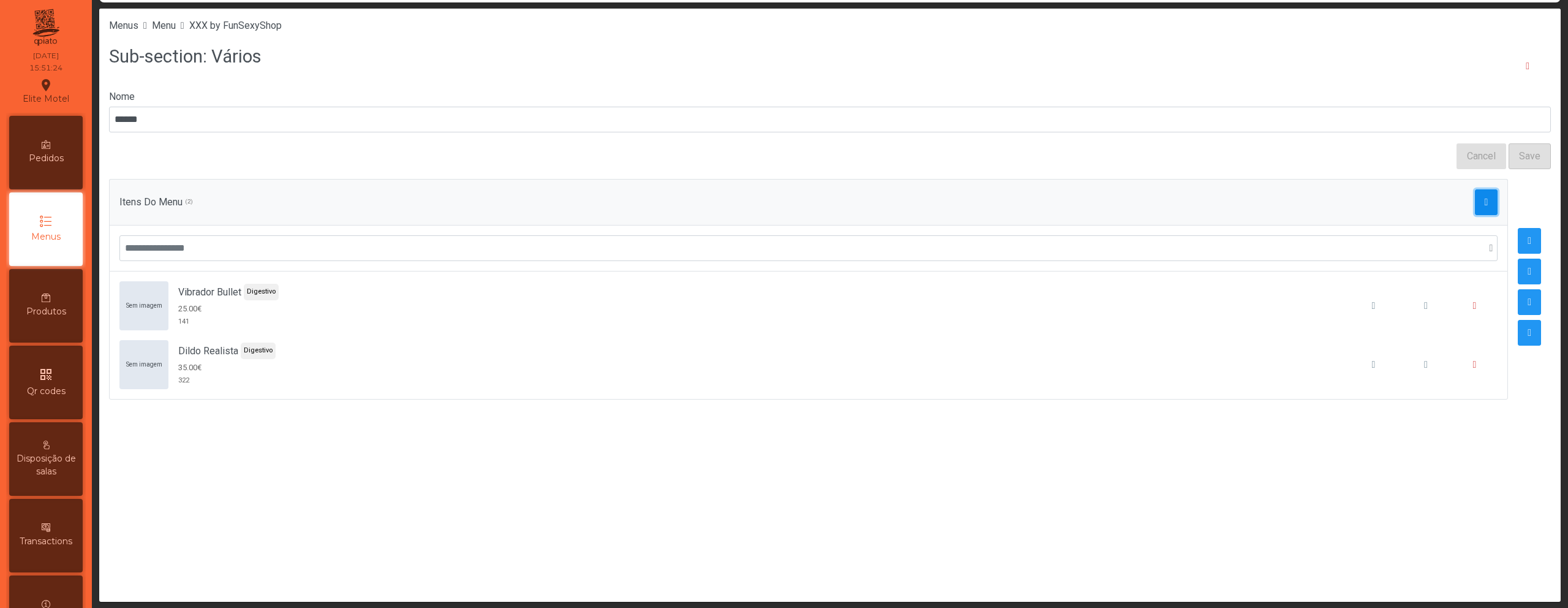
click at [1484, 205] on span "button" at bounding box center [1486, 202] width 4 height 10
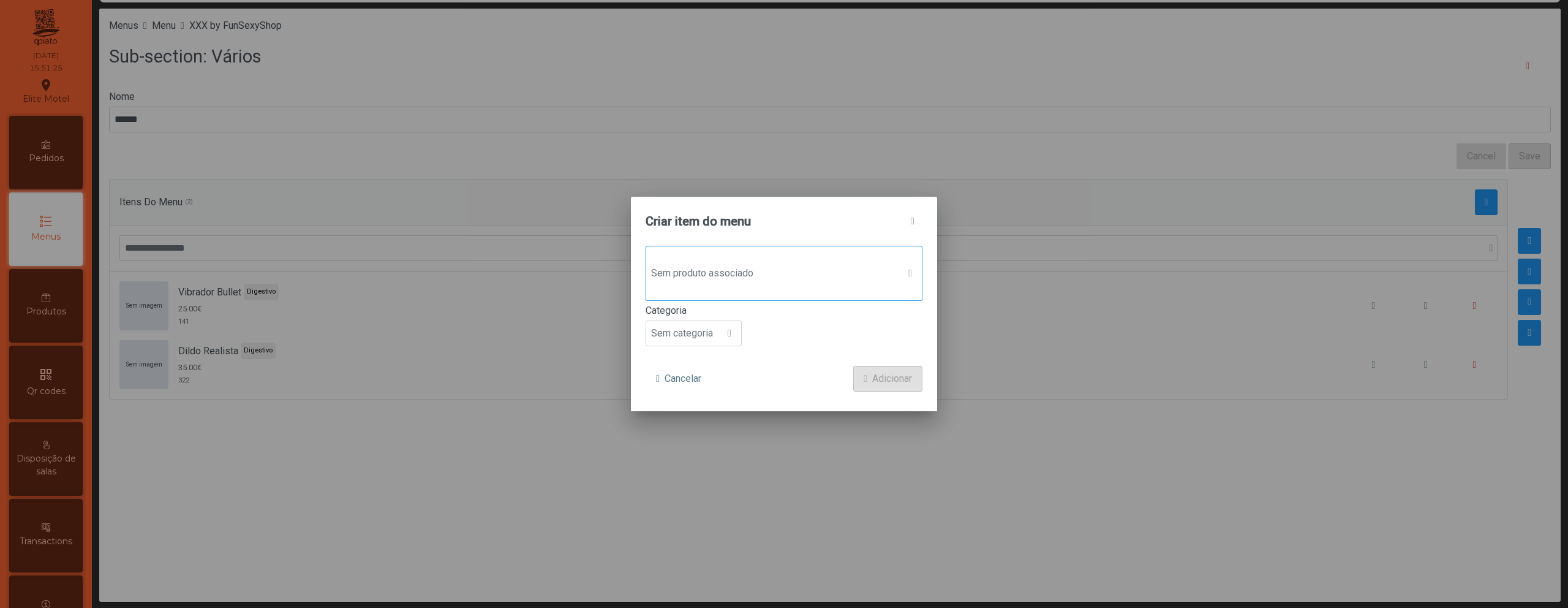
click at [781, 254] on div "Sem produto associado" at bounding box center [784, 273] width 277 height 55
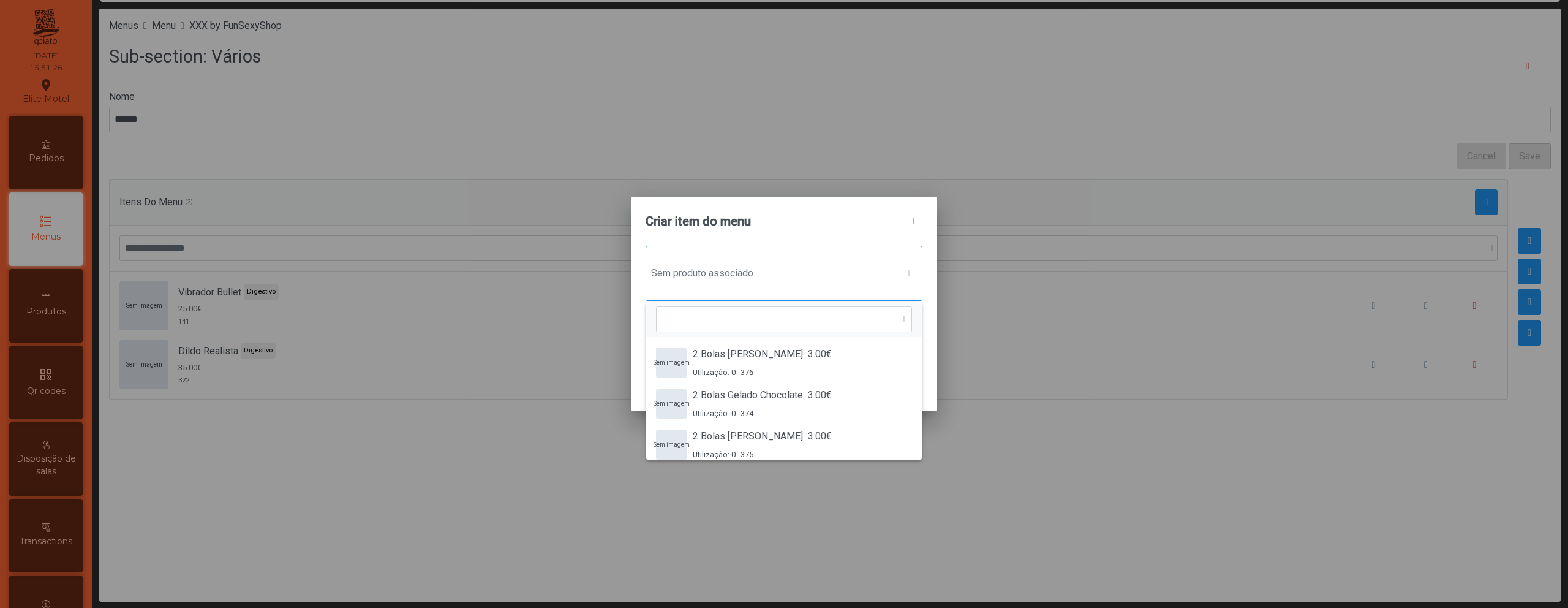
scroll to position [9, 60]
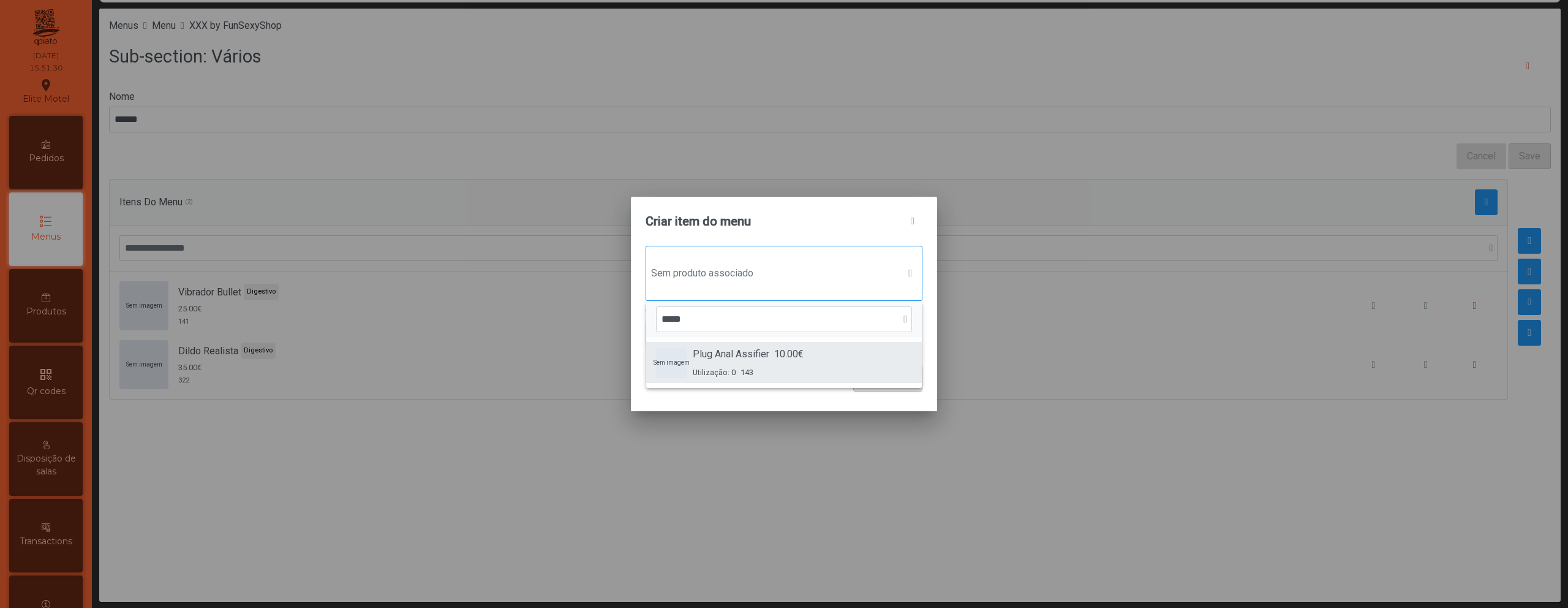
type input "****"
click at [739, 369] on div "Utilização: 0 143" at bounding box center [748, 372] width 111 height 12
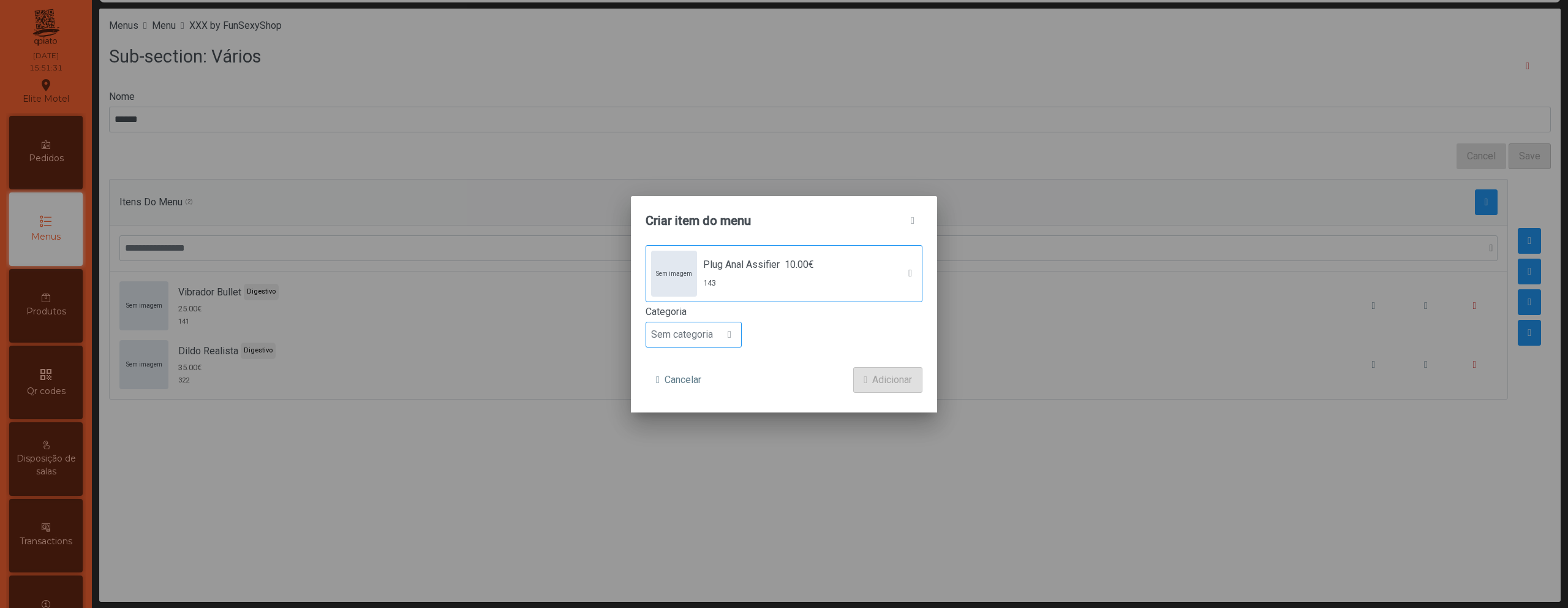
click at [702, 341] on span "Sem categoria" at bounding box center [682, 335] width 71 height 25
click at [705, 431] on li "Digestivo" at bounding box center [694, 439] width 95 height 25
click at [882, 383] on span "Adicionar" at bounding box center [891, 379] width 40 height 15
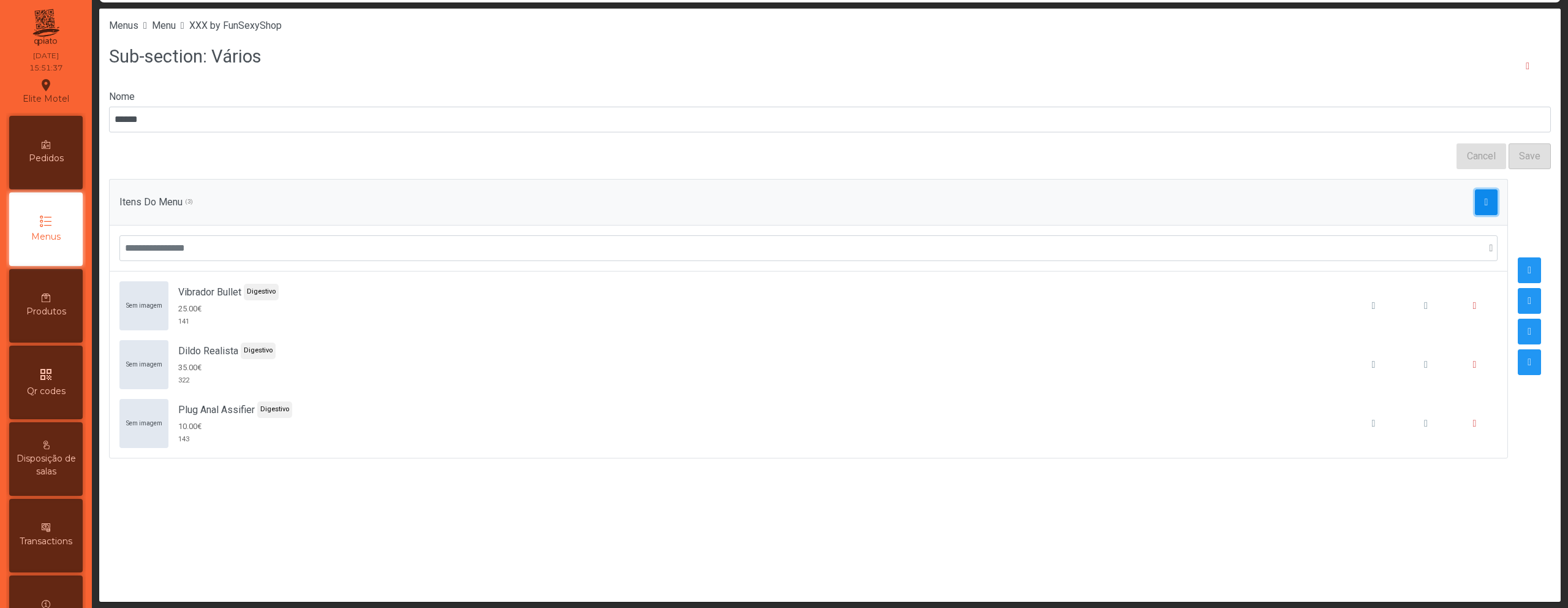
click at [1479, 194] on button "button" at bounding box center [1487, 202] width 23 height 26
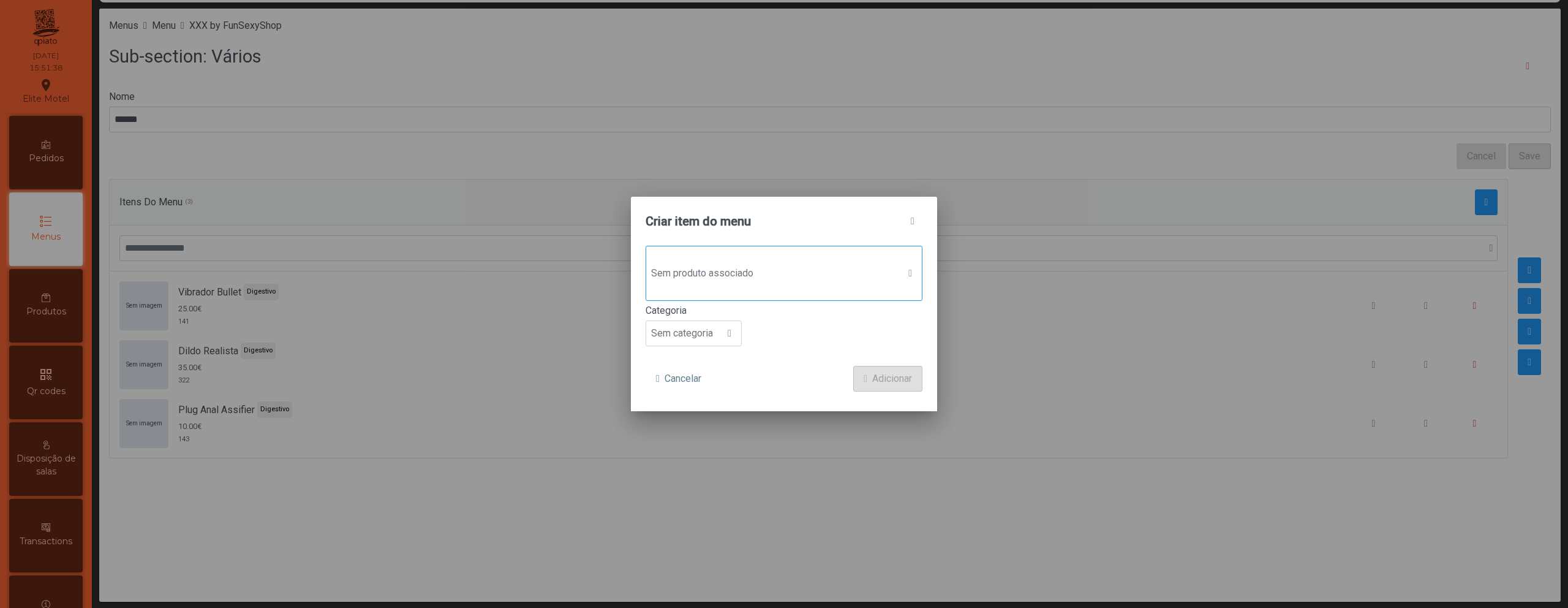
click at [753, 272] on span "Sem produto associado" at bounding box center [773, 274] width 253 height 25
type input "****"
click at [773, 352] on span "9.00€" at bounding box center [784, 354] width 24 height 15
click at [722, 328] on div at bounding box center [729, 335] width 23 height 25
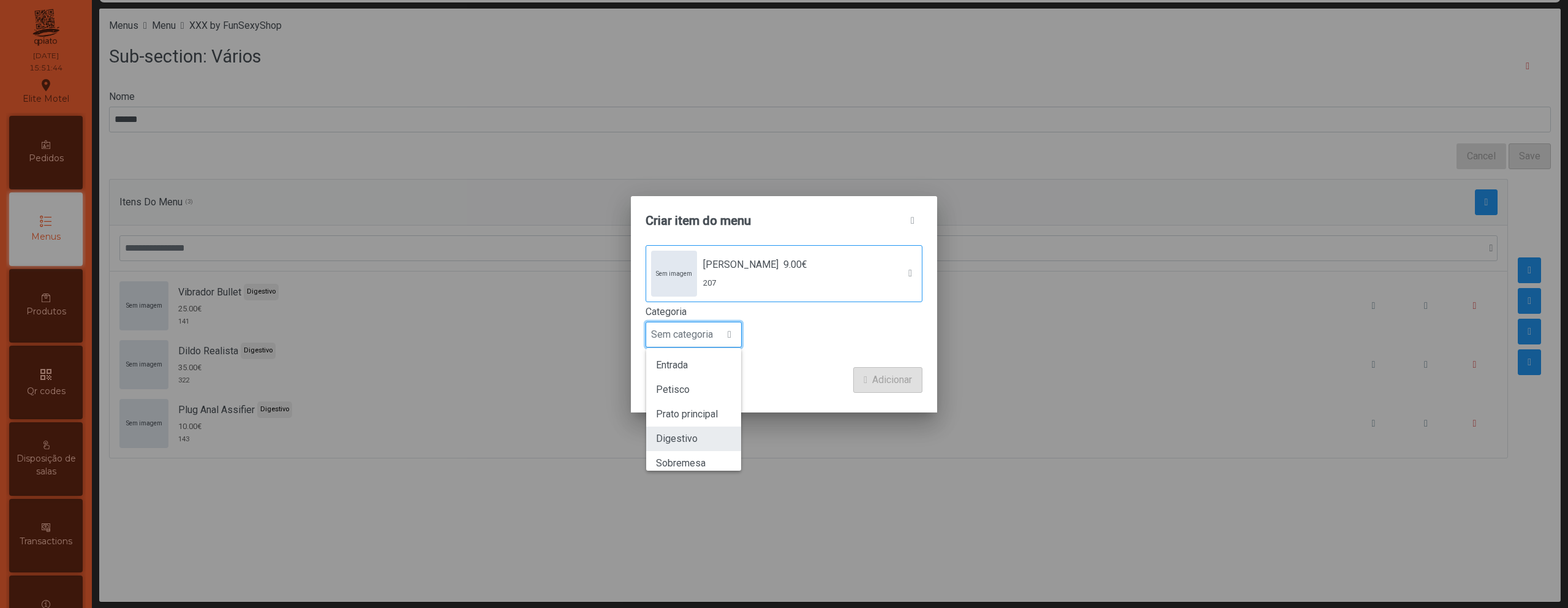
click at [691, 434] on span "Digestivo" at bounding box center [677, 438] width 42 height 12
click at [863, 387] on button "Adicionar" at bounding box center [887, 379] width 69 height 26
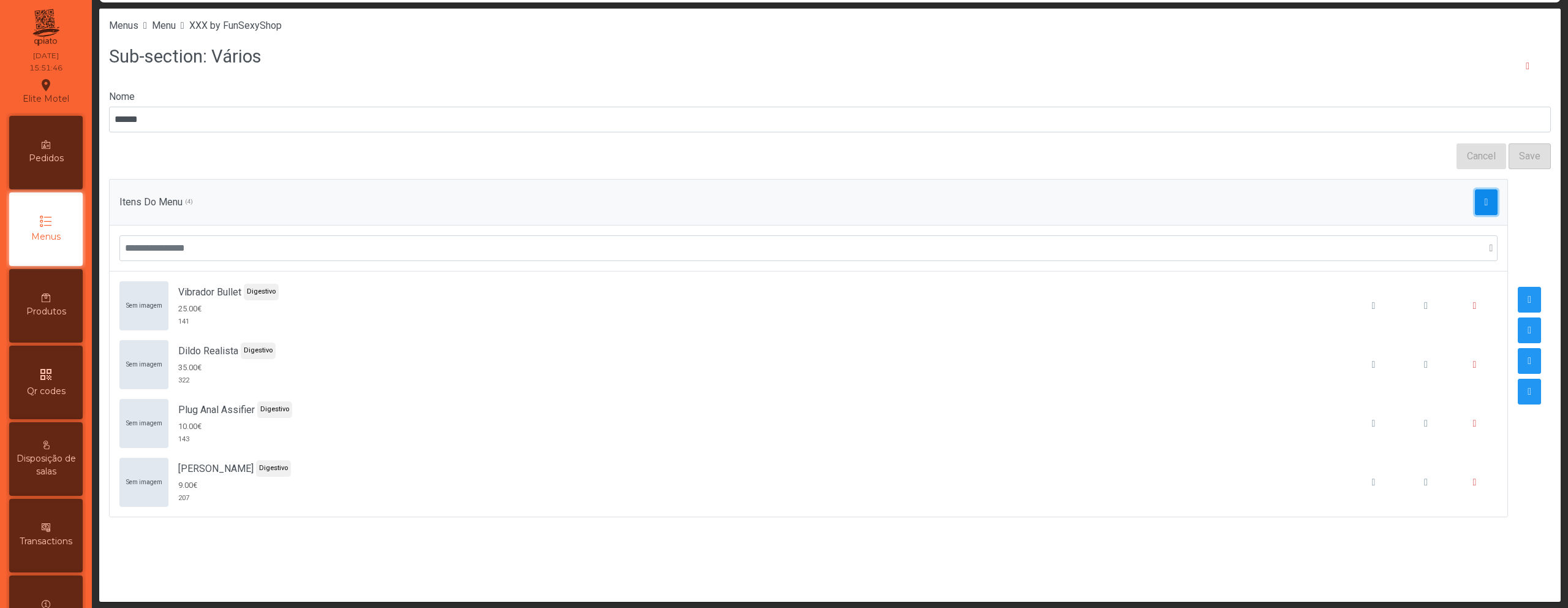
click at [1480, 206] on button "button" at bounding box center [1487, 202] width 23 height 26
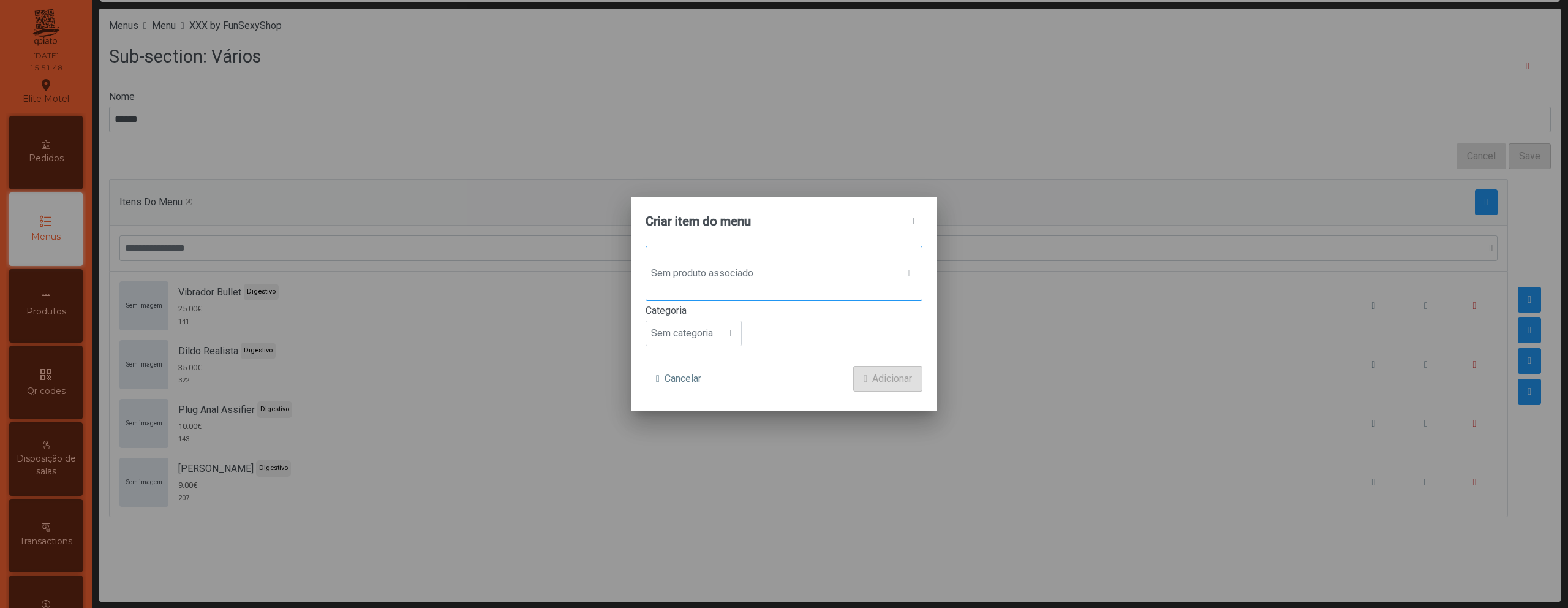
click at [777, 279] on span "Sem produto associado" at bounding box center [773, 274] width 253 height 25
type input "***"
click at [804, 352] on span "Dedal Textura Estimulante" at bounding box center [749, 354] width 112 height 15
click at [708, 335] on span "Sem categoria" at bounding box center [682, 335] width 71 height 25
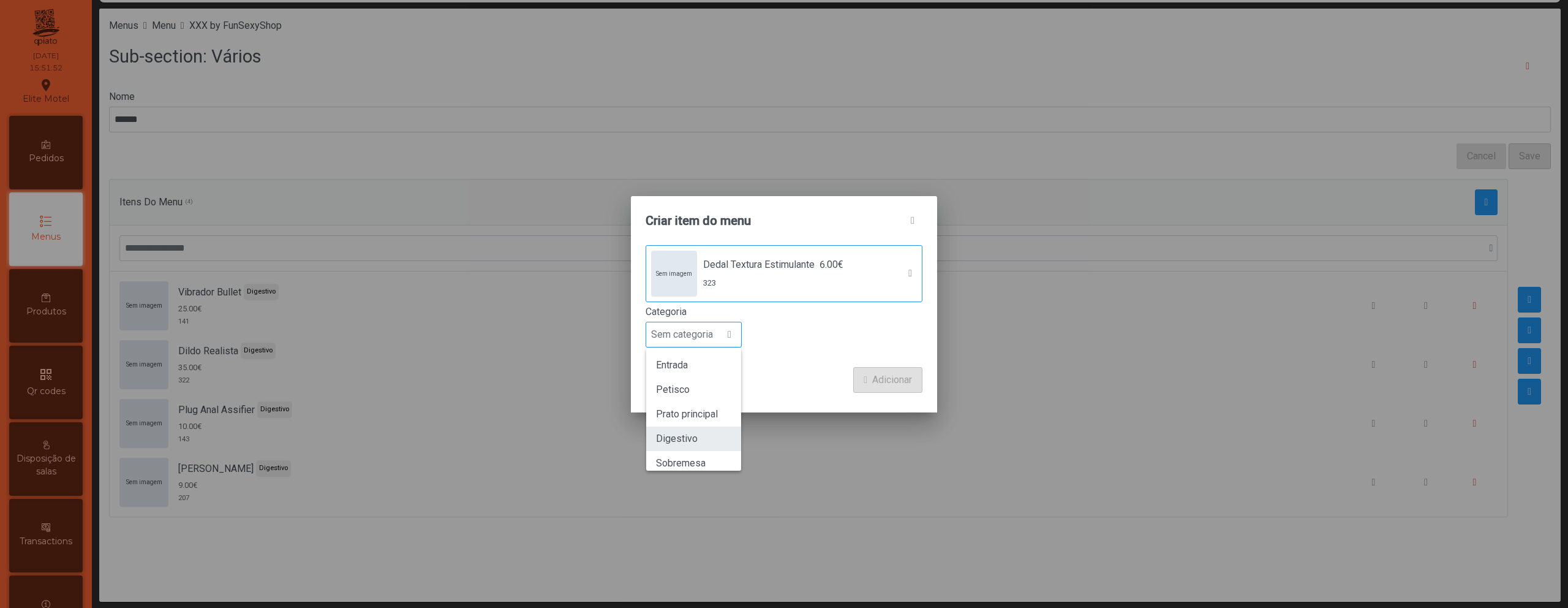
click at [718, 428] on li "Digestivo" at bounding box center [694, 439] width 95 height 25
click at [863, 384] on span "submit" at bounding box center [865, 380] width 4 height 10
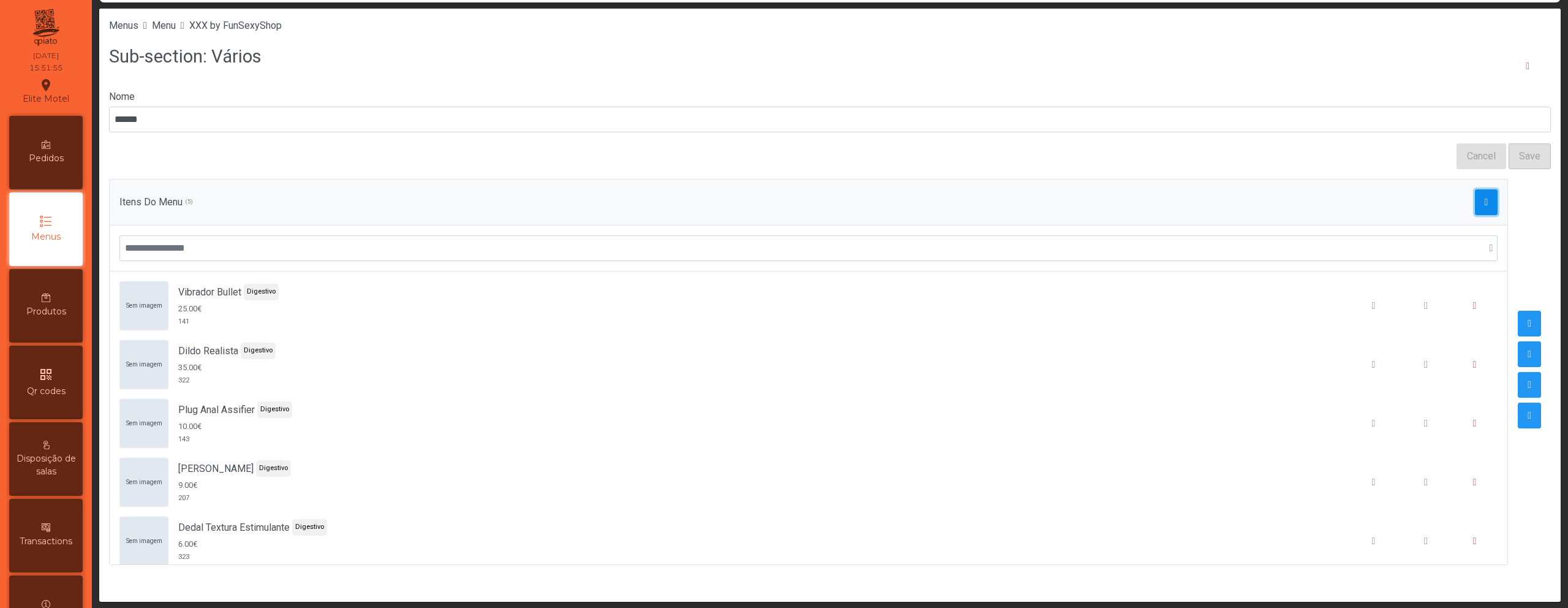
click at [1484, 199] on span "button" at bounding box center [1486, 202] width 4 height 10
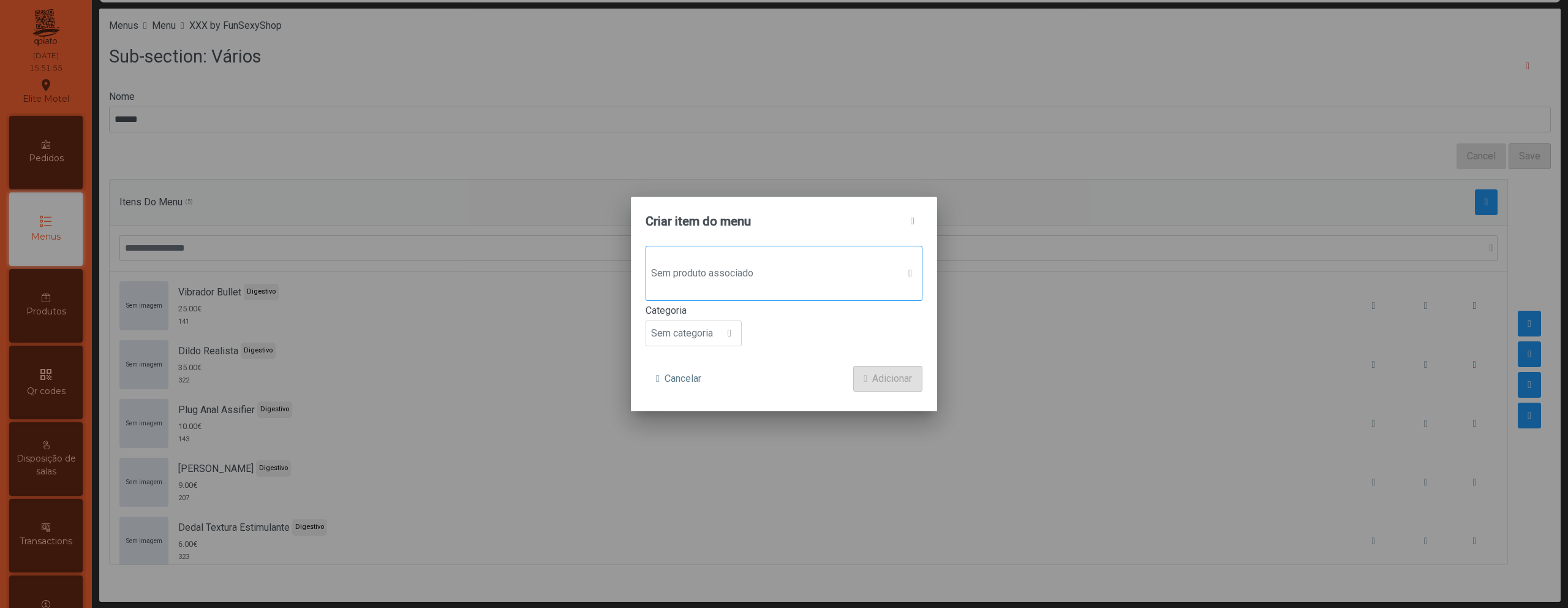
click at [688, 253] on div "Sem produto associado" at bounding box center [784, 273] width 277 height 55
type input "***"
click at [777, 354] on span "Baralho Cartas Kamasutra" at bounding box center [754, 354] width 123 height 15
click at [705, 337] on span "Sem categoria" at bounding box center [682, 335] width 71 height 25
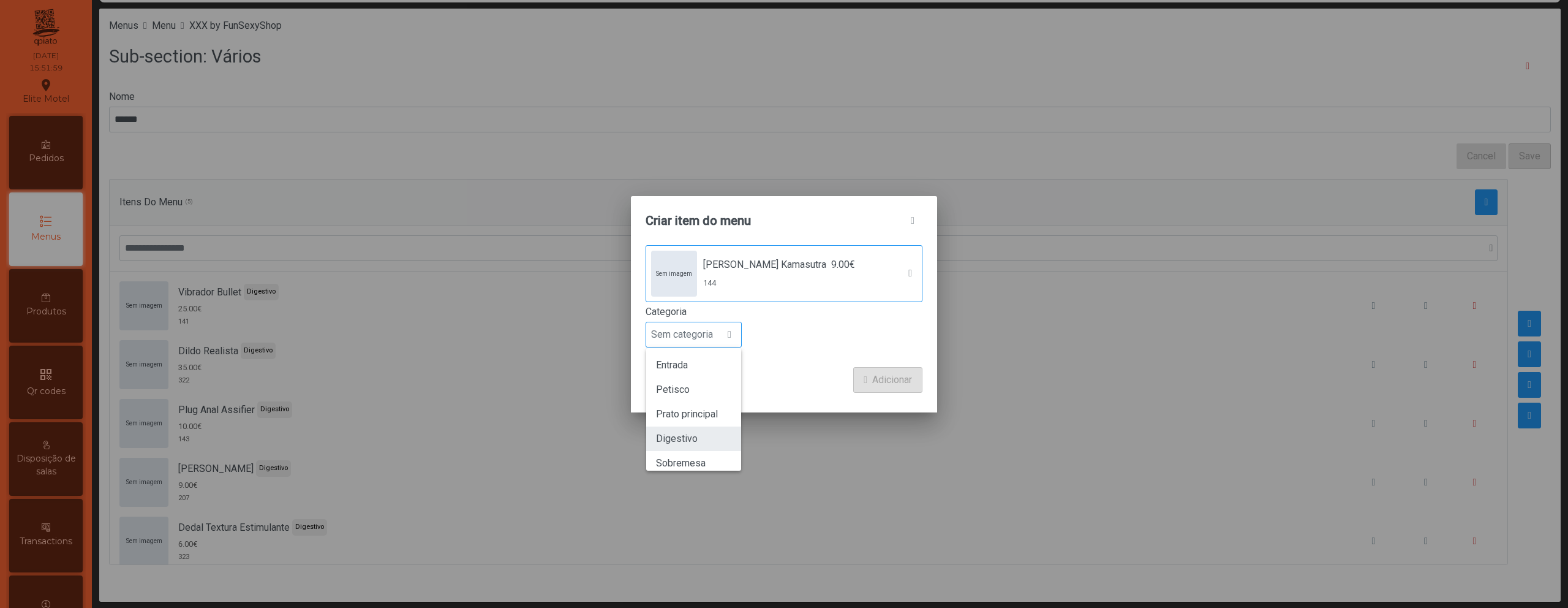
click at [691, 430] on li "Digestivo" at bounding box center [694, 439] width 95 height 25
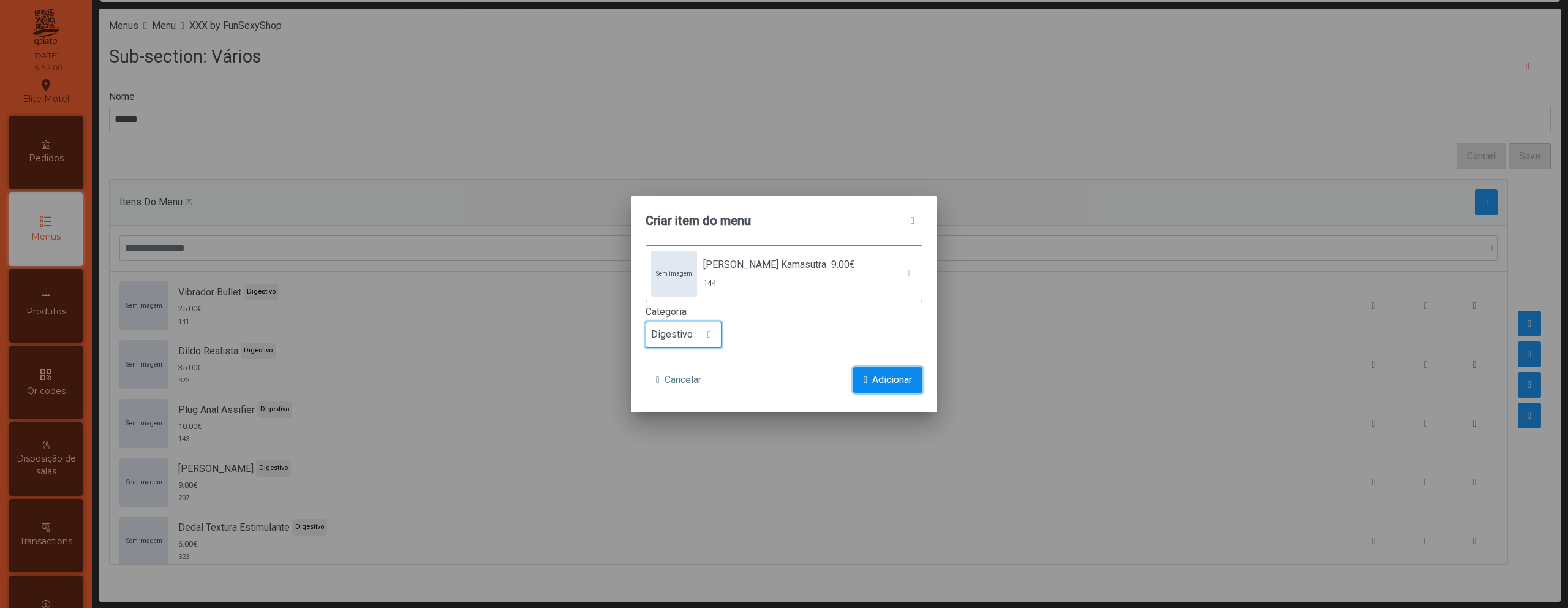
click at [888, 382] on span "Adicionar" at bounding box center [891, 379] width 40 height 15
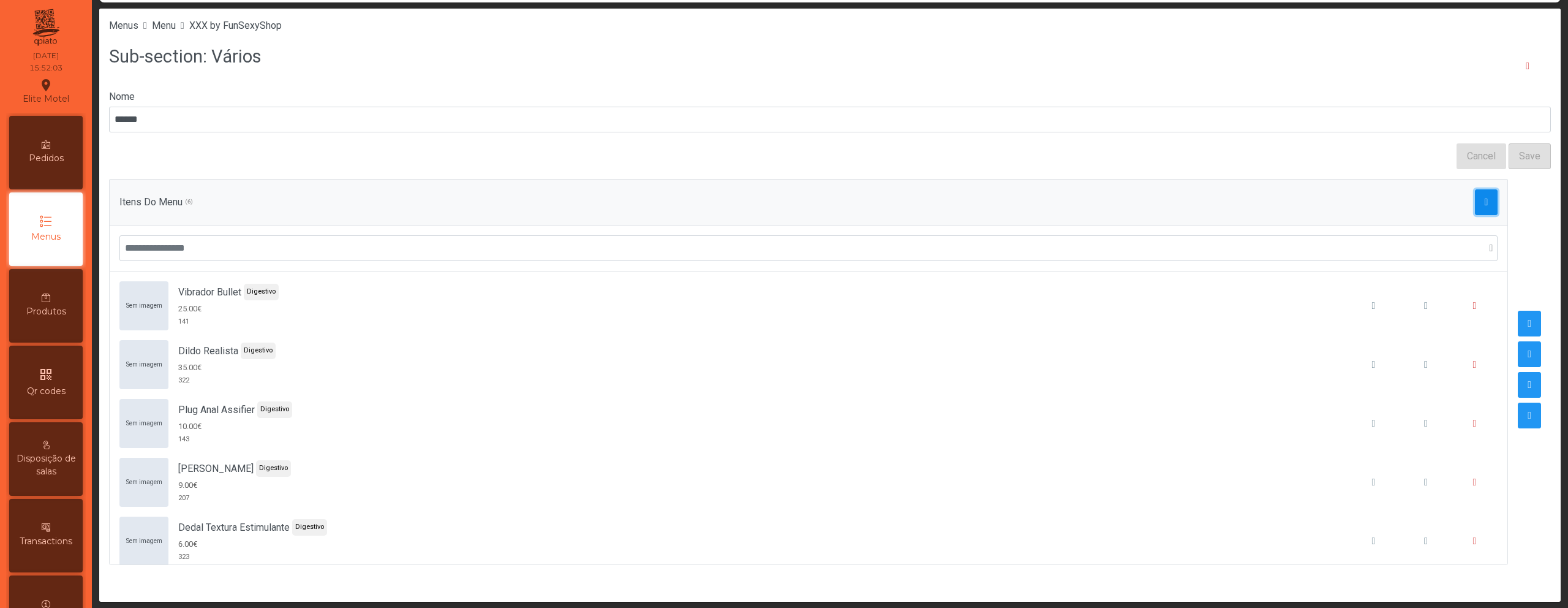
click at [1484, 203] on span "button" at bounding box center [1486, 202] width 4 height 10
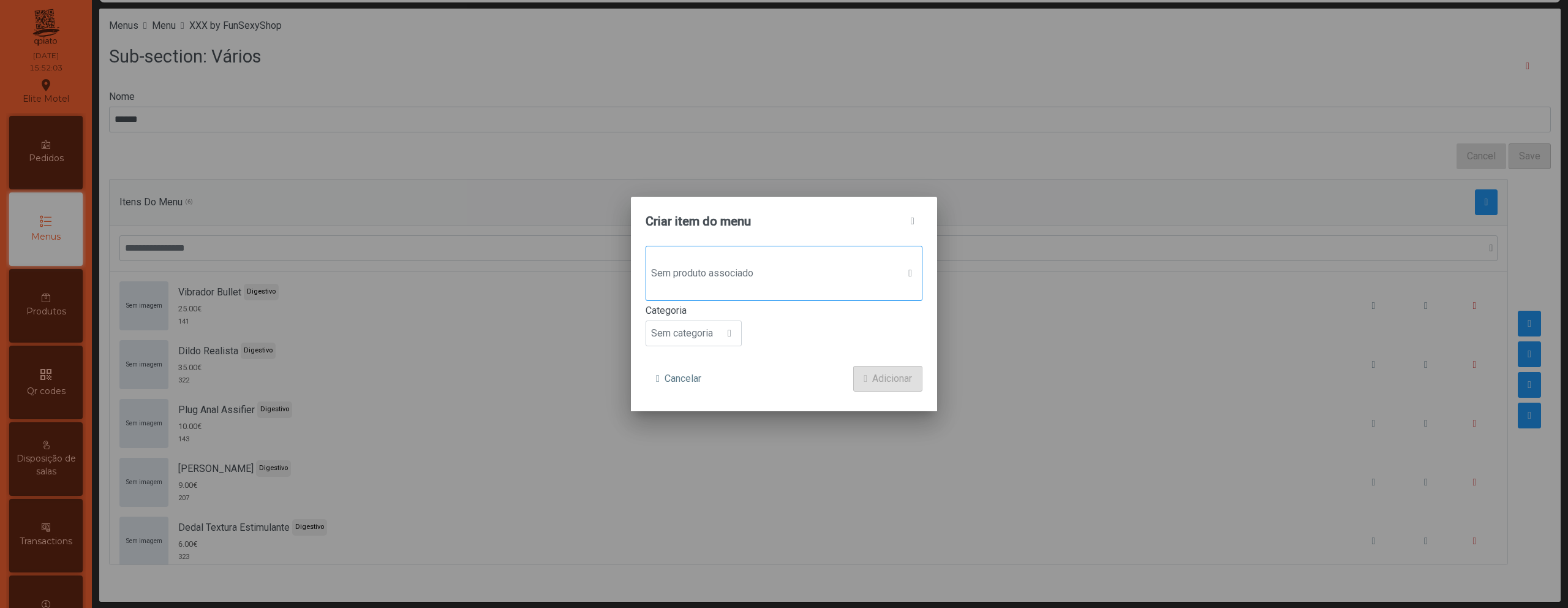
click at [815, 264] on span "Sem produto associado" at bounding box center [773, 274] width 253 height 25
type input "***"
click at [792, 354] on span "16.00€" at bounding box center [805, 354] width 29 height 15
click at [711, 331] on span "Sem categoria" at bounding box center [682, 335] width 71 height 25
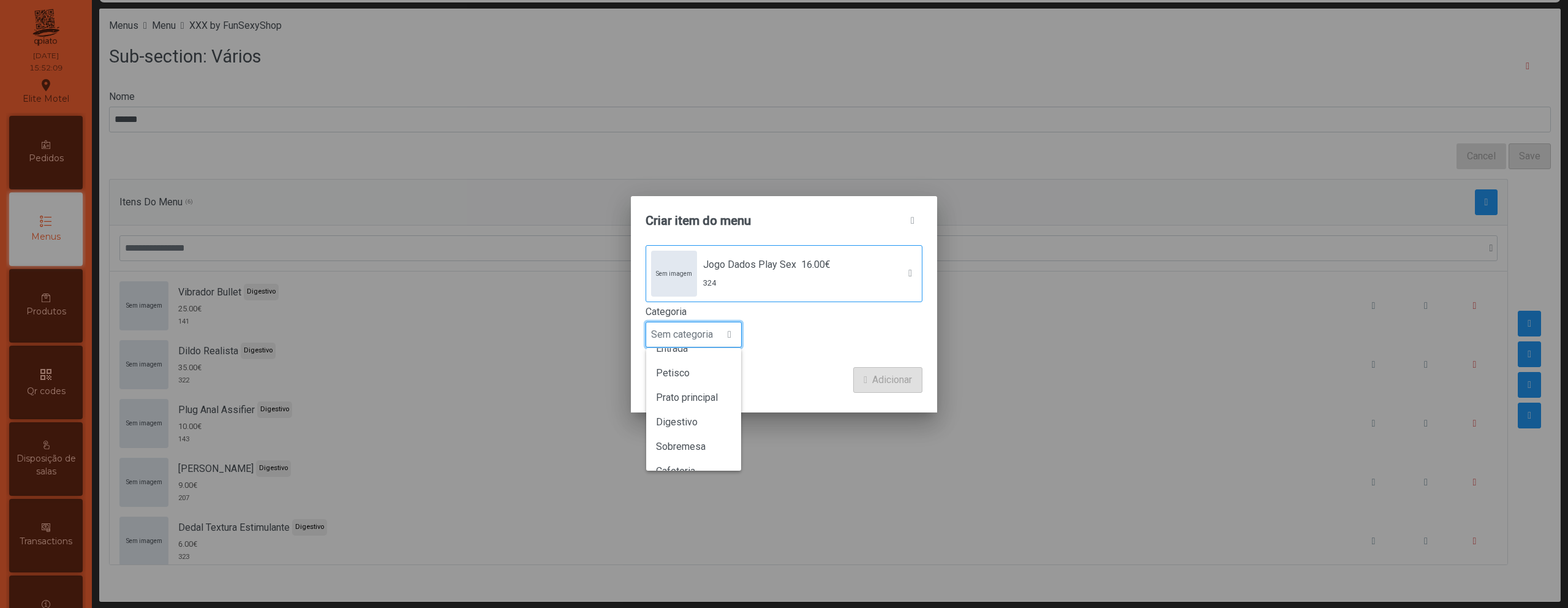
scroll to position [0, 0]
click at [704, 429] on li "Digestivo" at bounding box center [694, 439] width 95 height 25
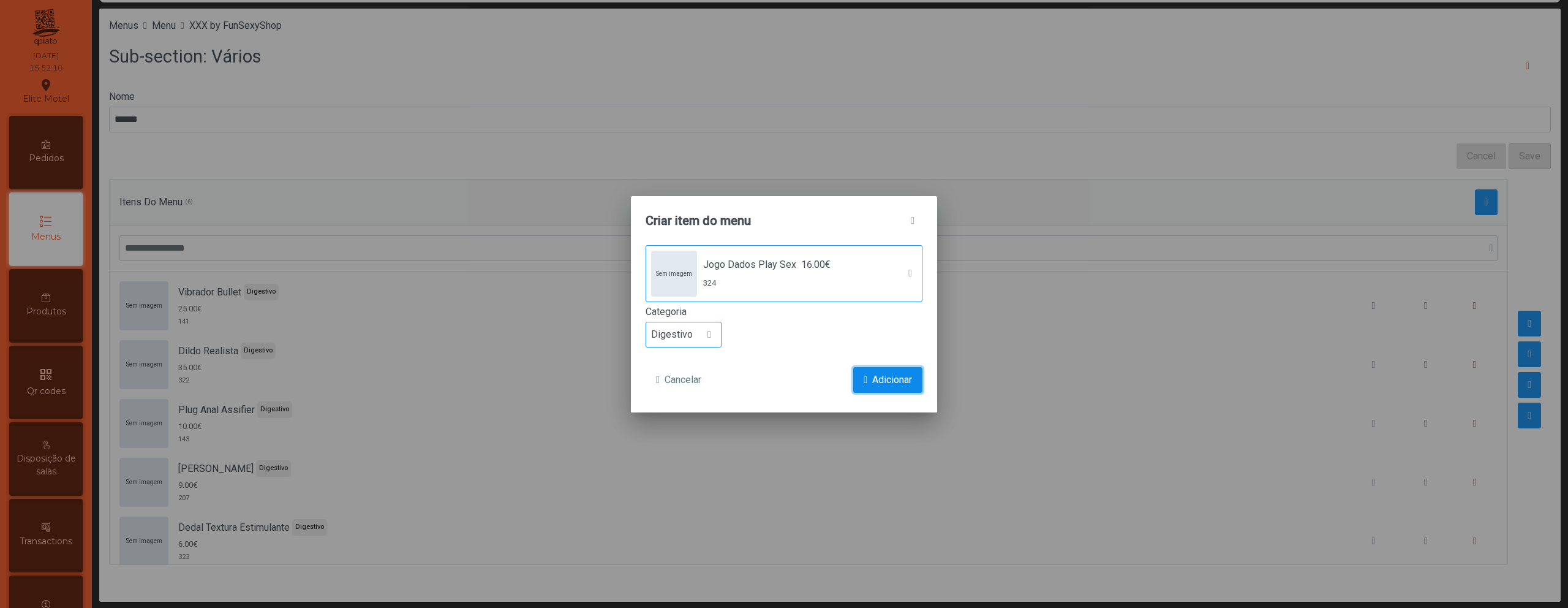
click at [860, 388] on button "Adicionar" at bounding box center [887, 379] width 69 height 26
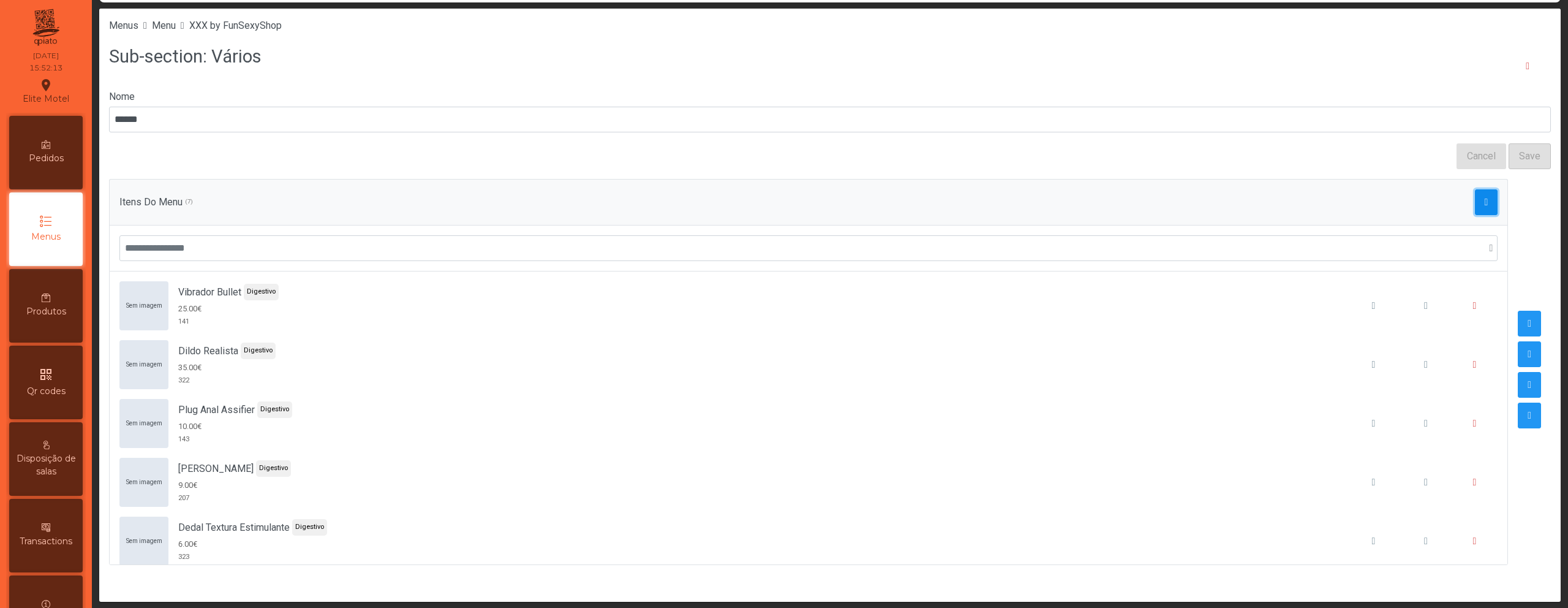
click at [1484, 205] on span "button" at bounding box center [1486, 202] width 4 height 10
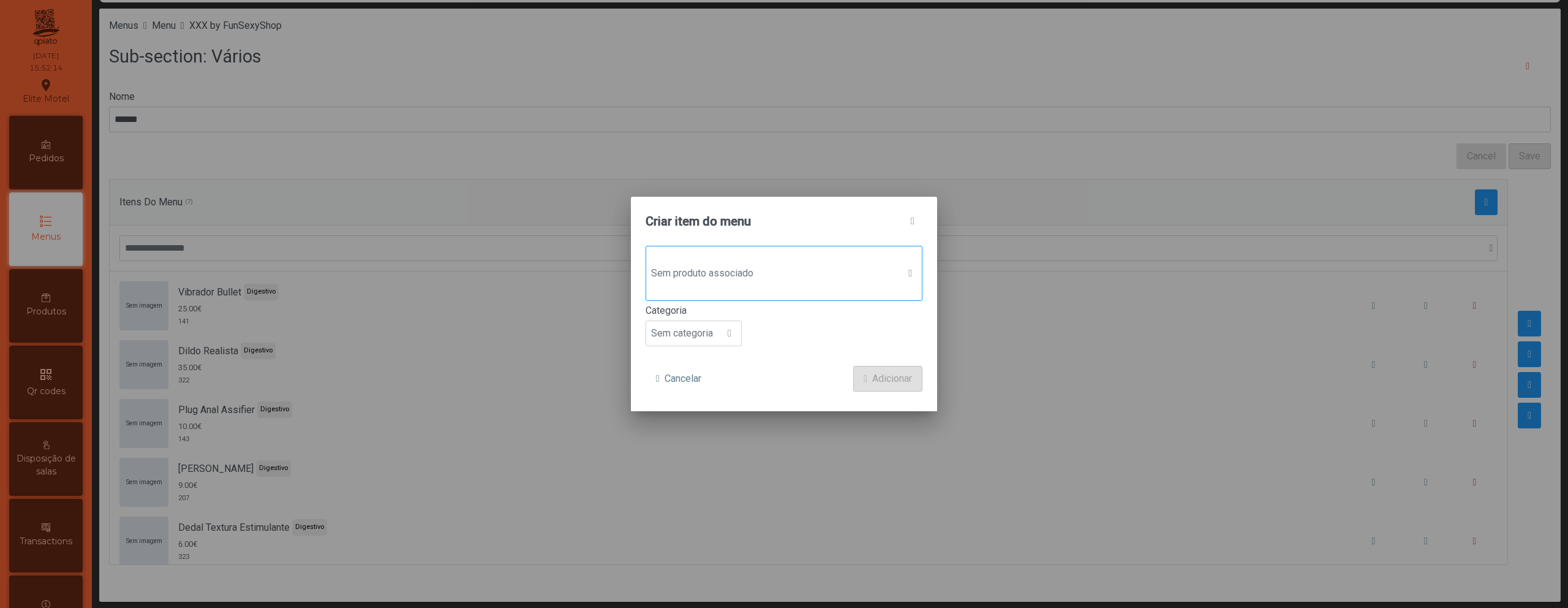
click at [763, 262] on span "Sem produto associado" at bounding box center [773, 274] width 253 height 25
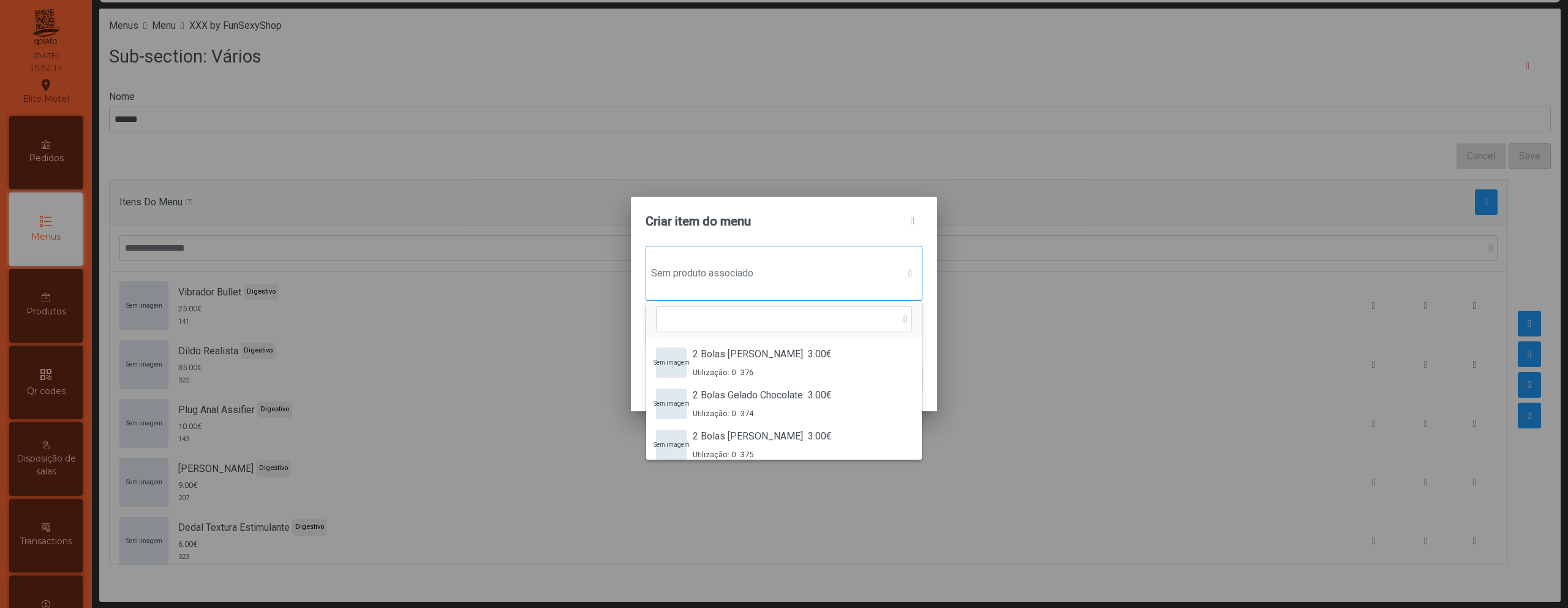
scroll to position [9, 60]
type input "*"
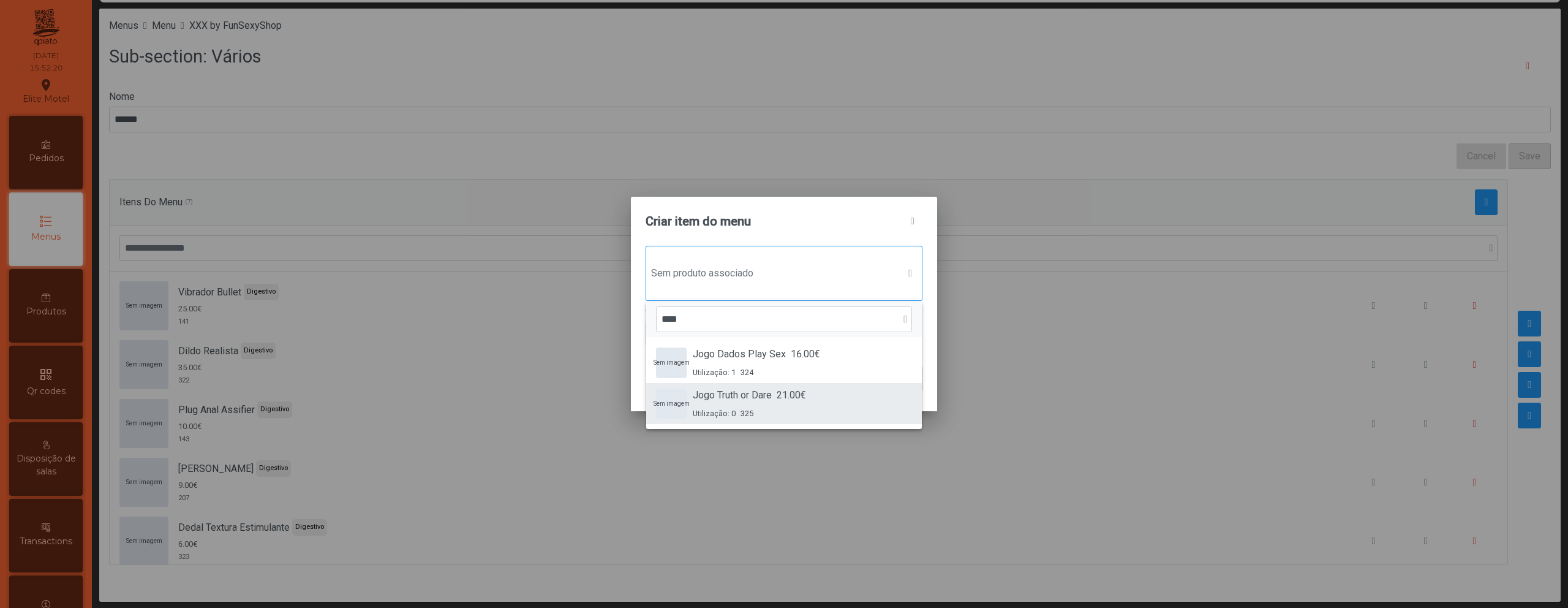
type input "****"
click at [749, 410] on span "325" at bounding box center [746, 413] width 13 height 12
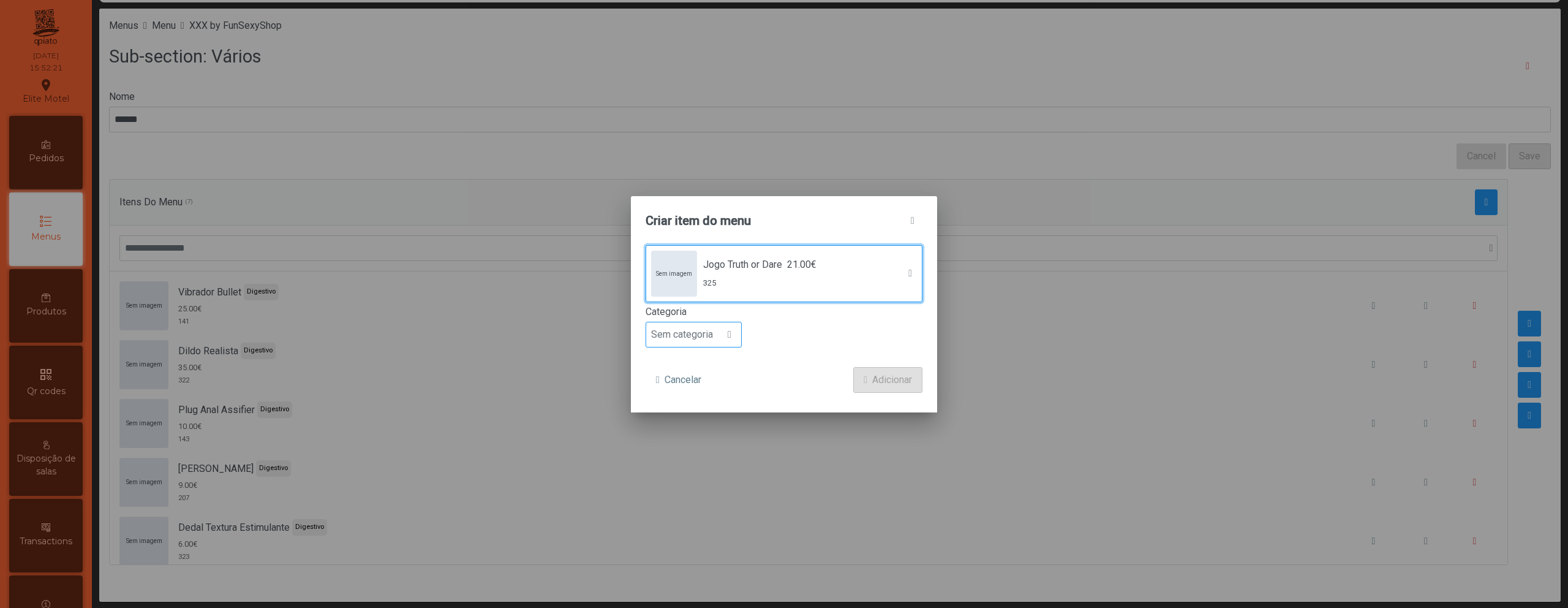
click at [713, 344] on span "Sem categoria" at bounding box center [682, 335] width 71 height 25
click at [703, 442] on li "Digestivo" at bounding box center [694, 439] width 95 height 25
click at [894, 388] on button "Adicionar" at bounding box center [887, 379] width 69 height 26
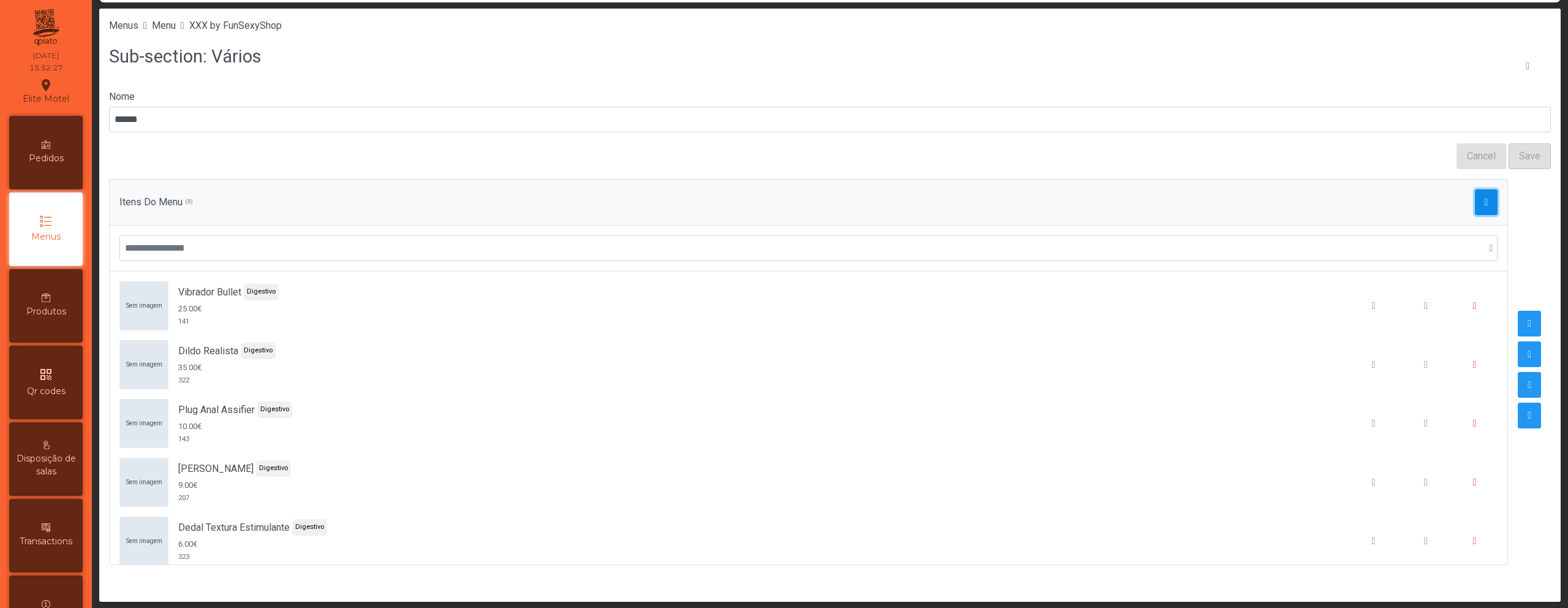
click at [1484, 202] on span "button" at bounding box center [1486, 202] width 4 height 10
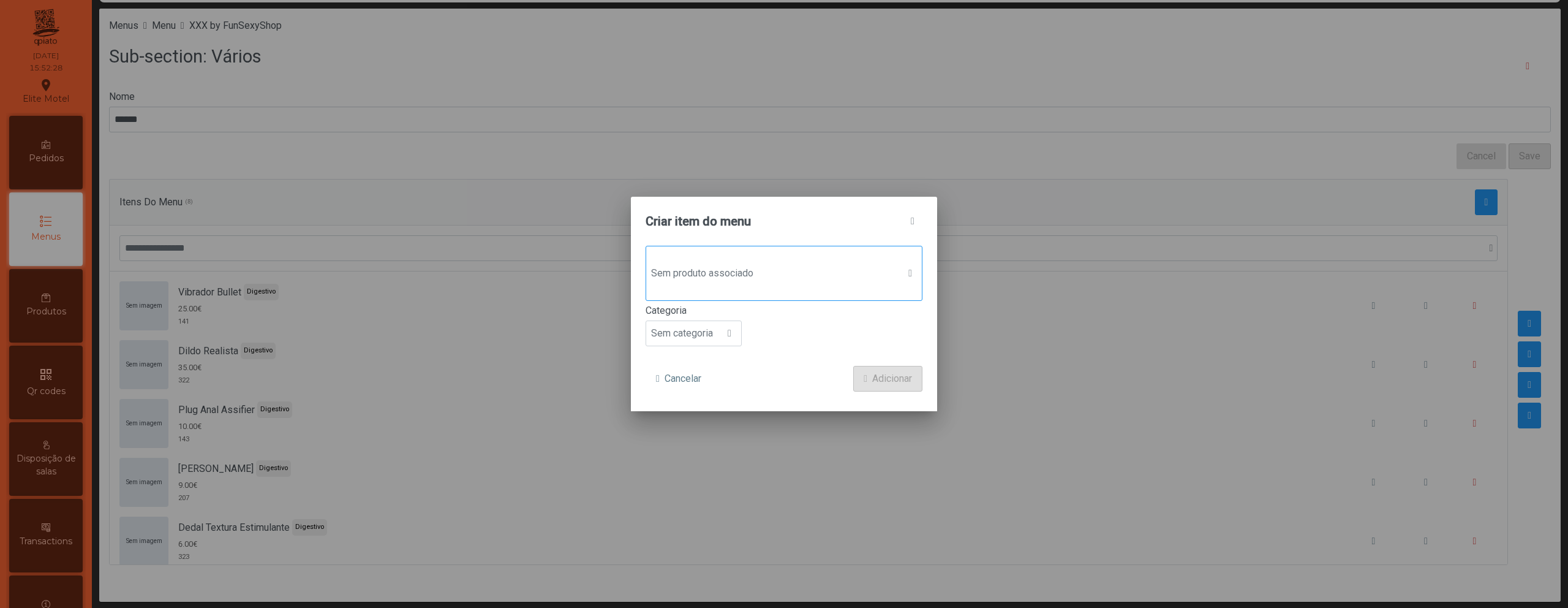
click at [827, 289] on div "Sem produto associado" at bounding box center [784, 273] width 277 height 55
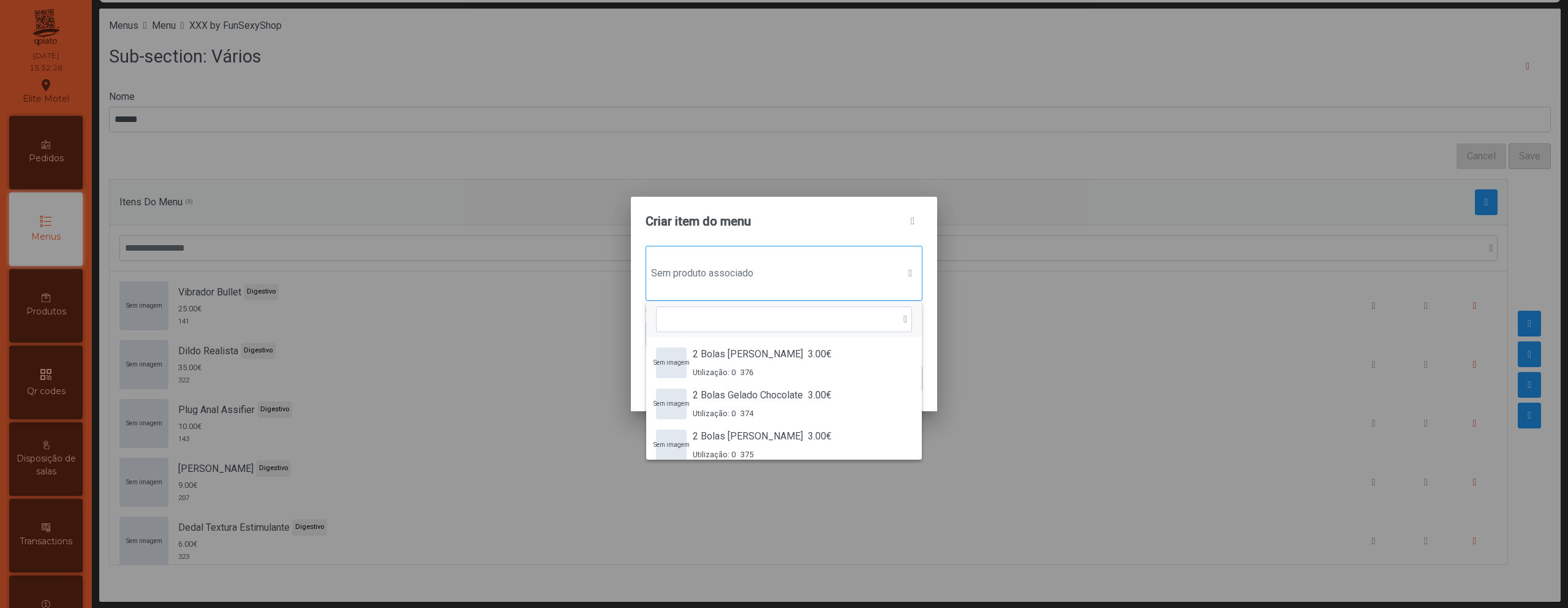
scroll to position [9, 60]
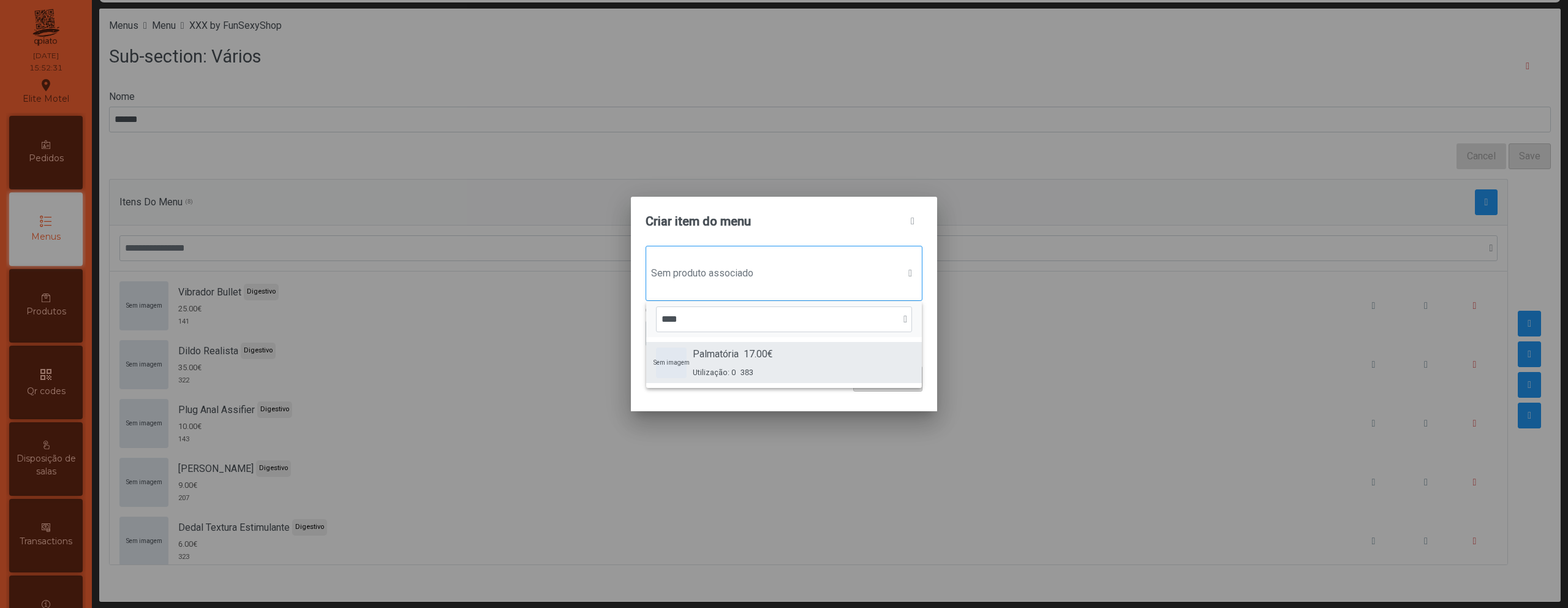
type input "****"
click at [773, 368] on div "Utilização: 0 383" at bounding box center [733, 372] width 81 height 12
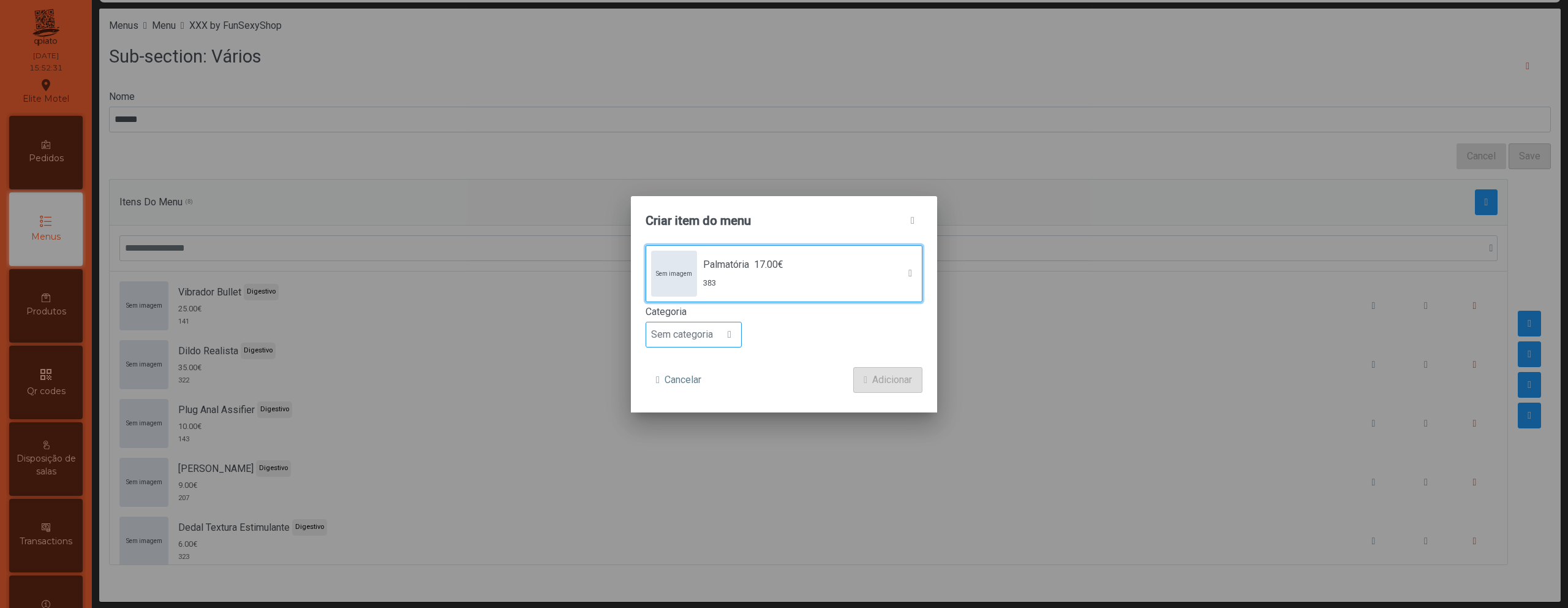
click at [712, 345] on span "Sem categoria" at bounding box center [682, 335] width 71 height 25
click at [707, 427] on li "Digestivo" at bounding box center [694, 439] width 95 height 25
click at [872, 373] on span "Adicionar" at bounding box center [891, 379] width 40 height 15
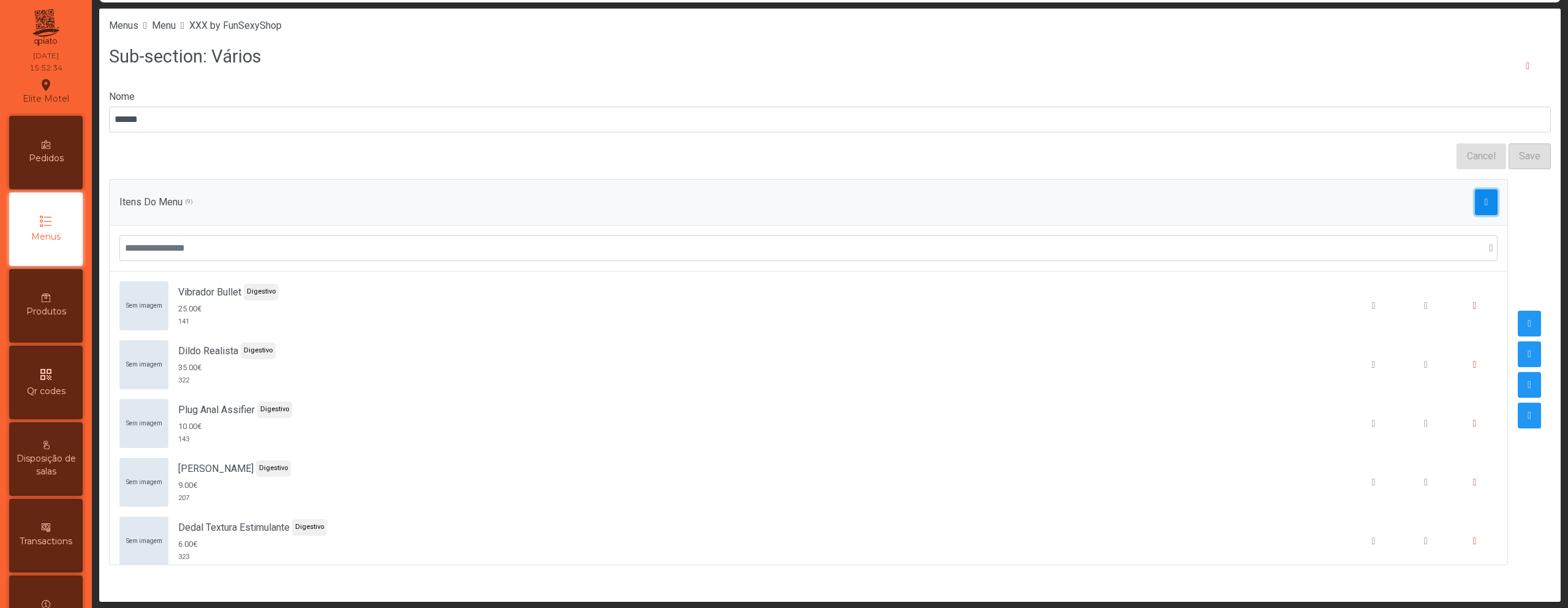
click at [1484, 200] on span "button" at bounding box center [1486, 202] width 4 height 10
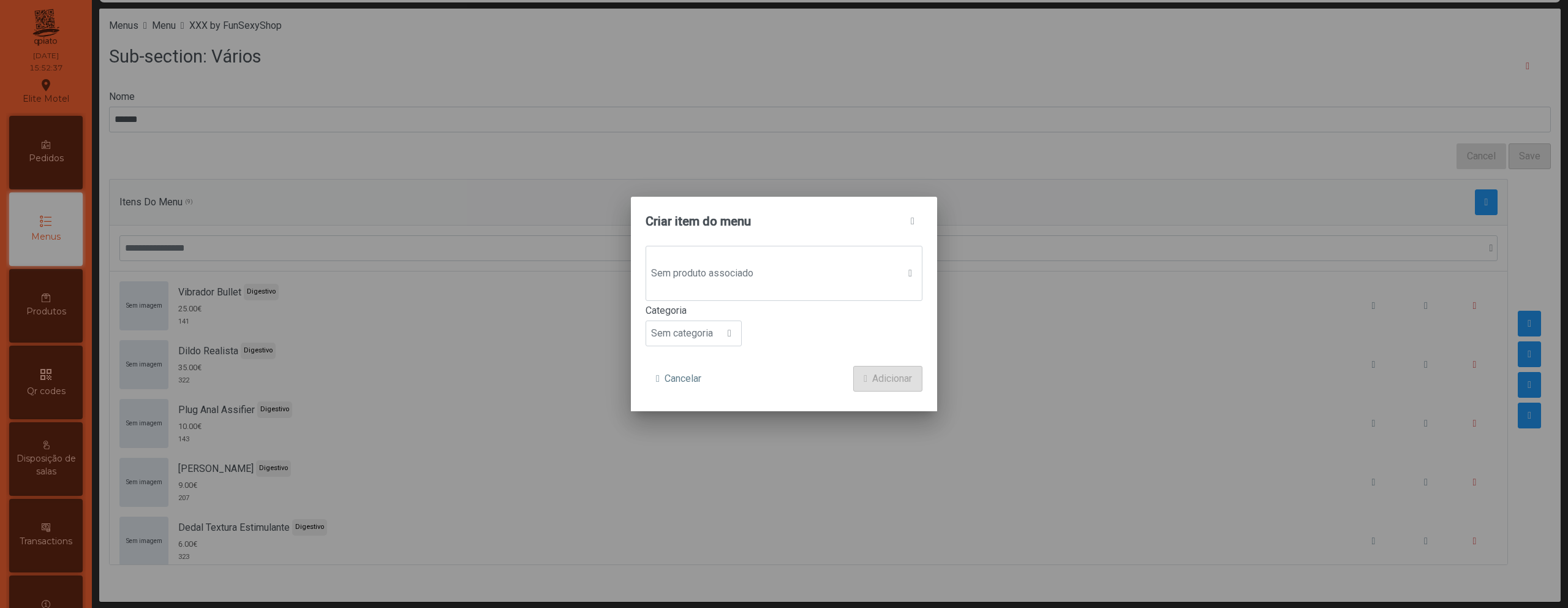
click at [777, 301] on div "Sem produto associado Categoria Sem categoria" at bounding box center [784, 296] width 277 height 101
click at [771, 288] on div "Sem produto associado" at bounding box center [784, 273] width 277 height 55
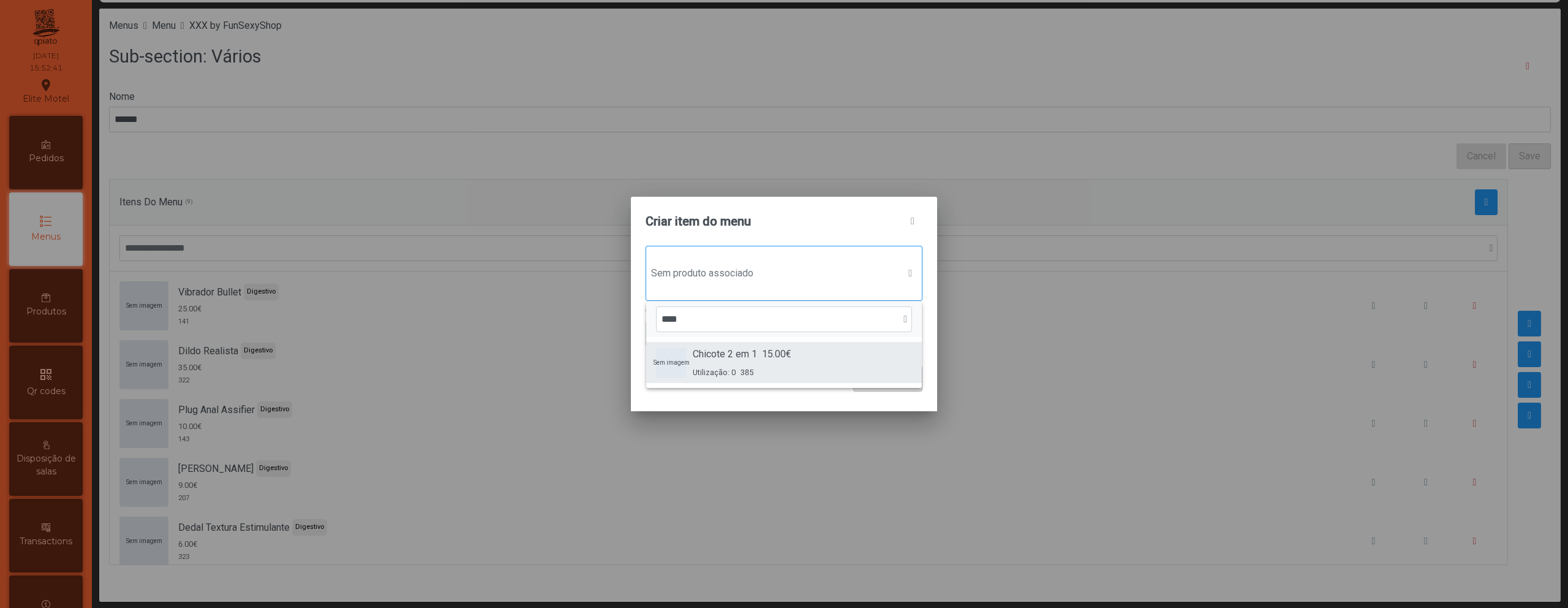
type input "****"
click at [731, 349] on span "Chicote 2 em 1" at bounding box center [725, 354] width 64 height 15
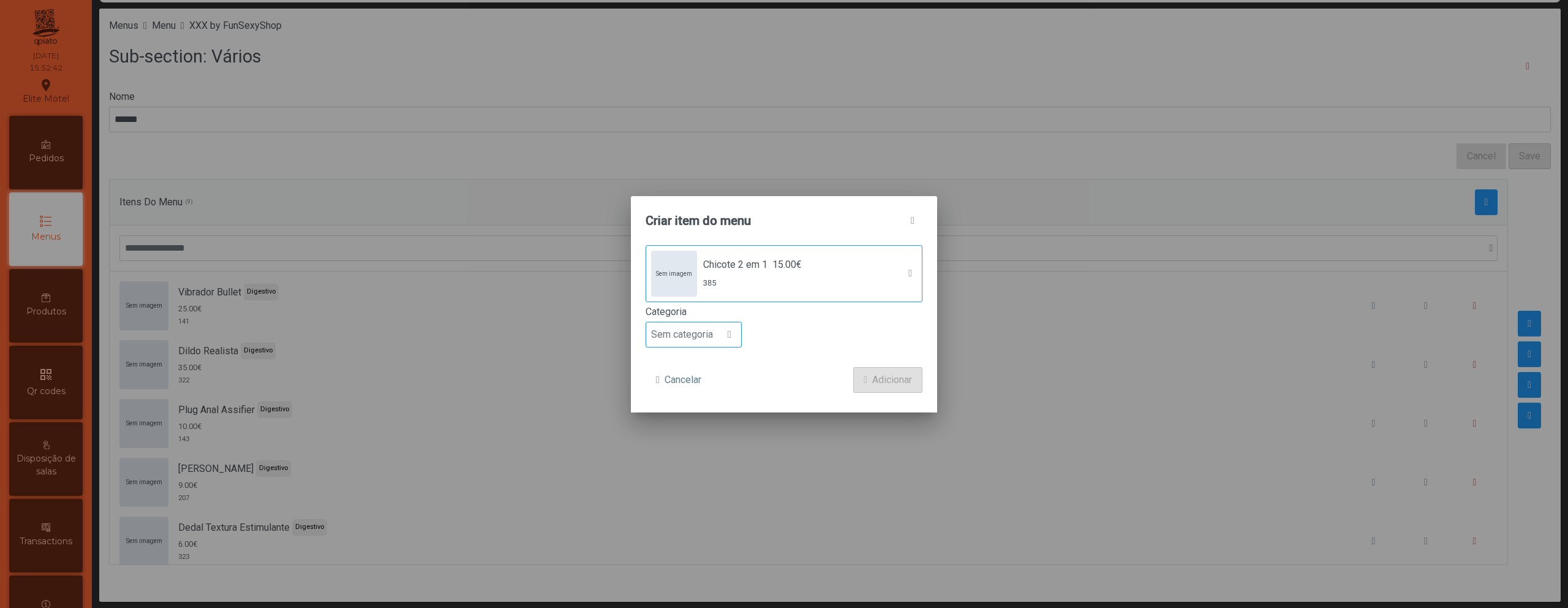
click at [674, 331] on span "Sem categoria" at bounding box center [682, 335] width 71 height 25
click at [702, 440] on li "Digestivo" at bounding box center [694, 439] width 95 height 25
click at [886, 383] on span "Adicionar" at bounding box center [891, 379] width 40 height 15
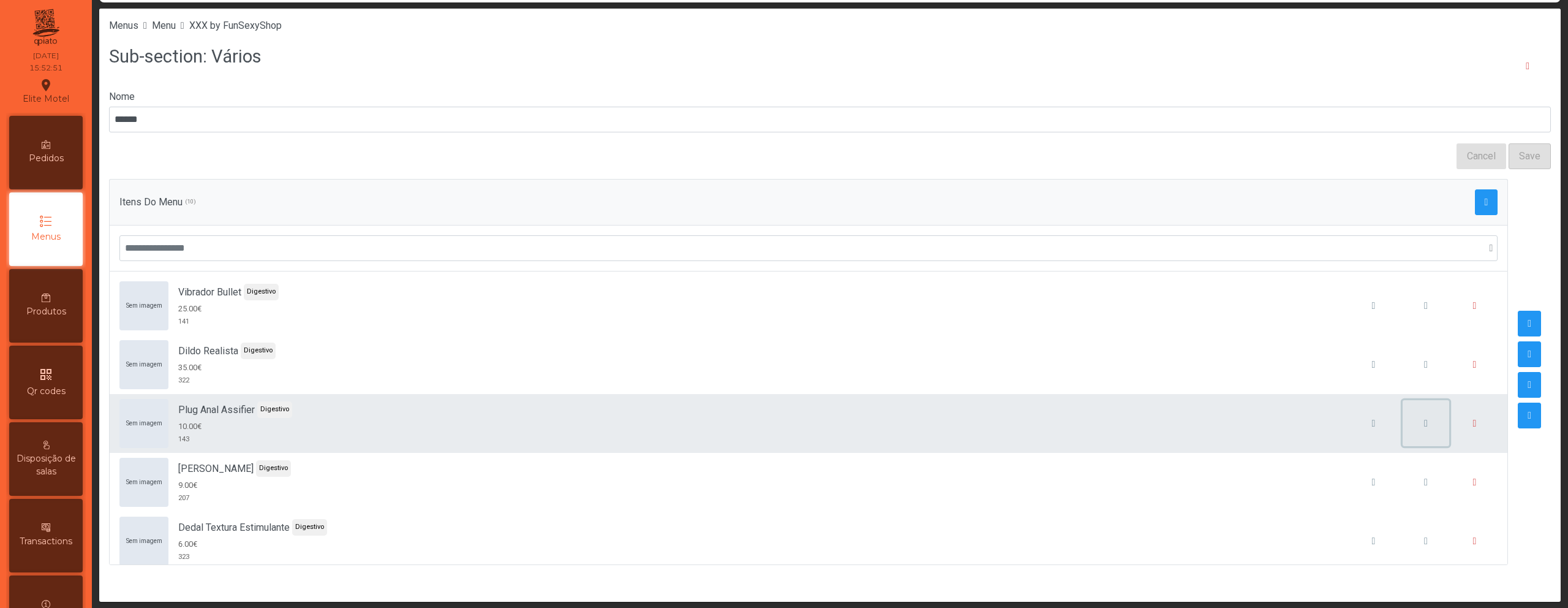
click at [1424, 425] on span "button" at bounding box center [1425, 423] width 4 height 10
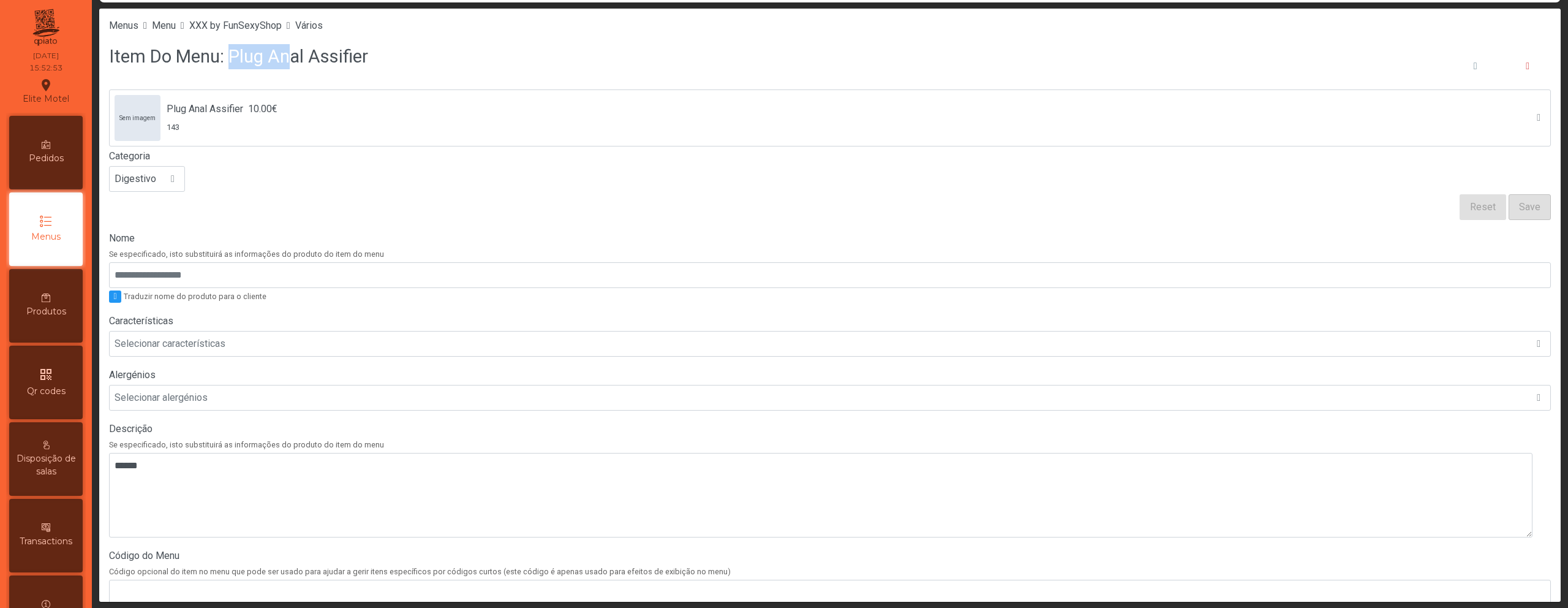
drag, startPoint x: 226, startPoint y: 57, endPoint x: 279, endPoint y: 63, distance: 53.3
click at [279, 63] on h3 "Item Do Menu: Plug Anal Assifier" at bounding box center [239, 57] width 259 height 25
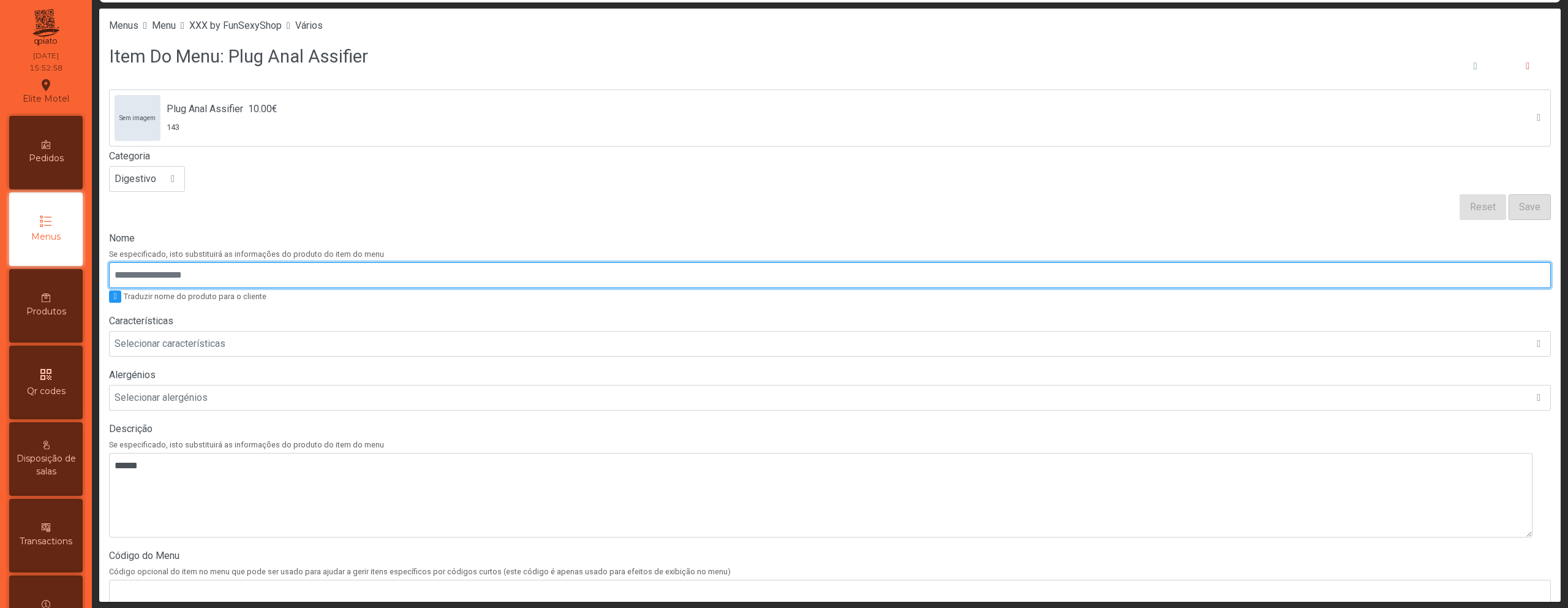
click at [385, 278] on input "Nome" at bounding box center [830, 275] width 1442 height 26
paste input "**********"
click at [167, 279] on input "**********" at bounding box center [830, 275] width 1442 height 26
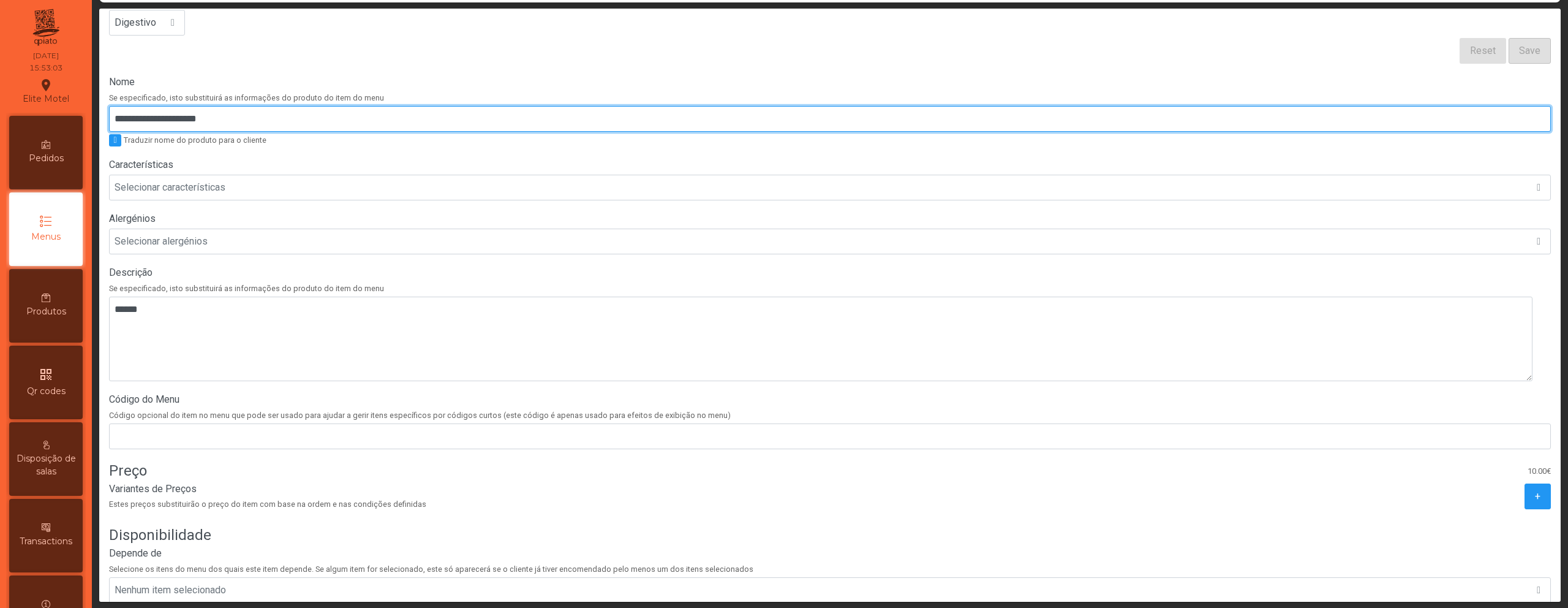
scroll to position [233, 0]
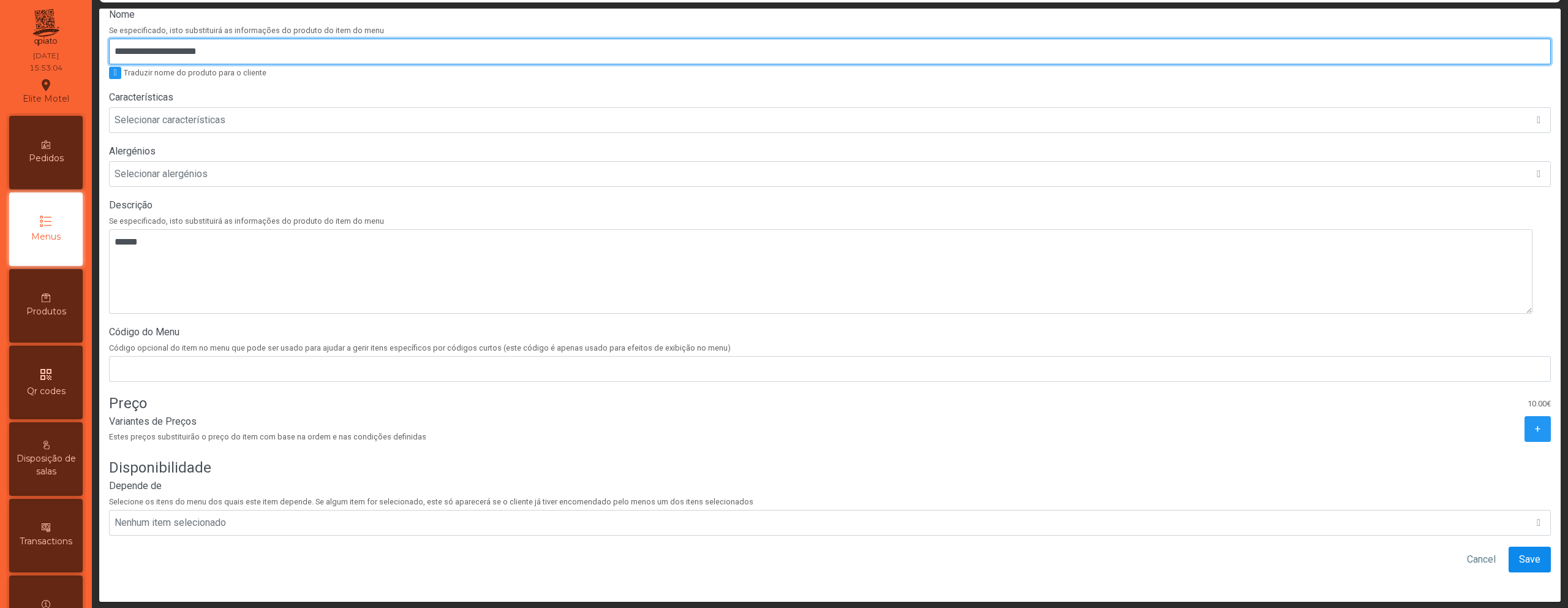
type input "**********"
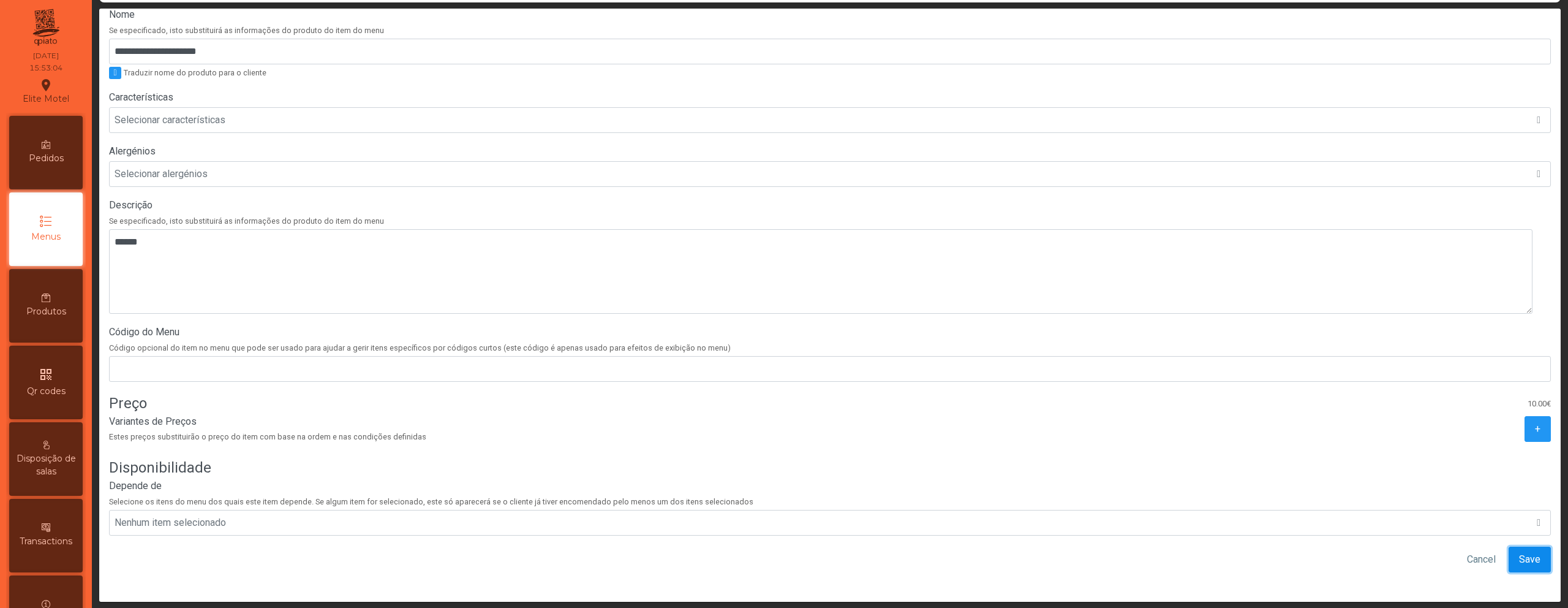
click at [1519, 552] on span "Save" at bounding box center [1530, 559] width 22 height 15
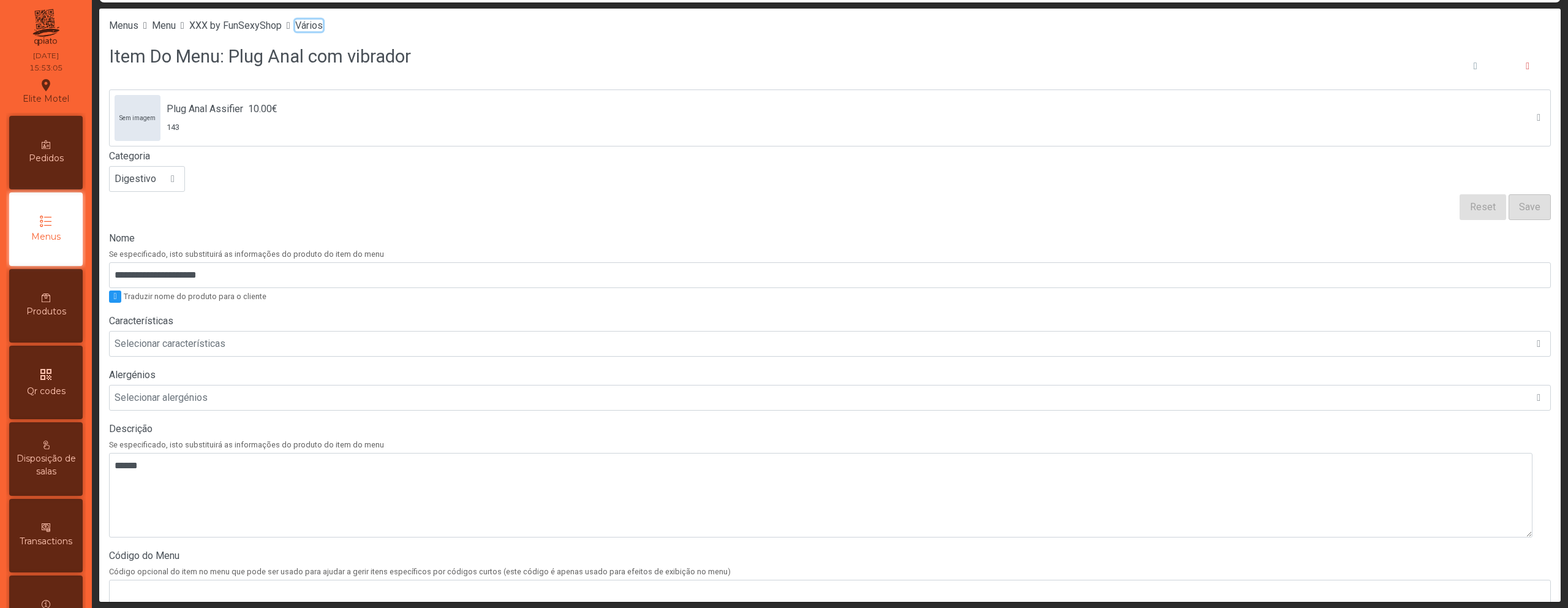
click at [322, 25] on span "Vários" at bounding box center [309, 25] width 28 height 12
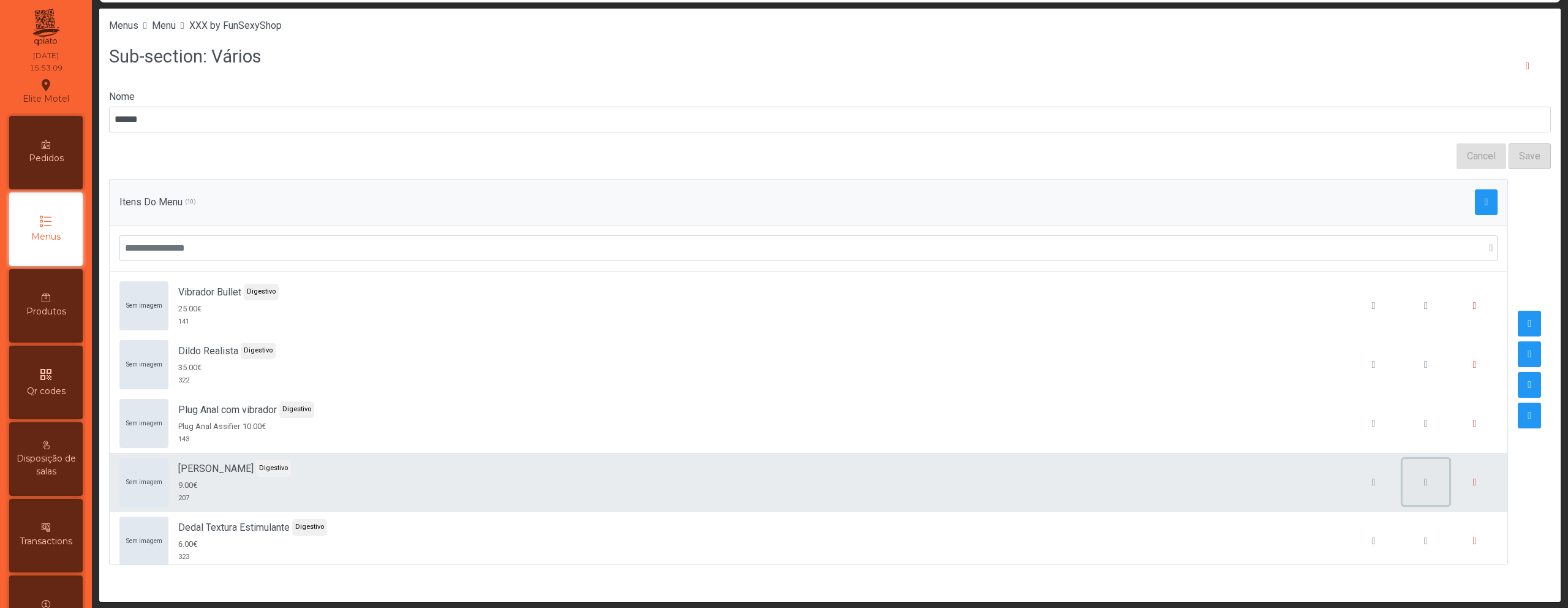
click at [1424, 479] on span "button" at bounding box center [1425, 482] width 4 height 10
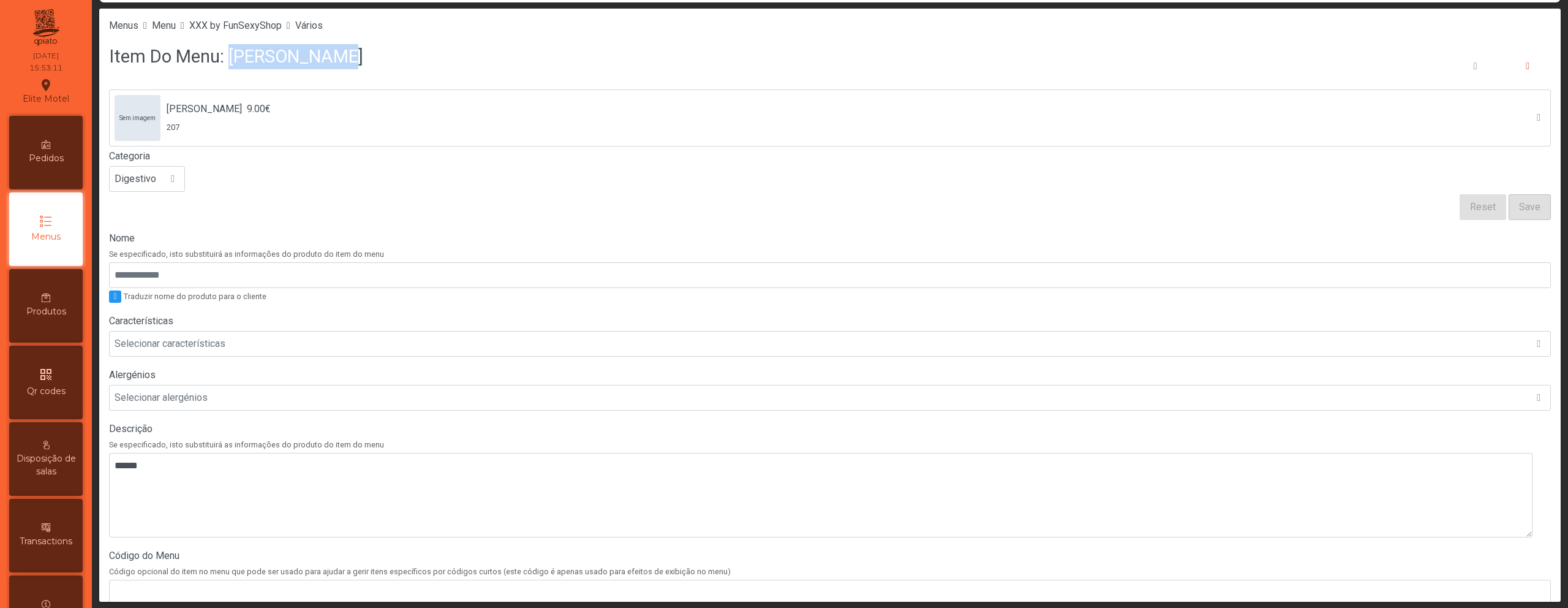
drag, startPoint x: 226, startPoint y: 56, endPoint x: 322, endPoint y: 54, distance: 96.0
click at [322, 54] on h3 "Item Do Menu: Anel Peniano" at bounding box center [236, 57] width 254 height 25
copy h3 "Anel Peniano"
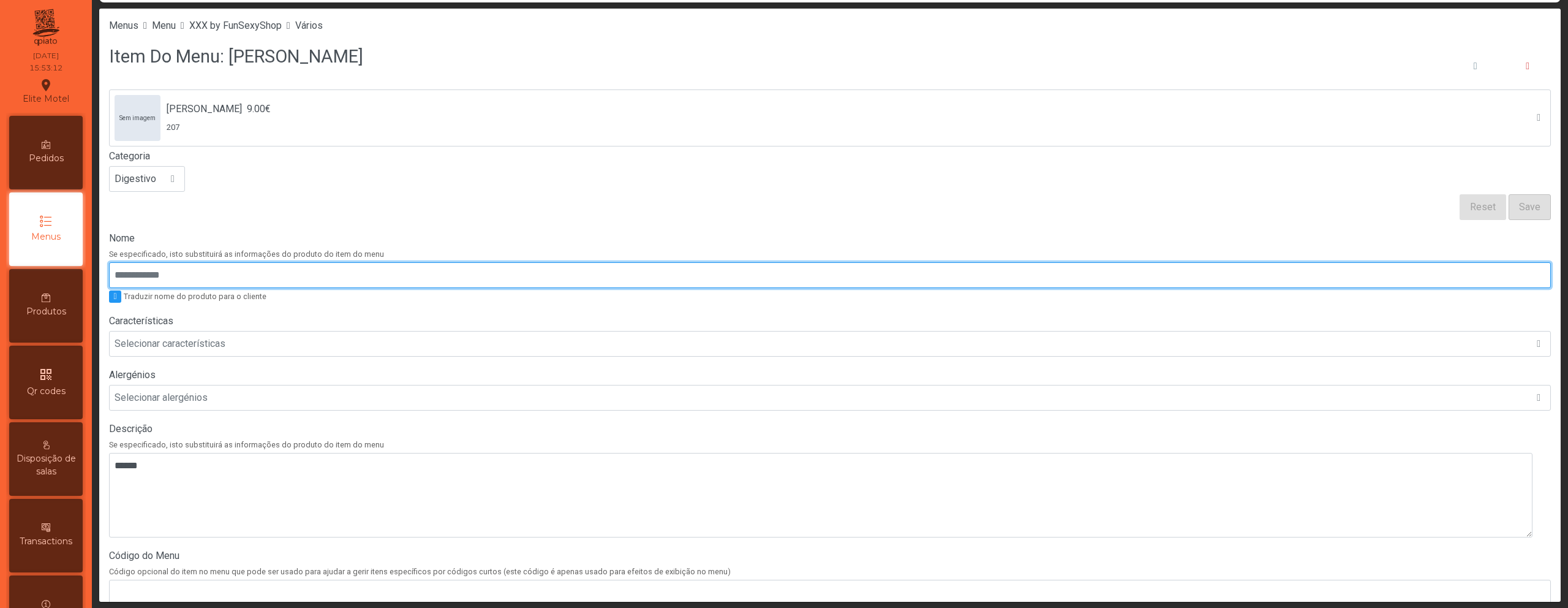
click at [197, 266] on input "Nome" at bounding box center [830, 275] width 1442 height 26
paste input "**********"
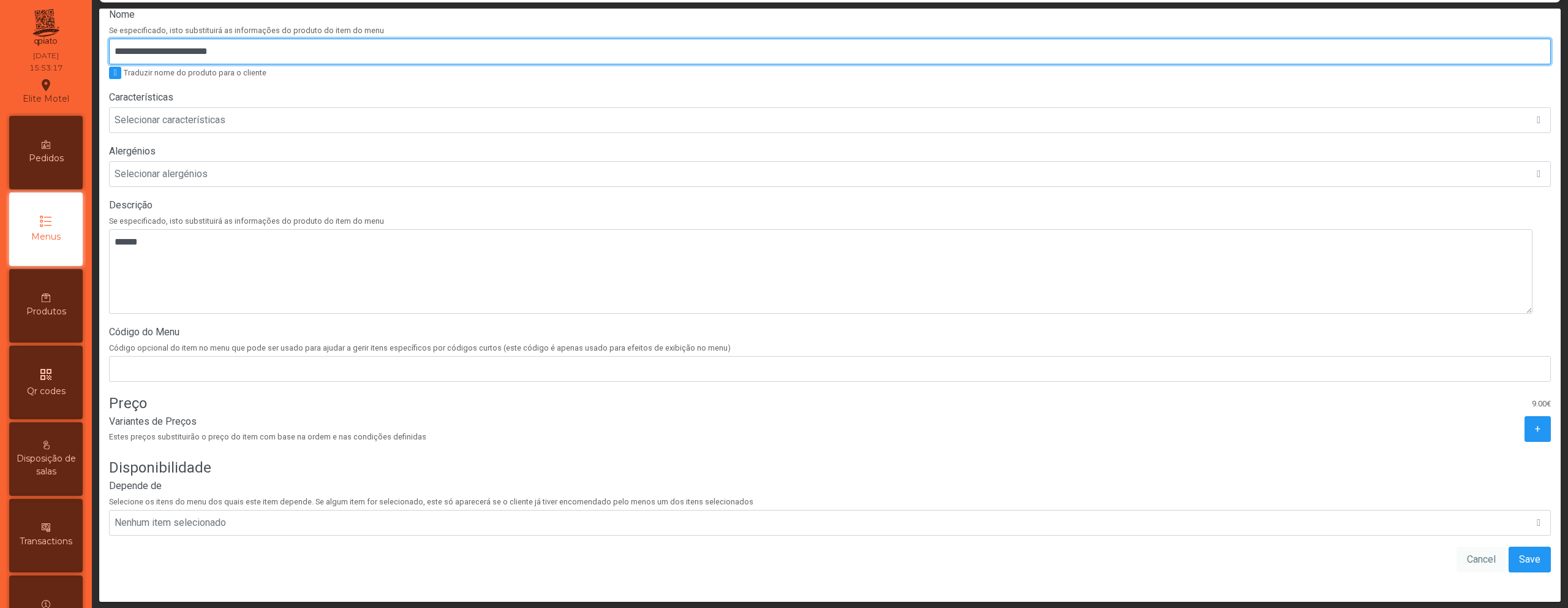
scroll to position [57, 0]
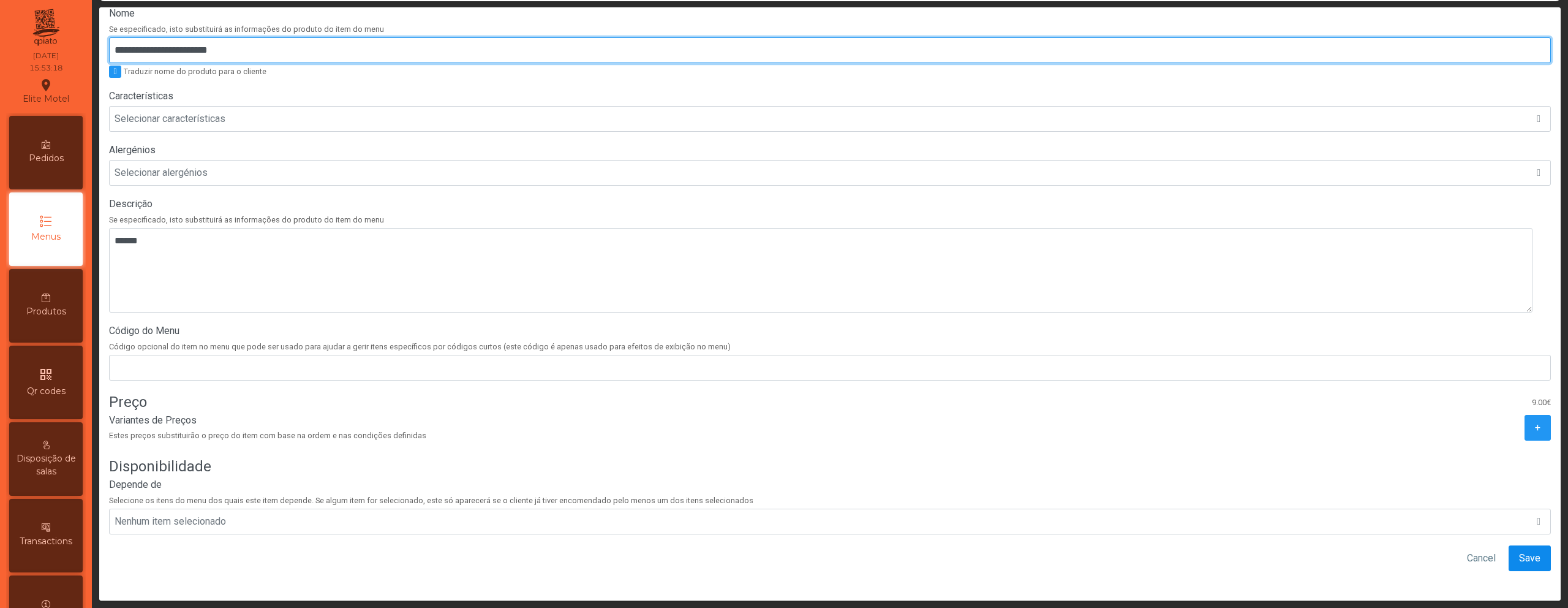
type input "**********"
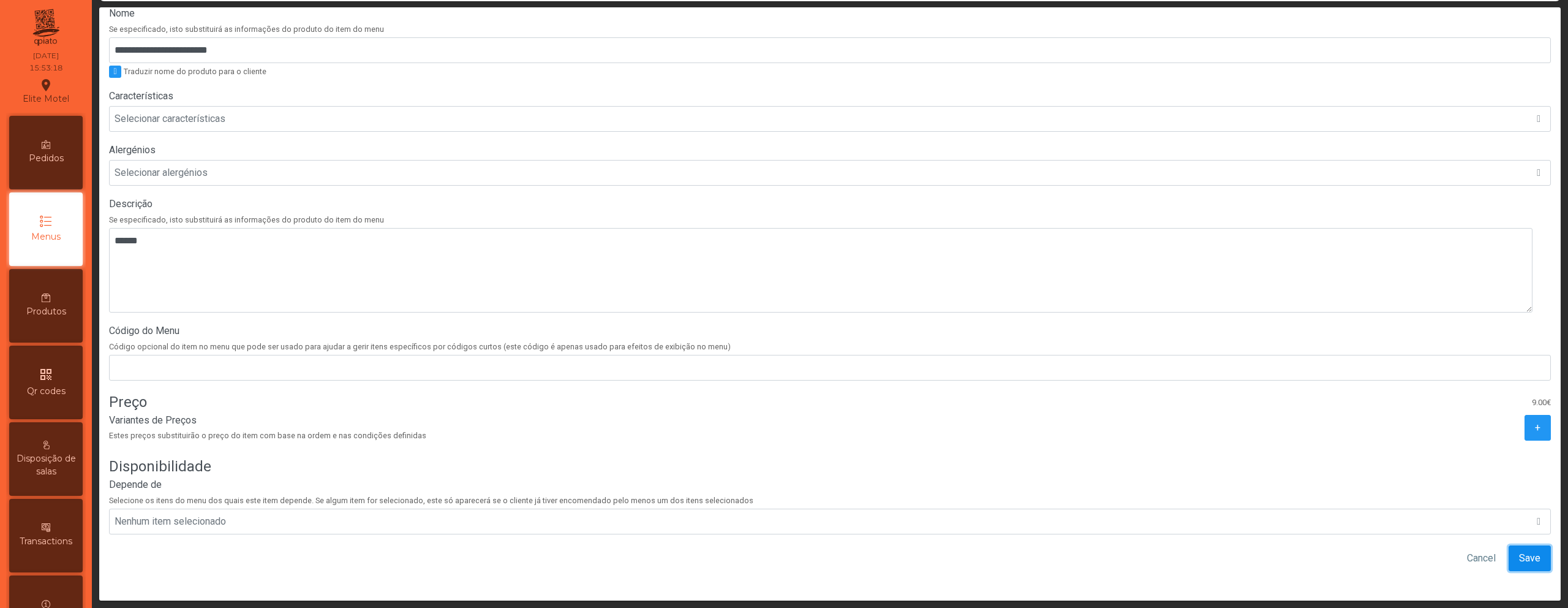
click at [1519, 551] on span "Save" at bounding box center [1530, 558] width 22 height 15
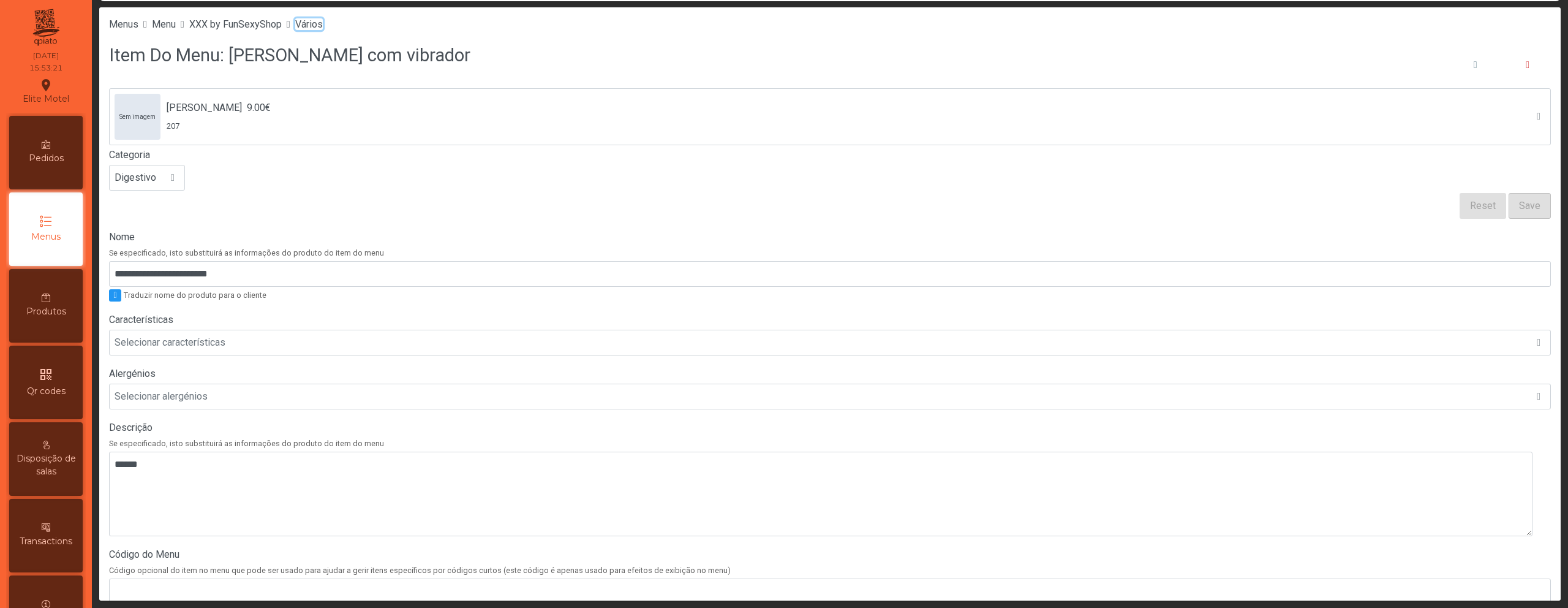
click at [322, 25] on span "Vários" at bounding box center [309, 24] width 28 height 12
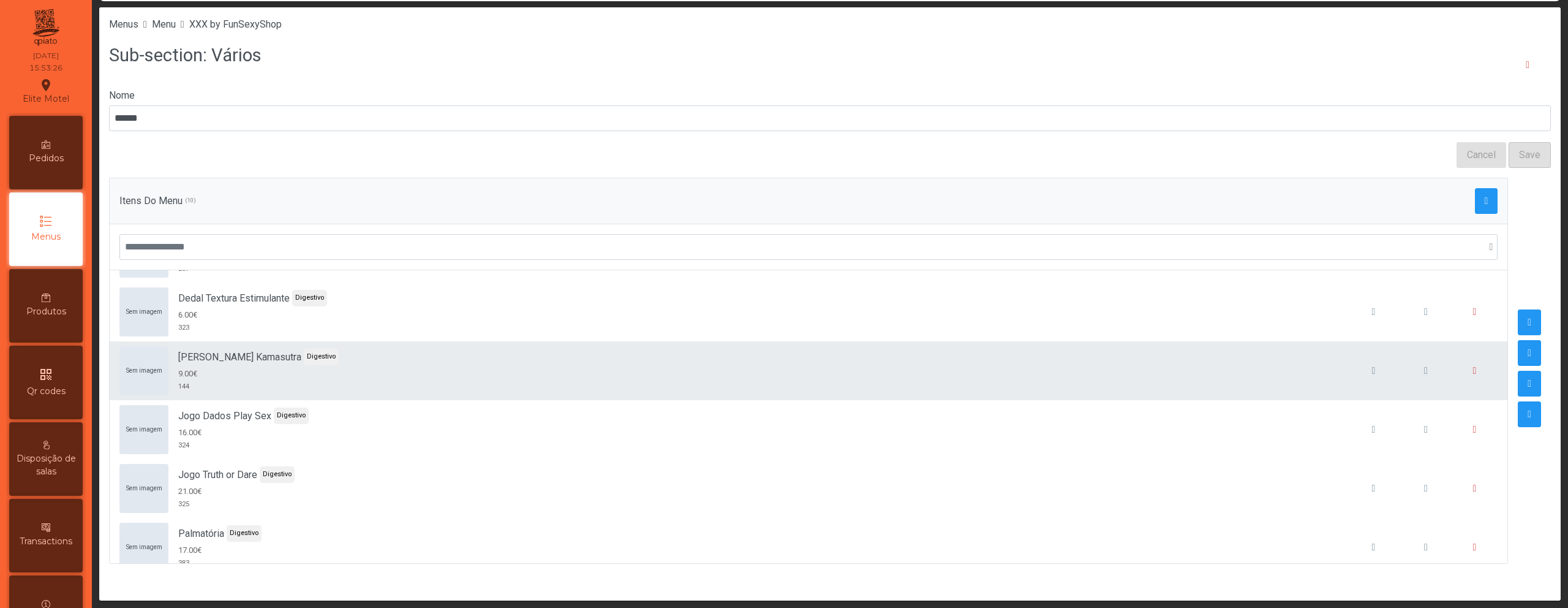
scroll to position [277, 0]
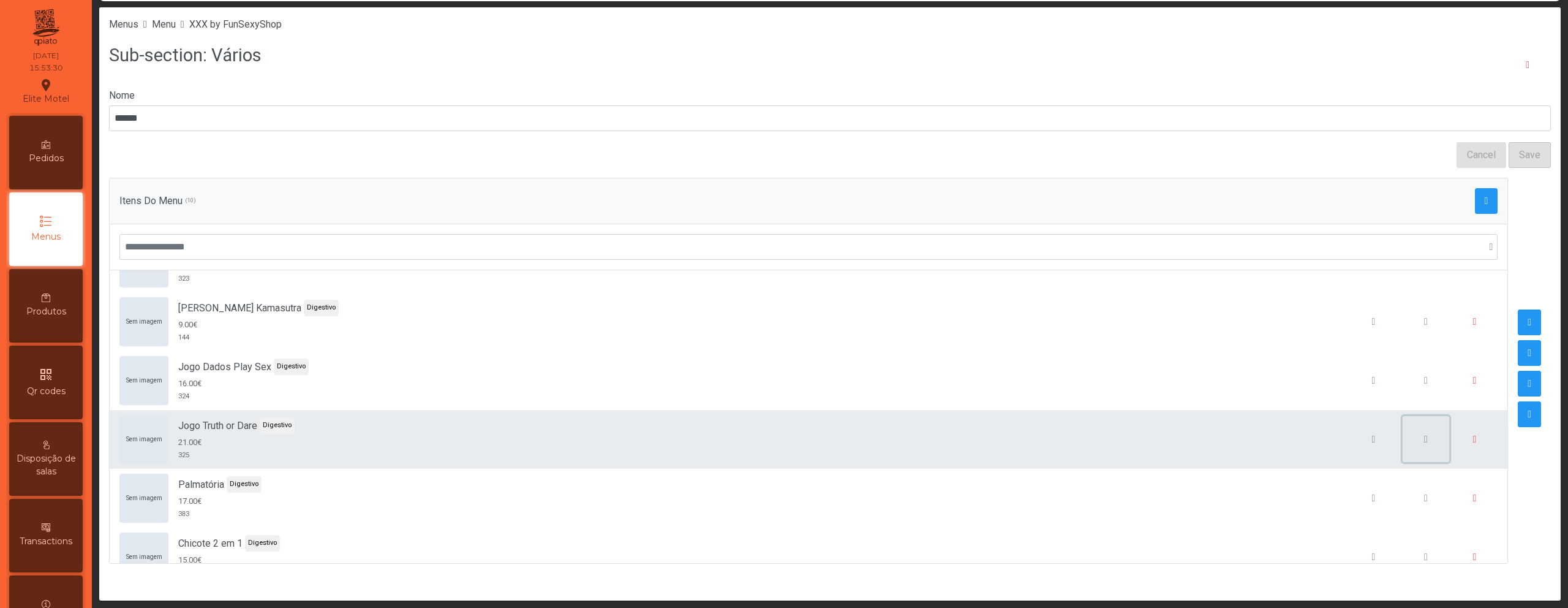
click at [1405, 445] on button "button" at bounding box center [1425, 440] width 47 height 47
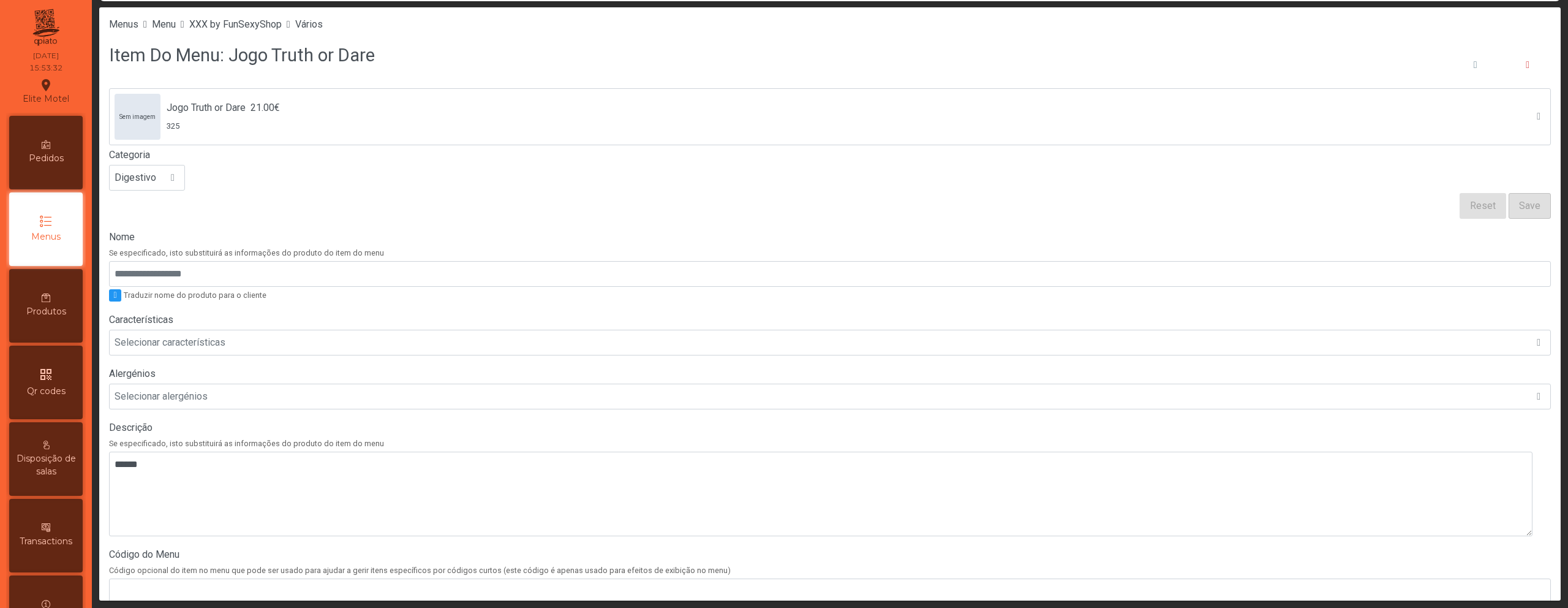
click at [229, 53] on h3 "Item Do Menu: Jogo Truth or Dare" at bounding box center [242, 55] width 266 height 25
click at [242, 63] on h3 "Item Do Menu: Jogo Truth or Dare" at bounding box center [242, 55] width 266 height 25
copy h3 "Jogo"
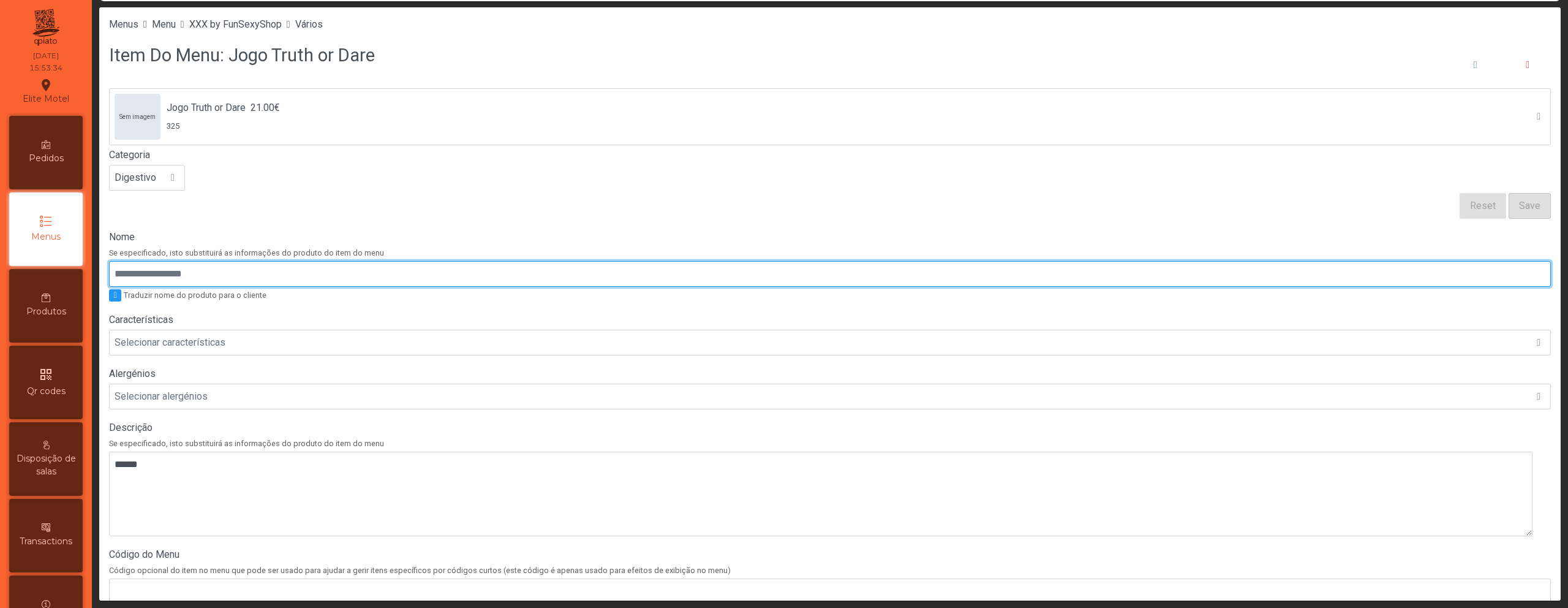
click at [177, 278] on input "Nome" at bounding box center [830, 274] width 1442 height 26
paste input "****"
click at [205, 271] on input "**********" at bounding box center [830, 274] width 1442 height 26
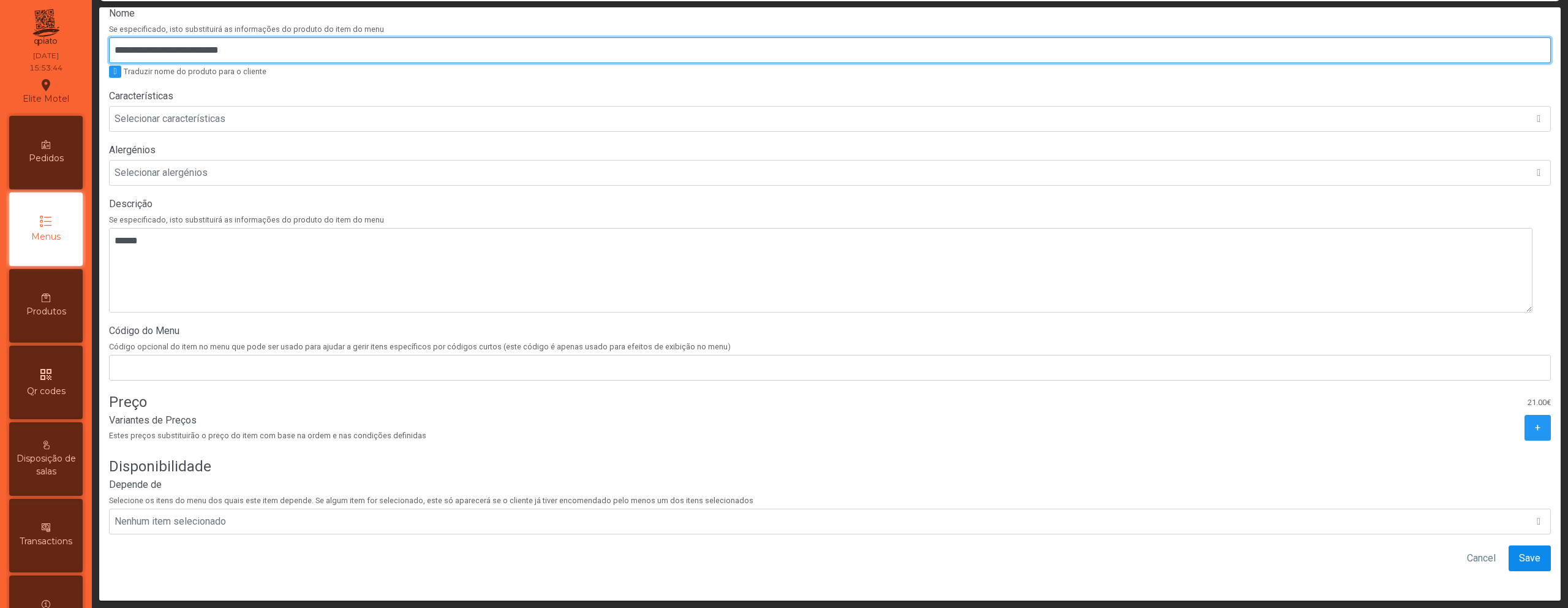
type input "**********"
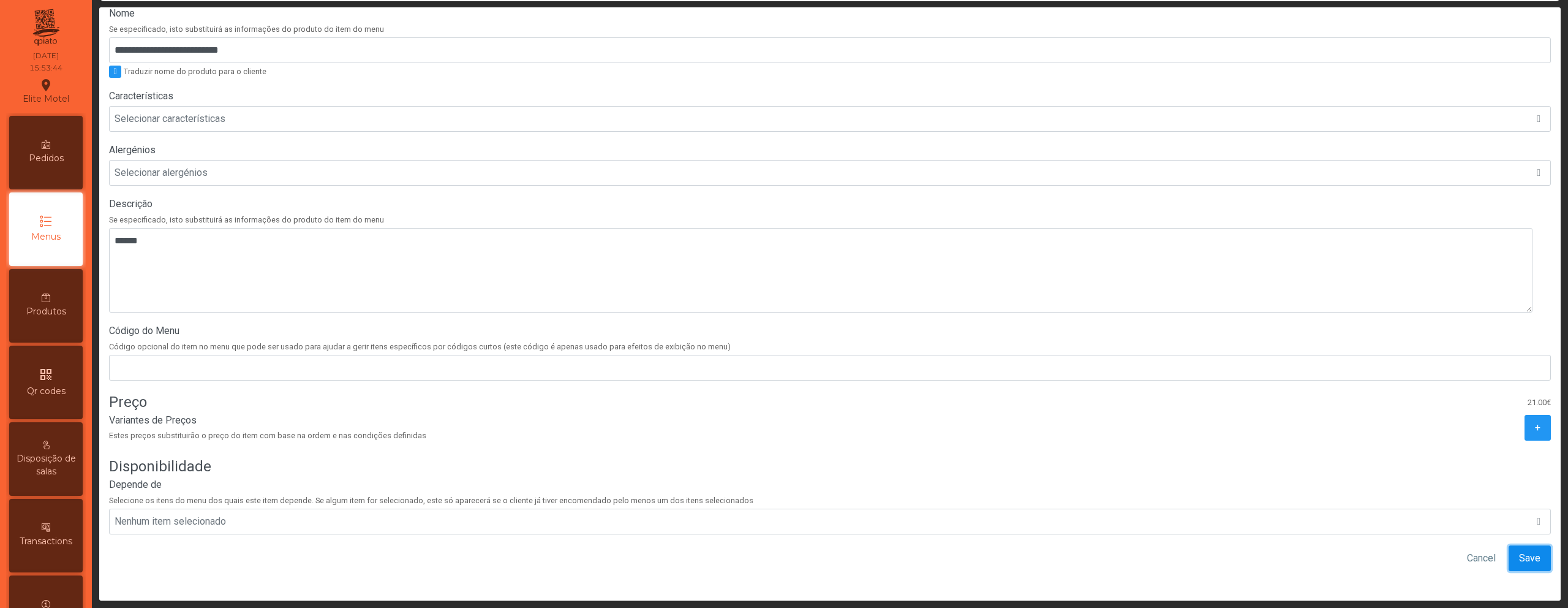
click at [1519, 554] on span "Save" at bounding box center [1530, 558] width 22 height 15
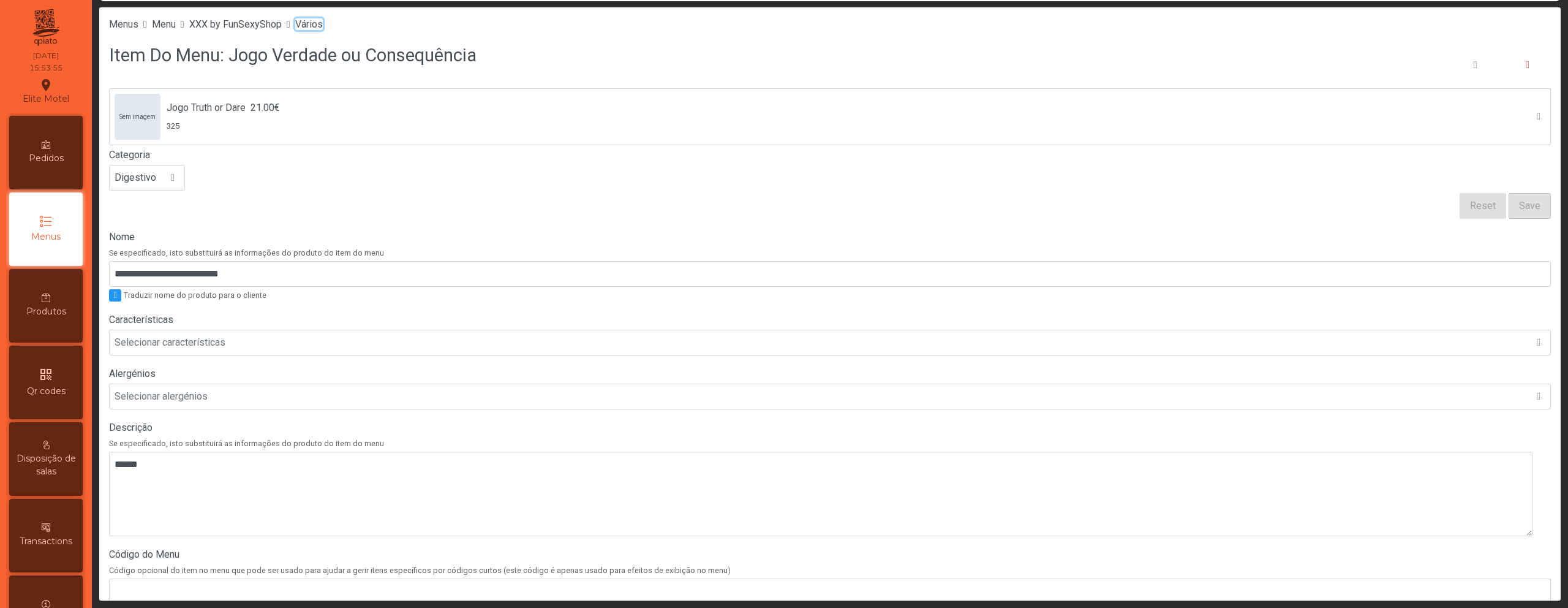
click at [322, 26] on span "Vários" at bounding box center [309, 24] width 28 height 12
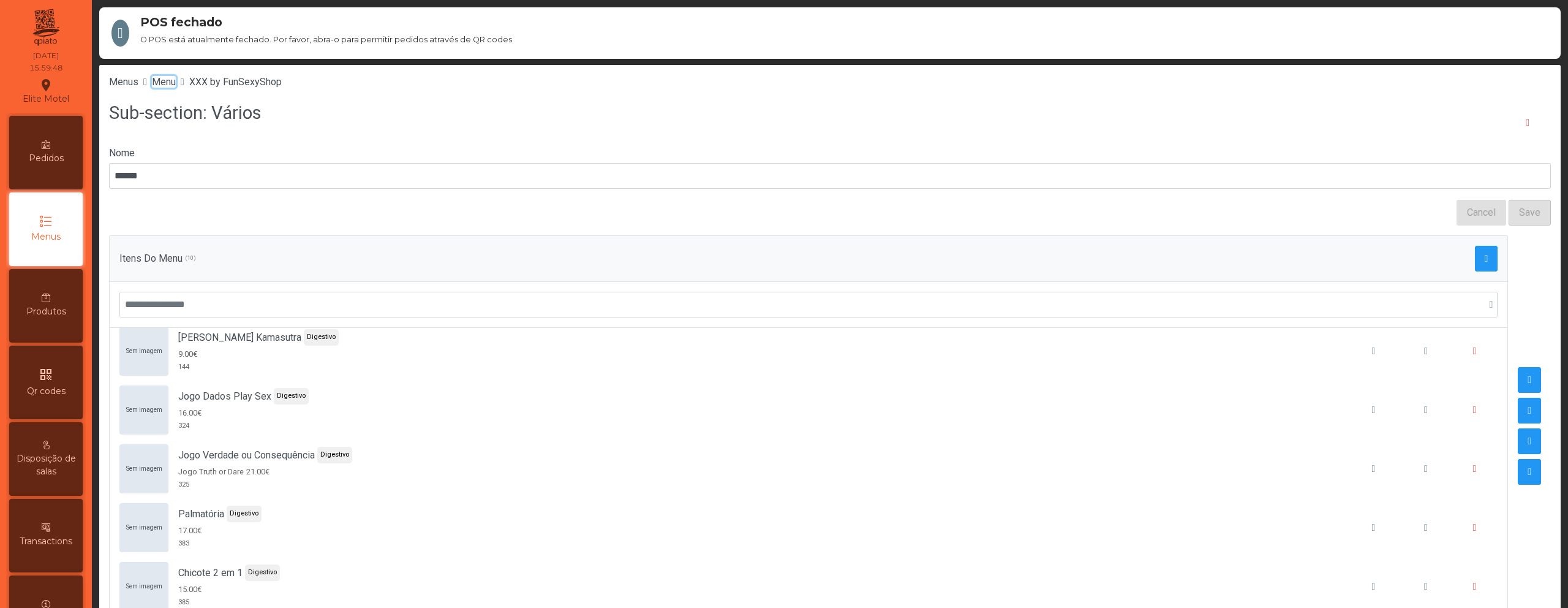
click at [173, 81] on span "Menu" at bounding box center [164, 81] width 24 height 12
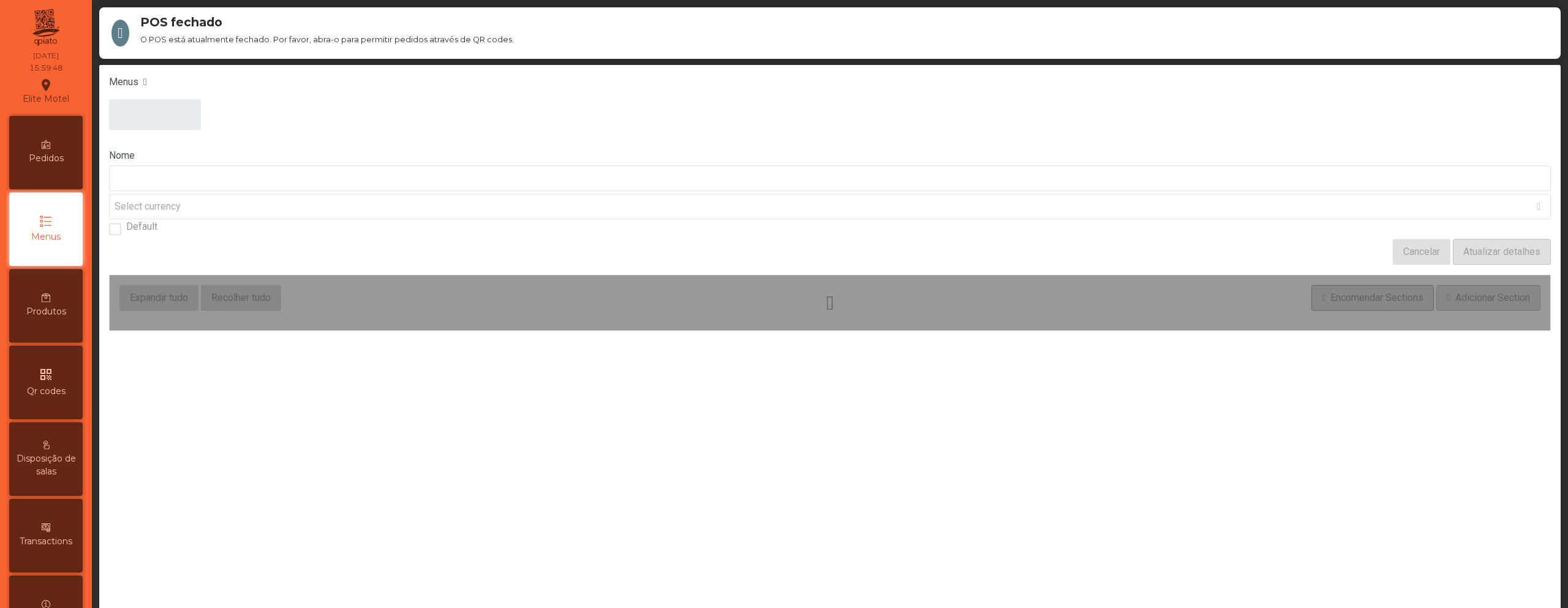
type input "****"
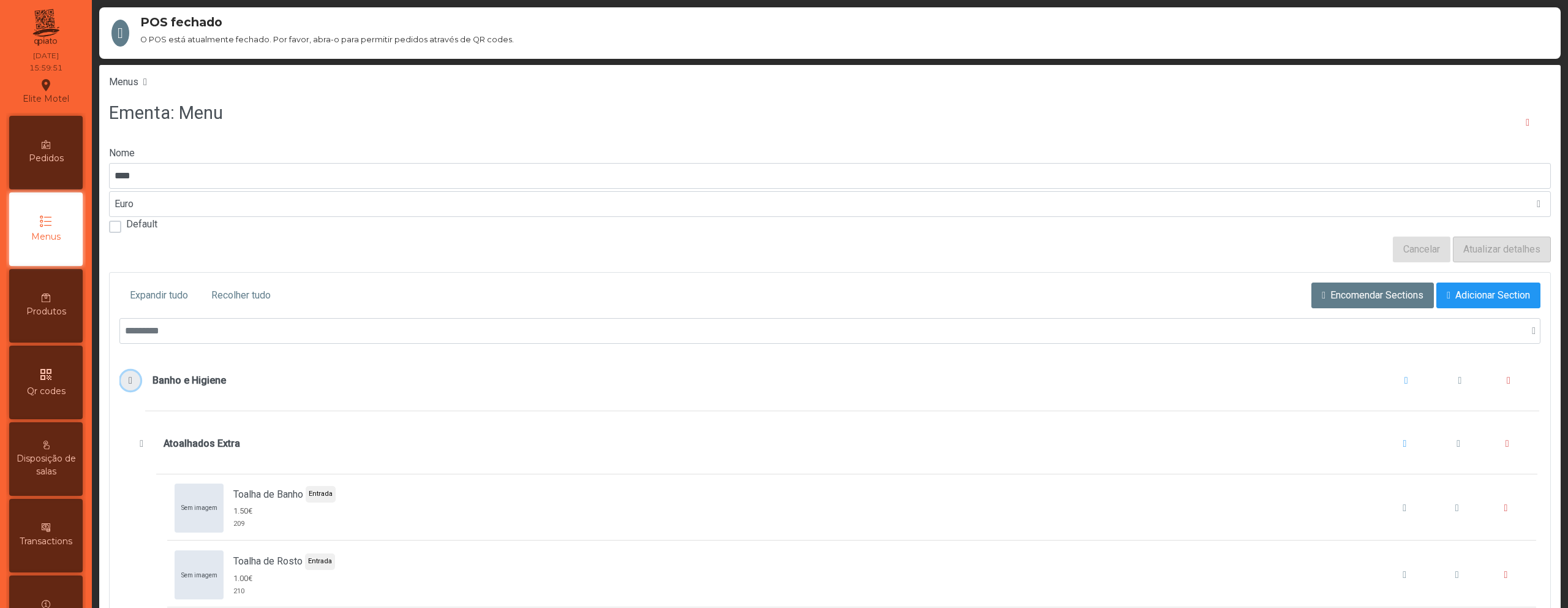
click at [127, 382] on span "Banho e Higiene" at bounding box center [130, 380] width 13 height 10
click at [127, 440] on button "XXX by FunSexyShop" at bounding box center [130, 444] width 19 height 19
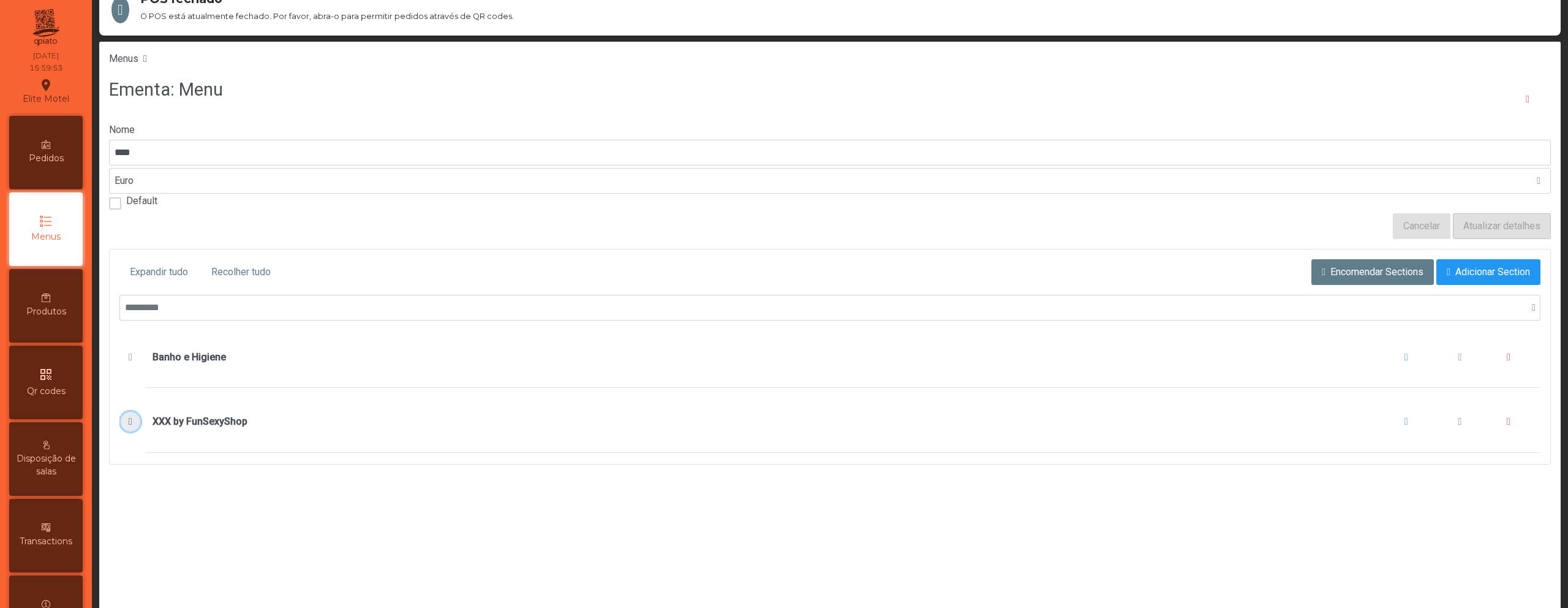
scroll to position [57, 0]
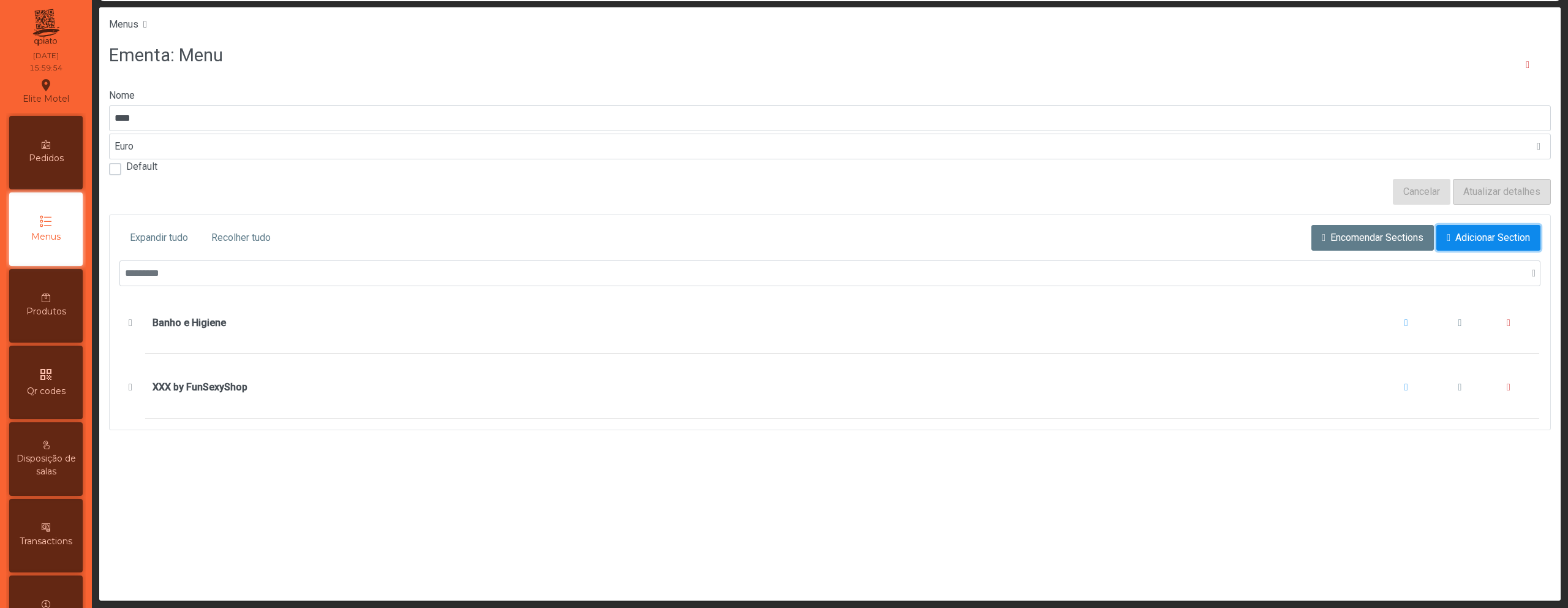
click at [1455, 240] on span "Adicionar Section" at bounding box center [1492, 237] width 74 height 15
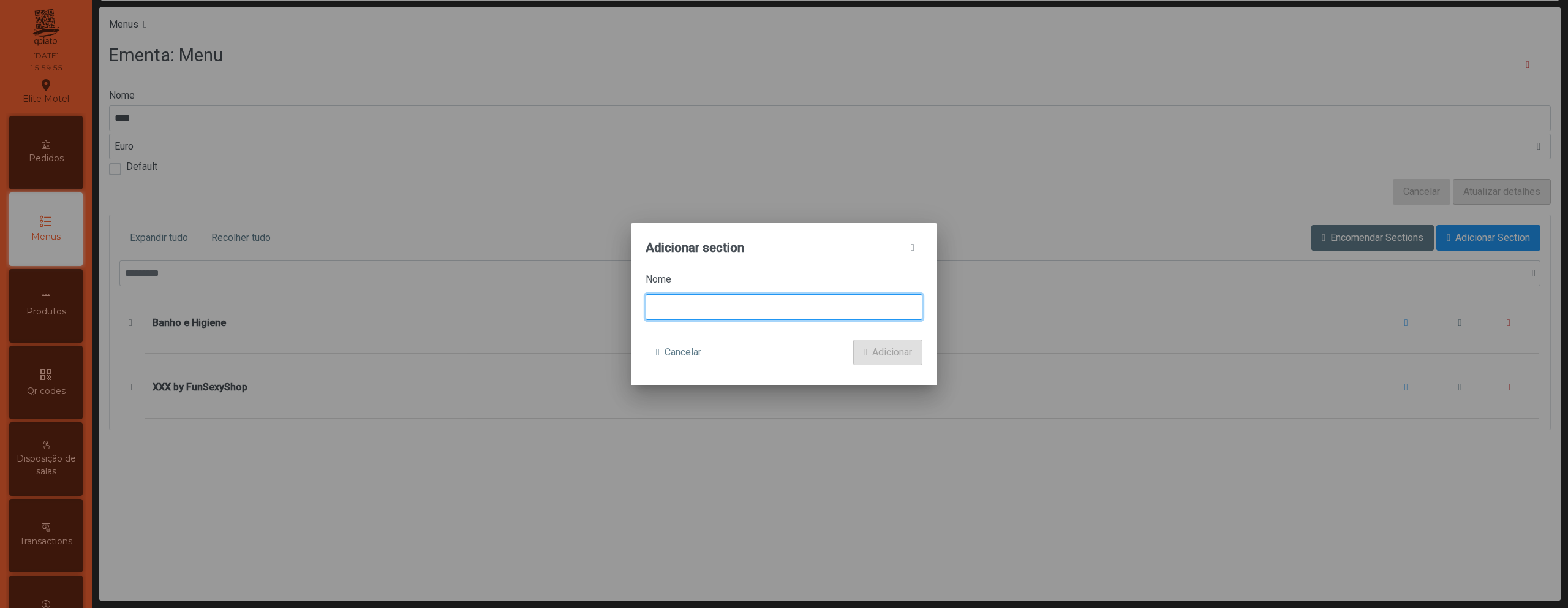
click at [742, 296] on input at bounding box center [784, 306] width 277 height 26
type input "*******"
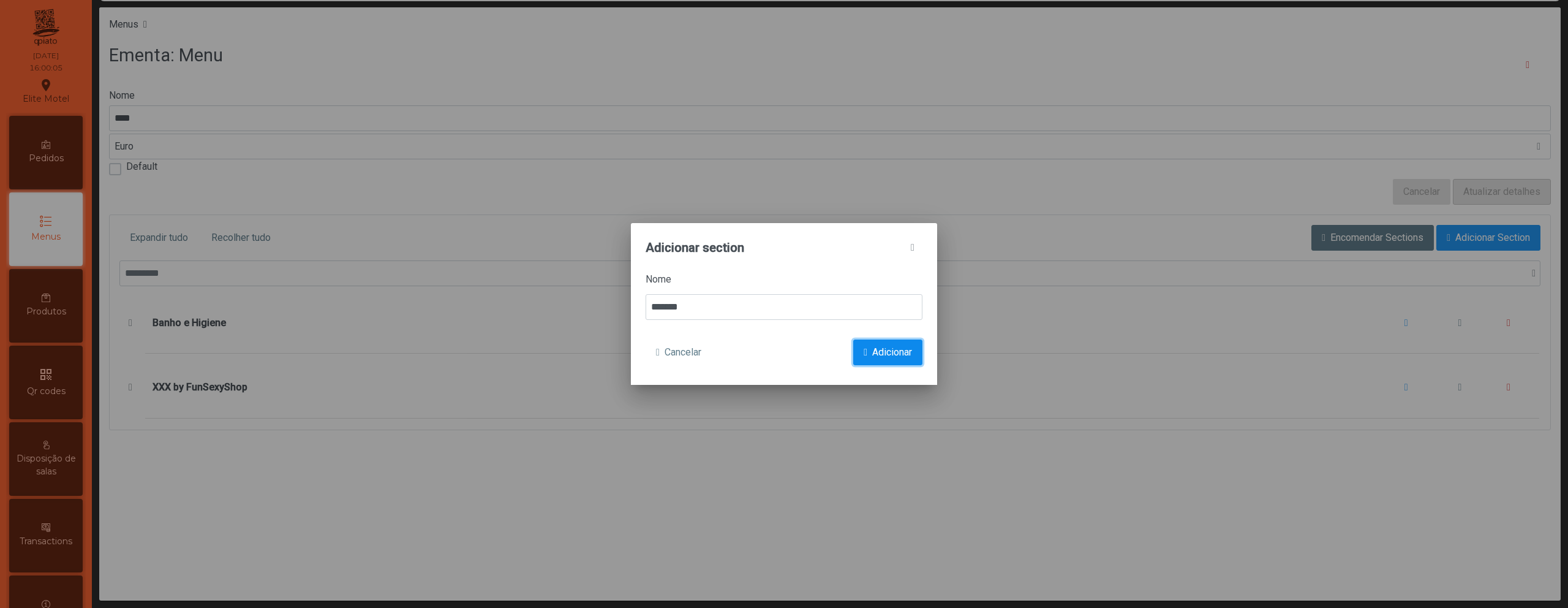
click at [877, 350] on span "Adicionar" at bounding box center [891, 352] width 40 height 15
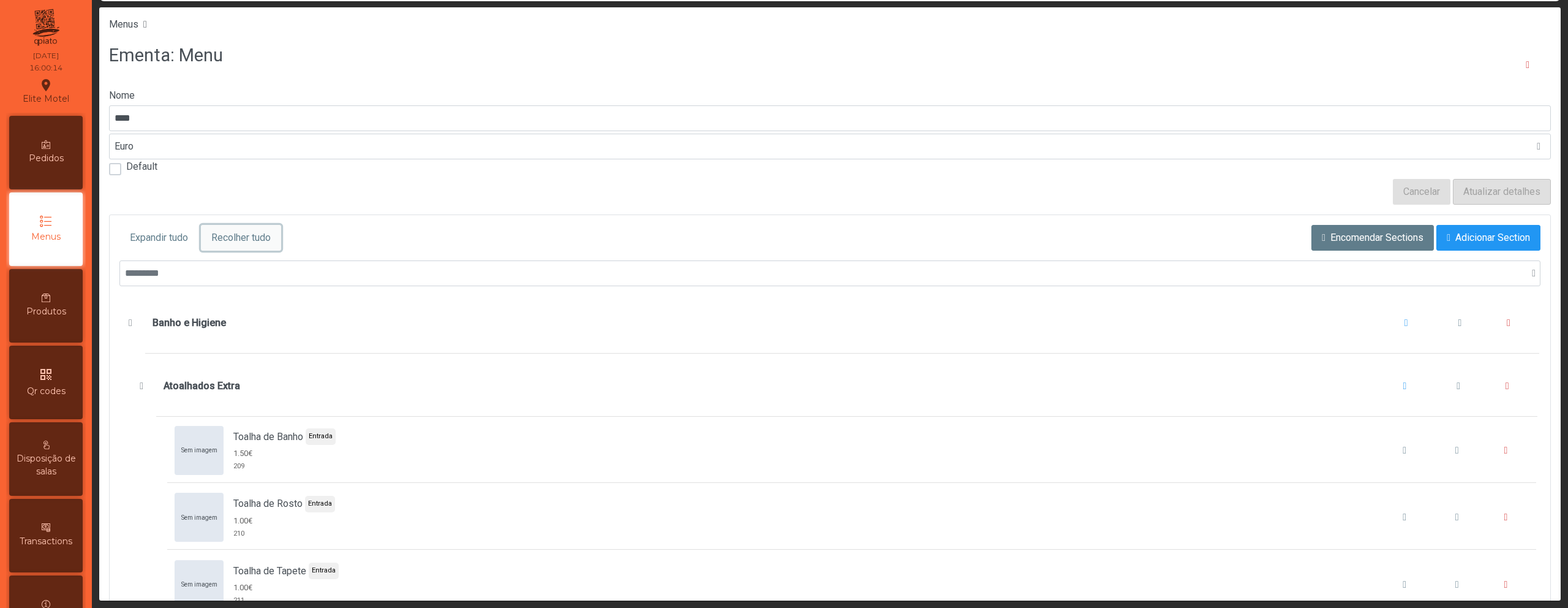
click at [226, 235] on span "Recolher tudo" at bounding box center [241, 237] width 60 height 15
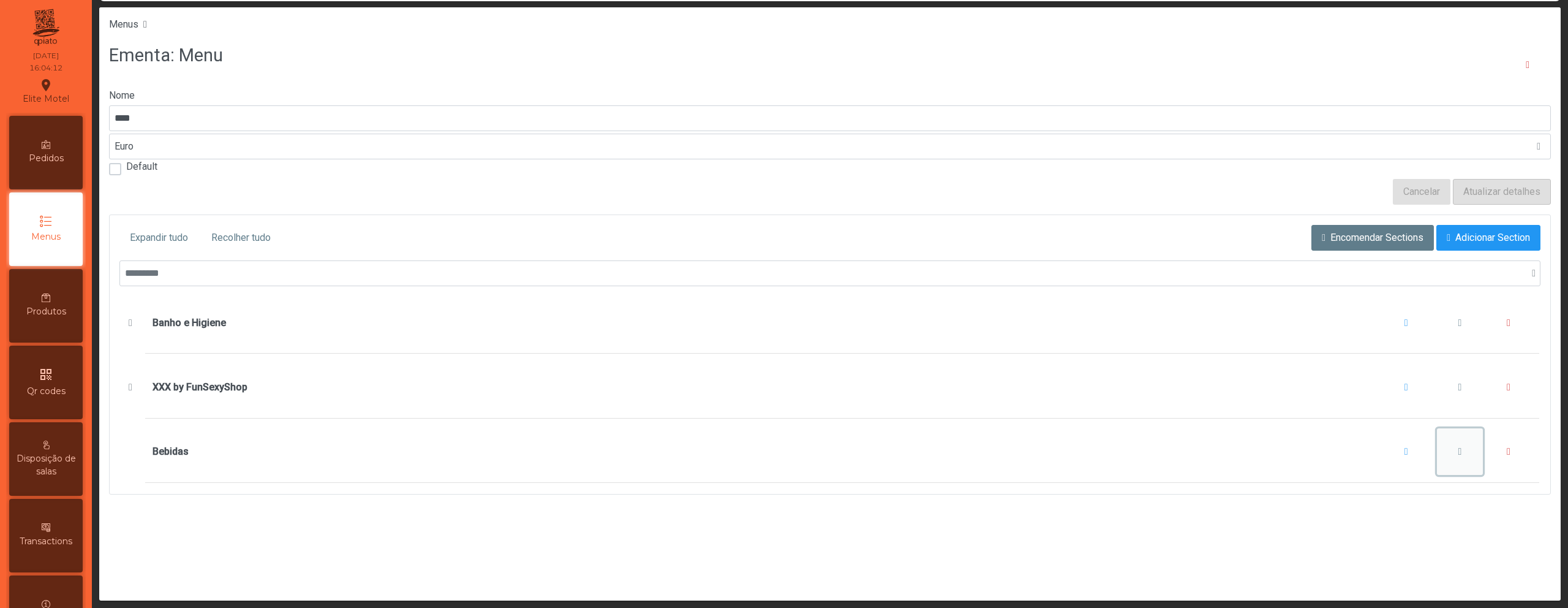
click at [1442, 454] on button "Bebidas" at bounding box center [1460, 451] width 47 height 47
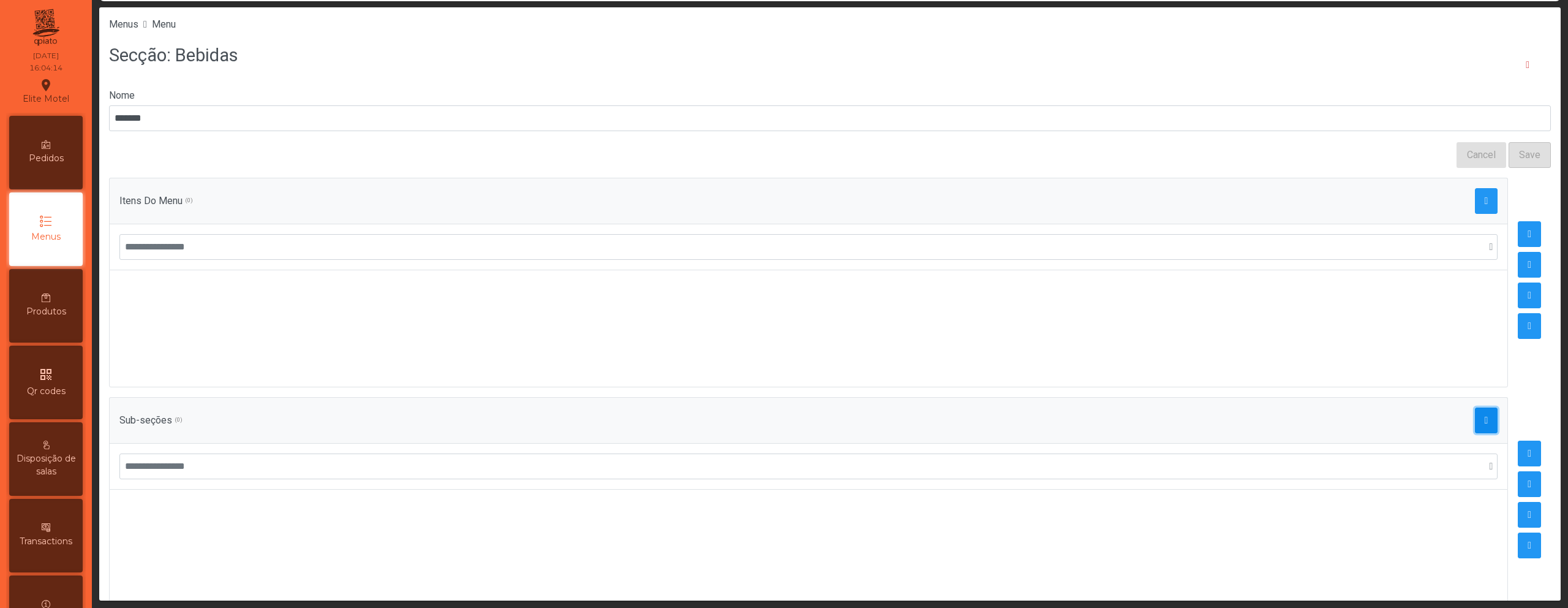
click at [1475, 419] on button "button" at bounding box center [1487, 420] width 23 height 26
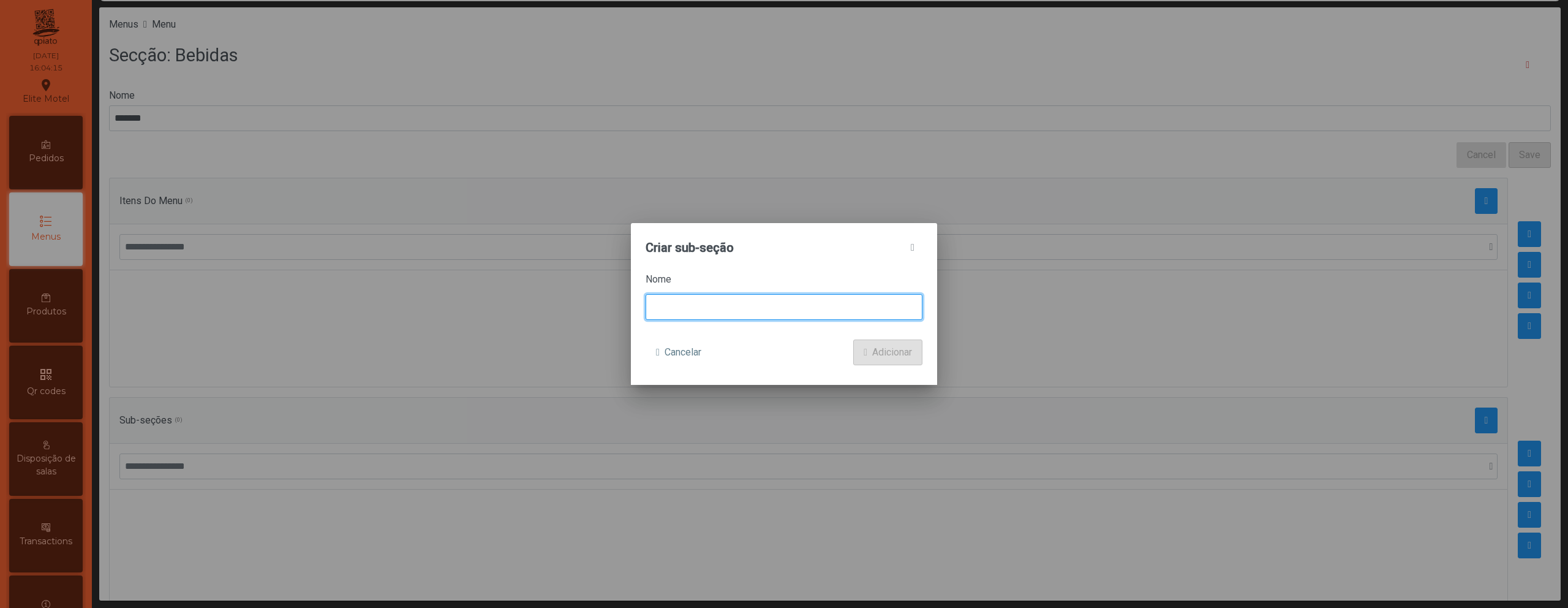
click at [717, 314] on input at bounding box center [784, 306] width 277 height 26
type input "*****"
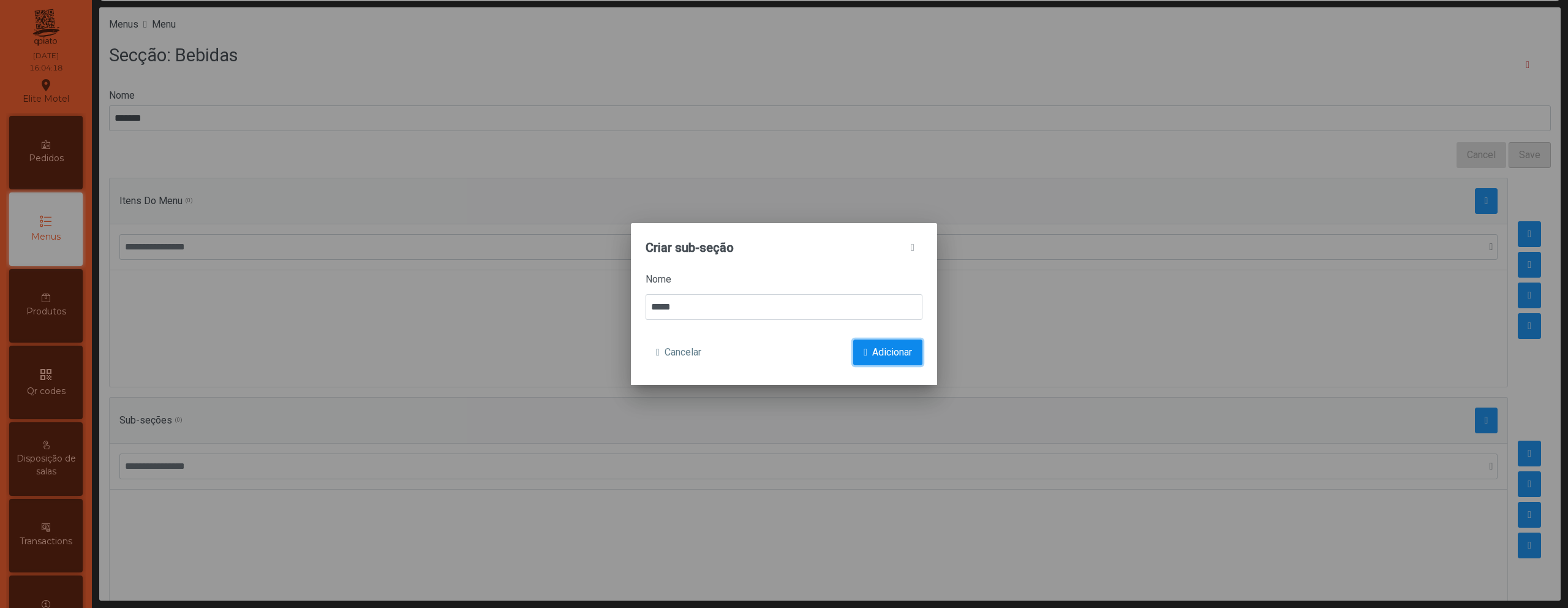
click at [863, 350] on span "submit" at bounding box center [865, 352] width 4 height 10
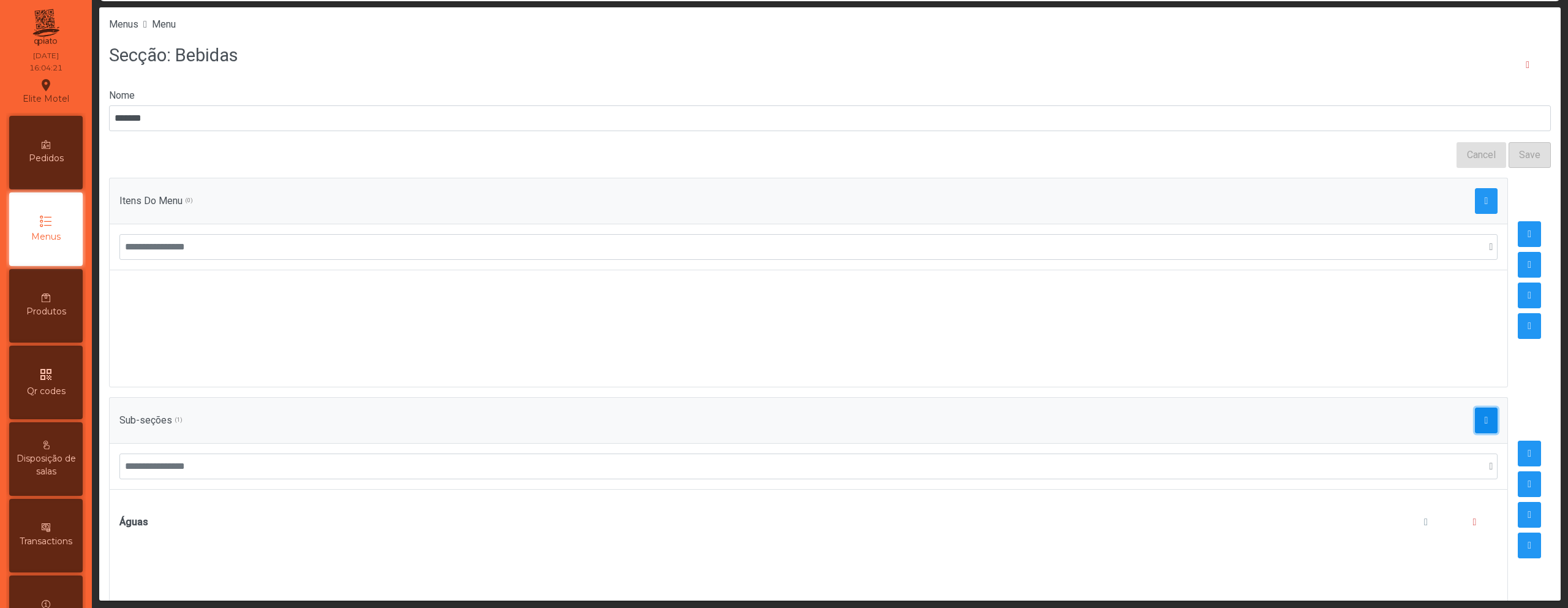
click at [1475, 416] on button "button" at bounding box center [1487, 420] width 23 height 26
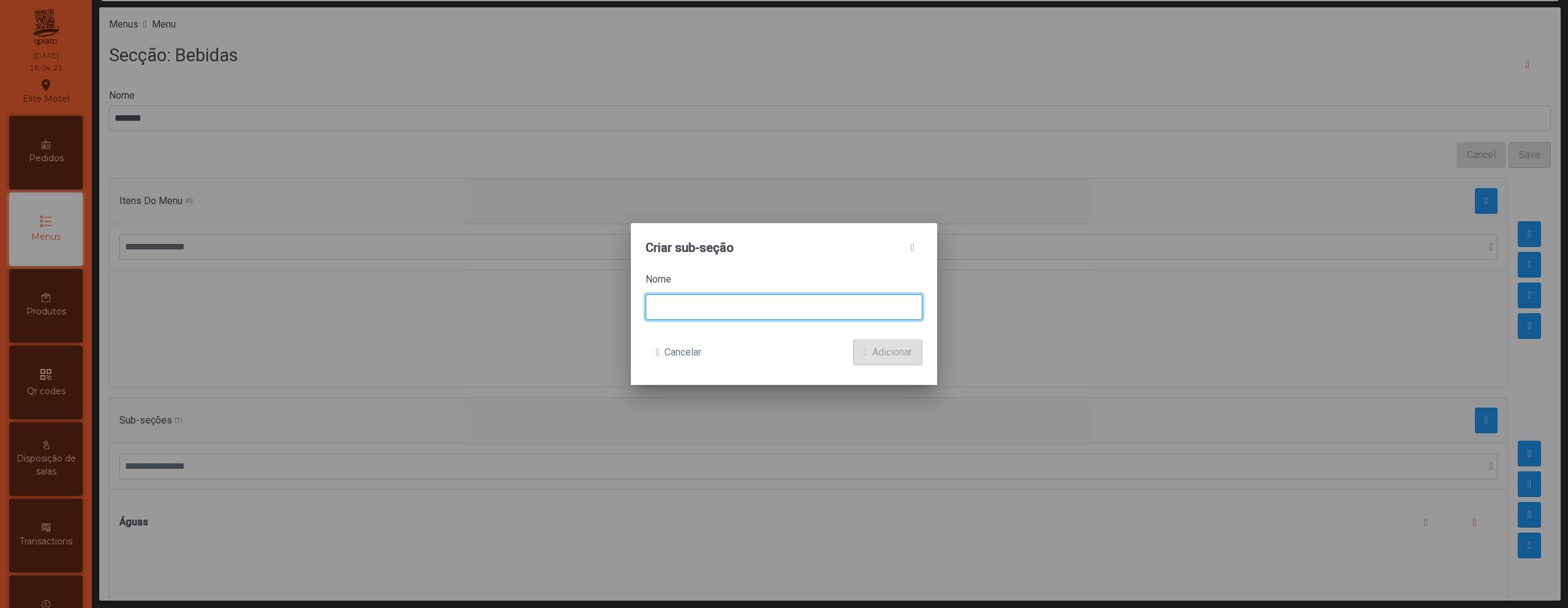
click at [763, 302] on input at bounding box center [784, 306] width 277 height 26
type input "*********"
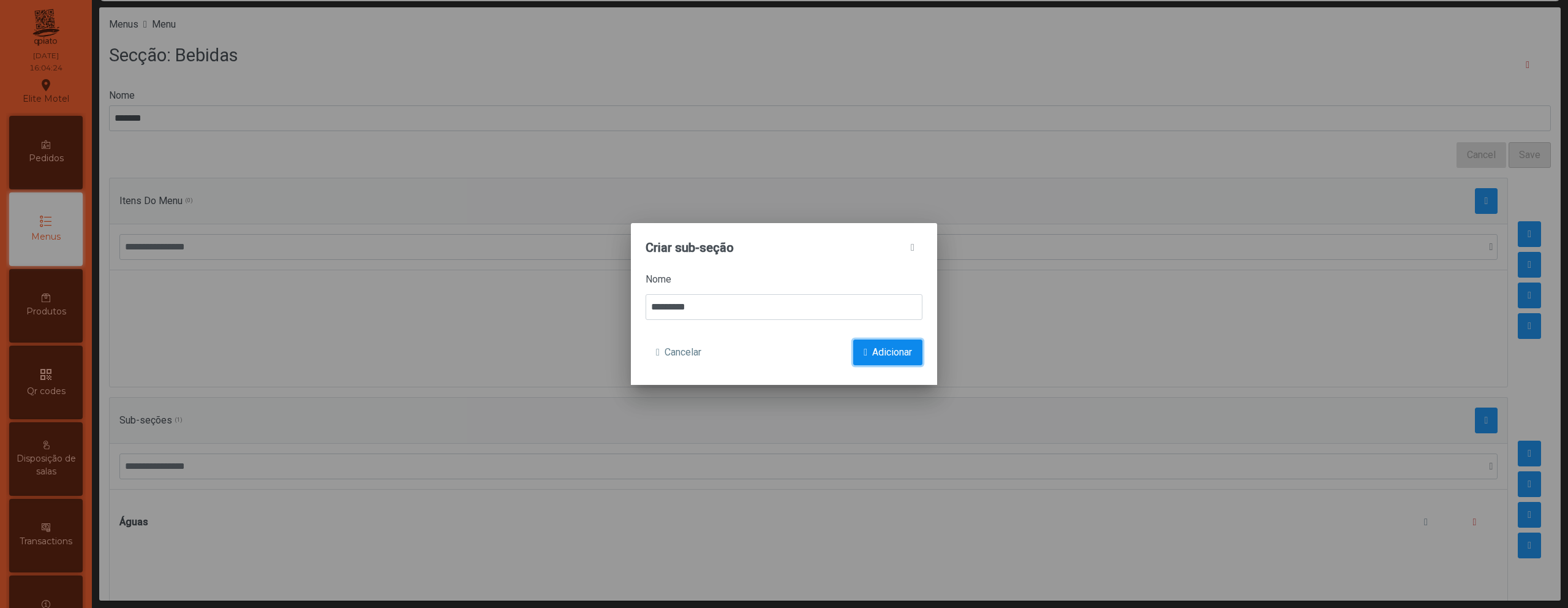
click at [909, 342] on button "Adicionar" at bounding box center [887, 352] width 69 height 26
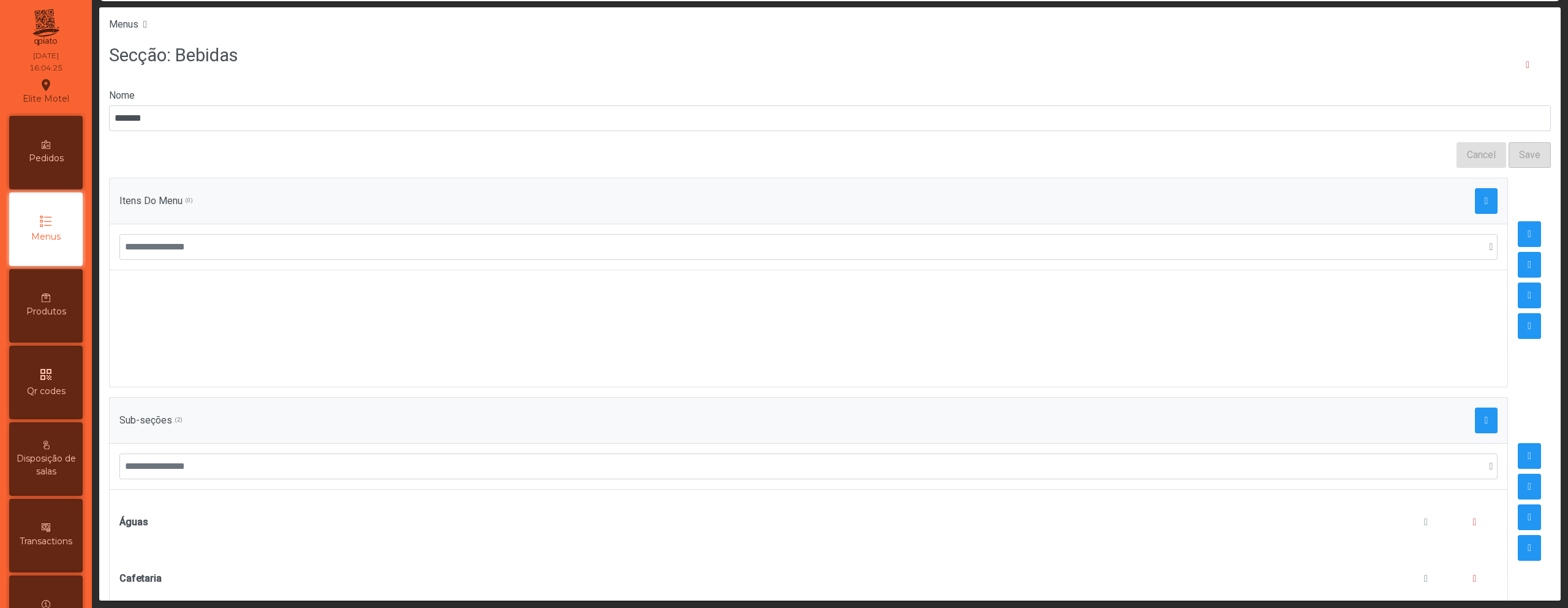
scroll to position [40, 0]
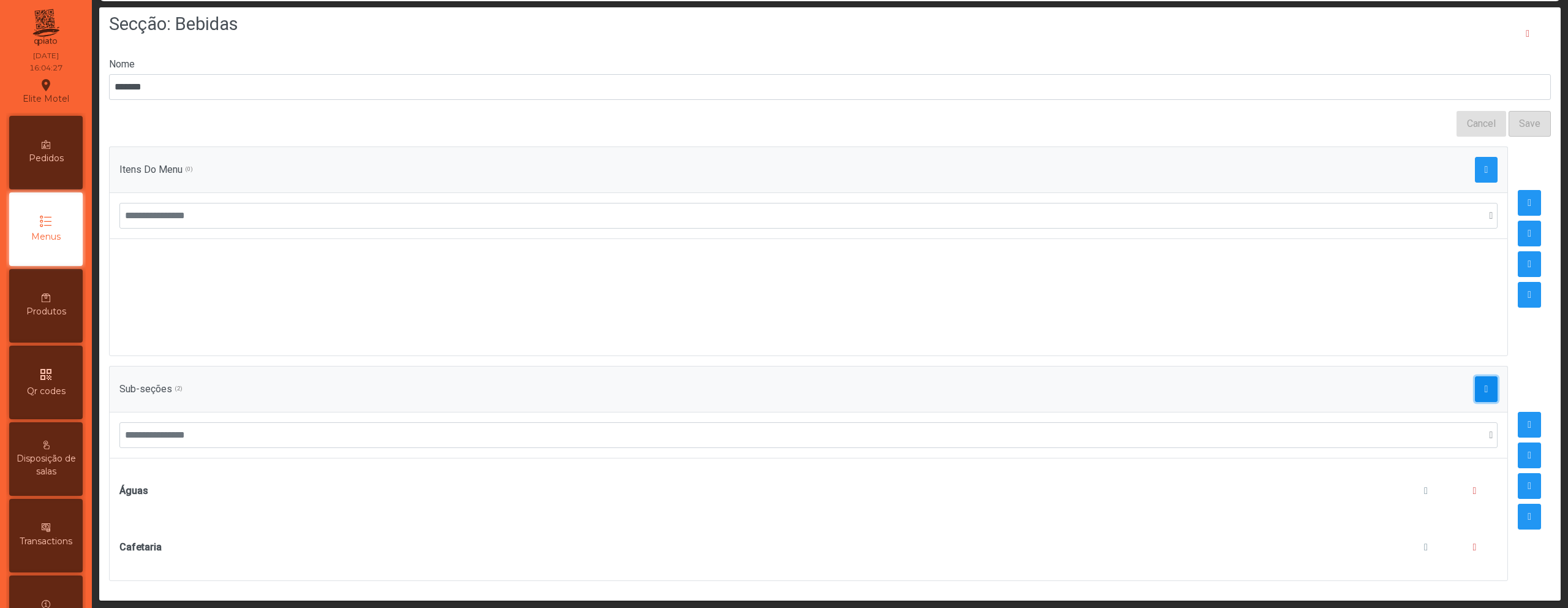
click at [1484, 384] on span "button" at bounding box center [1486, 389] width 4 height 10
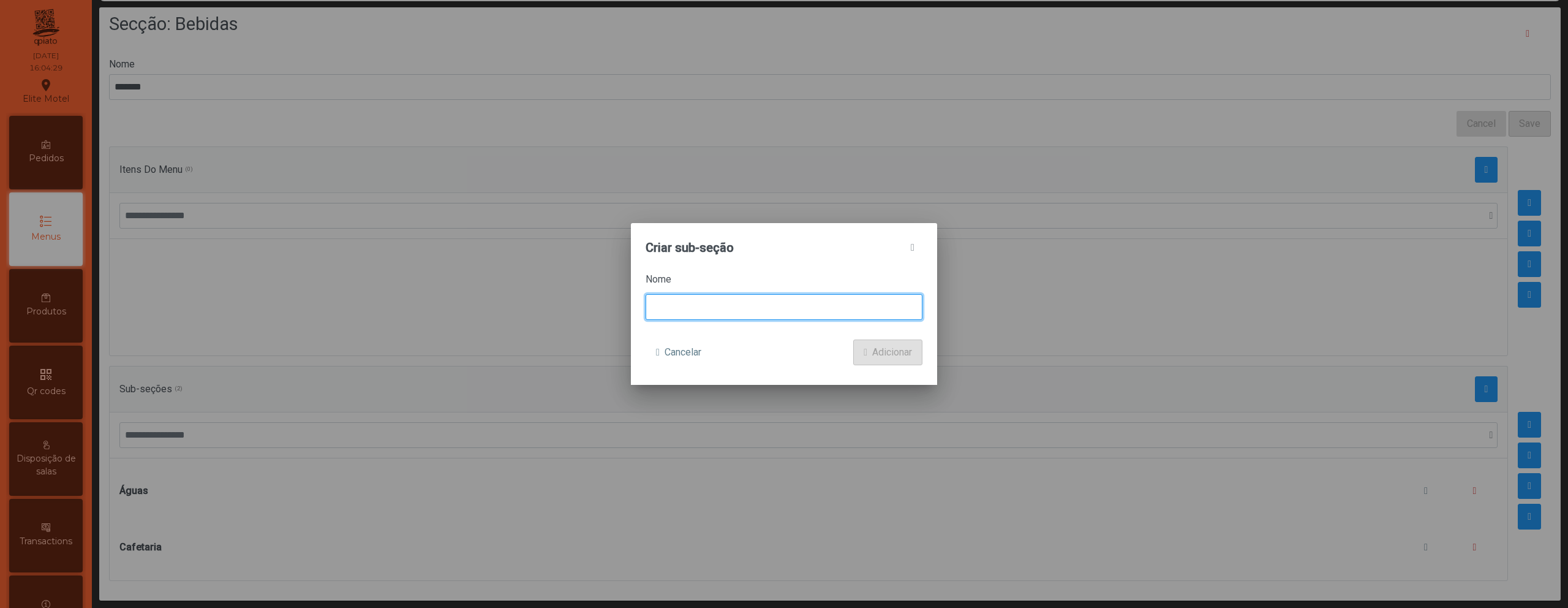
click at [753, 303] on input at bounding box center [784, 306] width 277 height 26
type input "*"
type input "*****"
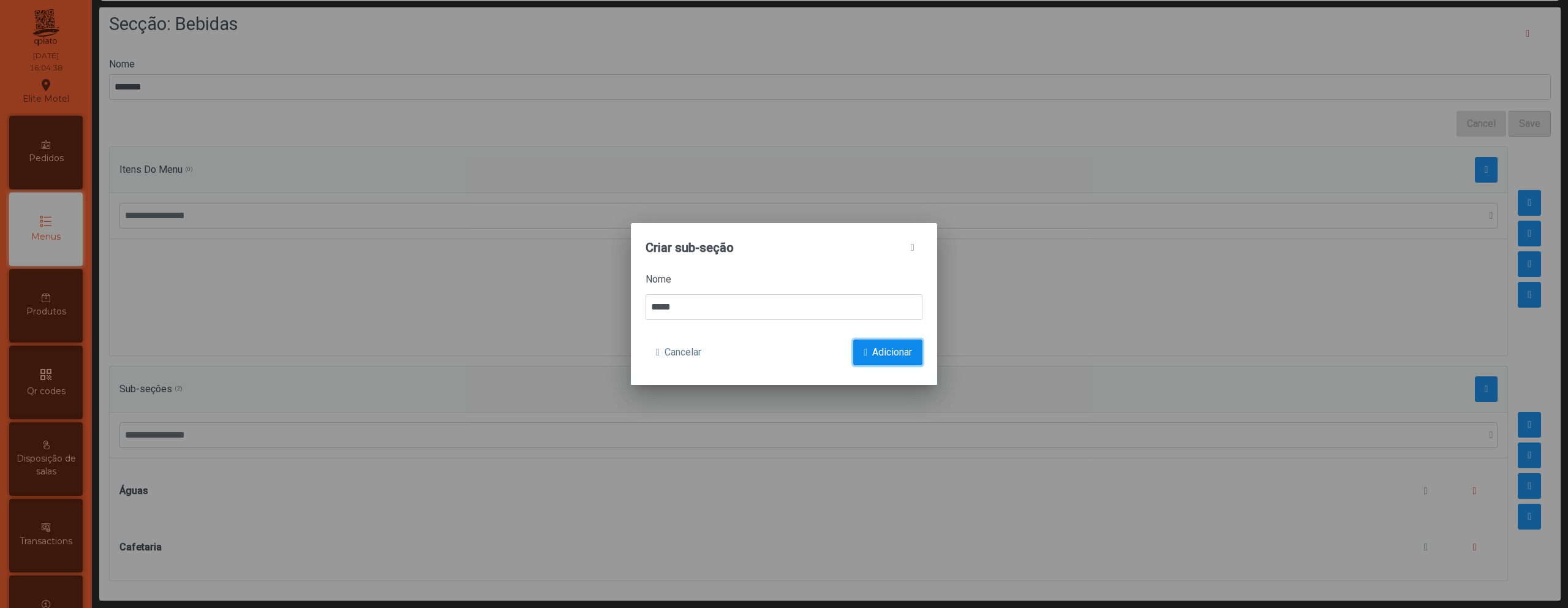
click at [868, 349] on button "Adicionar" at bounding box center [887, 352] width 69 height 26
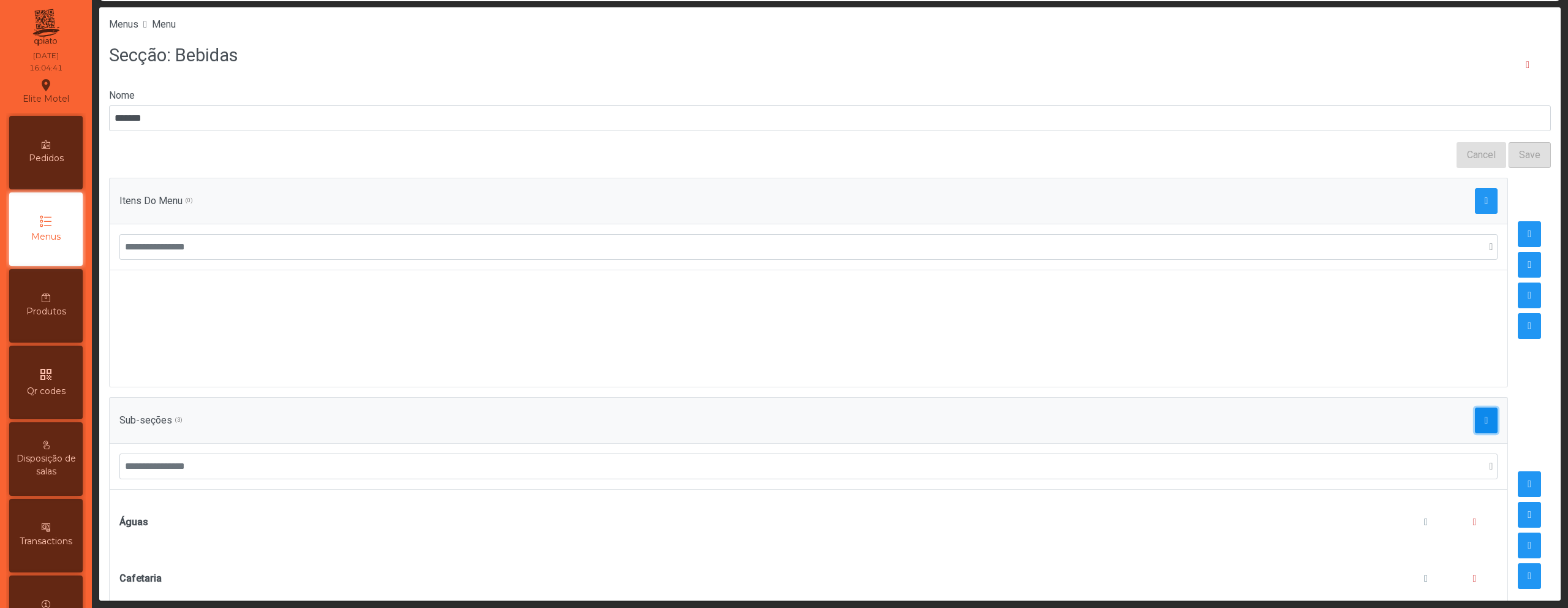
click at [1484, 416] on span "button" at bounding box center [1486, 420] width 4 height 10
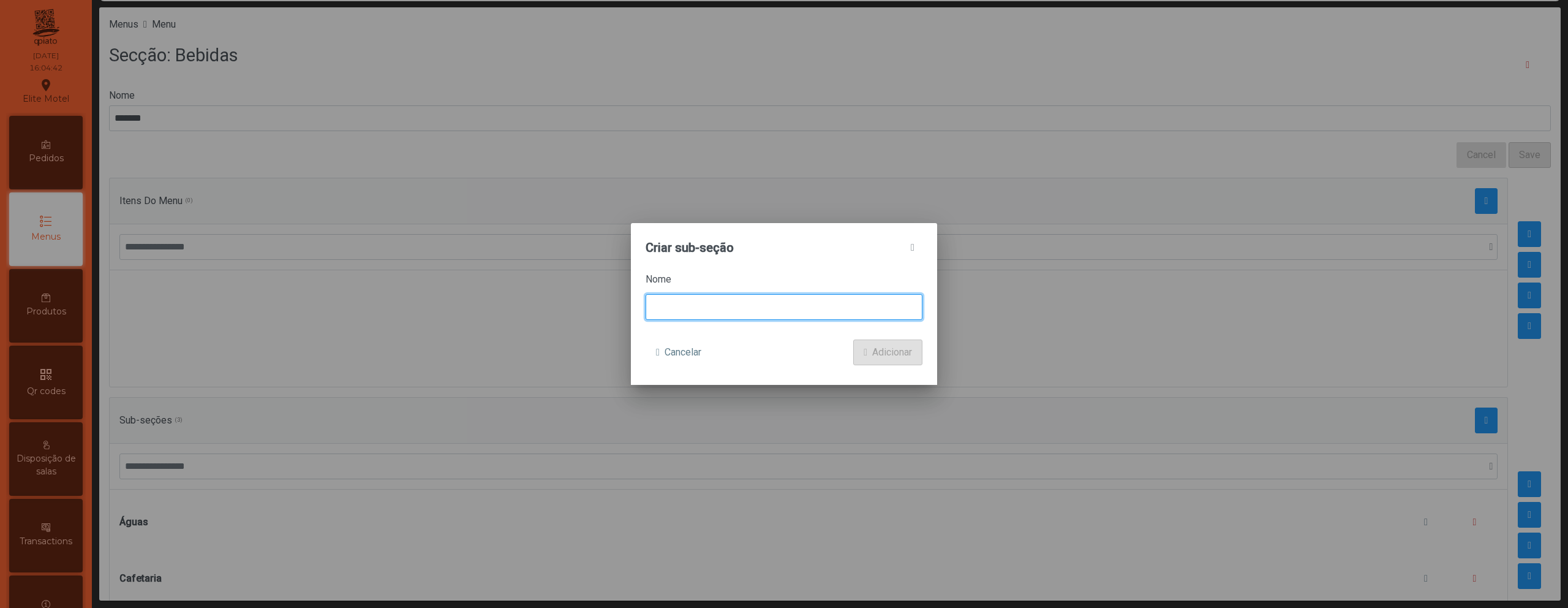
click at [777, 298] on input at bounding box center [784, 306] width 277 height 26
type input "**********"
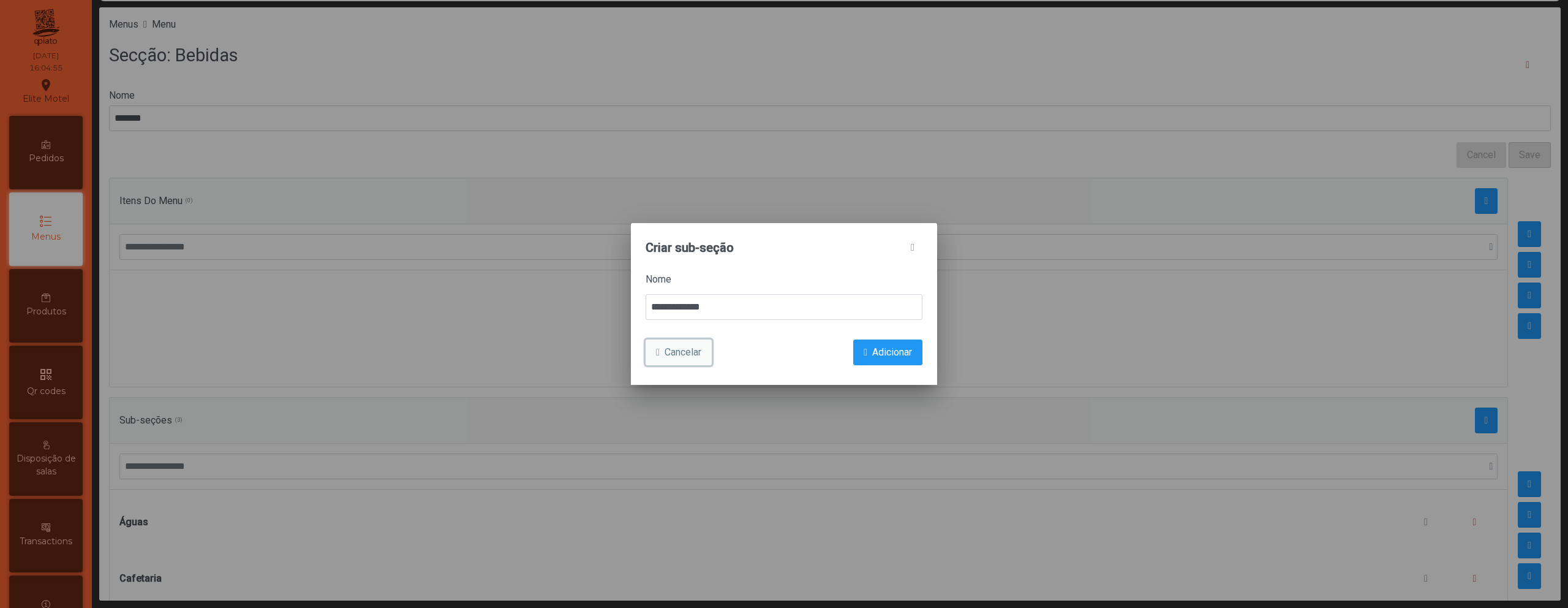
click at [677, 354] on span "Cancelar" at bounding box center [682, 352] width 36 height 15
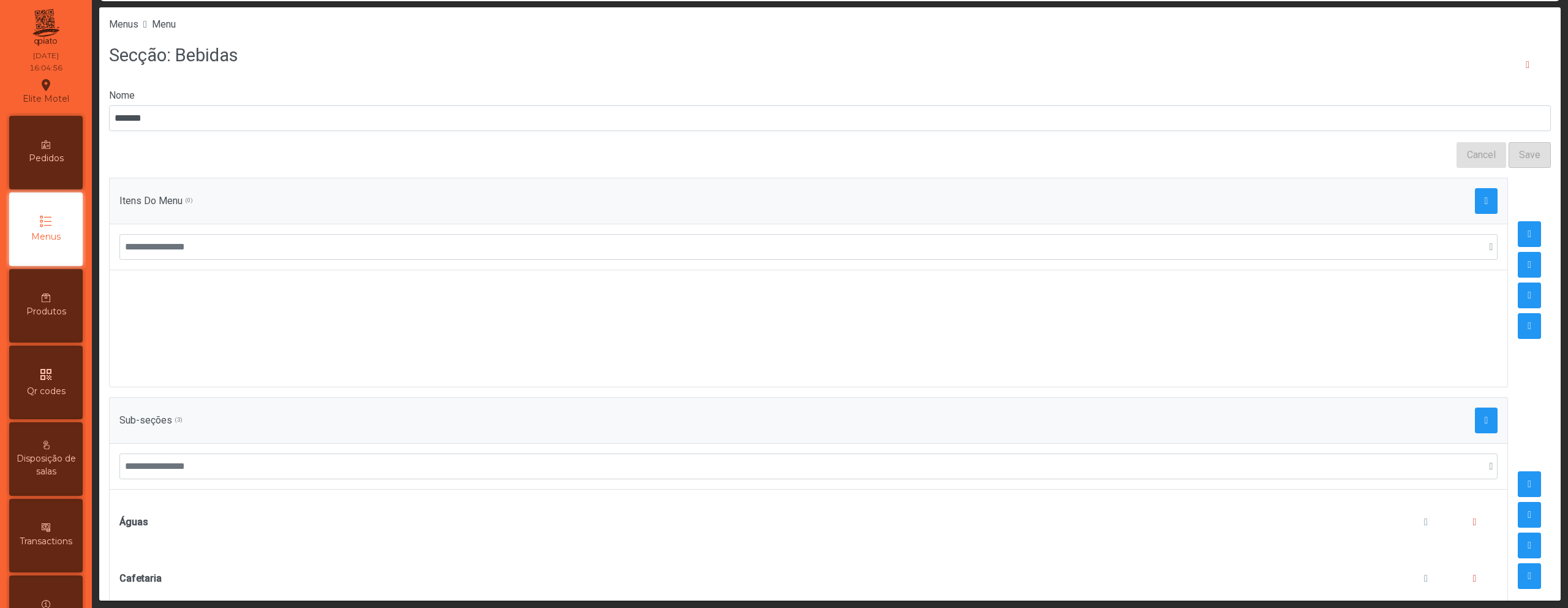
scroll to position [96, 0]
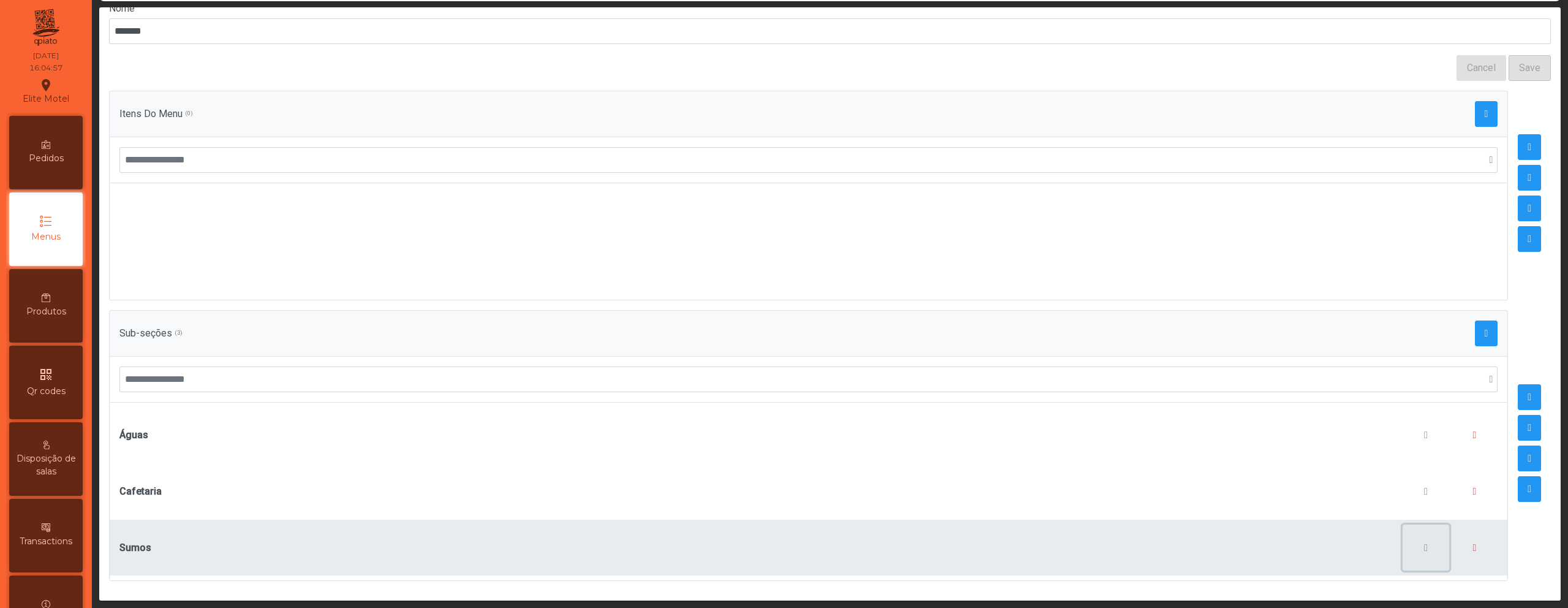
click at [1402, 536] on button "button" at bounding box center [1425, 548] width 47 height 47
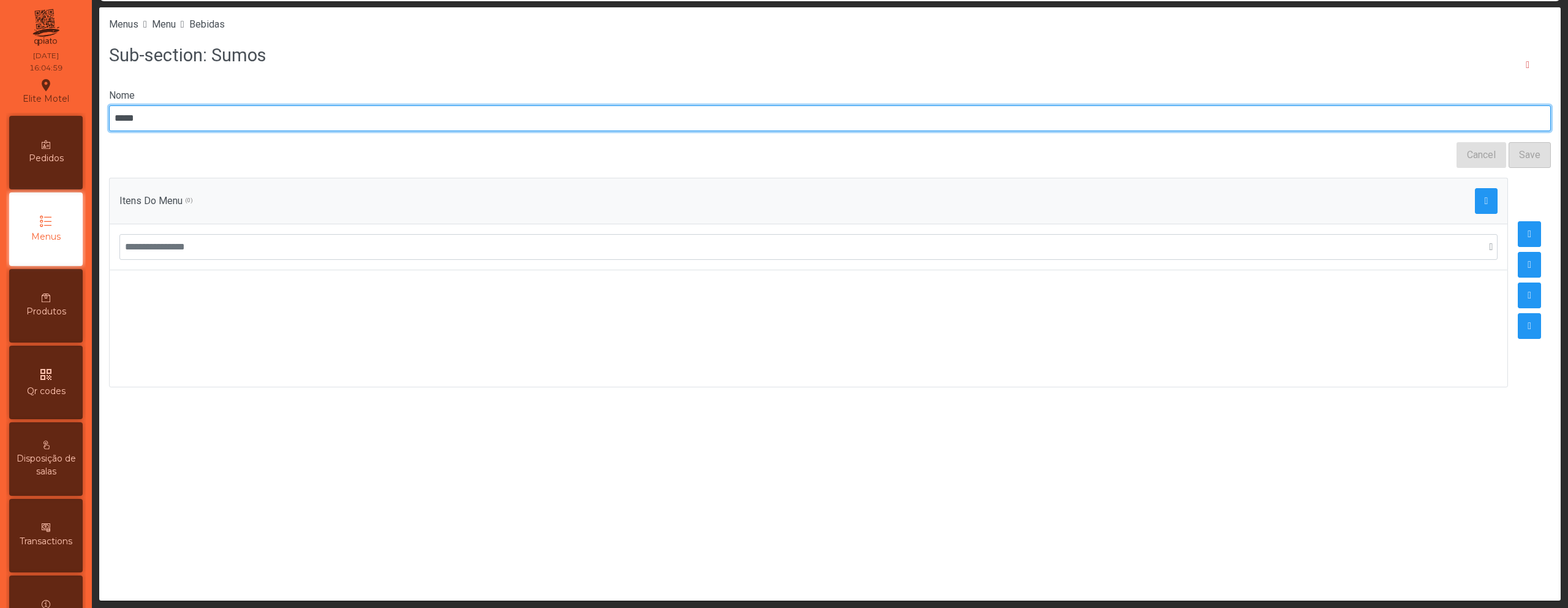
click at [1183, 122] on input "*****" at bounding box center [830, 118] width 1442 height 26
type input "**********"
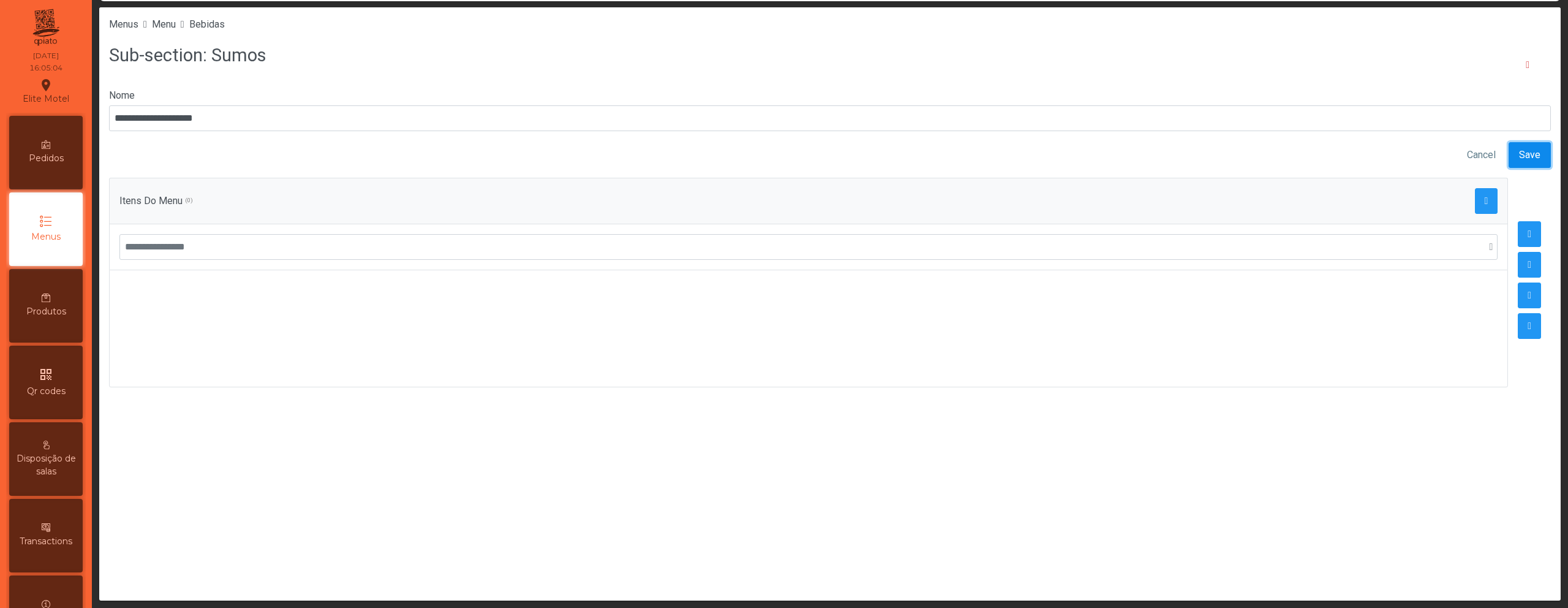
click at [1525, 148] on span "Save" at bounding box center [1530, 154] width 22 height 15
click at [225, 23] on span "Bebidas" at bounding box center [207, 24] width 36 height 12
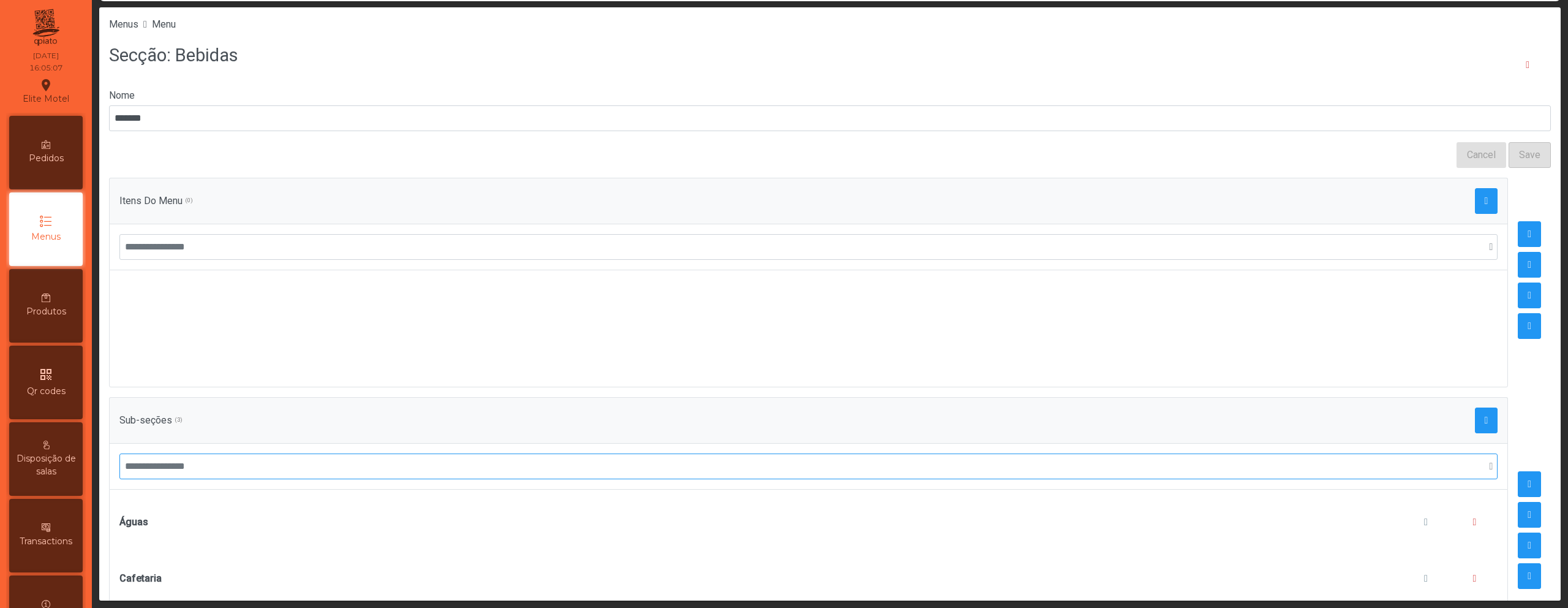
scroll to position [96, 0]
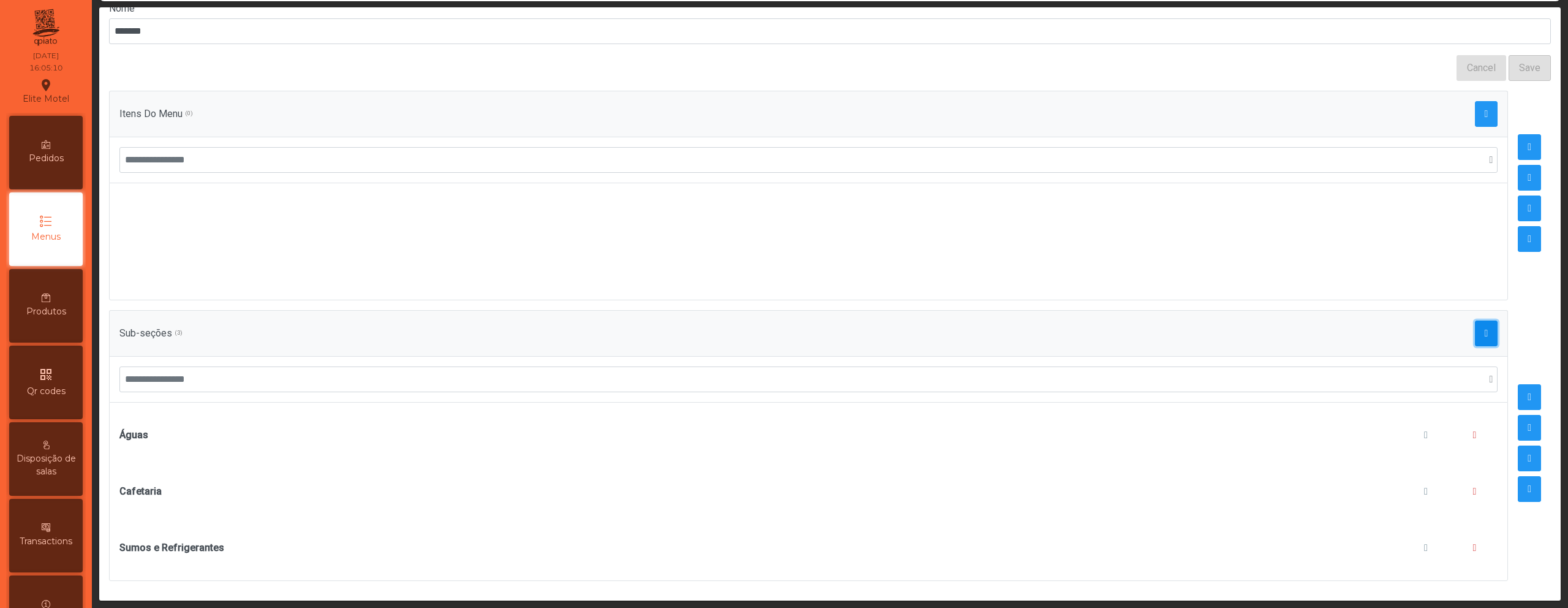
click at [1475, 320] on button "button" at bounding box center [1487, 333] width 23 height 26
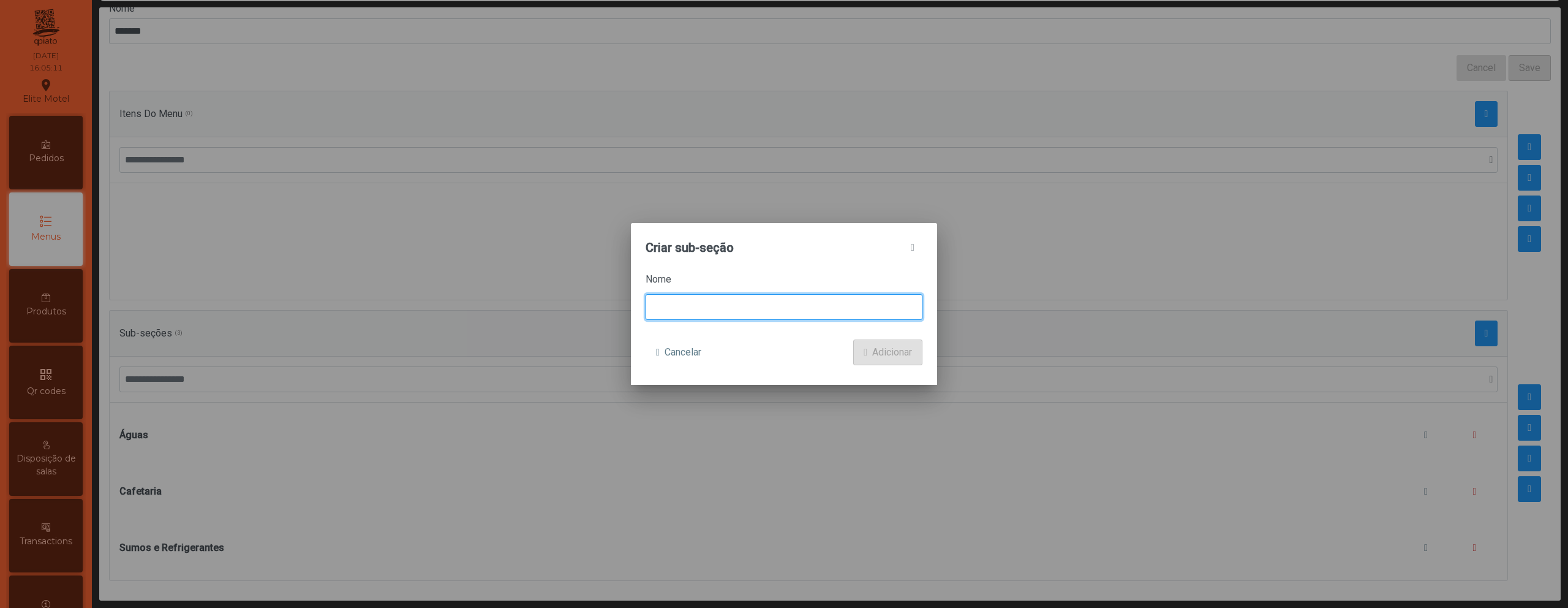
click at [816, 310] on input at bounding box center [784, 306] width 277 height 26
type input "**********"
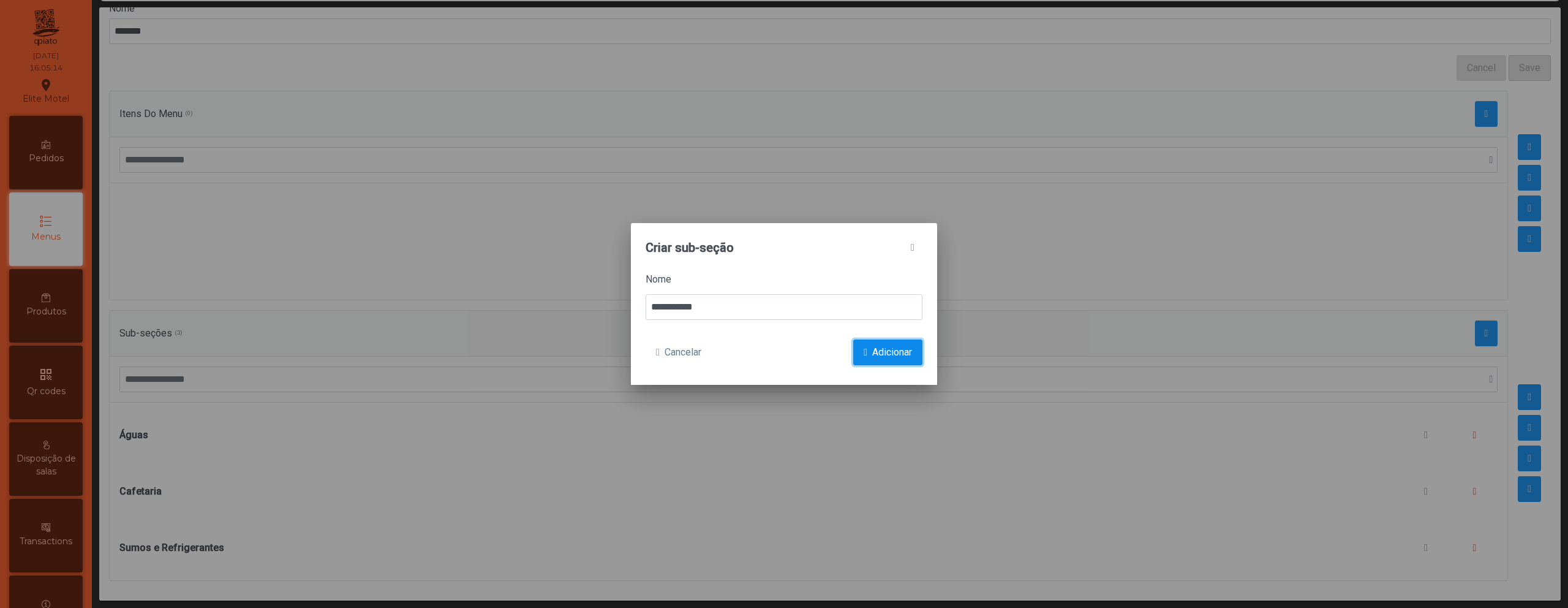
click at [907, 354] on span "Adicionar" at bounding box center [891, 352] width 40 height 15
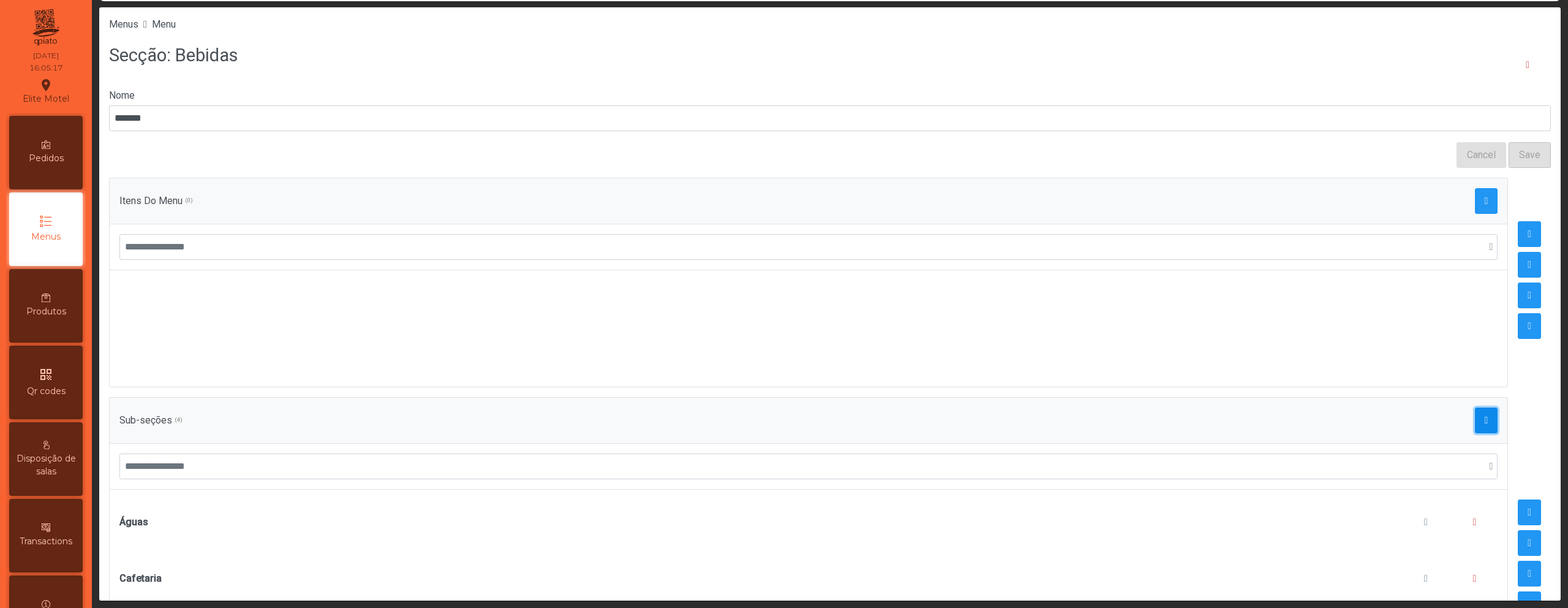
click at [1484, 416] on span "button" at bounding box center [1486, 420] width 4 height 10
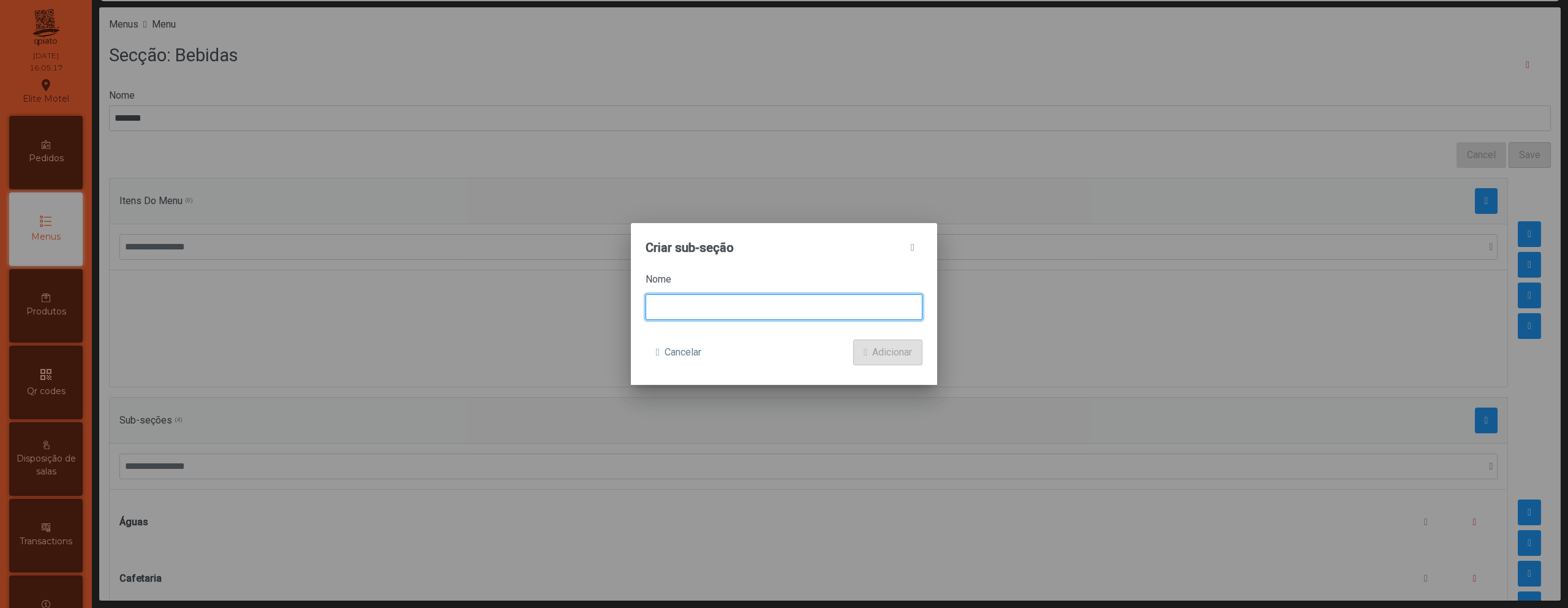
click at [825, 311] on input at bounding box center [784, 306] width 277 height 26
type input "**********"
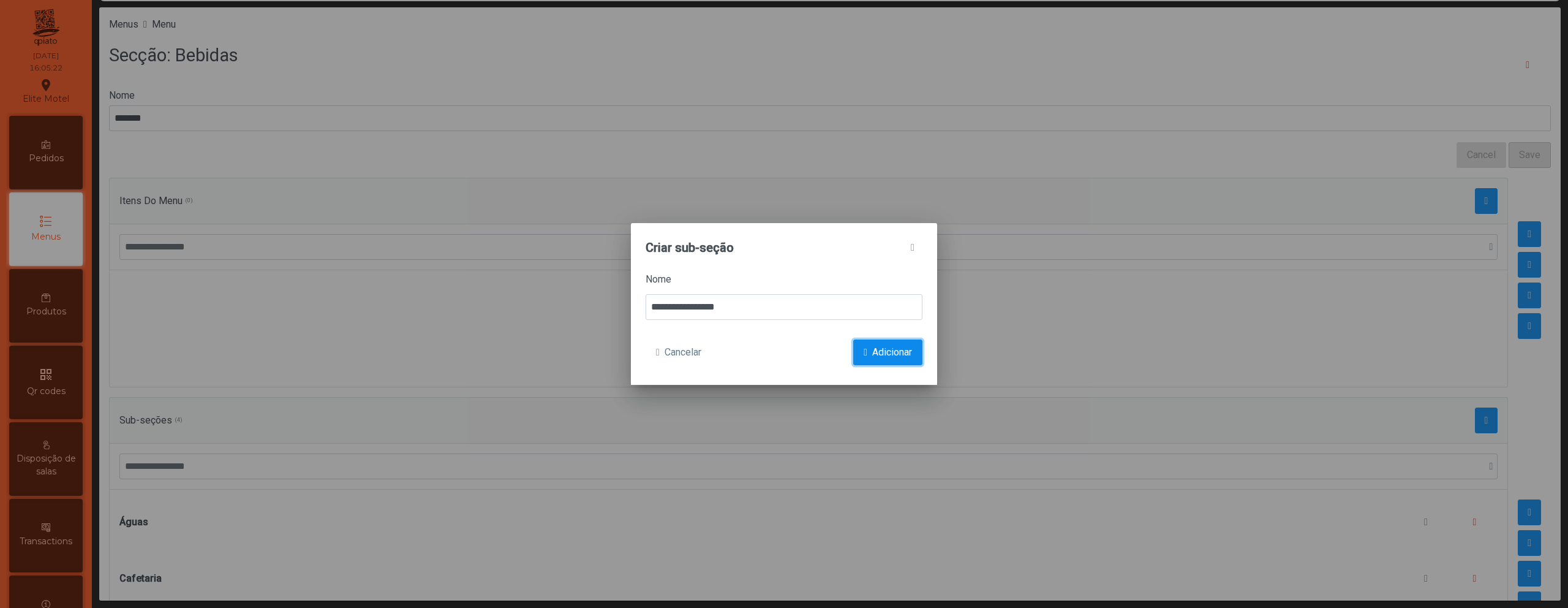
click at [880, 353] on span "Adicionar" at bounding box center [891, 352] width 40 height 15
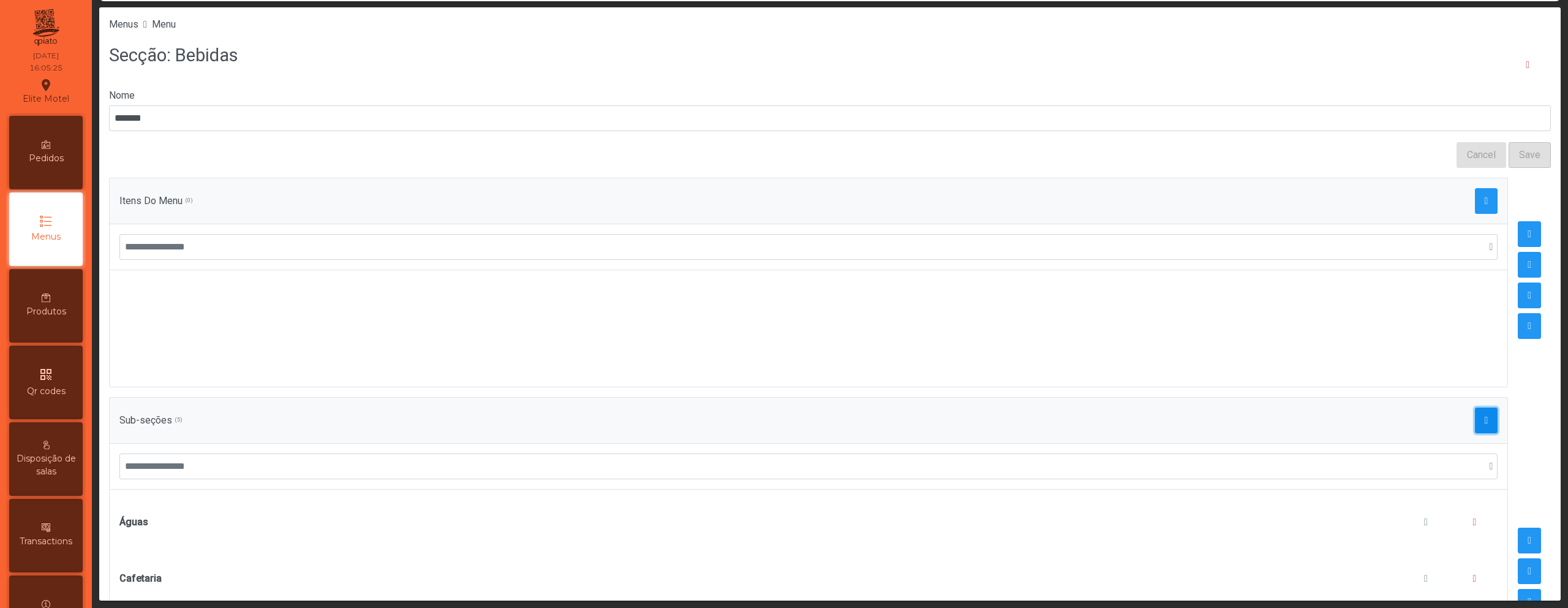
click at [1484, 420] on span "button" at bounding box center [1486, 420] width 4 height 10
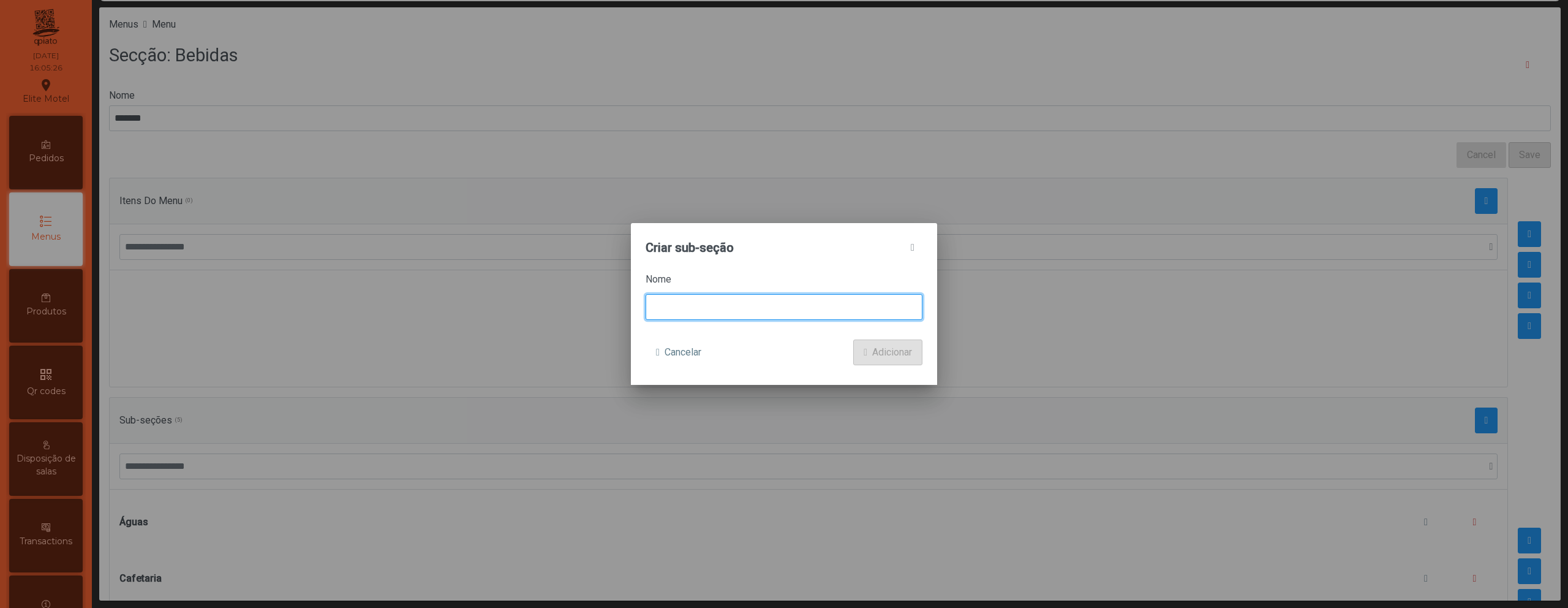
click at [844, 302] on input at bounding box center [784, 306] width 277 height 26
type input "*******"
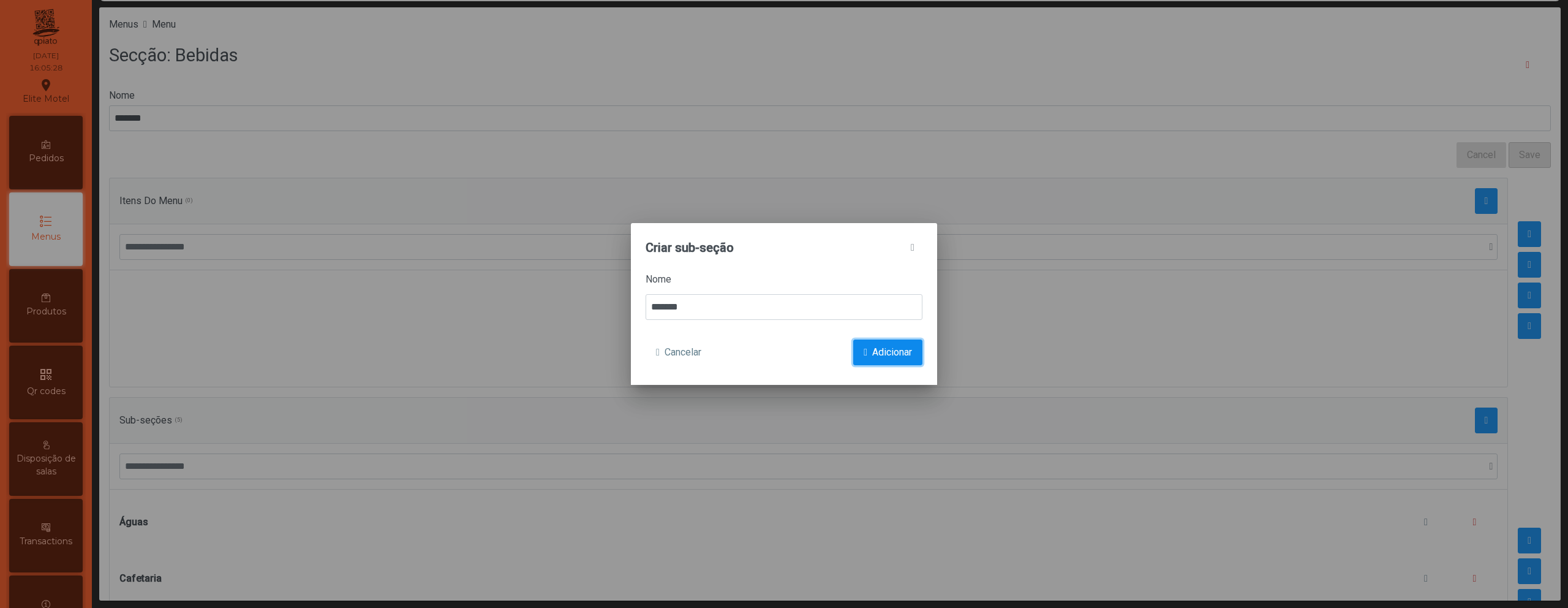
click at [912, 351] on button "Adicionar" at bounding box center [887, 352] width 69 height 26
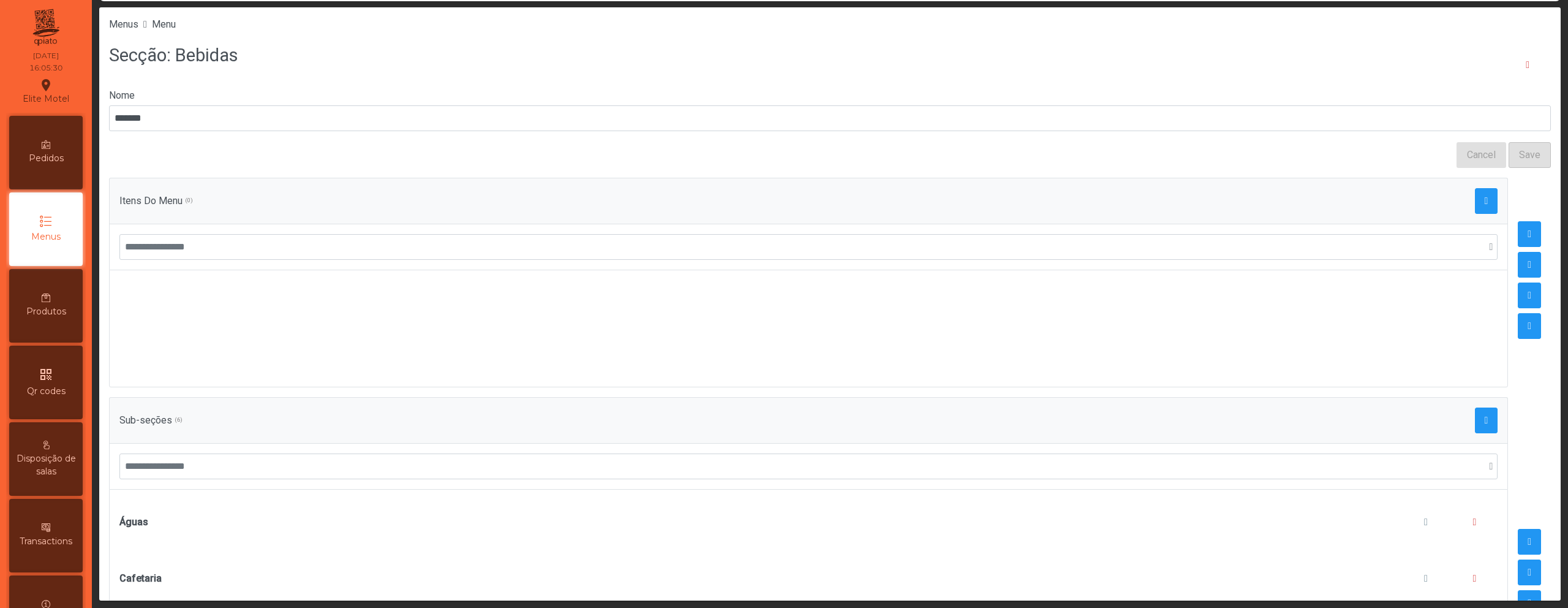
click at [1452, 416] on div "Sub-seções (6)" at bounding box center [808, 420] width 1378 height 26
click at [1484, 416] on span "button" at bounding box center [1486, 420] width 4 height 10
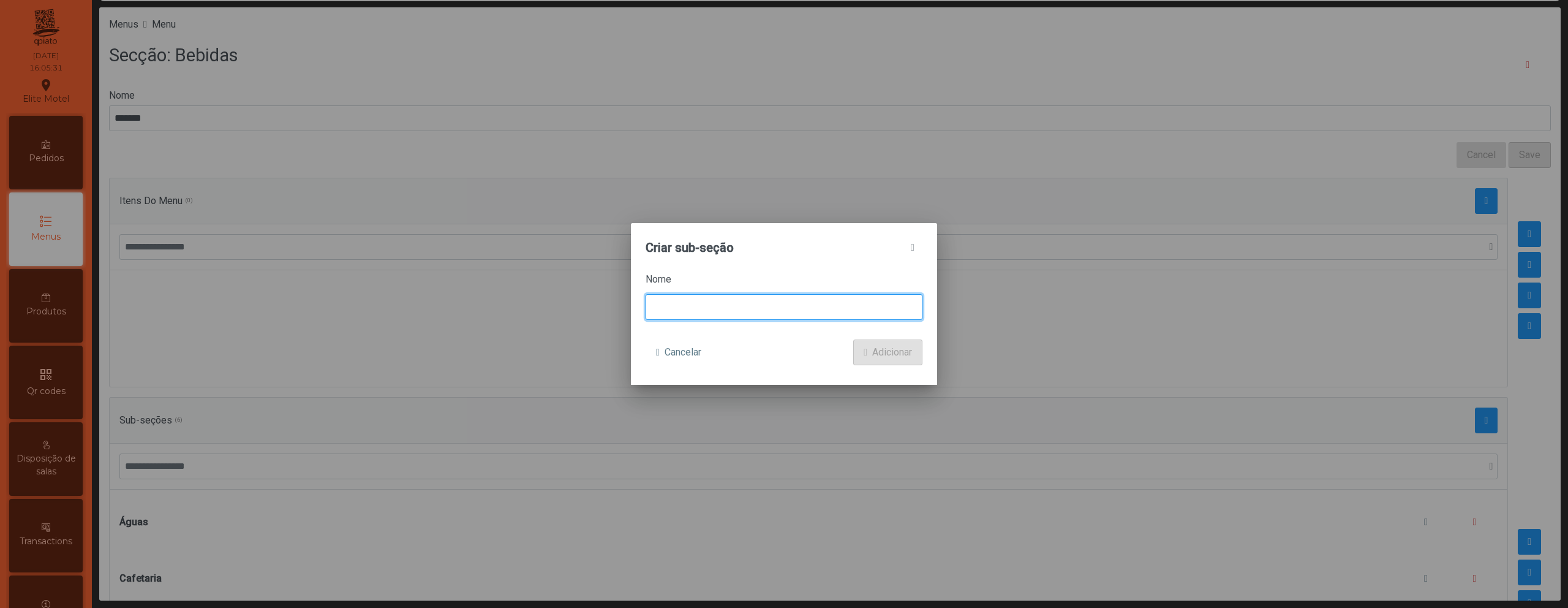
click at [855, 306] on input at bounding box center [784, 306] width 277 height 26
type input "**********"
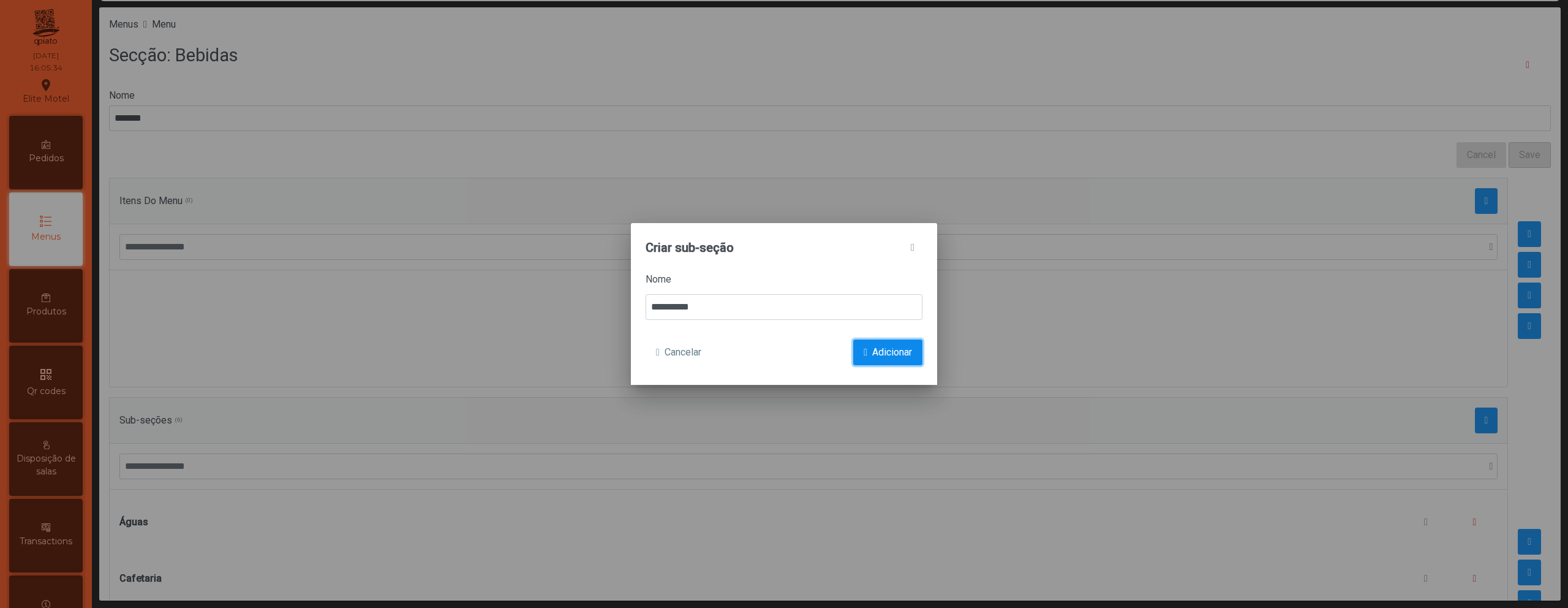
click at [903, 354] on span "Adicionar" at bounding box center [891, 352] width 40 height 15
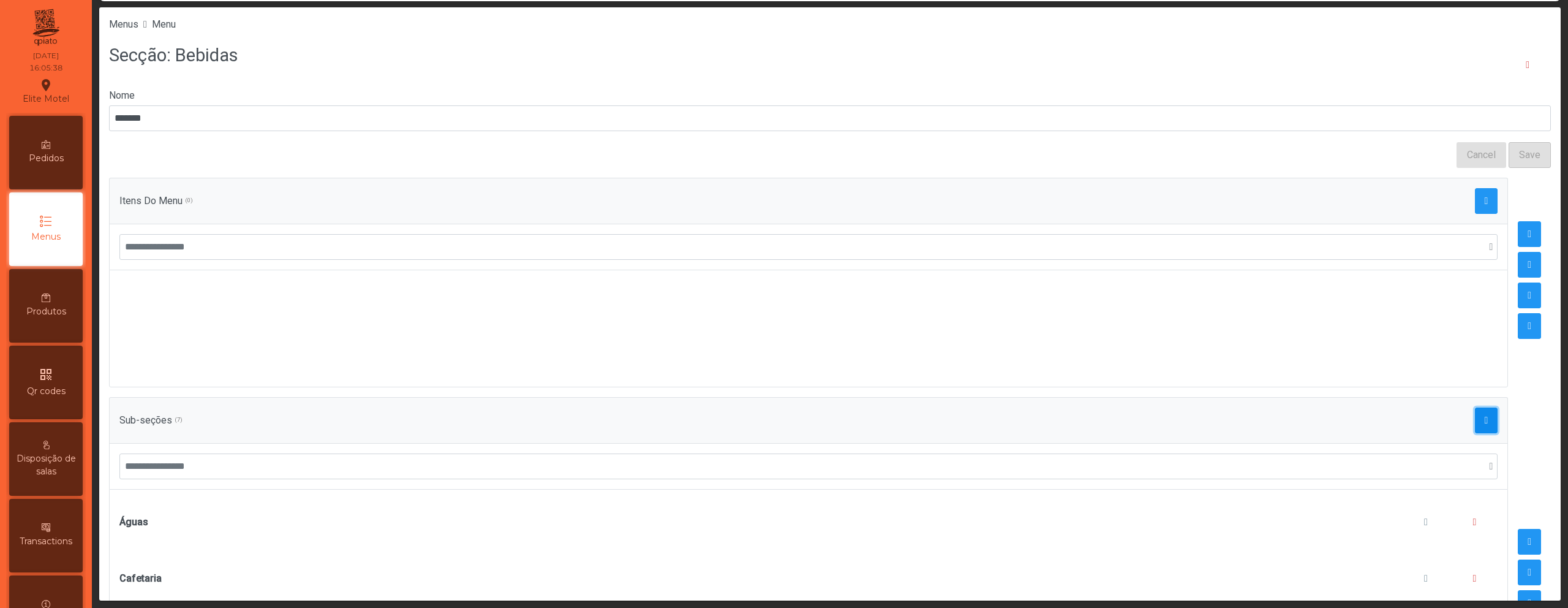
click at [1484, 420] on span "button" at bounding box center [1486, 420] width 4 height 10
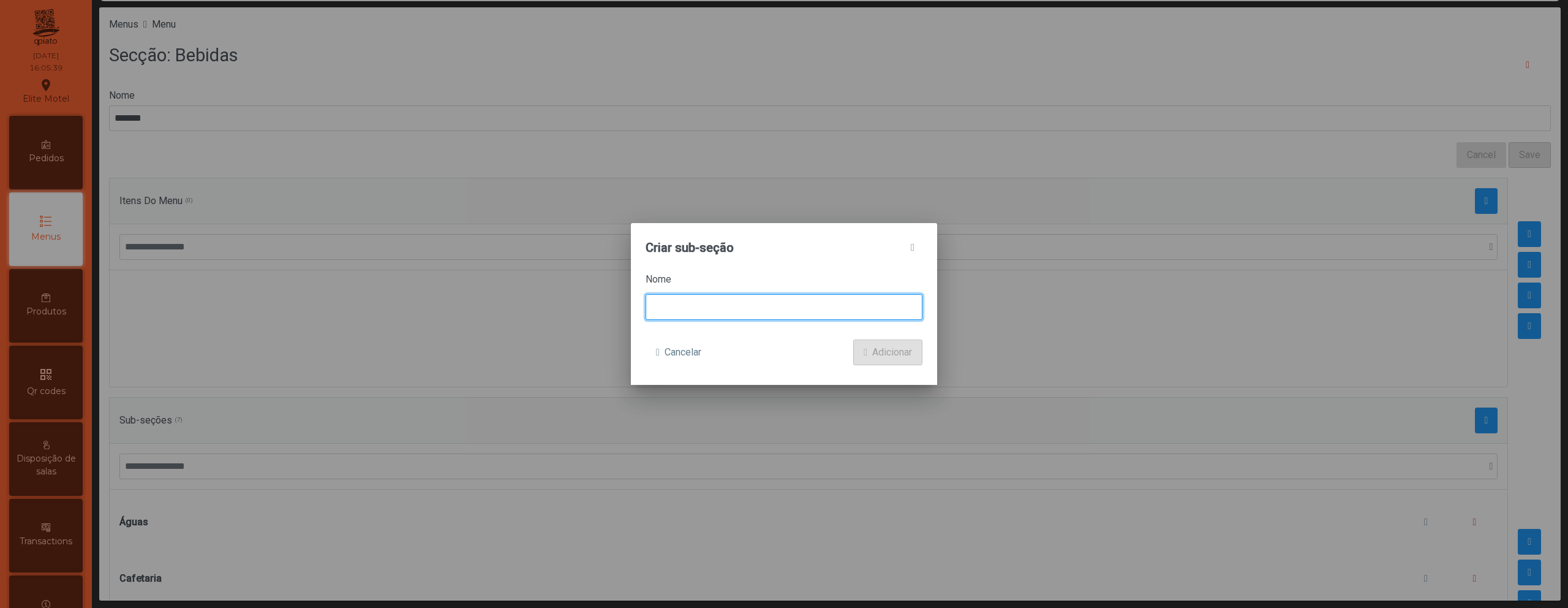
click at [815, 309] on input at bounding box center [784, 306] width 277 height 26
type input "******"
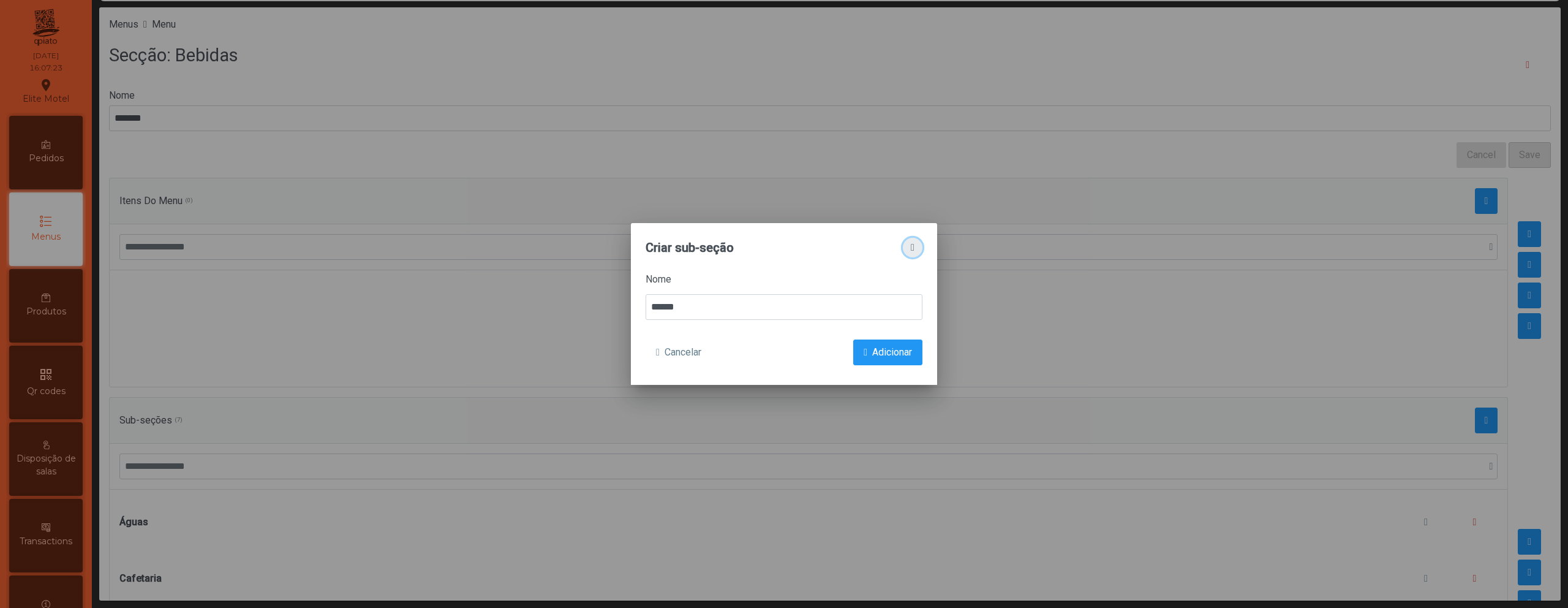
click at [915, 250] on span "button" at bounding box center [912, 247] width 4 height 10
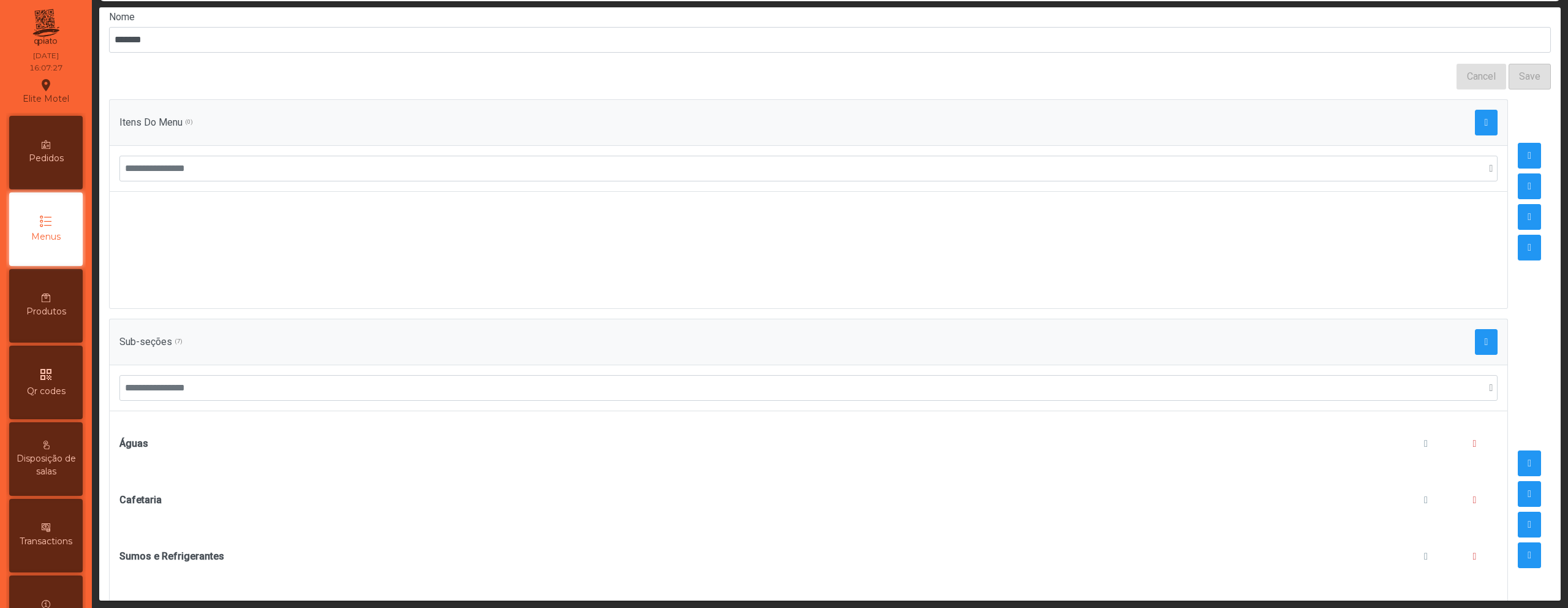
scroll to position [212, 0]
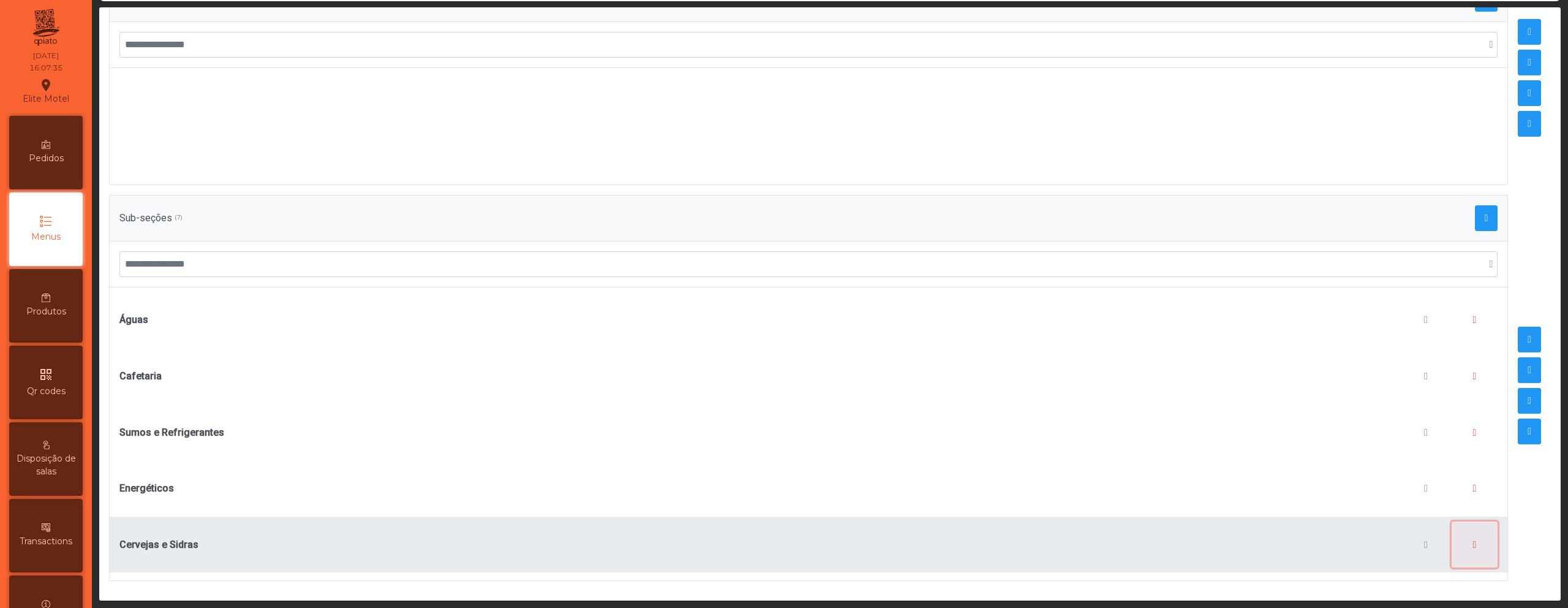
click at [1473, 540] on span "button" at bounding box center [1474, 544] width 4 height 10
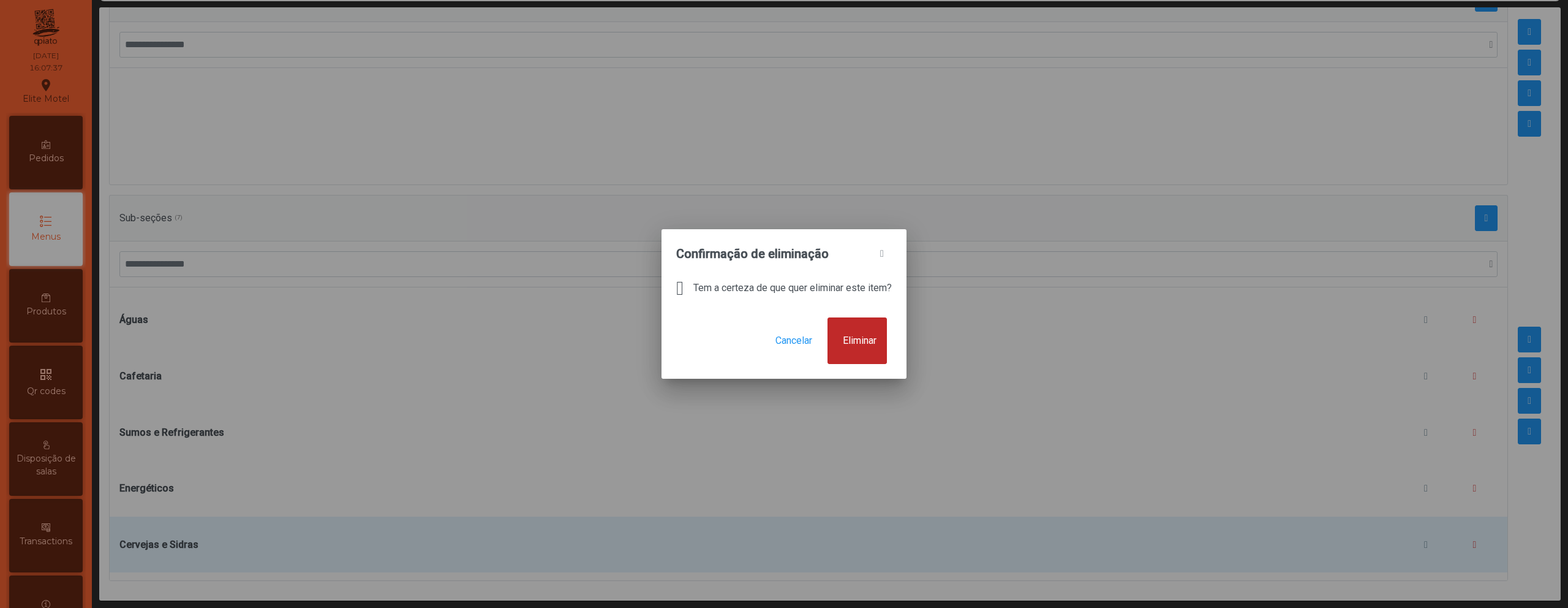
click at [860, 338] on span "Eliminar" at bounding box center [859, 340] width 33 height 15
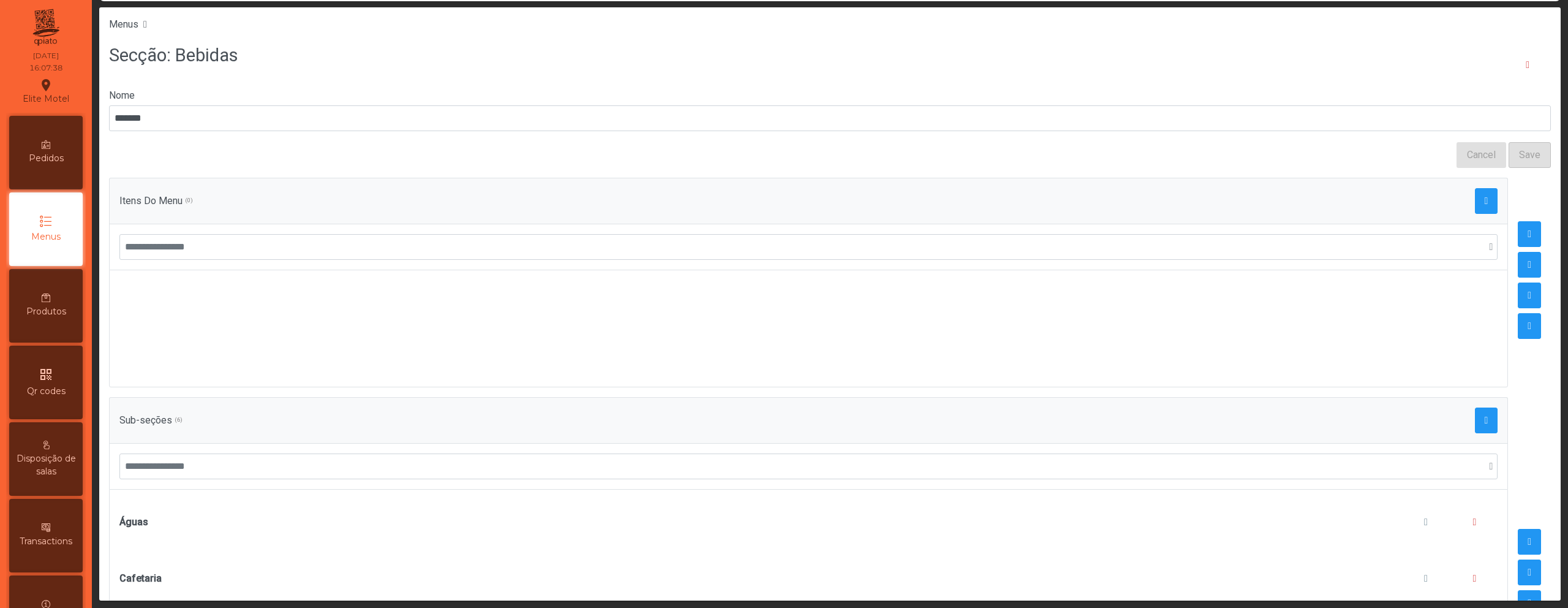
scroll to position [0, 0]
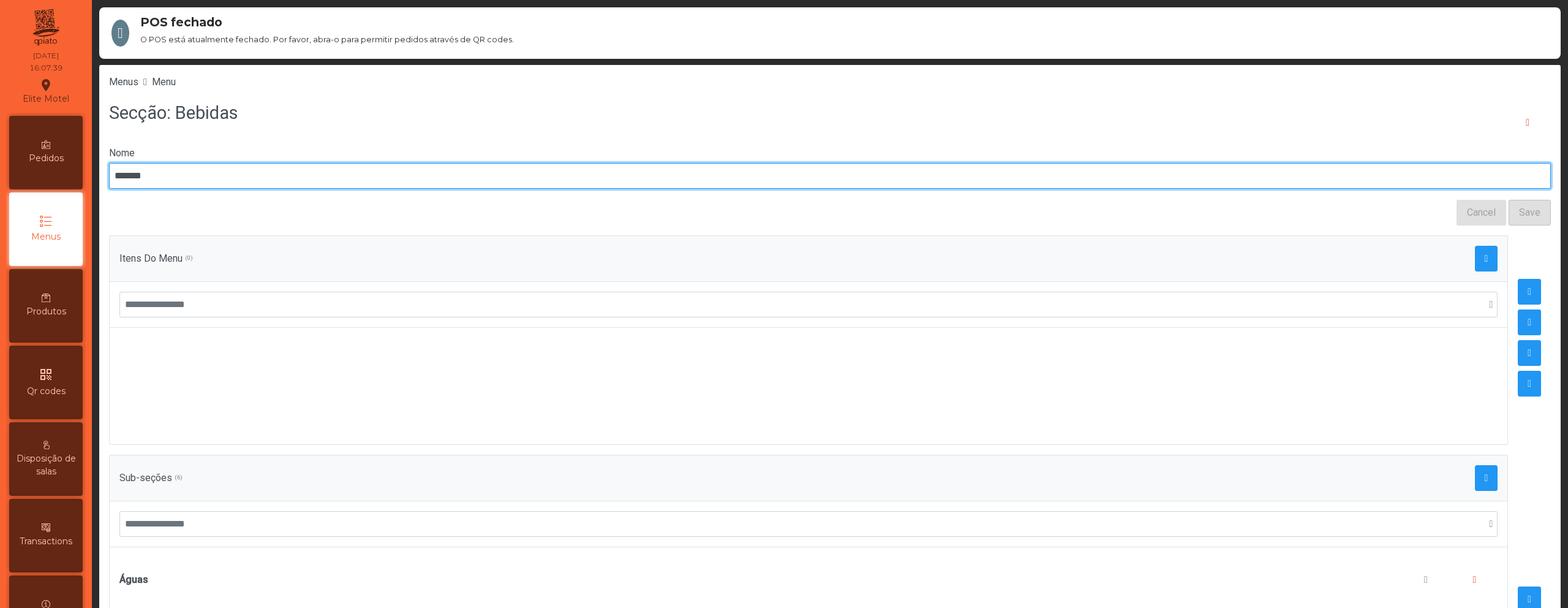
click at [491, 171] on input "*******" at bounding box center [830, 175] width 1442 height 26
type input "**********"
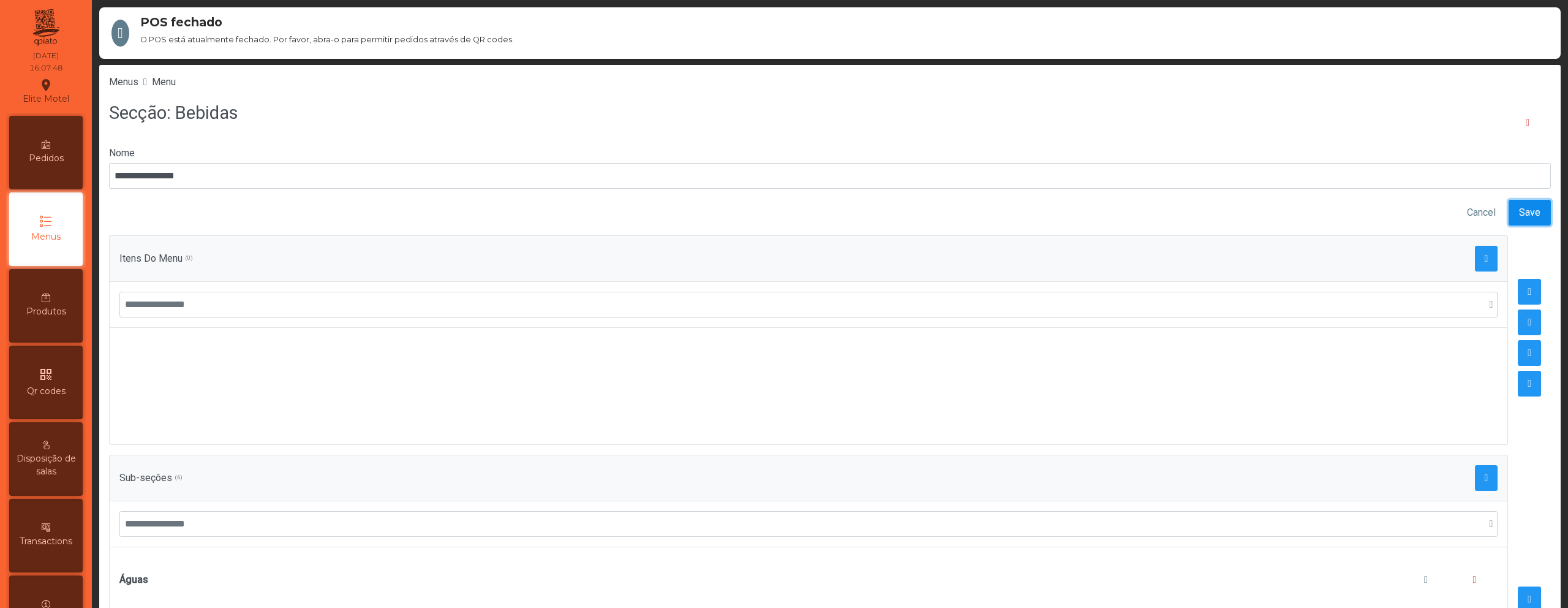
click at [1519, 215] on span "Save" at bounding box center [1530, 212] width 22 height 15
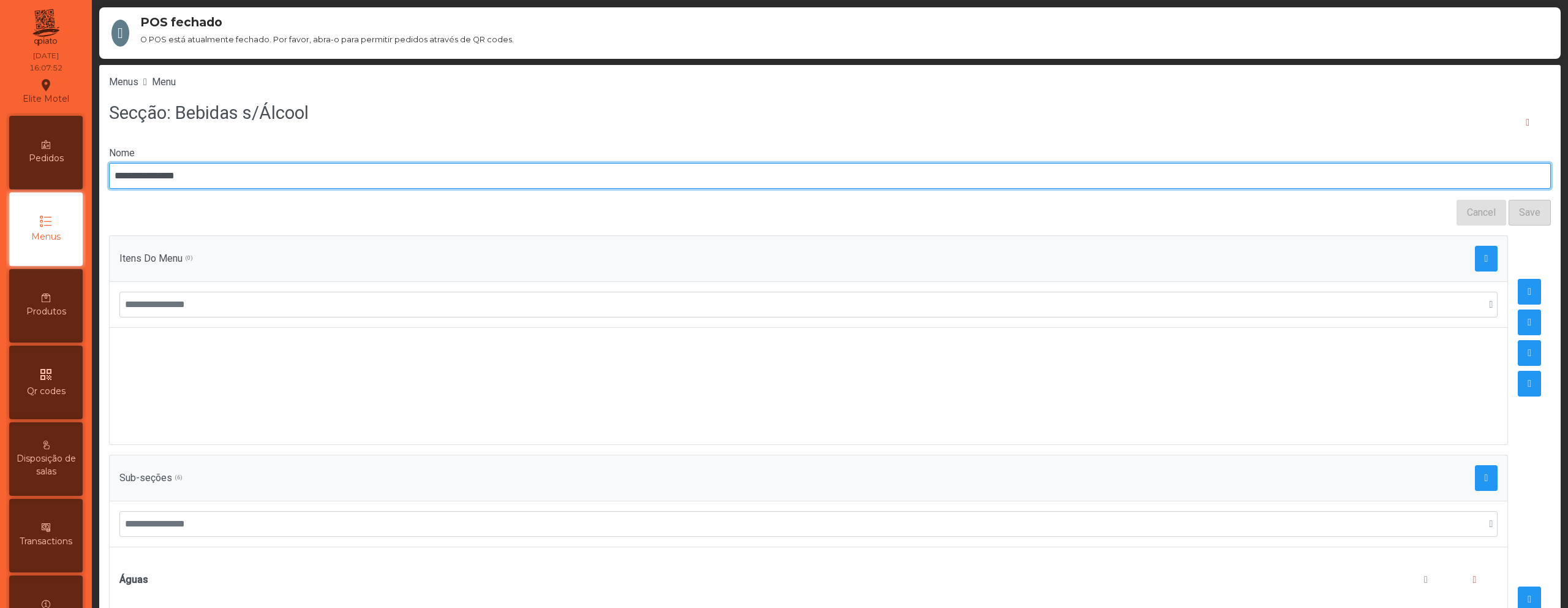
click at [166, 174] on input "**********" at bounding box center [830, 175] width 1442 height 26
type input "**********"
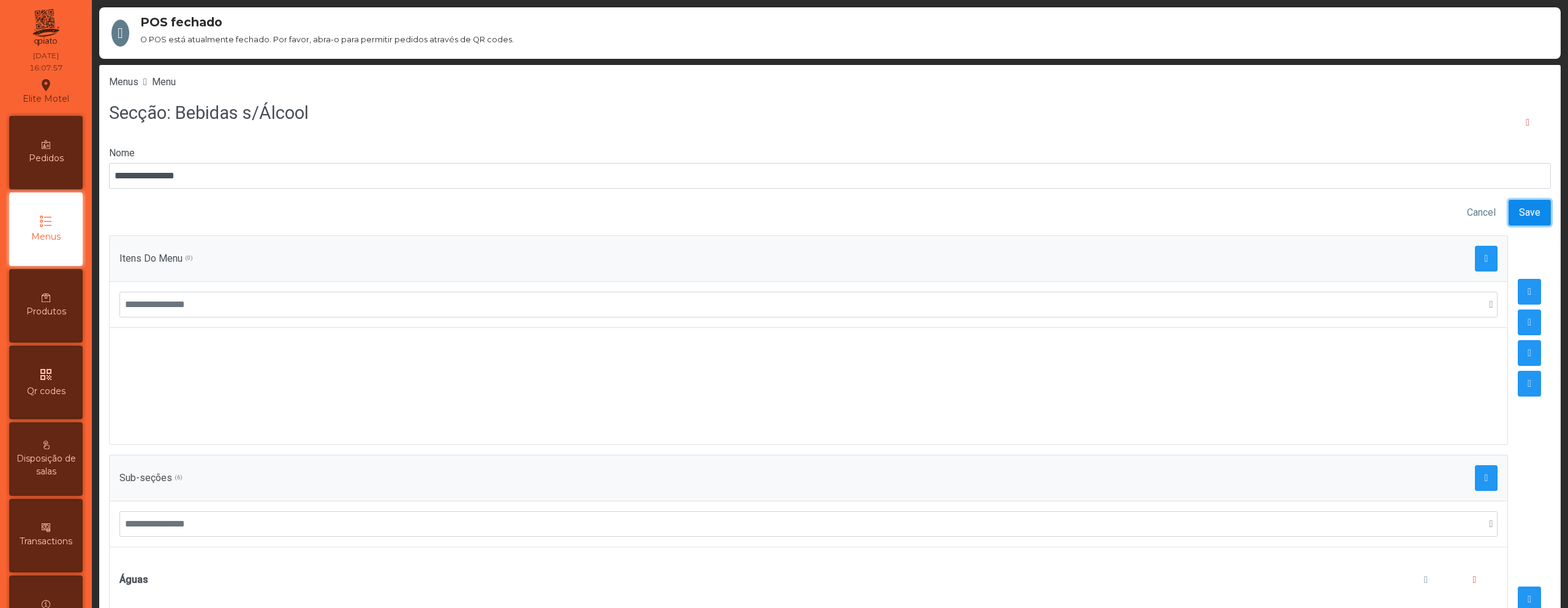
click at [1519, 211] on span "Save" at bounding box center [1530, 212] width 22 height 15
click at [174, 83] on span "Menu" at bounding box center [164, 81] width 24 height 12
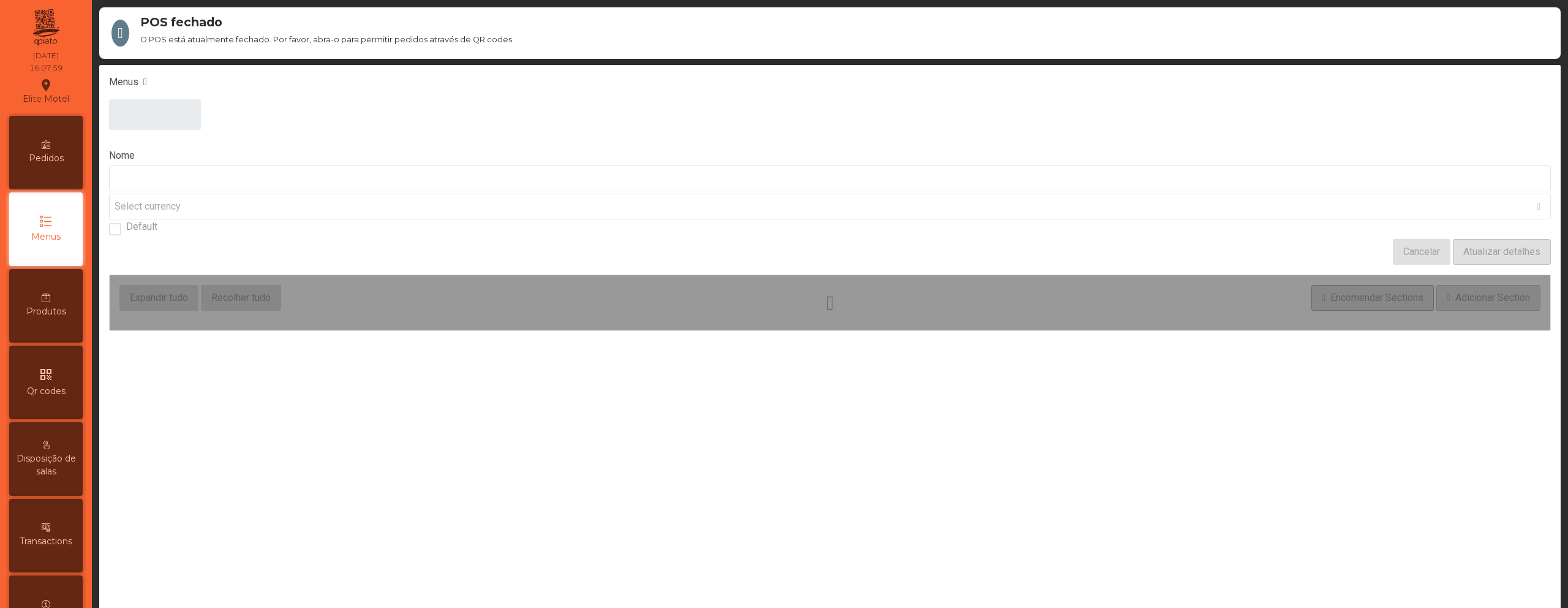
type input "****"
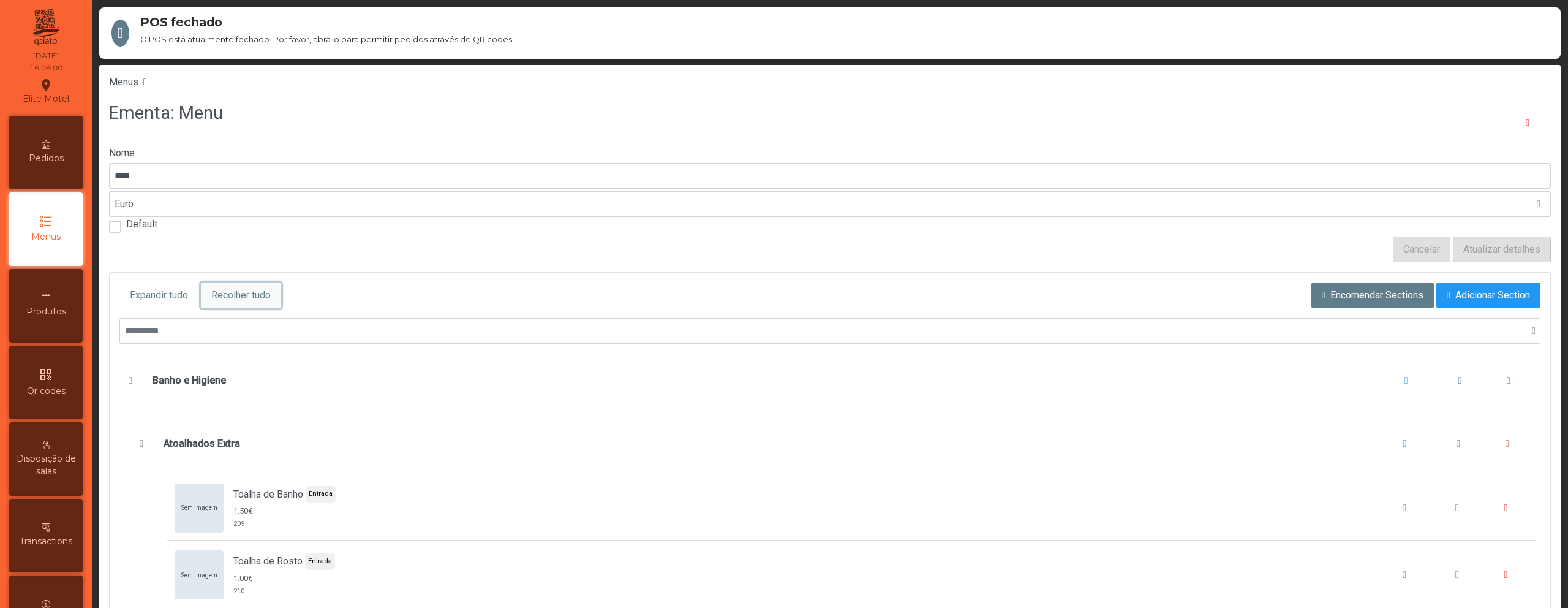
click at [247, 282] on button "Recolher tudo" at bounding box center [241, 295] width 81 height 26
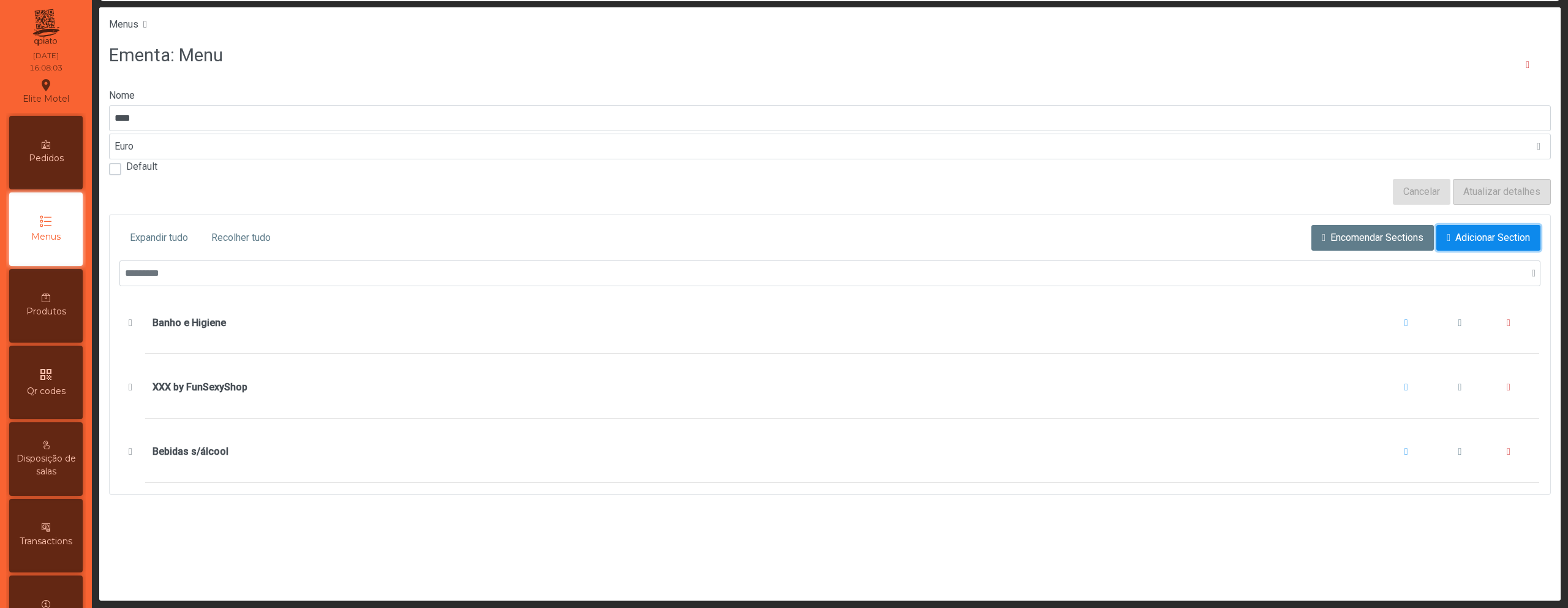
click at [1455, 235] on span "Adicionar Section" at bounding box center [1492, 237] width 74 height 15
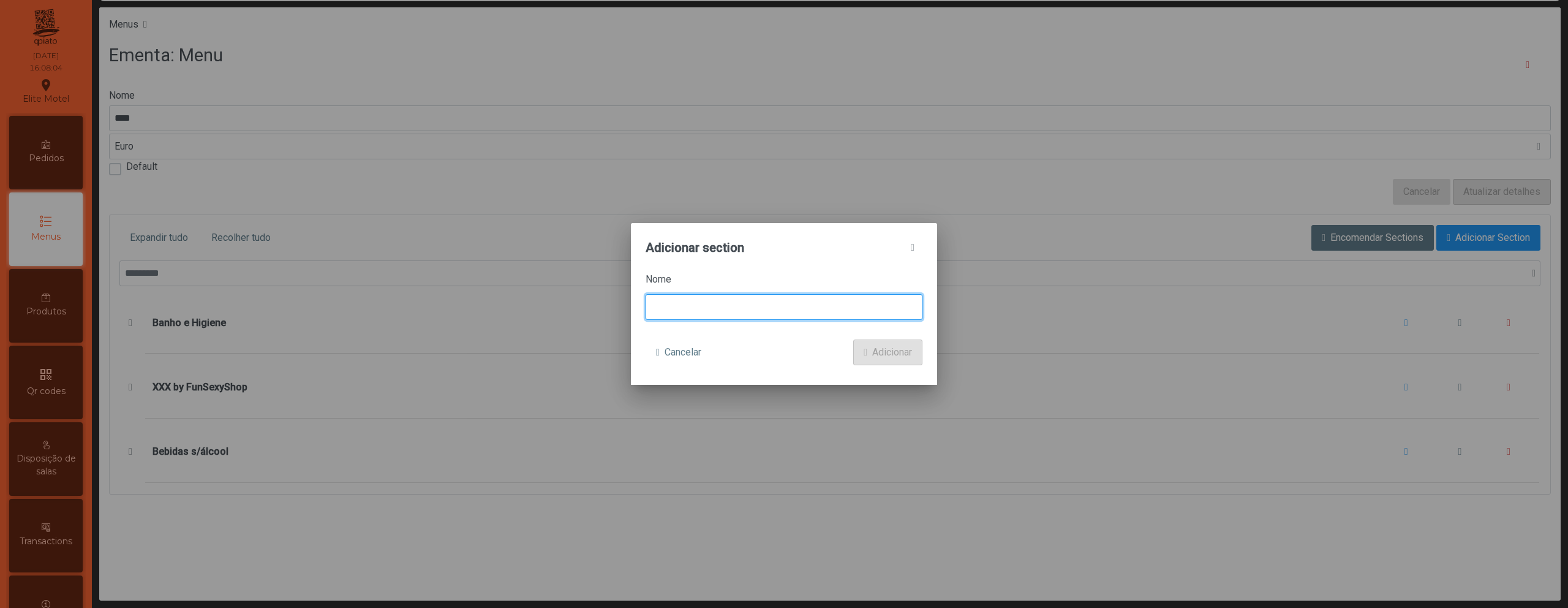
click at [793, 313] on input at bounding box center [784, 306] width 277 height 26
type input "**********"
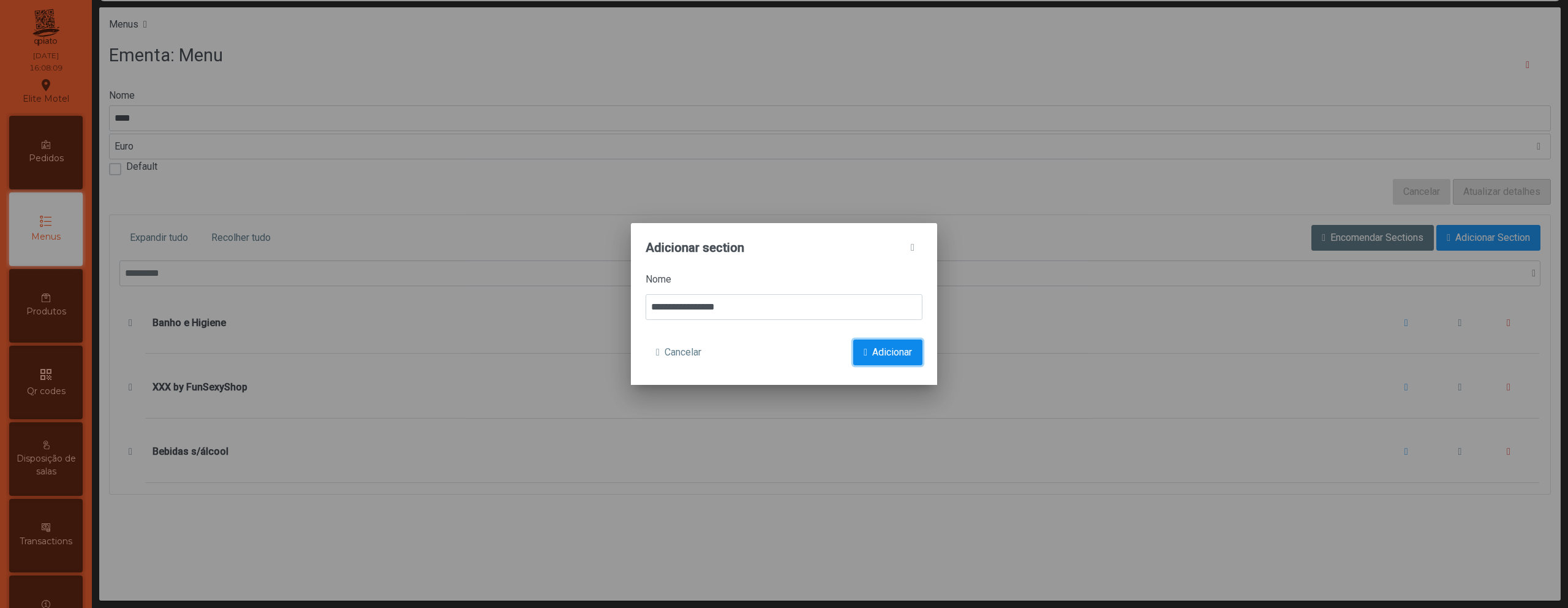
click at [910, 360] on button "Adicionar" at bounding box center [887, 352] width 69 height 26
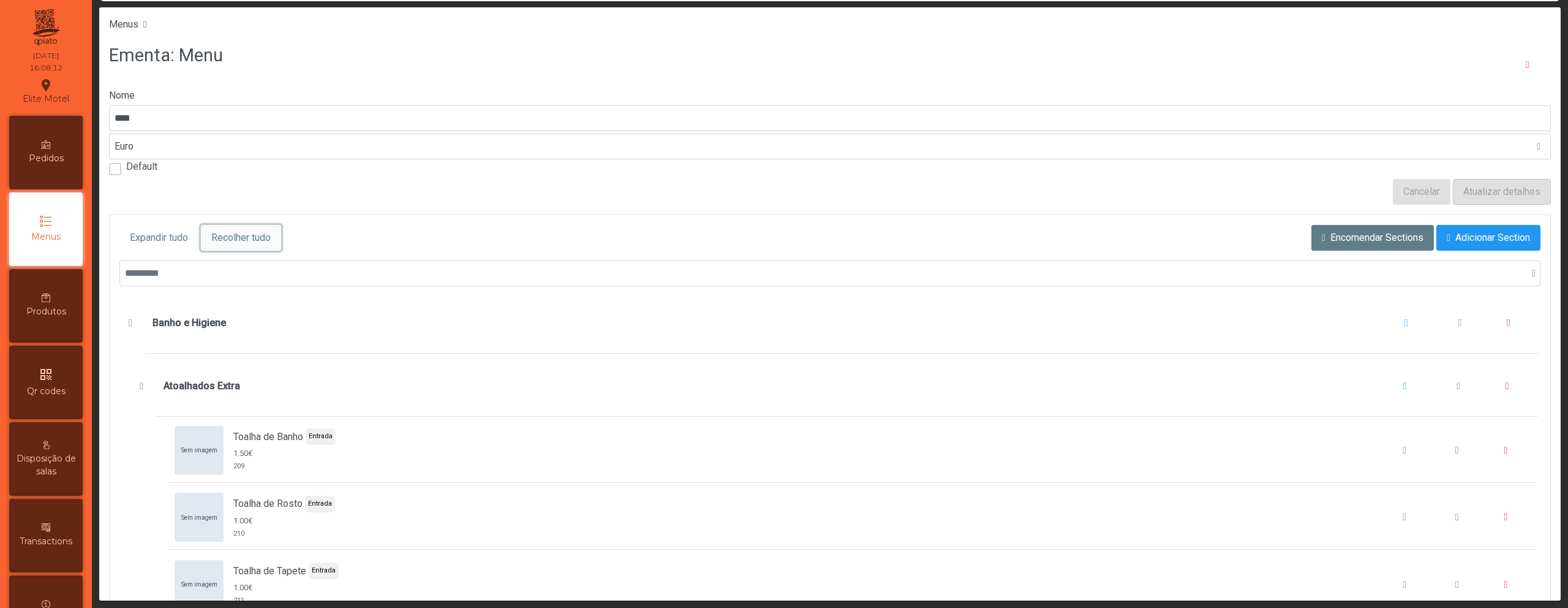
click at [208, 229] on button "Recolher tudo" at bounding box center [241, 237] width 81 height 26
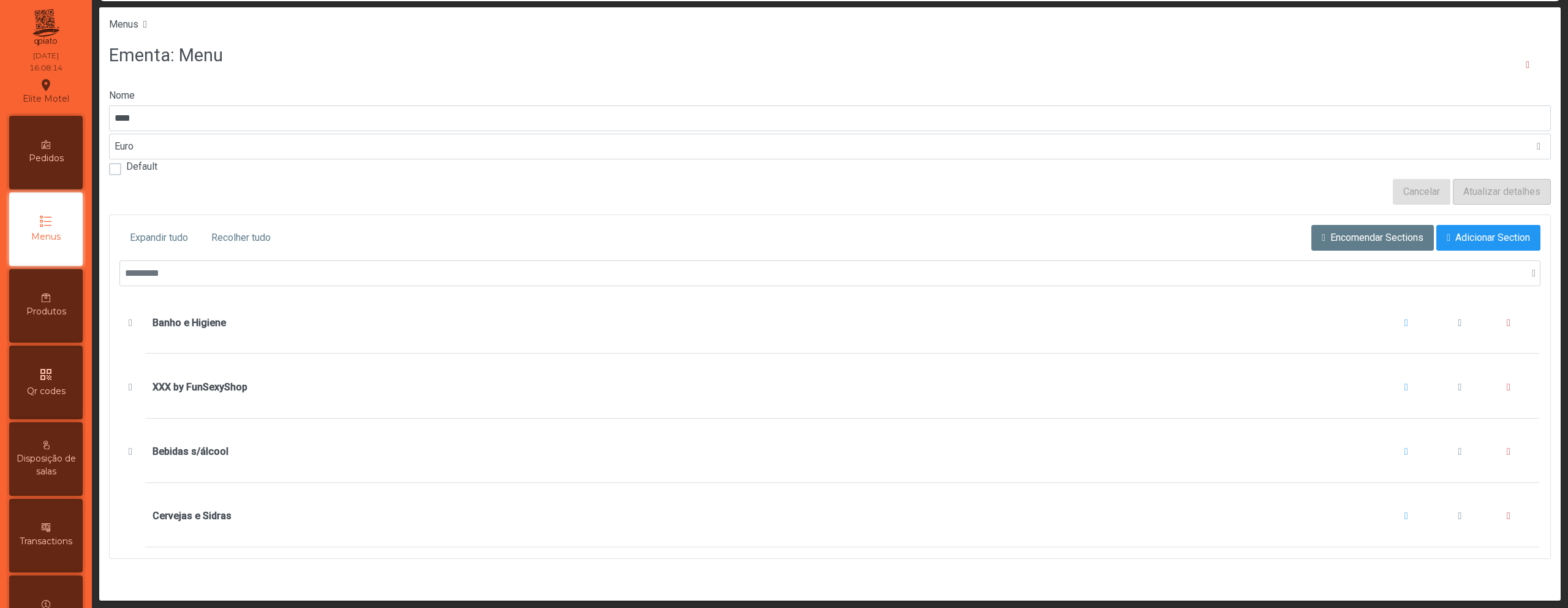
click at [1439, 250] on div "Expandir tudo Recolher tudo Encomendar Sections Adicionar Section" at bounding box center [829, 243] width 1421 height 36
click at [1438, 240] on button "Adicionar Section" at bounding box center [1488, 237] width 104 height 26
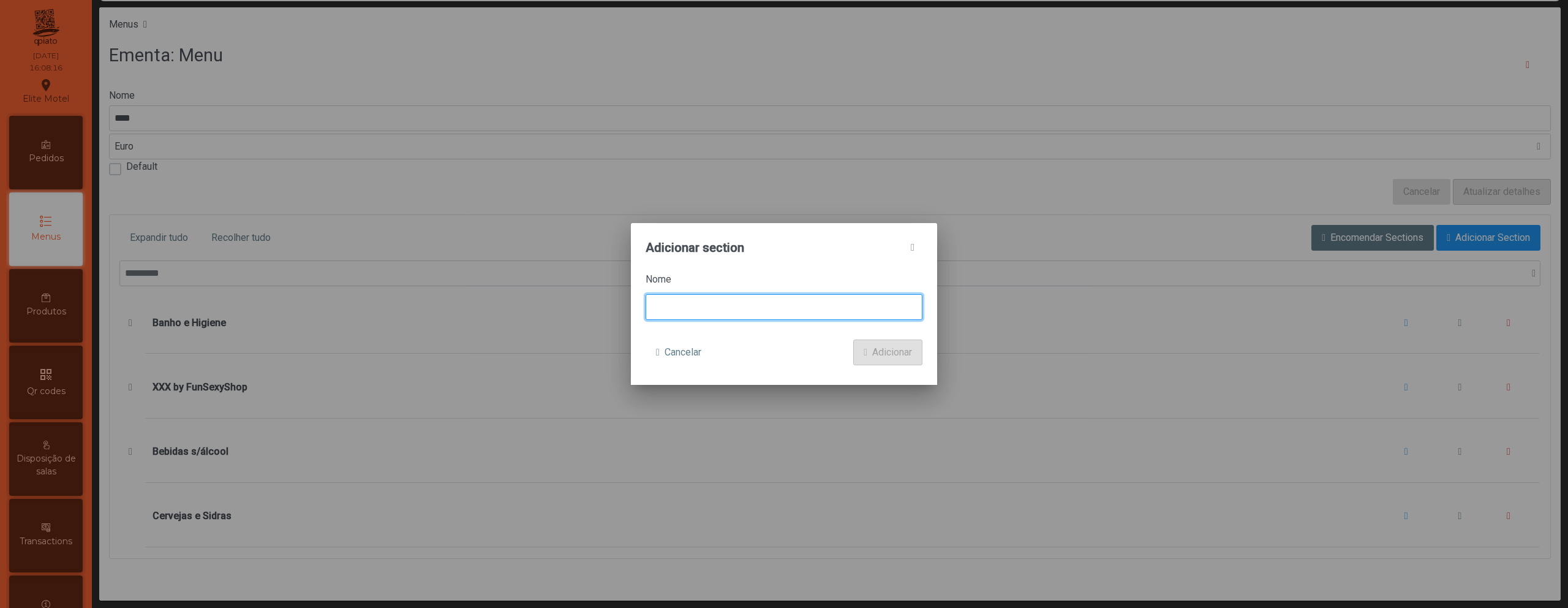
click at [706, 306] on input at bounding box center [784, 306] width 277 height 26
type input "******"
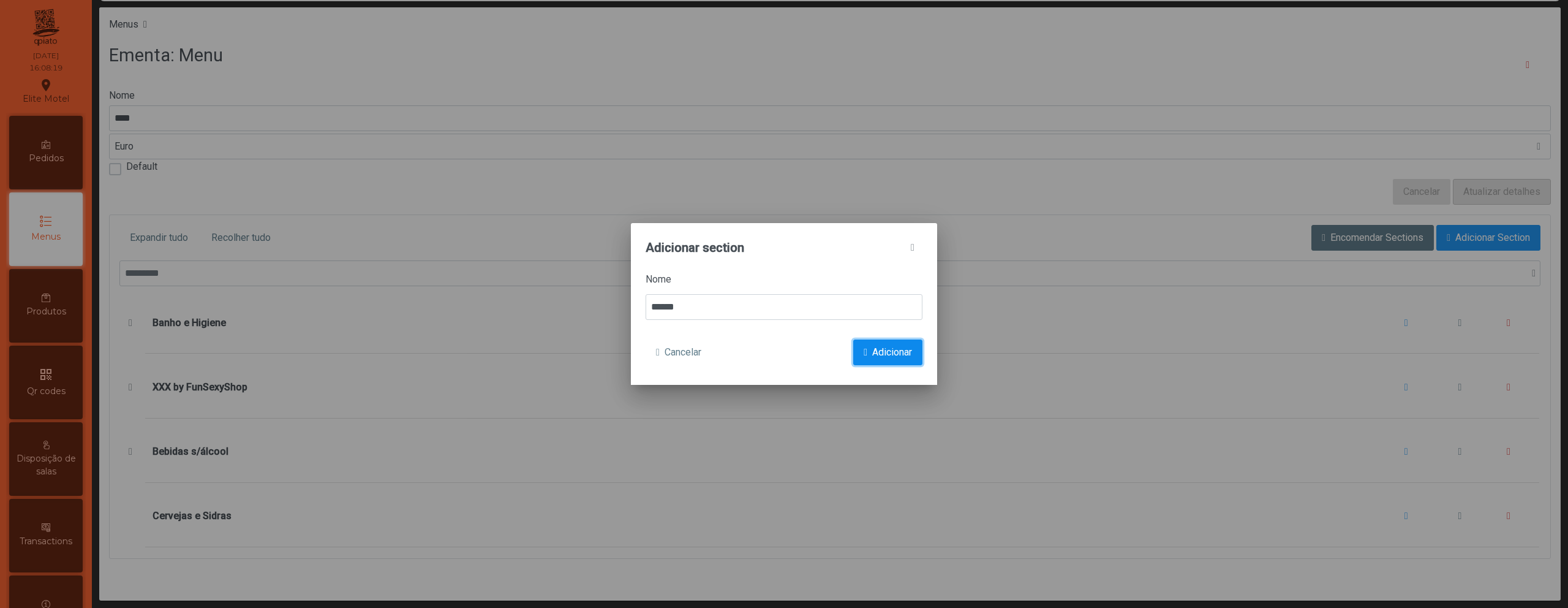
click at [872, 352] on span "Adicionar" at bounding box center [891, 352] width 40 height 15
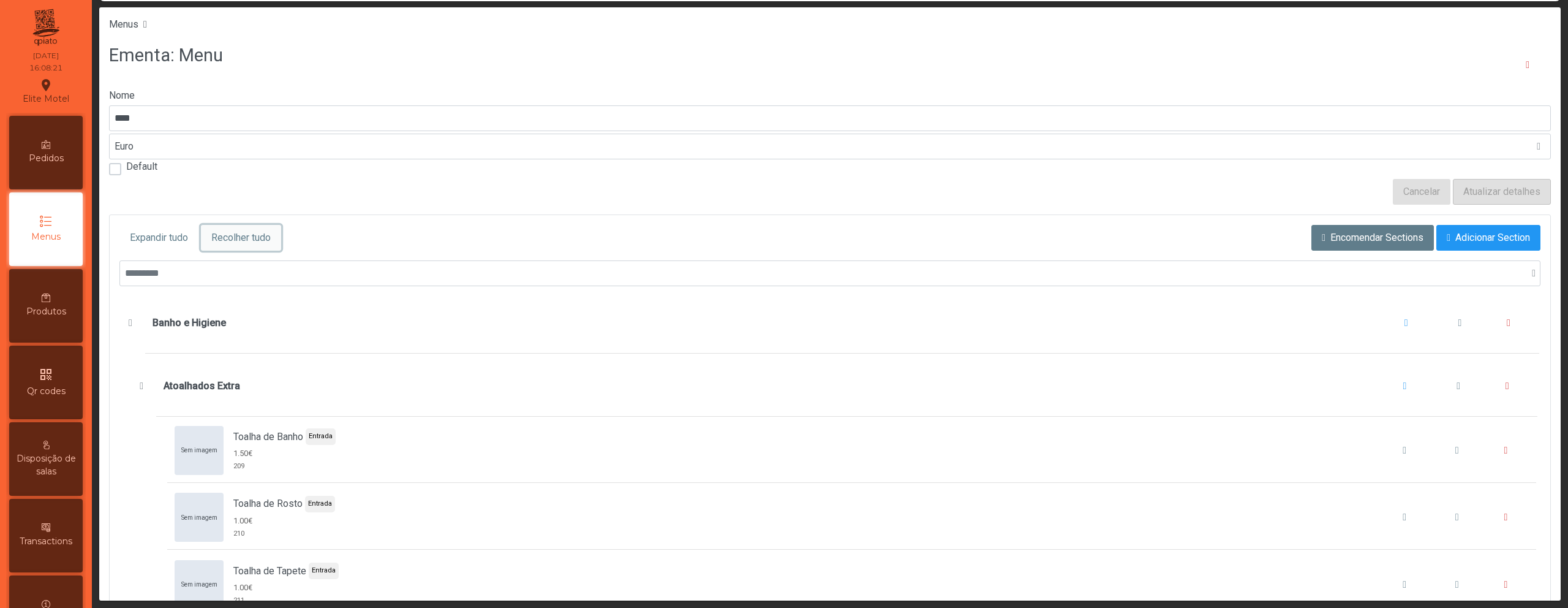
click at [262, 246] on button "Recolher tudo" at bounding box center [241, 237] width 81 height 26
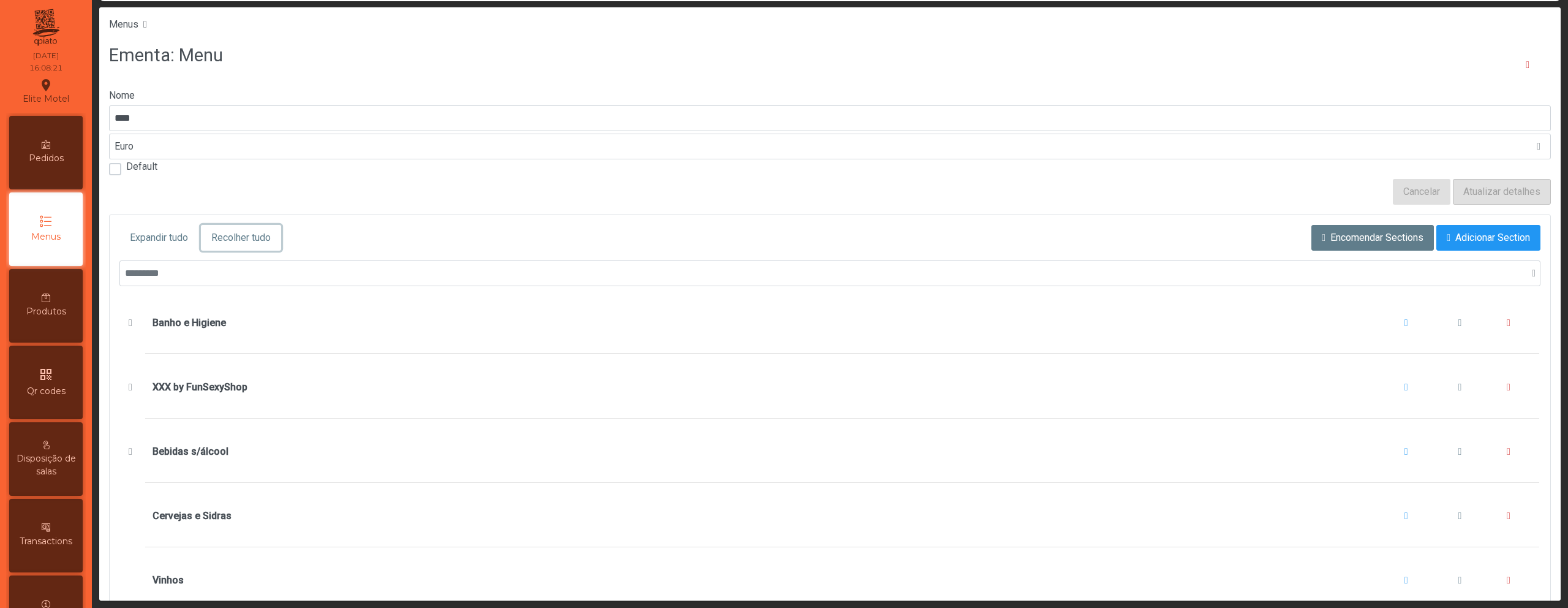
scroll to position [51, 0]
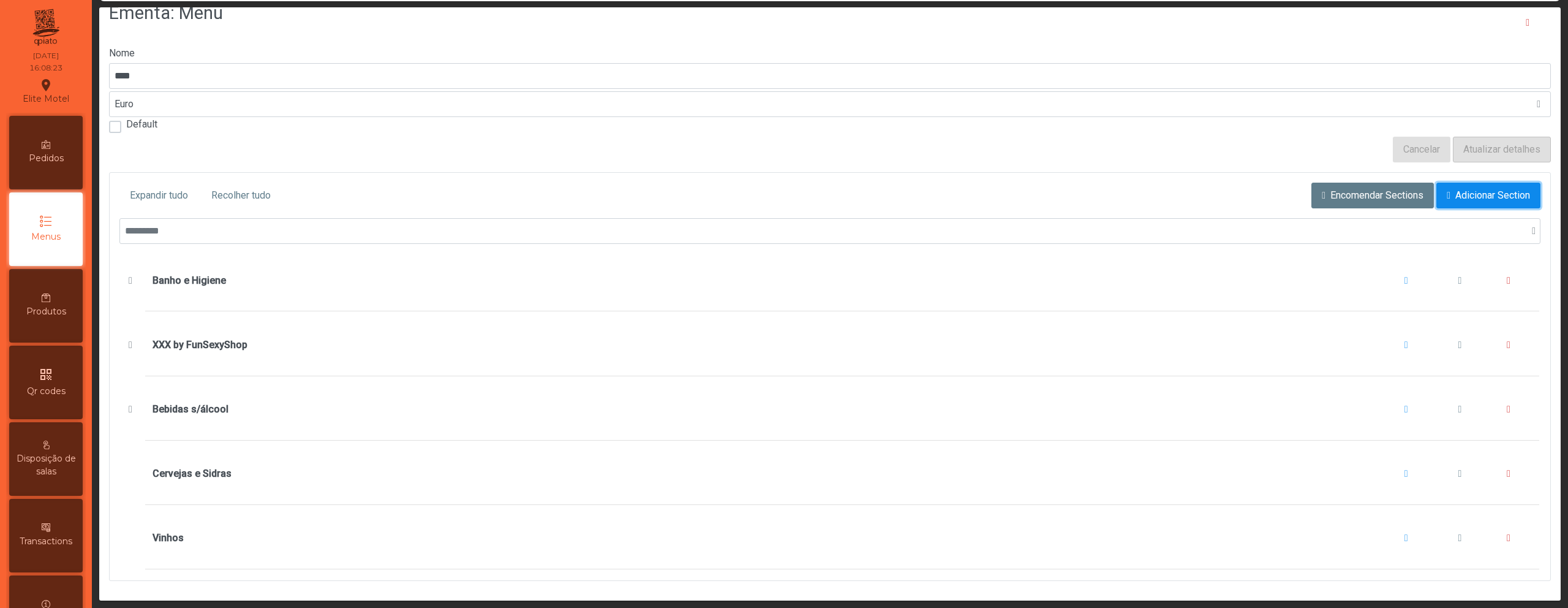
click at [1464, 188] on span "Adicionar Section" at bounding box center [1492, 195] width 74 height 15
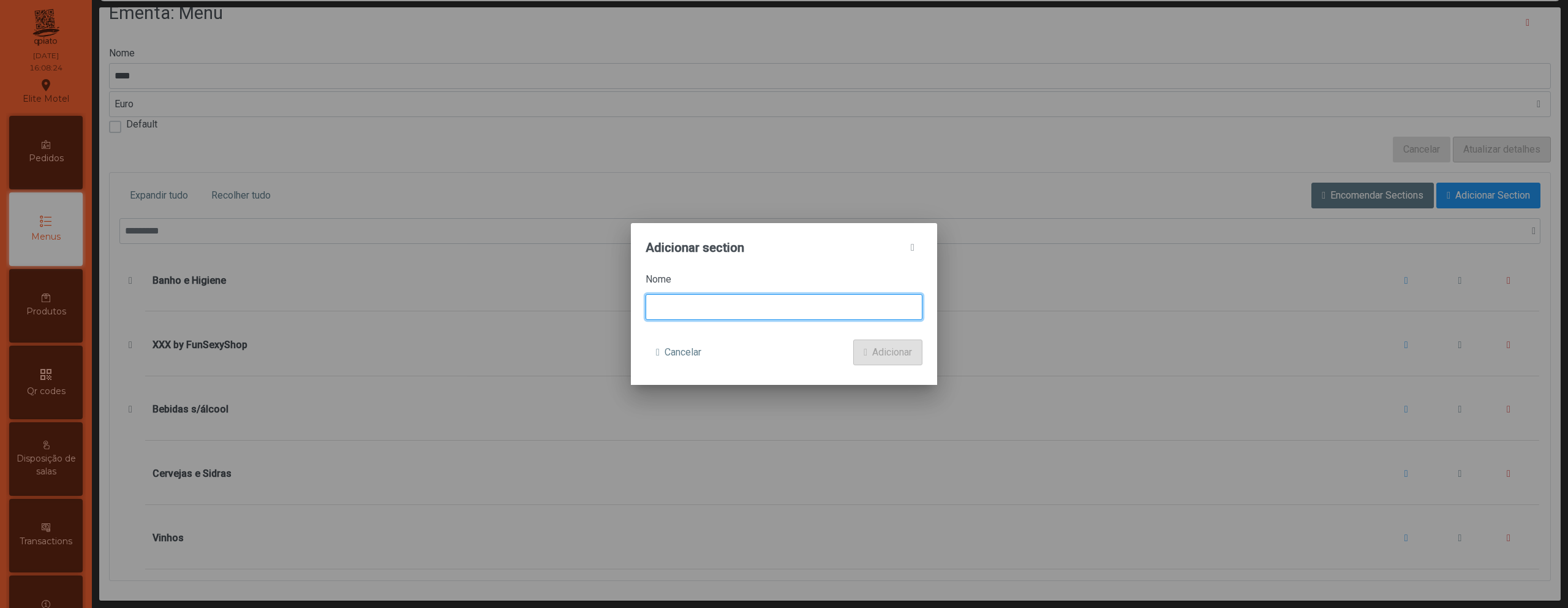
click at [731, 310] on input at bounding box center [784, 306] width 277 height 26
paste input "**********"
type input "**********"
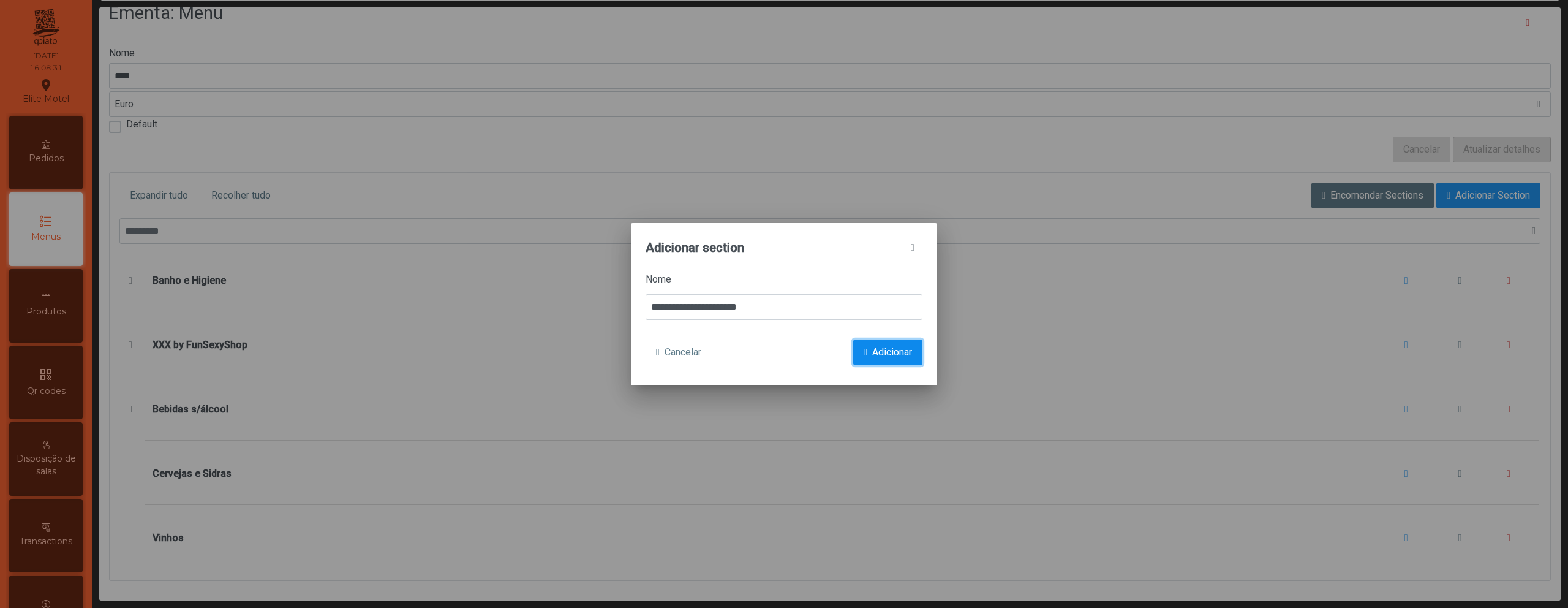
click at [880, 349] on span "Adicionar" at bounding box center [891, 352] width 40 height 15
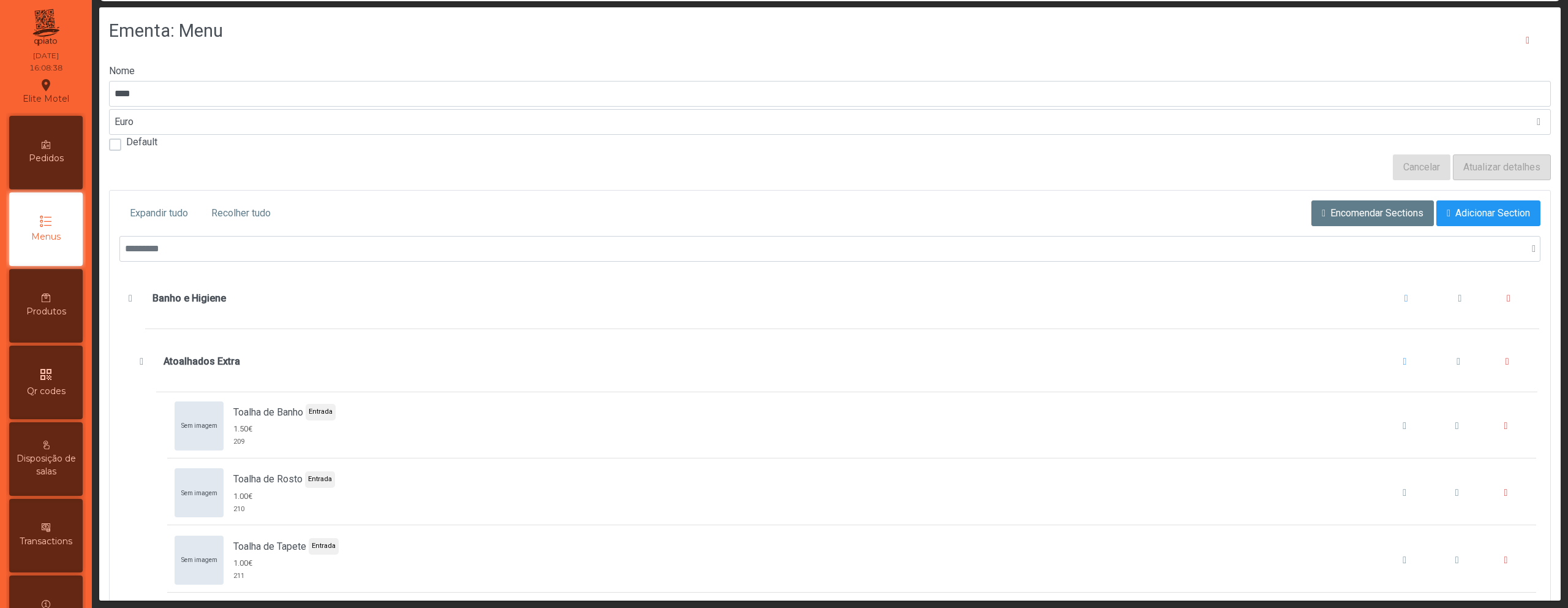
scroll to position [0, 0]
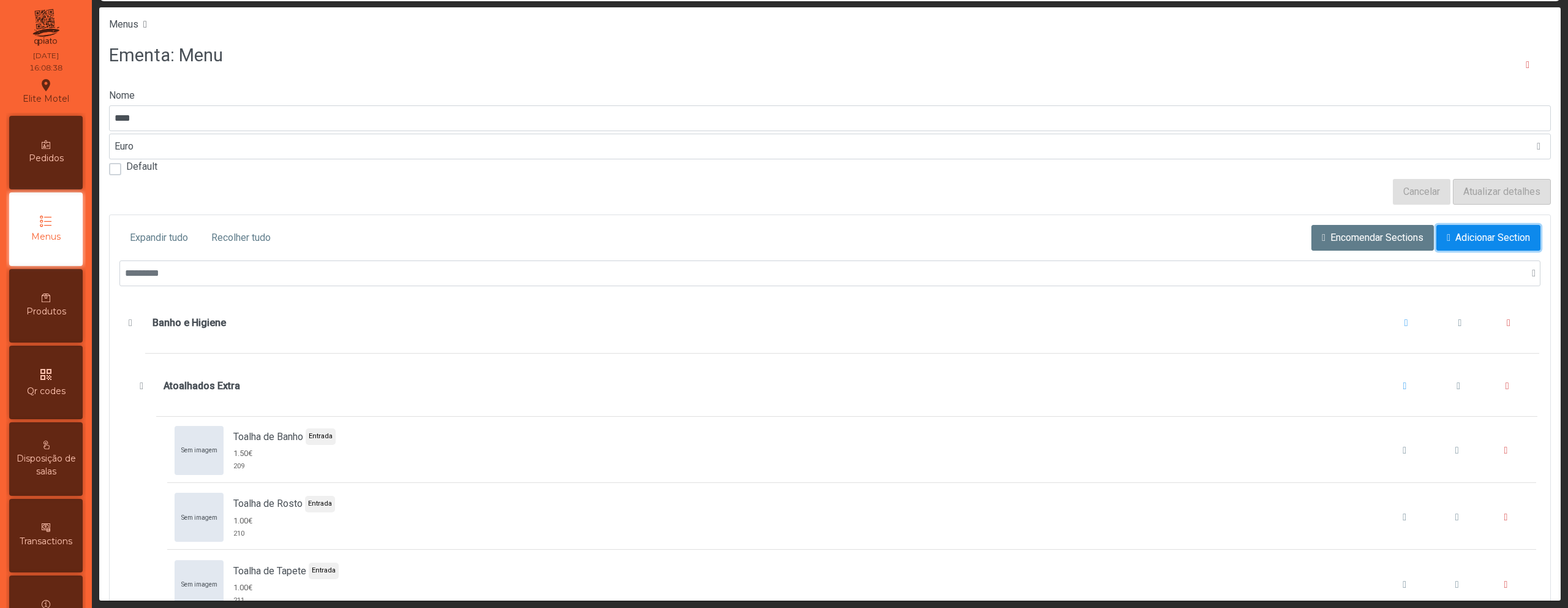
click at [1455, 230] on span "Adicionar Section" at bounding box center [1492, 237] width 74 height 15
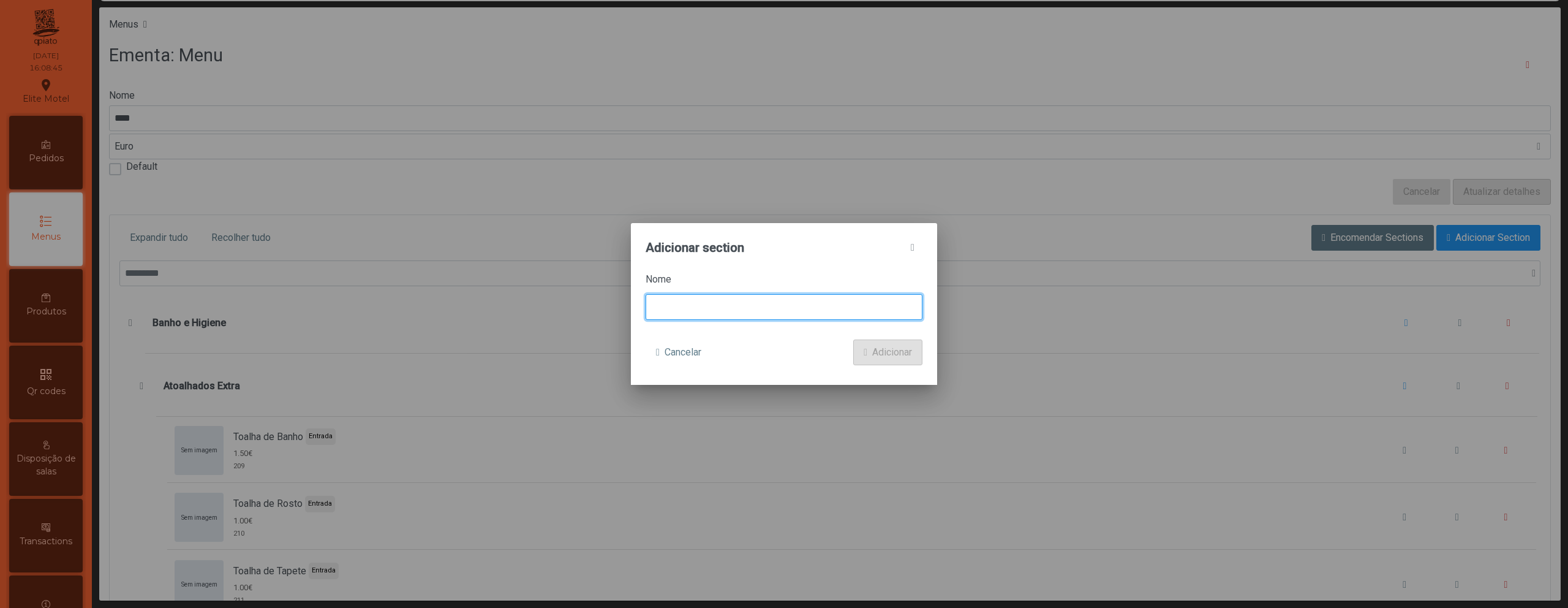
click at [727, 311] on input at bounding box center [784, 306] width 277 height 26
paste input "*******"
type input "*******"
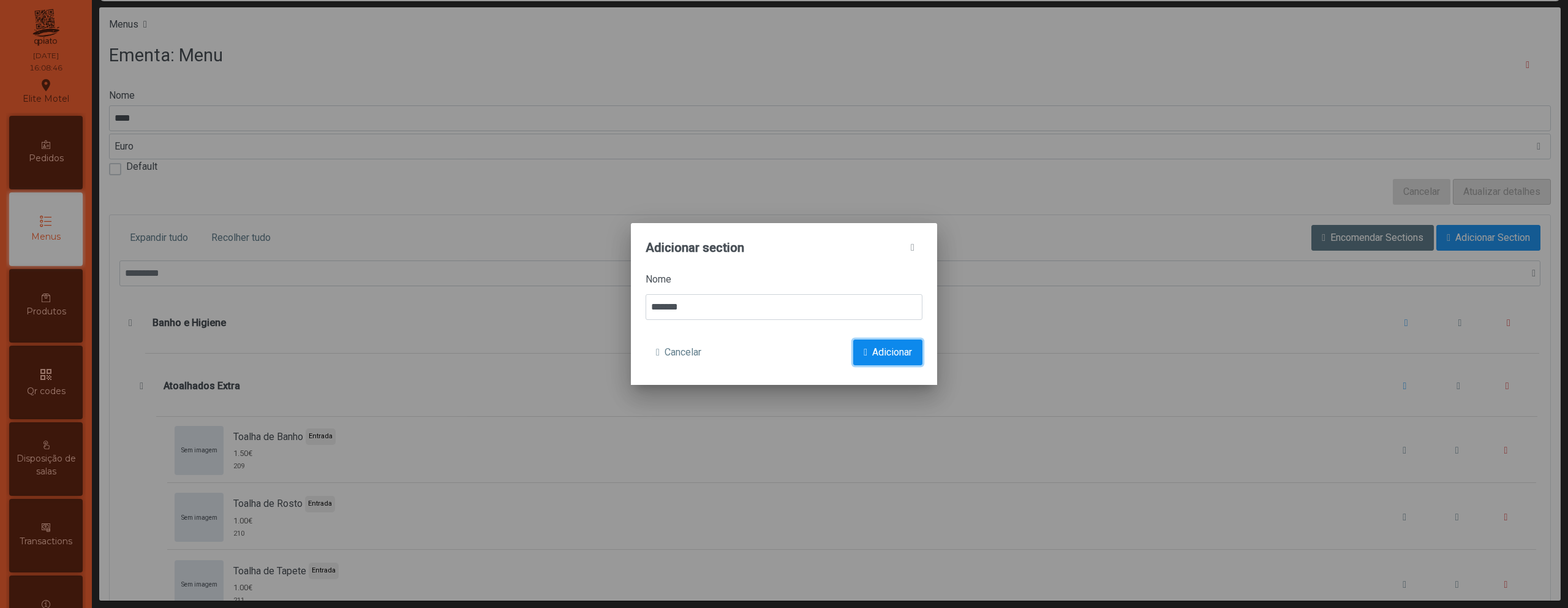
click at [869, 351] on button "Adicionar" at bounding box center [887, 352] width 69 height 26
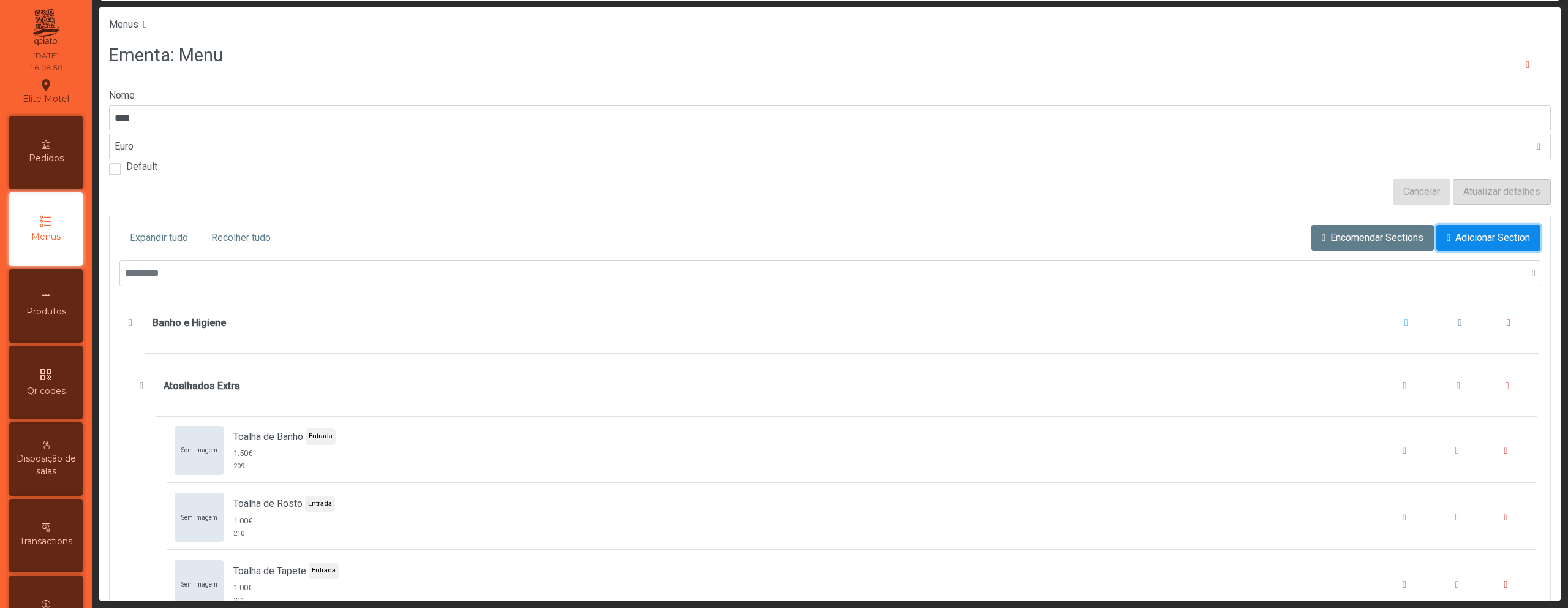
click at [1455, 237] on span "Adicionar Section" at bounding box center [1492, 237] width 74 height 15
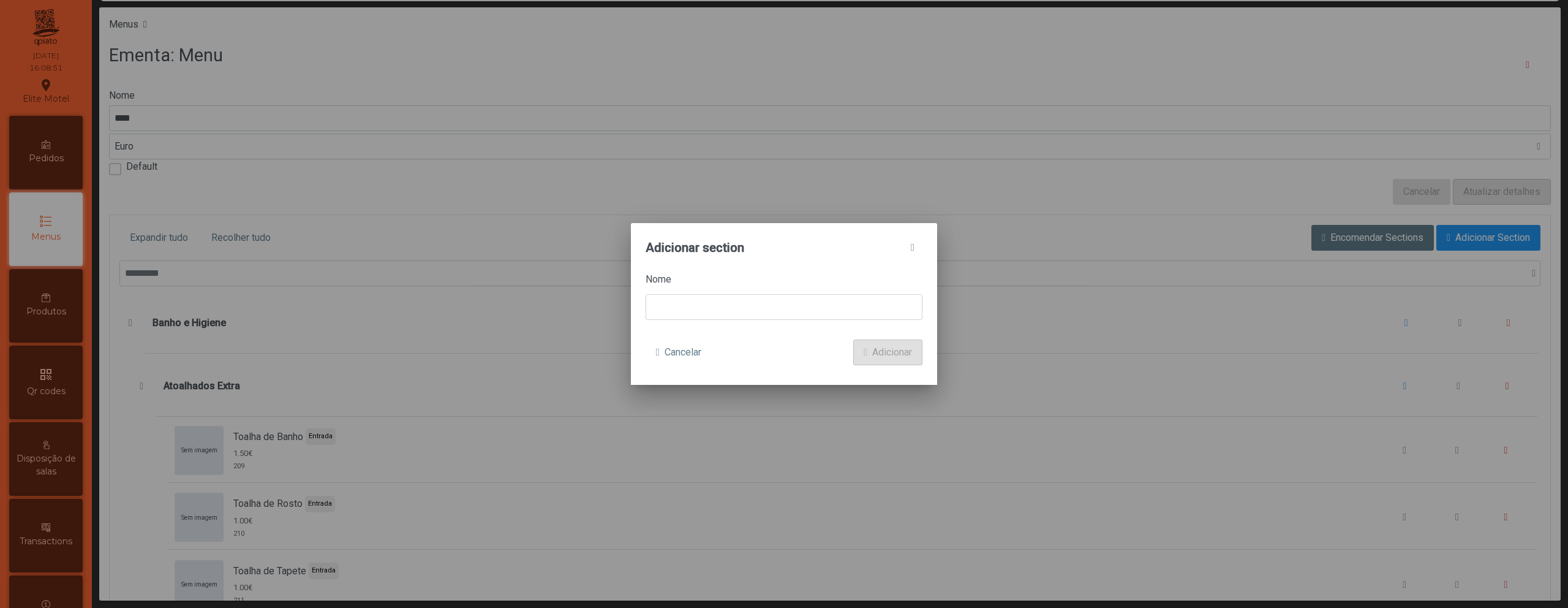
click at [792, 293] on div "Nome" at bounding box center [784, 296] width 277 height 48
click at [786, 294] on input at bounding box center [784, 306] width 277 height 26
paste input "**********"
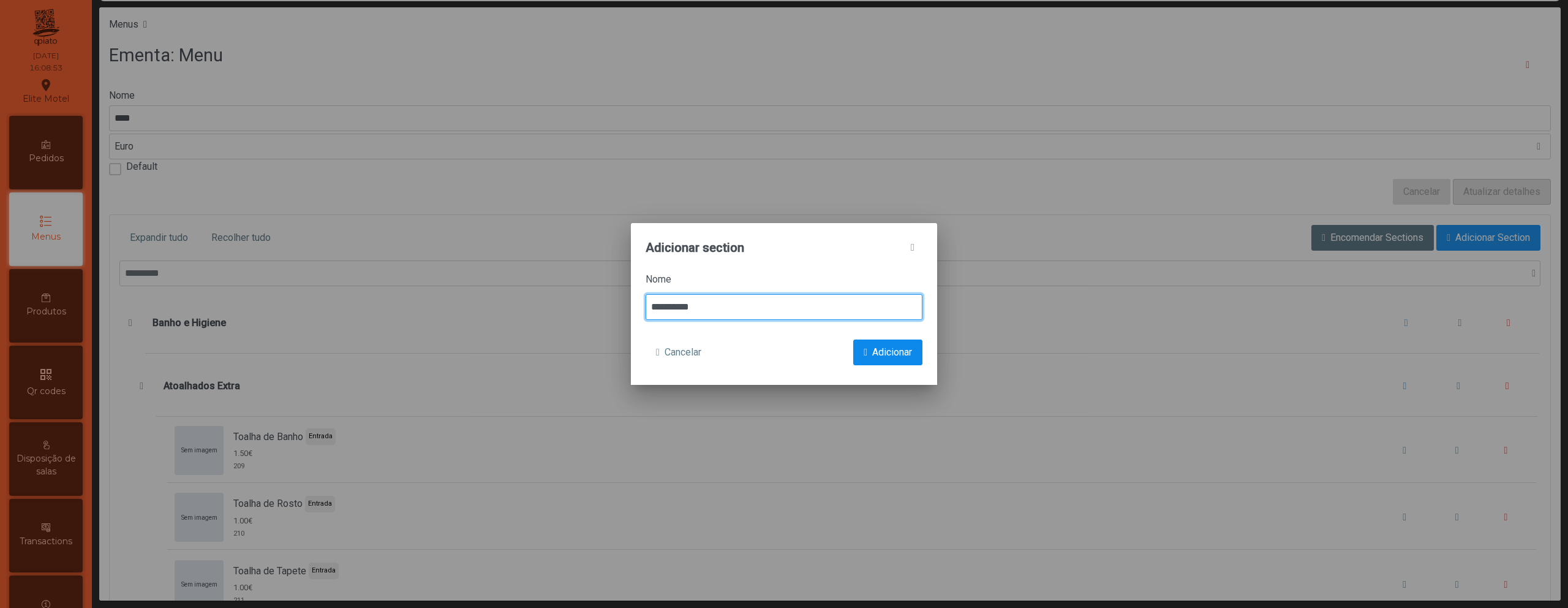
type input "**********"
click at [872, 352] on span "Adicionar" at bounding box center [891, 352] width 40 height 15
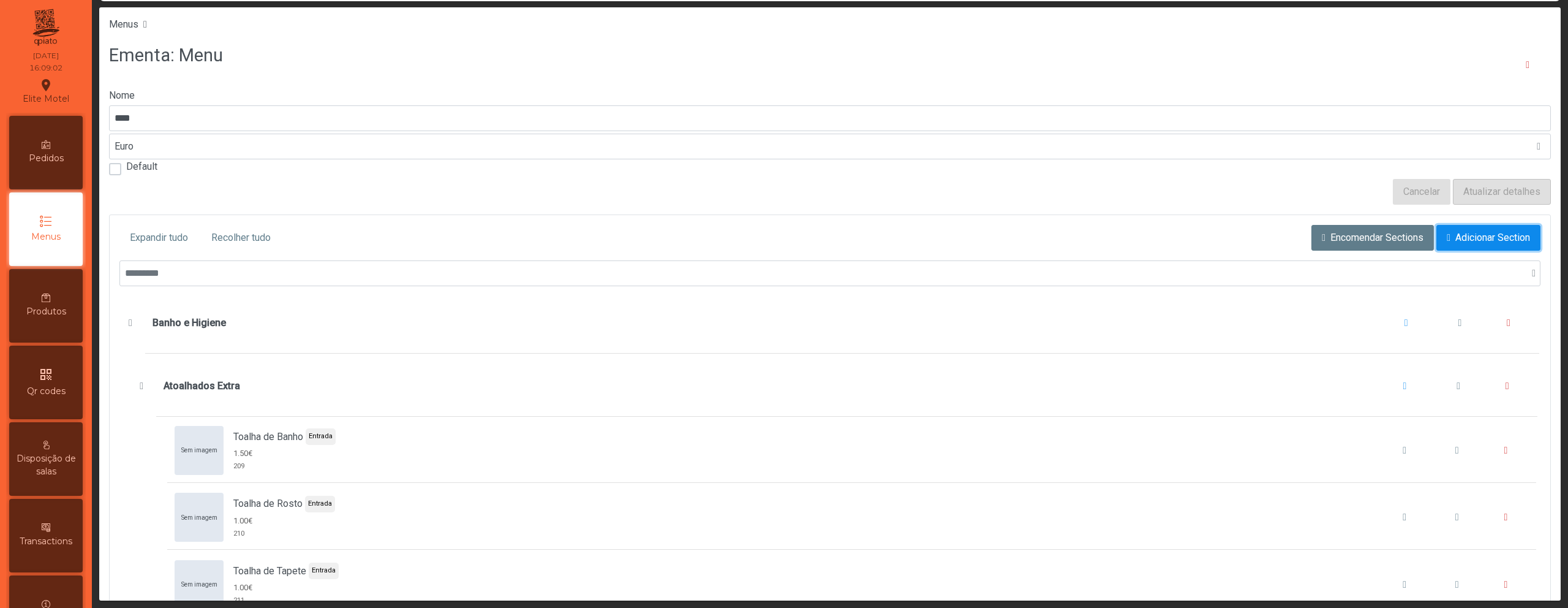
click at [1455, 241] on span "Adicionar Section" at bounding box center [1492, 237] width 74 height 15
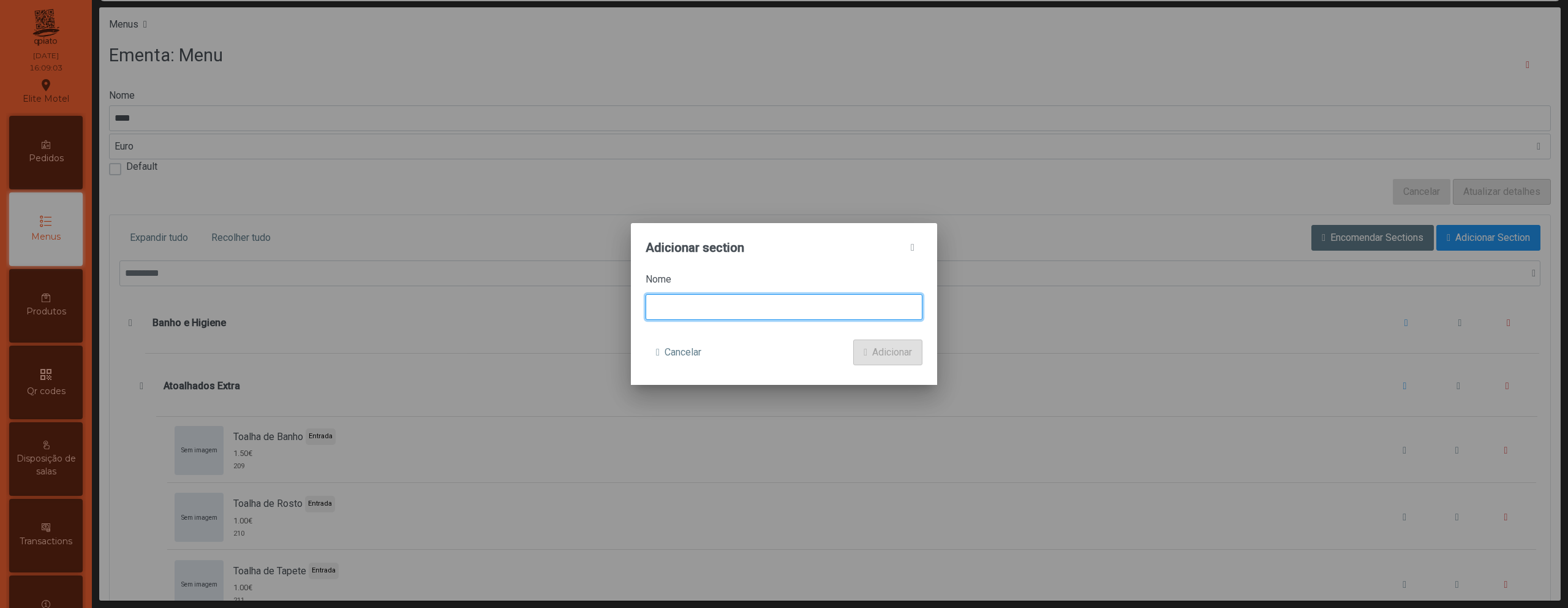
click at [769, 305] on input at bounding box center [784, 306] width 277 height 26
paste input "**********"
type input "**********"
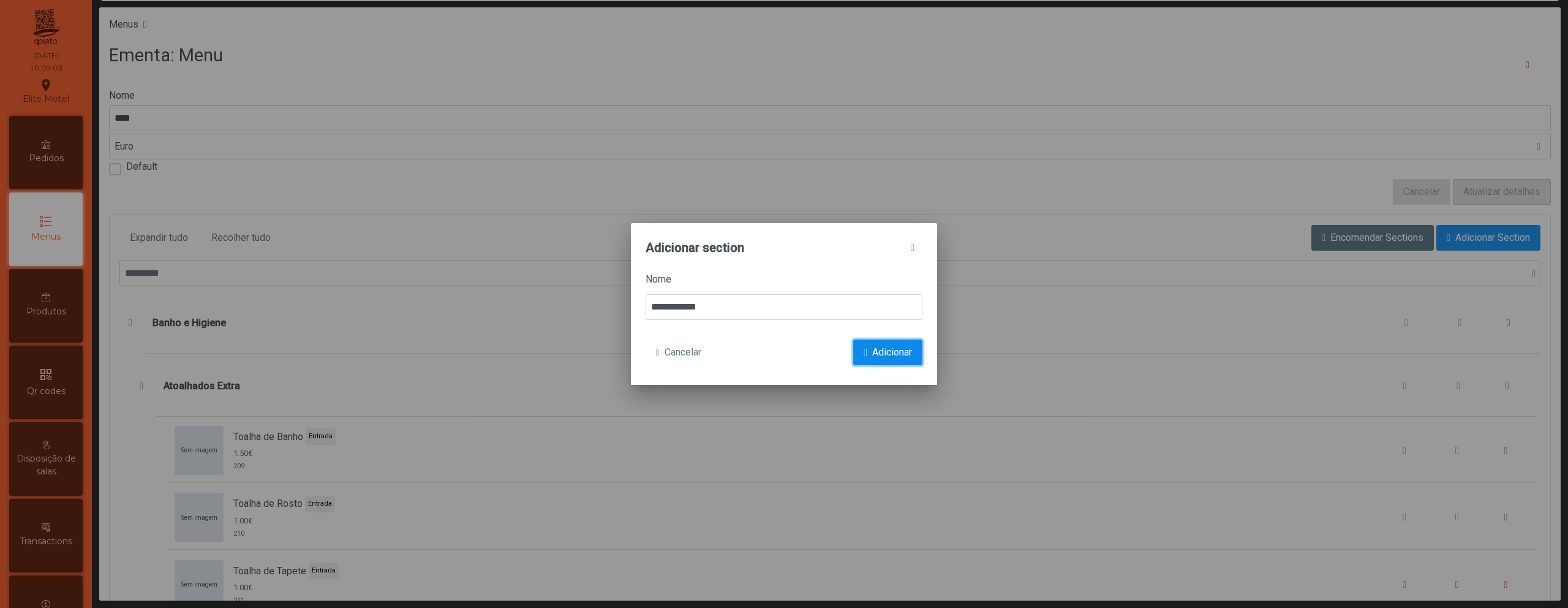
click at [883, 355] on span "Adicionar" at bounding box center [891, 352] width 40 height 15
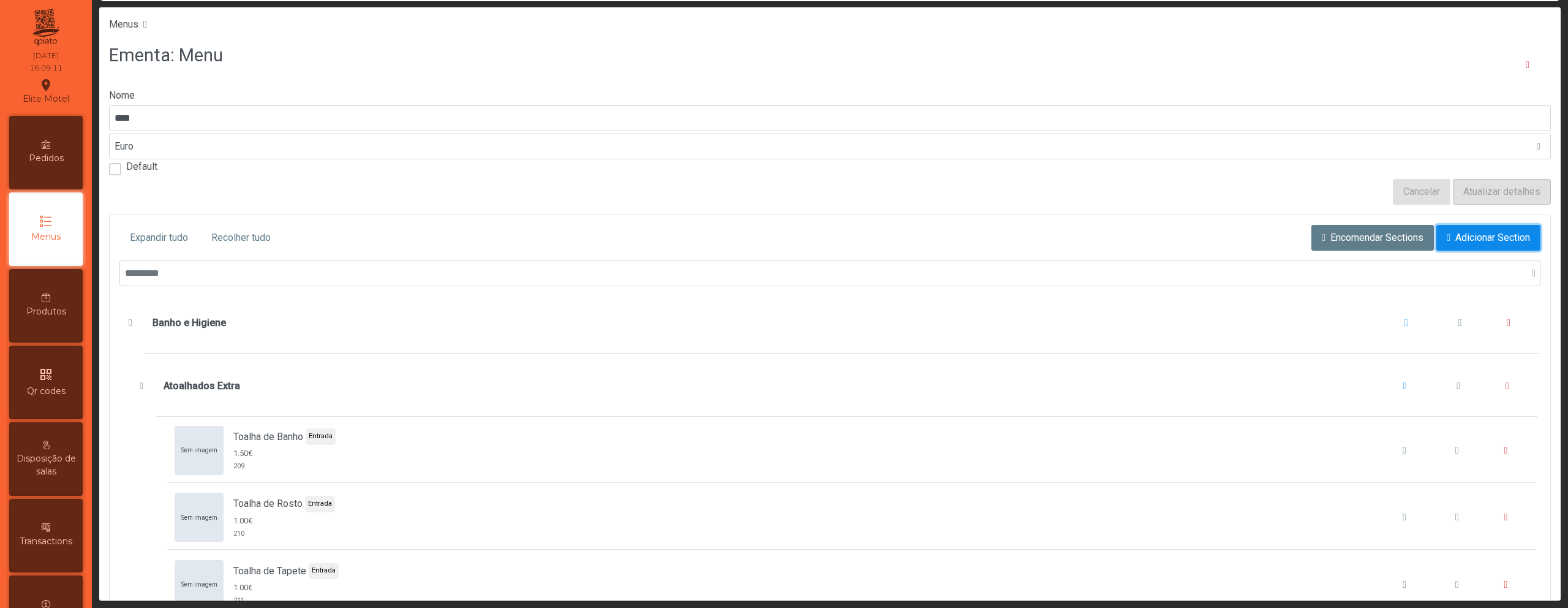
click at [1455, 238] on span "Adicionar Section" at bounding box center [1492, 237] width 74 height 15
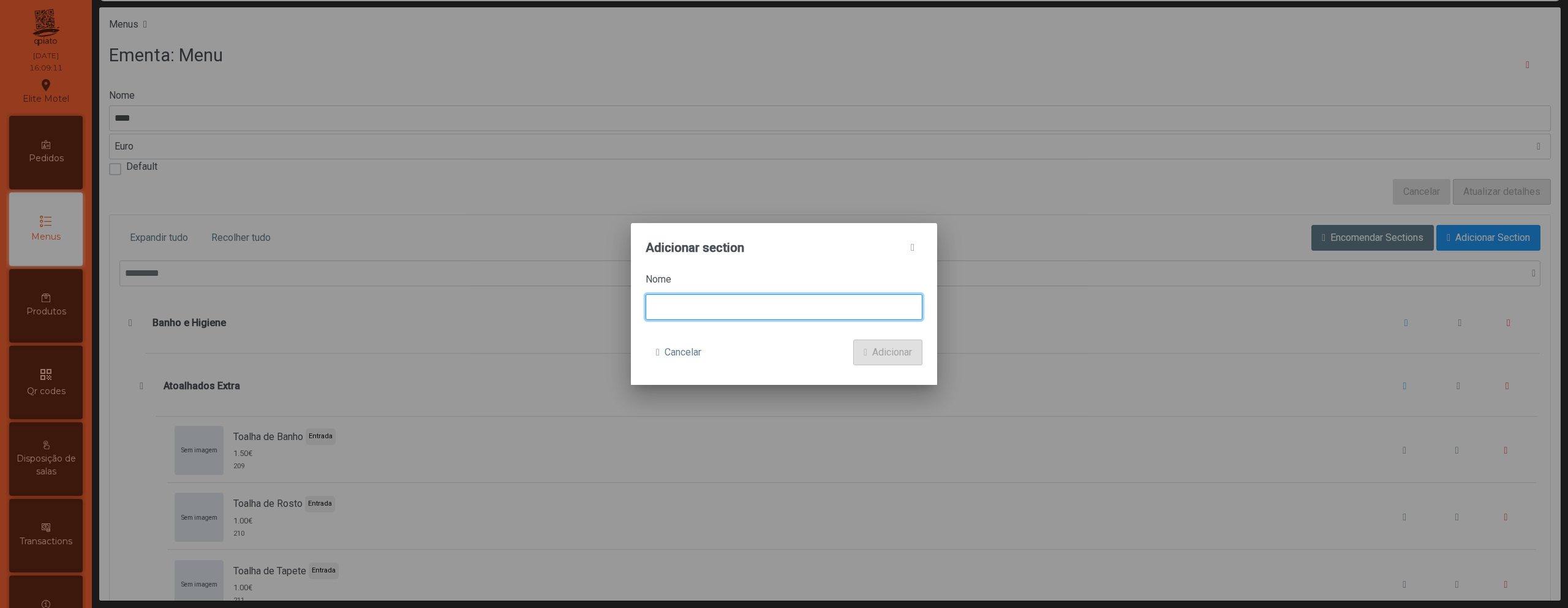
click at [853, 302] on input at bounding box center [784, 306] width 277 height 26
paste input "*********"
type input "*********"
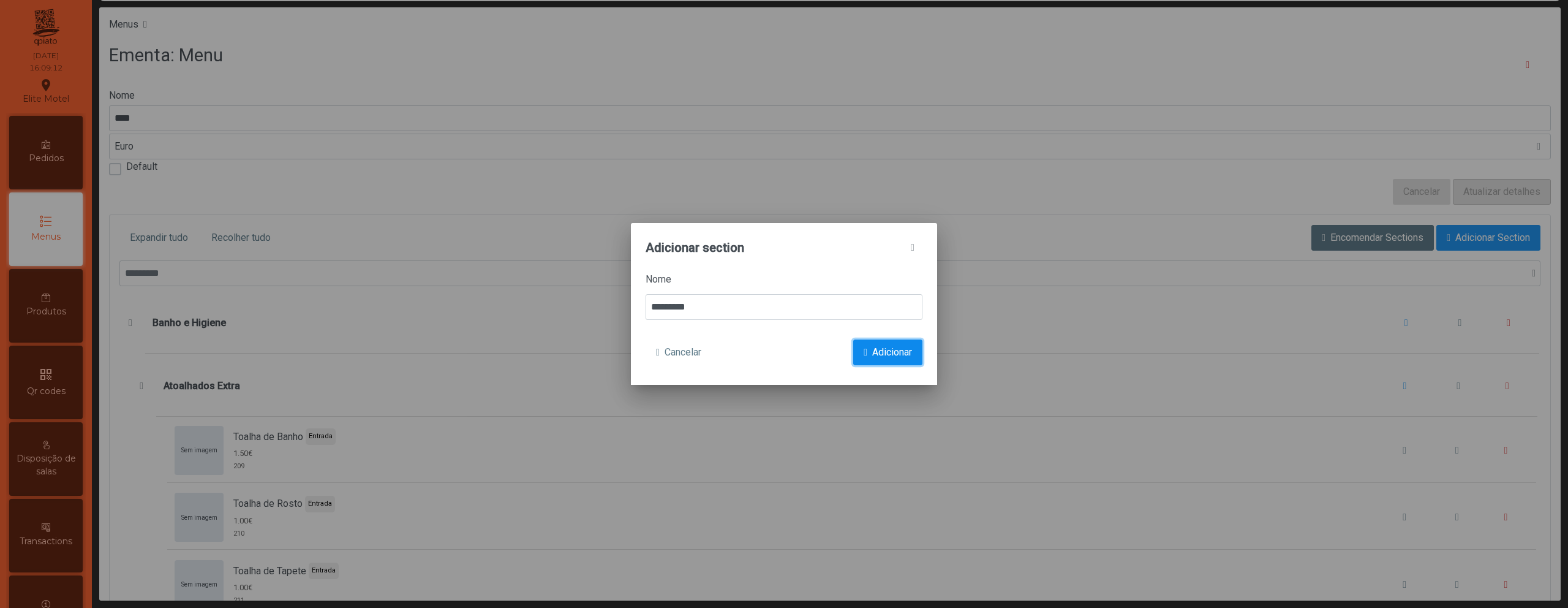
click at [897, 354] on span "Adicionar" at bounding box center [891, 352] width 40 height 15
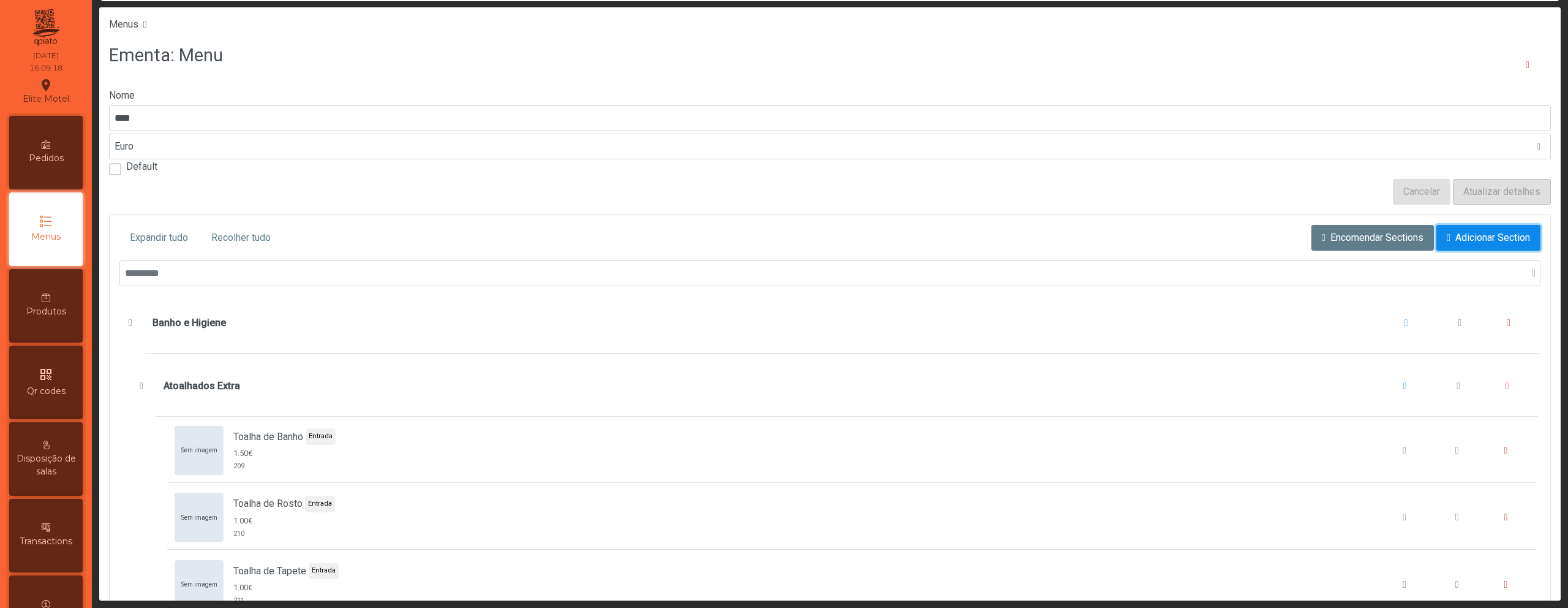
click at [1455, 243] on span "Adicionar Section" at bounding box center [1492, 237] width 74 height 15
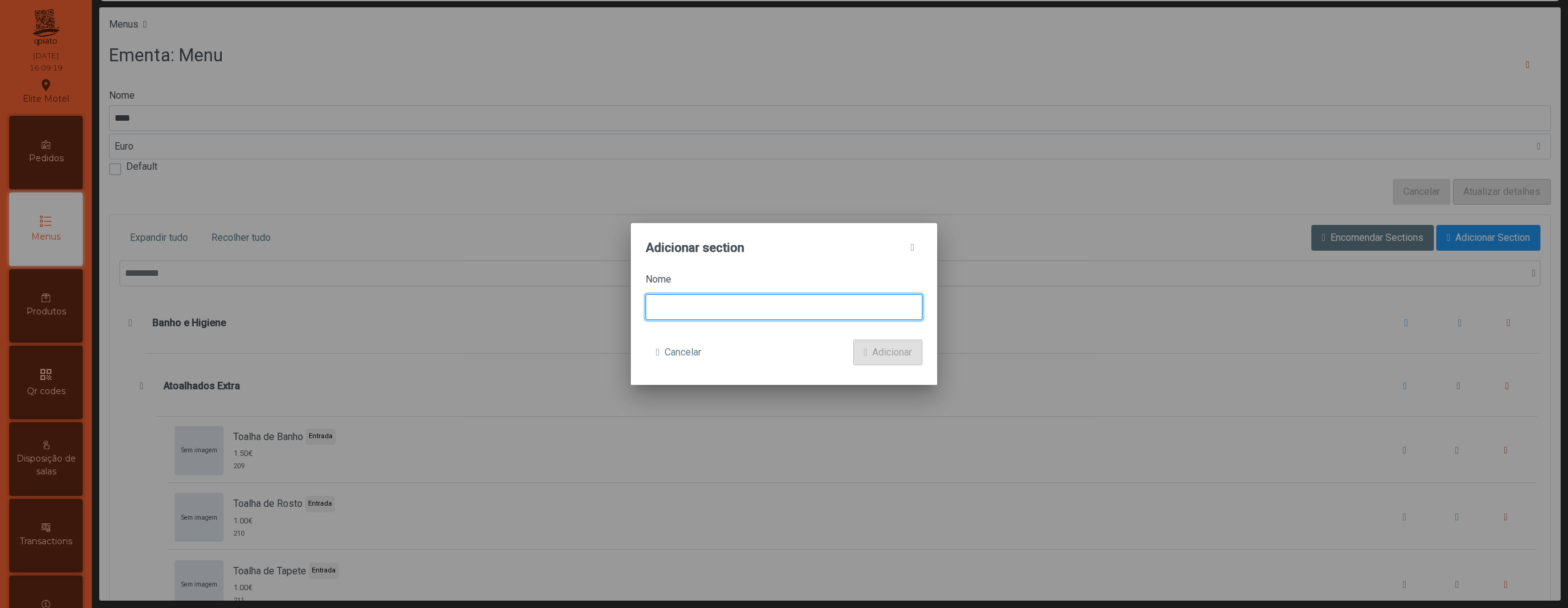
click at [829, 306] on input at bounding box center [784, 306] width 277 height 26
paste input "******"
type input "******"
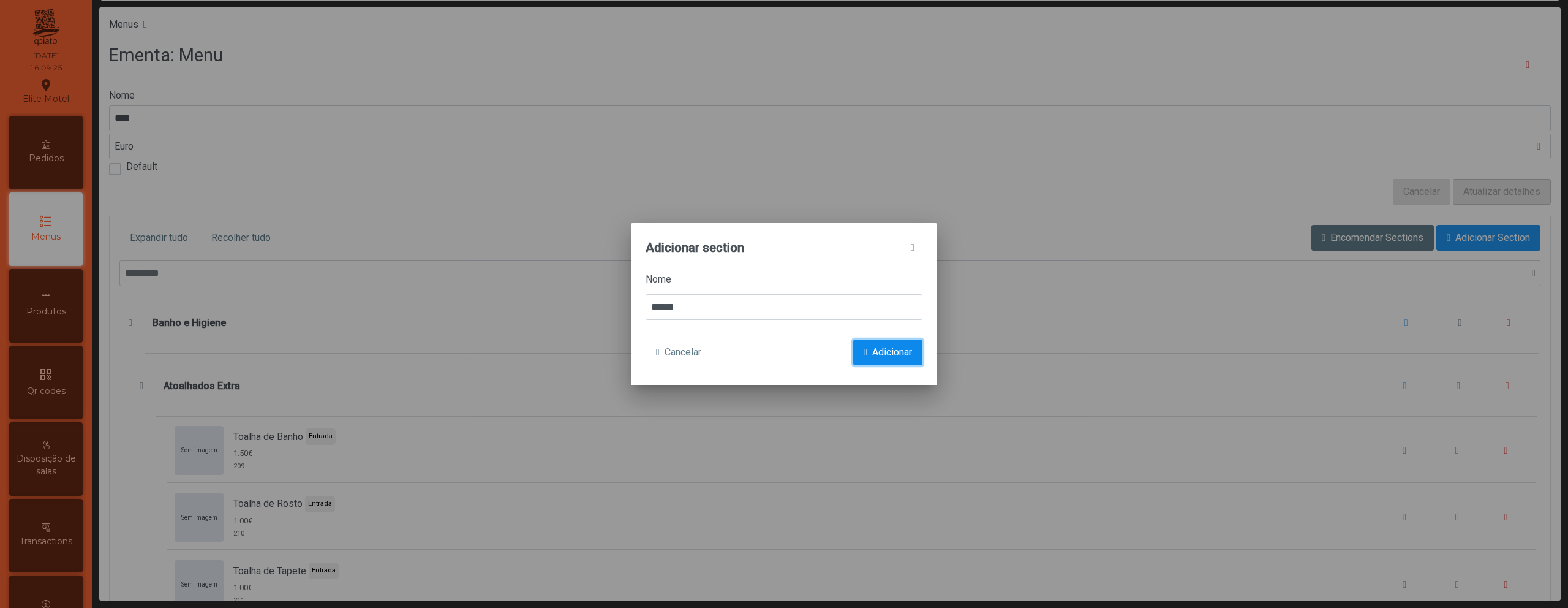
click at [891, 354] on span "Adicionar" at bounding box center [891, 352] width 40 height 15
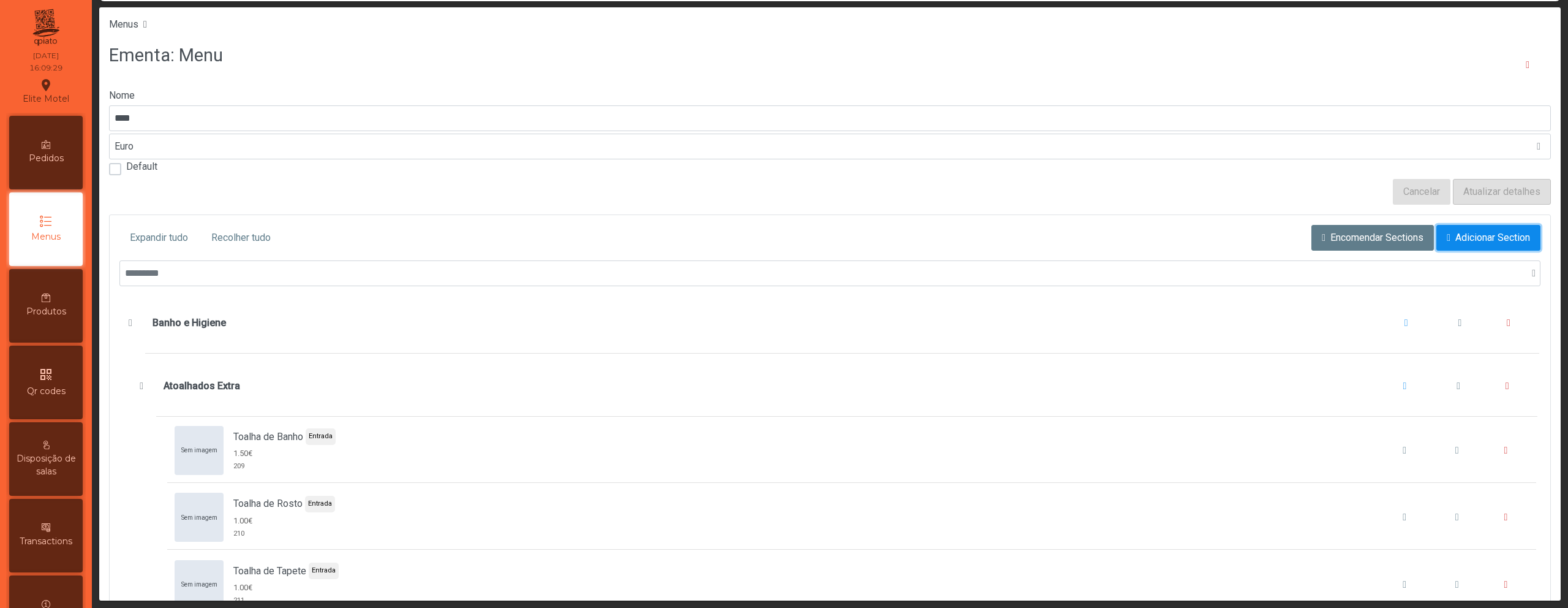
click at [1436, 235] on button "Adicionar Section" at bounding box center [1488, 237] width 104 height 26
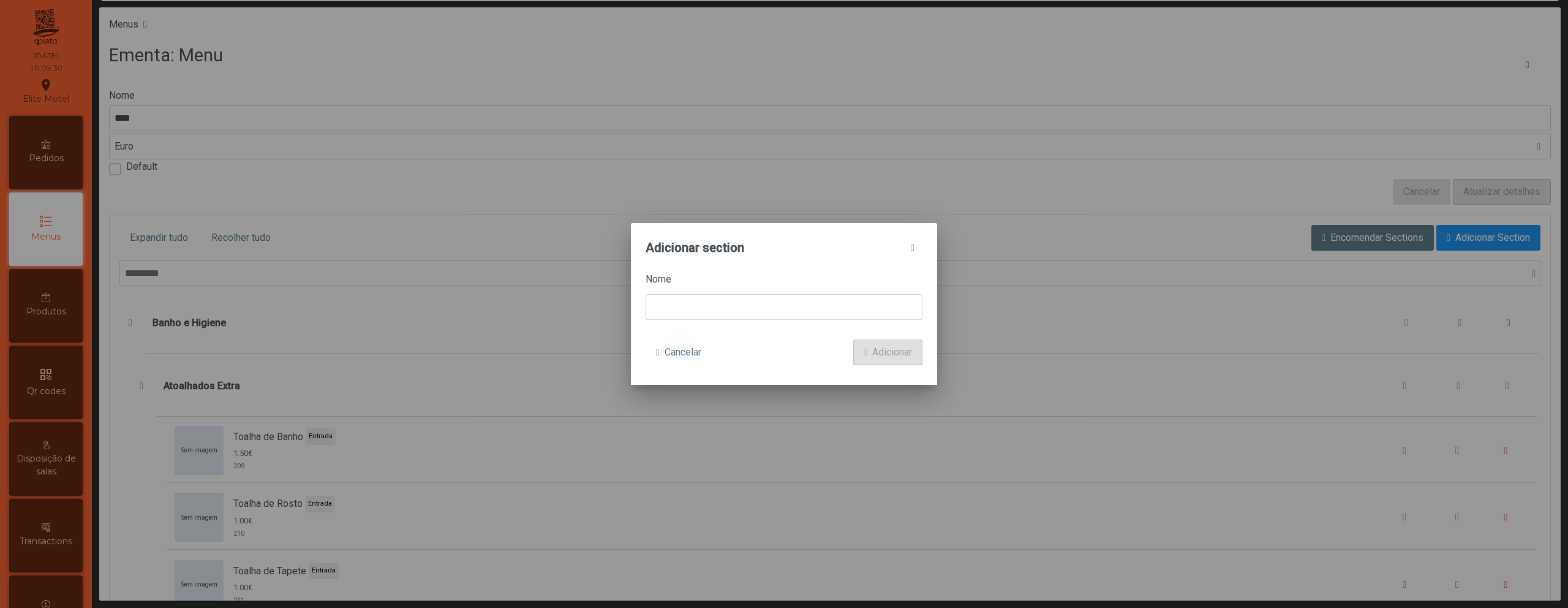
click at [745, 289] on div "Nome" at bounding box center [784, 296] width 277 height 48
click at [719, 317] on input at bounding box center [784, 306] width 277 height 26
paste input "********"
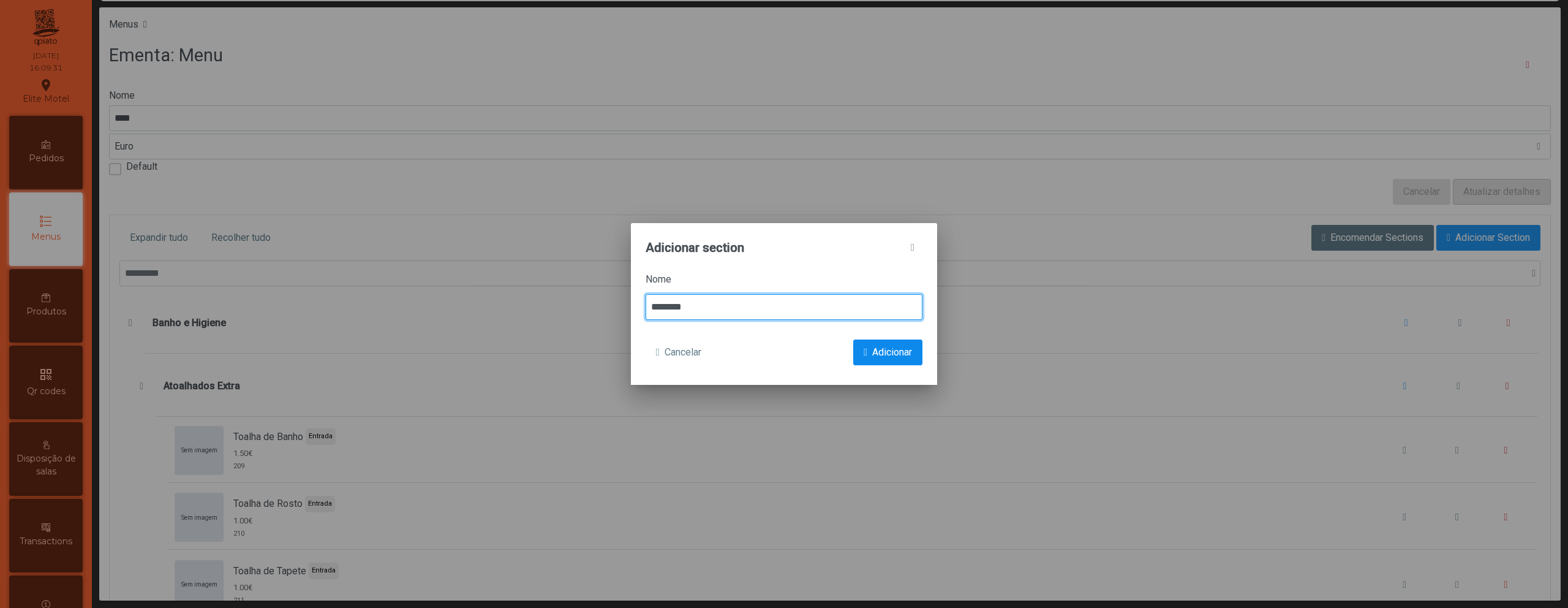
type input "********"
click at [863, 353] on span "submit" at bounding box center [865, 352] width 4 height 10
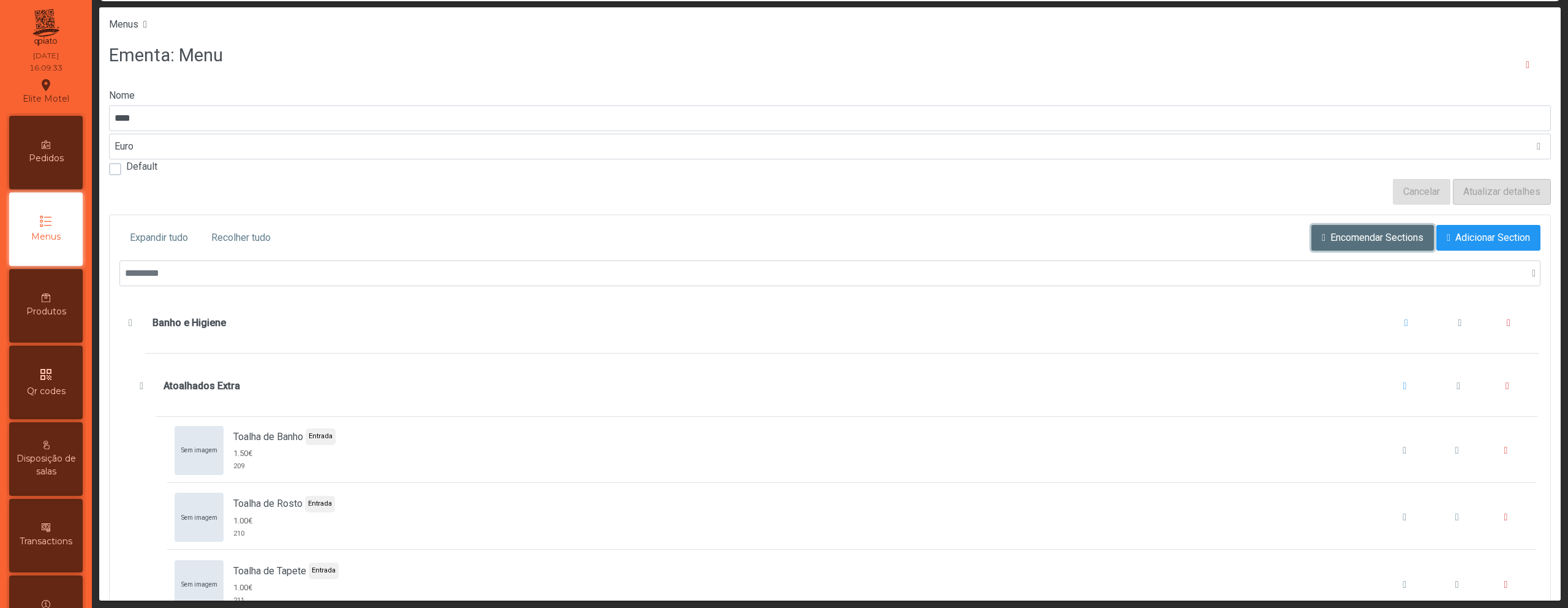
click at [1357, 246] on button "Encomendar Sections" at bounding box center [1373, 237] width 122 height 26
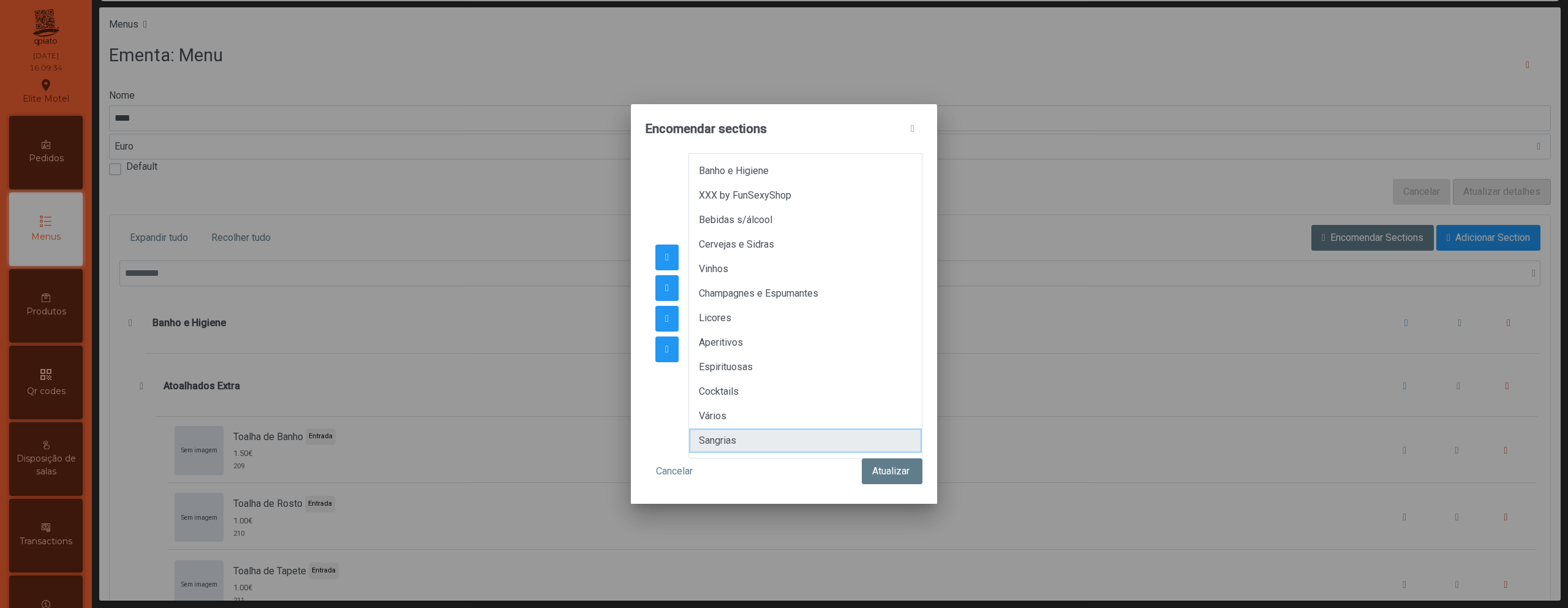
click at [746, 431] on li "Sangrias" at bounding box center [805, 440] width 233 height 25
click at [669, 263] on button "button" at bounding box center [667, 257] width 23 height 26
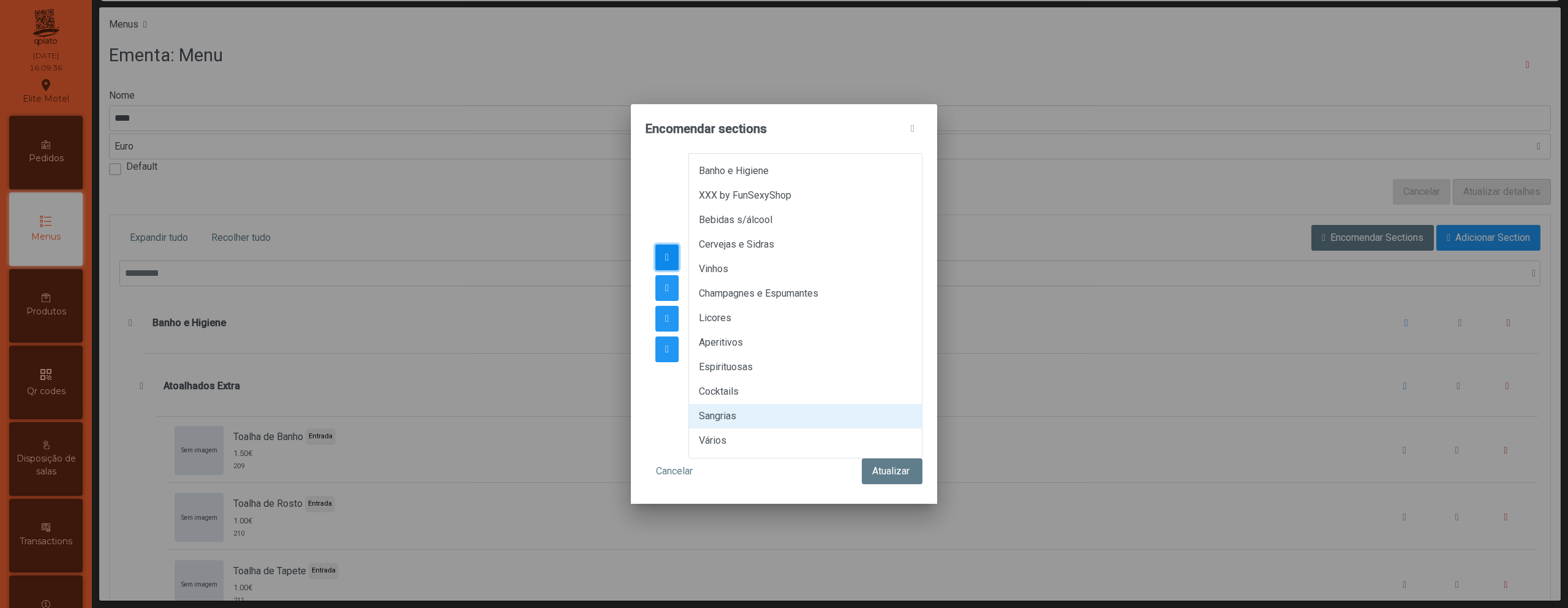
click at [669, 263] on button "button" at bounding box center [667, 257] width 23 height 26
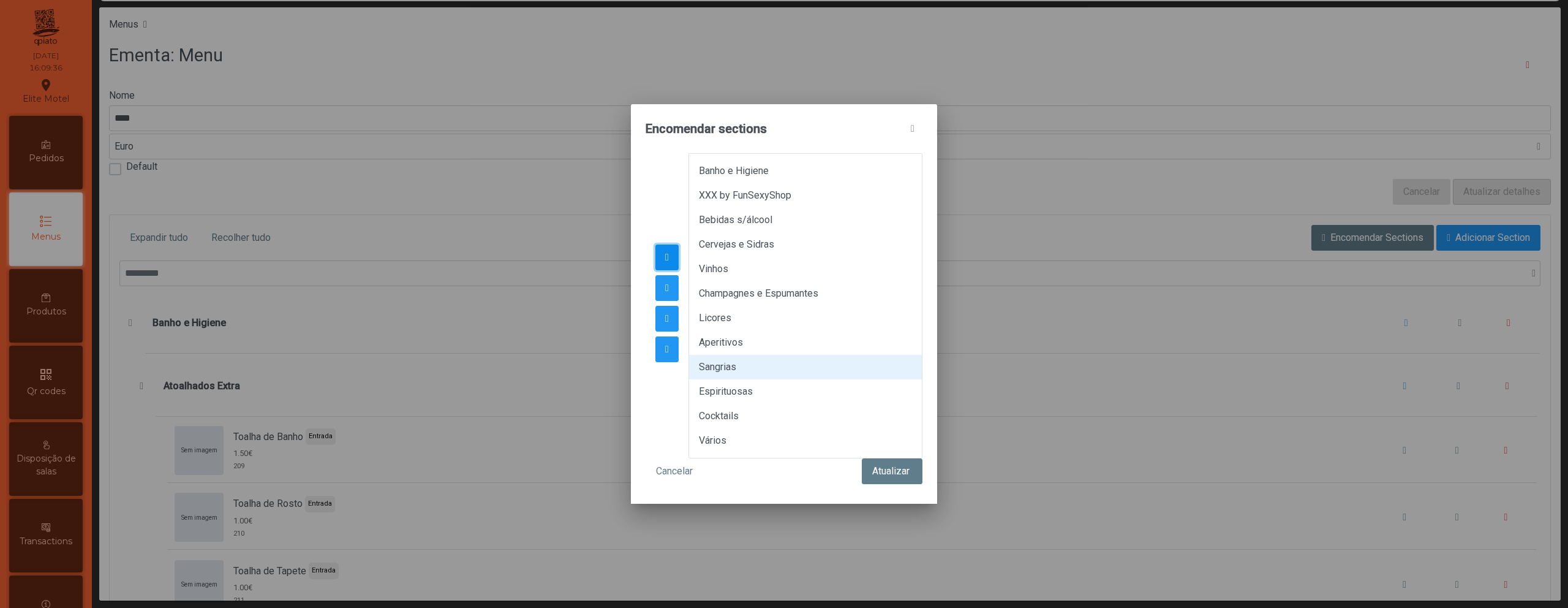
click at [669, 263] on button "button" at bounding box center [667, 257] width 23 height 26
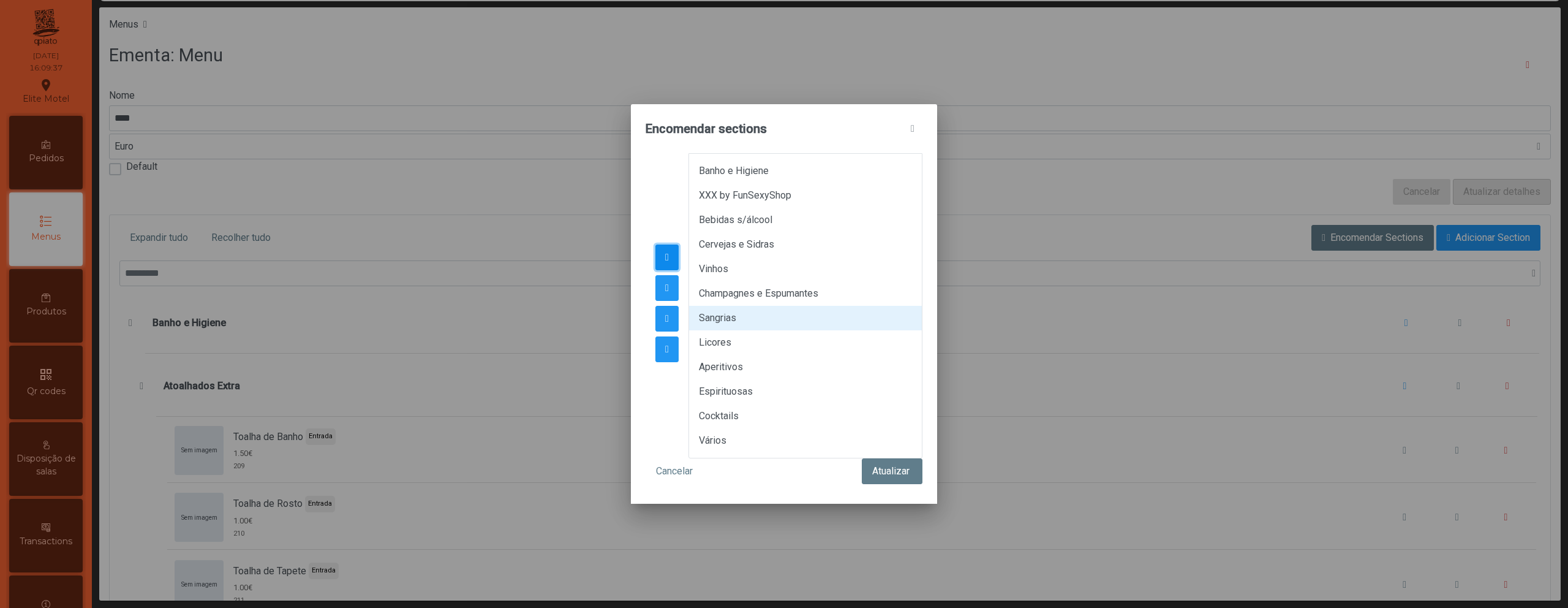
click at [669, 263] on button "button" at bounding box center [667, 257] width 23 height 26
click at [890, 475] on button "Atualizar" at bounding box center [892, 471] width 60 height 26
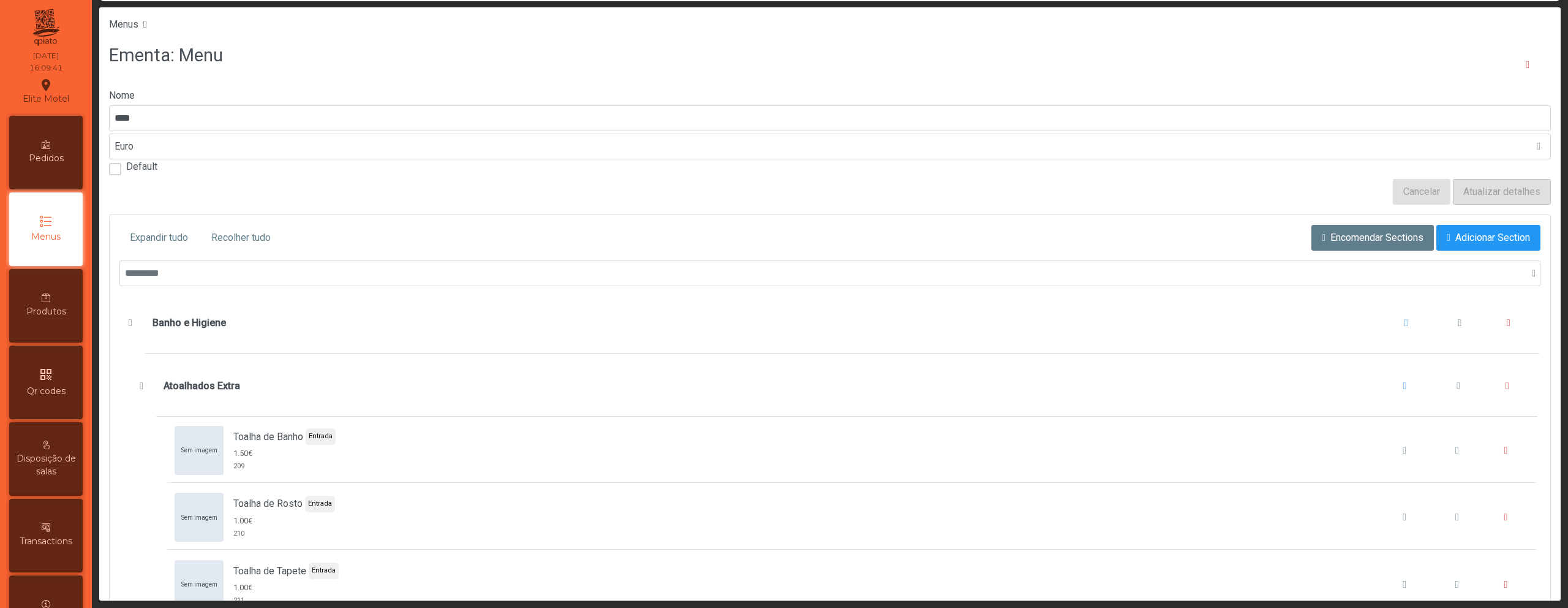
click at [241, 251] on div "Expandir tudo Recolher tudo Encomendar Sections Adicionar Section" at bounding box center [829, 243] width 1421 height 36
click at [238, 244] on span "Recolher tudo" at bounding box center [241, 237] width 60 height 15
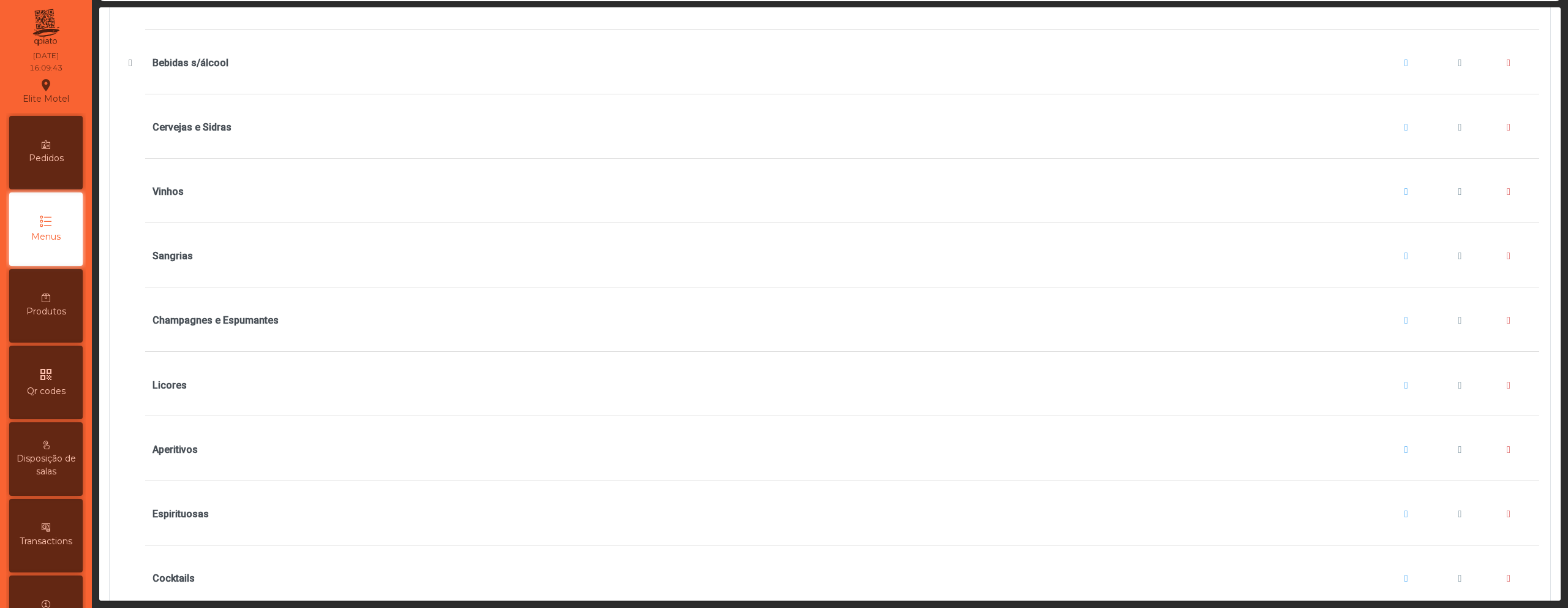
scroll to position [212, 0]
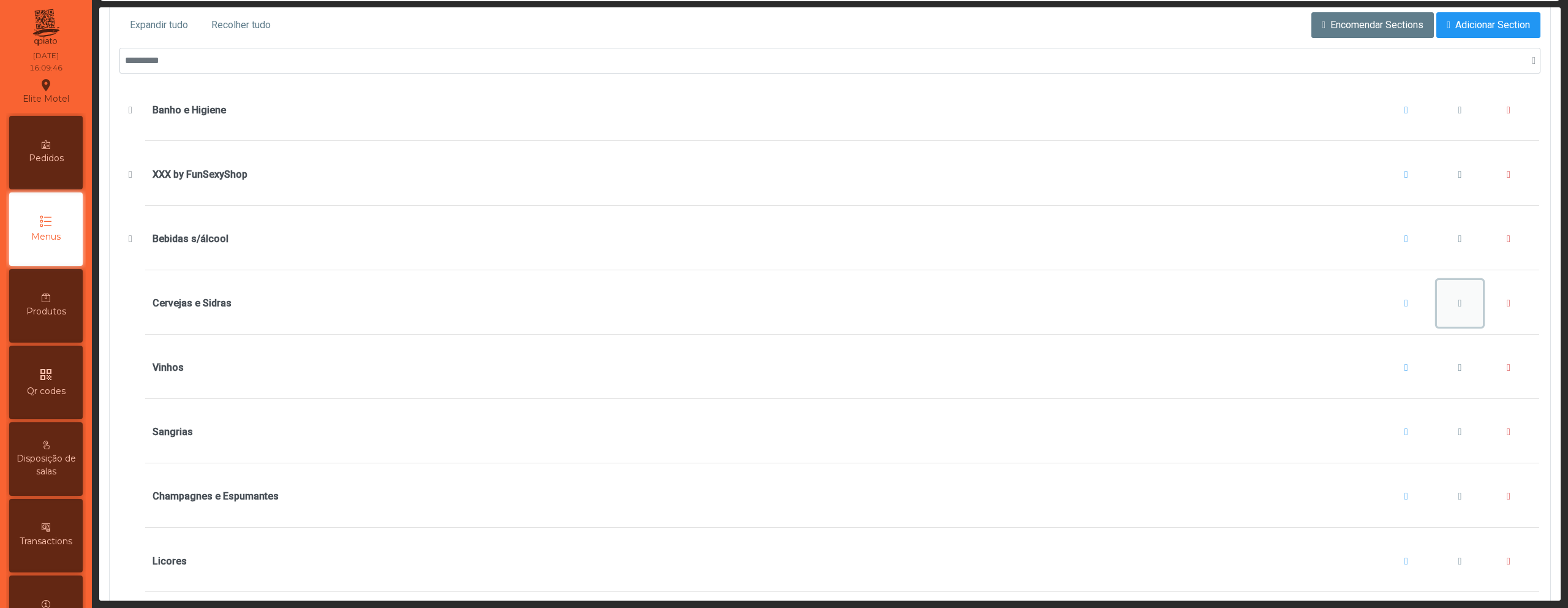
click at [1442, 296] on button "Cervejas e Sidras" at bounding box center [1460, 303] width 47 height 47
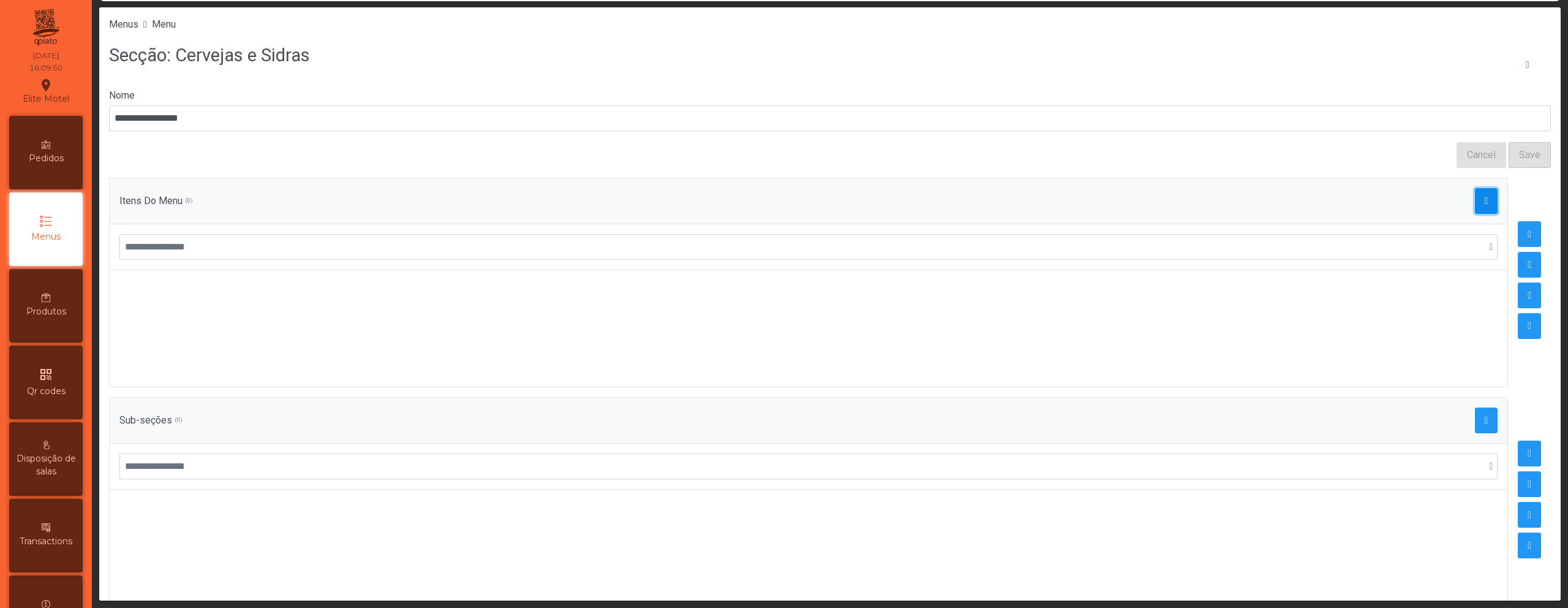
click at [1484, 205] on span "button" at bounding box center [1486, 201] width 4 height 10
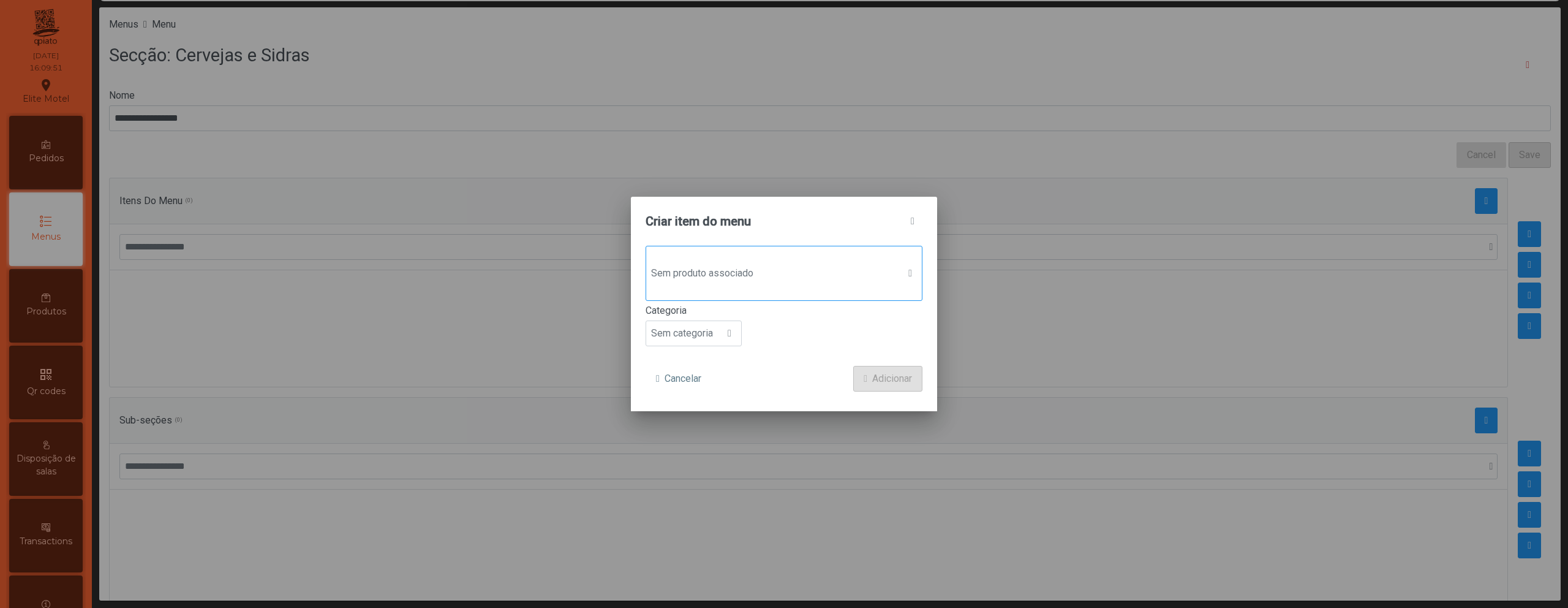
click at [790, 289] on div "Sem produto associado" at bounding box center [784, 273] width 277 height 55
type input "******"
click at [785, 364] on div "Sagres 3.50€ Utilização: 0 50" at bounding box center [784, 362] width 256 height 31
click at [704, 320] on div "Categoria Sem categoria" at bounding box center [784, 326] width 277 height 43
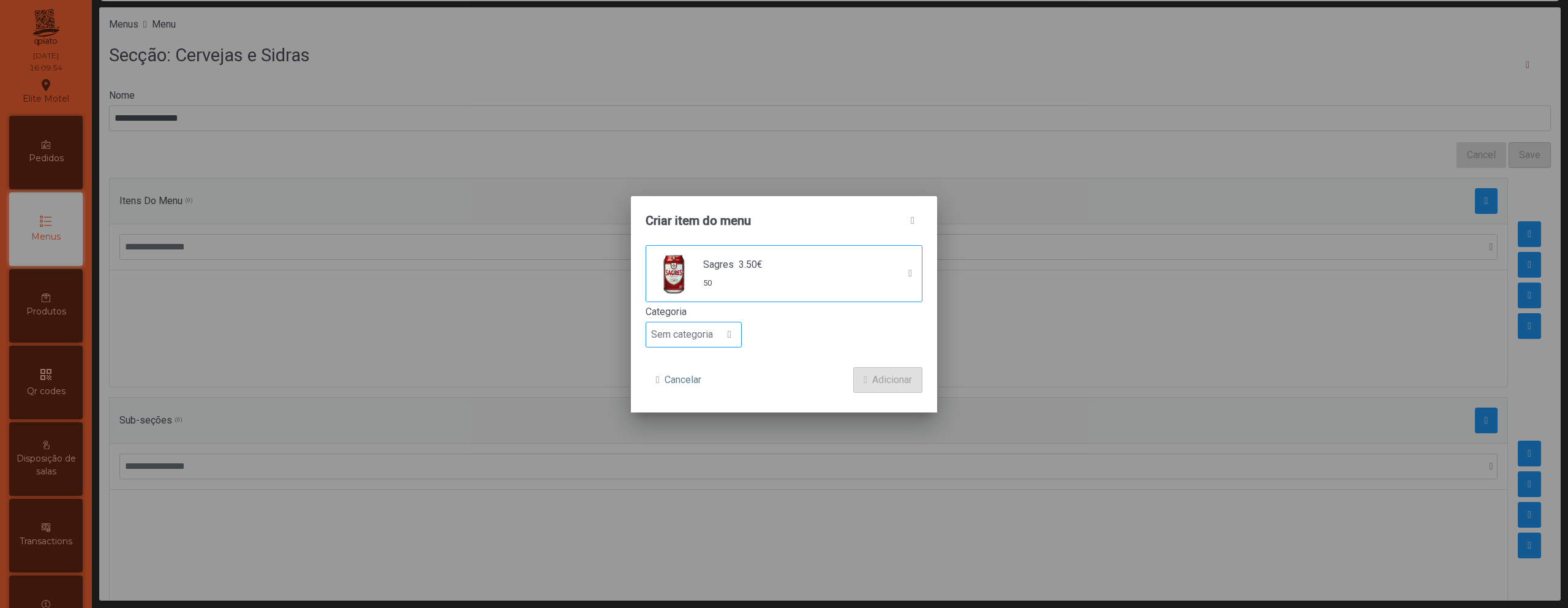
click at [702, 334] on span "Sem categoria" at bounding box center [682, 335] width 71 height 25
click at [702, 433] on span "Bebida alcoólica" at bounding box center [691, 428] width 71 height 12
click at [880, 378] on span "Adicionar" at bounding box center [891, 379] width 40 height 15
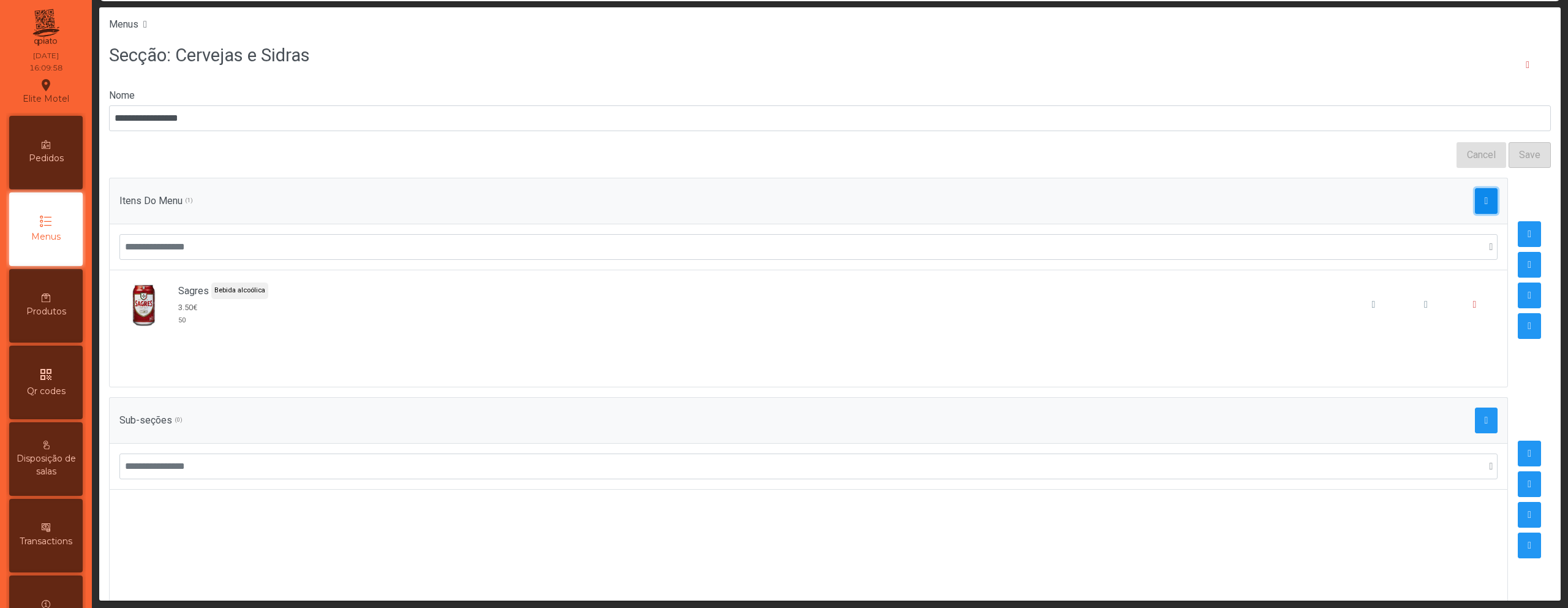
click at [1484, 204] on span "button" at bounding box center [1486, 201] width 4 height 10
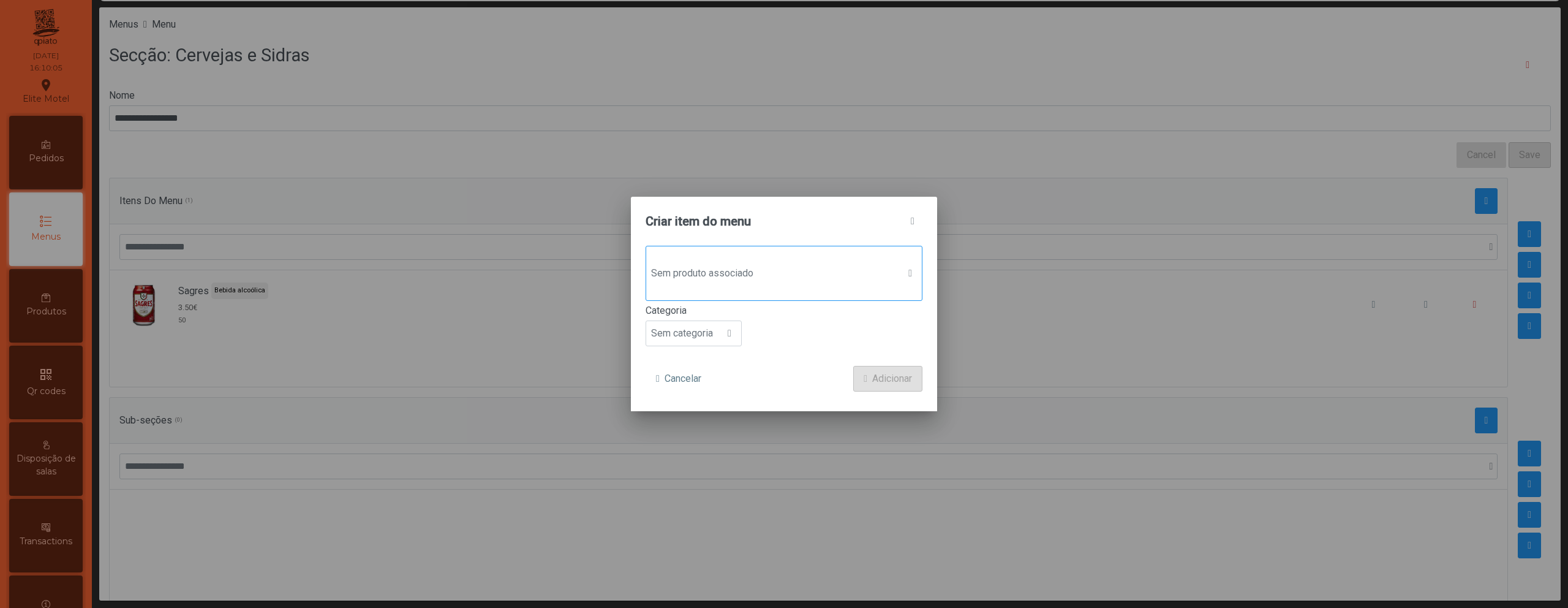
click at [792, 280] on span "Sem produto associado" at bounding box center [773, 274] width 253 height 25
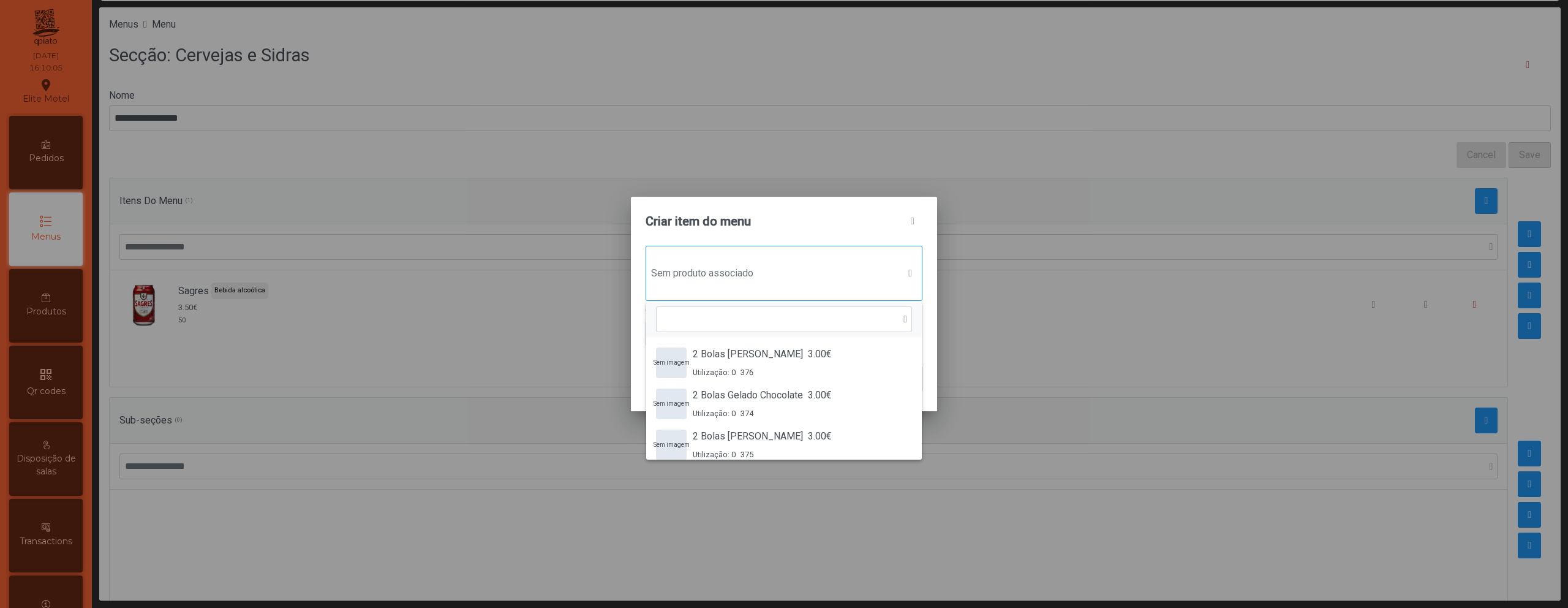
scroll to position [9, 60]
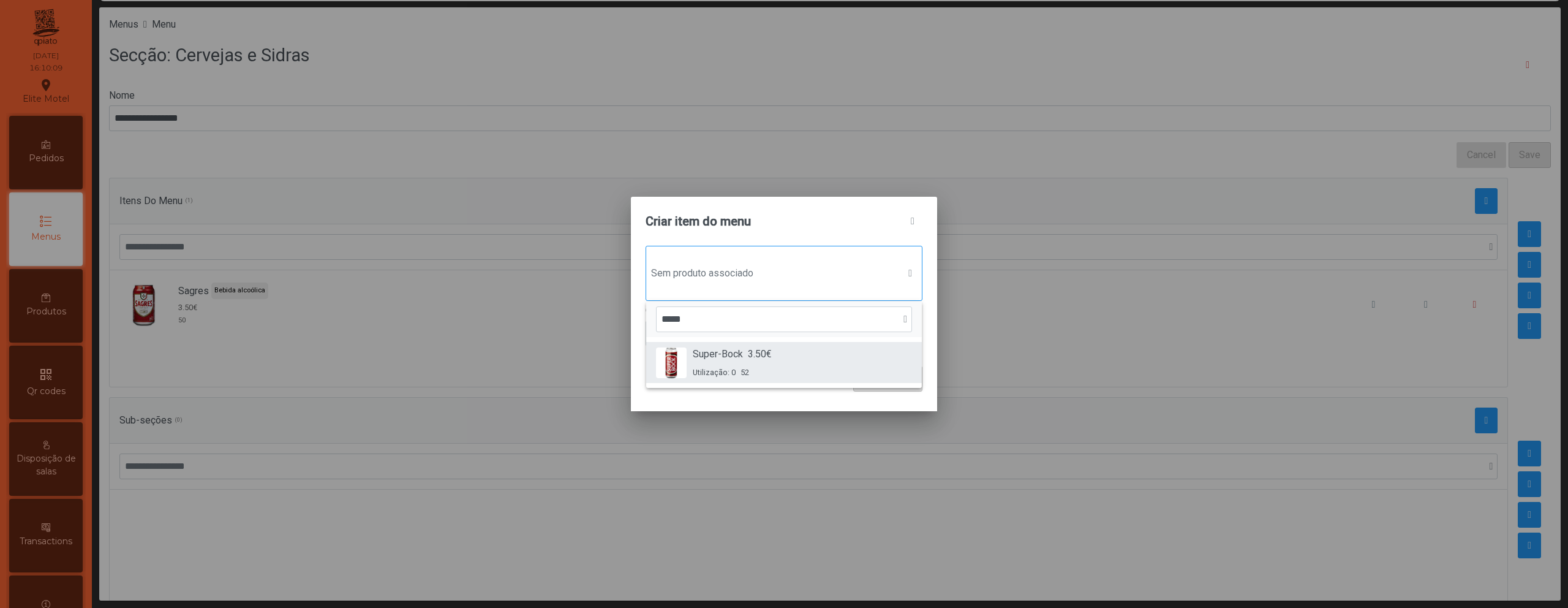
type input "*****"
click at [790, 363] on div "Super-Bock 3.50€ Utilização: 0 52" at bounding box center [784, 362] width 256 height 31
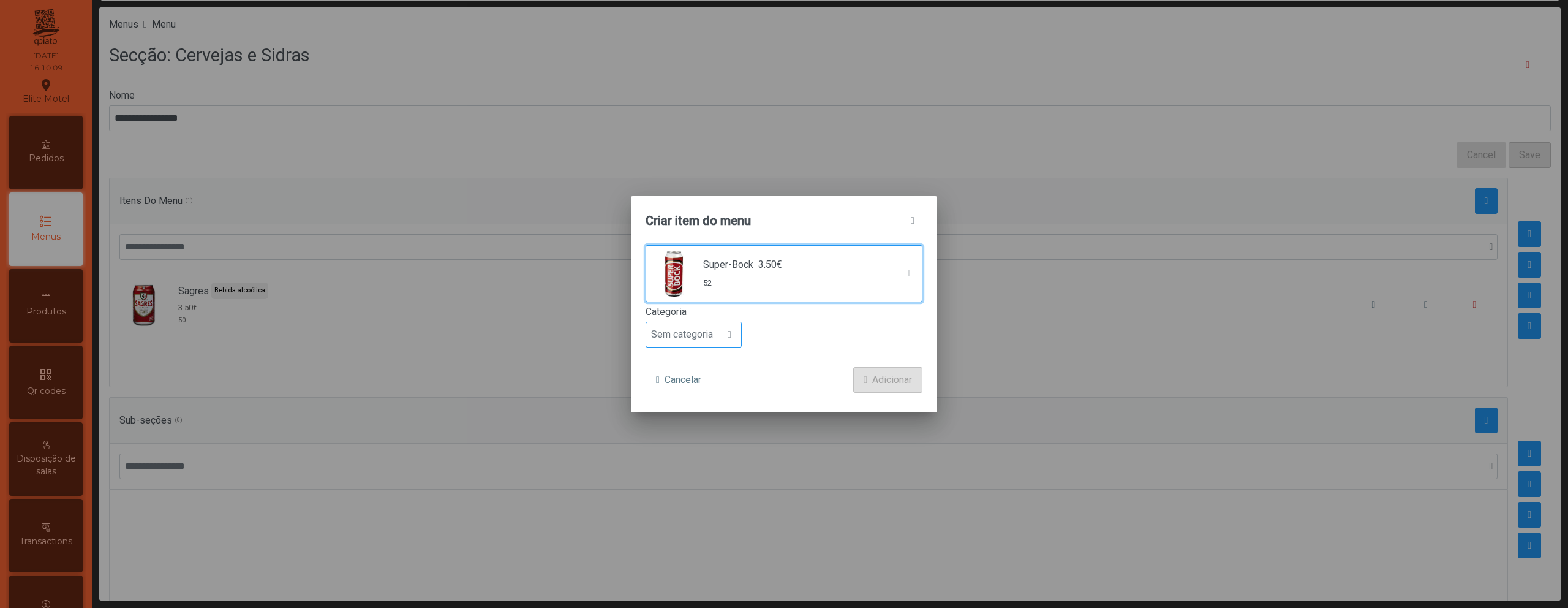
click at [698, 335] on span "Sem categoria" at bounding box center [682, 335] width 71 height 25
click at [691, 426] on span "Bebida alcoólica" at bounding box center [691, 428] width 71 height 12
click at [892, 382] on span "Adicionar" at bounding box center [891, 379] width 40 height 15
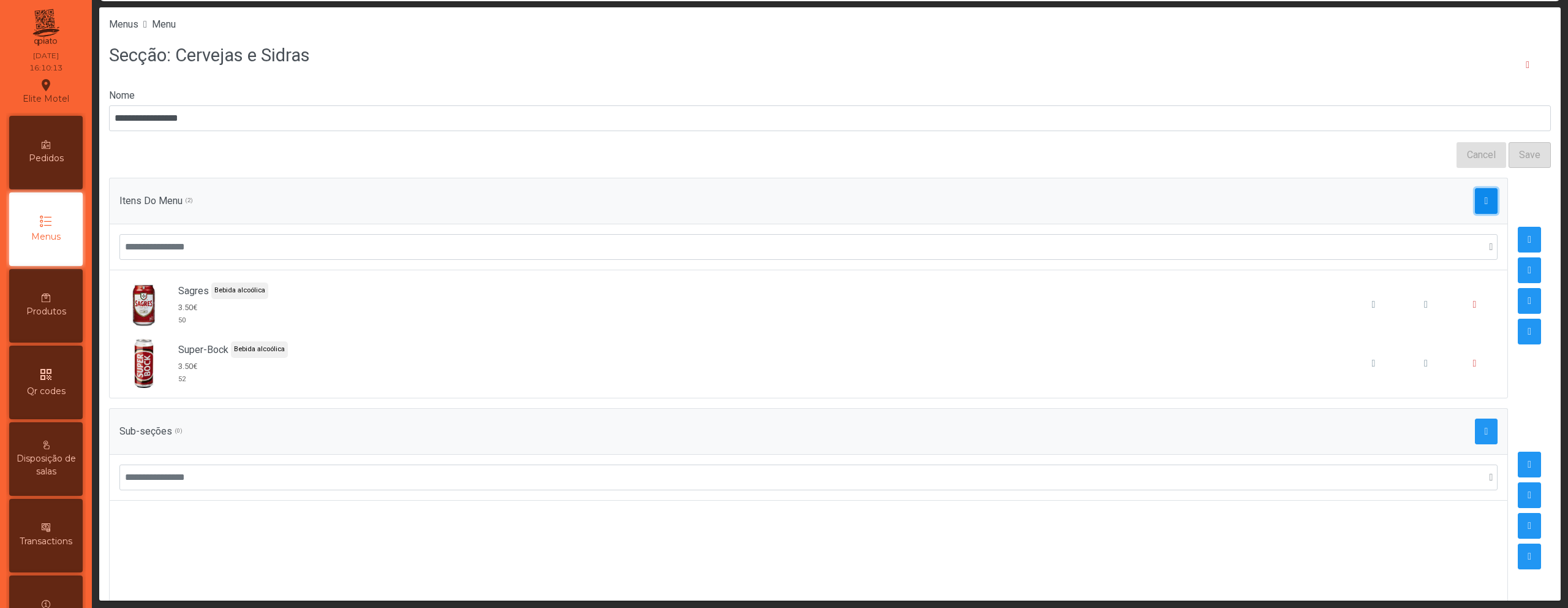
click at [1475, 206] on button "button" at bounding box center [1487, 201] width 23 height 26
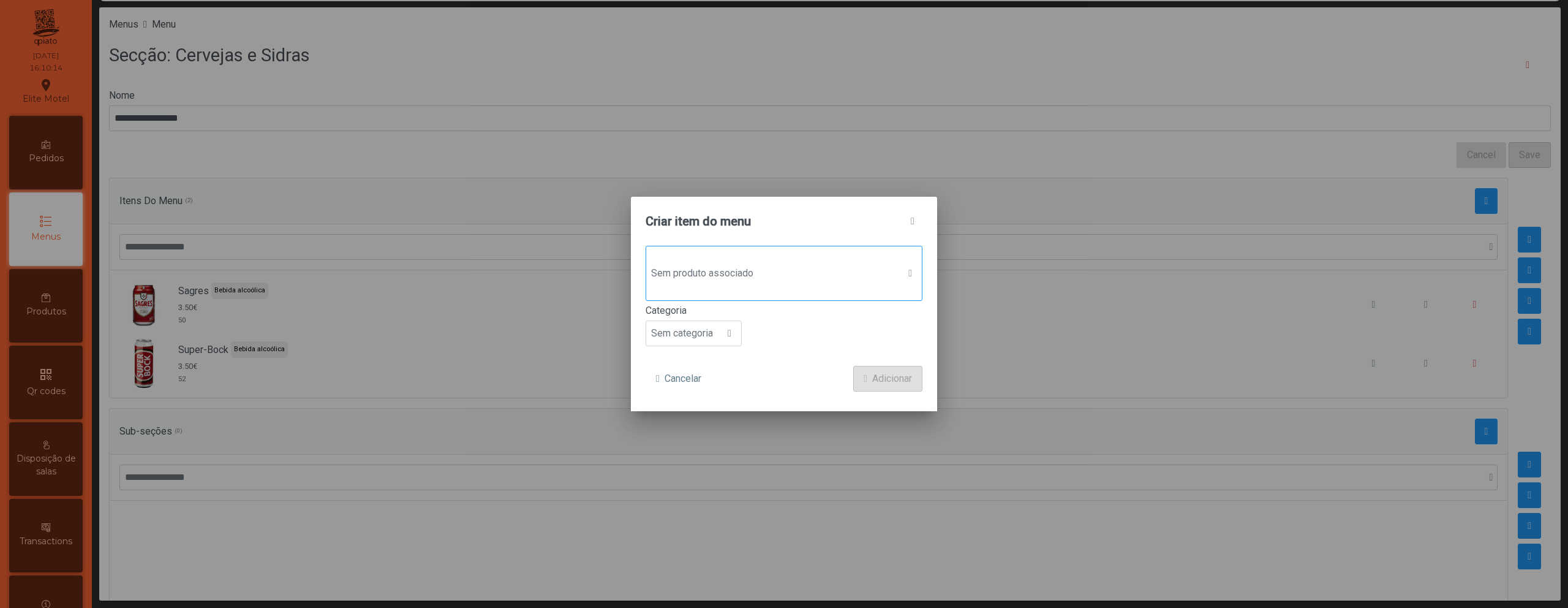
click at [780, 278] on span "Sem produto associado" at bounding box center [773, 274] width 253 height 25
type input "*****"
click at [856, 358] on div "SB Stout/Preta 4.00€ Utilização: 0 62" at bounding box center [784, 362] width 256 height 31
click at [722, 342] on div at bounding box center [729, 335] width 23 height 25
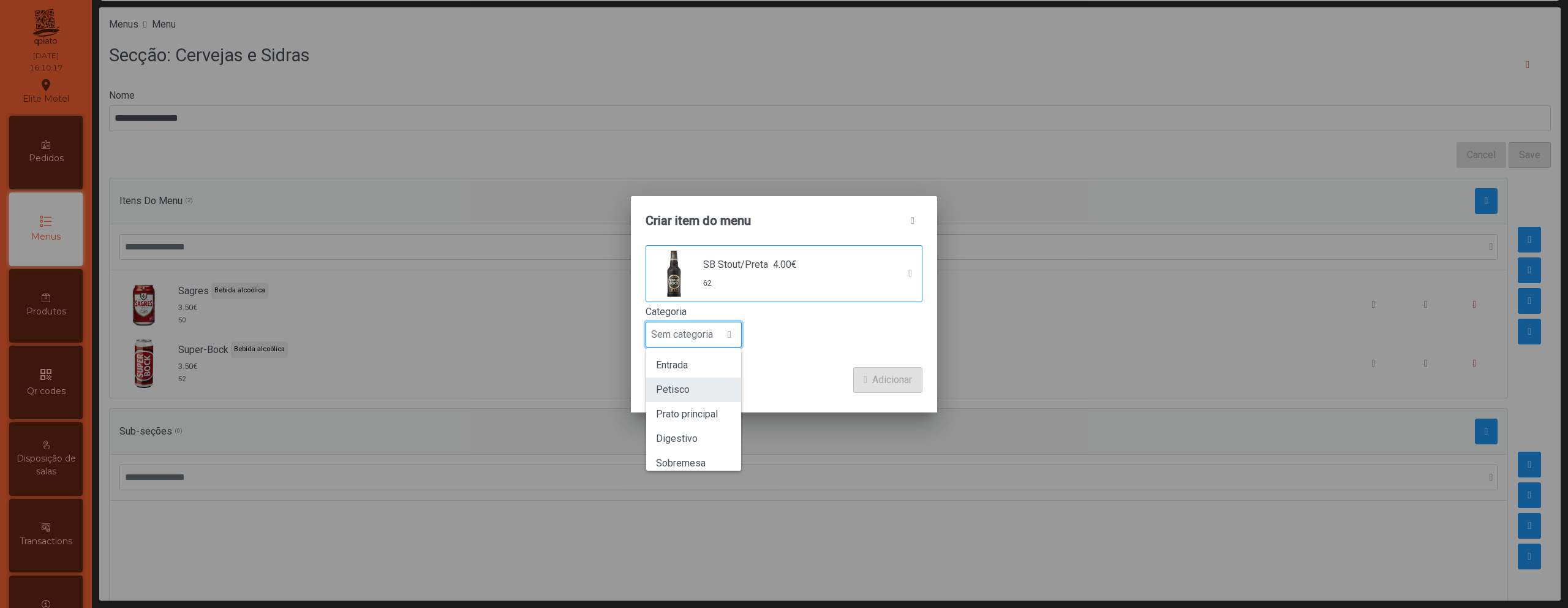
scroll to position [108, 0]
click at [705, 425] on span "Bebida alcoólica" at bounding box center [691, 428] width 71 height 12
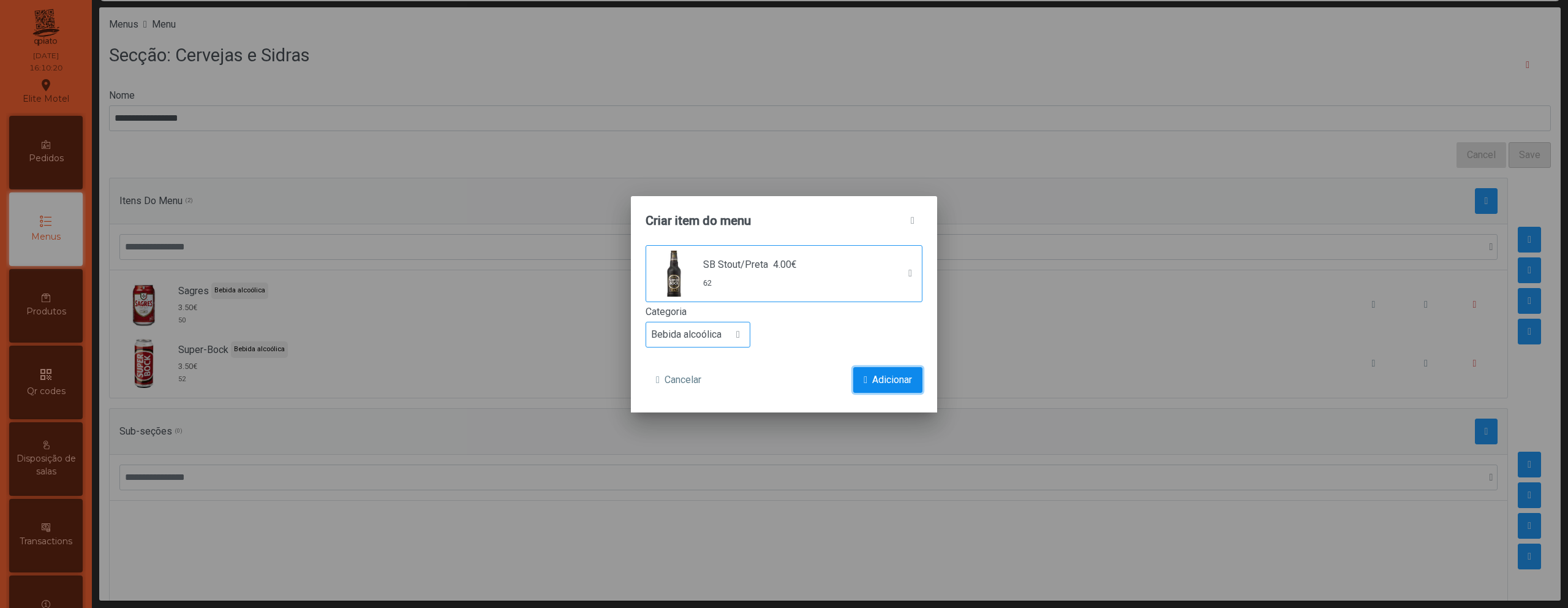
click at [863, 381] on span "submit" at bounding box center [865, 380] width 4 height 10
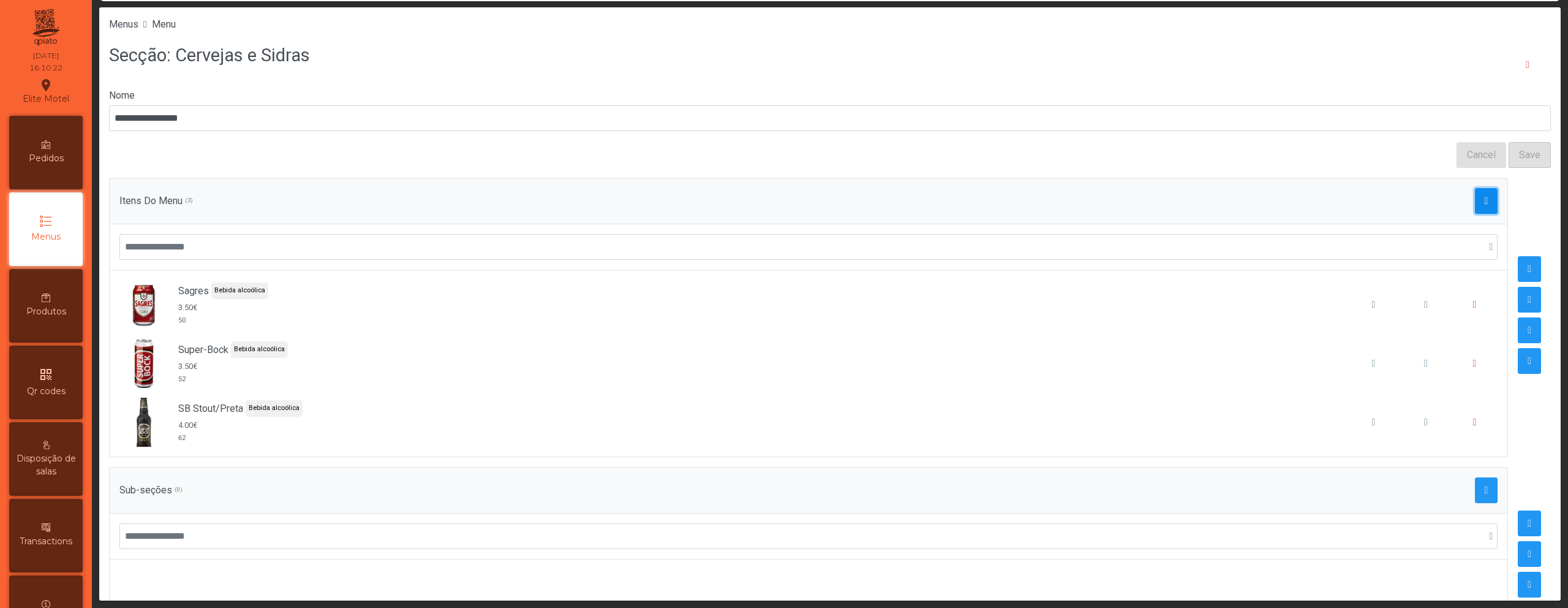
click at [1484, 200] on span "button" at bounding box center [1486, 201] width 4 height 10
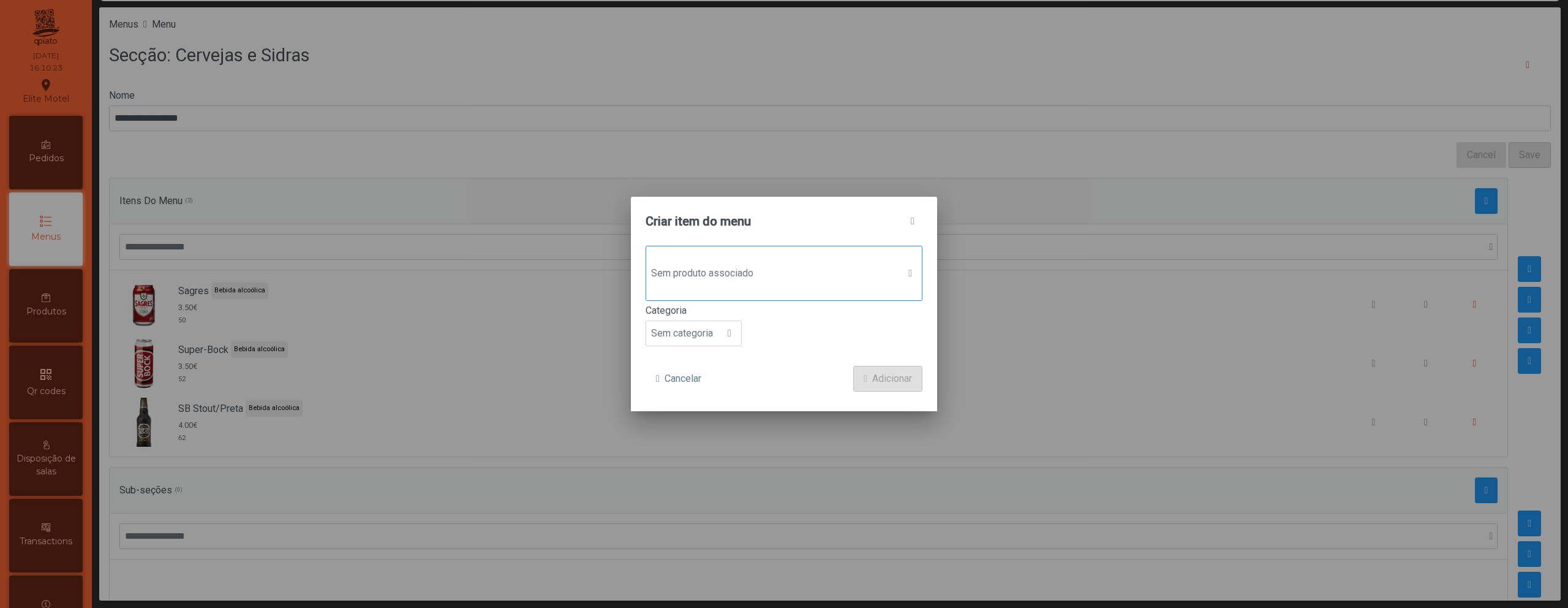
click at [719, 270] on span "Sem produto associado" at bounding box center [773, 274] width 253 height 25
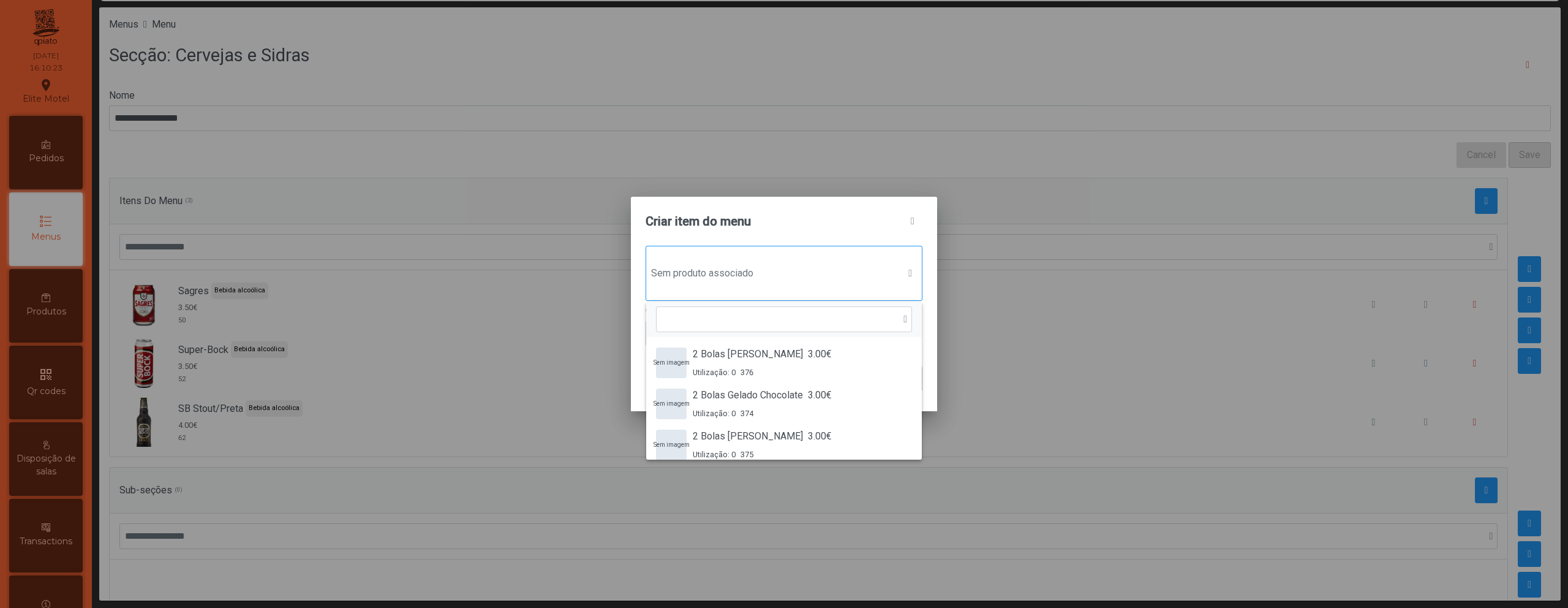
scroll to position [9, 60]
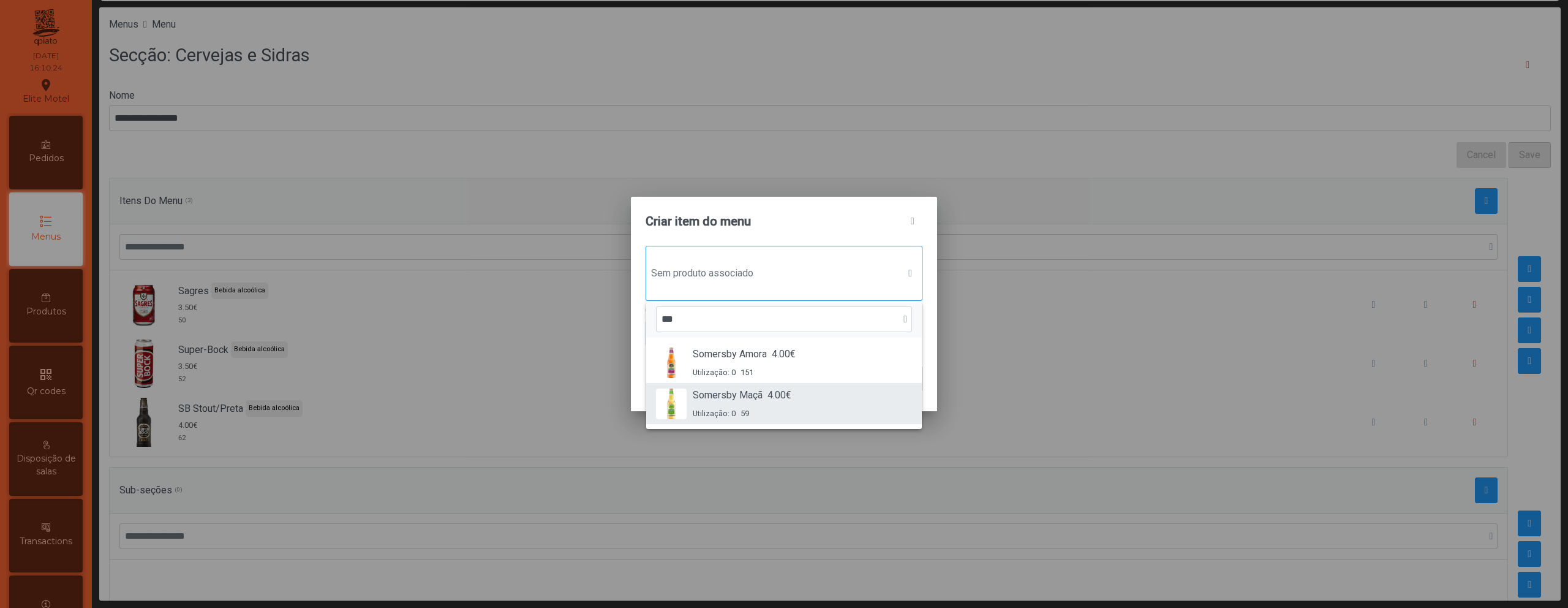
type input "***"
click at [726, 388] on span "Somersby Maçã" at bounding box center [728, 395] width 70 height 15
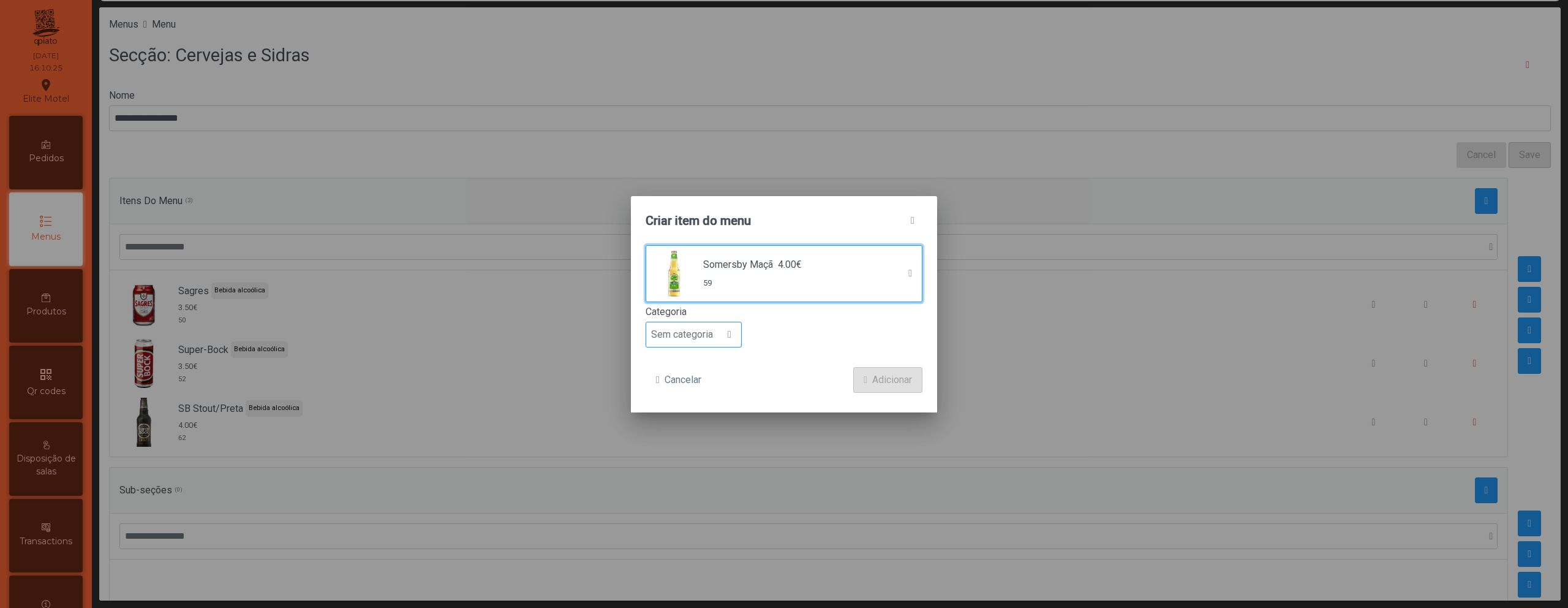
click at [715, 333] on span "Sem categoria" at bounding box center [682, 335] width 71 height 25
click at [708, 430] on span "Bebida alcoólica" at bounding box center [691, 428] width 71 height 12
click at [884, 387] on button "Adicionar" at bounding box center [887, 379] width 69 height 26
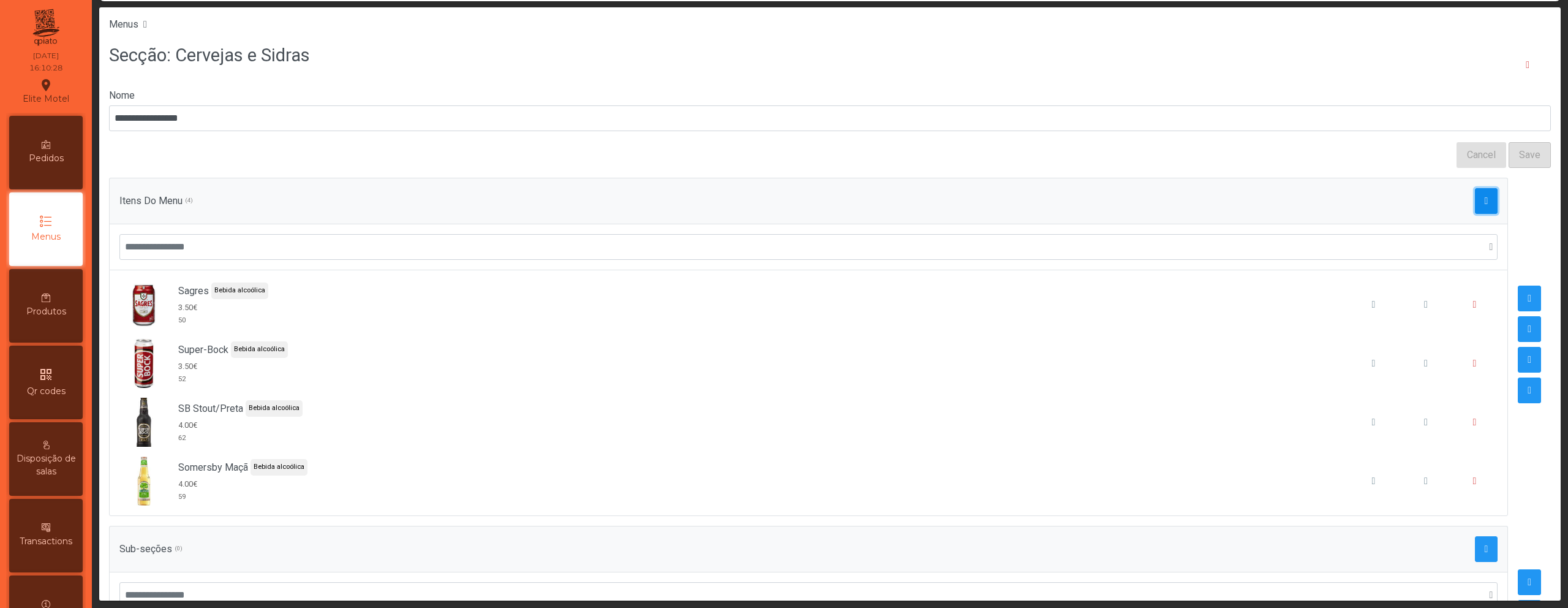
click at [1475, 204] on button "button" at bounding box center [1487, 201] width 23 height 26
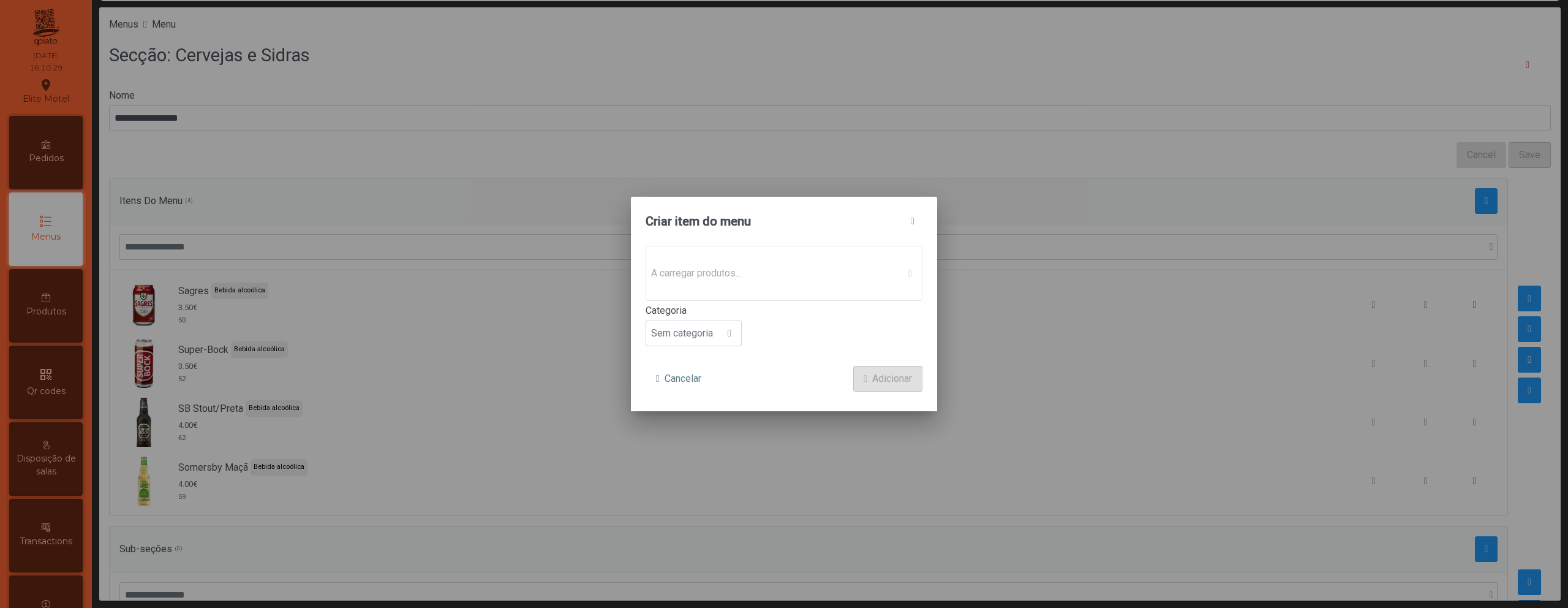
click at [784, 279] on p-dropdown "A carregar produtos..." at bounding box center [784, 273] width 277 height 55
click at [784, 279] on span "Sem produto associado" at bounding box center [773, 274] width 253 height 25
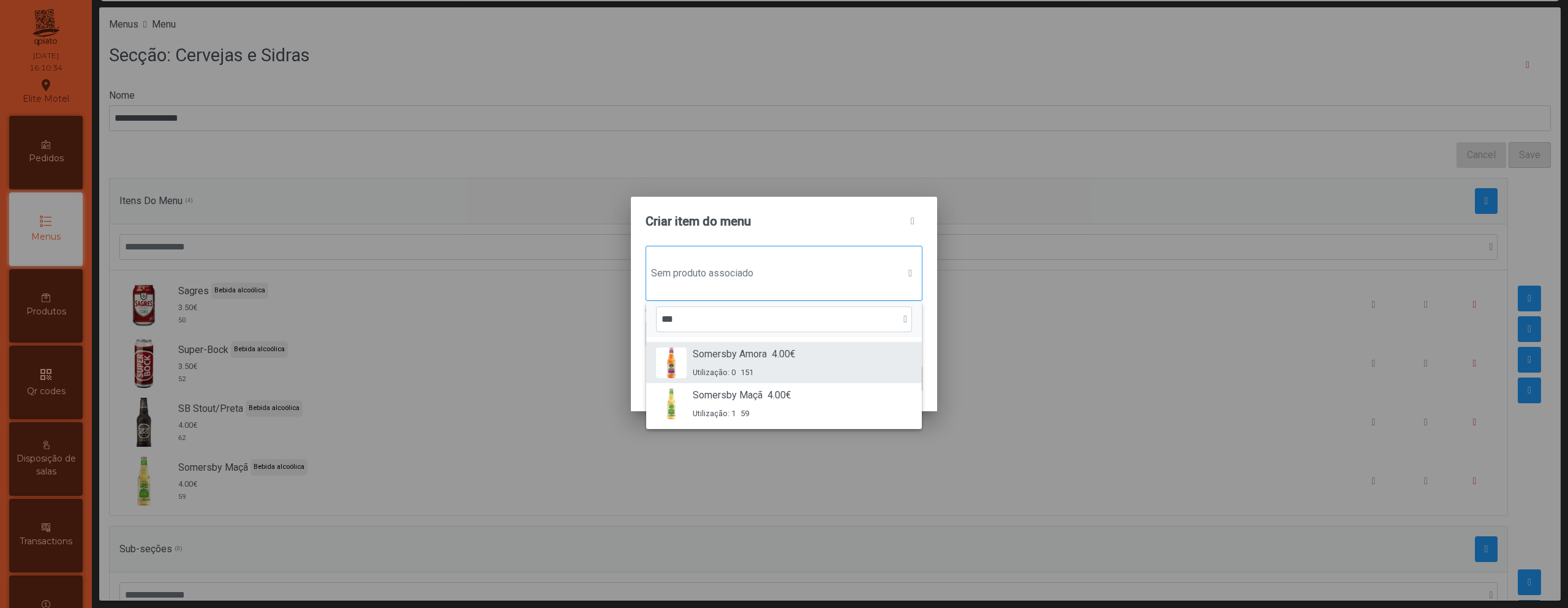
type input "***"
click at [762, 353] on span "Somersby Amora" at bounding box center [730, 354] width 74 height 15
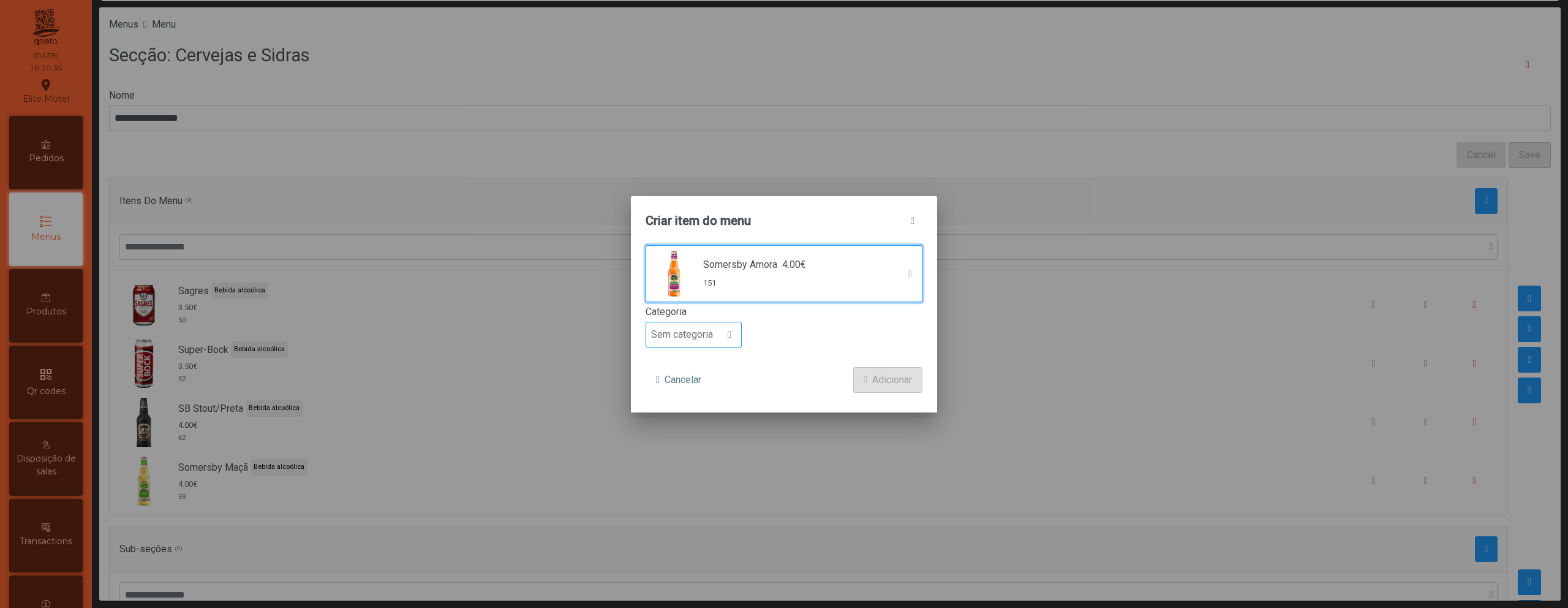
click at [719, 325] on div at bounding box center [729, 335] width 23 height 25
click at [703, 424] on span "Bebida alcoólica" at bounding box center [691, 428] width 71 height 12
click at [866, 377] on button "Adicionar" at bounding box center [887, 379] width 69 height 26
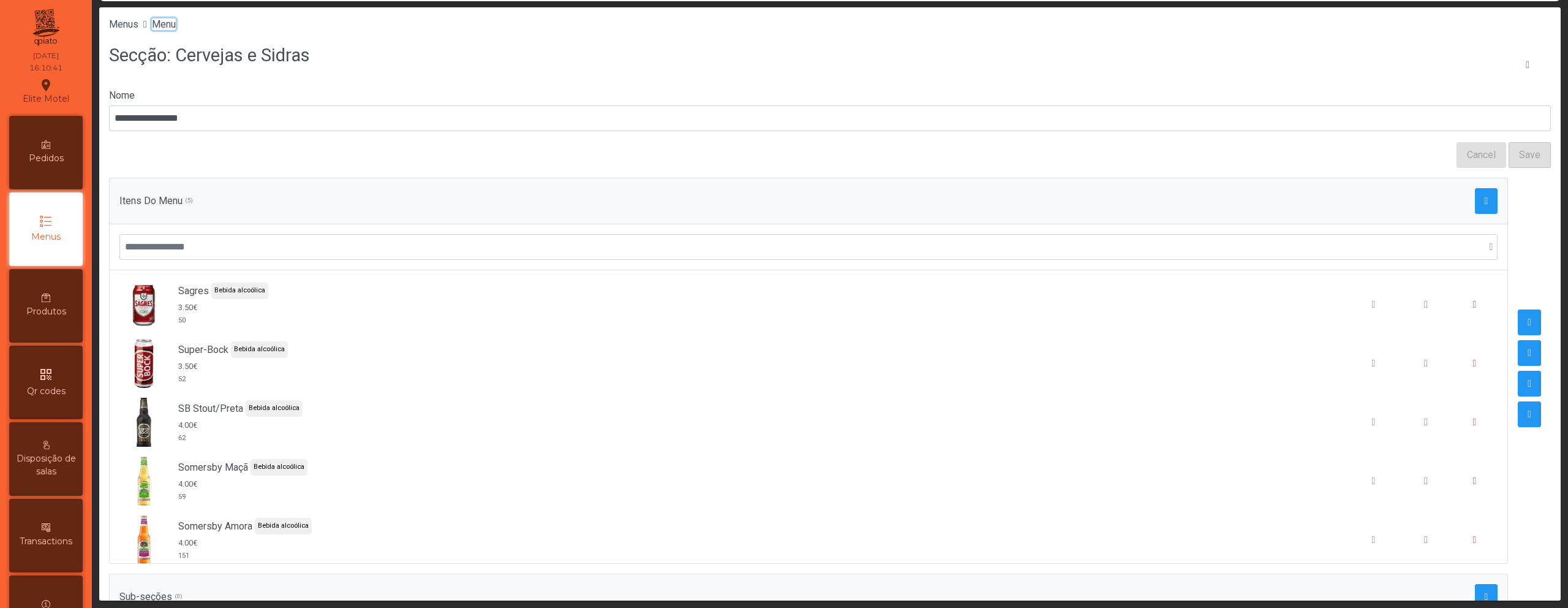
click at [176, 25] on span "Menu" at bounding box center [164, 24] width 24 height 12
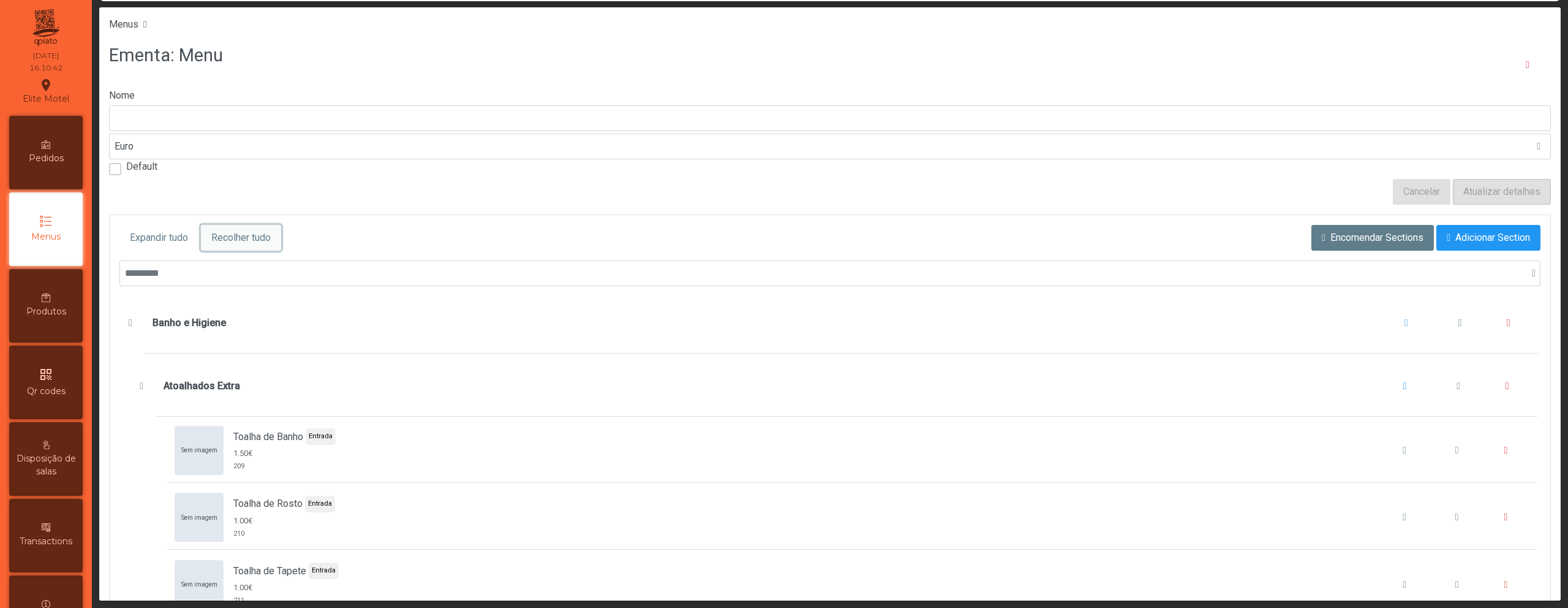
click at [246, 244] on span "Recolher tudo" at bounding box center [241, 237] width 60 height 15
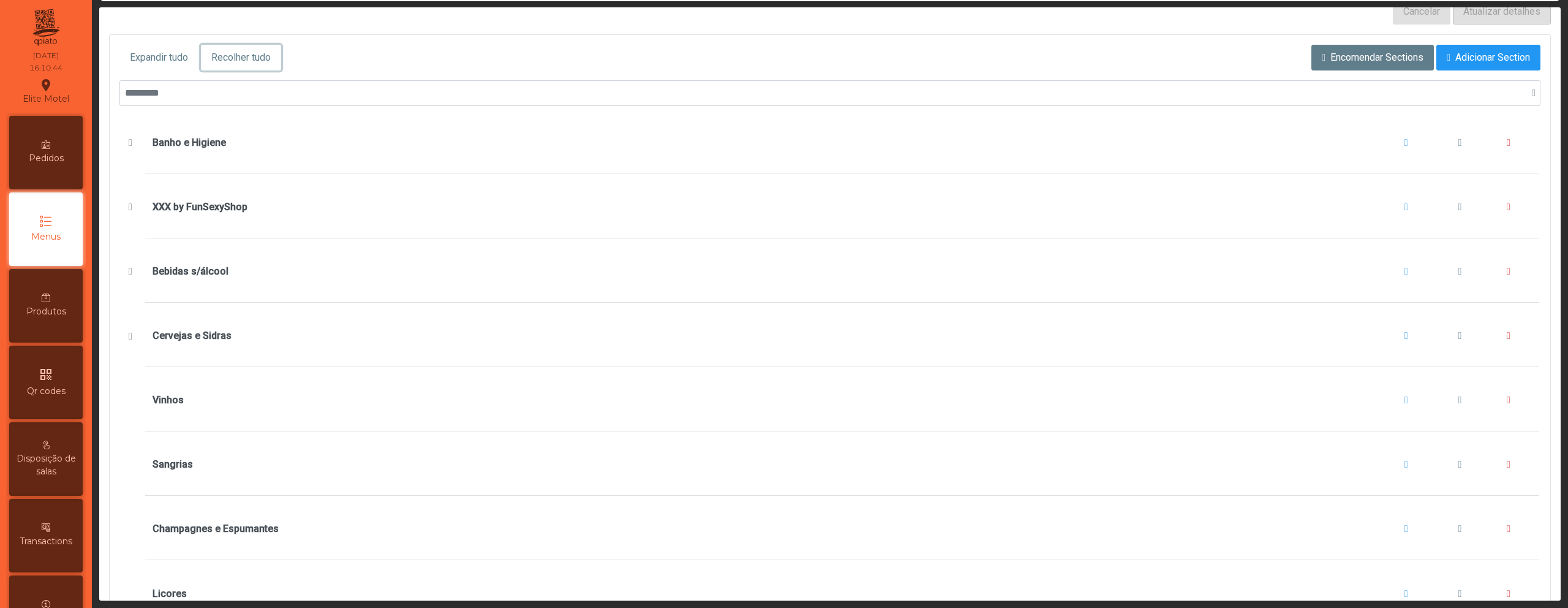
scroll to position [144, 0]
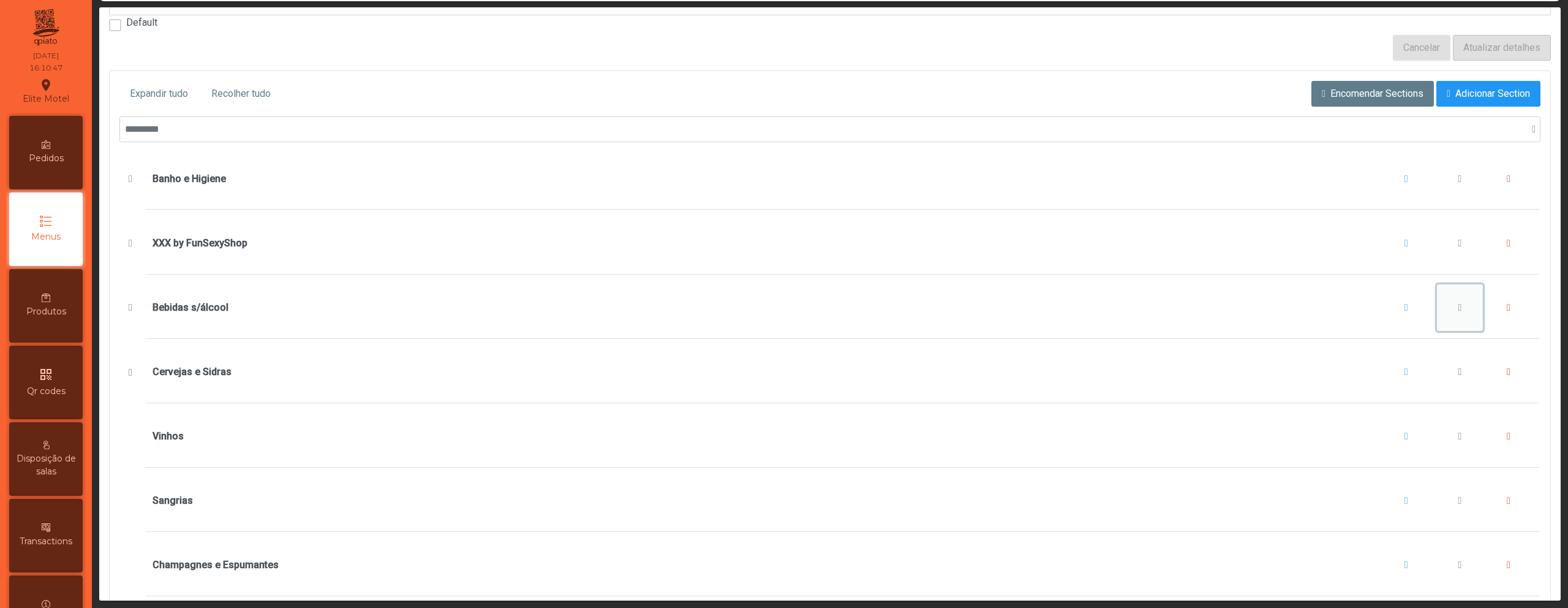
click at [1458, 310] on span "Bebidas s/álcool" at bounding box center [1459, 307] width 4 height 10
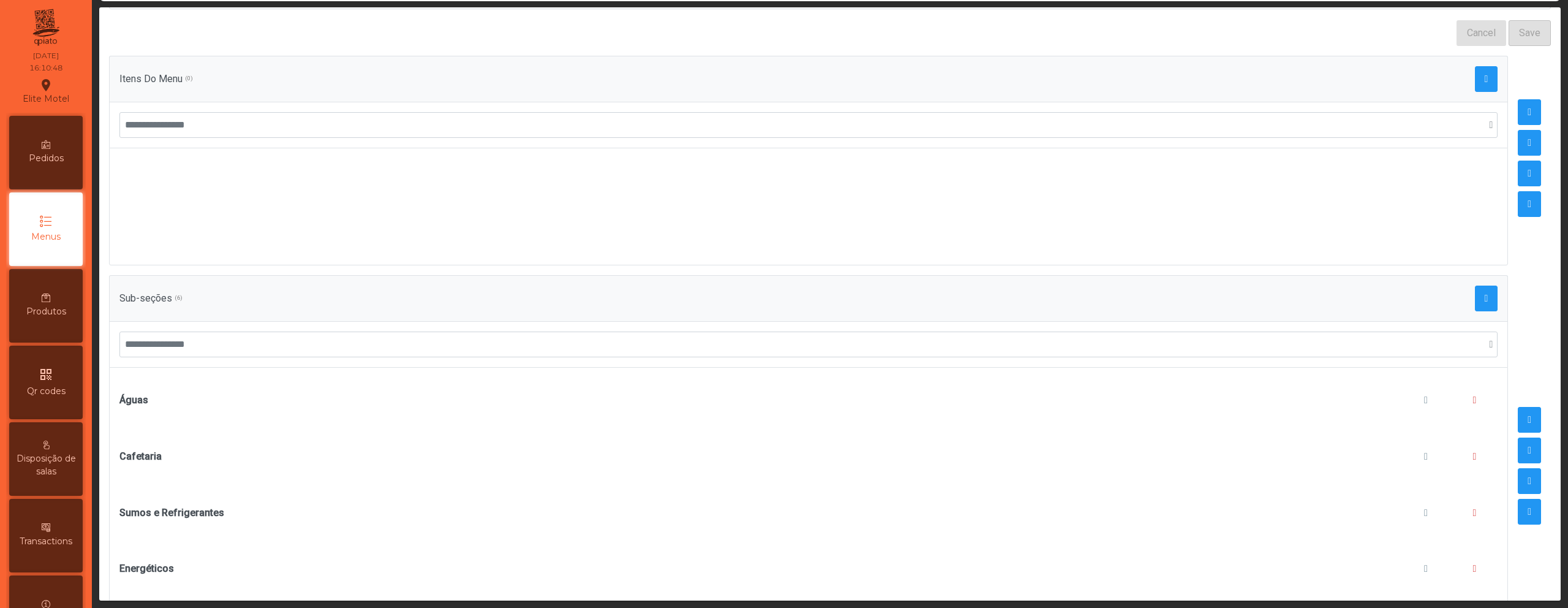
scroll to position [177, 0]
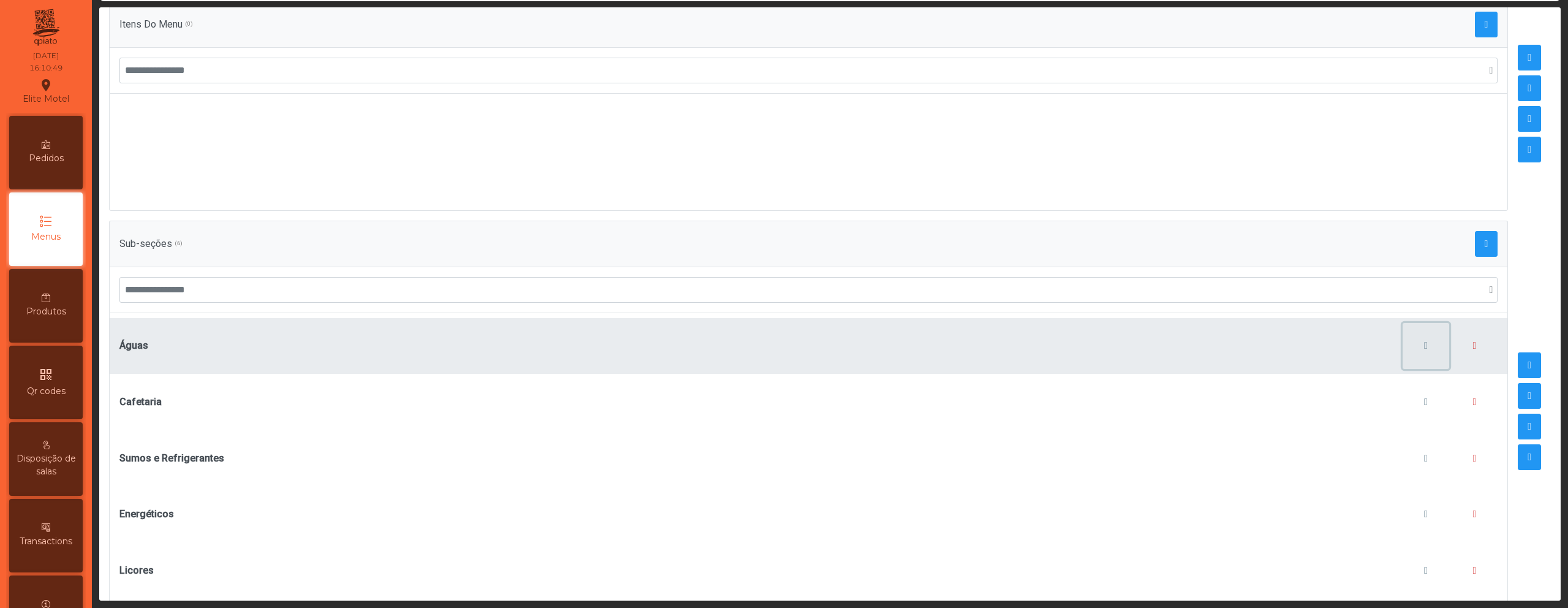
click at [1403, 346] on button "button" at bounding box center [1425, 346] width 47 height 47
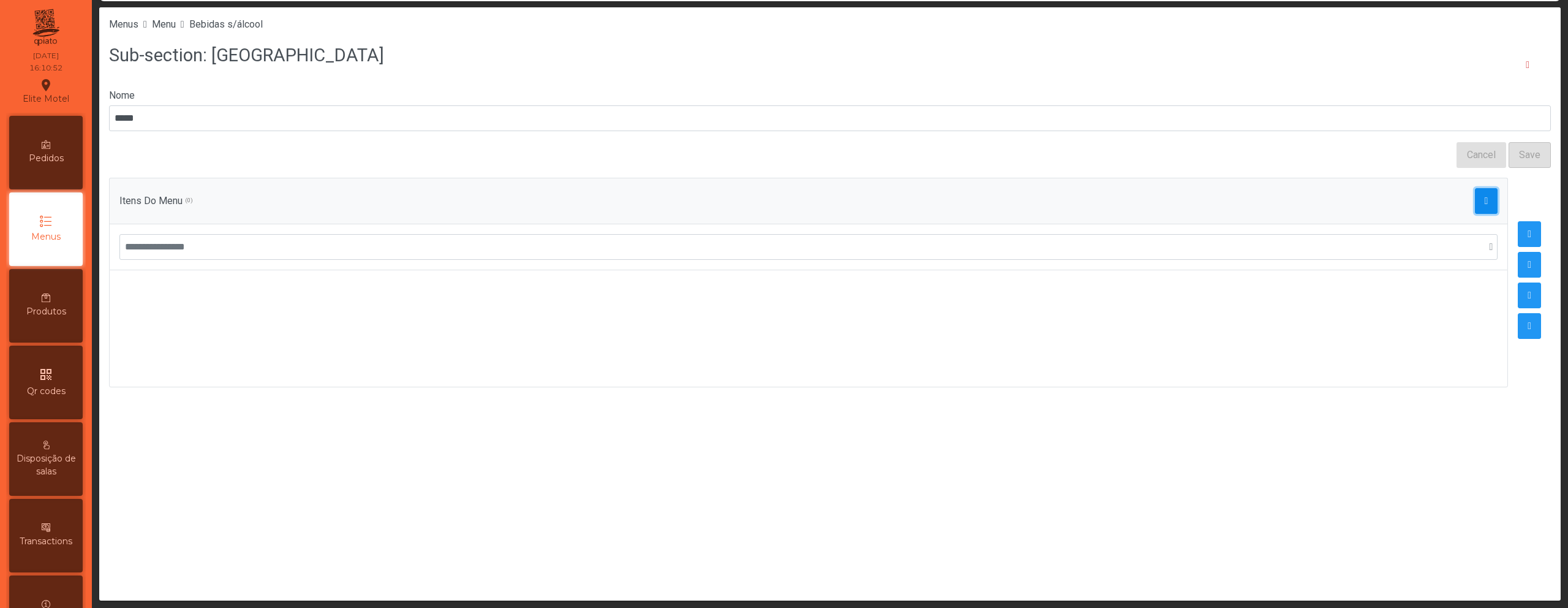
click at [1484, 202] on span "button" at bounding box center [1486, 201] width 4 height 10
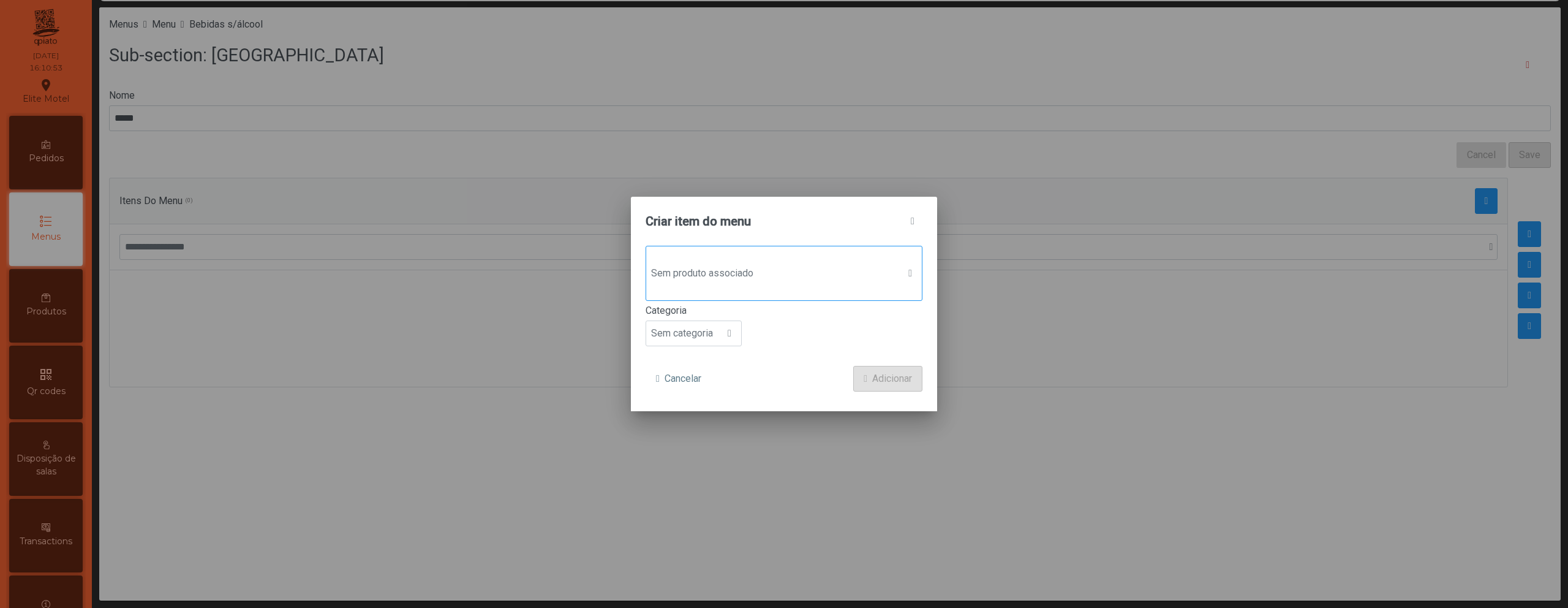
click at [818, 301] on div "Sem produto associado Categoria Sem categoria" at bounding box center [784, 296] width 277 height 101
click at [818, 299] on div "Sem produto associado" at bounding box center [784, 273] width 277 height 55
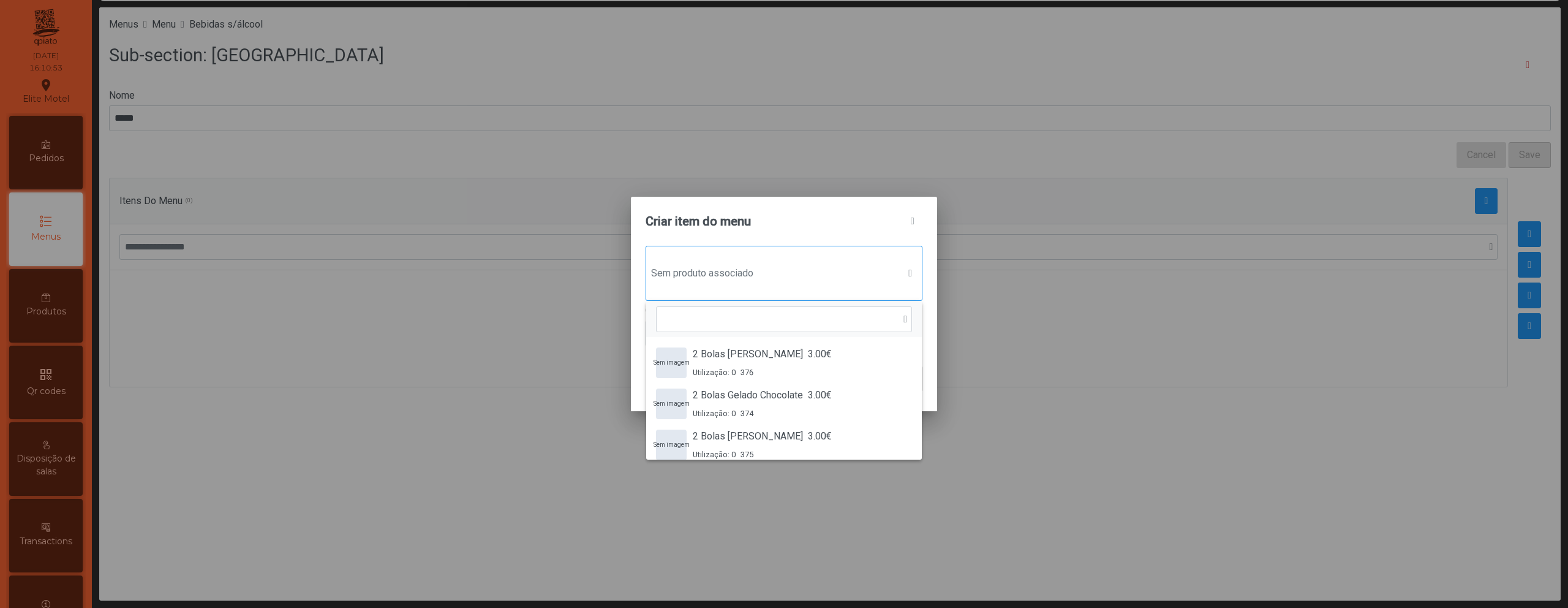
scroll to position [9, 60]
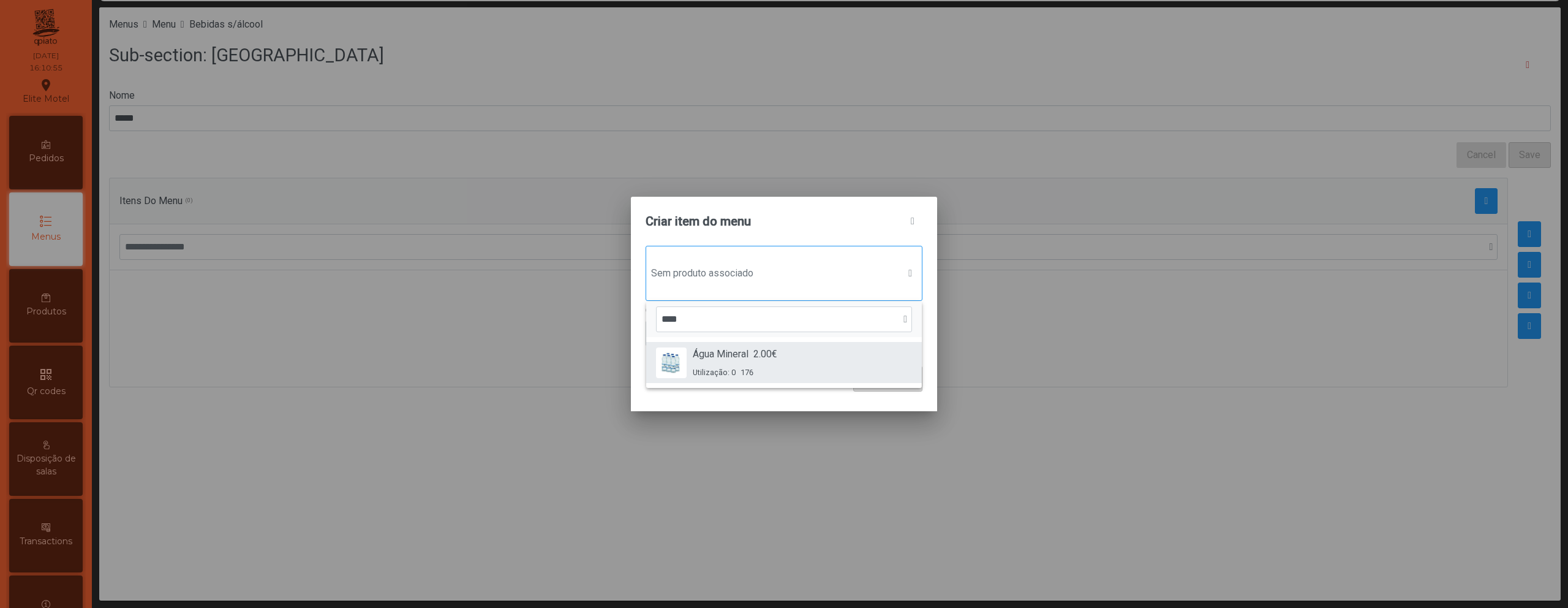
type input "****"
click at [782, 358] on div "Água Mineral 2.00€ Utilização: 0 176" at bounding box center [784, 362] width 256 height 31
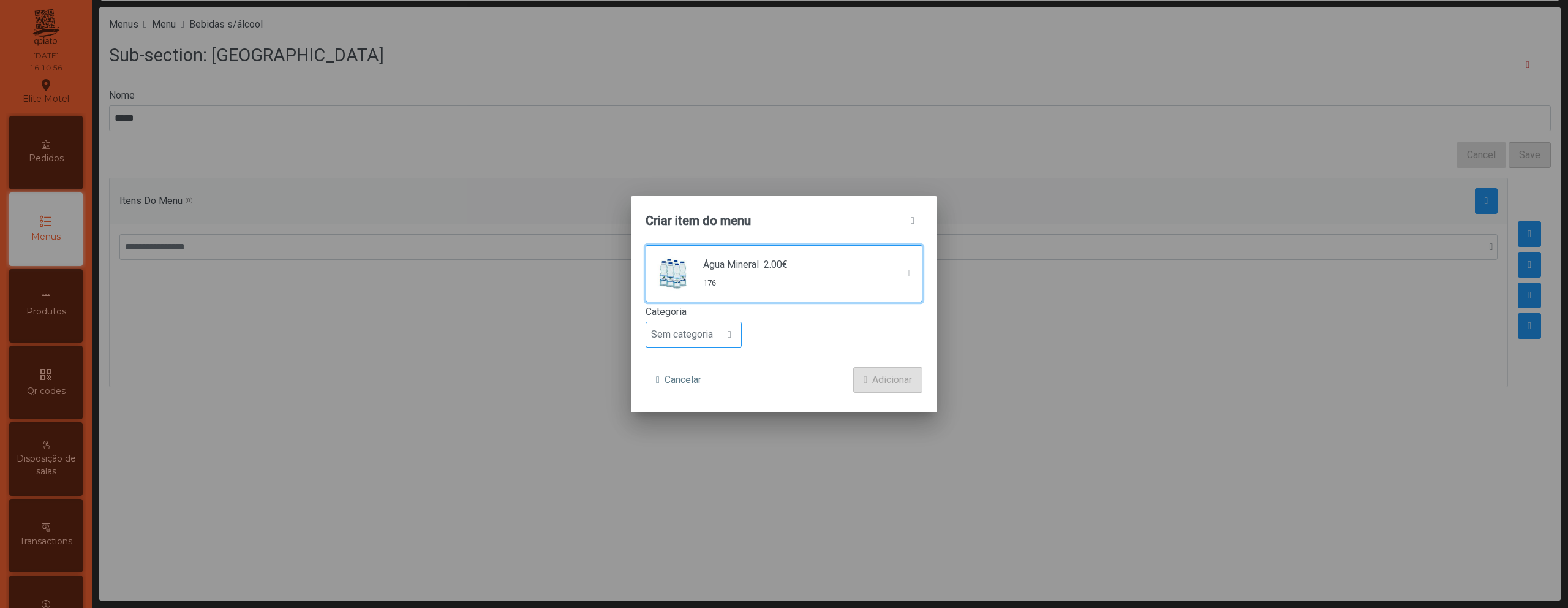
click at [697, 339] on span "Sem categoria" at bounding box center [682, 335] width 71 height 25
click at [699, 409] on span "Bebida suave" at bounding box center [684, 404] width 58 height 12
click at [863, 382] on span "submit" at bounding box center [865, 380] width 4 height 10
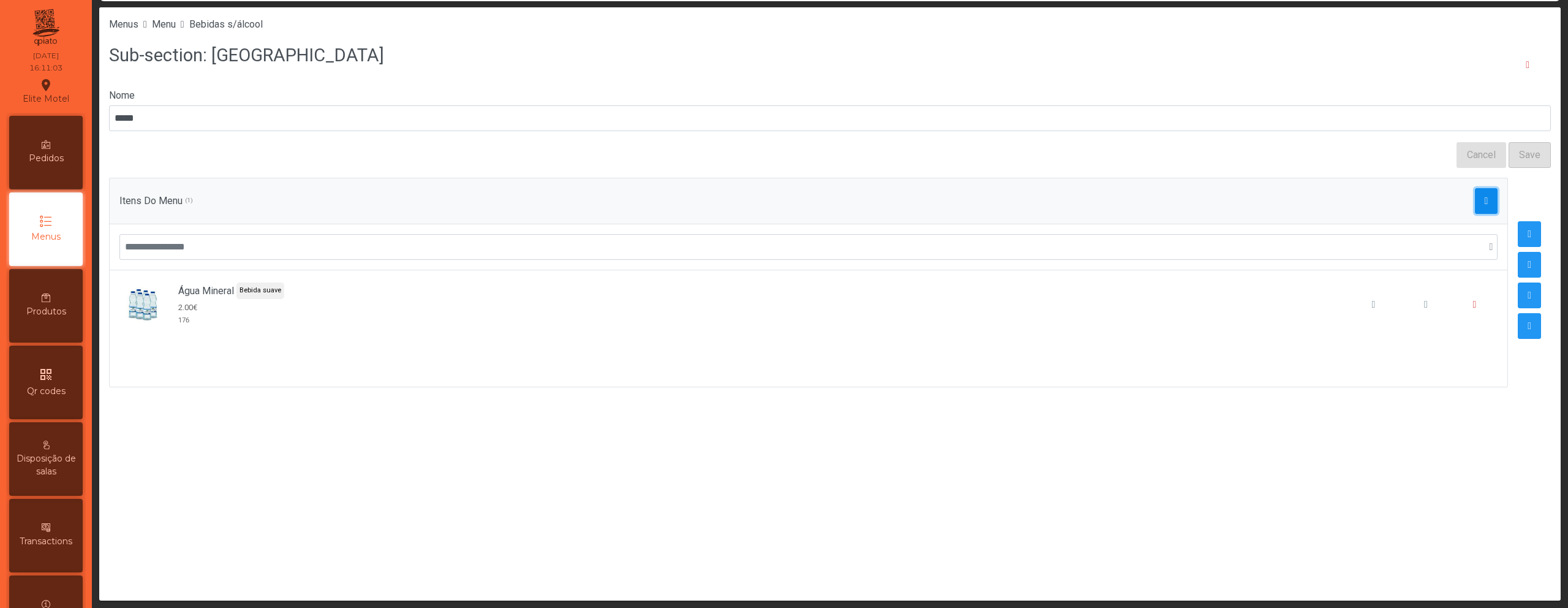
click at [1484, 200] on span "button" at bounding box center [1486, 201] width 4 height 10
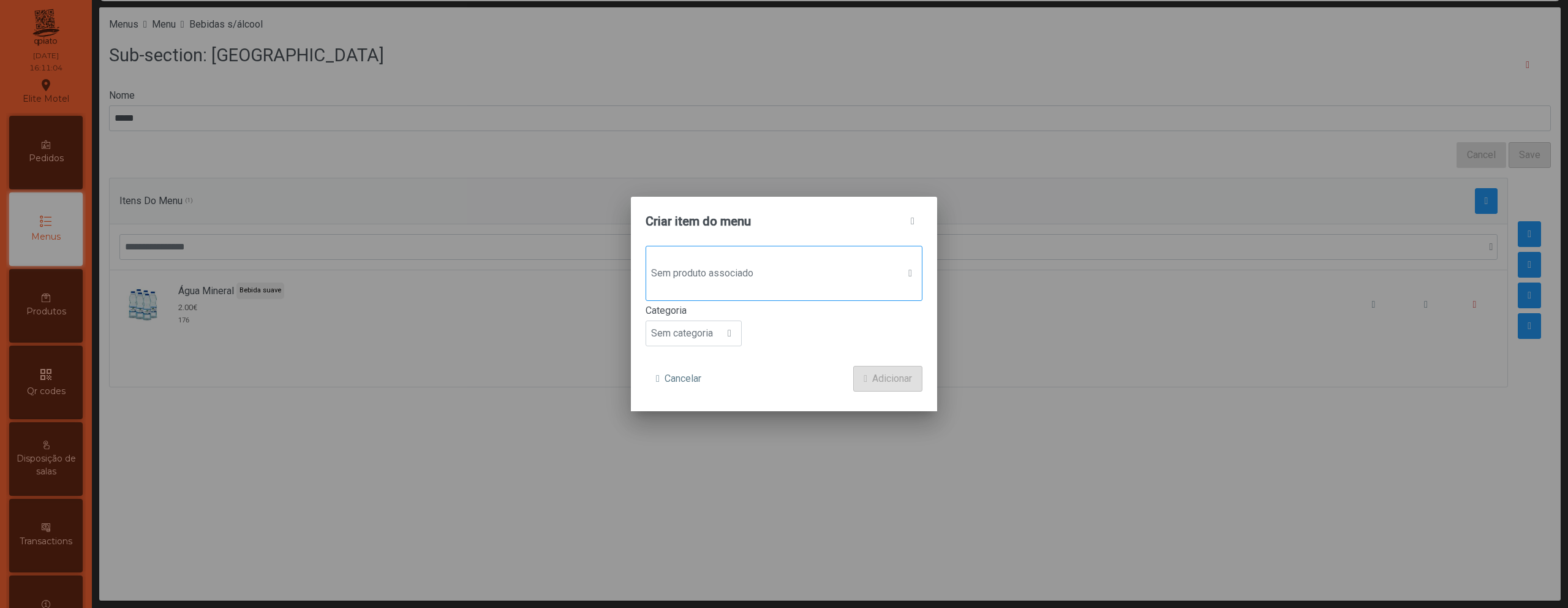
click at [746, 266] on span "Sem produto associado" at bounding box center [773, 274] width 253 height 25
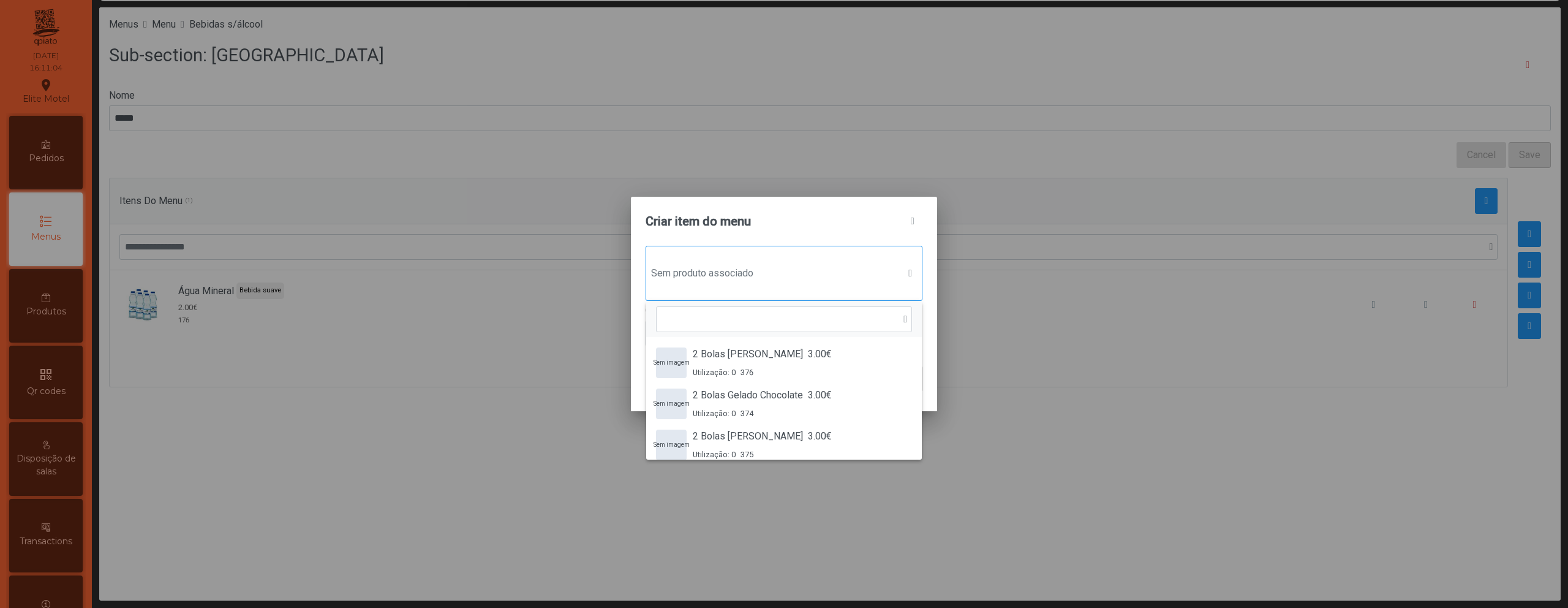
scroll to position [9, 60]
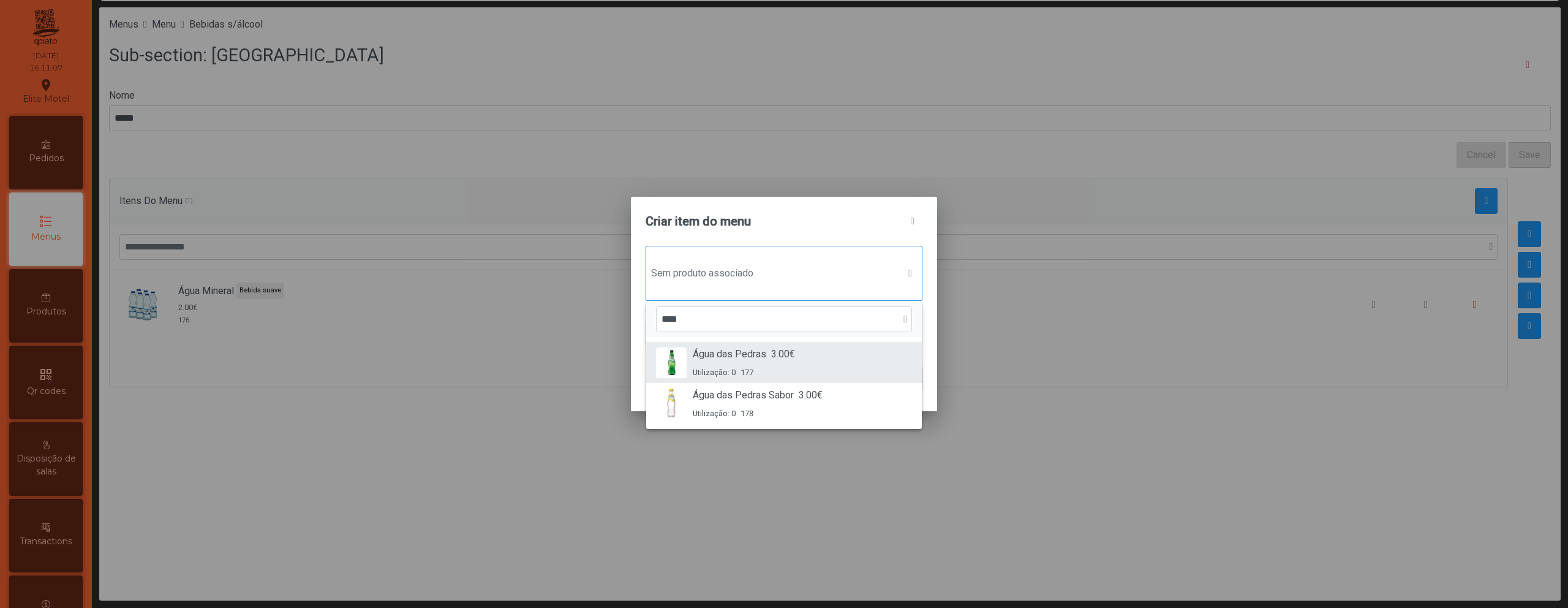
type input "****"
click at [734, 358] on span "Água das Pedras" at bounding box center [729, 354] width 74 height 15
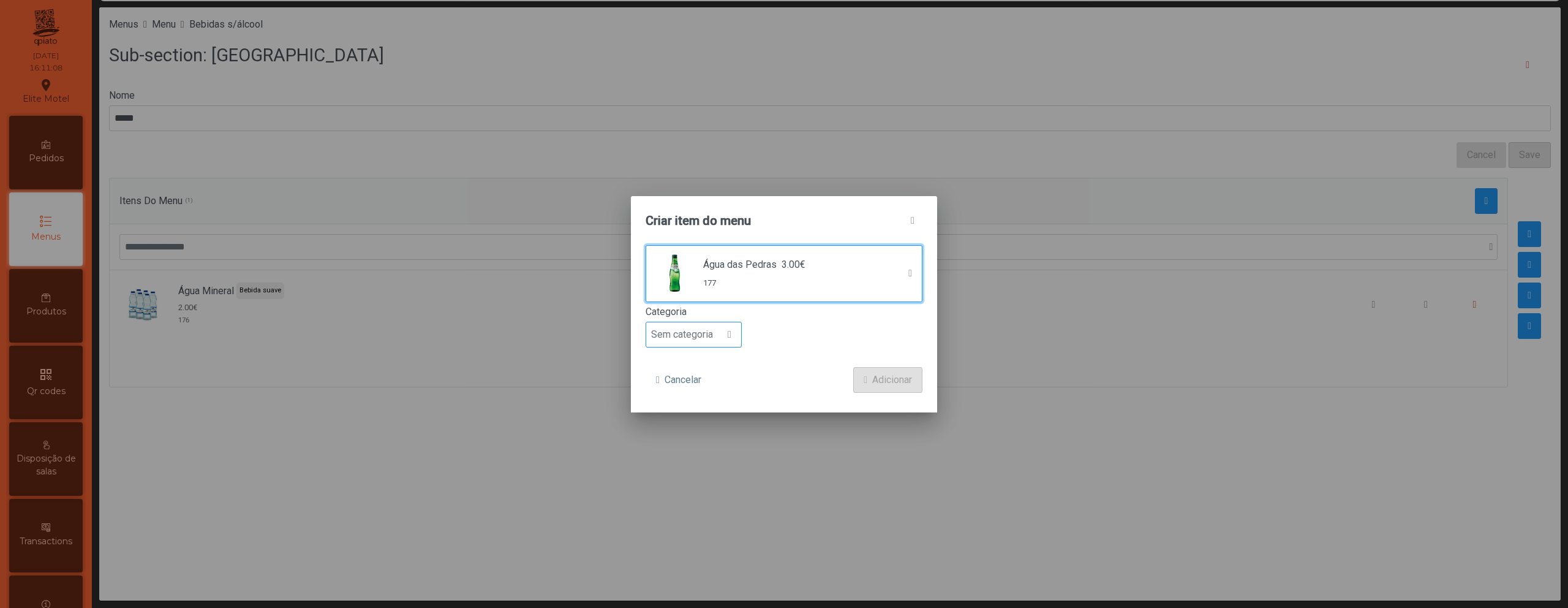
click at [694, 328] on span "Sem categoria" at bounding box center [682, 335] width 71 height 25
click at [693, 409] on li "Bebida suave" at bounding box center [694, 405] width 95 height 25
click at [879, 383] on span "Adicionar" at bounding box center [891, 379] width 40 height 15
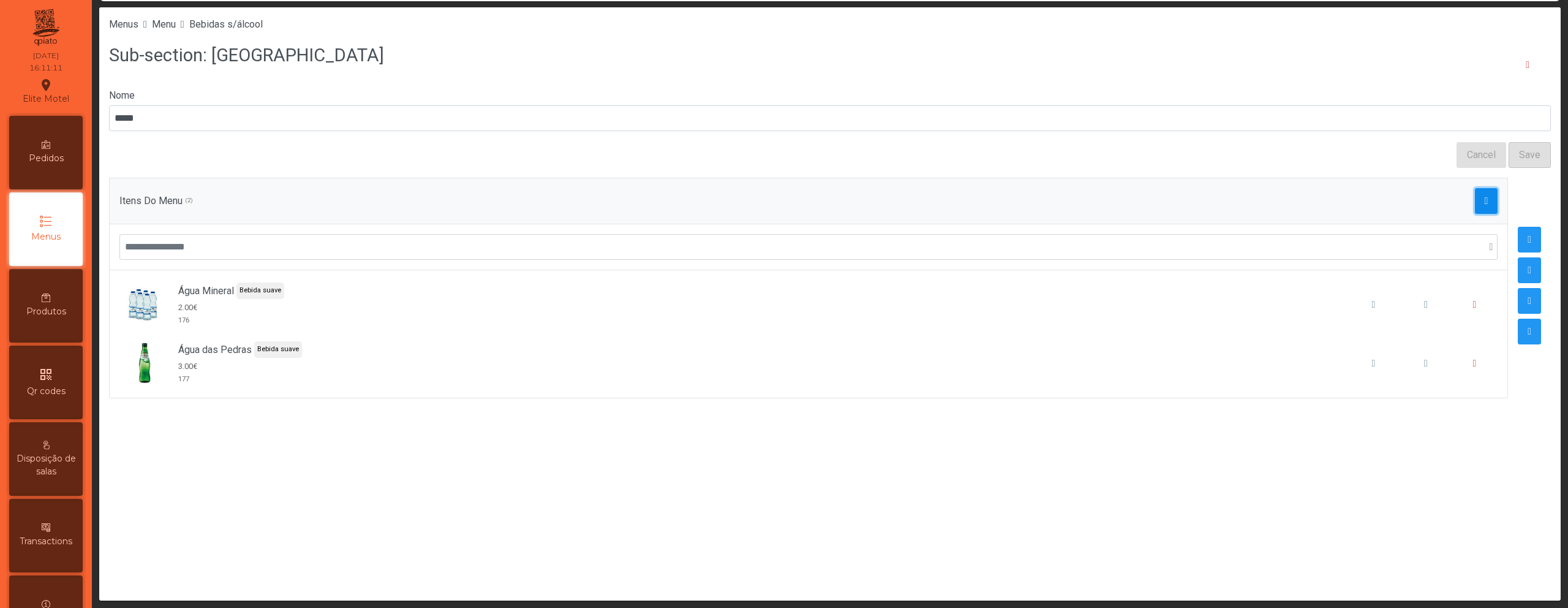
click at [1484, 202] on span "button" at bounding box center [1486, 201] width 4 height 10
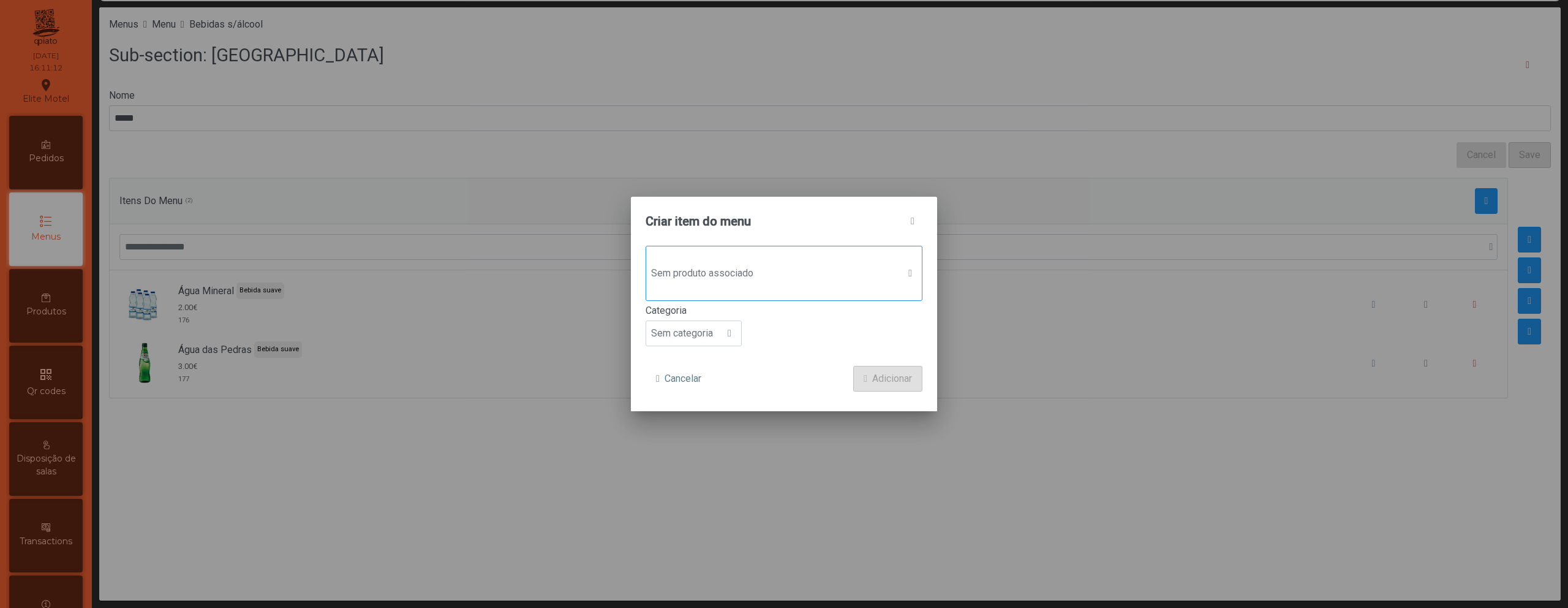
click at [792, 282] on span "Sem produto associado" at bounding box center [773, 274] width 253 height 25
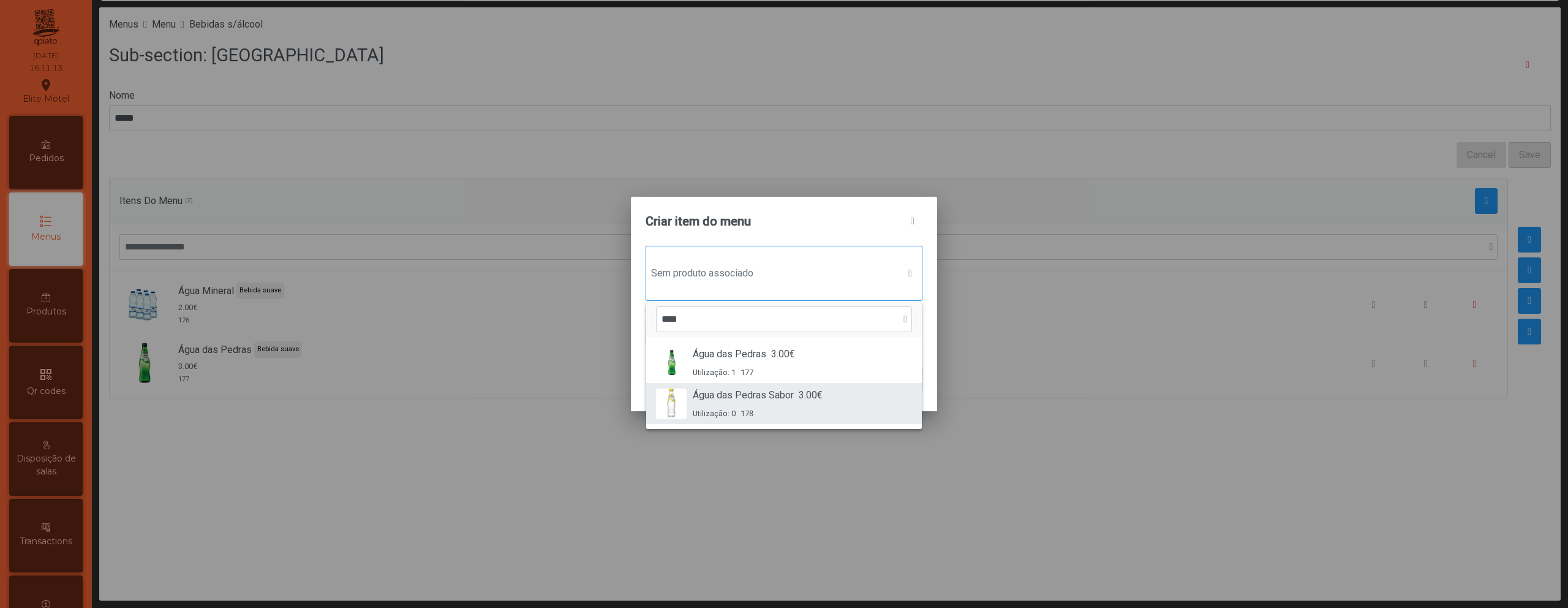
type input "****"
click at [677, 385] on li "Água das Pedras Sabor 3.00€ Utilização: 0 178" at bounding box center [784, 403] width 276 height 41
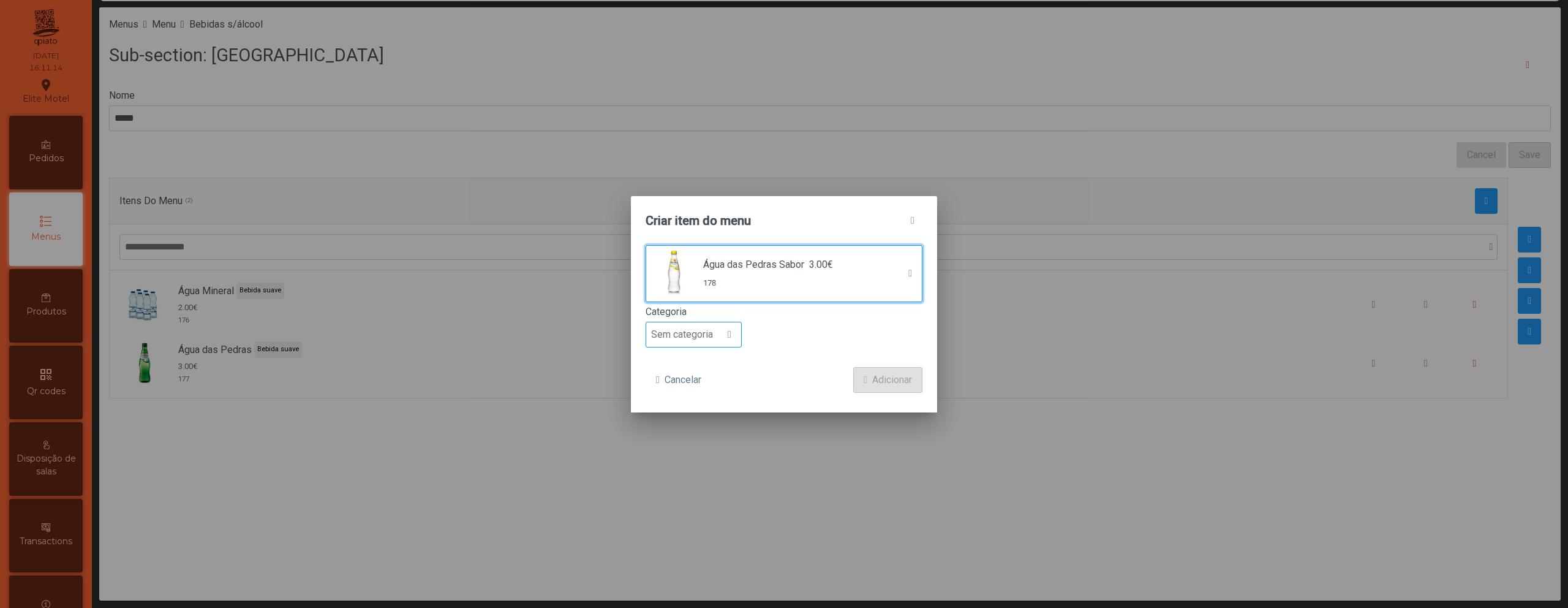
click at [677, 343] on span "Sem categoria" at bounding box center [682, 335] width 71 height 25
click at [695, 405] on span "Bebida suave" at bounding box center [684, 404] width 58 height 12
click at [898, 375] on span "Adicionar" at bounding box center [891, 379] width 40 height 15
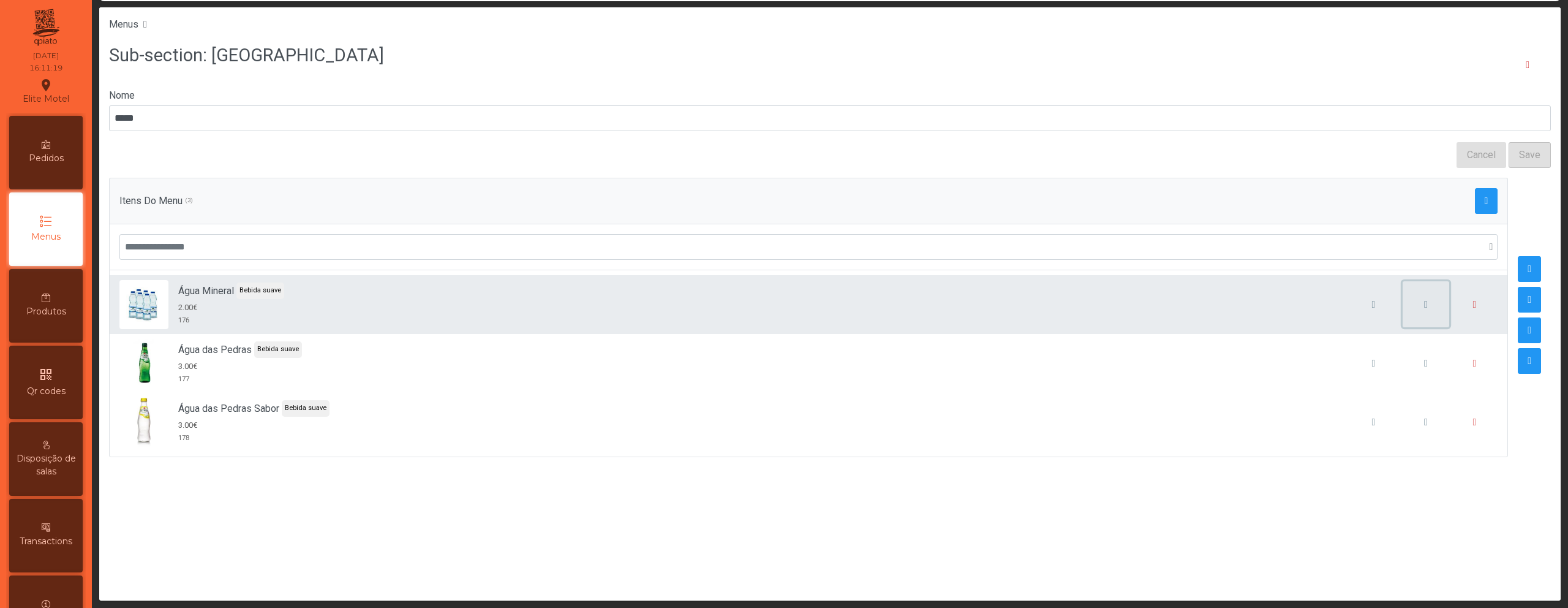
click at [1422, 303] on button "button" at bounding box center [1425, 305] width 47 height 47
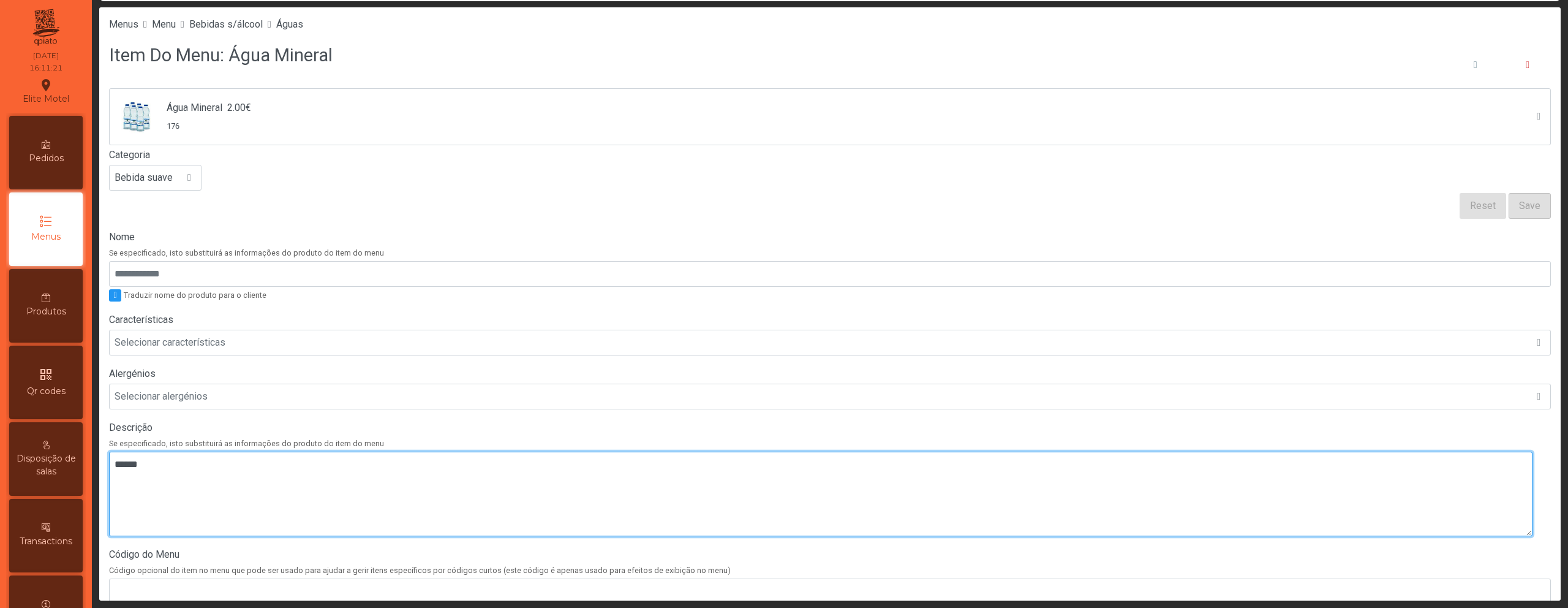
click at [425, 487] on textarea at bounding box center [821, 493] width 1423 height 85
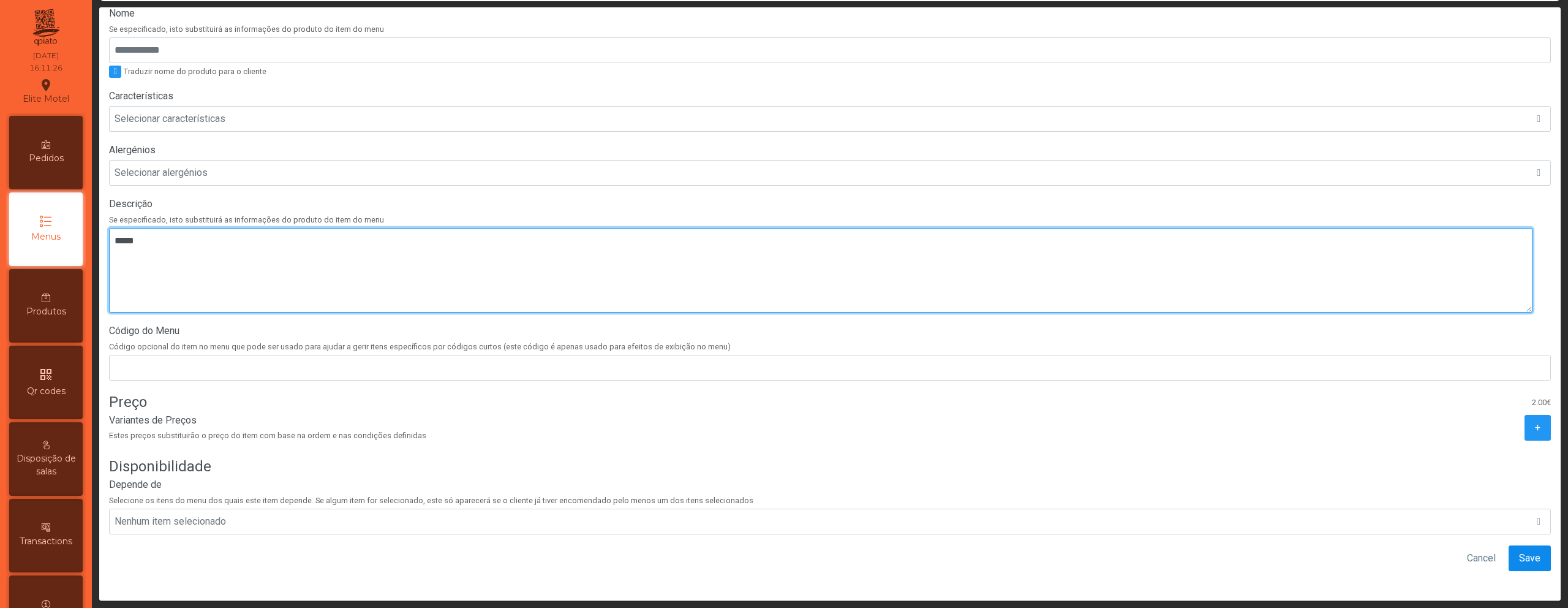
type textarea "*****"
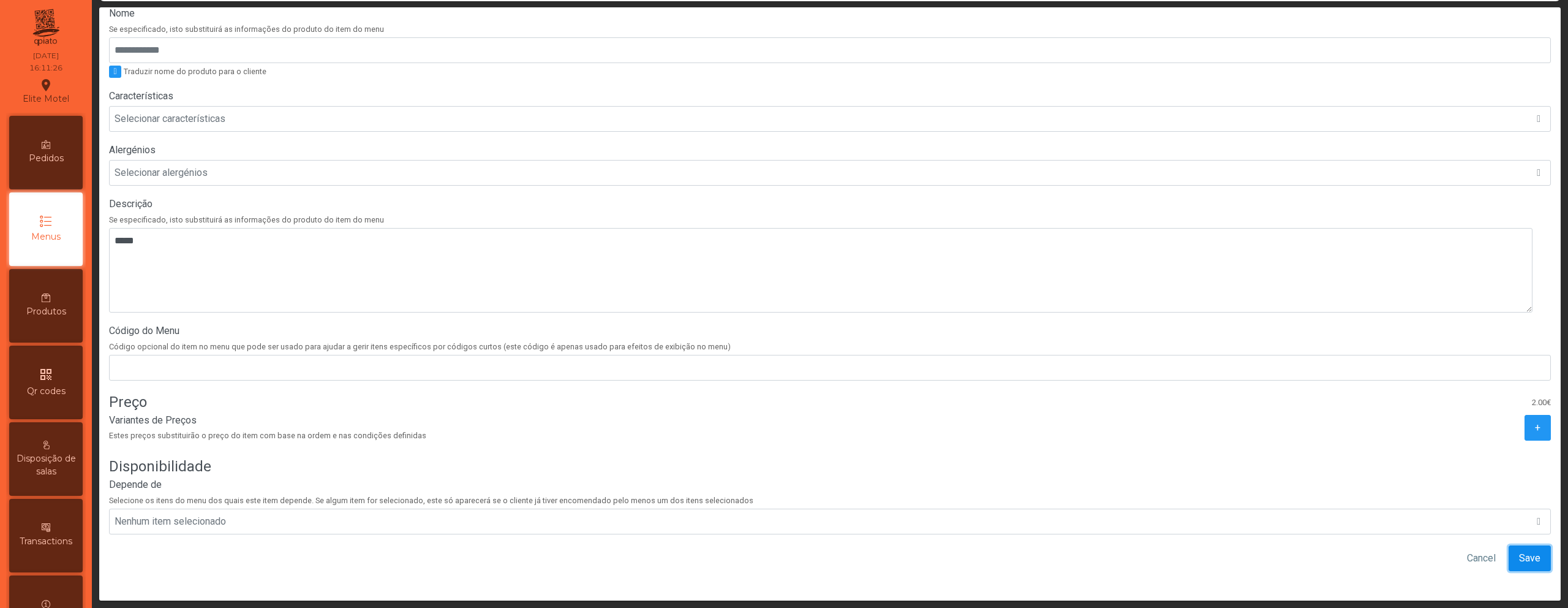
click at [1519, 551] on span "Save" at bounding box center [1530, 558] width 22 height 15
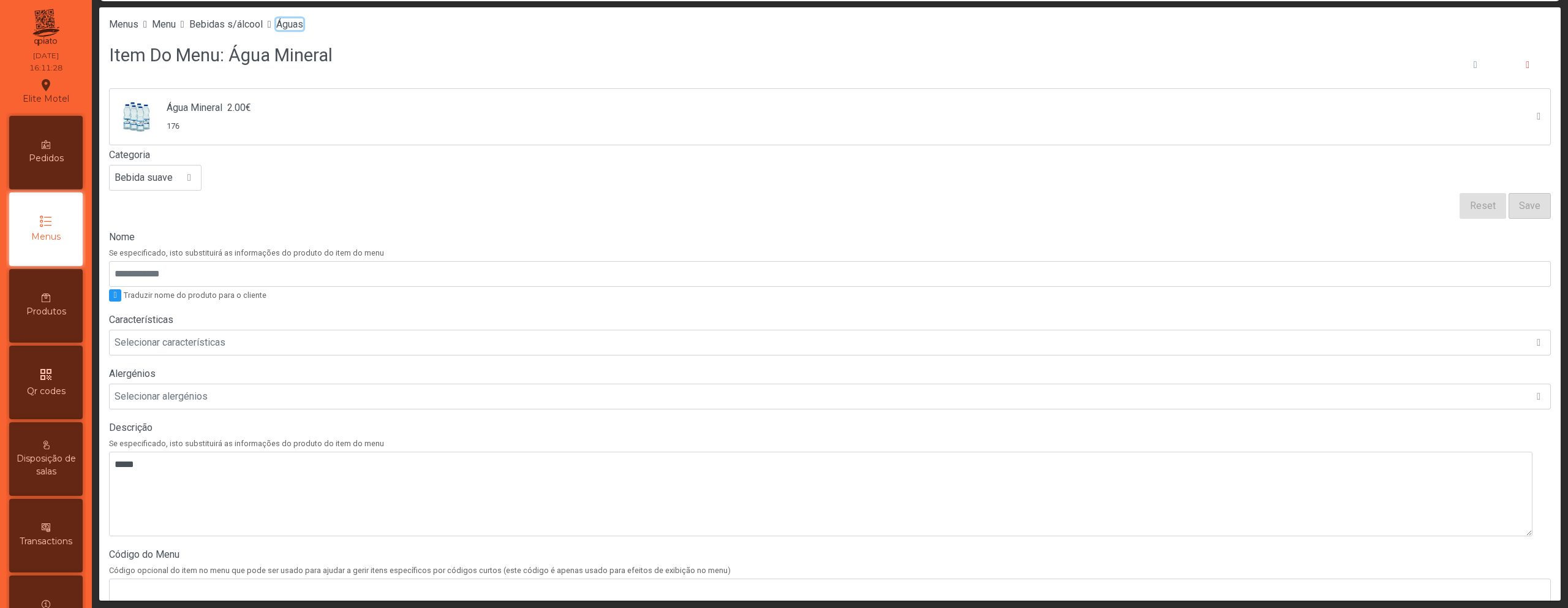
click at [303, 25] on span "Águas" at bounding box center [289, 24] width 27 height 12
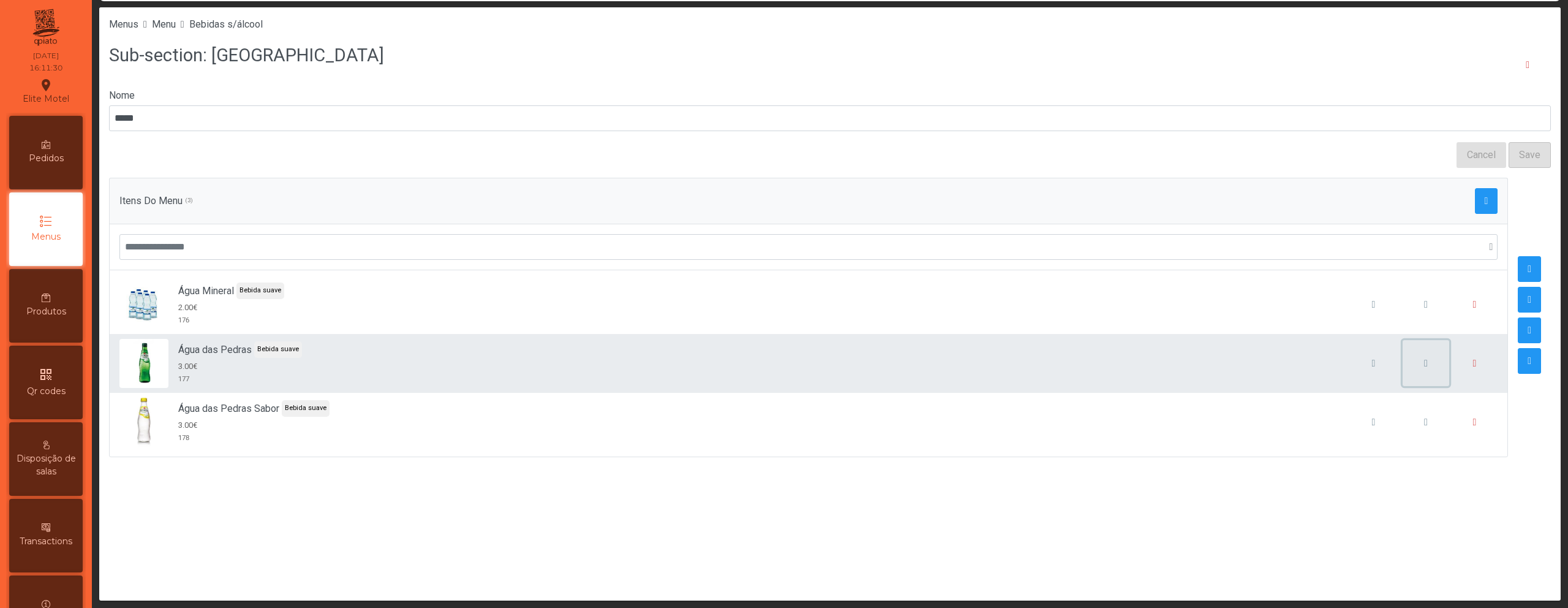
click at [1424, 361] on span "button" at bounding box center [1425, 363] width 4 height 10
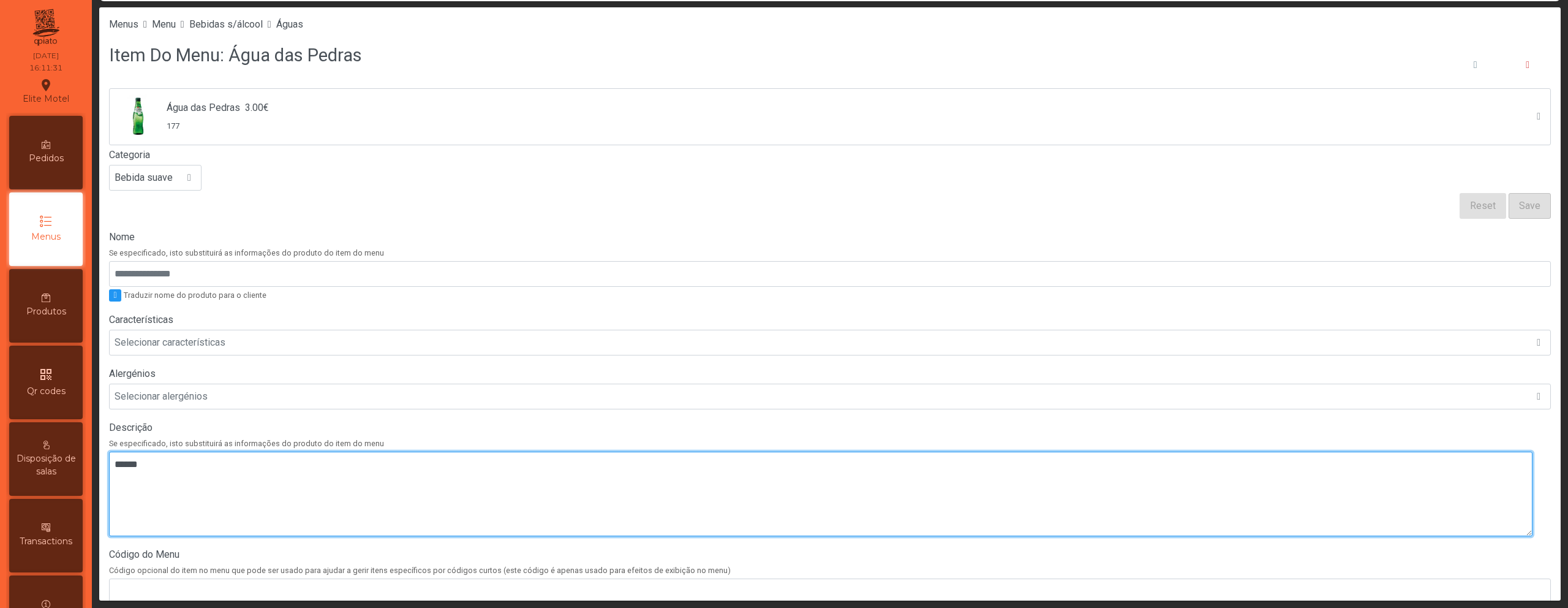
click at [496, 461] on textarea at bounding box center [821, 493] width 1423 height 85
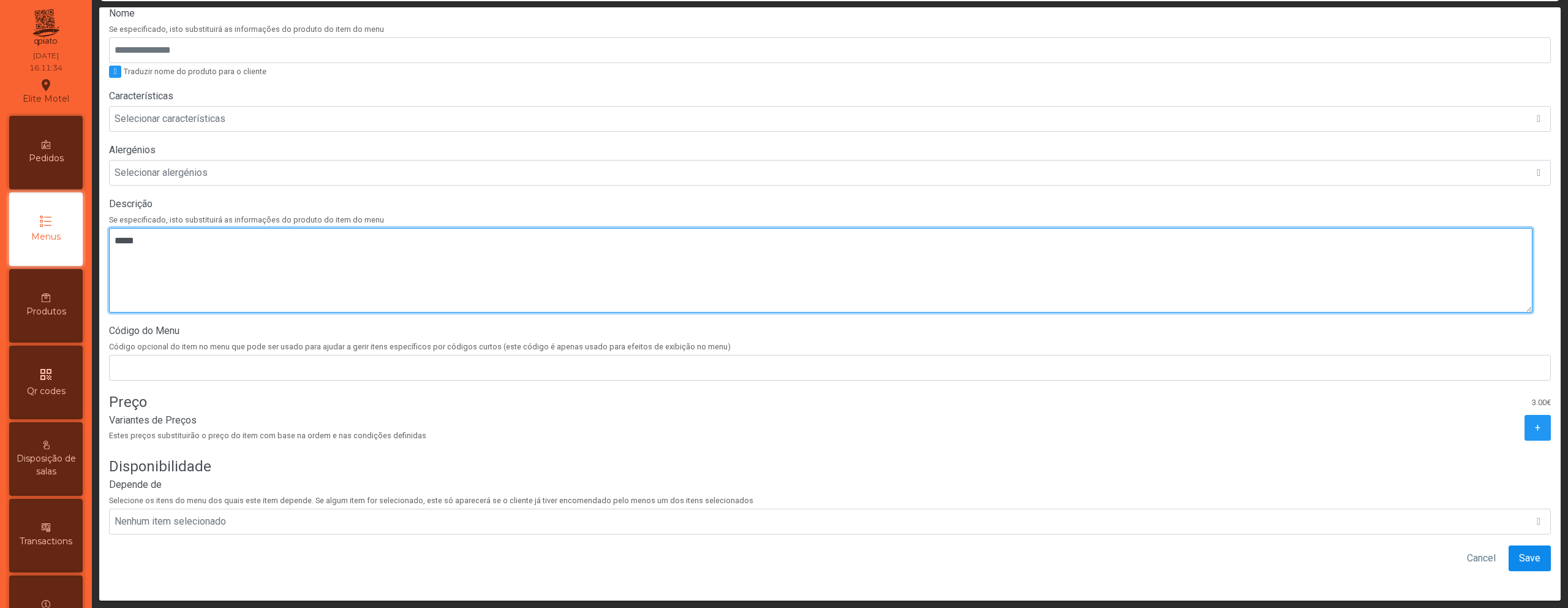
type textarea "*****"
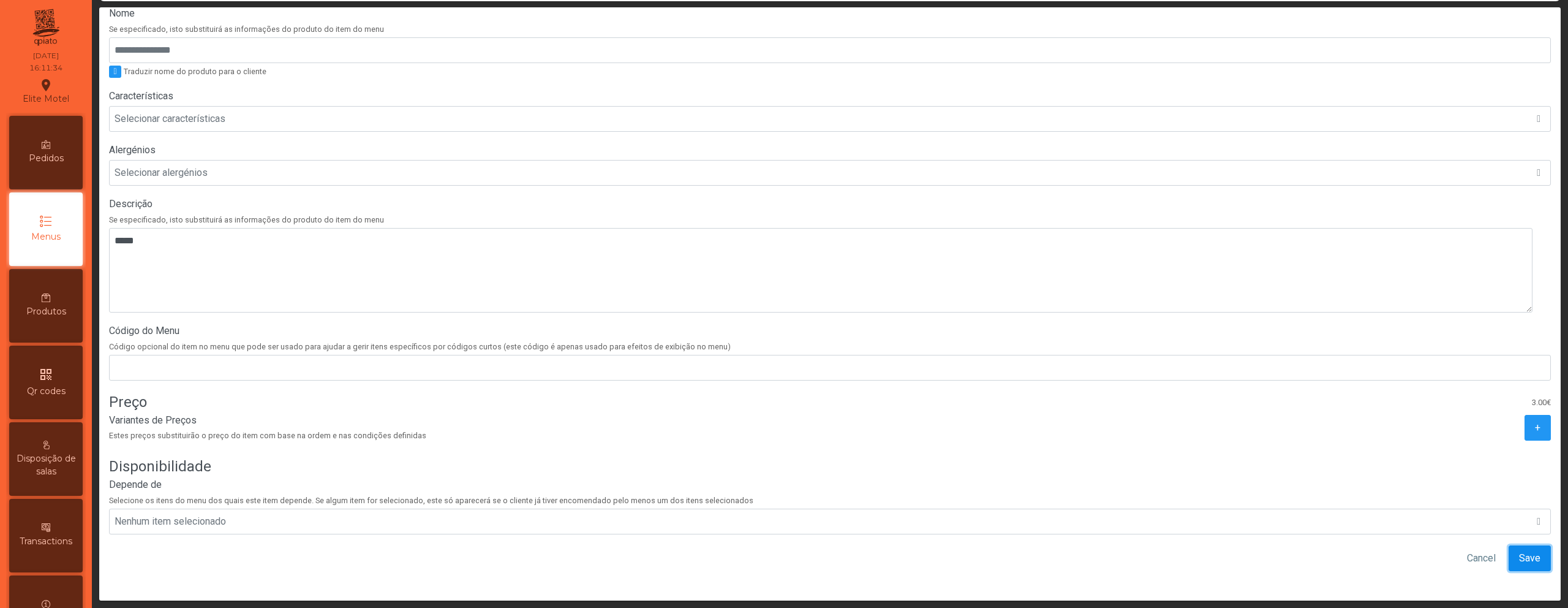
click at [1519, 551] on span "Save" at bounding box center [1530, 558] width 22 height 15
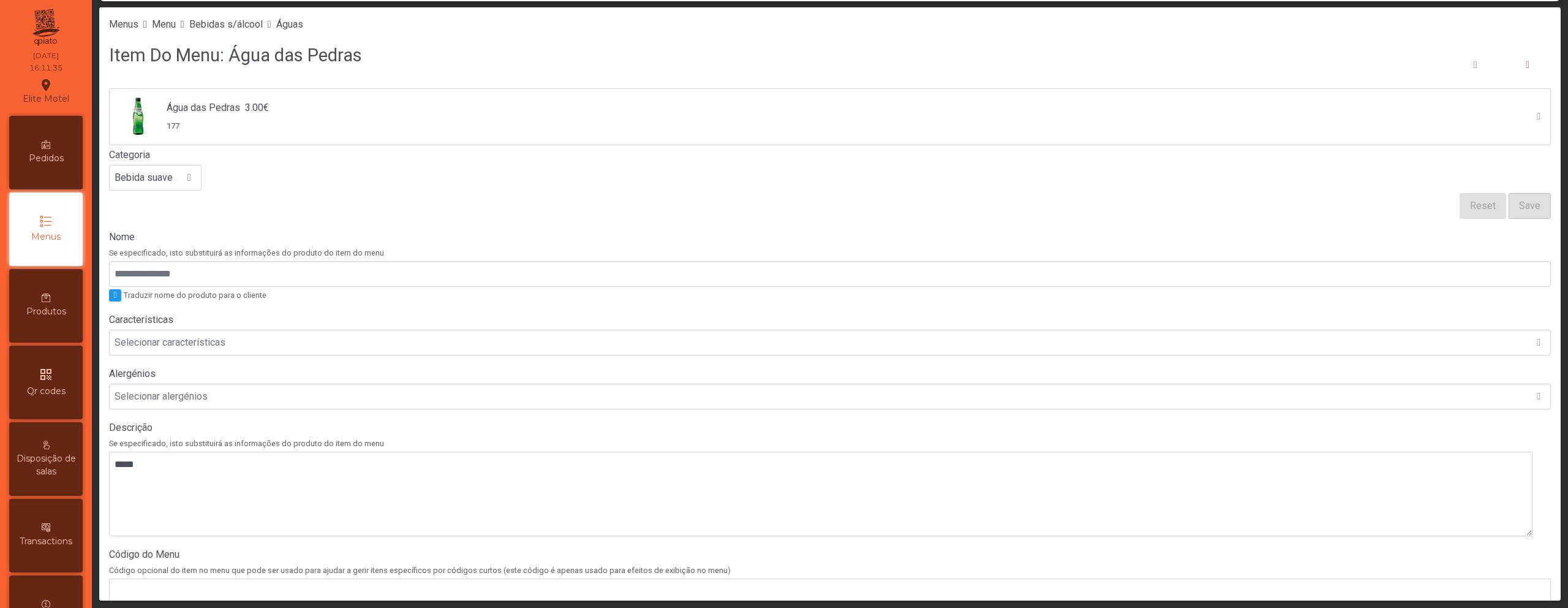
click at [303, 31] on li "Águas" at bounding box center [289, 24] width 27 height 15
click at [303, 27] on span "Águas" at bounding box center [289, 24] width 27 height 12
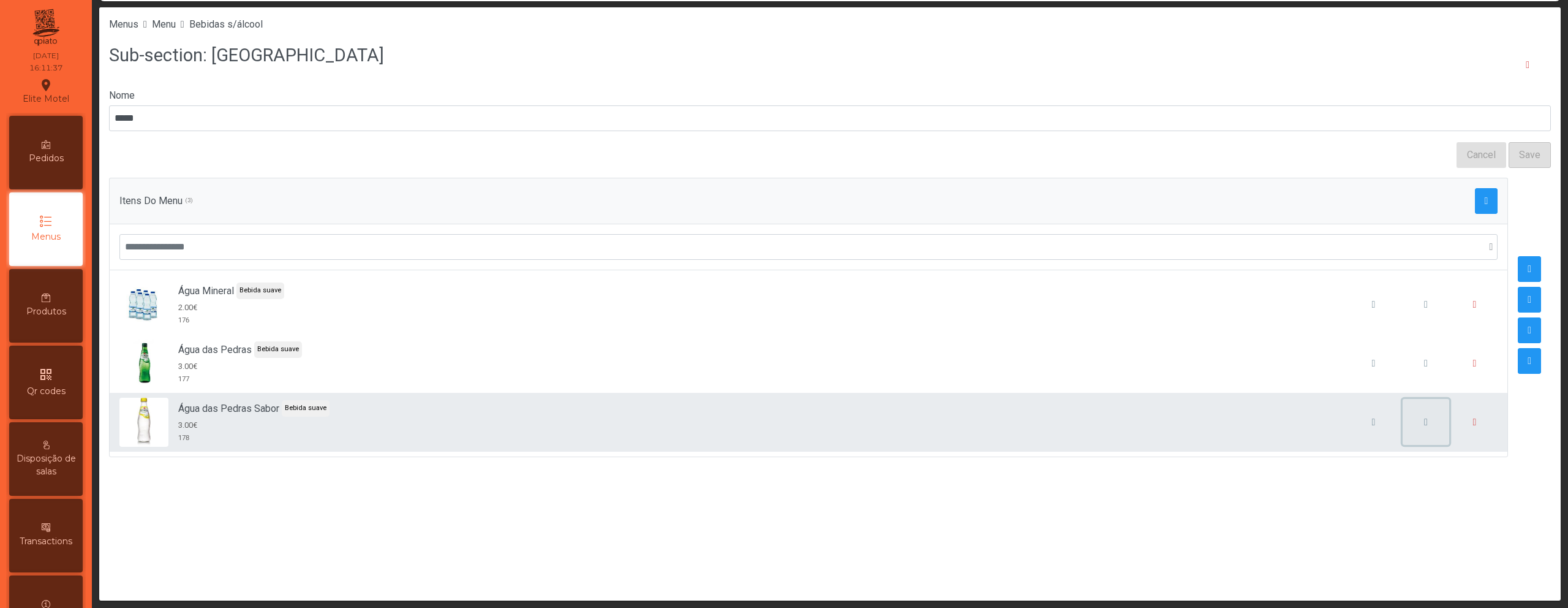
click at [1406, 430] on button "button" at bounding box center [1425, 422] width 47 height 47
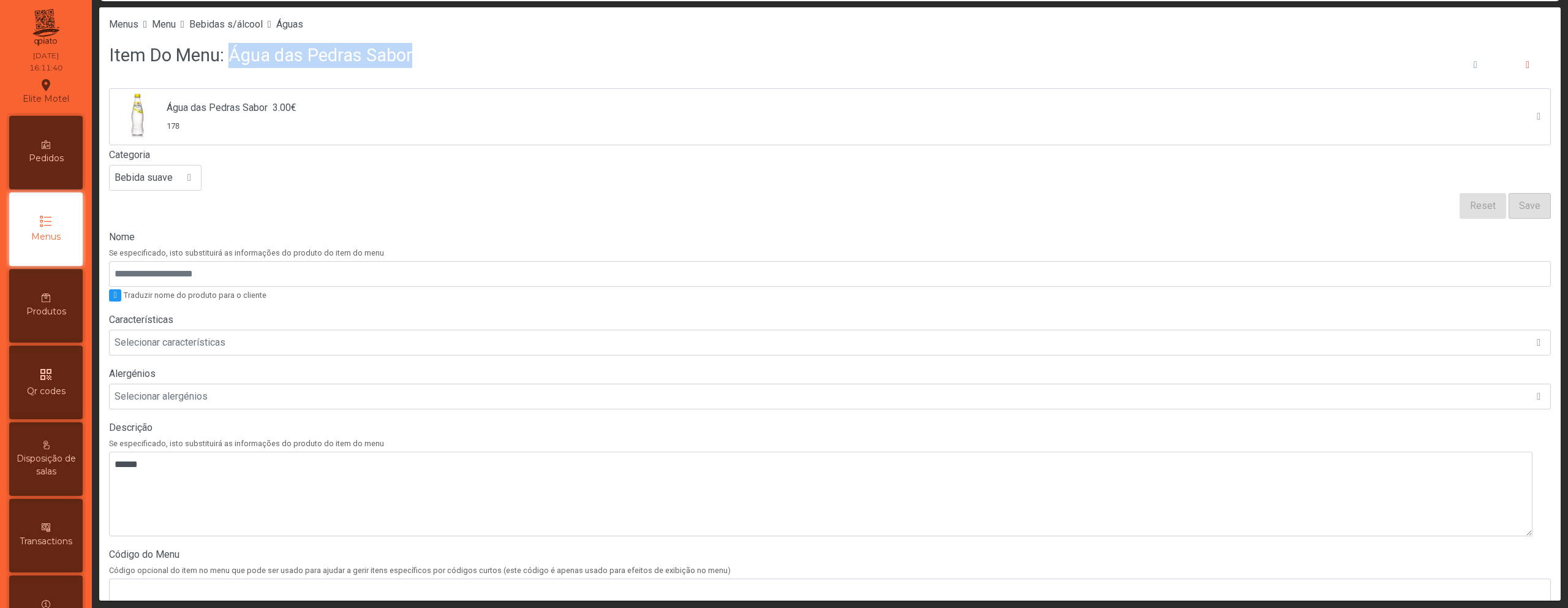
drag, startPoint x: 226, startPoint y: 56, endPoint x: 407, endPoint y: 66, distance: 181.3
click at [407, 66] on div "Item Do Menu: Água das Pedras Sabor" at bounding box center [830, 65] width 1442 height 47
copy h3 "Água das Pedras Sabor"
click at [243, 288] on div "Nome Se especificado, isto substituirá as informações do produto do item do men…" at bounding box center [830, 265] width 1442 height 71
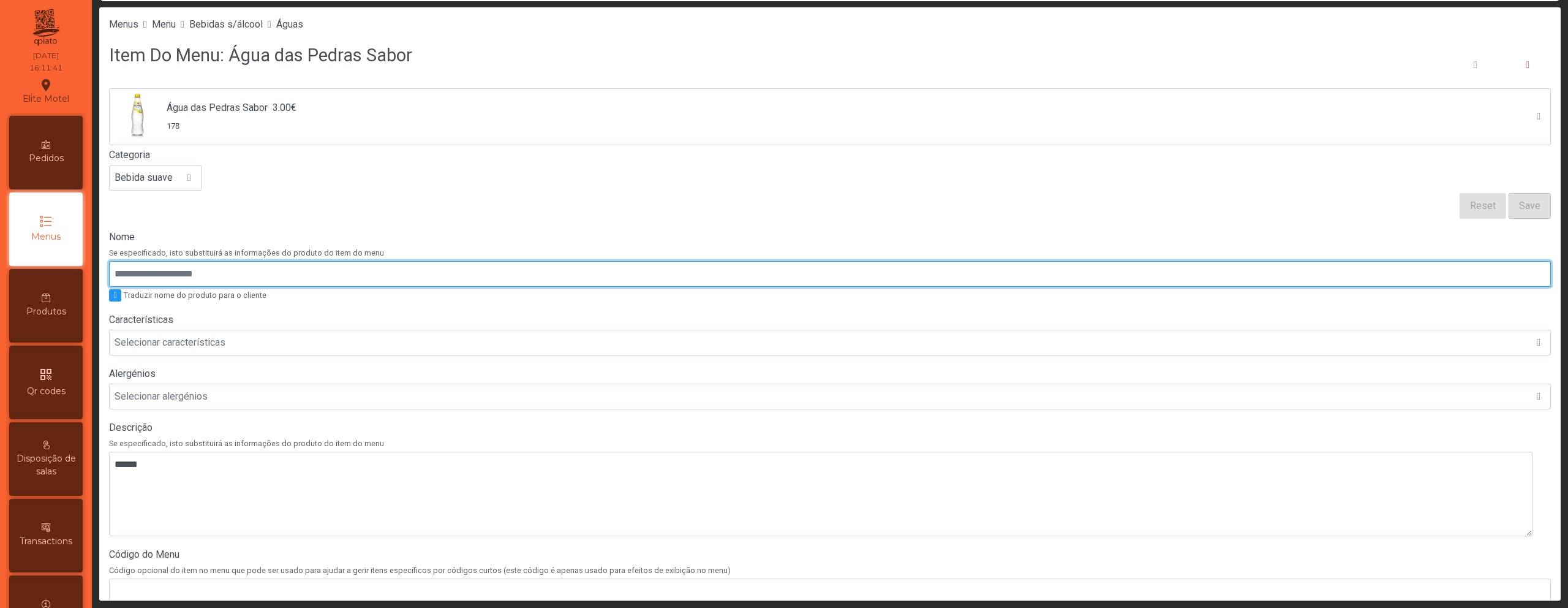
click at [243, 282] on input "Nome" at bounding box center [830, 274] width 1442 height 26
paste input "**********"
type input "**********"
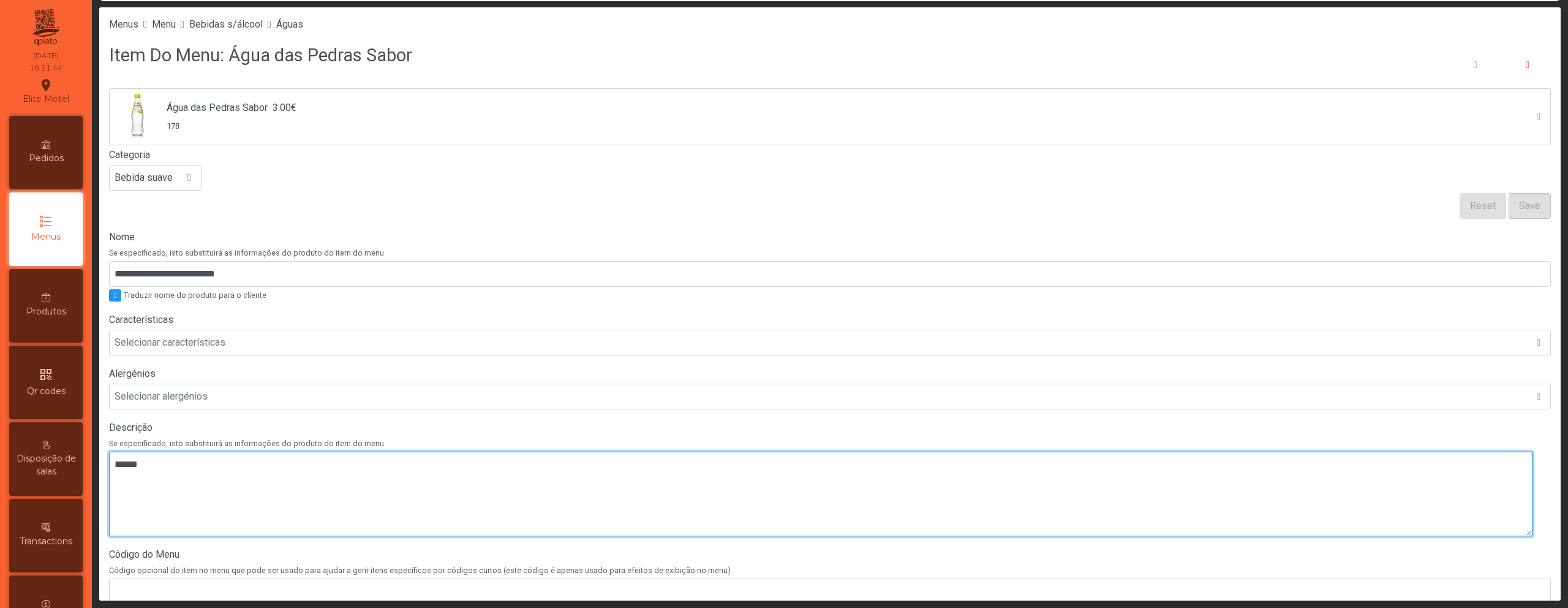
click at [280, 495] on textarea at bounding box center [821, 493] width 1423 height 85
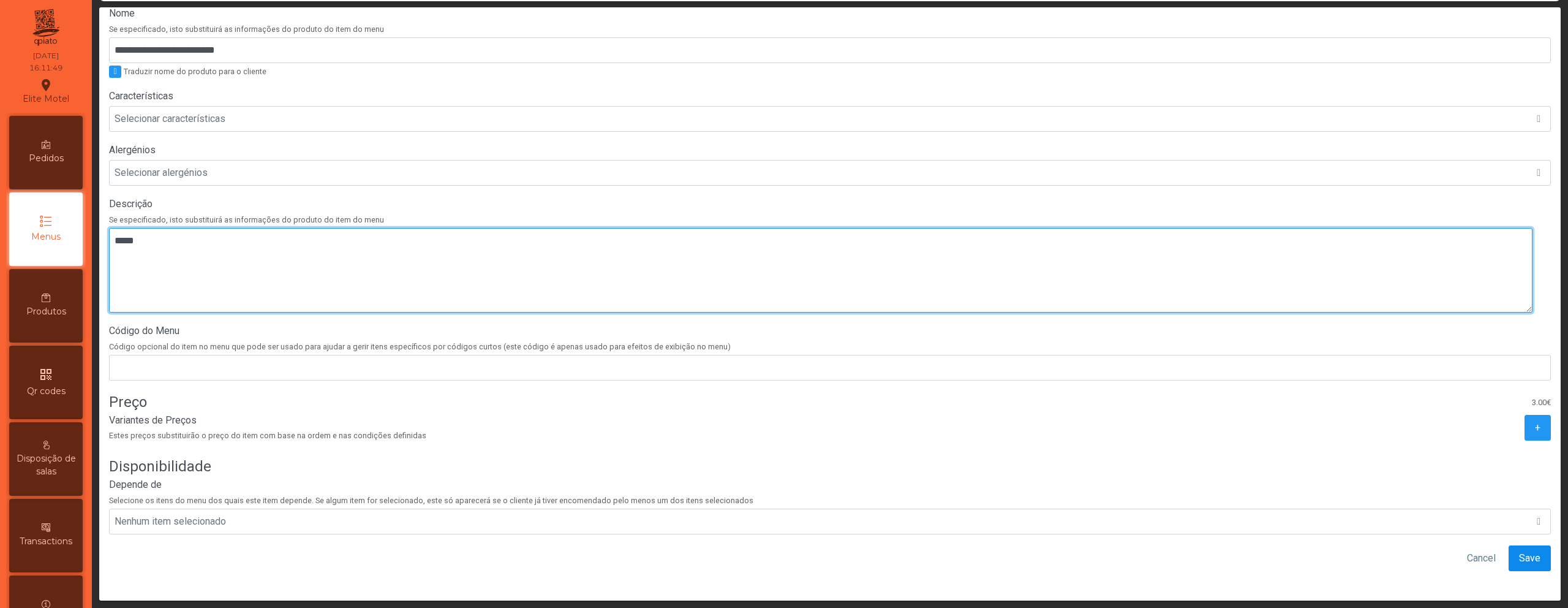
type textarea "*****"
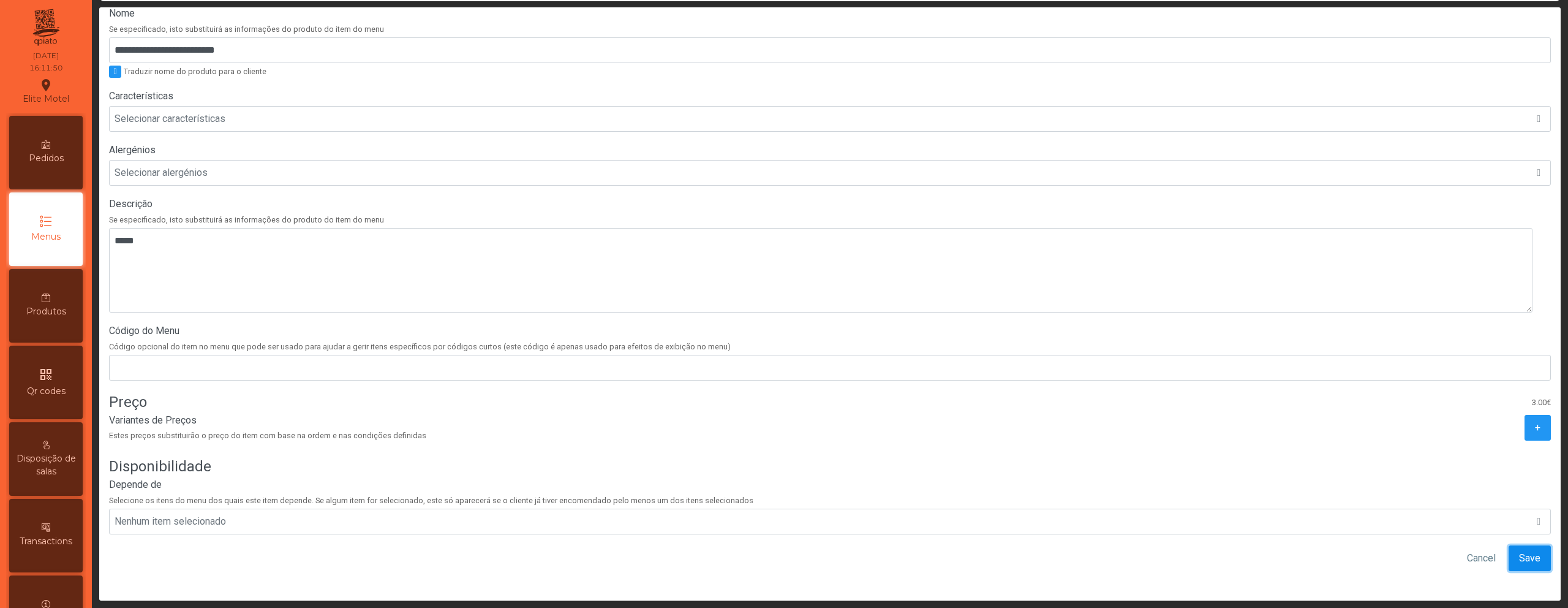
click at [1519, 551] on span "Save" at bounding box center [1530, 558] width 22 height 15
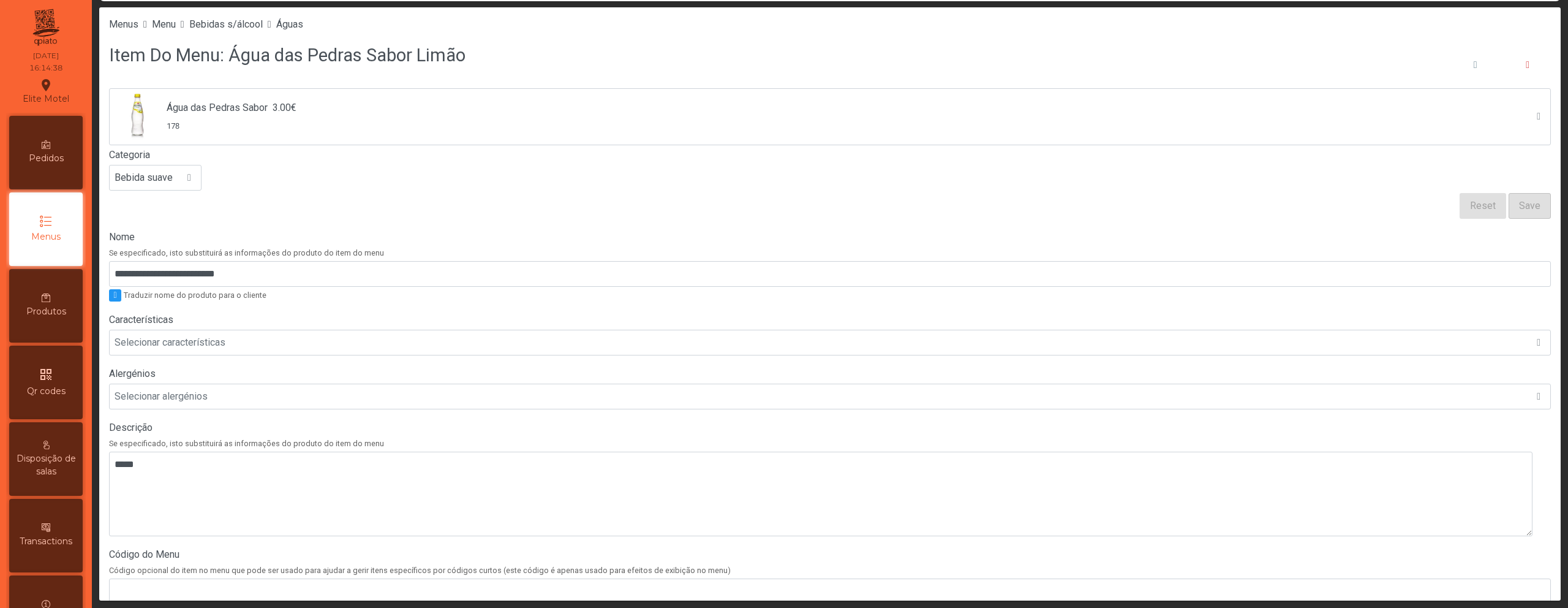
scroll to position [57, 0]
click at [257, 28] on span "Bebidas s/álcool" at bounding box center [226, 24] width 74 height 12
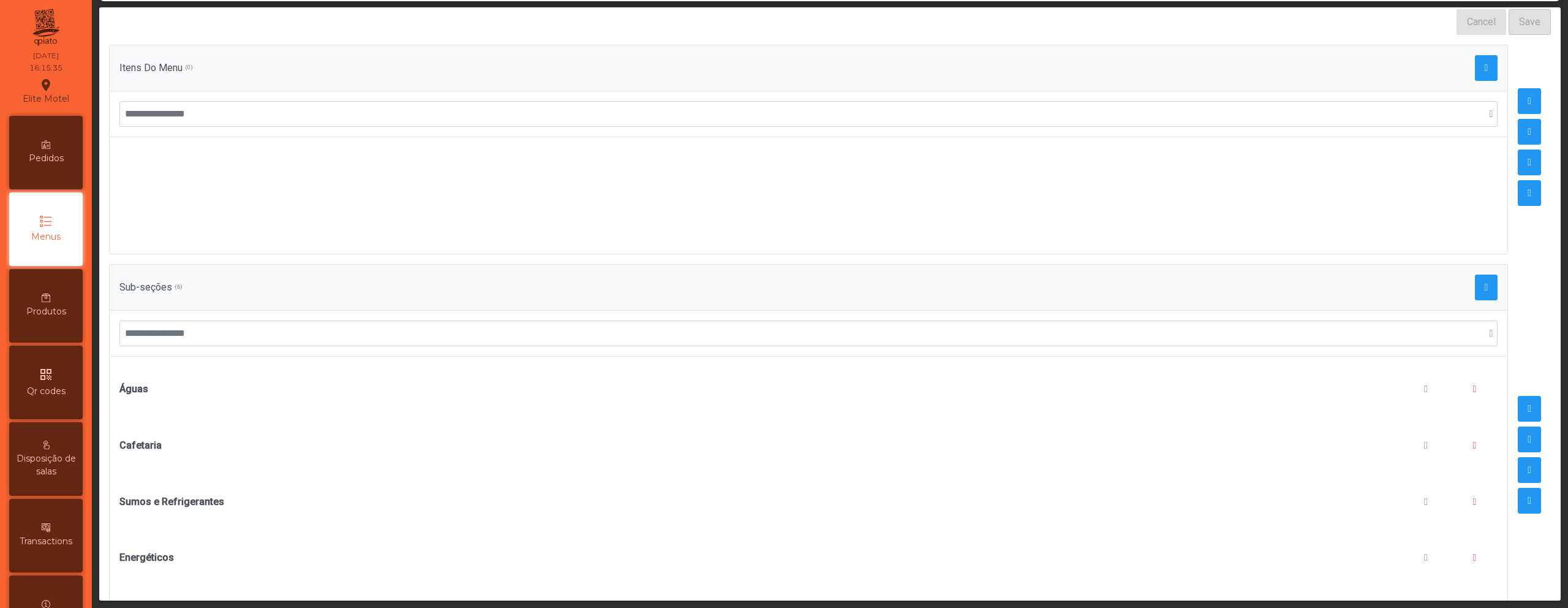
scroll to position [212, 0]
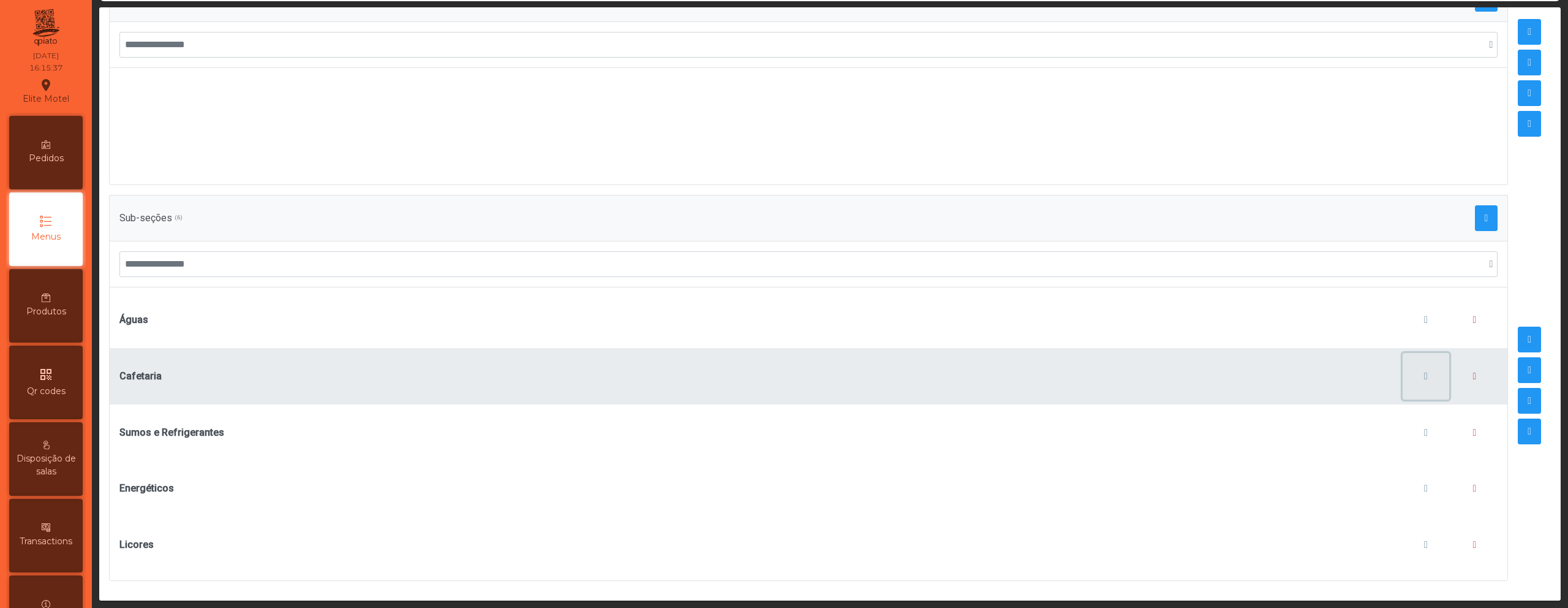
click at [1402, 369] on button "button" at bounding box center [1425, 376] width 47 height 47
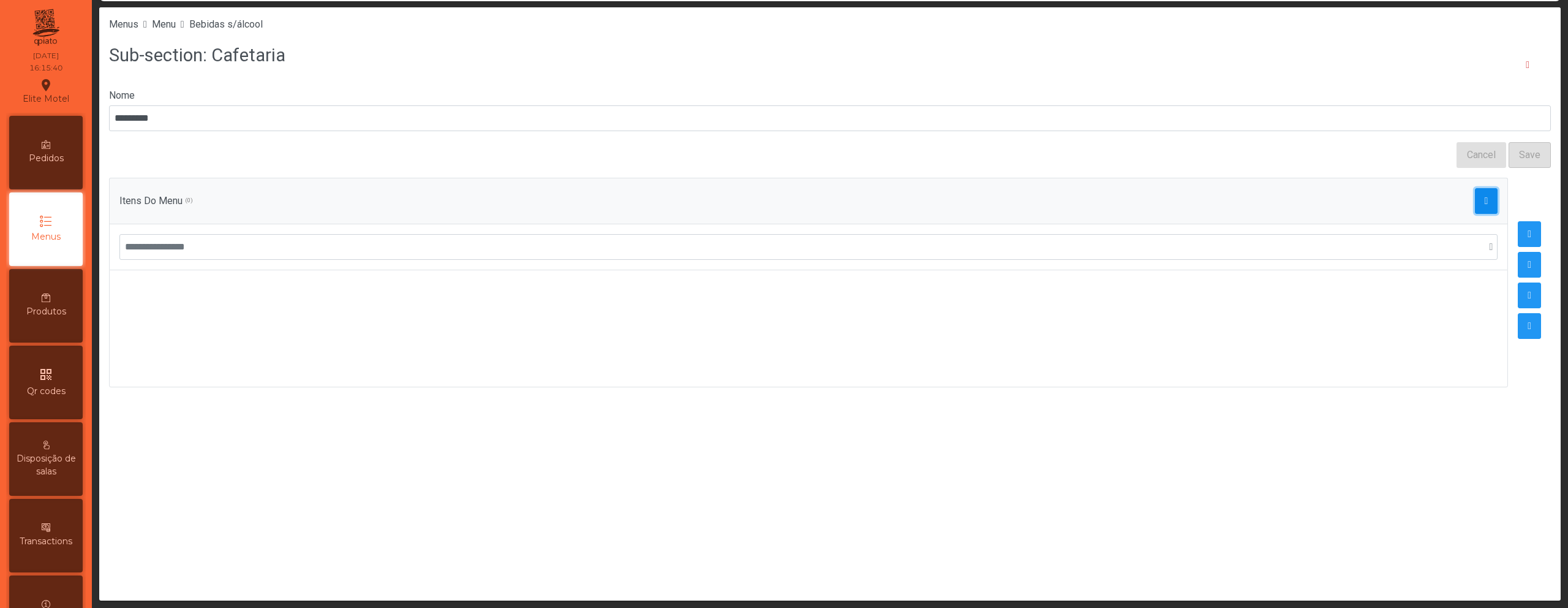
click at [1475, 205] on button "button" at bounding box center [1487, 201] width 23 height 26
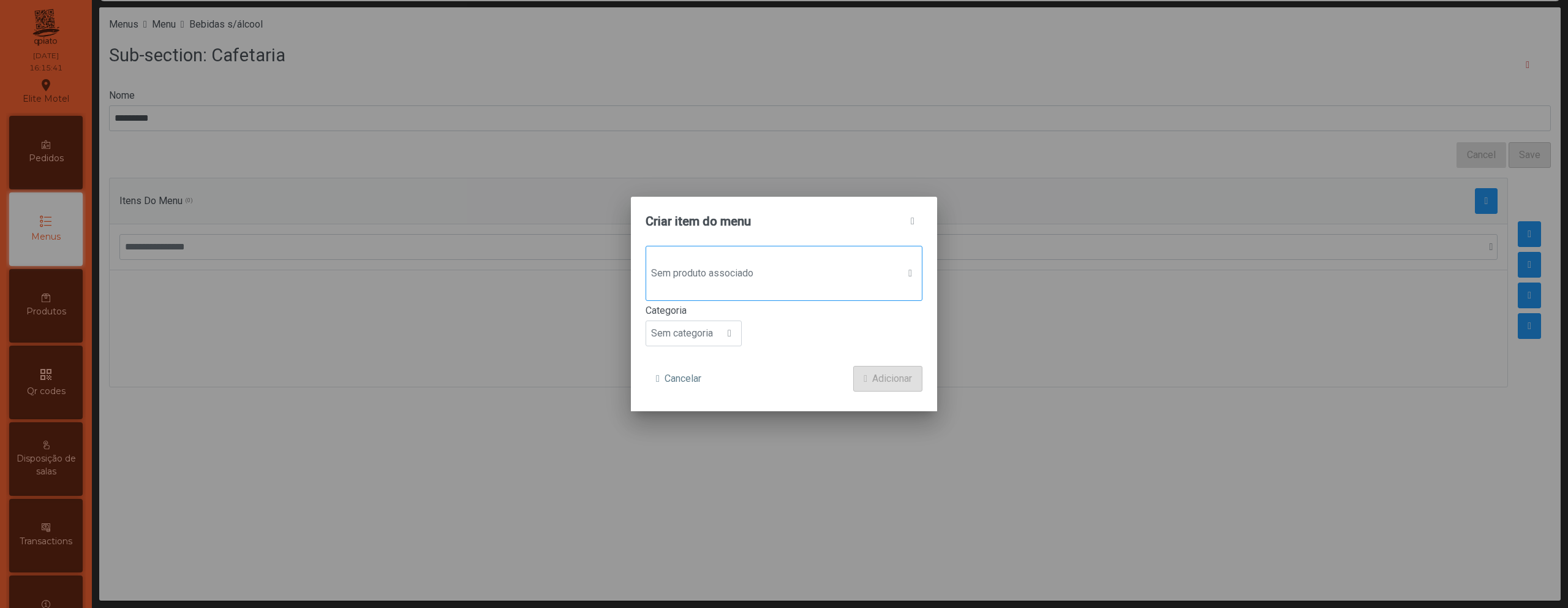
click at [851, 266] on span "Sem produto associado" at bounding box center [773, 274] width 253 height 25
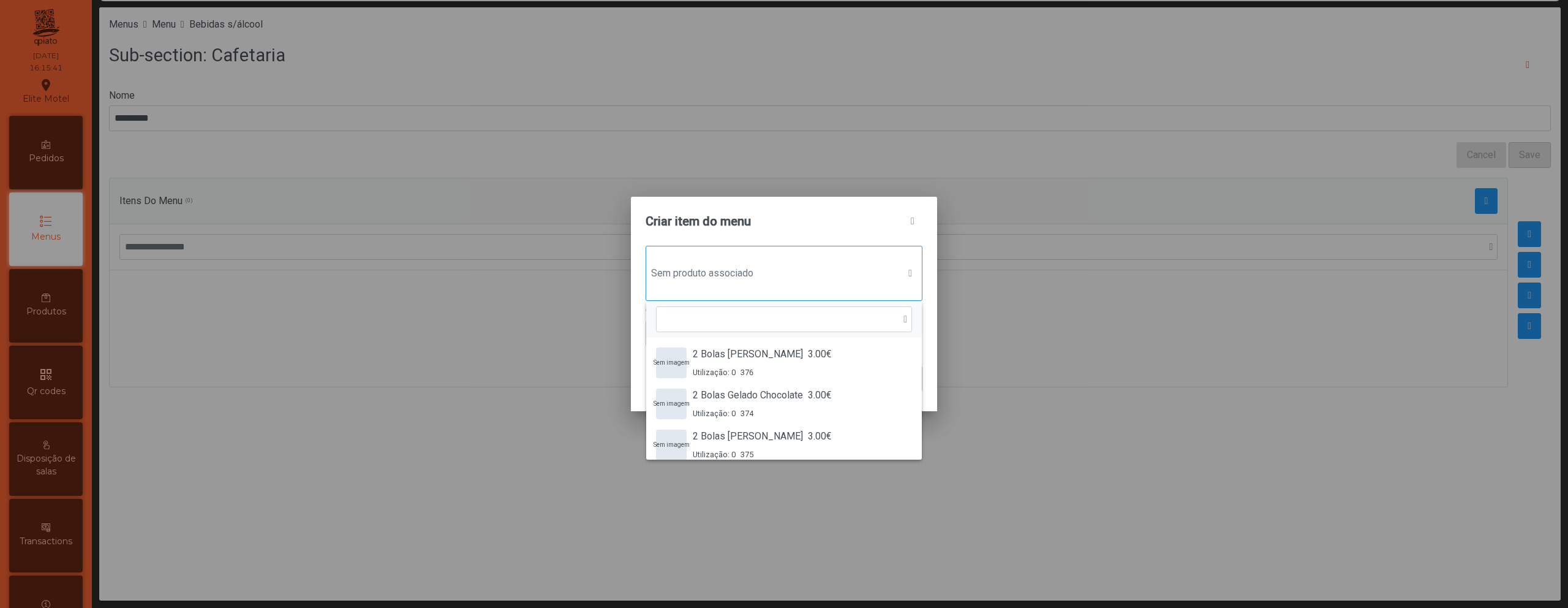
scroll to position [9, 60]
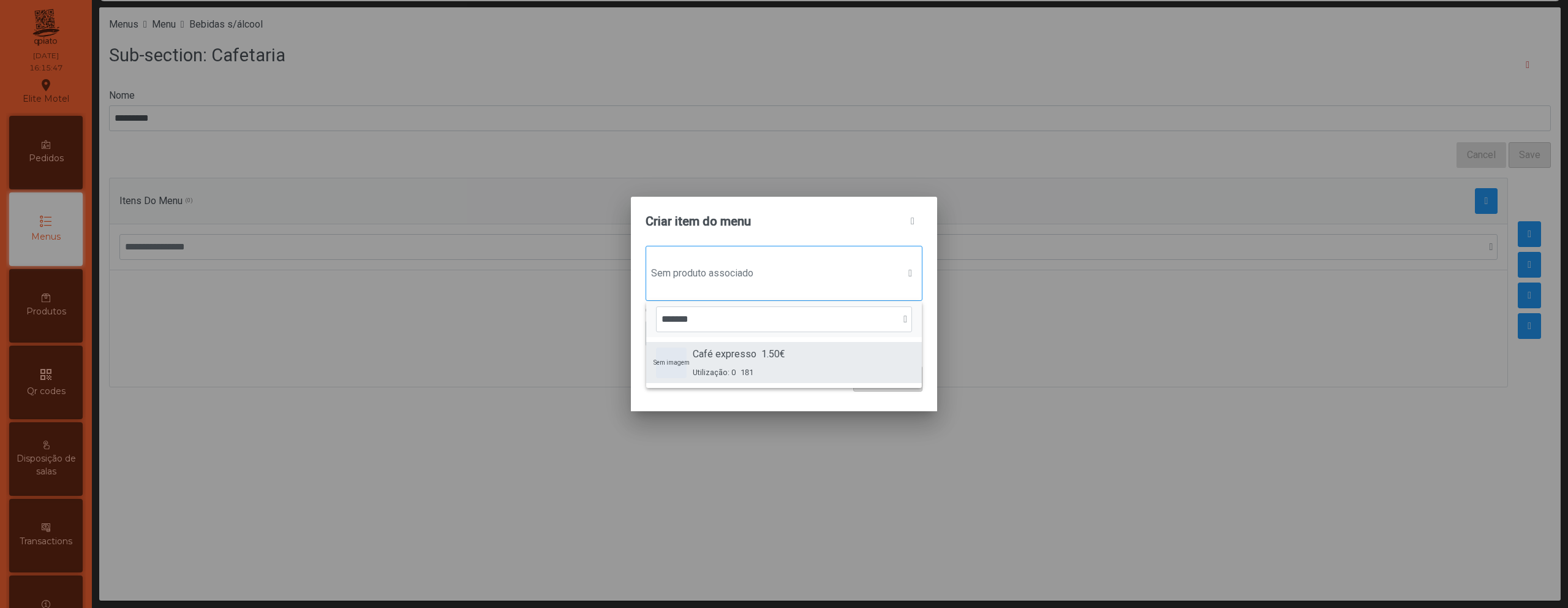
type input "*******"
click at [829, 352] on div "Sem imagem Café expresso 1.50€ Utilização: 0 181" at bounding box center [784, 362] width 256 height 31
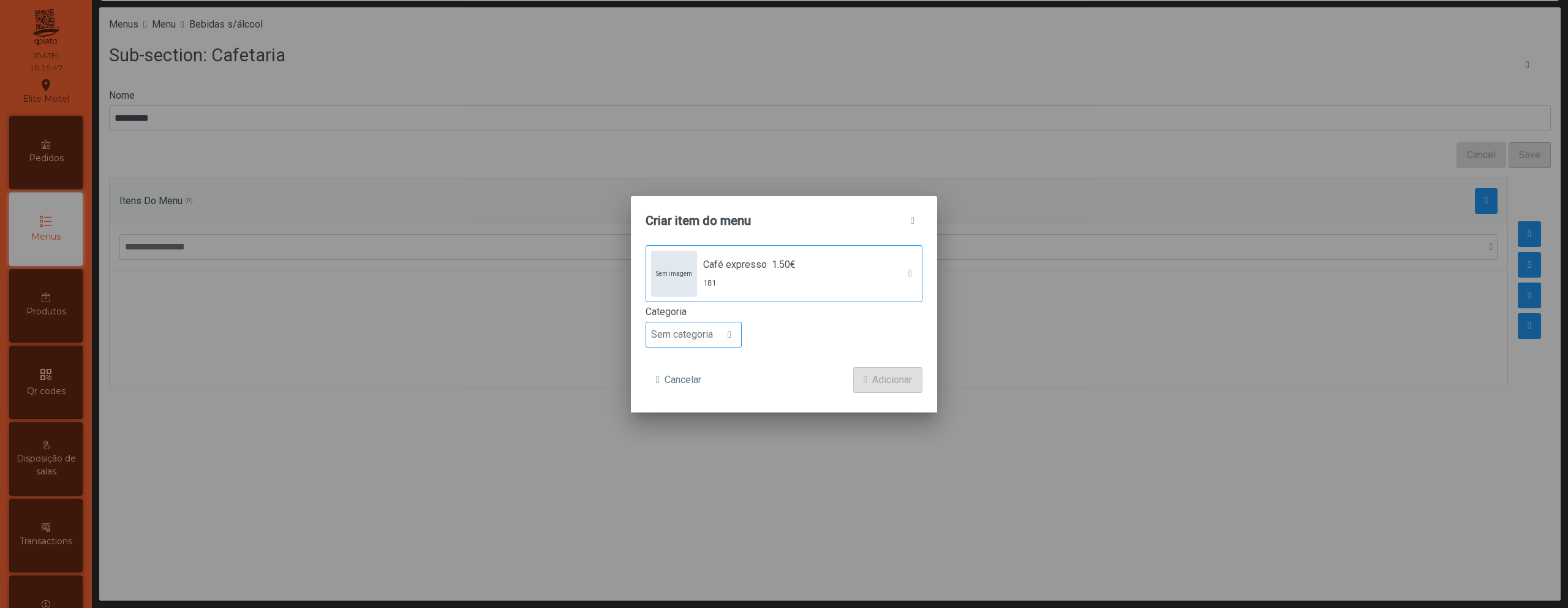
click at [731, 331] on span at bounding box center [729, 334] width 4 height 10
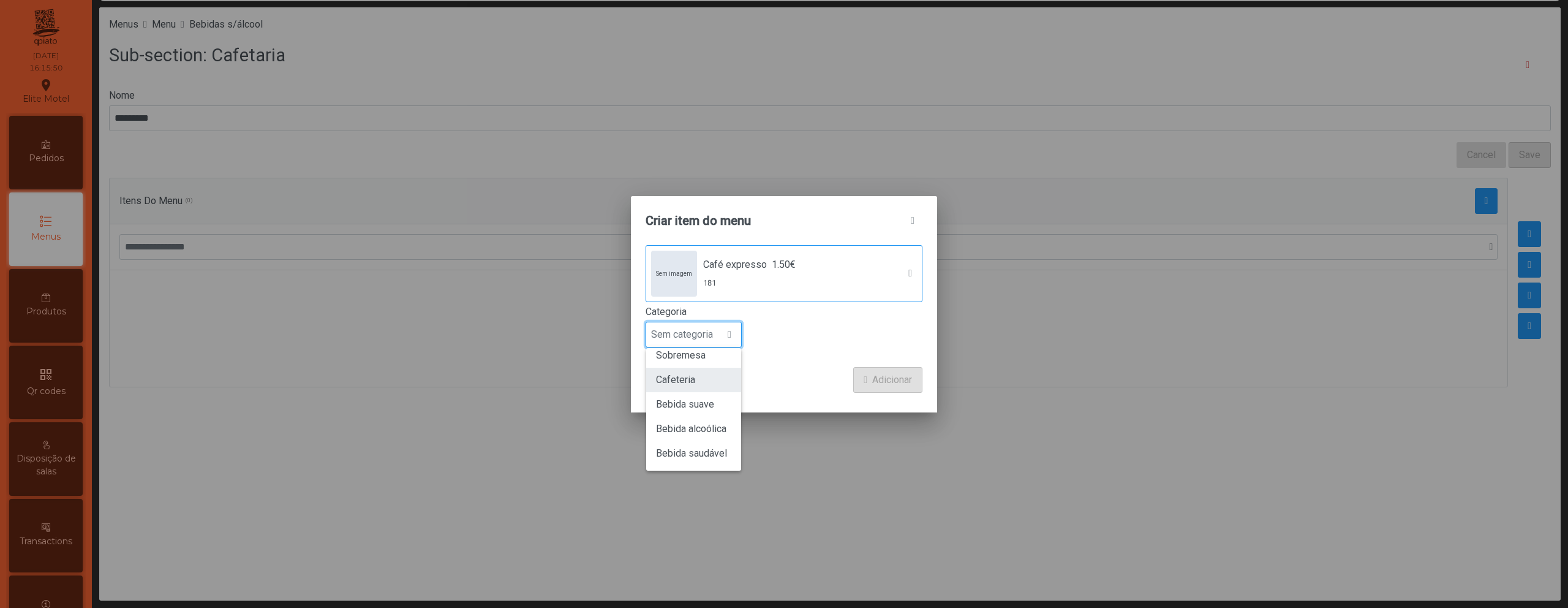
click at [708, 384] on li "Cafeteria" at bounding box center [694, 380] width 95 height 25
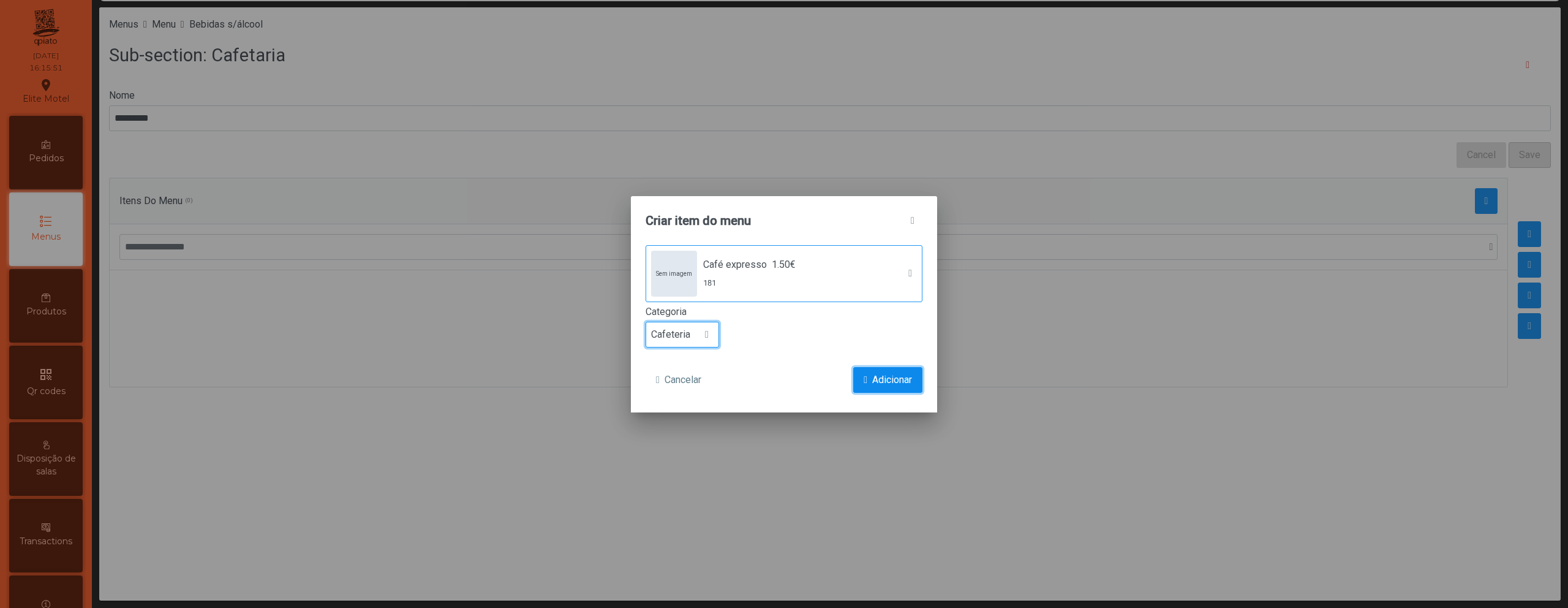
click at [905, 382] on span "Adicionar" at bounding box center [891, 379] width 40 height 15
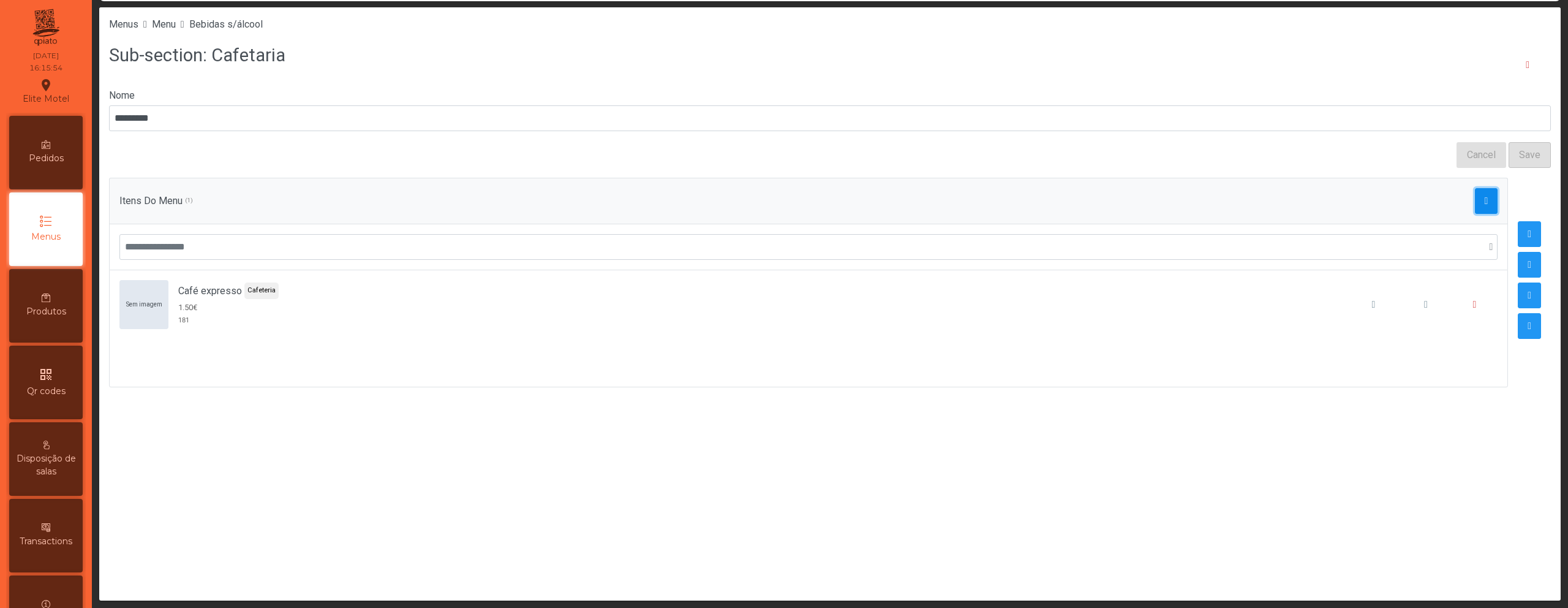
click at [1484, 201] on span "button" at bounding box center [1486, 201] width 4 height 10
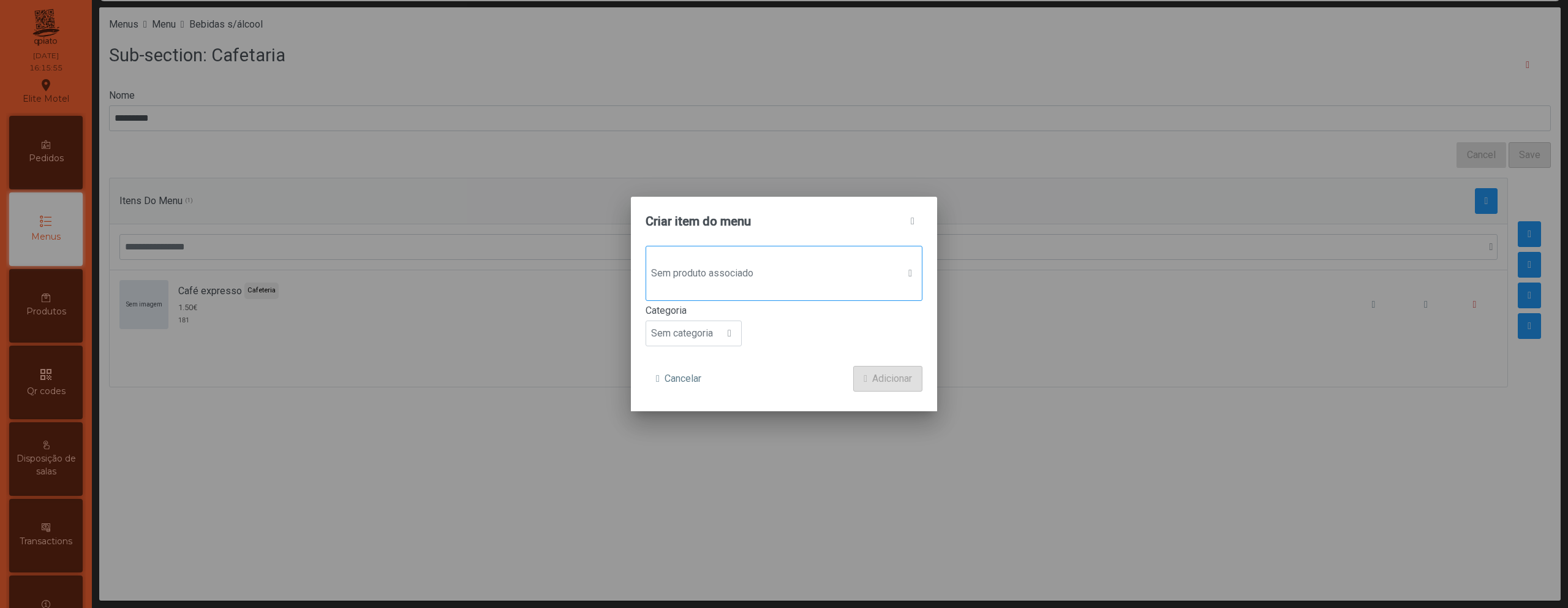
click at [770, 265] on span "Sem produto associado" at bounding box center [773, 274] width 253 height 25
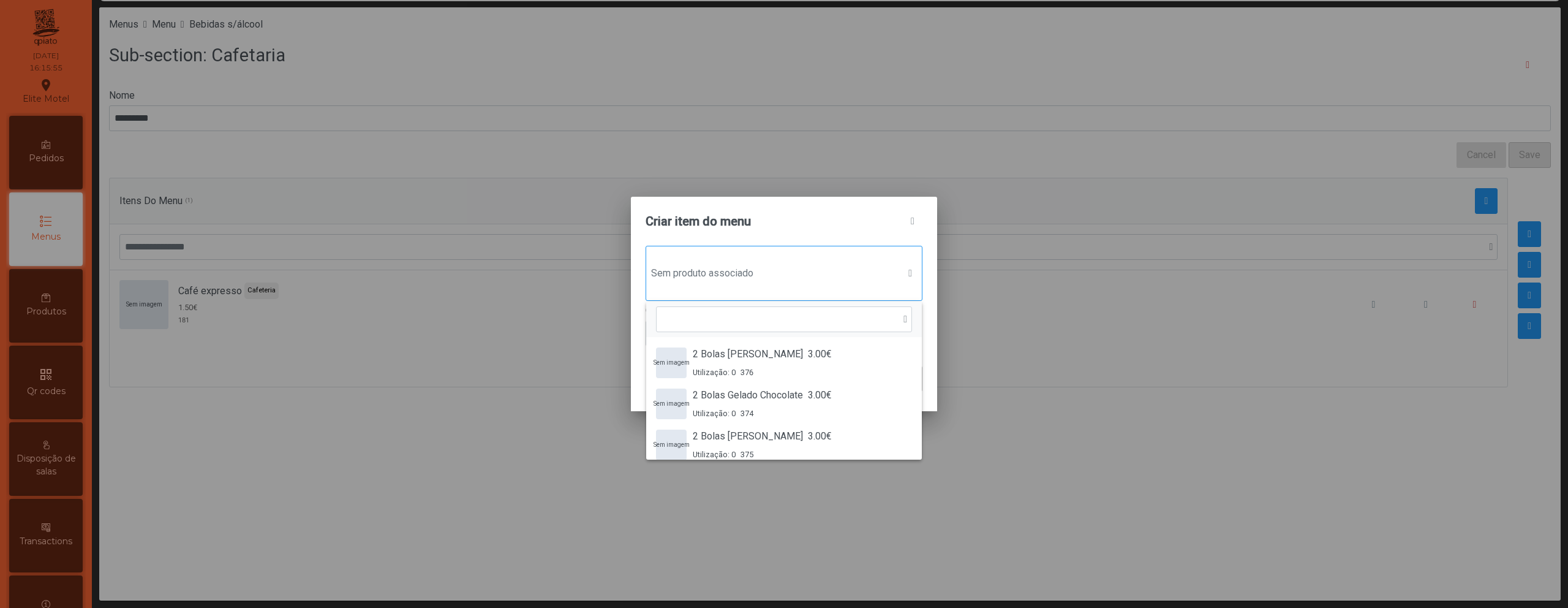
scroll to position [9, 60]
type input "****"
click at [750, 361] on div "Café Bule 3.00€ Utilização: 0 182" at bounding box center [728, 362] width 71 height 31
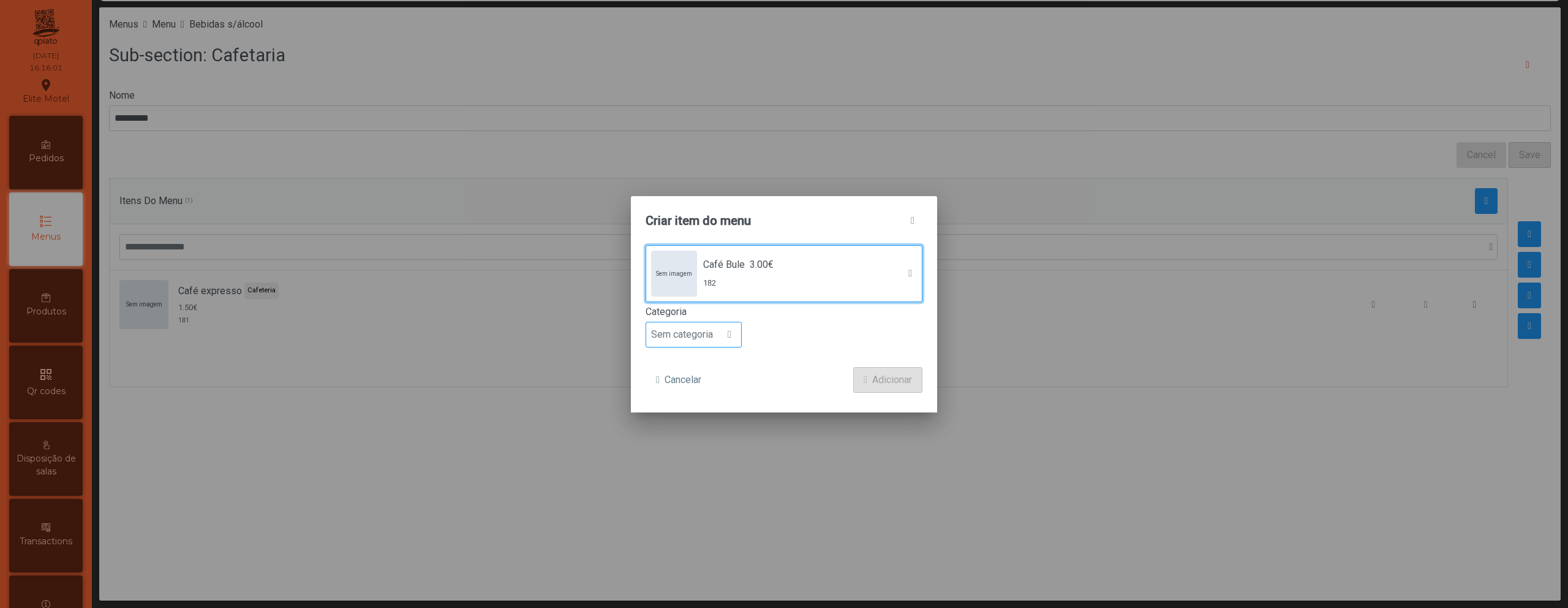
click at [718, 337] on span "Sem categoria" at bounding box center [682, 335] width 71 height 25
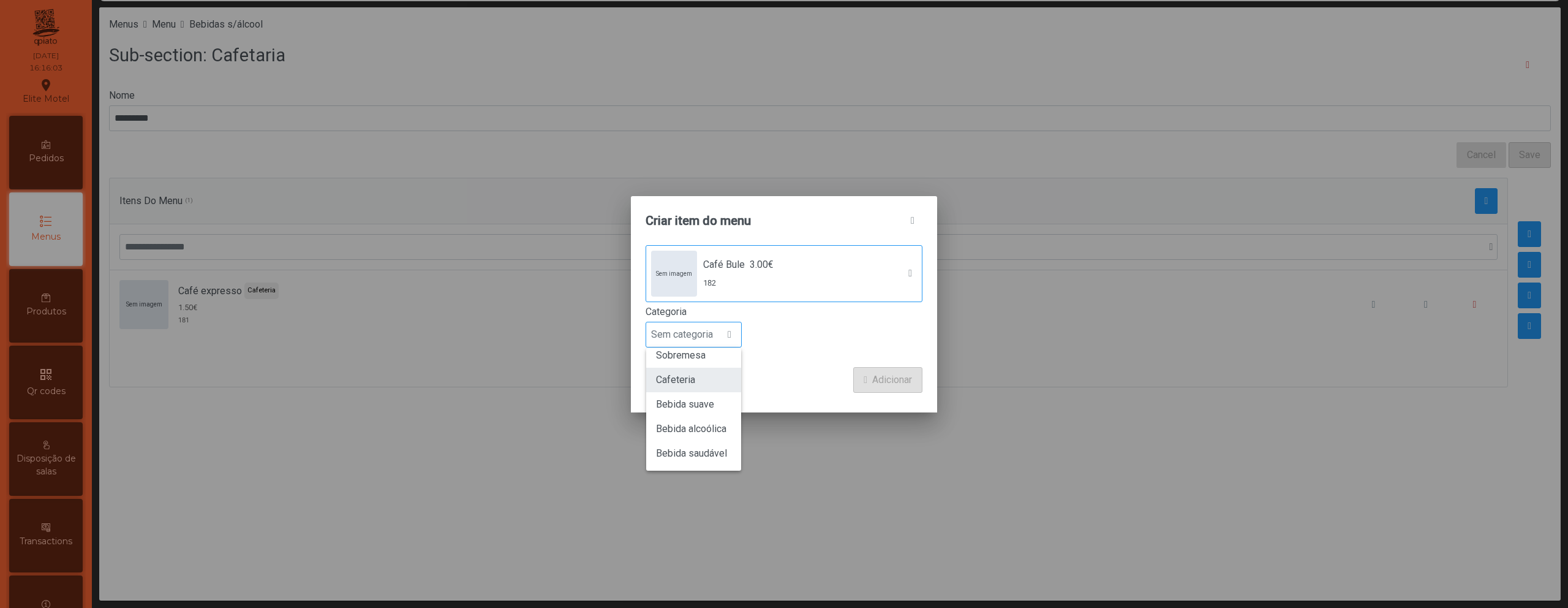
click at [705, 378] on li "Cafeteria" at bounding box center [694, 380] width 95 height 25
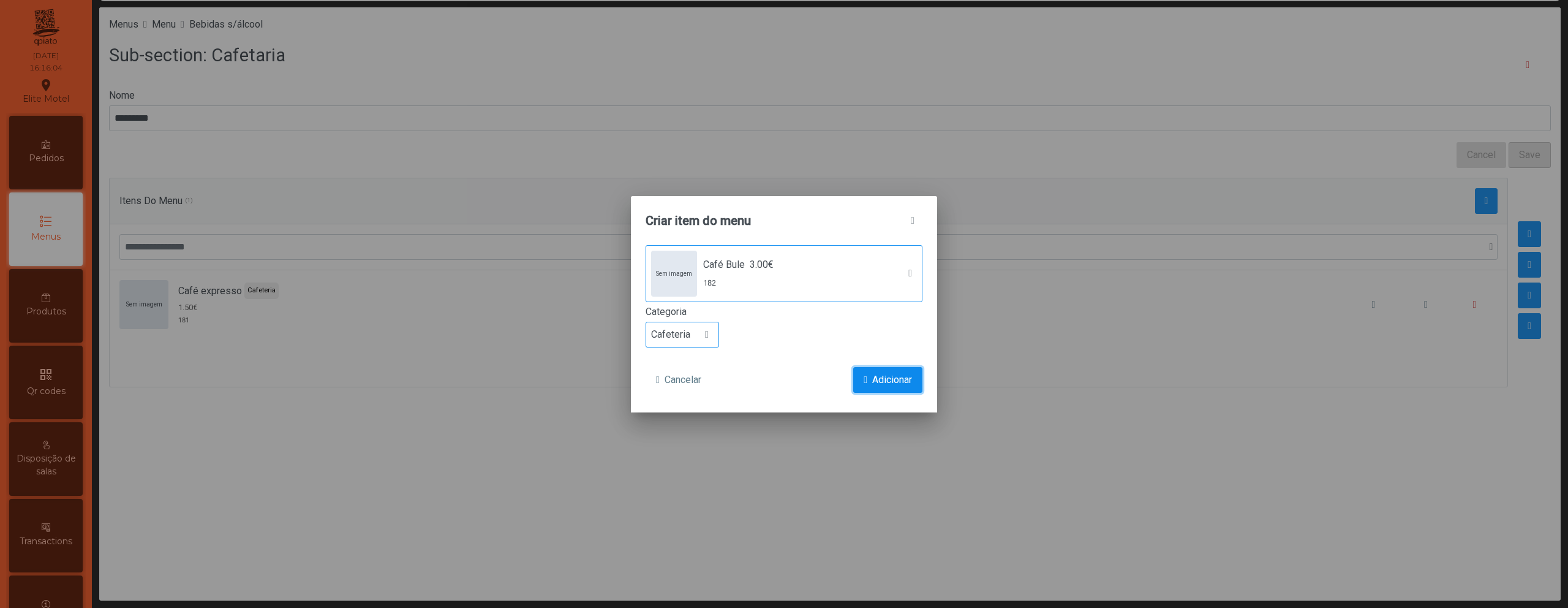
click at [878, 374] on span "Adicionar" at bounding box center [891, 379] width 40 height 15
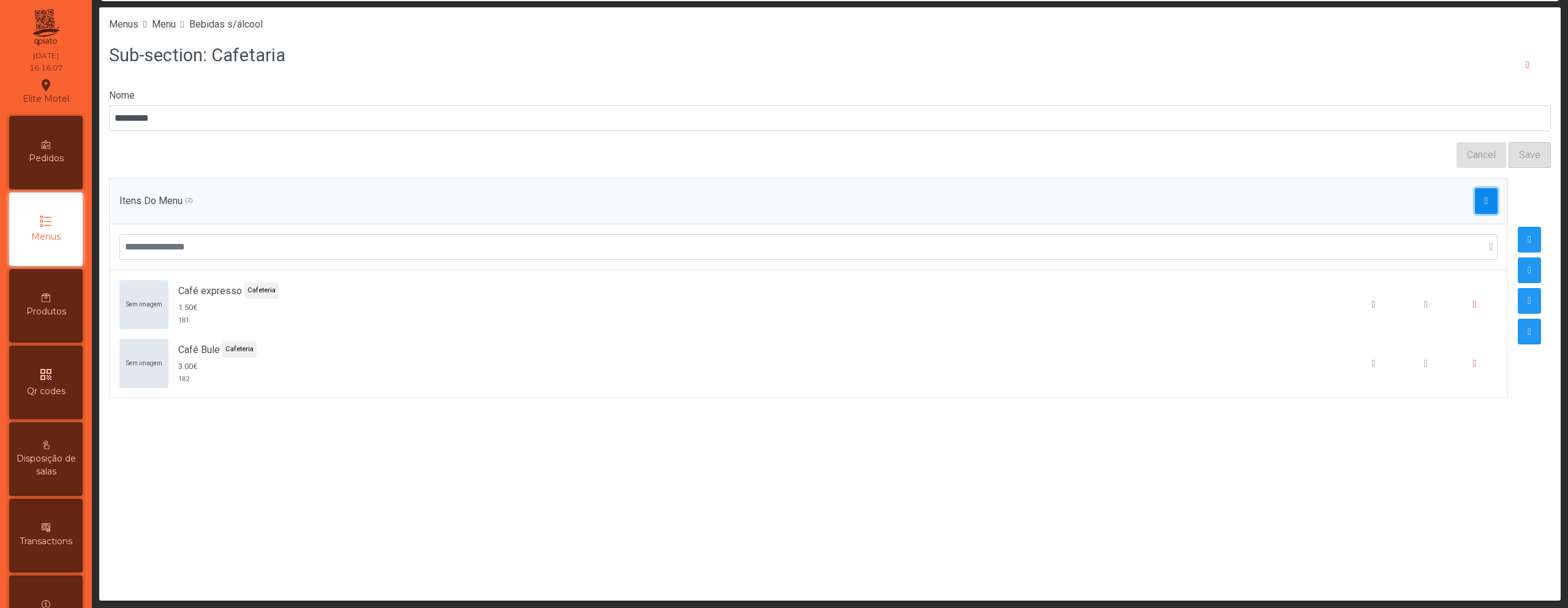
click at [1475, 203] on button "button" at bounding box center [1487, 201] width 23 height 26
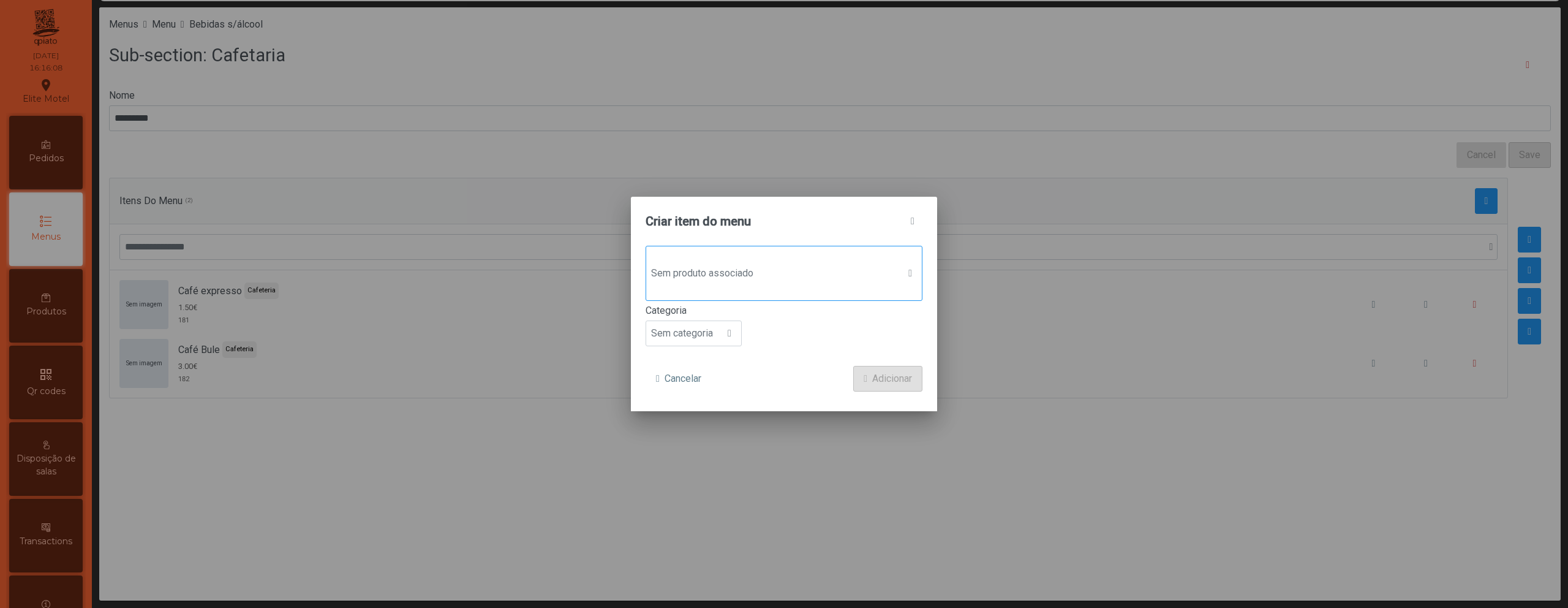
click at [830, 271] on span "Sem produto associado" at bounding box center [773, 274] width 253 height 25
type input "*****"
click at [743, 358] on span "2.00€" at bounding box center [753, 354] width 24 height 15
click at [714, 341] on span "Sem categoria" at bounding box center [682, 335] width 71 height 25
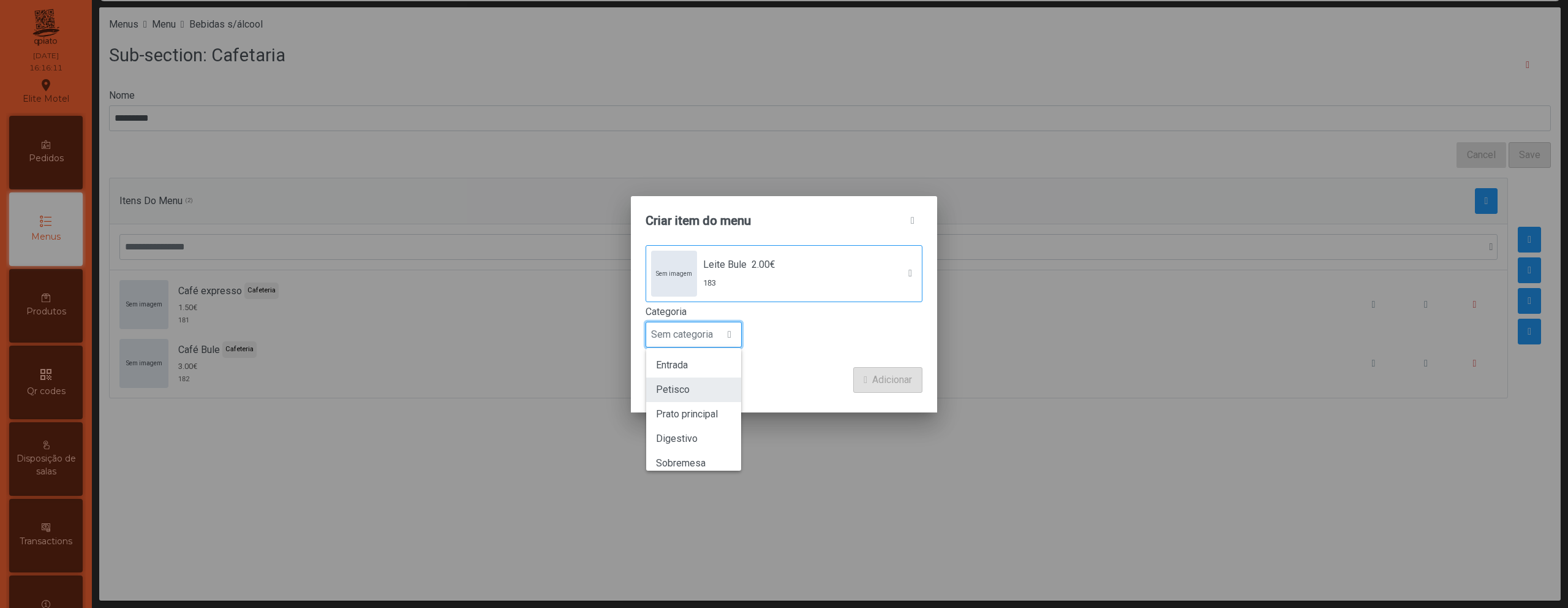
scroll to position [108, 0]
click at [708, 384] on li "Cafeteria" at bounding box center [694, 380] width 95 height 25
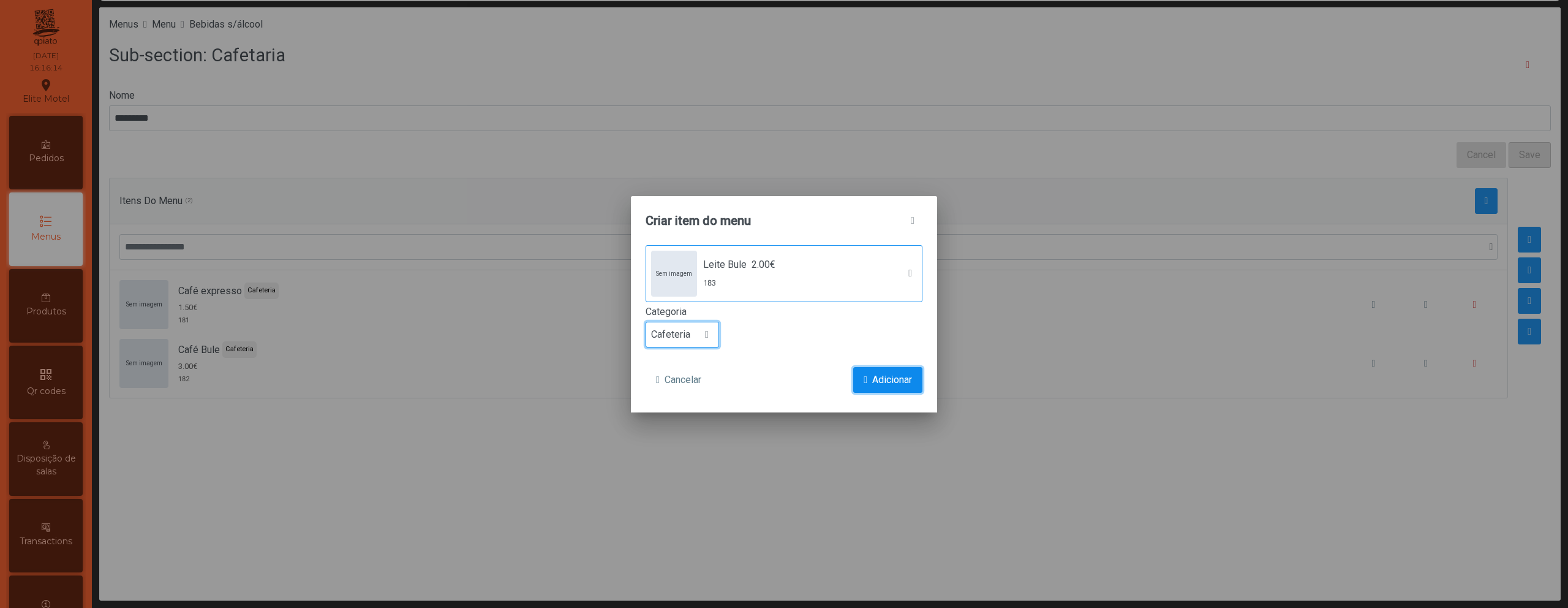
click at [868, 372] on button "Adicionar" at bounding box center [887, 379] width 69 height 26
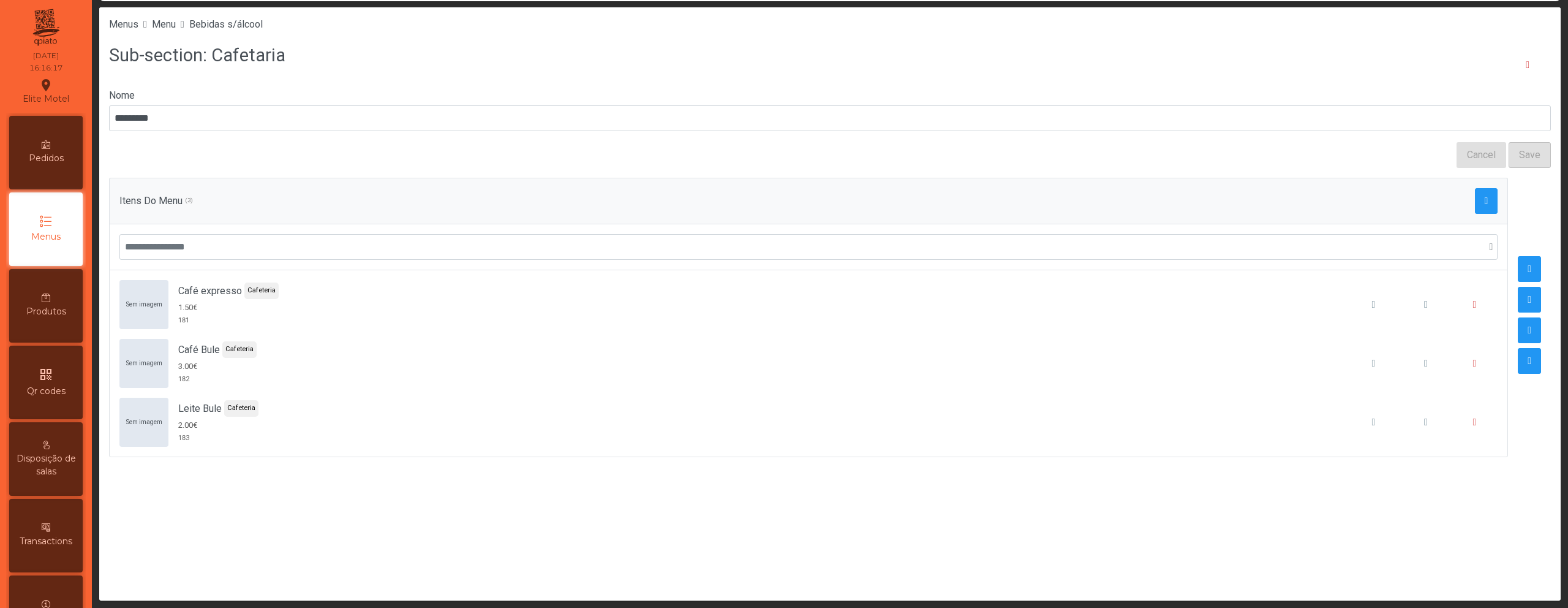
click at [1463, 201] on div "Itens Do Menu (3)" at bounding box center [808, 201] width 1378 height 26
click at [1483, 200] on button "button" at bounding box center [1487, 201] width 23 height 26
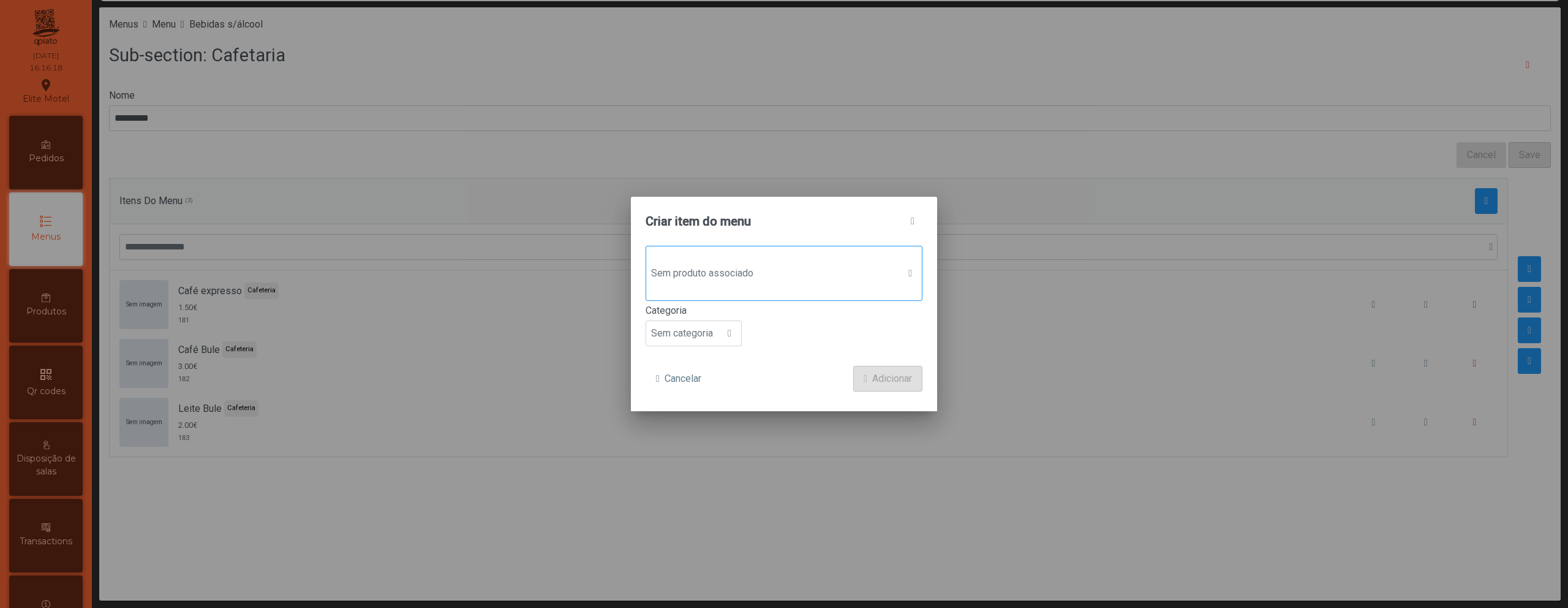
click at [807, 288] on div "Sem produto associado" at bounding box center [784, 273] width 277 height 55
type input "***"
click at [795, 340] on ul "Sem imagem Galão 2.50€ Utilização: 0 184" at bounding box center [784, 363] width 276 height 51
click at [782, 282] on span "Sem produto associado" at bounding box center [773, 274] width 253 height 25
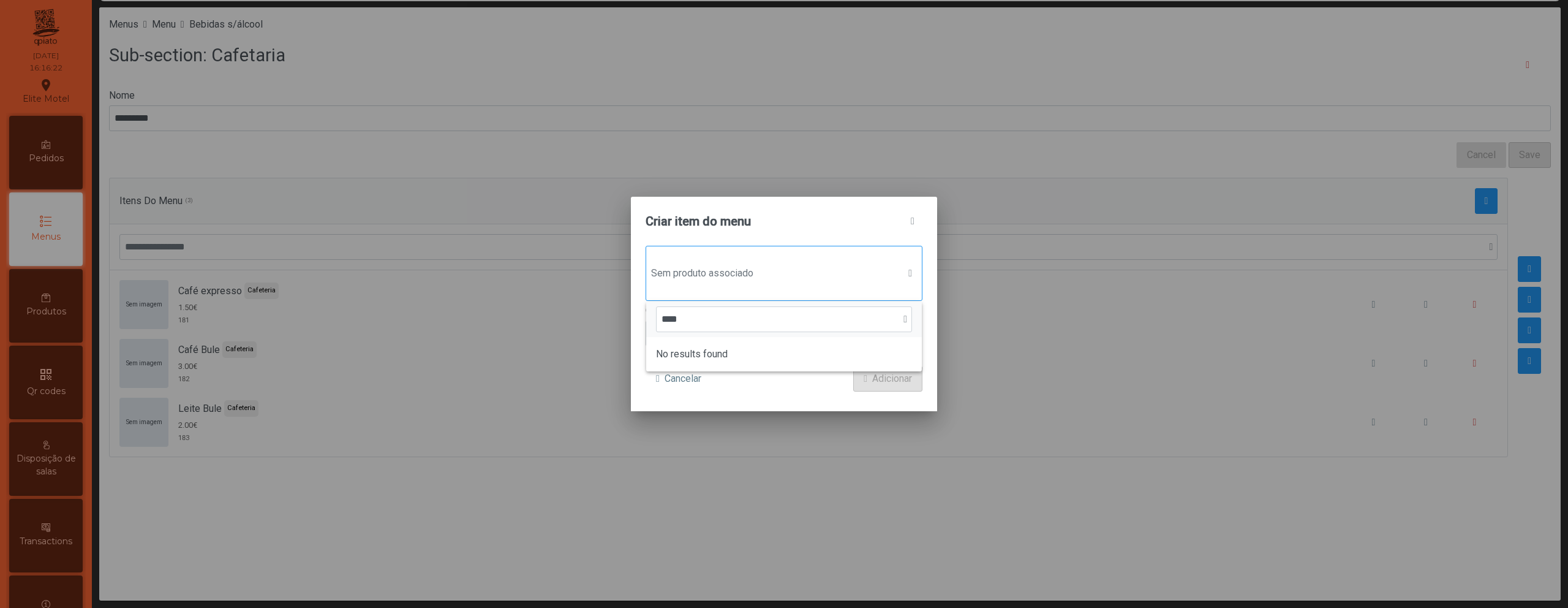
type input "***"
click at [734, 368] on span "Utilização: 0" at bounding box center [714, 372] width 43 height 12
click at [710, 344] on span "Sem categoria" at bounding box center [682, 335] width 71 height 25
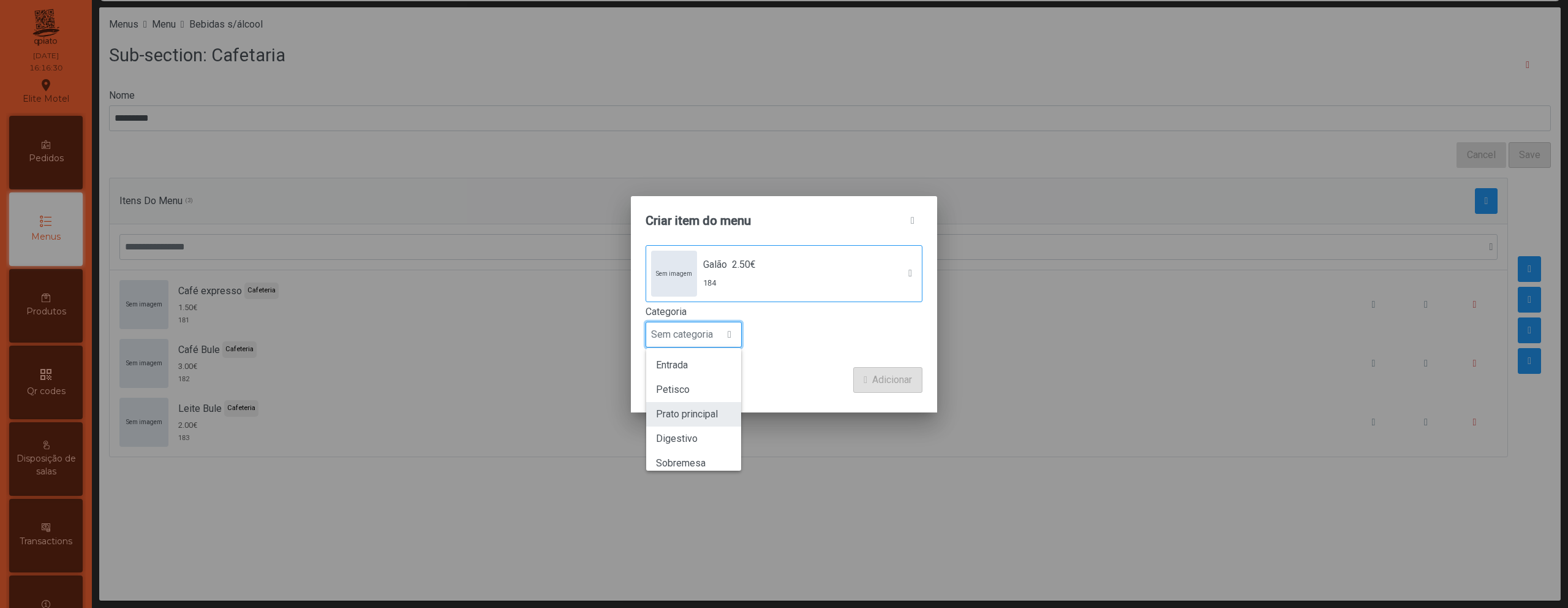
scroll to position [108, 0]
click at [702, 375] on li "Cafeteria" at bounding box center [694, 380] width 95 height 25
click at [879, 379] on span "Adicionar" at bounding box center [891, 379] width 40 height 15
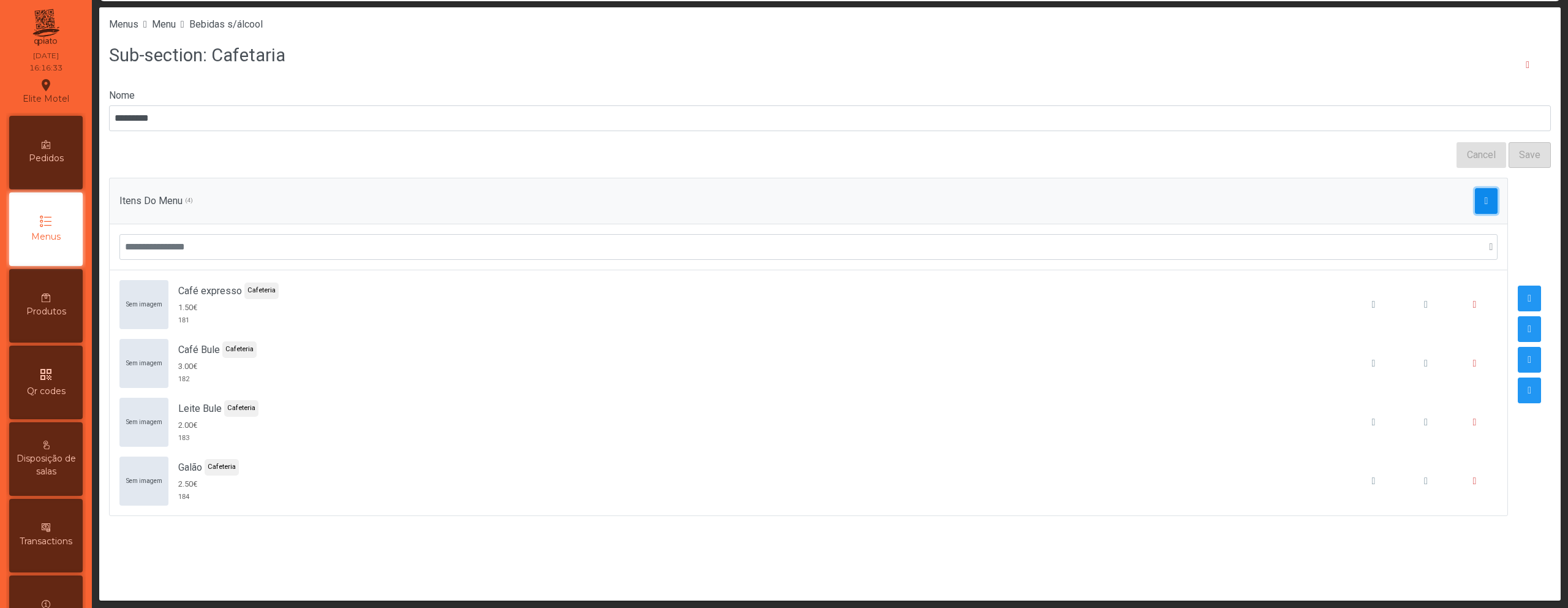
click at [1475, 208] on button "button" at bounding box center [1487, 201] width 23 height 26
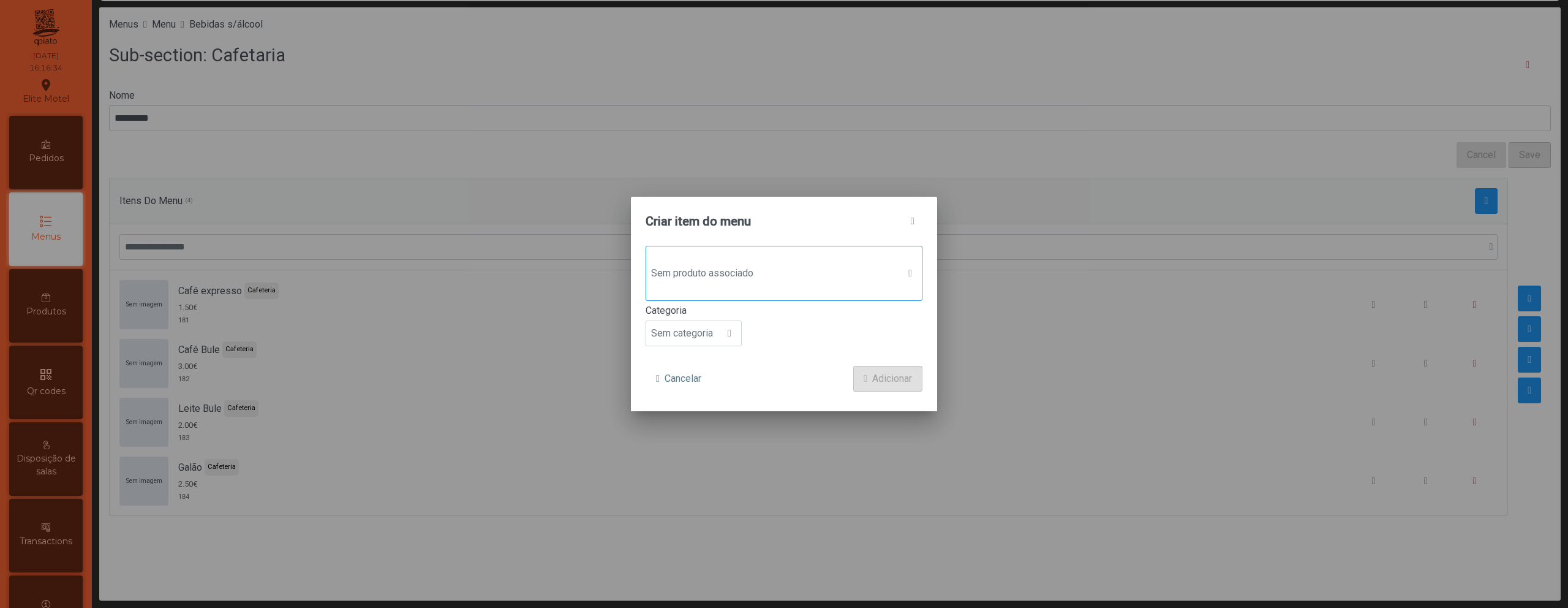
click at [813, 271] on span "Sem produto associado" at bounding box center [773, 274] width 253 height 25
type input "***"
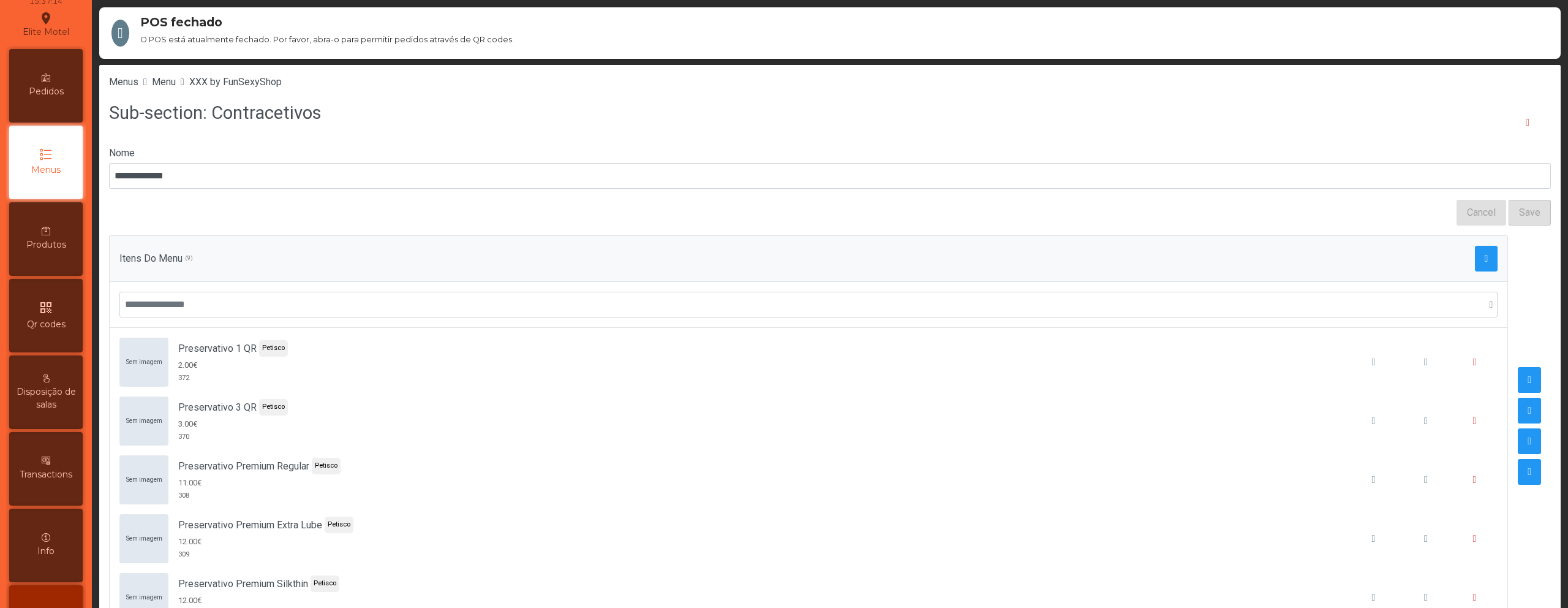
scroll to position [127, 0]
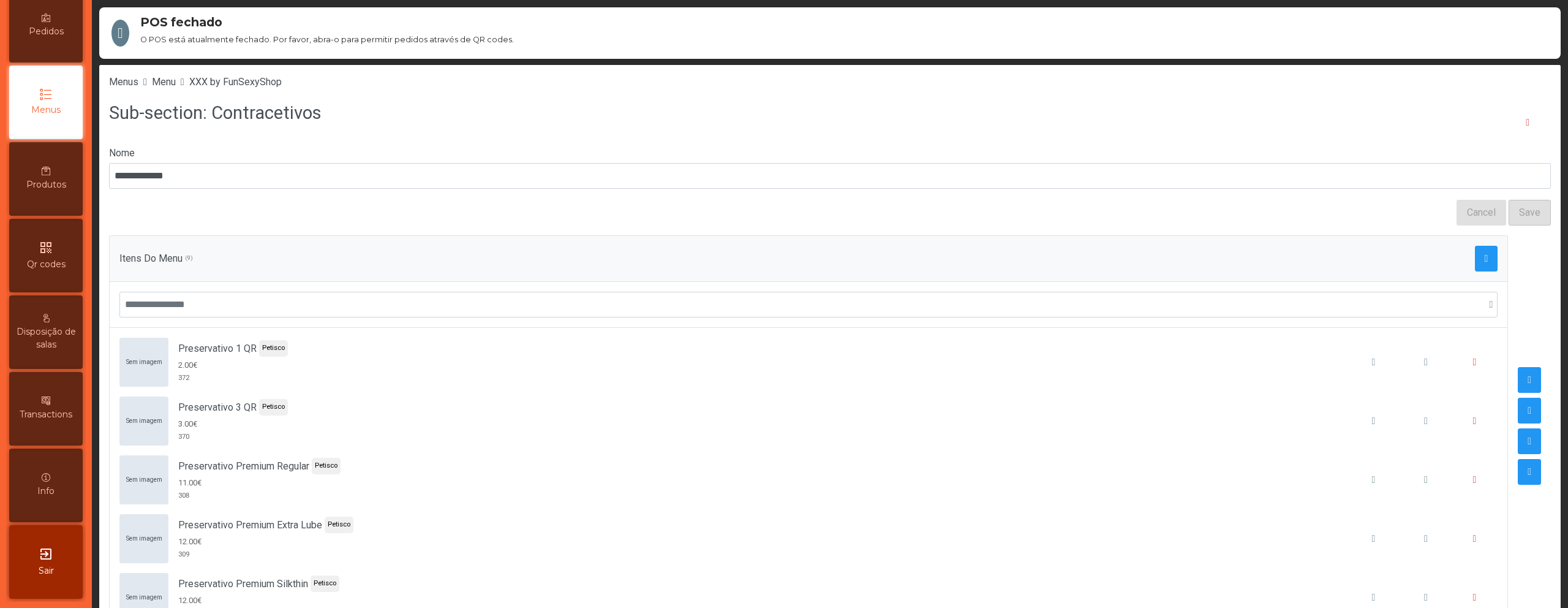
click at [52, 486] on span "Info" at bounding box center [46, 491] width 17 height 13
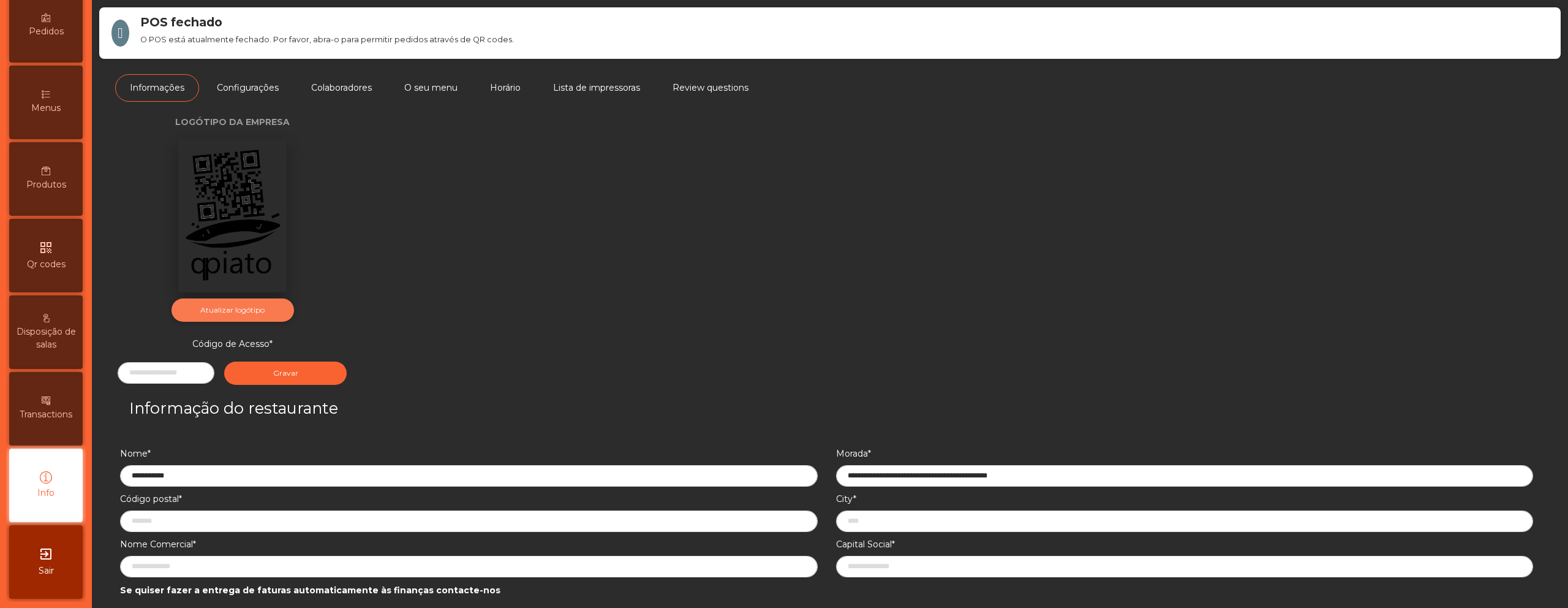
click at [239, 317] on button "Atualizar logótipo" at bounding box center [233, 310] width 122 height 23
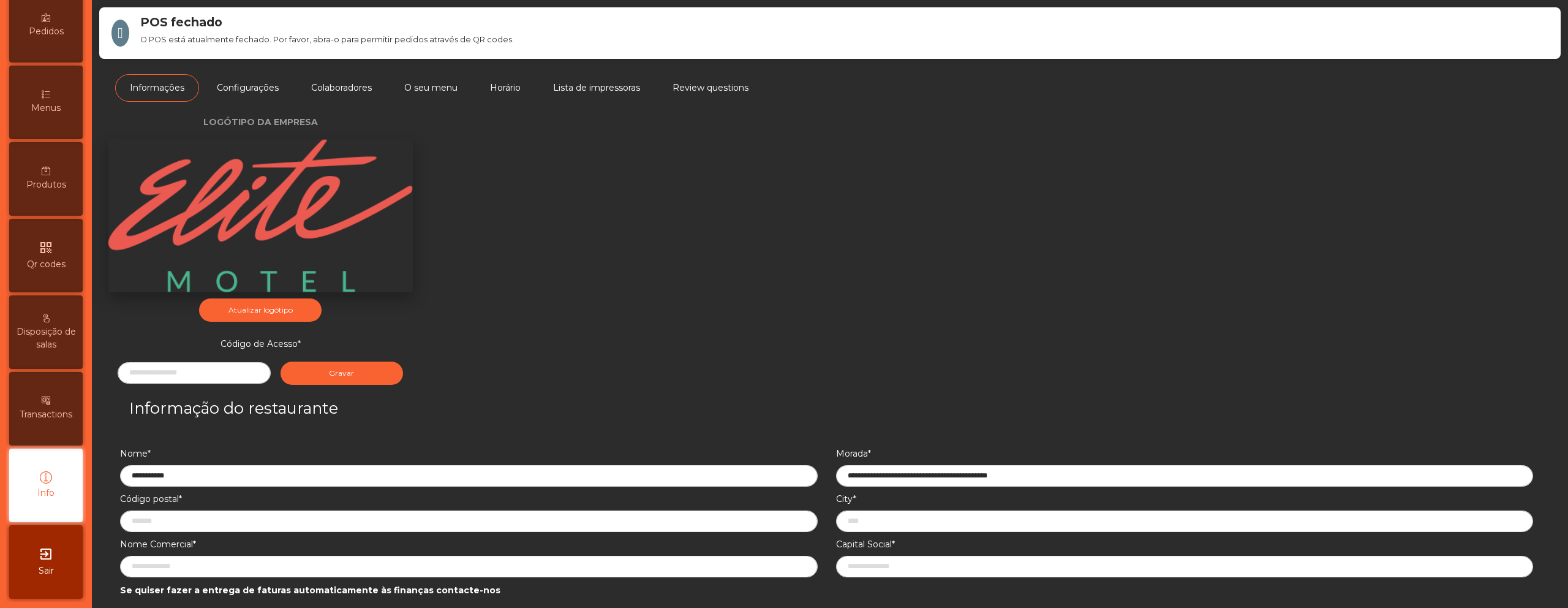
click at [47, 251] on icon "qr_code" at bounding box center [46, 247] width 15 height 15
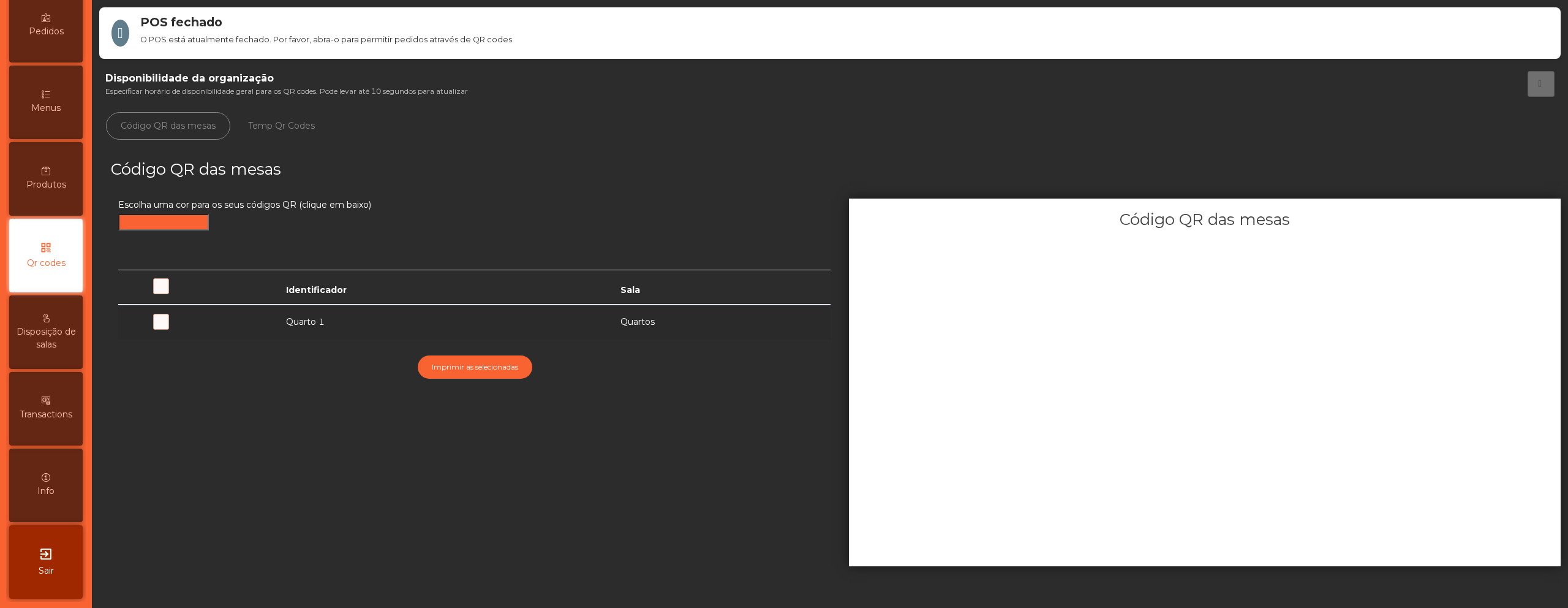
scroll to position [78, 0]
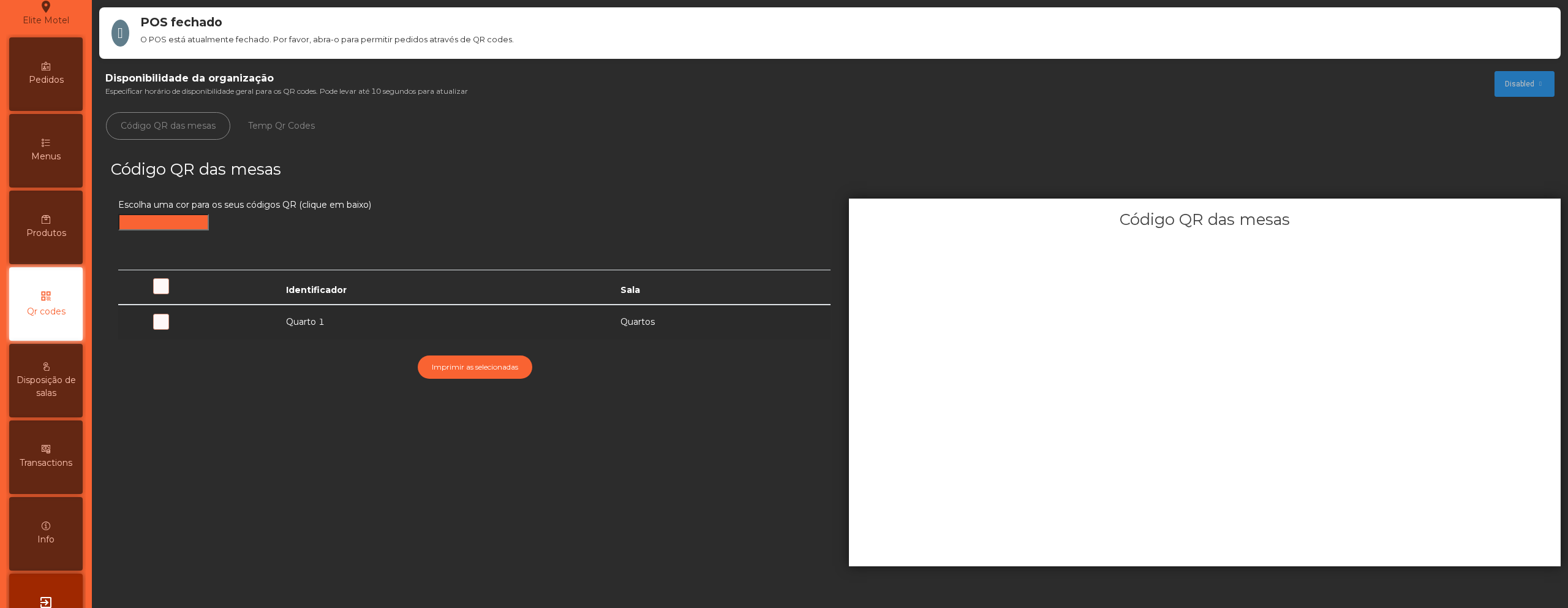
click at [208, 329] on span at bounding box center [208, 329] width 0 height 0
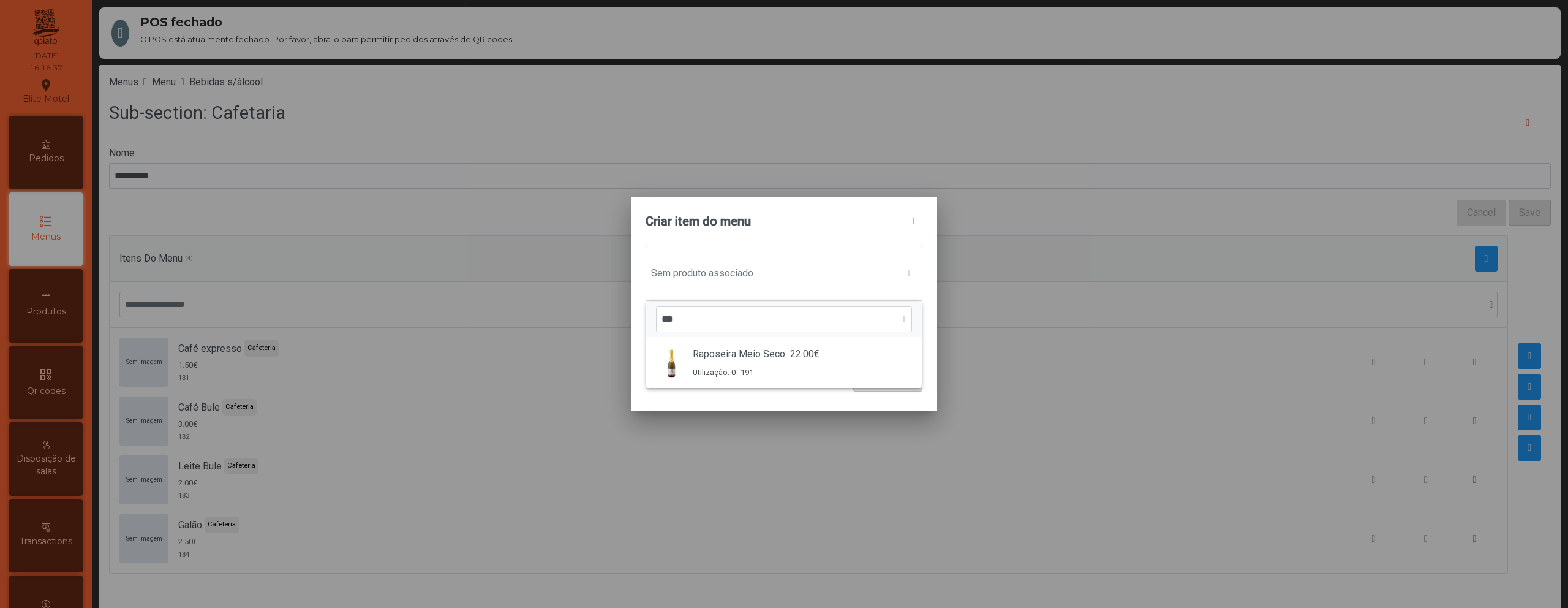
scroll to position [9, 60]
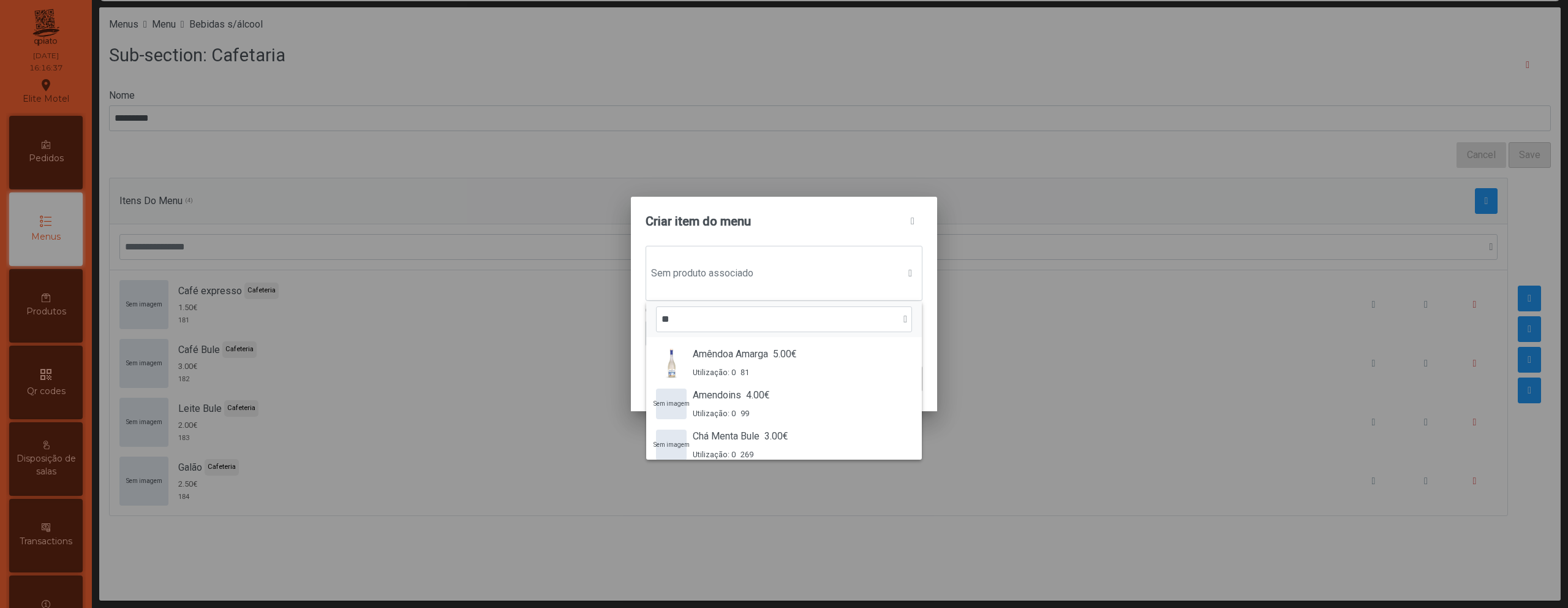
type input "*"
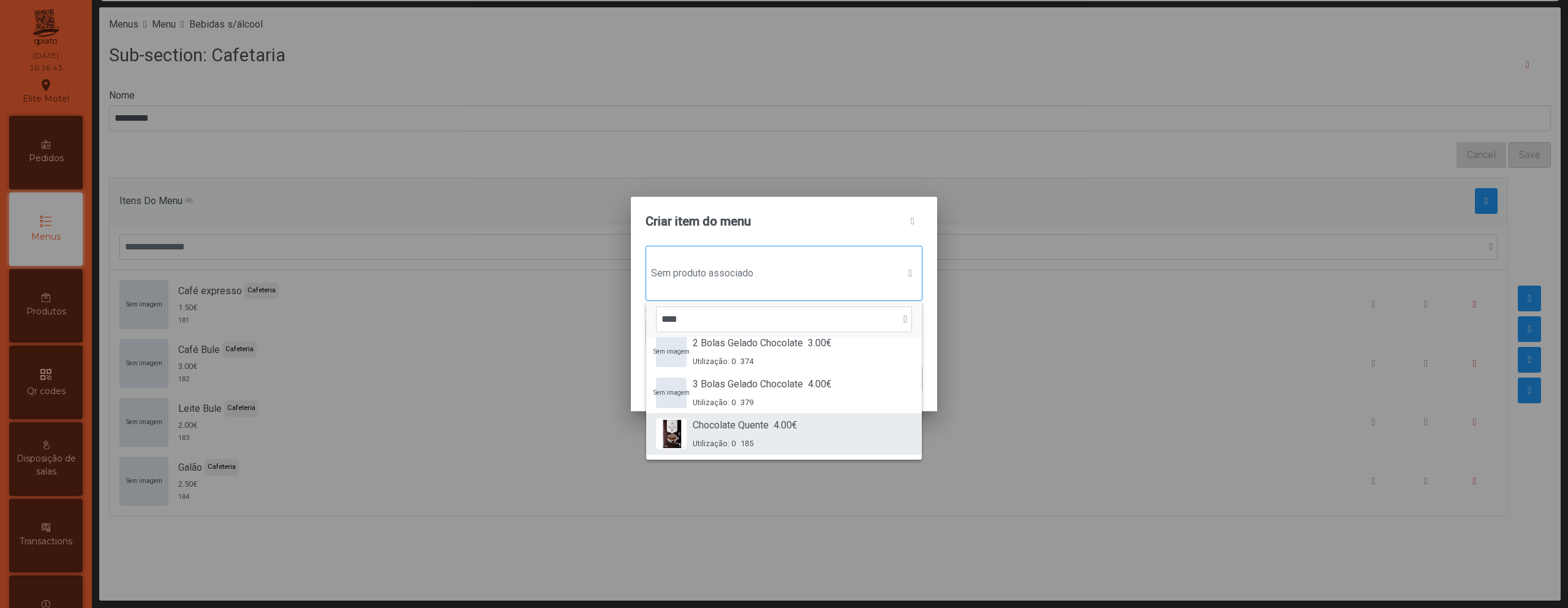
type input "****"
click at [777, 427] on span "4.00€" at bounding box center [785, 425] width 24 height 15
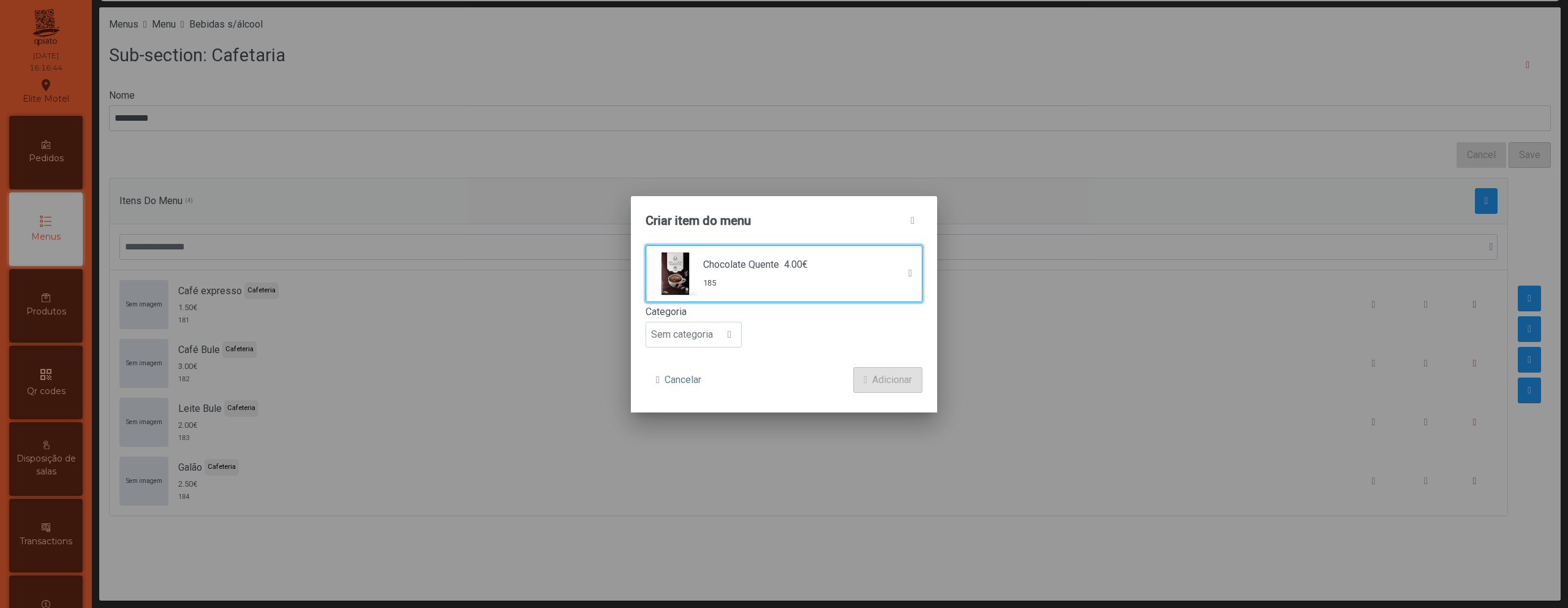
click at [728, 352] on form "Chocolate Quente 4.00€ 185 Categoria Sem categoria Cancelar Adicionar" at bounding box center [784, 319] width 277 height 147
click at [728, 342] on div at bounding box center [729, 335] width 23 height 25
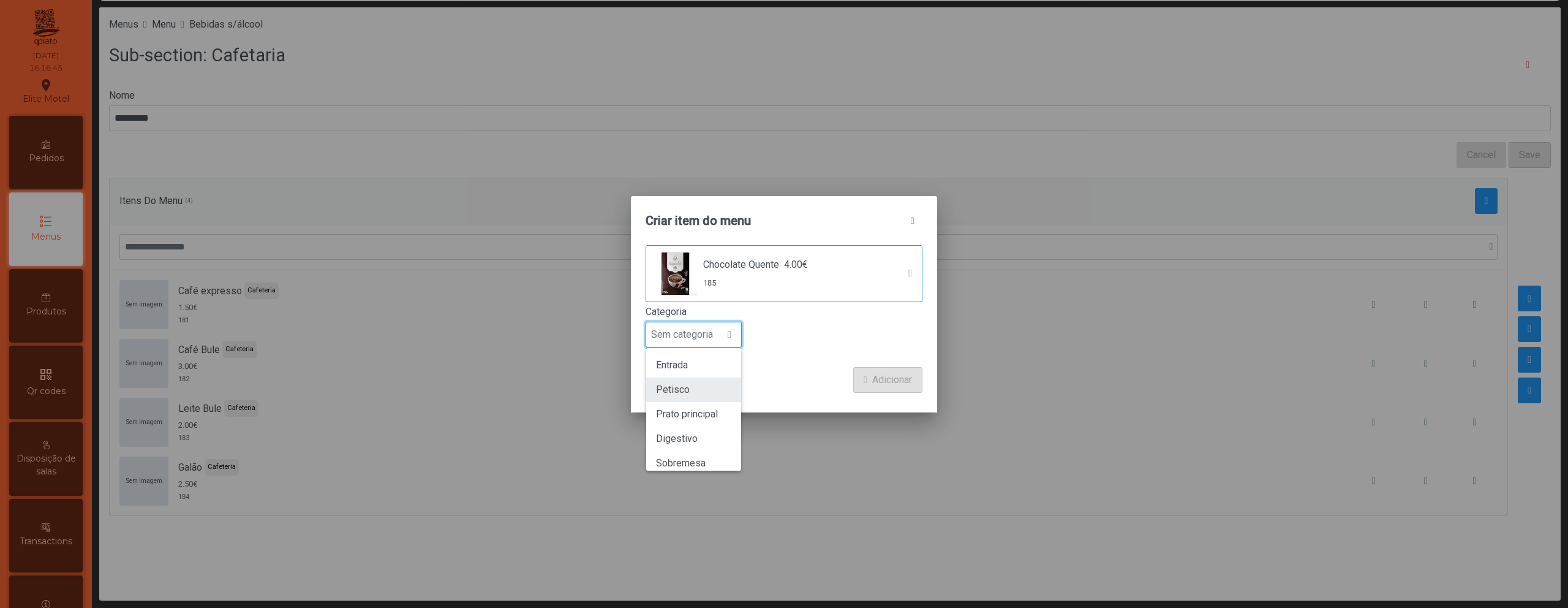
scroll to position [108, 0]
click at [713, 384] on li "Cafeteria" at bounding box center [694, 380] width 95 height 25
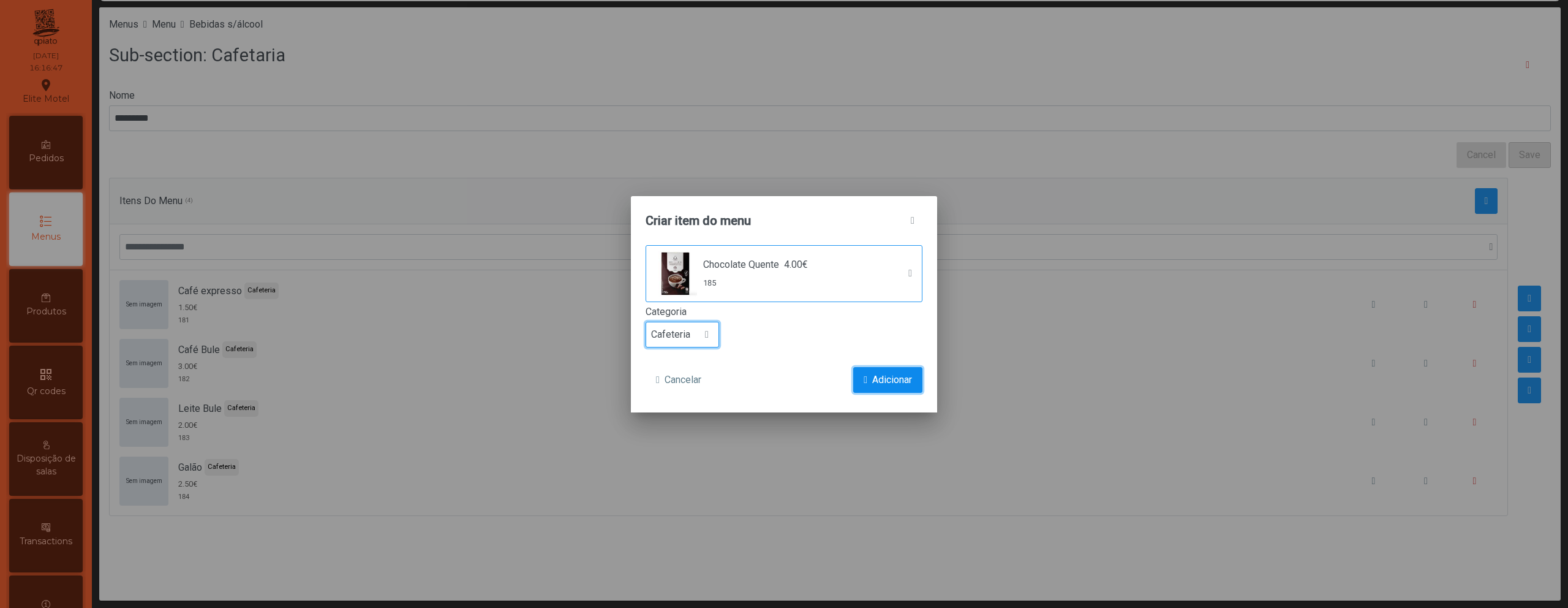
click at [878, 381] on span "Adicionar" at bounding box center [891, 379] width 40 height 15
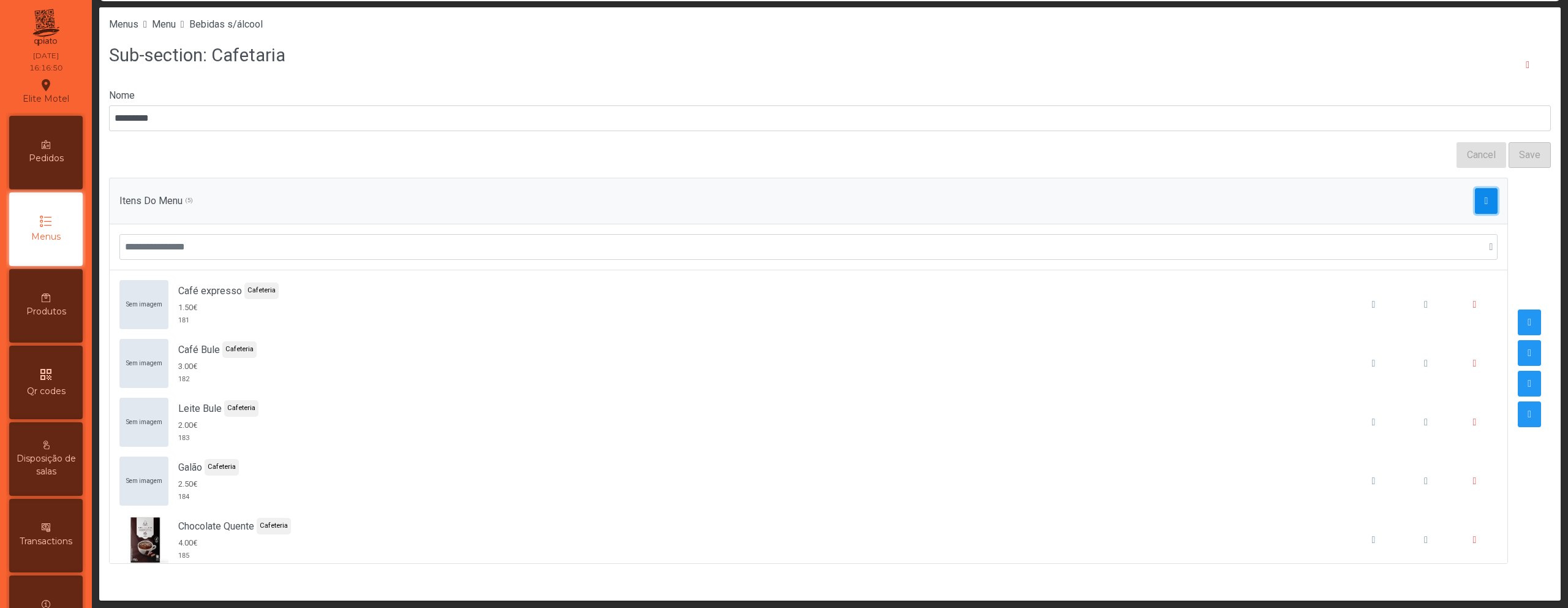
click at [1484, 205] on span "button" at bounding box center [1486, 201] width 4 height 10
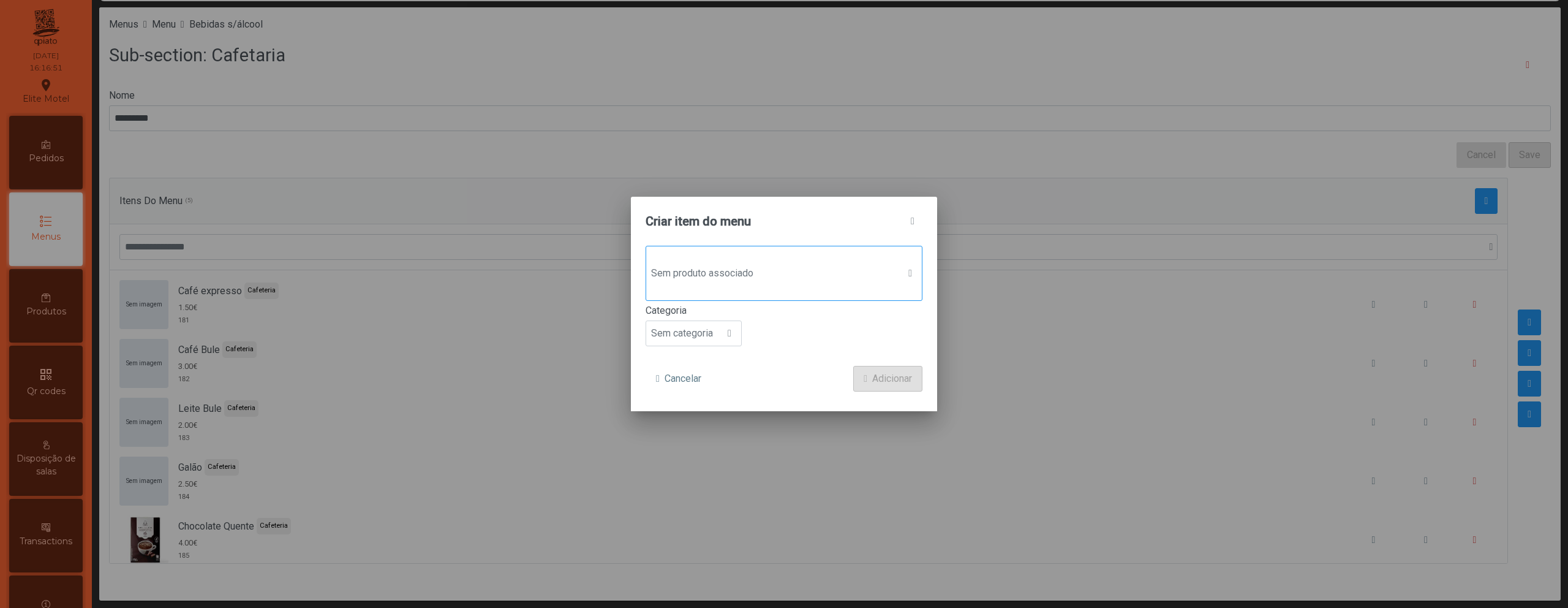
click at [809, 279] on span "Sem produto associado" at bounding box center [773, 274] width 253 height 25
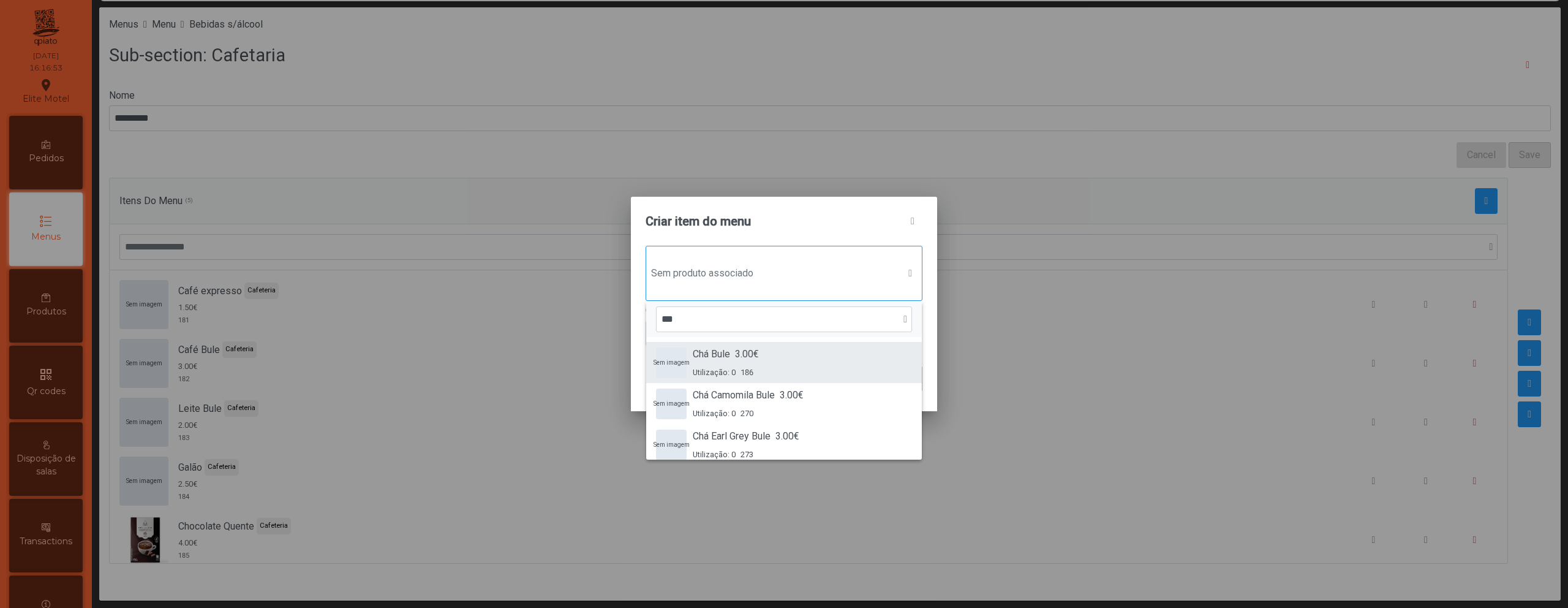
type input "***"
click at [753, 367] on span "186" at bounding box center [746, 372] width 13 height 12
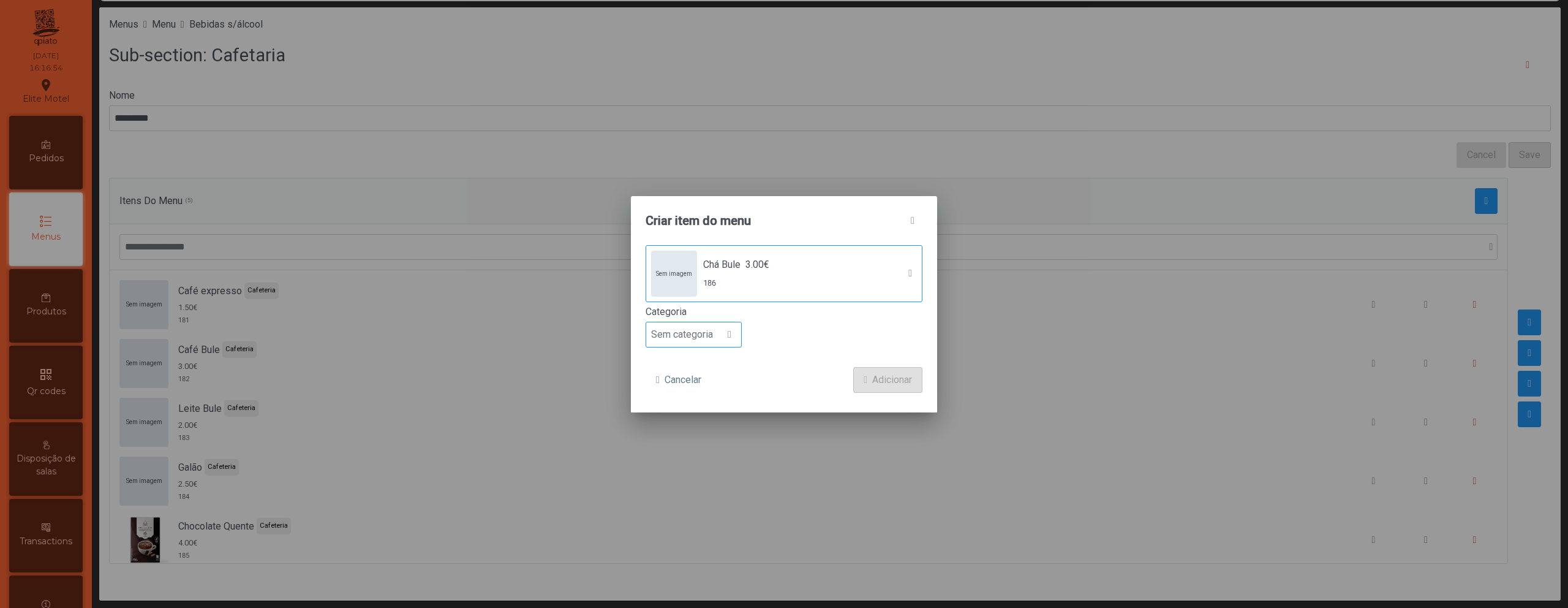
click at [718, 342] on span "Sem categoria" at bounding box center [682, 335] width 71 height 25
click at [703, 384] on li "Cafeteria" at bounding box center [694, 380] width 95 height 25
click at [869, 378] on button "Adicionar" at bounding box center [887, 379] width 69 height 26
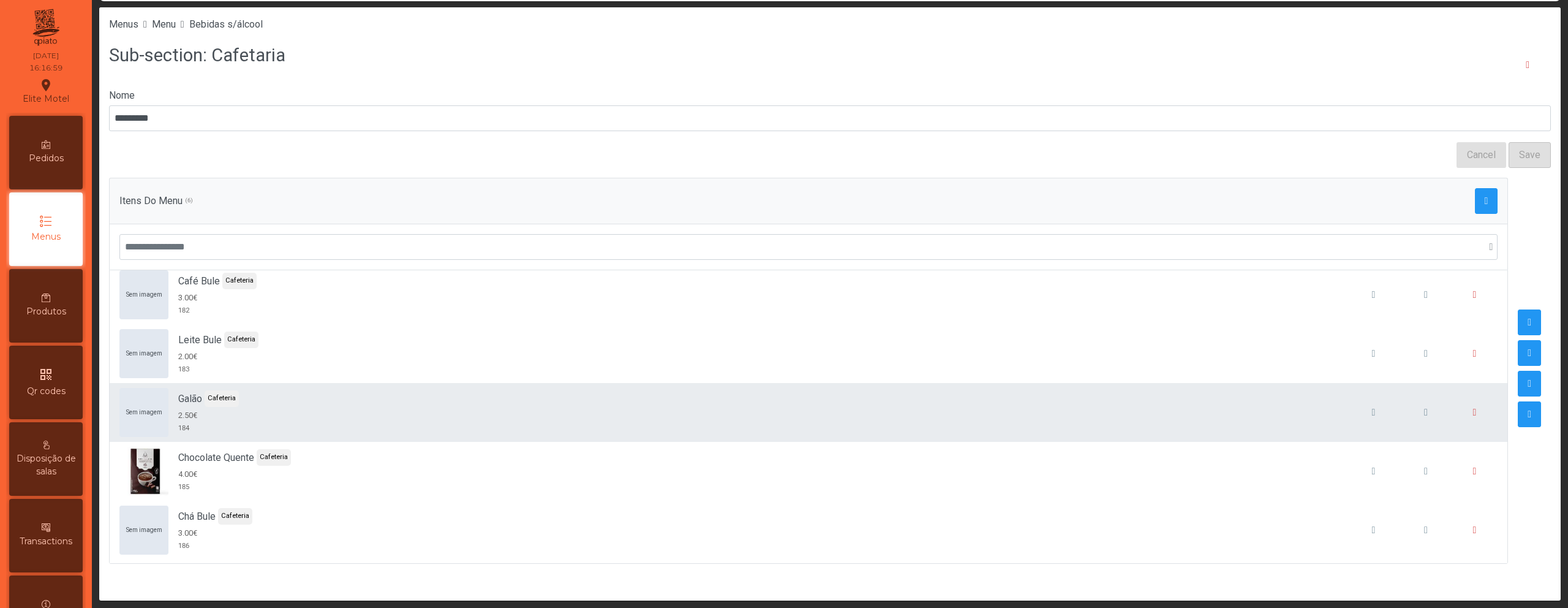
scroll to position [70, 0]
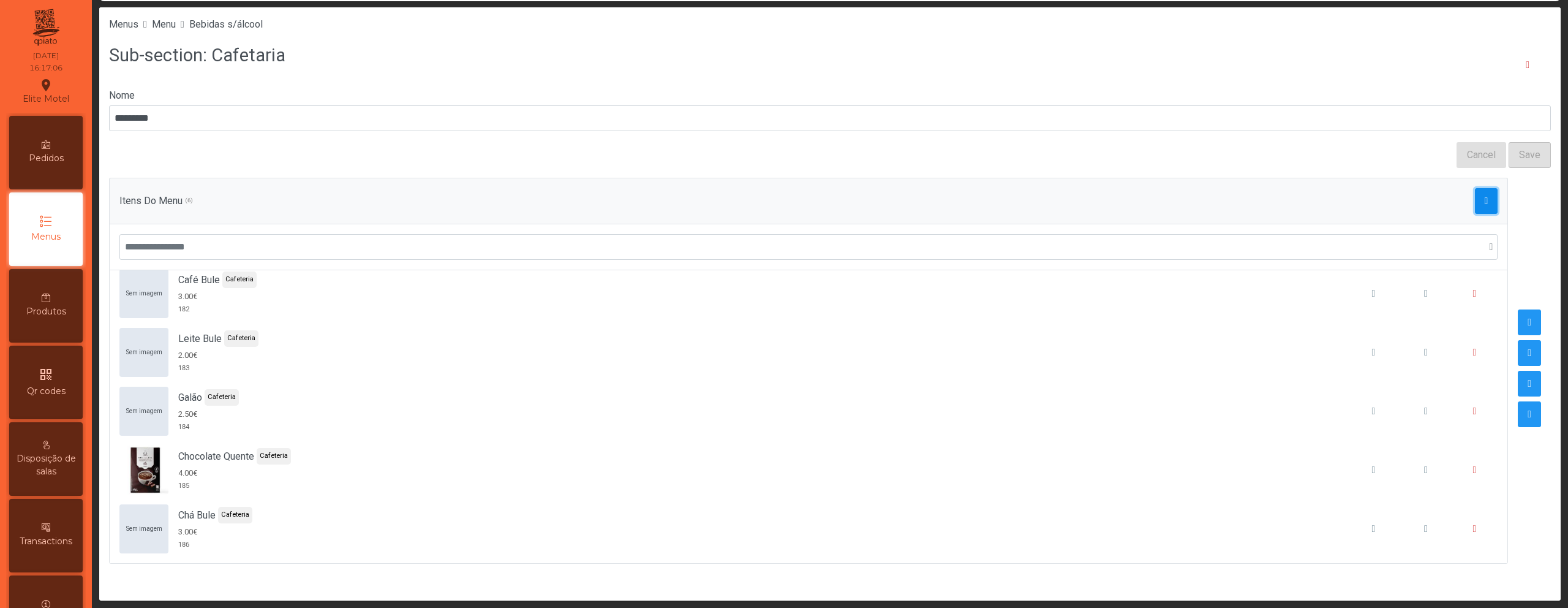
click at [1478, 206] on button "button" at bounding box center [1487, 201] width 23 height 26
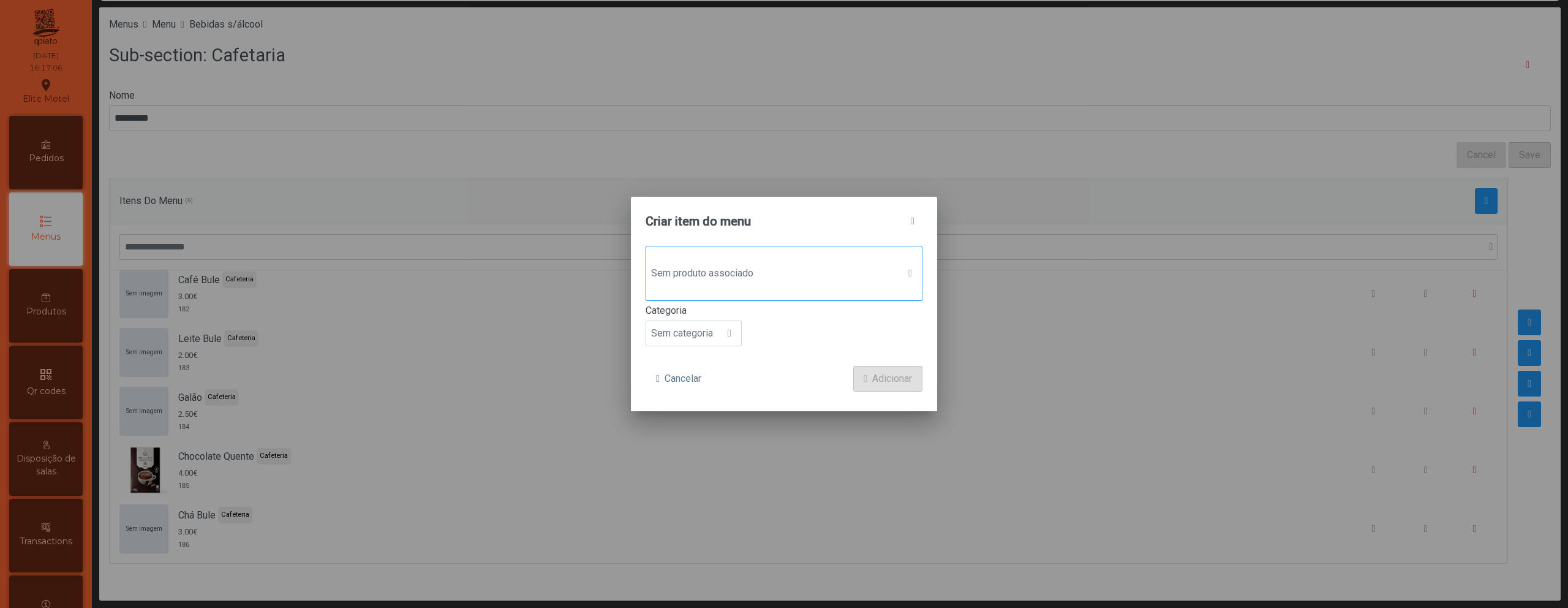
click at [875, 285] on span "Sem produto associado" at bounding box center [773, 274] width 253 height 25
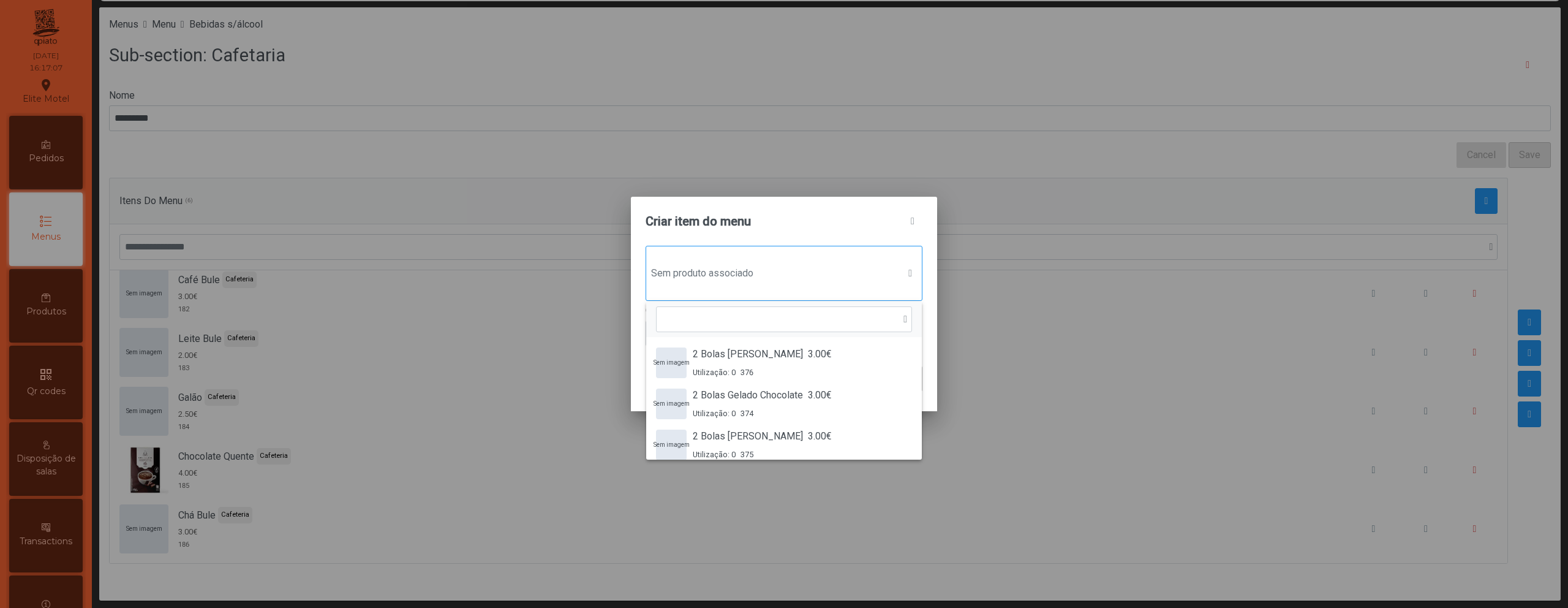
scroll to position [9, 60]
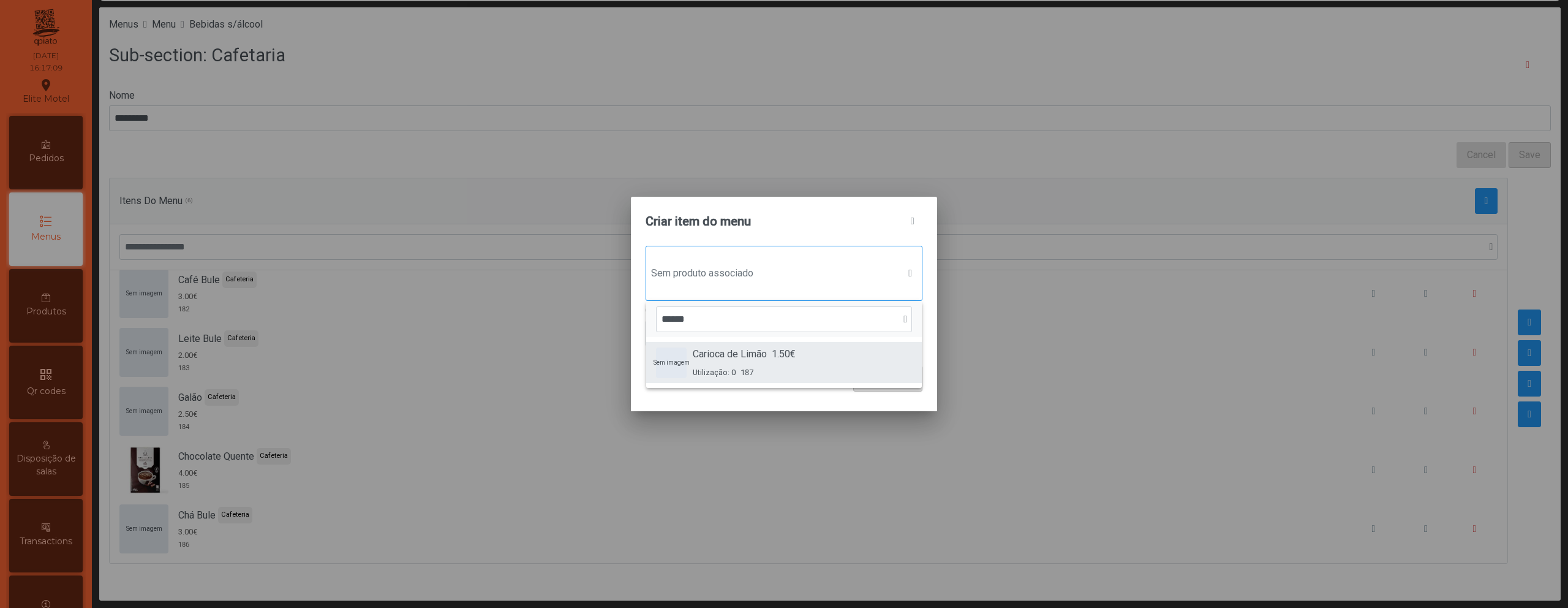
type input "******"
click at [795, 361] on span "1.50€" at bounding box center [784, 354] width 24 height 15
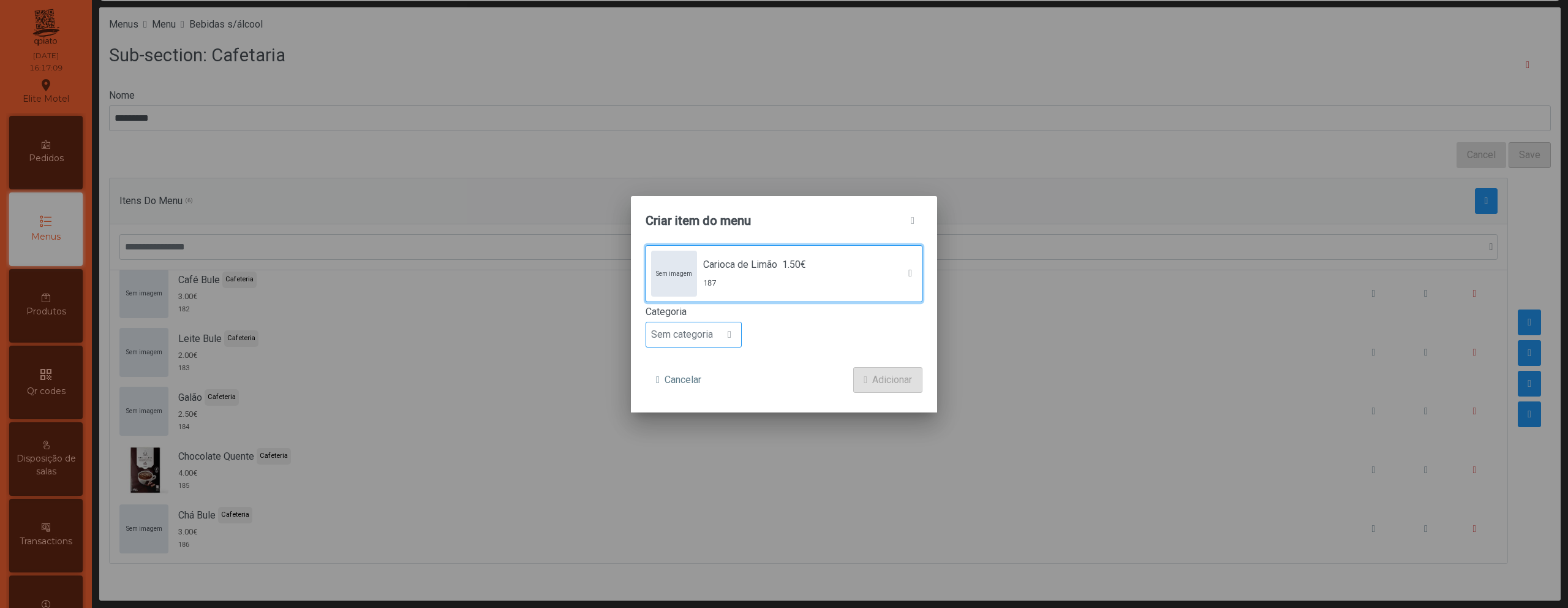
click at [719, 328] on div at bounding box center [729, 335] width 23 height 25
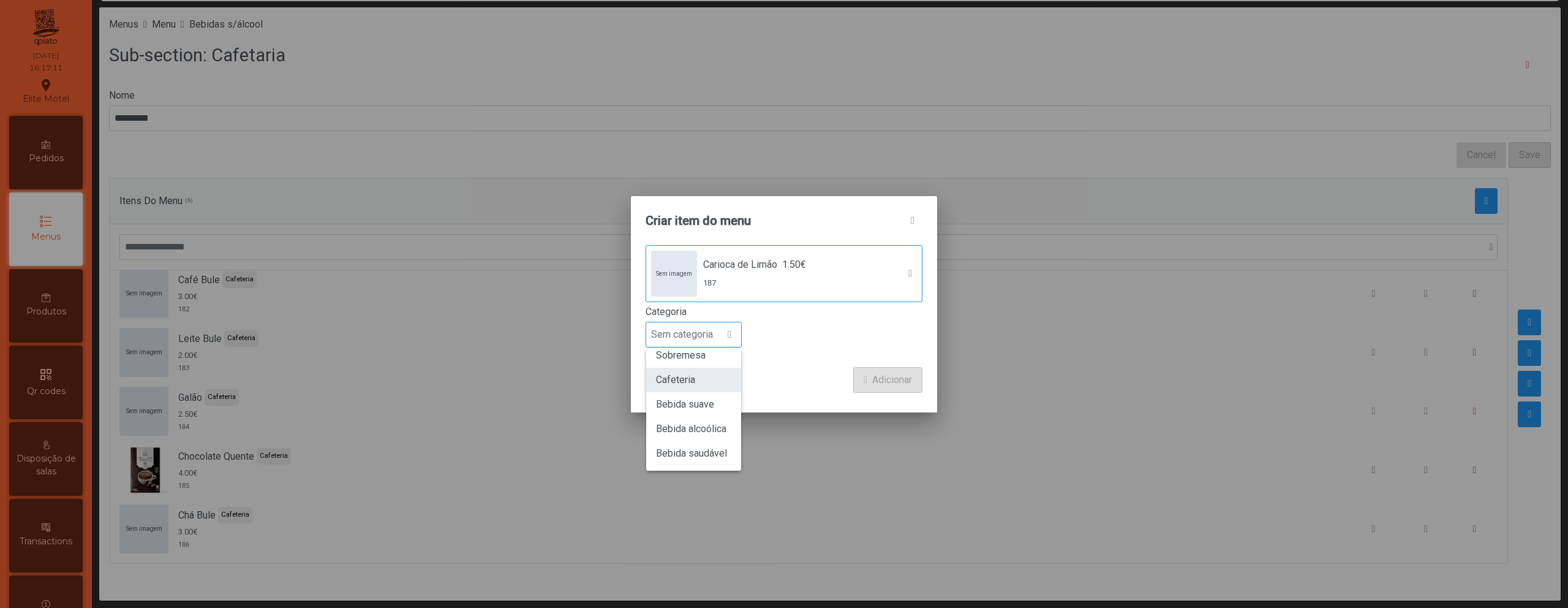
click at [698, 384] on li "Cafeteria" at bounding box center [694, 380] width 95 height 25
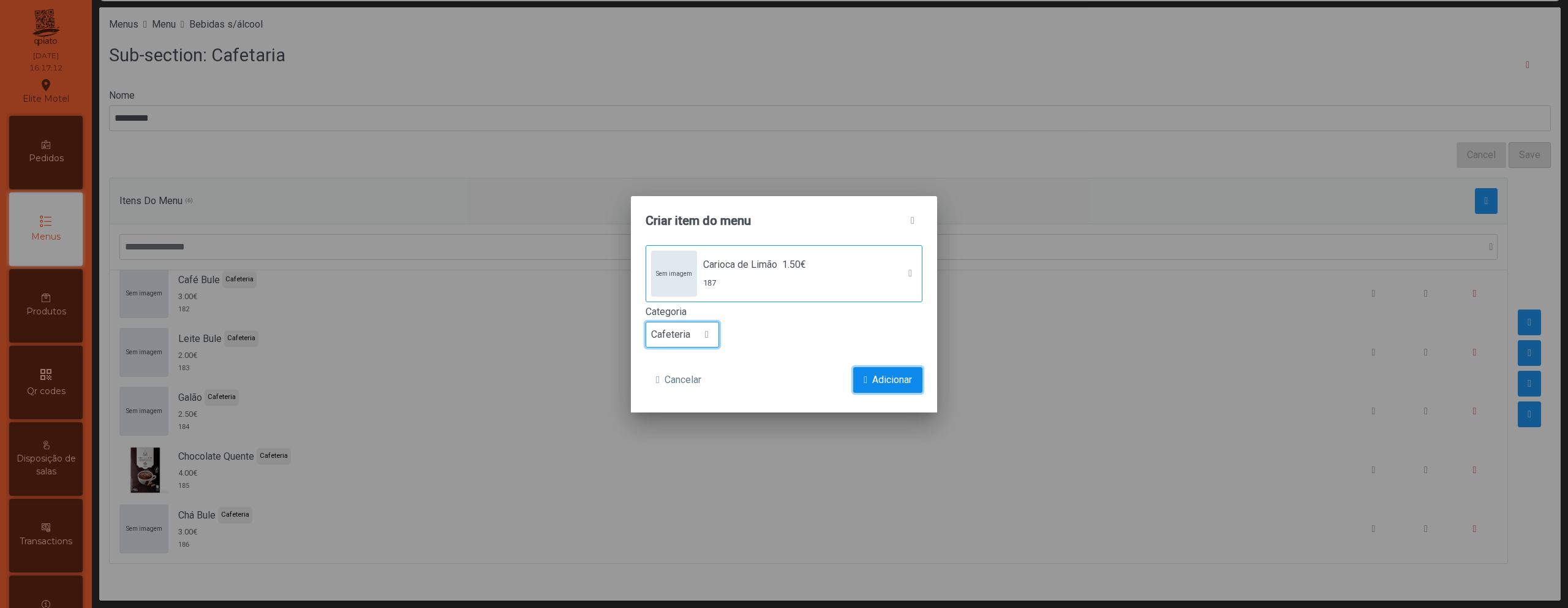
click at [880, 381] on span "Adicionar" at bounding box center [891, 379] width 40 height 15
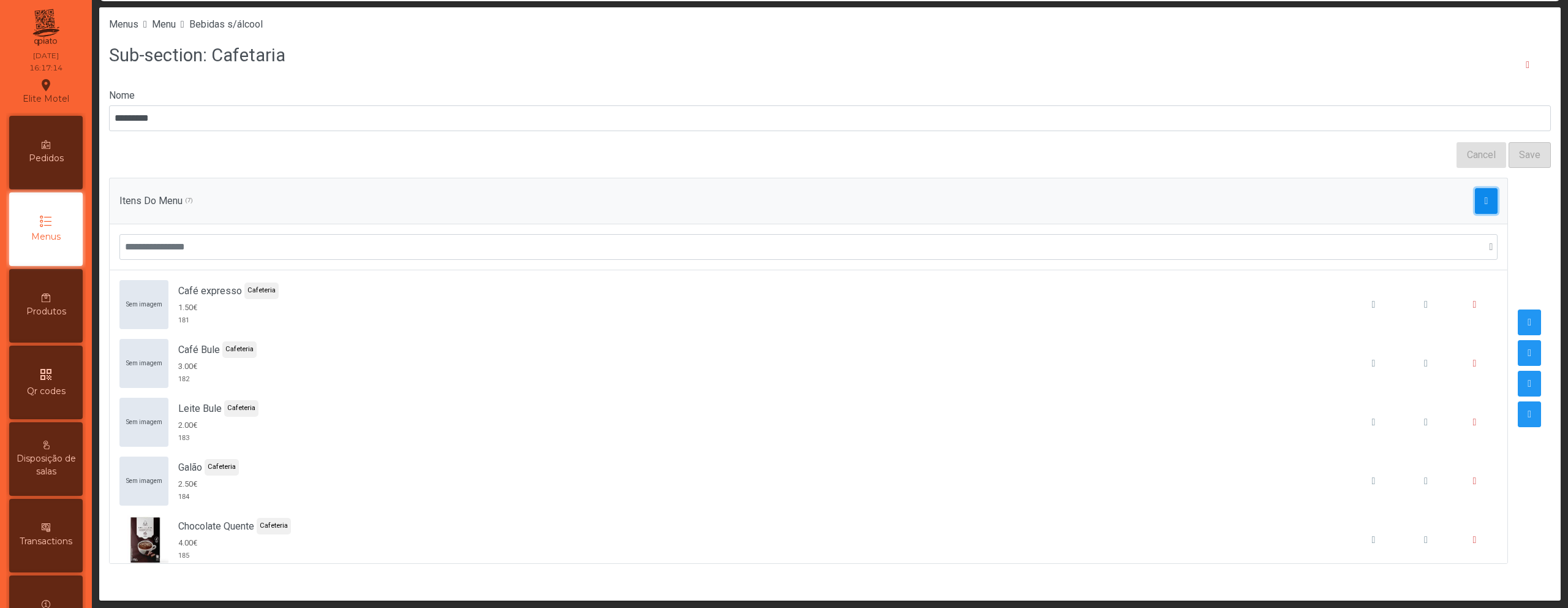
click at [1484, 197] on span "button" at bounding box center [1486, 201] width 4 height 10
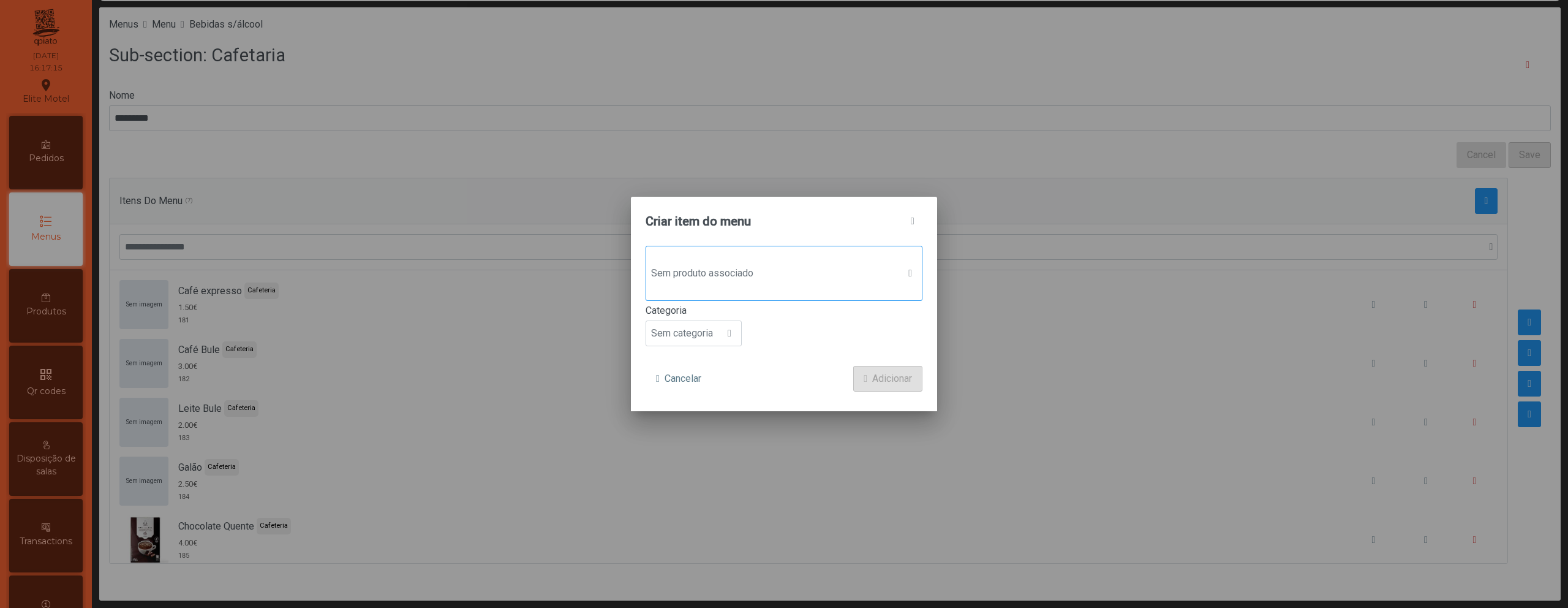
click at [813, 260] on div "Sem produto associado" at bounding box center [784, 273] width 277 height 55
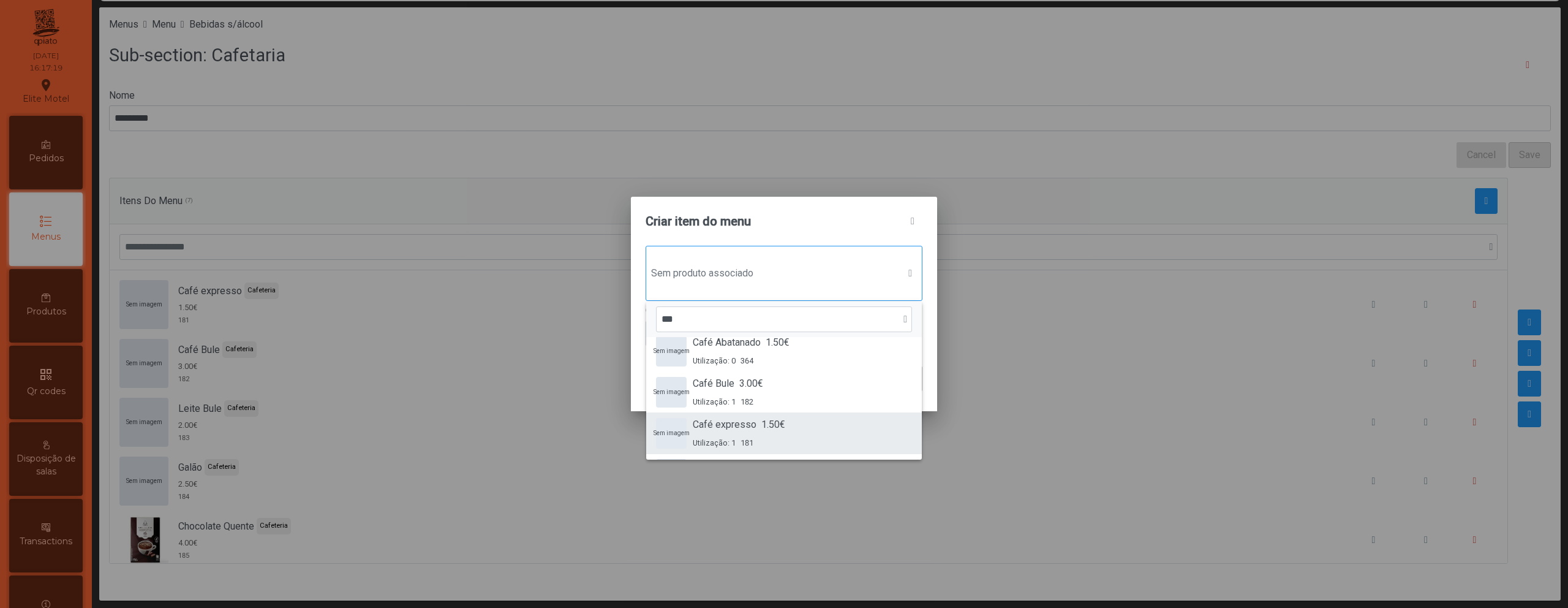
scroll to position [0, 0]
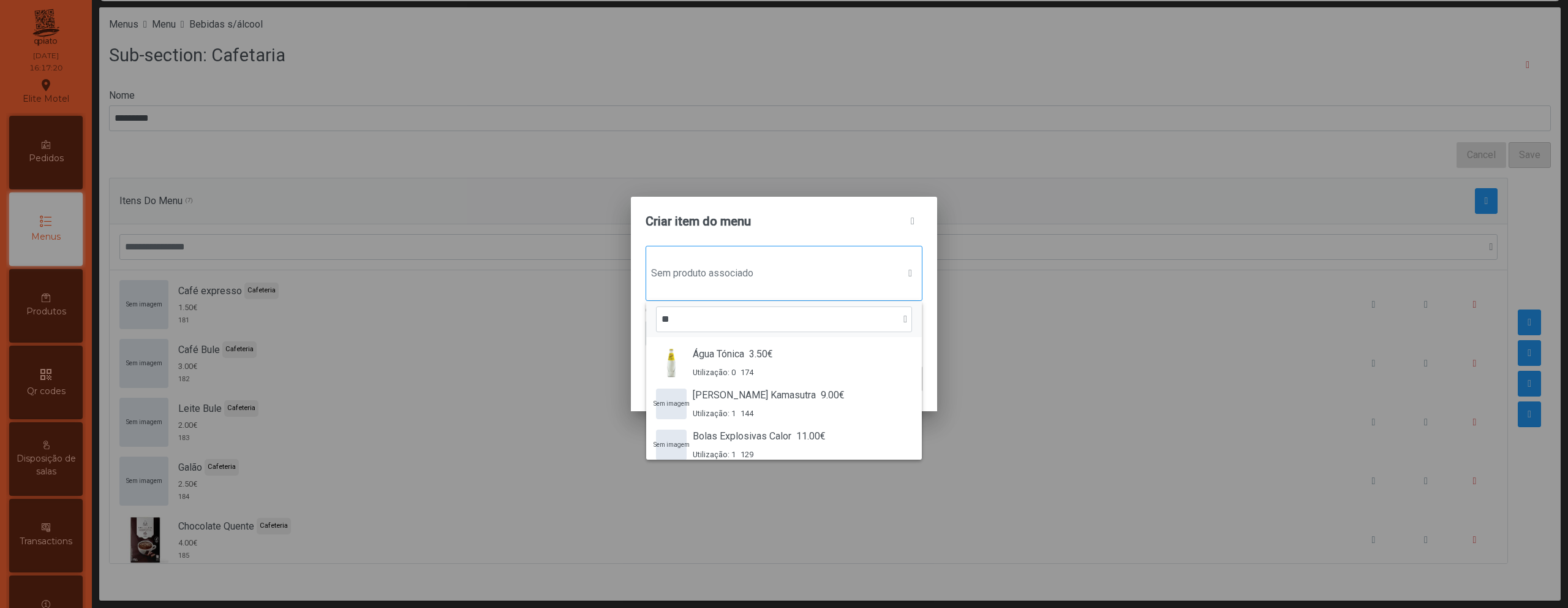
type input "*"
type input "****"
click at [920, 220] on button "button" at bounding box center [912, 221] width 19 height 19
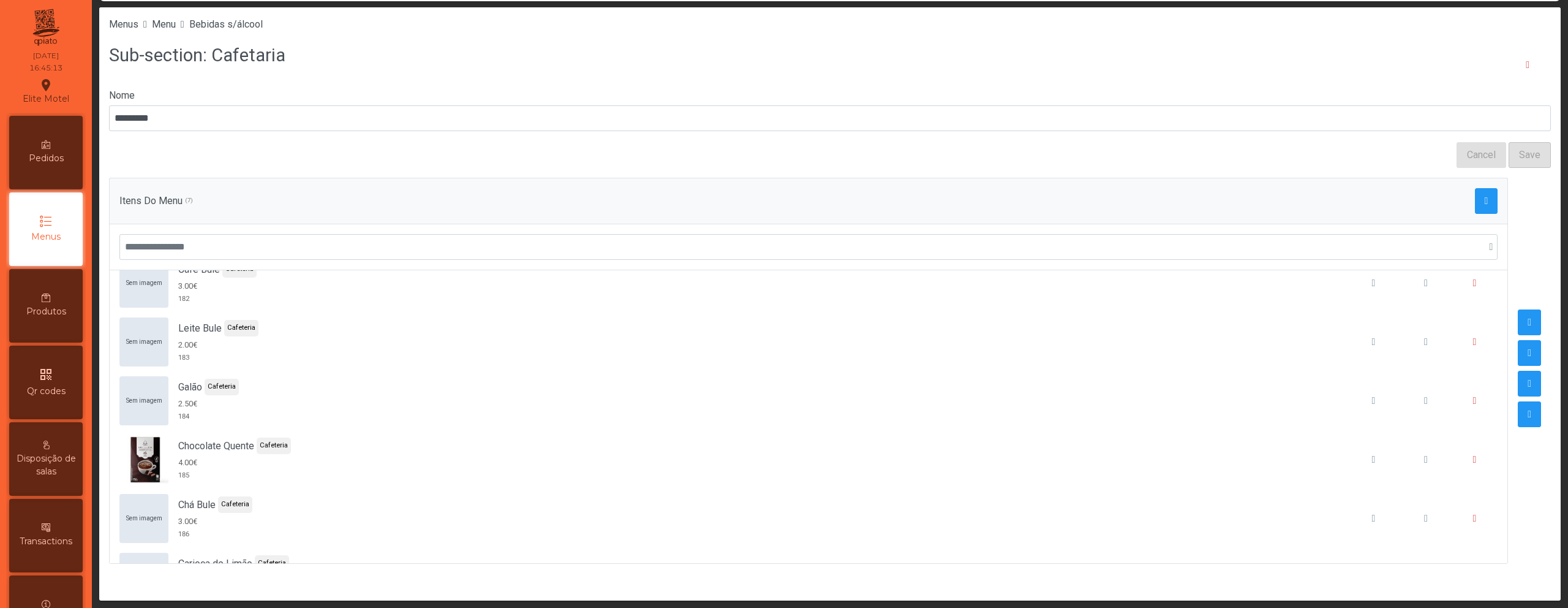
scroll to position [14, 0]
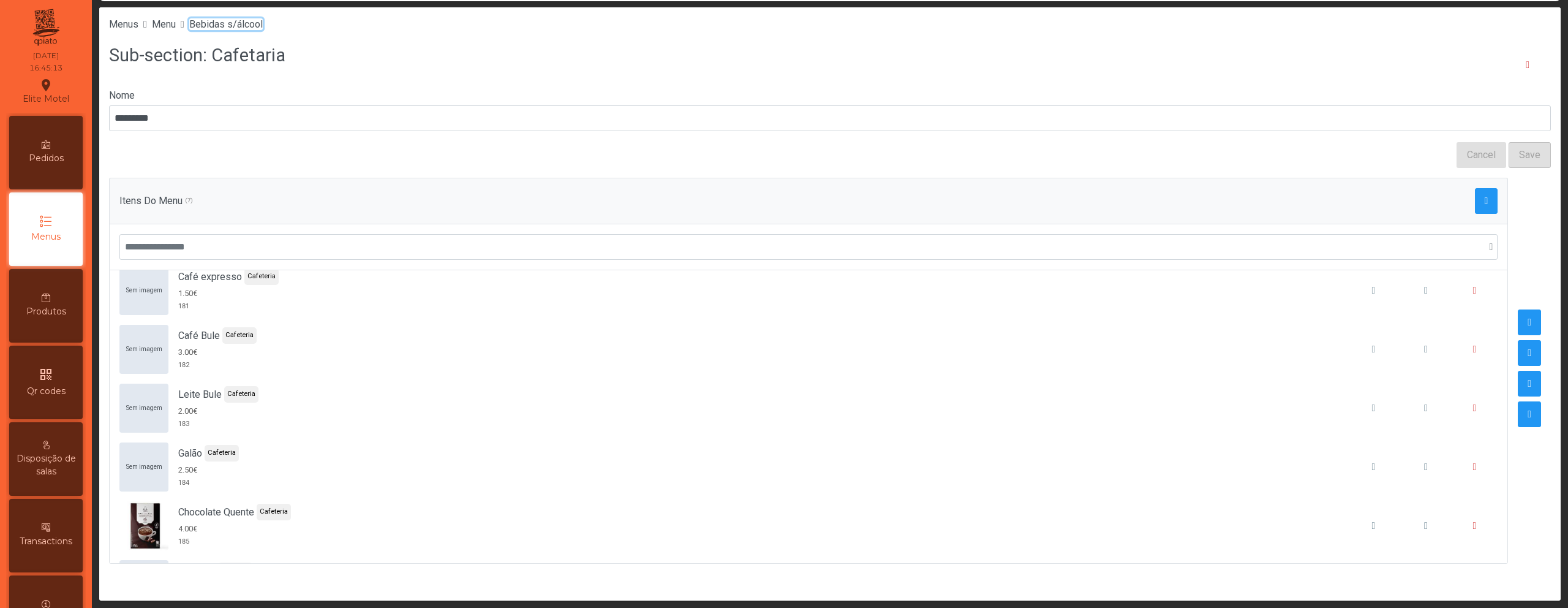
click at [261, 26] on span "Bebidas s/álcool" at bounding box center [226, 24] width 74 height 12
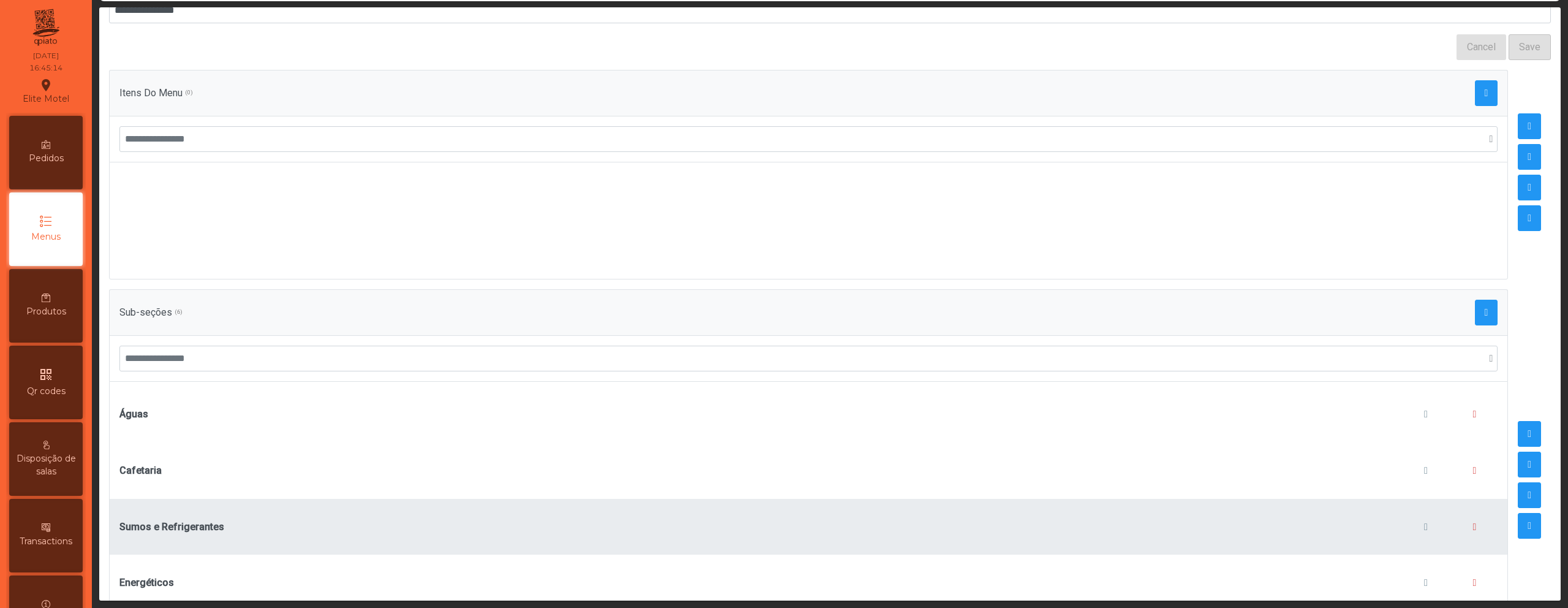
scroll to position [212, 0]
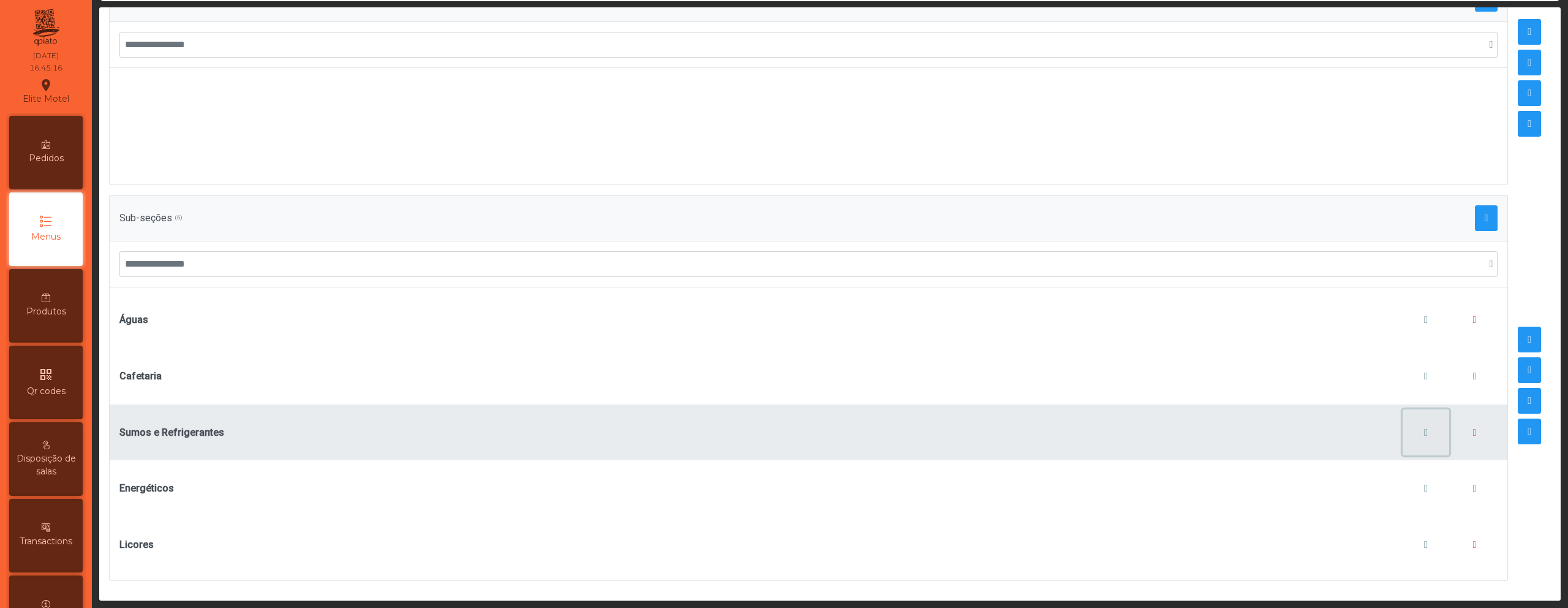
click at [1405, 419] on button "button" at bounding box center [1425, 433] width 47 height 47
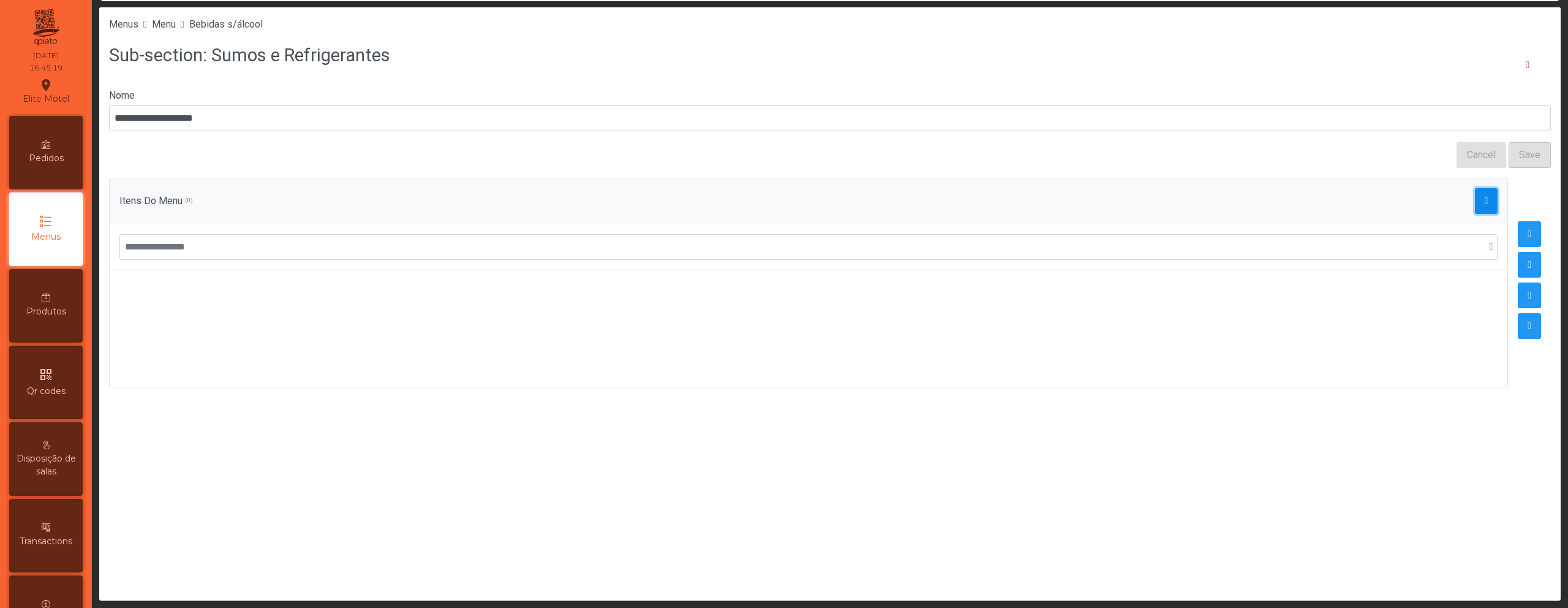
click at [1484, 201] on span "button" at bounding box center [1486, 201] width 4 height 10
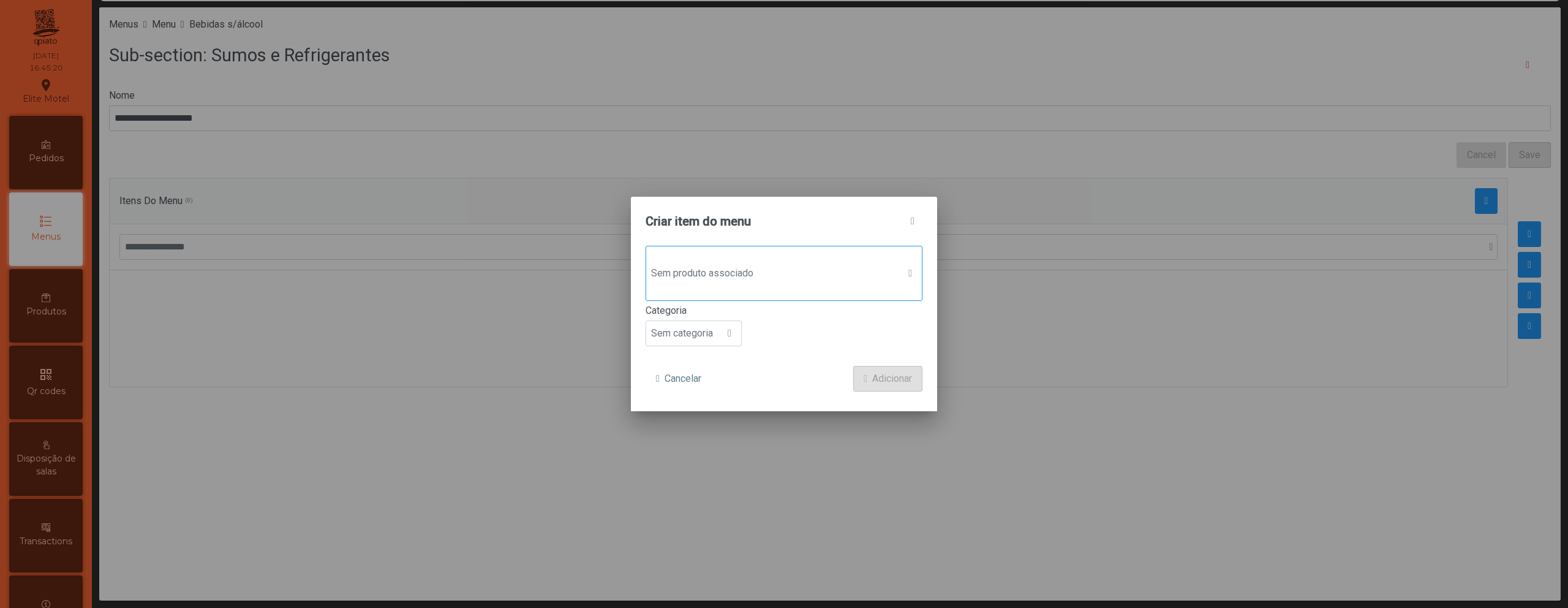
click at [716, 283] on span "Sem produto associado" at bounding box center [773, 274] width 253 height 25
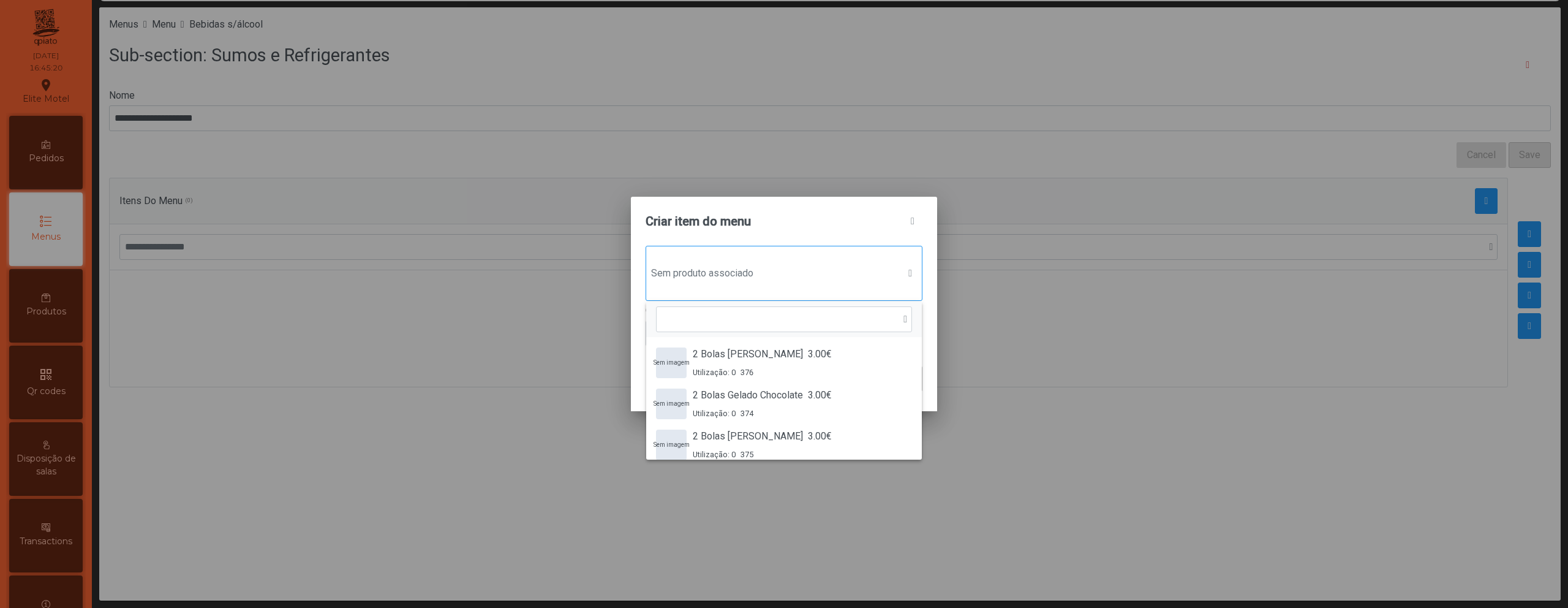
scroll to position [9, 60]
type input "*****"
click at [726, 355] on span "Compal Laranja" at bounding box center [725, 354] width 65 height 15
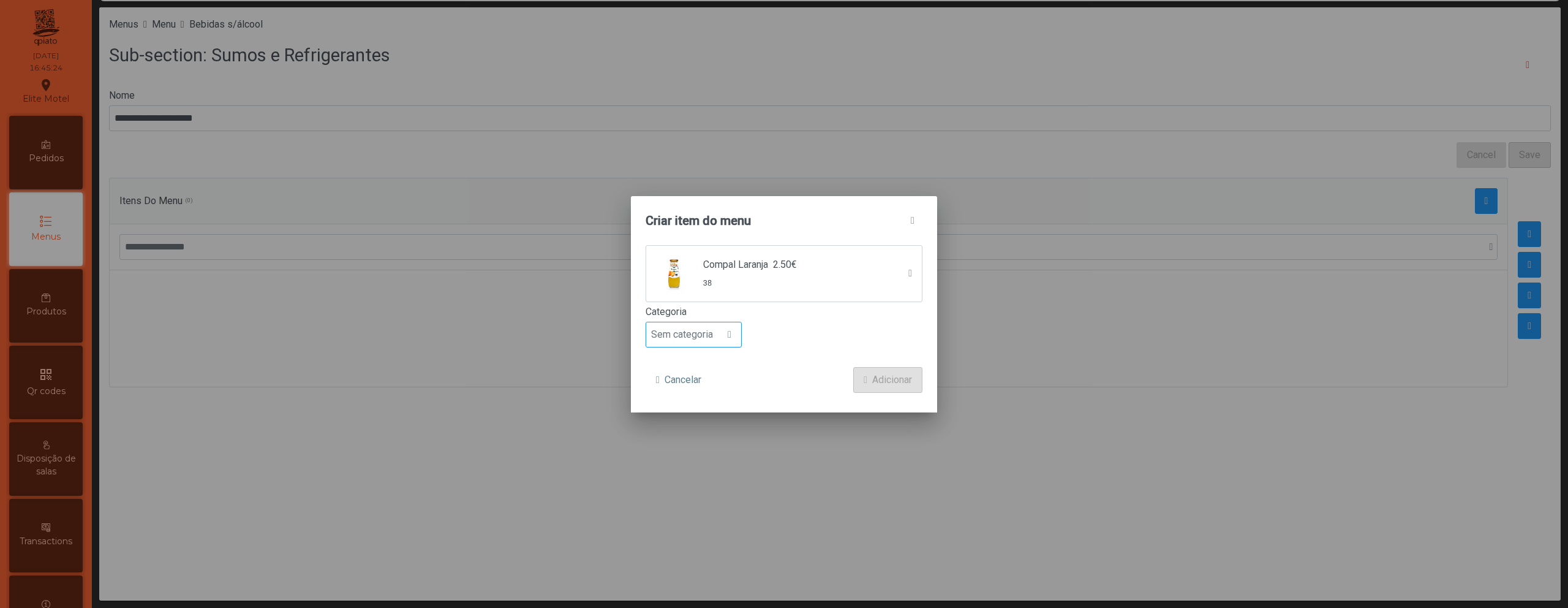
click at [718, 345] on span "Sem categoria" at bounding box center [682, 335] width 71 height 25
click at [719, 409] on li "Bebida suave" at bounding box center [694, 405] width 95 height 25
click at [872, 382] on span "Adicionar" at bounding box center [891, 379] width 40 height 15
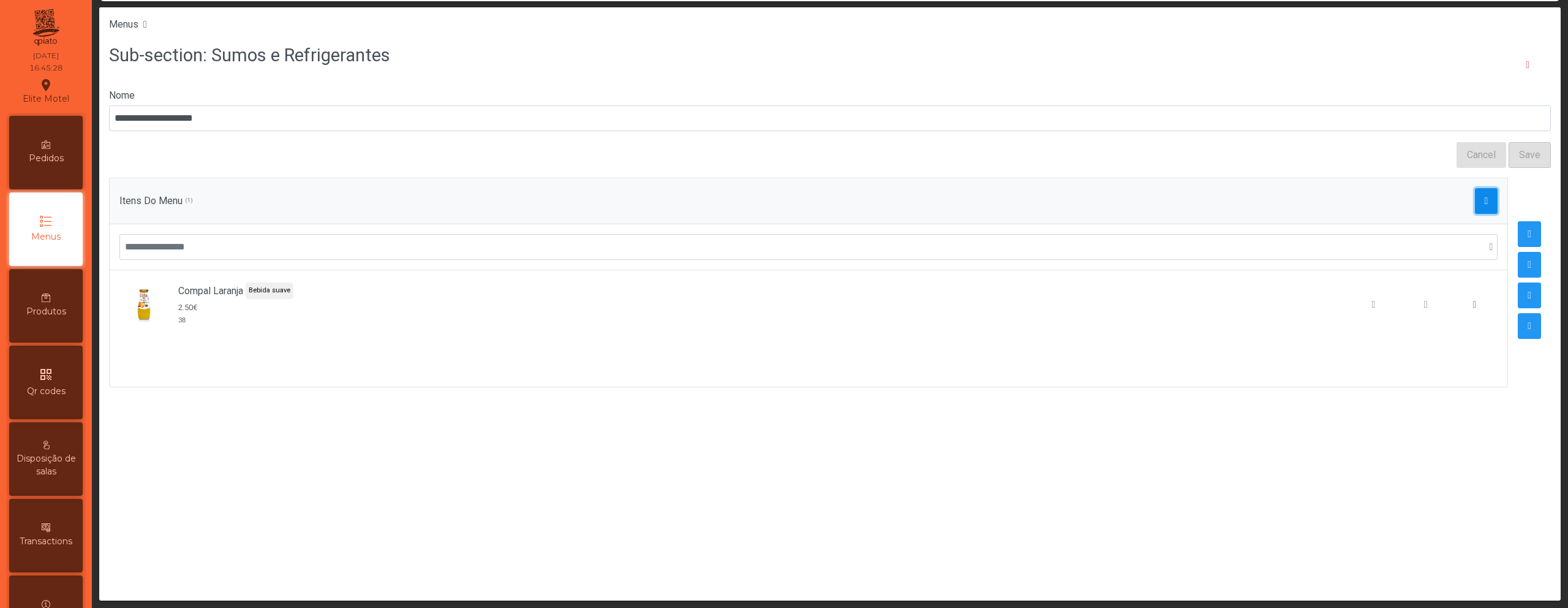
click at [1484, 206] on span "button" at bounding box center [1486, 201] width 4 height 10
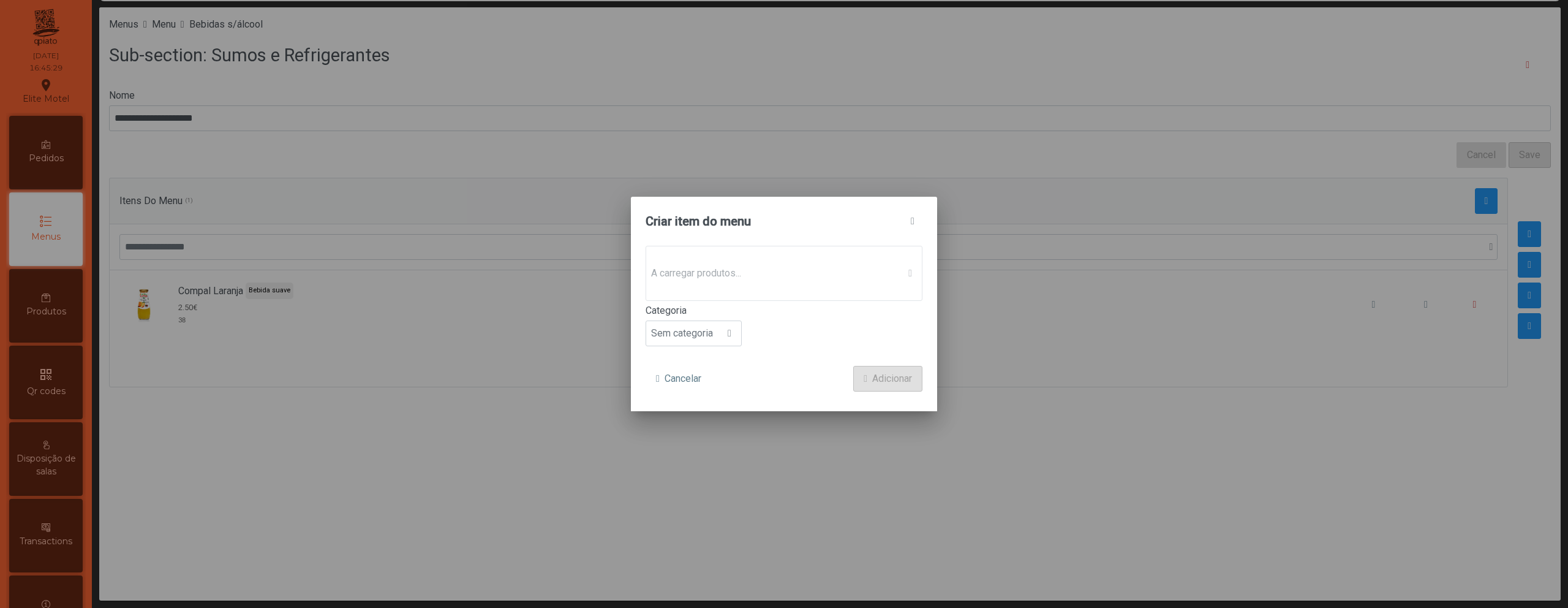
click at [894, 261] on p-dropdown "A carregar produtos..." at bounding box center [784, 273] width 277 height 55
click at [868, 275] on span "Sem produto associado" at bounding box center [773, 274] width 253 height 25
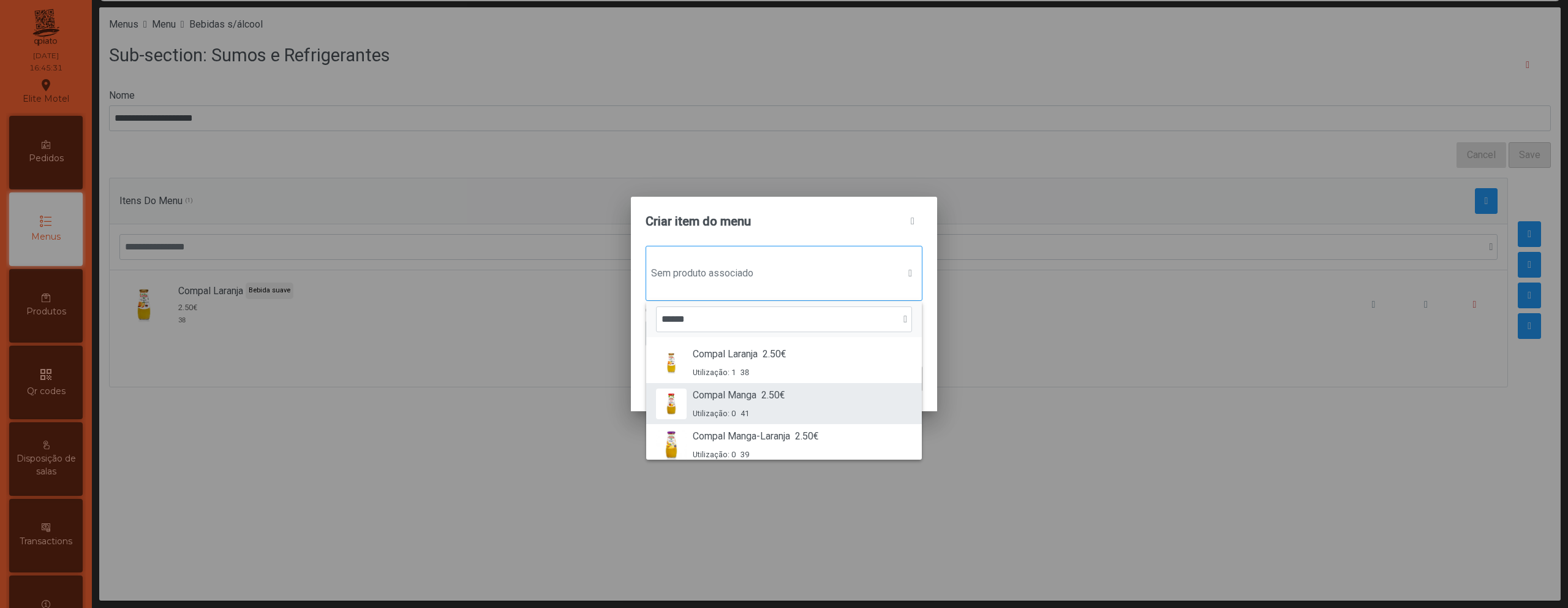
type input "******"
click at [777, 392] on span "2.50€" at bounding box center [773, 395] width 24 height 15
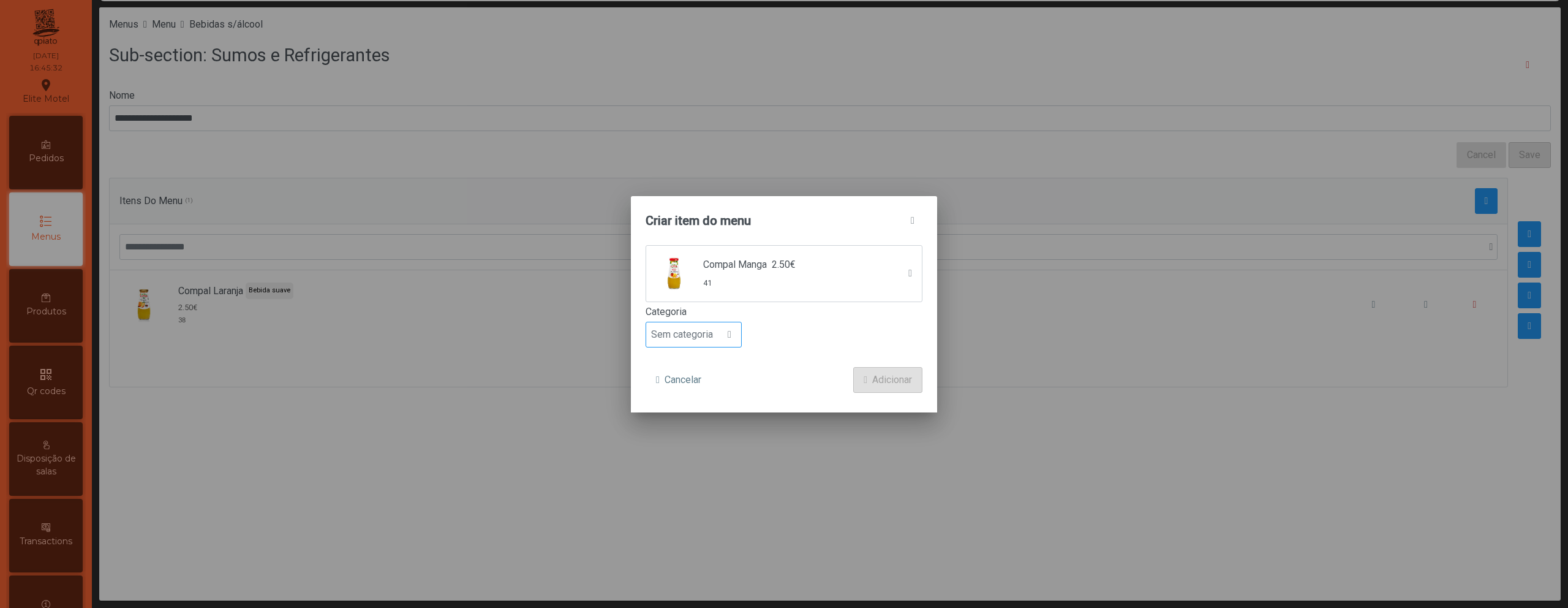
click at [723, 333] on div at bounding box center [729, 335] width 23 height 25
click at [711, 451] on span "Bebida saudável" at bounding box center [691, 453] width 71 height 12
click at [728, 336] on div at bounding box center [739, 335] width 23 height 25
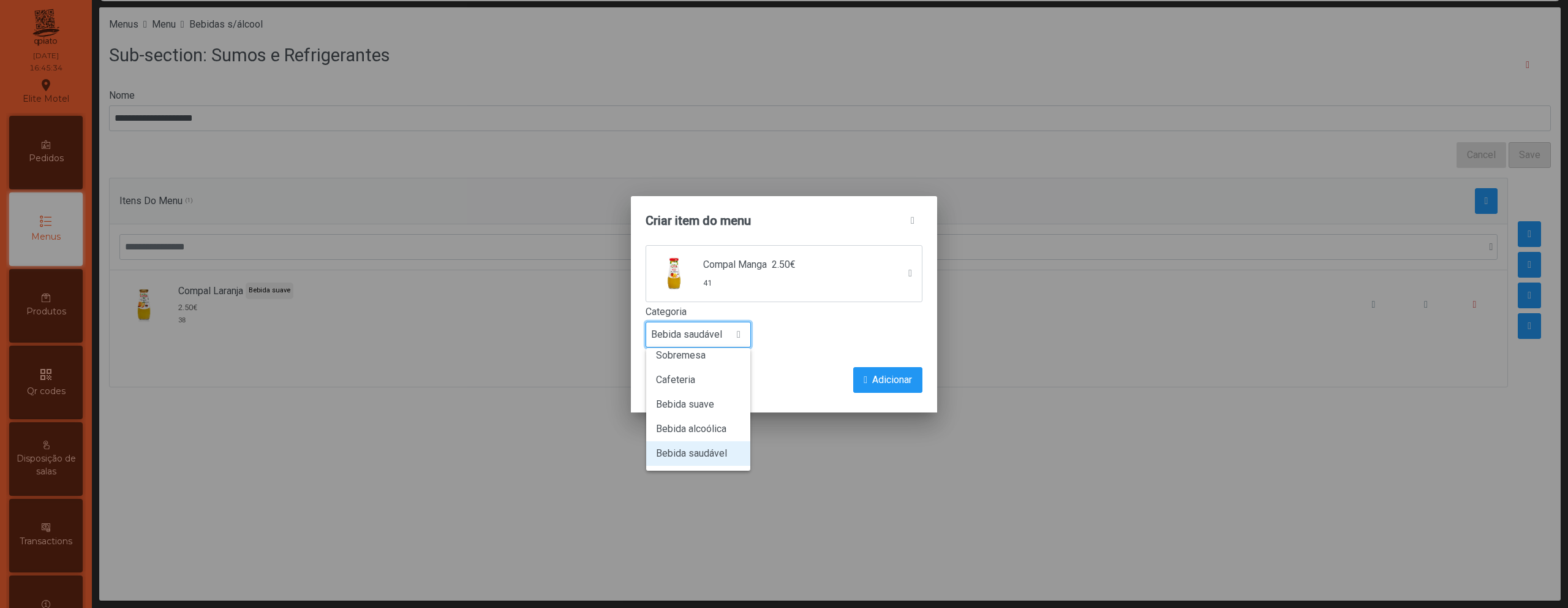
drag, startPoint x: 711, startPoint y: 413, endPoint x: 798, endPoint y: 412, distance: 87.0
click at [711, 413] on li "Bebida suave" at bounding box center [698, 405] width 104 height 25
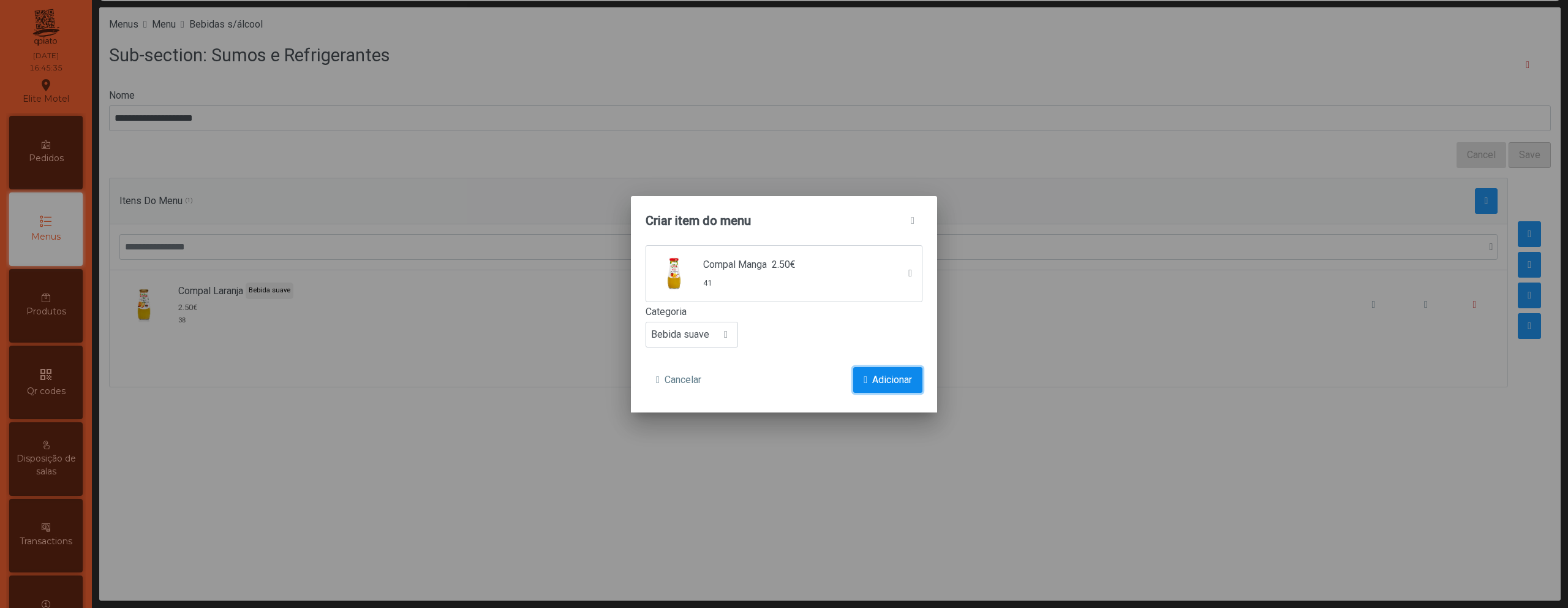
click at [874, 386] on span "Adicionar" at bounding box center [891, 379] width 40 height 15
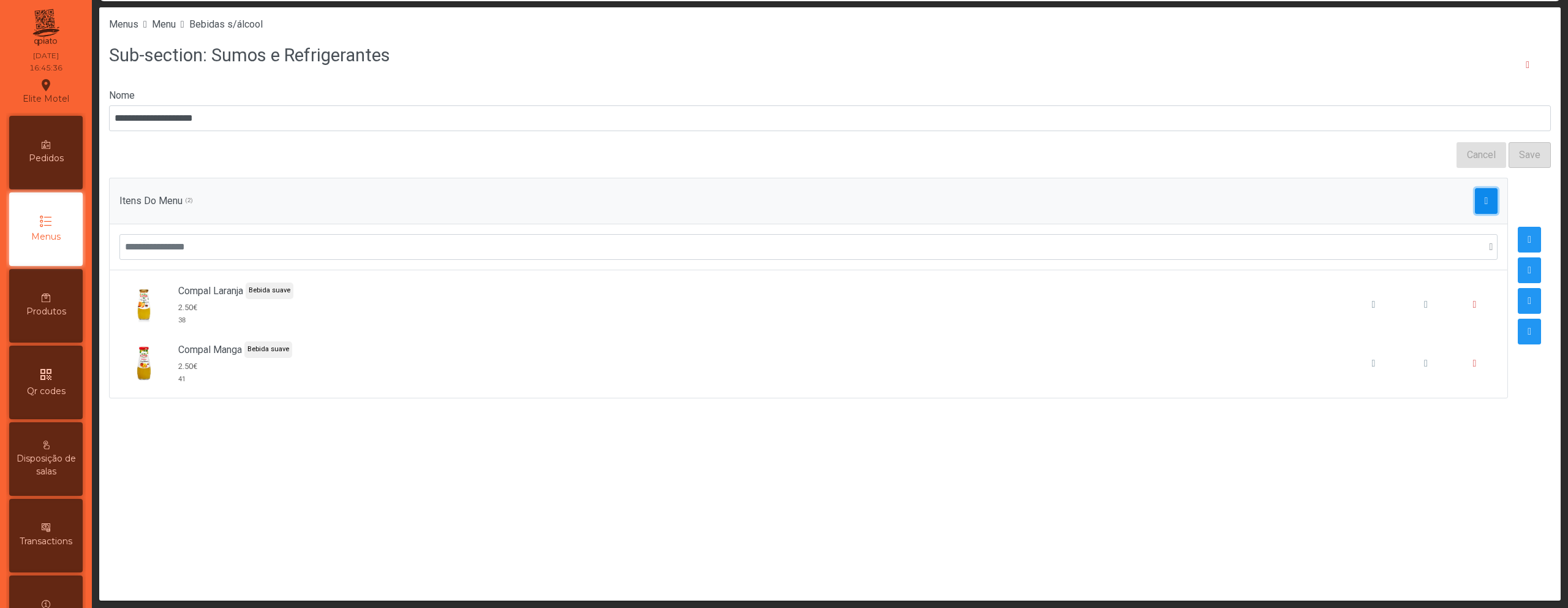
click at [1484, 198] on span "button" at bounding box center [1486, 201] width 4 height 10
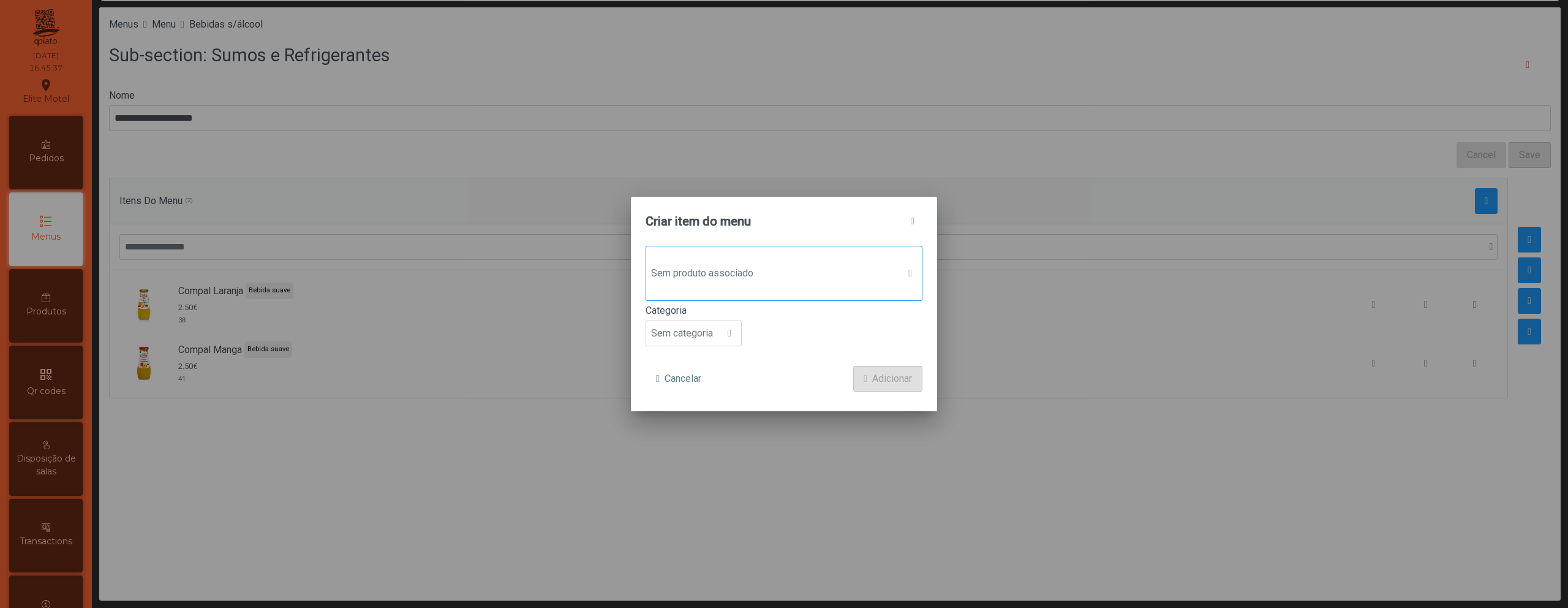
click at [759, 281] on span "Sem produto associado" at bounding box center [773, 274] width 253 height 25
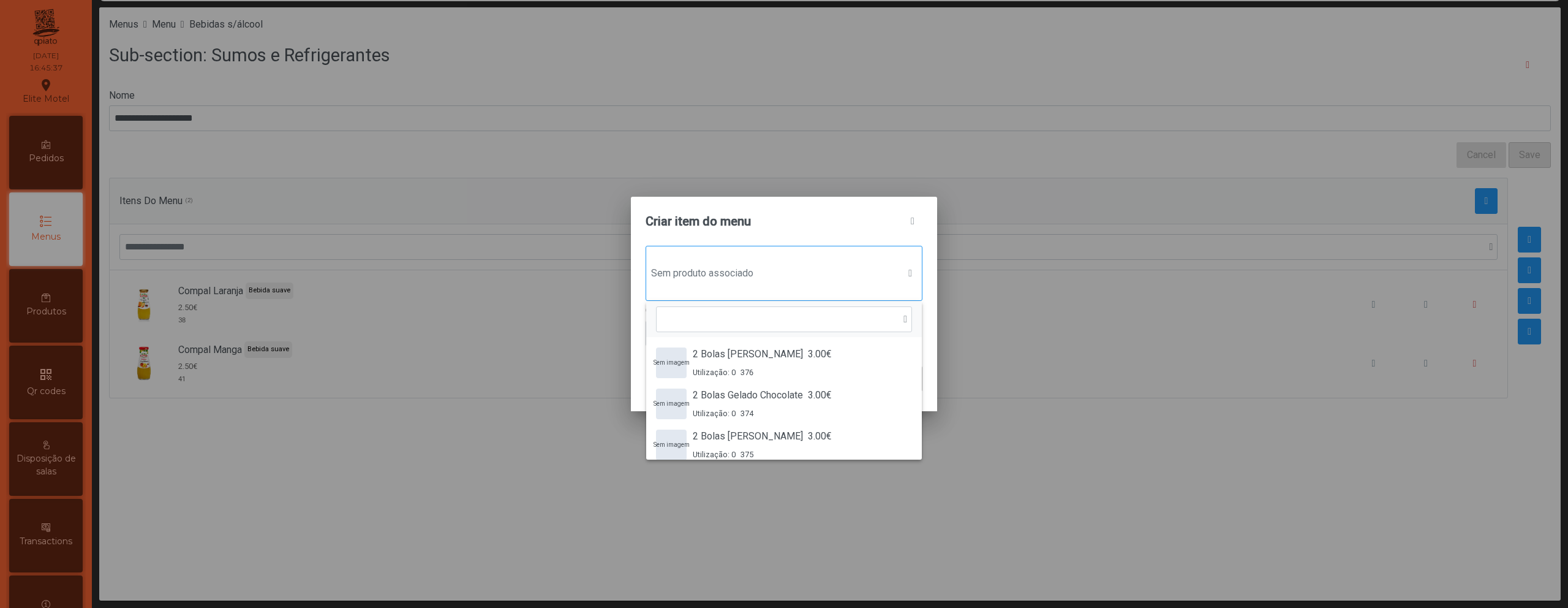
scroll to position [9, 60]
type input "*****"
click at [716, 440] on span "Compal Manga-Laranja" at bounding box center [742, 436] width 98 height 15
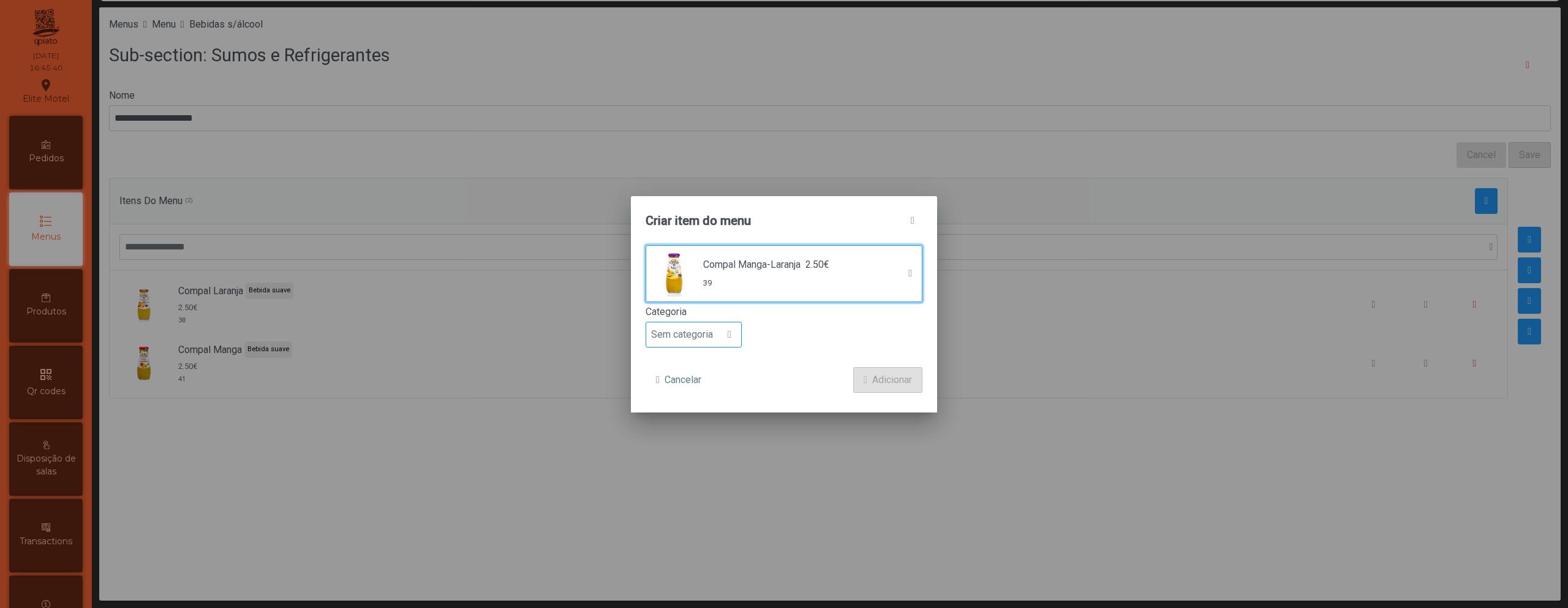
click at [679, 342] on span "Sem categoria" at bounding box center [682, 335] width 71 height 25
click at [693, 405] on span "Bebida suave" at bounding box center [684, 404] width 58 height 12
click at [863, 380] on span "submit" at bounding box center [865, 380] width 4 height 10
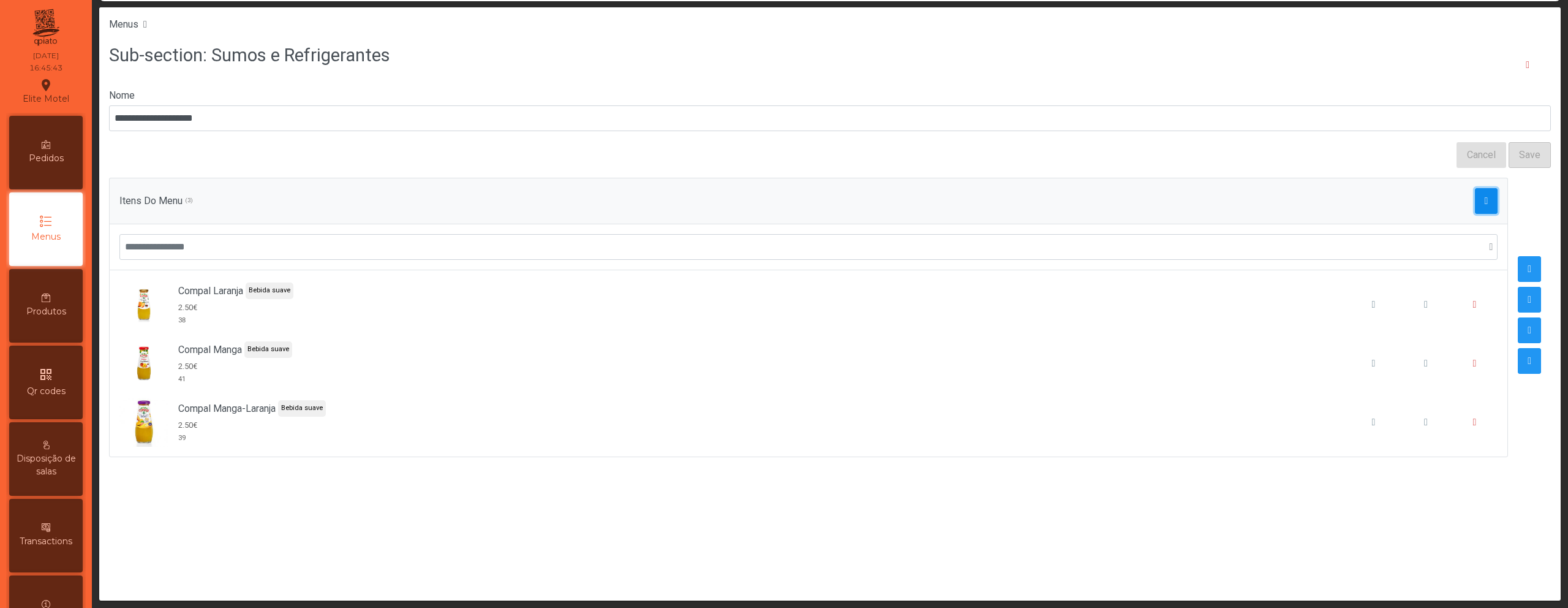
click at [1484, 203] on span "button" at bounding box center [1486, 201] width 4 height 10
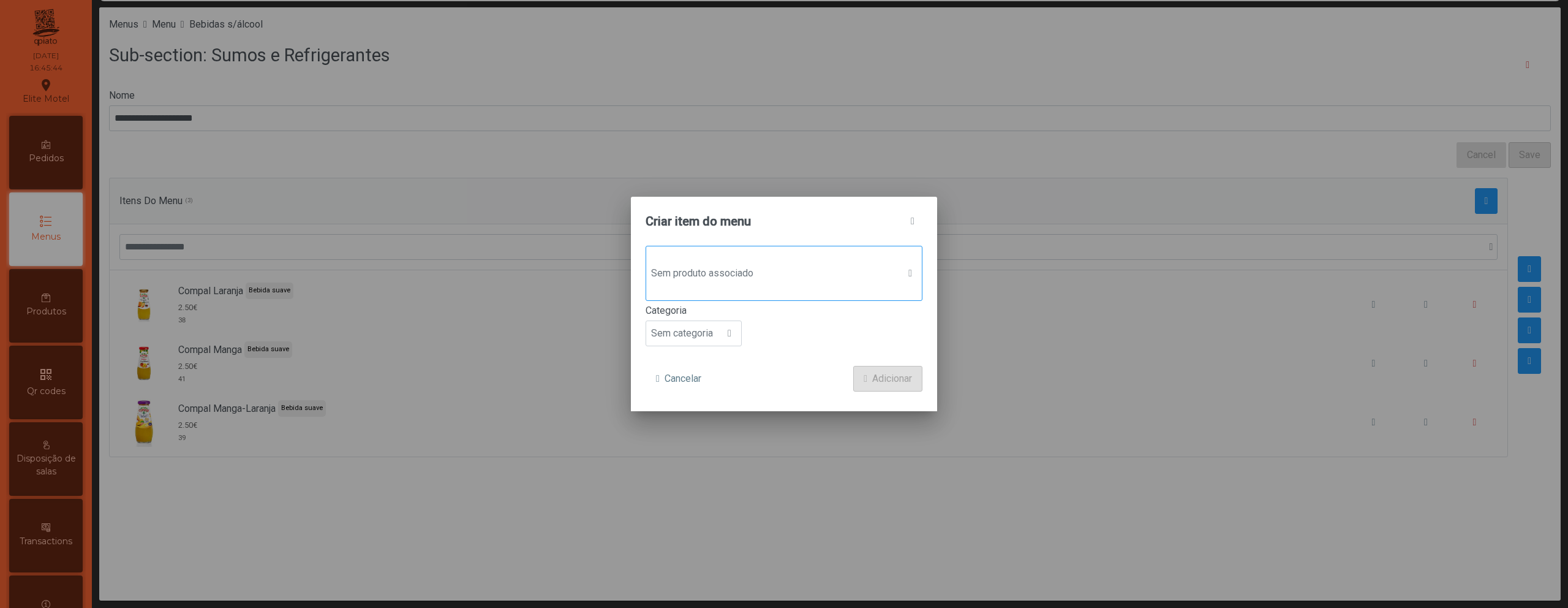
click at [784, 277] on span "Sem produto associado" at bounding box center [773, 274] width 253 height 25
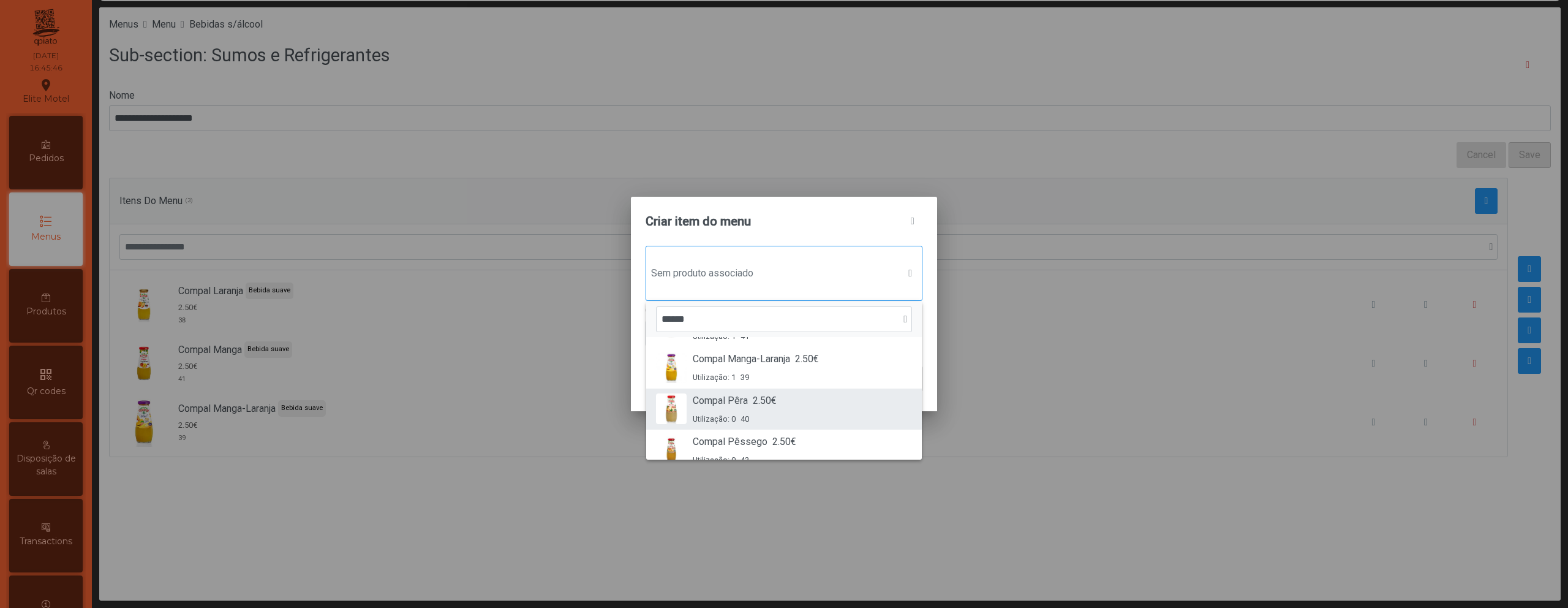
scroll to position [92, 0]
type input "******"
click at [807, 396] on div "Compal Pêra 2.50€ Utilização: 0 40" at bounding box center [784, 394] width 256 height 31
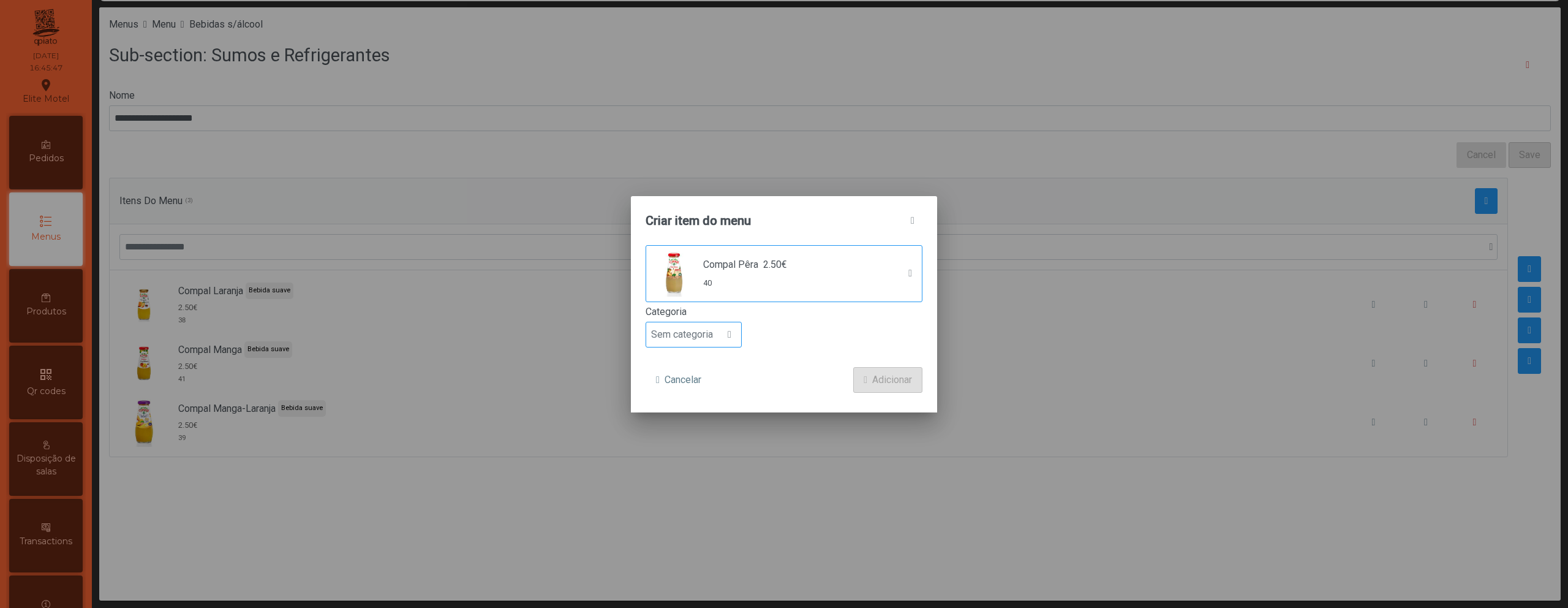
click at [728, 331] on span at bounding box center [729, 334] width 4 height 10
click at [706, 412] on li "Bebida suave" at bounding box center [694, 405] width 95 height 25
click at [874, 390] on button "Adicionar" at bounding box center [887, 379] width 69 height 26
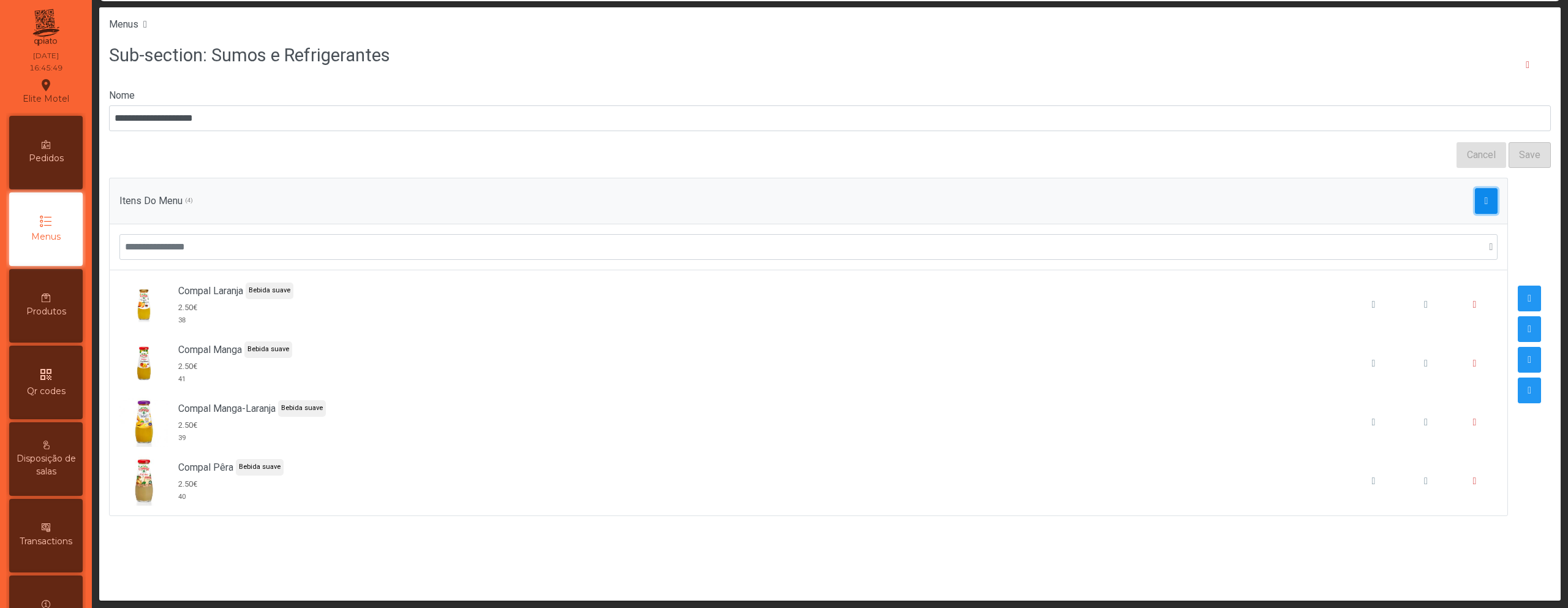
click at [1484, 200] on span "button" at bounding box center [1486, 201] width 4 height 10
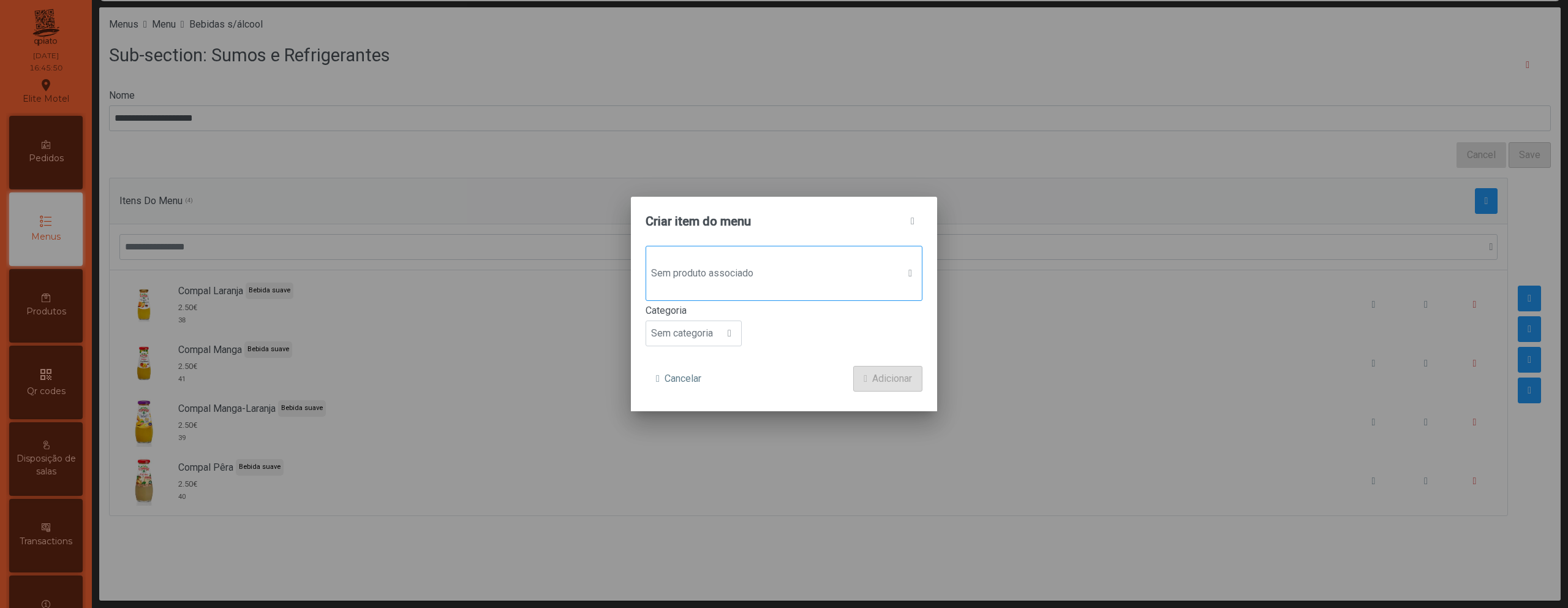
click at [724, 269] on span "Sem produto associado" at bounding box center [773, 274] width 253 height 25
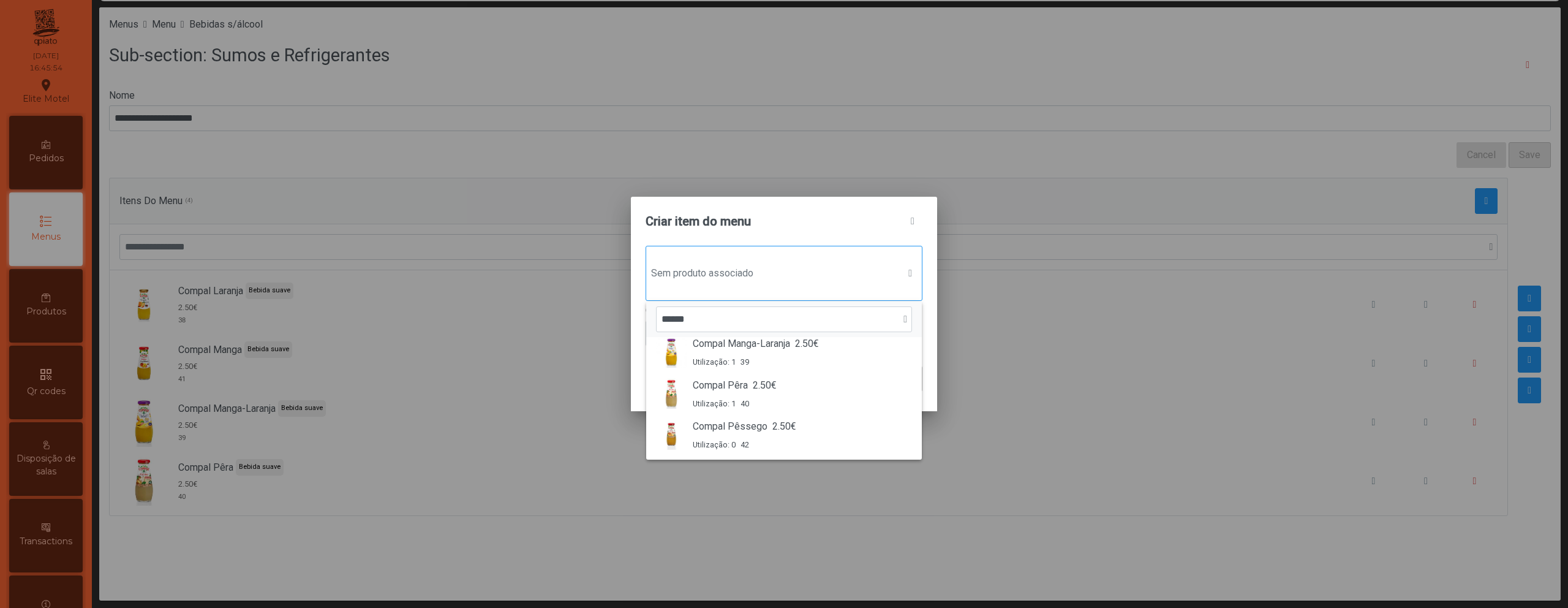
scroll to position [93, 0]
type input "******"
click at [779, 425] on span "2.50€" at bounding box center [784, 426] width 24 height 15
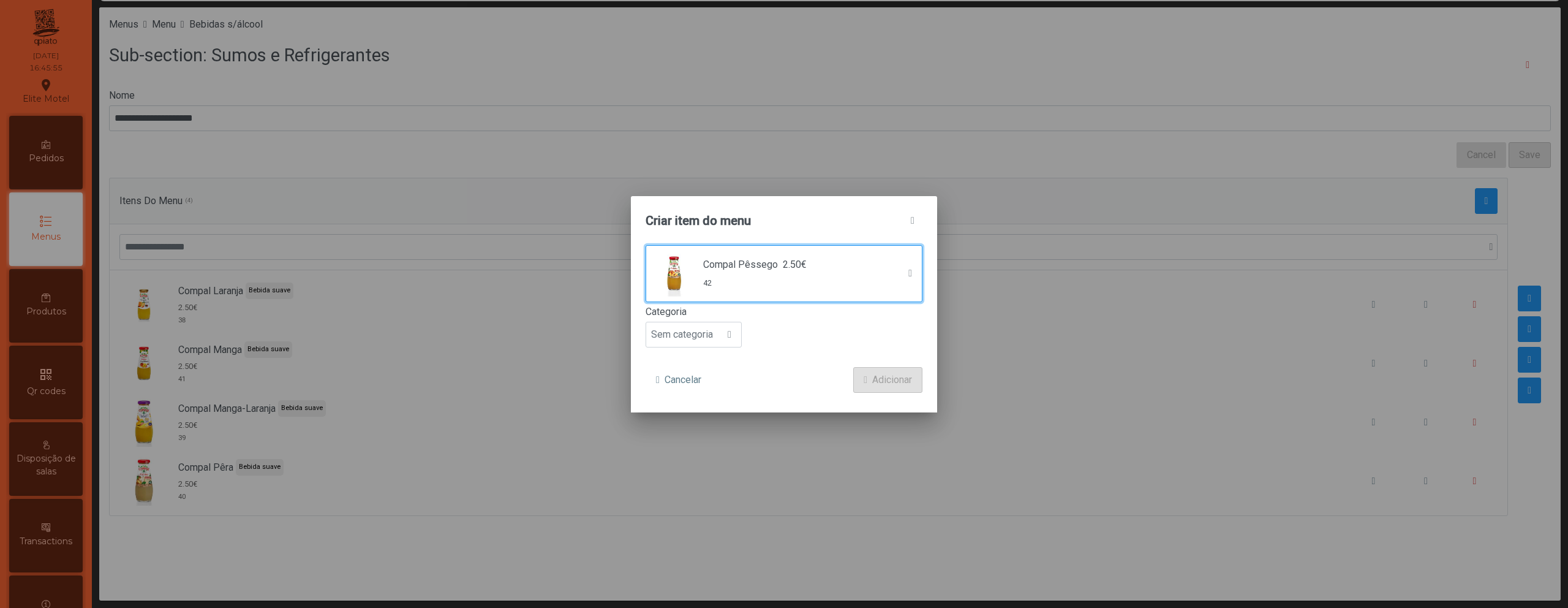
click at [708, 316] on label "Categoria" at bounding box center [784, 312] width 277 height 15
click at [708, 131] on input "**********" at bounding box center [830, 118] width 1442 height 26
click at [707, 338] on span "Sem categoria" at bounding box center [682, 335] width 71 height 25
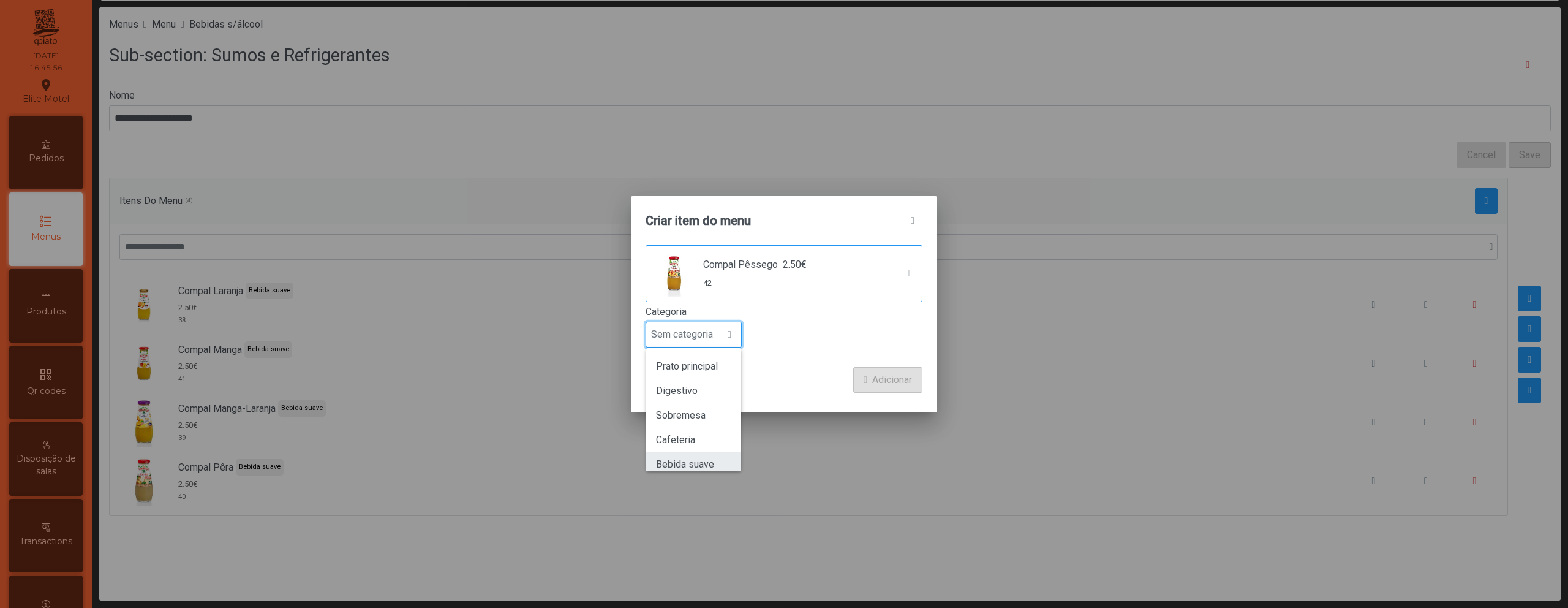
scroll to position [108, 0]
drag, startPoint x: 701, startPoint y: 402, endPoint x: 825, endPoint y: 382, distance: 125.6
click at [701, 402] on span "Bebida suave" at bounding box center [684, 404] width 58 height 12
click at [863, 381] on span "submit" at bounding box center [865, 380] width 4 height 10
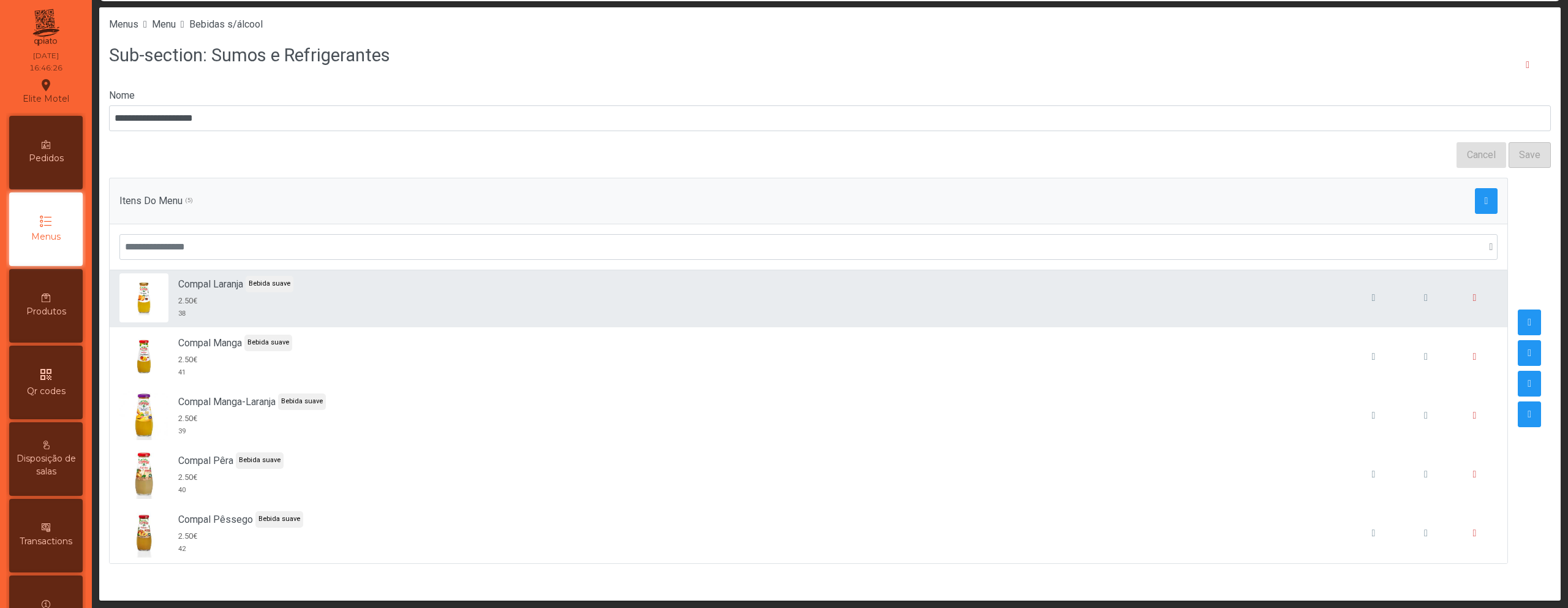
scroll to position [11, 0]
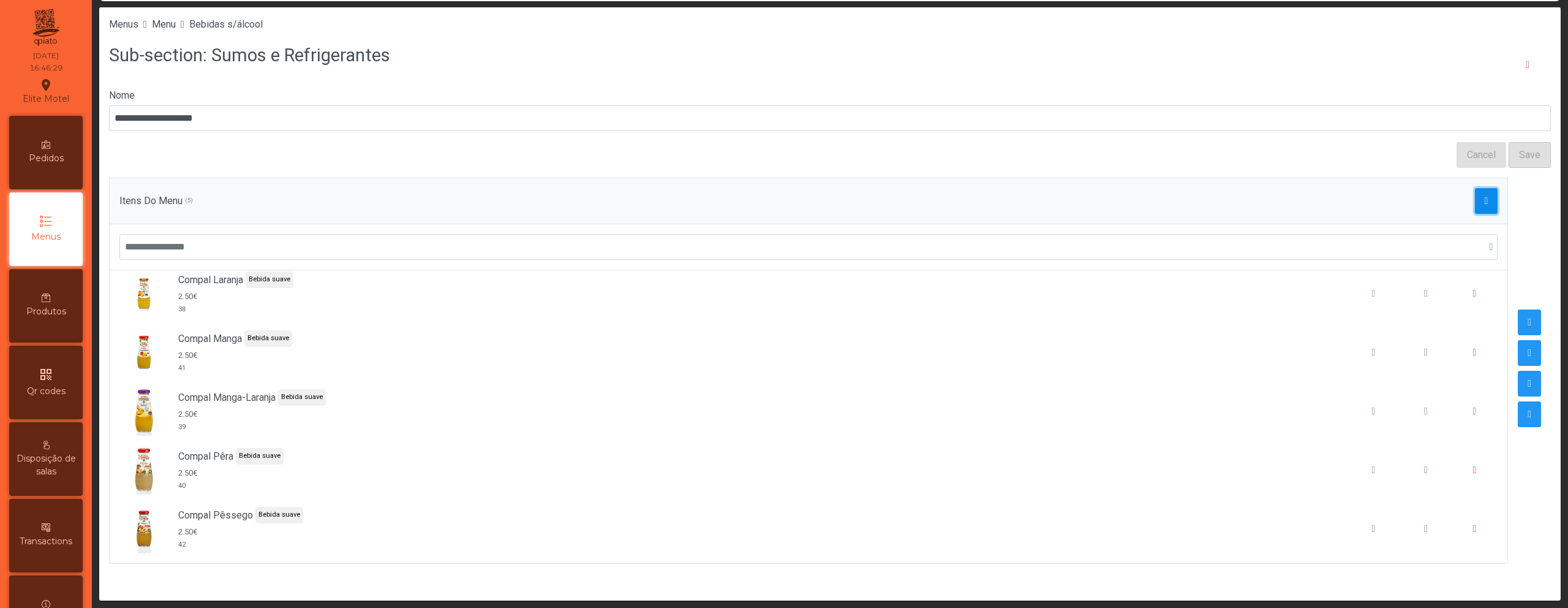
click at [1475, 198] on button "button" at bounding box center [1487, 201] width 23 height 26
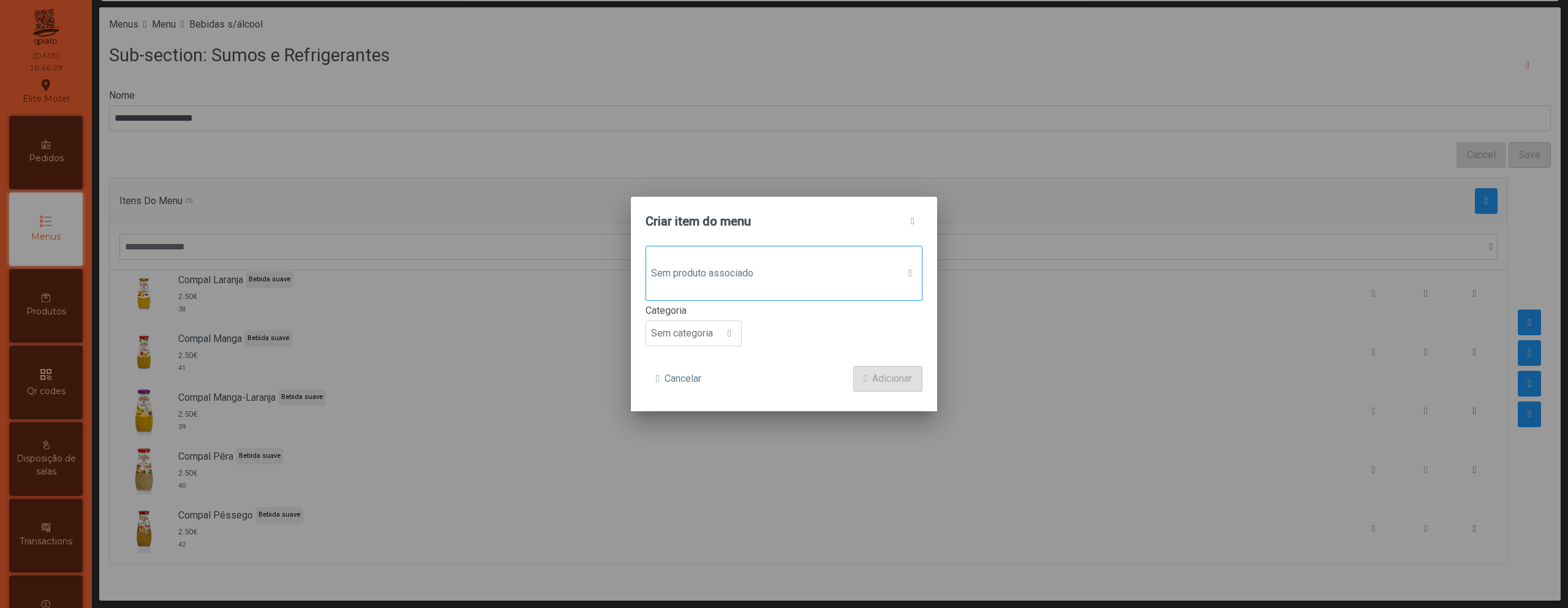
click at [701, 276] on span "Sem produto associado" at bounding box center [773, 274] width 253 height 25
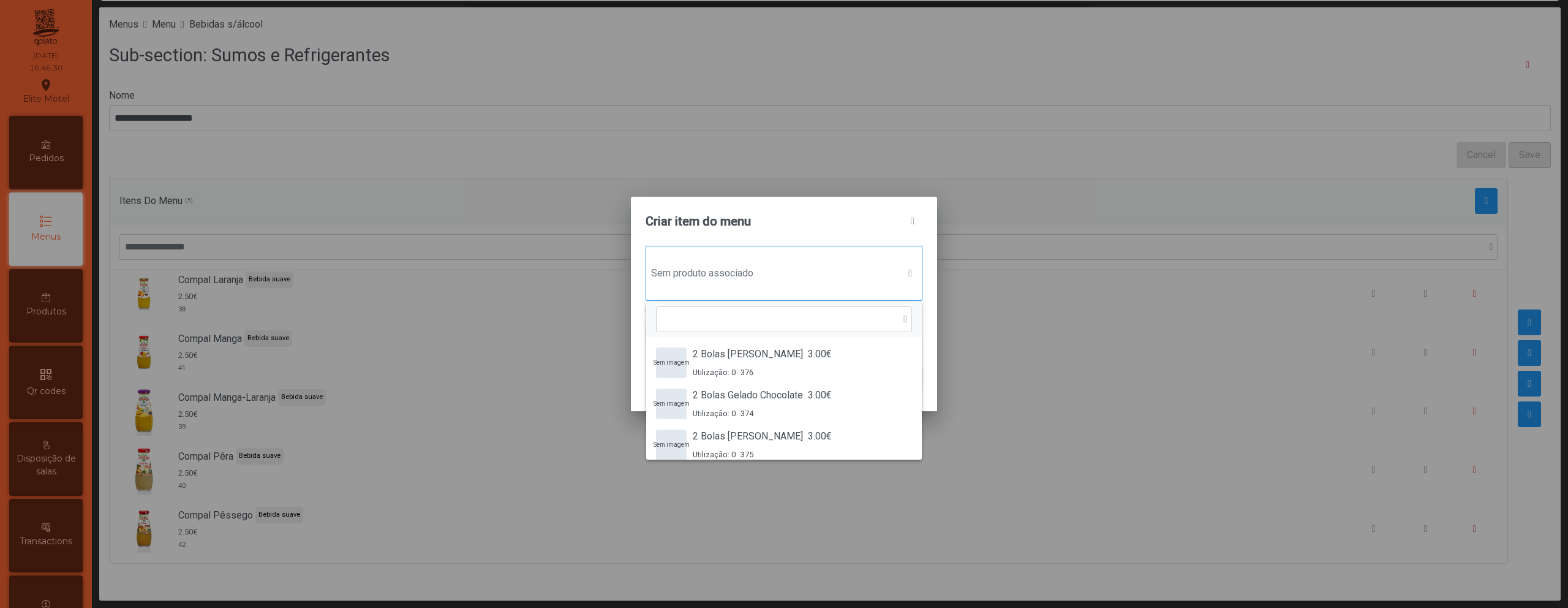
scroll to position [9, 60]
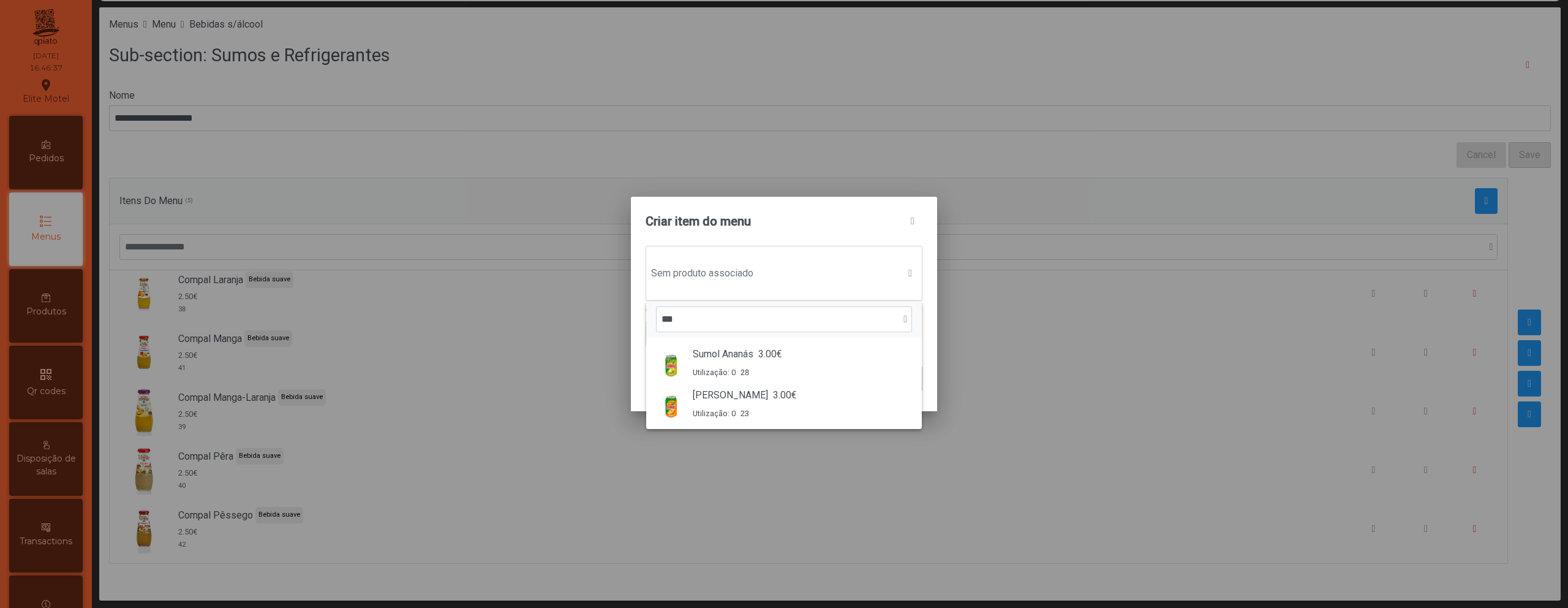
type input "***"
click at [918, 233] on div "Criar item do menu" at bounding box center [784, 221] width 306 height 49
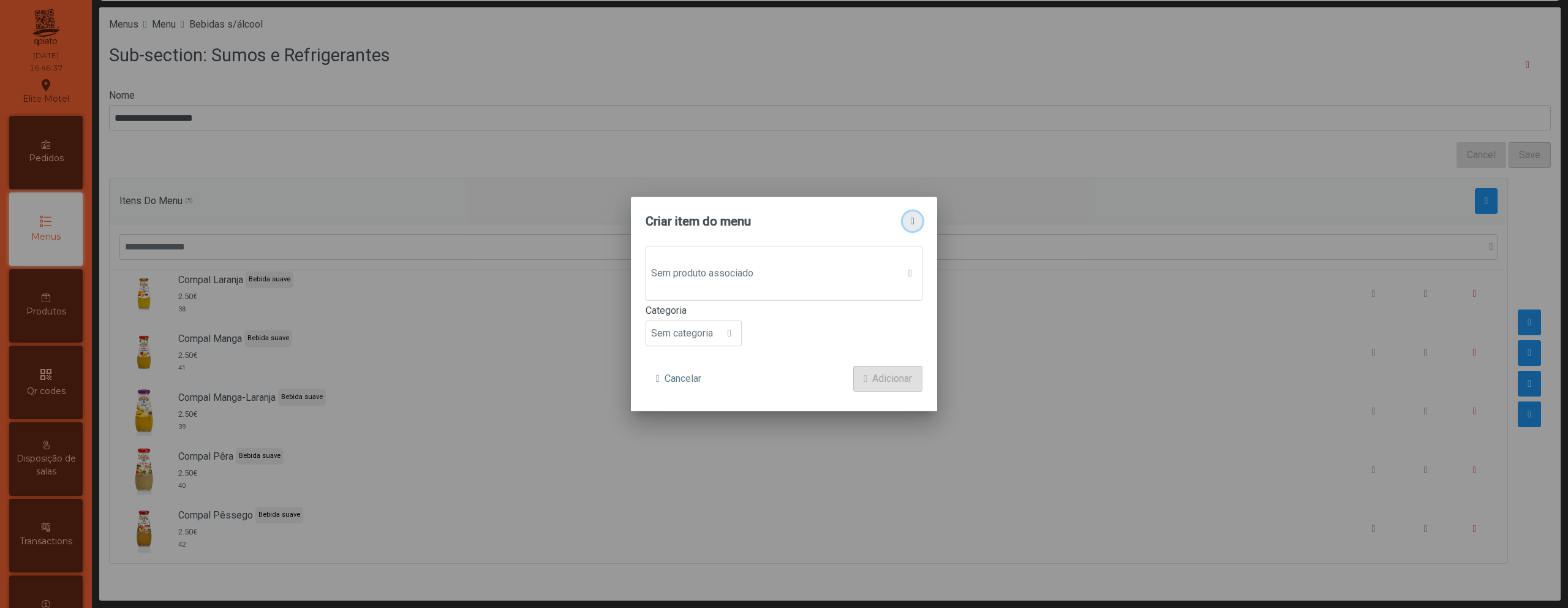
click at [912, 219] on span "button" at bounding box center [912, 221] width 4 height 10
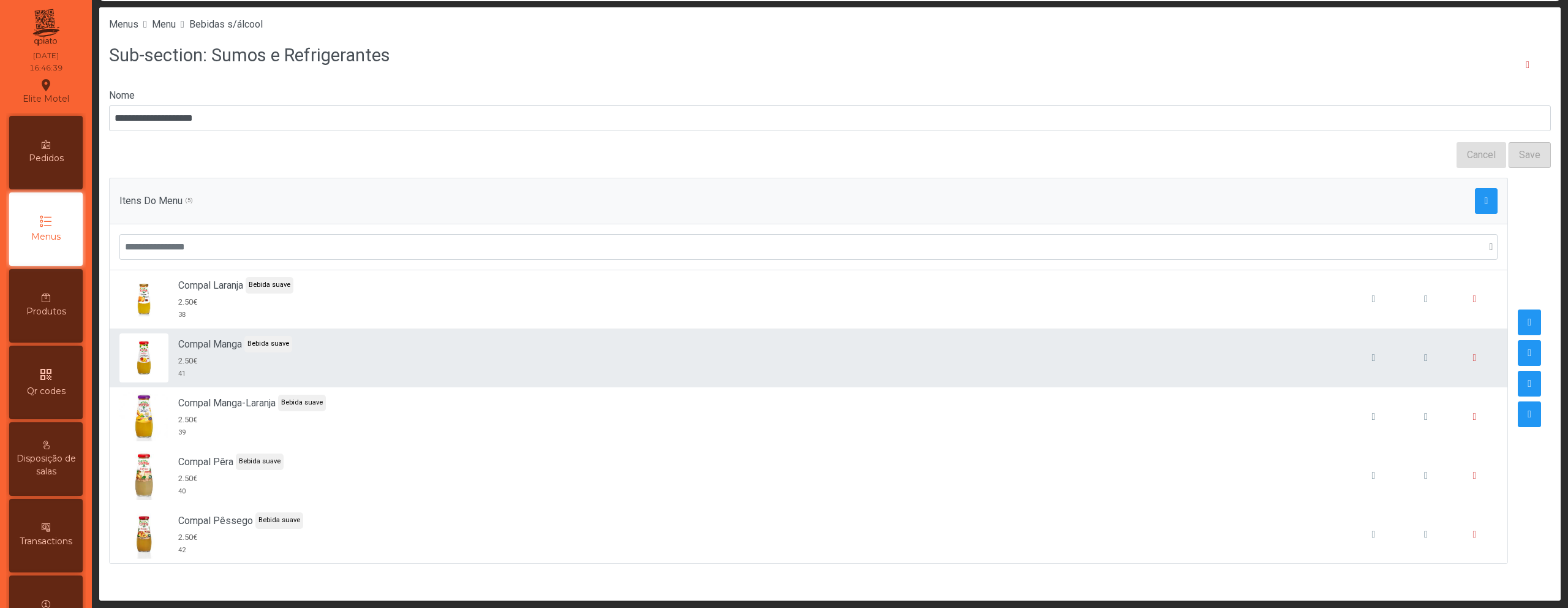
scroll to position [11, 0]
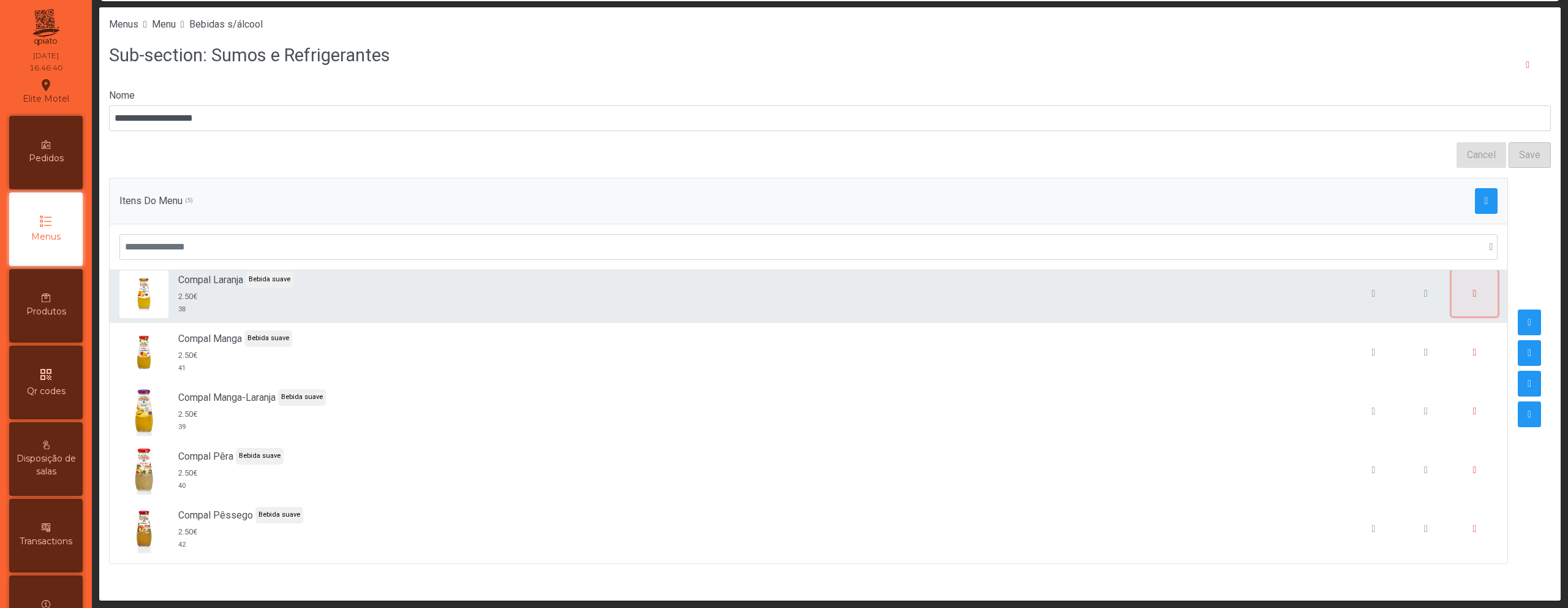
click at [1471, 299] on button "button" at bounding box center [1475, 293] width 47 height 47
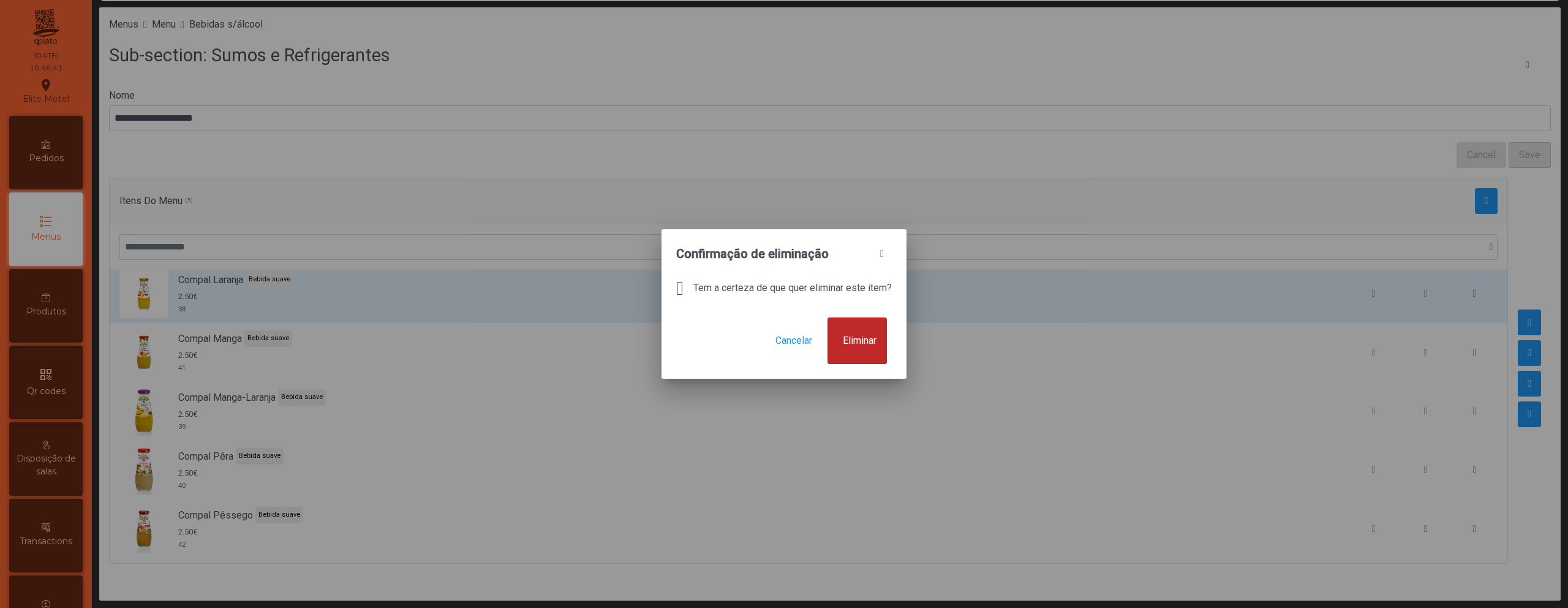
click at [880, 354] on button "Eliminar" at bounding box center [856, 340] width 60 height 47
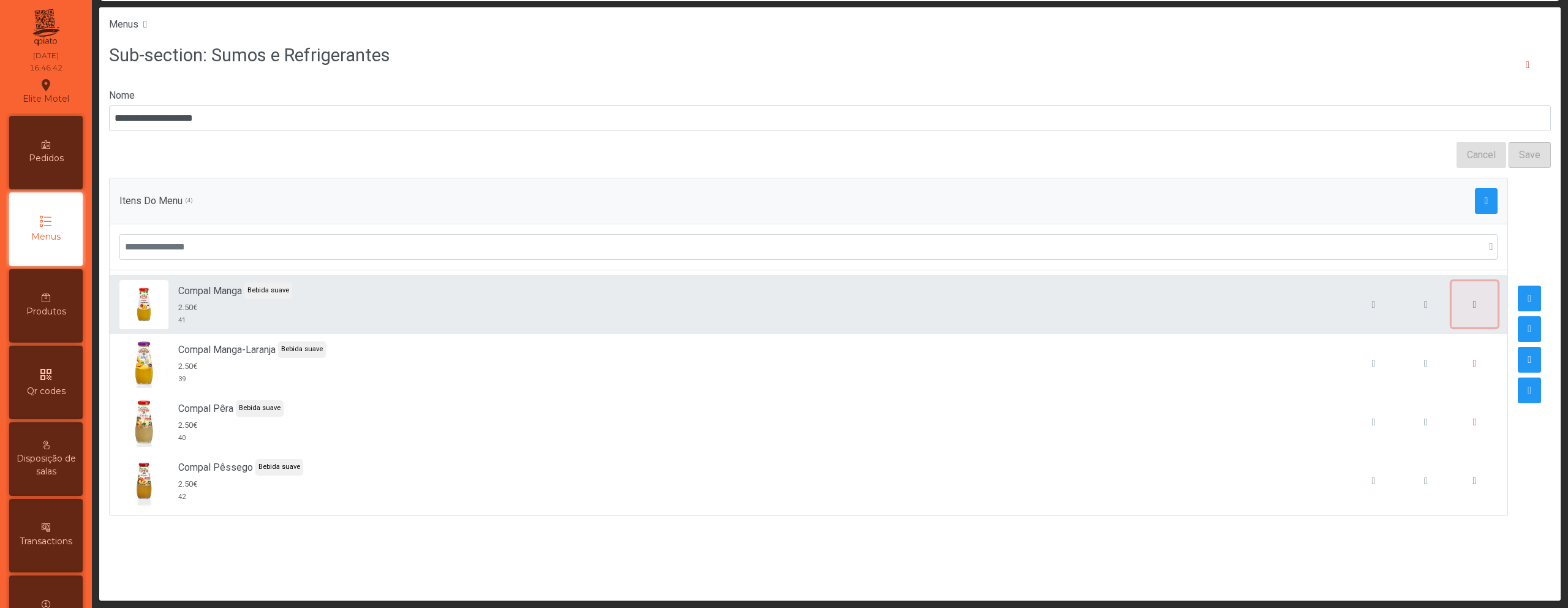
click at [1456, 302] on button "button" at bounding box center [1475, 305] width 47 height 47
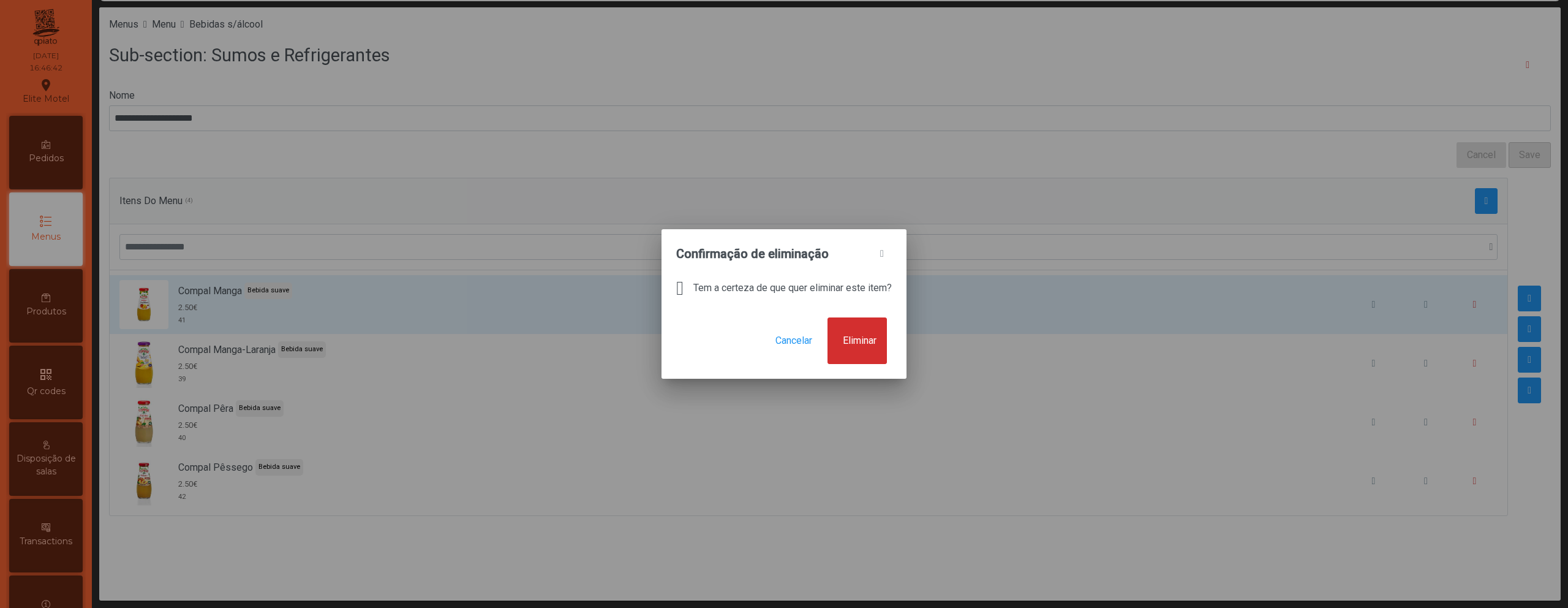
drag, startPoint x: 892, startPoint y: 328, endPoint x: 926, endPoint y: 323, distance: 34.4
click at [887, 328] on button "Eliminar" at bounding box center [856, 340] width 60 height 47
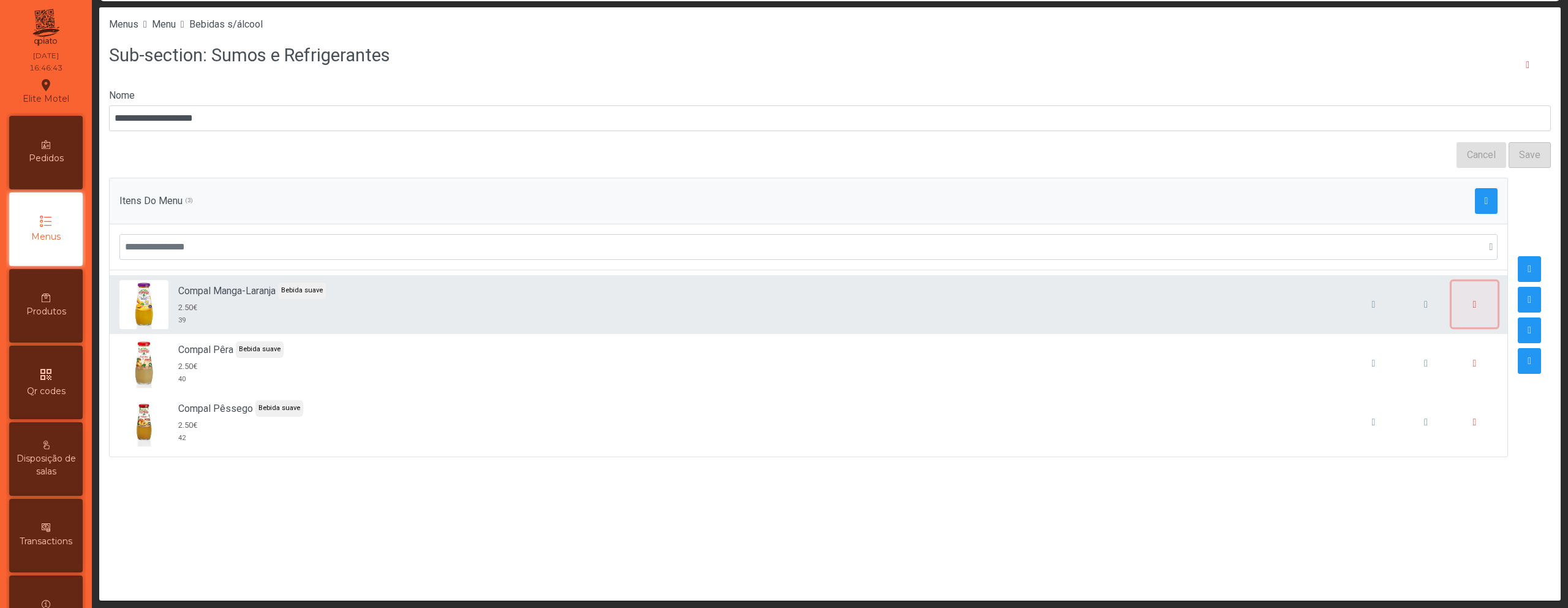
click at [1459, 305] on button "button" at bounding box center [1475, 305] width 47 height 47
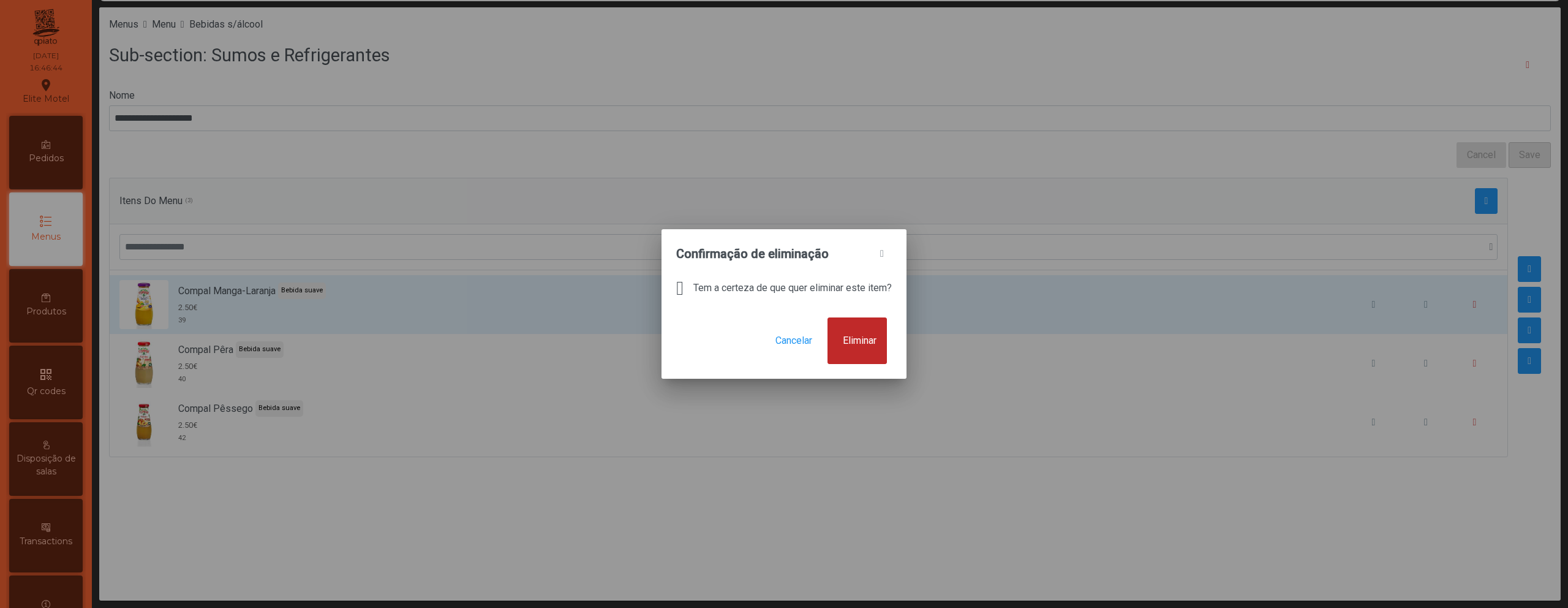
click at [867, 345] on span "Eliminar" at bounding box center [859, 340] width 33 height 15
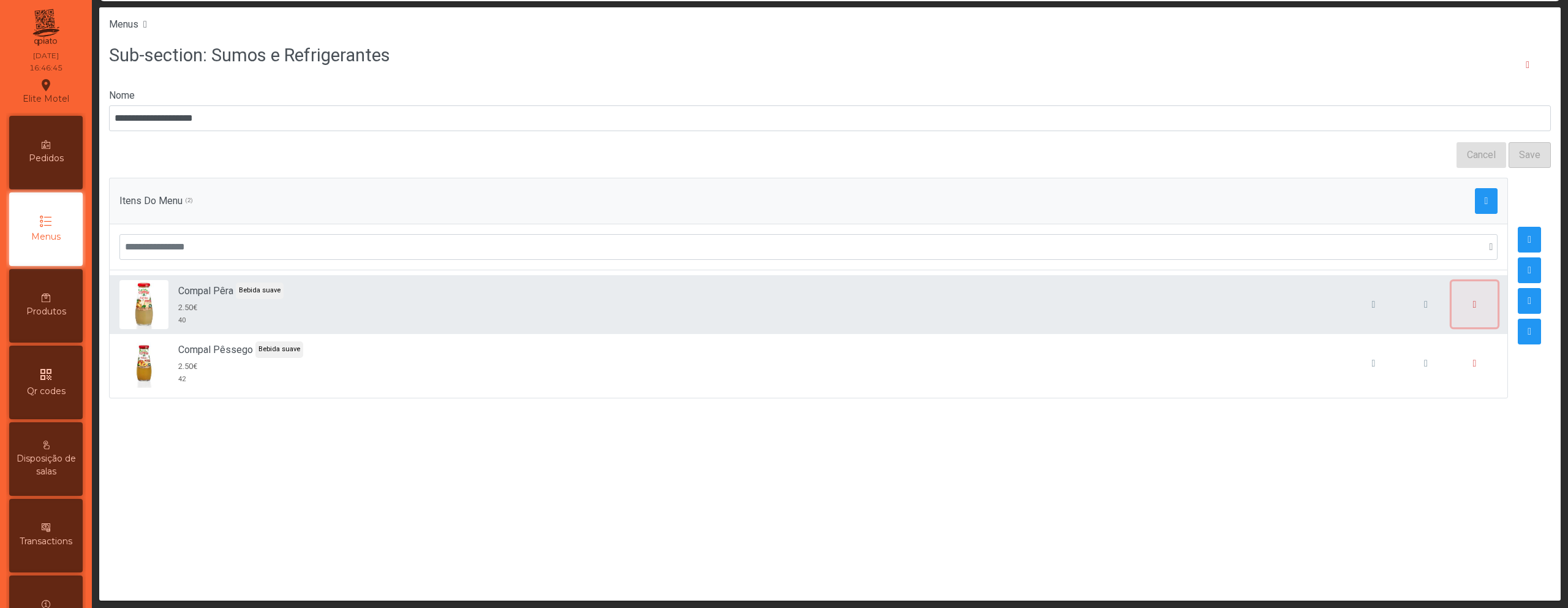
click at [1468, 313] on button "button" at bounding box center [1475, 305] width 47 height 47
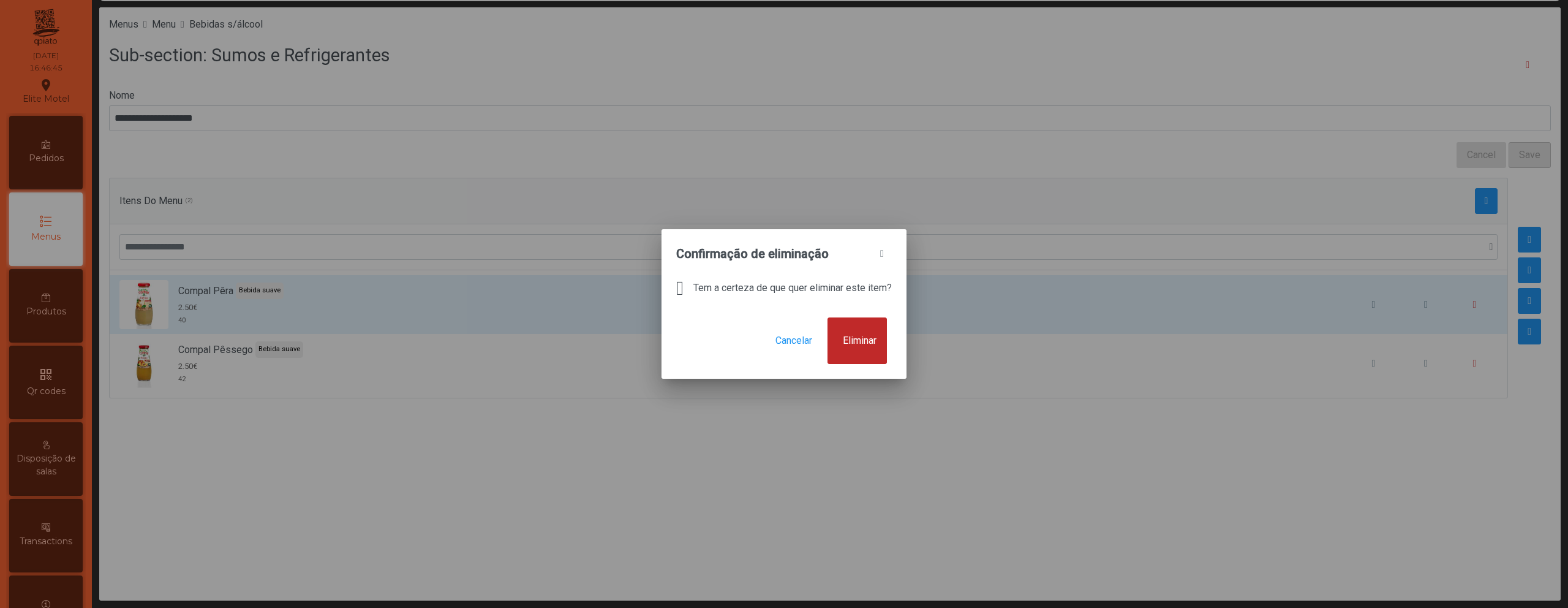
drag, startPoint x: 889, startPoint y: 337, endPoint x: 896, endPoint y: 334, distance: 7.6
click at [887, 337] on button "Eliminar" at bounding box center [856, 340] width 60 height 47
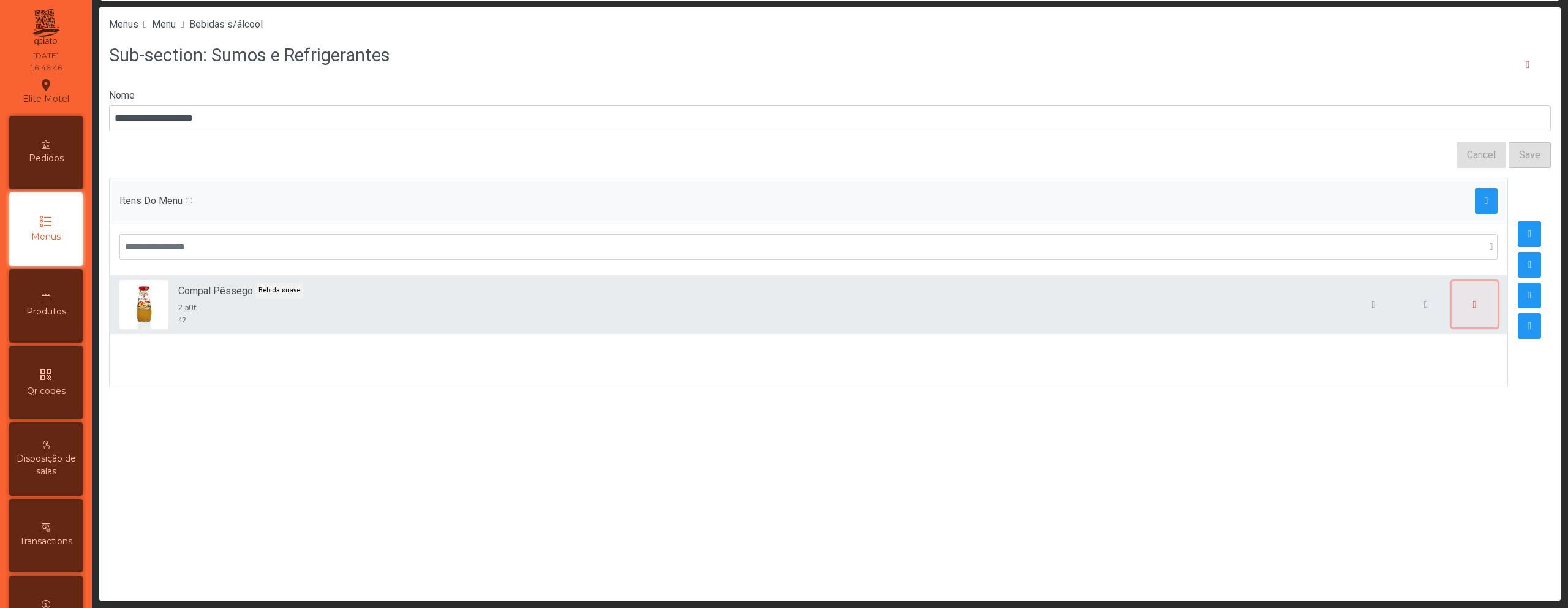
click at [1460, 311] on button "button" at bounding box center [1475, 305] width 47 height 47
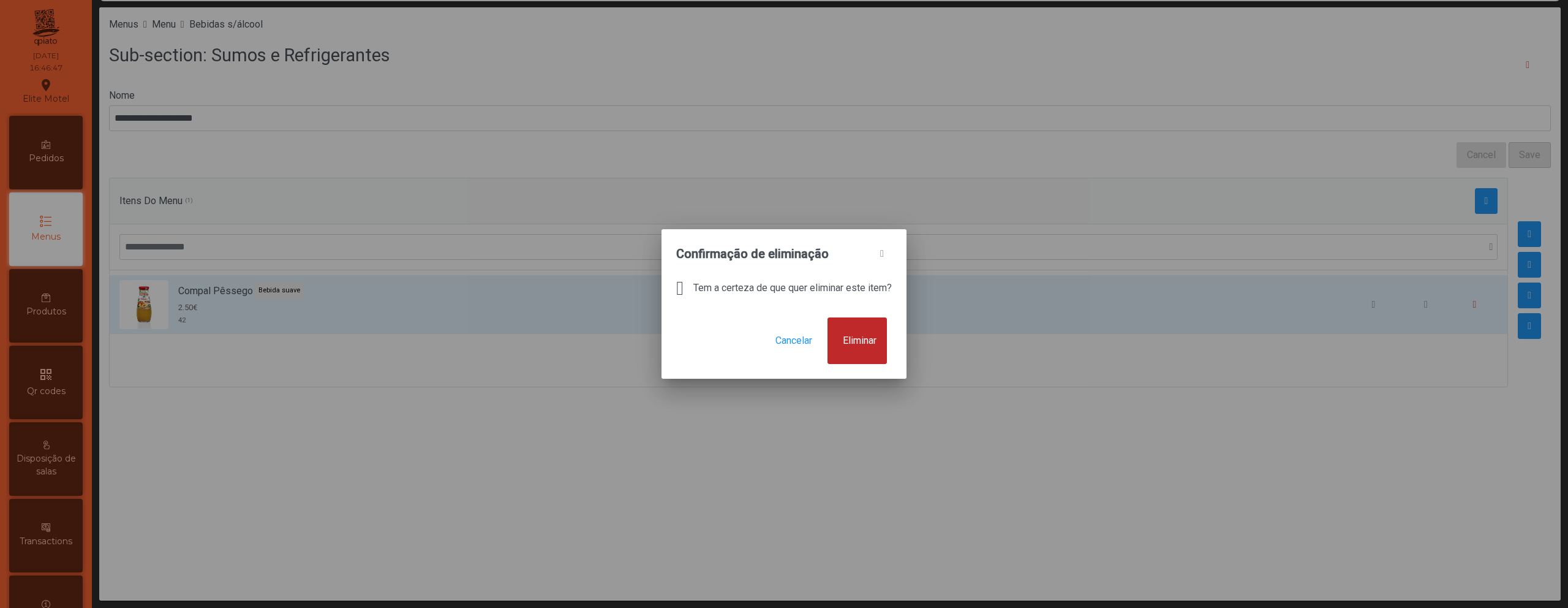
click at [860, 345] on span "Eliminar" at bounding box center [859, 340] width 33 height 15
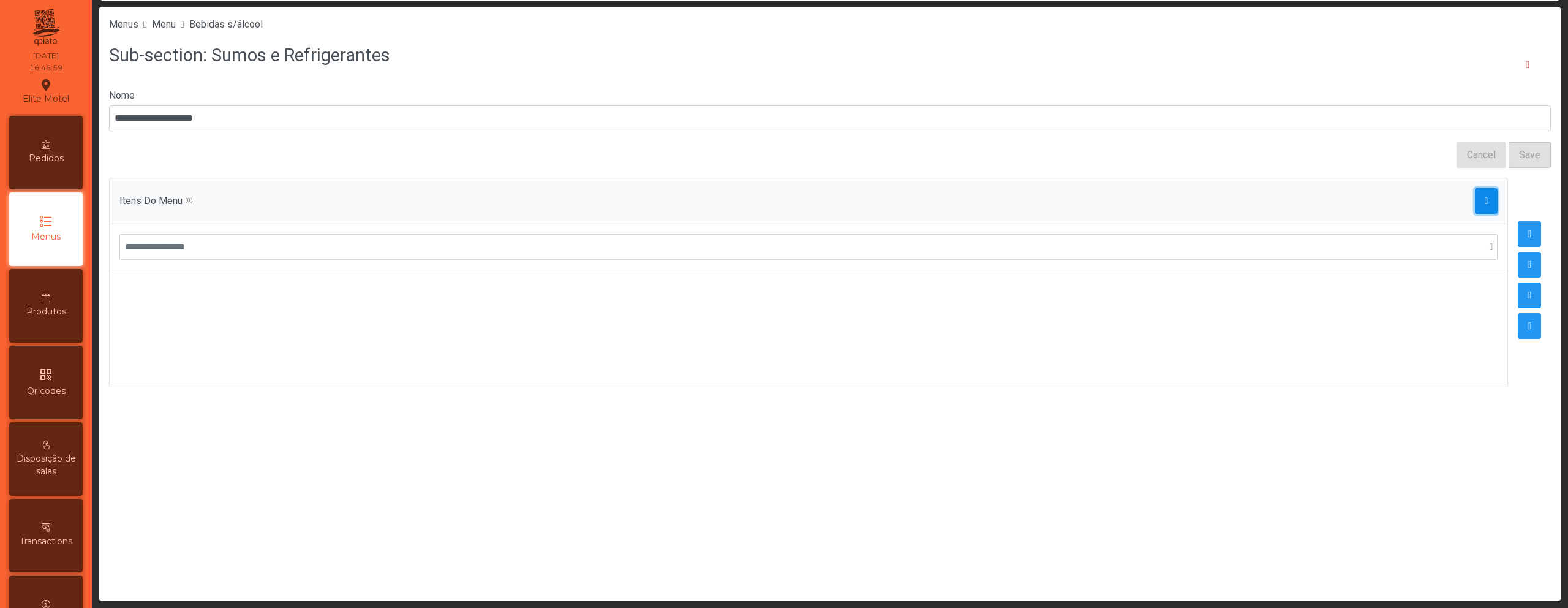
click at [1475, 202] on button "button" at bounding box center [1487, 201] width 23 height 26
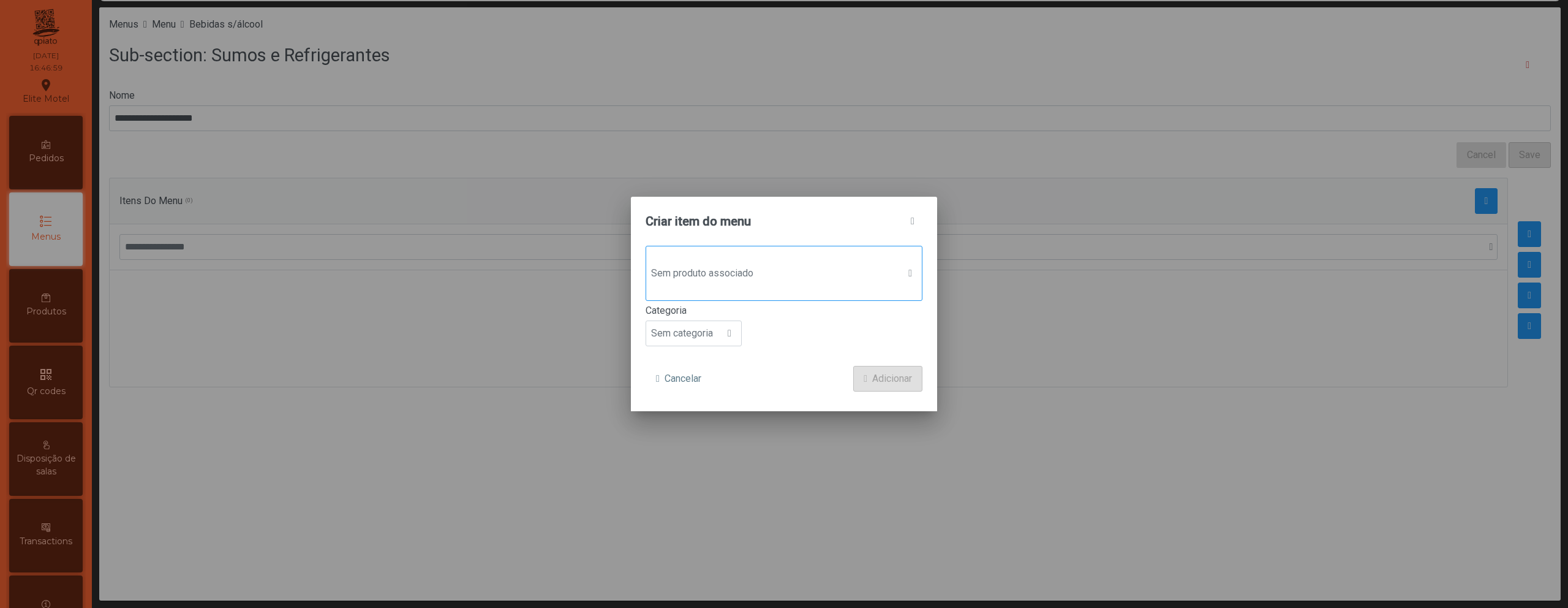
click at [693, 286] on div "Sem produto associado" at bounding box center [784, 273] width 277 height 55
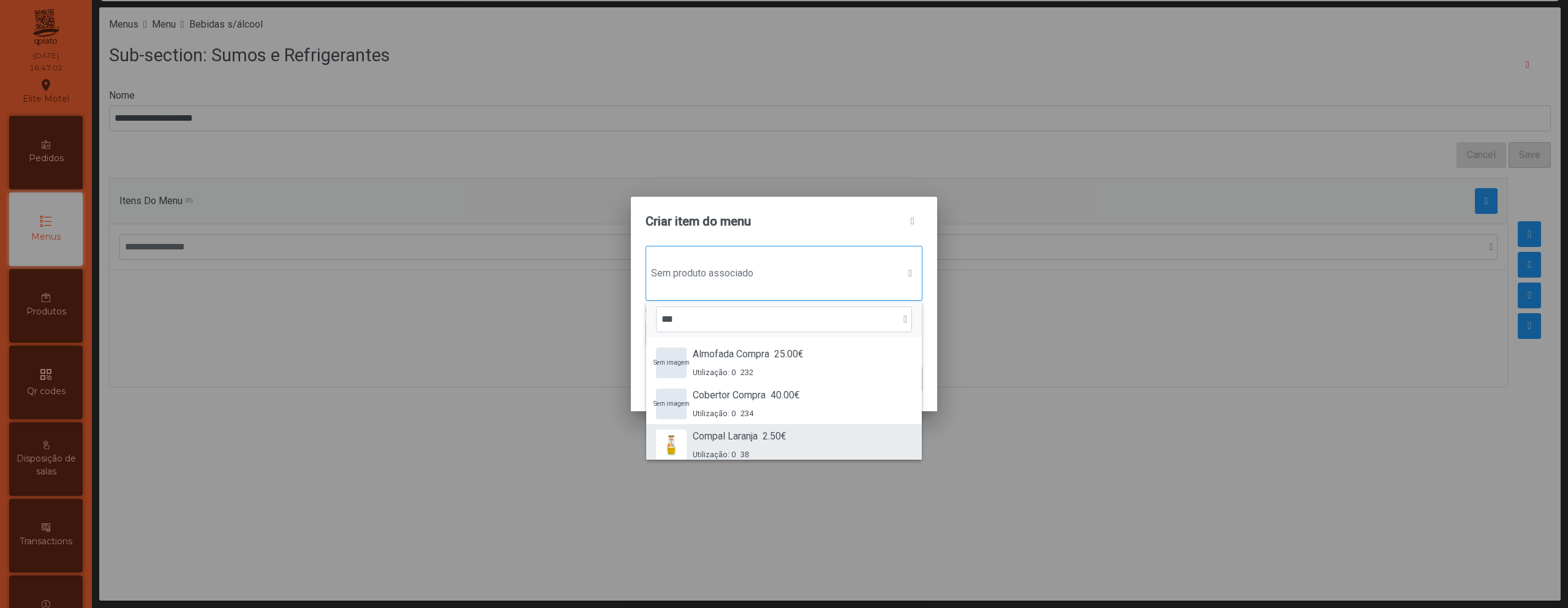
type input "***"
click at [688, 434] on div "Compal Laranja 2.50€ Utilização: 0 38" at bounding box center [784, 444] width 256 height 31
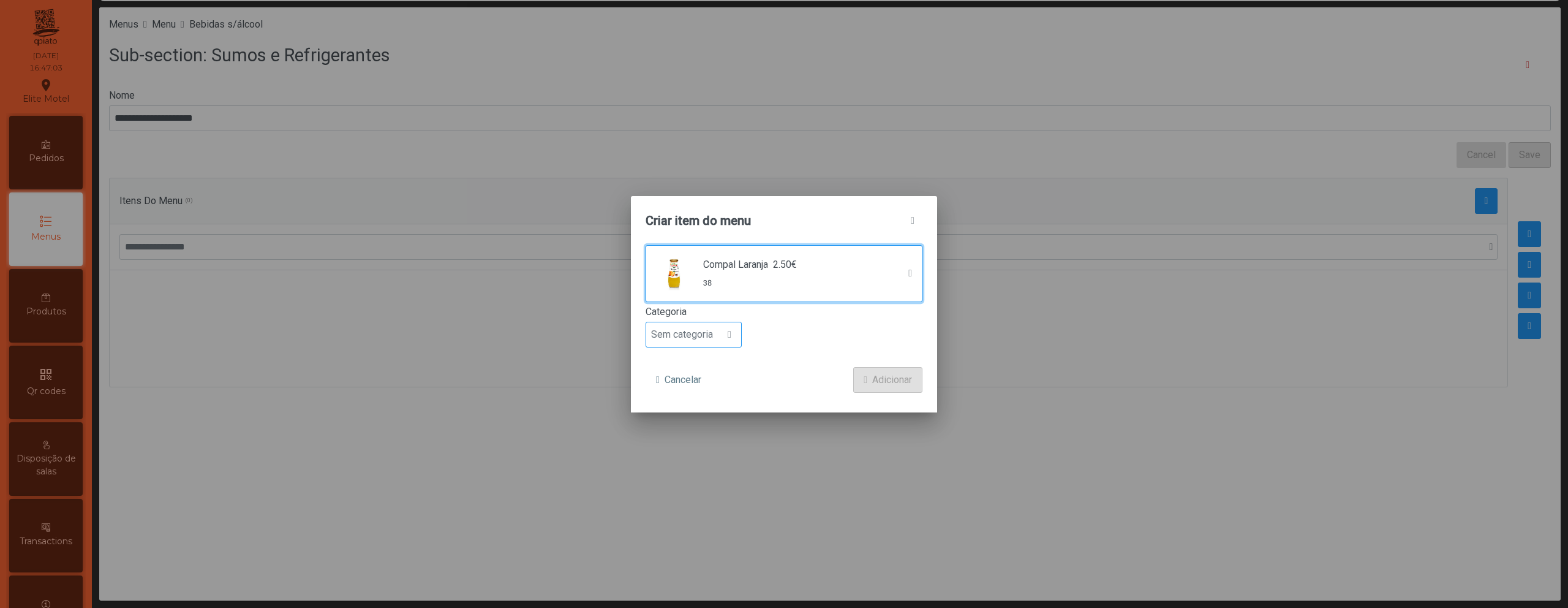
click at [681, 343] on span "Sem categoria" at bounding box center [682, 335] width 71 height 25
click at [690, 406] on span "Bebida suave" at bounding box center [684, 404] width 58 height 12
click at [909, 370] on button "Adicionar" at bounding box center [887, 379] width 69 height 26
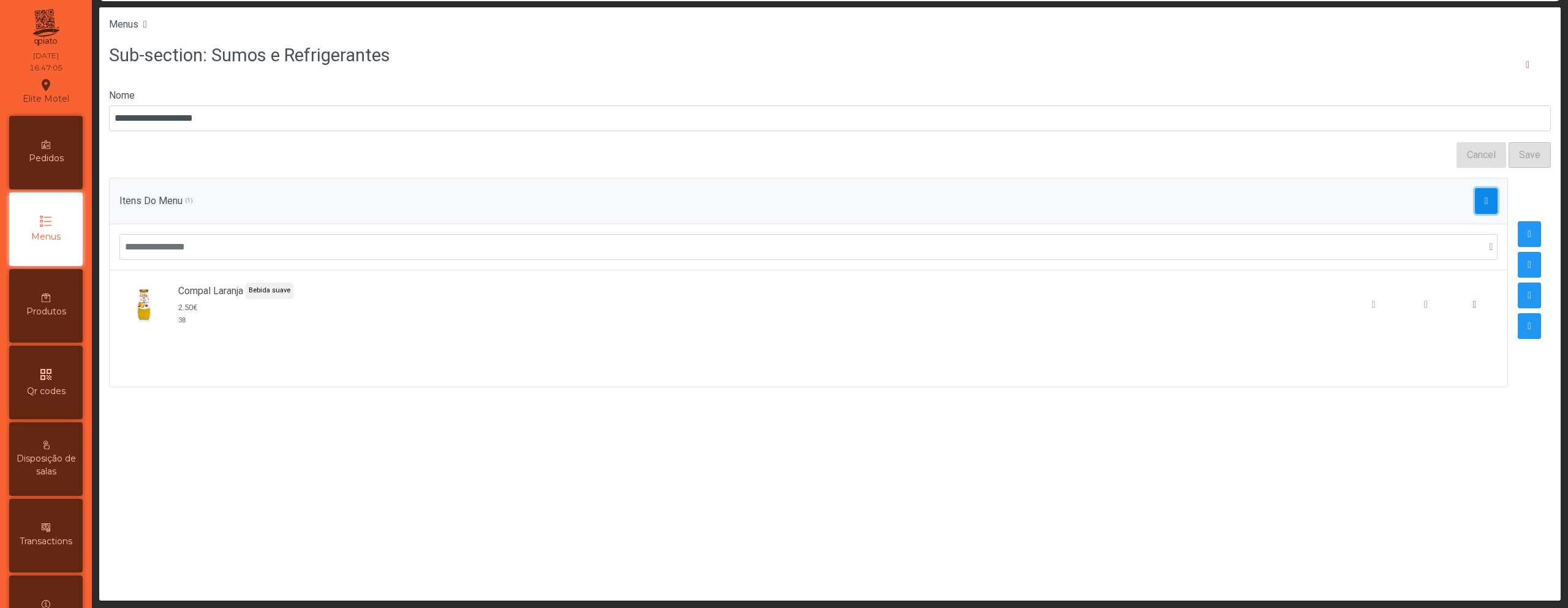
click at [1475, 210] on button "button" at bounding box center [1487, 201] width 23 height 26
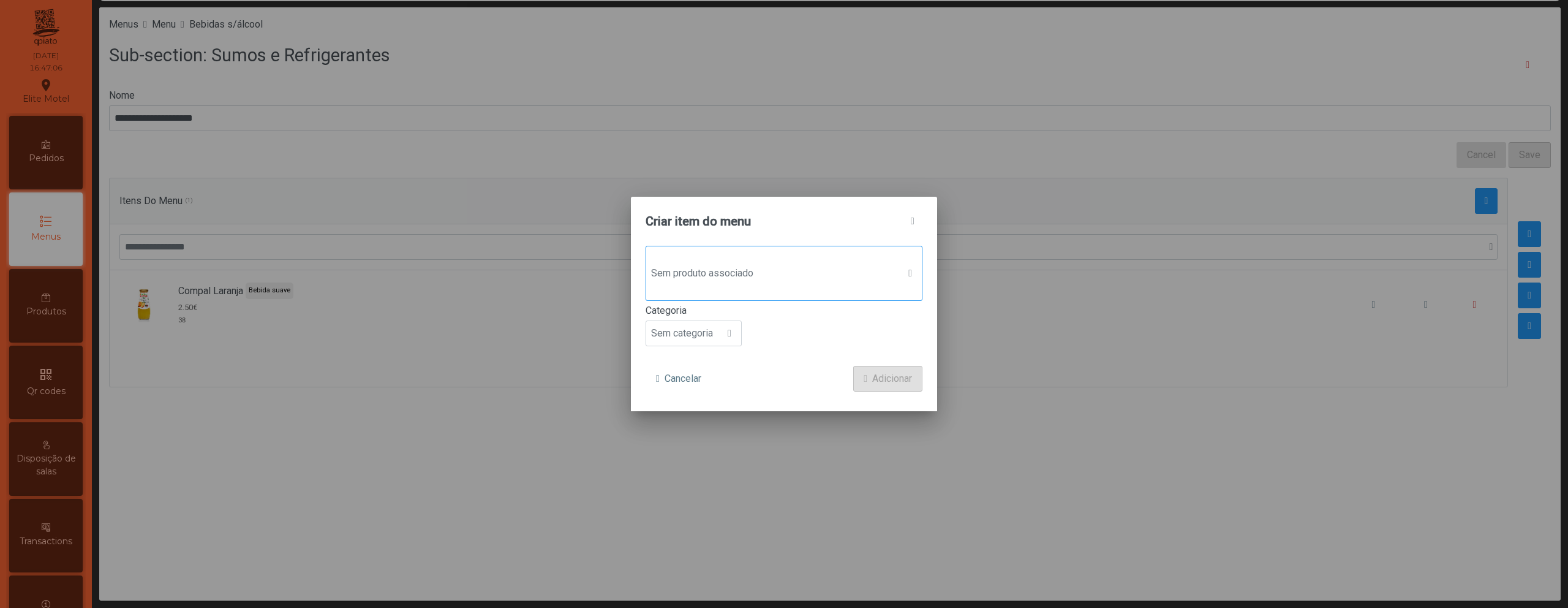
click at [766, 255] on div "Sem produto associado" at bounding box center [784, 273] width 277 height 55
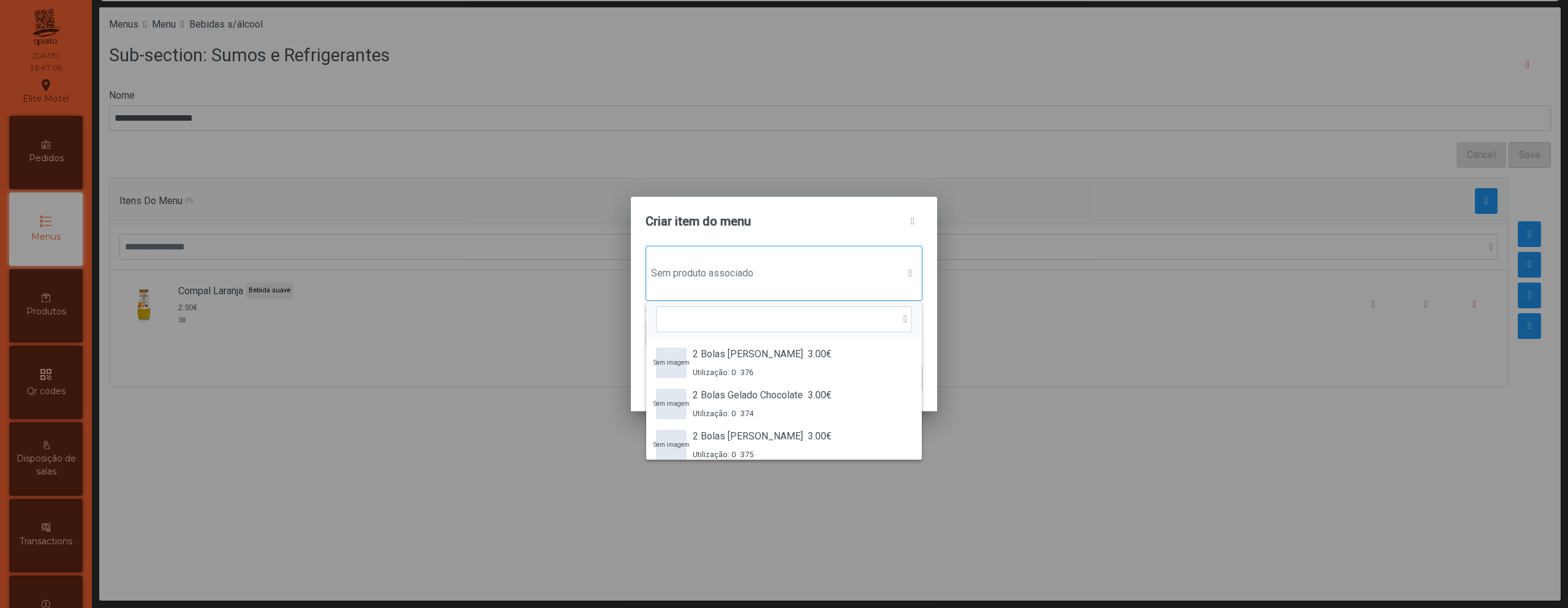
scroll to position [9, 60]
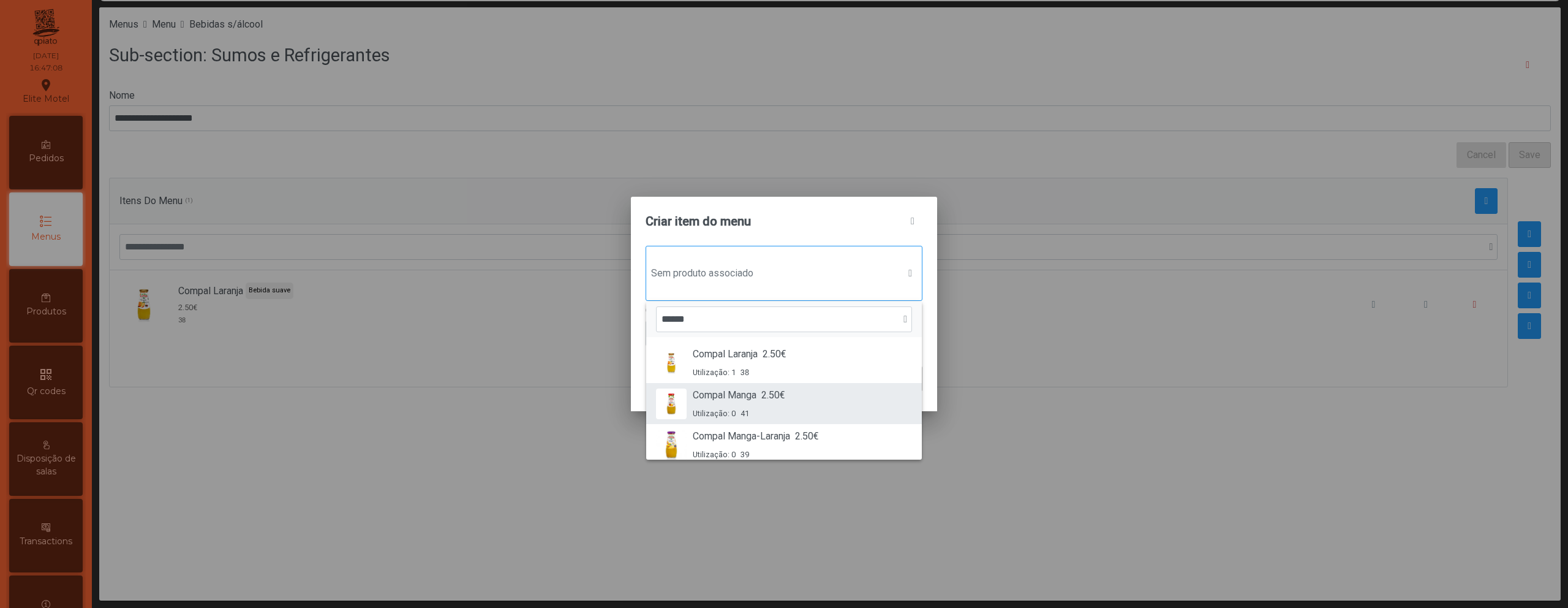
type input "******"
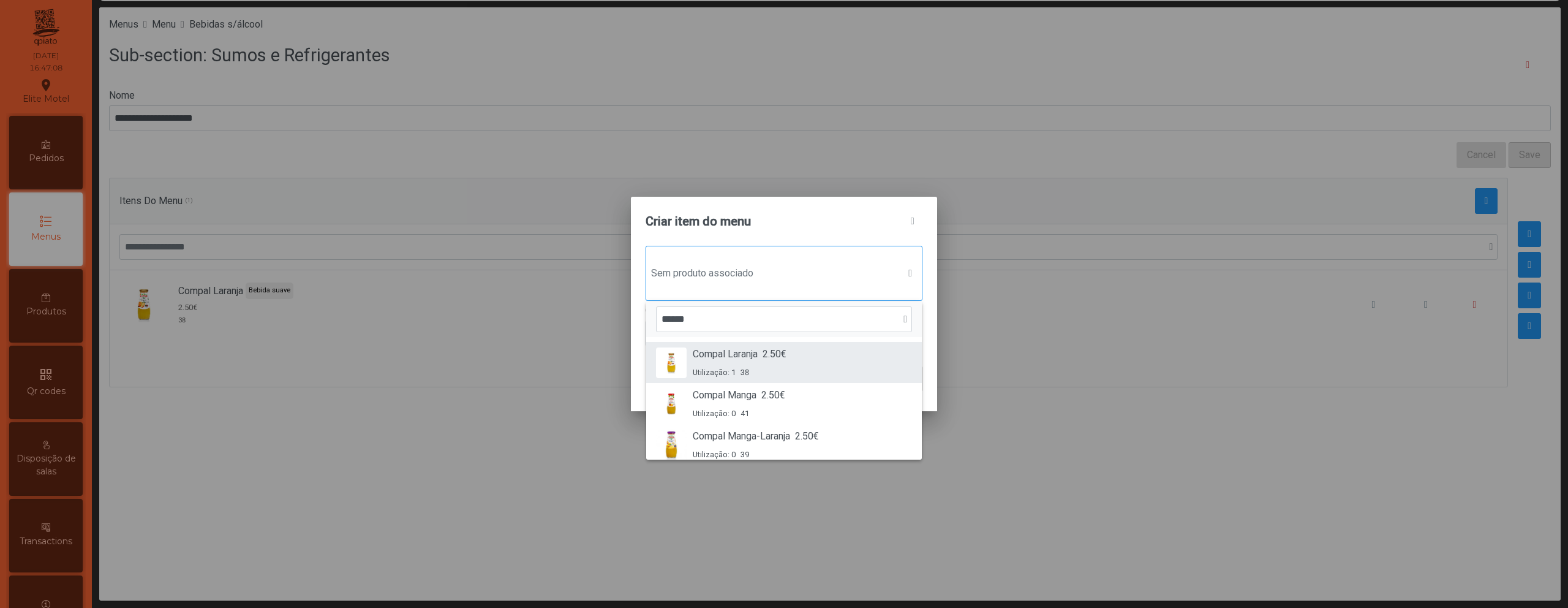
drag, startPoint x: 741, startPoint y: 403, endPoint x: 708, endPoint y: 363, distance: 51.9
click at [743, 402] on div "Compal Manga 2.50€ Utilização: 0 41" at bounding box center [739, 403] width 92 height 31
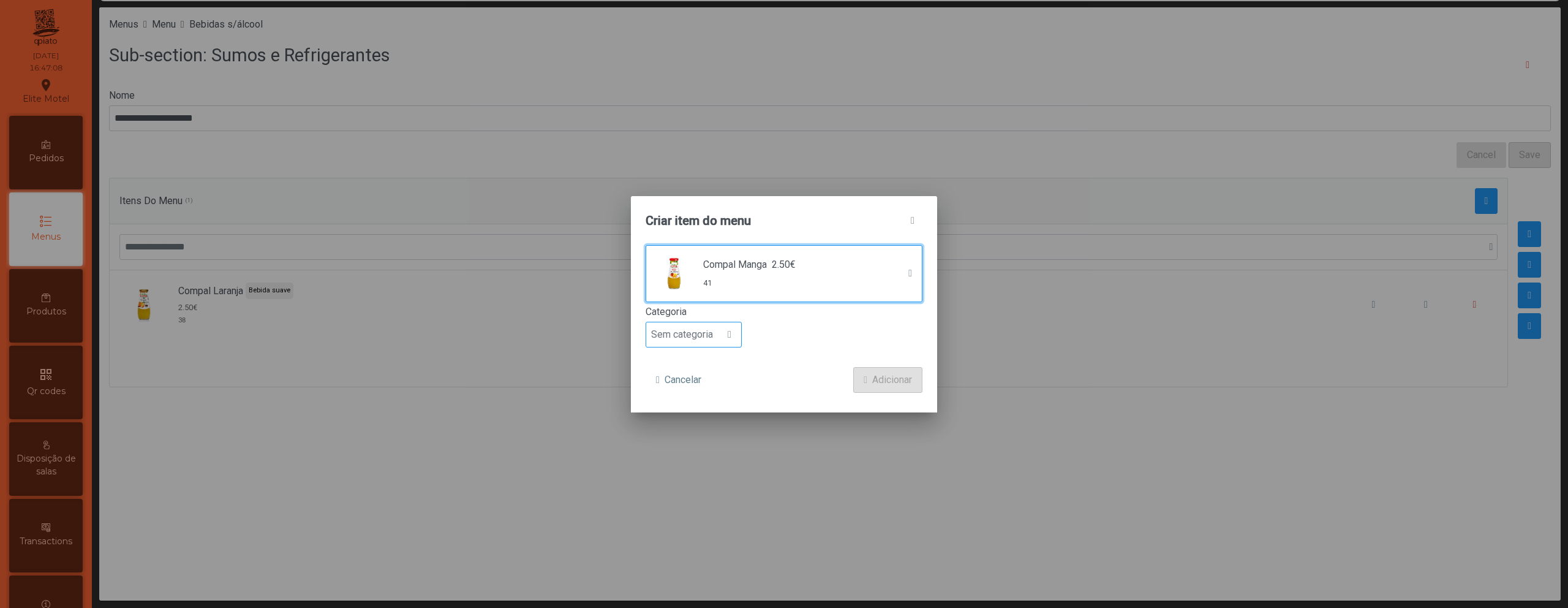
click at [694, 338] on span "Sem categoria" at bounding box center [682, 335] width 71 height 25
drag, startPoint x: 698, startPoint y: 393, endPoint x: 775, endPoint y: 392, distance: 77.0
click at [698, 393] on li "Bebida suave" at bounding box center [694, 405] width 95 height 25
click at [880, 382] on span "Adicionar" at bounding box center [891, 379] width 40 height 15
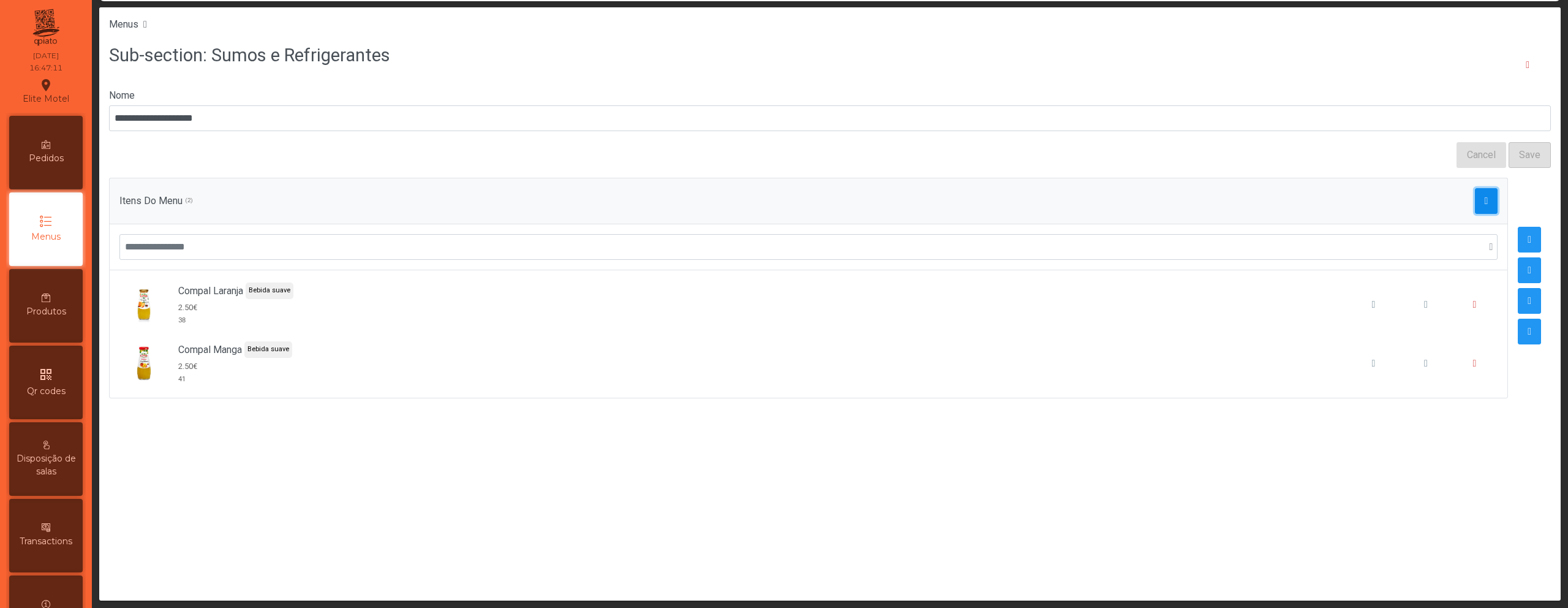
click at [1484, 203] on span "button" at bounding box center [1486, 201] width 4 height 10
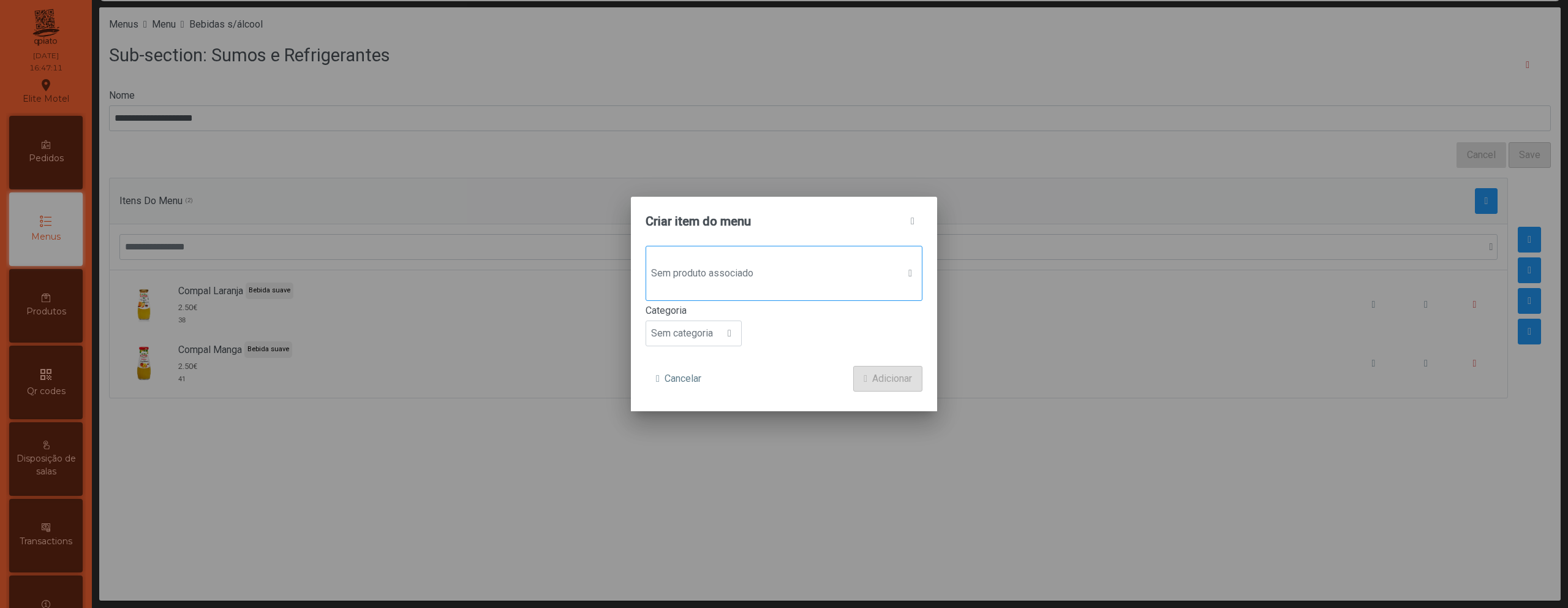
click at [733, 275] on span "Sem produto associado" at bounding box center [773, 274] width 253 height 25
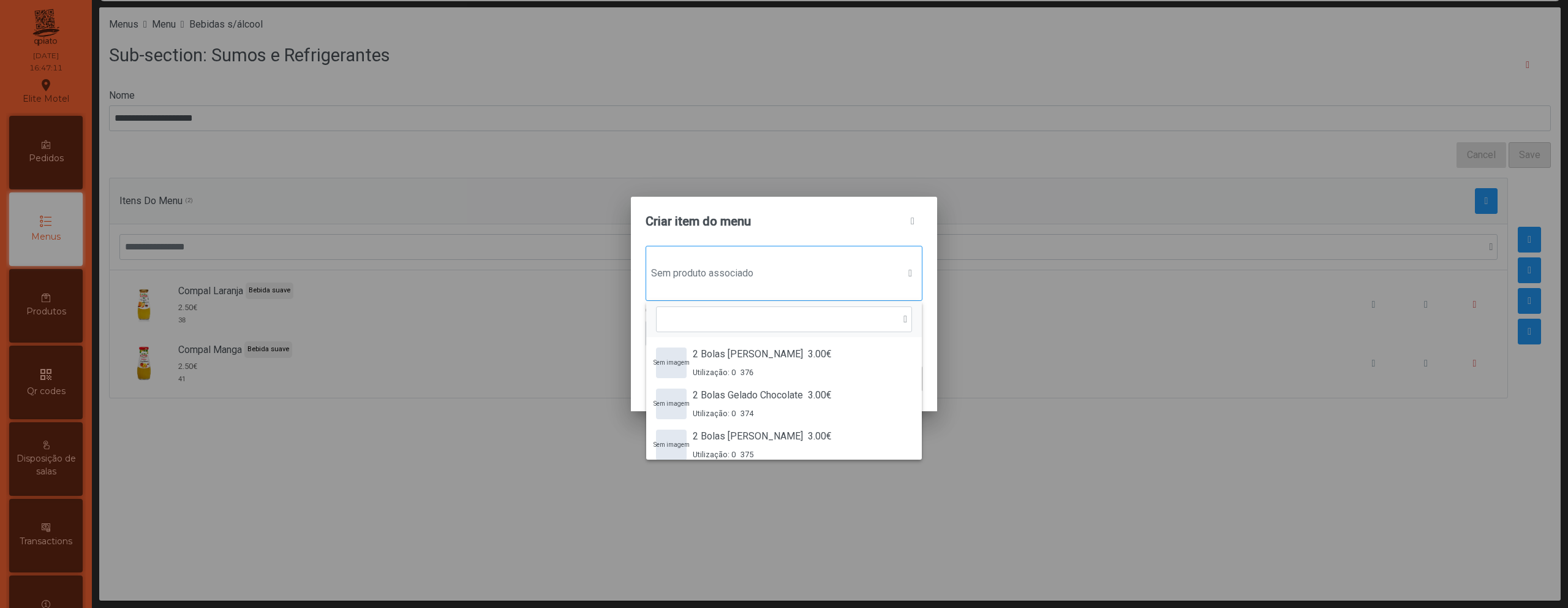
scroll to position [9, 60]
type input "******"
click at [739, 427] on li "Compal Manga-Laranja 2.50€ Utilização: 0 39" at bounding box center [784, 444] width 276 height 41
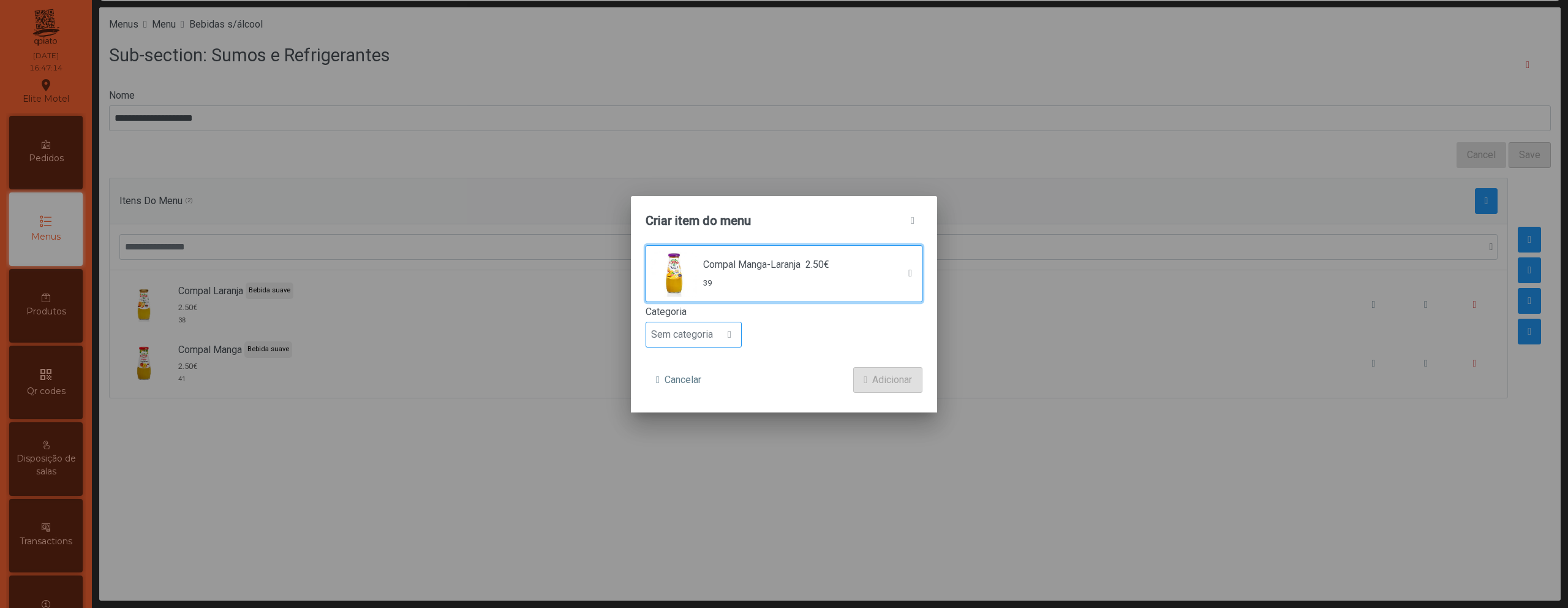
click at [728, 335] on span at bounding box center [729, 334] width 4 height 10
click at [702, 407] on span "Bebida suave" at bounding box center [684, 404] width 58 height 12
click at [865, 371] on button "Adicionar" at bounding box center [887, 379] width 69 height 26
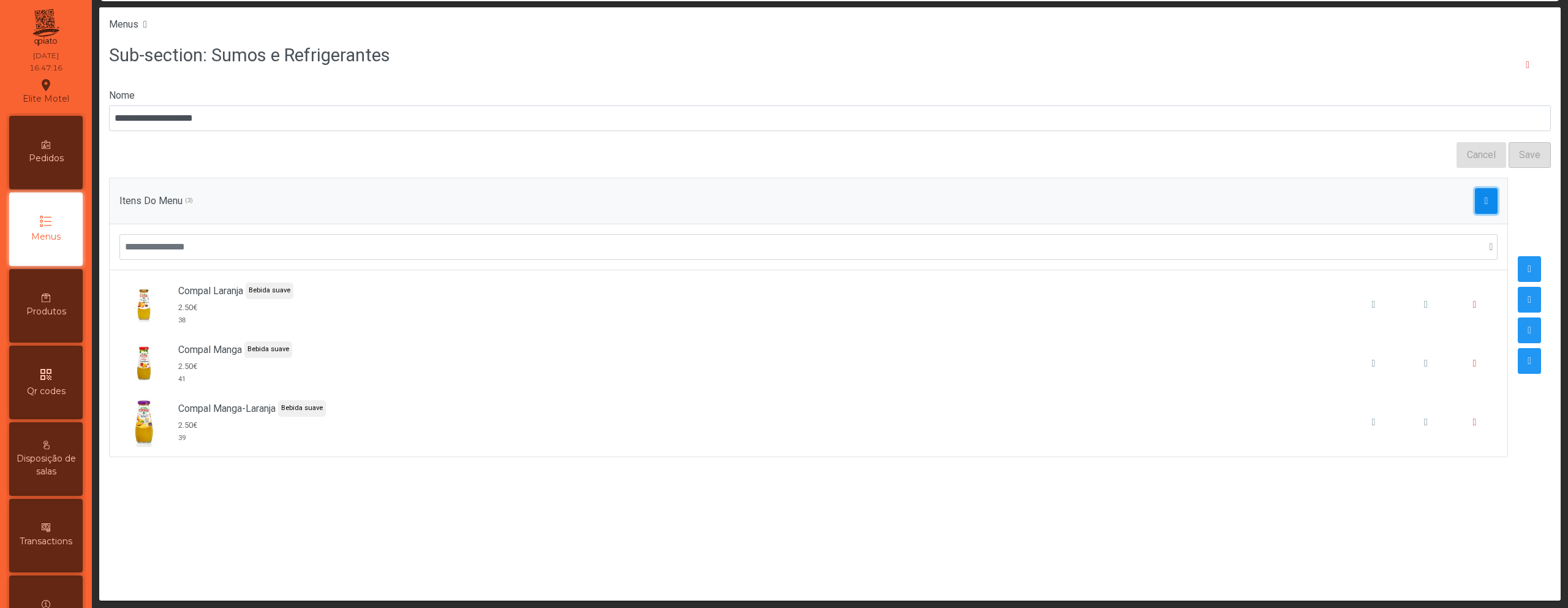
click at [1475, 206] on button "button" at bounding box center [1487, 201] width 23 height 26
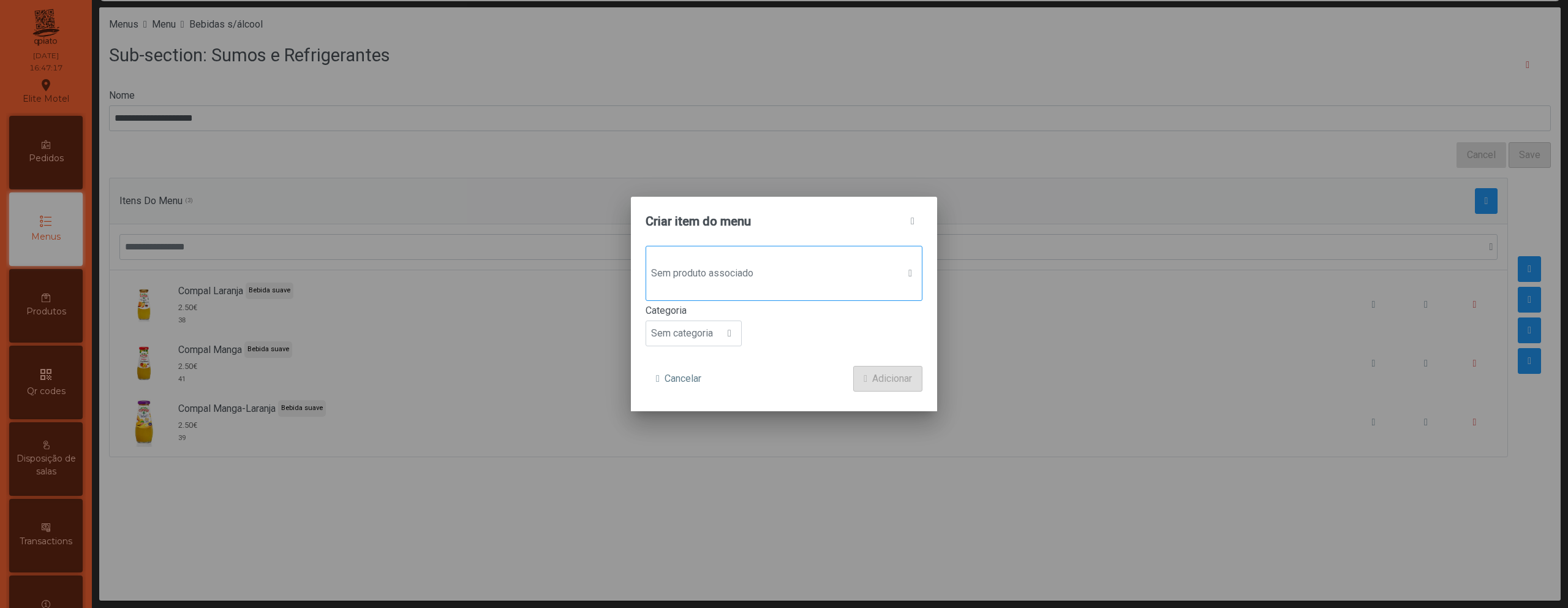
click at [803, 286] on div "Sem produto associado" at bounding box center [784, 273] width 277 height 55
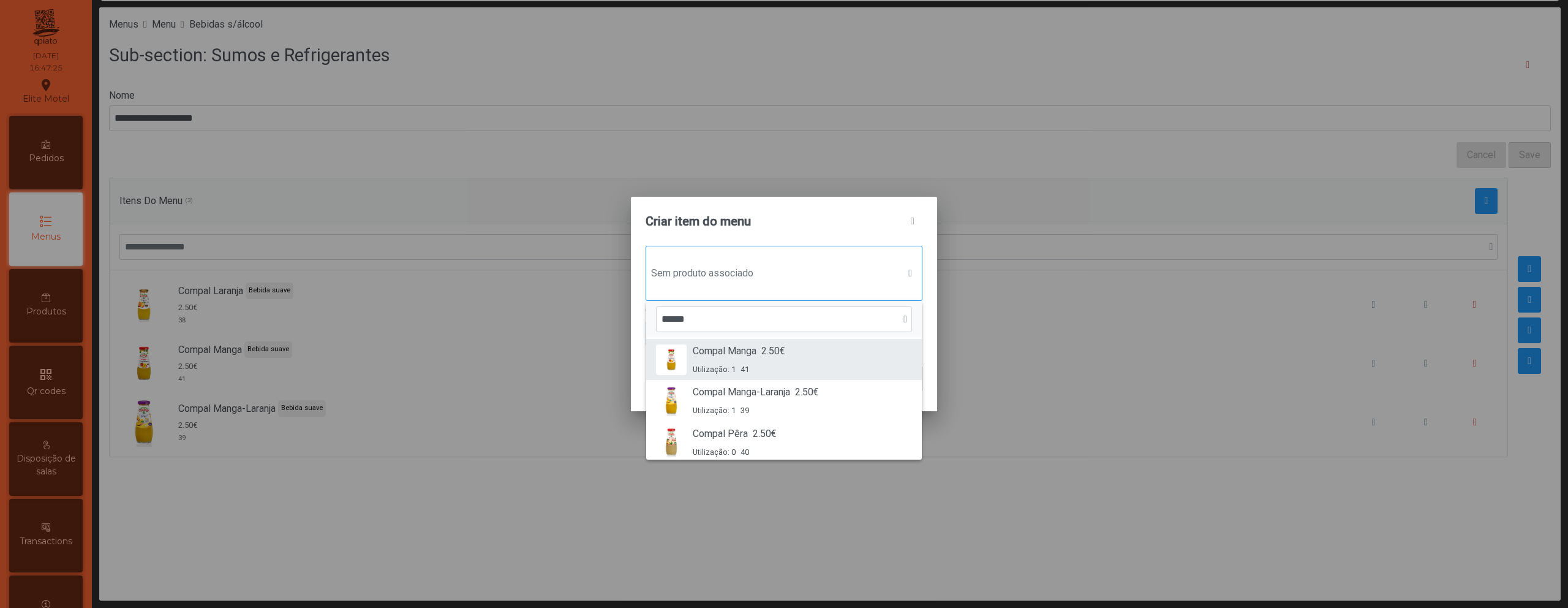
scroll to position [45, 0]
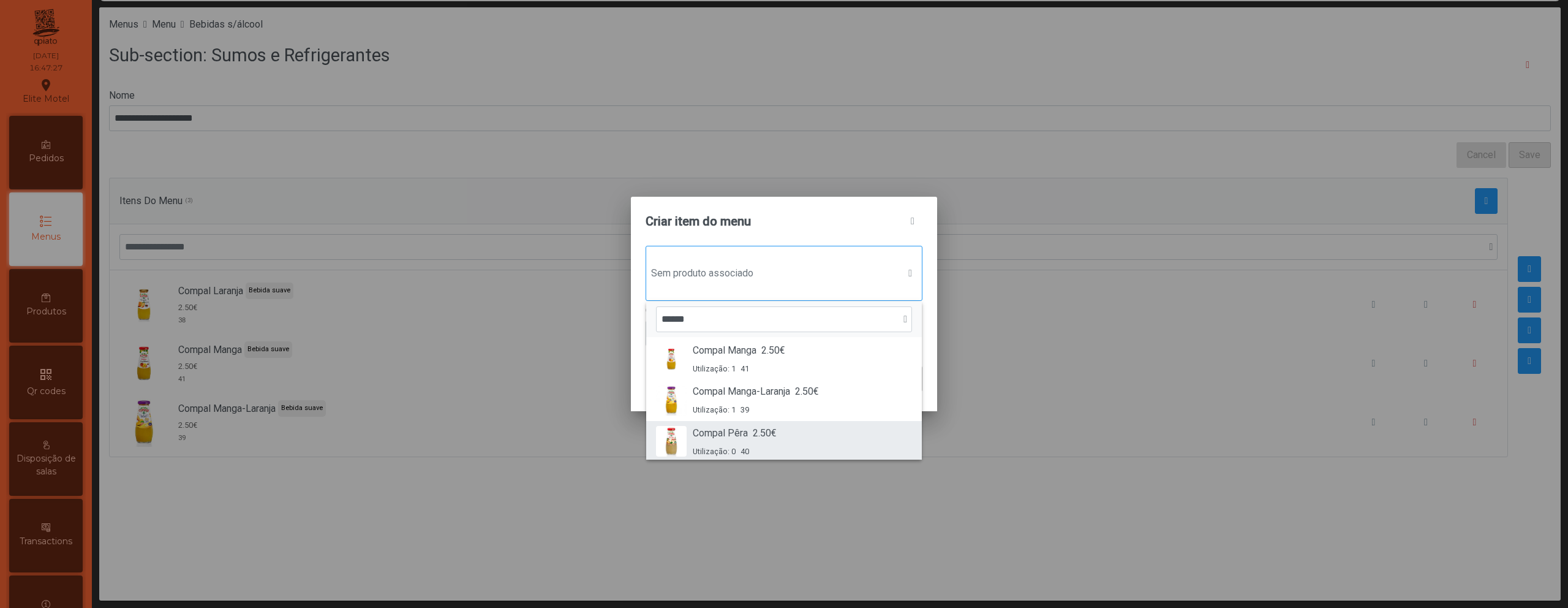
type input "******"
click at [775, 427] on span "2.50€" at bounding box center [764, 433] width 24 height 15
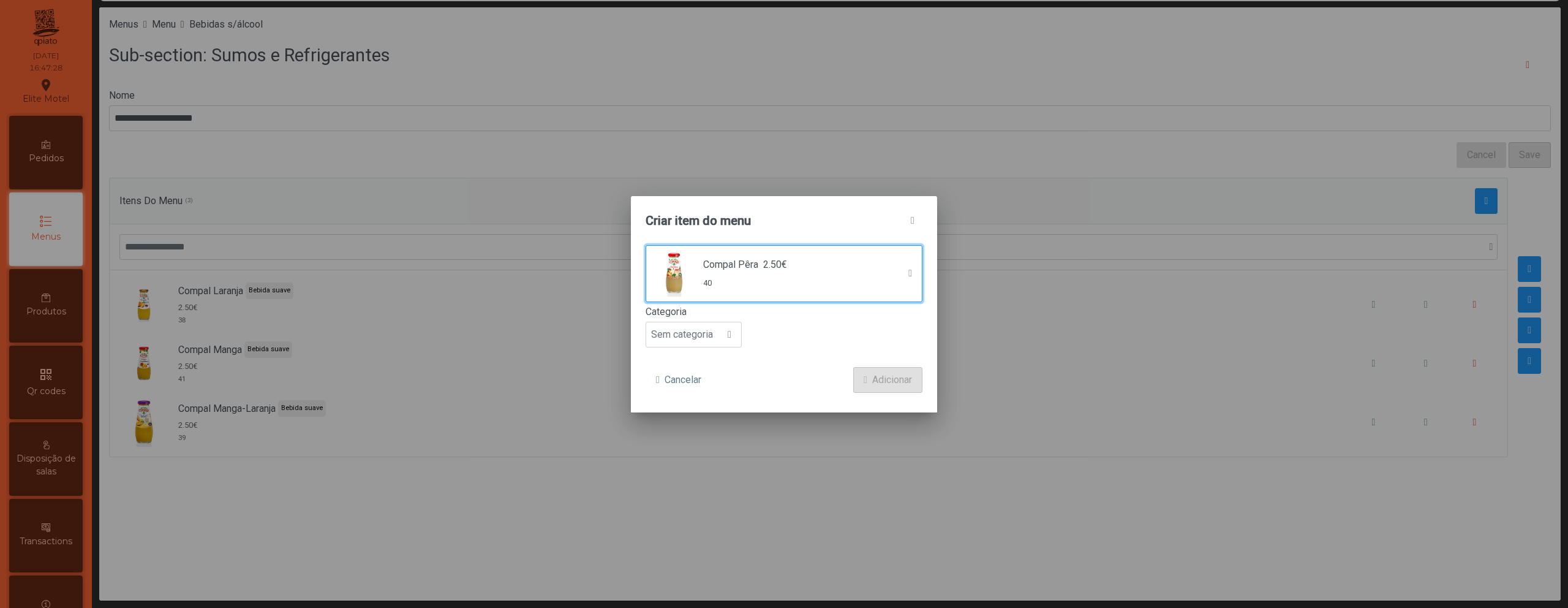
click at [712, 318] on label "Categoria" at bounding box center [784, 312] width 277 height 15
click at [712, 131] on input "**********" at bounding box center [830, 118] width 1442 height 26
click at [714, 337] on span "Sem categoria" at bounding box center [682, 335] width 71 height 25
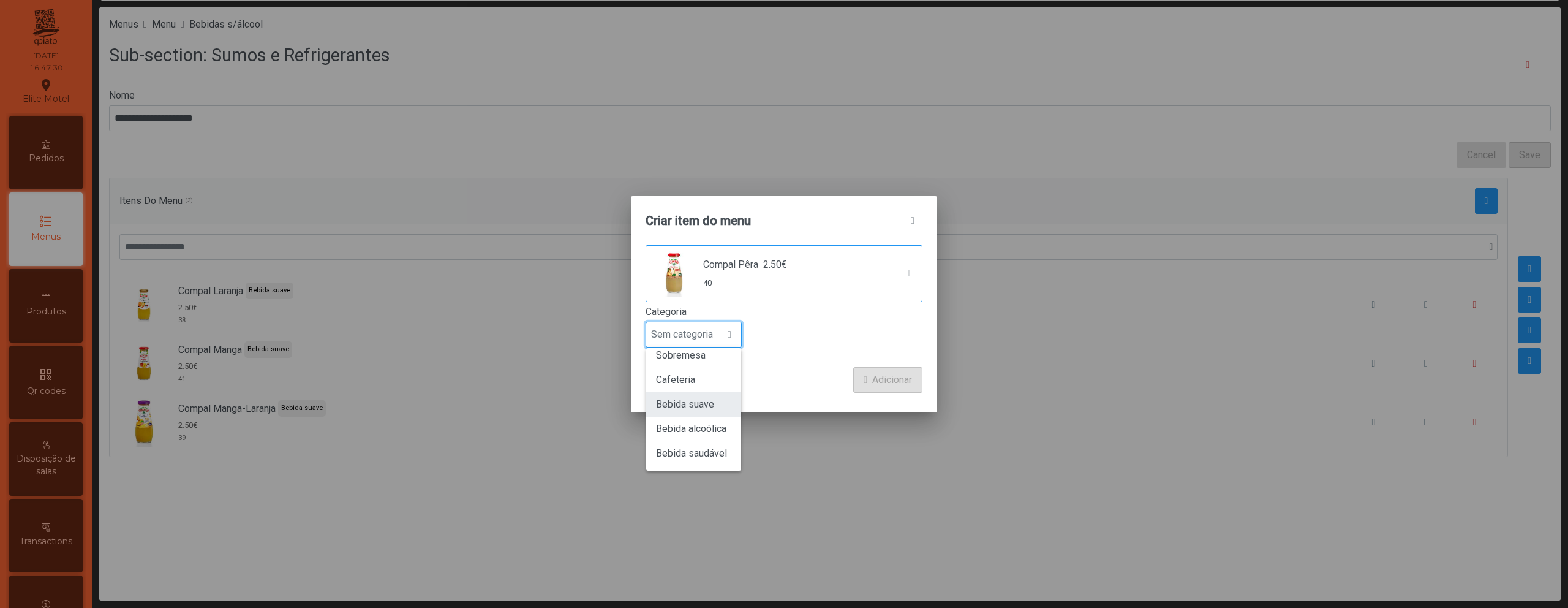
click at [703, 411] on li "Bebida suave" at bounding box center [694, 405] width 95 height 25
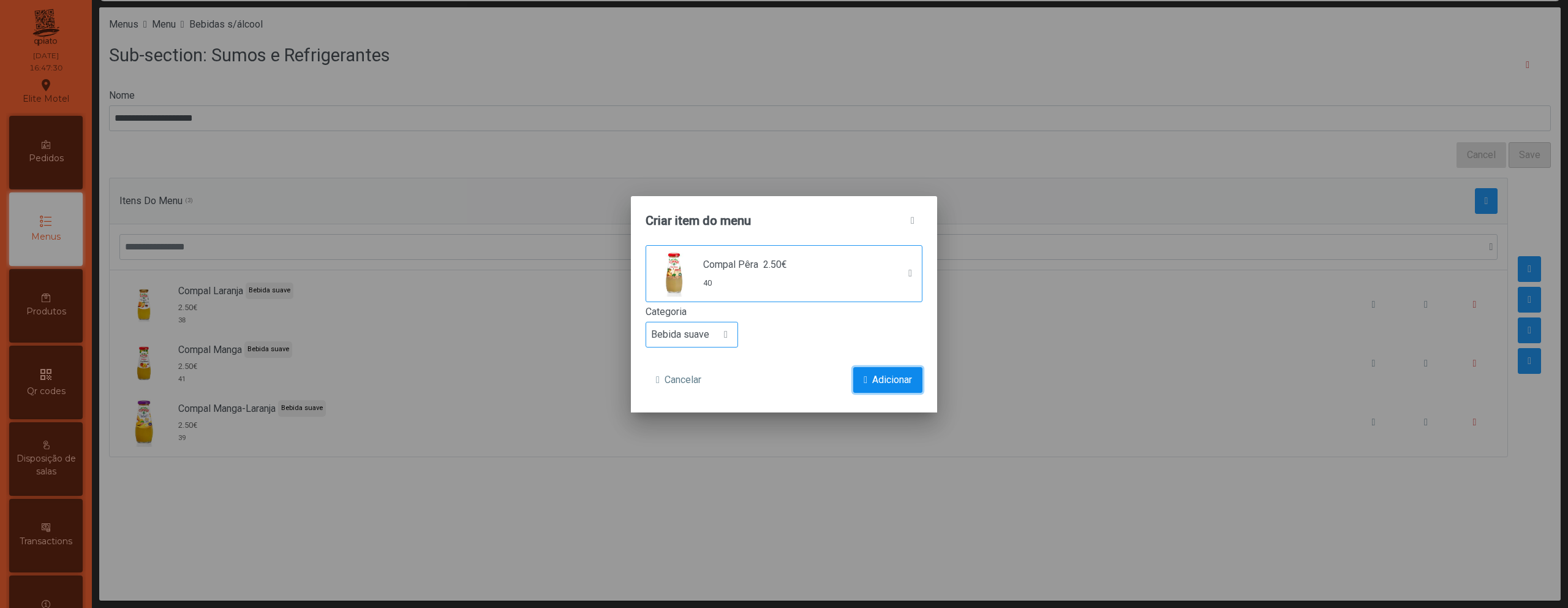
drag, startPoint x: 880, startPoint y: 371, endPoint x: 893, endPoint y: 374, distance: 13.3
click at [880, 375] on button "Adicionar" at bounding box center [887, 379] width 69 height 26
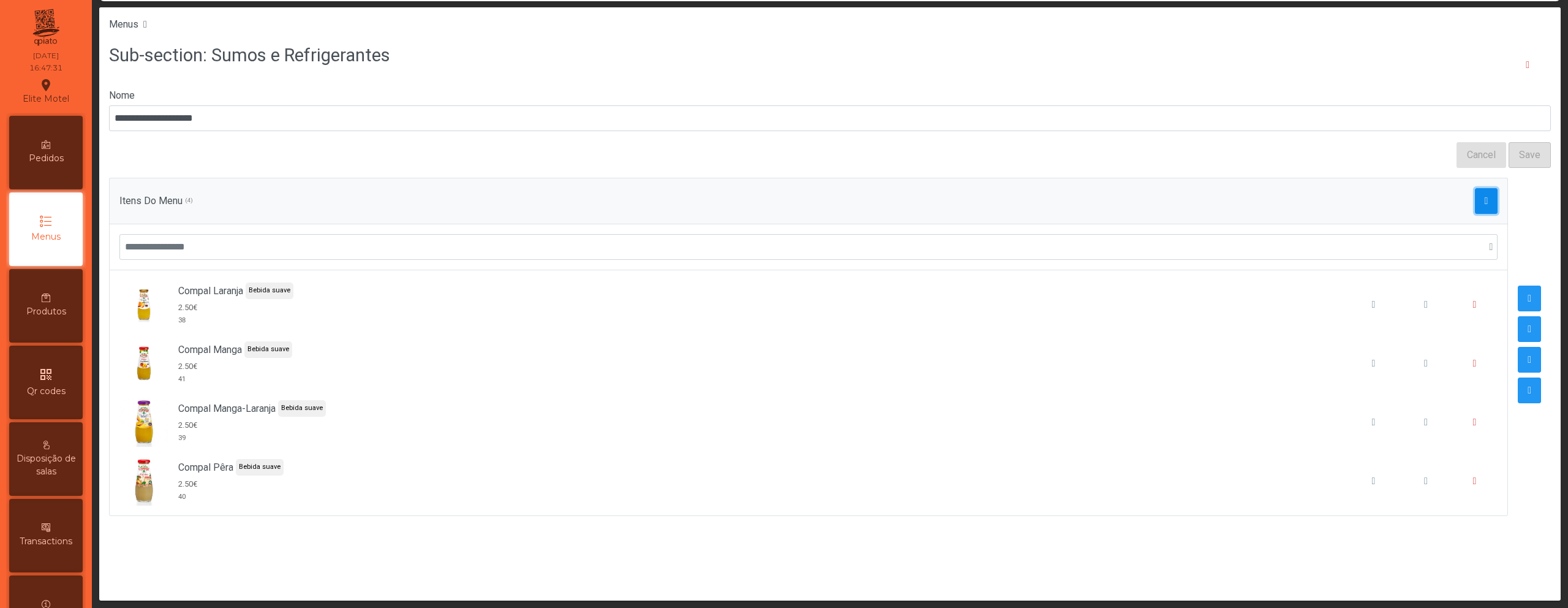
click at [1478, 206] on button "button" at bounding box center [1487, 201] width 23 height 26
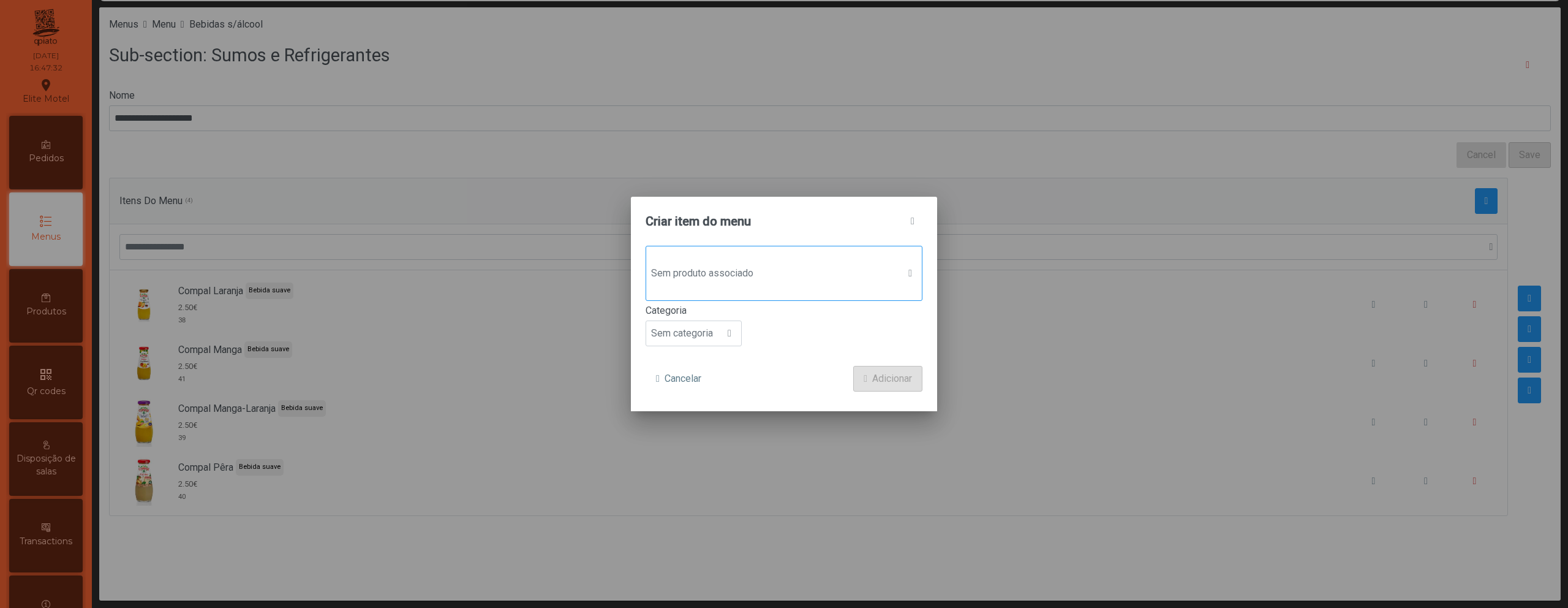
click at [719, 290] on div "Sem produto associado" at bounding box center [784, 273] width 277 height 55
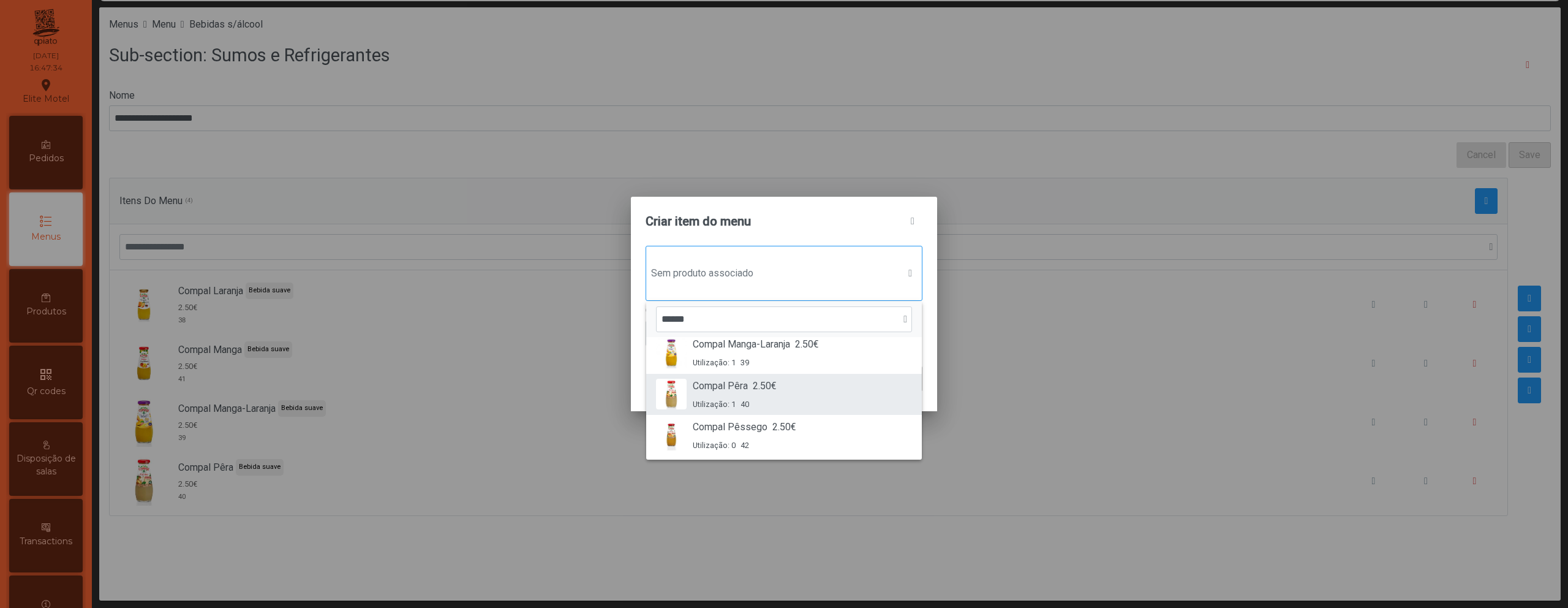
scroll to position [93, 0]
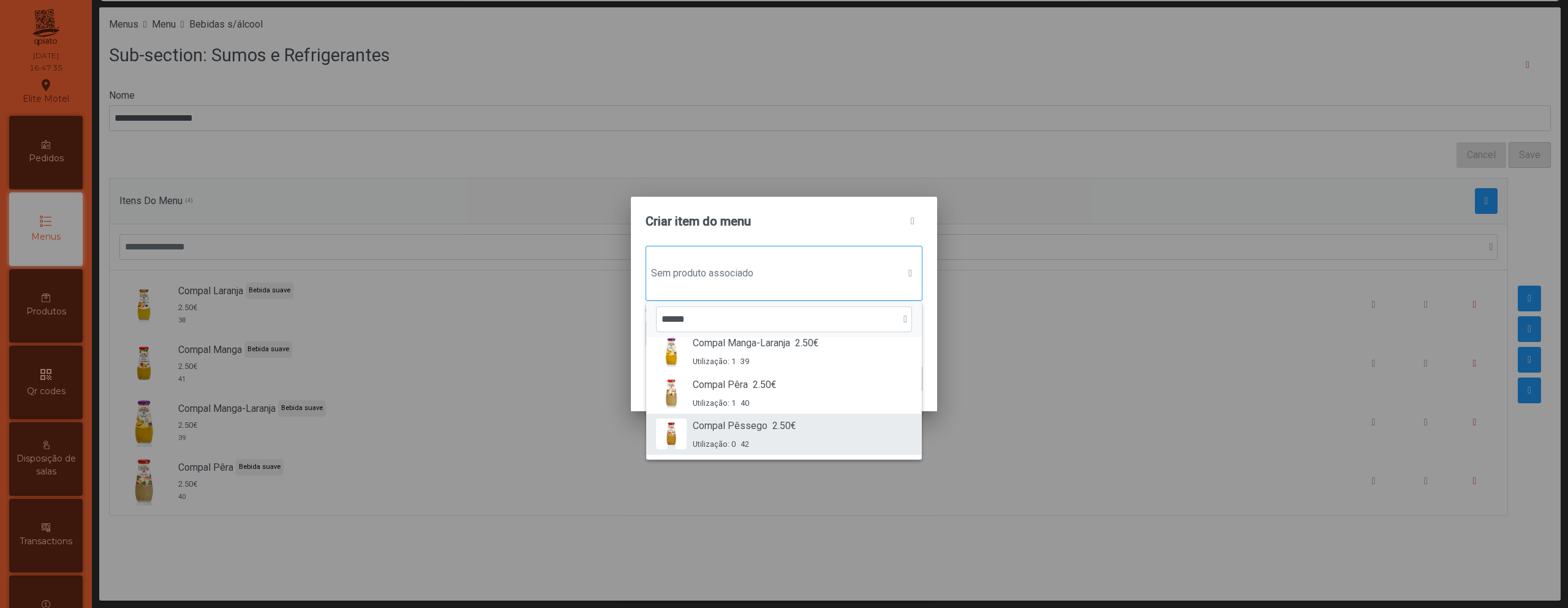
type input "******"
click at [732, 430] on span "Compal Pêssego" at bounding box center [730, 426] width 74 height 15
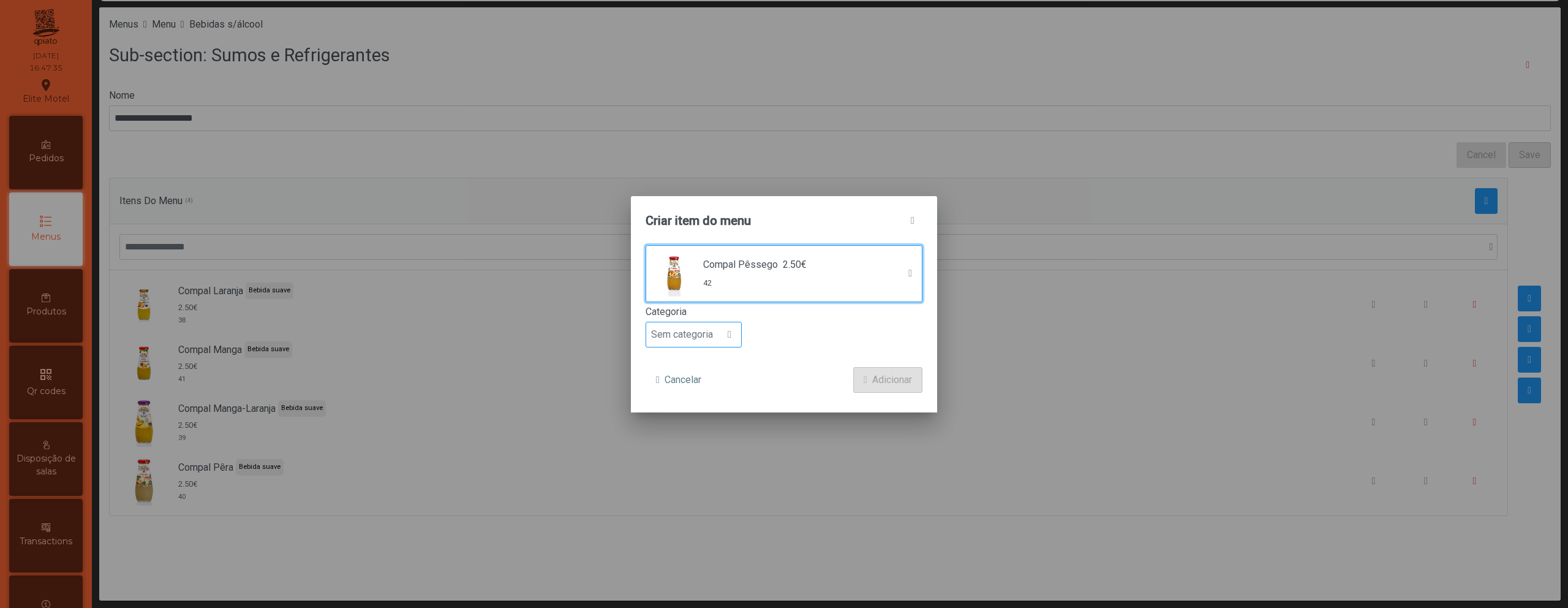
click at [700, 330] on span "Sem categoria" at bounding box center [682, 335] width 71 height 25
click at [690, 411] on li "Bebida suave" at bounding box center [694, 405] width 95 height 25
click at [901, 379] on span "Adicionar" at bounding box center [891, 379] width 40 height 15
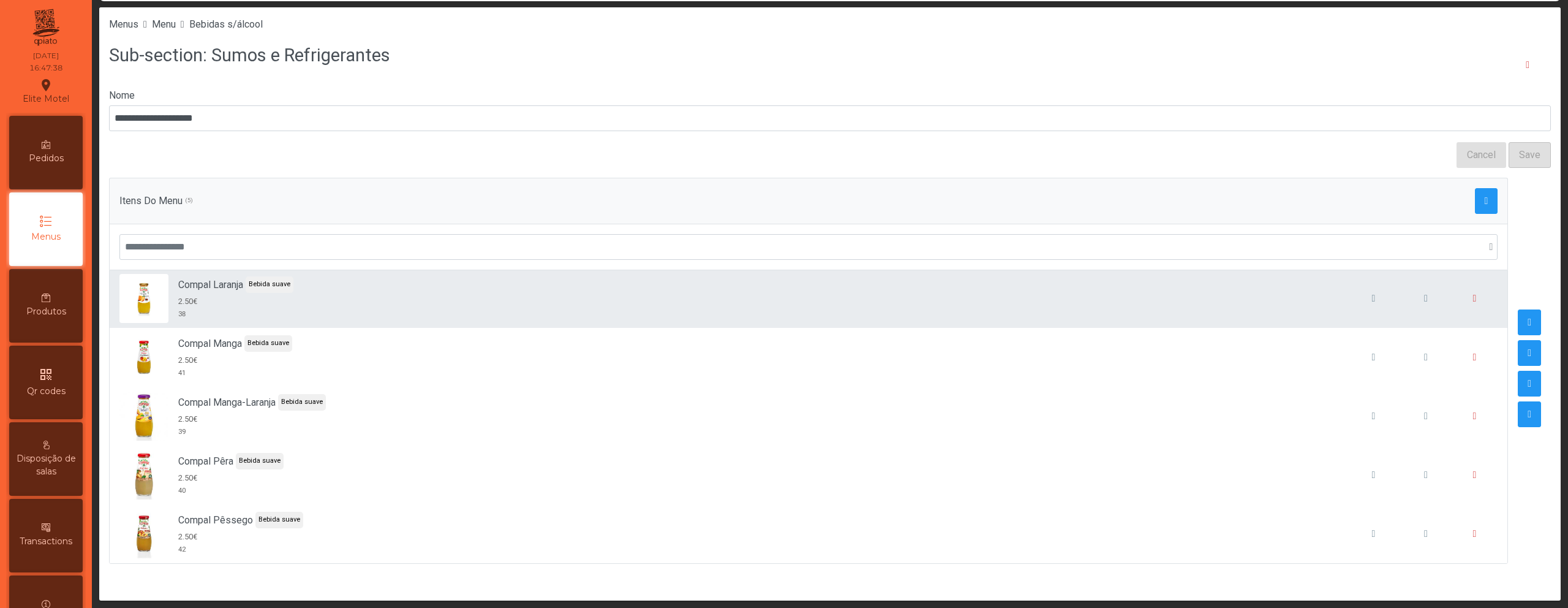
scroll to position [11, 0]
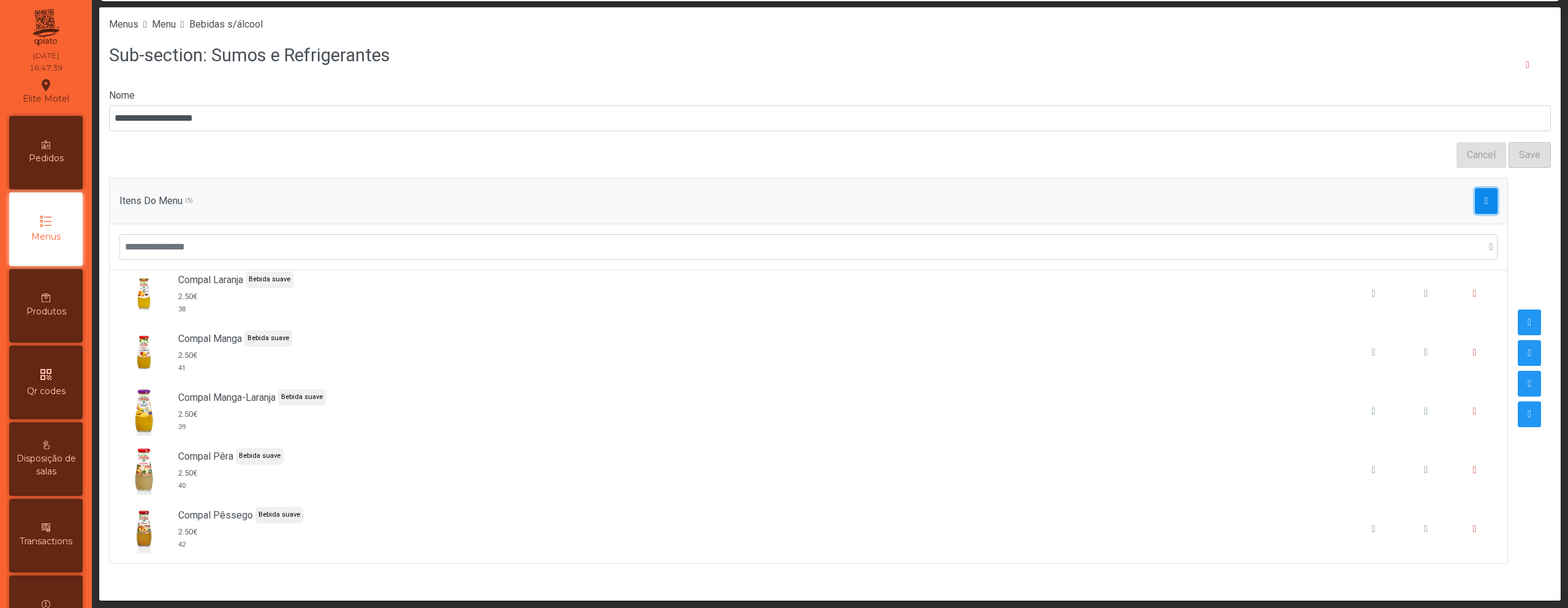
click at [1476, 209] on button "button" at bounding box center [1487, 201] width 23 height 26
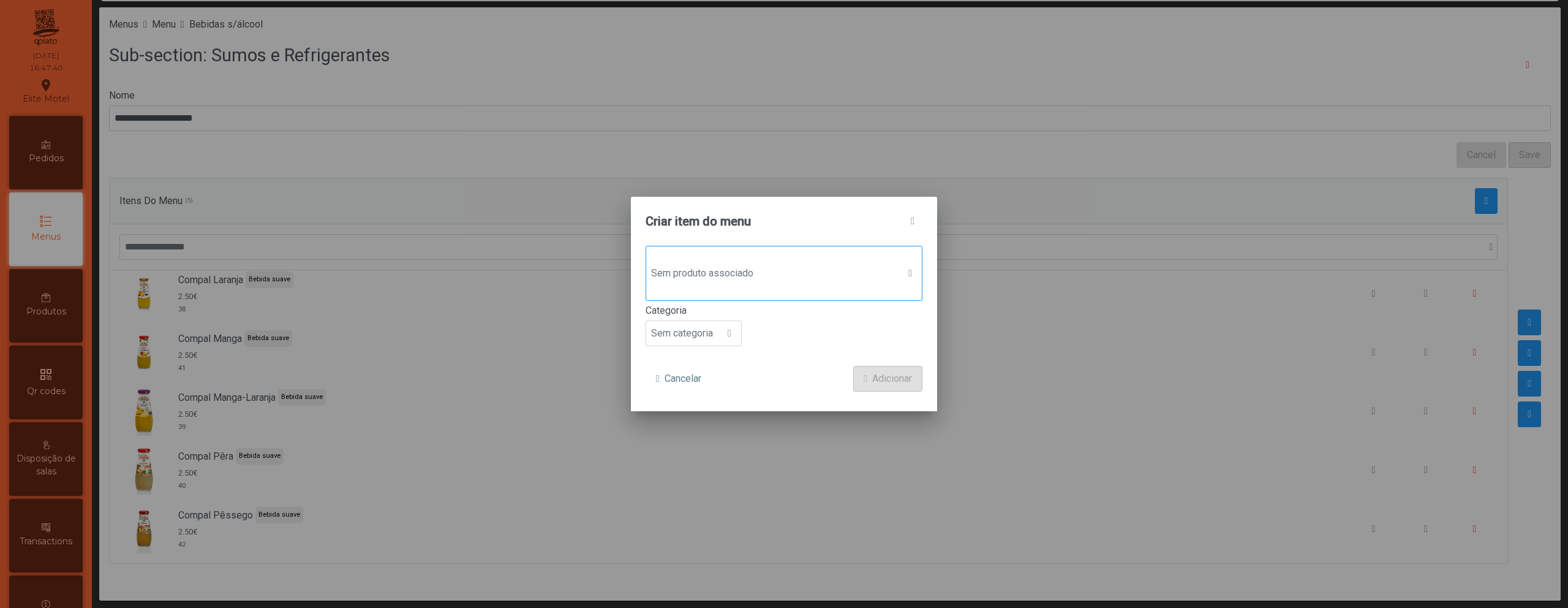
click at [783, 291] on div "Sem produto associado" at bounding box center [784, 273] width 277 height 55
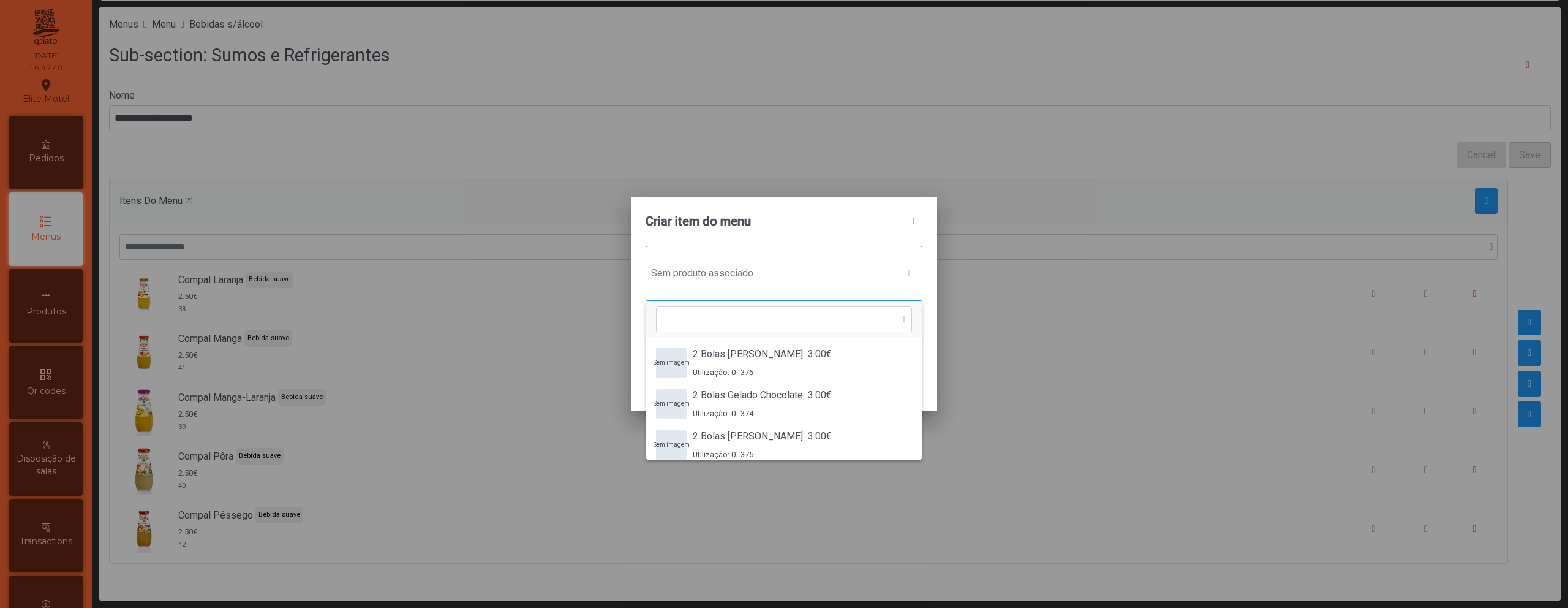
scroll to position [9, 60]
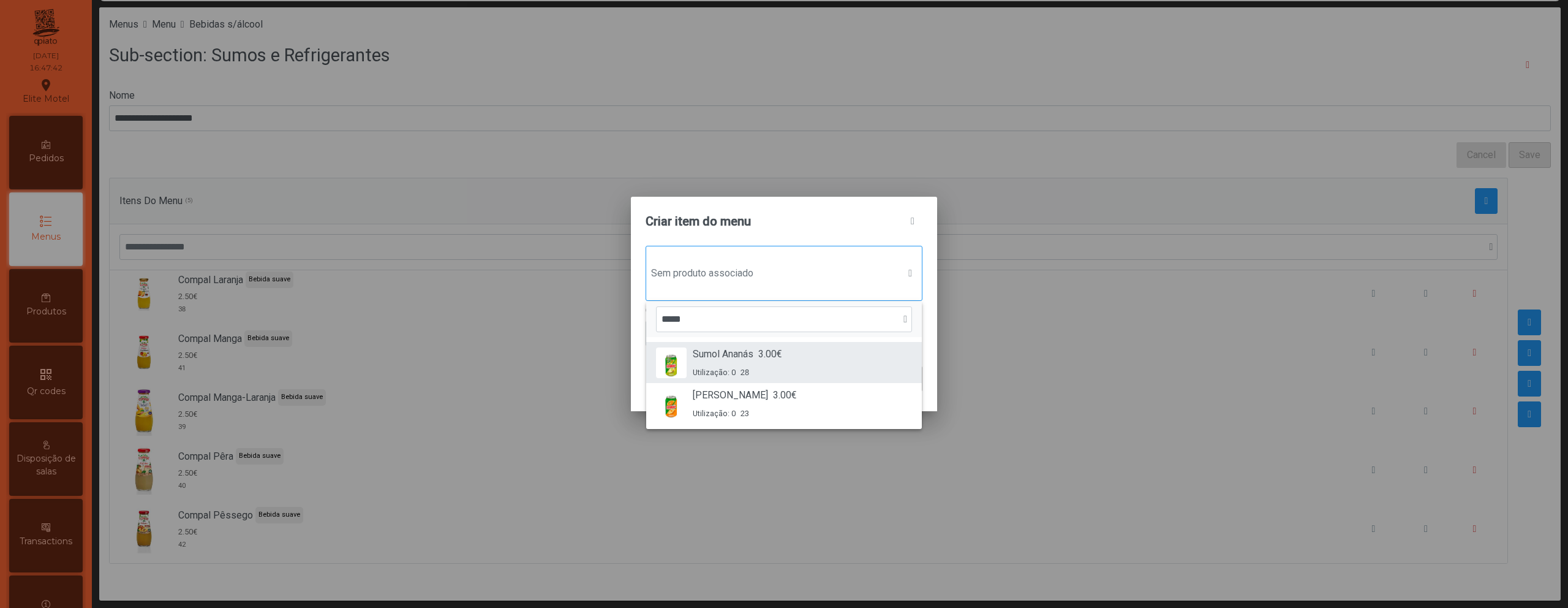
type input "*****"
click at [802, 358] on div "Sumol Ananás 3.00€ Utilização: 0 28" at bounding box center [784, 362] width 256 height 31
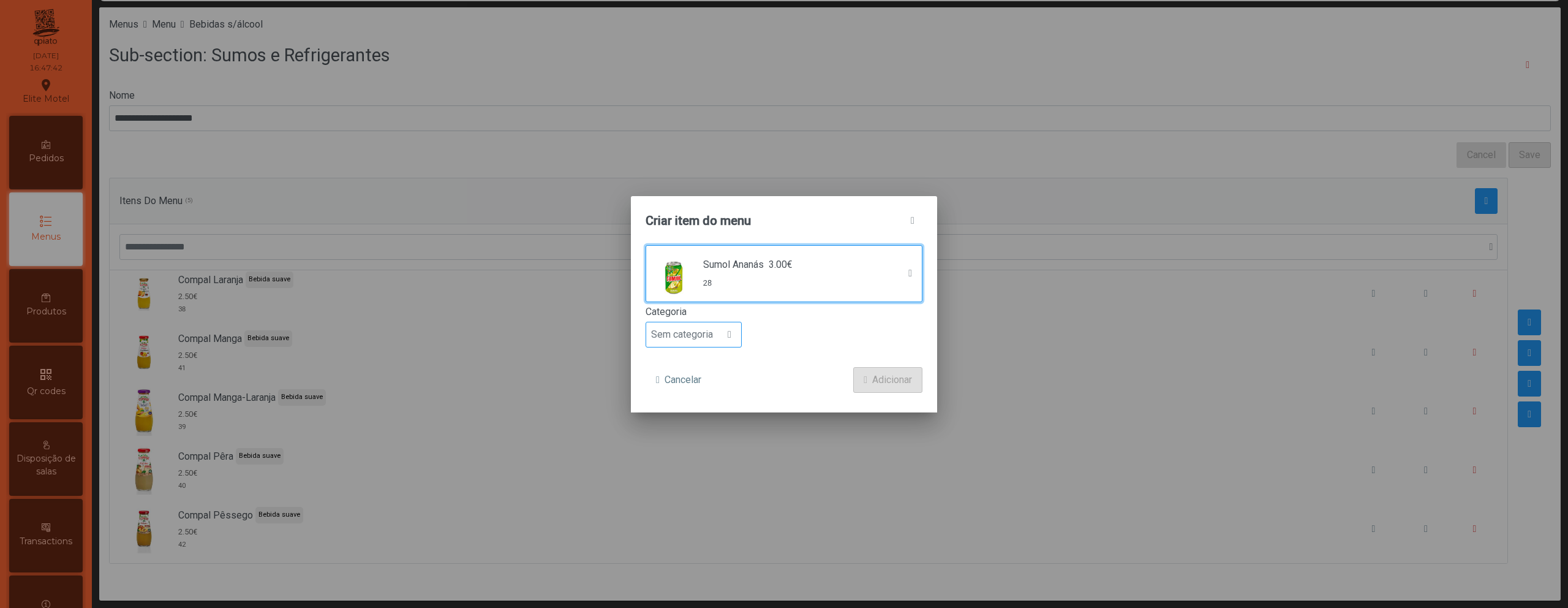
click at [718, 326] on span "Sem categoria" at bounding box center [682, 335] width 71 height 25
click at [704, 410] on li "Bebida suave" at bounding box center [694, 405] width 95 height 25
click at [867, 387] on button "Adicionar" at bounding box center [887, 379] width 69 height 26
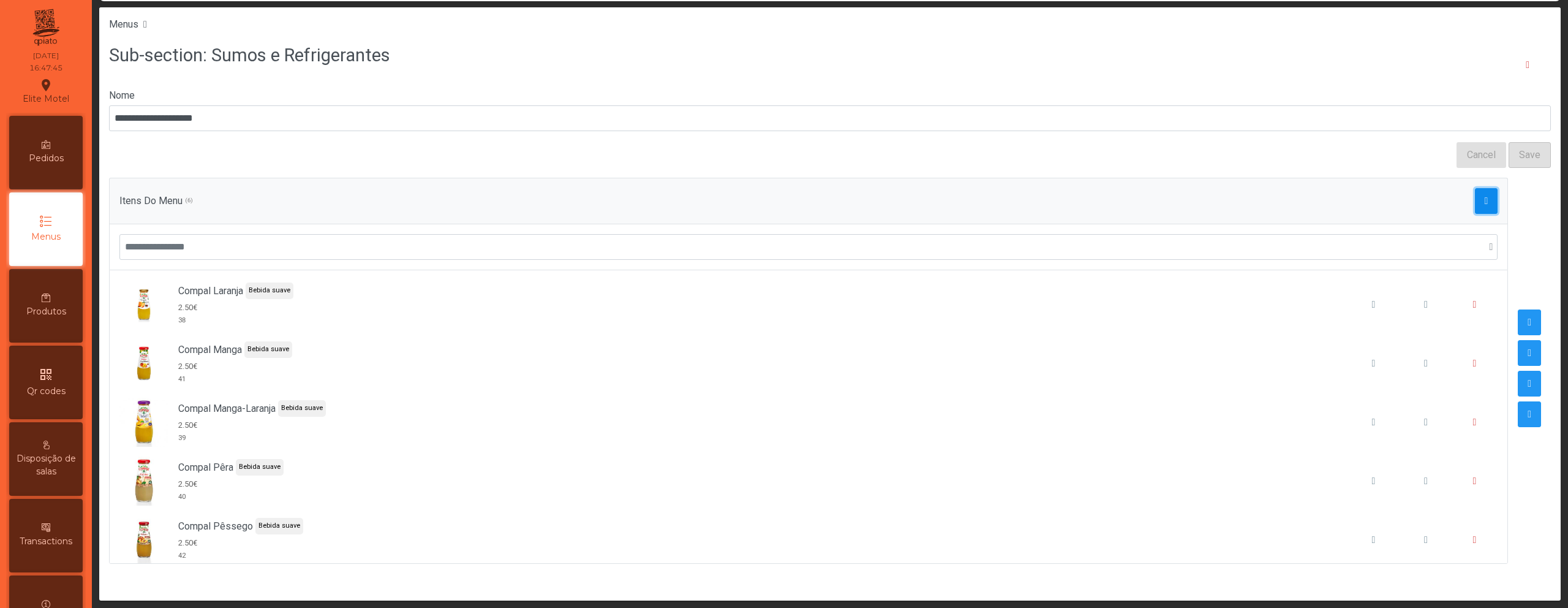
click at [1487, 202] on button "button" at bounding box center [1487, 201] width 23 height 26
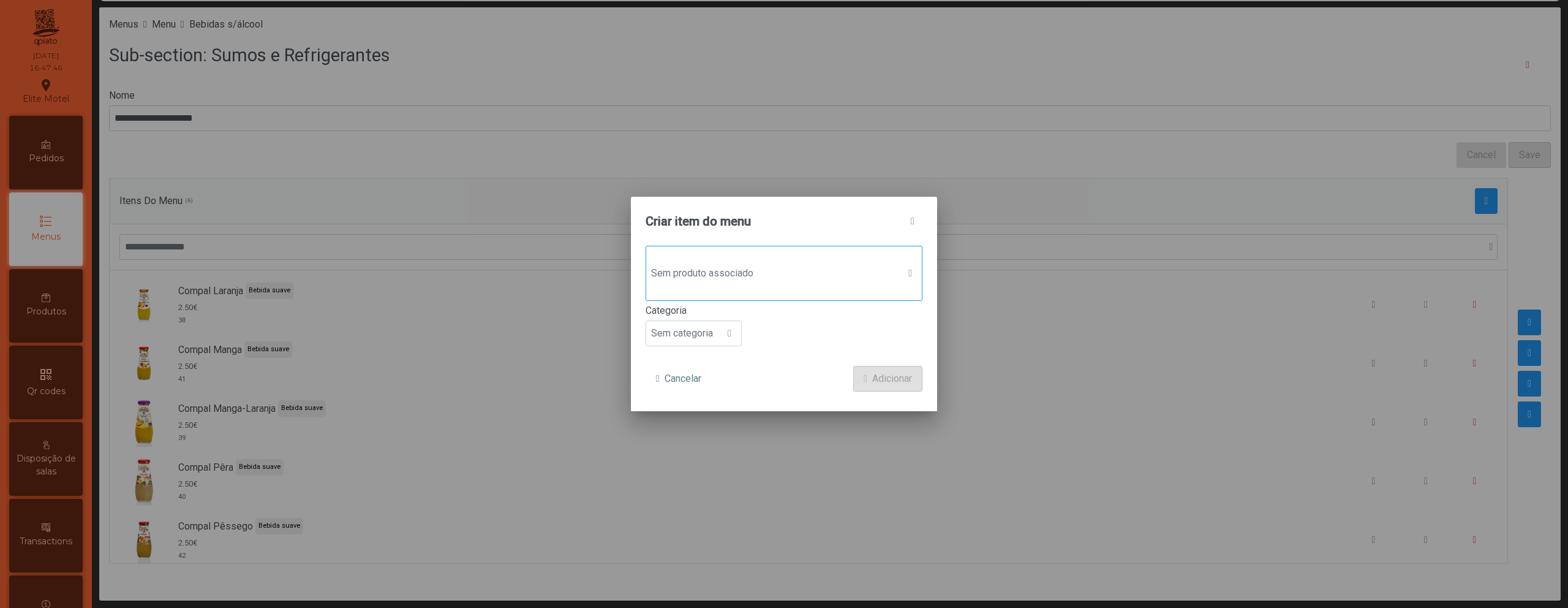
click at [787, 250] on div "Sem produto associado" at bounding box center [784, 273] width 277 height 55
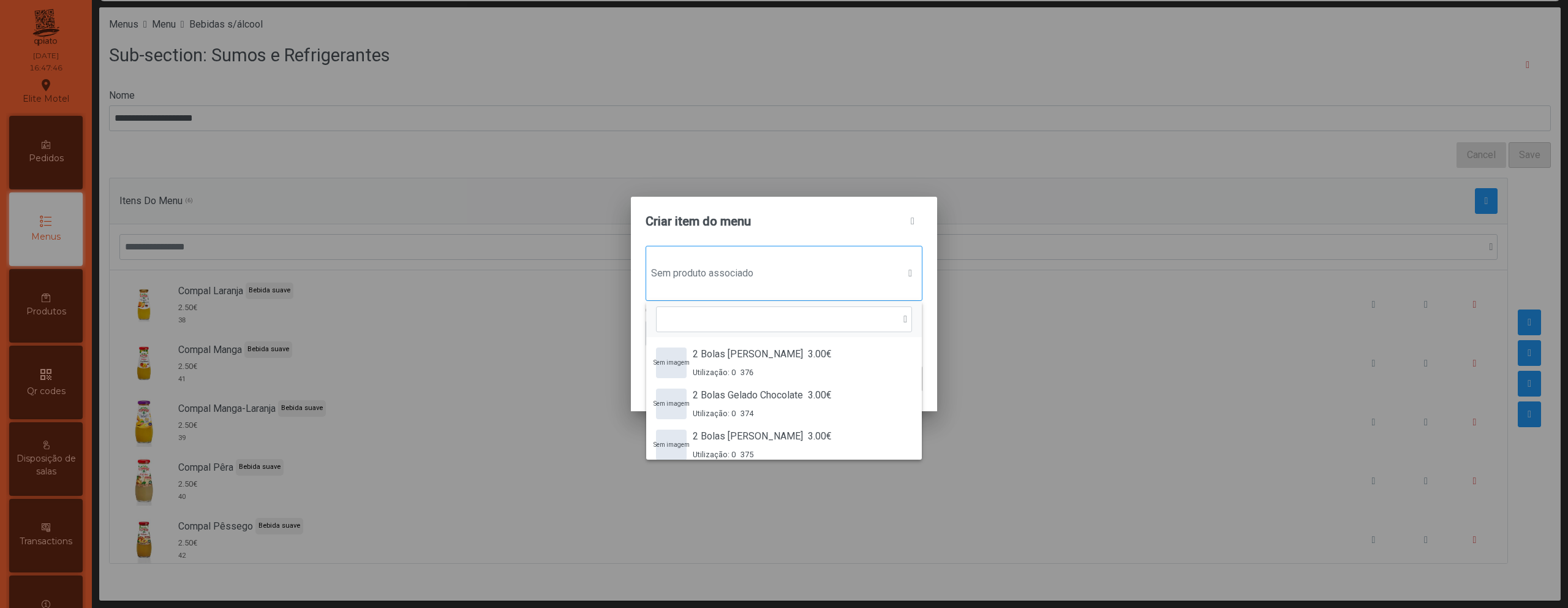
scroll to position [9, 60]
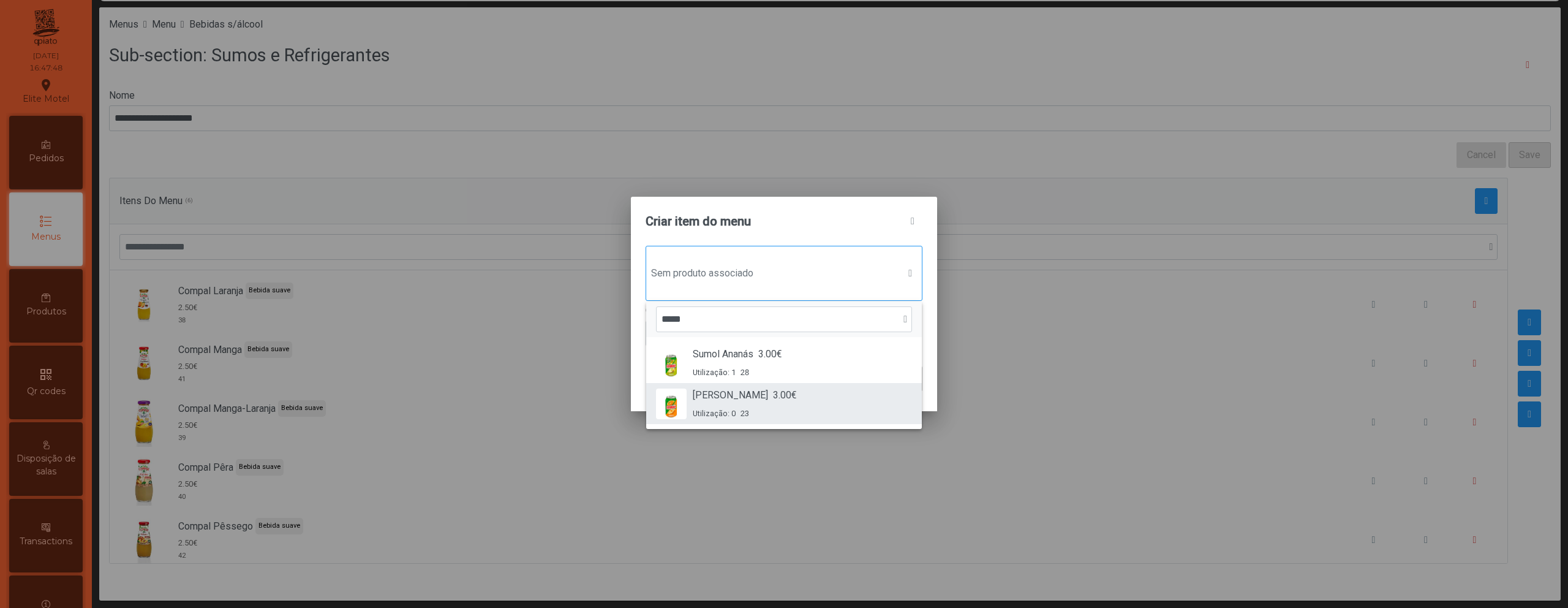
type input "*****"
drag, startPoint x: 770, startPoint y: 398, endPoint x: 696, endPoint y: 330, distance: 100.5
click at [773, 398] on span "3.00€" at bounding box center [784, 395] width 24 height 15
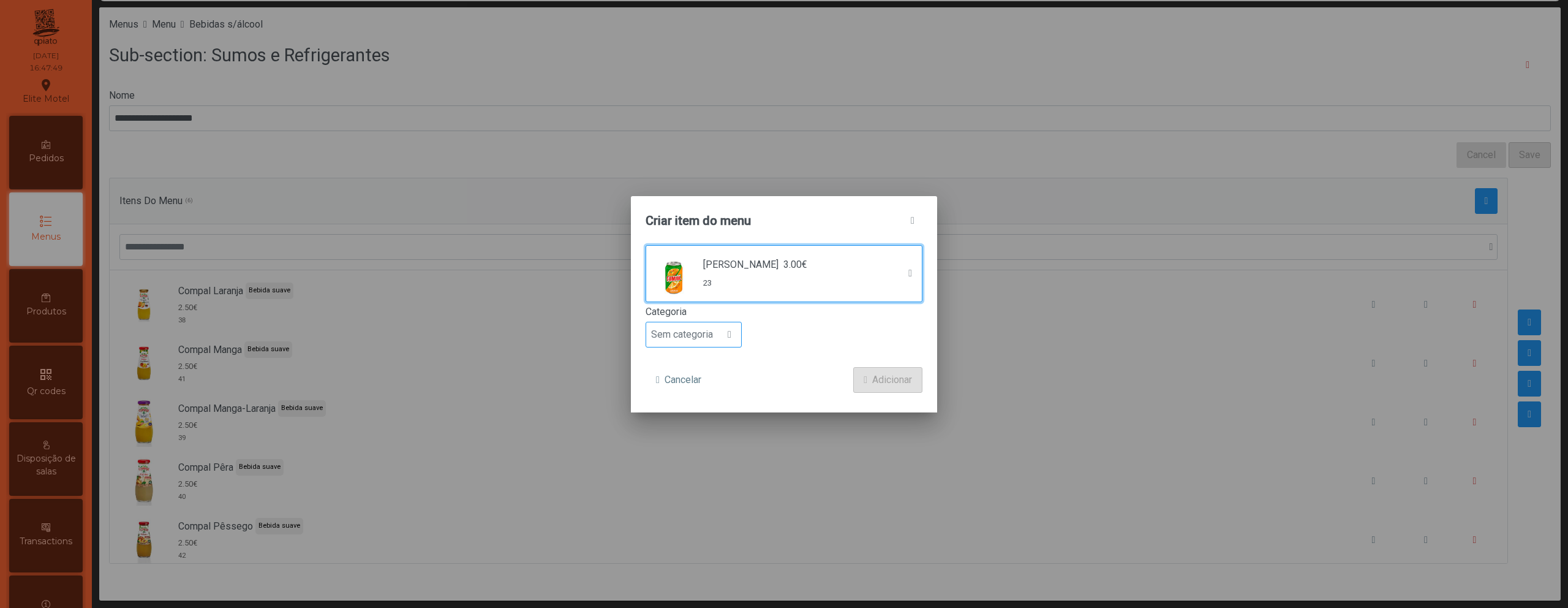
click at [688, 332] on span "Sem categoria" at bounding box center [682, 335] width 71 height 25
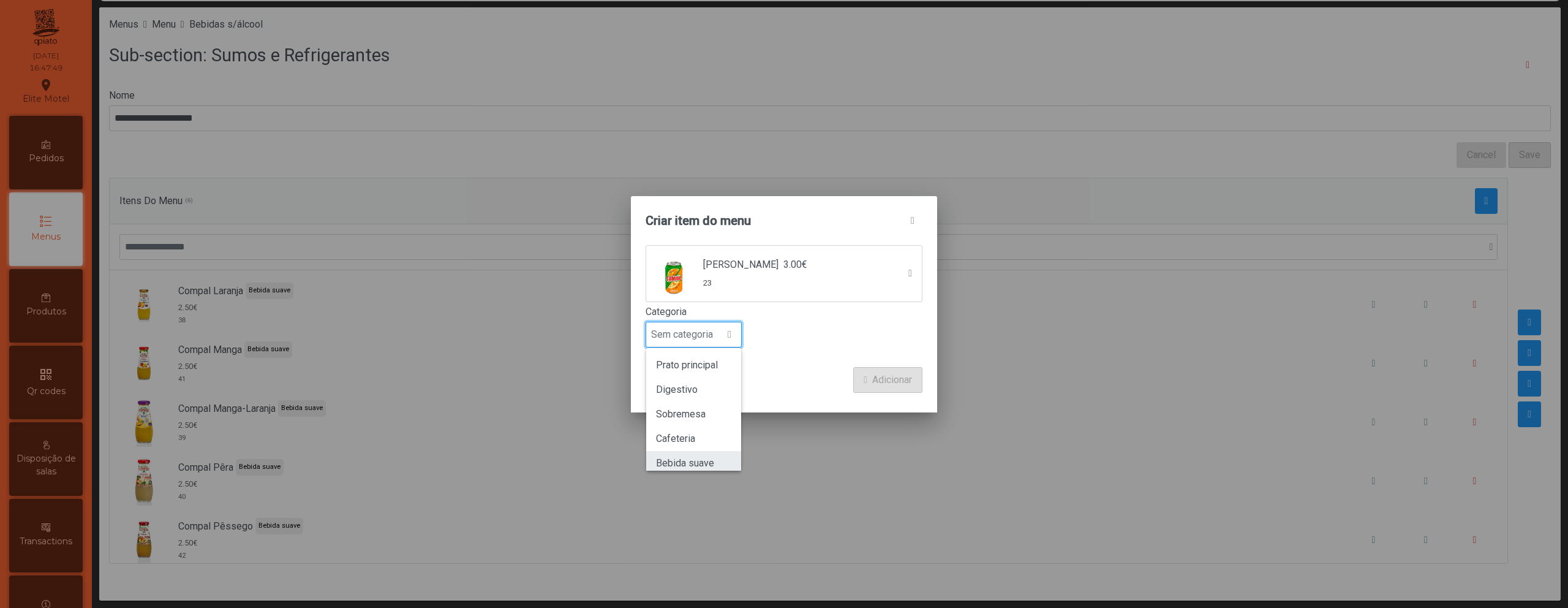
scroll to position [108, 0]
click at [696, 409] on span "Bebida suave" at bounding box center [684, 404] width 58 height 12
click at [853, 378] on button "Adicionar" at bounding box center [887, 379] width 69 height 26
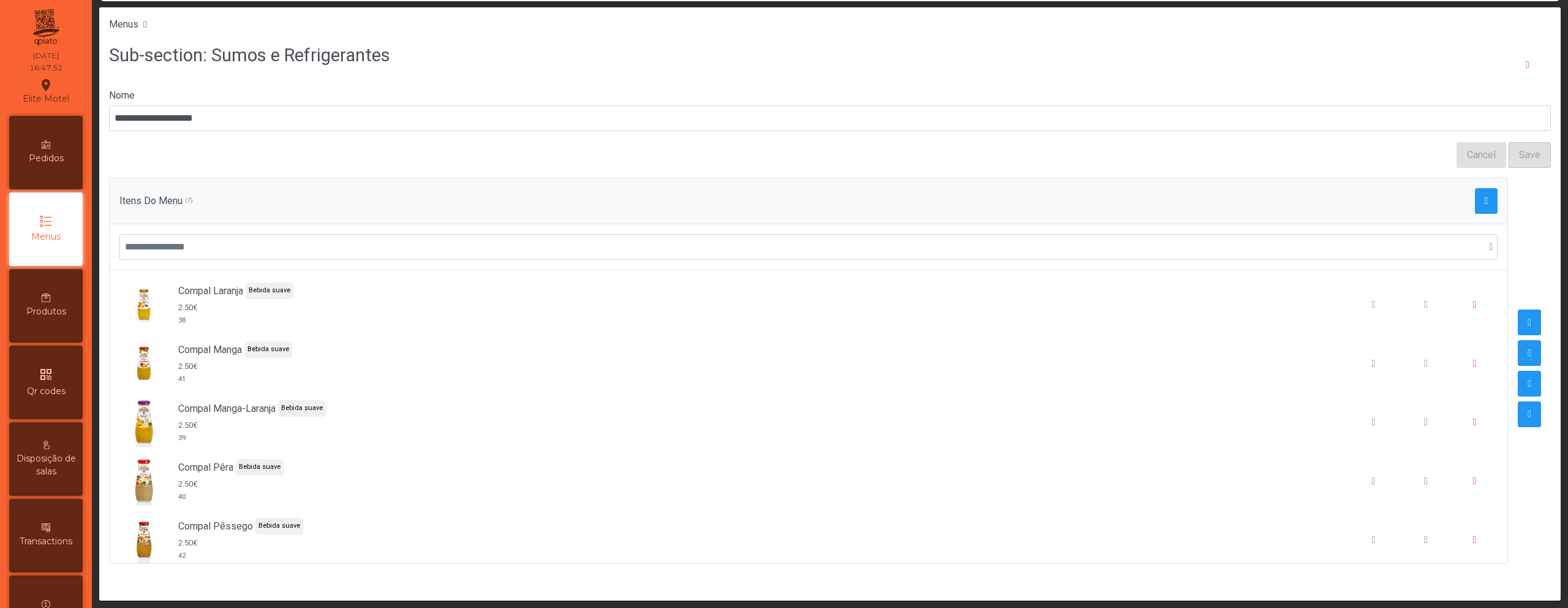
scroll to position [129, 0]
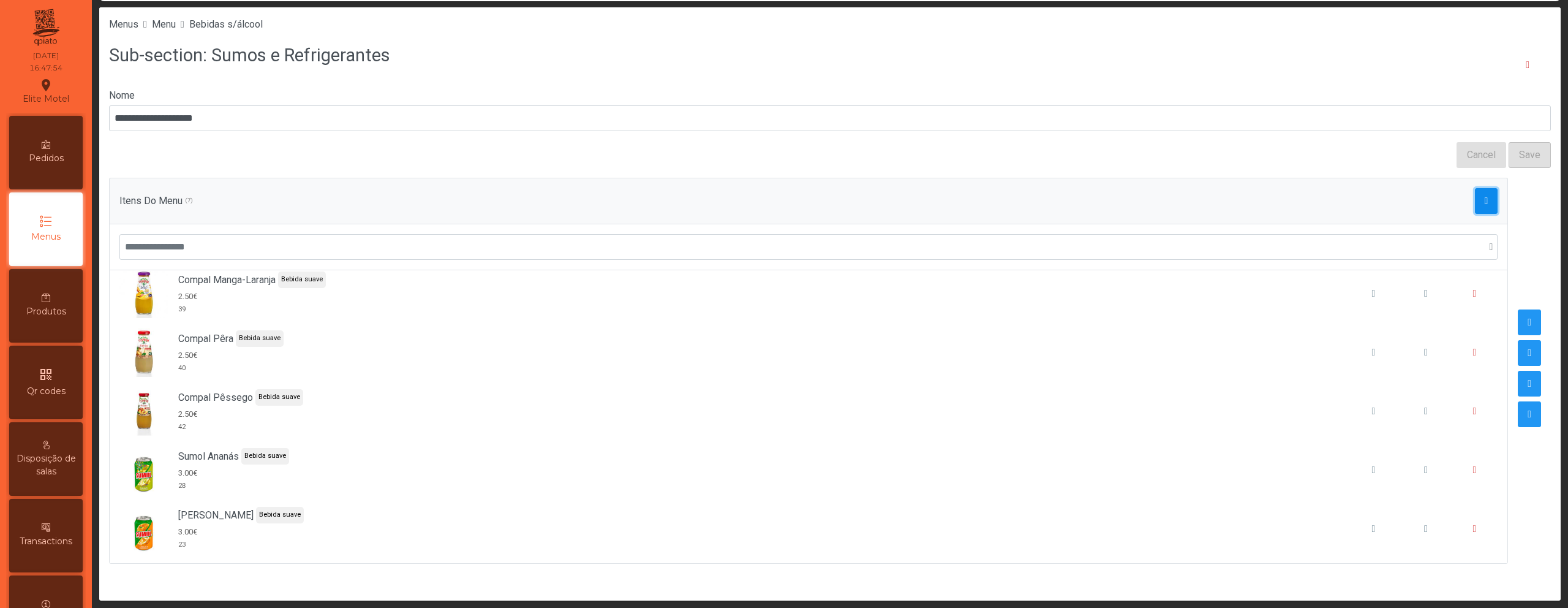
click at [1475, 193] on button "button" at bounding box center [1487, 201] width 23 height 26
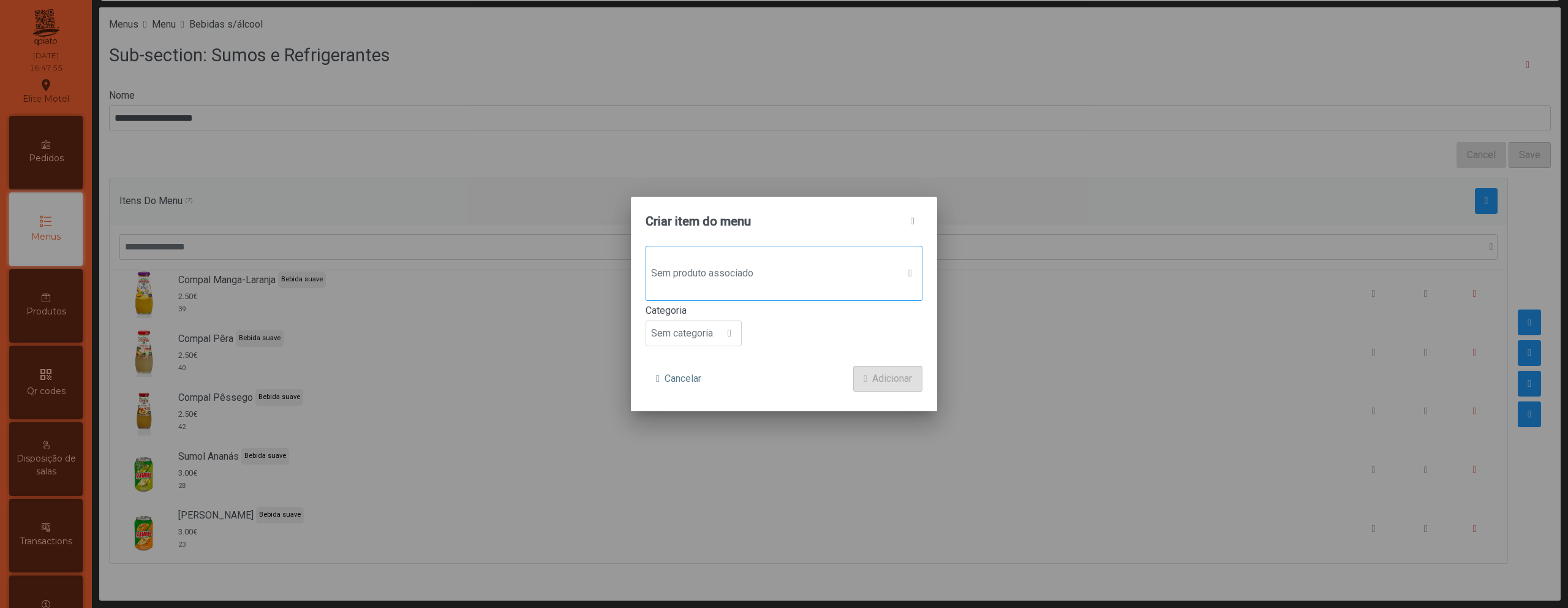
click at [820, 264] on span "Sem produto associado" at bounding box center [773, 274] width 253 height 25
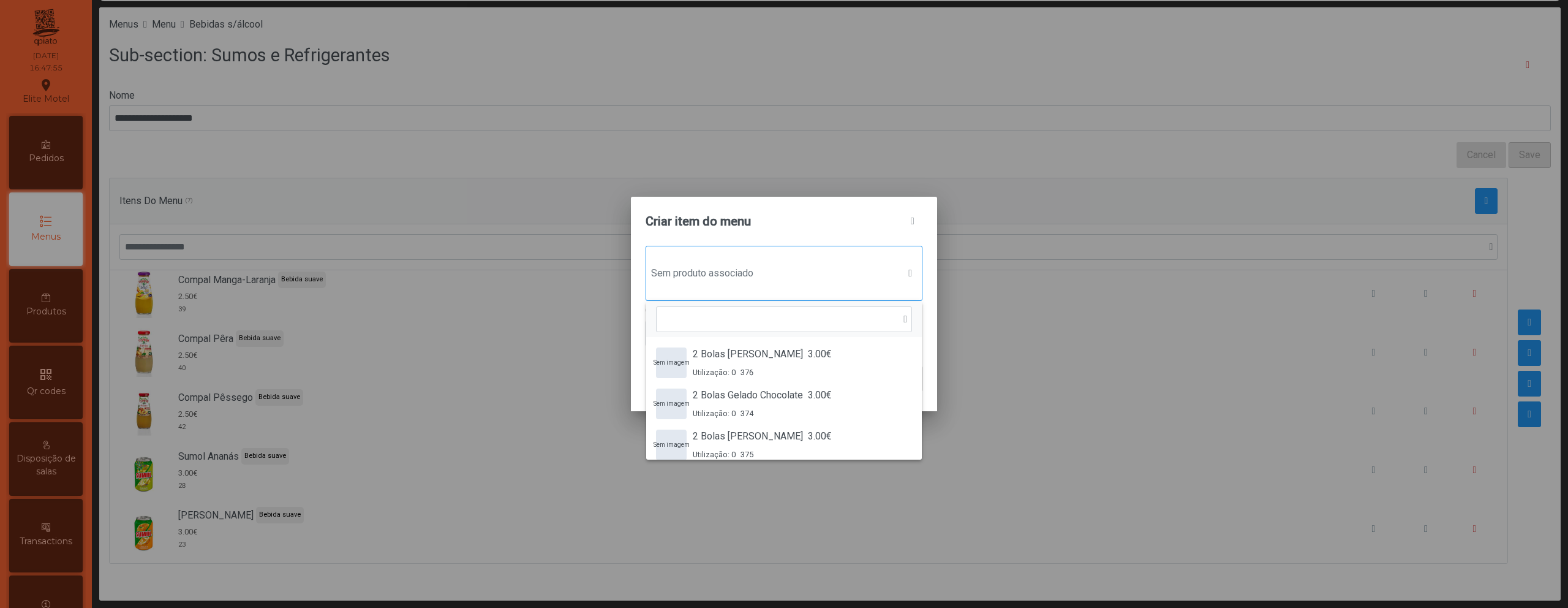
scroll to position [9, 60]
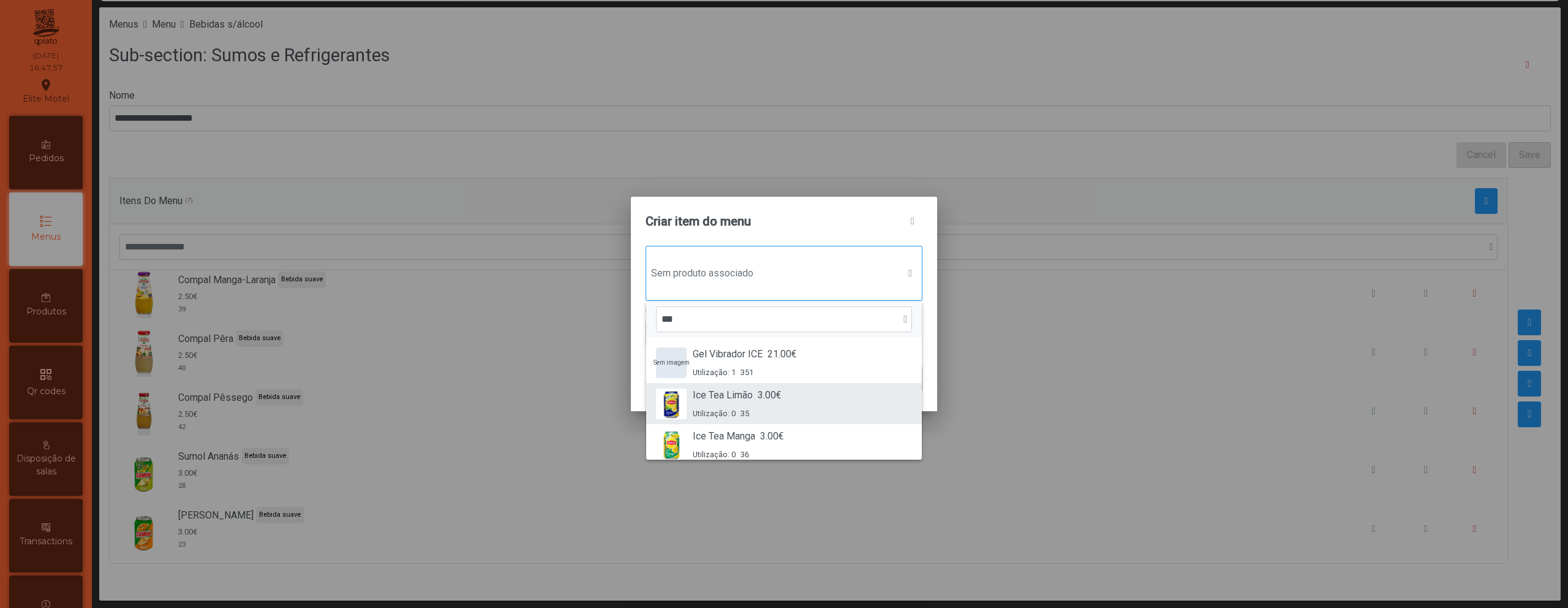
type input "***"
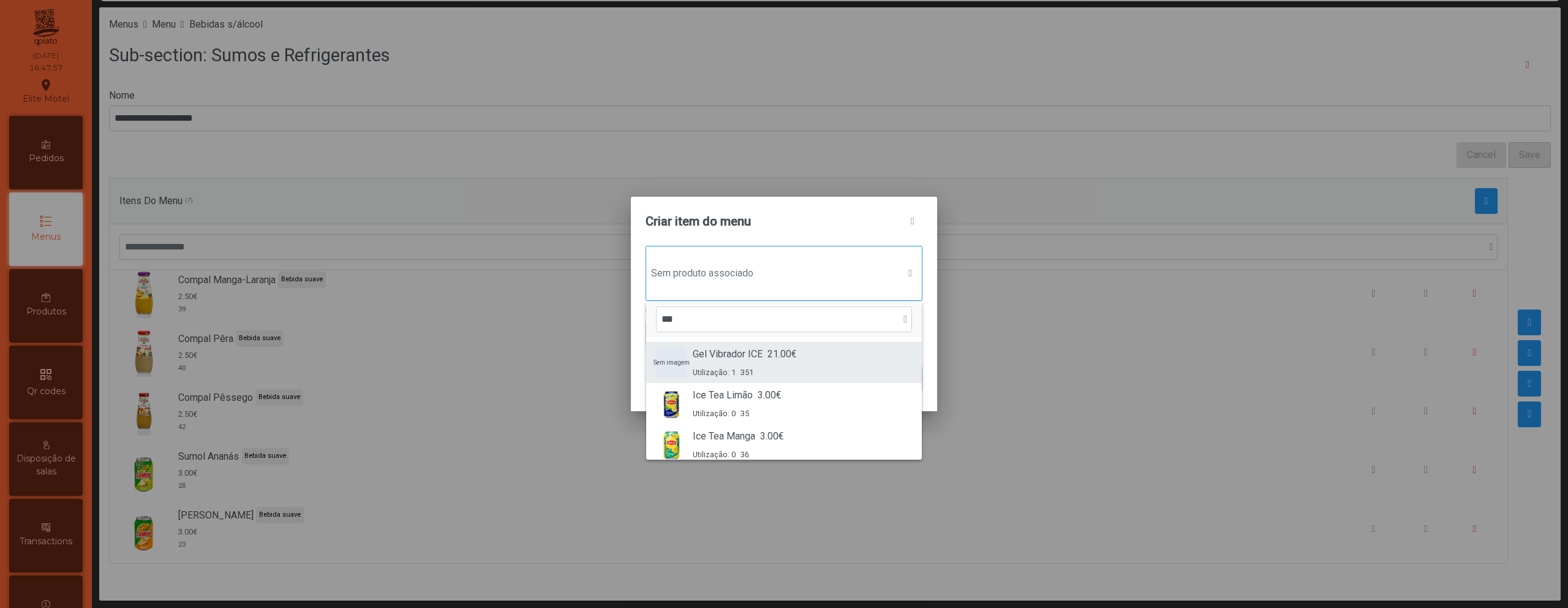
drag, startPoint x: 787, startPoint y: 385, endPoint x: 777, endPoint y: 369, distance: 18.9
click at [787, 385] on li "Ice Tea Limão 3.00€ Utilização: 0 35" at bounding box center [784, 403] width 276 height 41
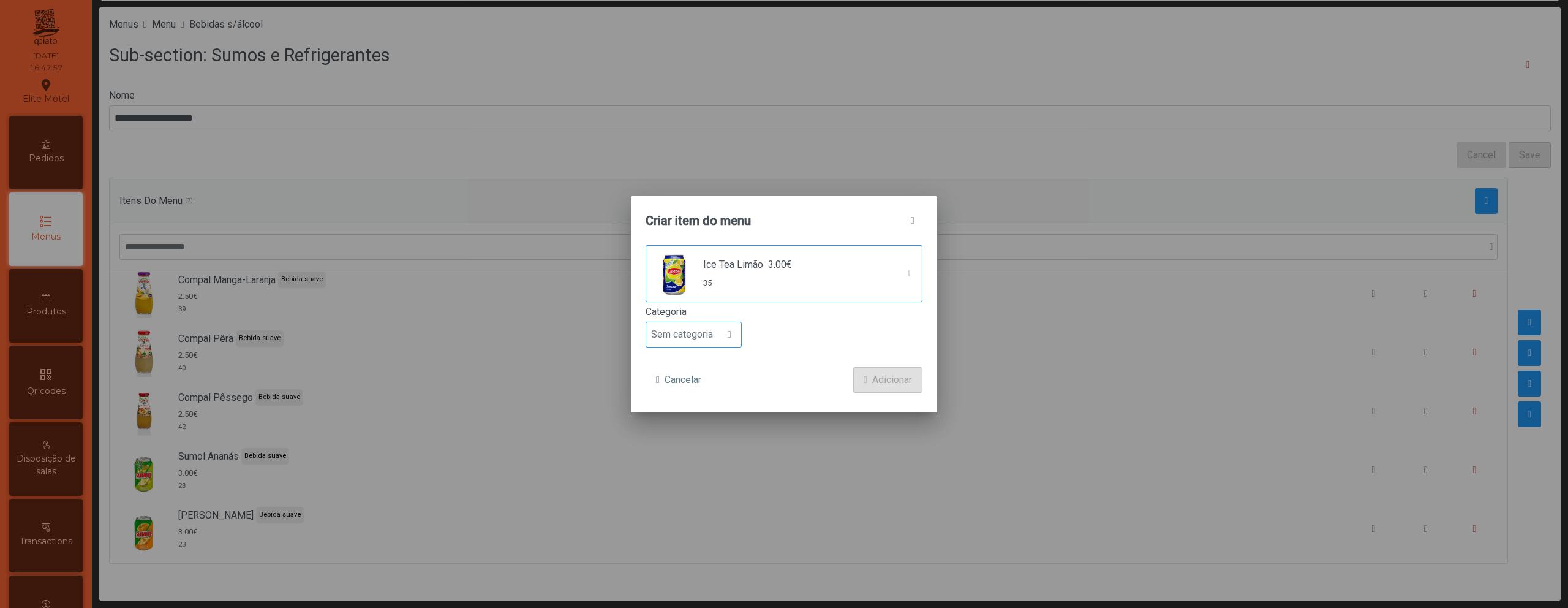
click at [737, 337] on div at bounding box center [729, 335] width 23 height 25
click at [711, 403] on span "Bebida suave" at bounding box center [684, 404] width 58 height 12
click at [861, 385] on button "Adicionar" at bounding box center [887, 379] width 69 height 26
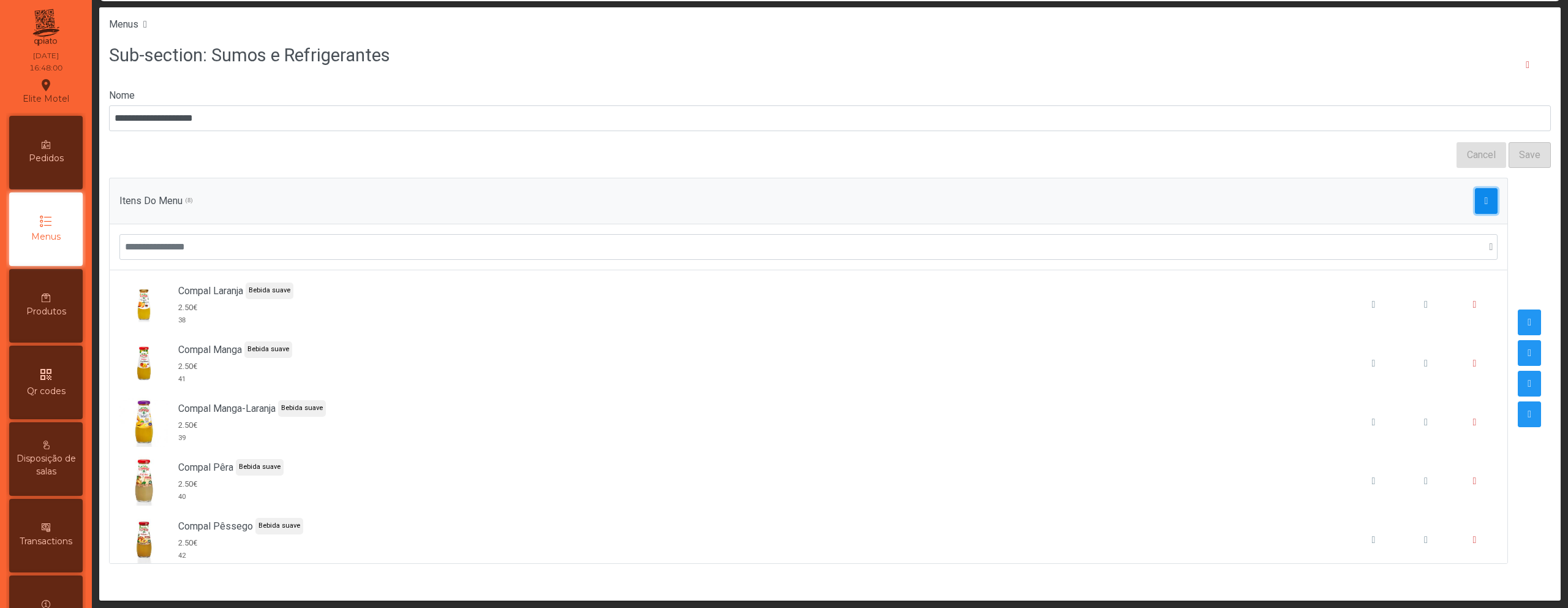
click at [1475, 202] on button "button" at bounding box center [1487, 201] width 23 height 26
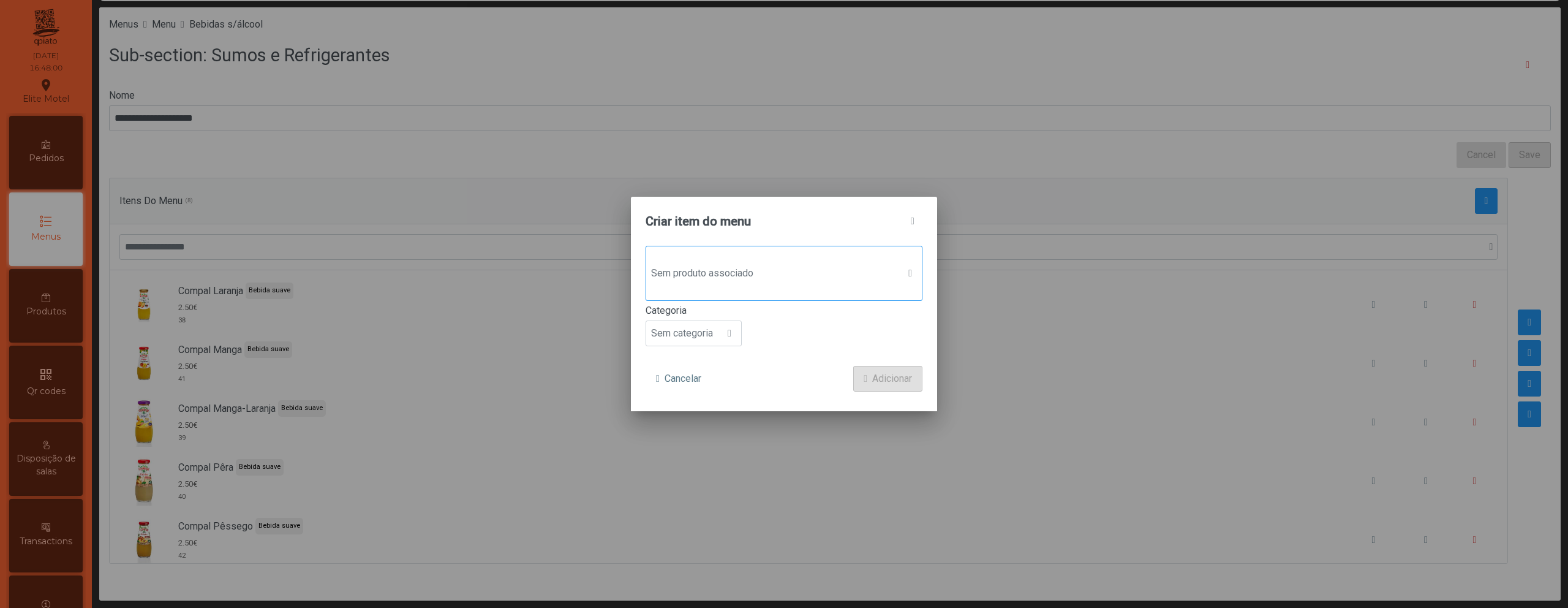
click at [739, 283] on span "Sem produto associado" at bounding box center [773, 274] width 253 height 25
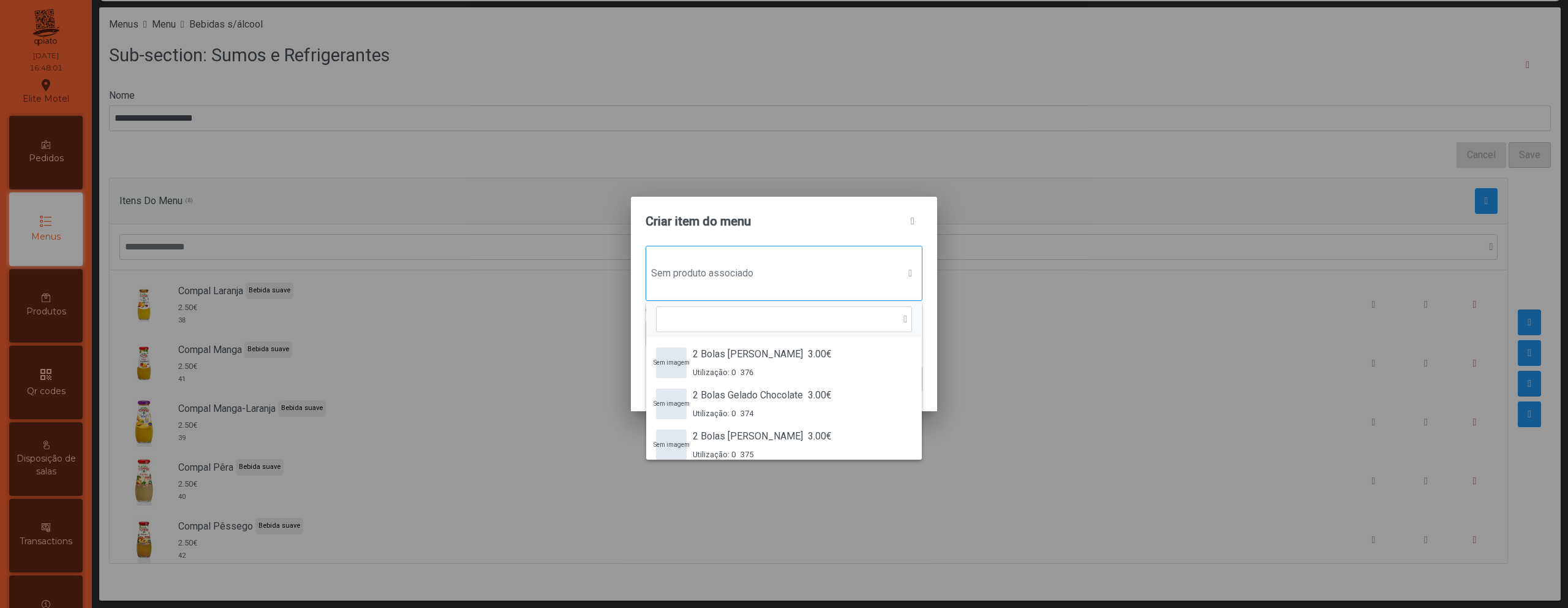
scroll to position [9, 60]
type input "***"
click at [740, 432] on span "Ice Tea Manga" at bounding box center [724, 436] width 63 height 15
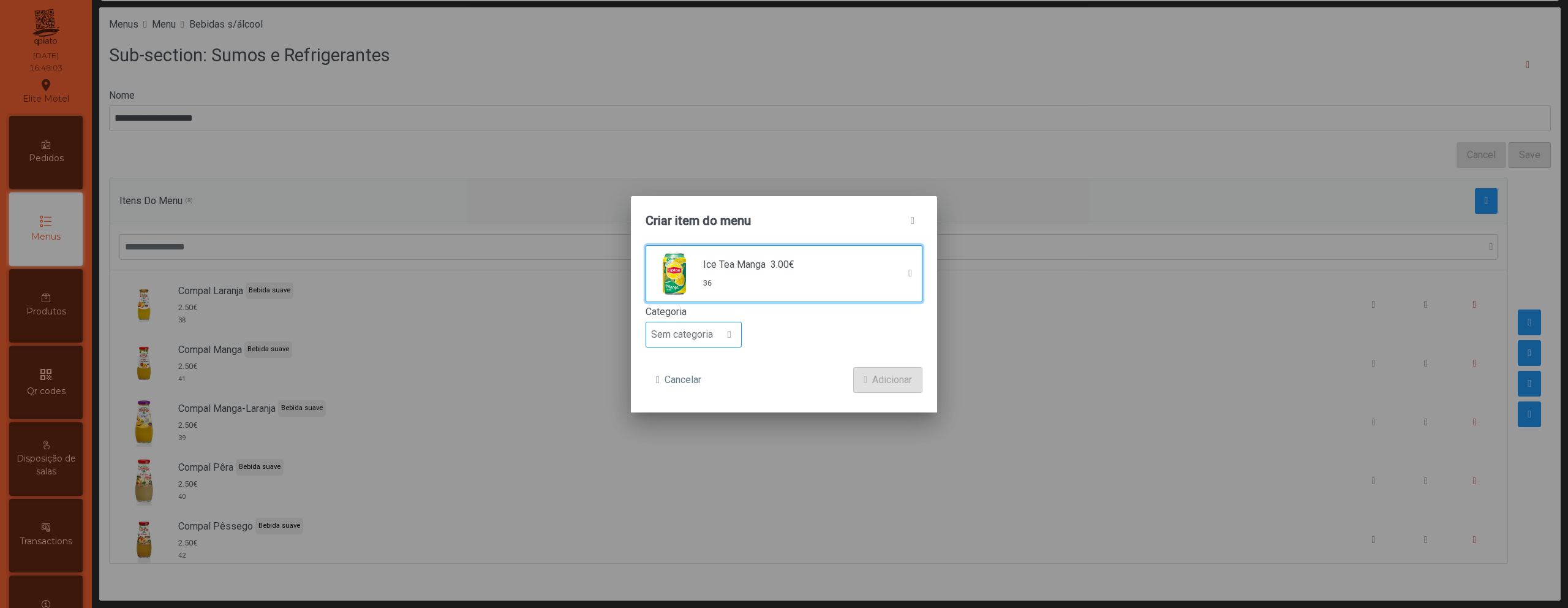
click at [720, 337] on div at bounding box center [729, 335] width 23 height 25
click at [705, 407] on span "Bebida suave" at bounding box center [684, 404] width 58 height 12
click at [891, 372] on span "Adicionar" at bounding box center [891, 379] width 40 height 15
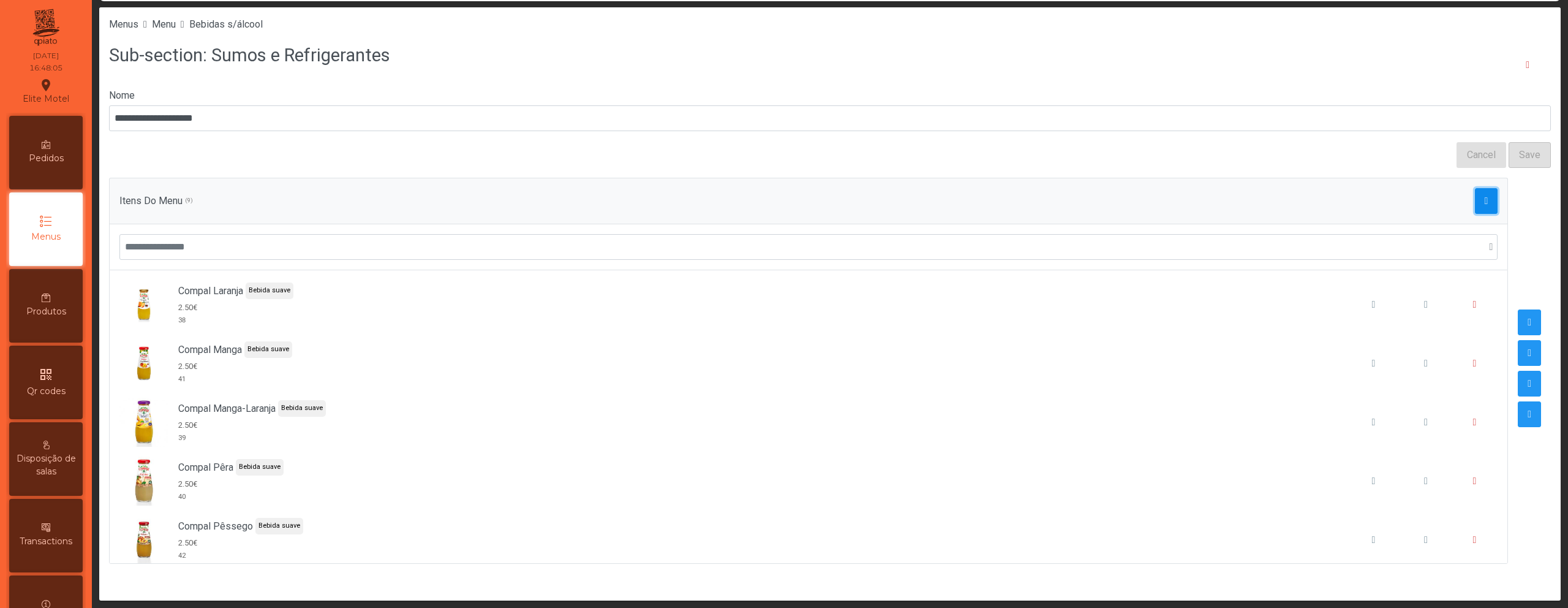
click at [1475, 213] on button "button" at bounding box center [1487, 201] width 23 height 26
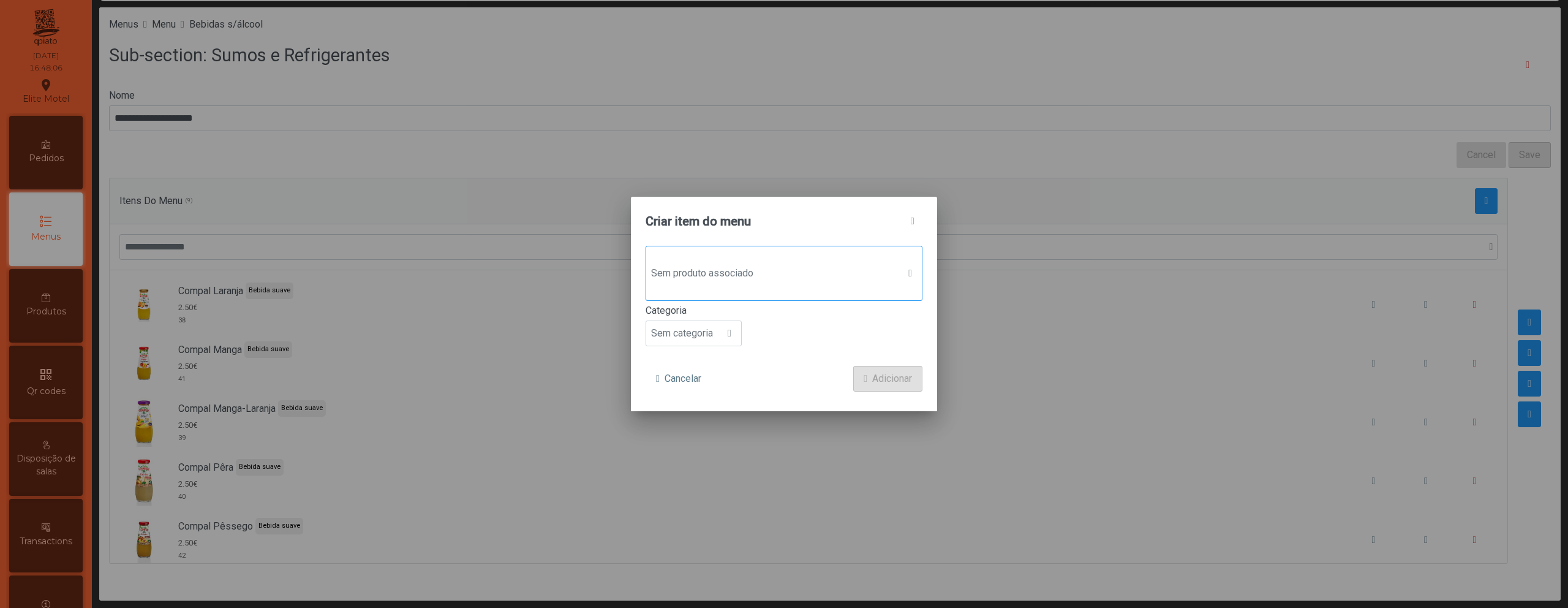
click at [770, 287] on div "Sem produto associado" at bounding box center [784, 273] width 277 height 55
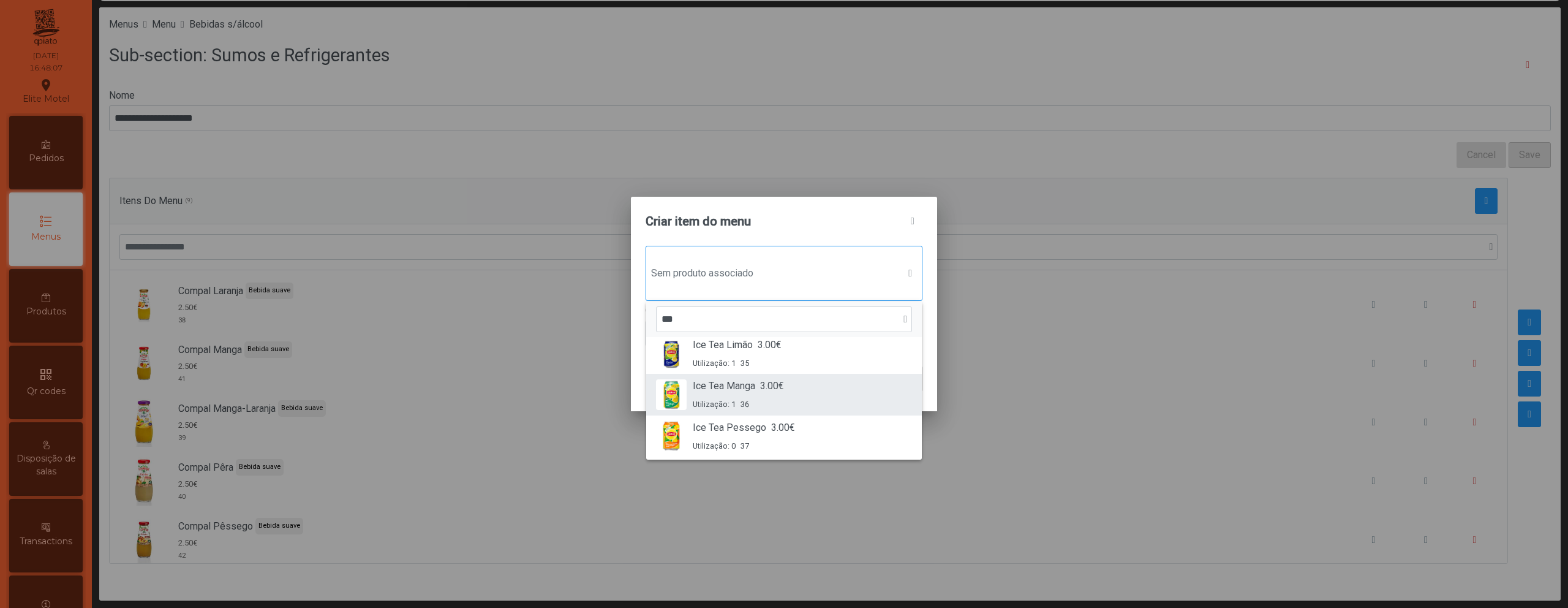
scroll to position [52, 0]
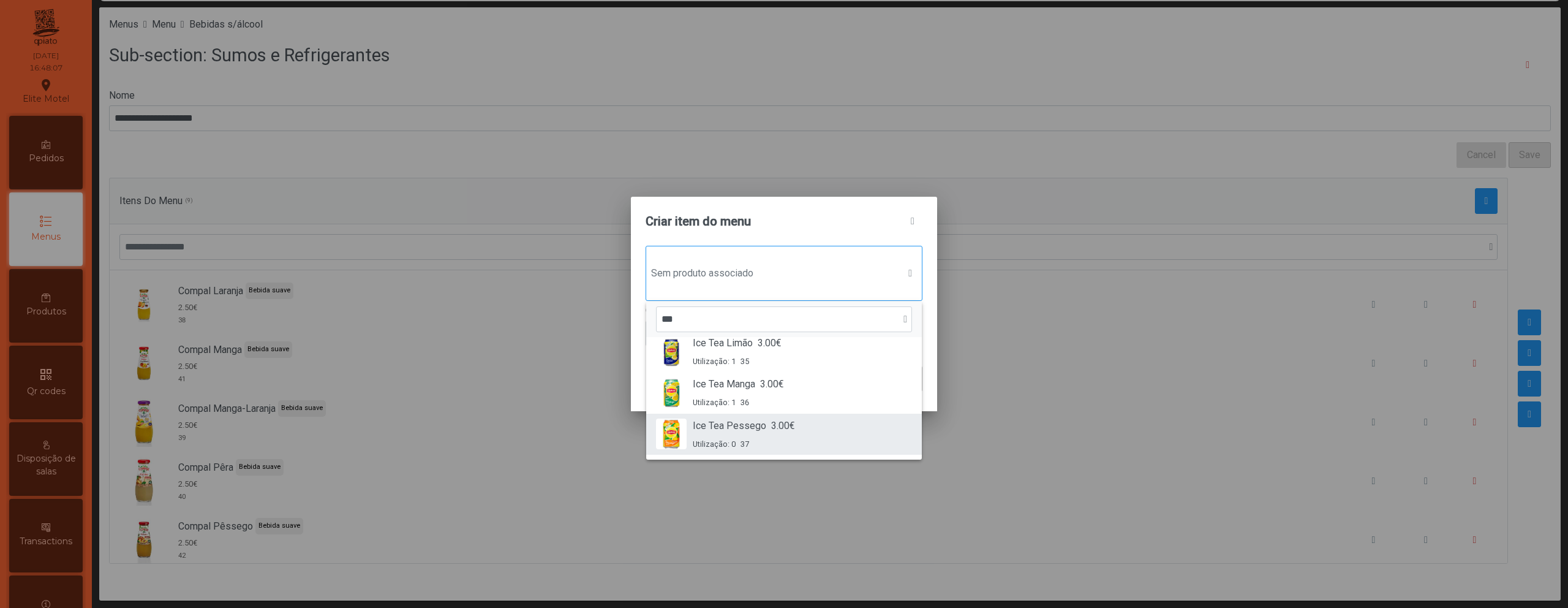
type input "***"
click at [764, 429] on span "Ice Tea Pessego" at bounding box center [729, 426] width 74 height 15
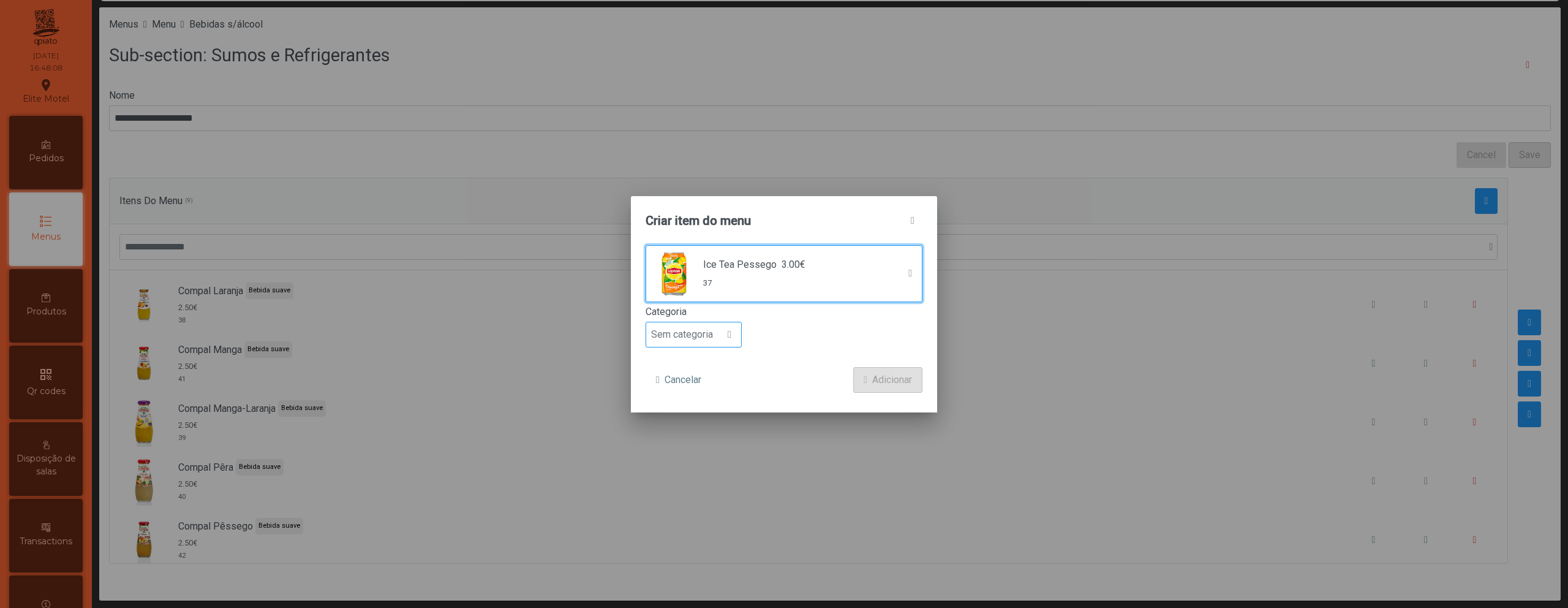
click at [716, 331] on span "Sem categoria" at bounding box center [682, 335] width 71 height 25
click at [706, 412] on li "Bebida suave" at bounding box center [694, 405] width 95 height 25
click at [861, 392] on button "Adicionar" at bounding box center [887, 379] width 69 height 26
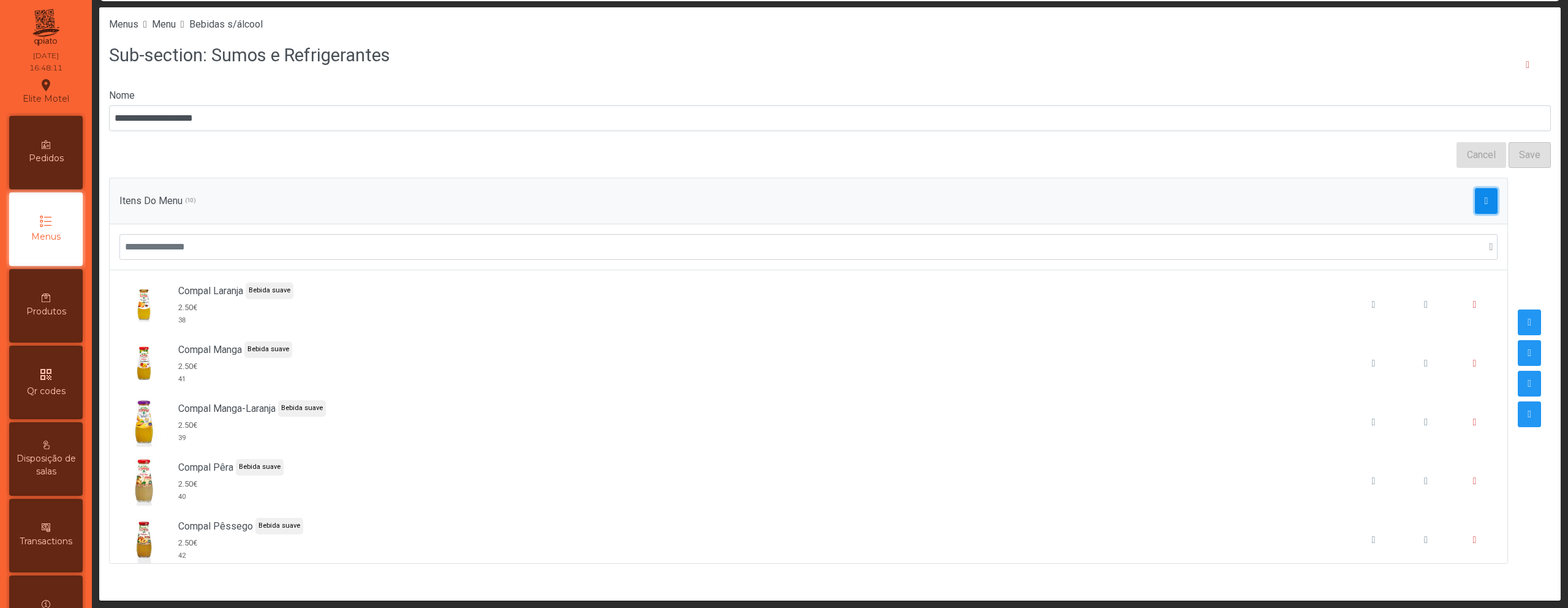
click at [1484, 202] on button "button" at bounding box center [1487, 201] width 23 height 26
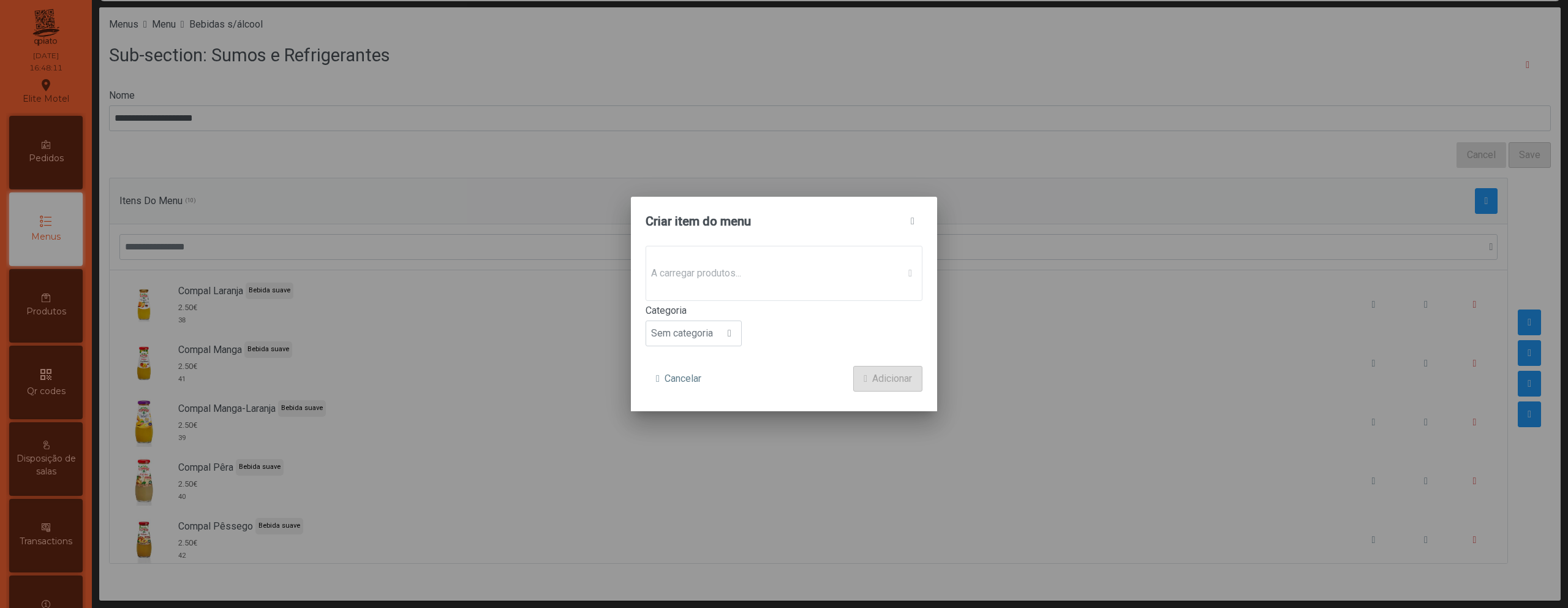
click at [797, 280] on span "A carregar produtos..." at bounding box center [773, 274] width 253 height 25
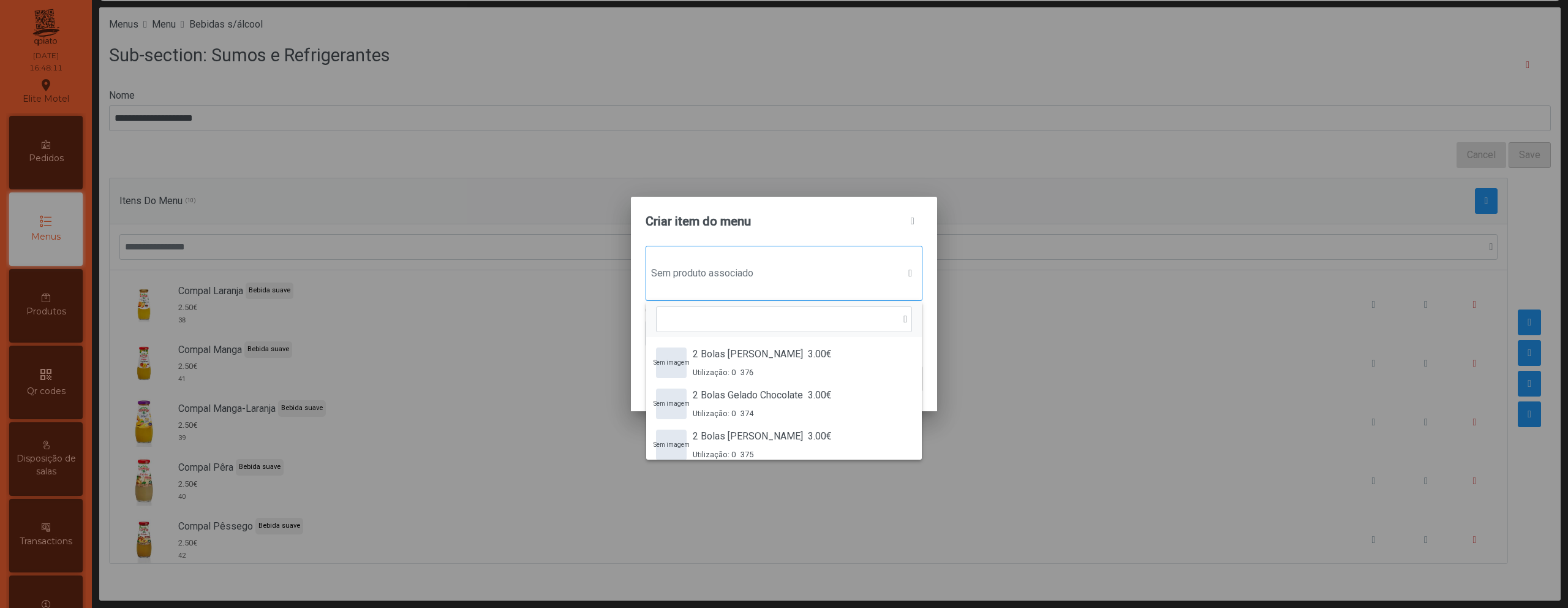
scroll to position [9, 60]
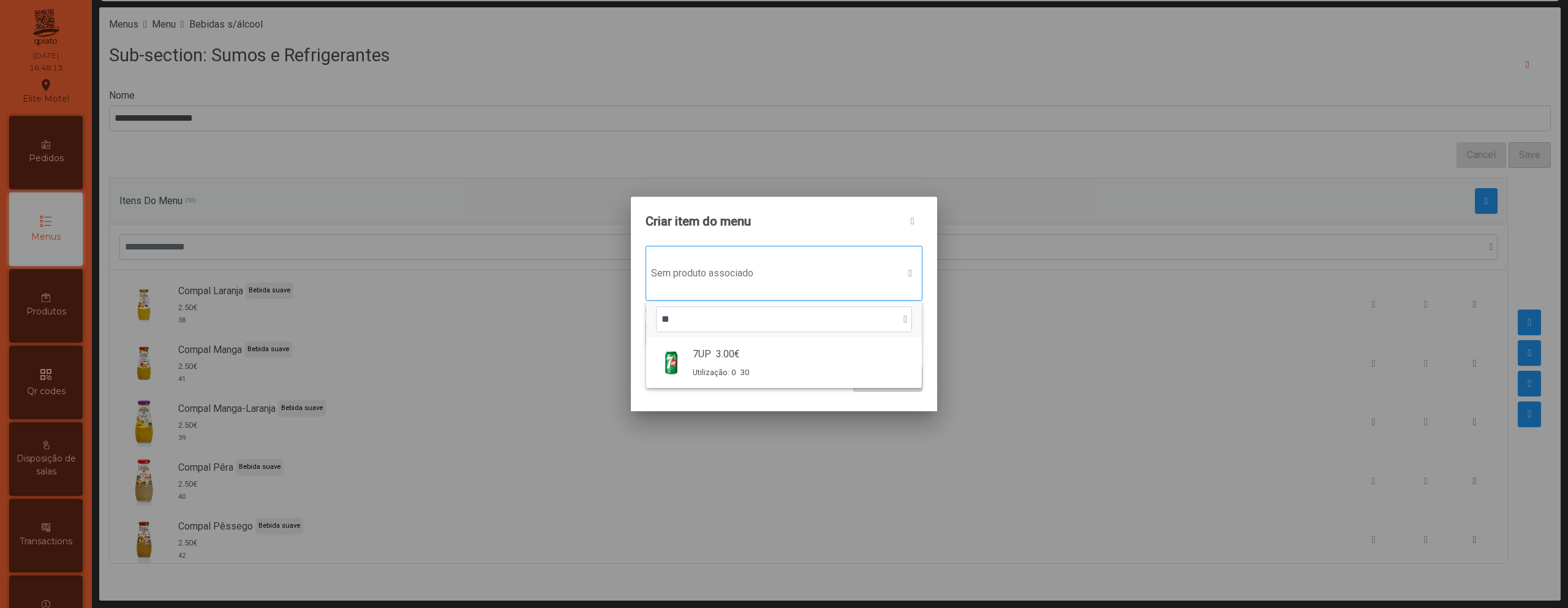
type input "**"
drag, startPoint x: 769, startPoint y: 334, endPoint x: 767, endPoint y: 344, distance: 10.2
click at [769, 336] on div "**" at bounding box center [784, 320] width 276 height 36
click at [761, 283] on span "Sem produto associado" at bounding box center [773, 274] width 253 height 25
click at [734, 356] on span "3.00€" at bounding box center [728, 354] width 24 height 15
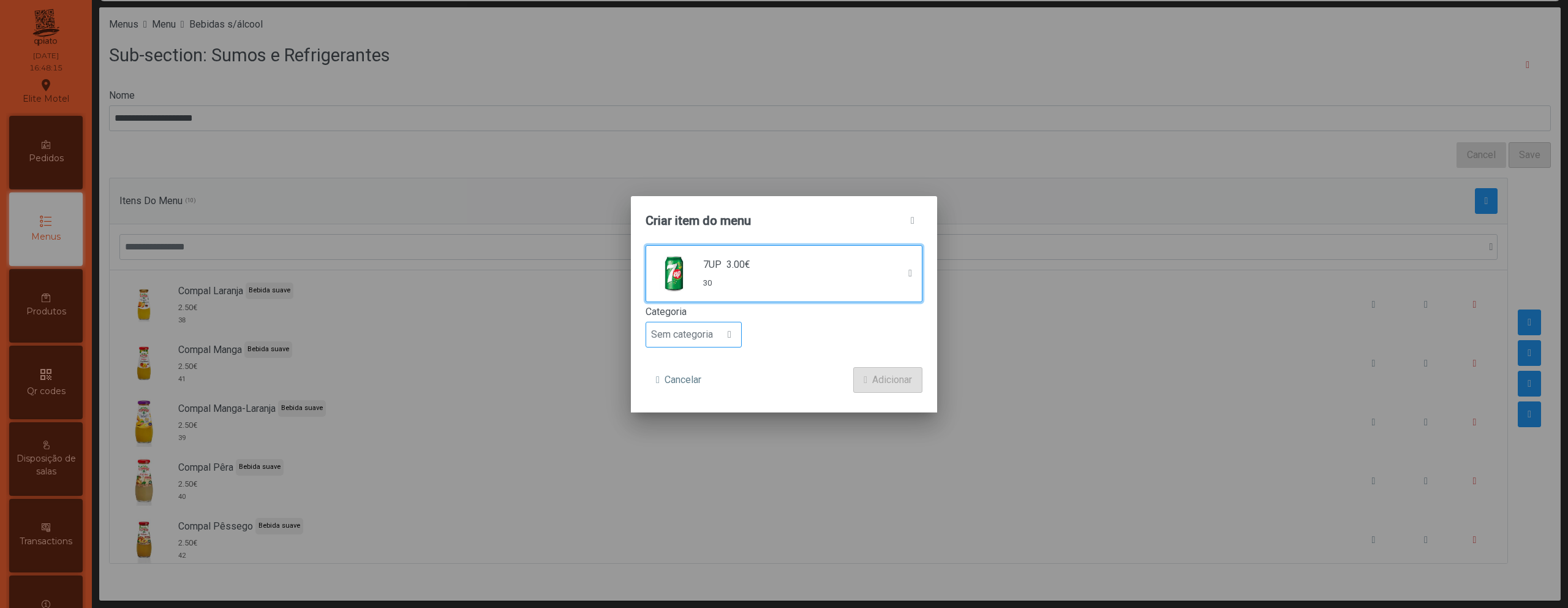
click at [693, 329] on span "Sem categoria" at bounding box center [682, 335] width 71 height 25
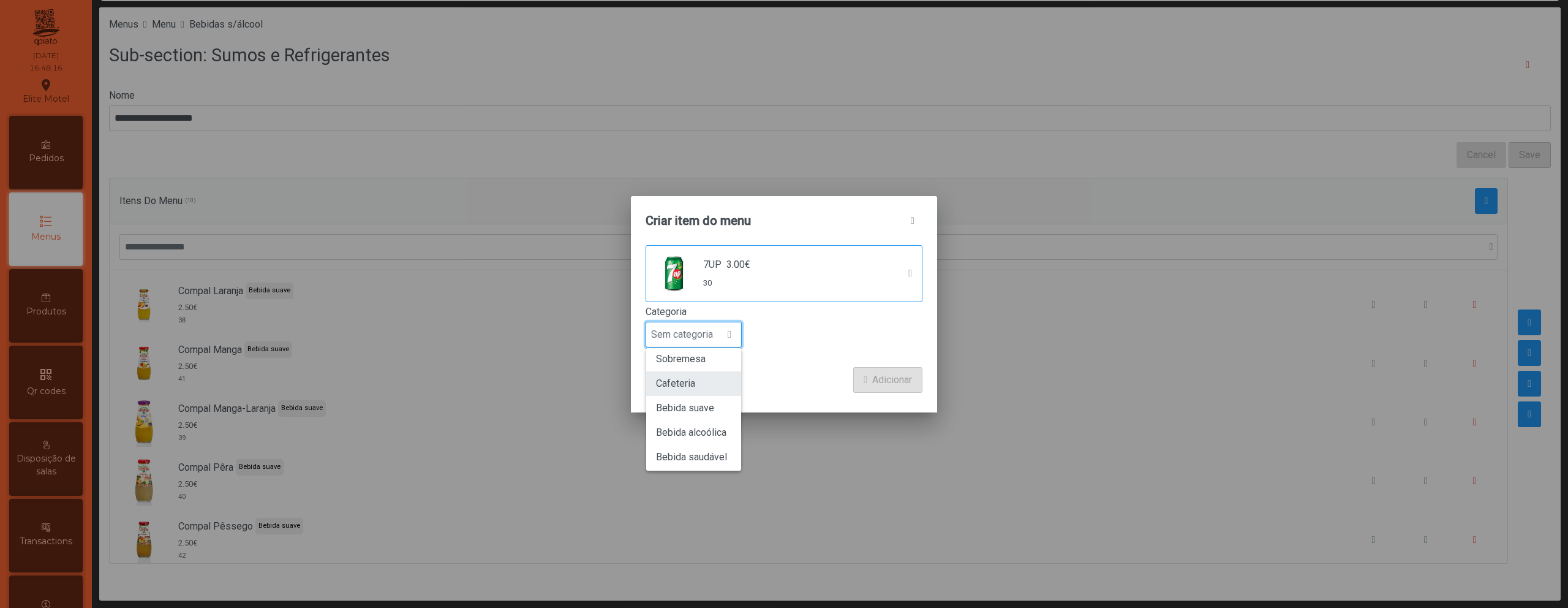
scroll to position [108, 0]
click at [701, 407] on span "Bebida suave" at bounding box center [684, 404] width 58 height 12
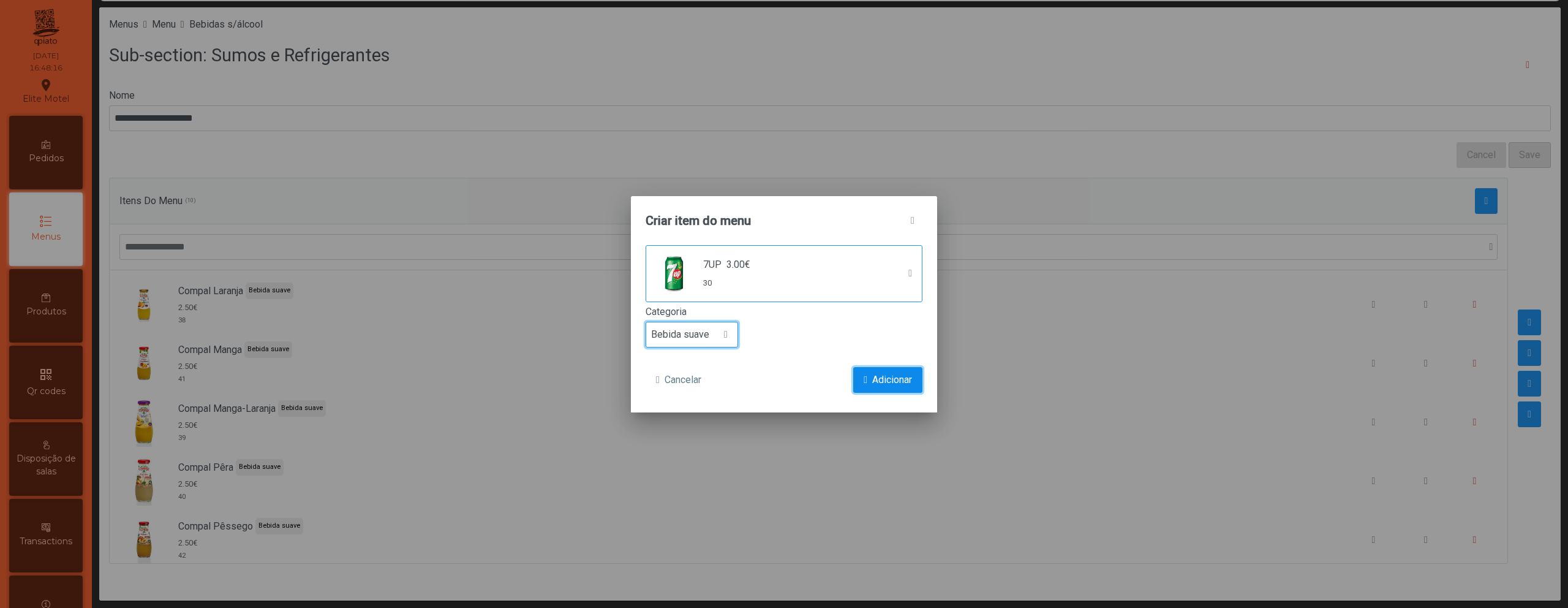
click at [901, 388] on button "Adicionar" at bounding box center [887, 379] width 69 height 26
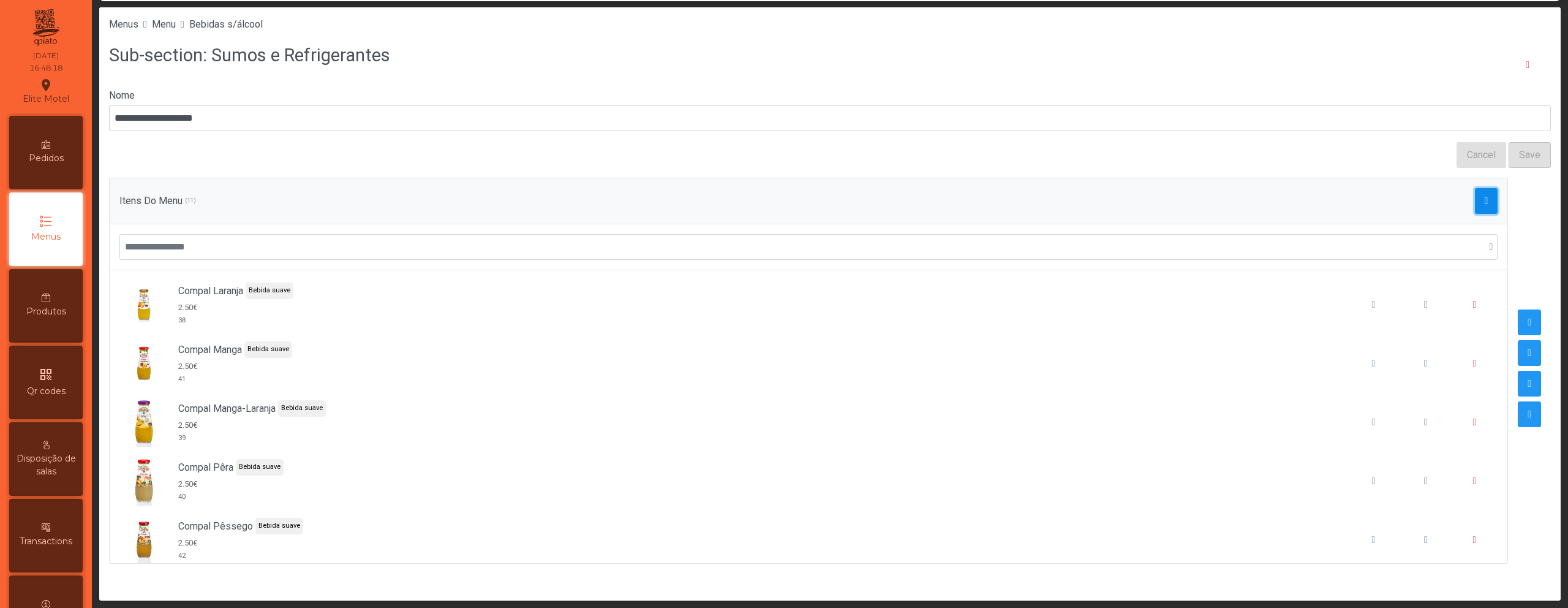
click at [1475, 197] on button "button" at bounding box center [1487, 201] width 23 height 26
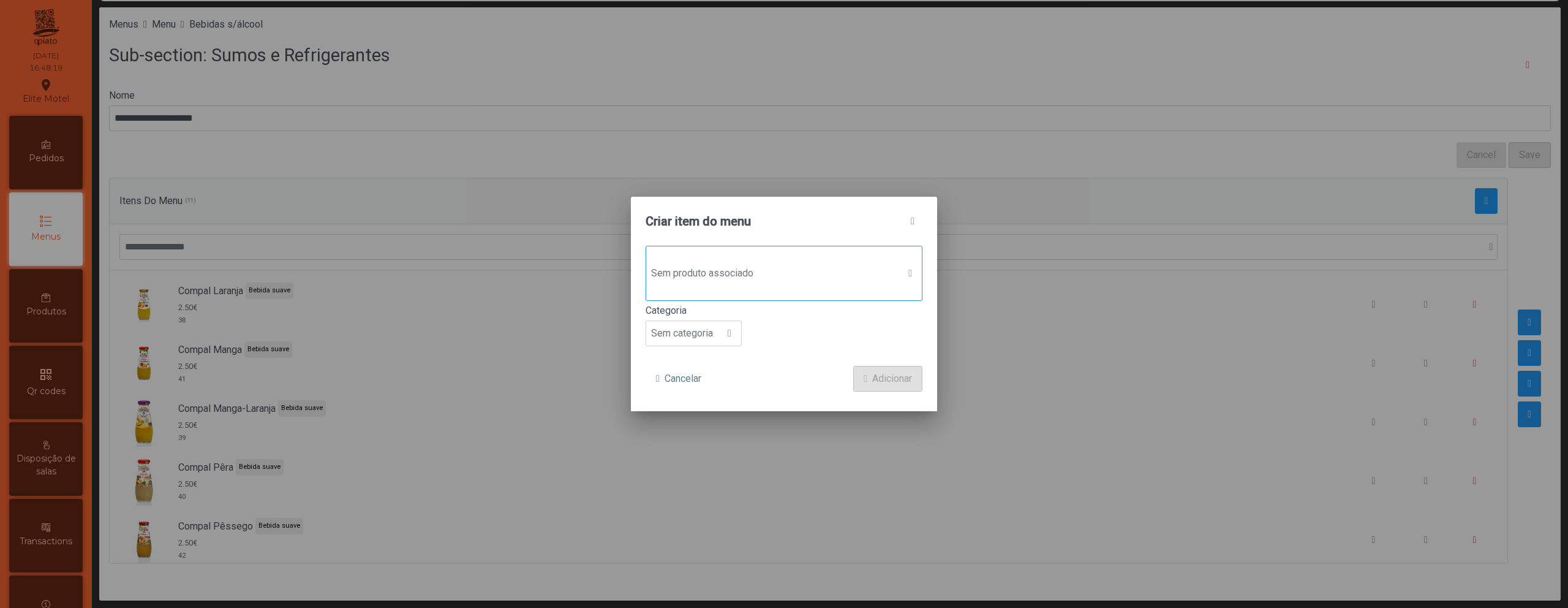
click at [697, 266] on span "Sem produto associado" at bounding box center [773, 274] width 253 height 25
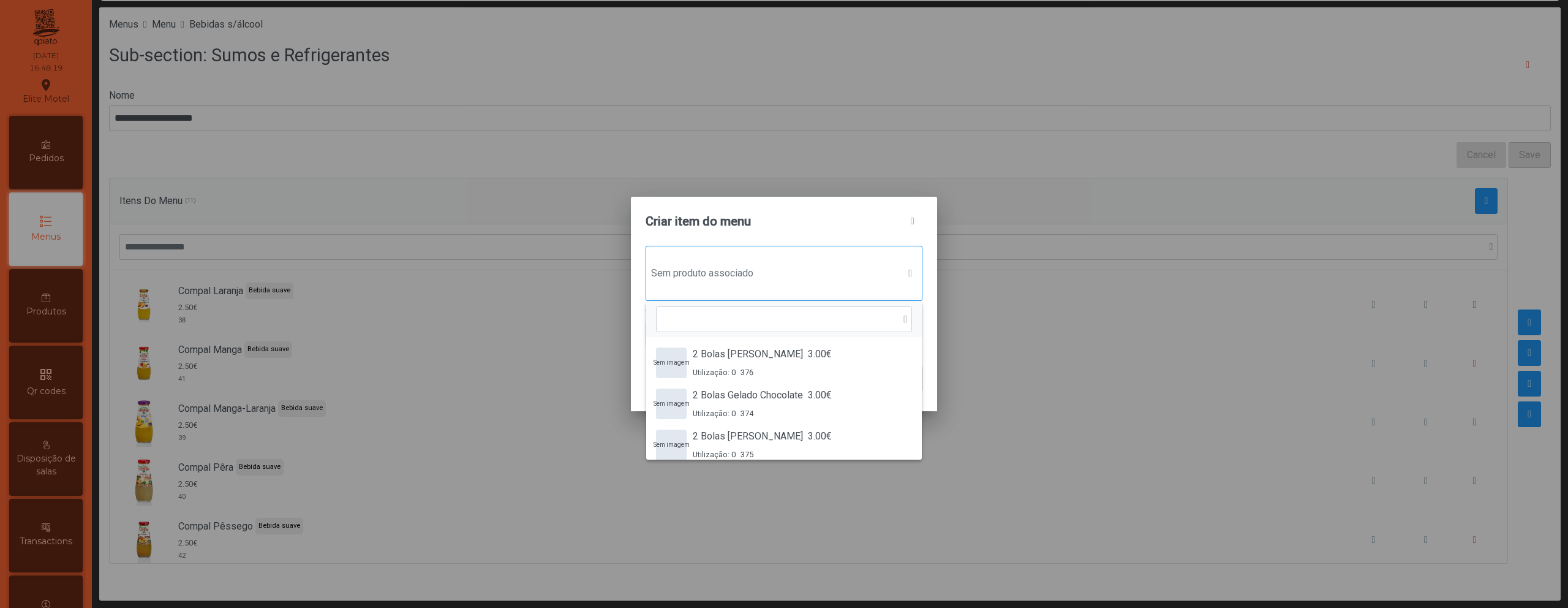
scroll to position [9, 60]
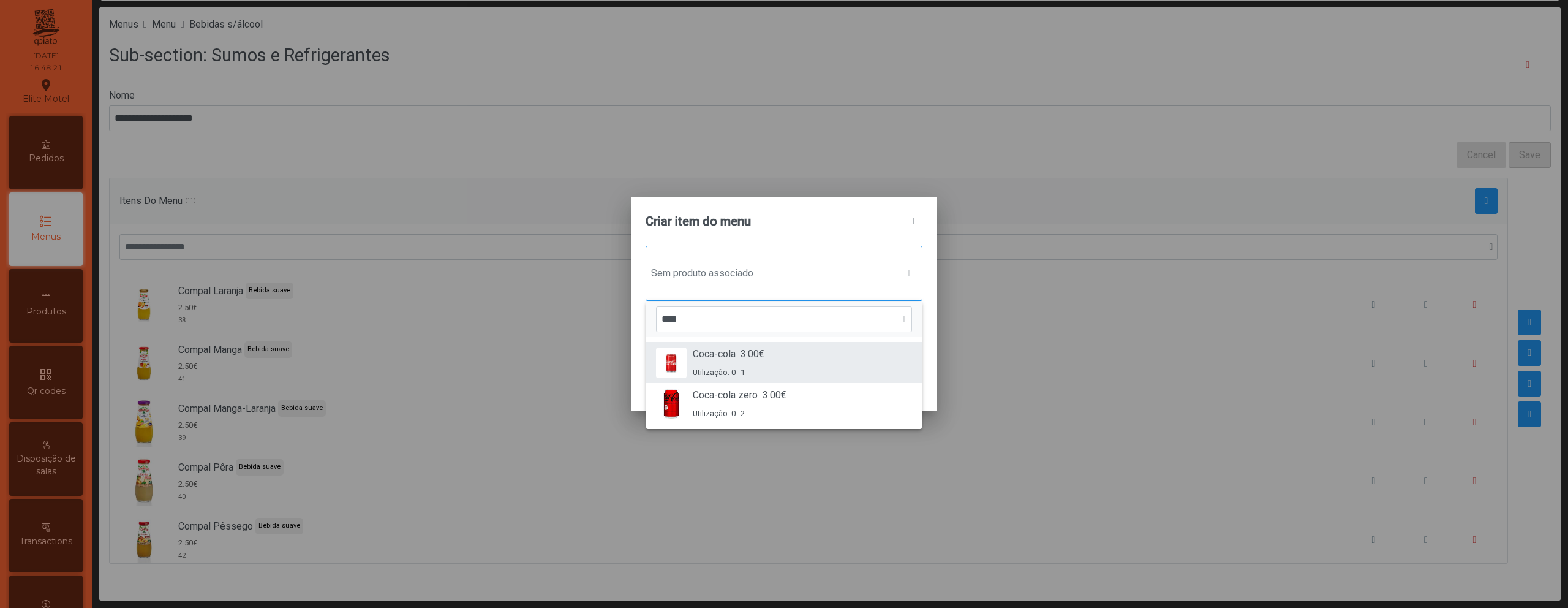
type input "****"
click at [705, 356] on span "Coca-cola" at bounding box center [714, 354] width 43 height 15
click at [692, 326] on span "Sem categoria" at bounding box center [682, 335] width 71 height 25
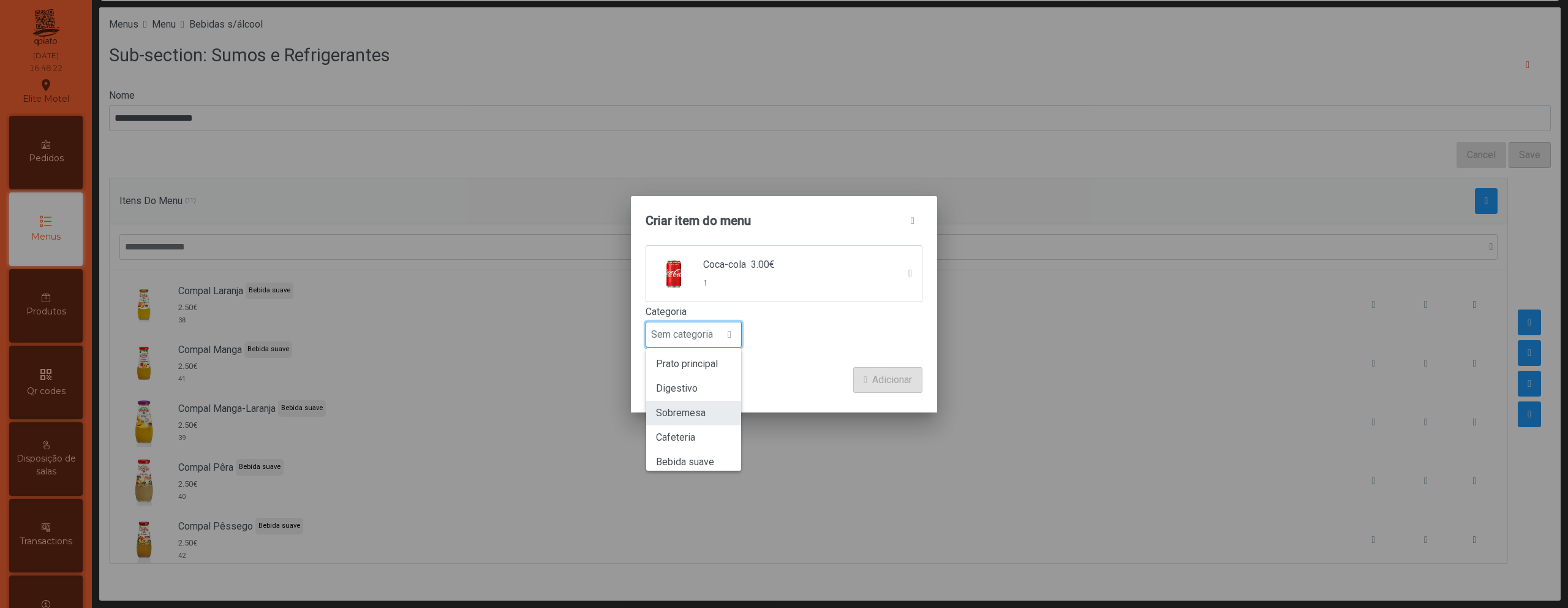
scroll to position [0, 0]
click at [708, 404] on span "Bebida suave" at bounding box center [684, 404] width 58 height 12
click at [880, 396] on div "Coca-cola 3.00€ 1 Categoria Bebida suave Cancelar Adicionar" at bounding box center [784, 329] width 306 height 168
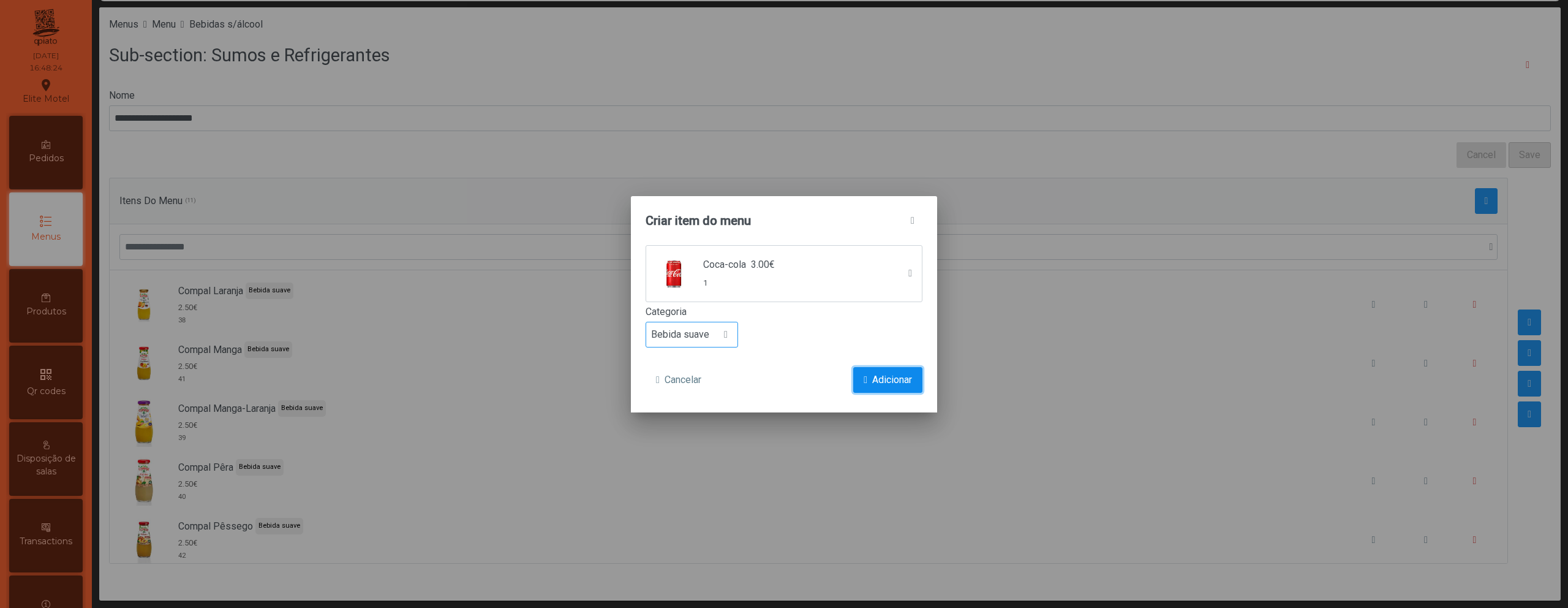
click at [877, 382] on span "Adicionar" at bounding box center [891, 379] width 40 height 15
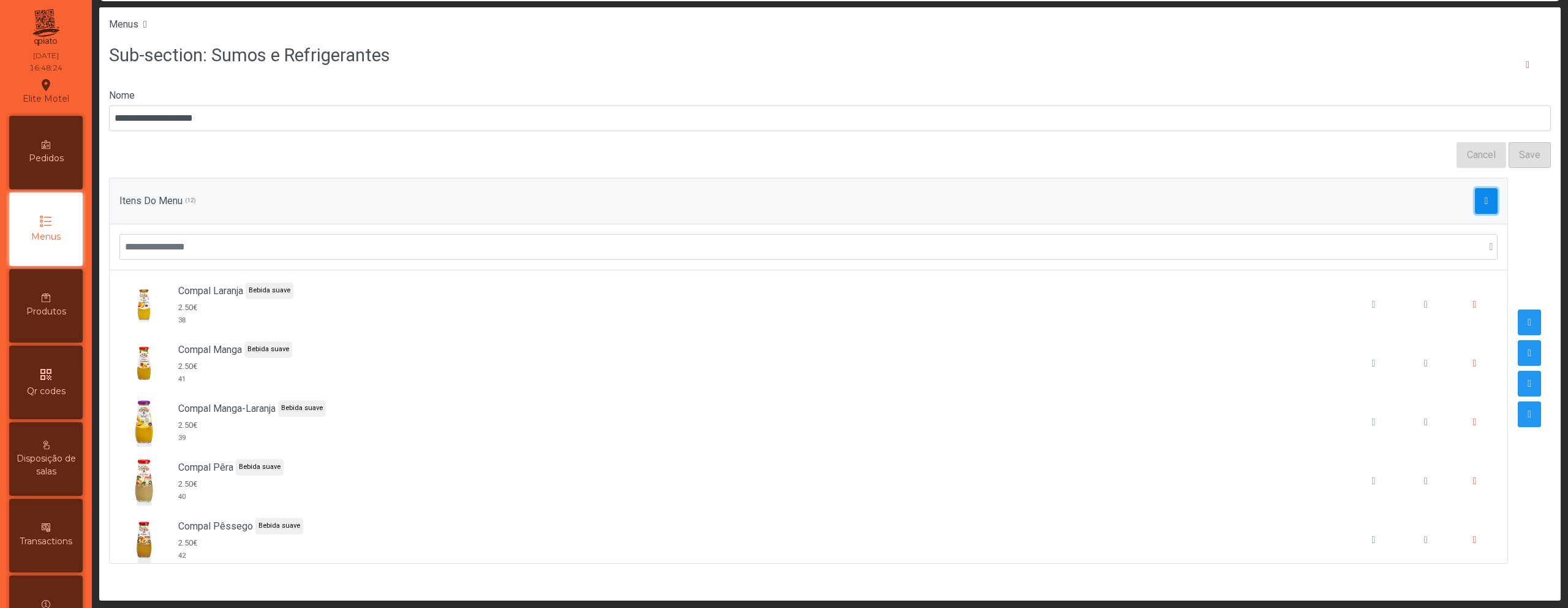
click at [1484, 197] on span "button" at bounding box center [1486, 201] width 4 height 10
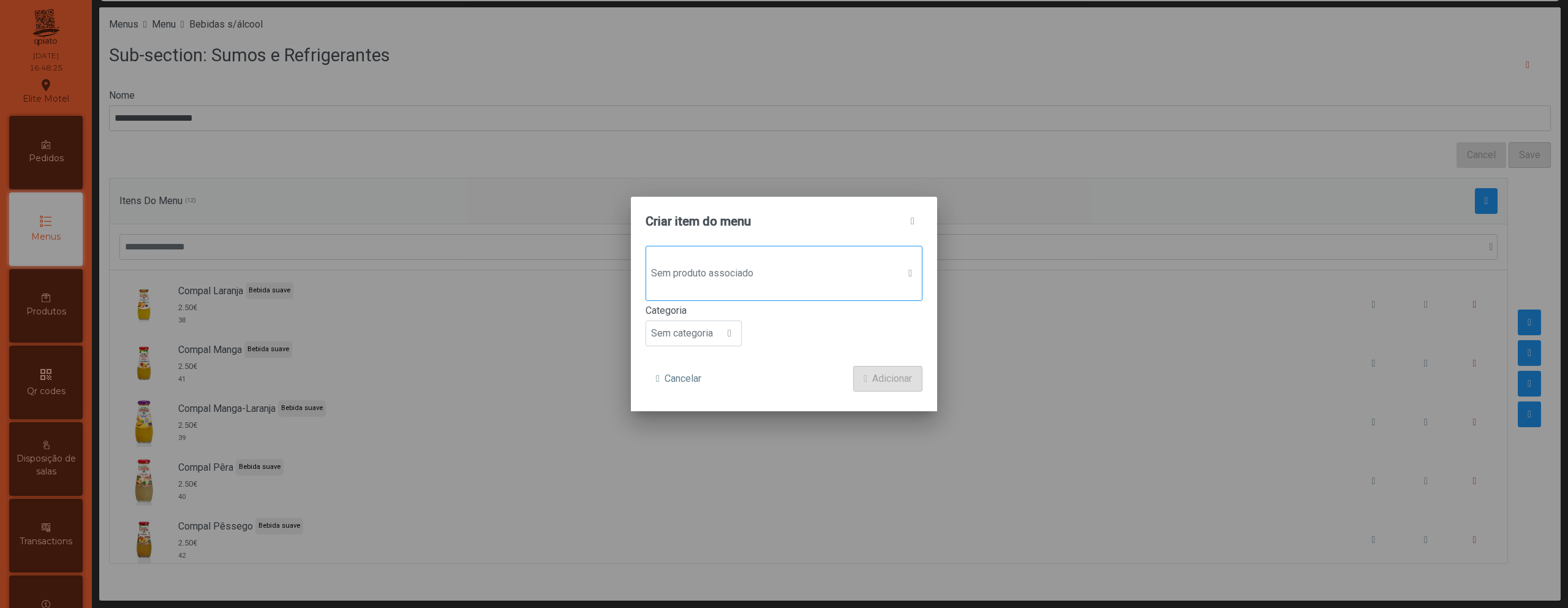
click at [775, 278] on span "Sem produto associado" at bounding box center [773, 274] width 253 height 25
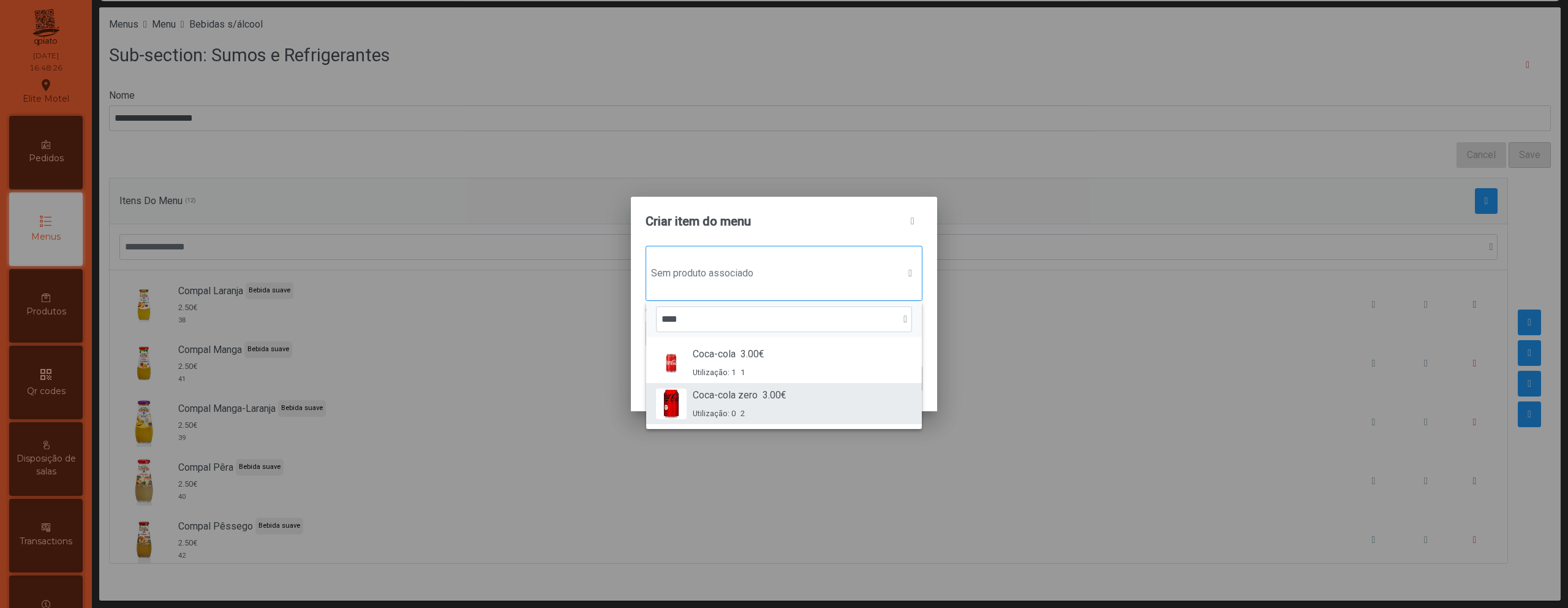
type input "****"
click at [755, 392] on span "Coca-cola zero" at bounding box center [725, 395] width 65 height 15
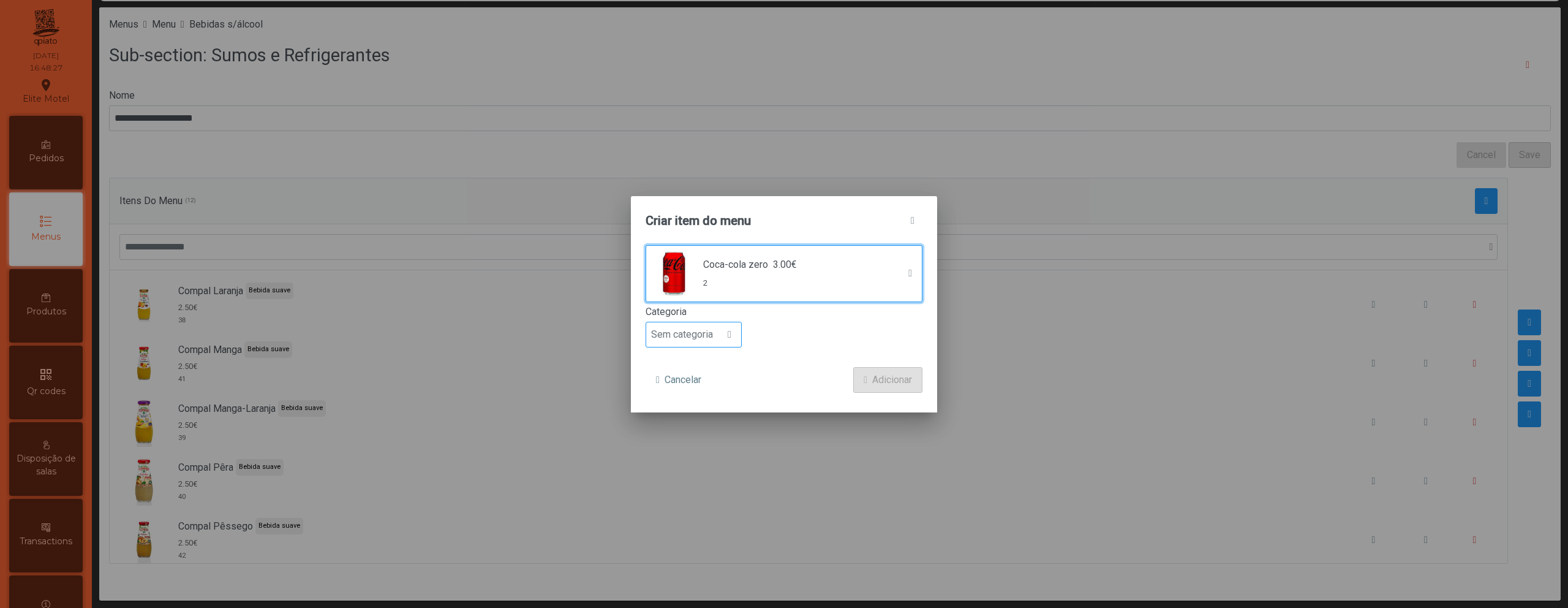
click at [708, 342] on span "Sem categoria" at bounding box center [682, 335] width 71 height 25
click at [705, 401] on span "Bebida suave" at bounding box center [684, 404] width 58 height 12
click at [853, 374] on button "Adicionar" at bounding box center [887, 379] width 69 height 26
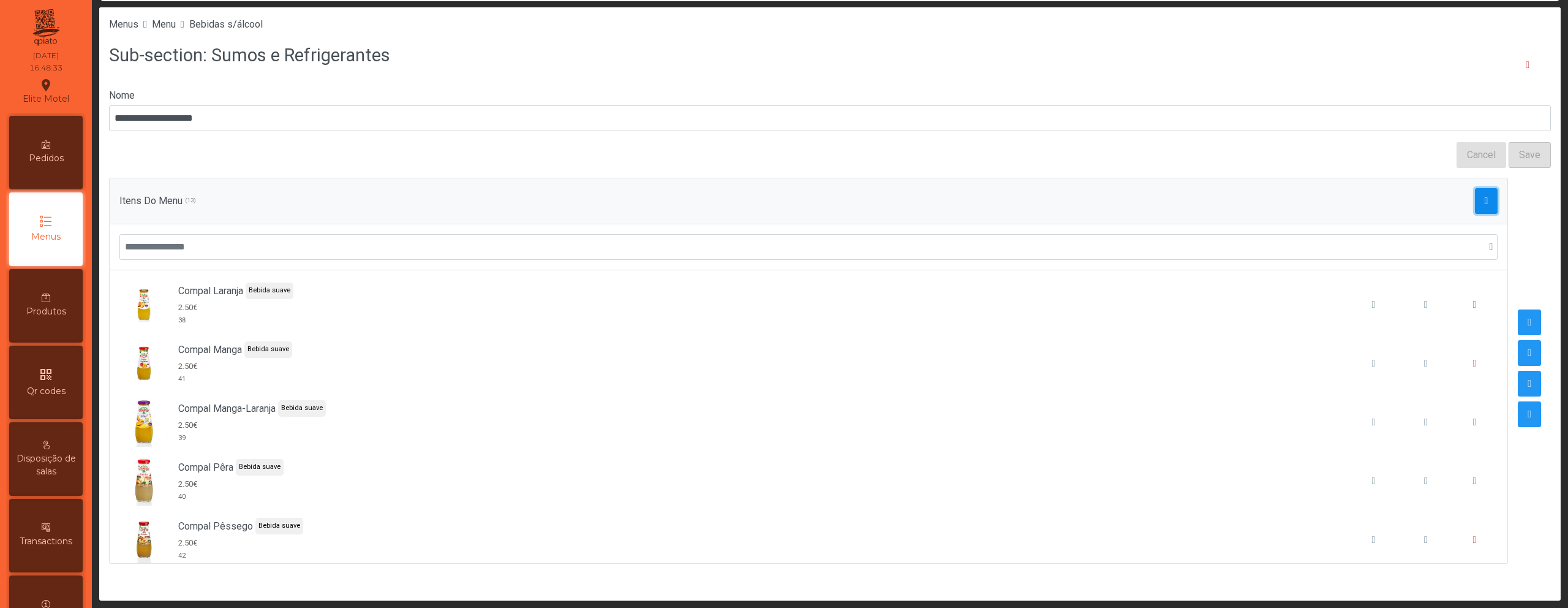
click at [1484, 204] on span "button" at bounding box center [1486, 201] width 4 height 10
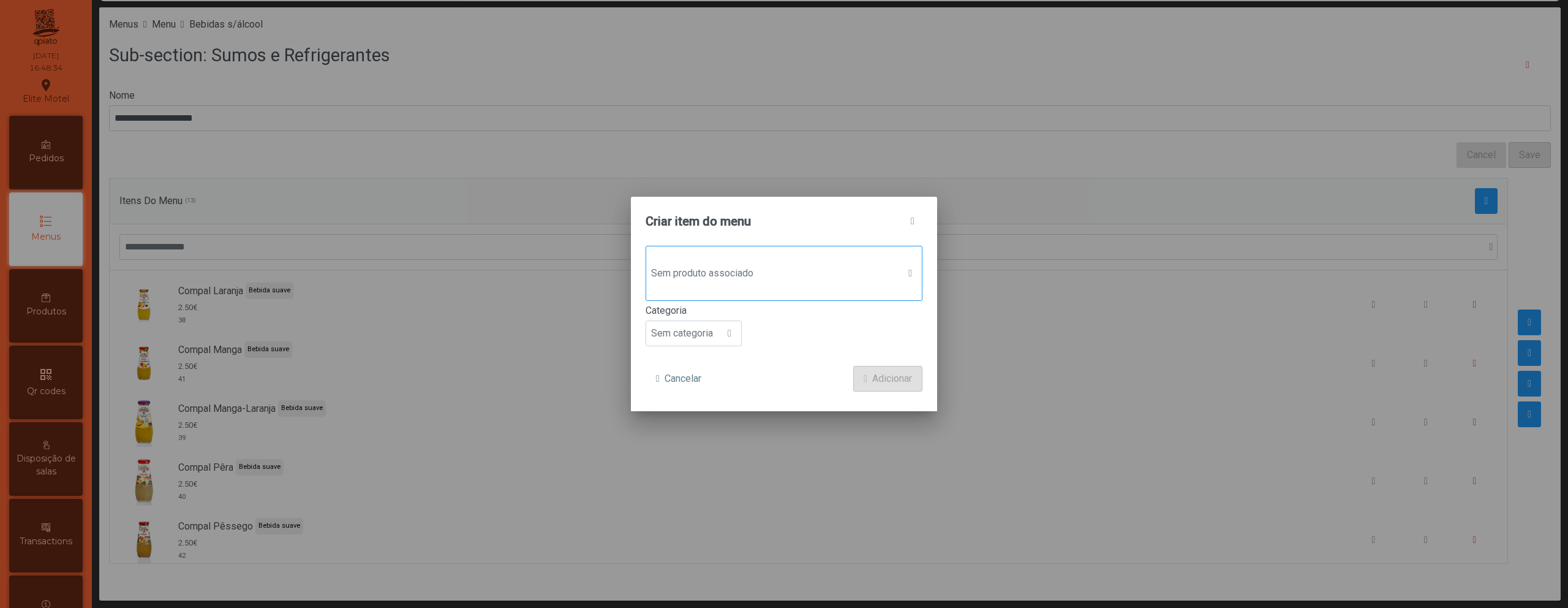
click at [716, 251] on div "Sem produto associado" at bounding box center [784, 273] width 277 height 55
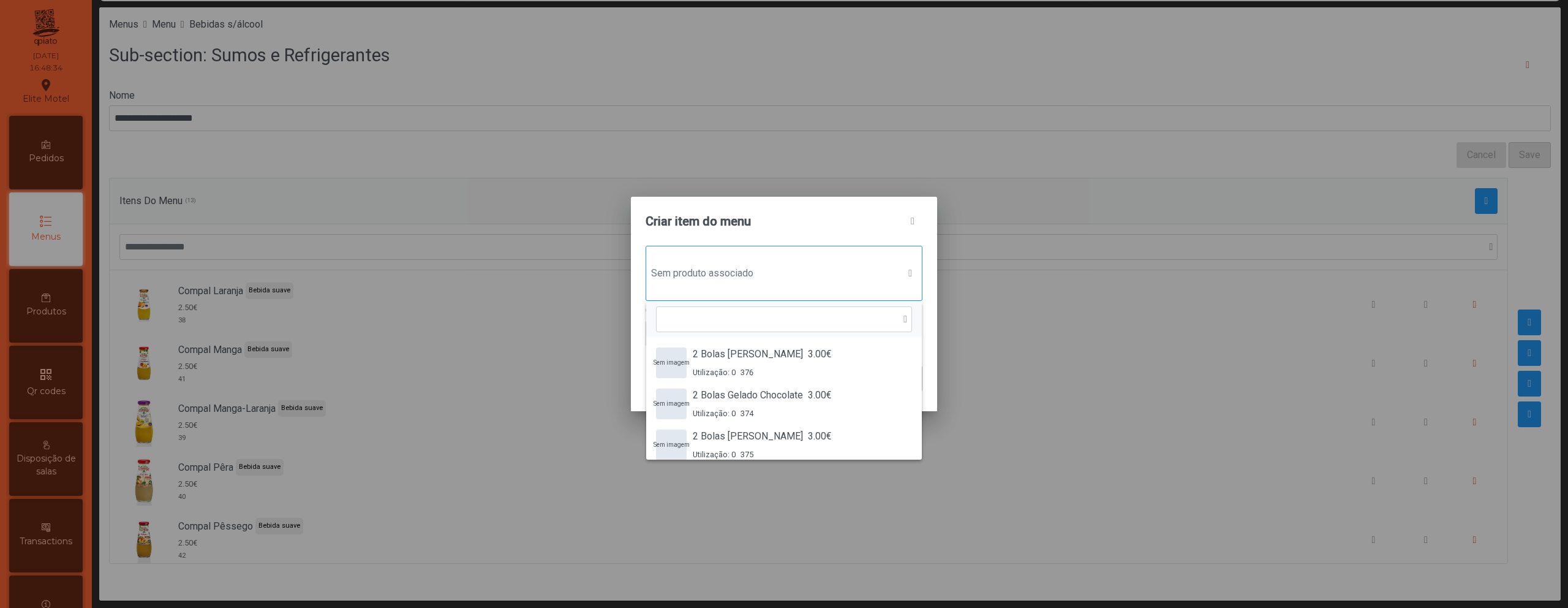
scroll to position [9, 60]
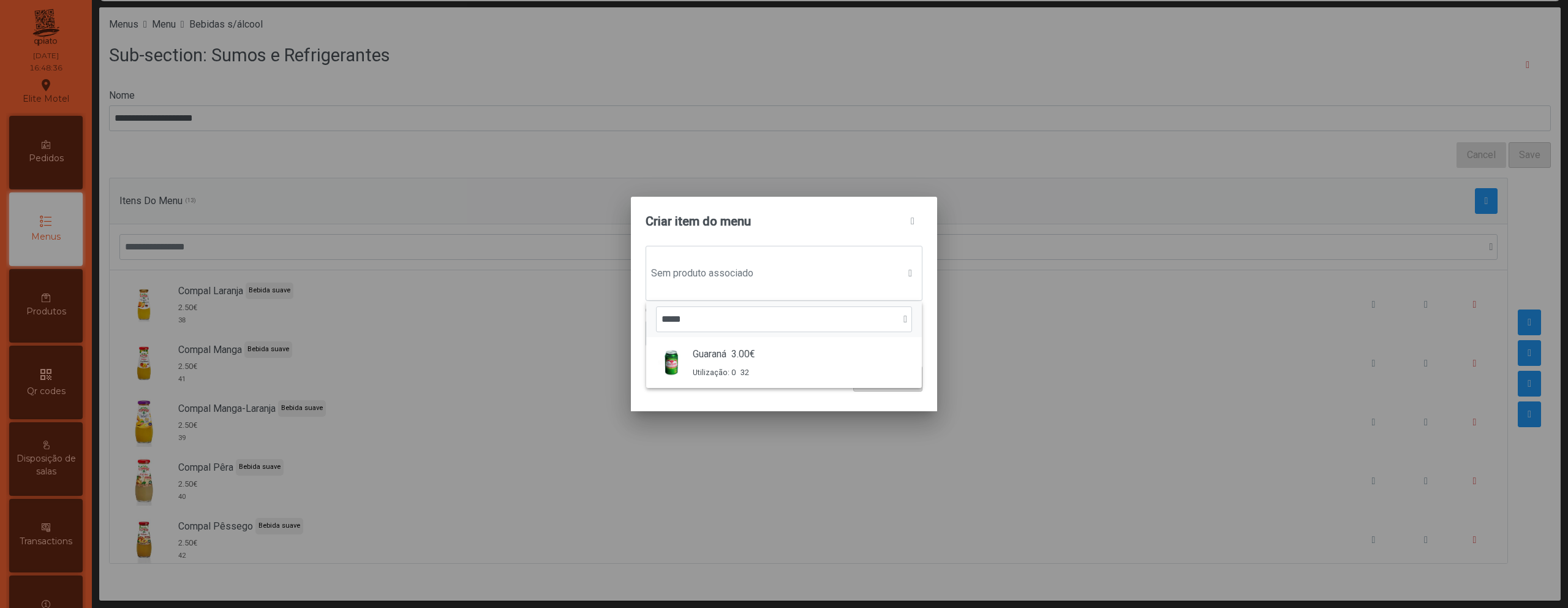
type input "*****"
click at [698, 396] on div "Sem produto associado ***** Guaraná 3.00€ Utilização: 0 32 Categoria Sem catego…" at bounding box center [784, 328] width 306 height 165
click at [702, 333] on span "Sem categoria" at bounding box center [682, 333] width 71 height 25
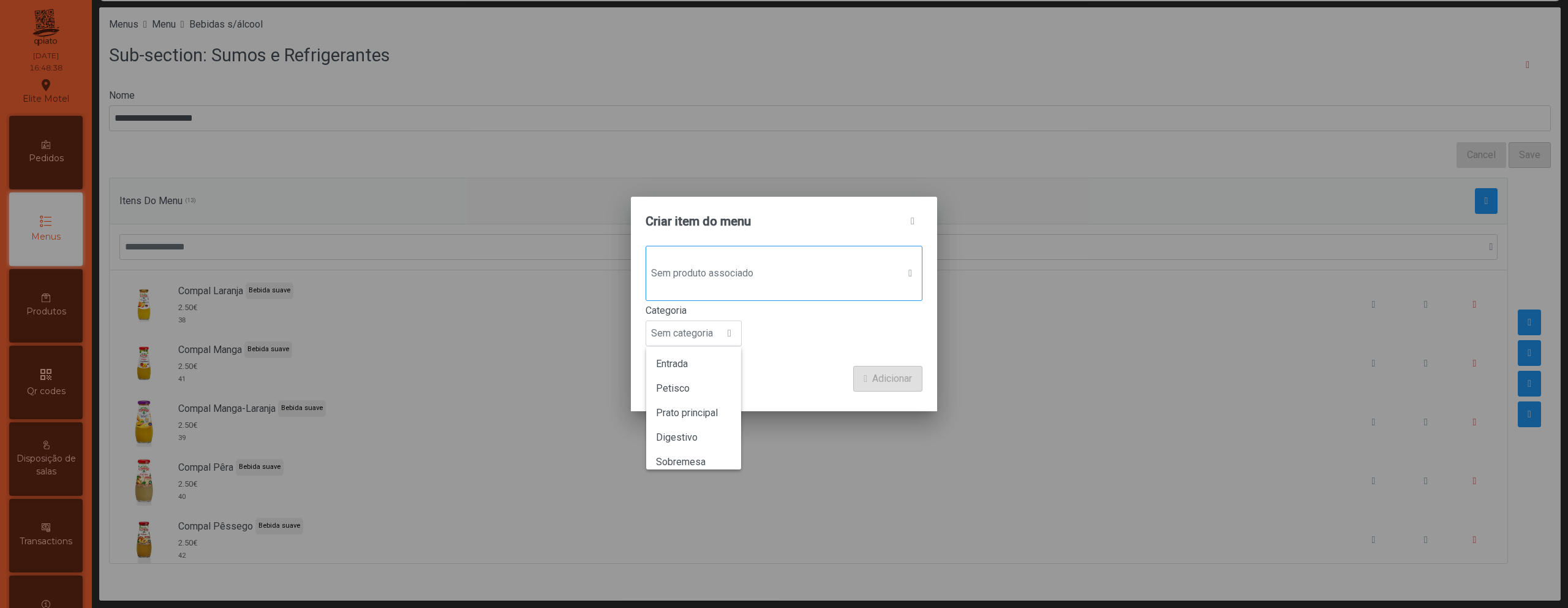
click at [647, 261] on span "Sem produto associado" at bounding box center [773, 274] width 253 height 25
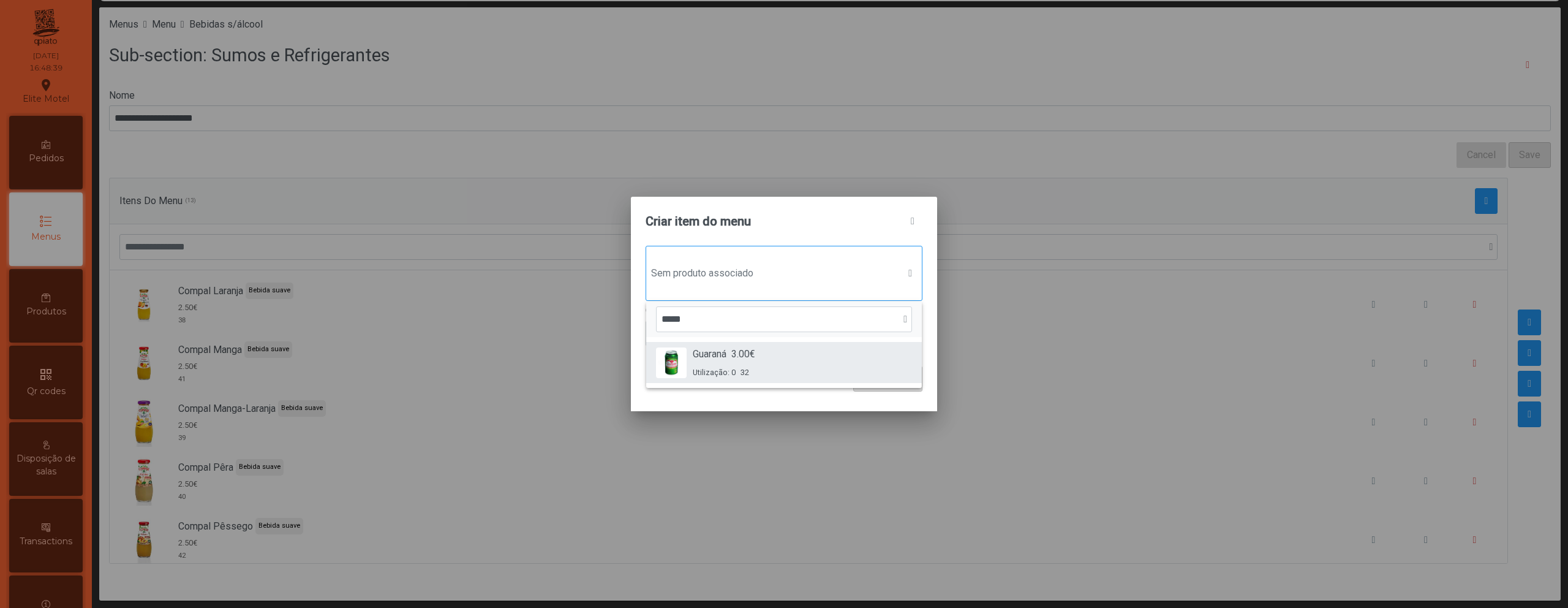
click at [691, 364] on div "Guaraná 3.00€ Utilização: 0 32" at bounding box center [784, 362] width 256 height 31
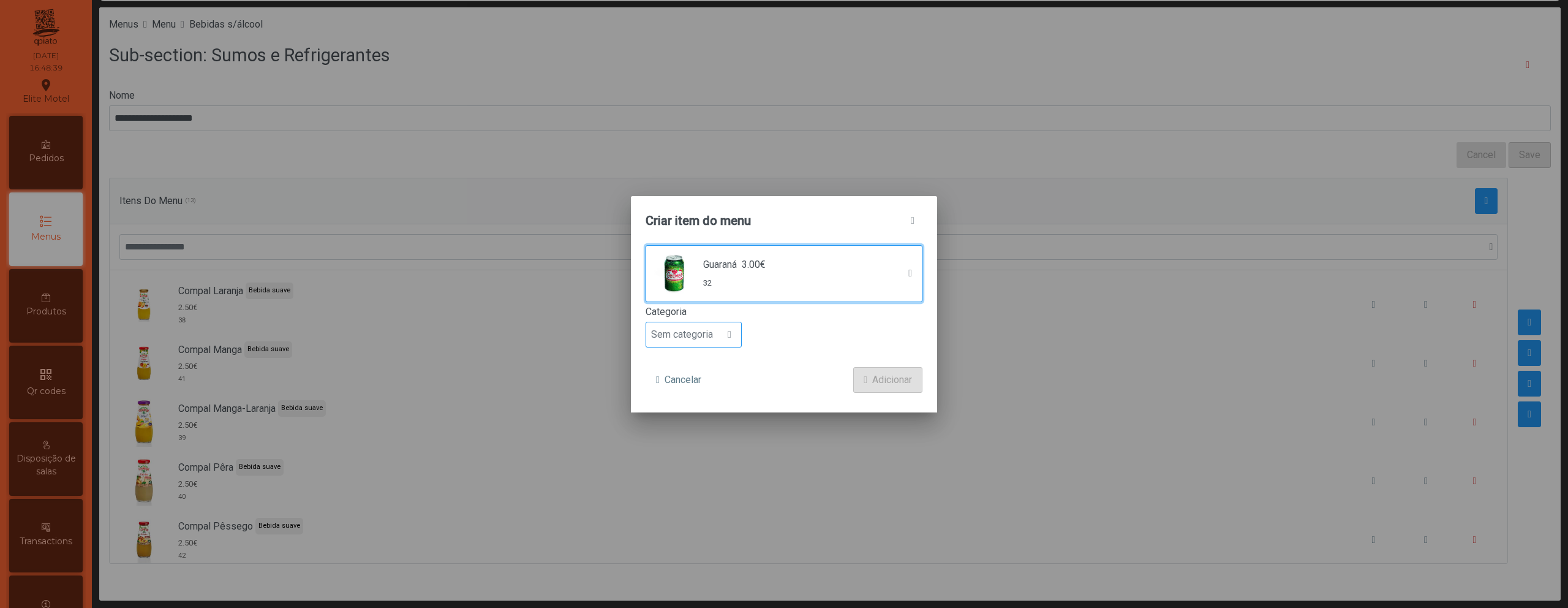
click at [684, 338] on span "Sem categoria" at bounding box center [682, 335] width 71 height 25
click at [692, 408] on span "Bebida suave" at bounding box center [684, 404] width 58 height 12
click at [892, 378] on span "Adicionar" at bounding box center [891, 379] width 40 height 15
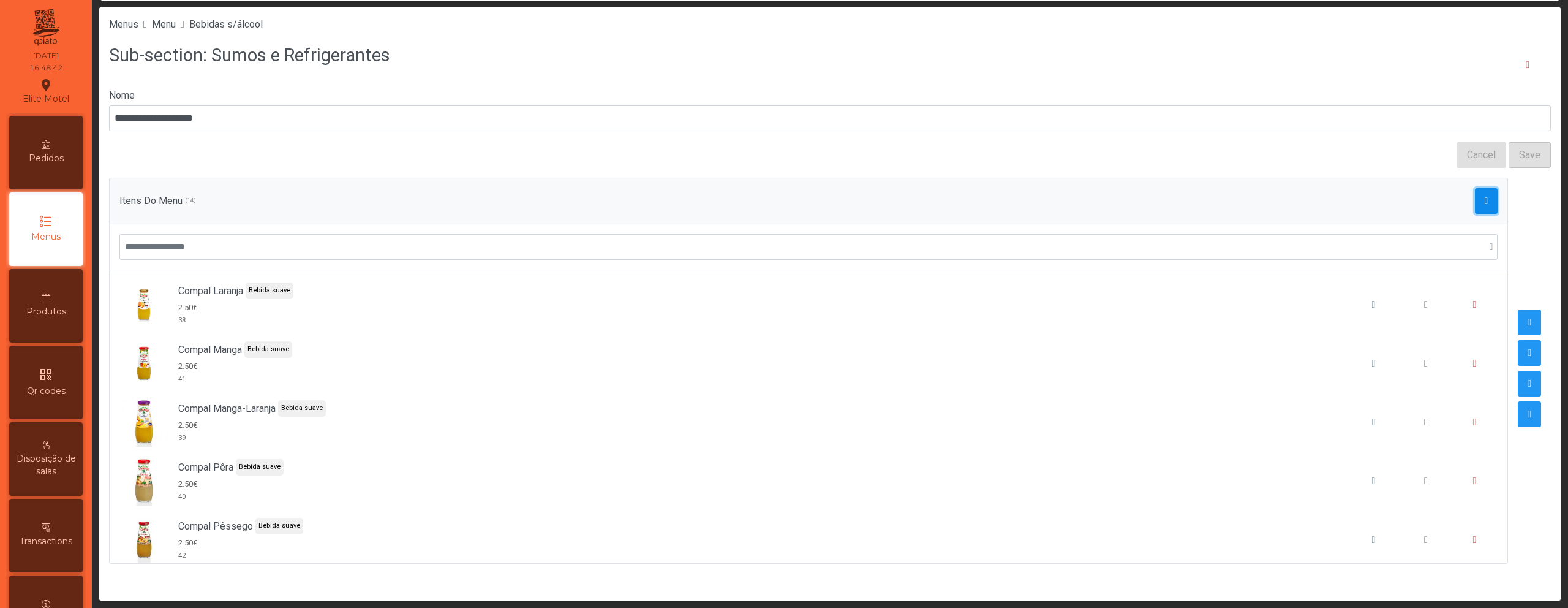
click at [1475, 212] on button "button" at bounding box center [1487, 201] width 23 height 26
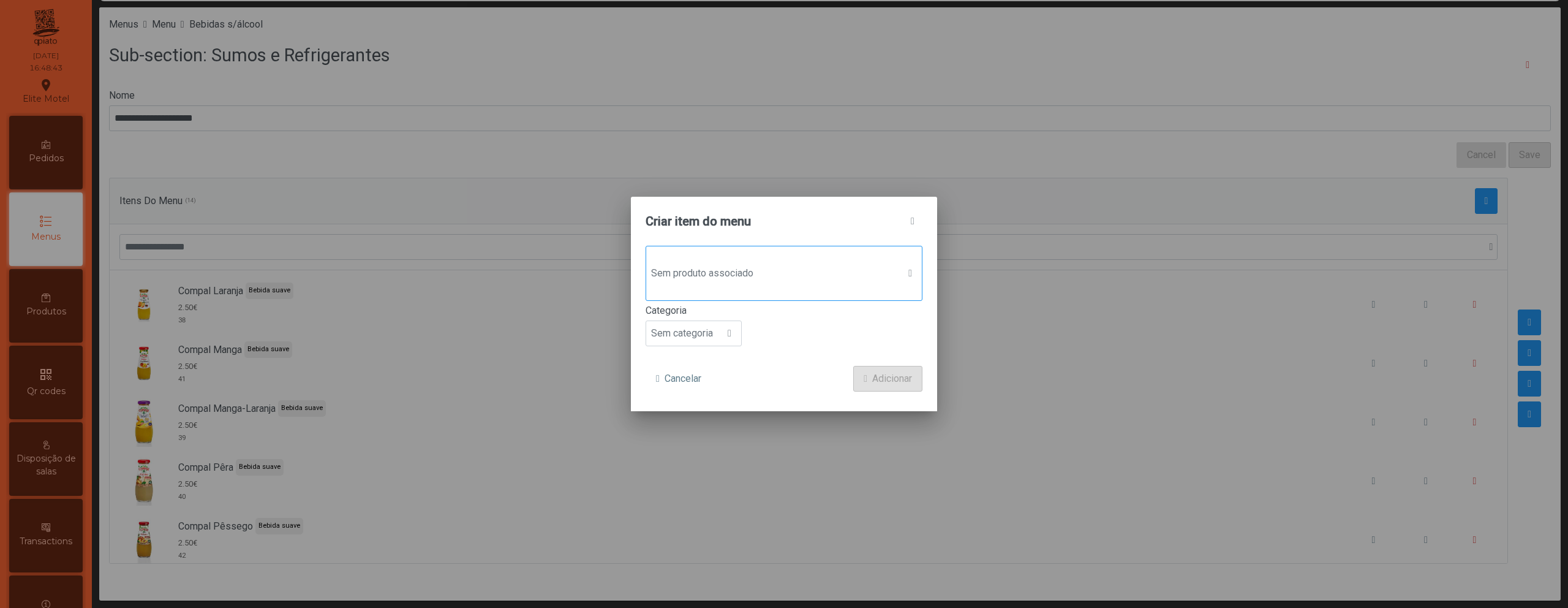
click at [848, 287] on div "Sem produto associado" at bounding box center [784, 273] width 277 height 55
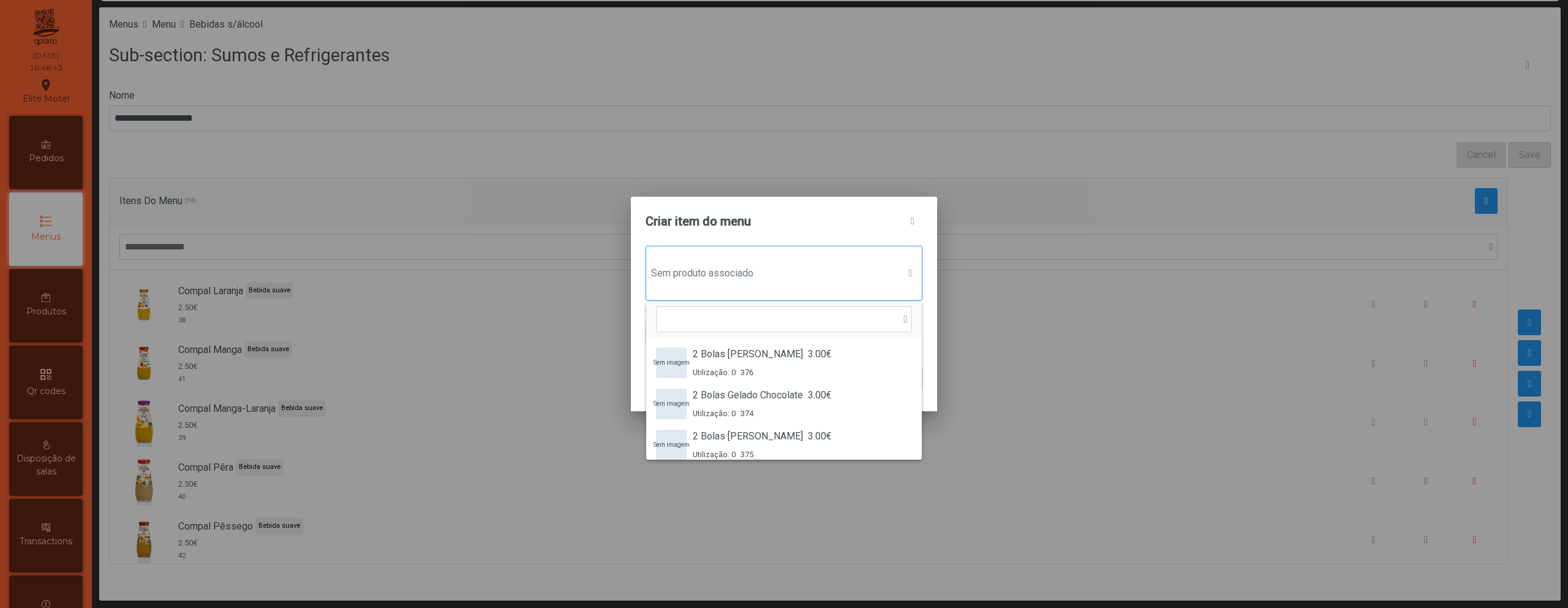
scroll to position [9, 60]
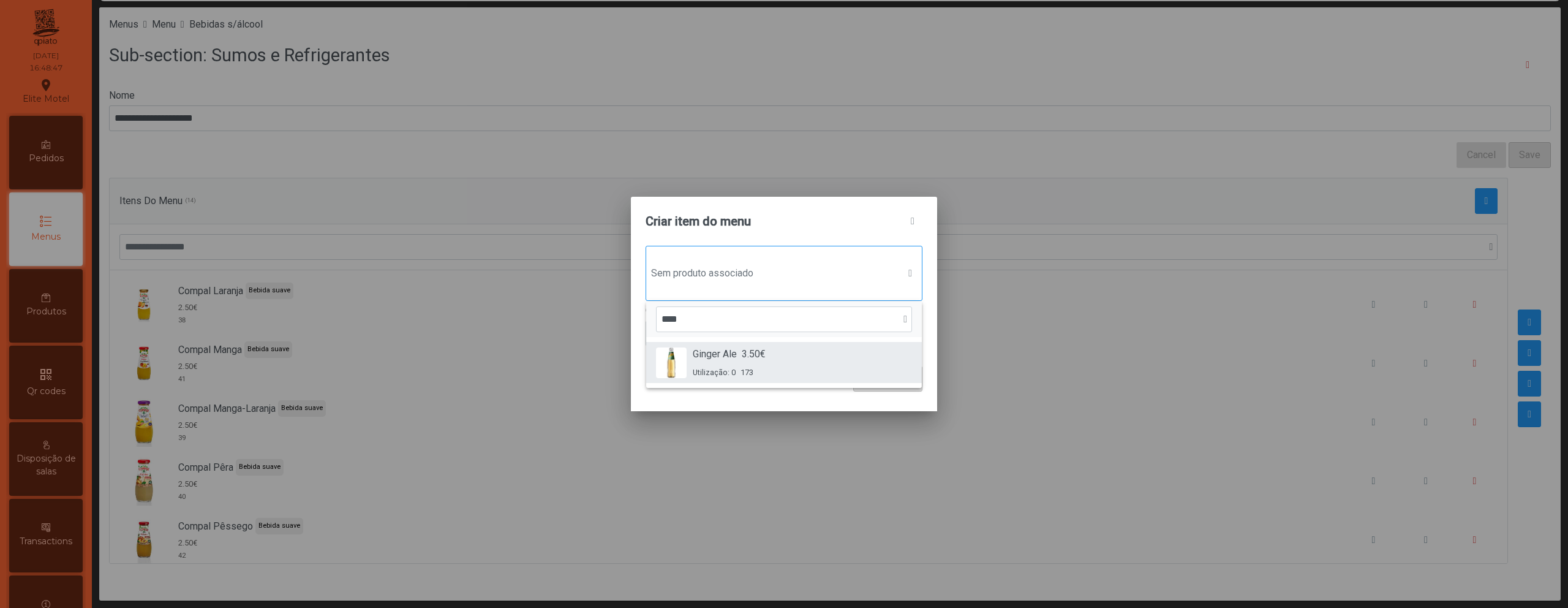
type input "****"
click at [814, 354] on div "Ginger Ale 3.50€ Utilização: 0 173" at bounding box center [784, 362] width 256 height 31
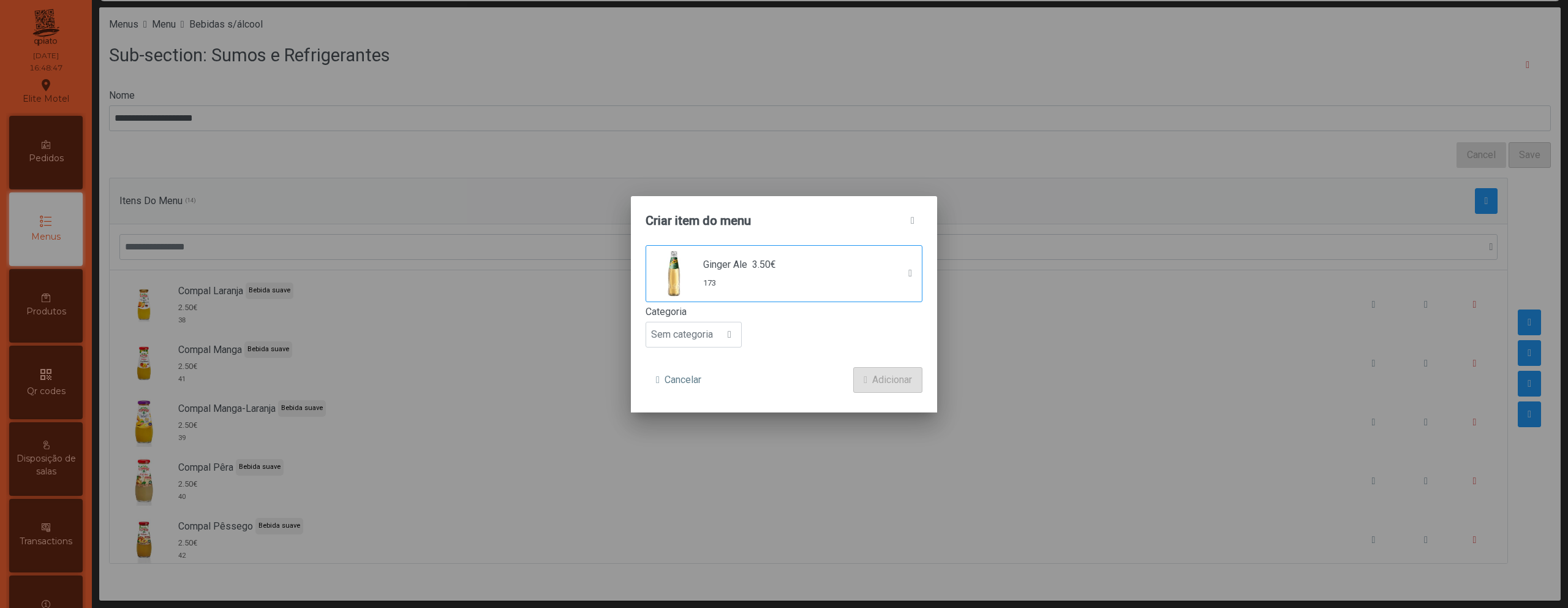
click at [670, 318] on label "Categoria" at bounding box center [784, 312] width 277 height 15
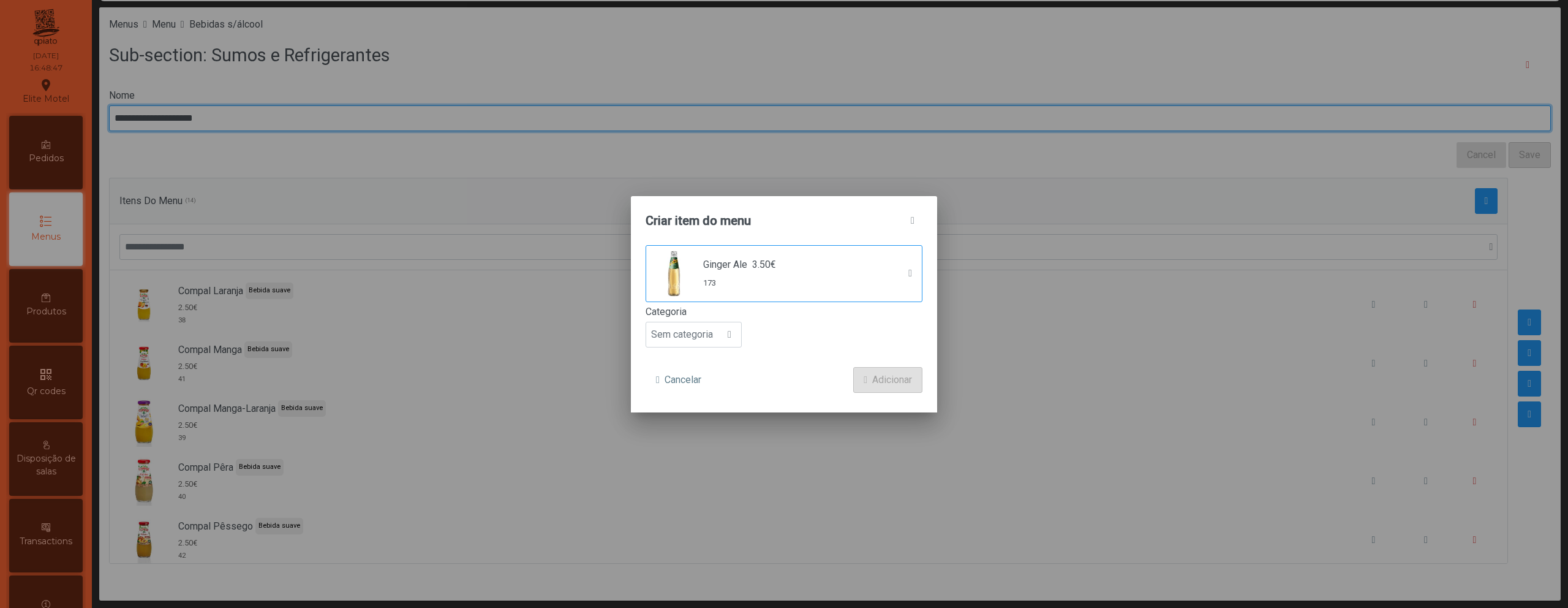
click at [670, 131] on input "**********" at bounding box center [830, 118] width 1442 height 26
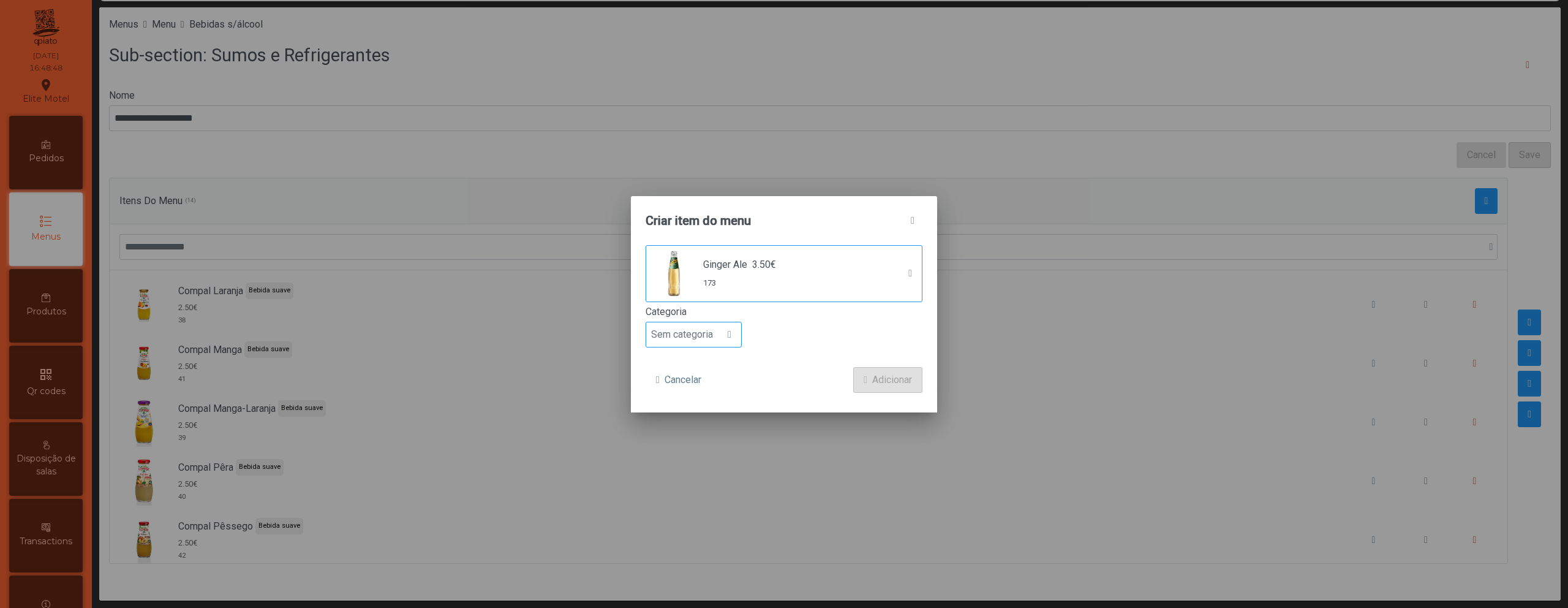
click at [680, 333] on span "Sem categoria" at bounding box center [682, 335] width 71 height 25
click at [698, 403] on span "Bebida suave" at bounding box center [684, 404] width 58 height 12
click at [872, 384] on span "Adicionar" at bounding box center [891, 379] width 40 height 15
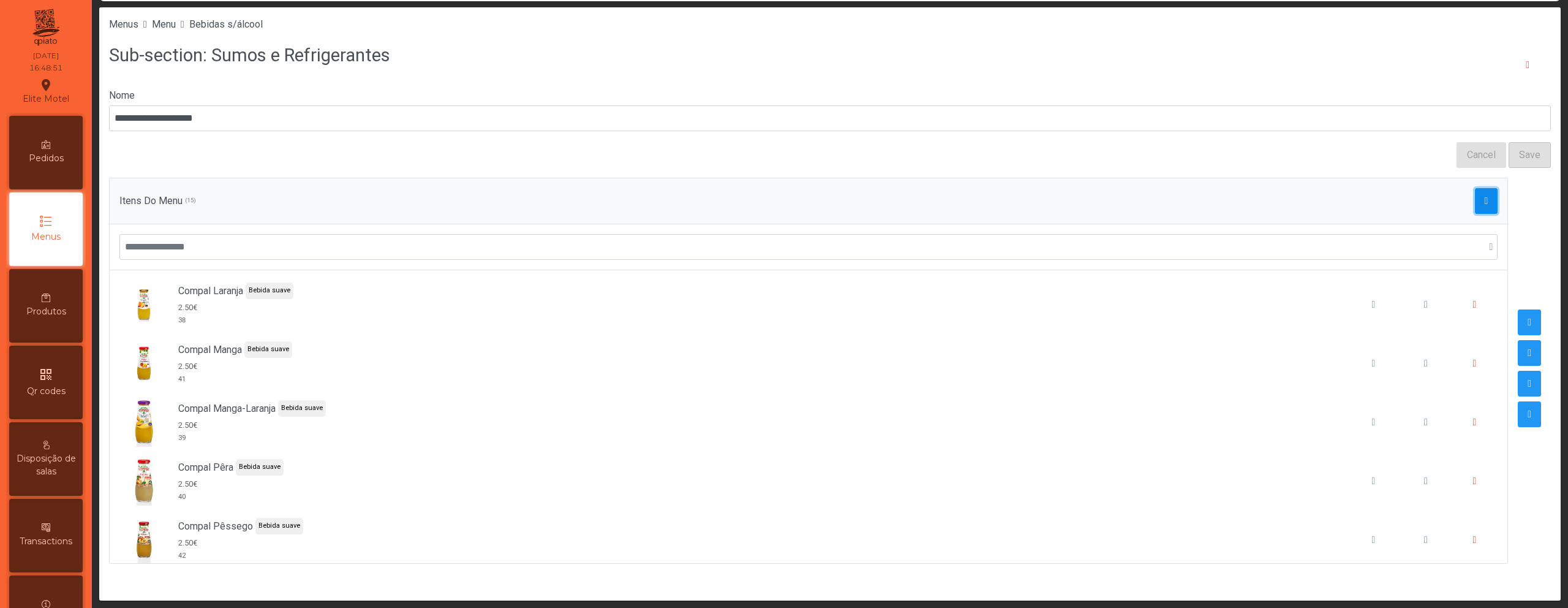
click at [1484, 198] on span "button" at bounding box center [1486, 201] width 4 height 10
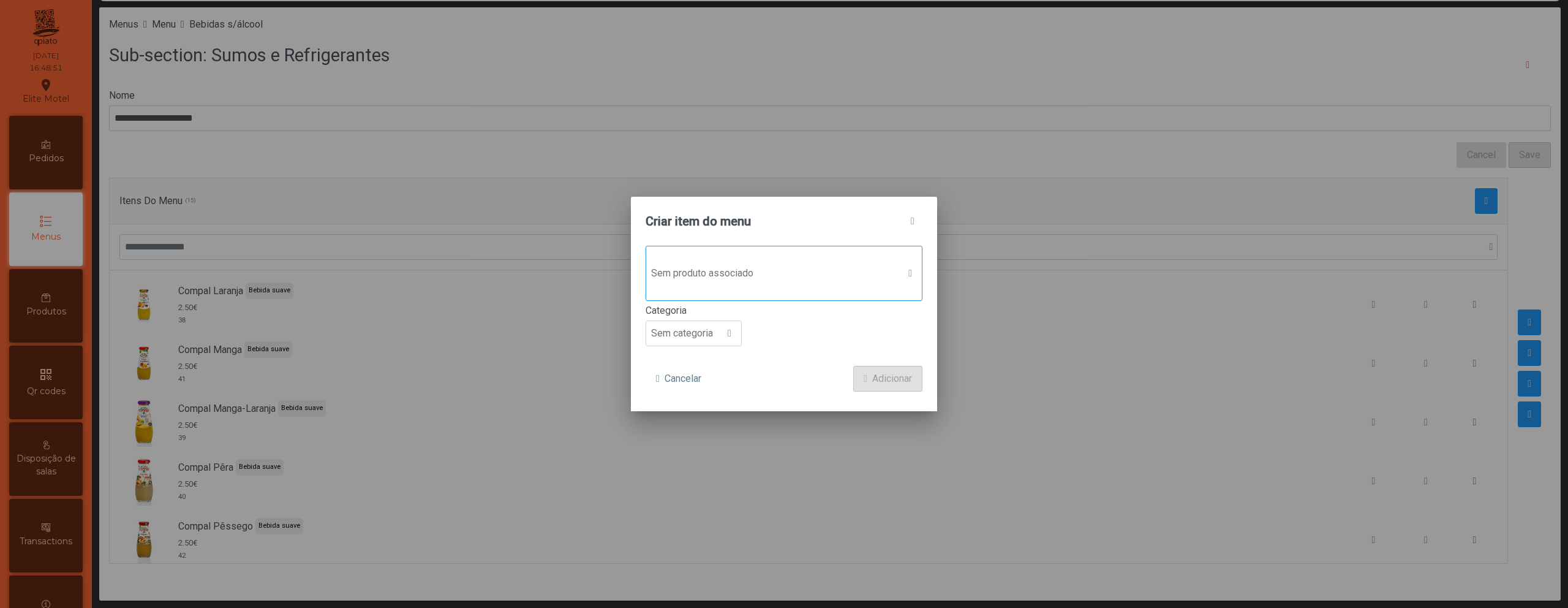
click at [845, 278] on span "Sem produto associado" at bounding box center [773, 274] width 253 height 25
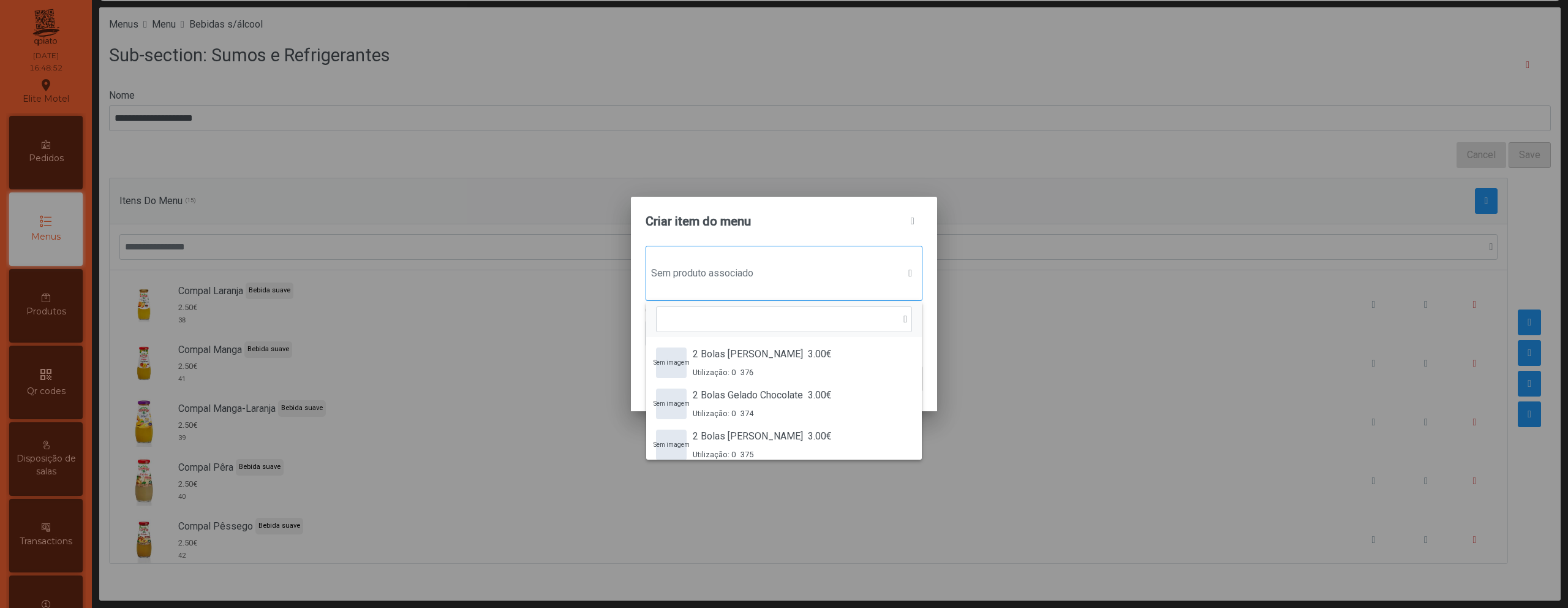
scroll to position [9, 60]
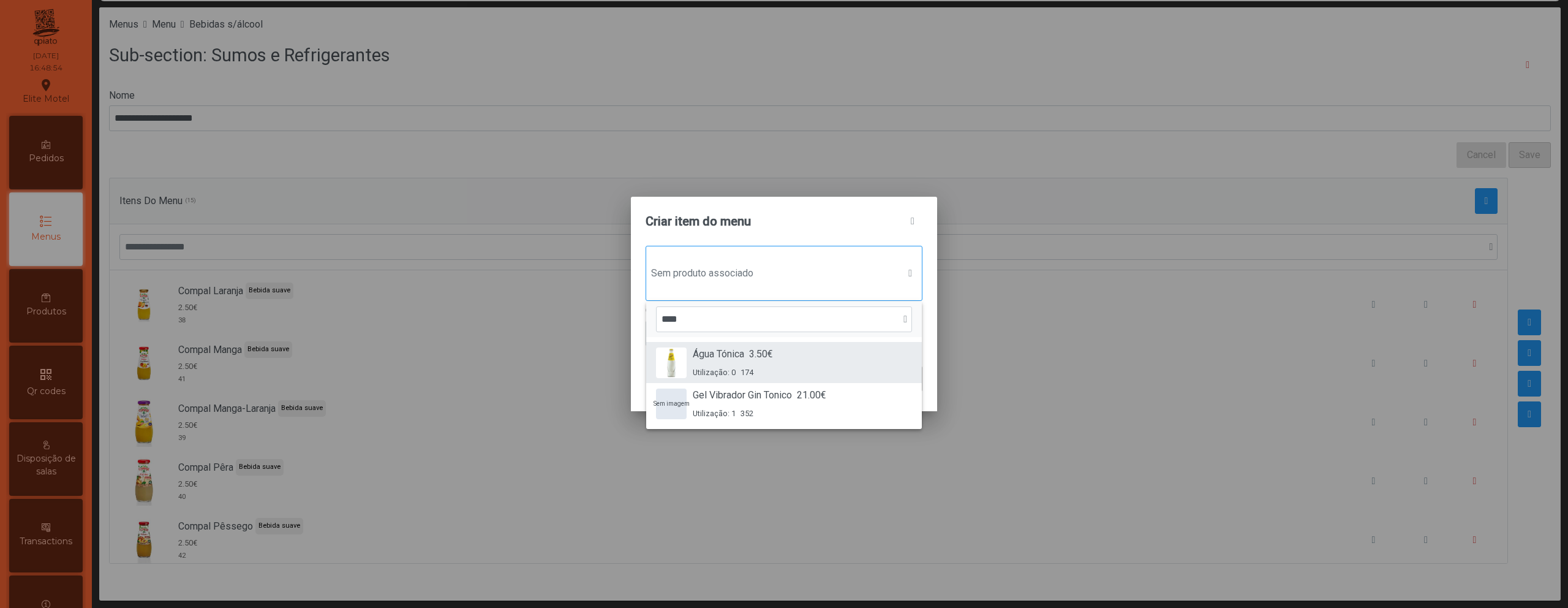
type input "****"
click at [806, 347] on div "Água Tónica 3.50€ Utilização: 0 174" at bounding box center [784, 362] width 256 height 31
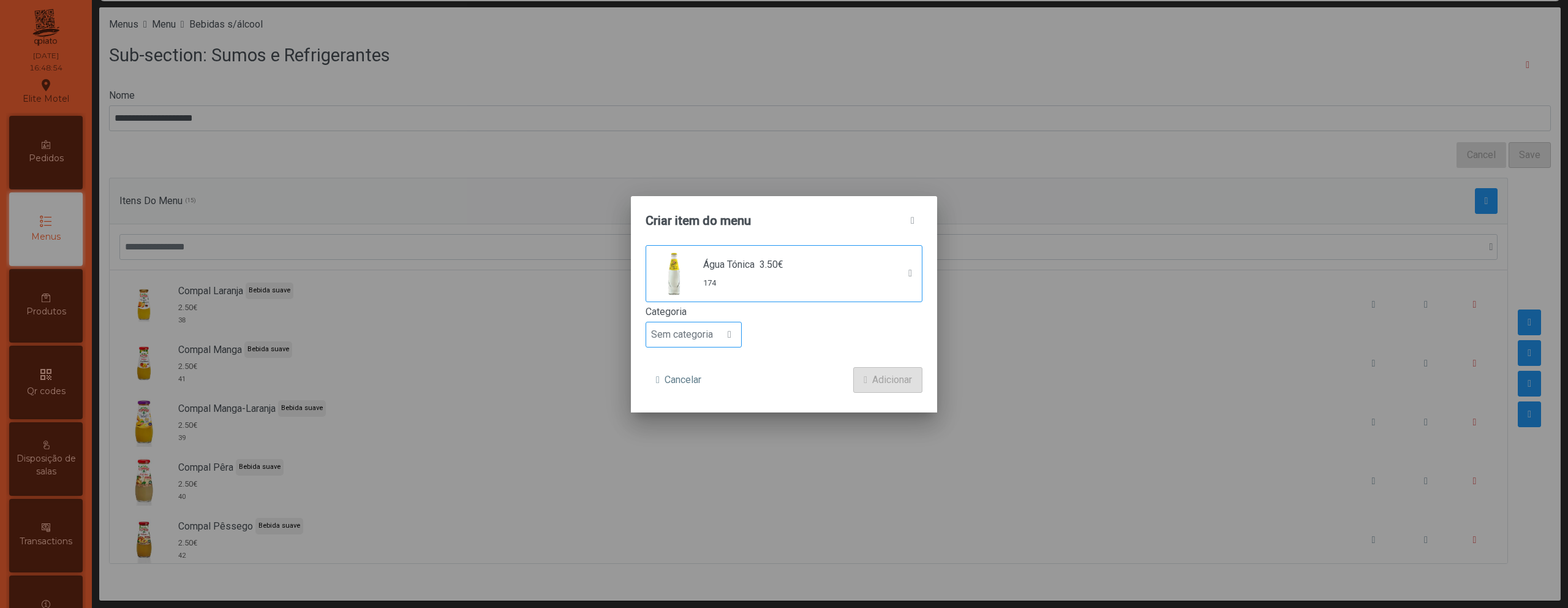
click at [715, 340] on span "Sem categoria" at bounding box center [682, 335] width 71 height 25
click at [714, 402] on span "Bebida suave" at bounding box center [684, 404] width 58 height 12
click at [869, 367] on button "Adicionar" at bounding box center [887, 379] width 69 height 26
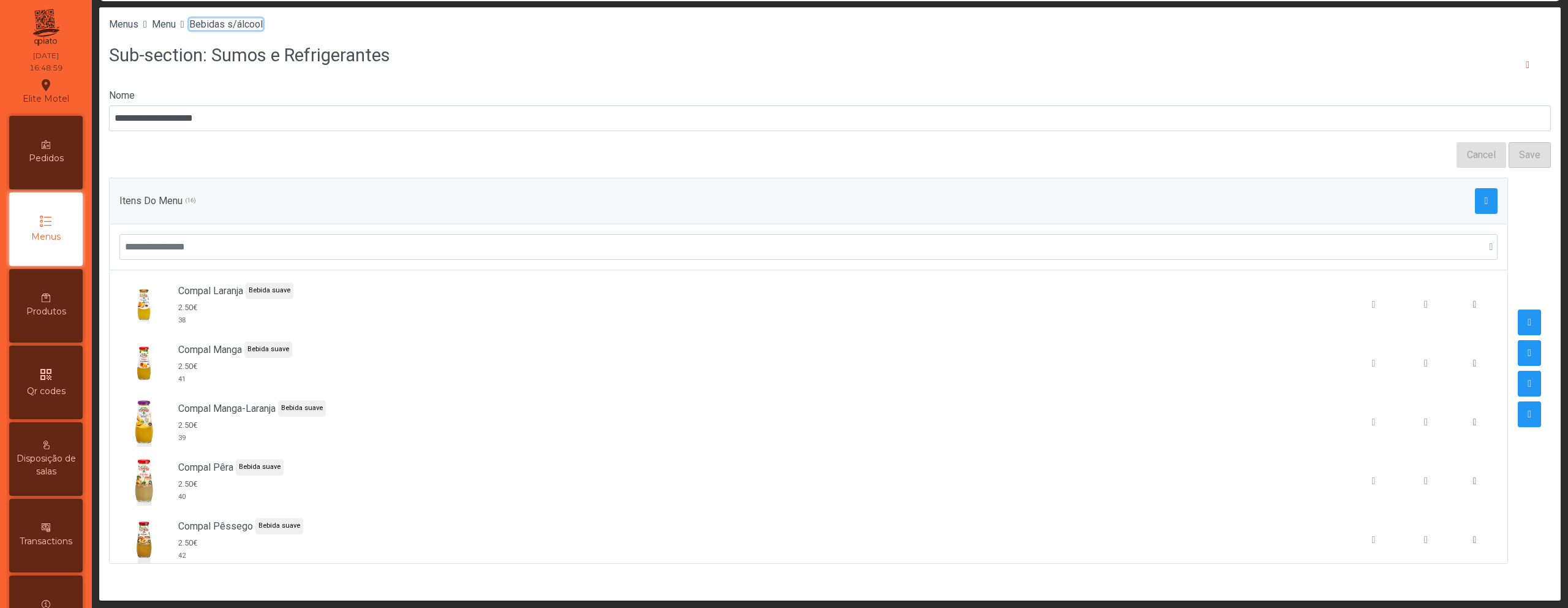
click at [263, 25] on span "Bebidas s/álcool" at bounding box center [226, 24] width 74 height 12
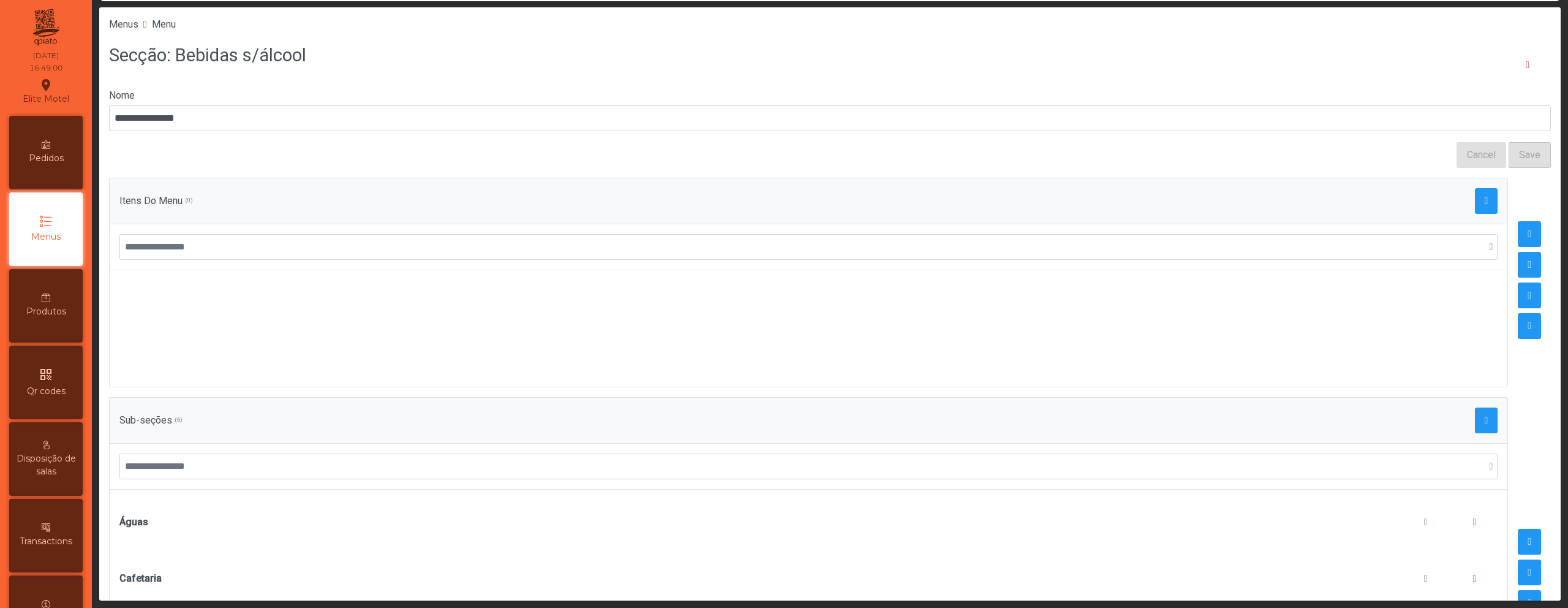
scroll to position [212, 0]
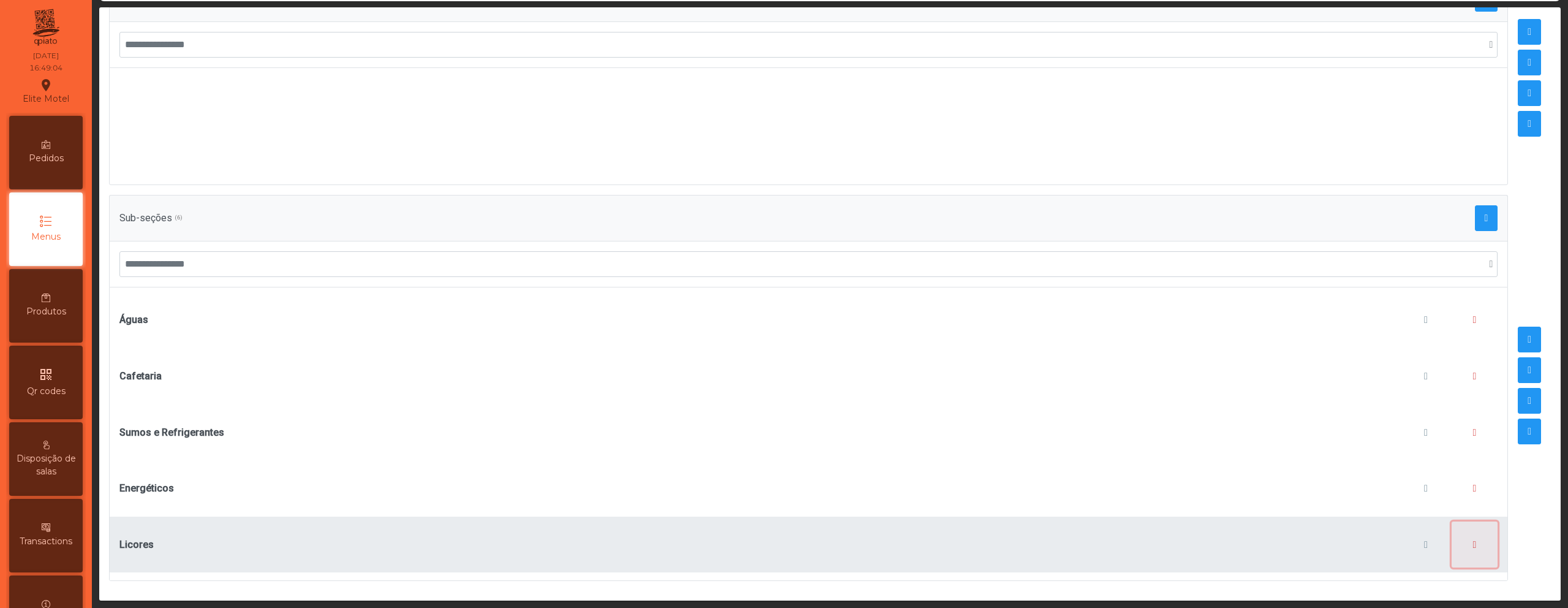
click at [1452, 534] on button "button" at bounding box center [1475, 544] width 47 height 47
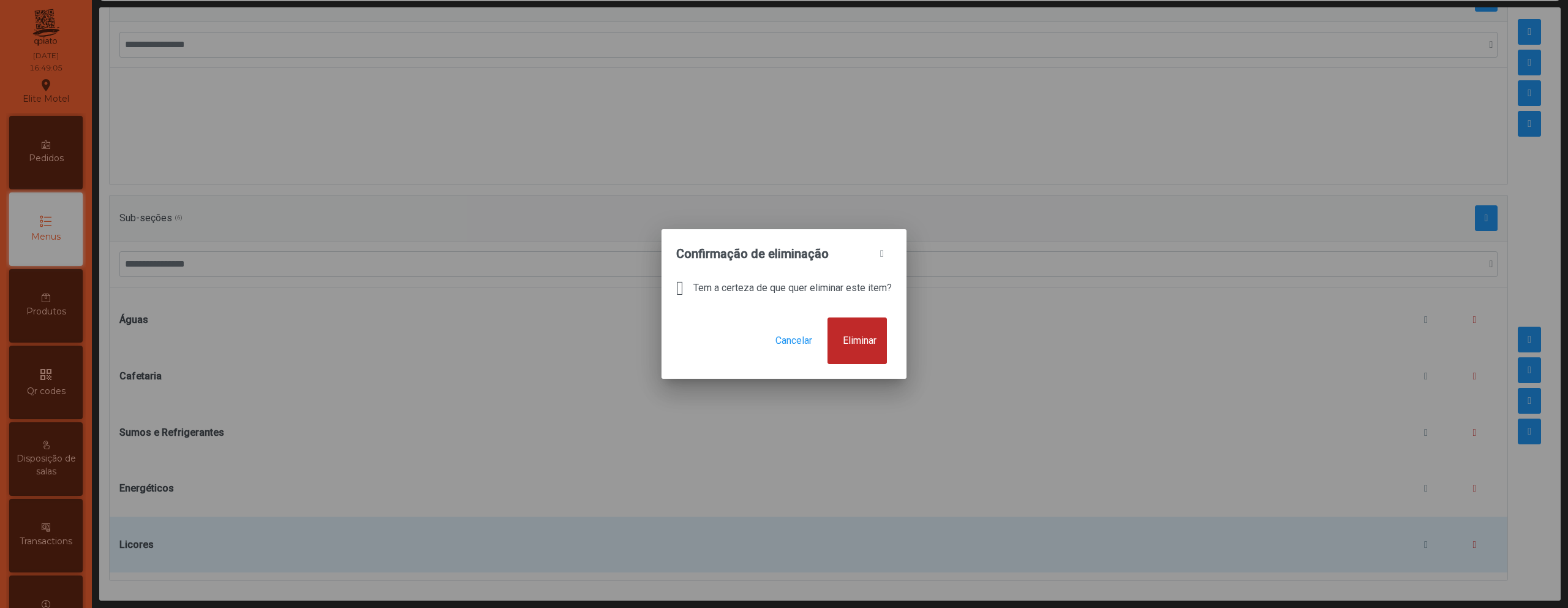
click at [868, 349] on button "Eliminar" at bounding box center [856, 340] width 60 height 47
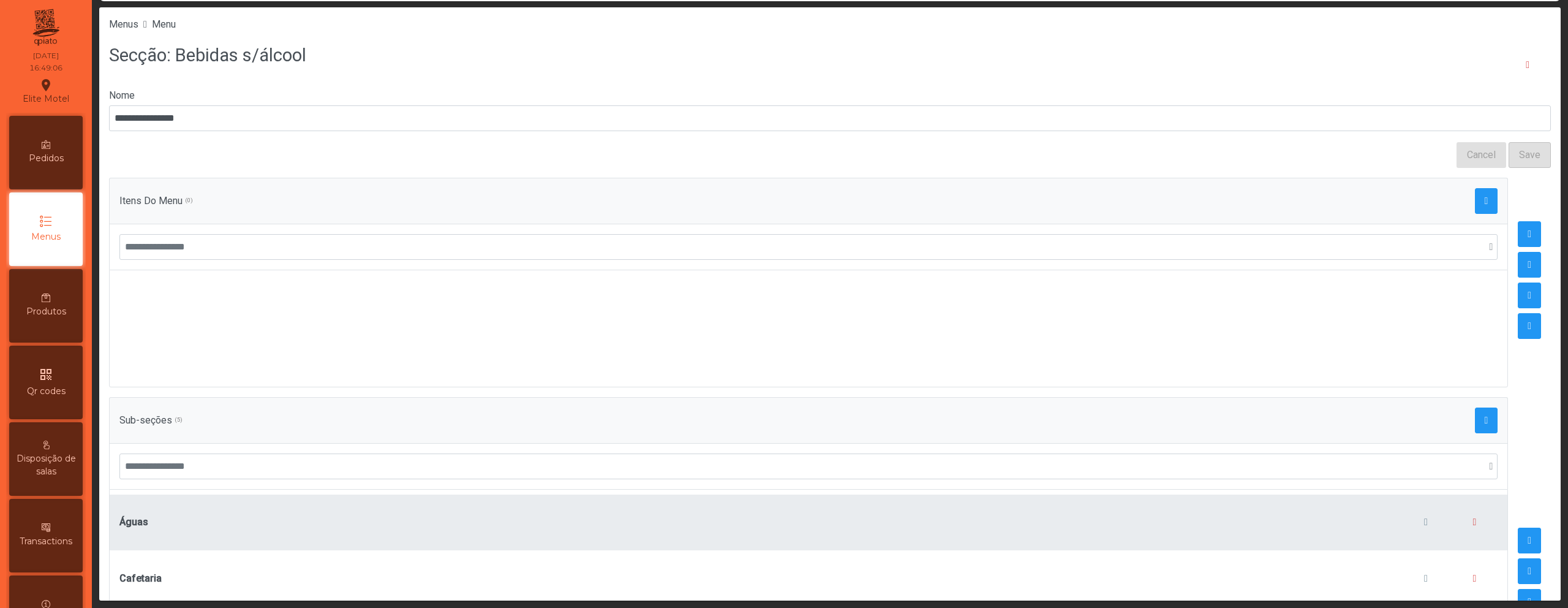
scroll to position [209, 0]
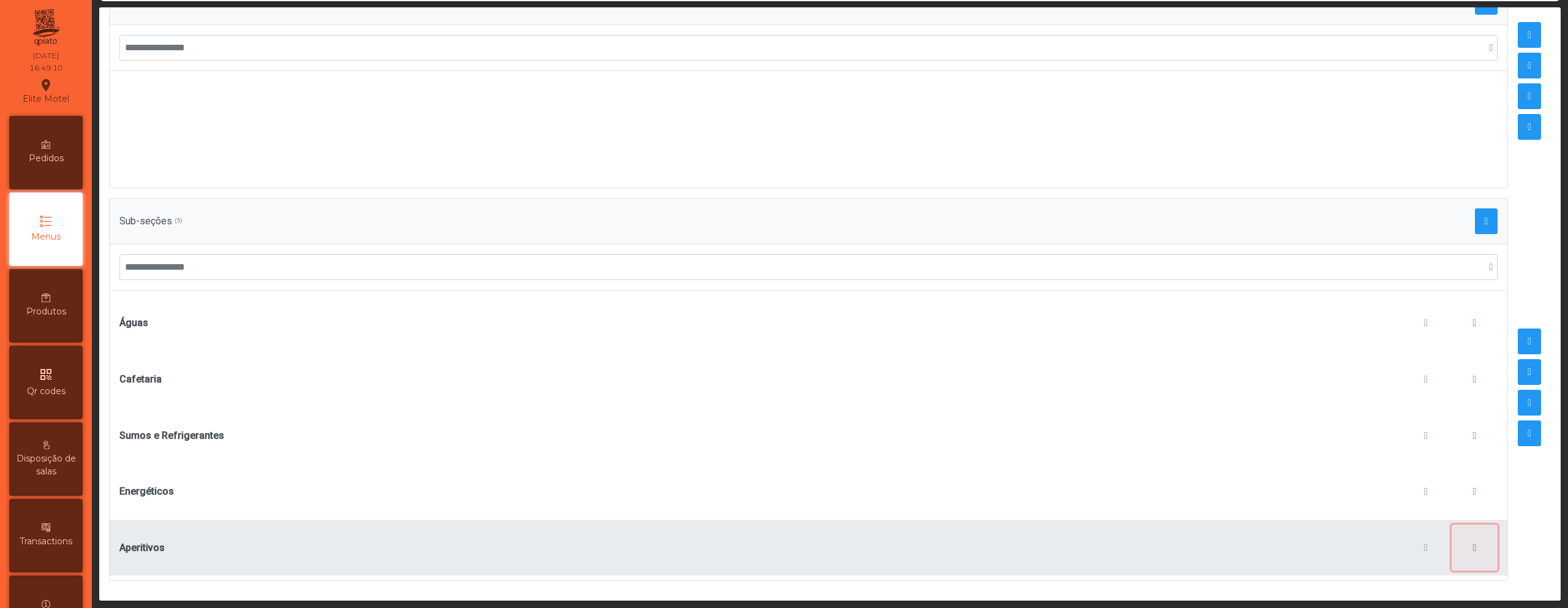
click at [1466, 534] on button "button" at bounding box center [1475, 548] width 47 height 47
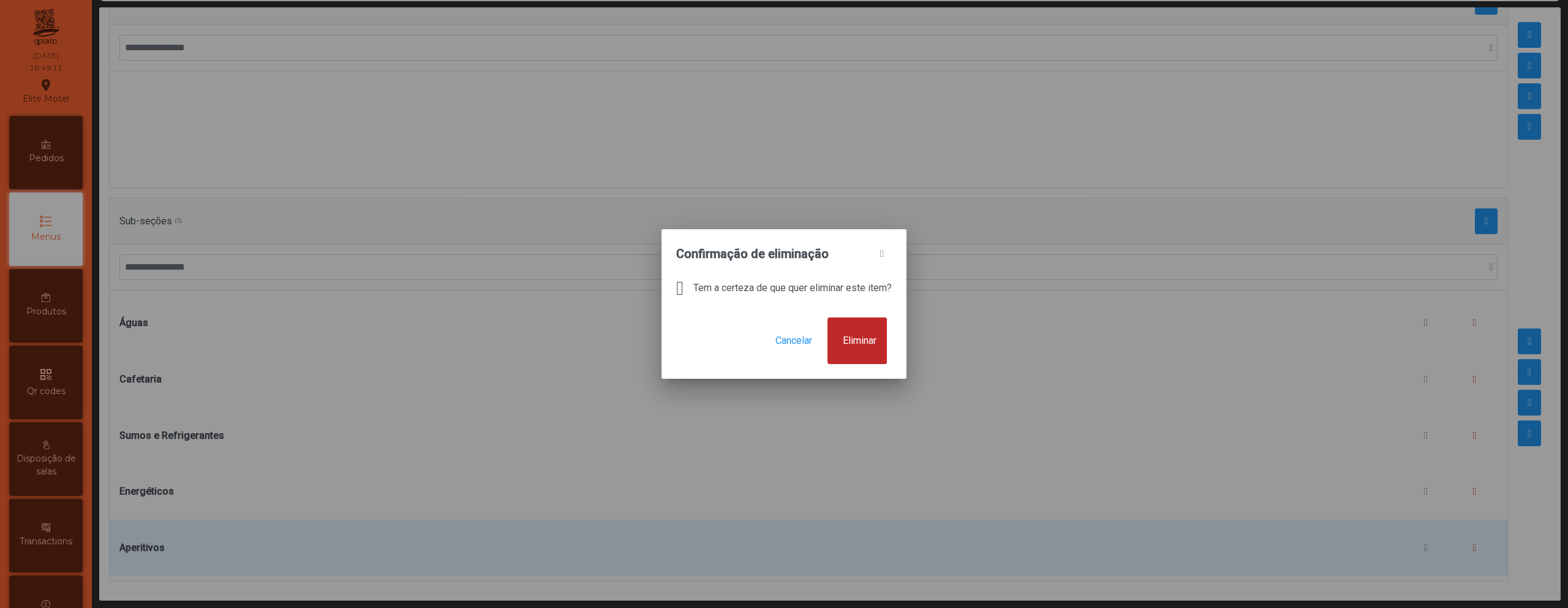
click at [887, 350] on button "Eliminar" at bounding box center [856, 340] width 60 height 47
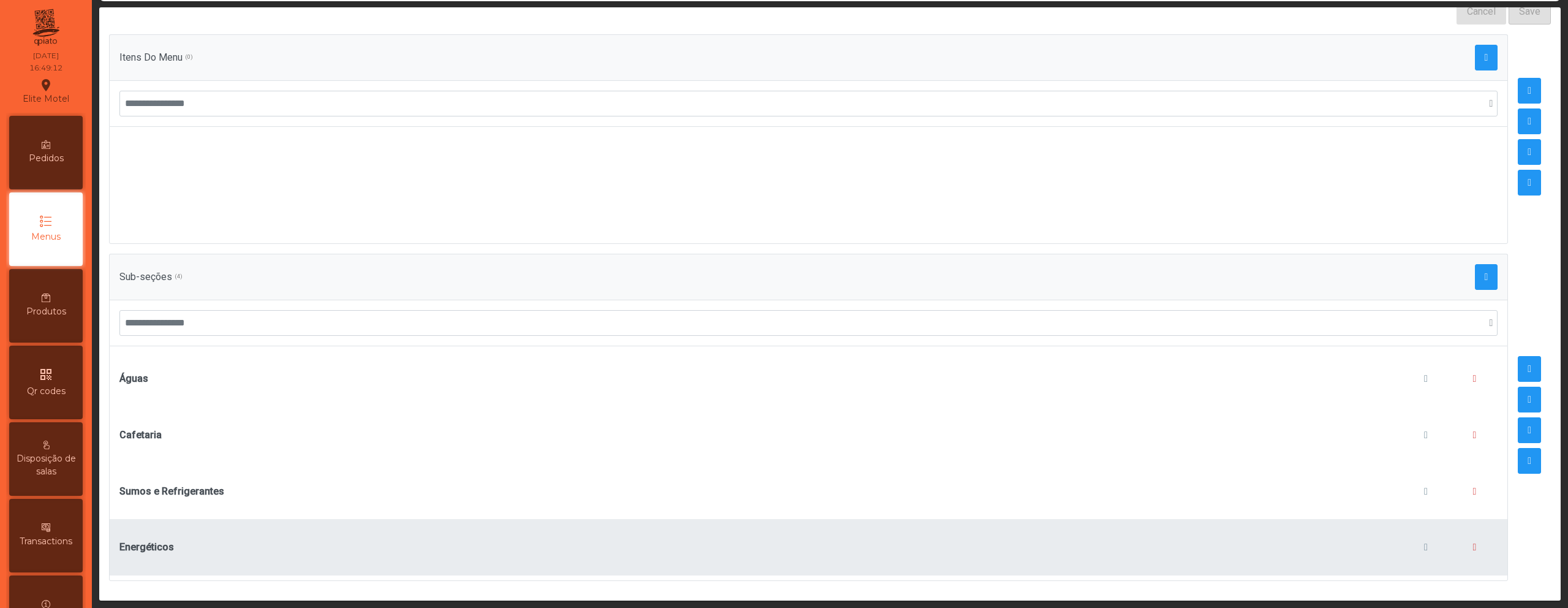
scroll to position [153, 0]
click at [1424, 542] on span "button" at bounding box center [1425, 547] width 4 height 10
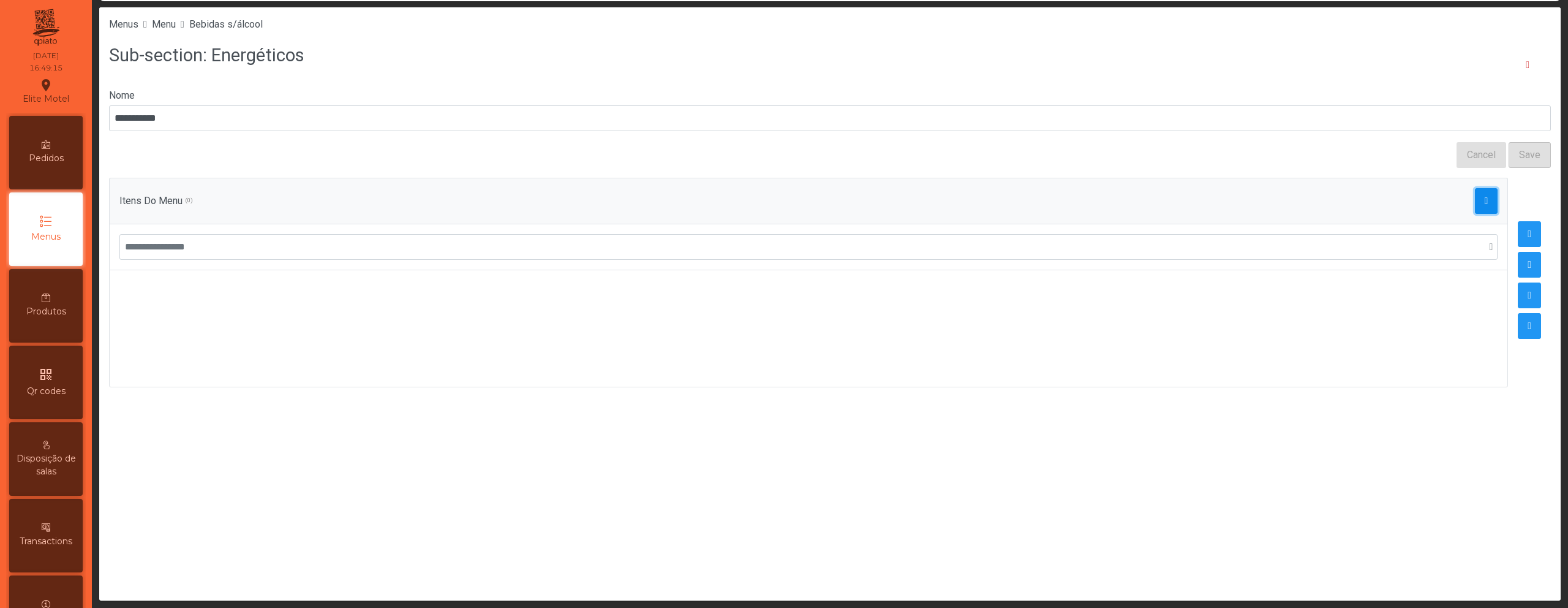
click at [1475, 199] on button "button" at bounding box center [1487, 201] width 23 height 26
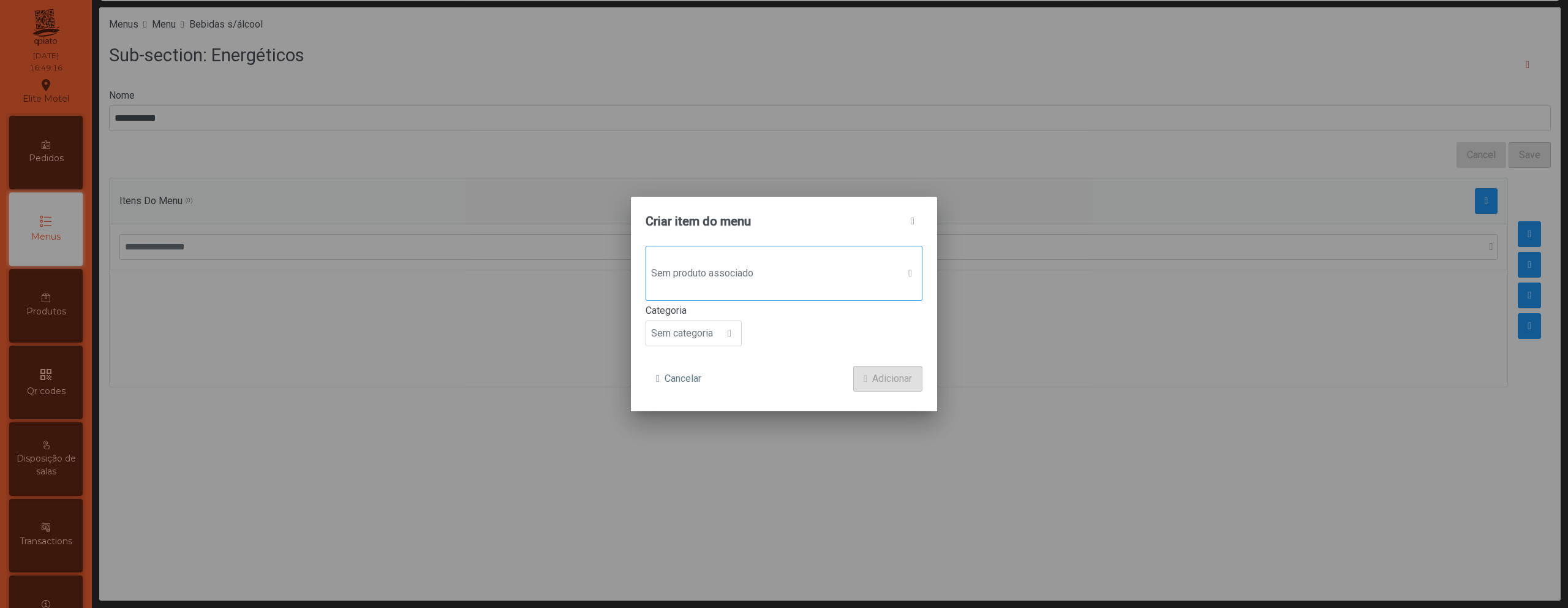
click at [819, 268] on span "Sem produto associado" at bounding box center [773, 274] width 253 height 25
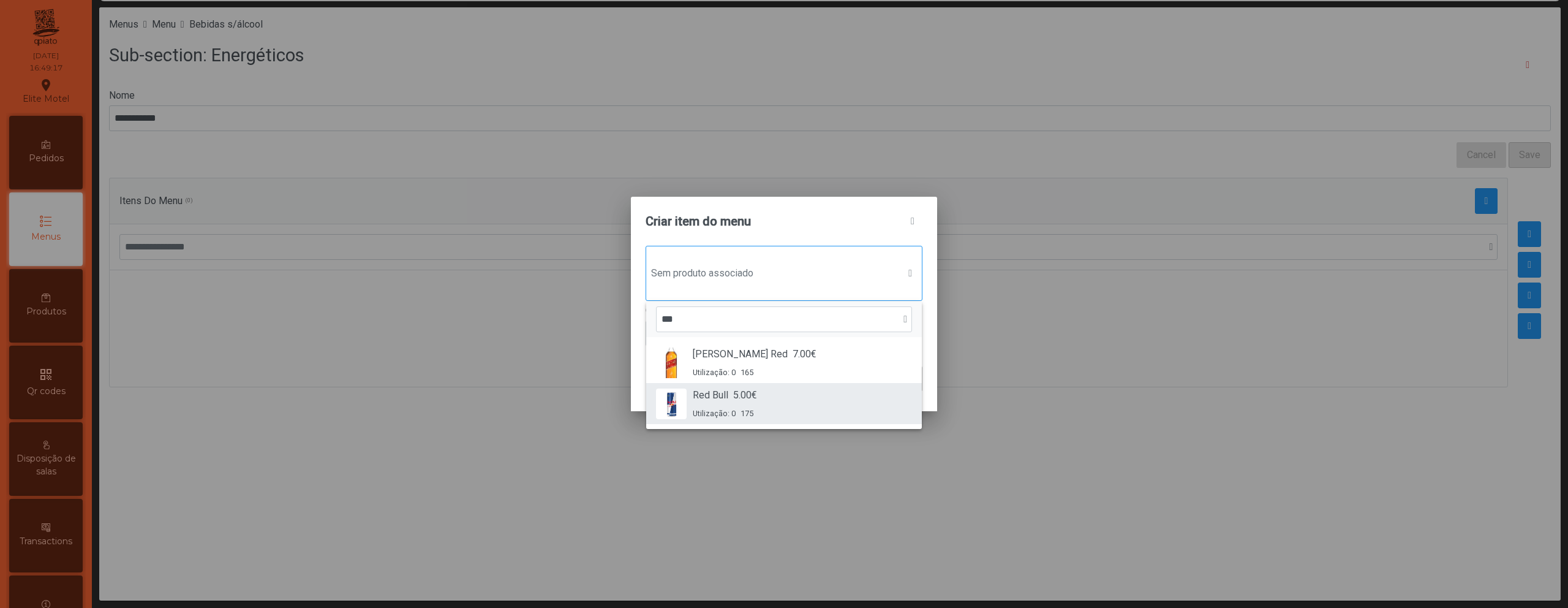
type input "***"
click at [740, 388] on span "5.00€" at bounding box center [745, 395] width 24 height 15
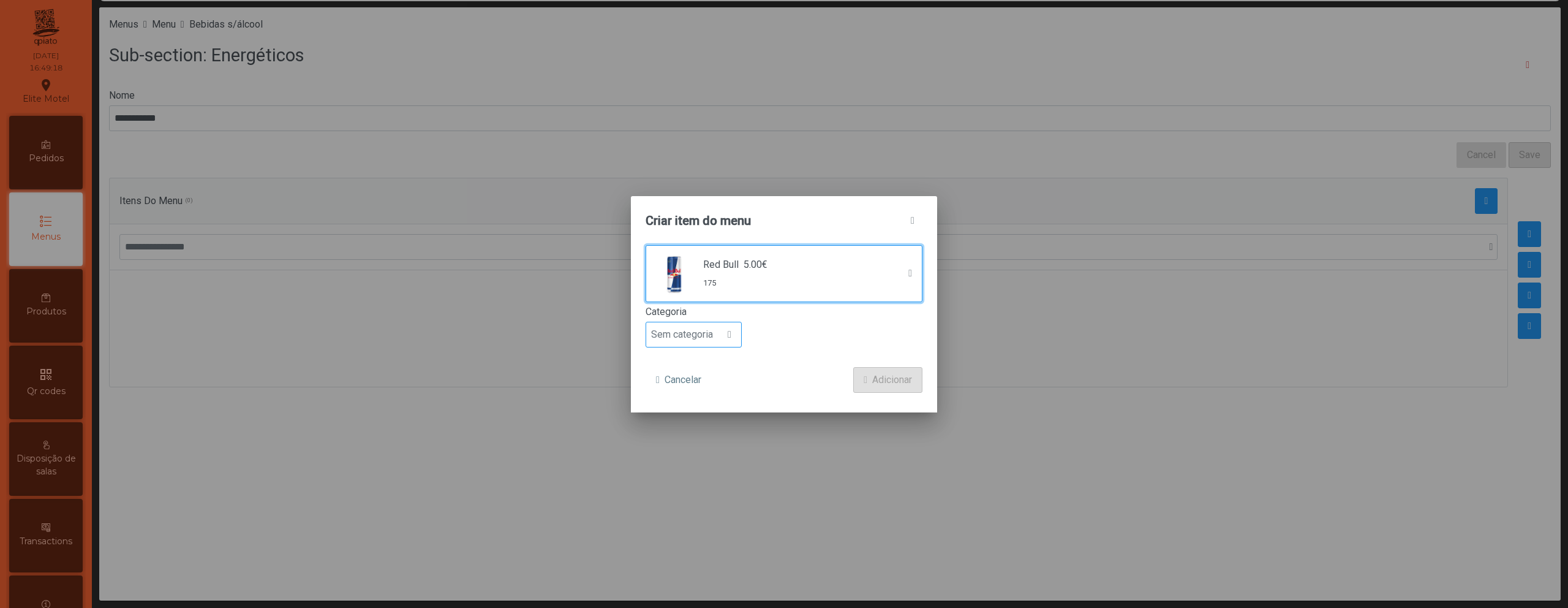
click at [727, 342] on div at bounding box center [729, 335] width 23 height 25
click at [715, 430] on span "Bebida alcoólica" at bounding box center [691, 428] width 71 height 12
click at [712, 341] on span "Bebida alcoólica" at bounding box center [687, 335] width 81 height 25
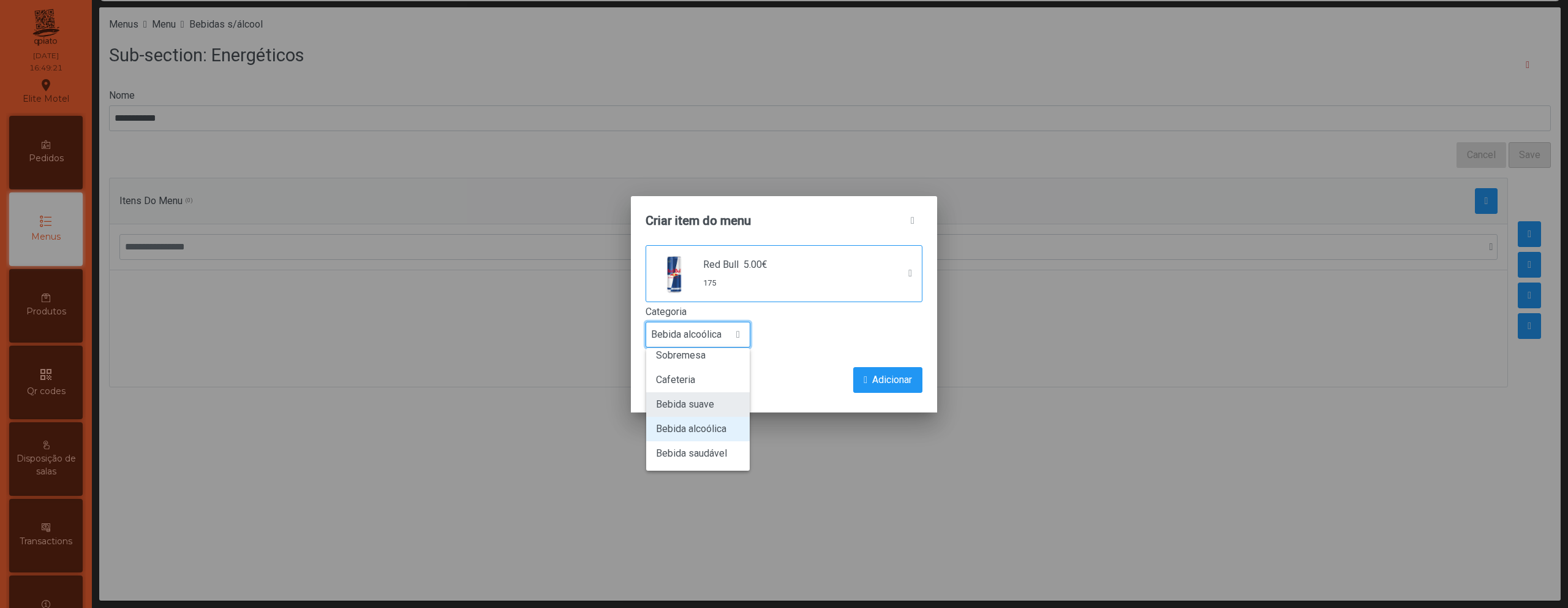
click at [714, 413] on li "Bebida suave" at bounding box center [698, 405] width 104 height 25
click at [872, 380] on span "Adicionar" at bounding box center [891, 379] width 40 height 15
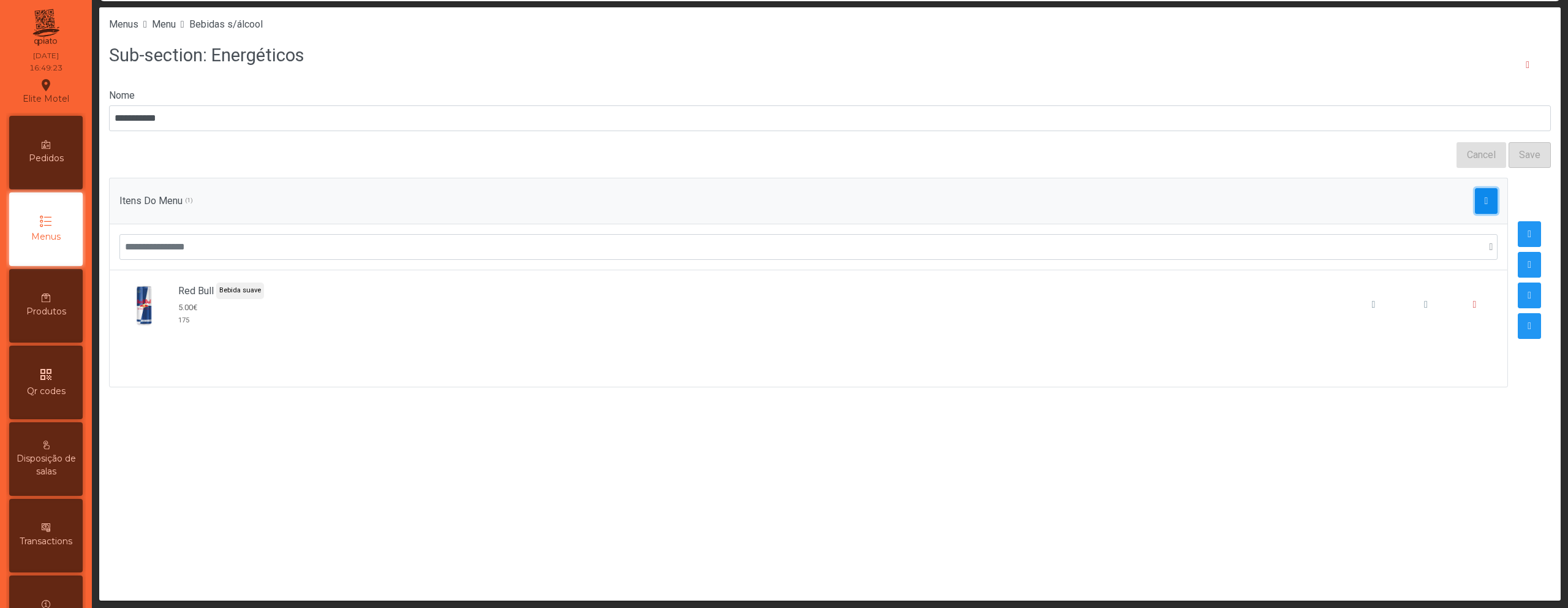
click at [1480, 209] on button "button" at bounding box center [1487, 201] width 23 height 26
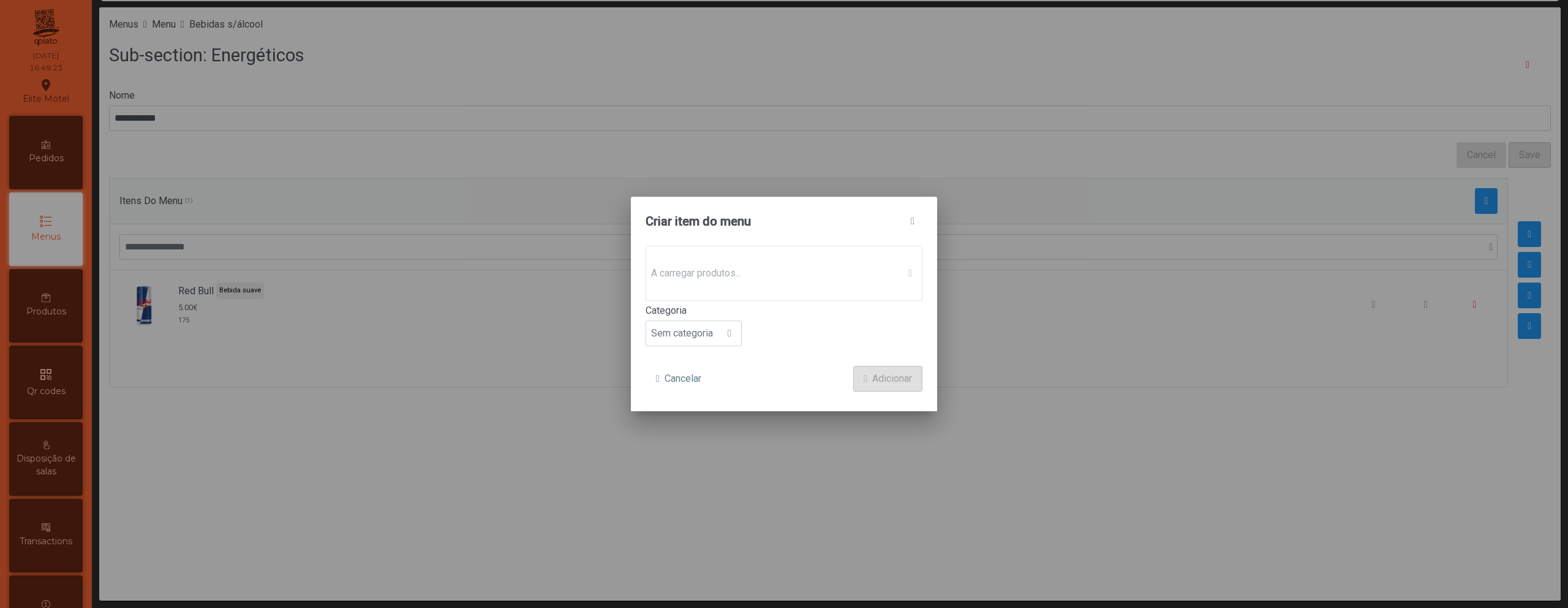
click at [829, 292] on div "A carregar produtos..." at bounding box center [784, 273] width 277 height 55
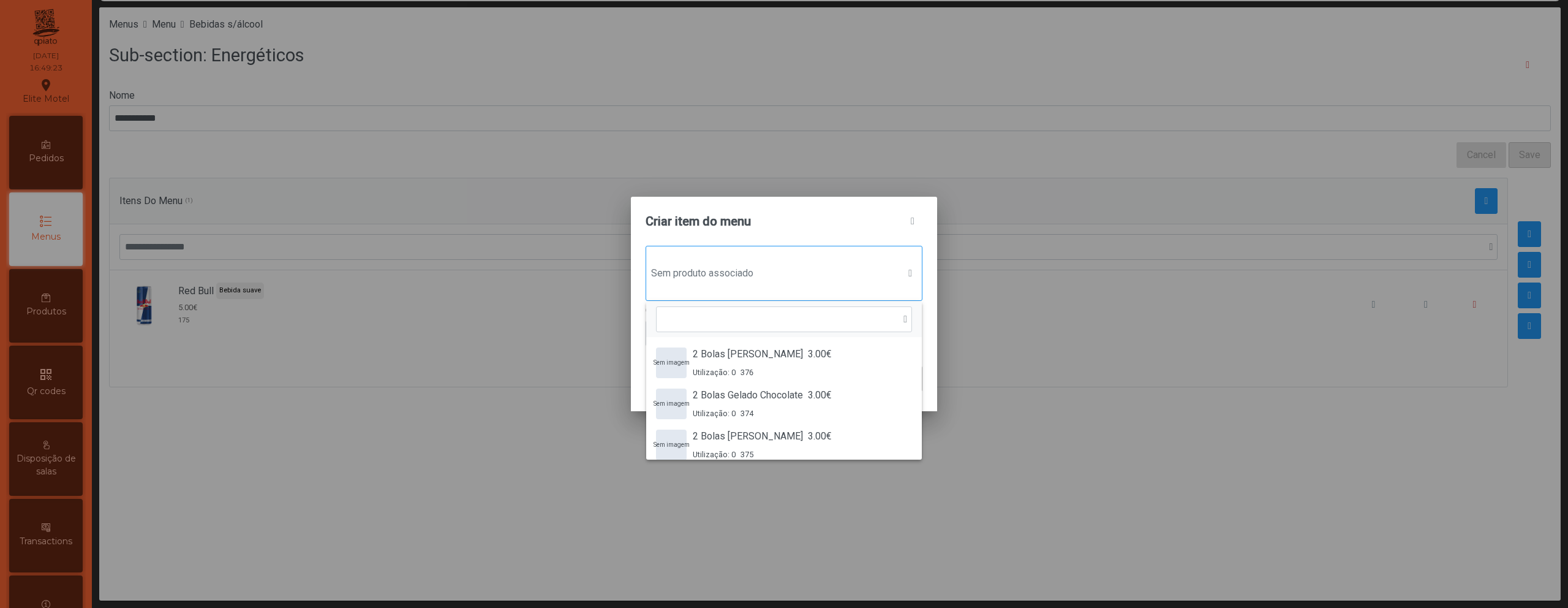
scroll to position [9, 60]
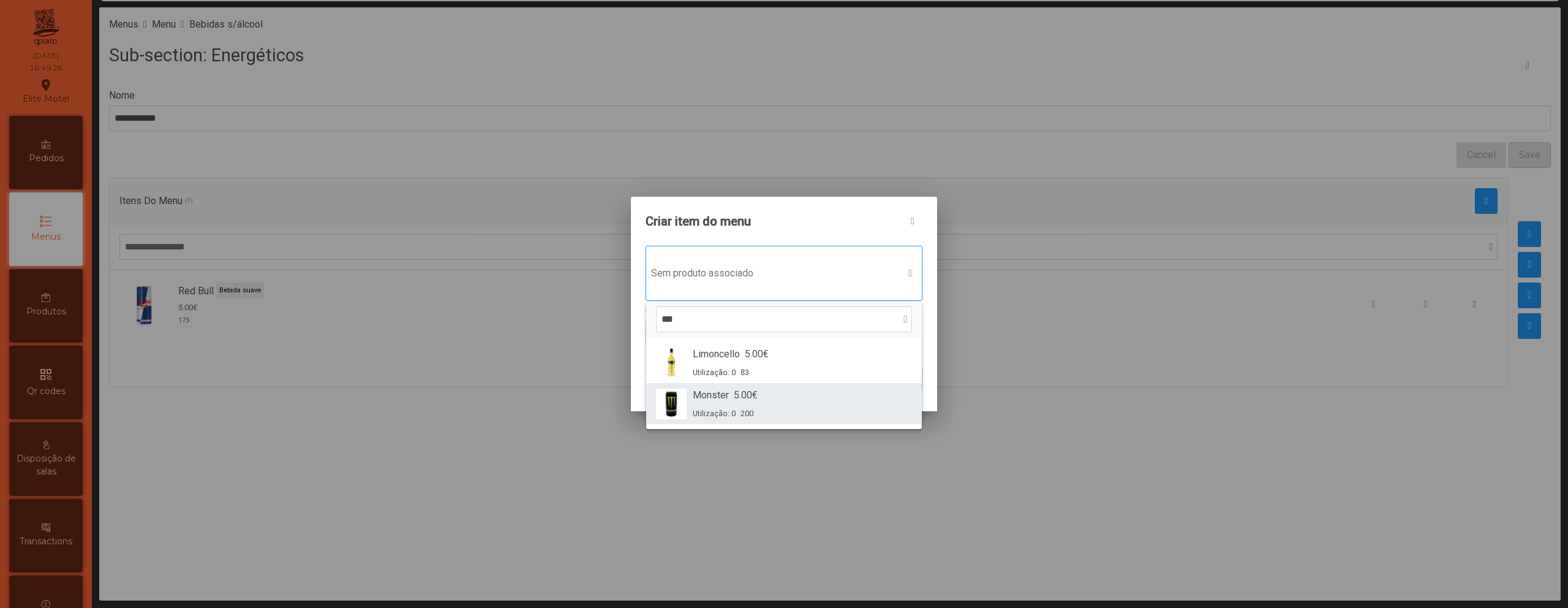
type input "***"
click at [782, 389] on div "Monster 5.00€ Utilização: 0 200" at bounding box center [784, 403] width 256 height 31
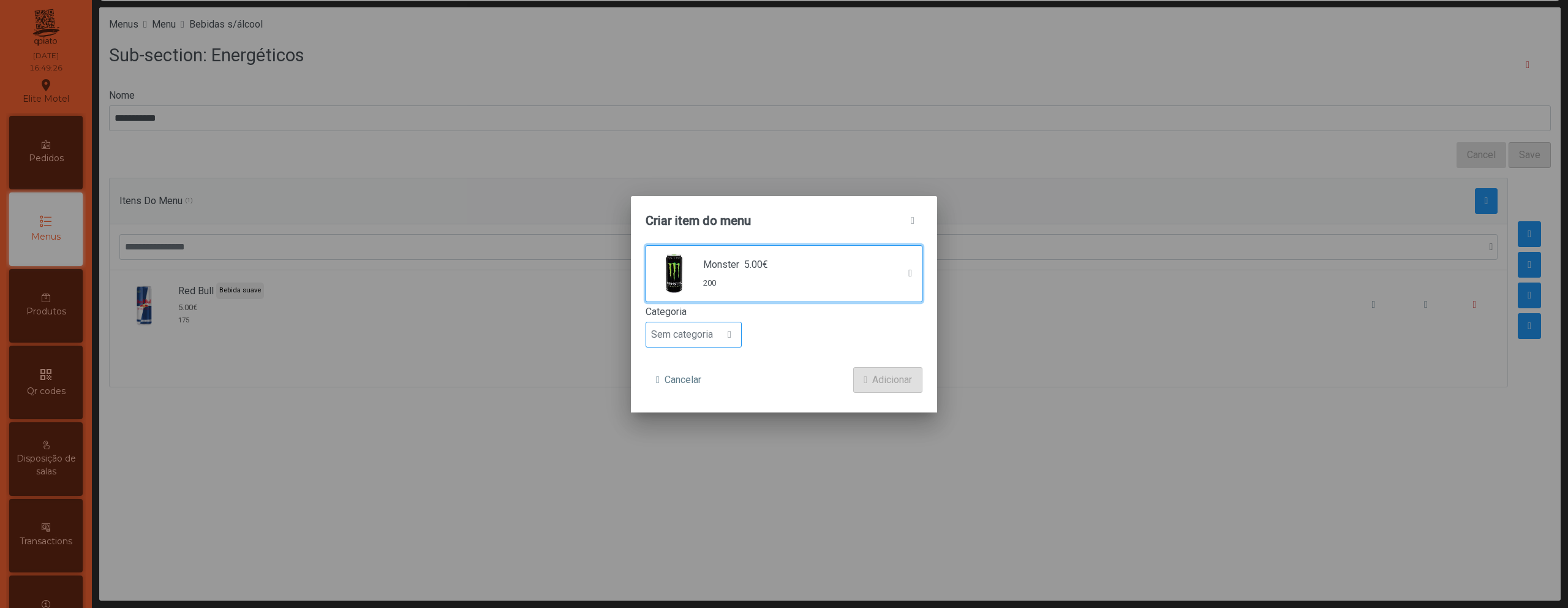
click at [693, 334] on span "Sem categoria" at bounding box center [682, 335] width 71 height 25
click at [696, 413] on li "Bebida suave" at bounding box center [694, 405] width 95 height 25
click at [891, 382] on span "Adicionar" at bounding box center [891, 379] width 40 height 15
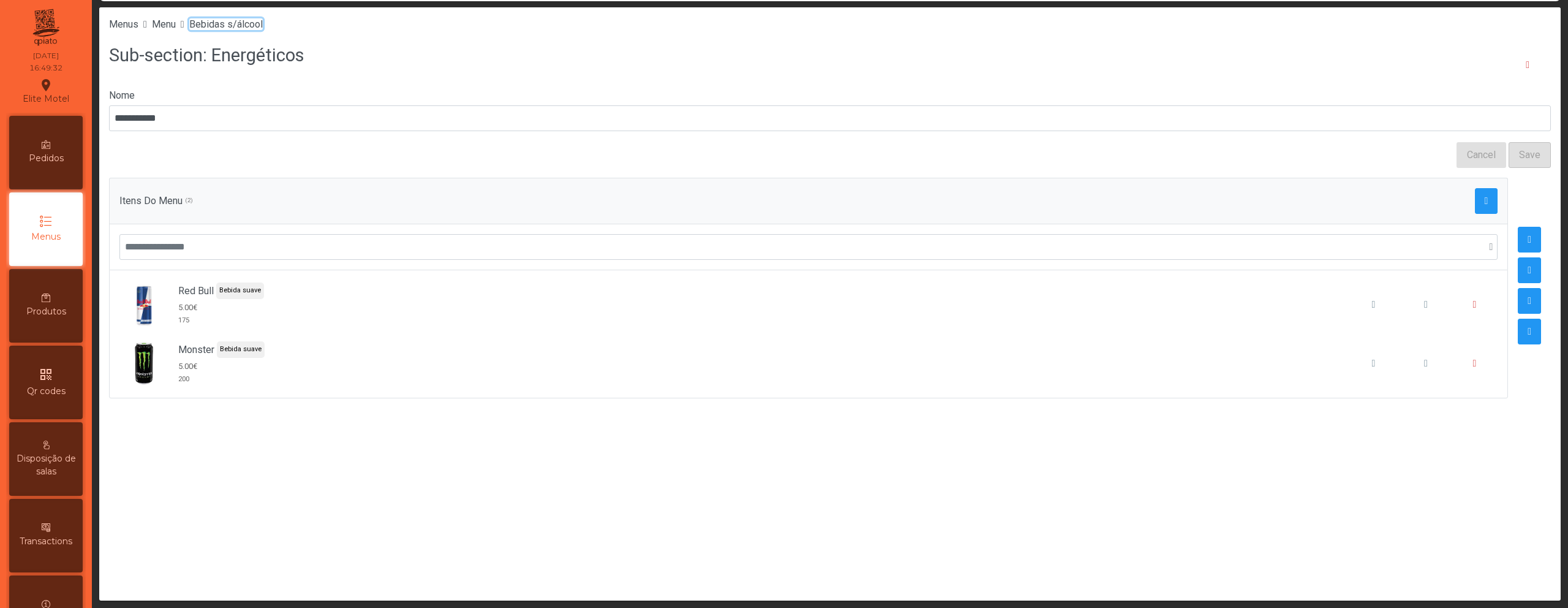
click at [263, 25] on span "Bebidas s/álcool" at bounding box center [226, 24] width 74 height 12
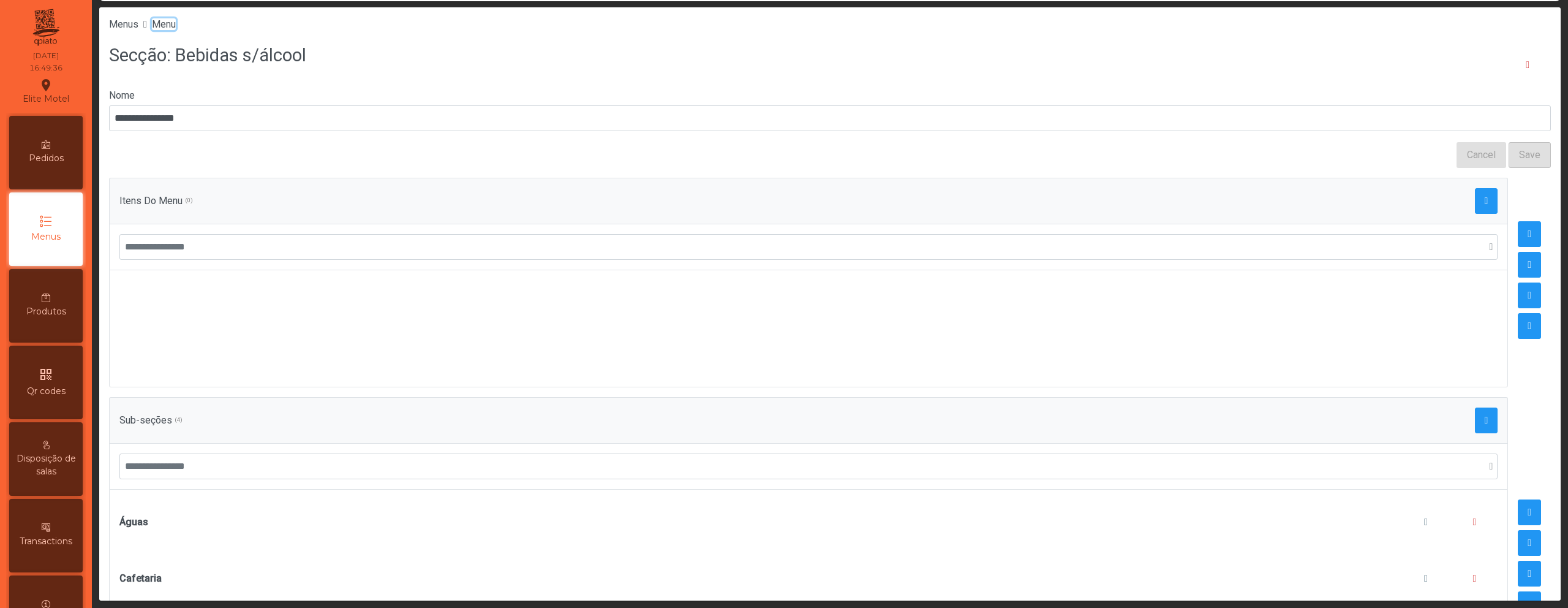
click at [167, 24] on span "Menu" at bounding box center [164, 24] width 24 height 12
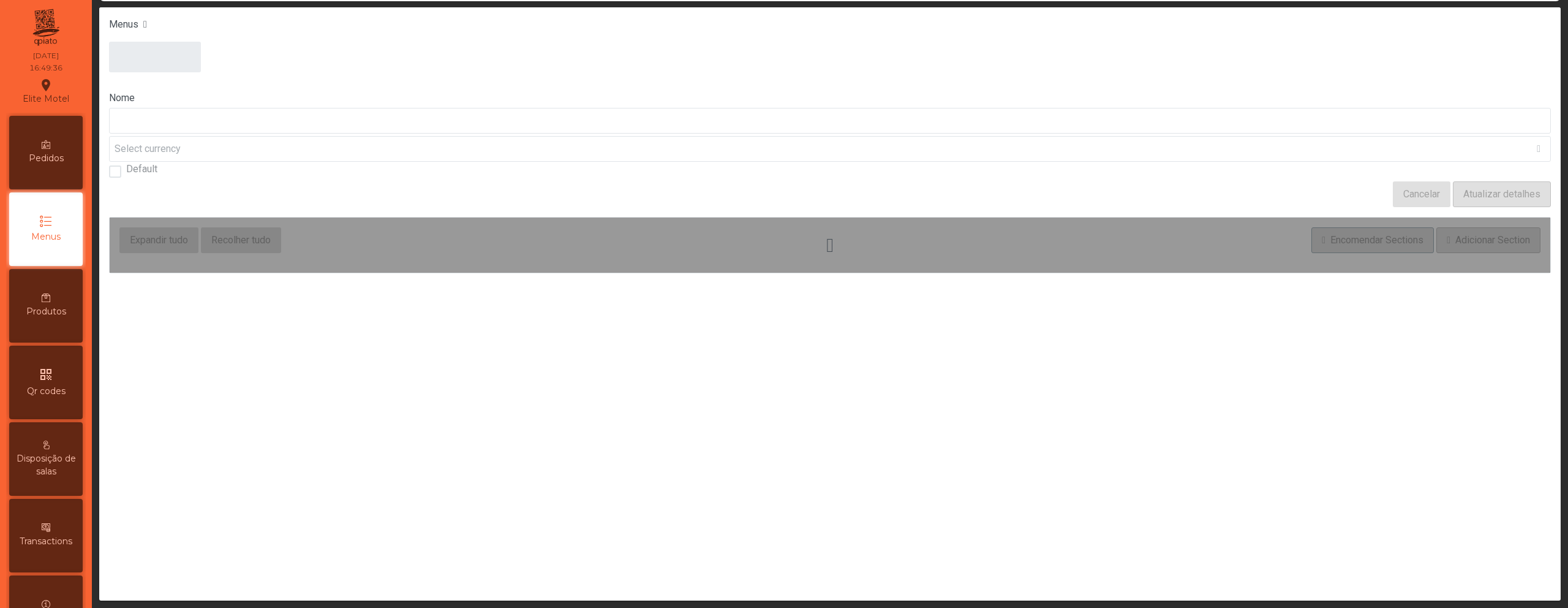
type input "****"
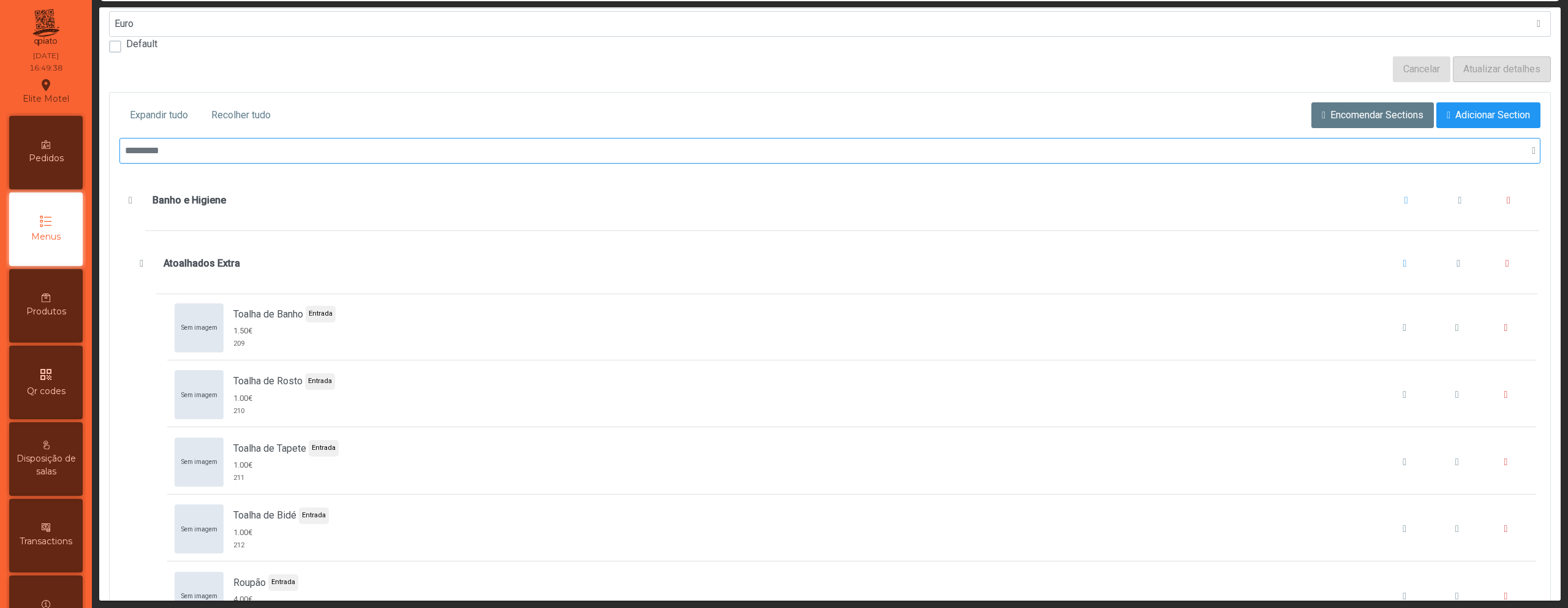
scroll to position [120, 0]
click at [246, 112] on span "Recolher tudo" at bounding box center [241, 117] width 60 height 15
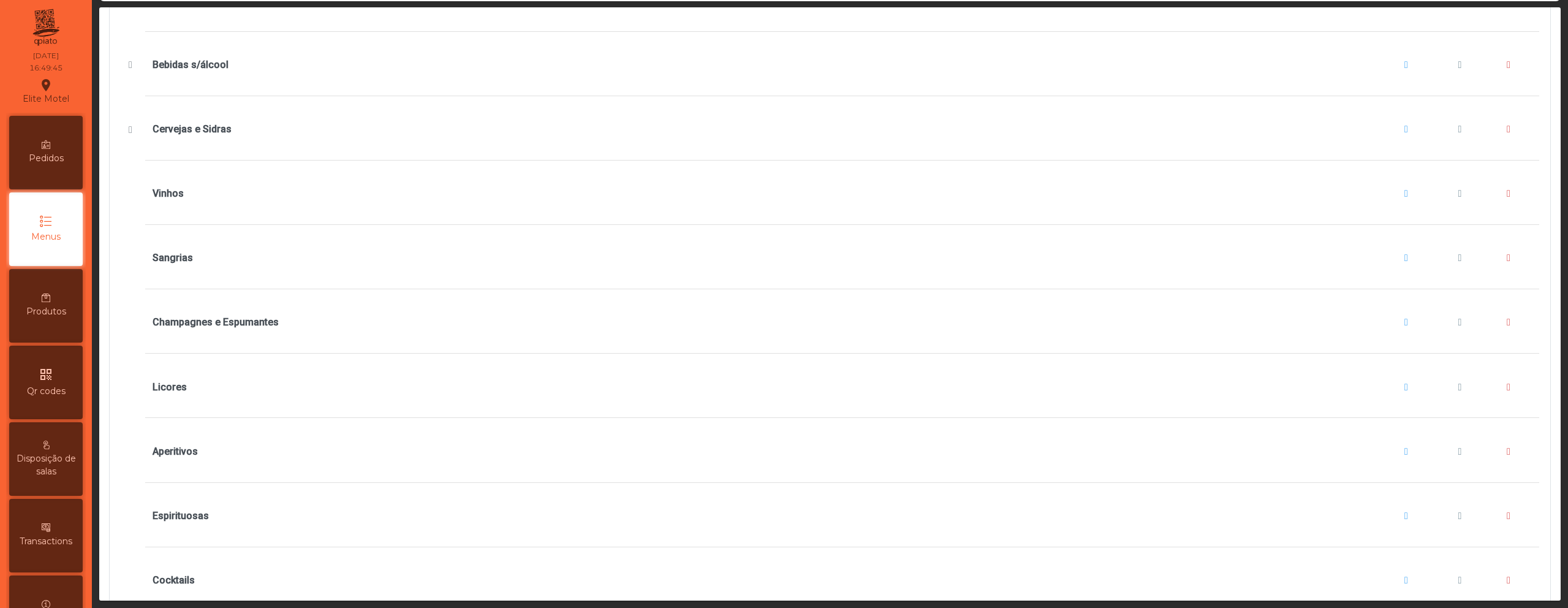
scroll to position [368, 0]
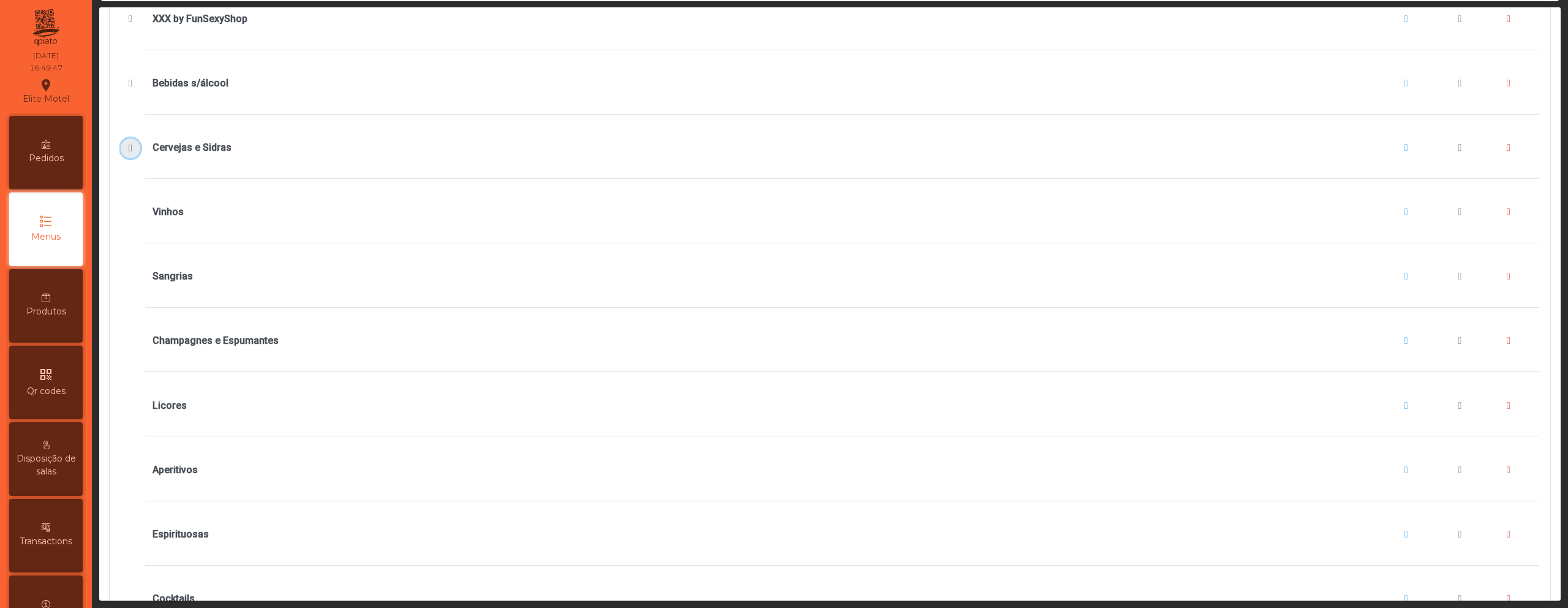
click at [132, 148] on span "Cervejas e Sidras" at bounding box center [130, 148] width 13 height 10
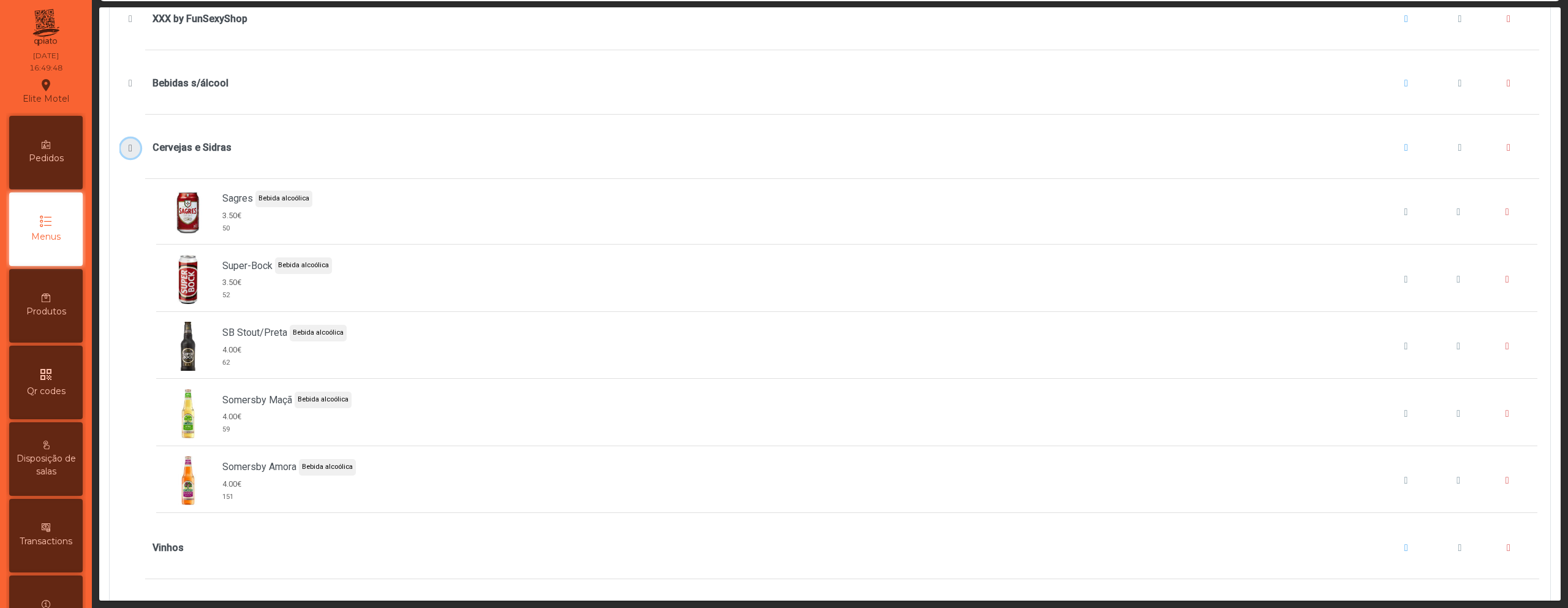
click at [132, 148] on span "Cervejas e Sidras" at bounding box center [130, 148] width 13 height 10
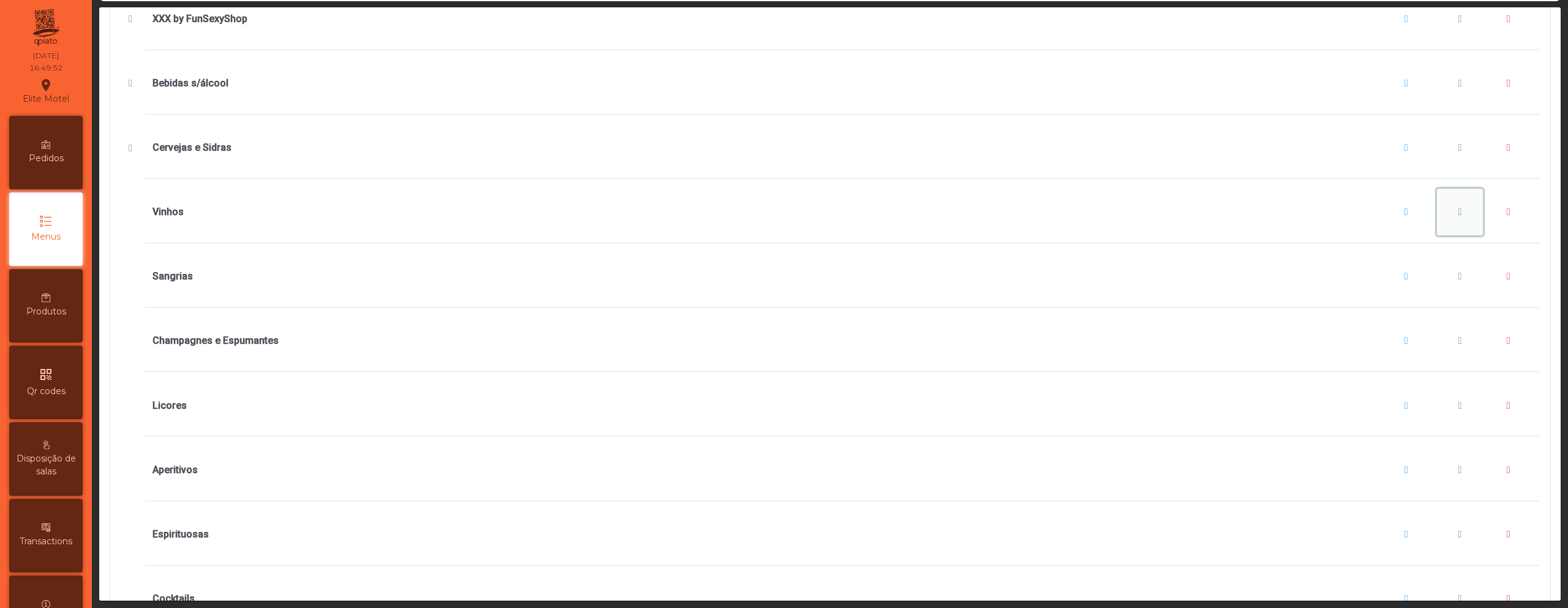
click at [1437, 215] on button "Vinhos" at bounding box center [1460, 212] width 47 height 47
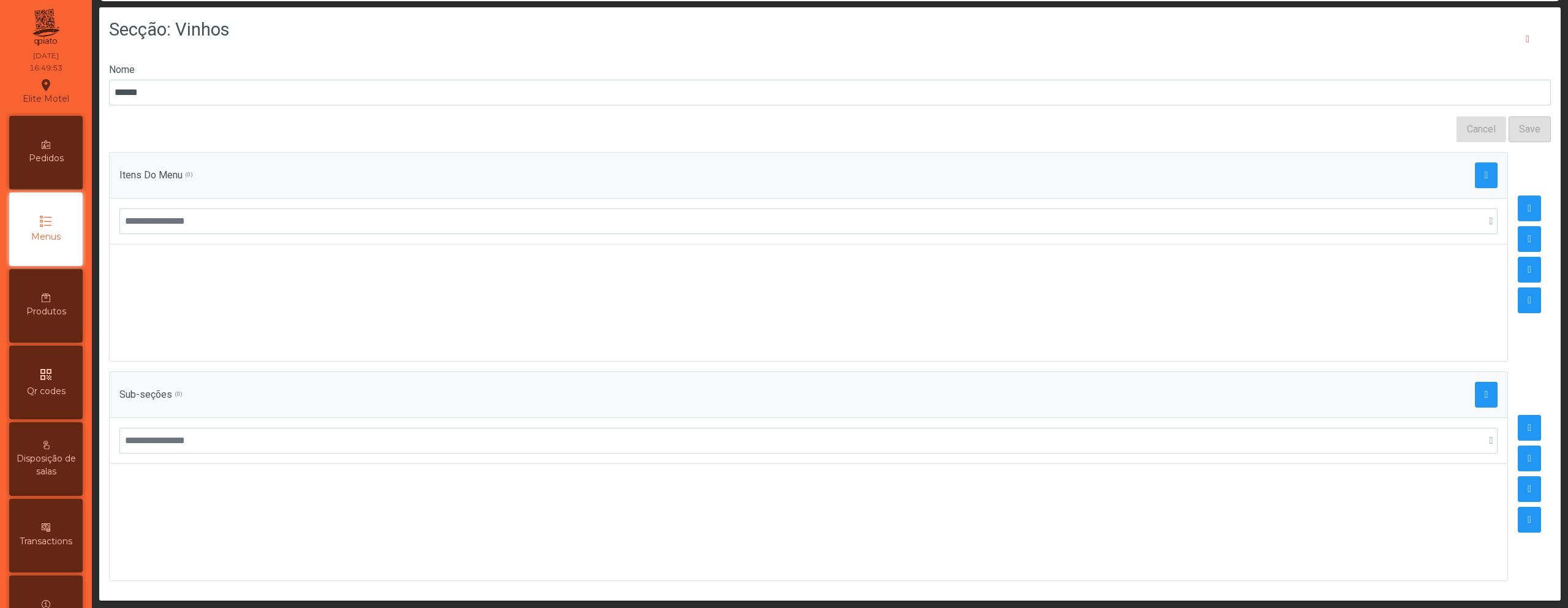
scroll to position [35, 0]
click at [1484, 390] on span "button" at bounding box center [1486, 395] width 4 height 10
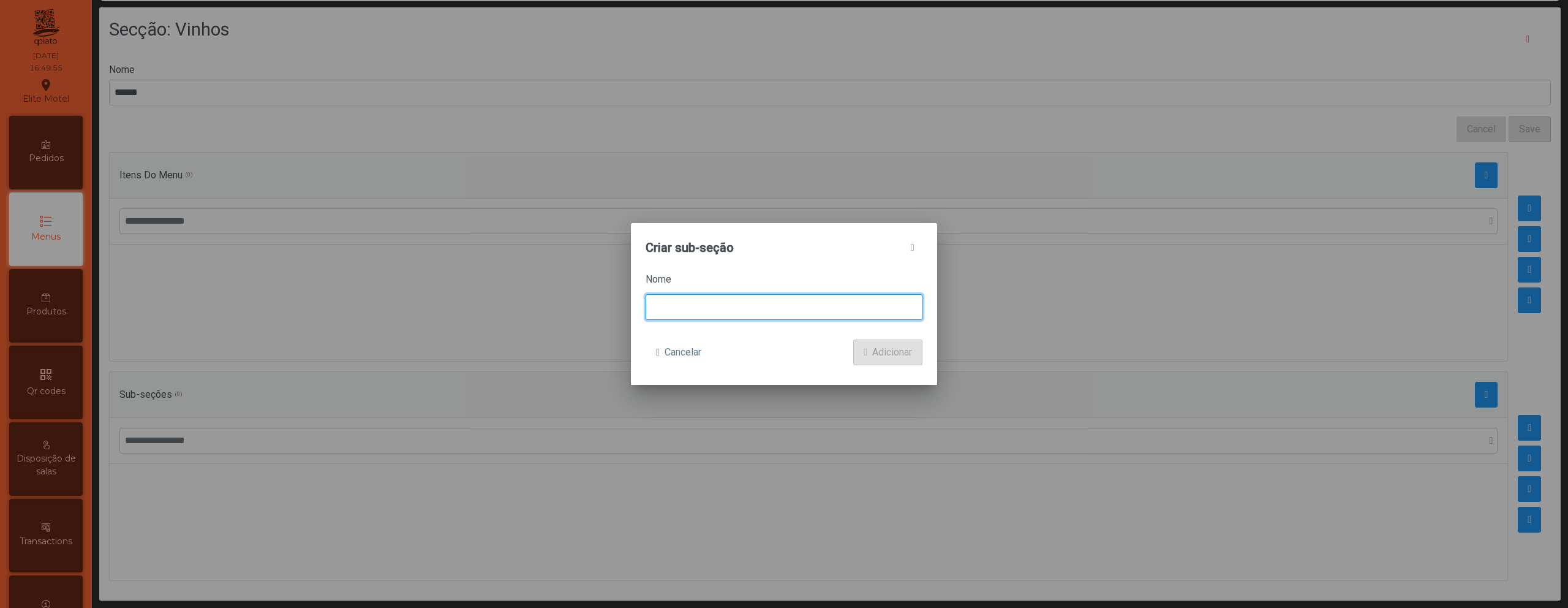
click at [728, 302] on input at bounding box center [784, 306] width 277 height 26
drag, startPoint x: 658, startPoint y: 309, endPoint x: 664, endPoint y: 308, distance: 6.1
click at [658, 309] on input "*****" at bounding box center [784, 306] width 277 height 26
type input "*****"
click at [853, 340] on button "Adicionar" at bounding box center [887, 352] width 69 height 26
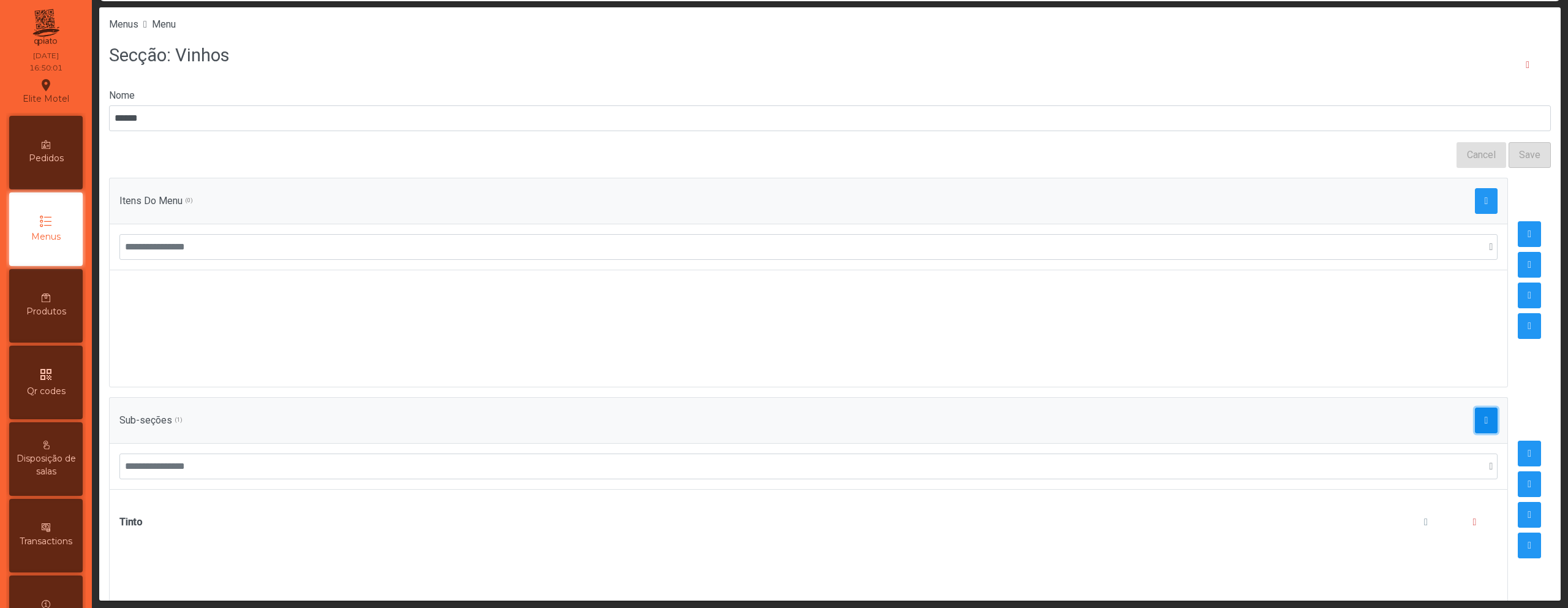
click at [1476, 432] on button "button" at bounding box center [1487, 420] width 23 height 26
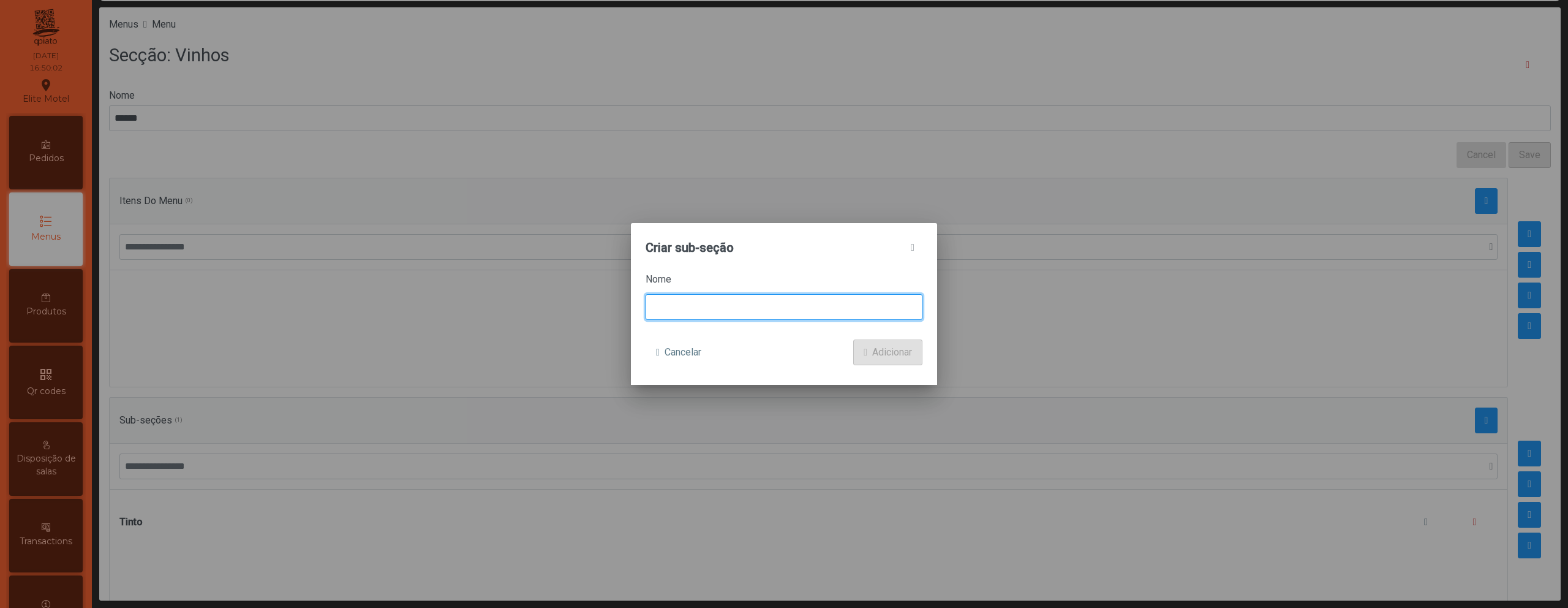
click at [781, 311] on input at bounding box center [784, 306] width 277 height 26
type input "******"
click at [853, 340] on button "Adicionar" at bounding box center [887, 352] width 69 height 26
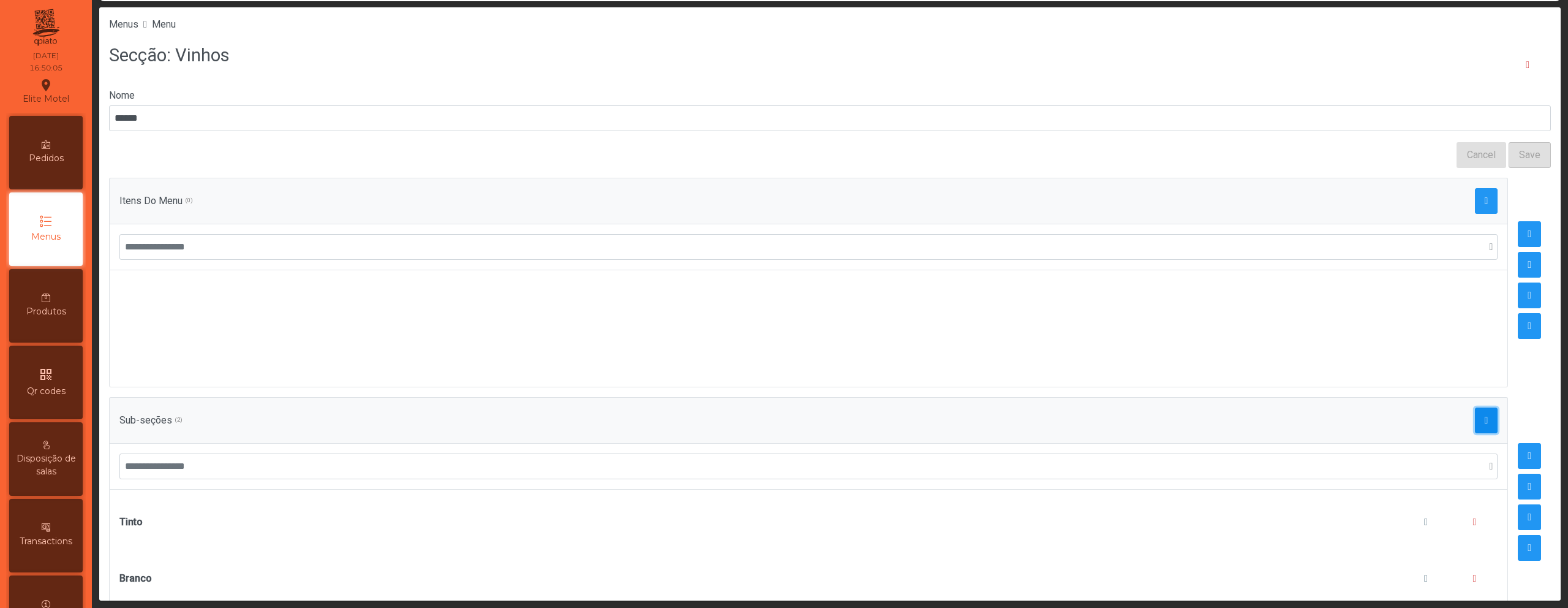
click at [1484, 423] on span "button" at bounding box center [1486, 420] width 4 height 10
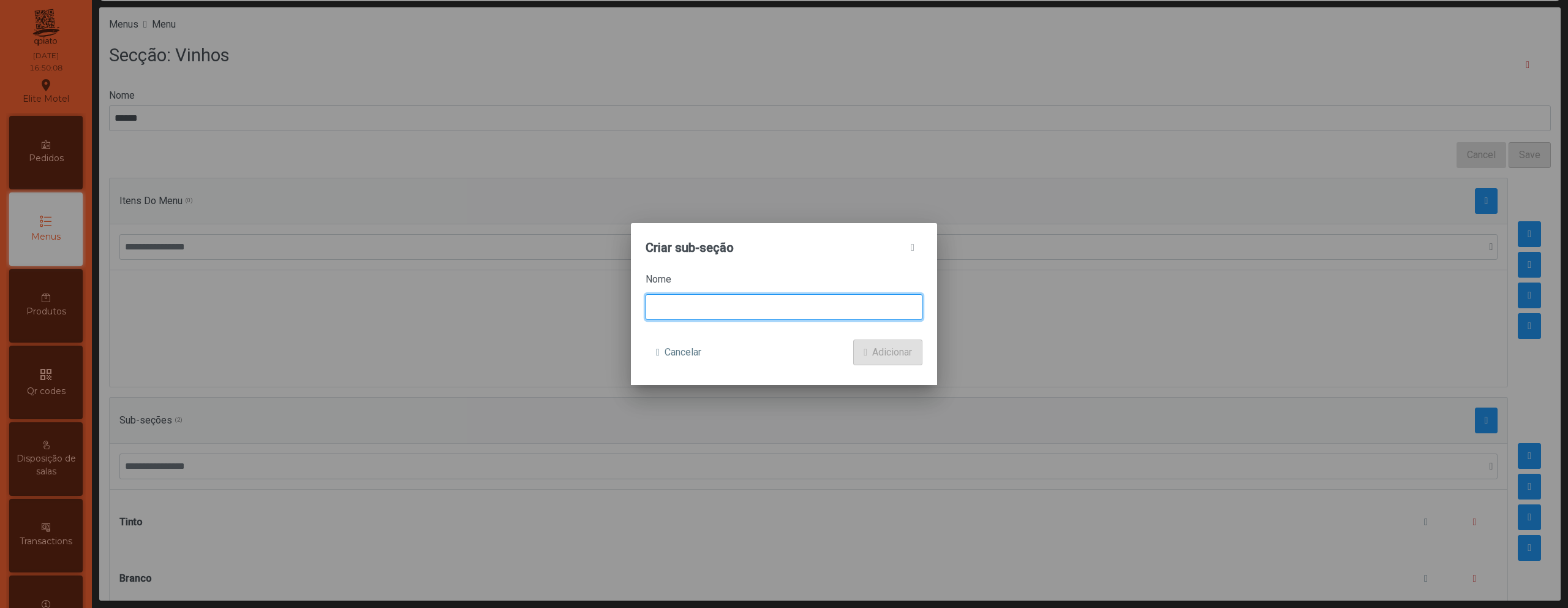
click at [846, 313] on input at bounding box center [784, 306] width 277 height 26
type input "*****"
click at [853, 340] on button "Adicionar" at bounding box center [887, 352] width 69 height 26
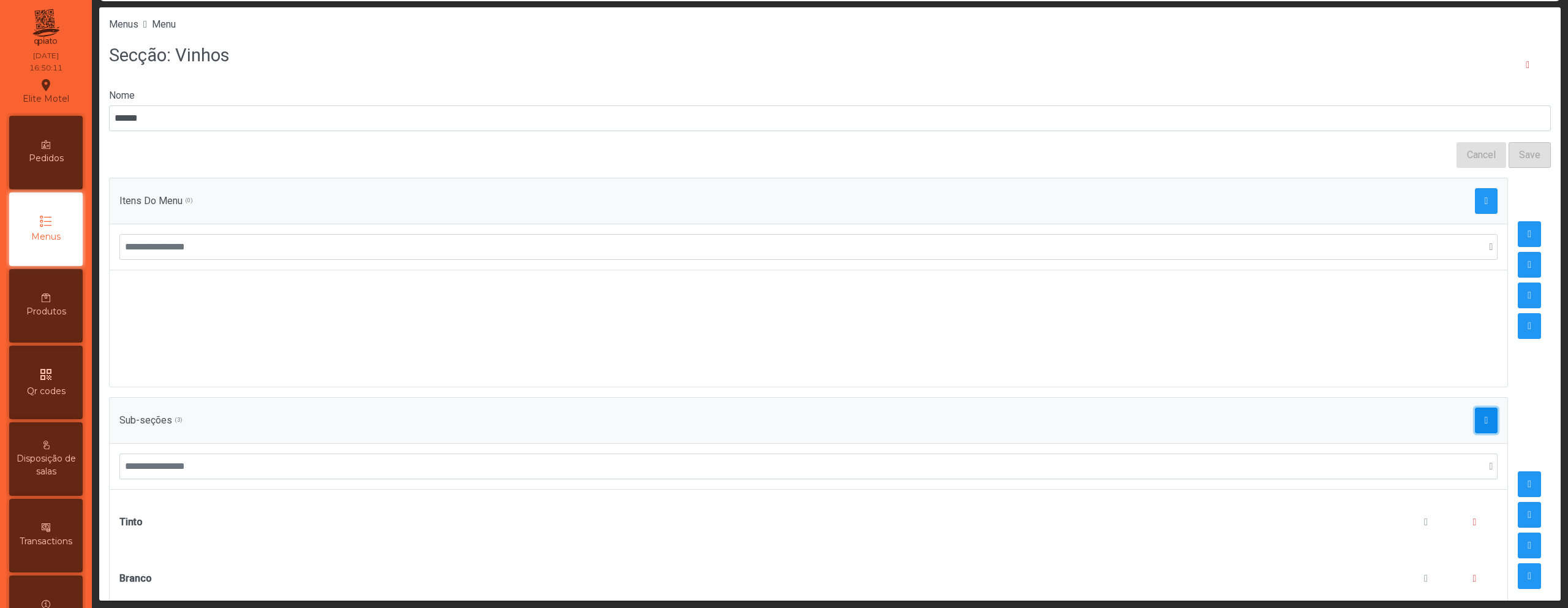
click at [1475, 416] on button "button" at bounding box center [1487, 420] width 23 height 26
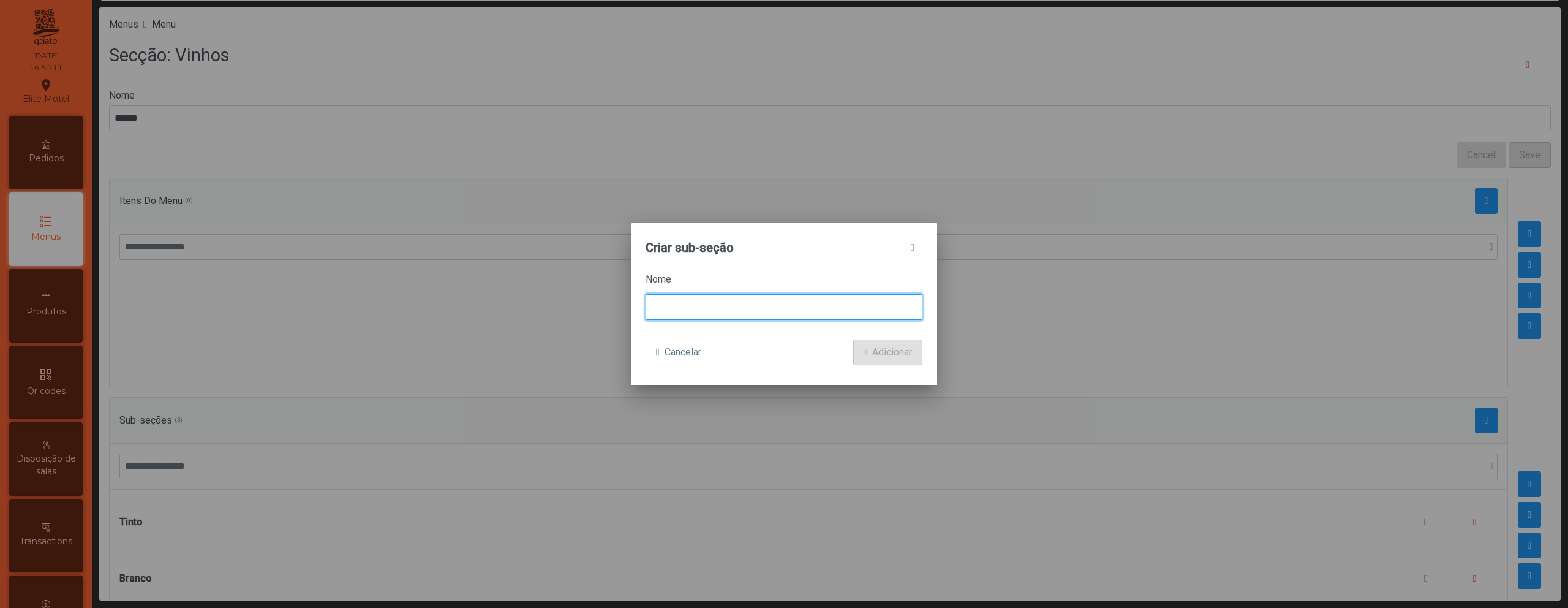
click at [799, 314] on input at bounding box center [784, 306] width 277 height 26
type input "****"
click at [853, 340] on button "Adicionar" at bounding box center [887, 352] width 69 height 26
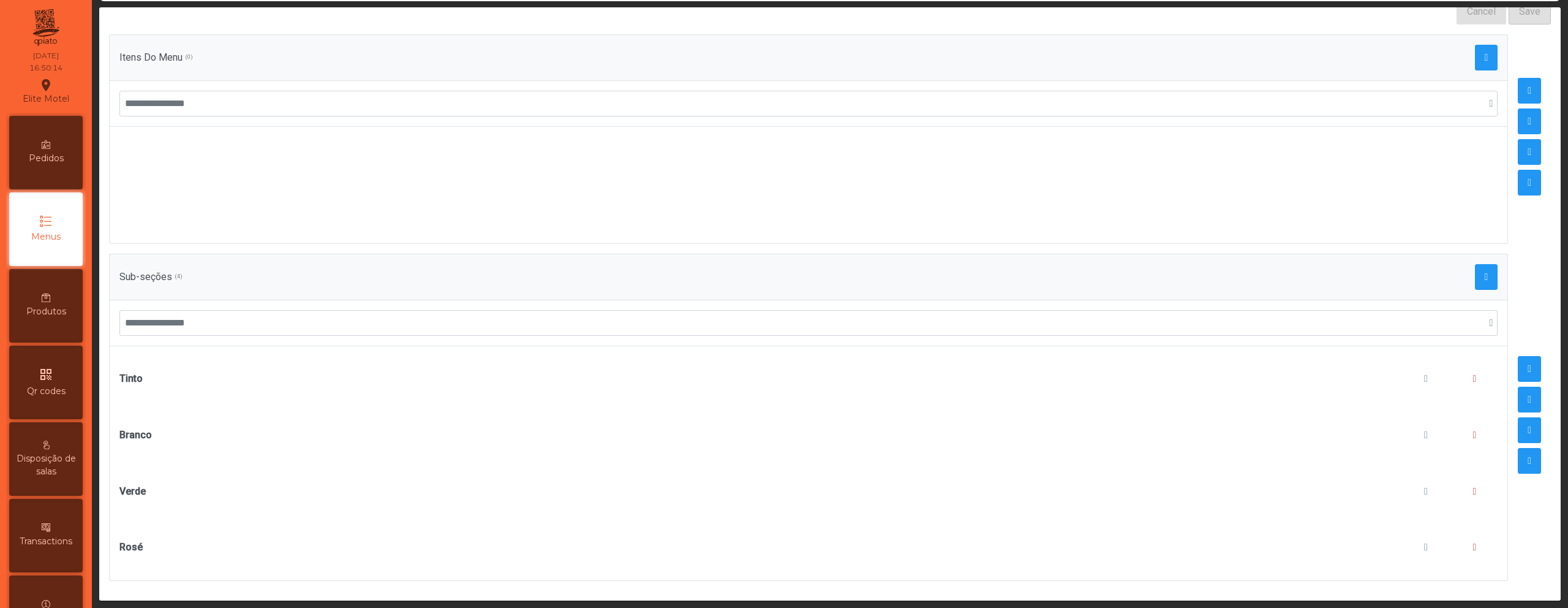
scroll to position [153, 0]
